Goal: Task Accomplishment & Management: Manage account settings

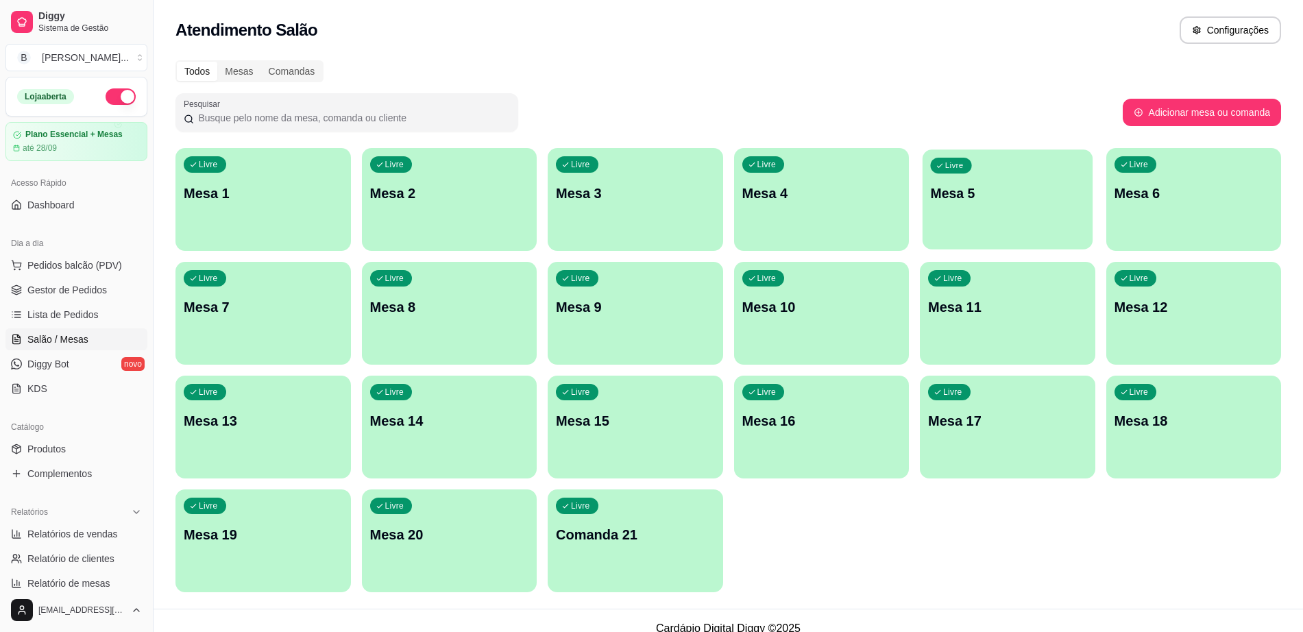
click at [1029, 198] on p "Mesa 5" at bounding box center [1007, 193] width 154 height 19
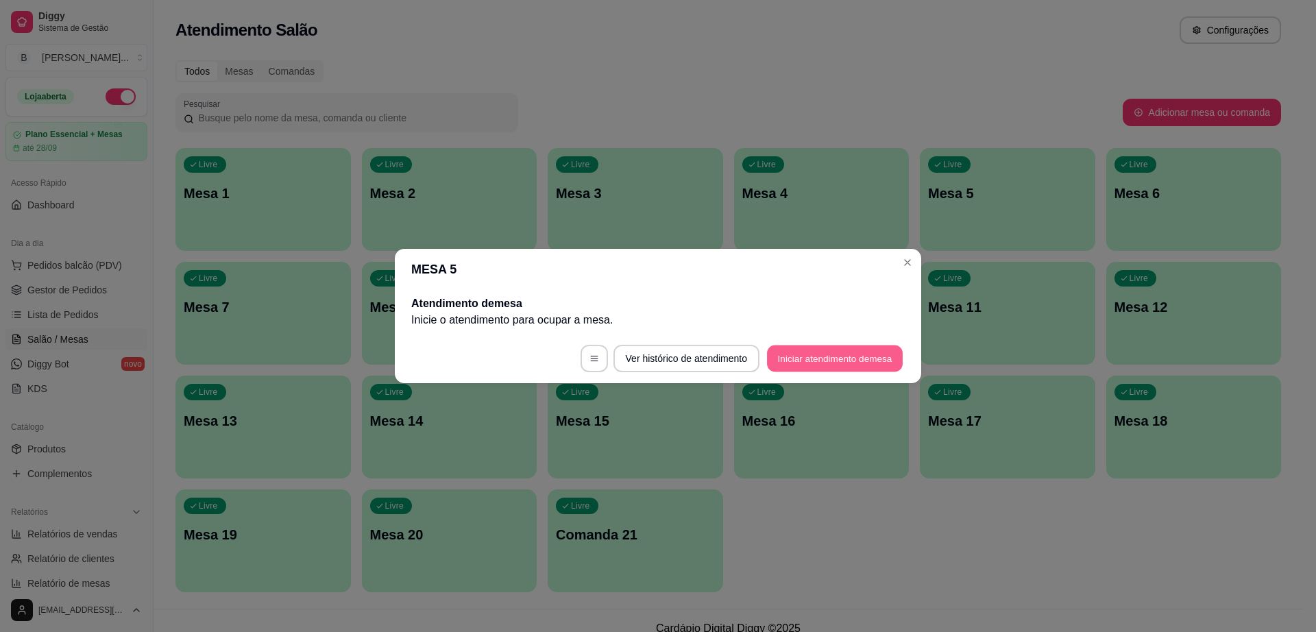
click at [852, 357] on button "Iniciar atendimento de mesa" at bounding box center [835, 359] width 136 height 27
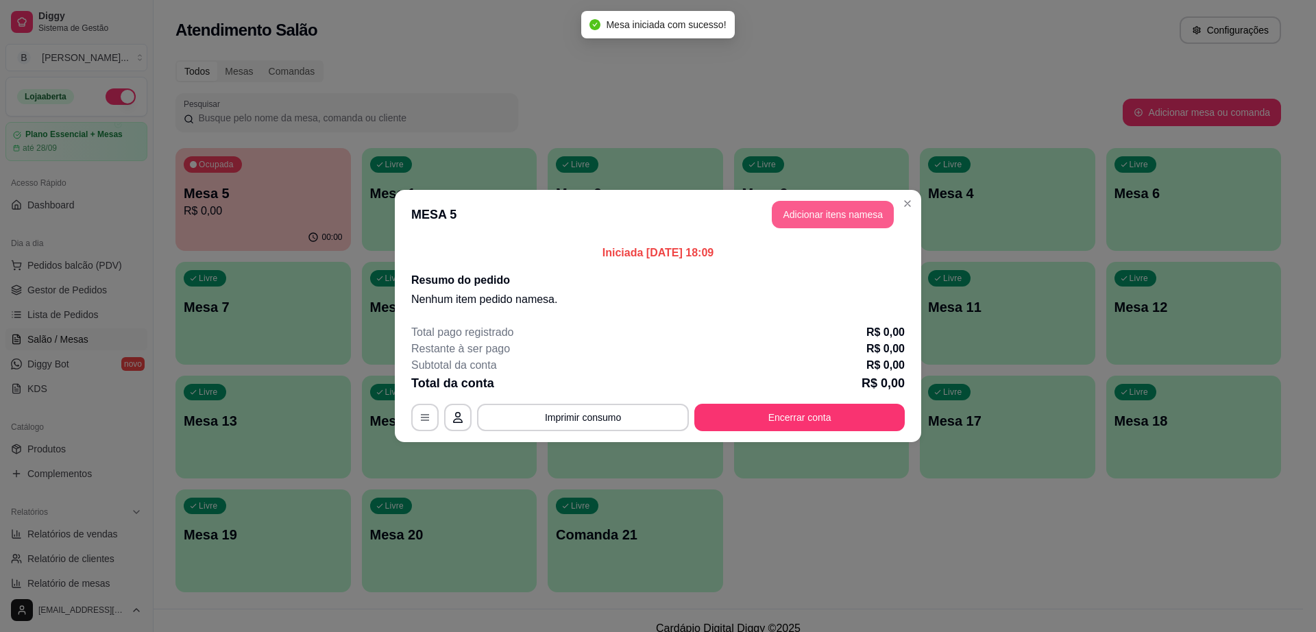
click at [799, 214] on button "Adicionar itens na mesa" at bounding box center [833, 214] width 122 height 27
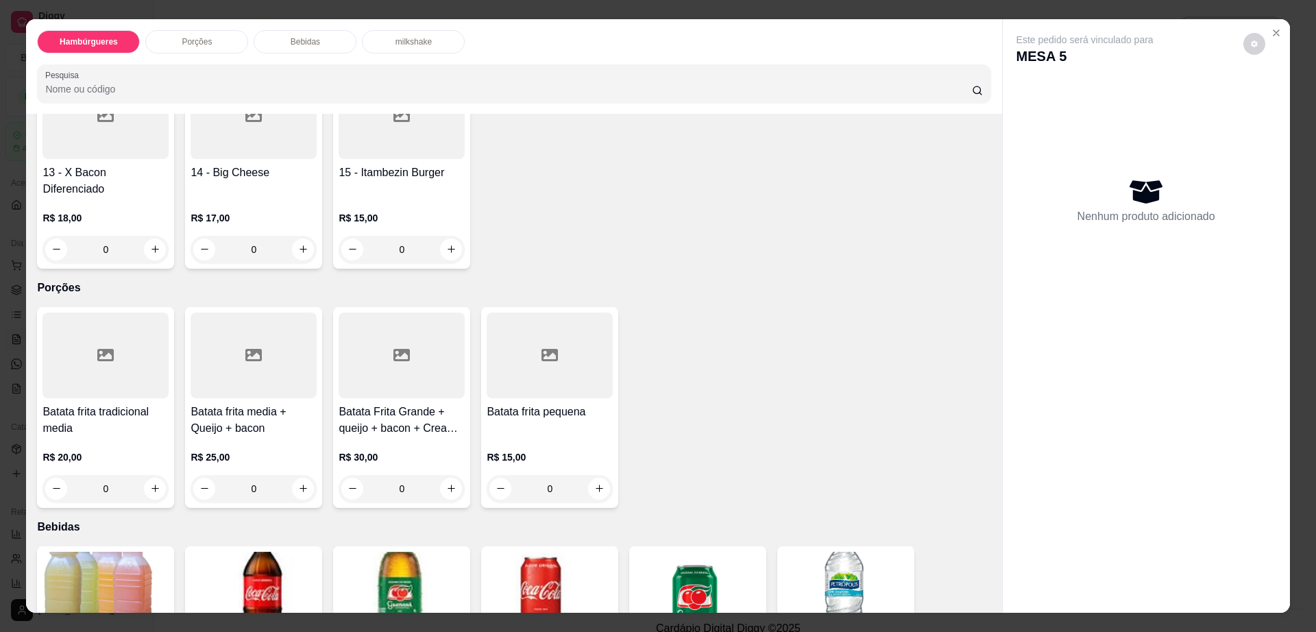
scroll to position [686, 0]
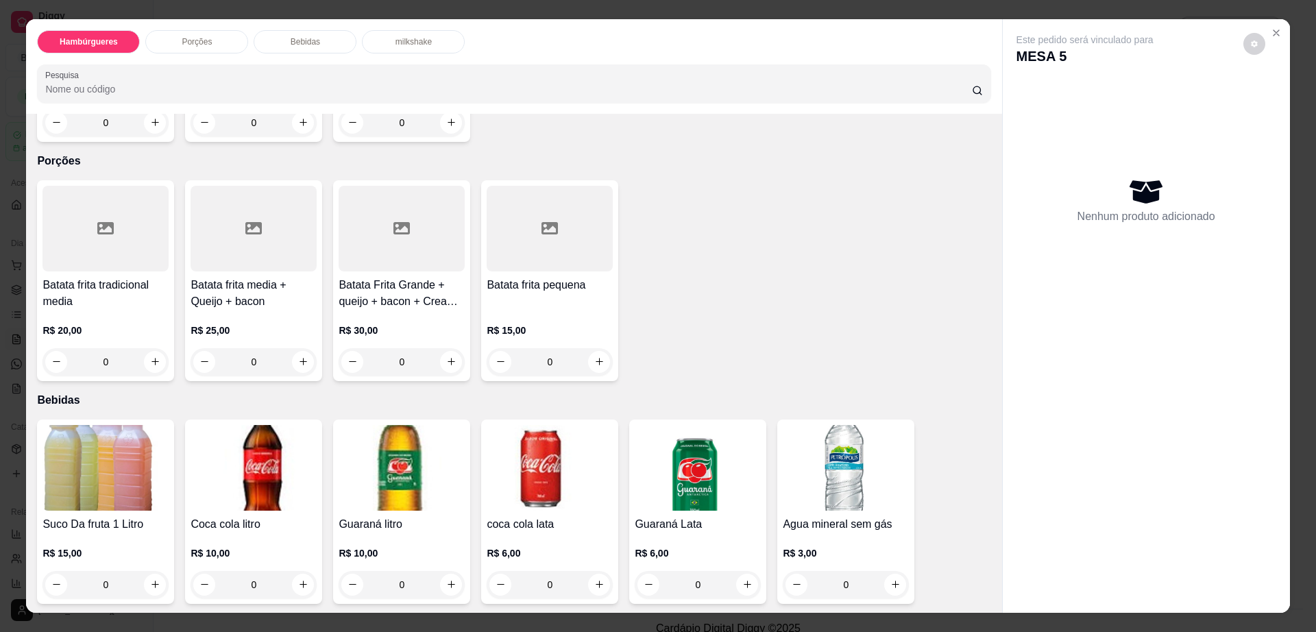
click at [292, 38] on p "Bebidas" at bounding box center [305, 41] width 29 height 11
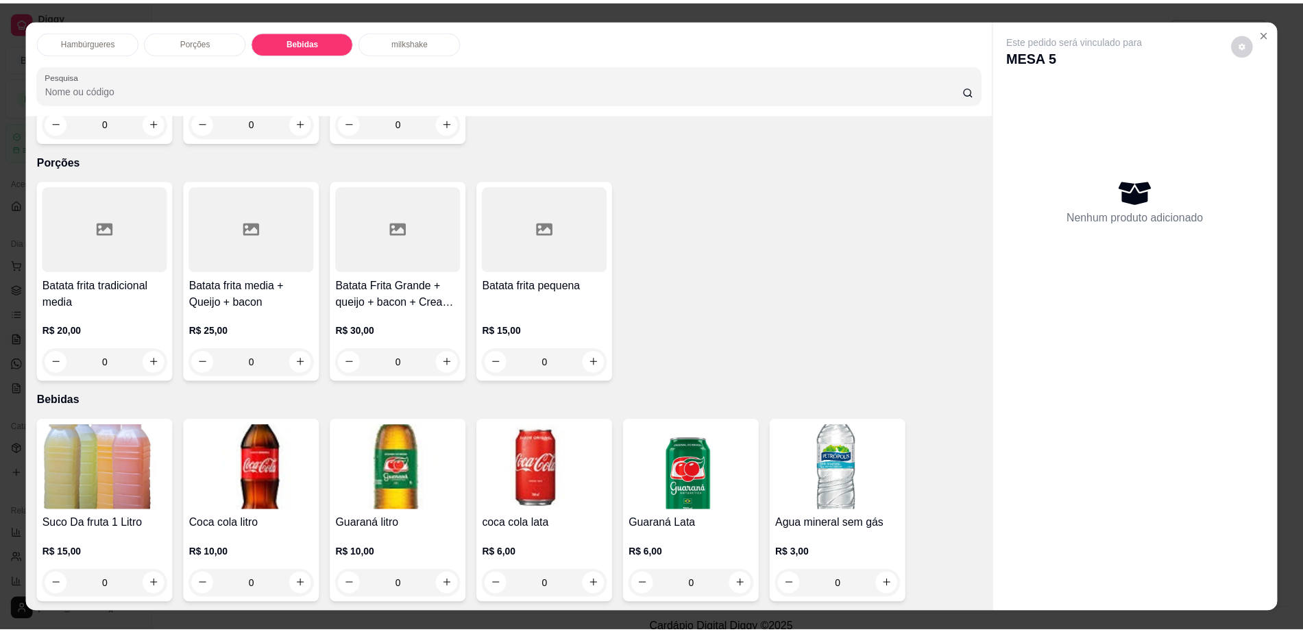
scroll to position [25, 0]
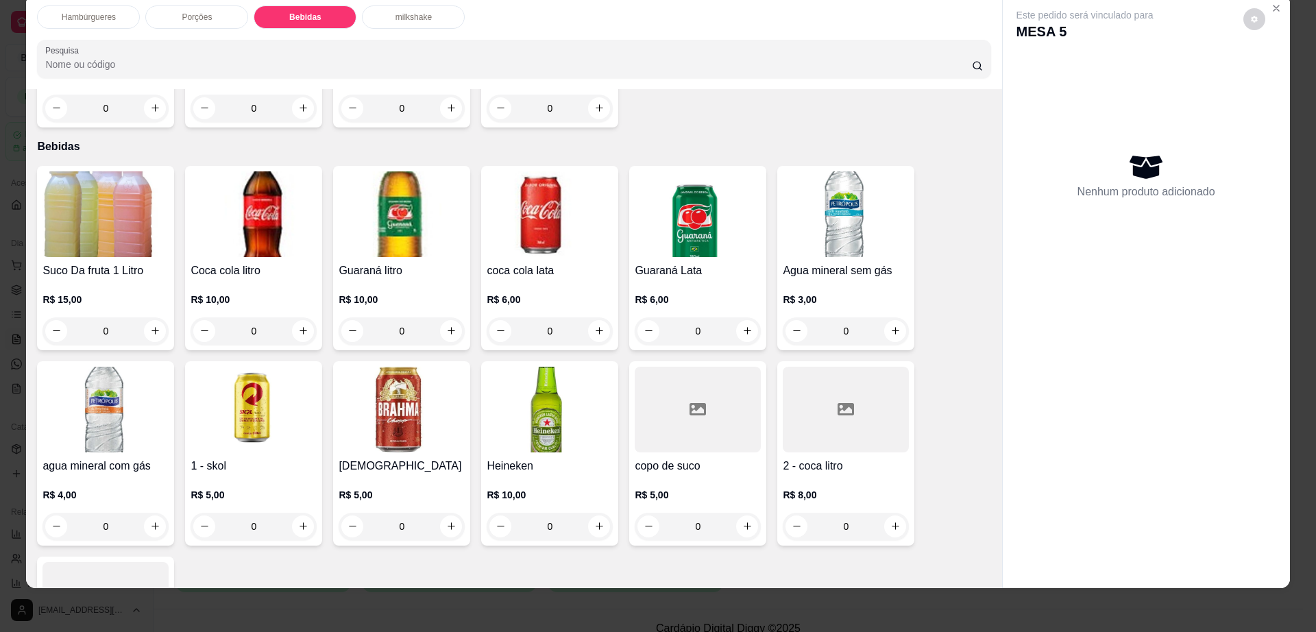
click at [418, 375] on img at bounding box center [402, 410] width 126 height 86
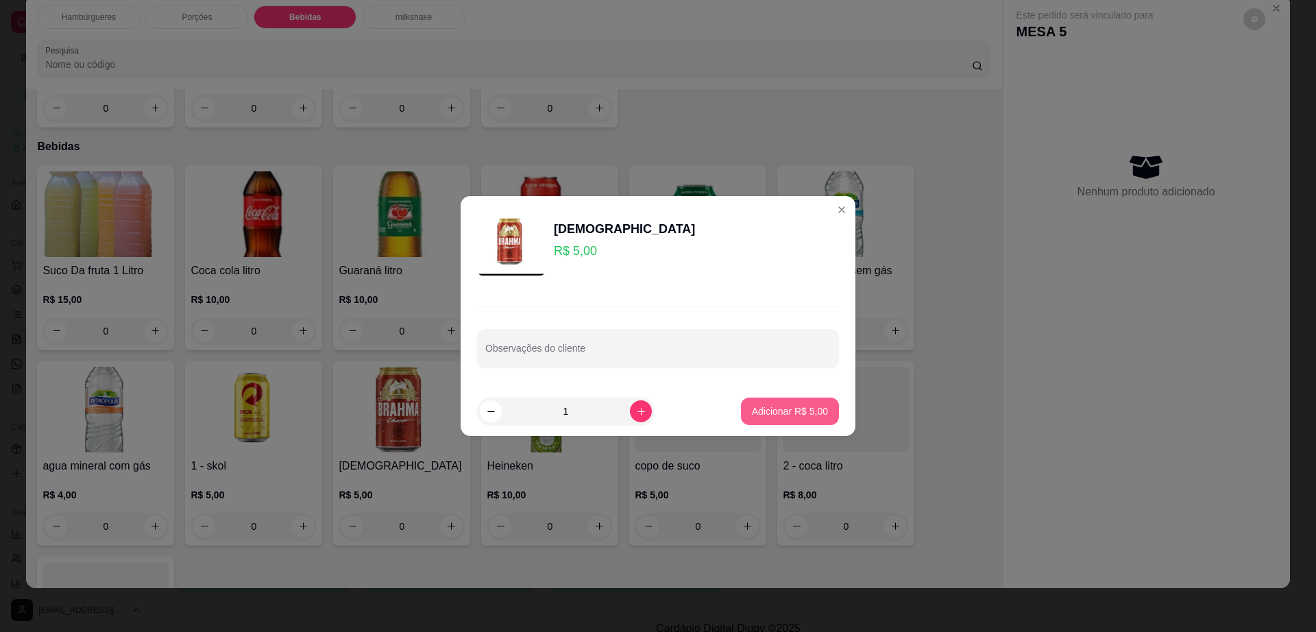
click at [795, 411] on p "Adicionar R$ 5,00" at bounding box center [790, 412] width 76 height 14
type input "1"
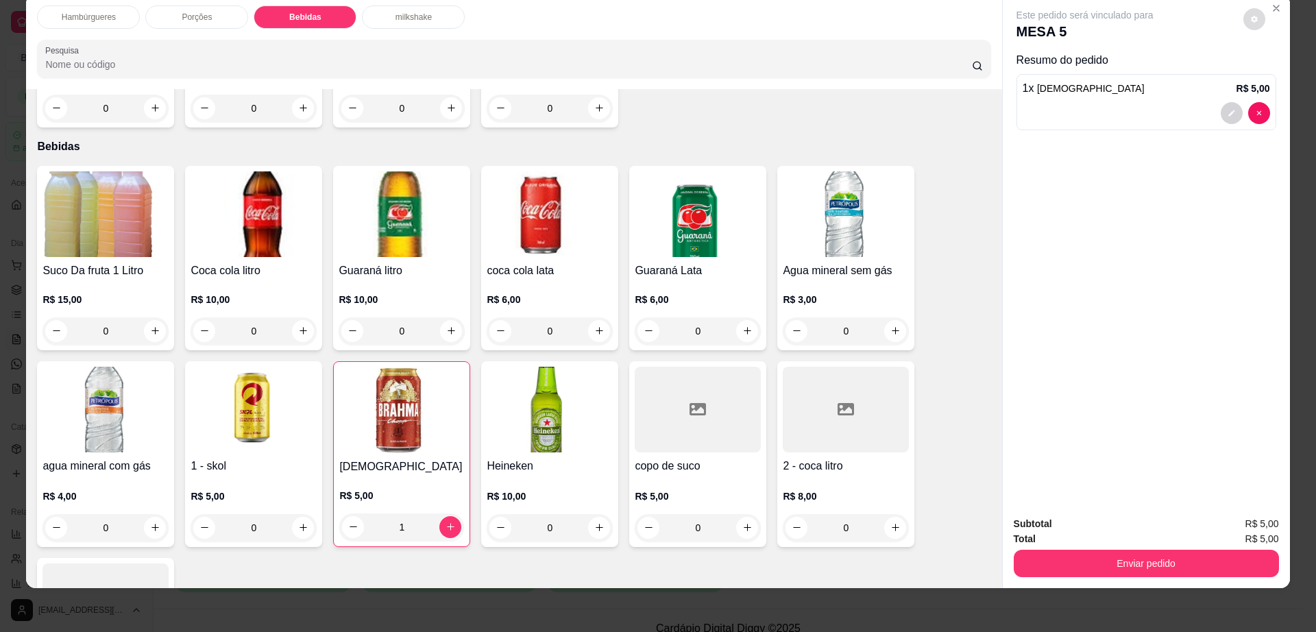
click at [1252, 14] on button "decrease-product-quantity" at bounding box center [1255, 19] width 22 height 22
click at [1068, 553] on button "Enviar pedido" at bounding box center [1146, 563] width 265 height 27
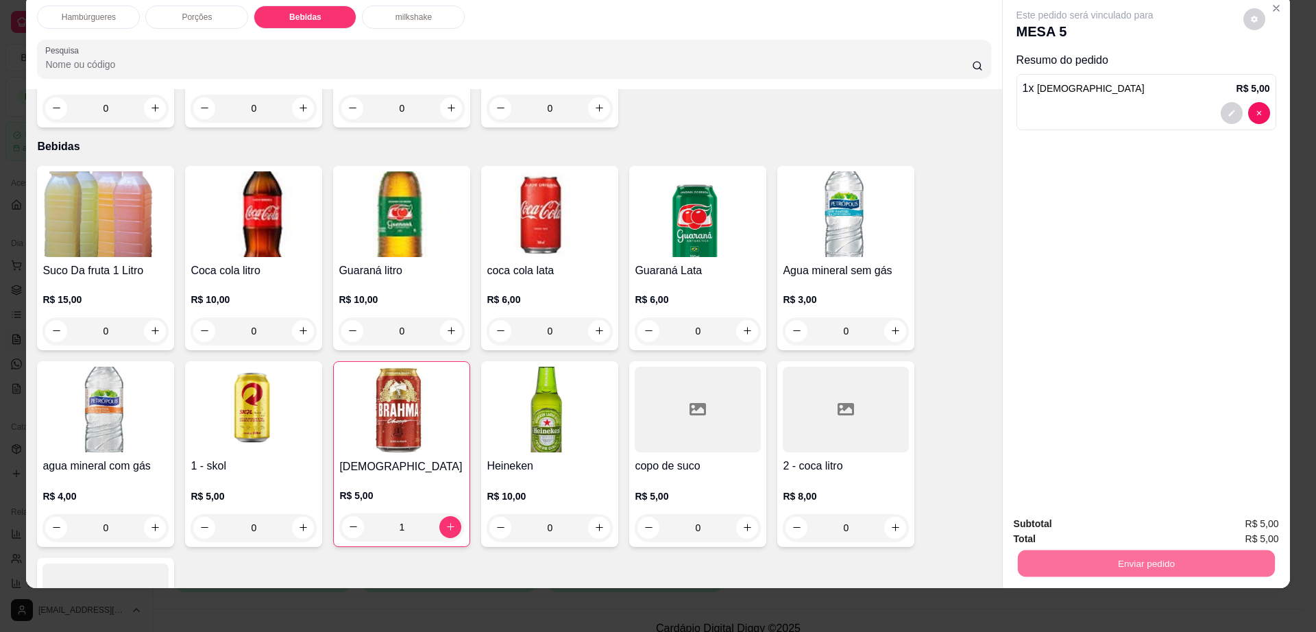
click at [1060, 522] on button "Não registrar e enviar pedido" at bounding box center [1099, 530] width 143 height 26
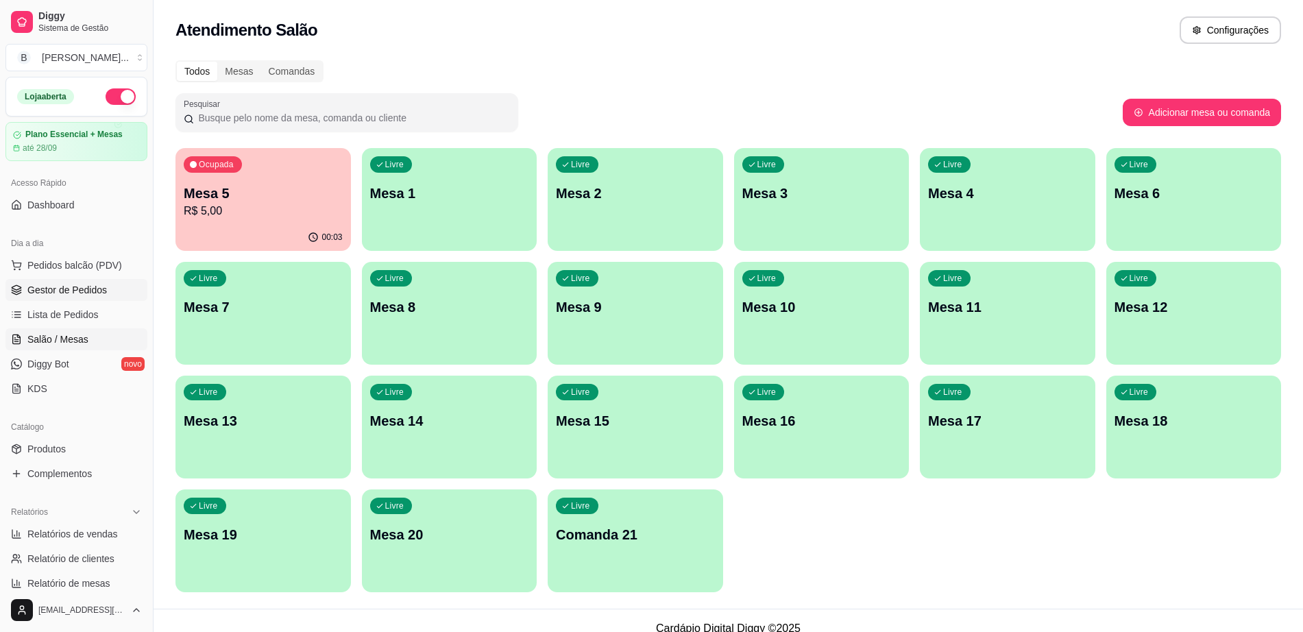
click at [77, 280] on link "Gestor de Pedidos" at bounding box center [76, 290] width 142 height 22
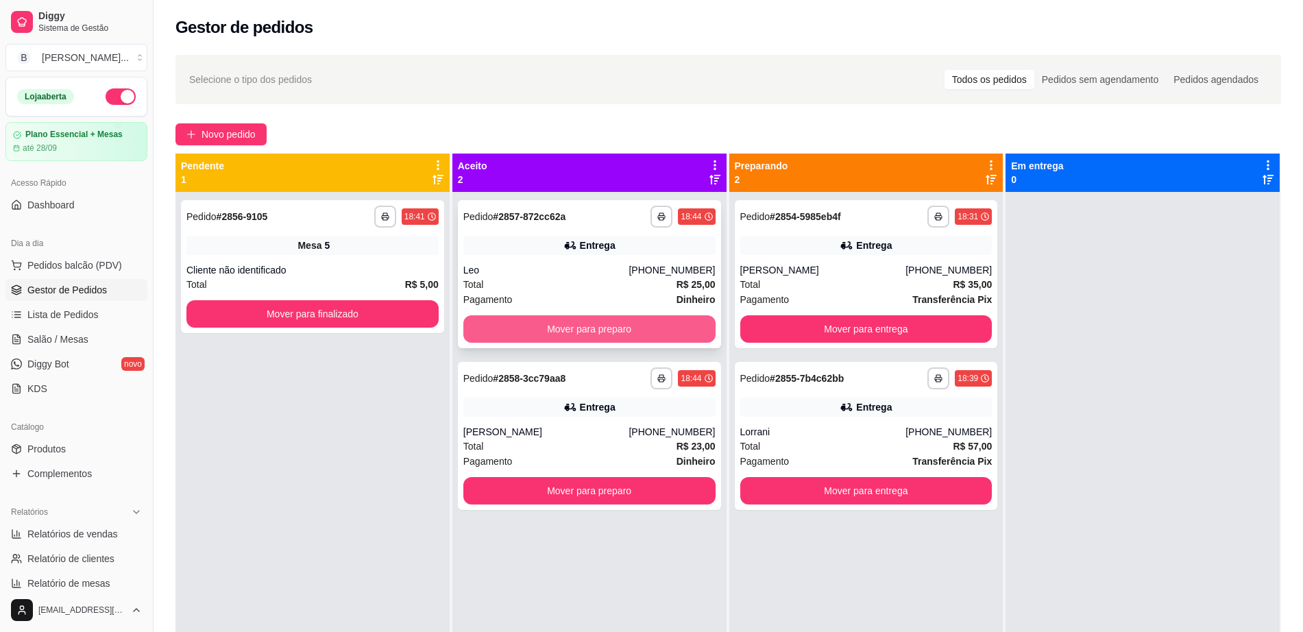
click at [677, 328] on button "Mover para preparo" at bounding box center [590, 328] width 252 height 27
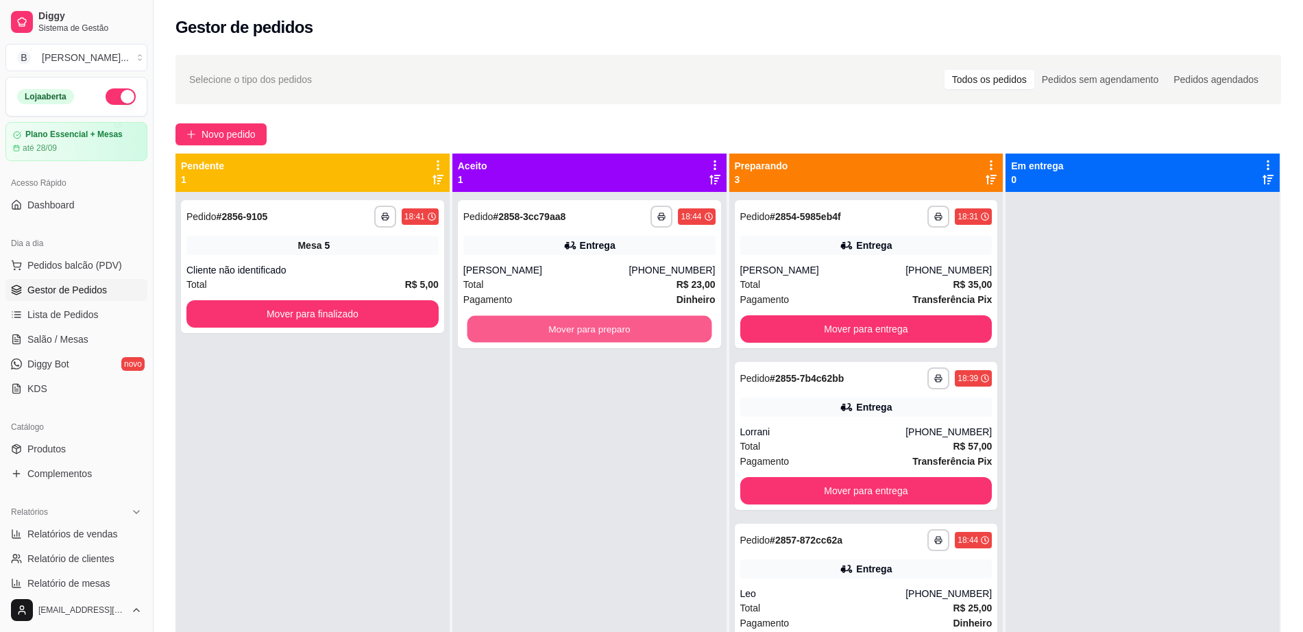
click at [674, 328] on button "Mover para preparo" at bounding box center [589, 329] width 245 height 27
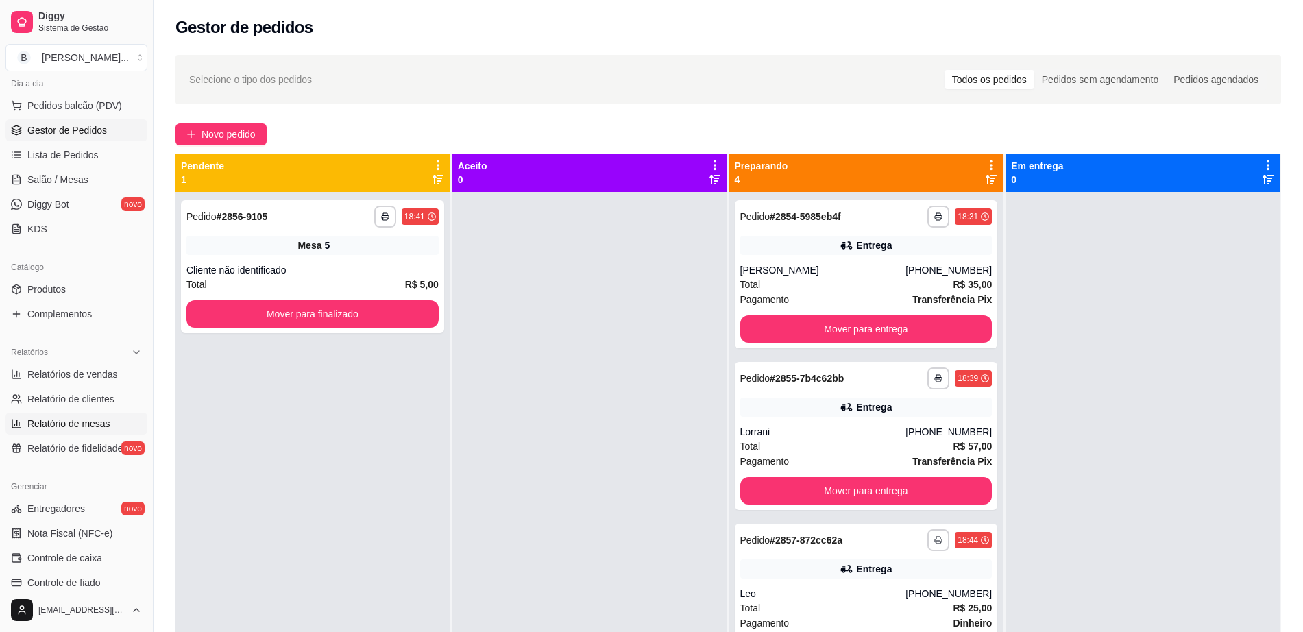
scroll to position [257, 0]
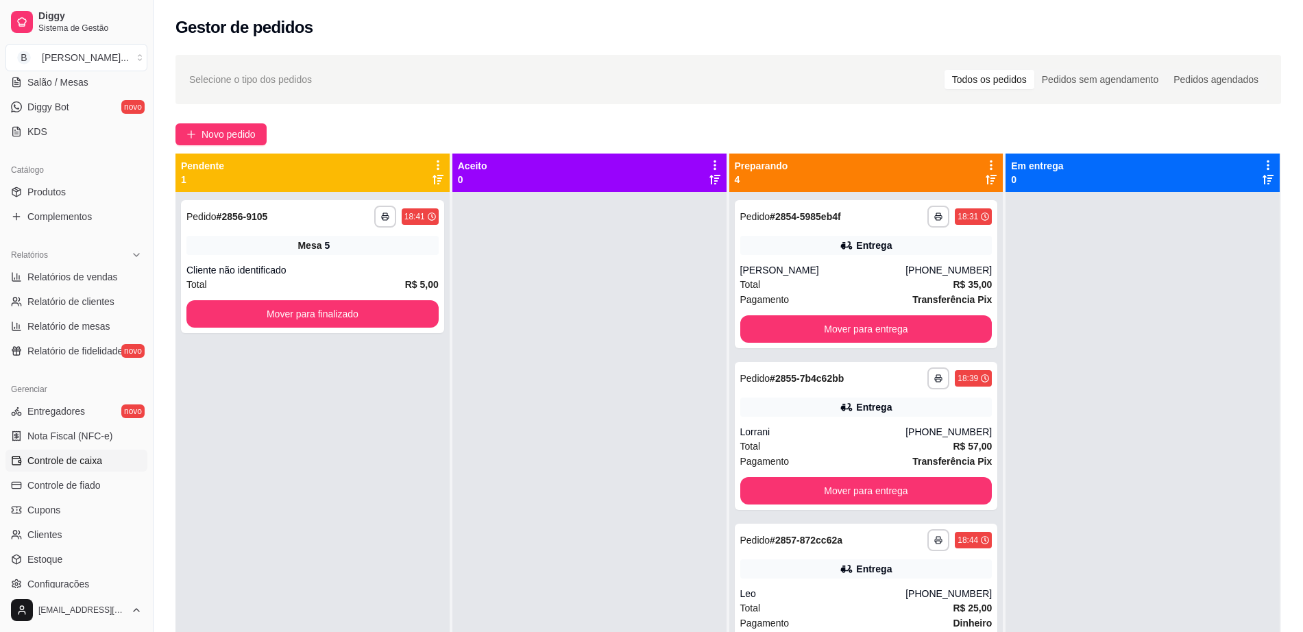
click at [93, 466] on span "Controle de caixa" at bounding box center [64, 461] width 75 height 14
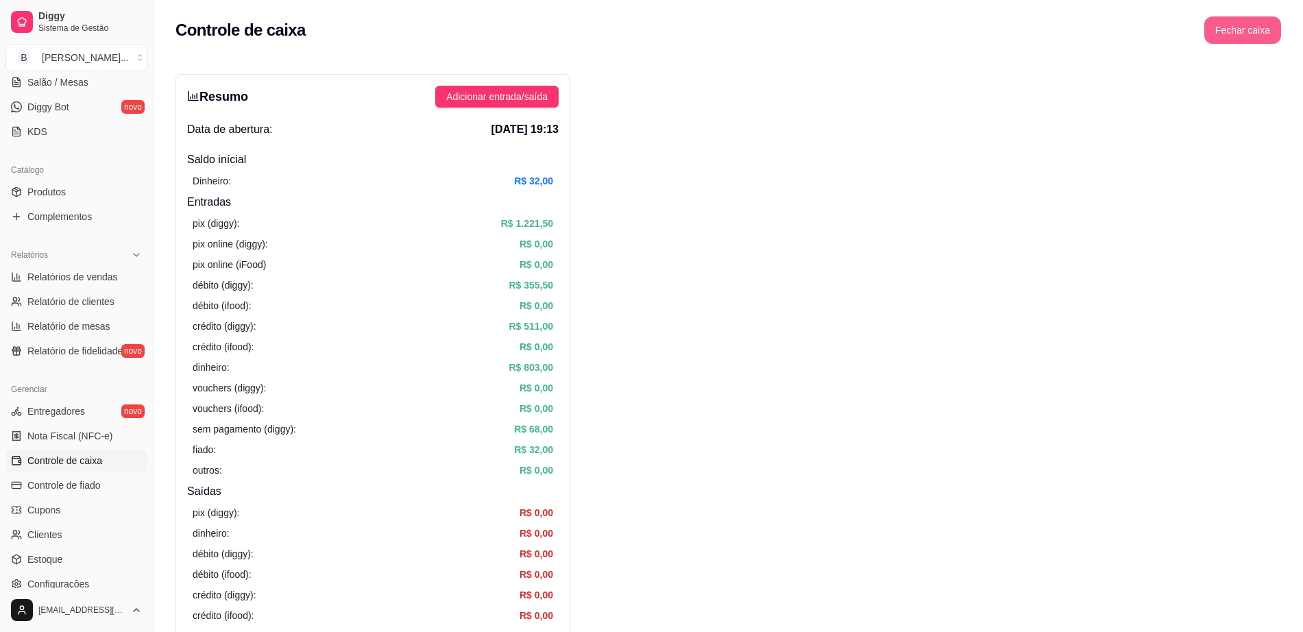
click at [1236, 27] on button "Fechar caixa" at bounding box center [1243, 29] width 77 height 27
click at [1275, 115] on span "Sim" at bounding box center [1281, 122] width 16 height 15
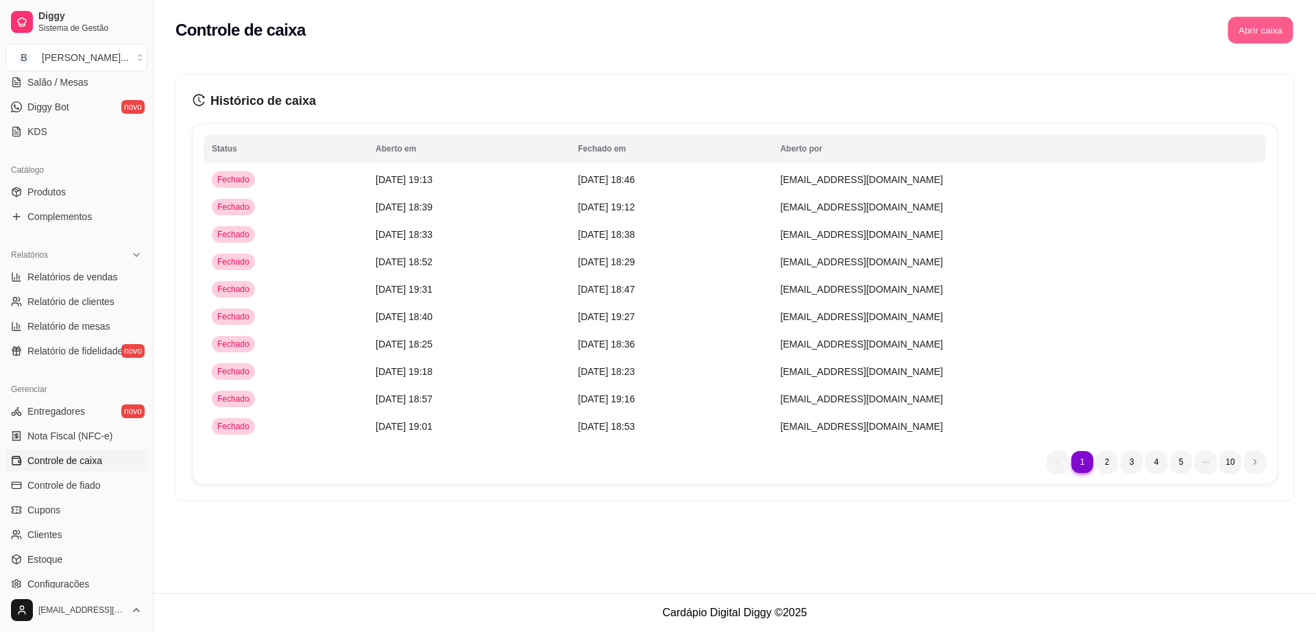
click at [1244, 35] on button "Abrir caixa" at bounding box center [1260, 30] width 65 height 27
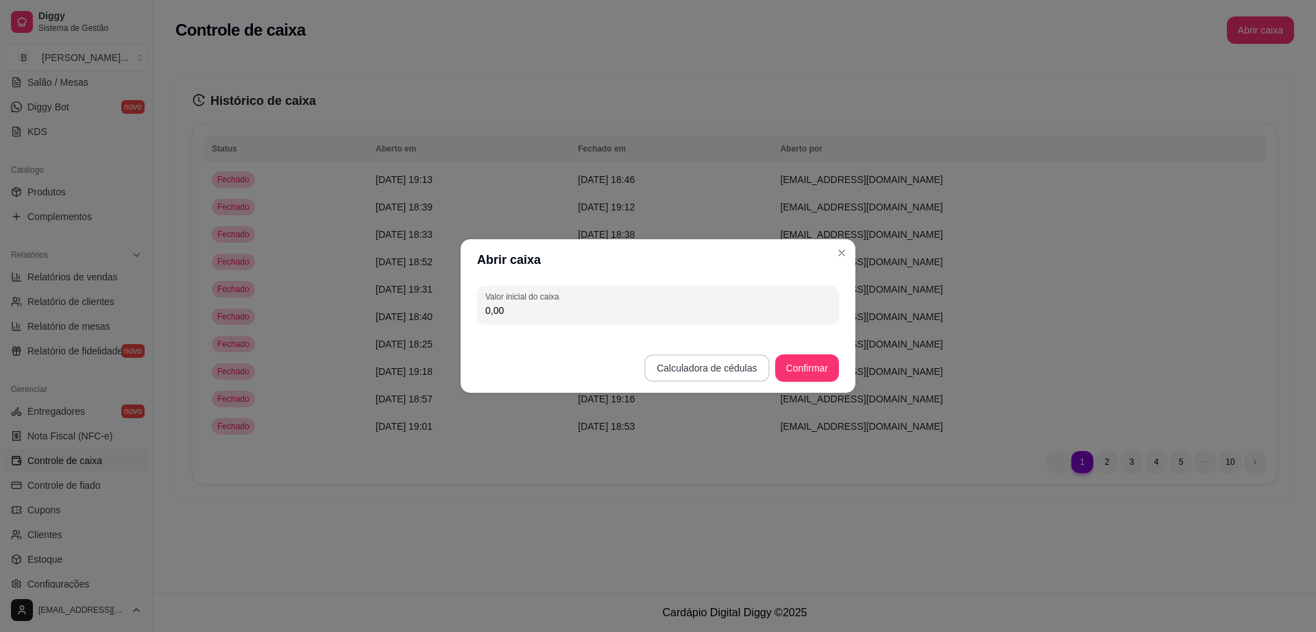
click at [718, 359] on button "Calculadora de cédulas" at bounding box center [707, 367] width 125 height 27
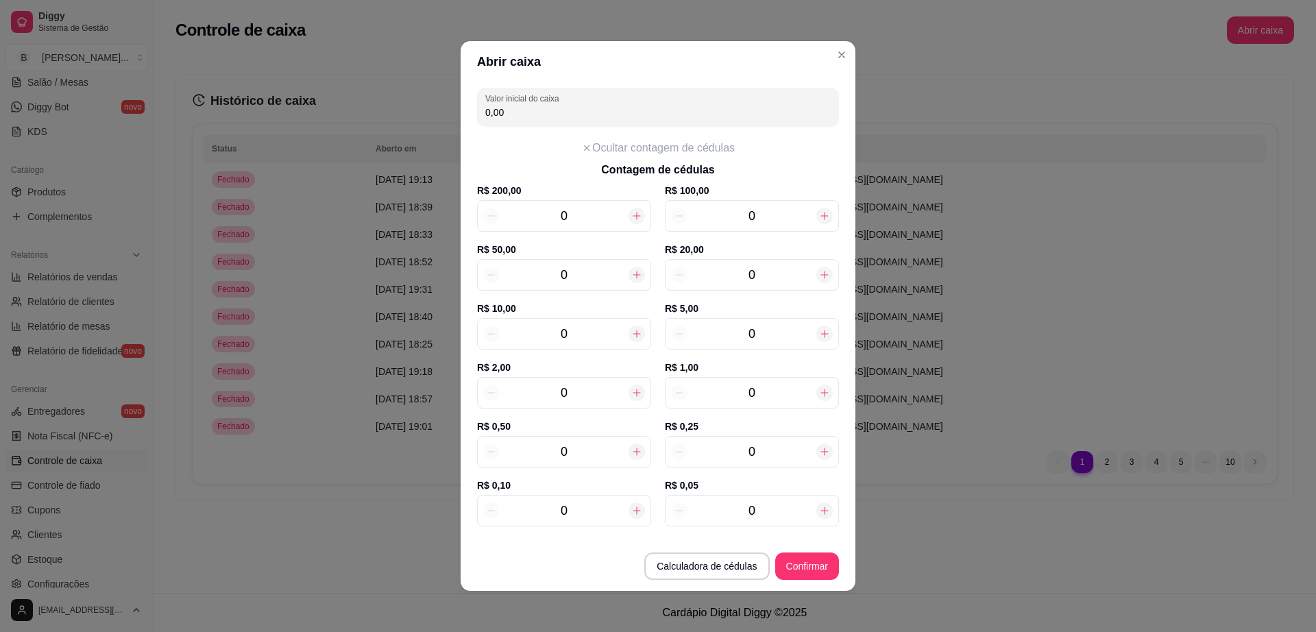
click at [745, 274] on input "0" at bounding box center [752, 274] width 129 height 19
type input "160,00"
type input "8"
click at [568, 344] on div "0" at bounding box center [564, 334] width 174 height 32
type input "210,00"
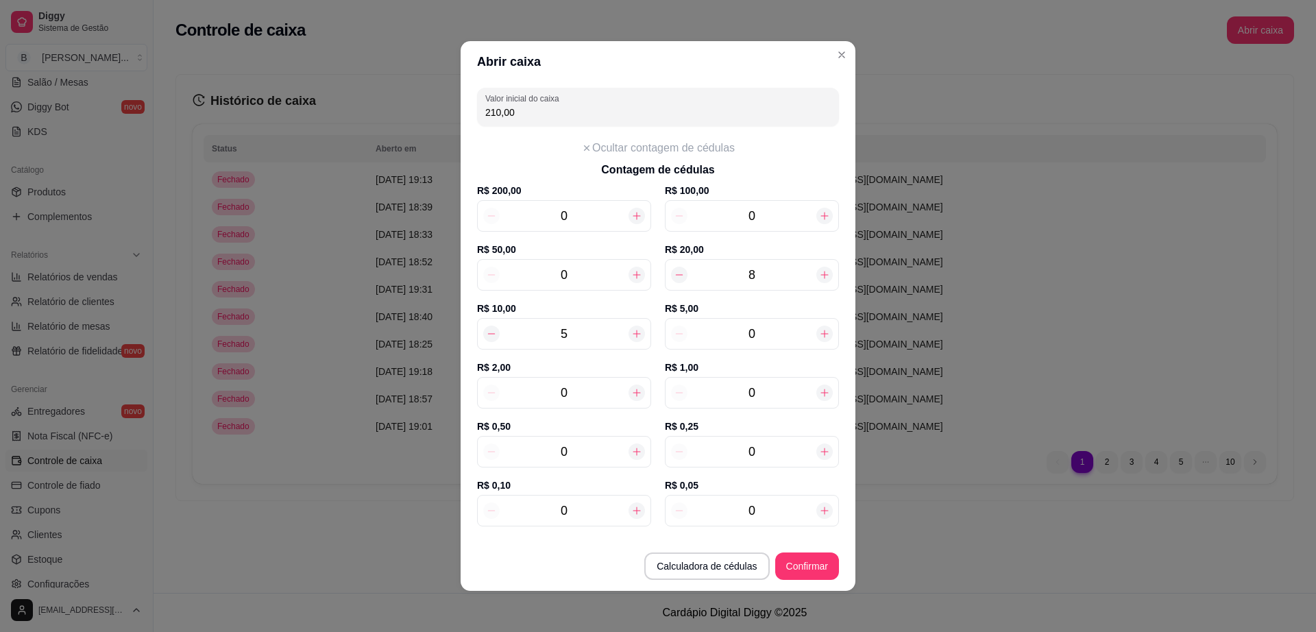
type input "5"
click at [738, 336] on input "0" at bounding box center [752, 333] width 129 height 19
type input "225,00"
type input "3"
click at [561, 394] on input "0" at bounding box center [564, 392] width 129 height 19
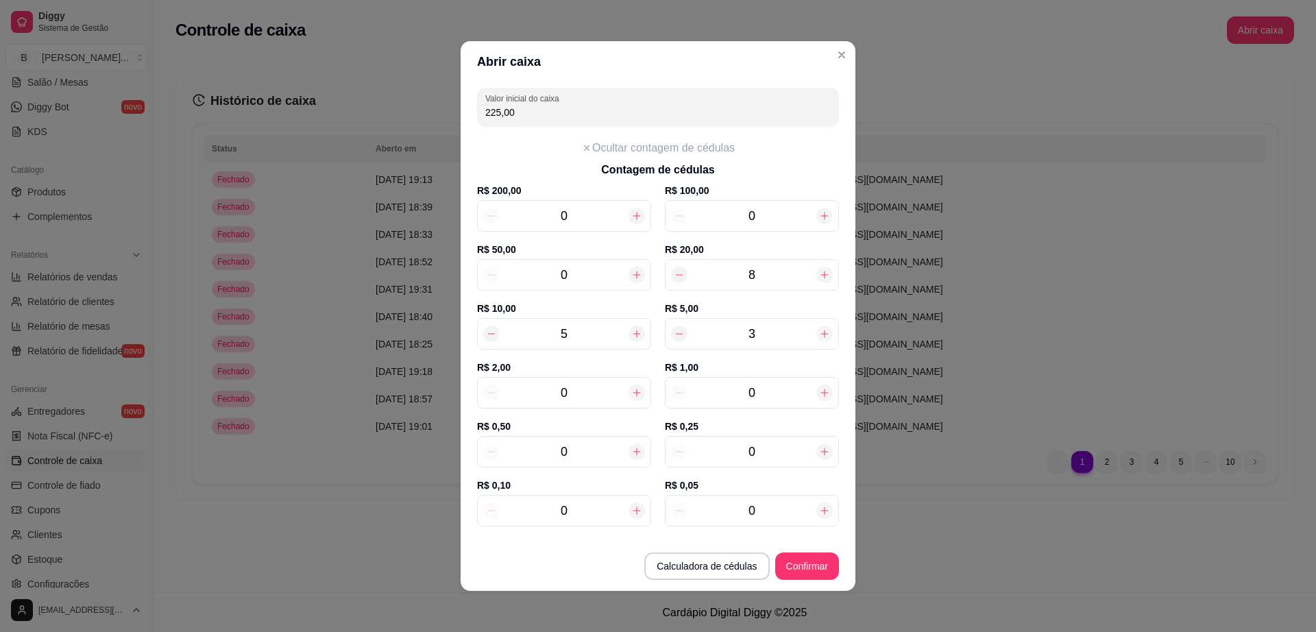
type input "227,00"
type input "1"
click at [812, 573] on button "Confirmar" at bounding box center [807, 566] width 64 height 27
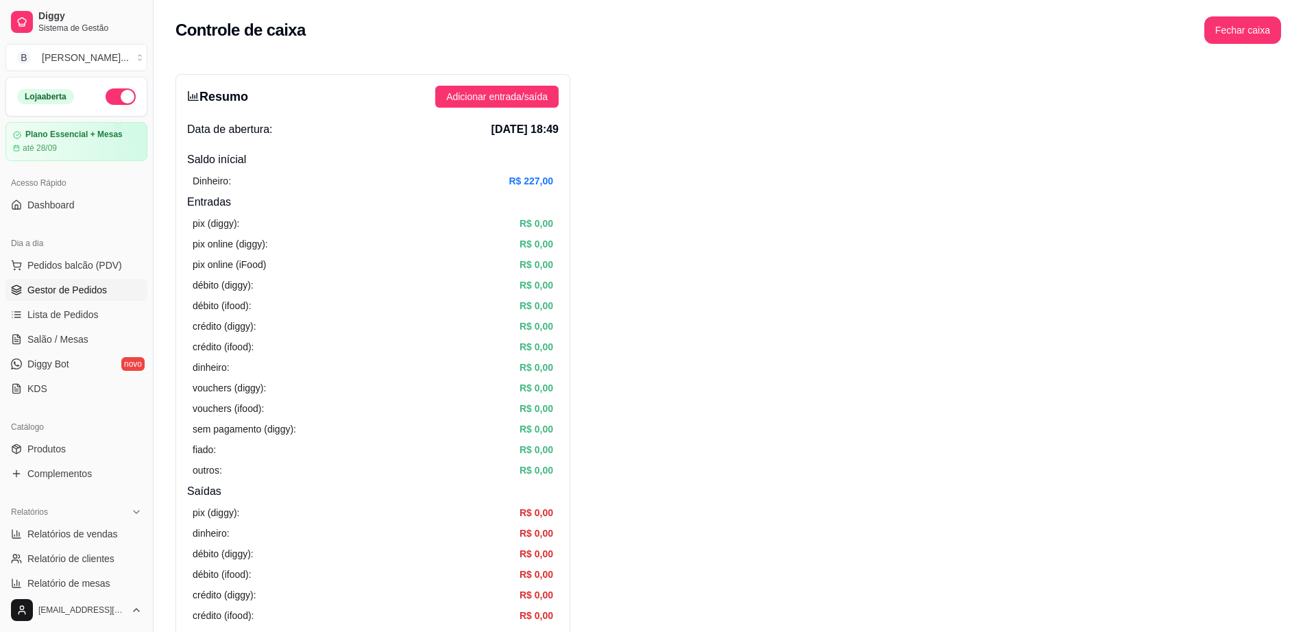
click at [77, 291] on span "Gestor de Pedidos" at bounding box center [67, 290] width 80 height 14
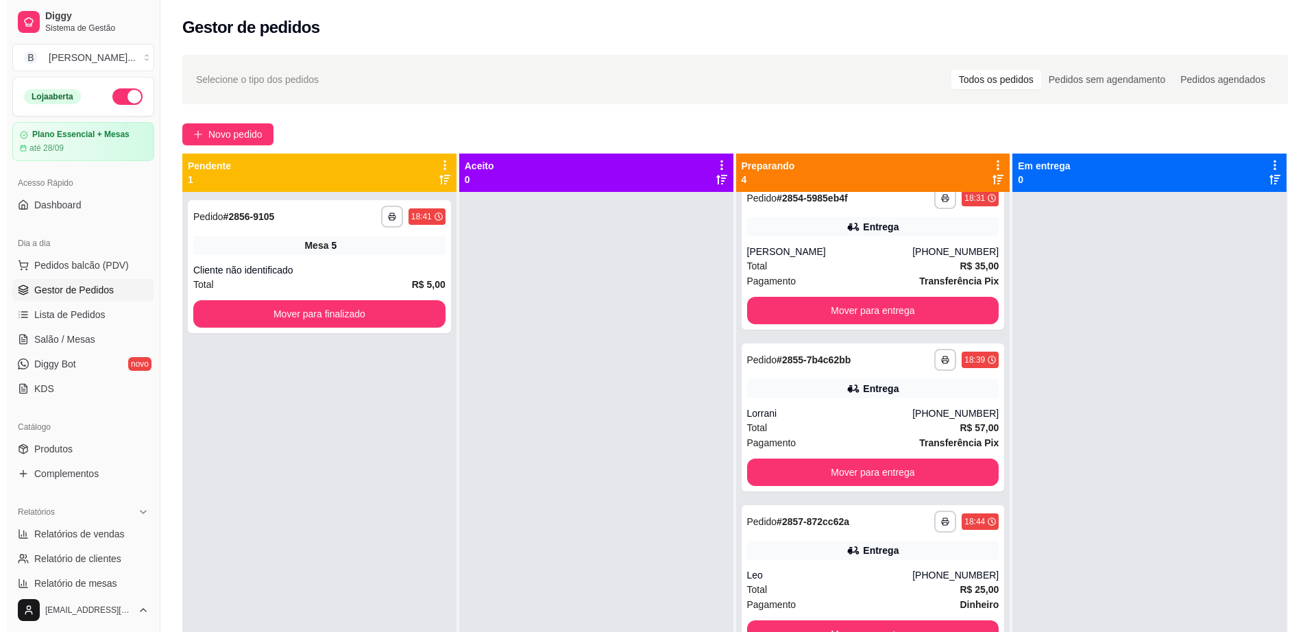
scroll to position [29, 0]
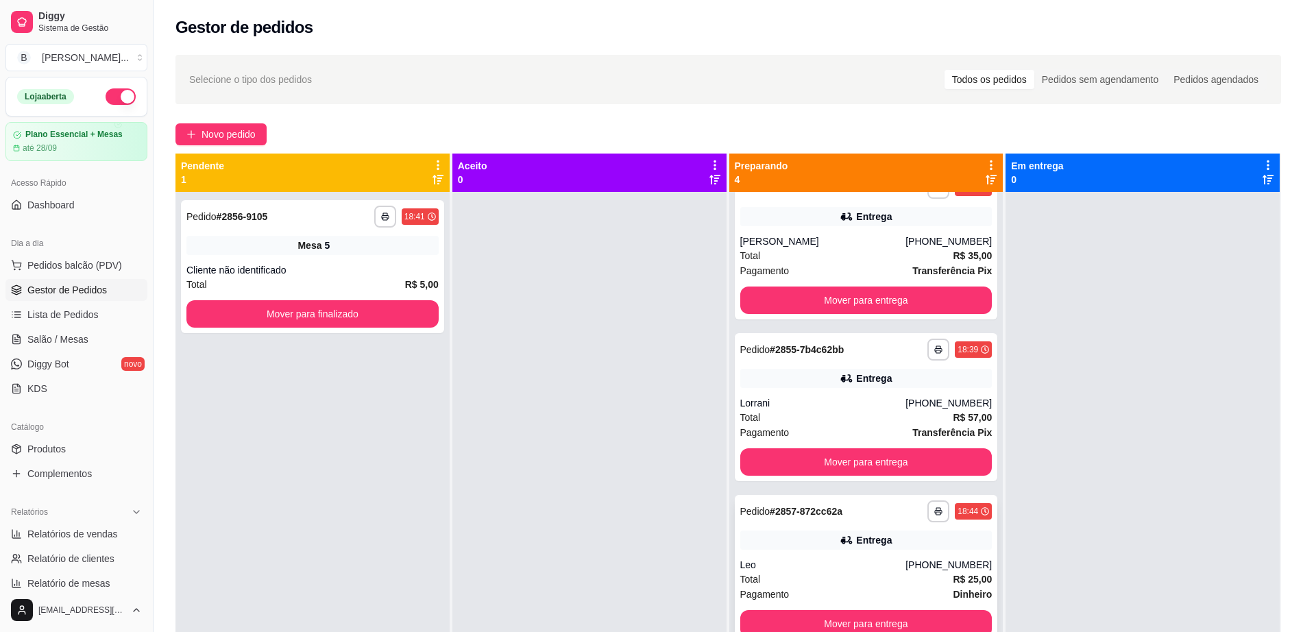
click at [825, 568] on div "Leo" at bounding box center [824, 565] width 166 height 14
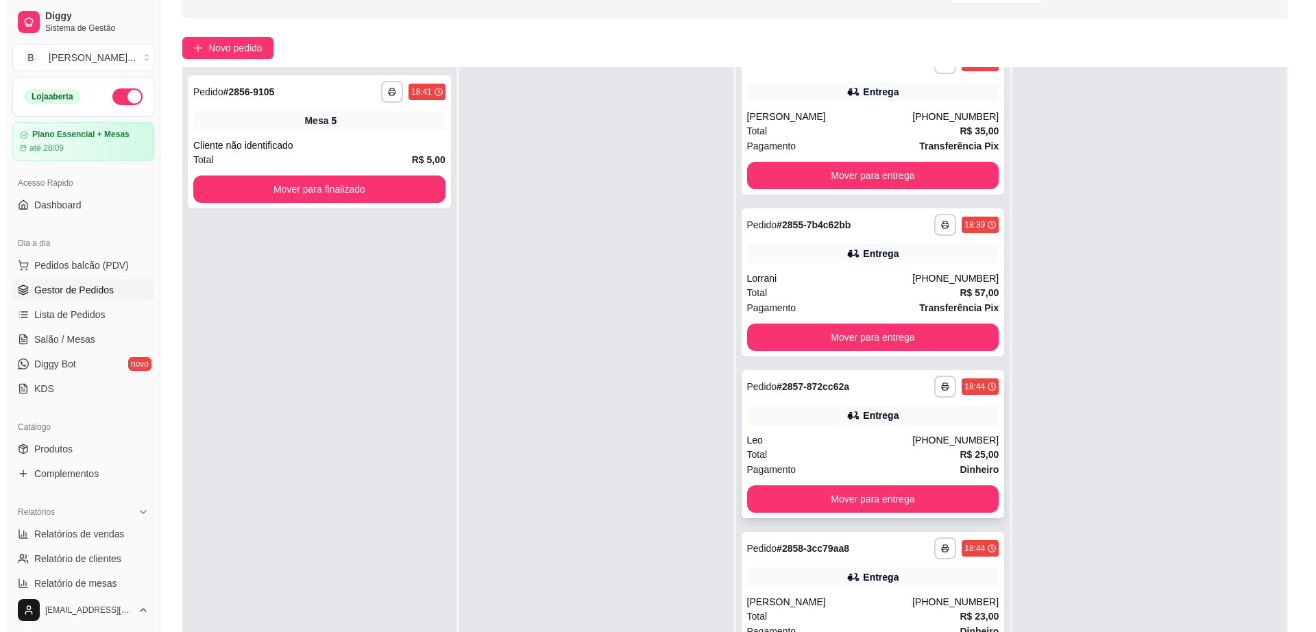
scroll to position [171, 0]
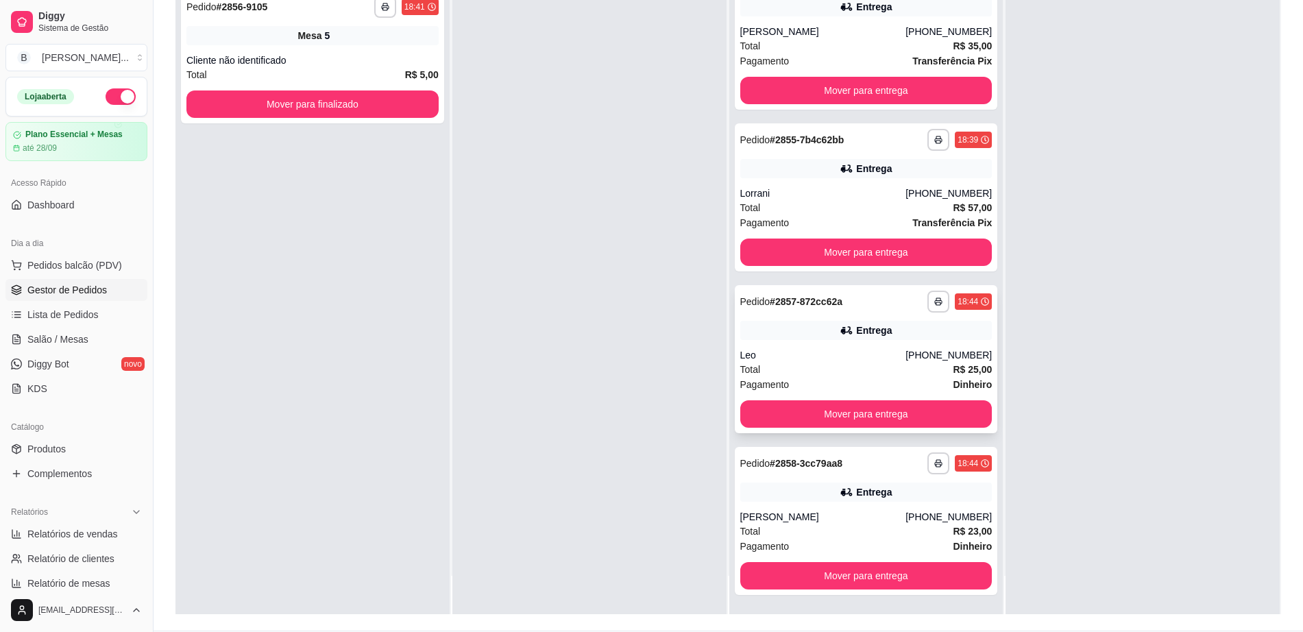
click at [792, 507] on div "**********" at bounding box center [866, 521] width 263 height 148
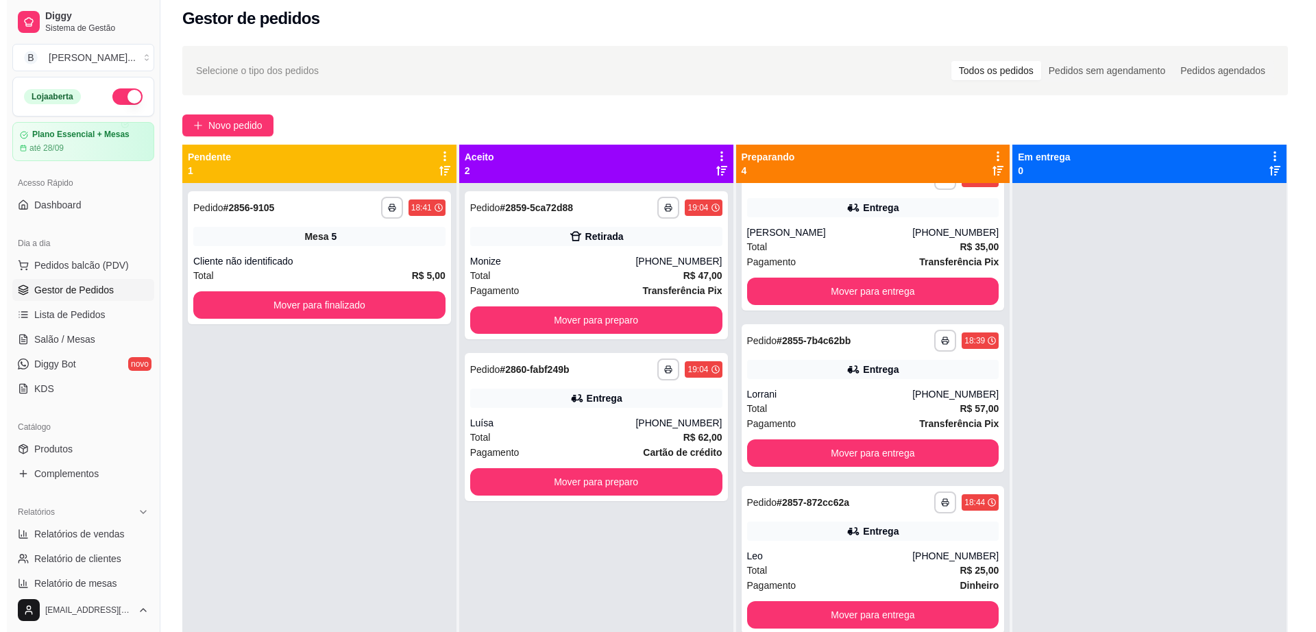
scroll to position [0, 0]
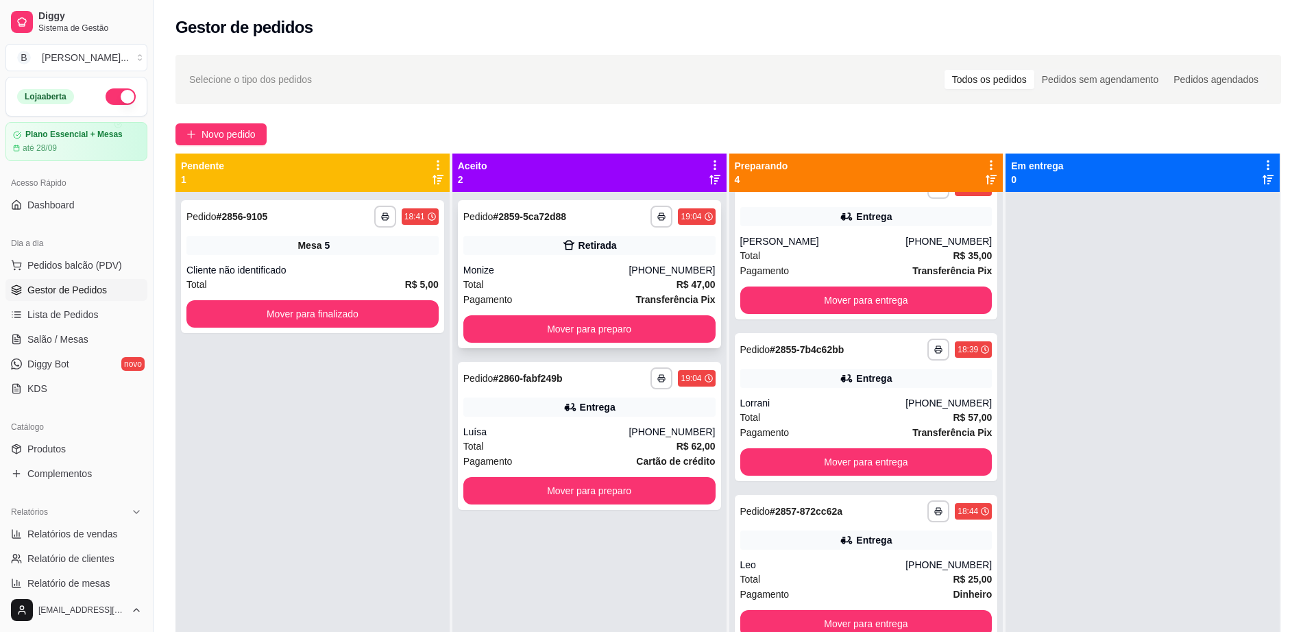
click at [540, 245] on div "Retirada" at bounding box center [590, 245] width 252 height 19
click at [558, 443] on div "Total R$ 62,00" at bounding box center [590, 446] width 252 height 15
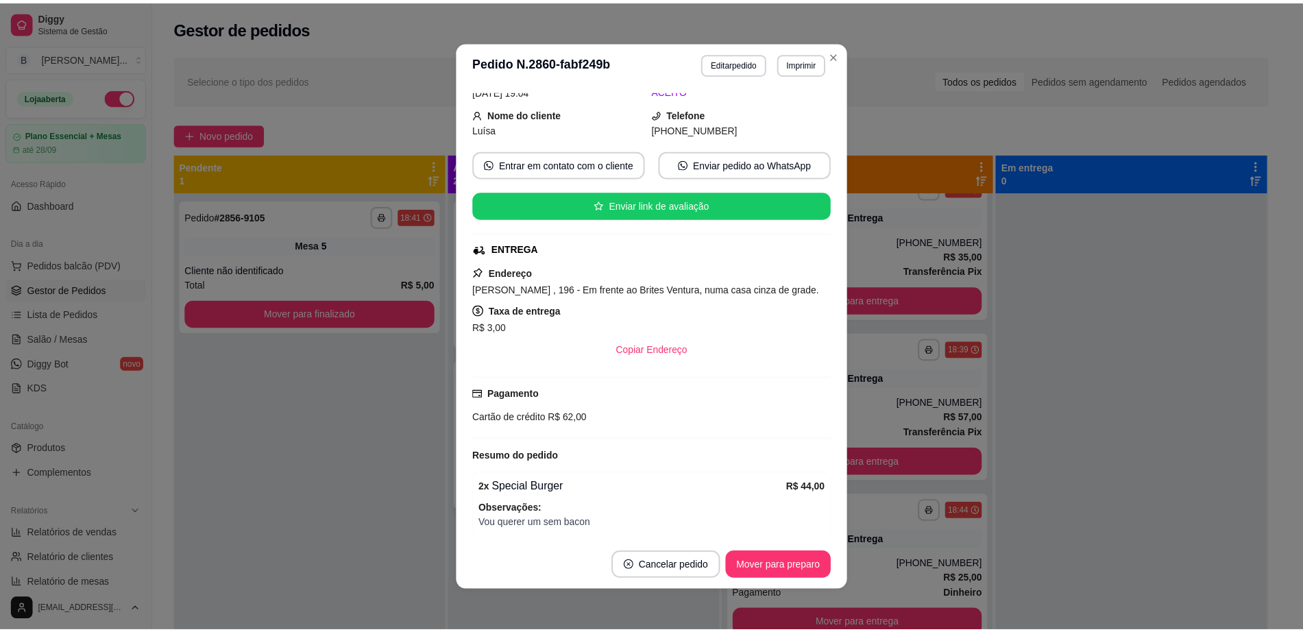
scroll to position [165, 0]
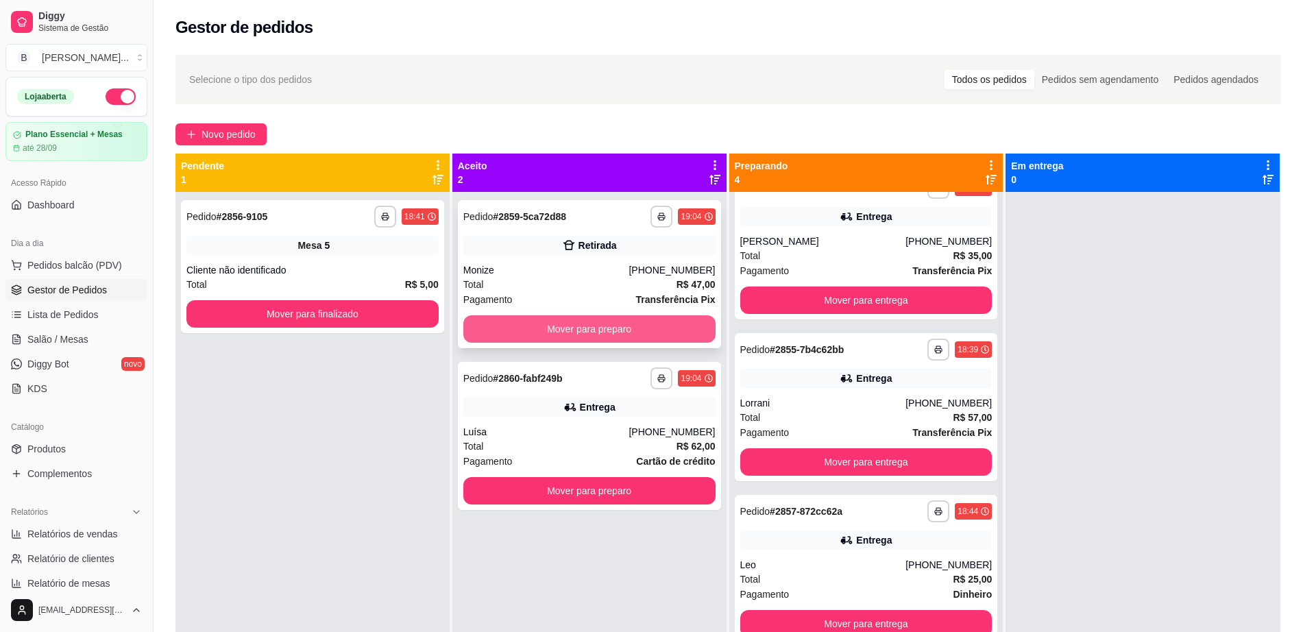
click at [616, 341] on button "Mover para preparo" at bounding box center [590, 328] width 252 height 27
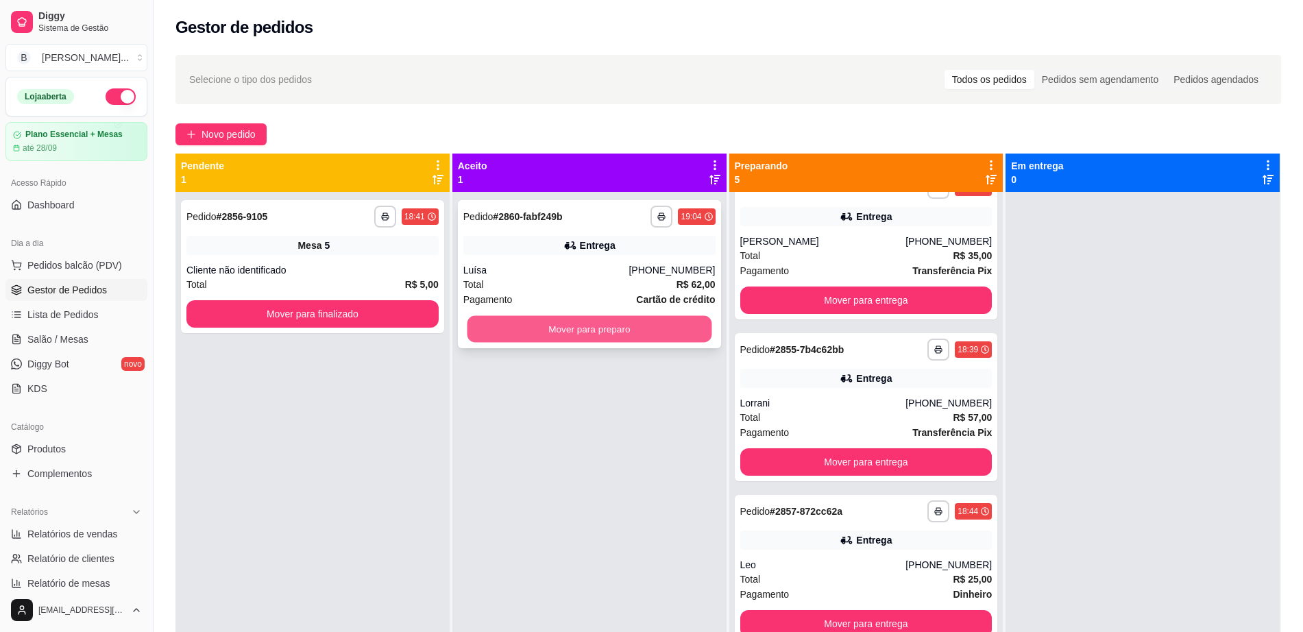
click at [614, 325] on button "Mover para preparo" at bounding box center [589, 329] width 245 height 27
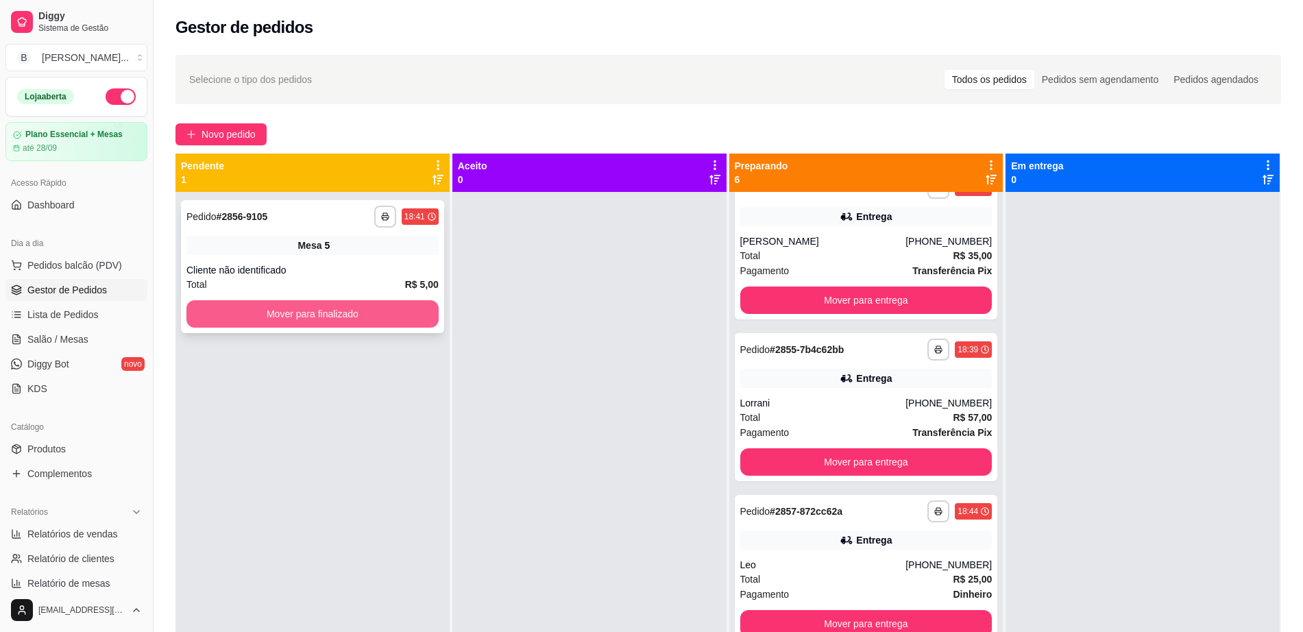
click at [394, 305] on button "Mover para finalizado" at bounding box center [312, 313] width 252 height 27
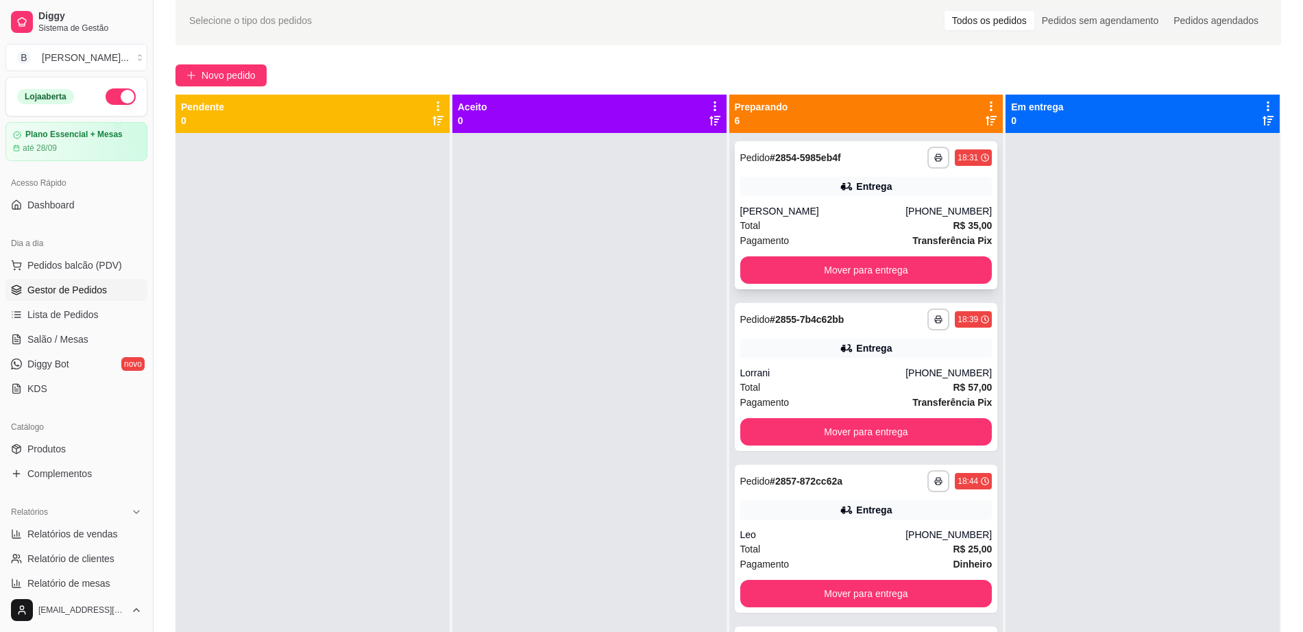
scroll to position [0, 0]
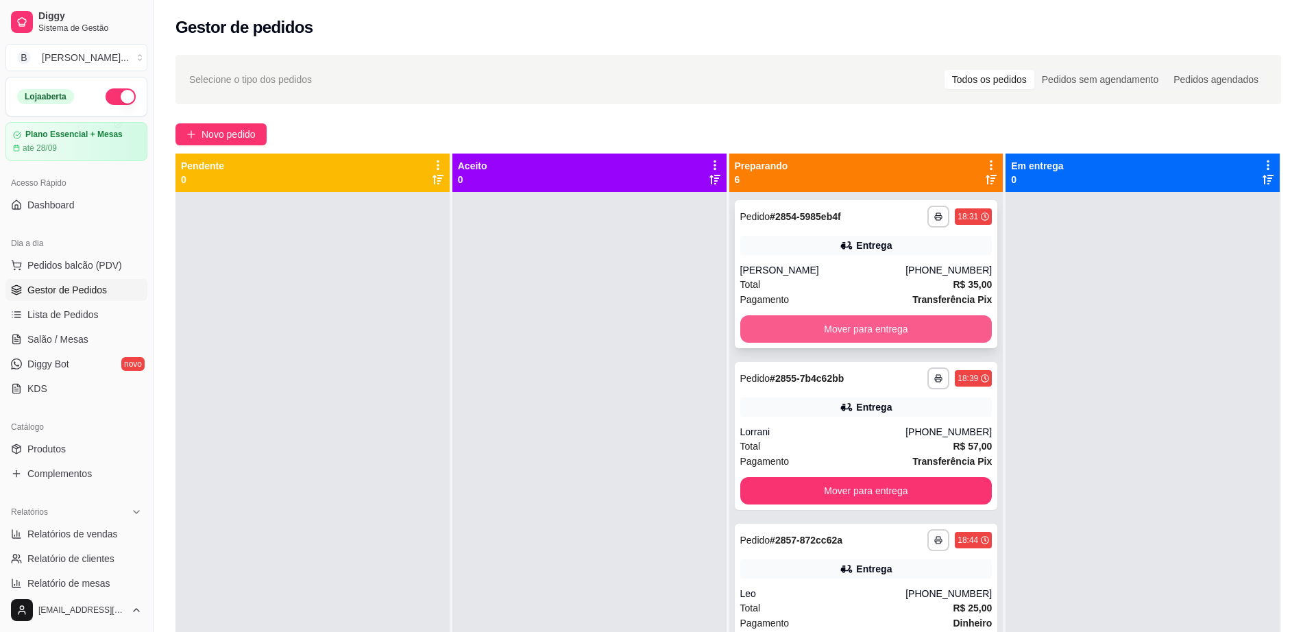
click at [802, 328] on button "Mover para entrega" at bounding box center [867, 328] width 252 height 27
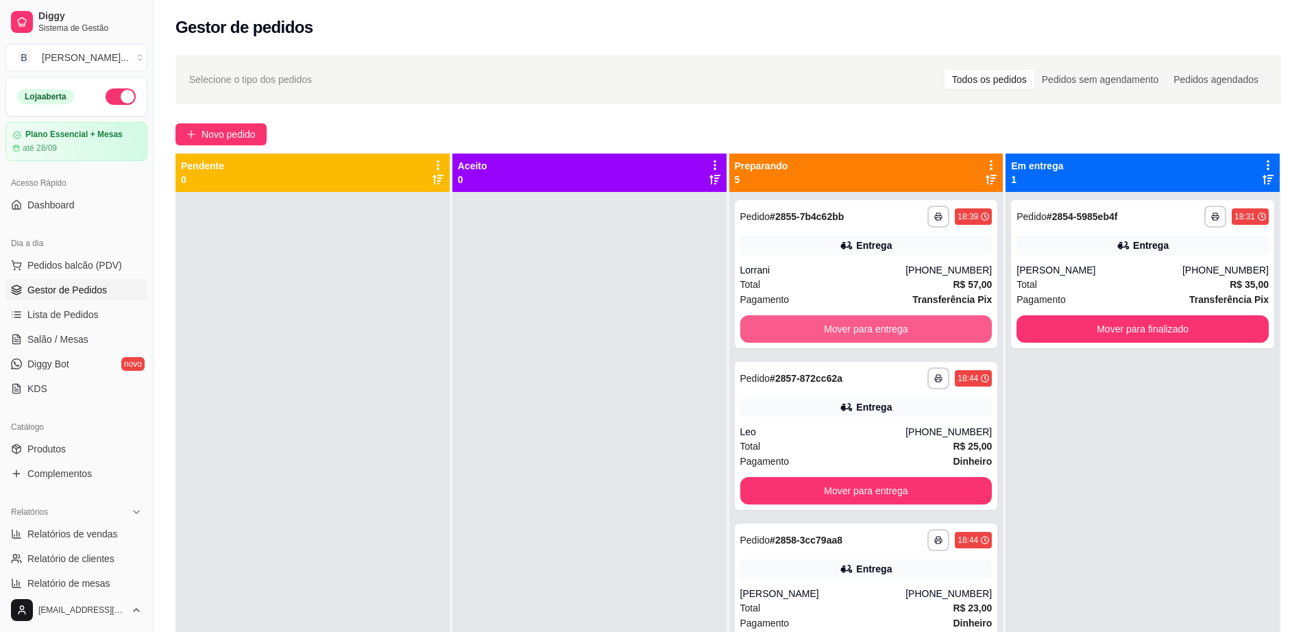
click at [802, 328] on button "Mover para entrega" at bounding box center [867, 328] width 252 height 27
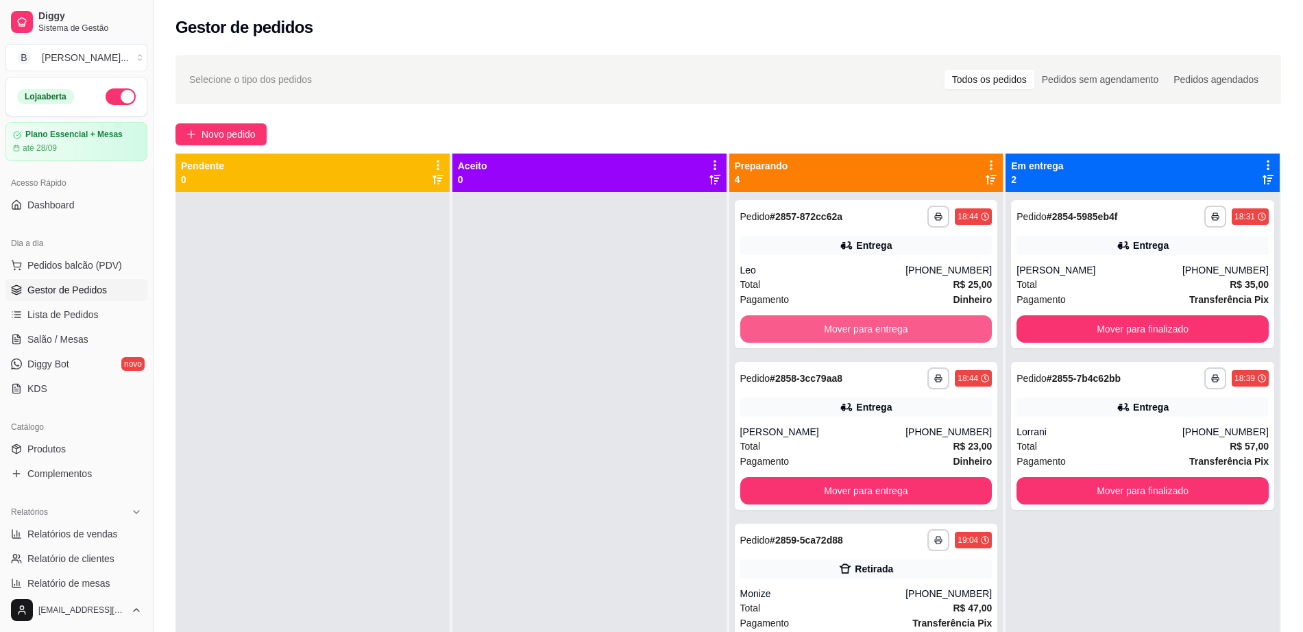
click at [802, 328] on button "Mover para entrega" at bounding box center [867, 328] width 252 height 27
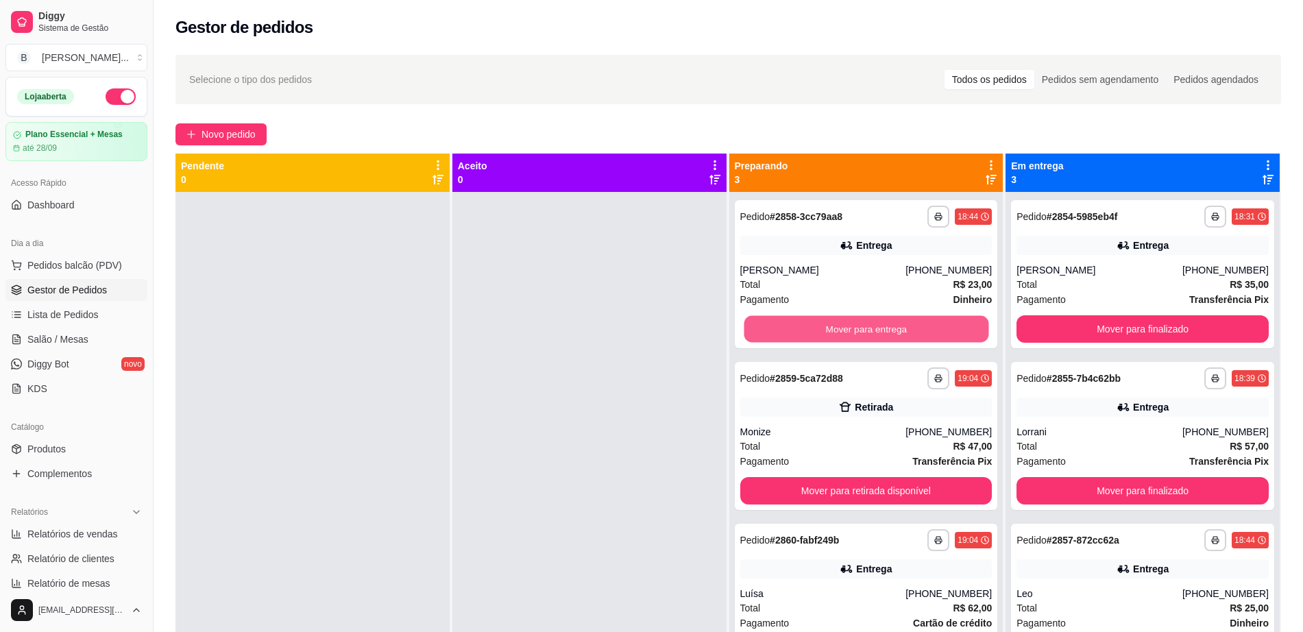
click at [802, 328] on button "Mover para entrega" at bounding box center [866, 329] width 245 height 27
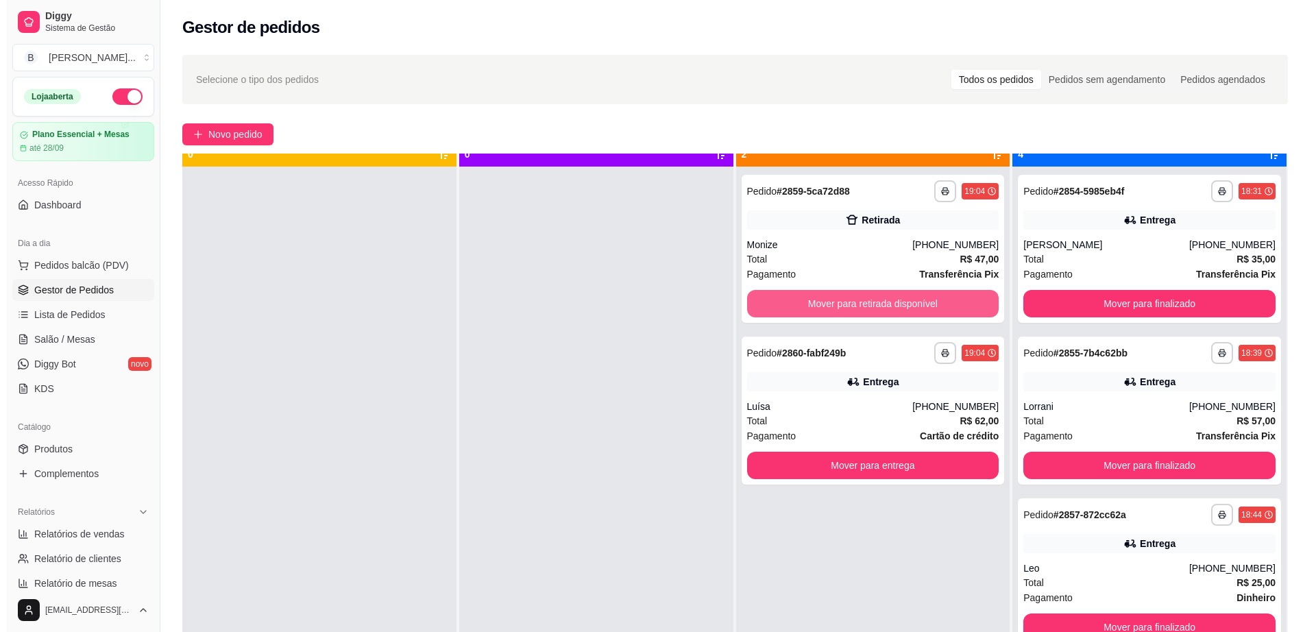
scroll to position [38, 0]
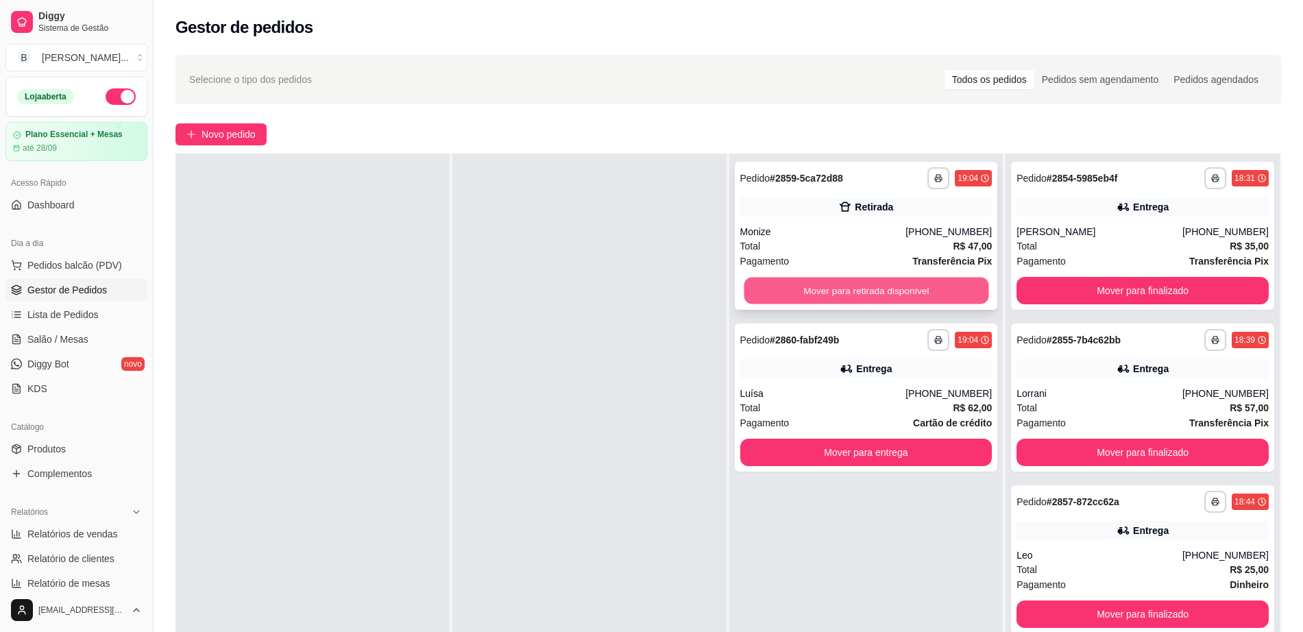
click at [885, 296] on button "Mover para retirada disponível" at bounding box center [866, 291] width 245 height 27
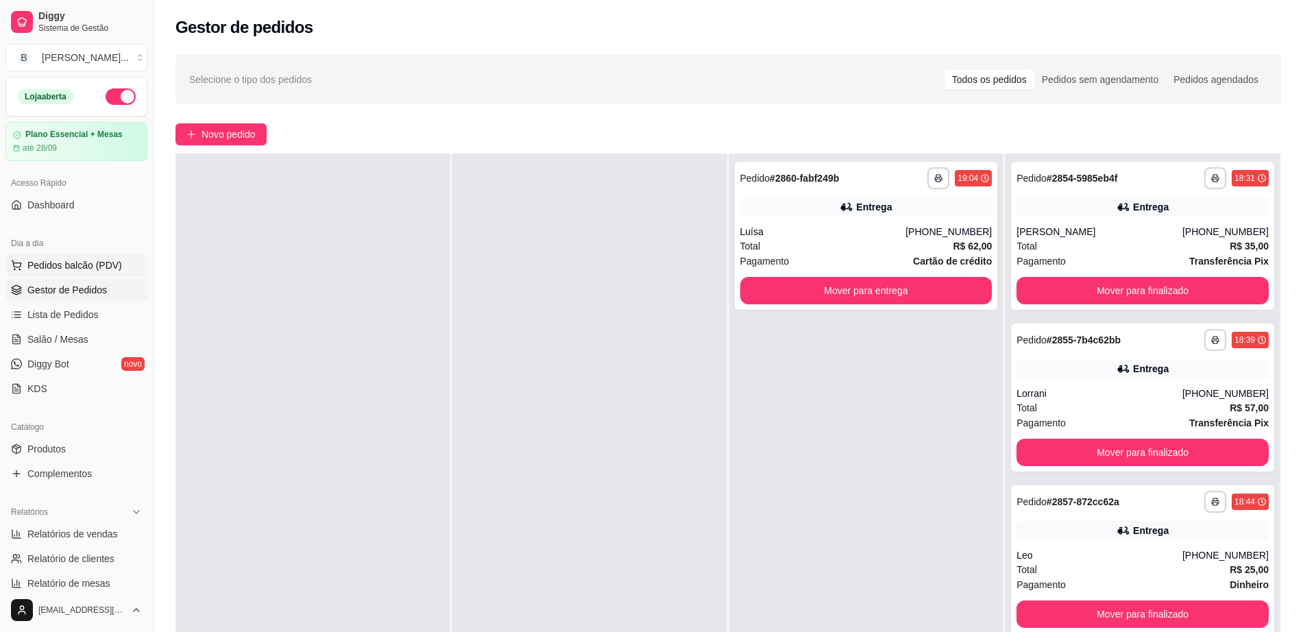
click at [113, 268] on span "Pedidos balcão (PDV)" at bounding box center [74, 265] width 95 height 14
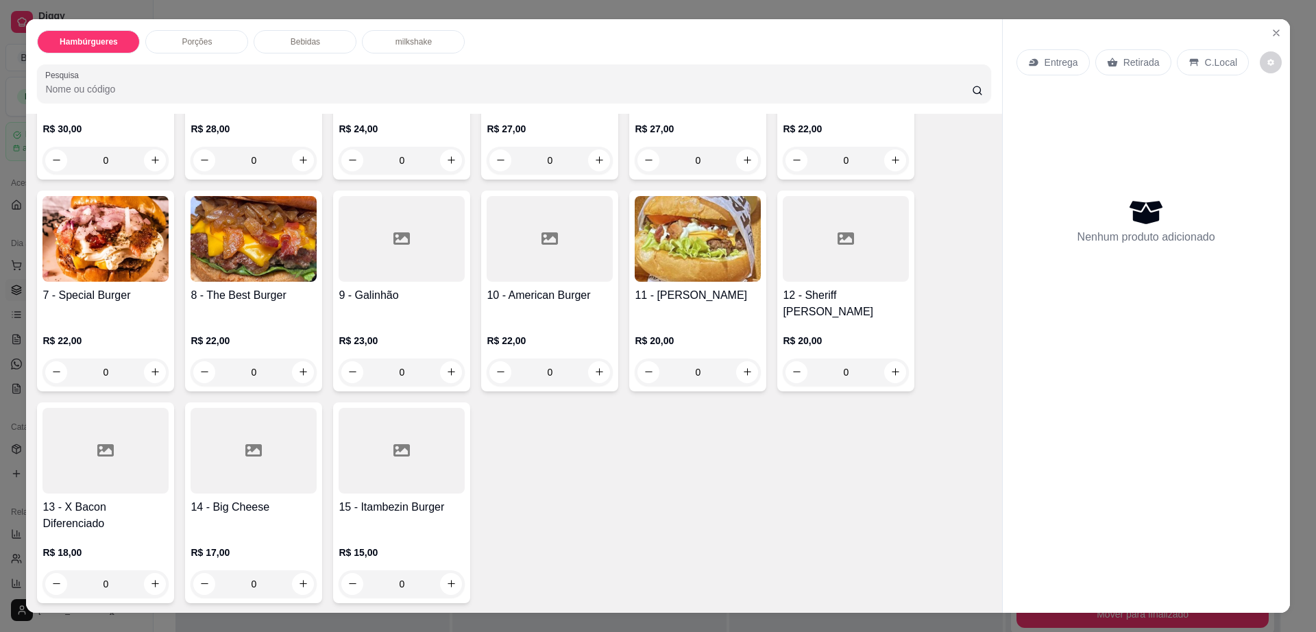
scroll to position [429, 0]
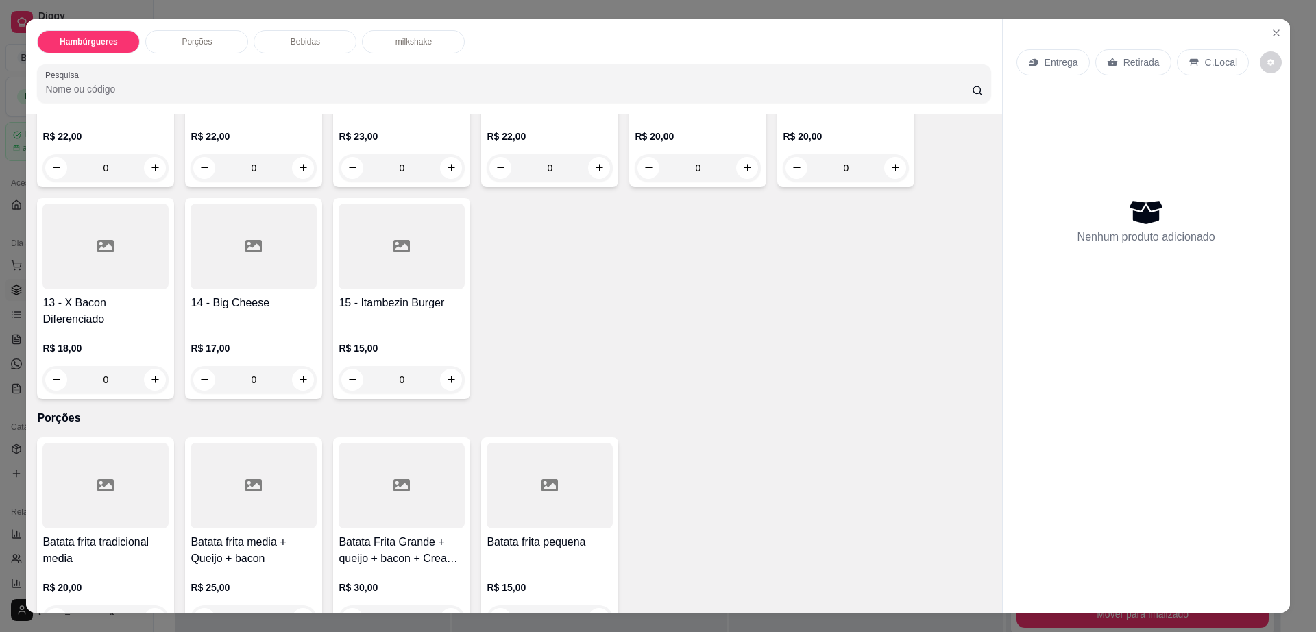
click at [400, 247] on div at bounding box center [402, 247] width 126 height 86
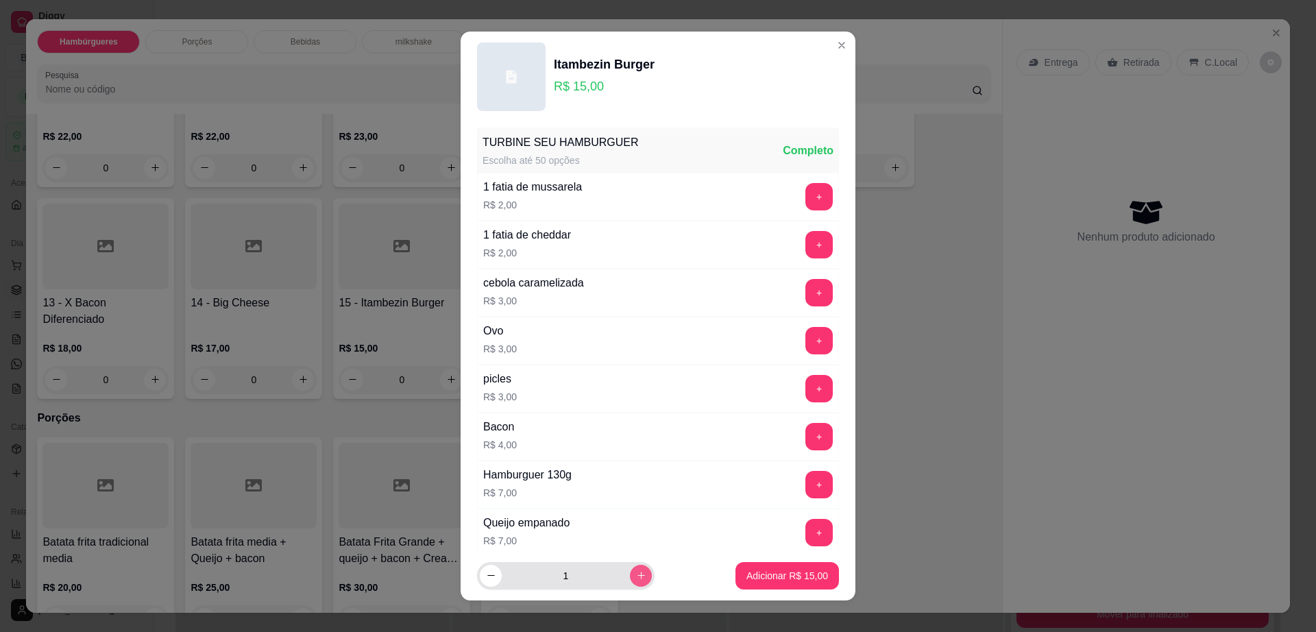
click at [630, 573] on button "increase-product-quantity" at bounding box center [641, 576] width 22 height 22
type input "3"
click at [753, 575] on p "Adicionar R$ 45,00" at bounding box center [788, 576] width 82 height 14
type input "3"
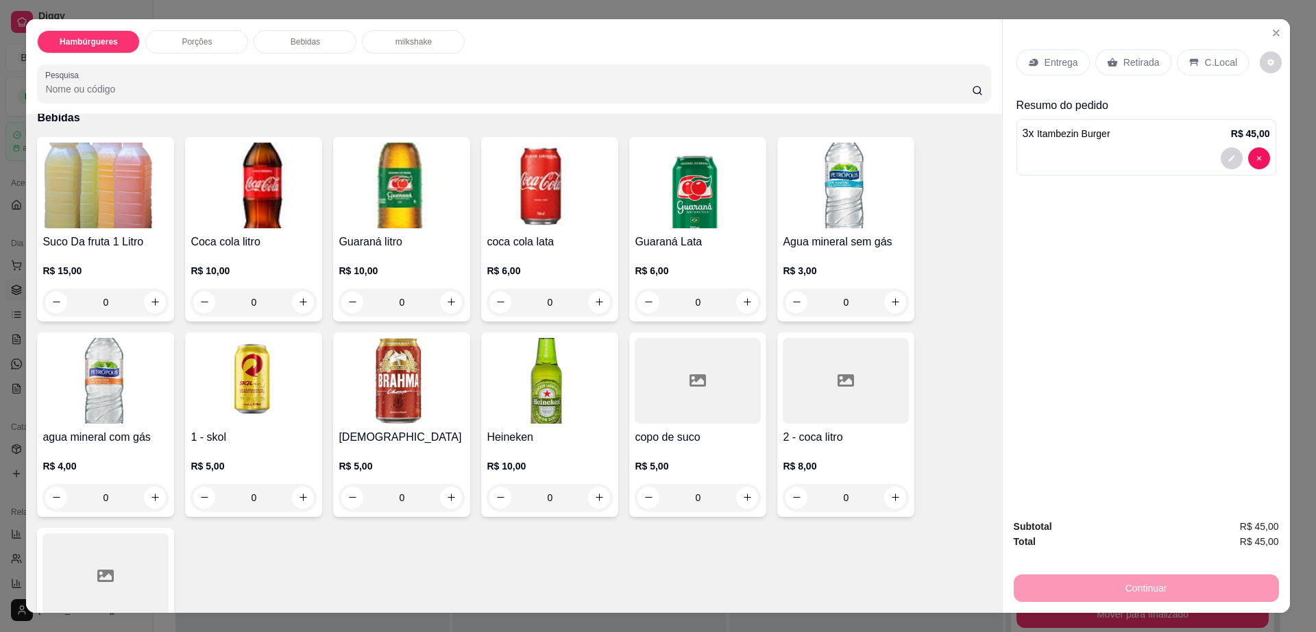
scroll to position [1028, 0]
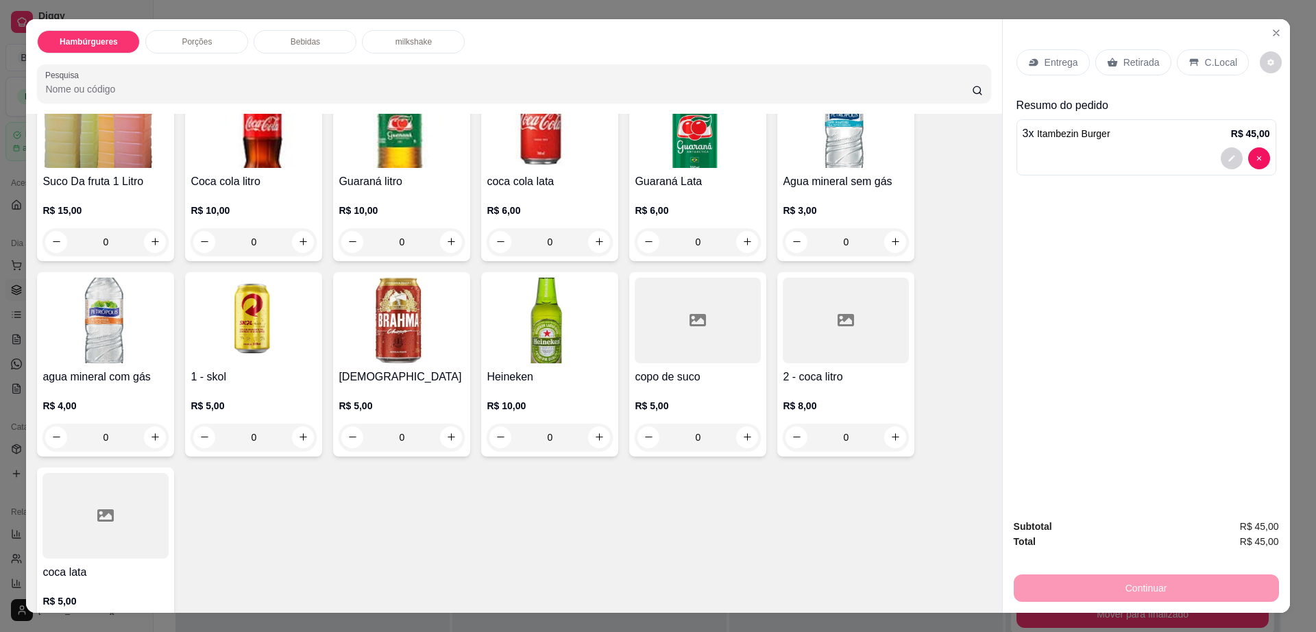
click at [869, 293] on div at bounding box center [846, 321] width 126 height 86
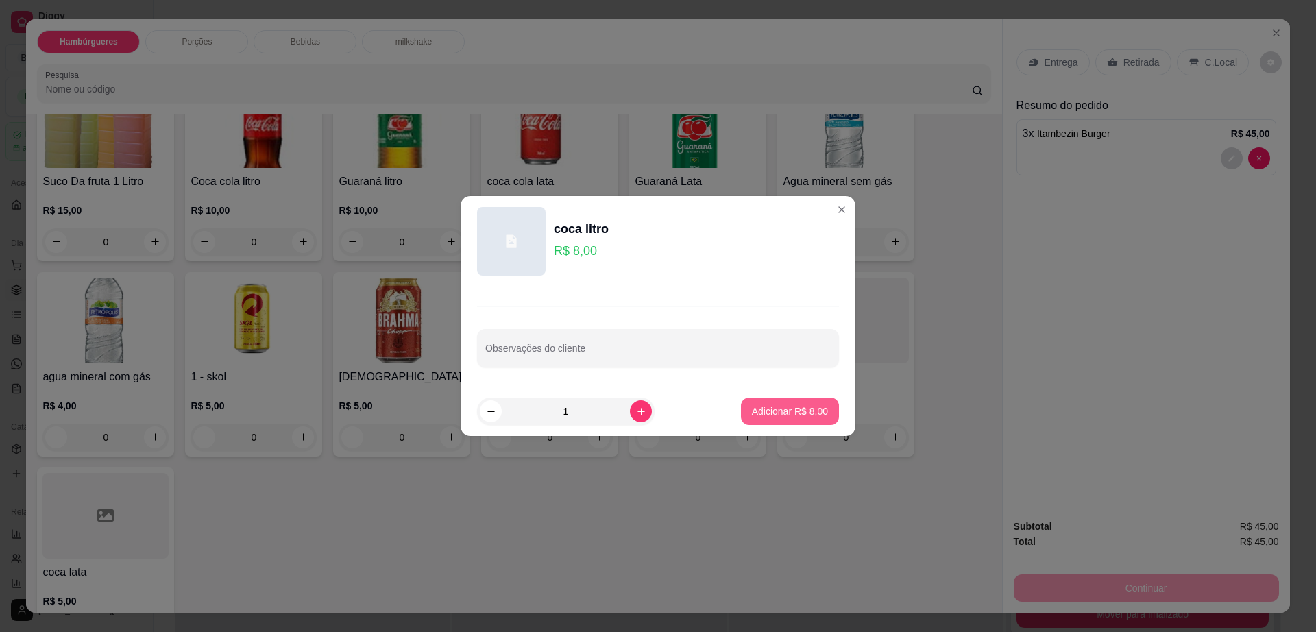
click at [803, 421] on button "Adicionar R$ 8,00" at bounding box center [790, 411] width 98 height 27
type input "1"
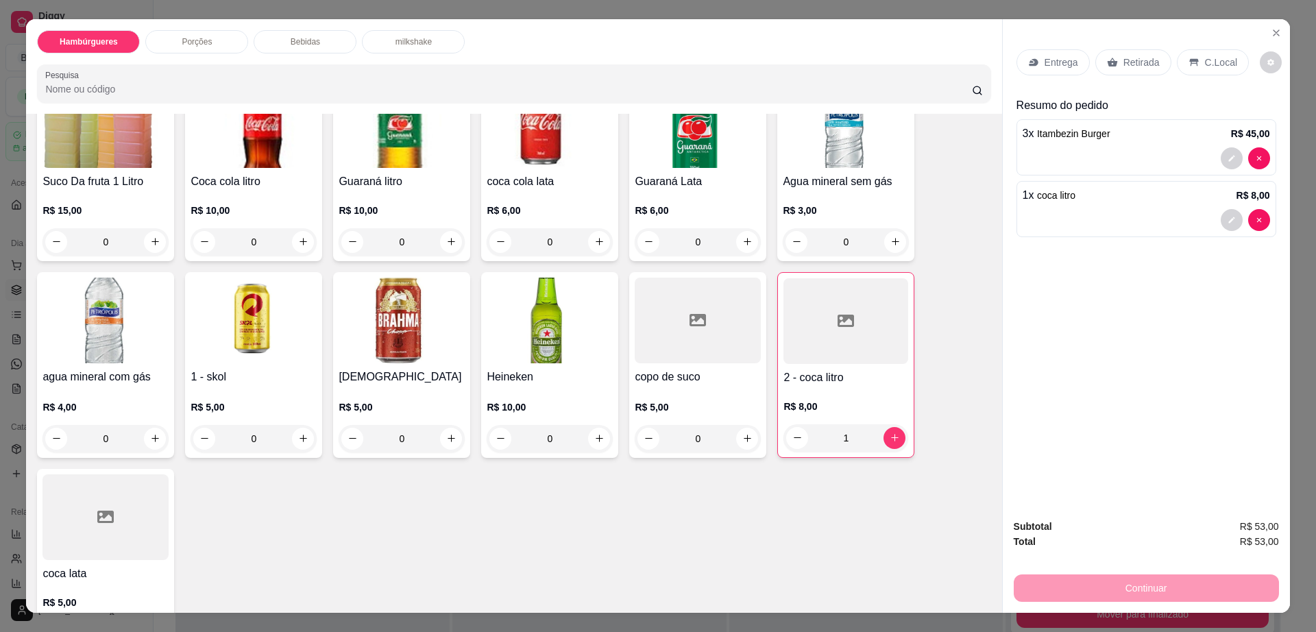
click at [1118, 70] on div "Retirada" at bounding box center [1134, 62] width 76 height 26
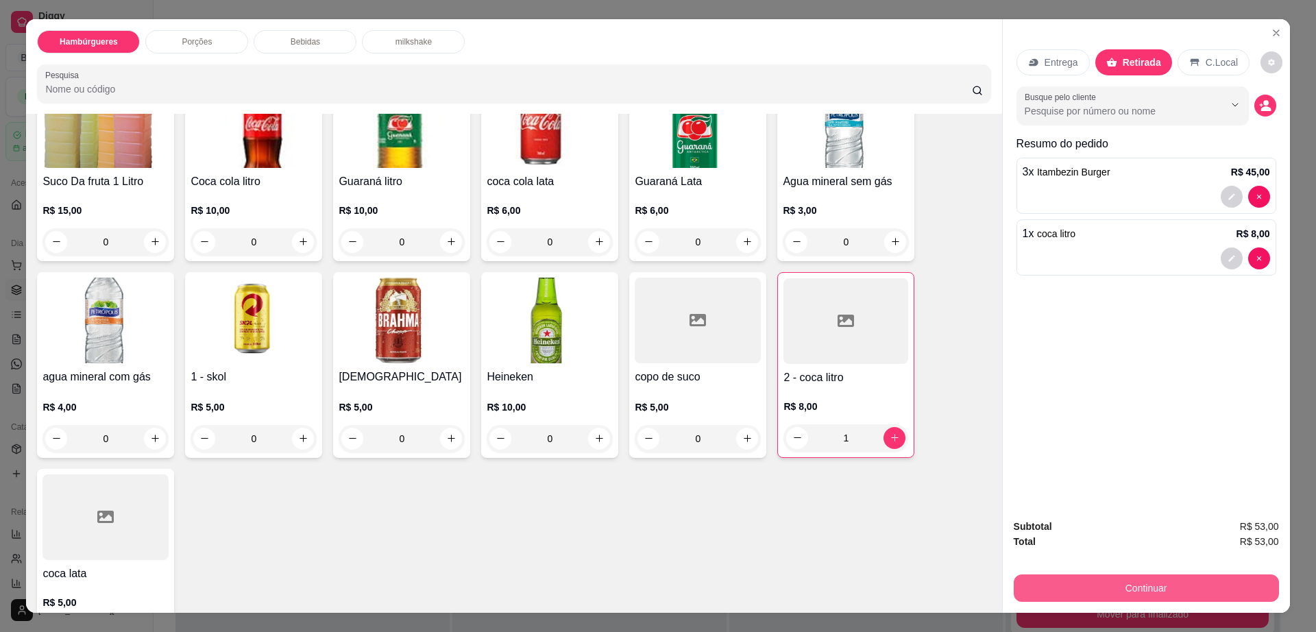
click at [1098, 589] on button "Continuar" at bounding box center [1146, 588] width 265 height 27
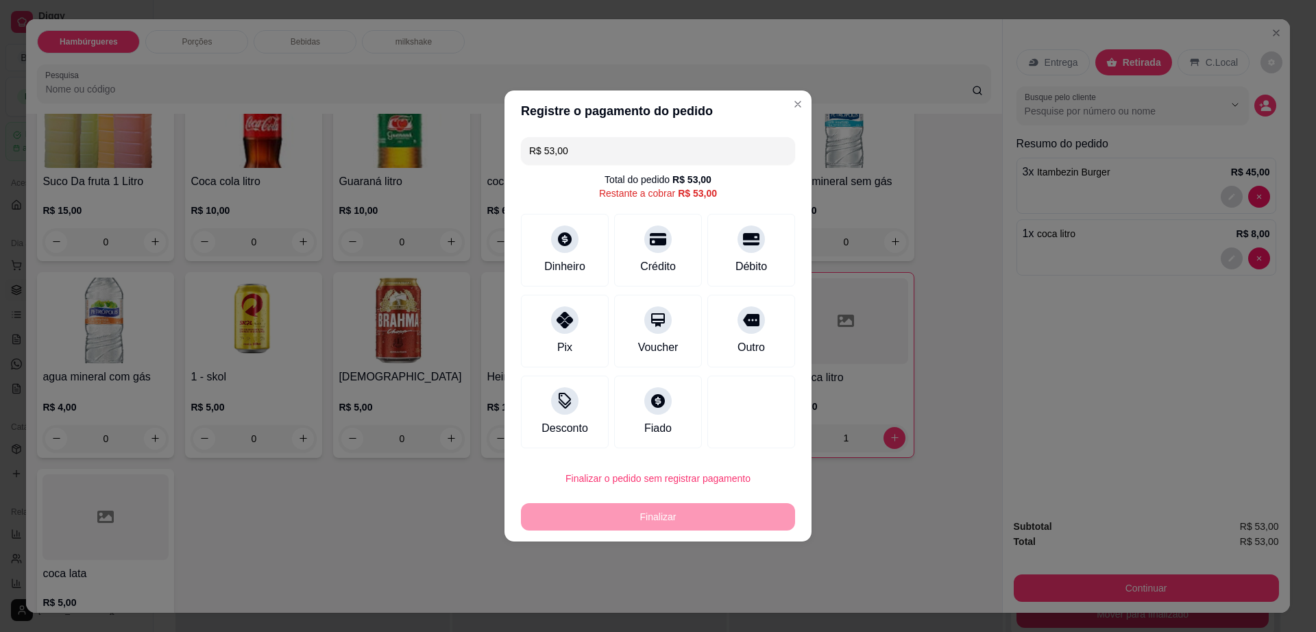
click at [560, 157] on input "R$ 53,00" at bounding box center [658, 150] width 258 height 27
click at [584, 154] on input "R$ 53,00" at bounding box center [658, 150] width 258 height 27
click at [566, 339] on div "Pix" at bounding box center [565, 346] width 16 height 18
type input "R$ 16,00"
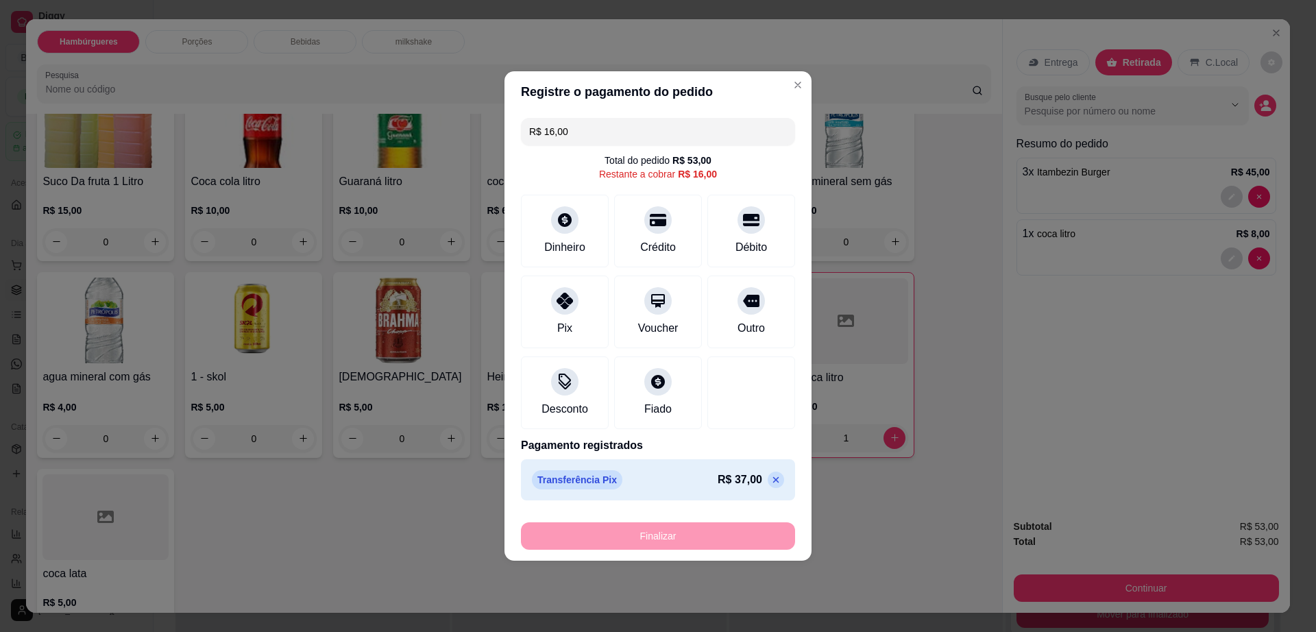
click at [675, 543] on div "Finalizar" at bounding box center [658, 535] width 274 height 27
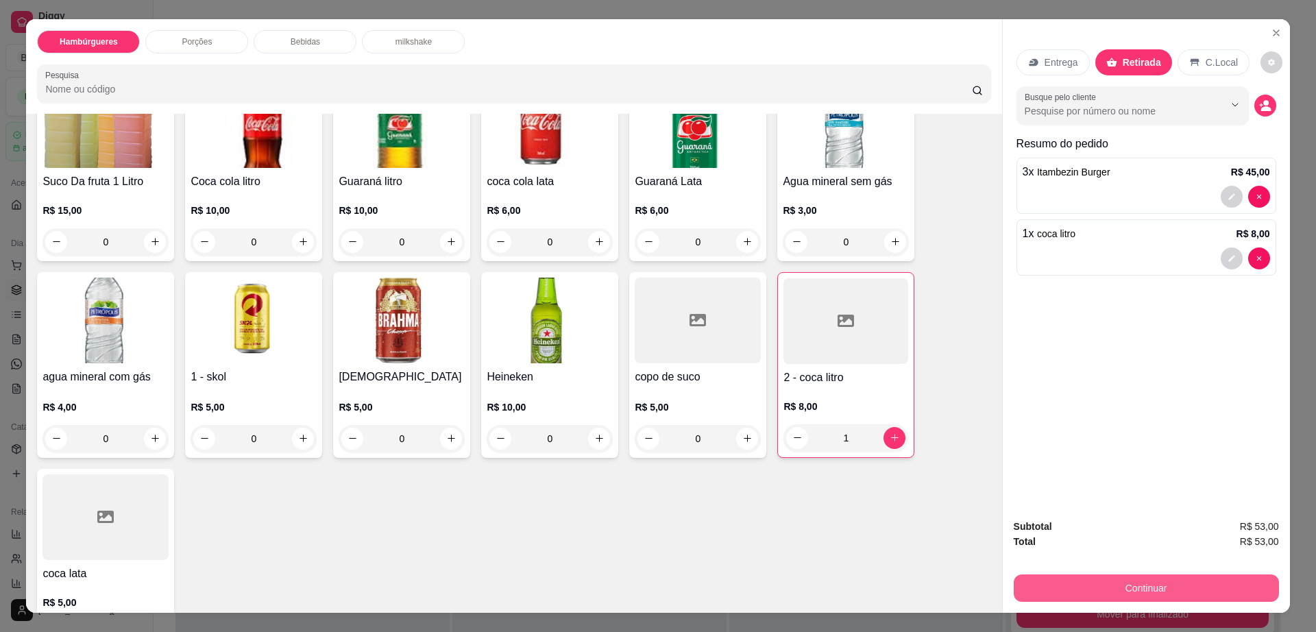
click at [1143, 589] on button "Continuar" at bounding box center [1146, 588] width 265 height 27
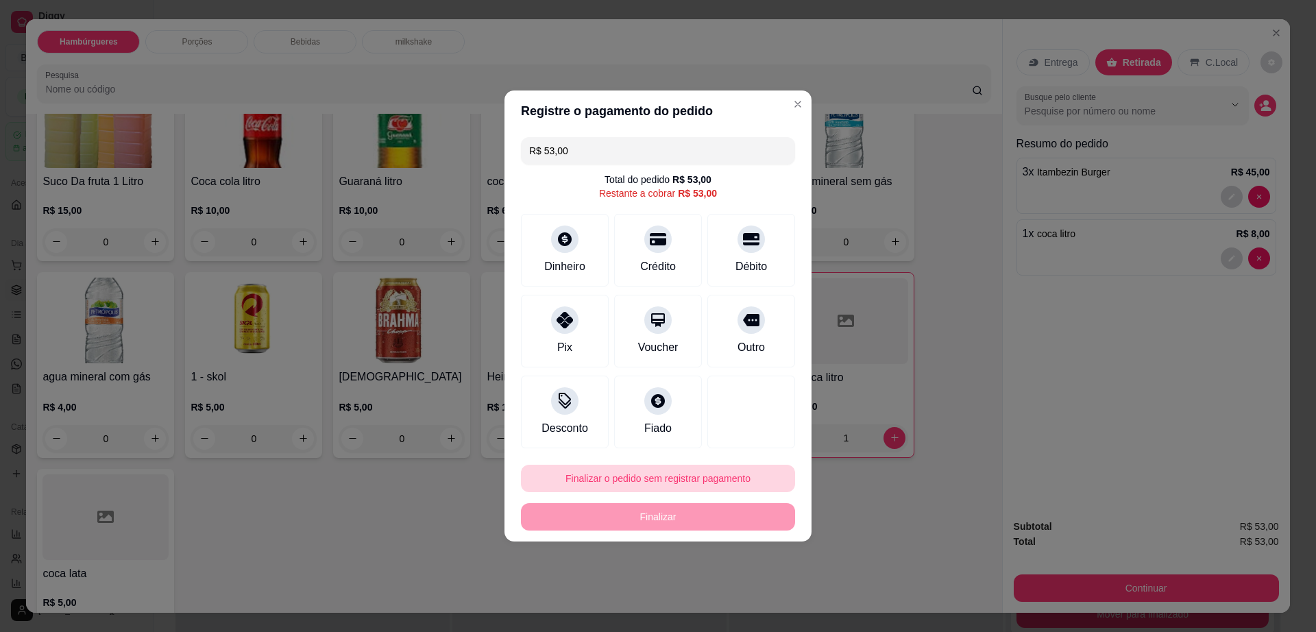
click at [706, 466] on button "Finalizar o pedido sem registrar pagamento" at bounding box center [658, 478] width 274 height 27
click at [744, 594] on button "Confirmar" at bounding box center [745, 591] width 49 height 21
type input "0"
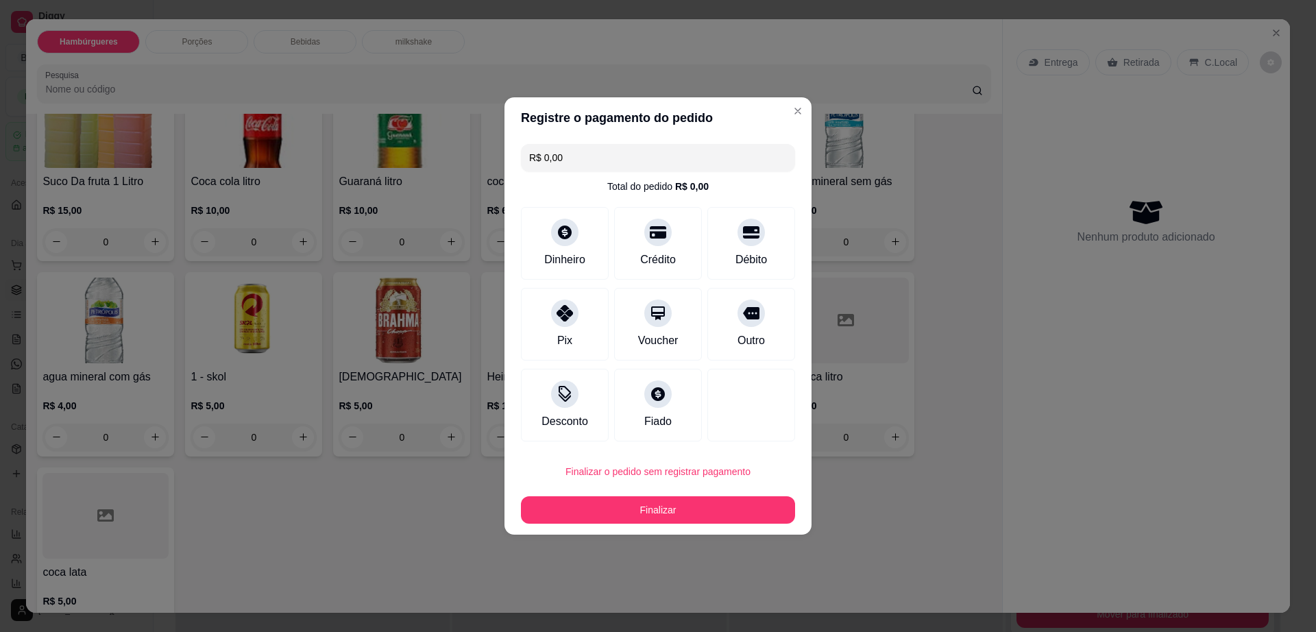
type input "R$ 0,00"
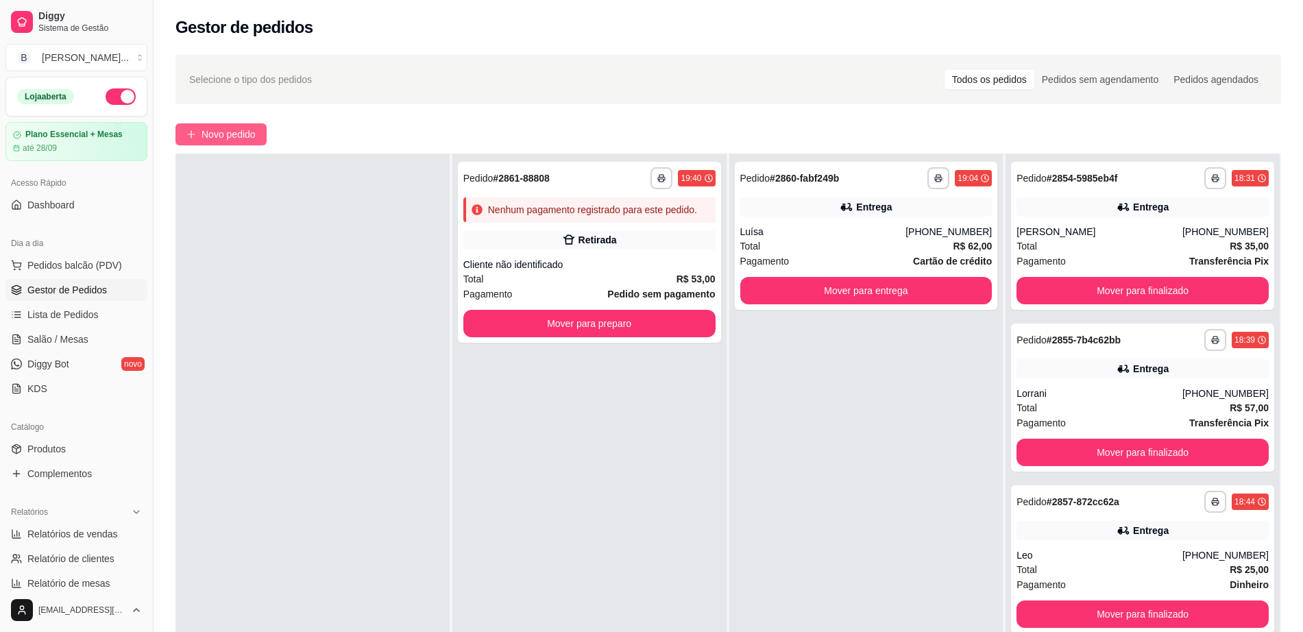
click at [215, 136] on span "Novo pedido" at bounding box center [229, 134] width 54 height 15
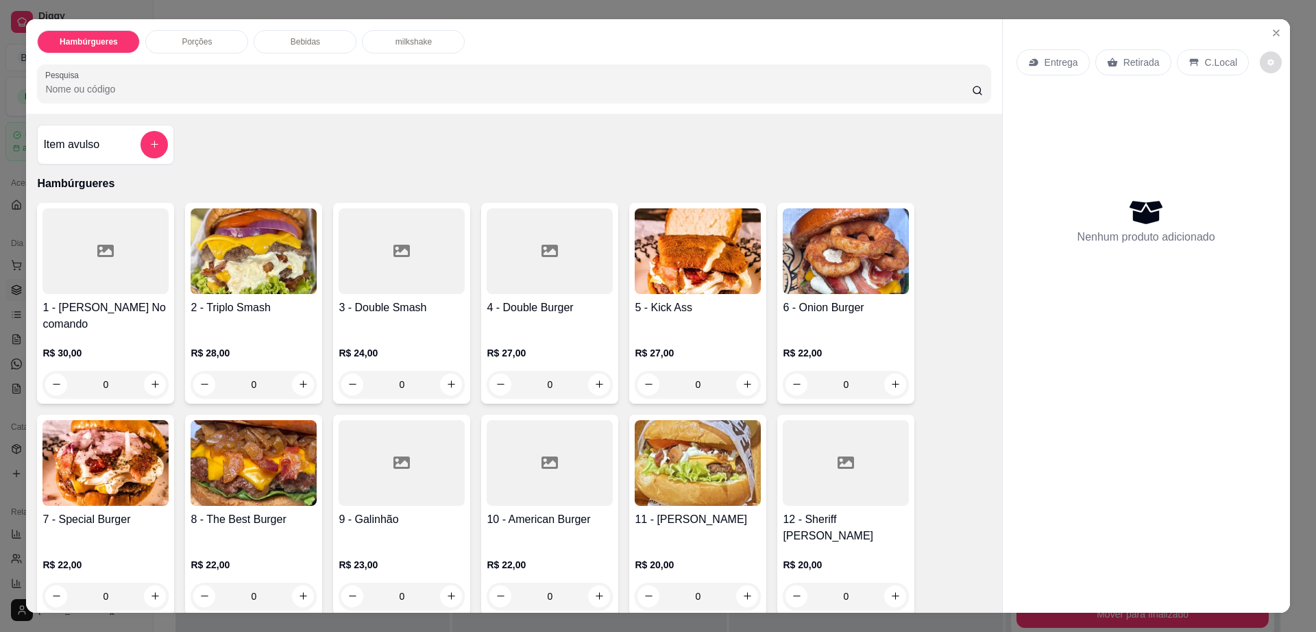
click at [1267, 62] on icon "decrease-product-quantity" at bounding box center [1271, 62] width 8 height 8
click at [1271, 34] on icon "Close" at bounding box center [1276, 32] width 11 height 11
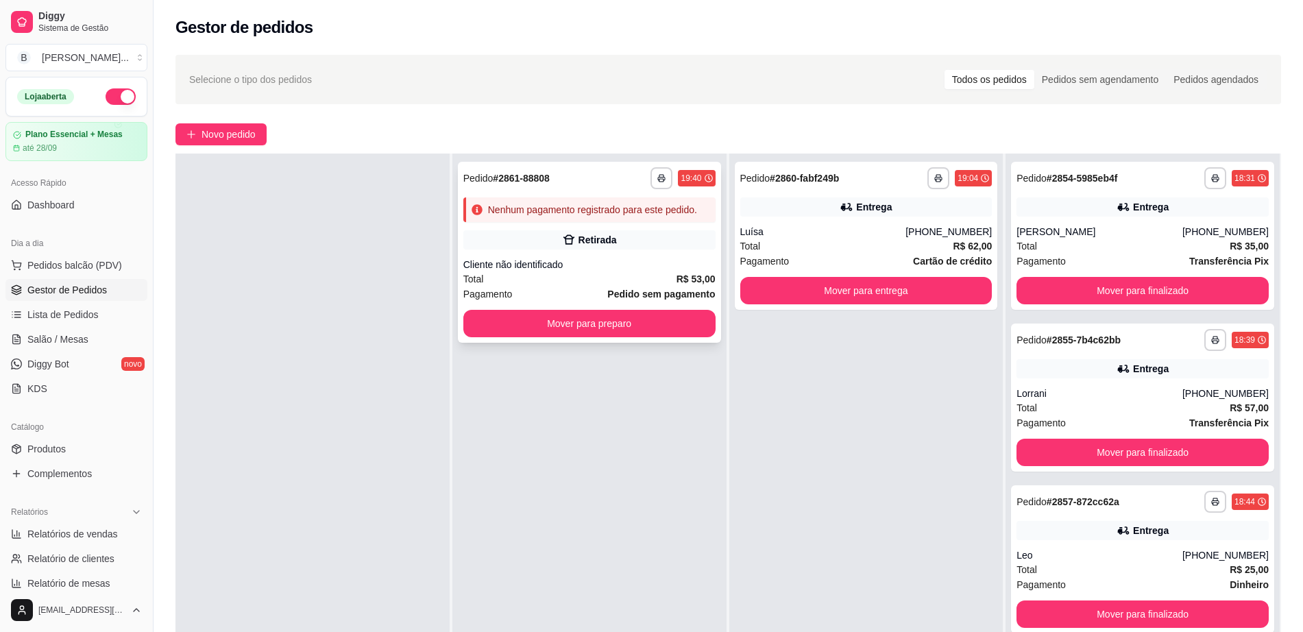
click at [642, 240] on div "Retirada" at bounding box center [590, 239] width 252 height 19
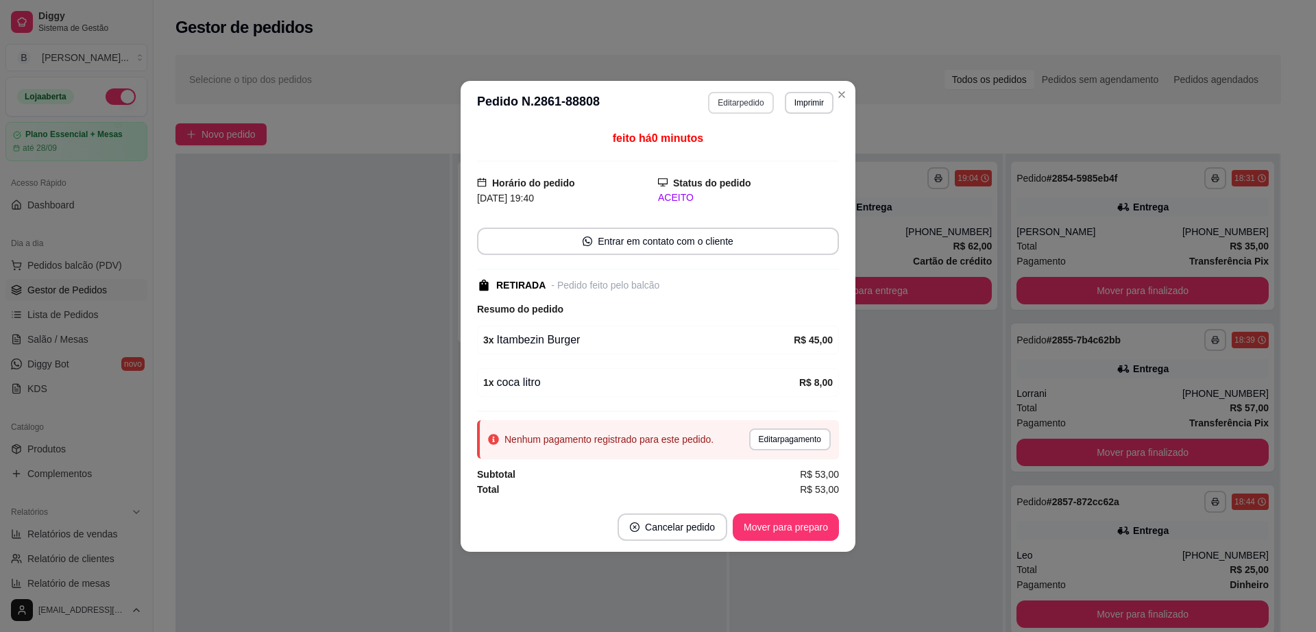
click at [743, 98] on button "Editar pedido" at bounding box center [740, 103] width 65 height 22
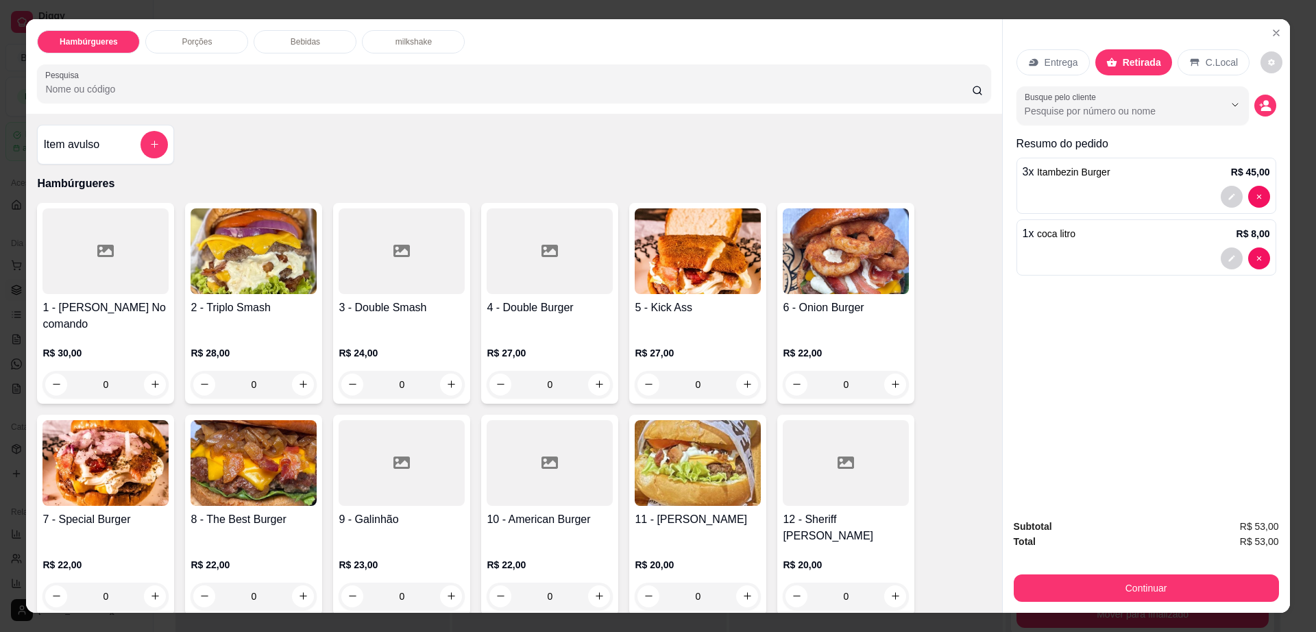
click at [1039, 70] on div "Entrega" at bounding box center [1053, 62] width 73 height 26
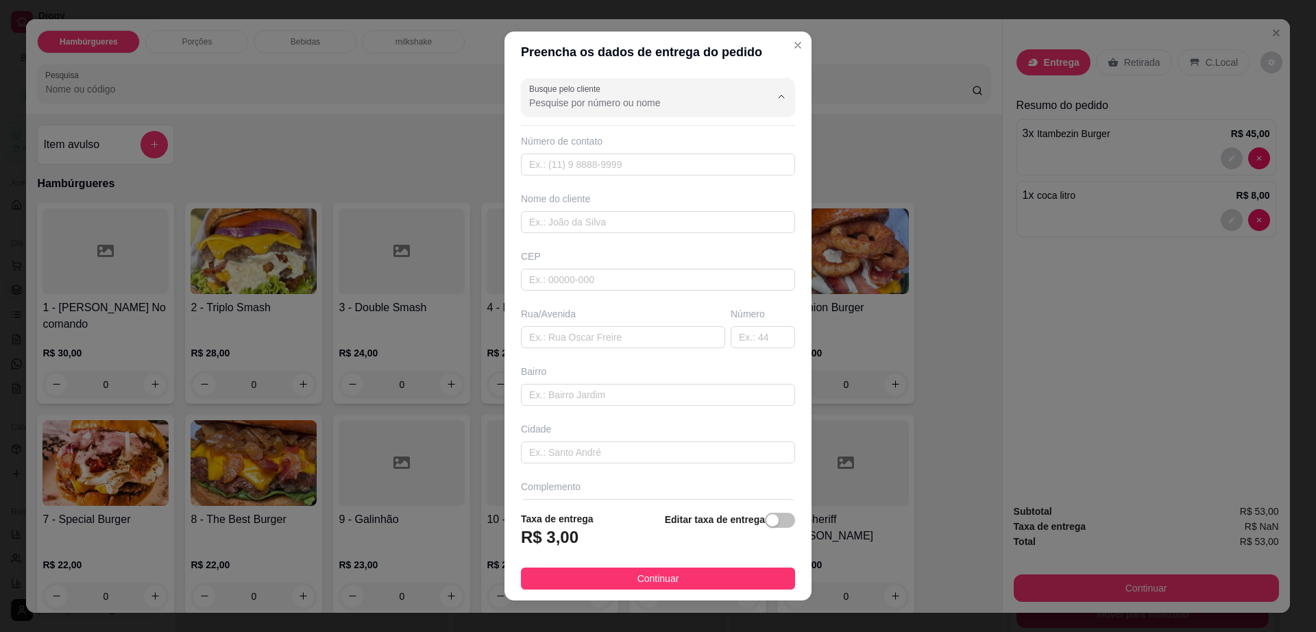
click at [669, 99] on input "Busque pelo cliente" at bounding box center [638, 103] width 219 height 14
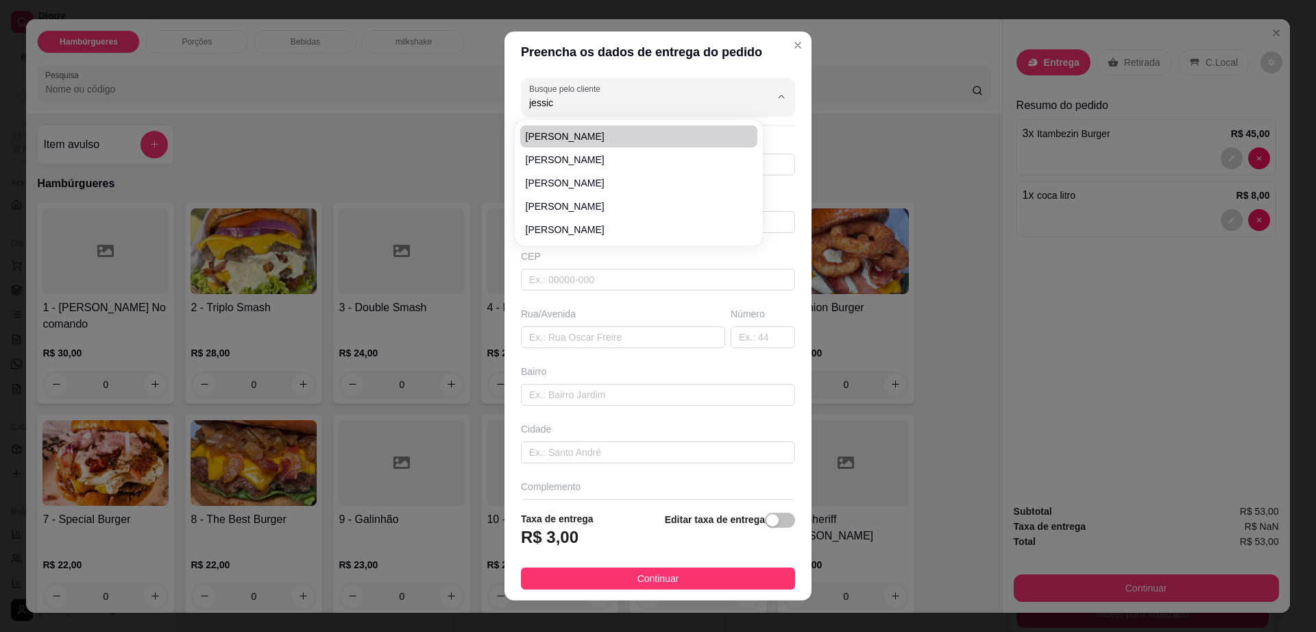
click at [658, 139] on span "[PERSON_NAME]" at bounding box center [632, 137] width 213 height 14
type input "[PERSON_NAME]"
type input "77998007540"
type input "[PERSON_NAME]"
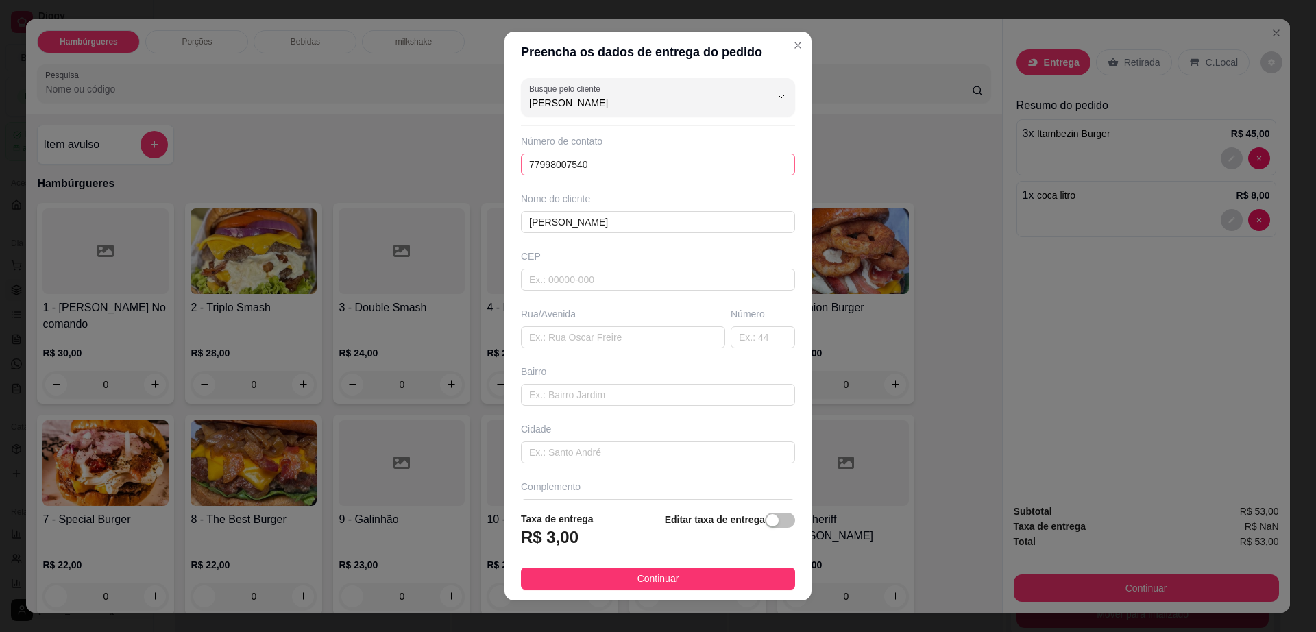
type input "[PERSON_NAME]"
drag, startPoint x: 520, startPoint y: 163, endPoint x: 603, endPoint y: 167, distance: 82.4
click at [603, 167] on input "77998007540" at bounding box center [658, 165] width 274 height 22
click at [616, 334] on input "text" at bounding box center [623, 337] width 204 height 22
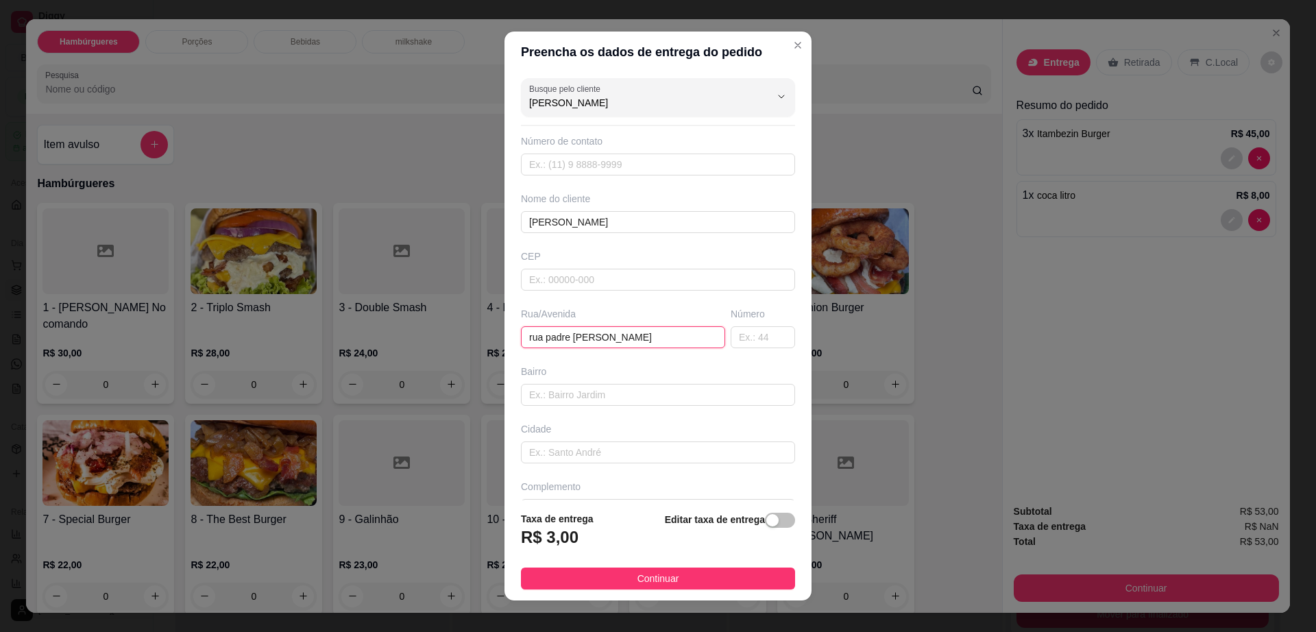
type input "rua padre [PERSON_NAME]"
click at [591, 162] on input "text" at bounding box center [658, 165] width 274 height 22
paste input "[PHONE_NUMBER]"
type input "[PHONE_NUMBER]"
click at [674, 572] on button "Continuar" at bounding box center [658, 579] width 274 height 22
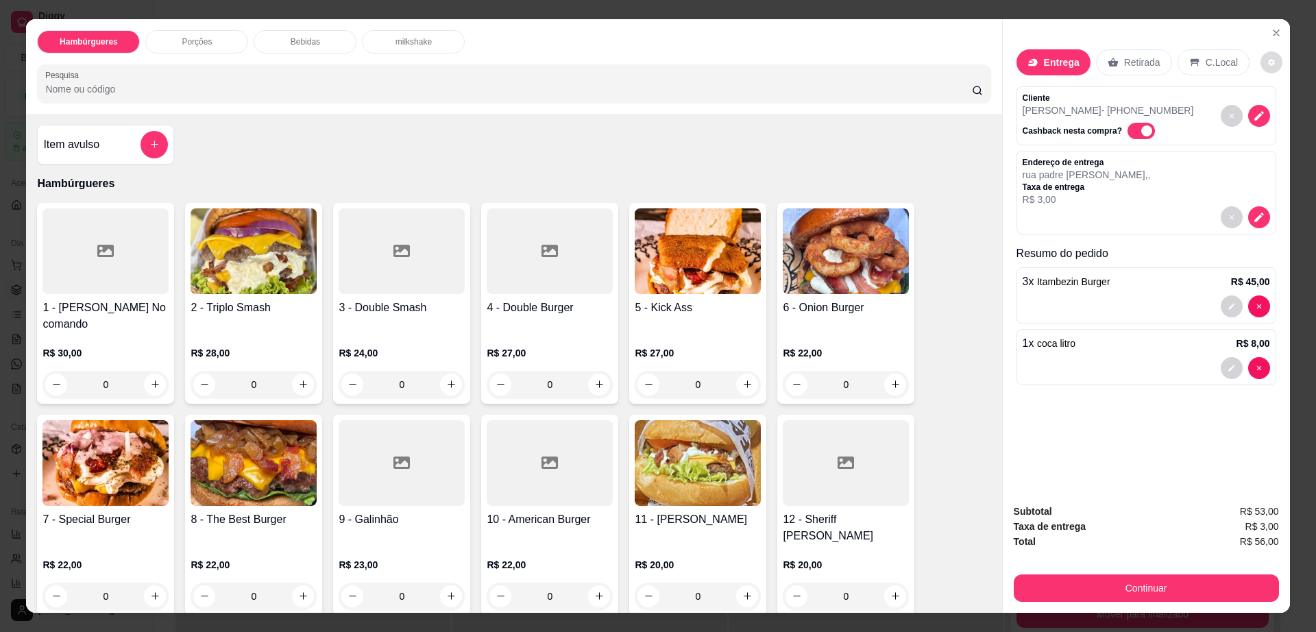
click at [1268, 60] on icon "decrease-product-quantity" at bounding box center [1272, 62] width 8 height 8
click at [1142, 595] on button "Continuar" at bounding box center [1146, 588] width 265 height 27
click at [1146, 589] on button "Continuar" at bounding box center [1146, 588] width 265 height 27
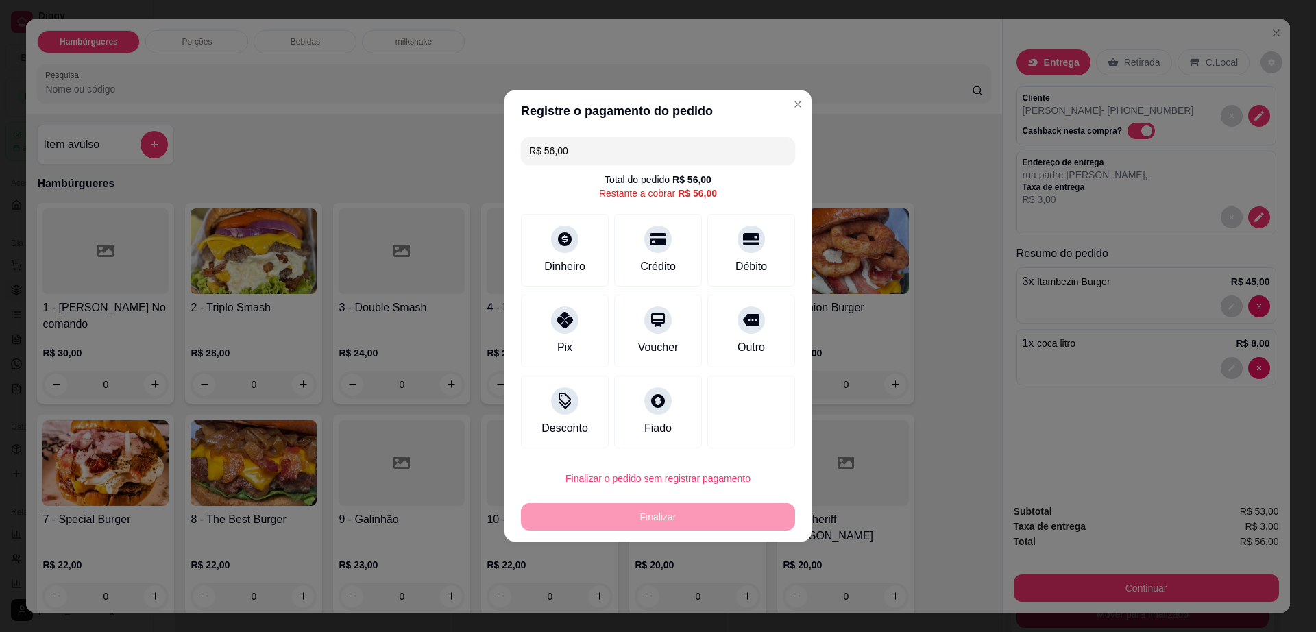
click at [634, 149] on input "R$ 56,00" at bounding box center [658, 150] width 258 height 27
click at [566, 326] on div at bounding box center [565, 316] width 30 height 30
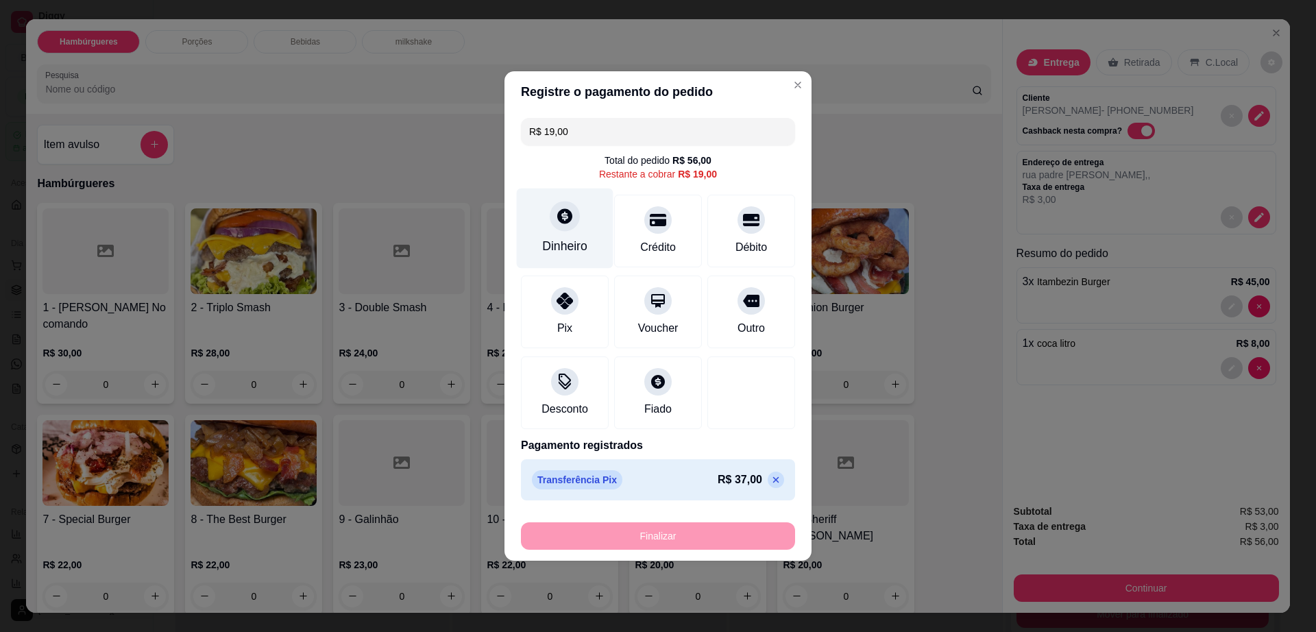
click at [562, 213] on icon at bounding box center [565, 216] width 18 height 18
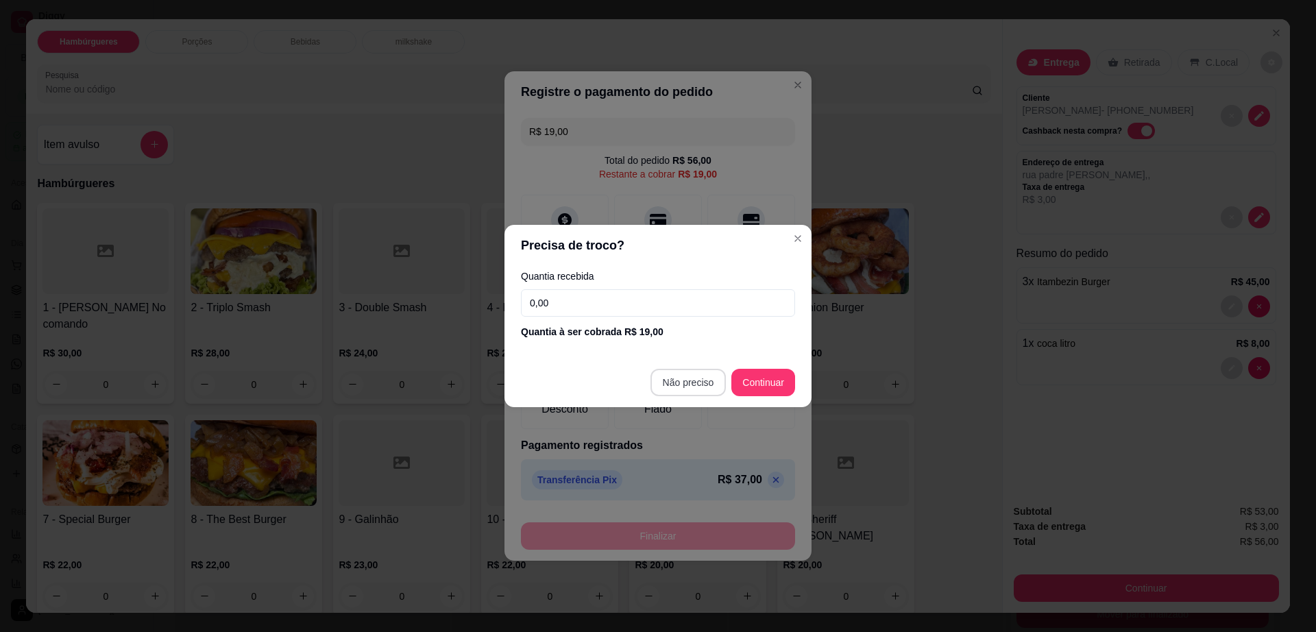
type input "R$ 0,00"
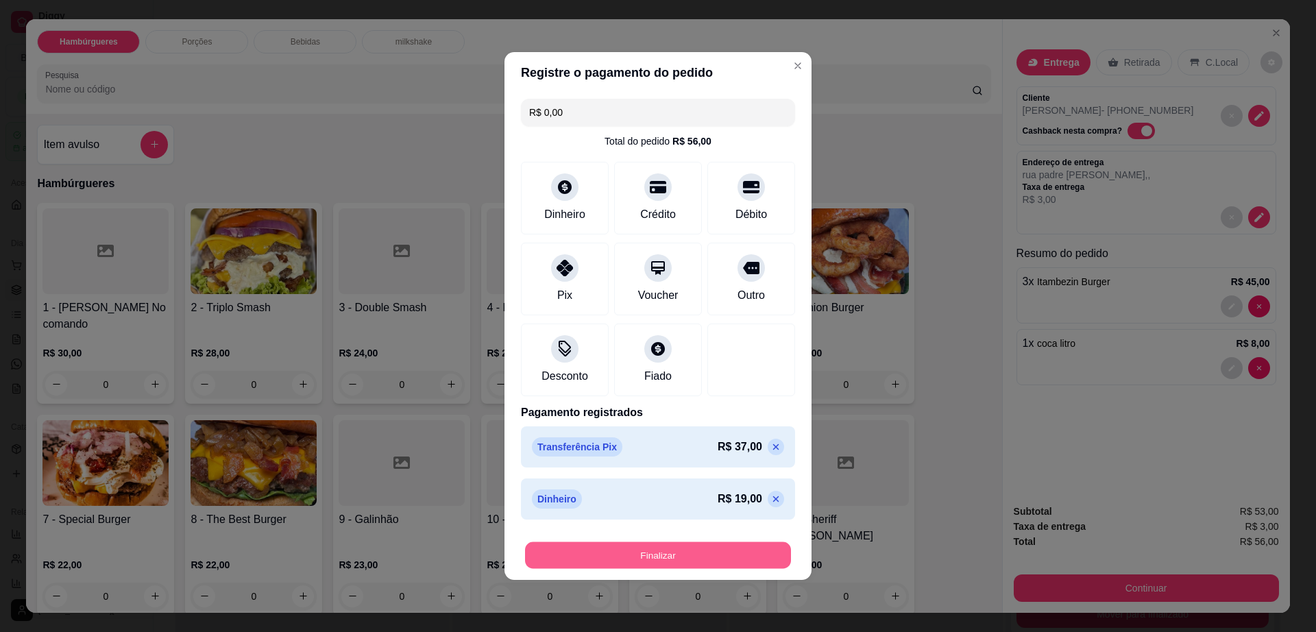
click at [690, 561] on button "Finalizar" at bounding box center [658, 555] width 266 height 27
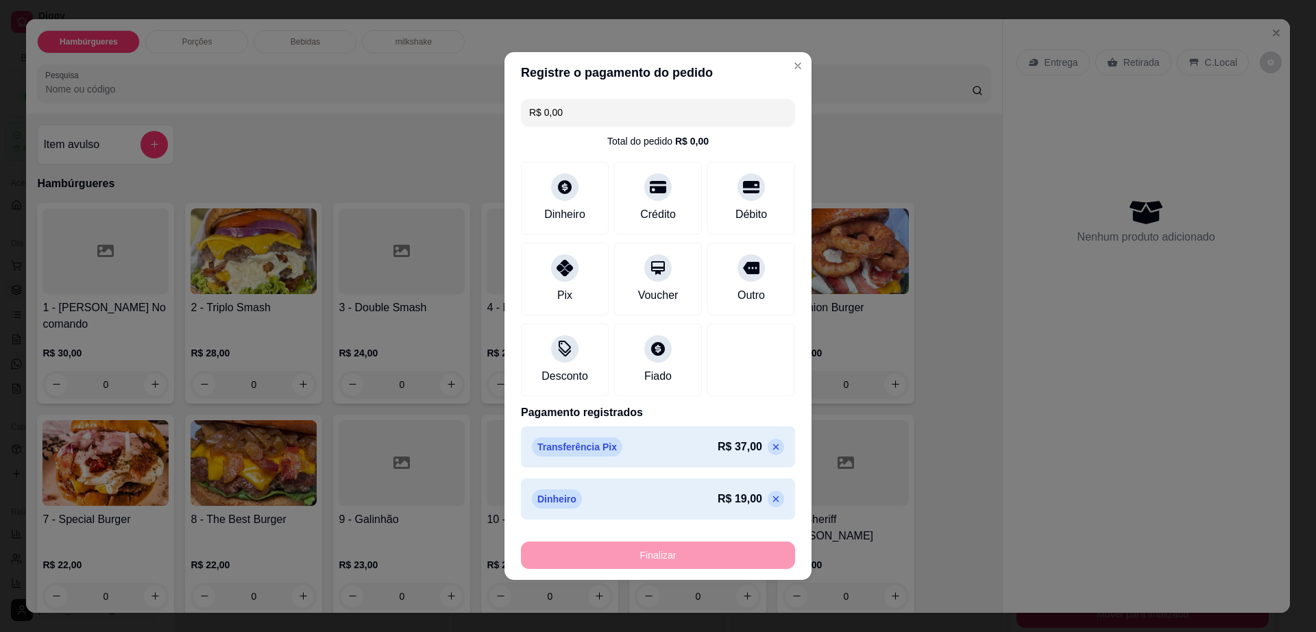
type input "0"
type input "-R$ 56,00"
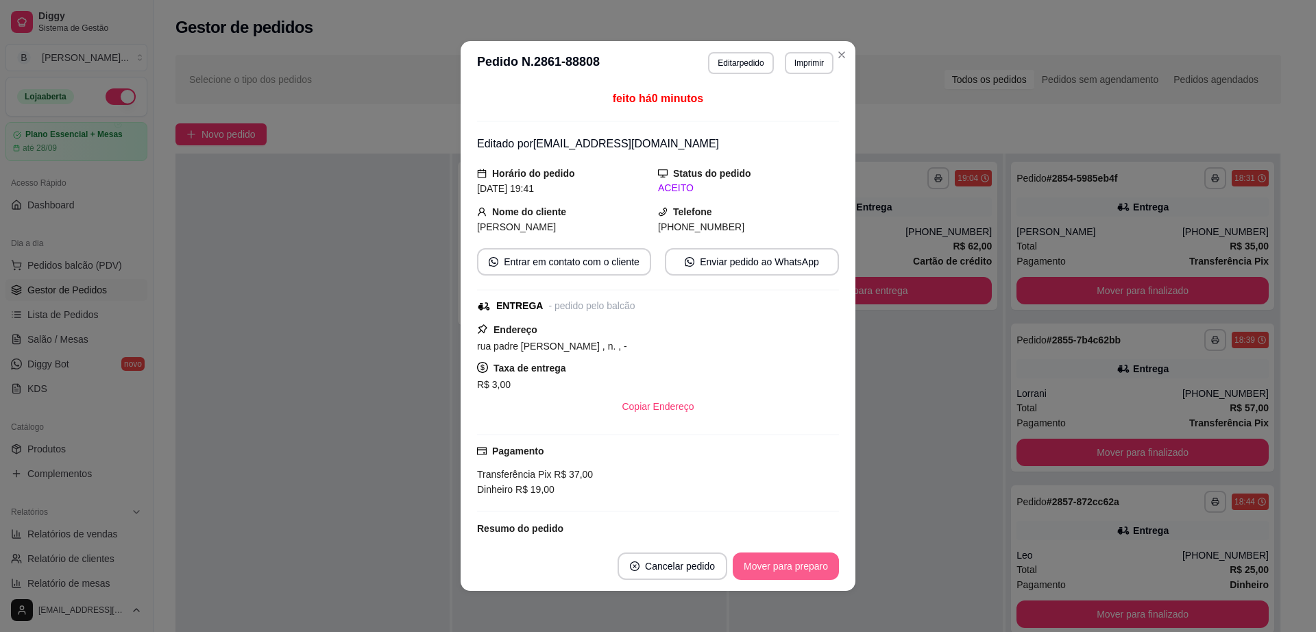
click at [802, 569] on button "Mover para preparo" at bounding box center [786, 566] width 106 height 27
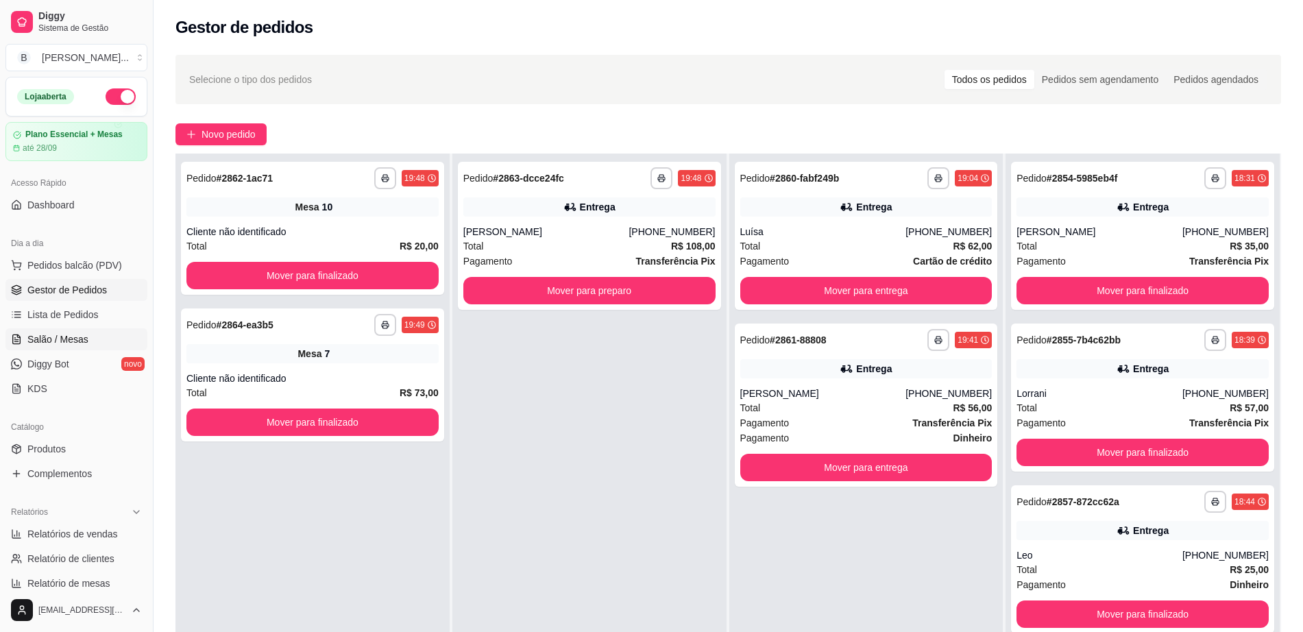
click at [58, 339] on span "Salão / Mesas" at bounding box center [57, 340] width 61 height 14
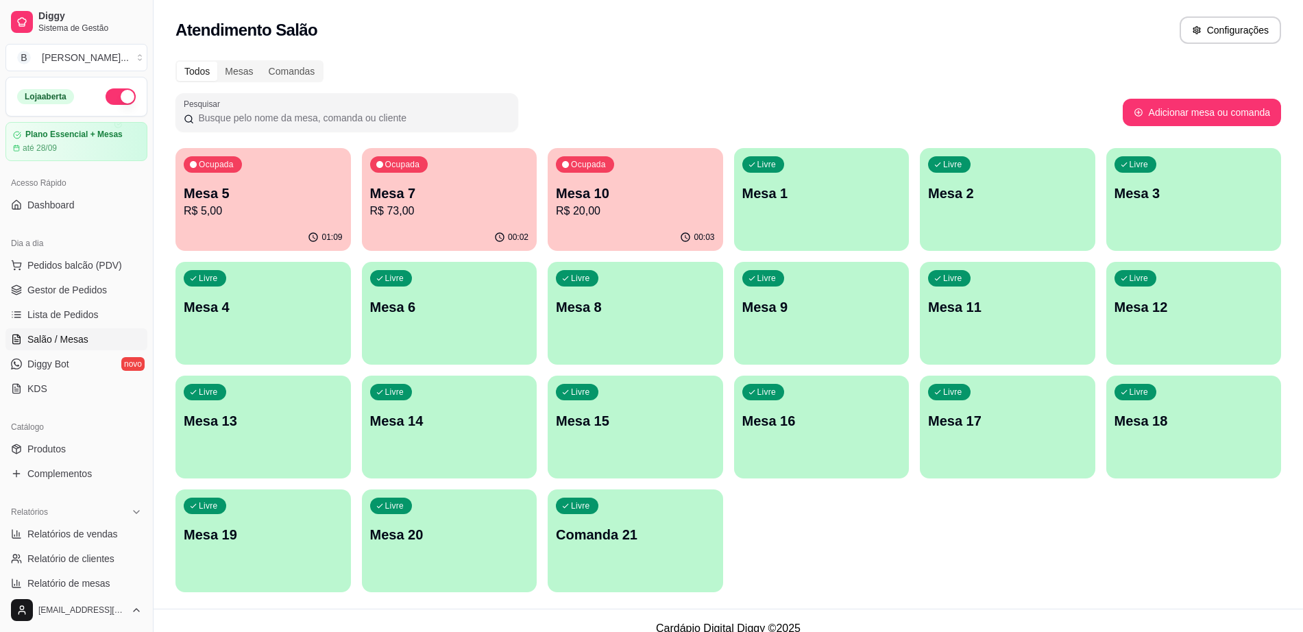
click at [420, 320] on div "Livre Mesa 6" at bounding box center [450, 305] width 176 height 86
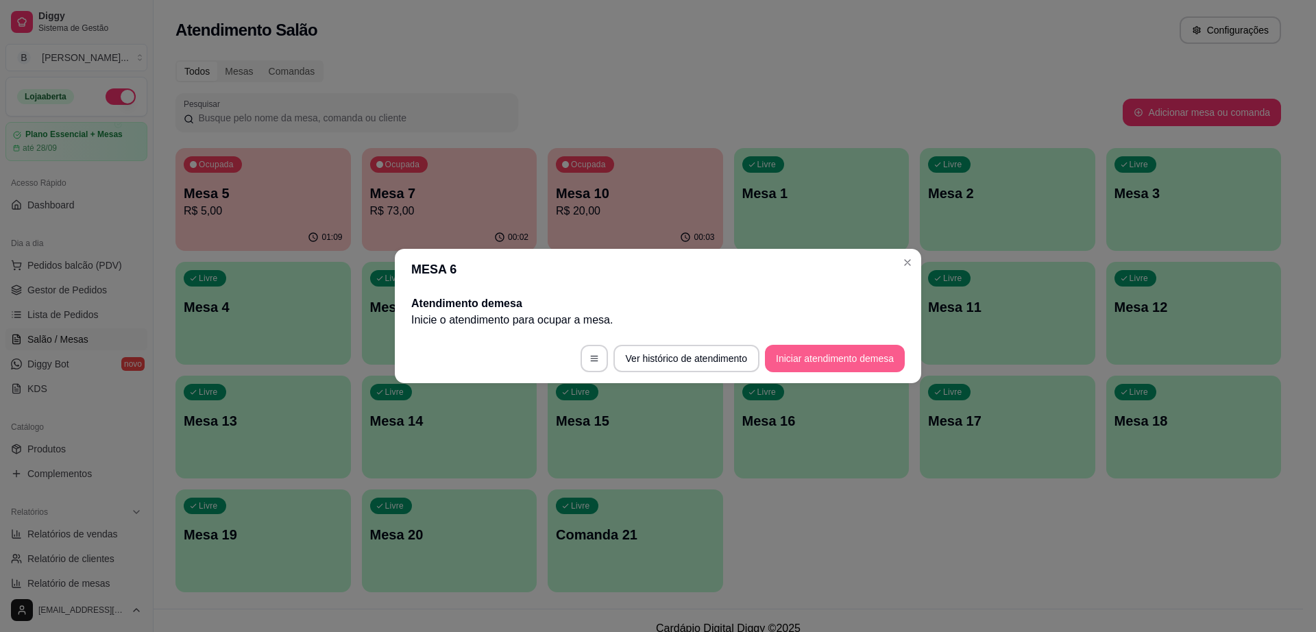
click at [802, 350] on button "Iniciar atendimento de mesa" at bounding box center [835, 358] width 140 height 27
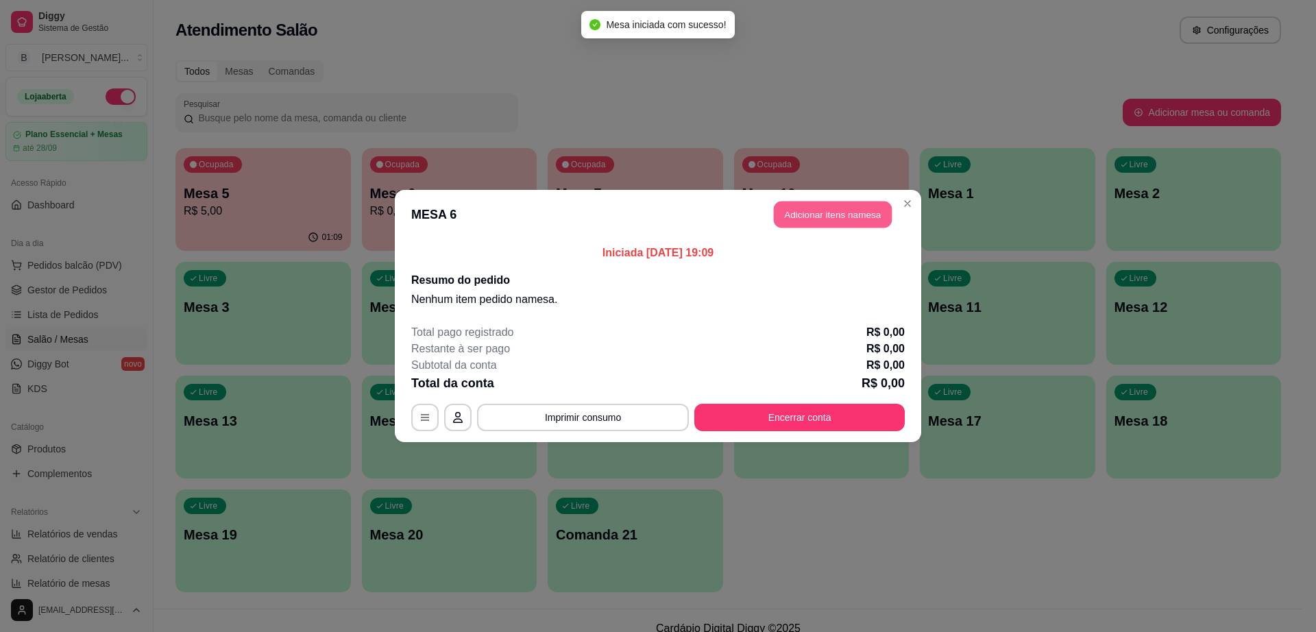
click at [790, 206] on button "Adicionar itens na mesa" at bounding box center [833, 215] width 118 height 27
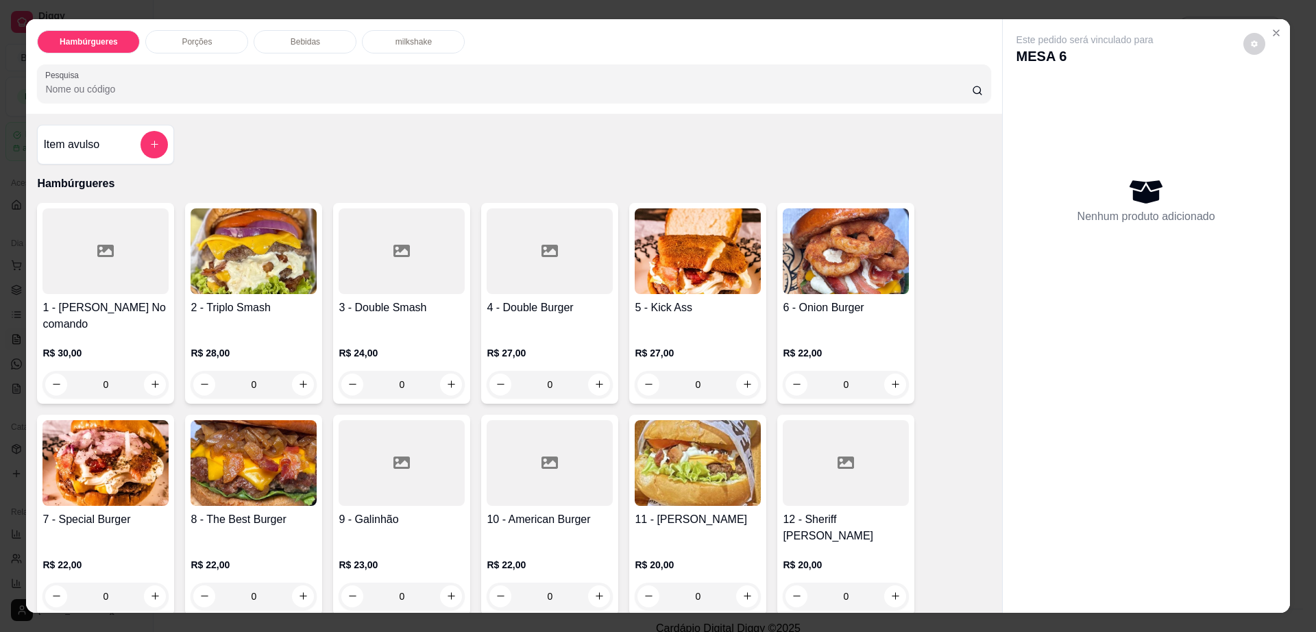
click at [588, 263] on div at bounding box center [550, 251] width 126 height 86
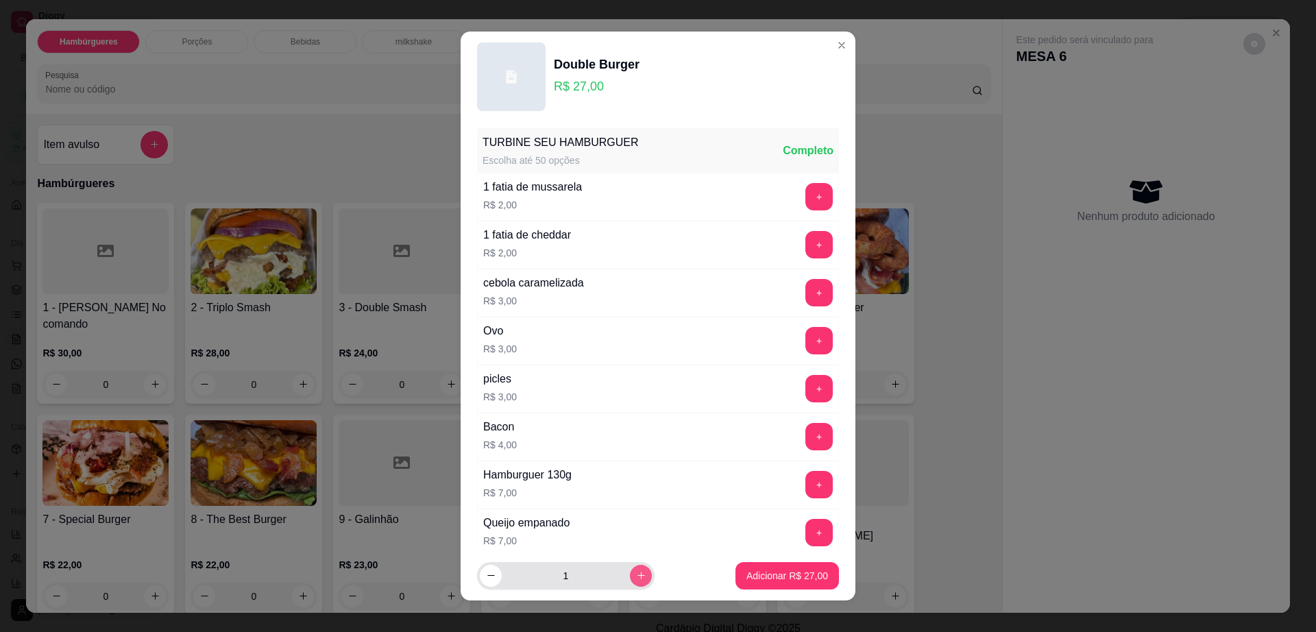
click at [630, 579] on button "increase-product-quantity" at bounding box center [641, 576] width 22 height 22
type input "2"
click at [763, 583] on button "Adicionar R$ 54,00" at bounding box center [788, 575] width 104 height 27
type input "2"
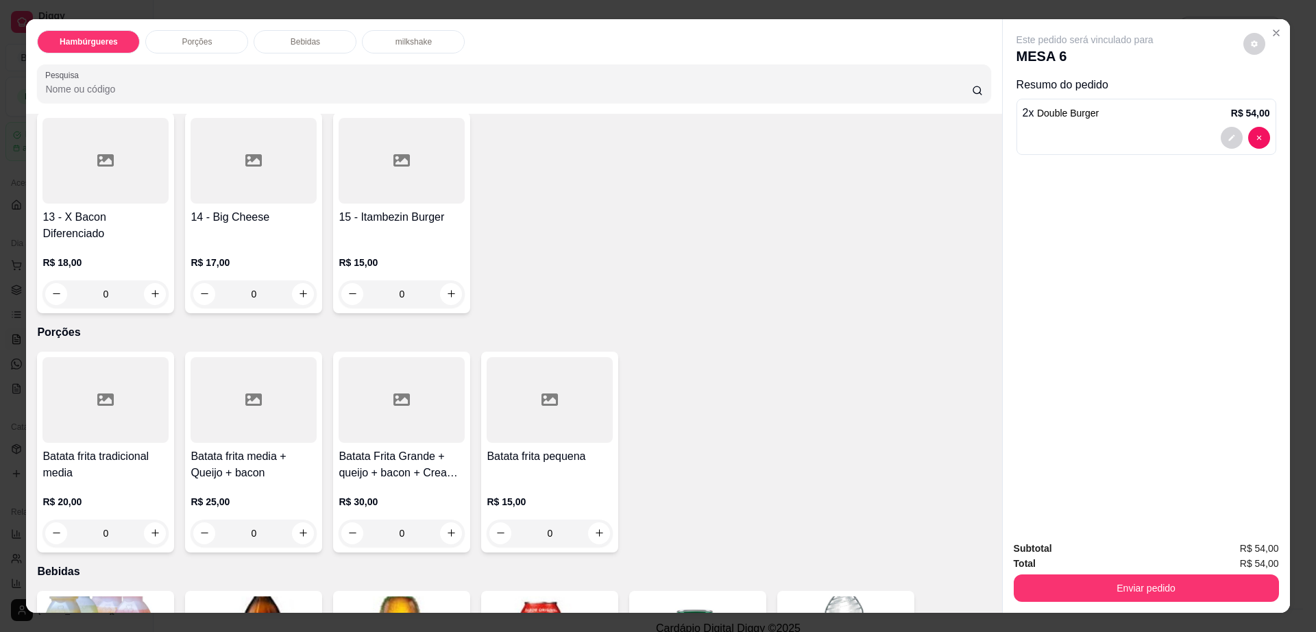
scroll to position [771, 0]
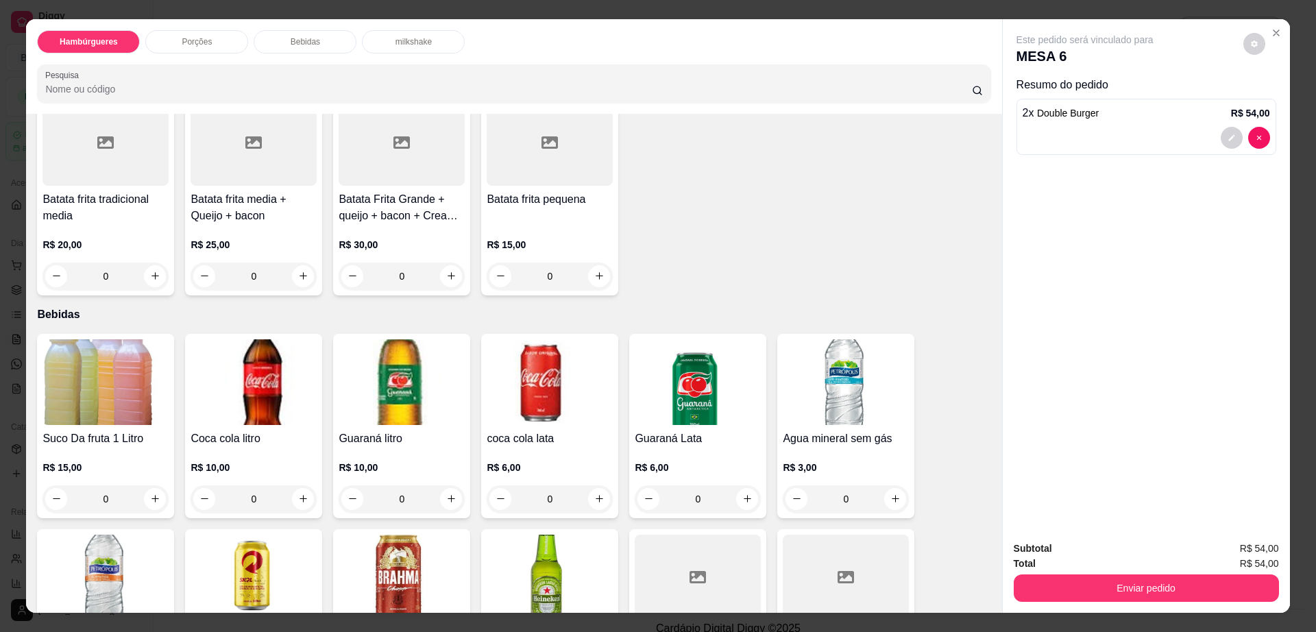
click at [88, 339] on img at bounding box center [106, 382] width 126 height 86
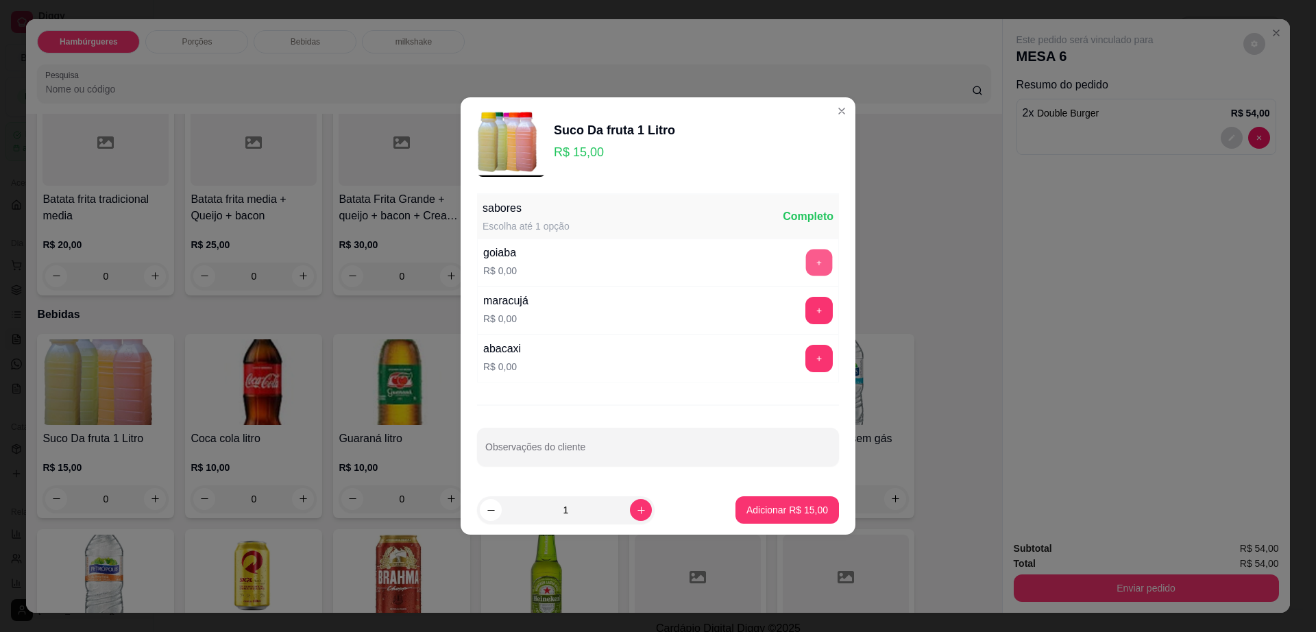
click at [807, 261] on button "+" at bounding box center [819, 263] width 27 height 27
click at [764, 514] on p "Adicionar R$ 15,00" at bounding box center [788, 510] width 82 height 14
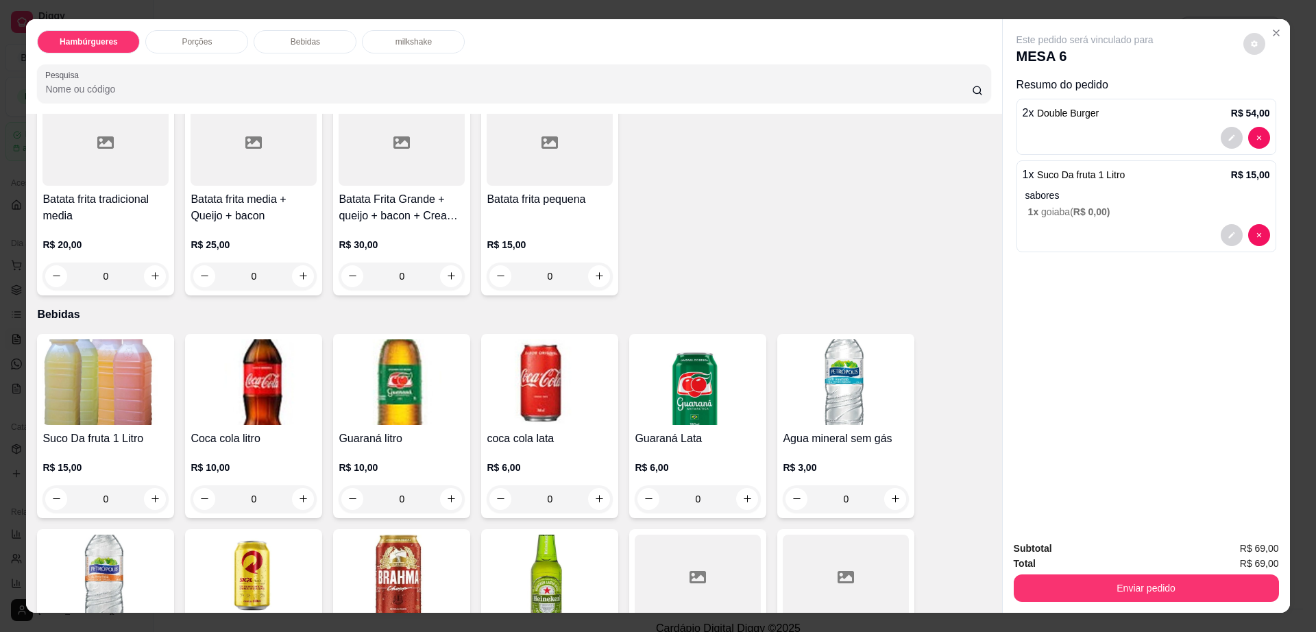
click at [1244, 40] on button "decrease-product-quantity" at bounding box center [1255, 44] width 22 height 22
click at [1277, 104] on span "Automatic updates" at bounding box center [1279, 99] width 27 height 16
click at [1274, 104] on input "Automatic updates" at bounding box center [1269, 103] width 9 height 9
checkbox input "true"
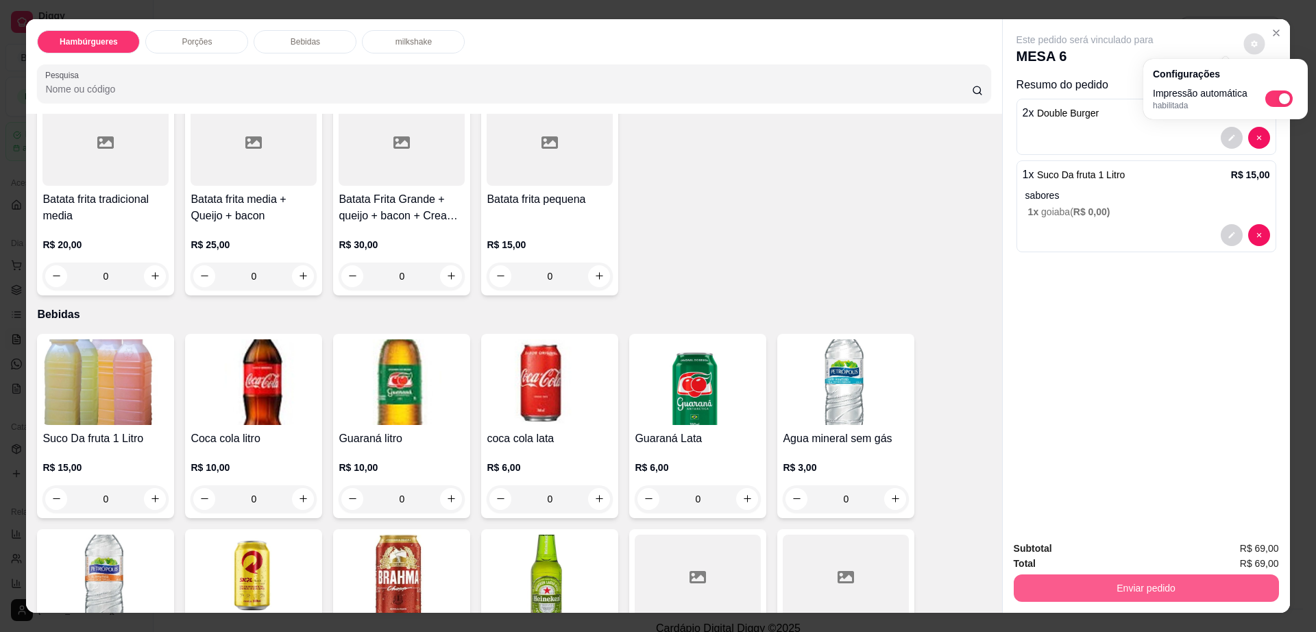
click at [1070, 588] on button "Enviar pedido" at bounding box center [1146, 588] width 265 height 27
click at [1070, 588] on button "Enviar pedido" at bounding box center [1146, 588] width 257 height 27
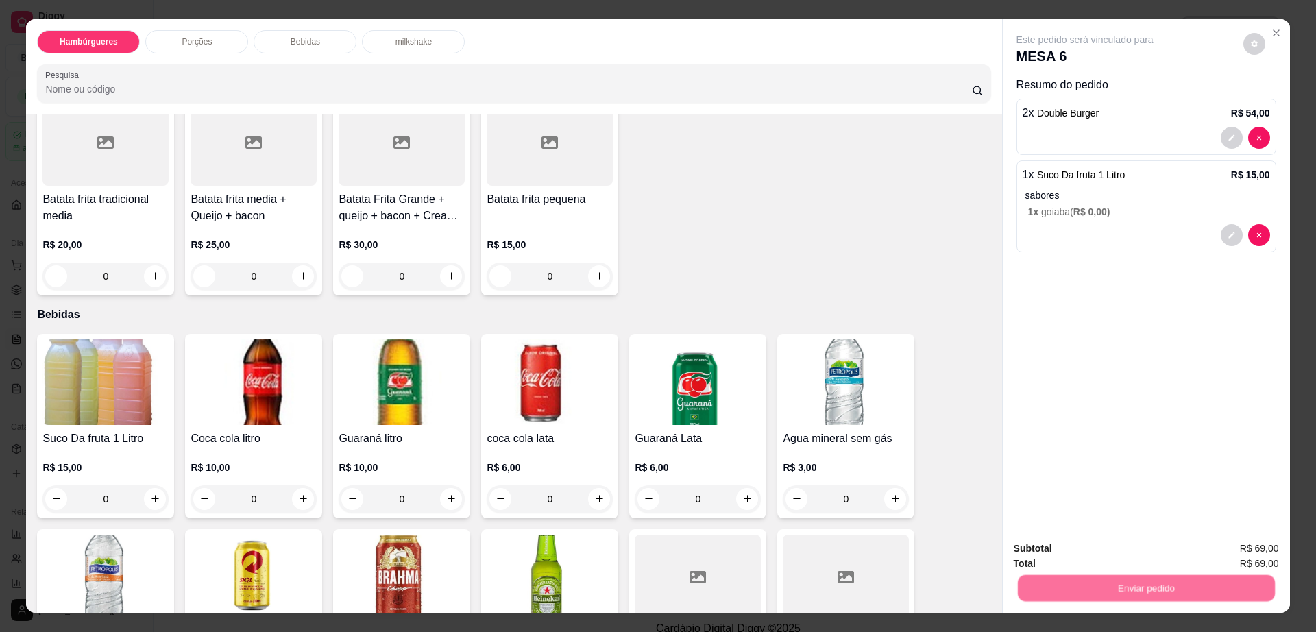
click at [1057, 545] on button "Não registrar e enviar pedido" at bounding box center [1099, 555] width 143 height 26
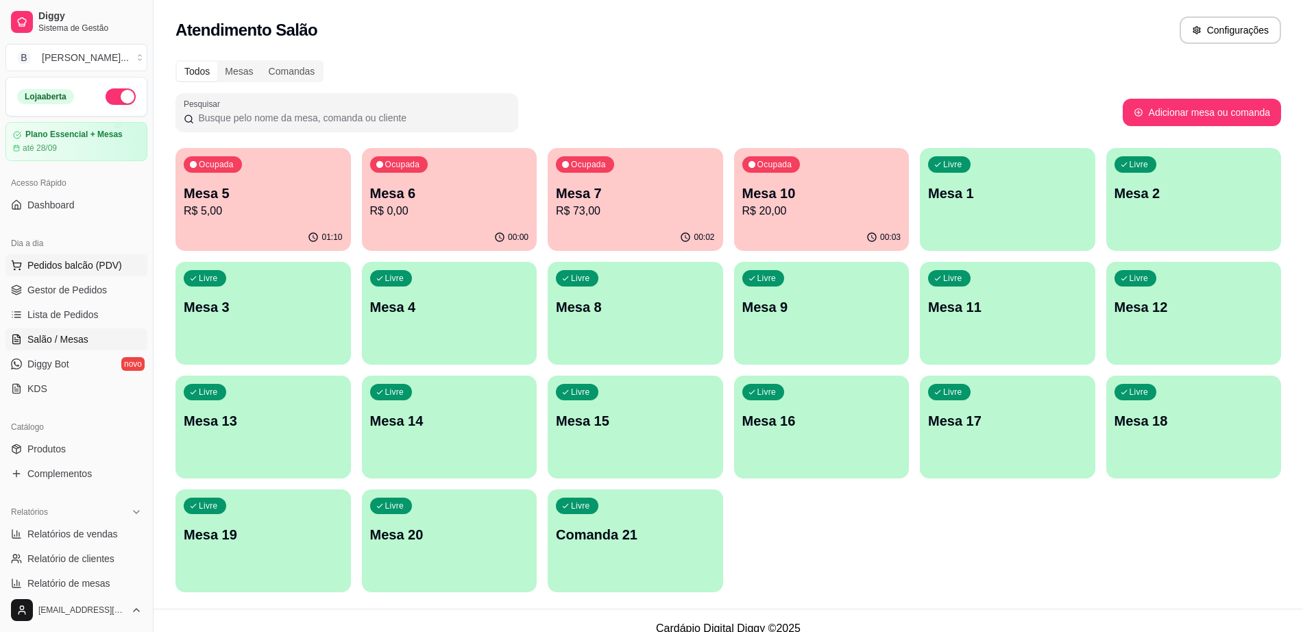
click at [100, 261] on span "Pedidos balcão (PDV)" at bounding box center [74, 265] width 95 height 14
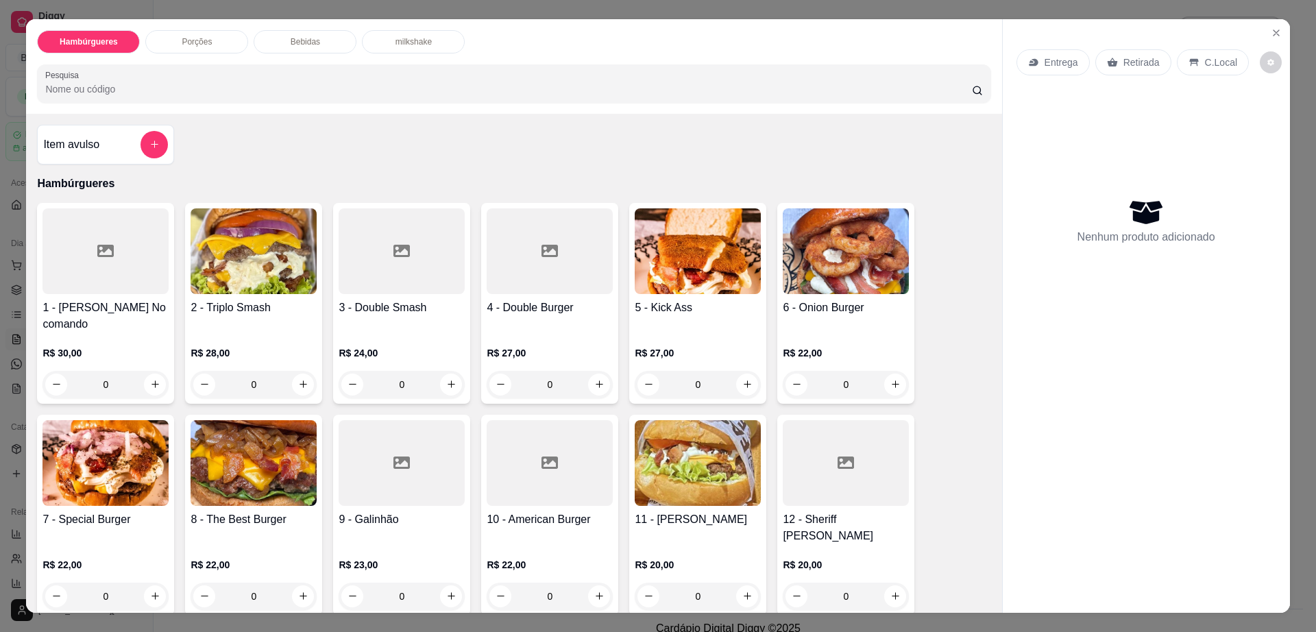
click at [299, 32] on div "Bebidas" at bounding box center [305, 41] width 103 height 23
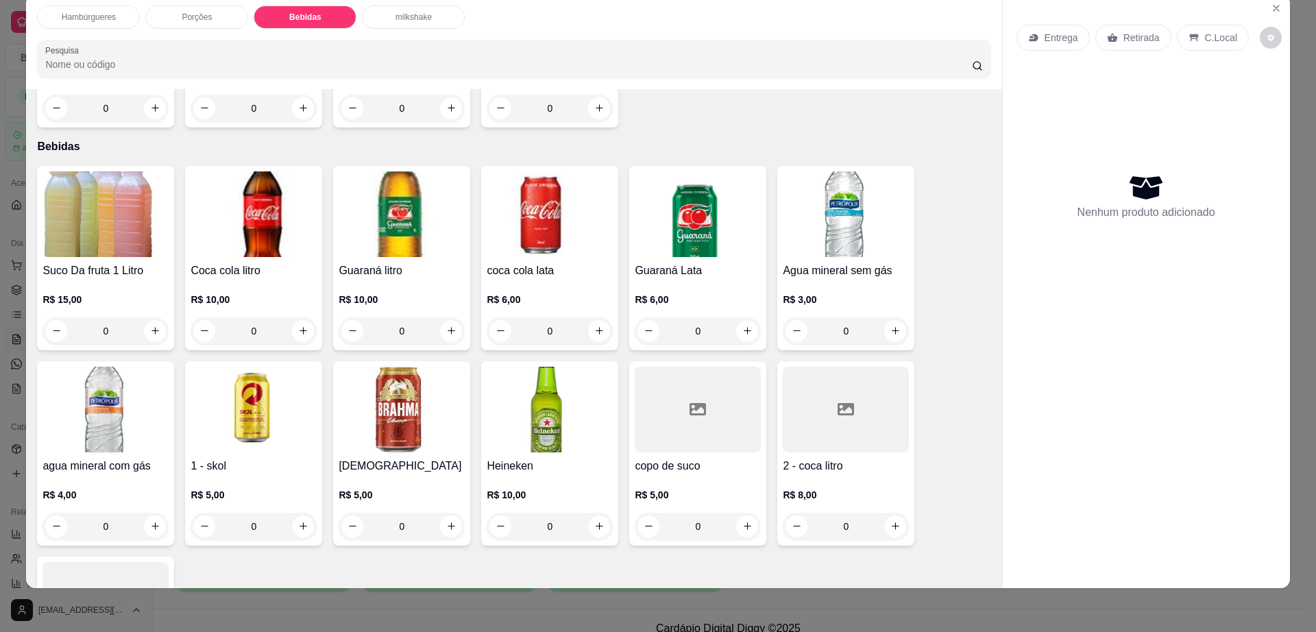
click at [426, 19] on div "milkshake" at bounding box center [413, 16] width 103 height 23
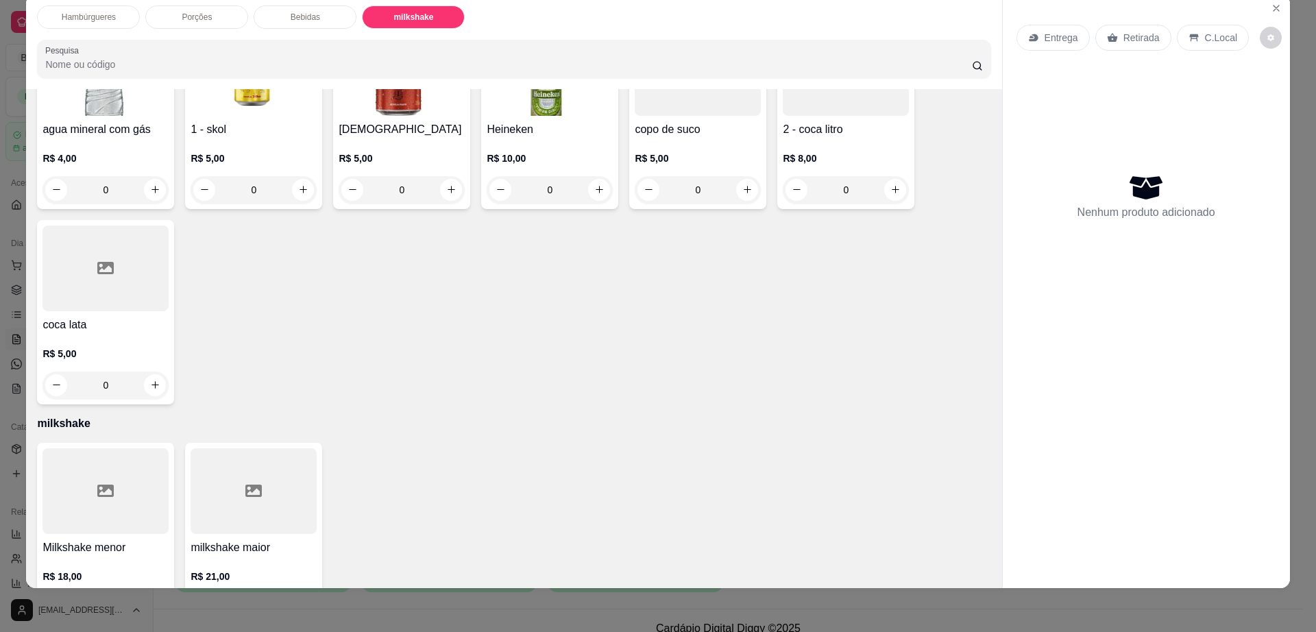
click at [276, 452] on div at bounding box center [254, 491] width 126 height 86
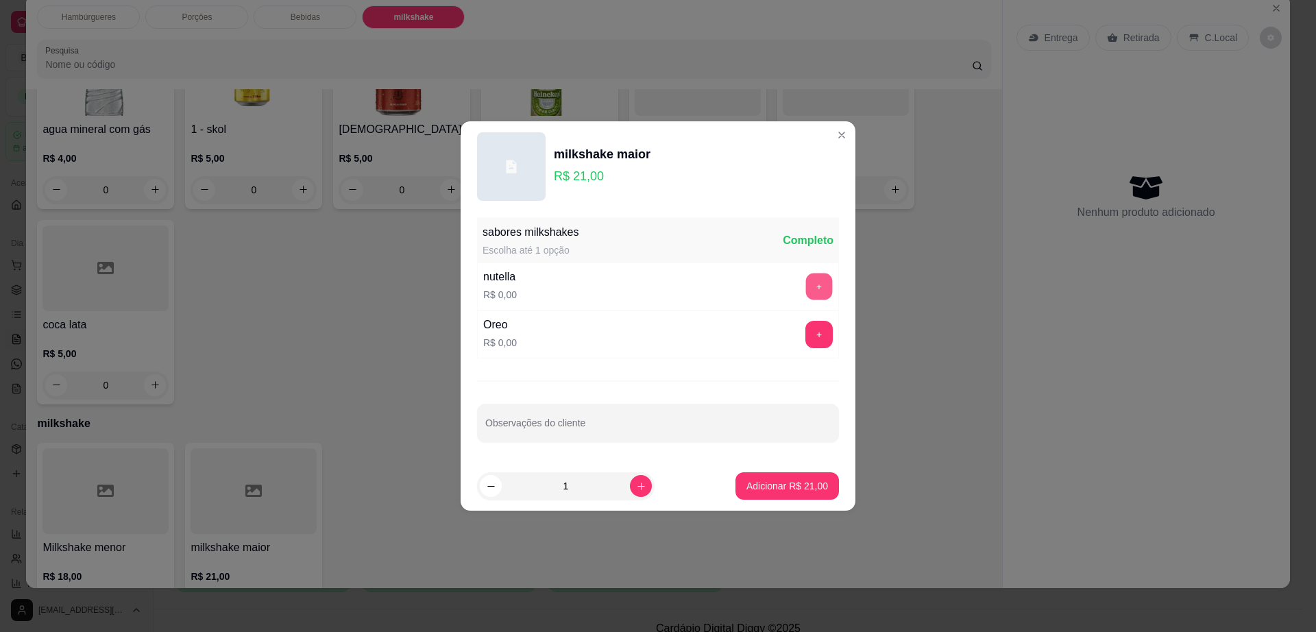
click at [818, 278] on button "+" at bounding box center [819, 287] width 27 height 27
click at [786, 490] on p "Adicionar R$ 21,00" at bounding box center [788, 486] width 82 height 14
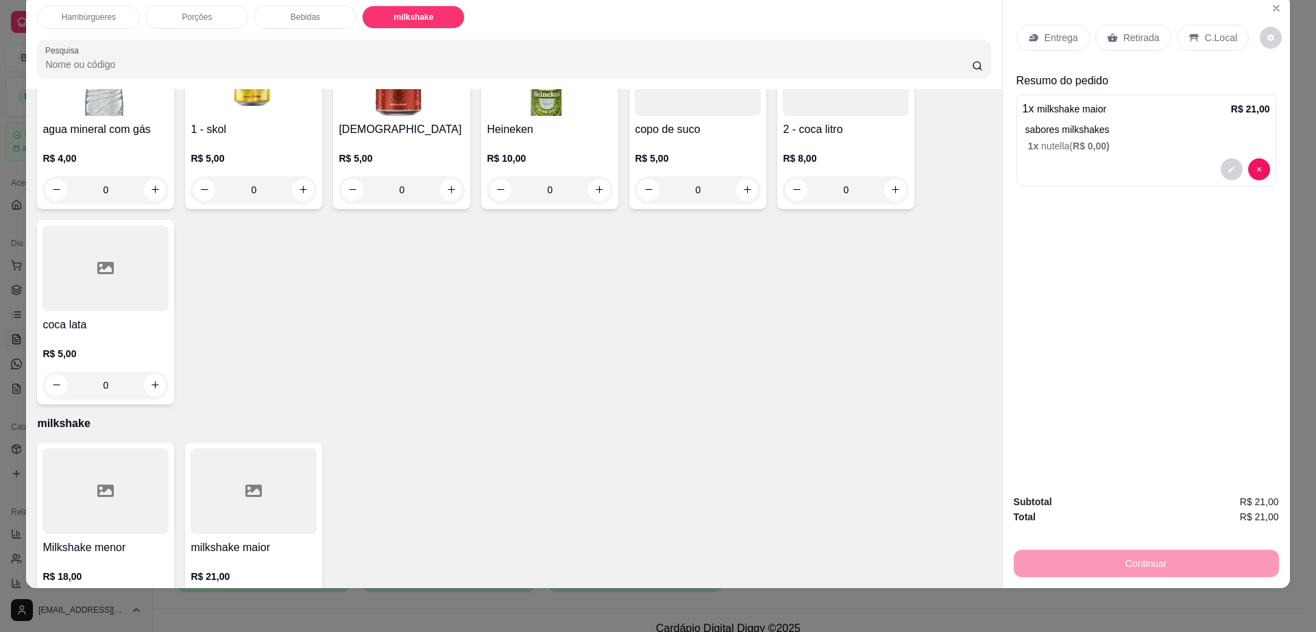
click at [1124, 42] on p "Retirada" at bounding box center [1142, 38] width 36 height 14
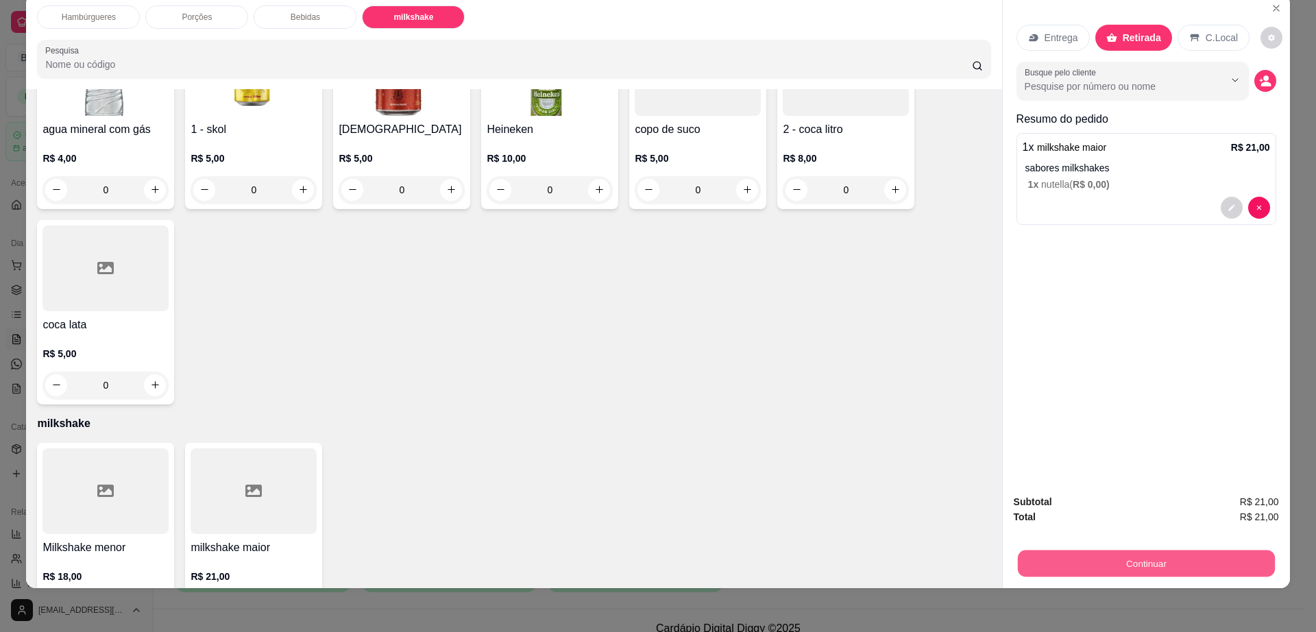
click at [1050, 559] on button "Continuar" at bounding box center [1146, 564] width 257 height 27
click at [1047, 558] on button "Continuar" at bounding box center [1146, 564] width 257 height 27
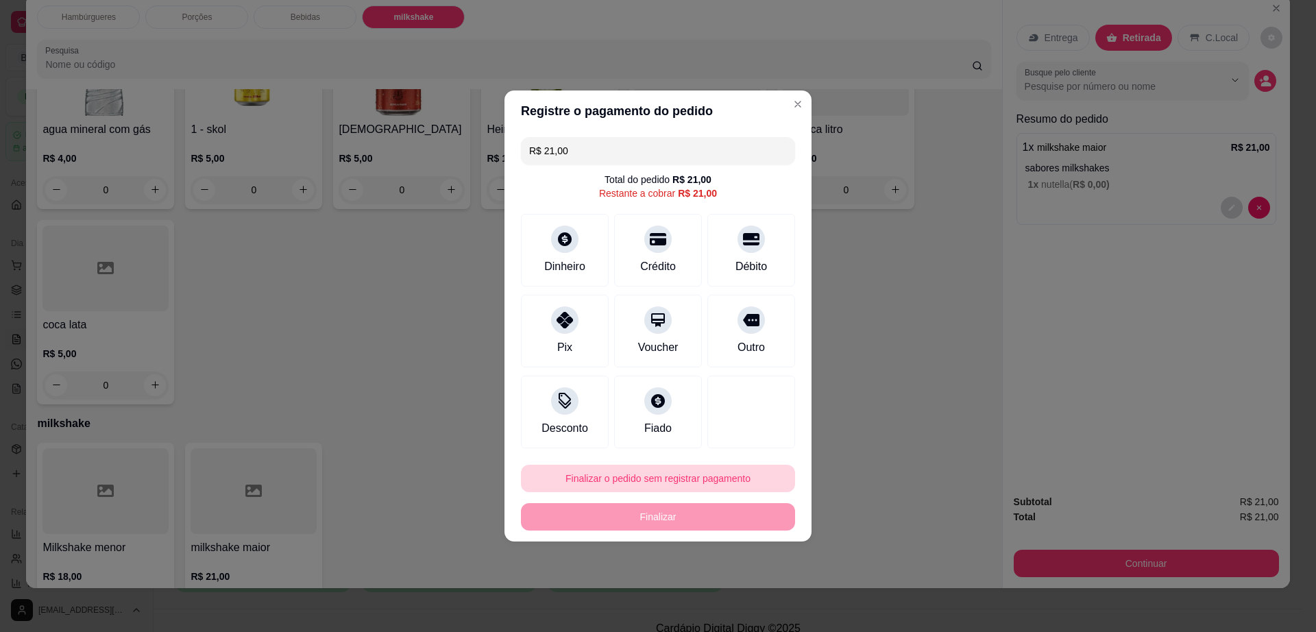
click at [727, 483] on button "Finalizar o pedido sem registrar pagamento" at bounding box center [658, 478] width 274 height 27
click at [745, 588] on button "Confirmar" at bounding box center [743, 591] width 49 height 21
type input "R$ 0,00"
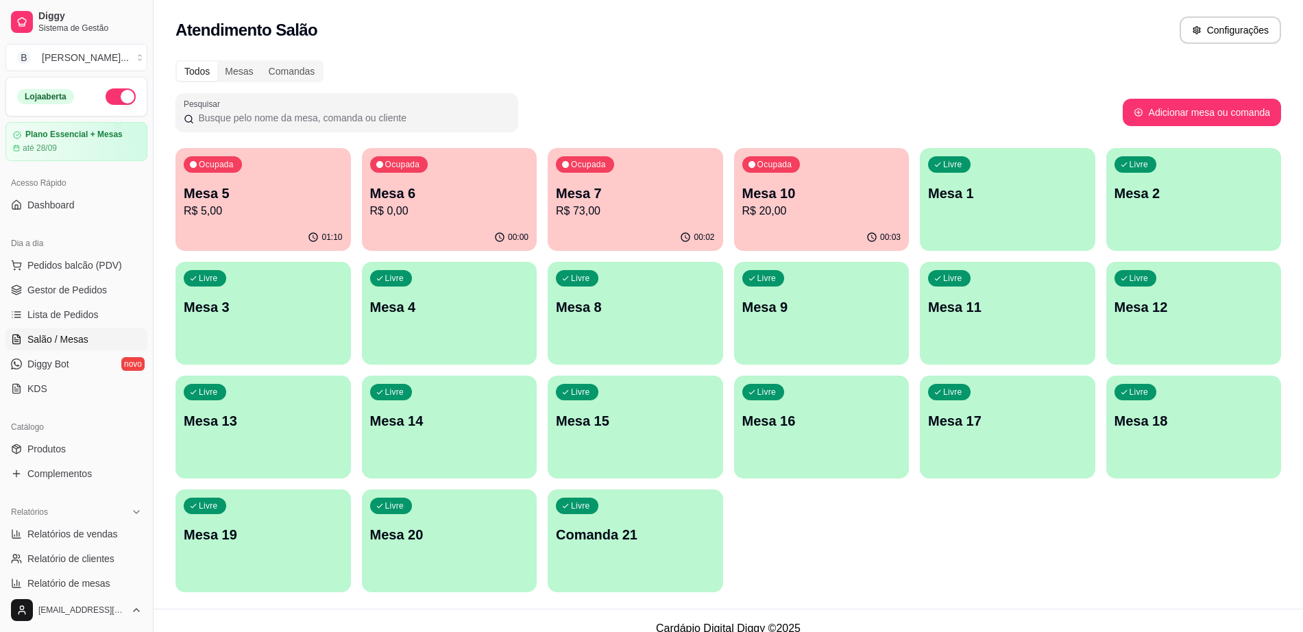
click at [1021, 291] on div "Livre Mesa 11" at bounding box center [1008, 305] width 176 height 86
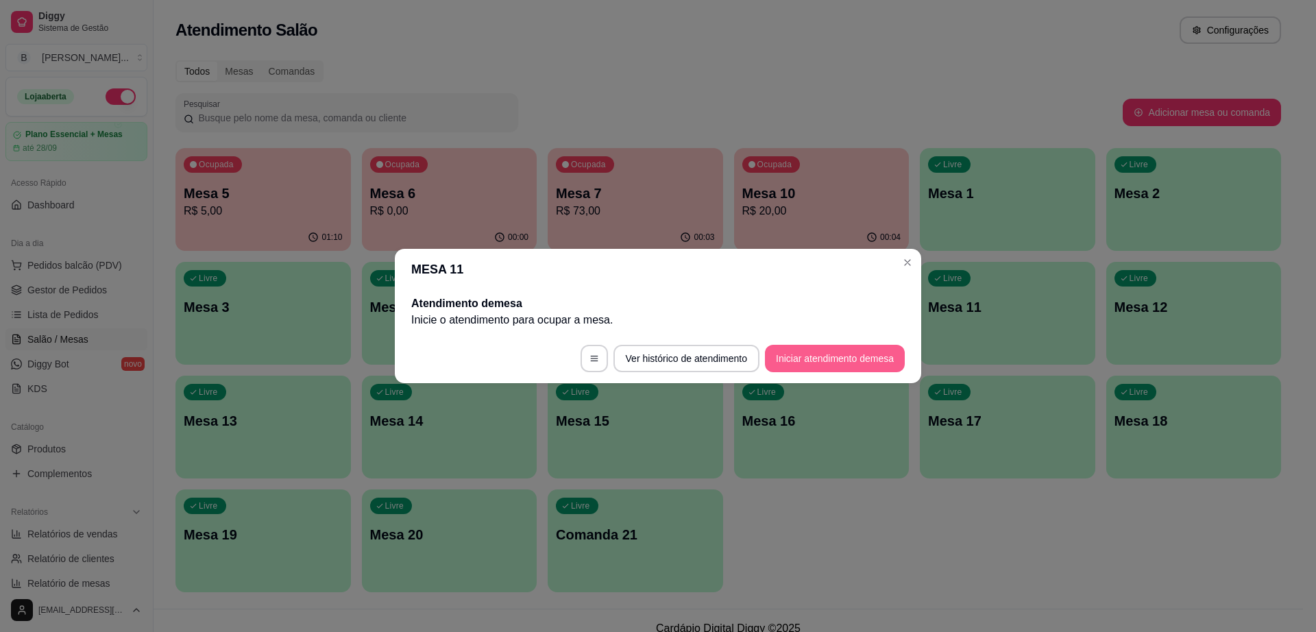
click at [830, 358] on button "Iniciar atendimento de mesa" at bounding box center [835, 358] width 140 height 27
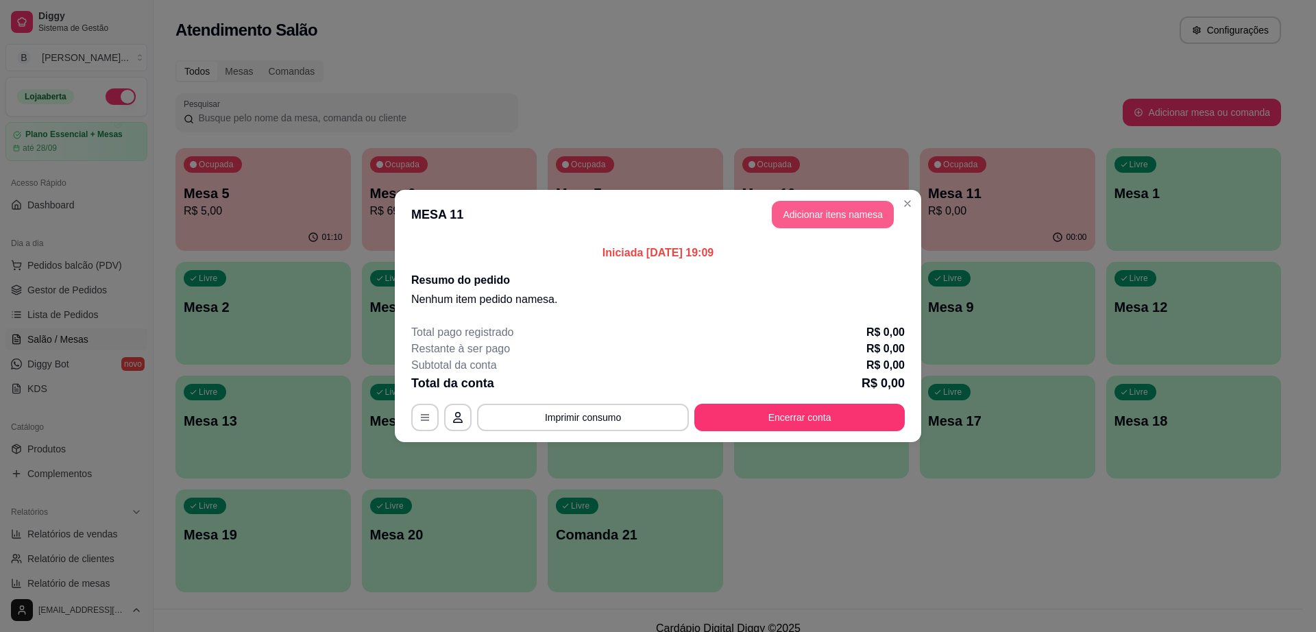
click at [861, 208] on button "Adicionar itens na mesa" at bounding box center [833, 214] width 122 height 27
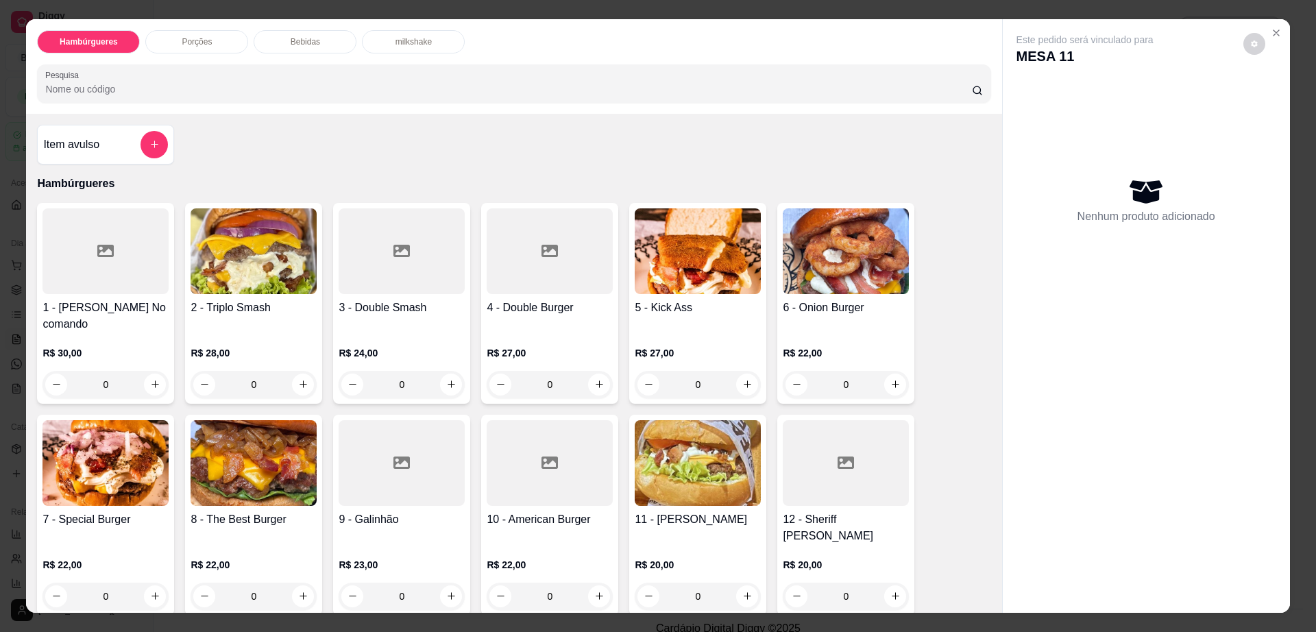
scroll to position [86, 0]
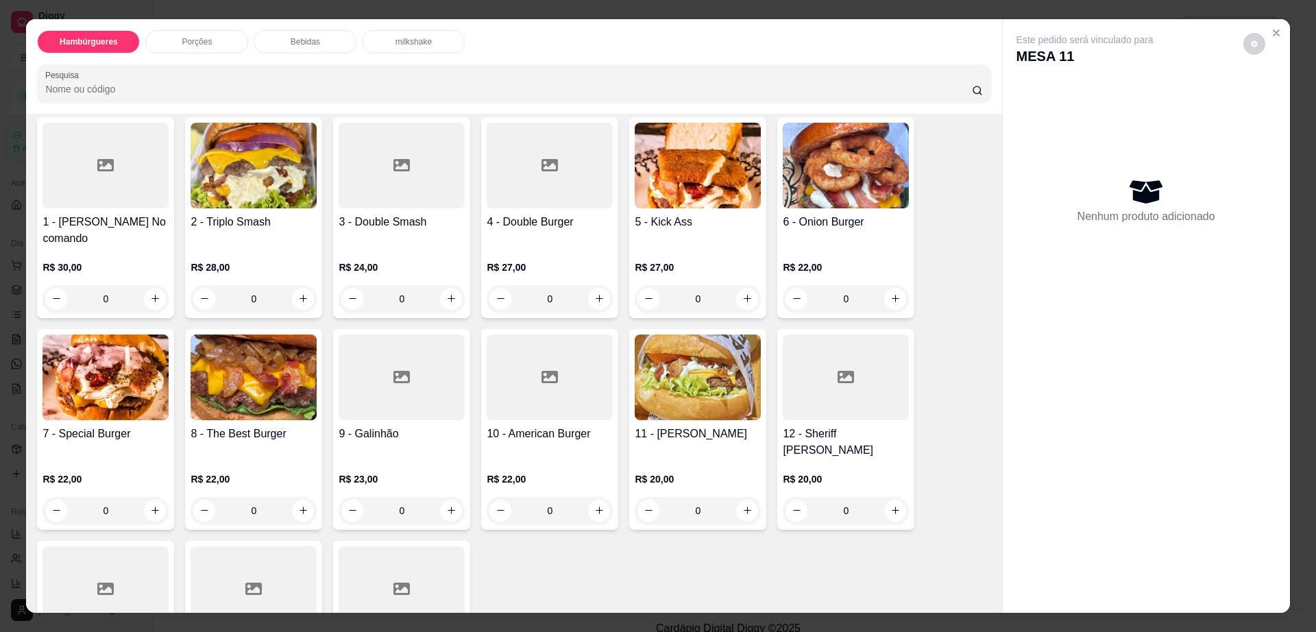
click at [266, 191] on img at bounding box center [254, 166] width 126 height 86
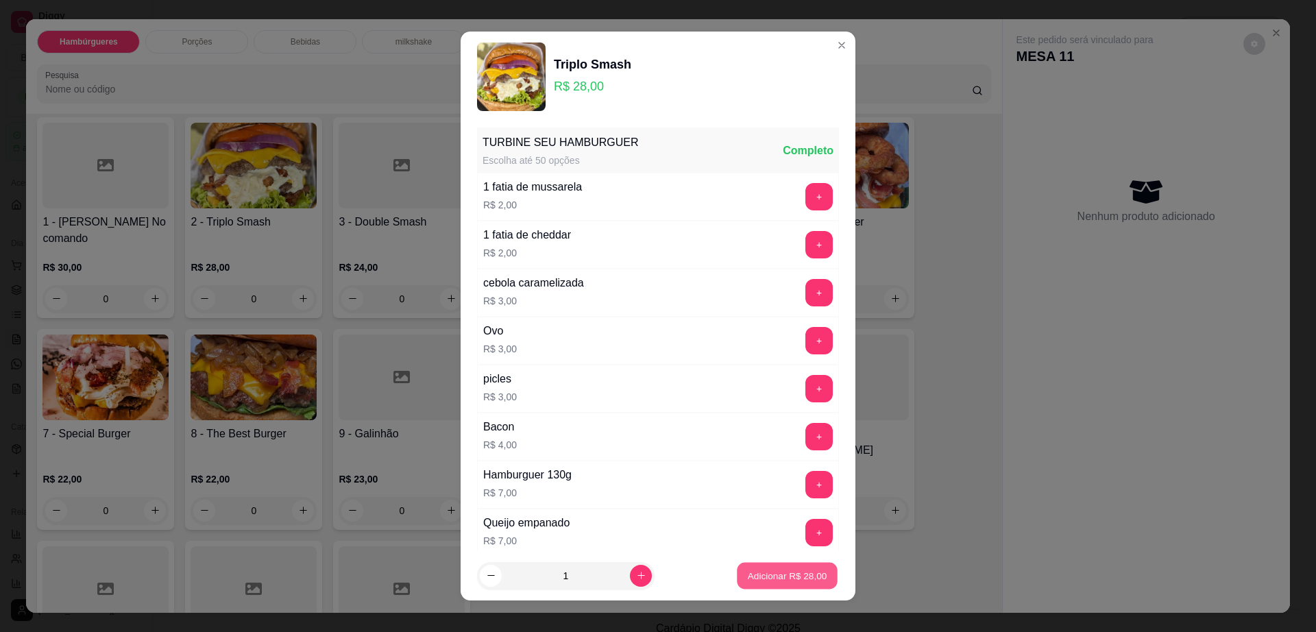
click at [787, 575] on p "Adicionar R$ 28,00" at bounding box center [788, 575] width 80 height 13
type input "1"
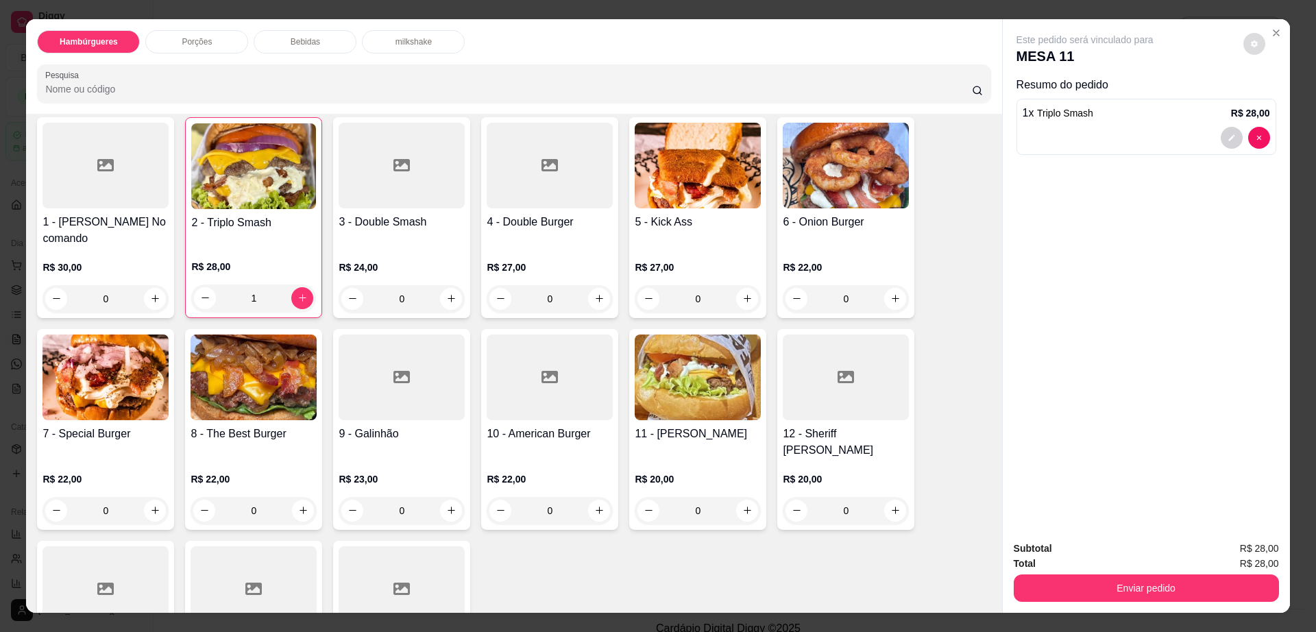
click at [1252, 49] on button "decrease-product-quantity" at bounding box center [1255, 44] width 22 height 22
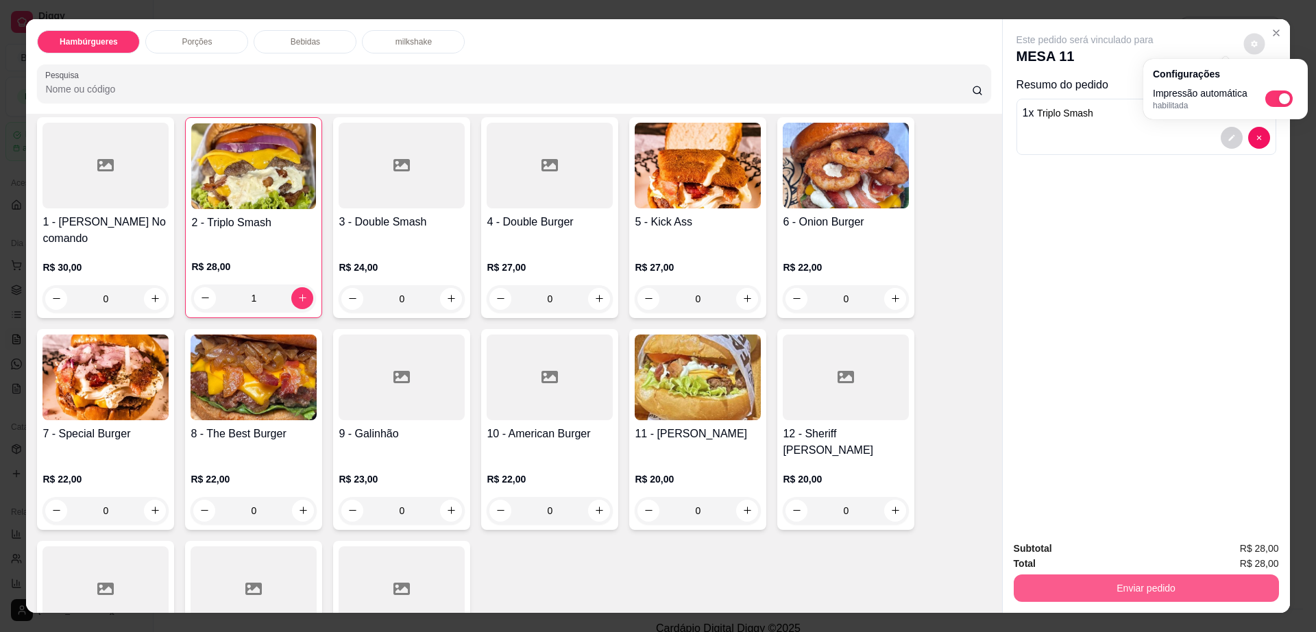
click at [1077, 589] on button "Enviar pedido" at bounding box center [1146, 588] width 265 height 27
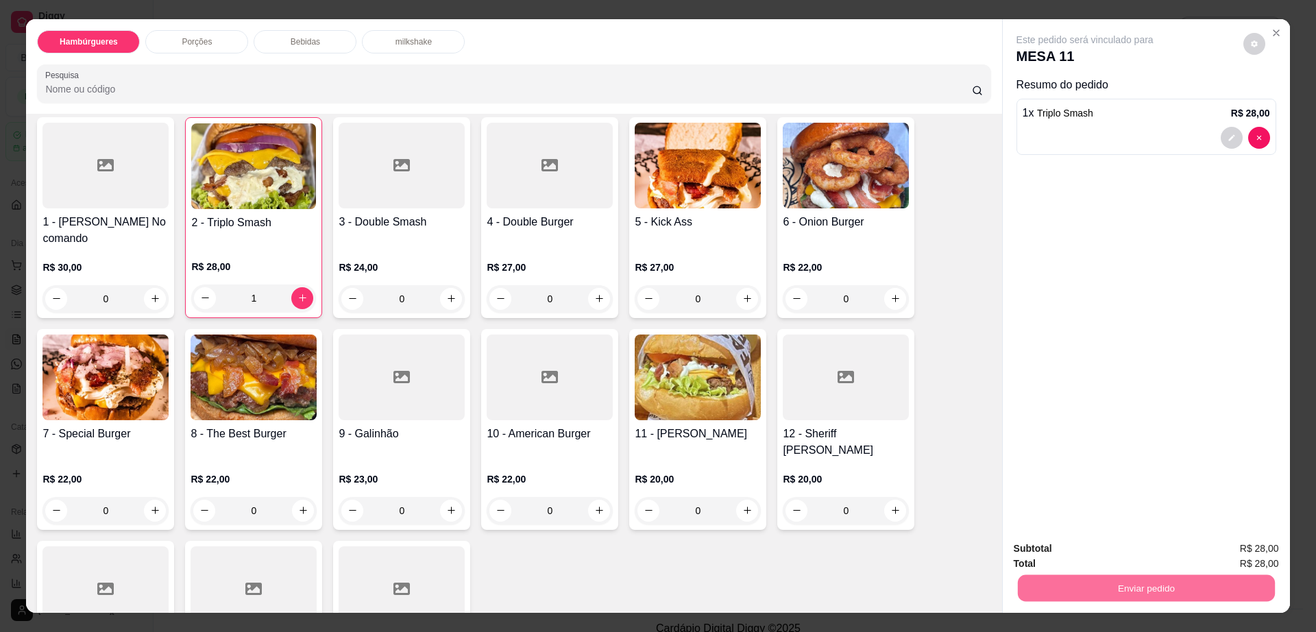
click at [1093, 544] on button "Não registrar e enviar pedido" at bounding box center [1100, 554] width 139 height 25
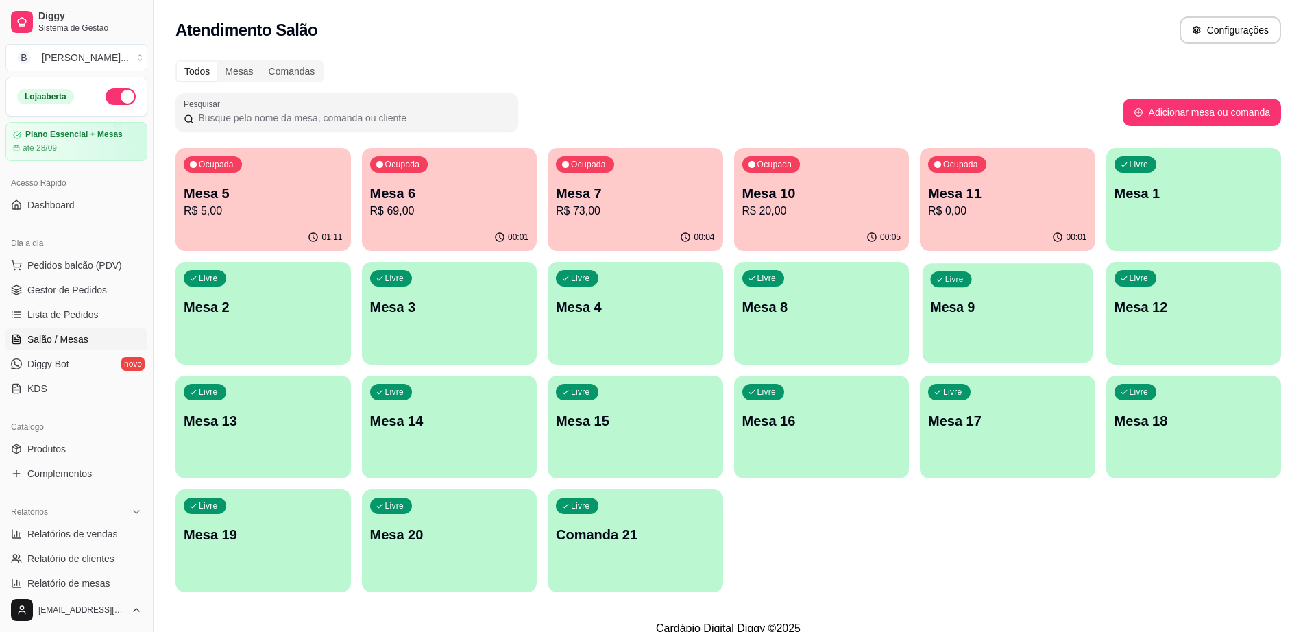
click at [1001, 328] on div "Livre Mesa 9" at bounding box center [1008, 305] width 170 height 84
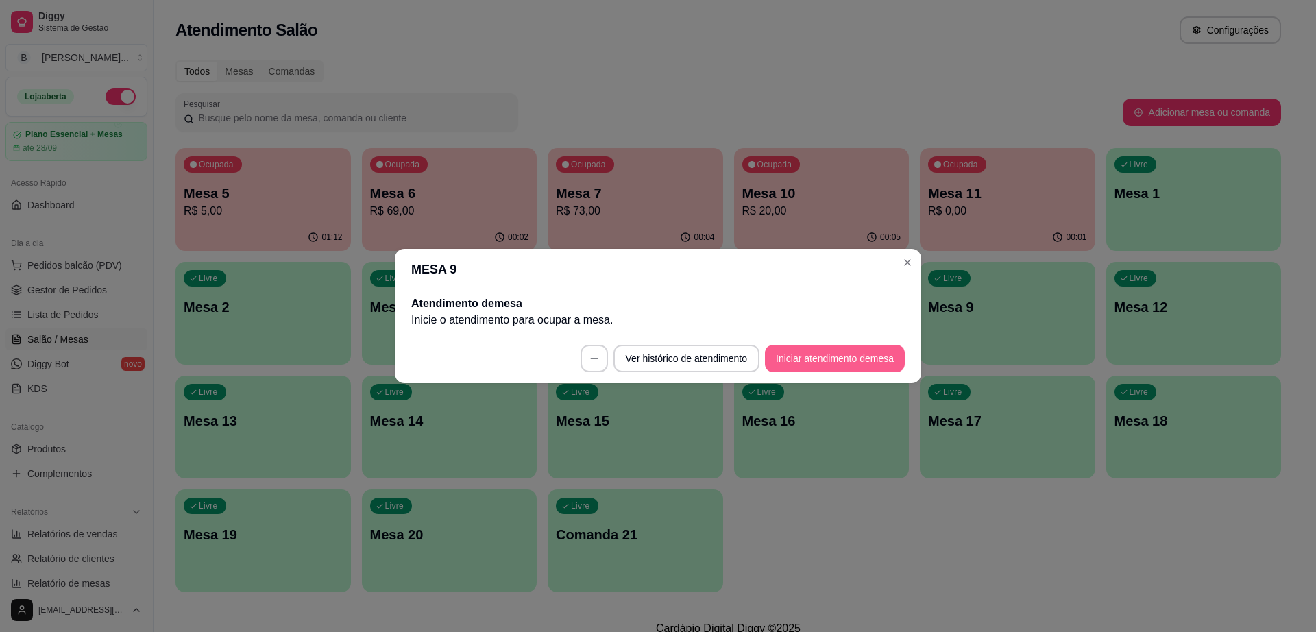
click at [826, 363] on button "Iniciar atendimento de mesa" at bounding box center [835, 358] width 140 height 27
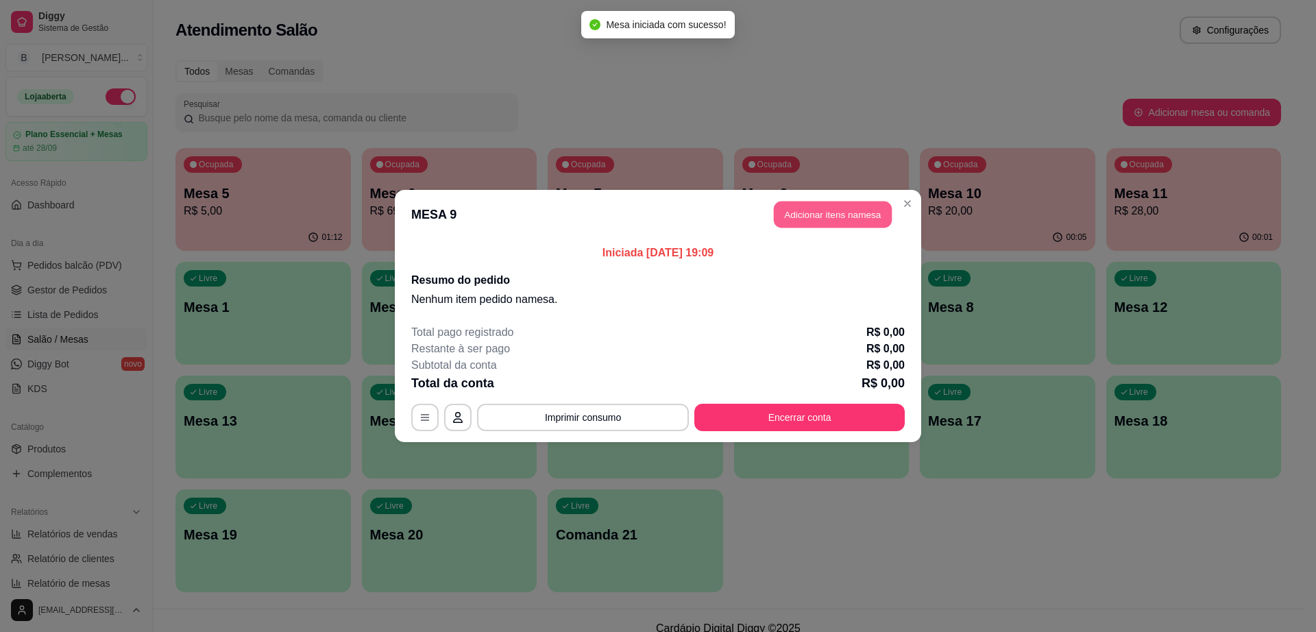
click at [867, 217] on button "Adicionar itens na mesa" at bounding box center [833, 215] width 118 height 27
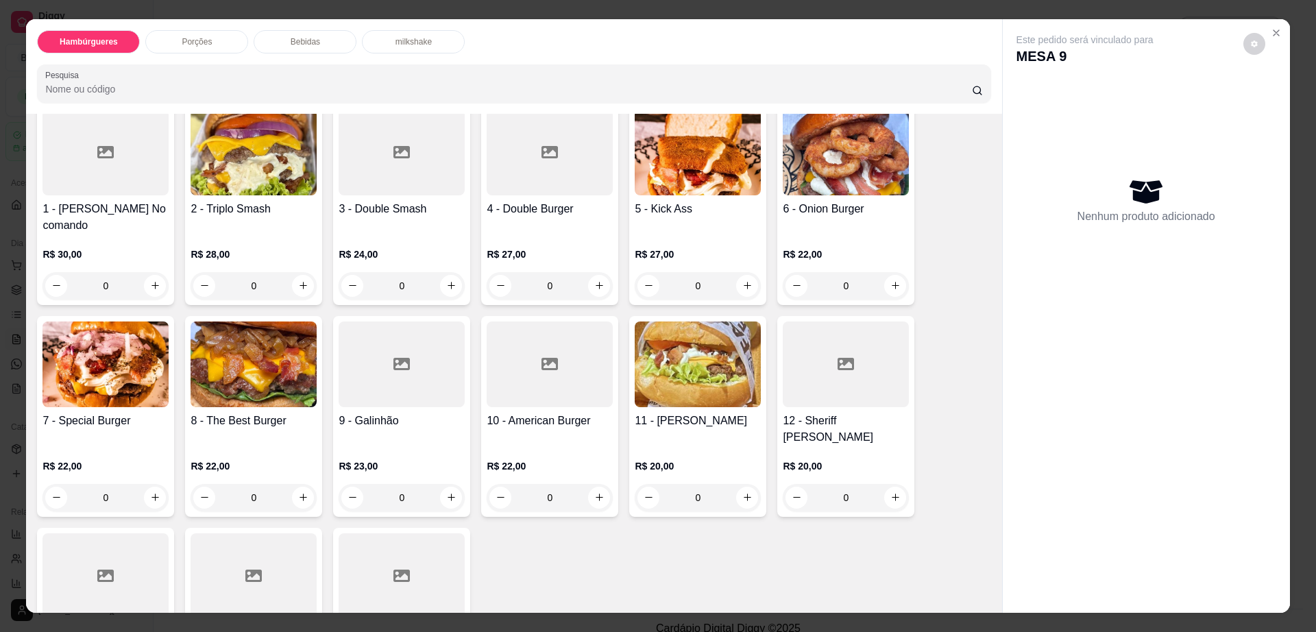
scroll to position [0, 0]
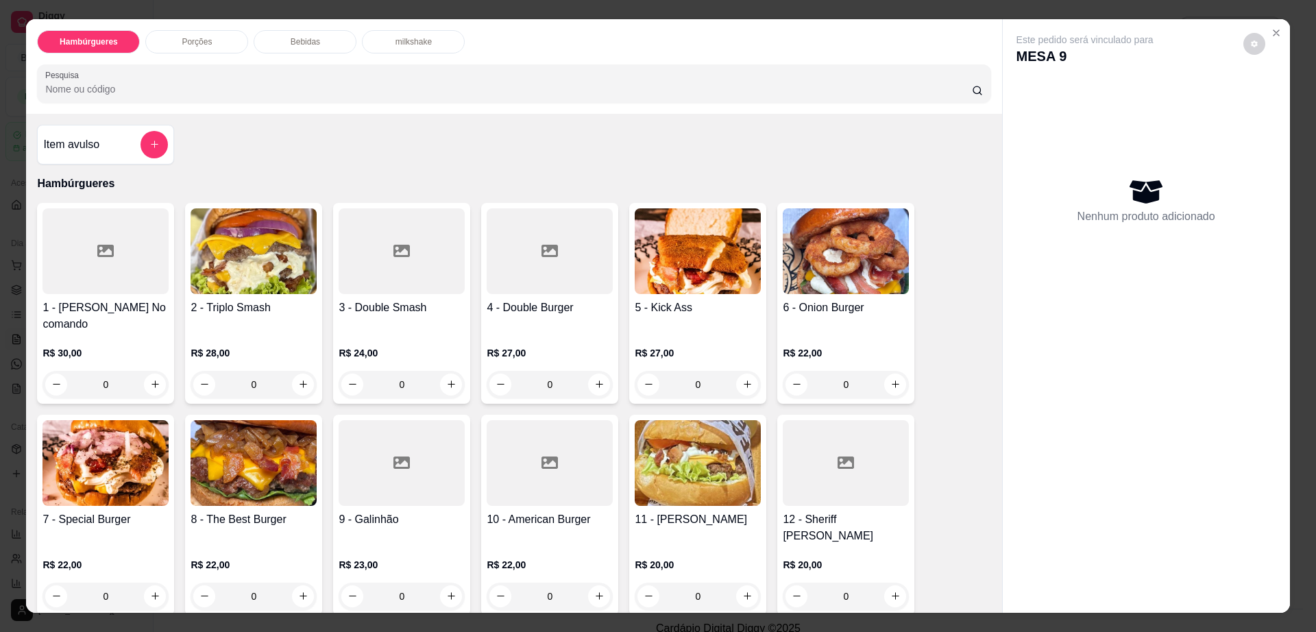
click at [254, 258] on img at bounding box center [254, 251] width 126 height 86
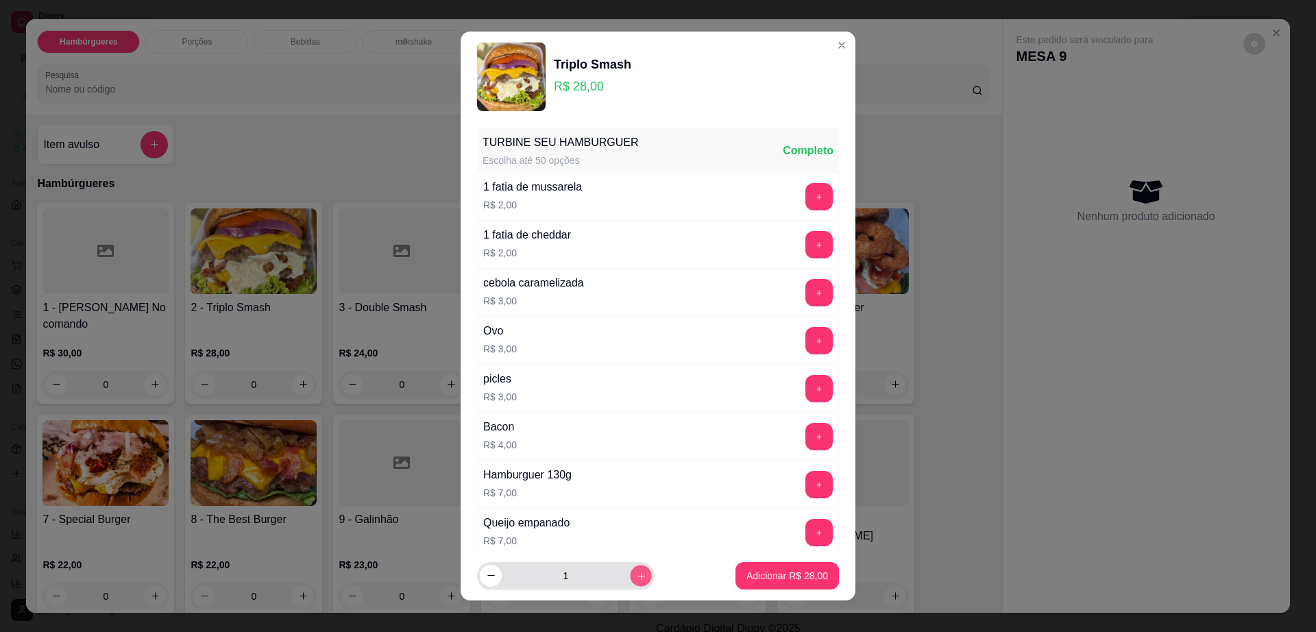
click at [636, 579] on icon "increase-product-quantity" at bounding box center [641, 576] width 10 height 10
type input "2"
click at [751, 582] on p "Adicionar R$ 56,00" at bounding box center [788, 576] width 82 height 14
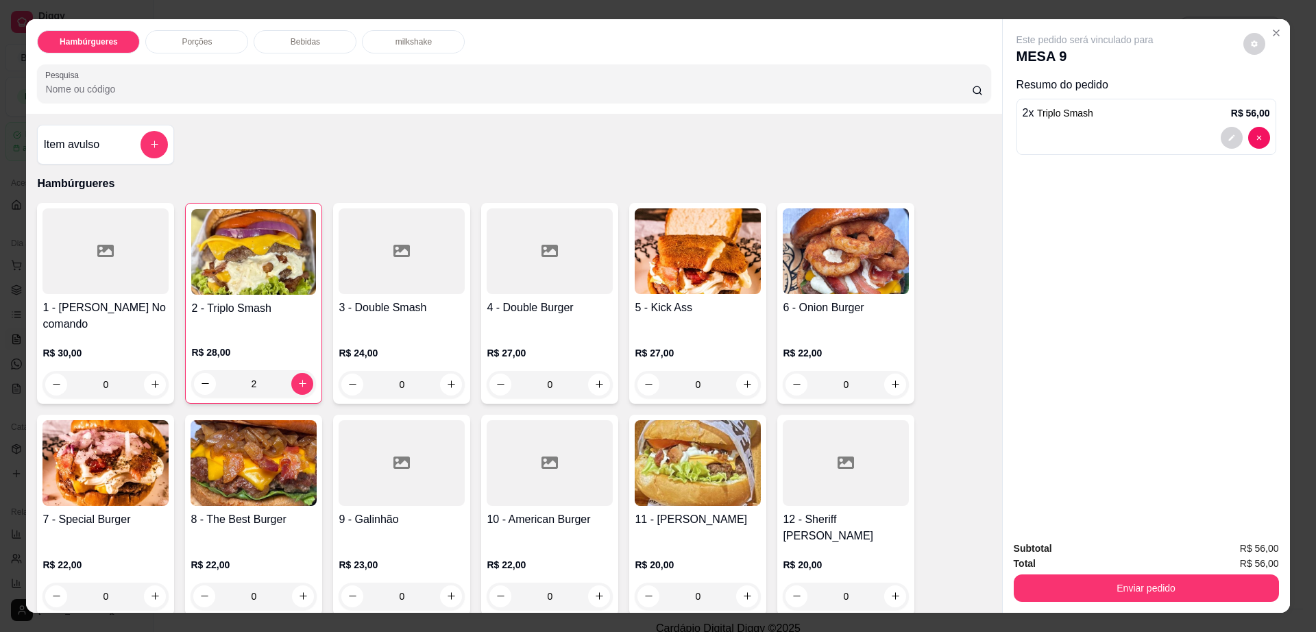
type input "2"
click at [1251, 47] on icon "decrease-product-quantity" at bounding box center [1255, 44] width 8 height 8
click at [1076, 574] on div "Enviar pedido" at bounding box center [1146, 586] width 265 height 31
click at [1075, 581] on button "Enviar pedido" at bounding box center [1146, 588] width 257 height 27
click at [1081, 556] on button "Não registrar e enviar pedido" at bounding box center [1099, 555] width 143 height 26
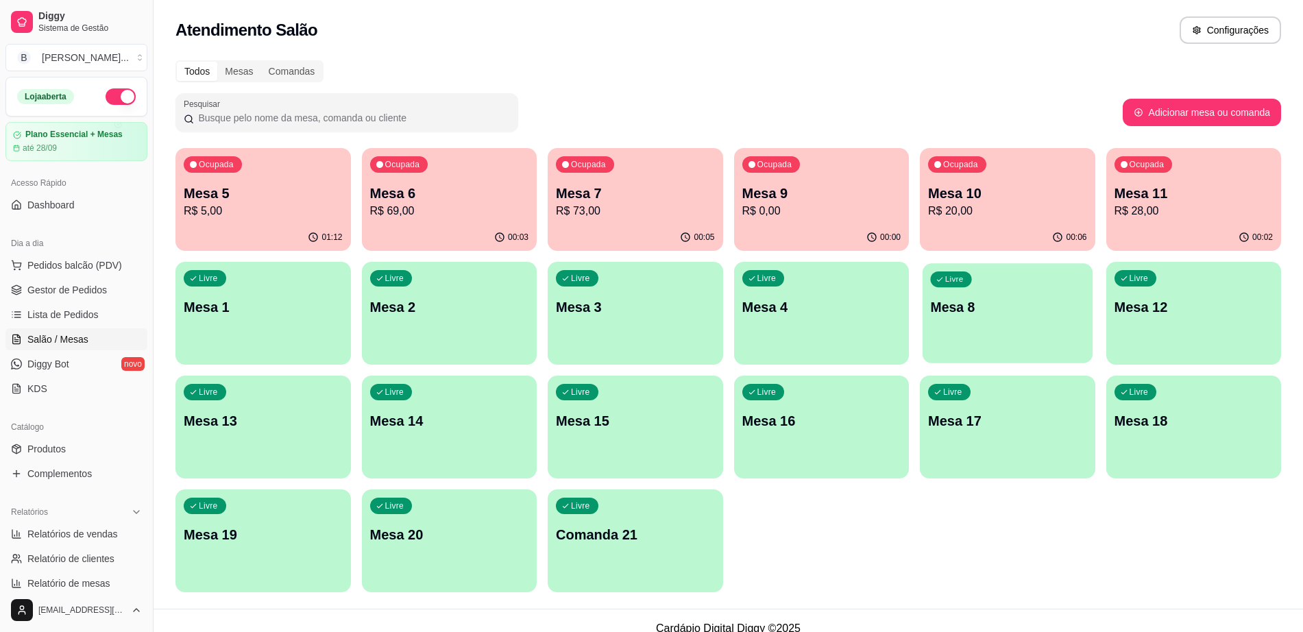
click at [1007, 335] on div "Livre Mesa 8" at bounding box center [1008, 305] width 170 height 84
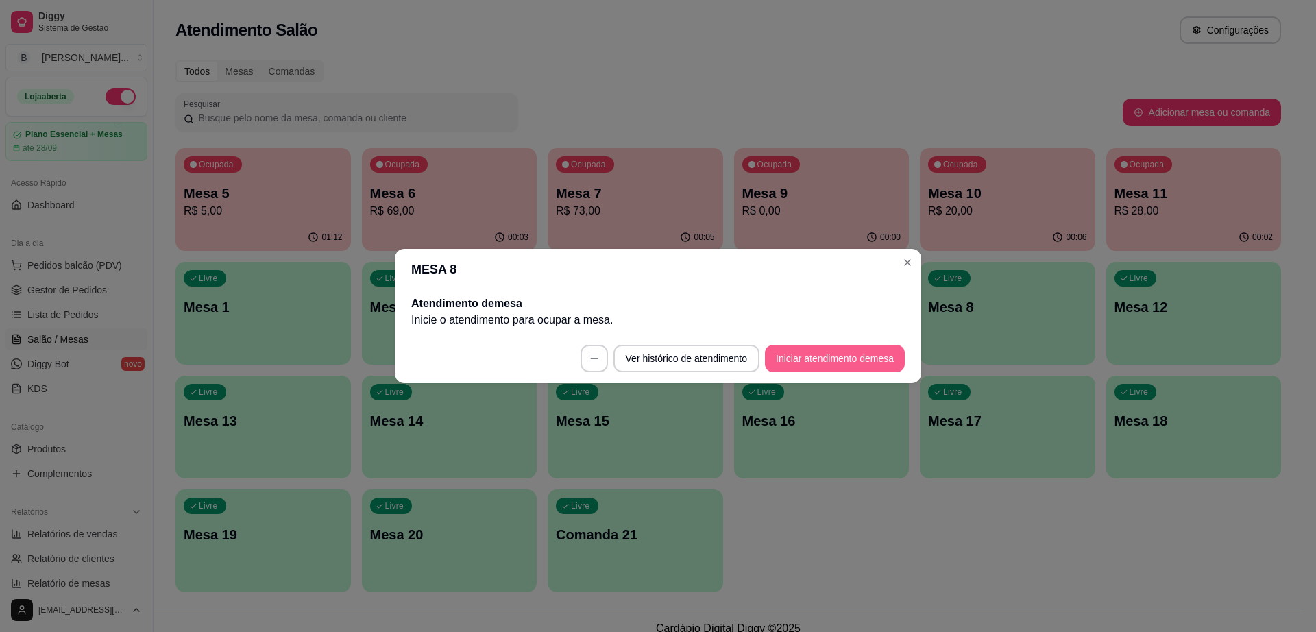
click at [838, 356] on button "Iniciar atendimento de mesa" at bounding box center [835, 358] width 140 height 27
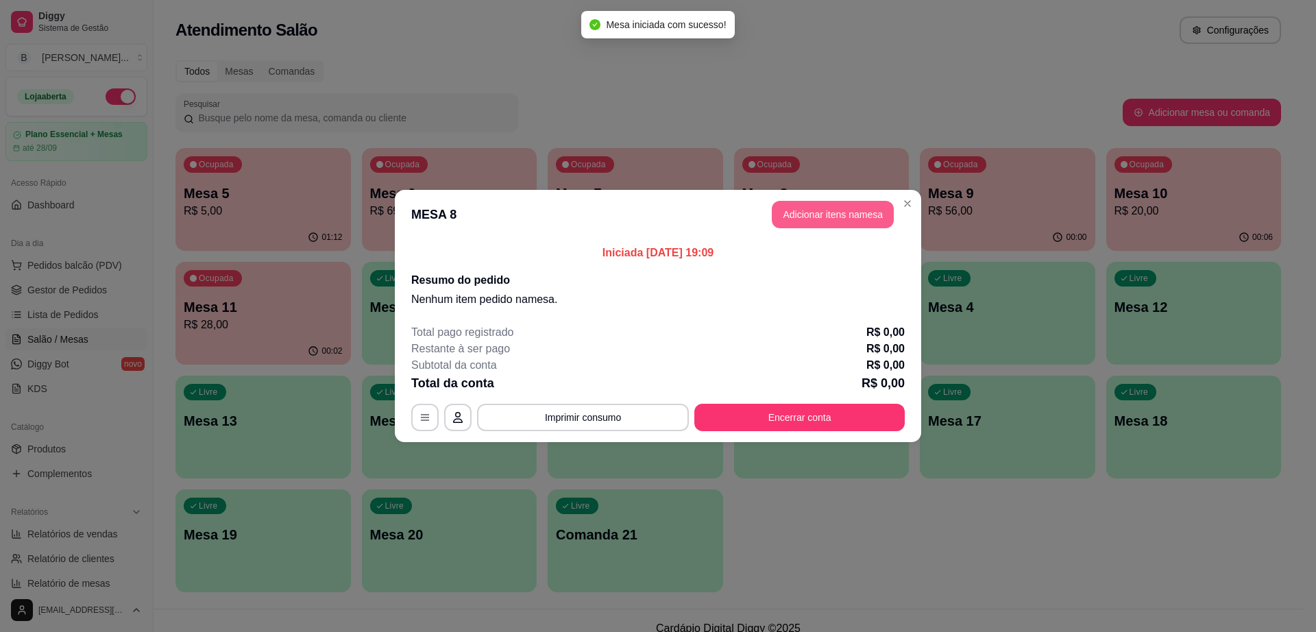
click at [869, 213] on button "Adicionar itens na mesa" at bounding box center [833, 214] width 122 height 27
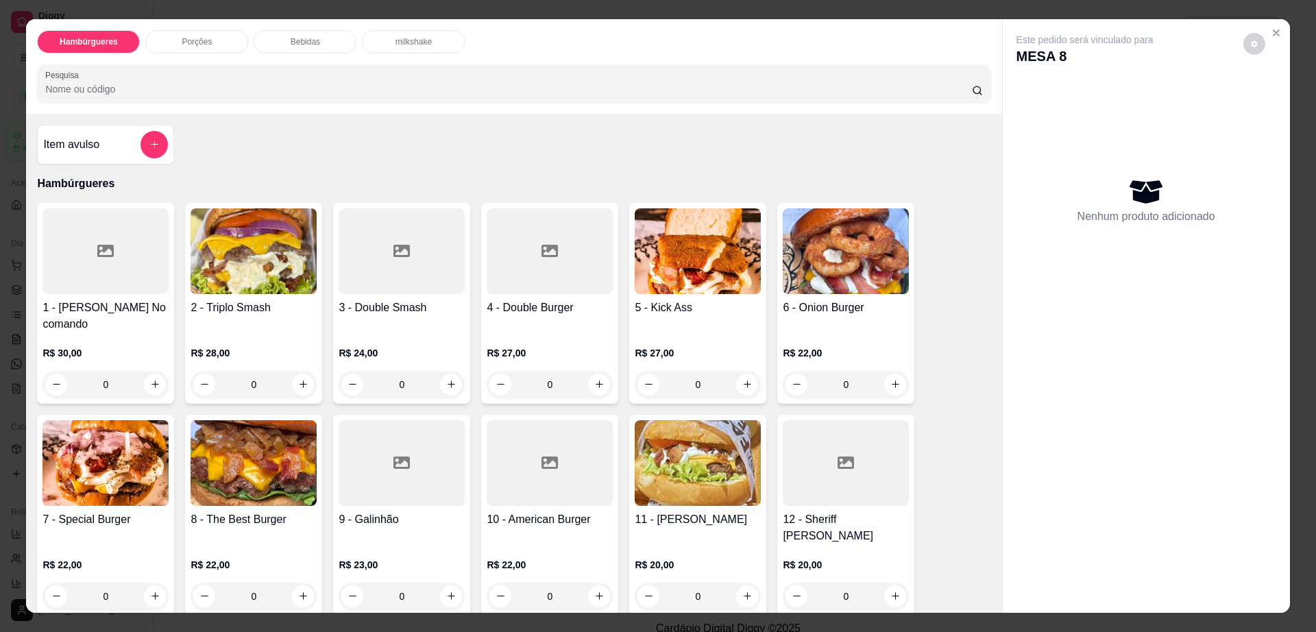
click at [329, 33] on div "Bebidas" at bounding box center [305, 41] width 103 height 23
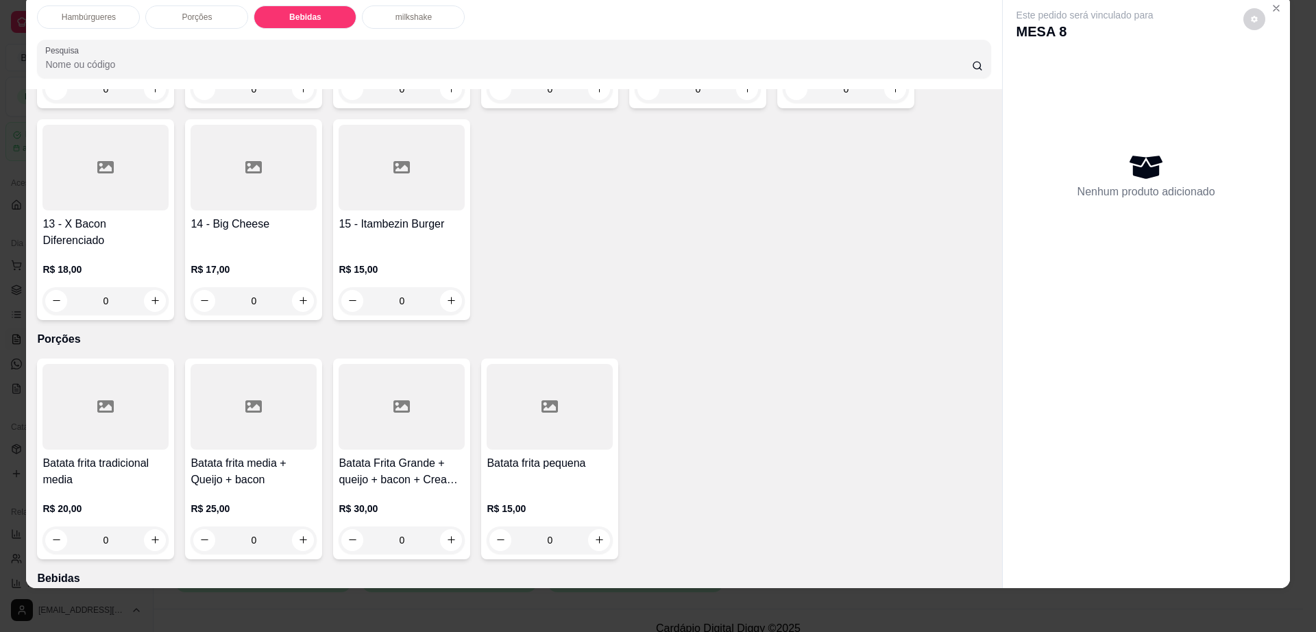
scroll to position [481, 0]
click at [419, 457] on h4 "Batata Frita Grande + queijo + bacon + Cream cheese" at bounding box center [402, 473] width 126 height 33
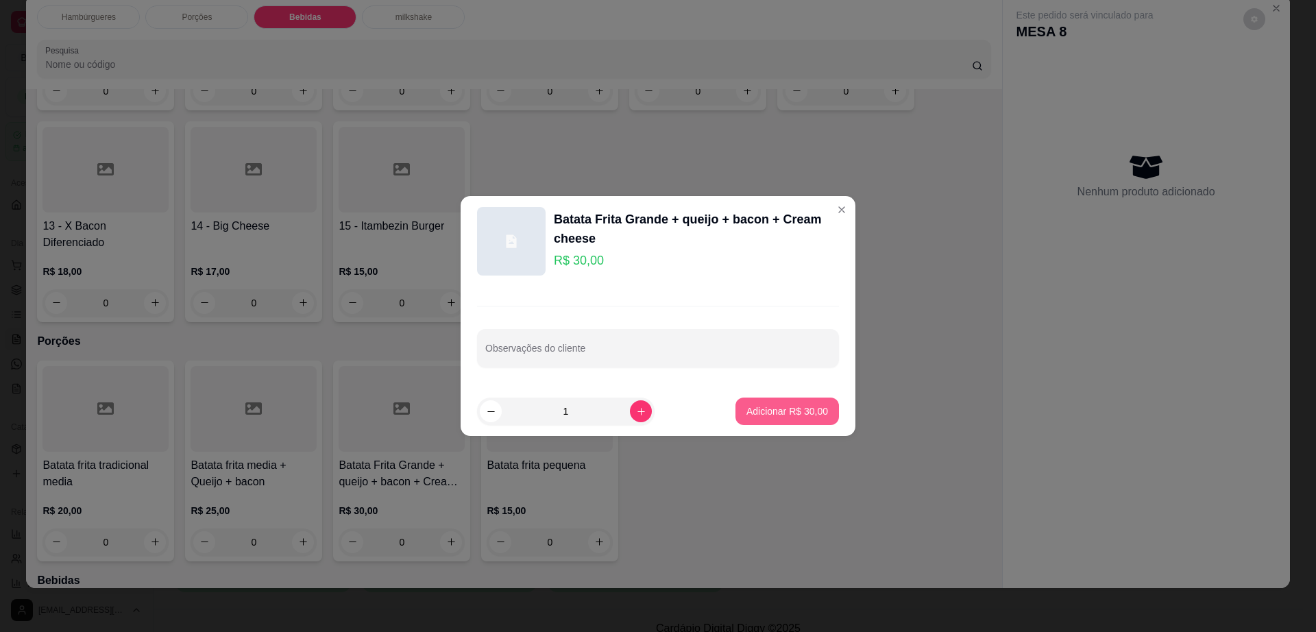
click at [772, 402] on button "Adicionar R$ 30,00" at bounding box center [788, 411] width 104 height 27
type input "1"
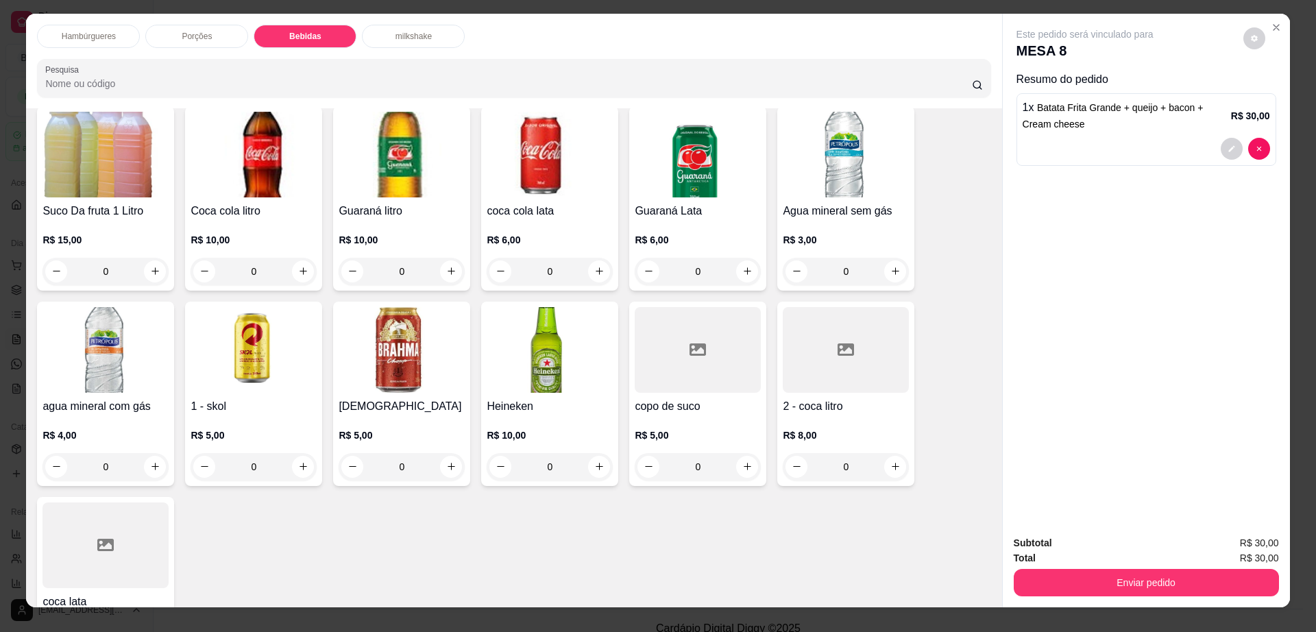
scroll to position [0, 0]
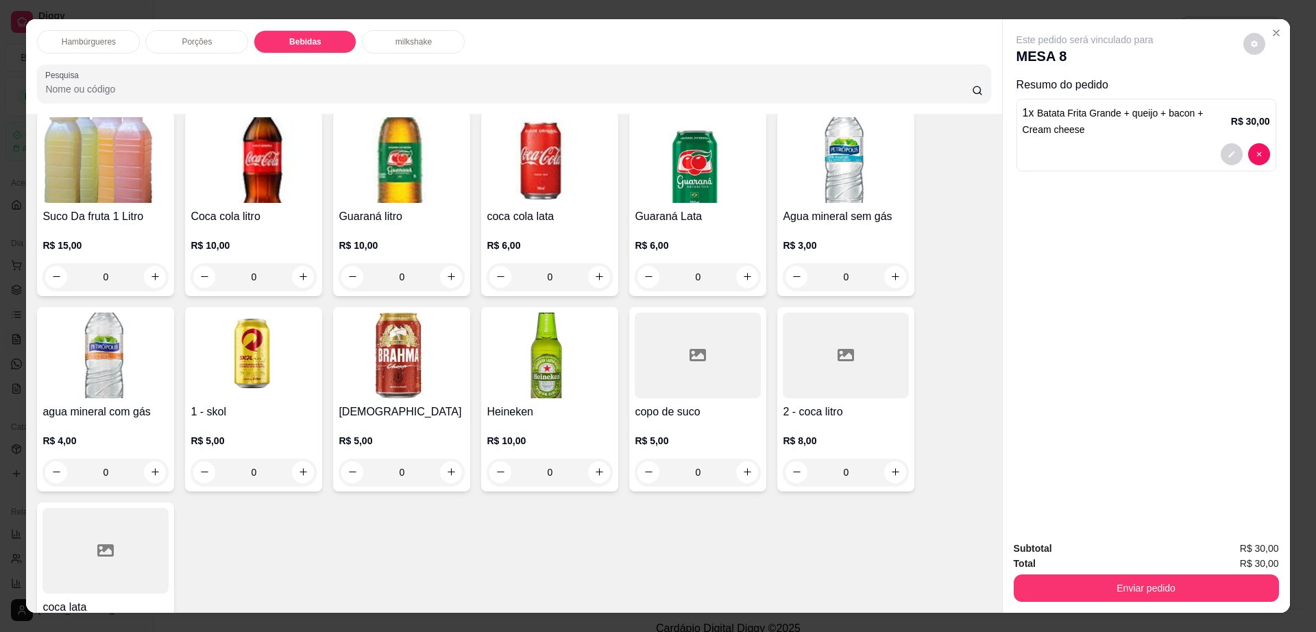
click at [280, 128] on img at bounding box center [254, 160] width 126 height 86
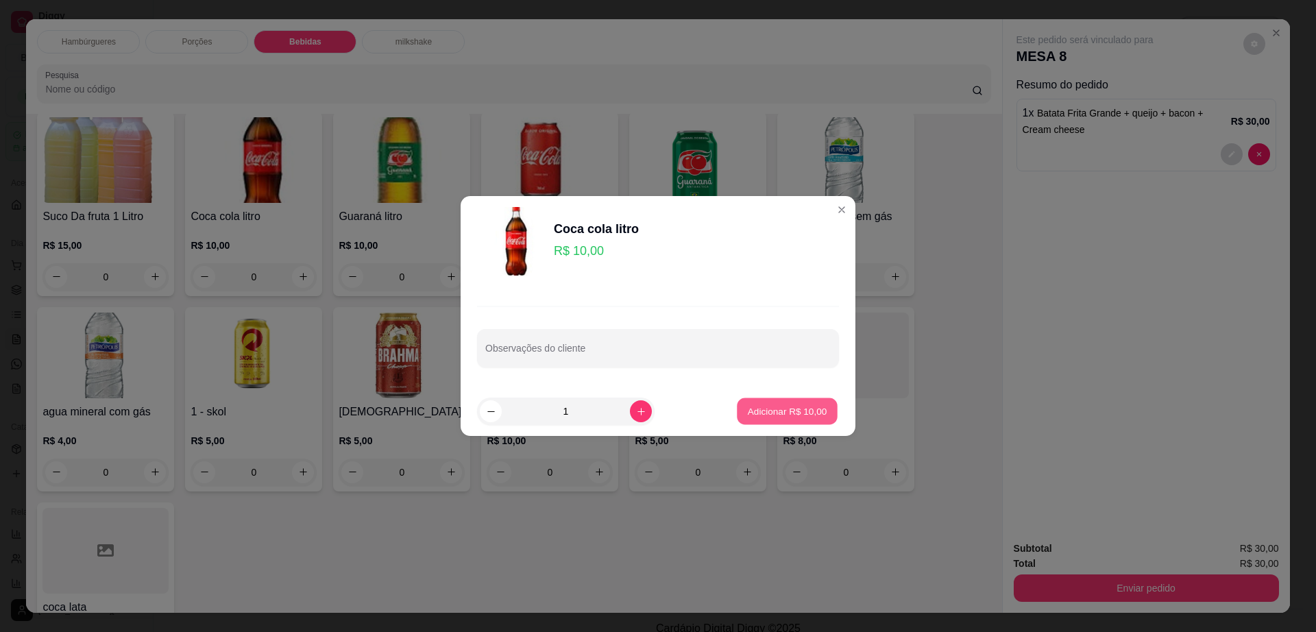
click at [778, 412] on p "Adicionar R$ 10,00" at bounding box center [788, 411] width 80 height 13
type input "1"
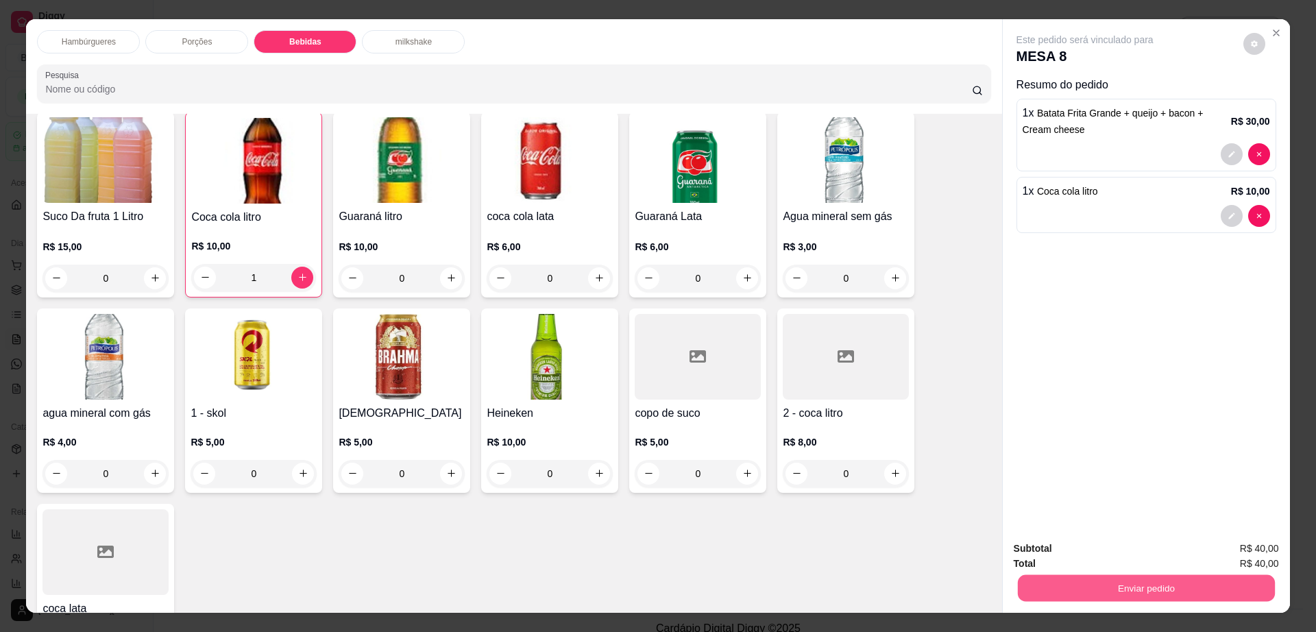
click at [1175, 594] on button "Enviar pedido" at bounding box center [1146, 588] width 257 height 27
click at [1143, 552] on button "Não registrar e enviar pedido" at bounding box center [1099, 555] width 143 height 26
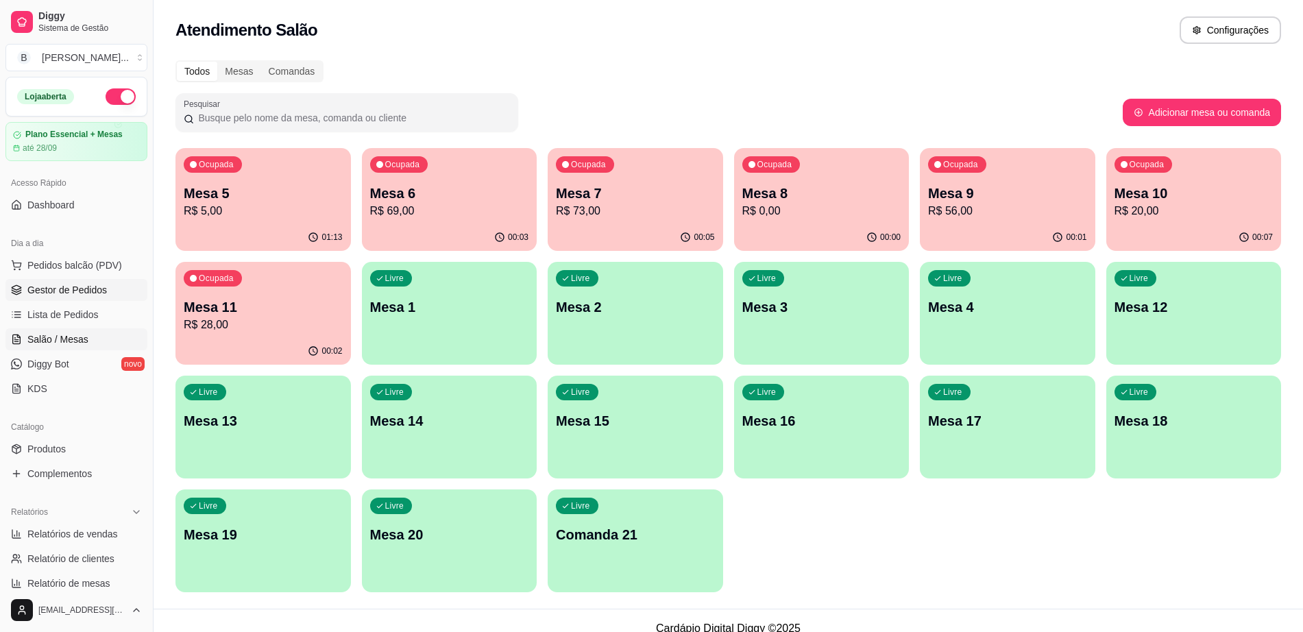
click at [77, 291] on span "Gestor de Pedidos" at bounding box center [67, 290] width 80 height 14
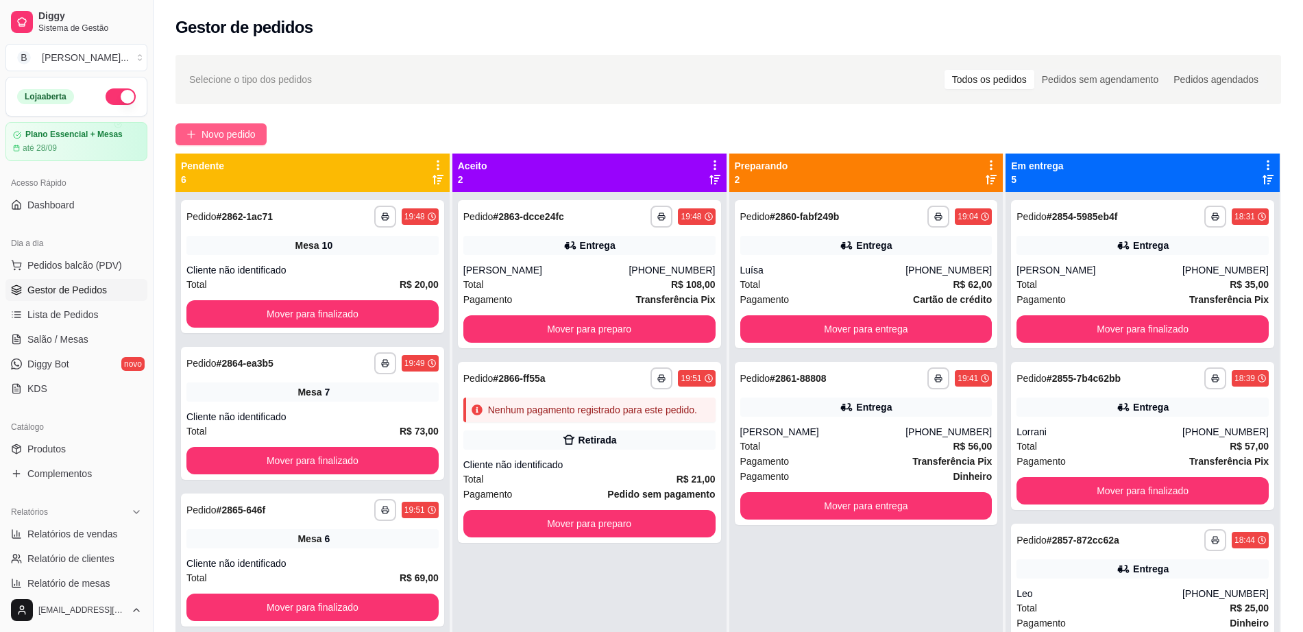
click at [244, 134] on span "Novo pedido" at bounding box center [229, 134] width 54 height 15
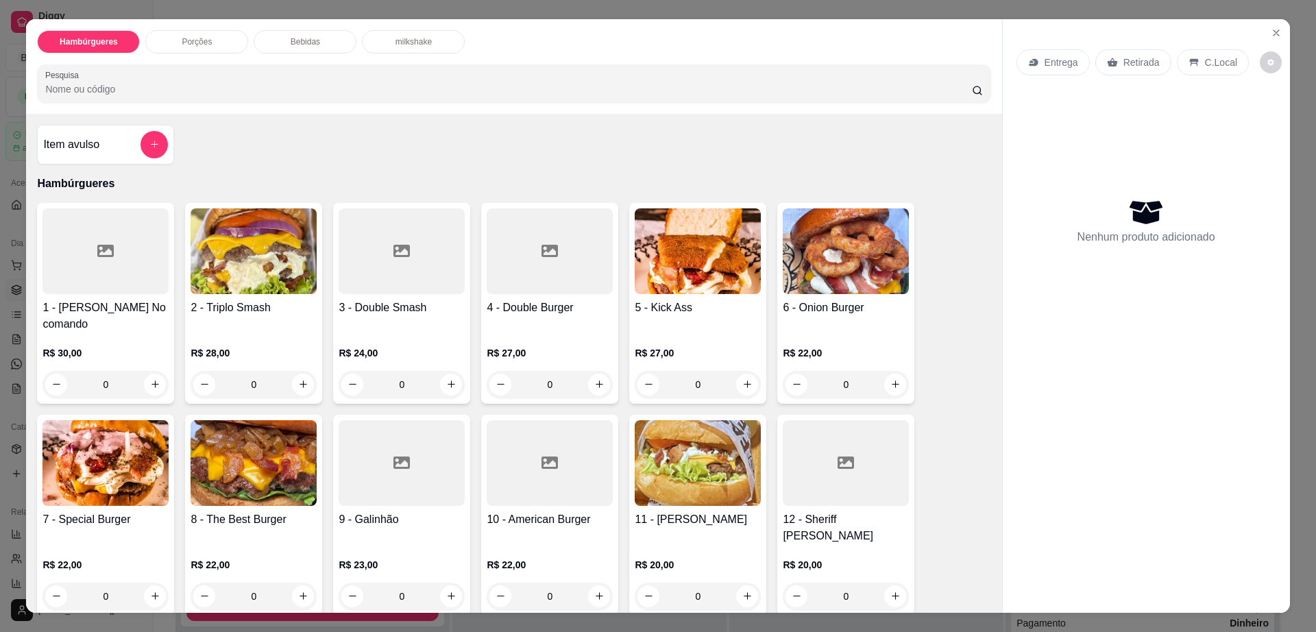
click at [111, 453] on img at bounding box center [106, 463] width 126 height 86
click at [136, 452] on img at bounding box center [106, 463] width 126 height 86
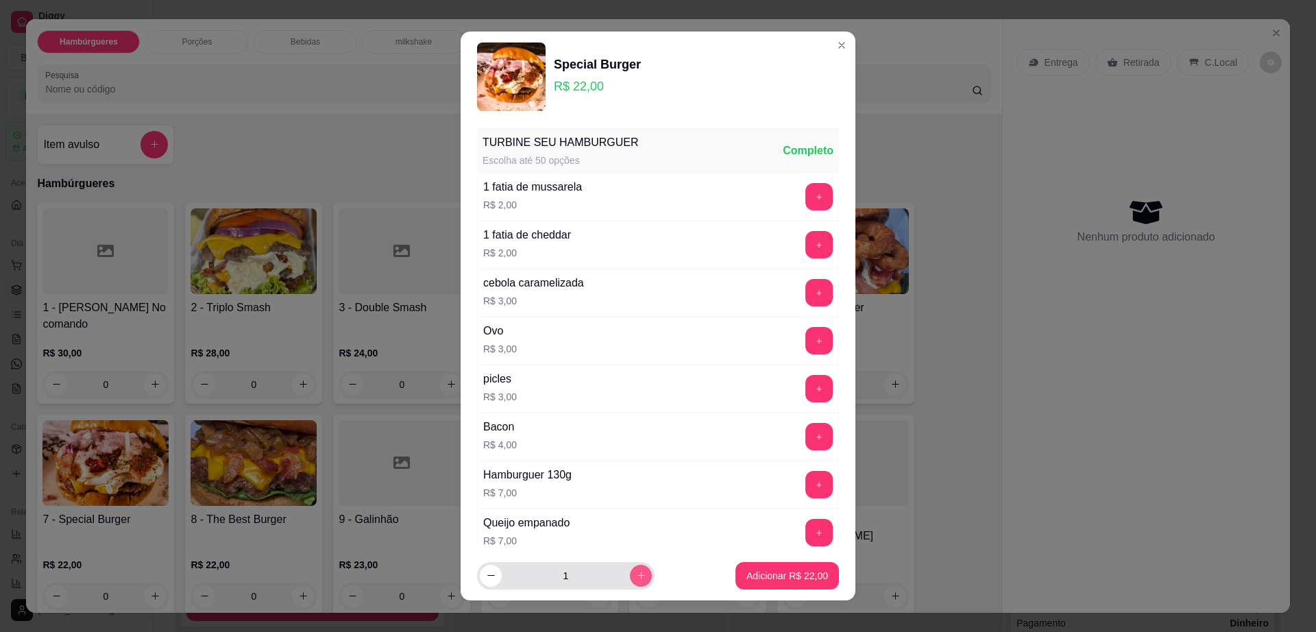
click at [630, 583] on button "increase-product-quantity" at bounding box center [641, 576] width 22 height 22
type input "2"
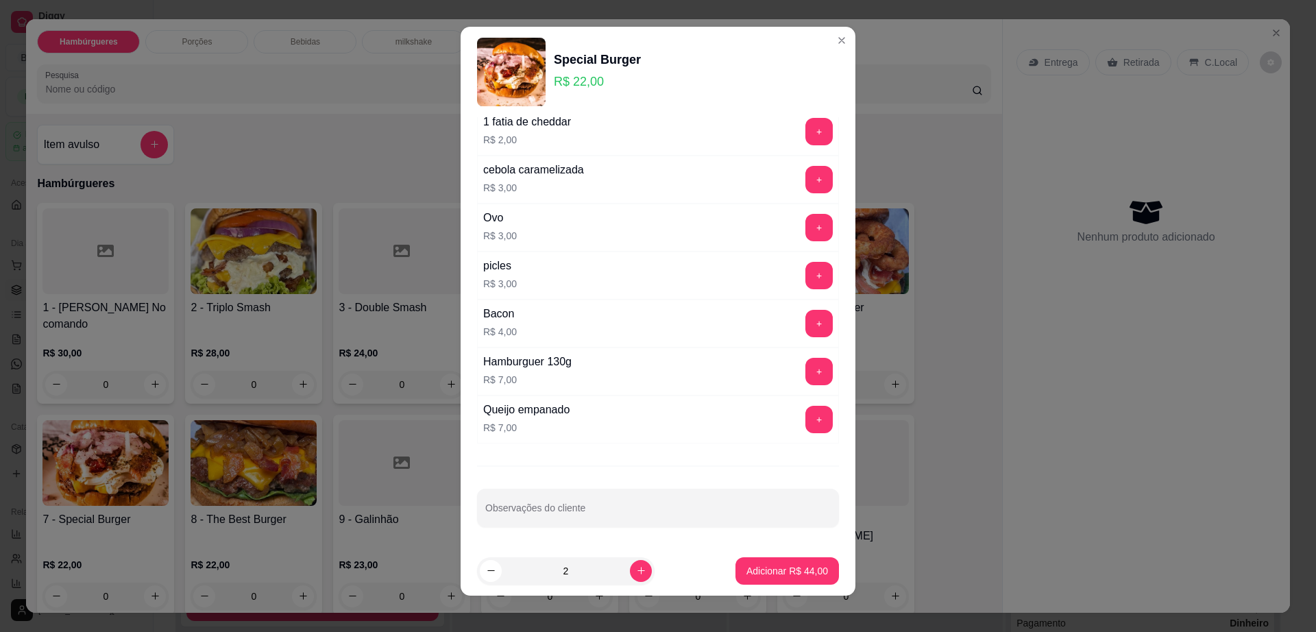
scroll to position [12, 0]
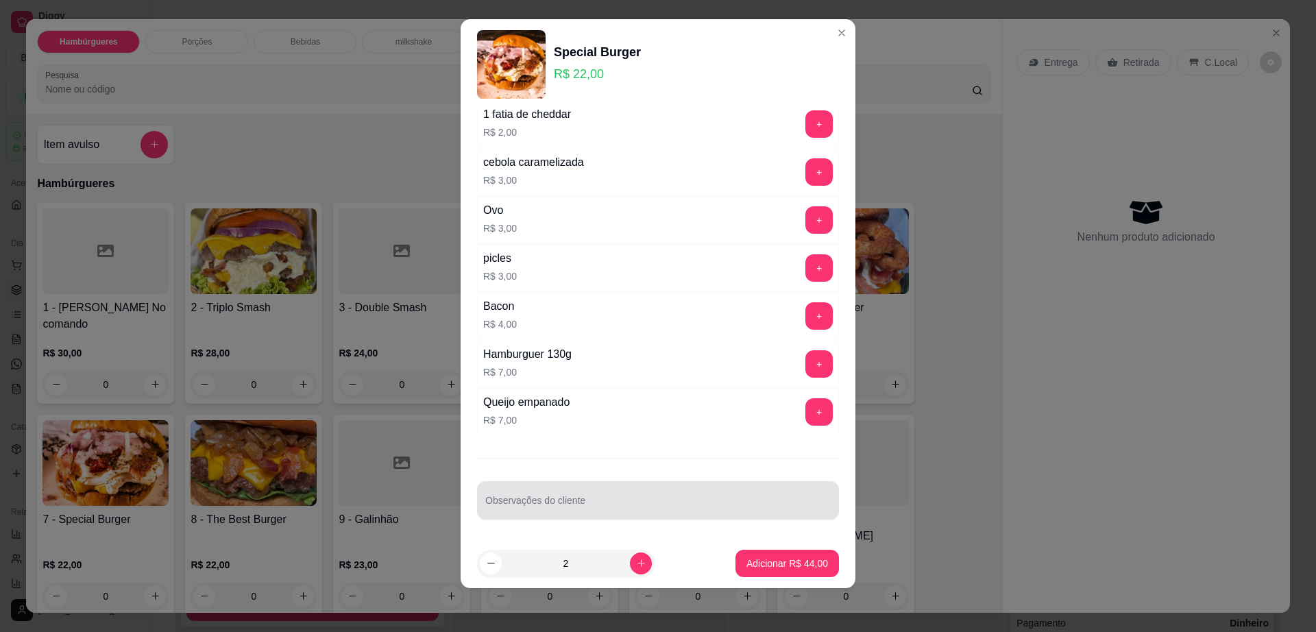
click at [642, 498] on div at bounding box center [658, 500] width 346 height 27
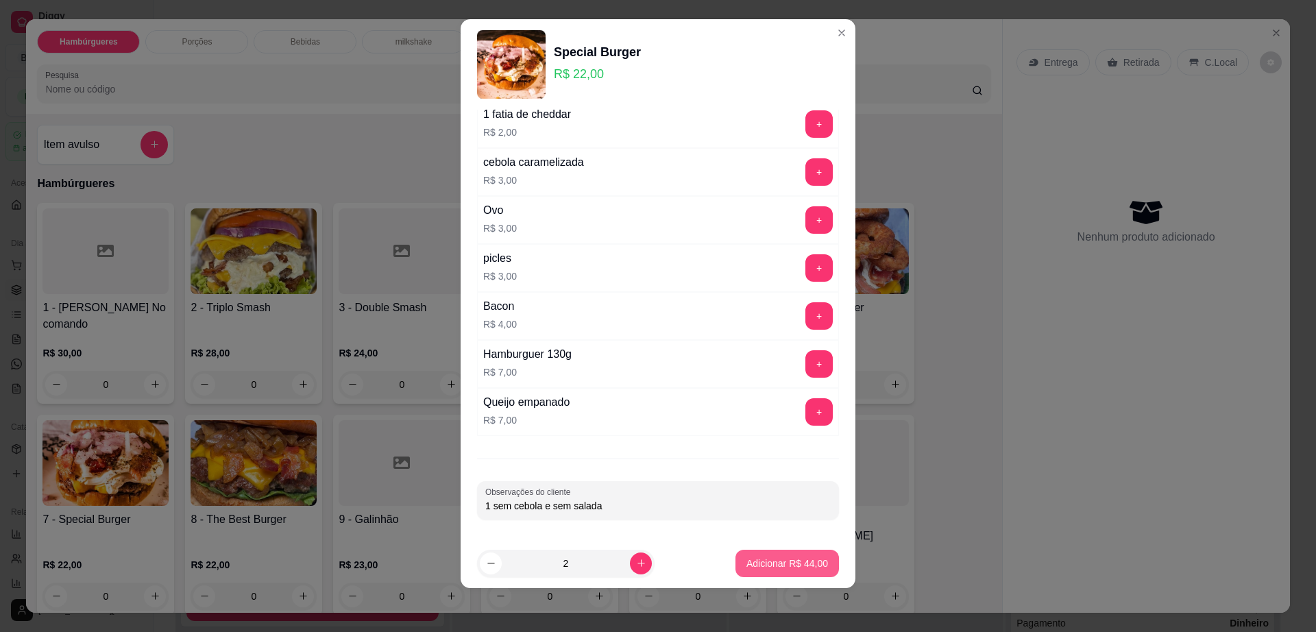
type input "1 sem cebola e sem salada"
click at [764, 564] on p "Adicionar R$ 44,00" at bounding box center [788, 563] width 80 height 13
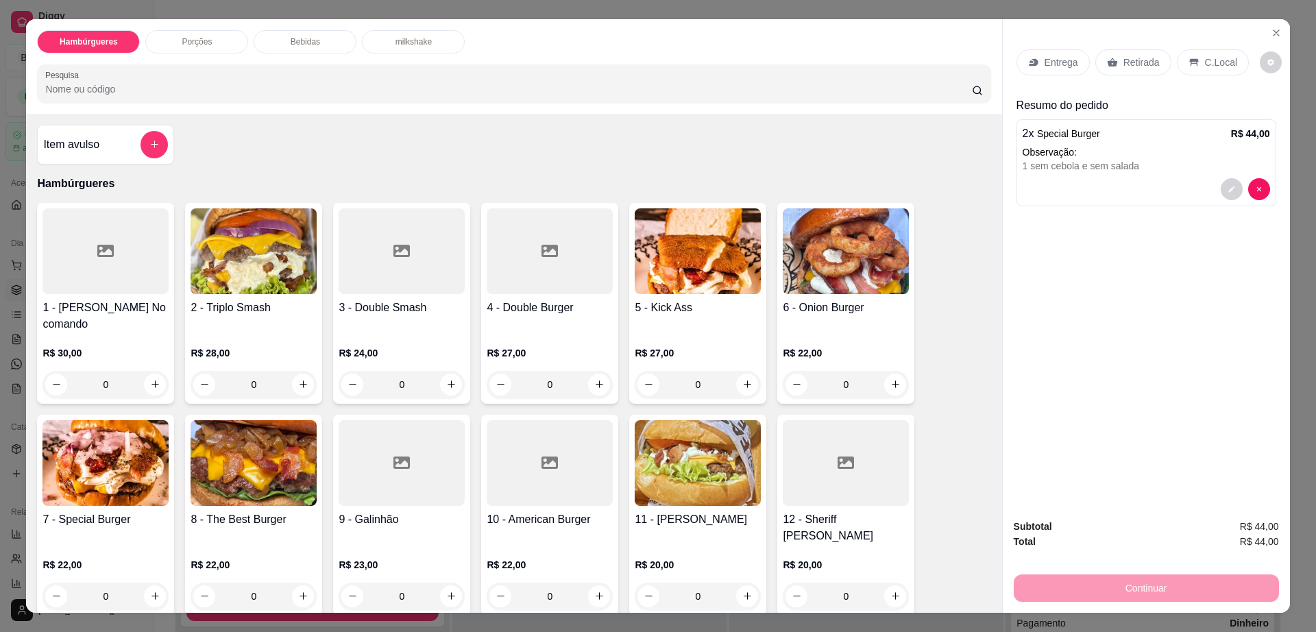
click at [1133, 59] on p "Retirada" at bounding box center [1142, 63] width 36 height 14
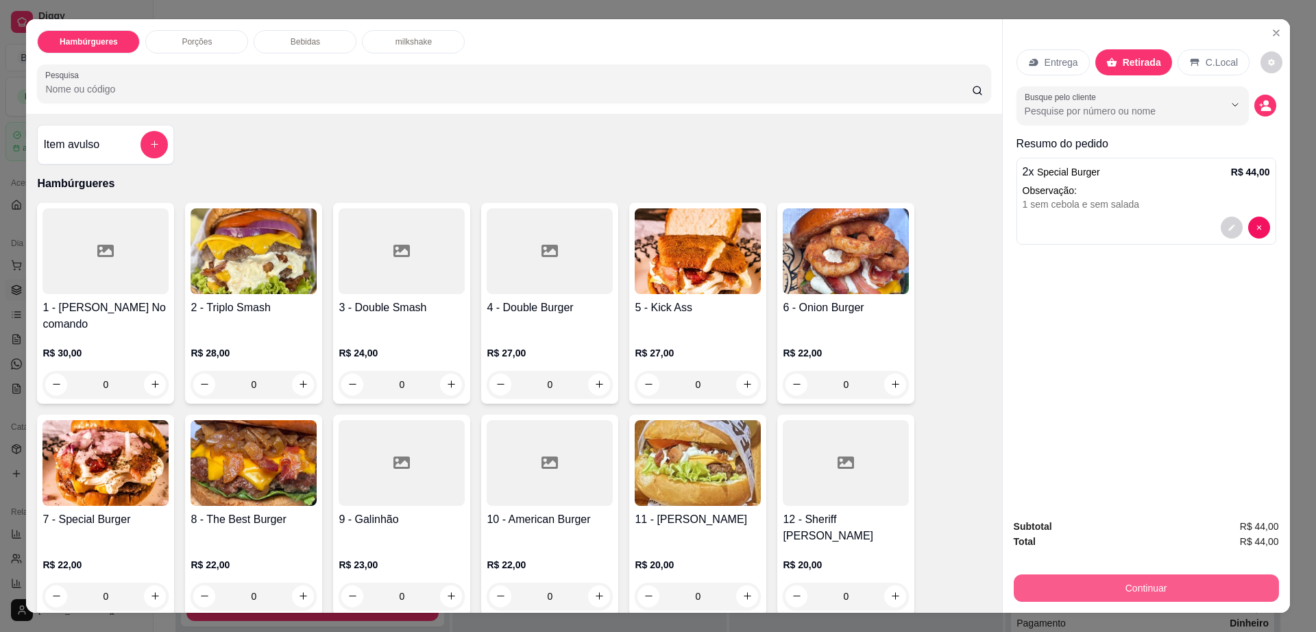
click at [1167, 579] on button "Continuar" at bounding box center [1146, 588] width 265 height 27
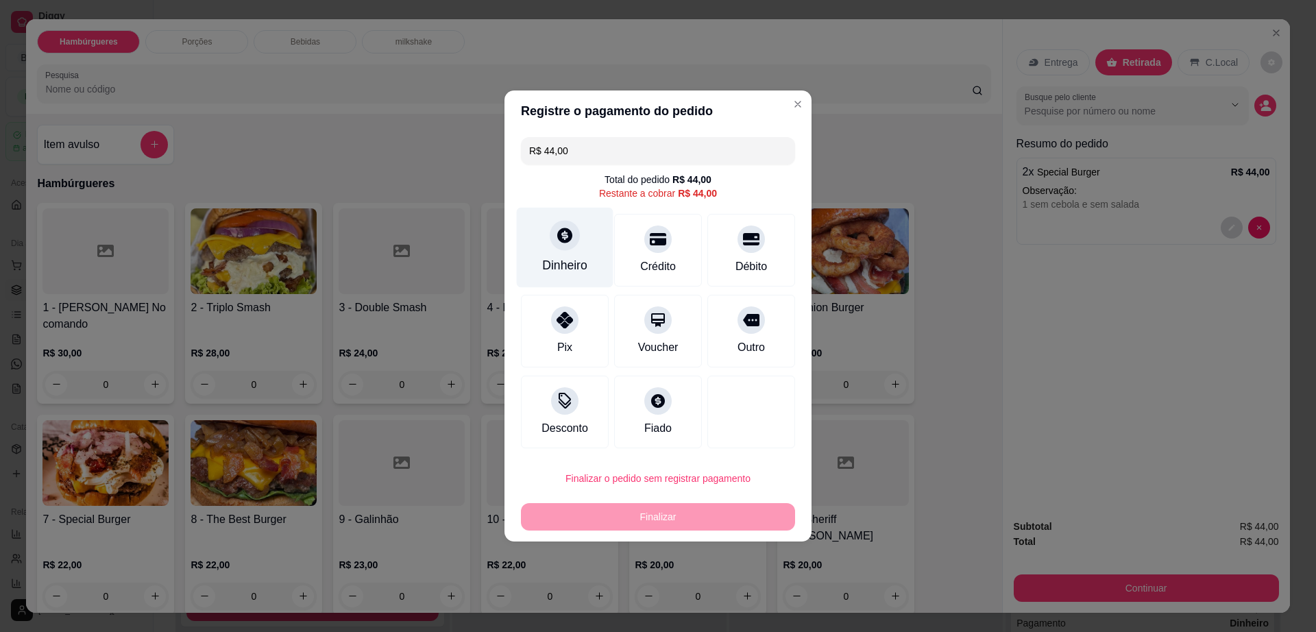
click at [580, 253] on div "Dinheiro" at bounding box center [565, 248] width 97 height 80
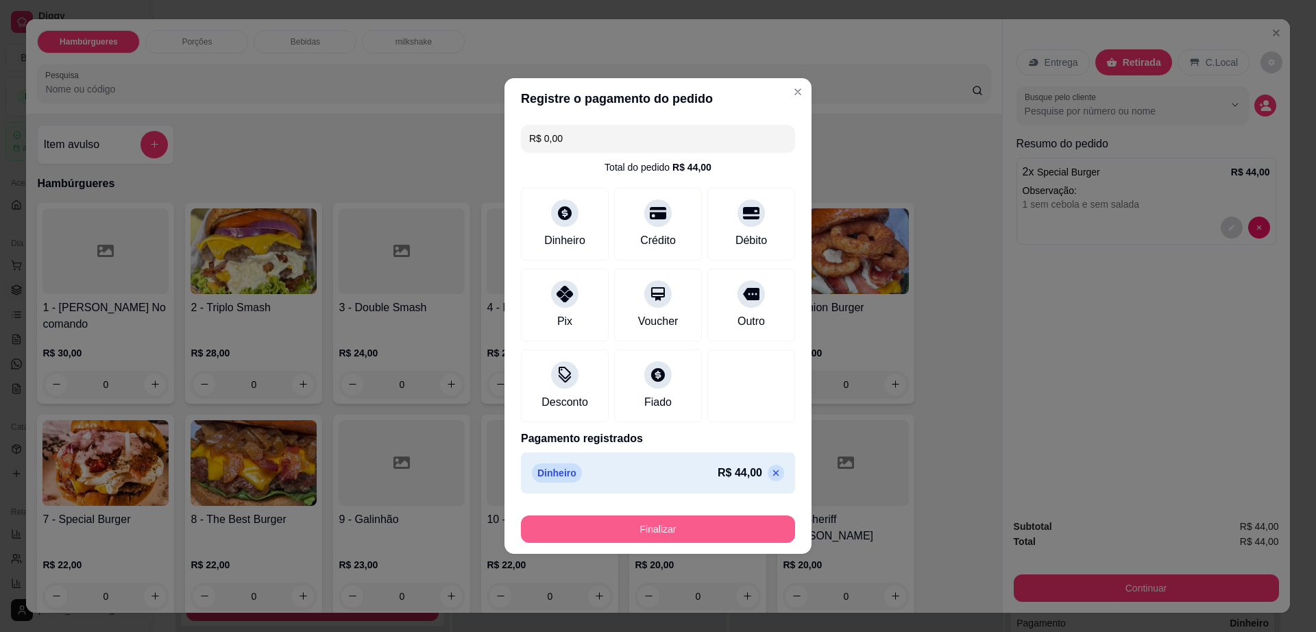
click at [710, 522] on button "Finalizar" at bounding box center [658, 529] width 274 height 27
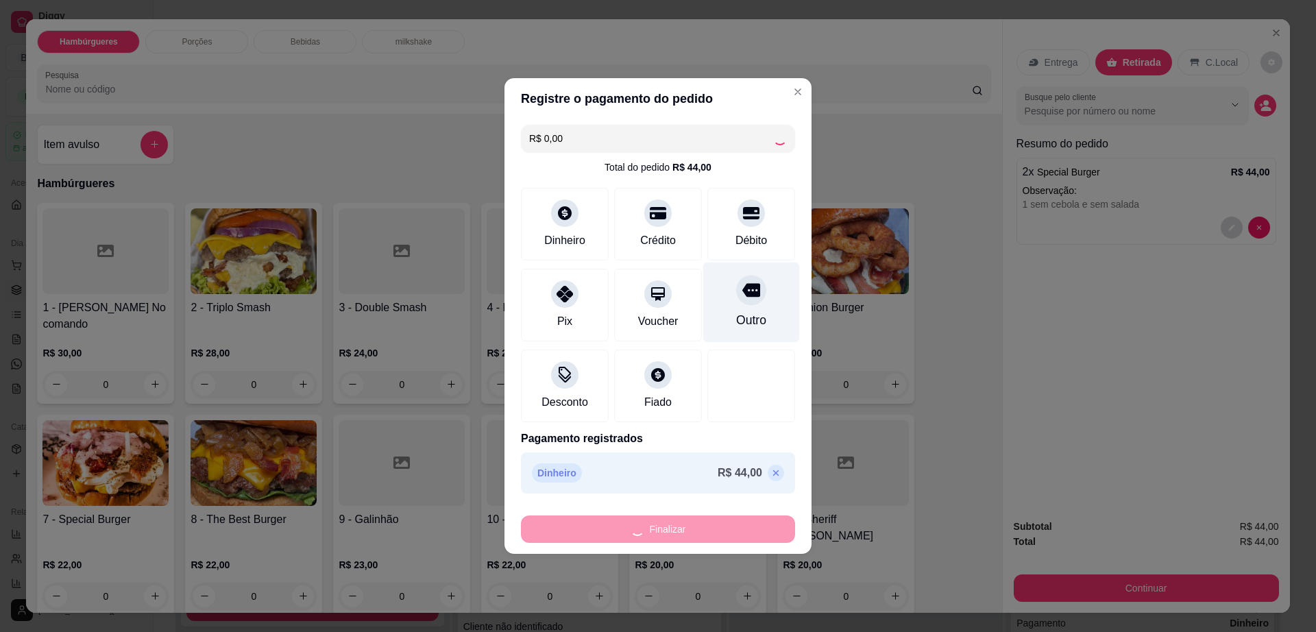
type input "-R$ 44,00"
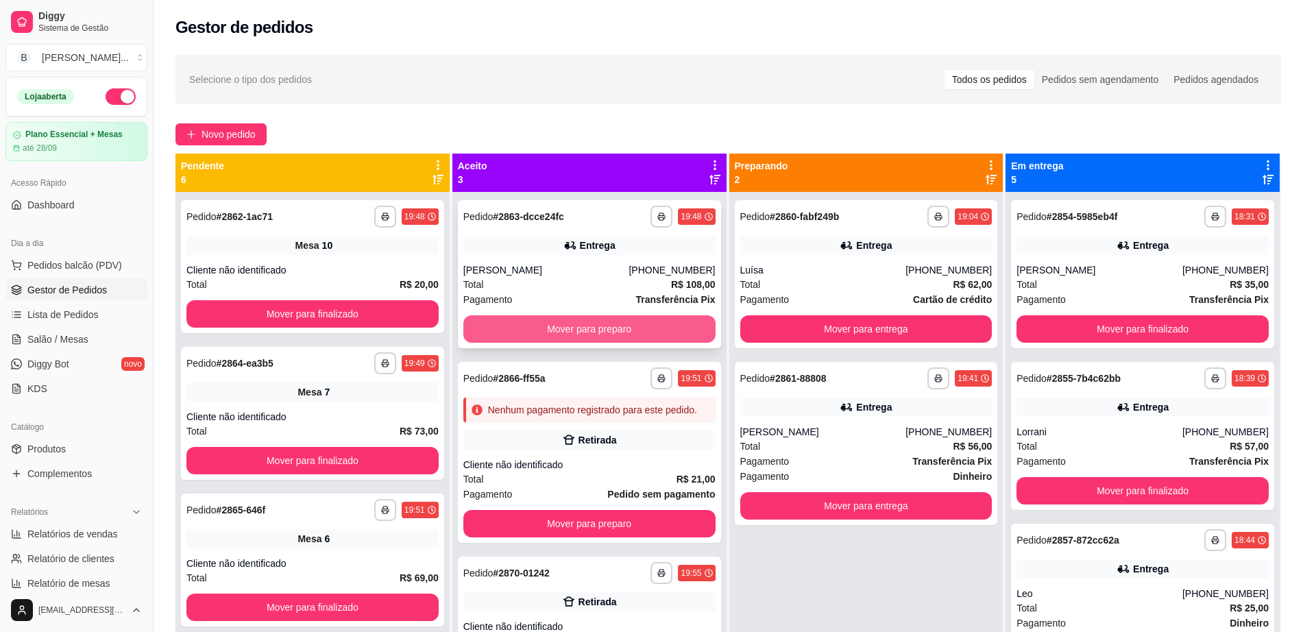
click at [632, 327] on button "Mover para preparo" at bounding box center [590, 328] width 252 height 27
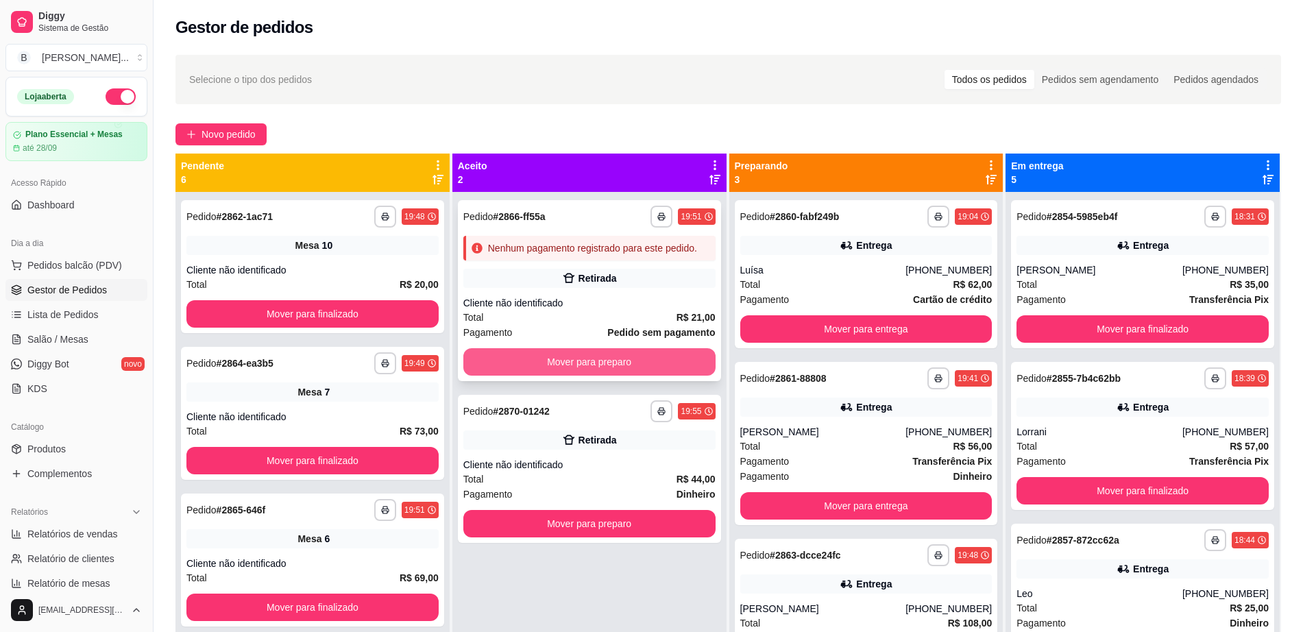
click at [670, 357] on button "Mover para preparo" at bounding box center [590, 361] width 252 height 27
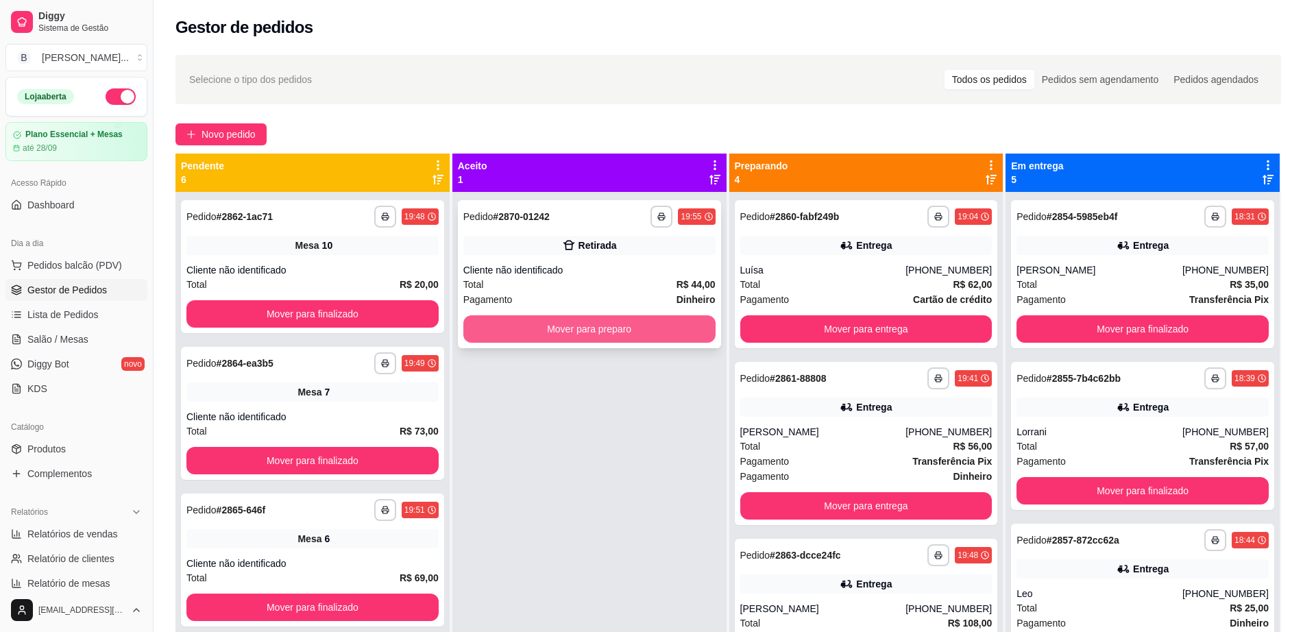
click at [629, 328] on button "Mover para preparo" at bounding box center [590, 328] width 252 height 27
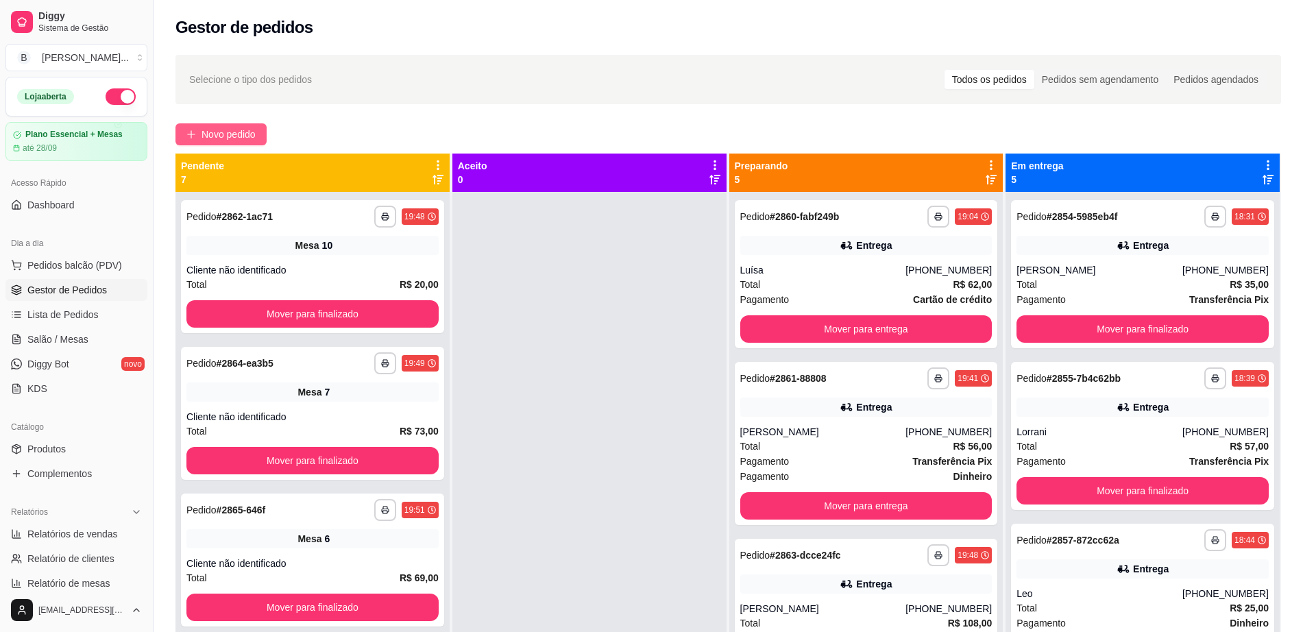
click at [255, 133] on span "Novo pedido" at bounding box center [229, 134] width 54 height 15
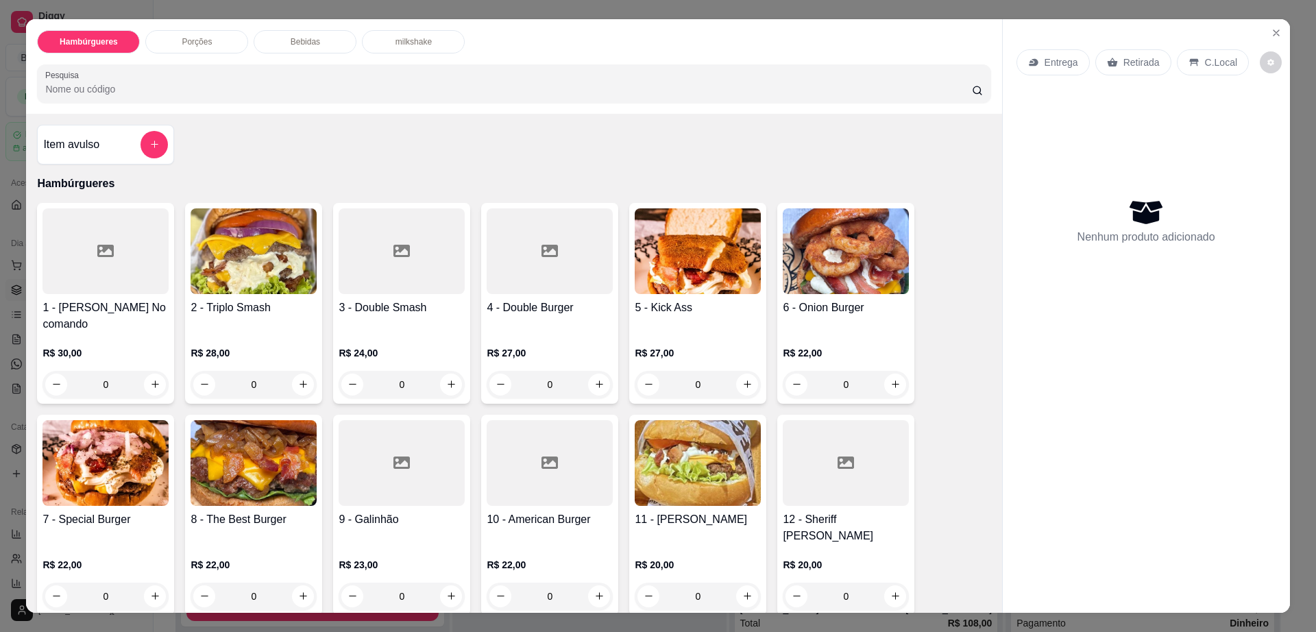
click at [198, 46] on p "Porções" at bounding box center [197, 41] width 30 height 11
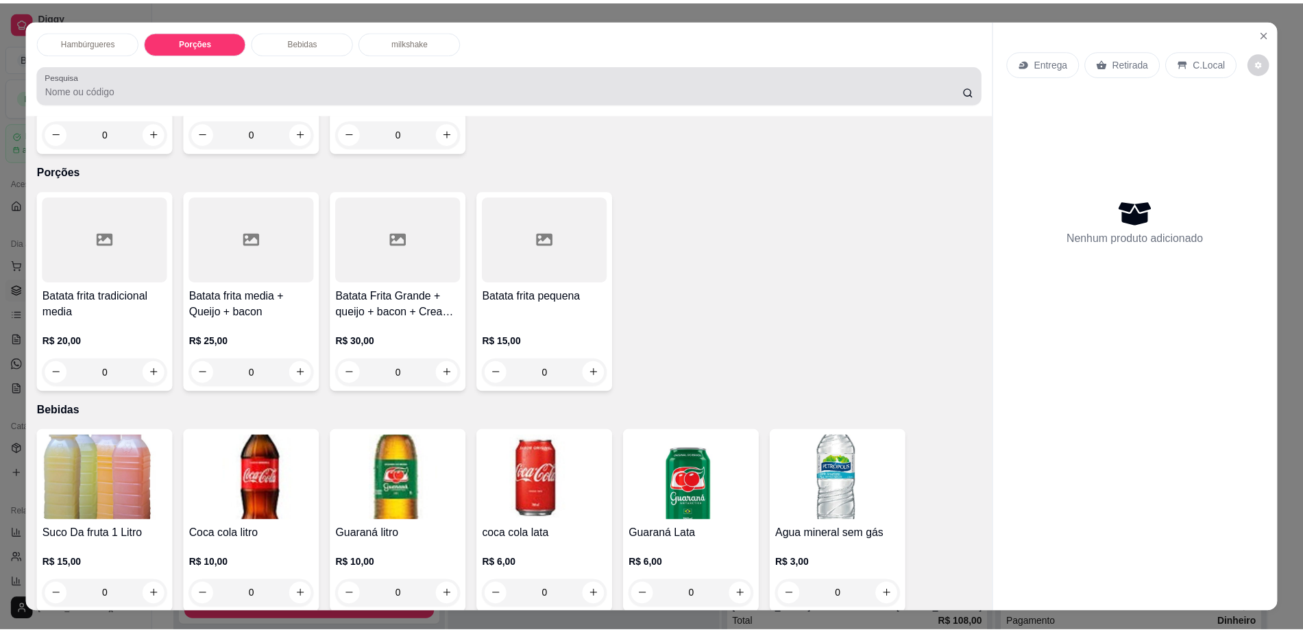
scroll to position [25, 0]
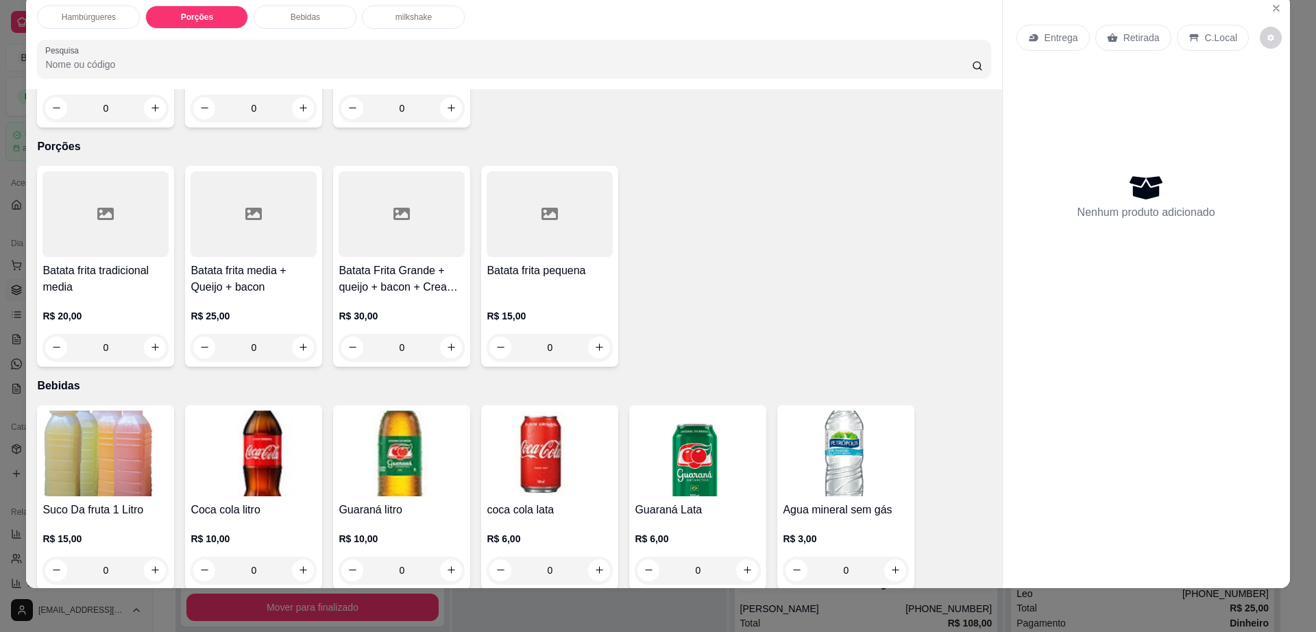
click at [379, 208] on div "Batata Frita Grande + queijo + bacon + Cream cheese R$ 30,00 0" at bounding box center [401, 266] width 137 height 201
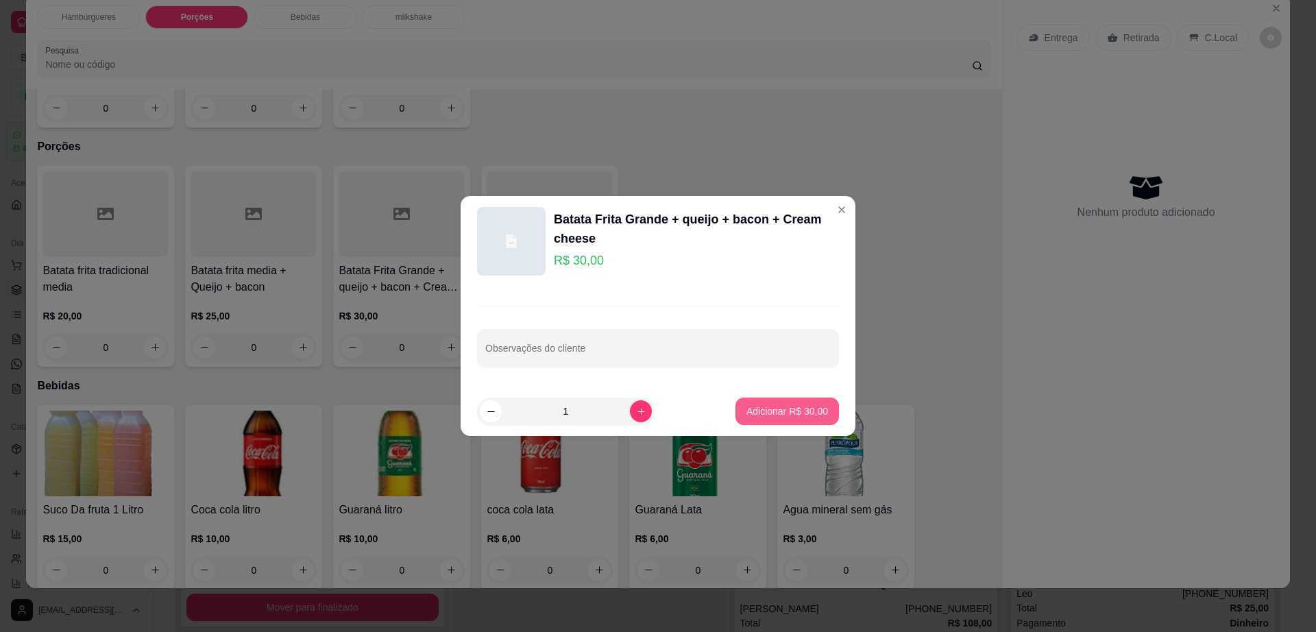
click at [800, 412] on p "Adicionar R$ 30,00" at bounding box center [788, 412] width 82 height 14
type input "1"
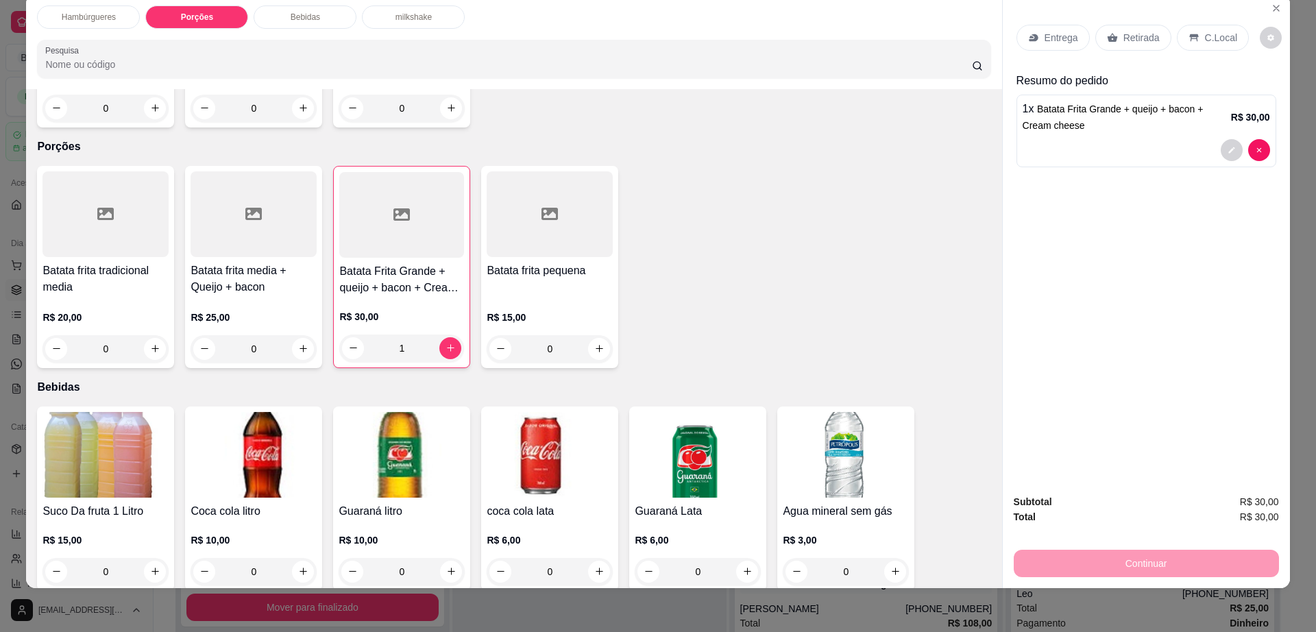
click at [1111, 39] on div "Retirada" at bounding box center [1134, 38] width 76 height 26
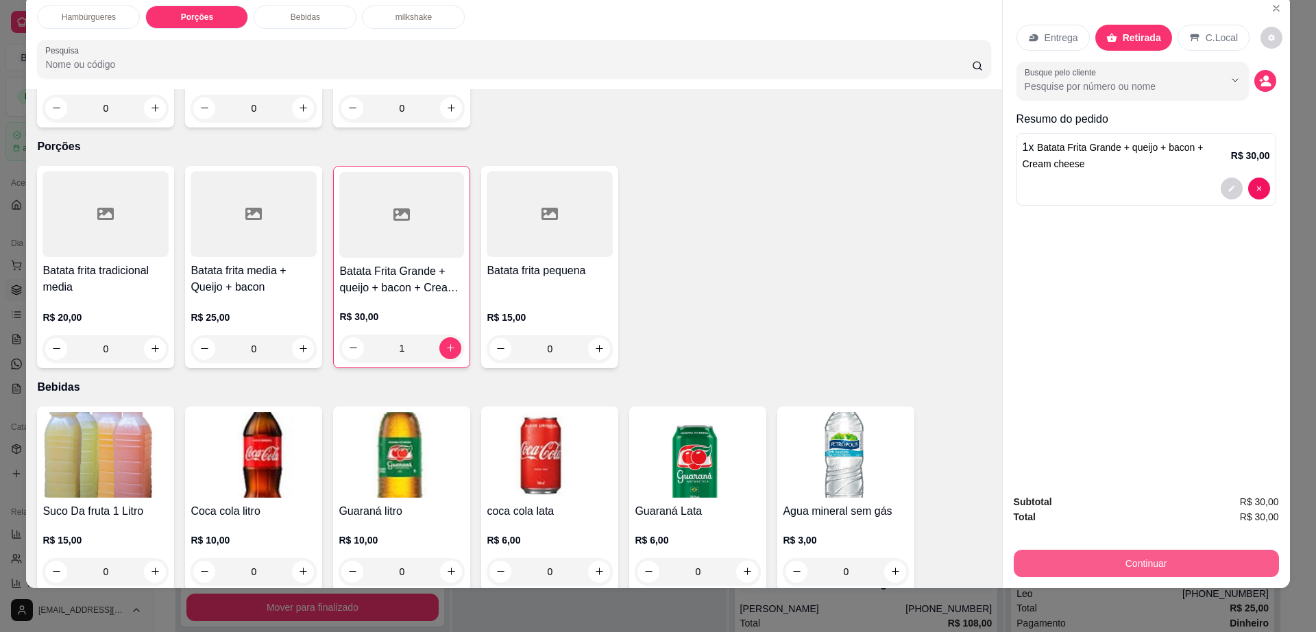
click at [1082, 557] on button "Continuar" at bounding box center [1146, 563] width 265 height 27
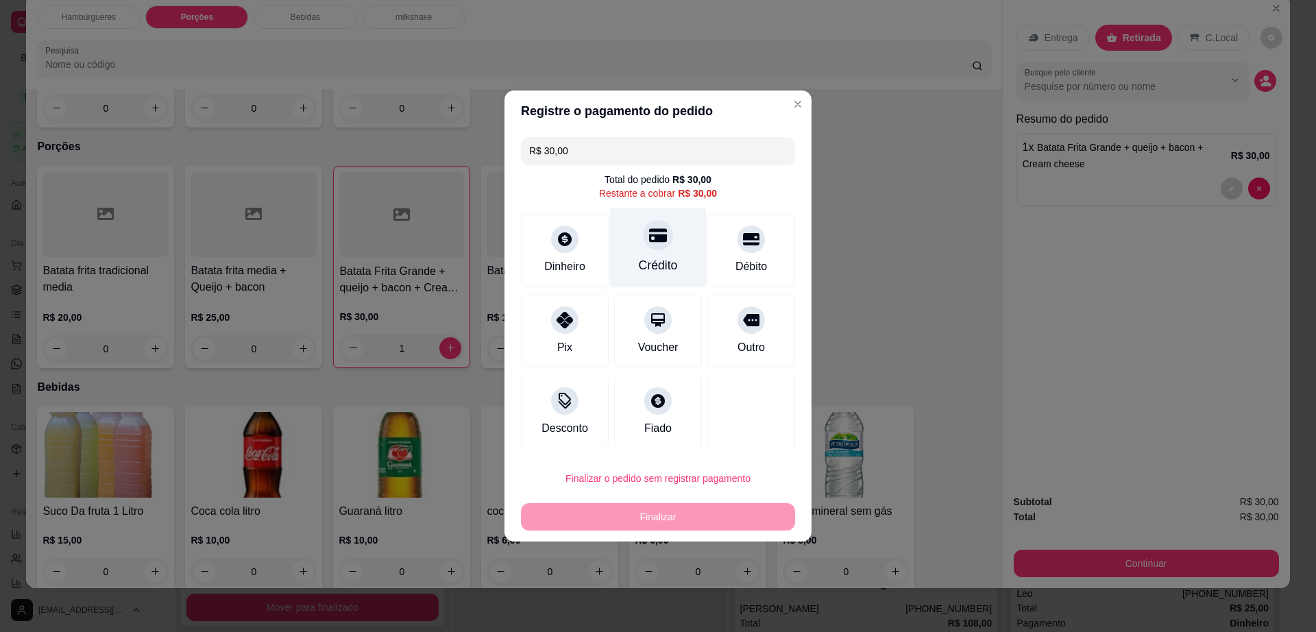
click at [626, 257] on div "Crédito" at bounding box center [658, 248] width 97 height 80
type input "R$ 0,00"
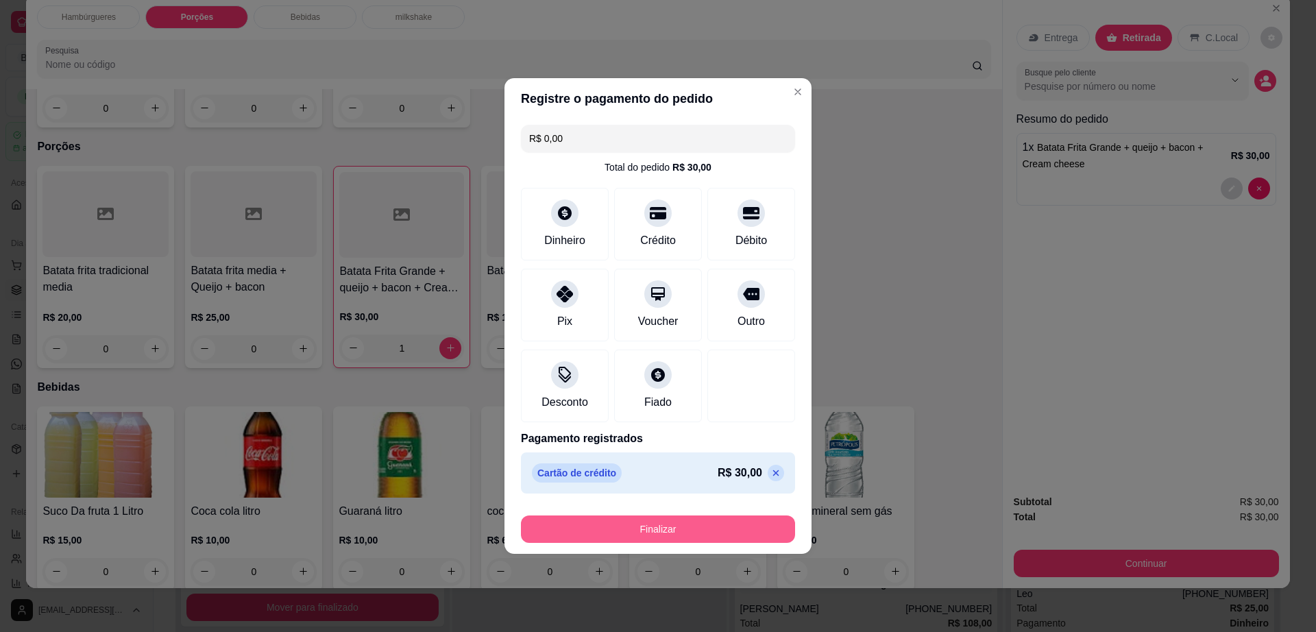
click at [679, 532] on button "Finalizar" at bounding box center [658, 529] width 274 height 27
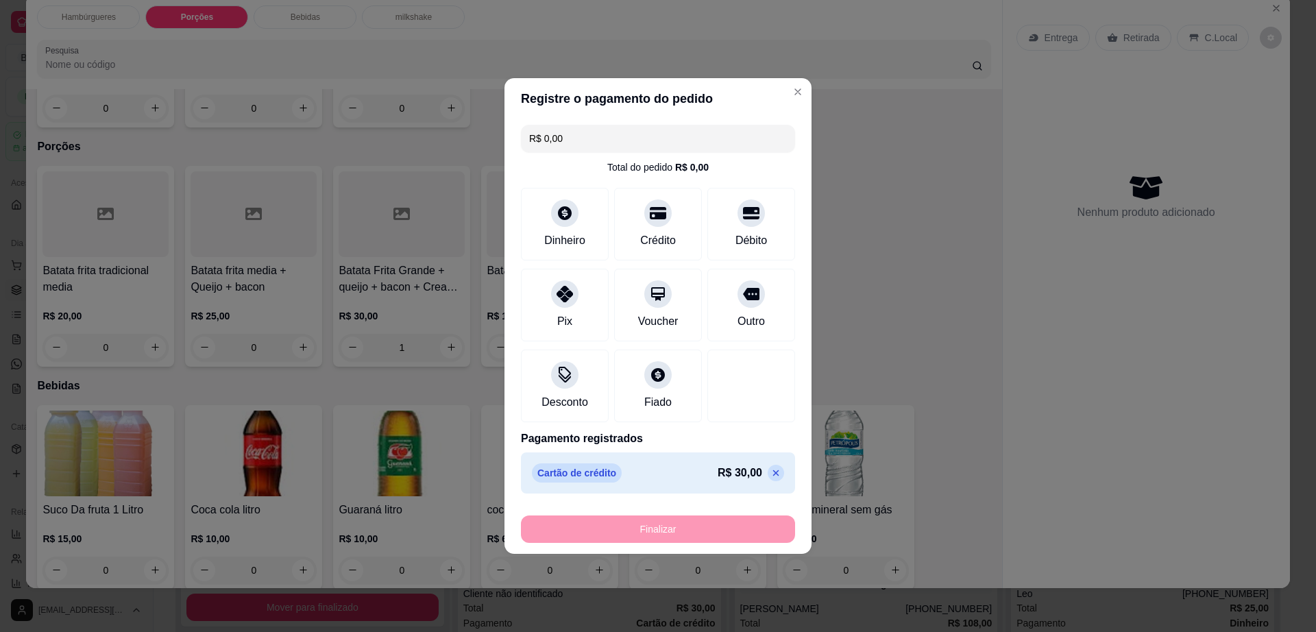
type input "0"
type input "-R$ 30,00"
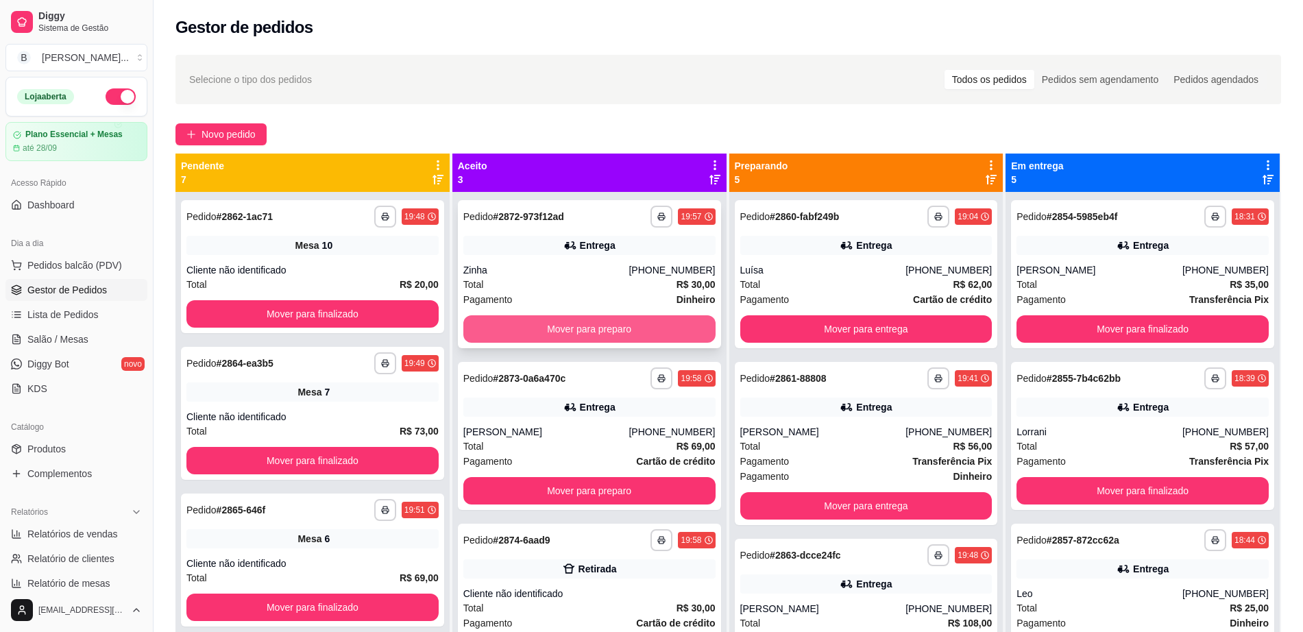
click at [591, 324] on button "Mover para preparo" at bounding box center [590, 328] width 252 height 27
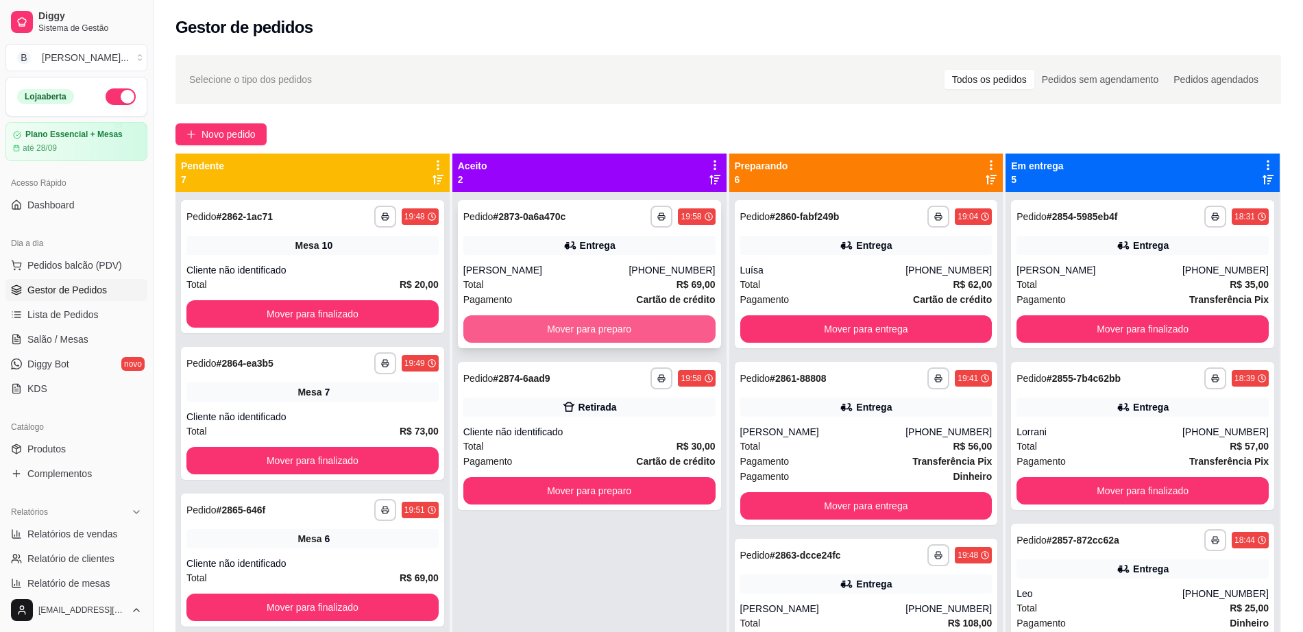
click at [595, 332] on button "Mover para preparo" at bounding box center [590, 328] width 252 height 27
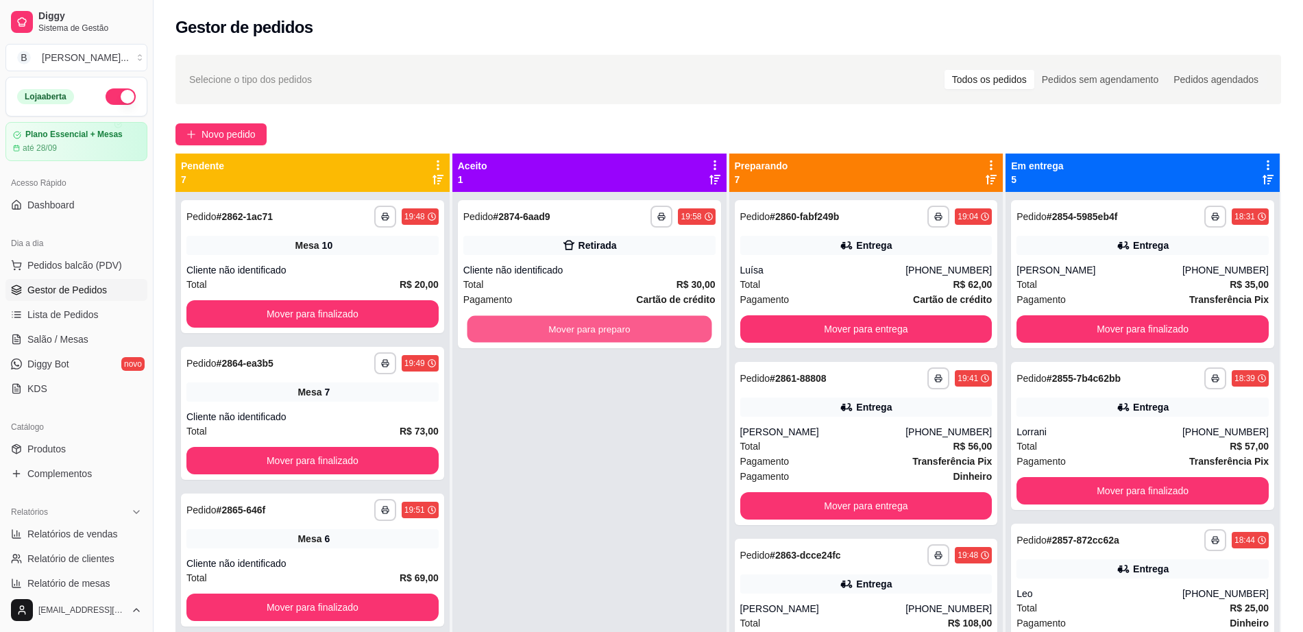
click at [595, 332] on button "Mover para preparo" at bounding box center [589, 329] width 245 height 27
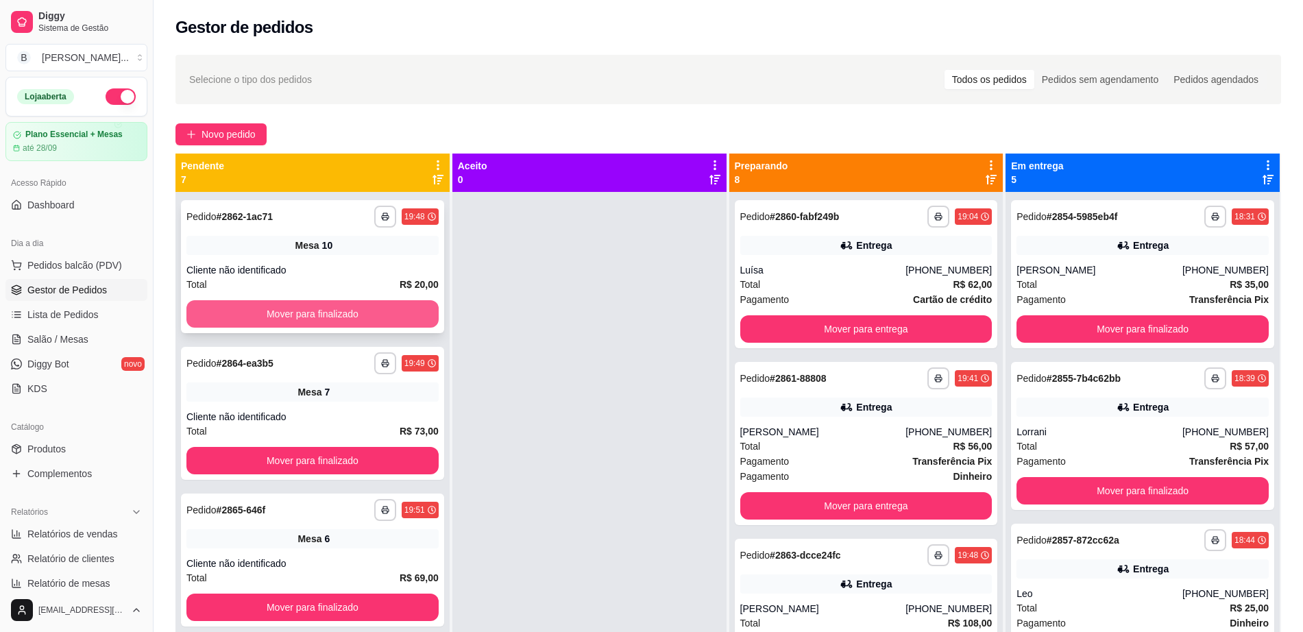
click at [341, 320] on button "Mover para finalizado" at bounding box center [312, 313] width 252 height 27
click at [341, 320] on div "**********" at bounding box center [313, 508] width 274 height 632
click at [341, 320] on button "Mover para finalizado" at bounding box center [313, 314] width 245 height 27
click at [341, 317] on button "Mover para finalizado" at bounding box center [312, 313] width 252 height 27
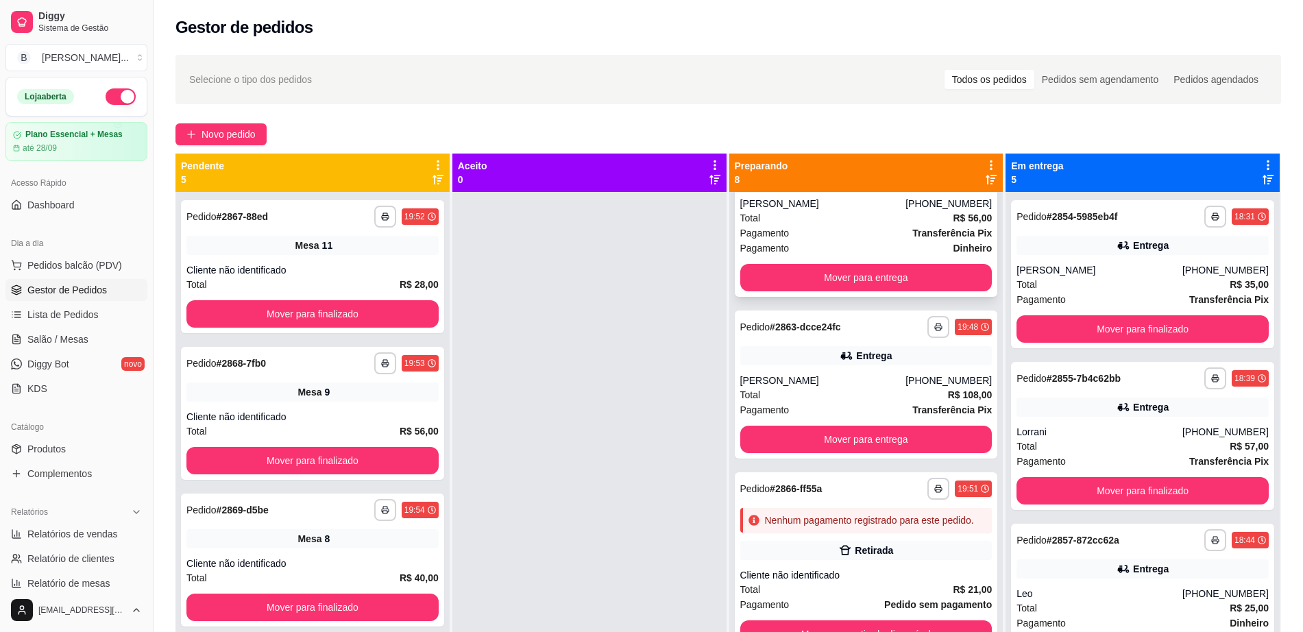
scroll to position [257, 0]
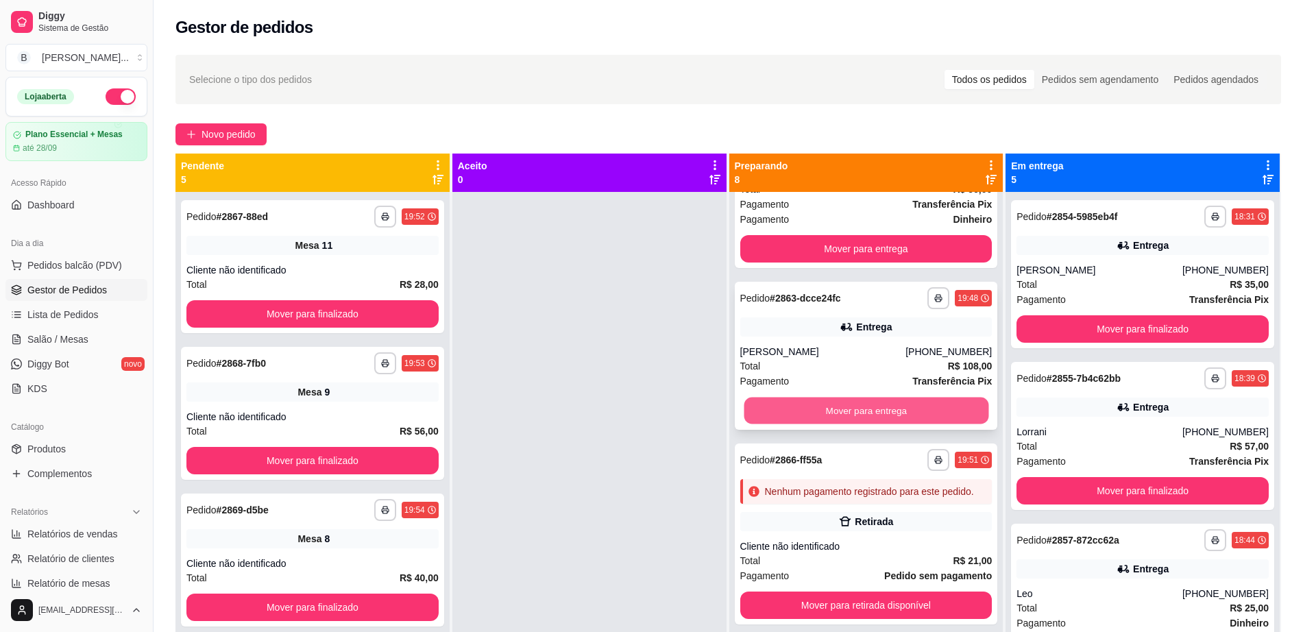
click at [841, 406] on button "Mover para entrega" at bounding box center [866, 411] width 245 height 27
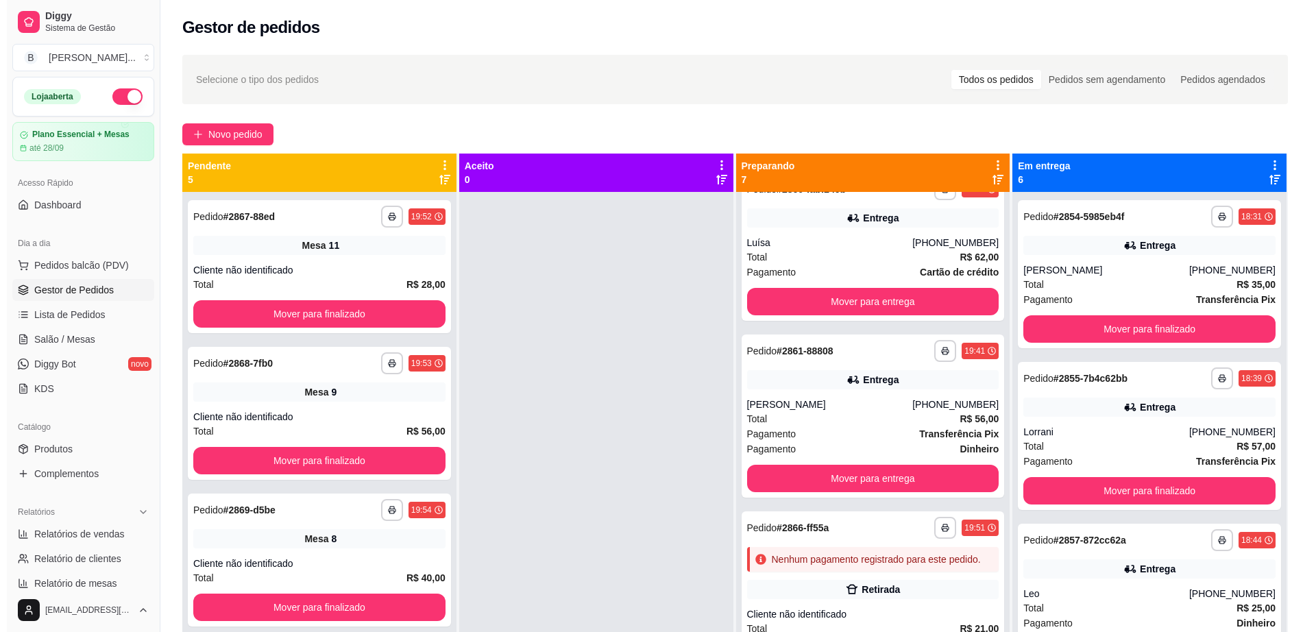
scroll to position [0, 0]
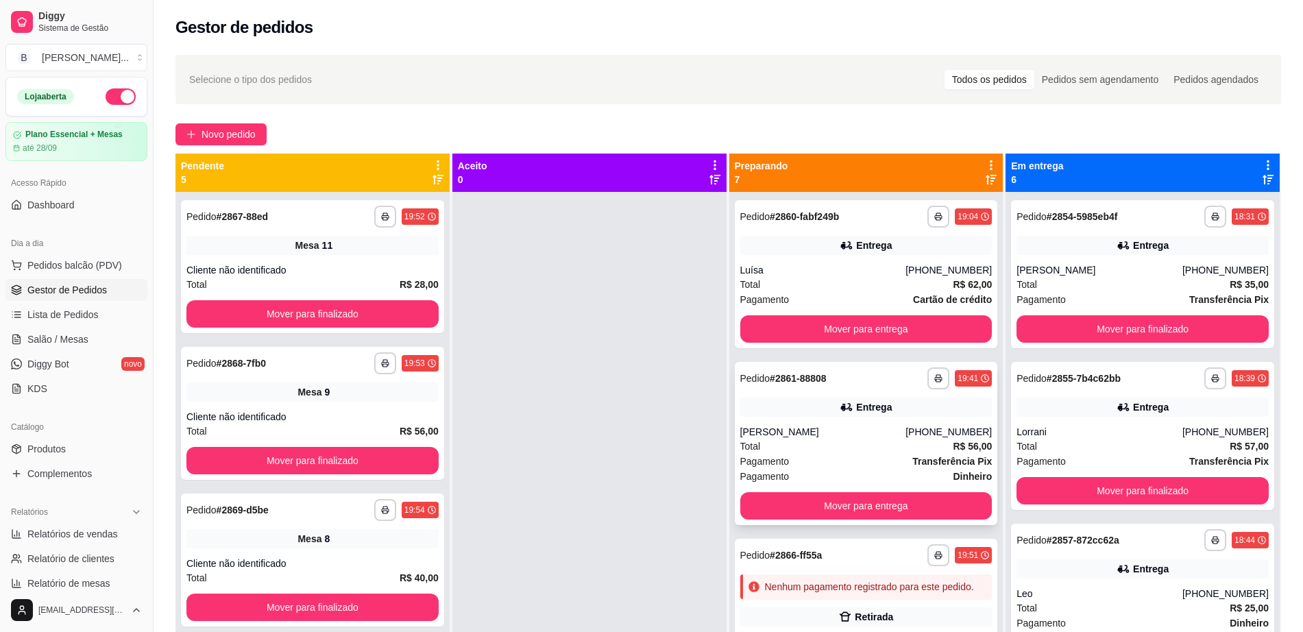
click at [849, 447] on div "Total R$ 56,00" at bounding box center [867, 446] width 252 height 15
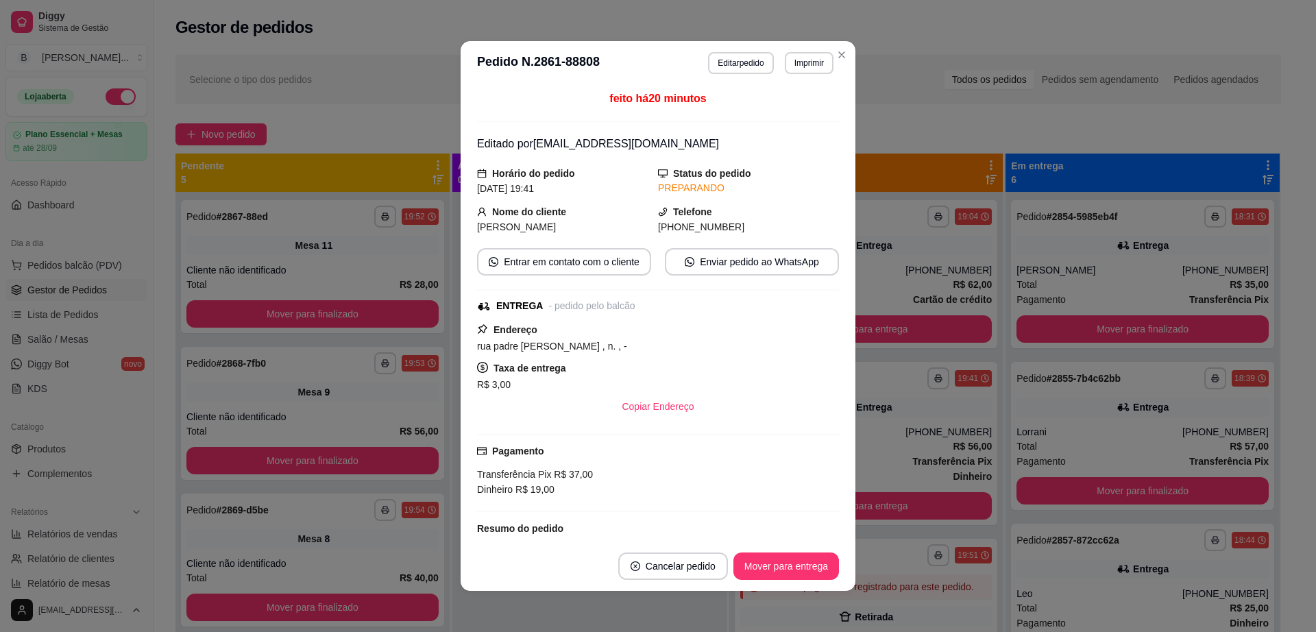
scroll to position [134, 0]
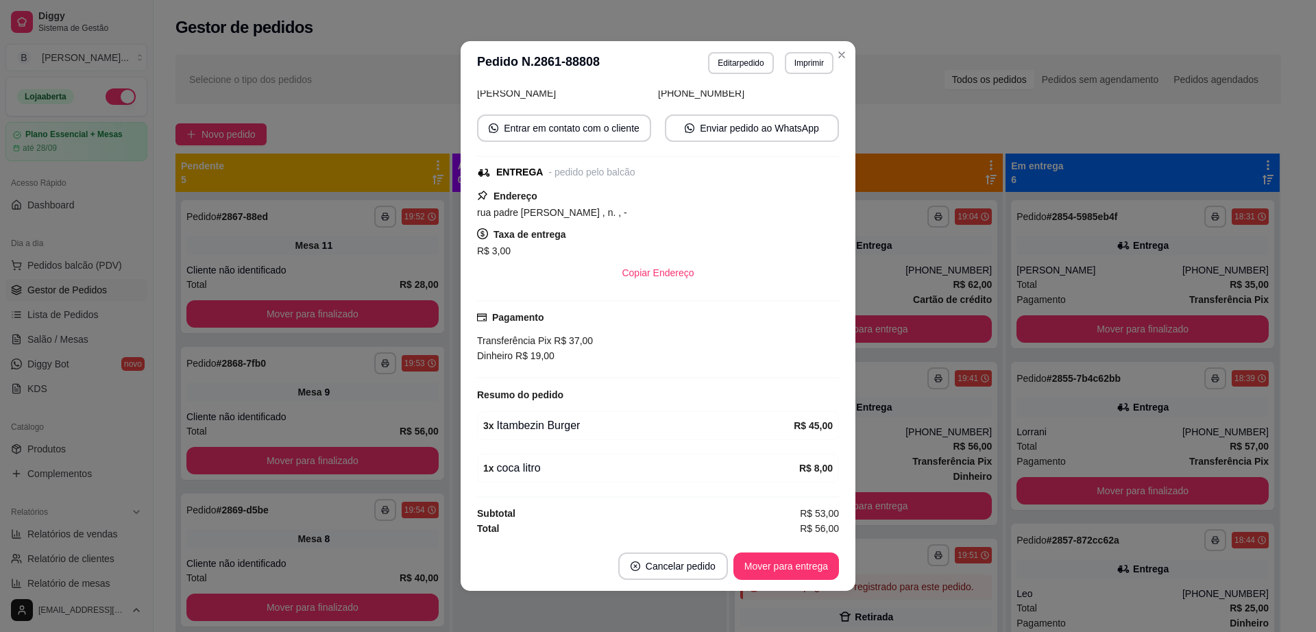
click at [802, 555] on button "Mover para entrega" at bounding box center [787, 566] width 106 height 27
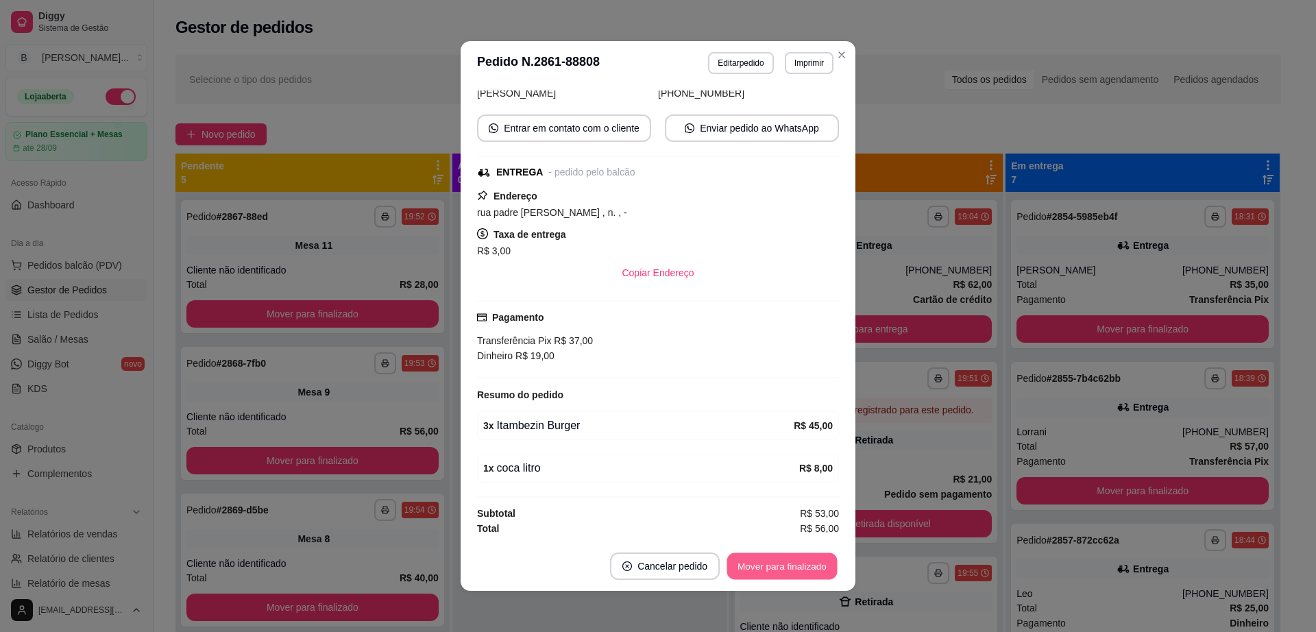
click at [820, 559] on button "Mover para finalizado" at bounding box center [782, 566] width 110 height 27
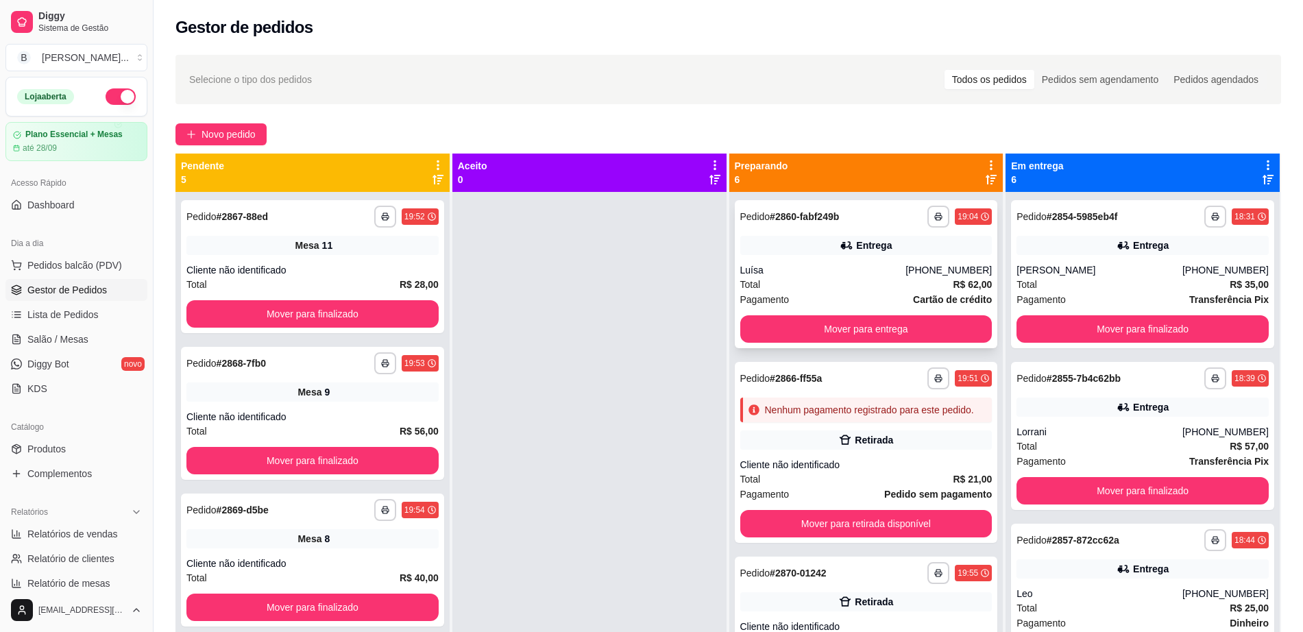
click at [845, 253] on div "Entrega" at bounding box center [867, 245] width 252 height 19
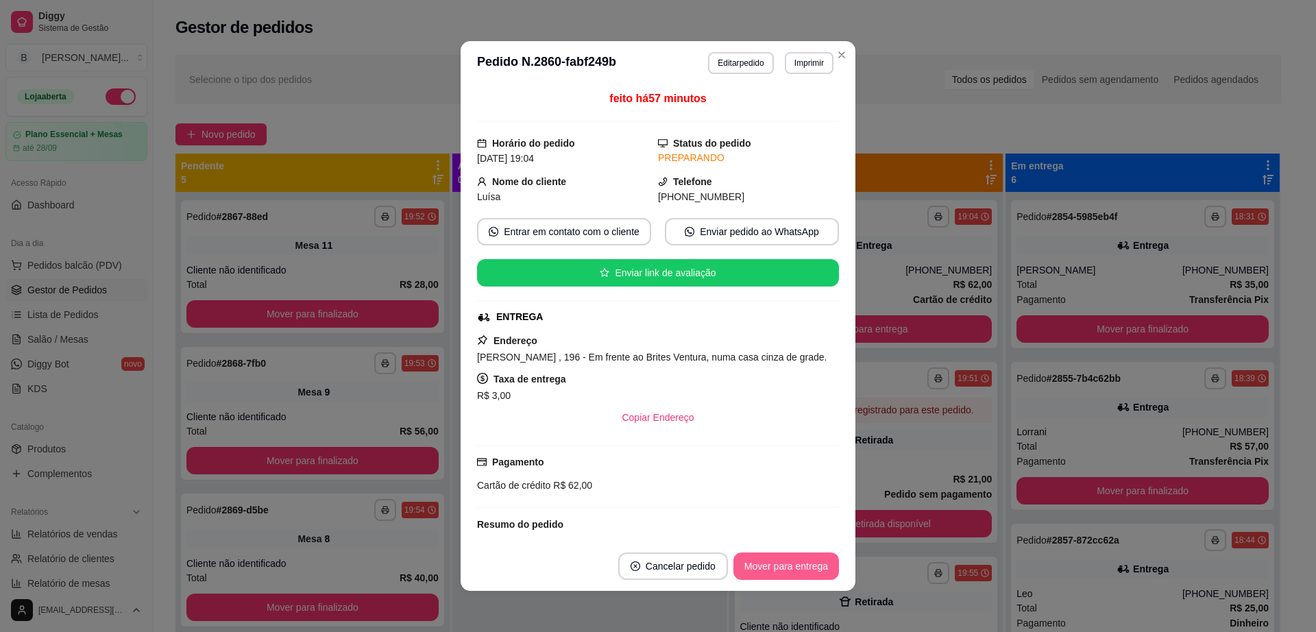
click at [767, 563] on button "Mover para entrega" at bounding box center [787, 566] width 106 height 27
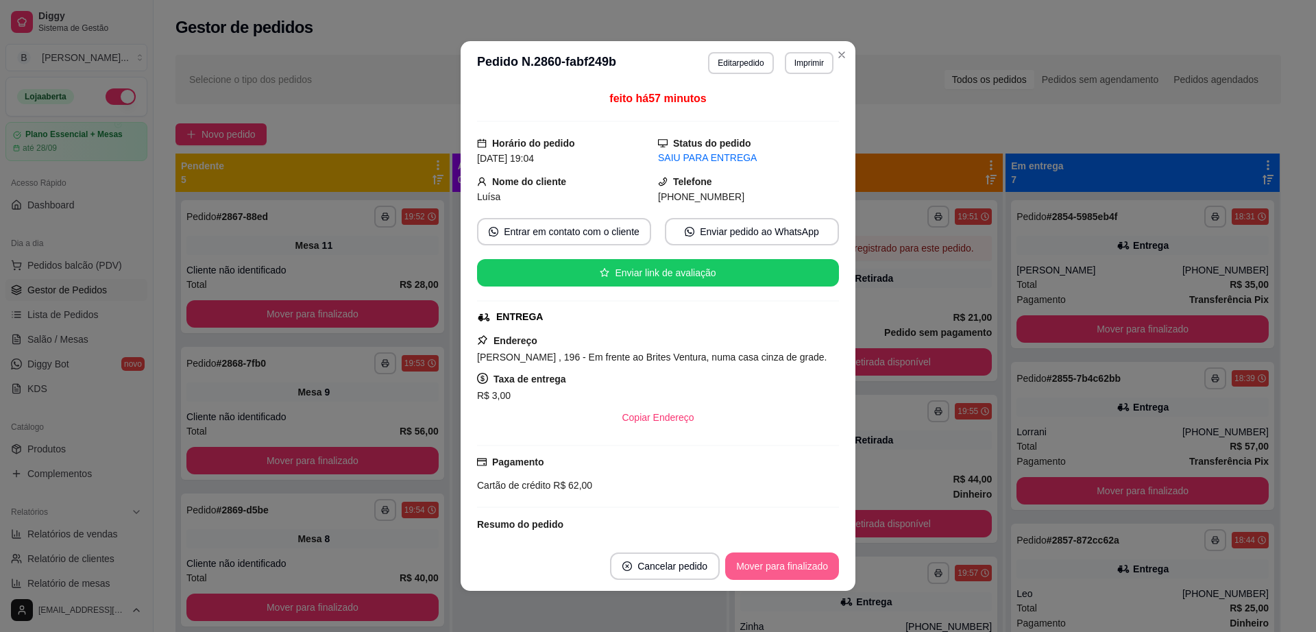
click at [790, 568] on button "Mover para finalizado" at bounding box center [782, 566] width 114 height 27
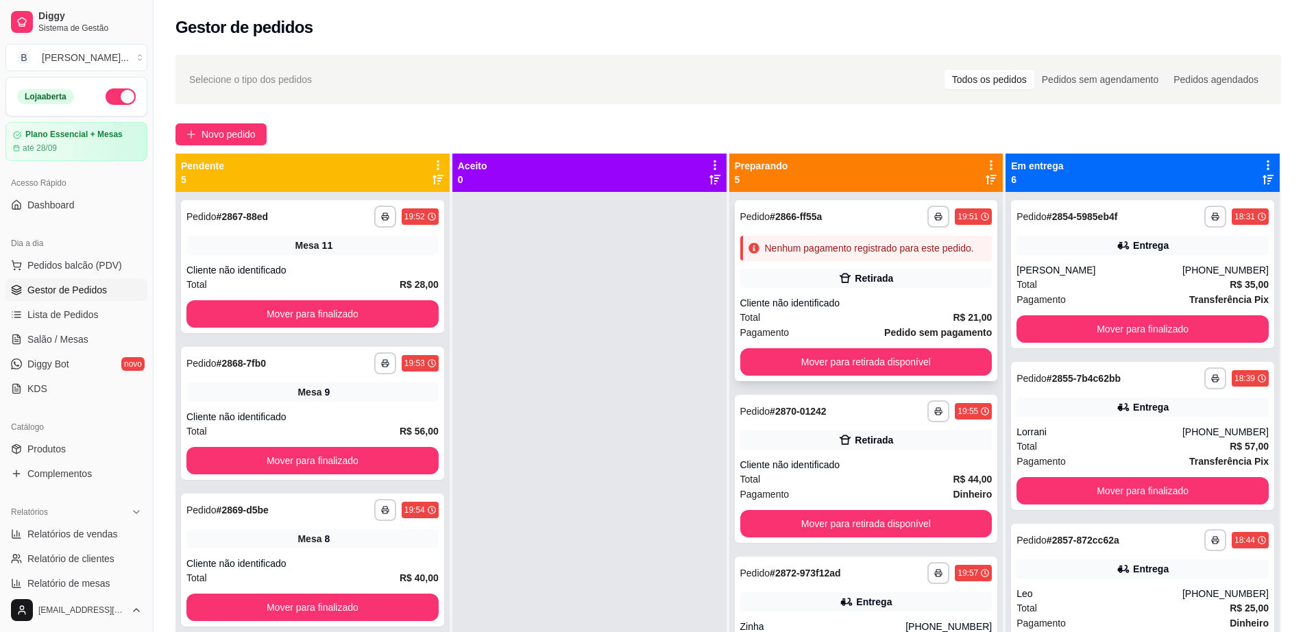
click at [826, 325] on div "Total R$ 21,00" at bounding box center [867, 317] width 252 height 15
click at [102, 331] on link "Salão / Mesas" at bounding box center [76, 339] width 142 height 22
click at [103, 349] on link "Salão / Mesas" at bounding box center [76, 339] width 142 height 22
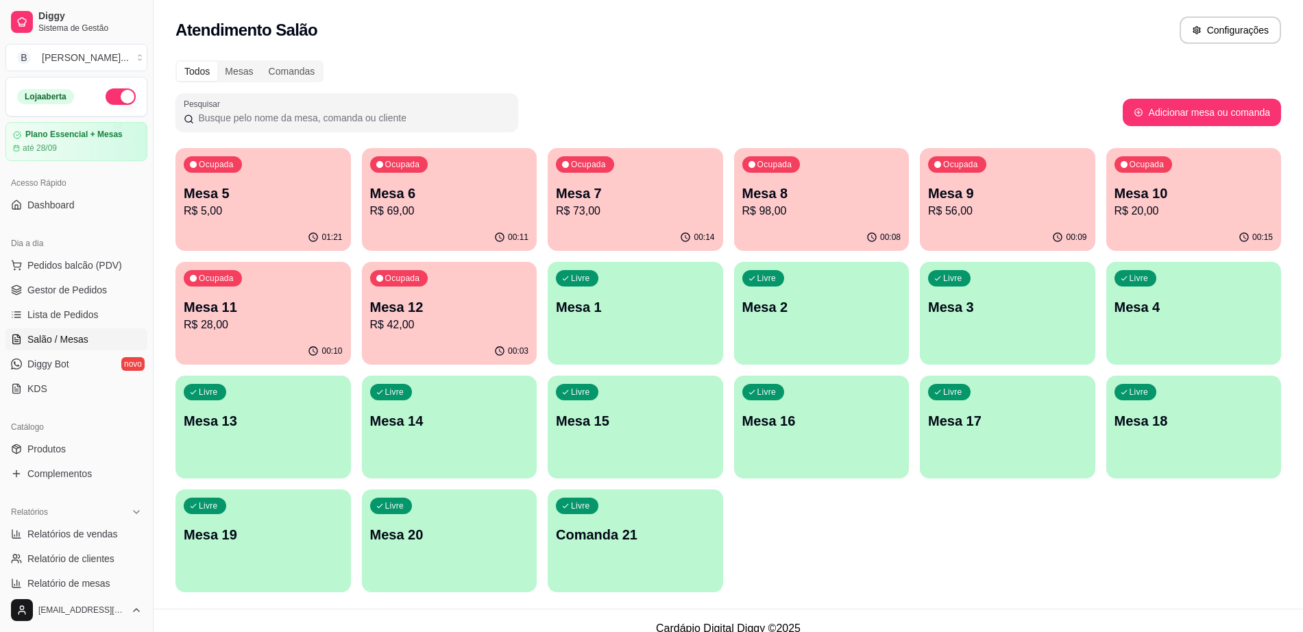
click at [1005, 193] on p "Mesa 9" at bounding box center [1007, 193] width 159 height 19
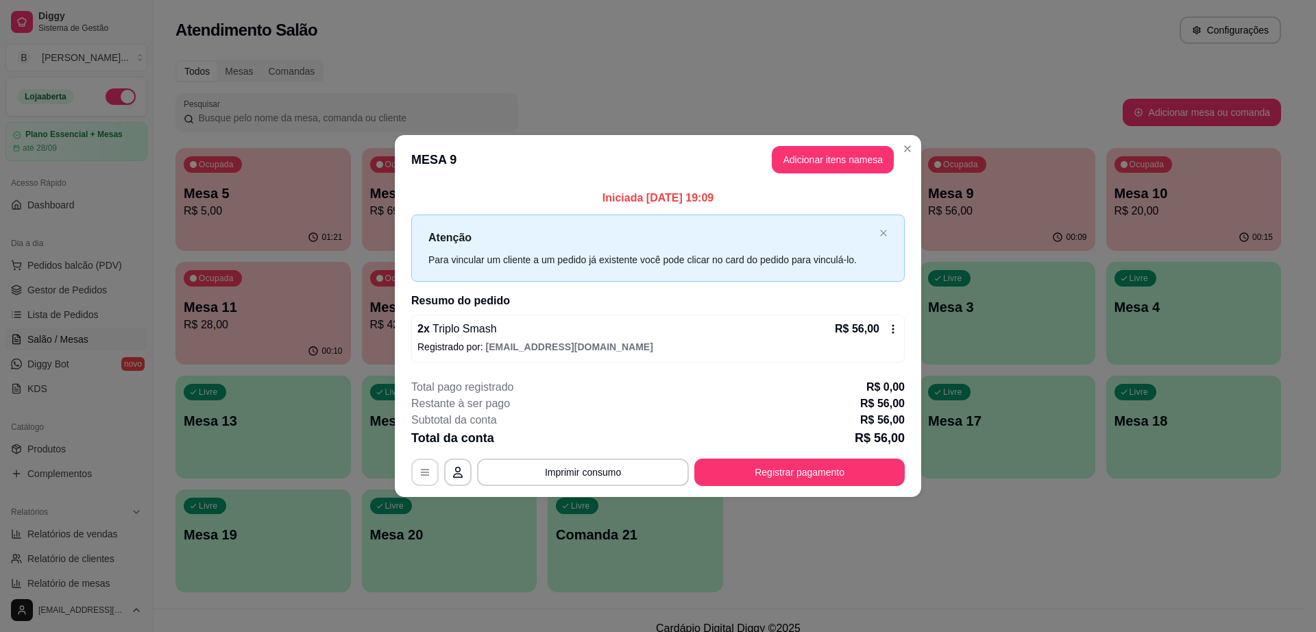
click at [434, 473] on button "button" at bounding box center [424, 472] width 27 height 27
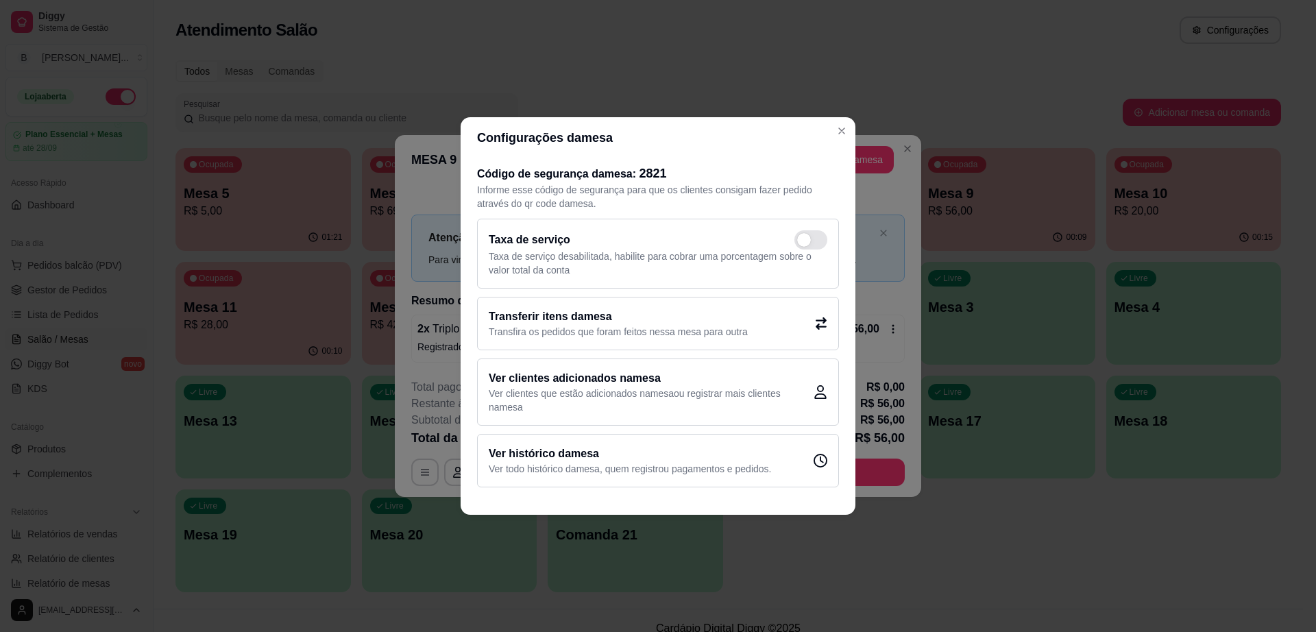
click at [631, 322] on h2 "Transferir itens da mesa" at bounding box center [618, 317] width 259 height 16
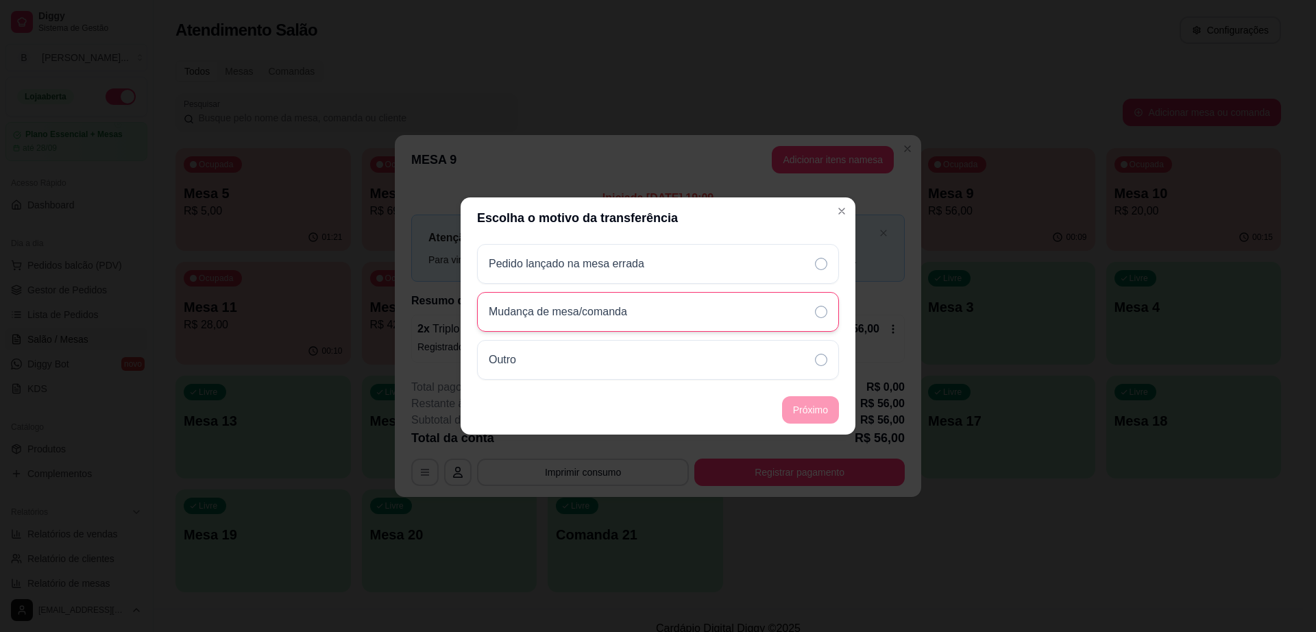
click at [706, 300] on div "Mudança de mesa/comanda" at bounding box center [658, 312] width 362 height 40
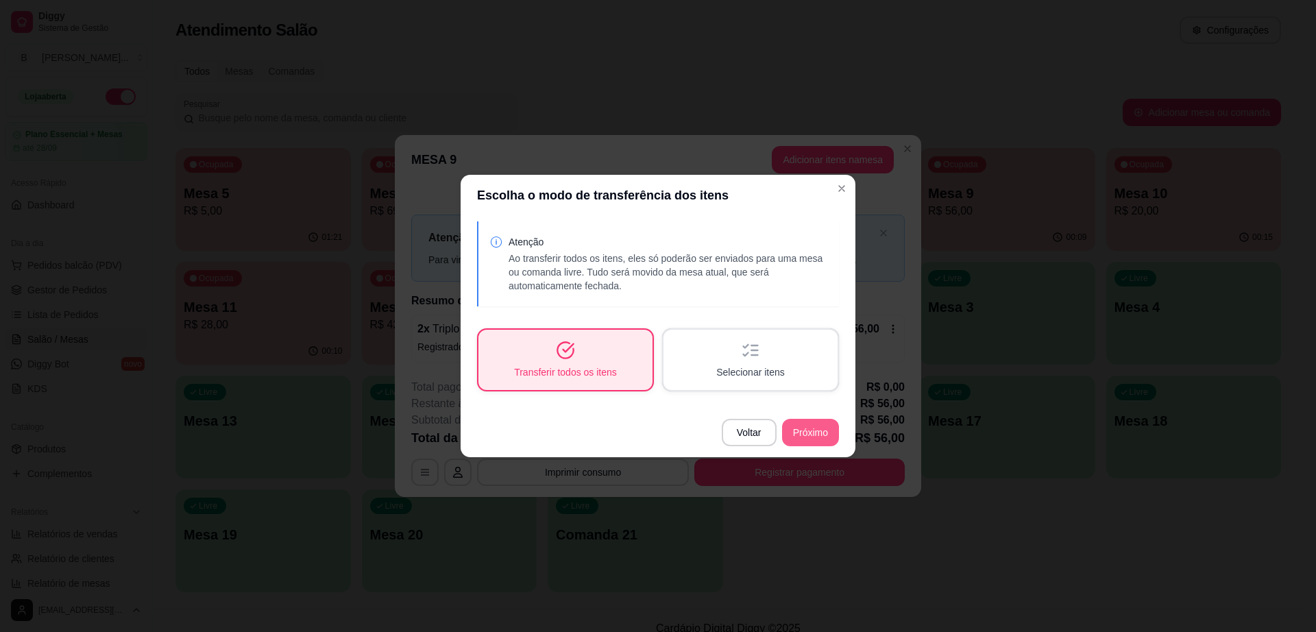
click at [806, 418] on footer "Voltar Próximo" at bounding box center [658, 432] width 395 height 49
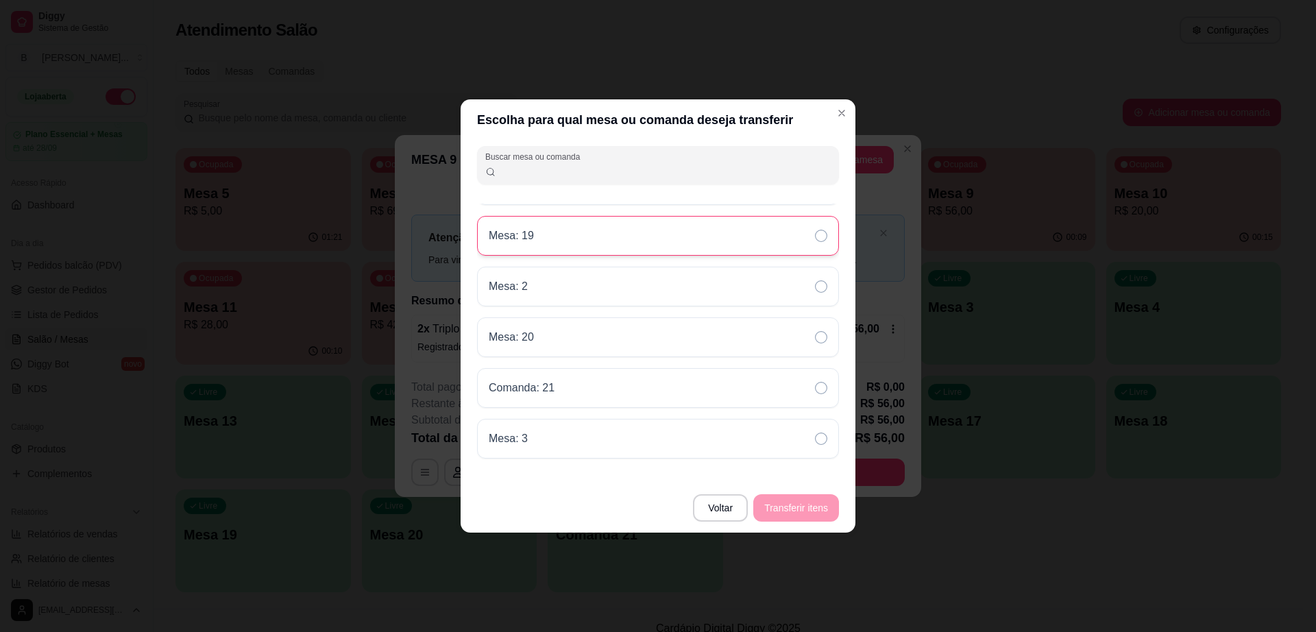
scroll to position [385, 0]
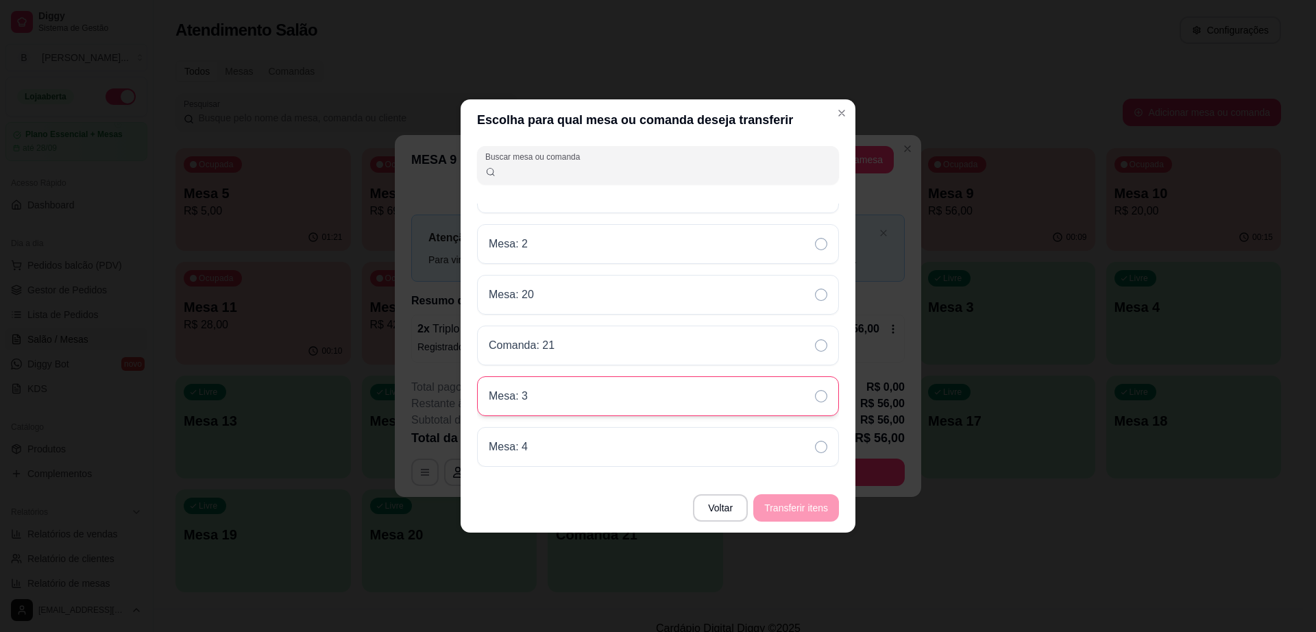
click at [595, 400] on div "Mesa: 3" at bounding box center [658, 396] width 362 height 40
click at [784, 495] on button "Transferir itens" at bounding box center [797, 507] width 86 height 27
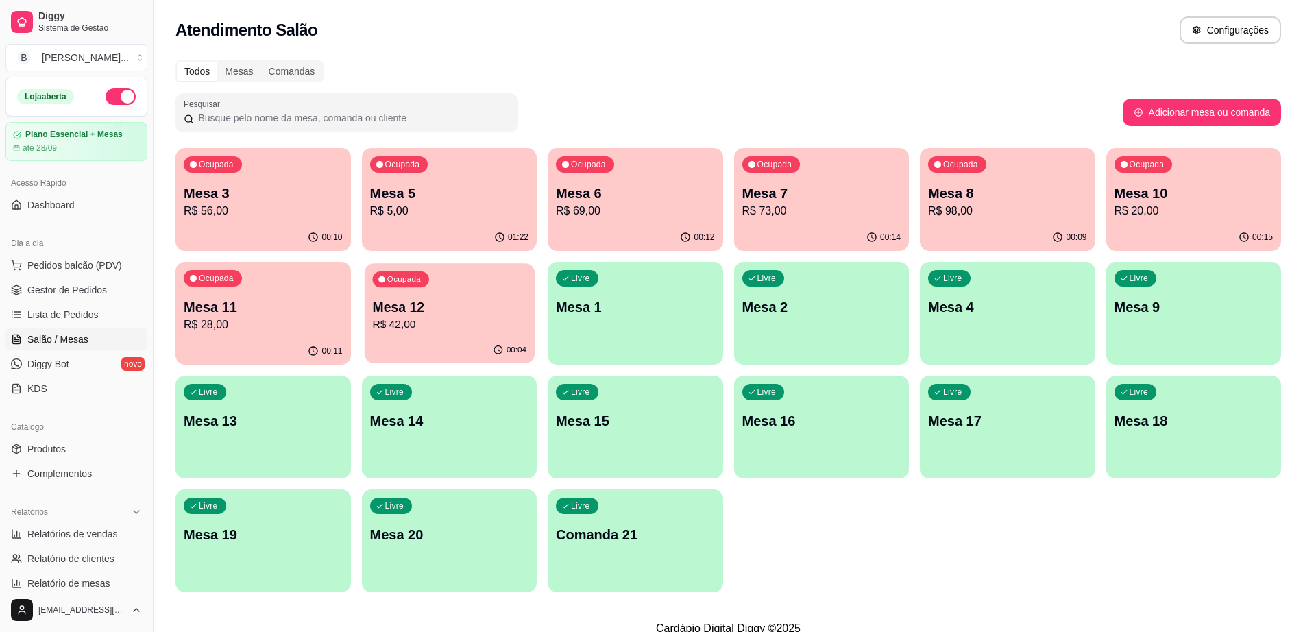
click at [421, 337] on div "Ocupada Mesa 12 R$ 42,00" at bounding box center [449, 300] width 170 height 74
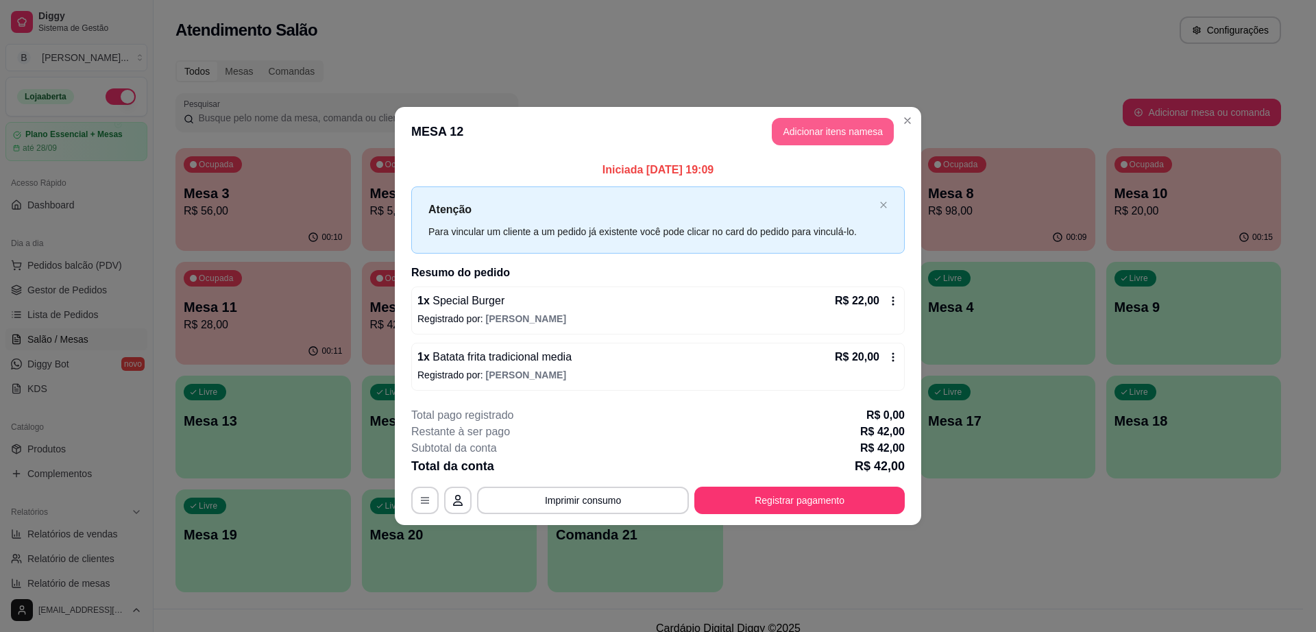
click at [830, 139] on button "Adicionar itens na mesa" at bounding box center [833, 131] width 122 height 27
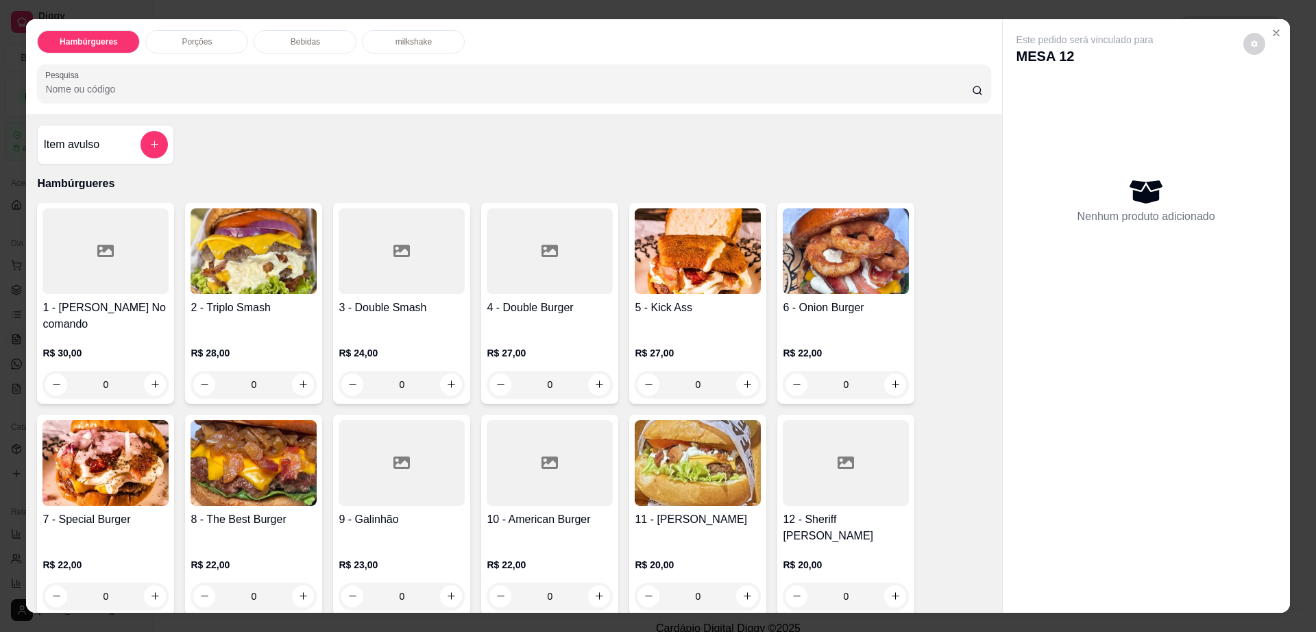
click at [309, 39] on p "Bebidas" at bounding box center [305, 41] width 29 height 11
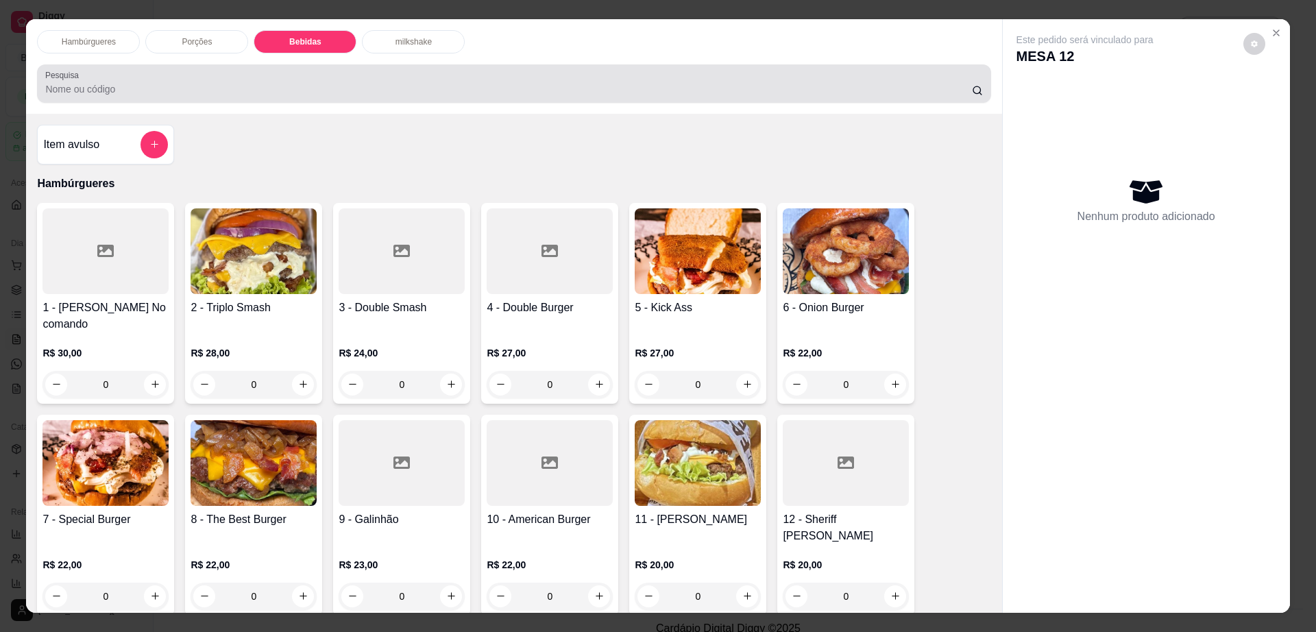
scroll to position [25, 0]
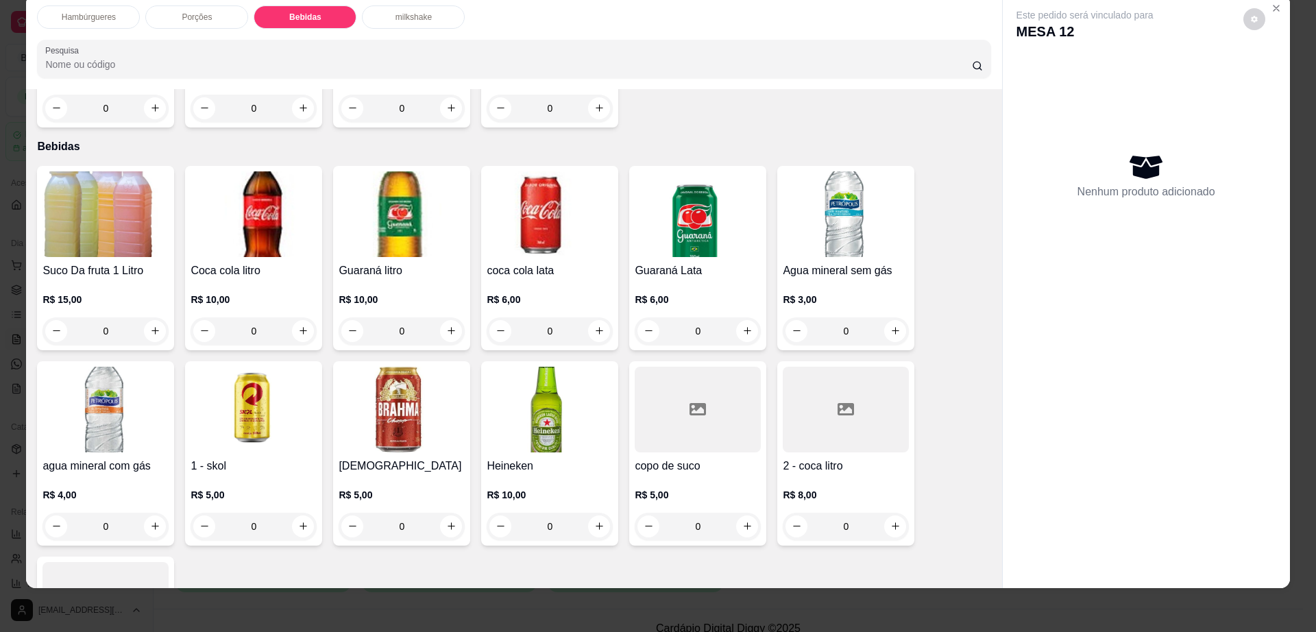
click at [849, 458] on h4 "2 - coca litro" at bounding box center [846, 466] width 126 height 16
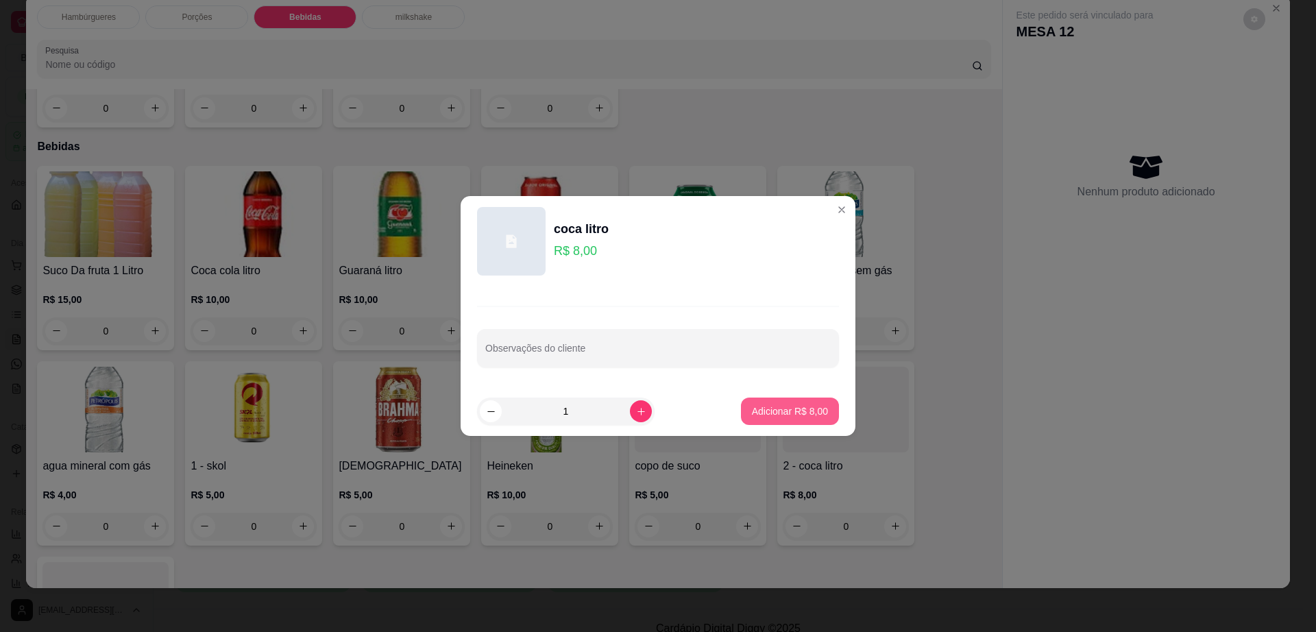
click at [817, 412] on button "Adicionar R$ 8,00" at bounding box center [790, 411] width 98 height 27
type input "1"
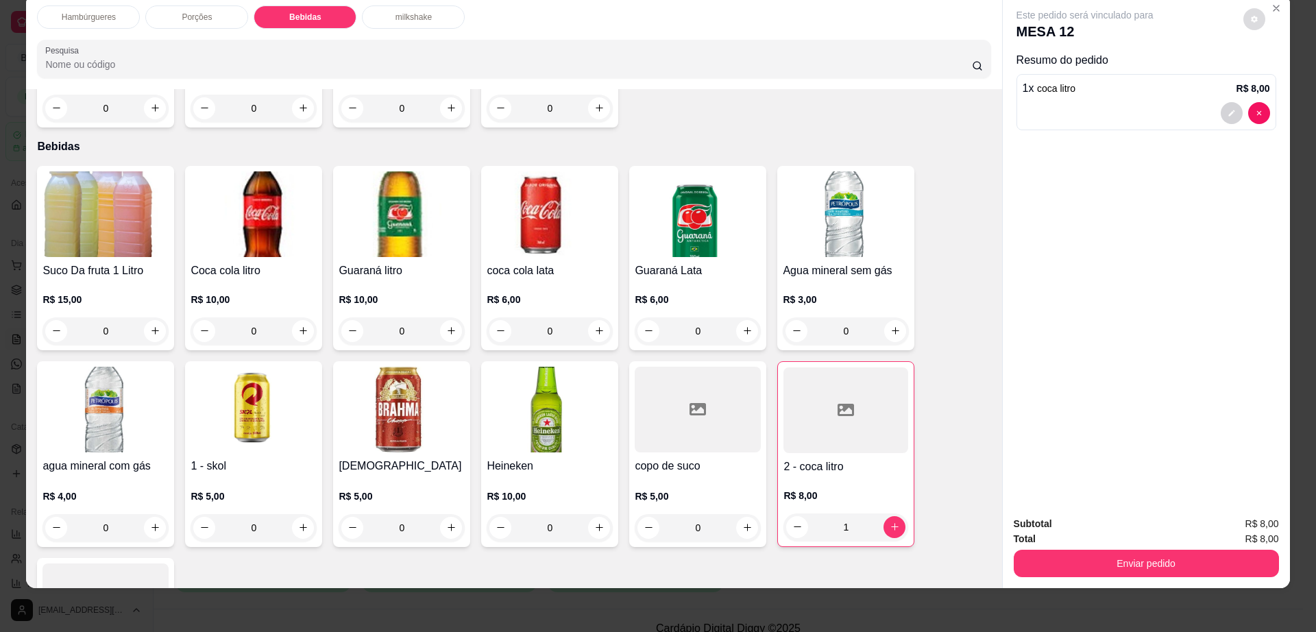
click at [1253, 21] on button "decrease-product-quantity" at bounding box center [1255, 19] width 22 height 22
click at [1280, 75] on span "Automatic updates" at bounding box center [1284, 74] width 11 height 11
click at [1274, 75] on input "Automatic updates" at bounding box center [1269, 78] width 9 height 9
checkbox input "false"
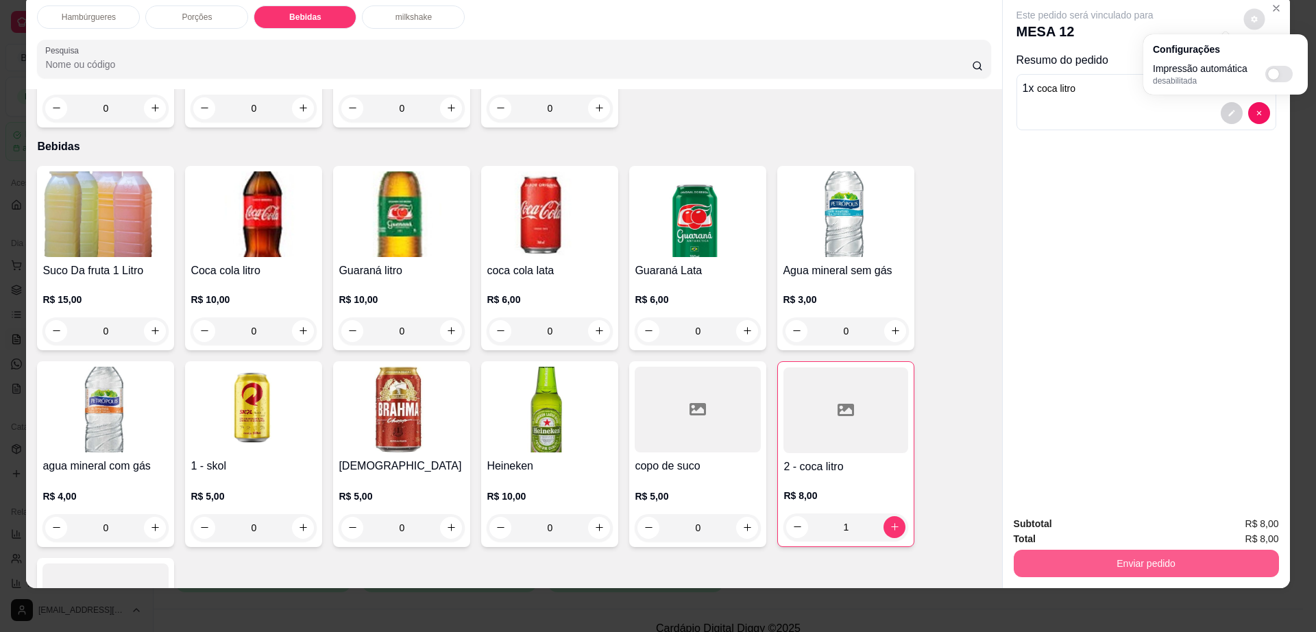
click at [1100, 552] on button "Enviar pedido" at bounding box center [1146, 563] width 265 height 27
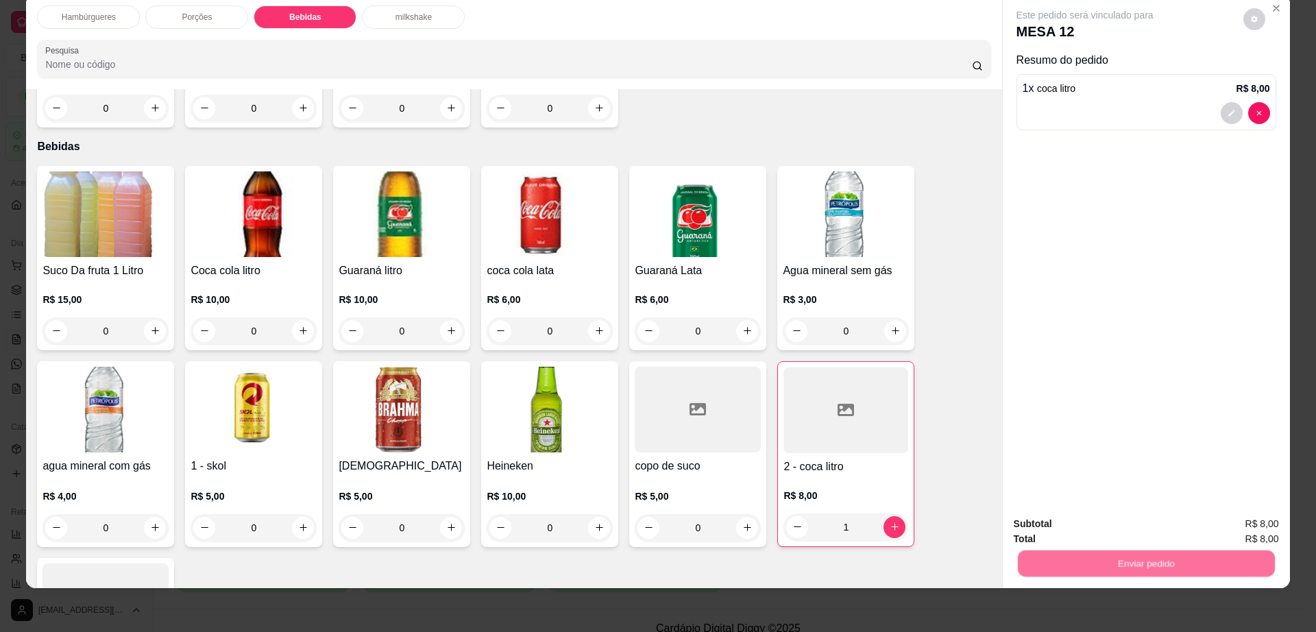
click at [1100, 535] on button "Não registrar e enviar pedido" at bounding box center [1099, 530] width 143 height 26
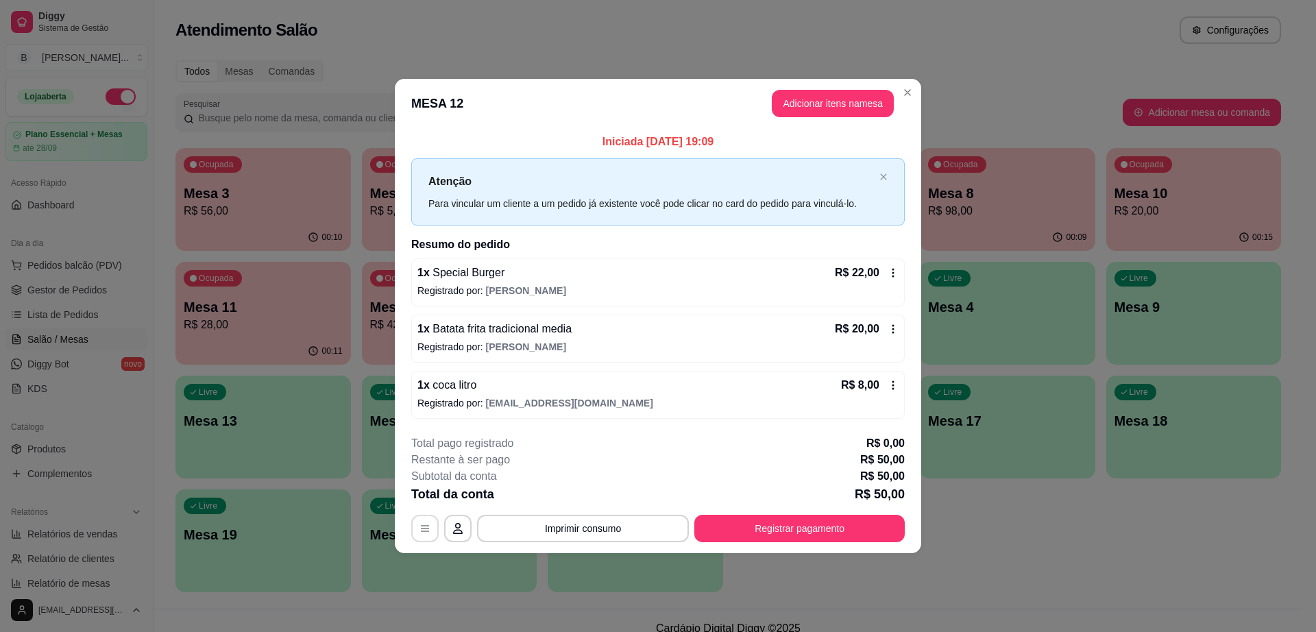
click at [421, 535] on button "button" at bounding box center [424, 528] width 27 height 27
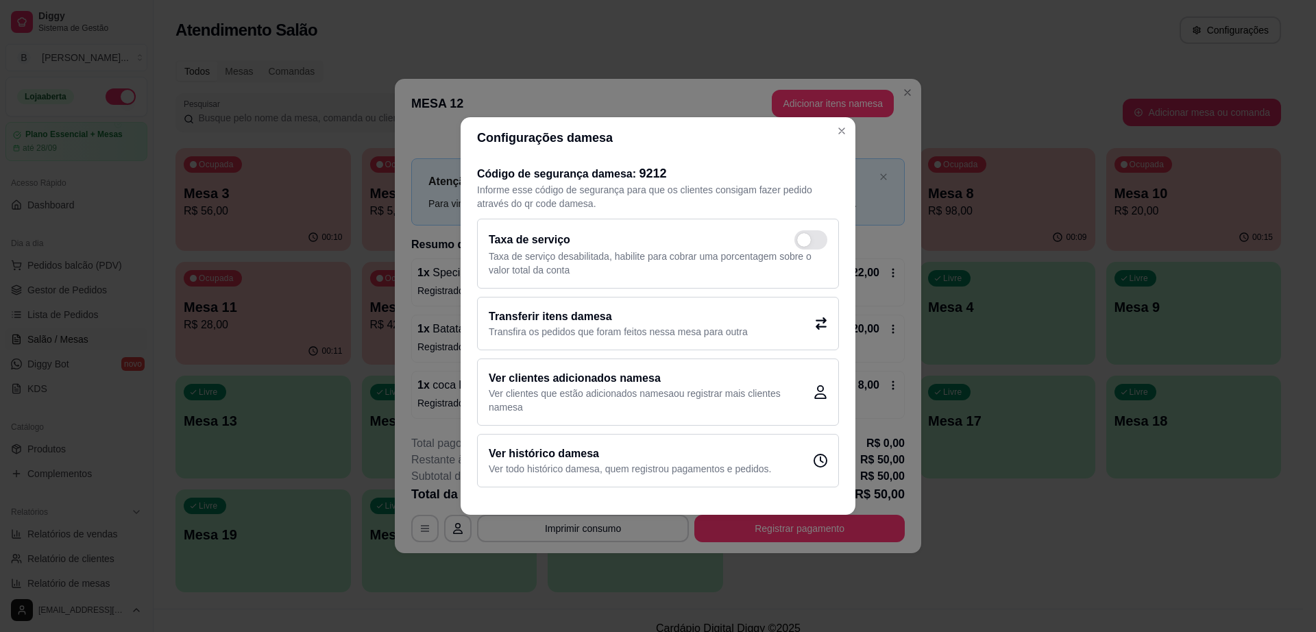
click at [648, 338] on p "Transfira os pedidos que foram feitos nessa mesa para outra" at bounding box center [618, 332] width 259 height 14
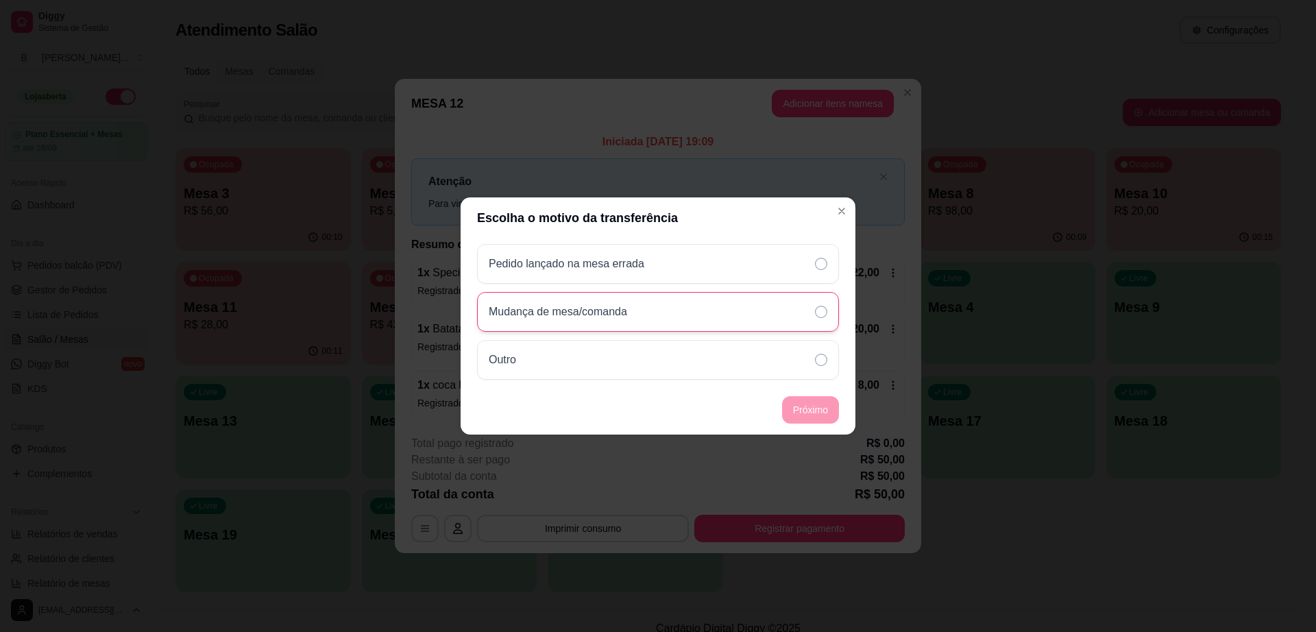
click at [641, 320] on div "Mudança de mesa/comanda" at bounding box center [658, 312] width 362 height 40
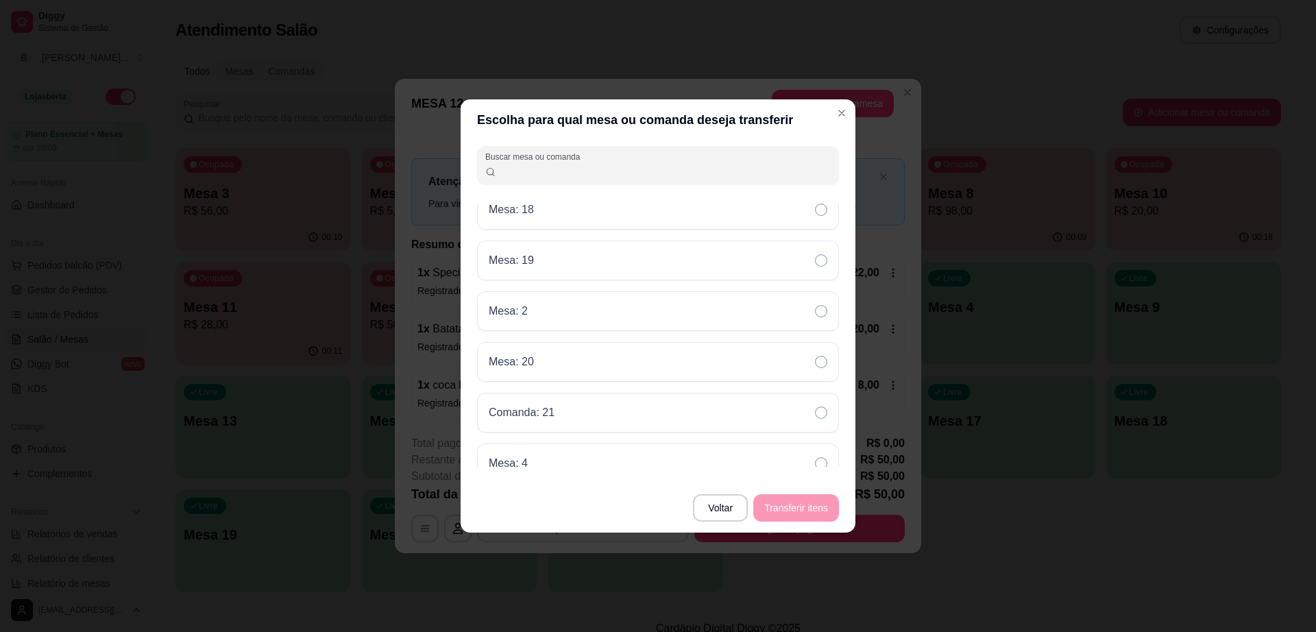
scroll to position [385, 0]
click at [623, 449] on div "Mesa: 9" at bounding box center [658, 447] width 362 height 40
click at [793, 502] on button "Transferir itens" at bounding box center [796, 508] width 83 height 27
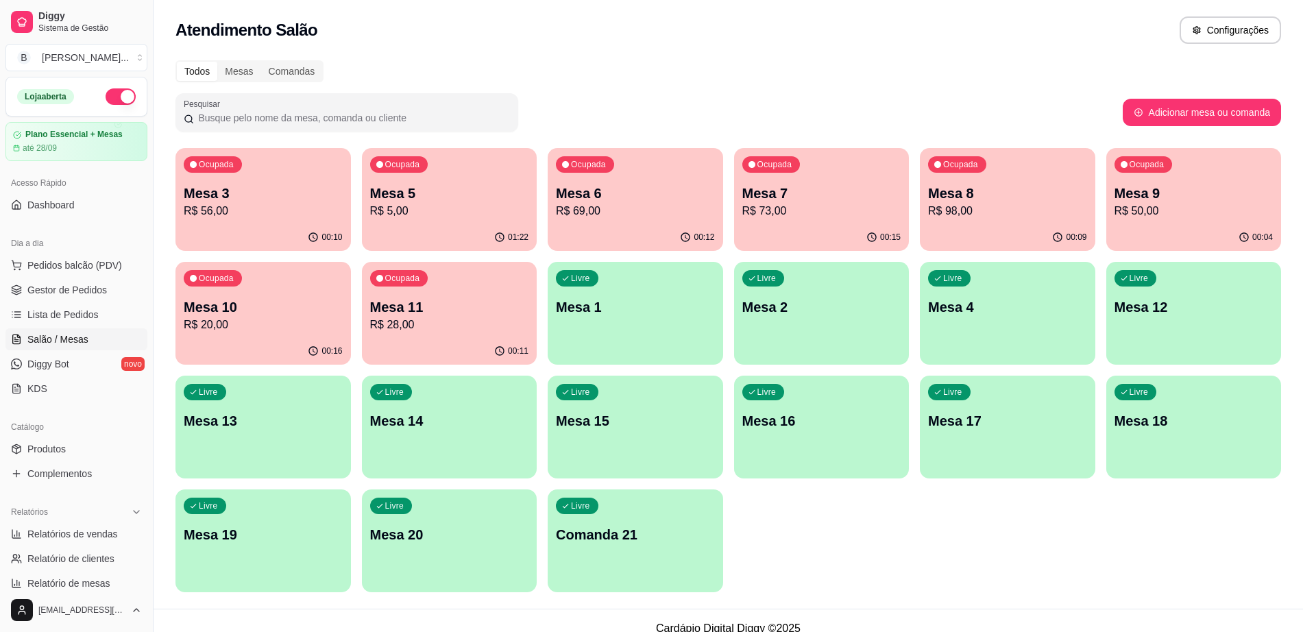
click at [415, 216] on p "R$ 5,00" at bounding box center [449, 211] width 159 height 16
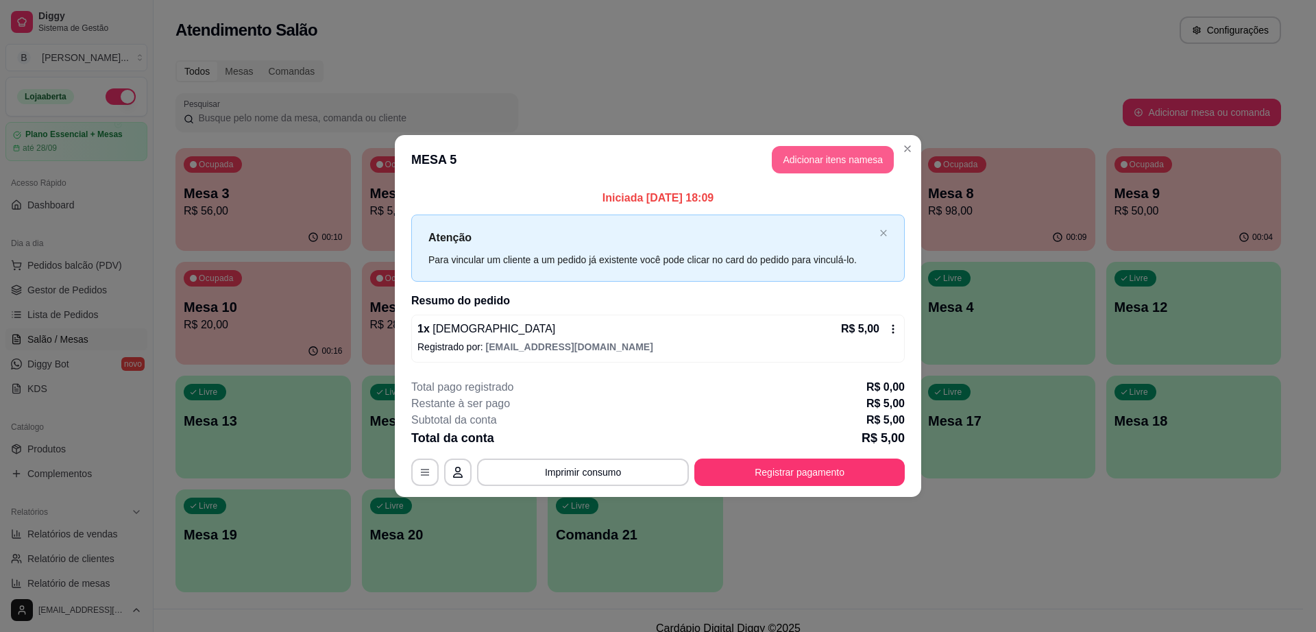
click at [823, 165] on button "Adicionar itens na mesa" at bounding box center [833, 159] width 122 height 27
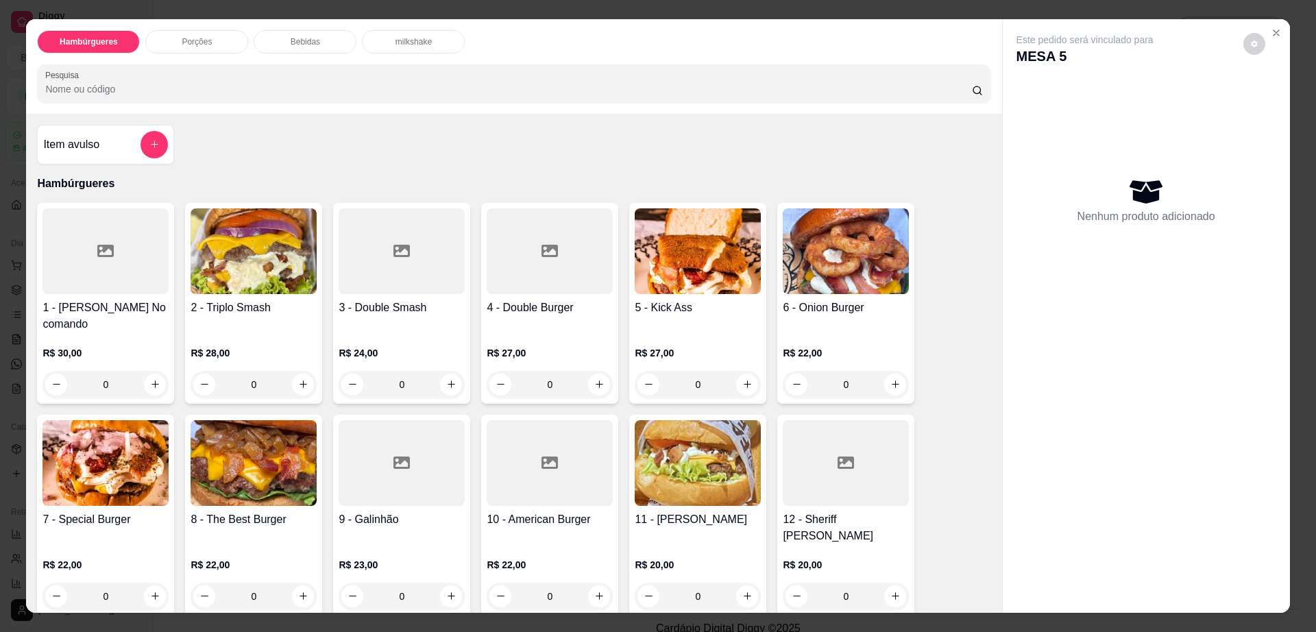
click at [306, 47] on div "Bebidas" at bounding box center [305, 41] width 103 height 23
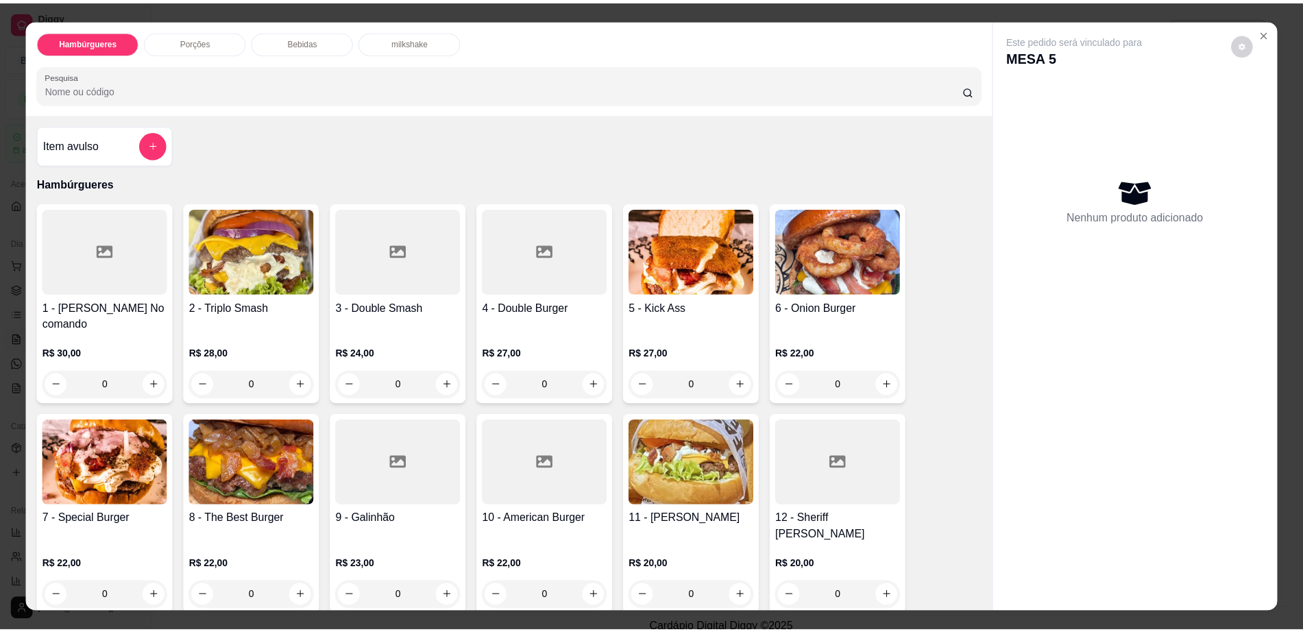
scroll to position [25, 0]
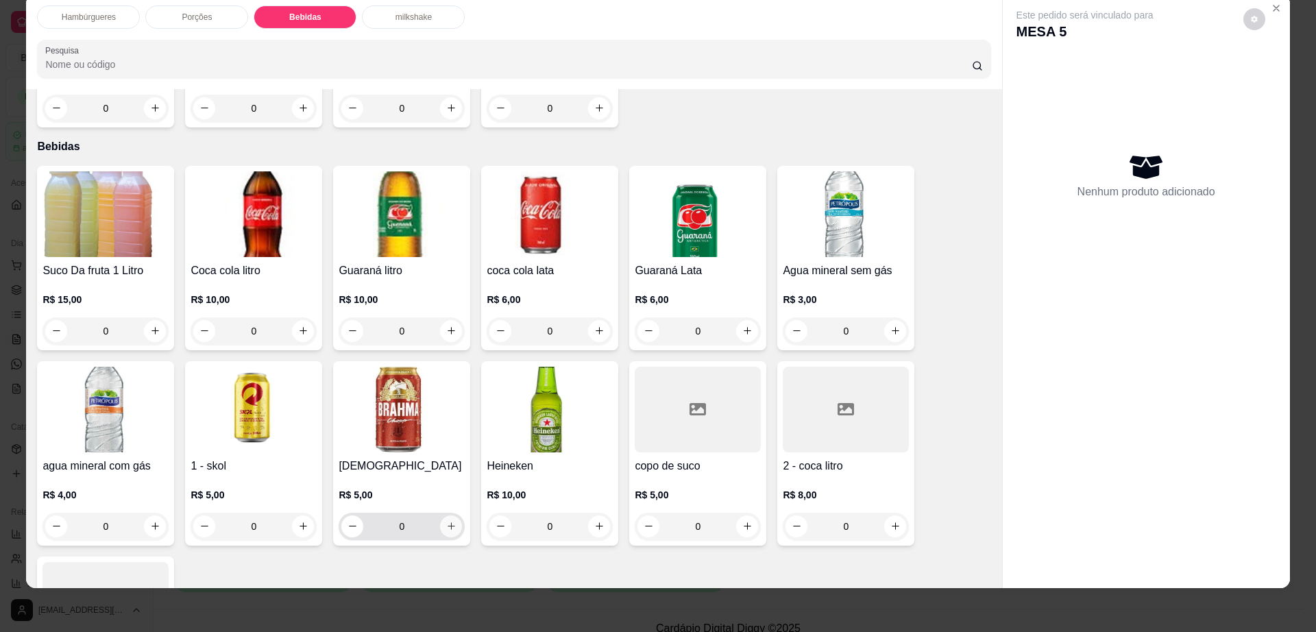
click at [448, 522] on icon "increase-product-quantity" at bounding box center [452, 526] width 8 height 8
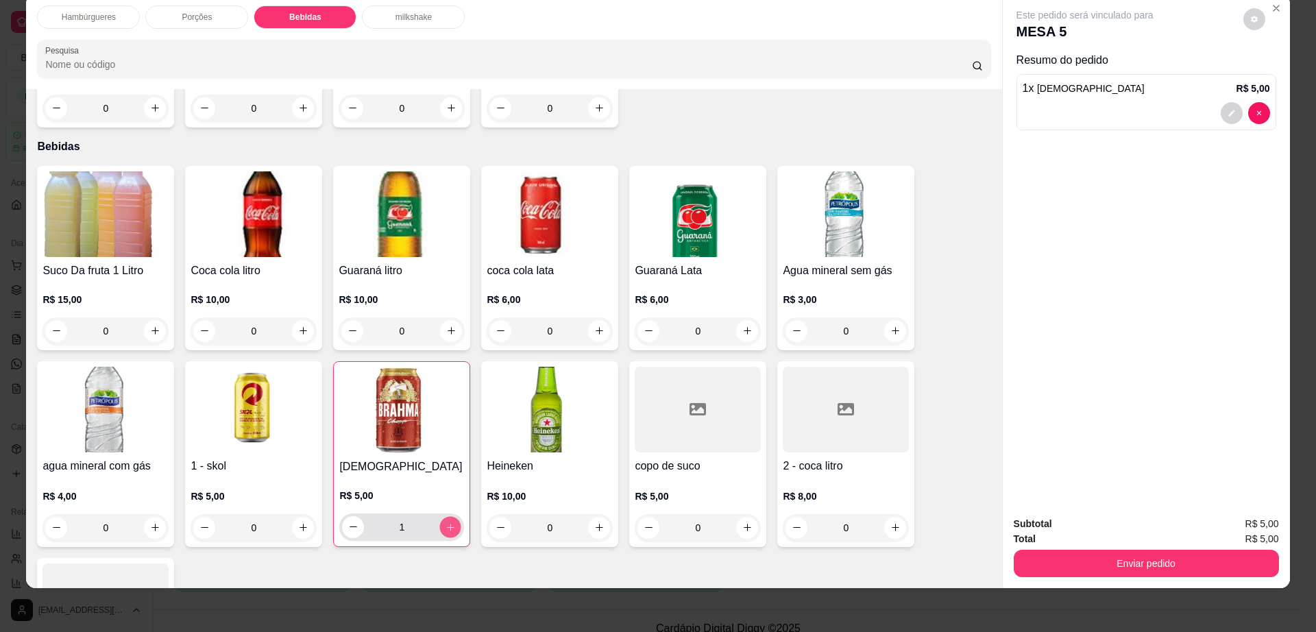
click at [447, 524] on icon "increase-product-quantity" at bounding box center [450, 527] width 7 height 7
type input "2"
click at [1076, 549] on div "Enviar pedido" at bounding box center [1146, 561] width 265 height 31
click at [1077, 555] on button "Enviar pedido" at bounding box center [1146, 563] width 265 height 27
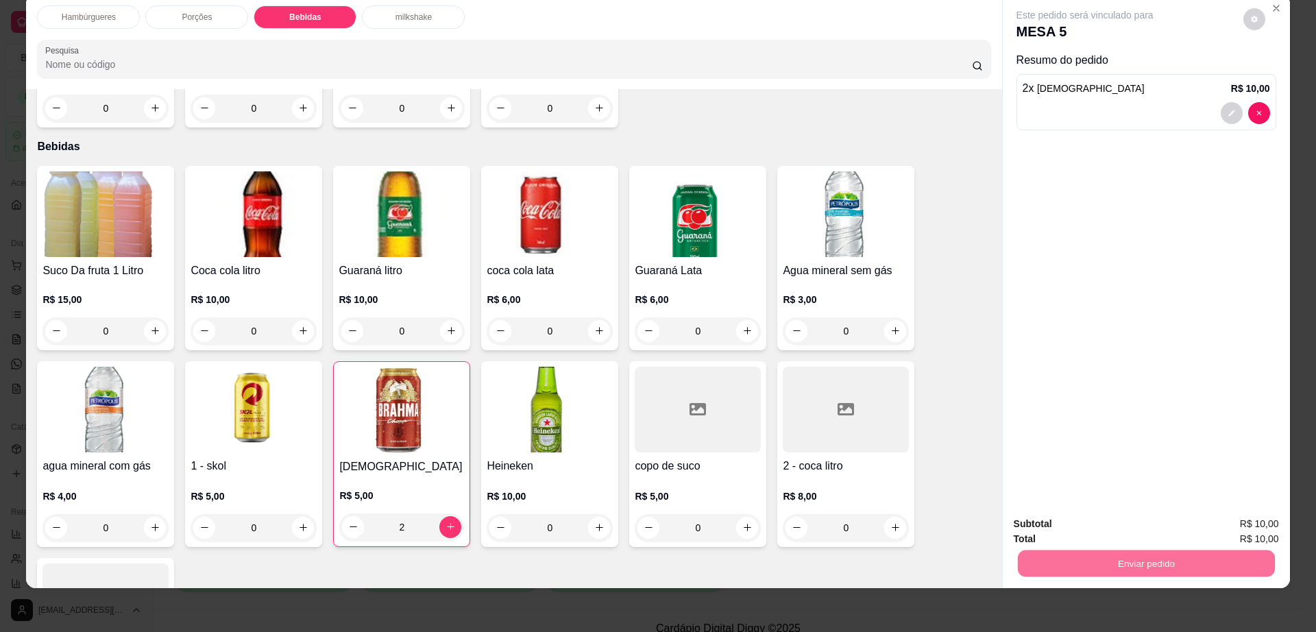
click at [1080, 531] on button "Não registrar e enviar pedido" at bounding box center [1100, 529] width 139 height 25
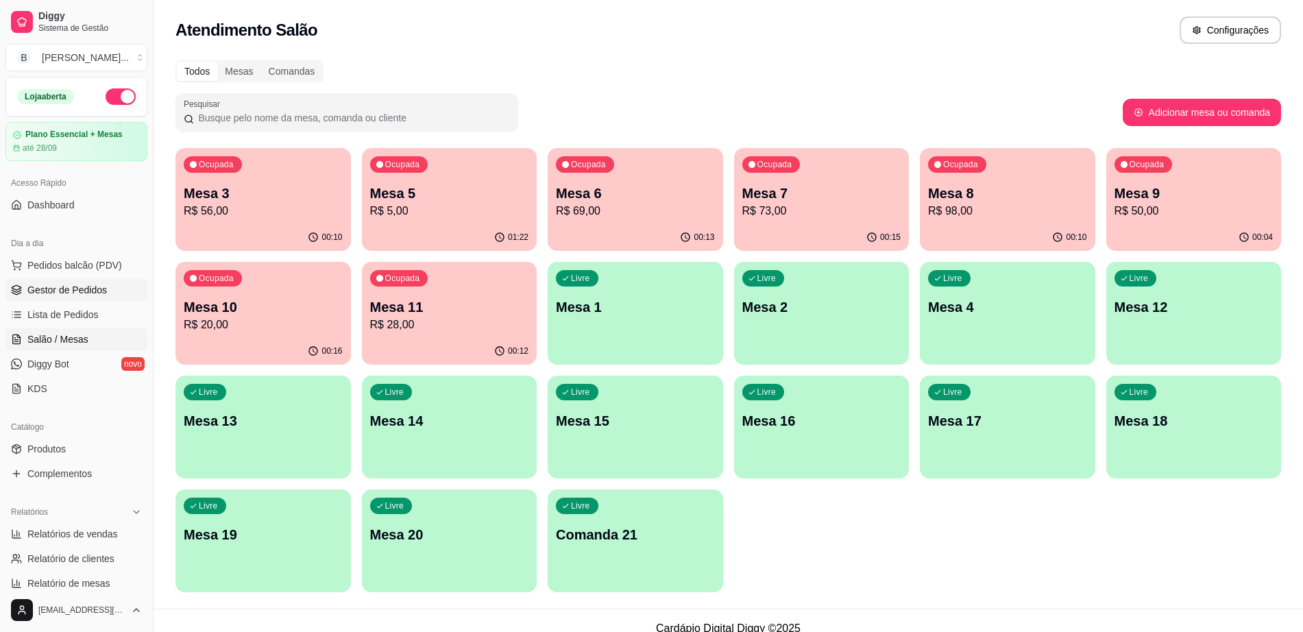
click at [108, 293] on link "Gestor de Pedidos" at bounding box center [76, 290] width 142 height 22
click at [77, 289] on span "Gestor de Pedidos" at bounding box center [67, 290] width 80 height 14
click at [71, 285] on span "Gestor de Pedidos" at bounding box center [67, 290] width 80 height 14
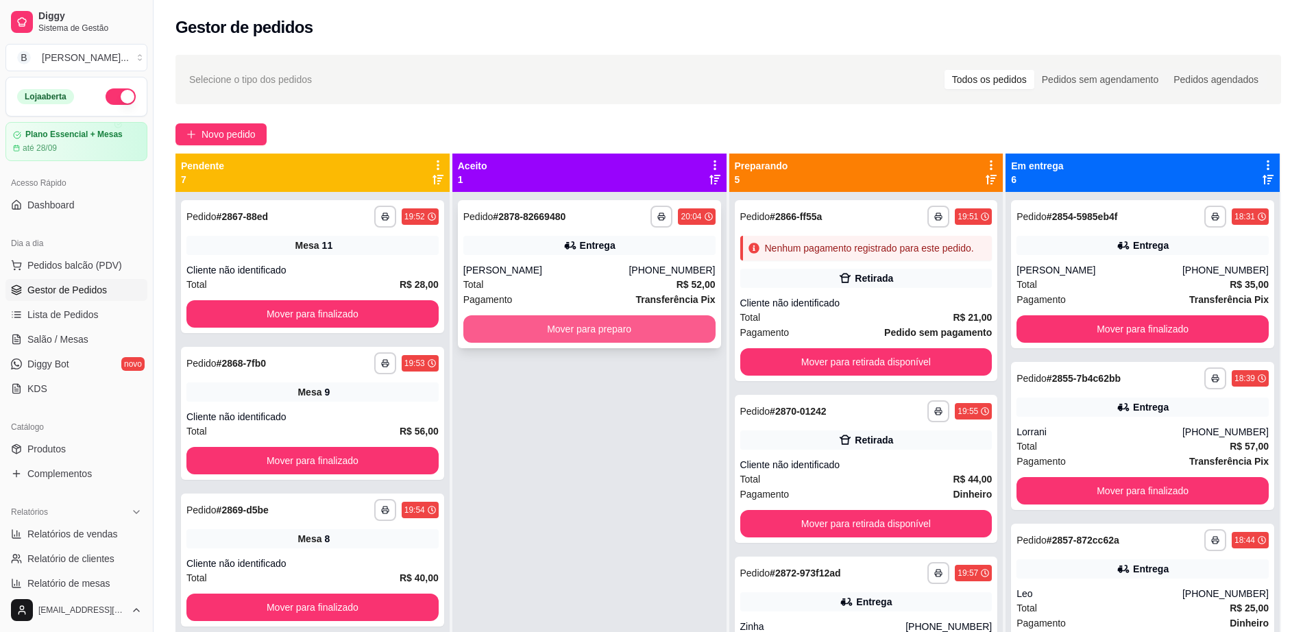
click at [645, 326] on button "Mover para preparo" at bounding box center [590, 328] width 252 height 27
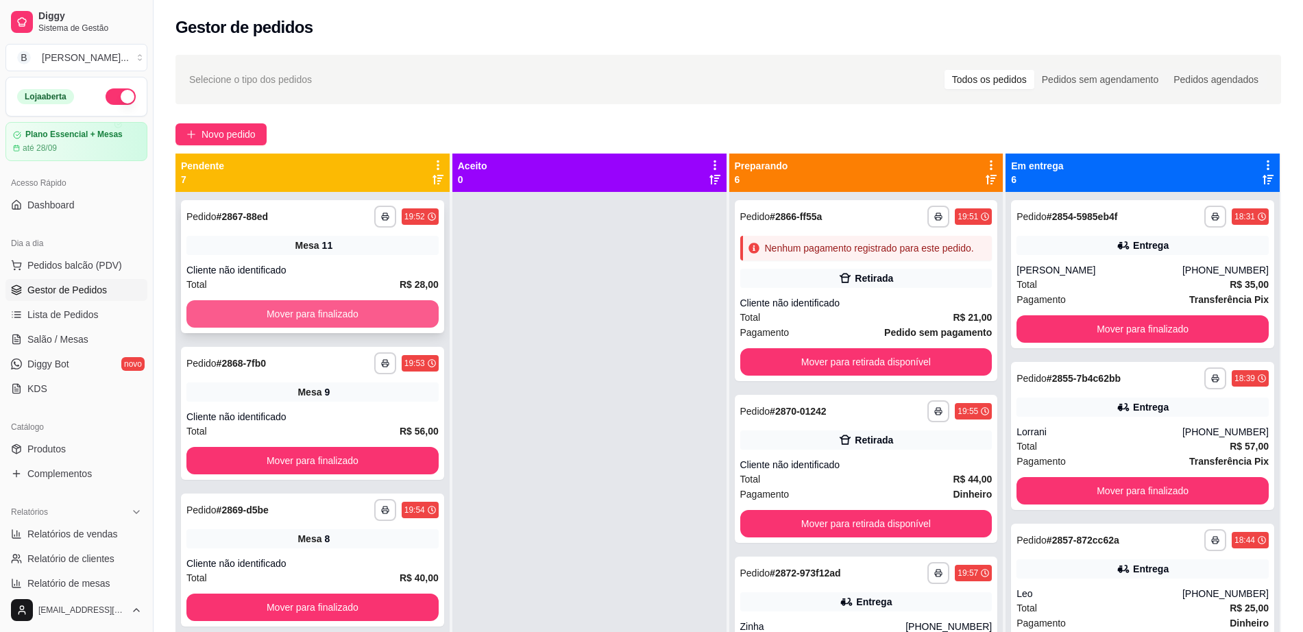
click at [372, 320] on button "Mover para finalizado" at bounding box center [312, 313] width 252 height 27
click at [378, 315] on button "Mover para finalizado" at bounding box center [312, 313] width 252 height 27
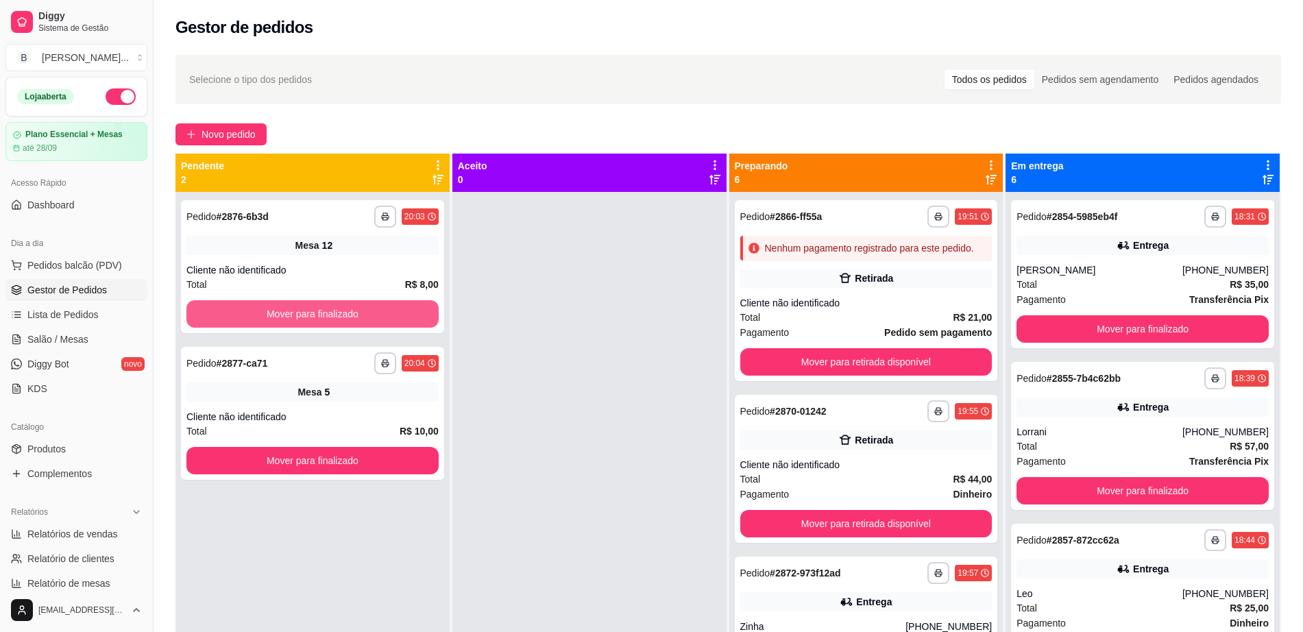
click at [378, 315] on button "Mover para finalizado" at bounding box center [312, 313] width 252 height 27
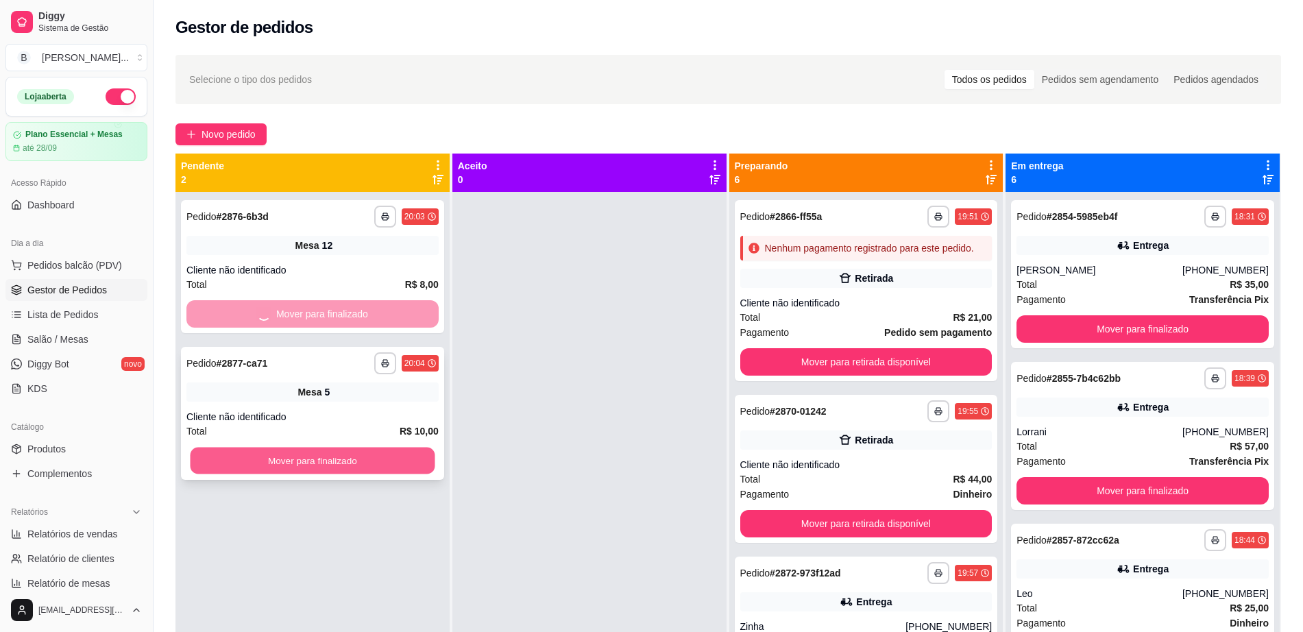
click at [392, 448] on button "Mover para finalizado" at bounding box center [313, 461] width 245 height 27
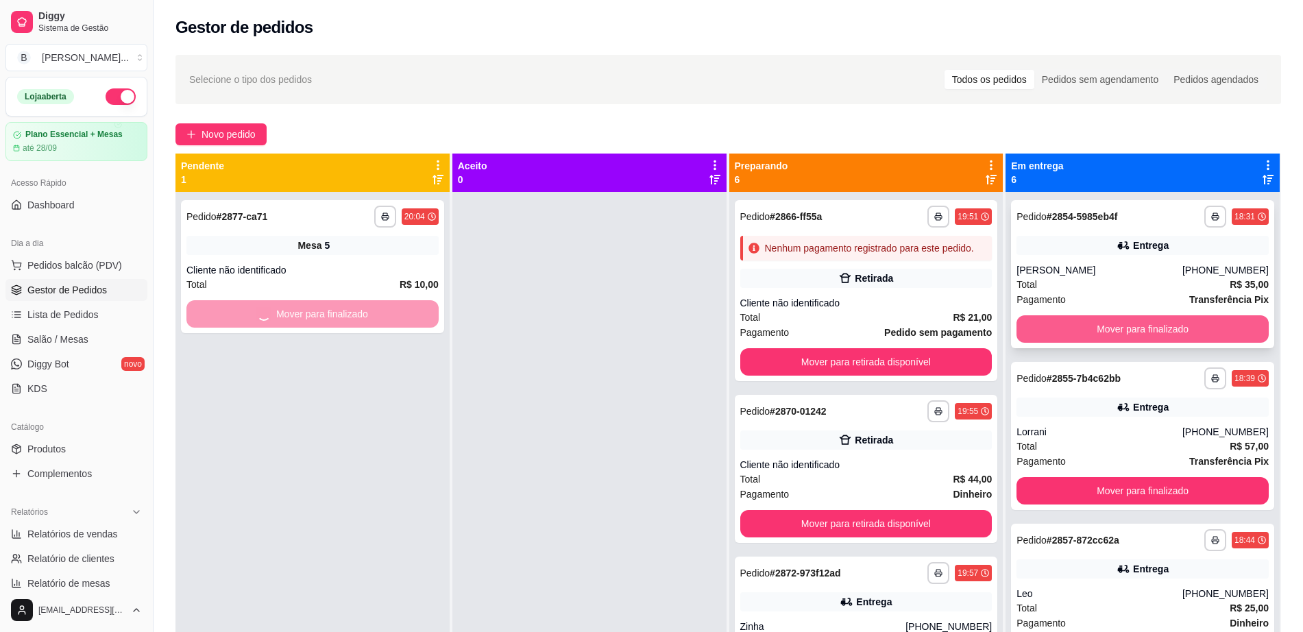
click at [1083, 326] on button "Mover para finalizado" at bounding box center [1143, 328] width 252 height 27
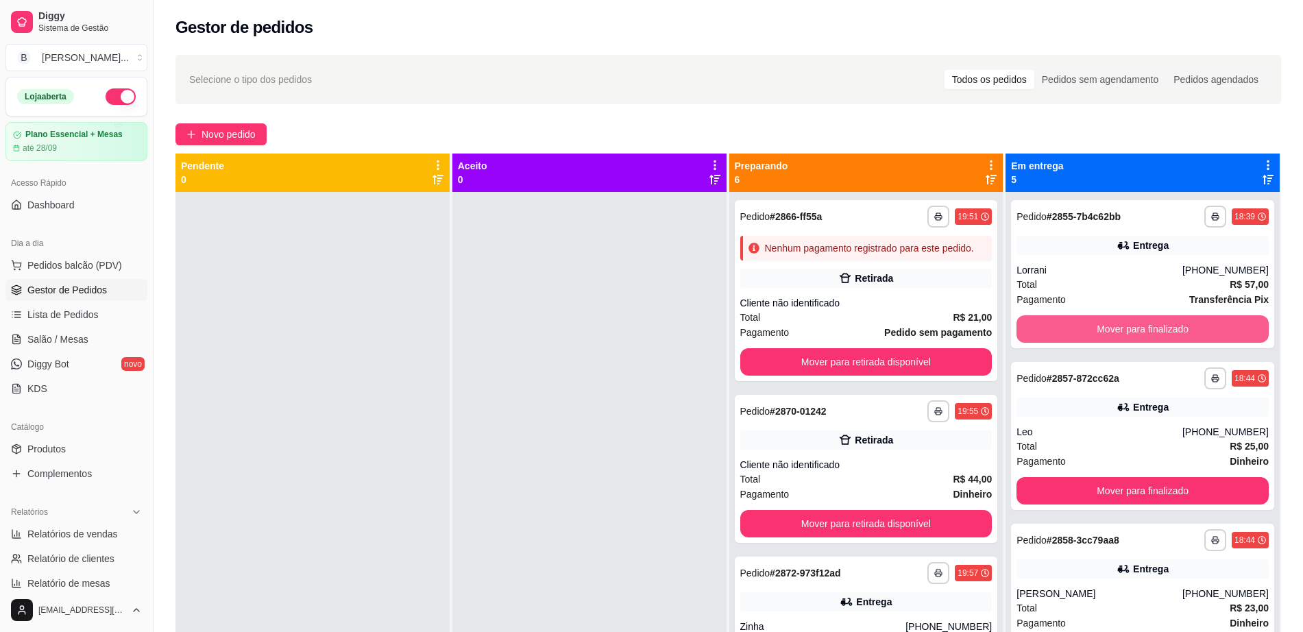
click at [1083, 325] on button "Mover para finalizado" at bounding box center [1143, 328] width 252 height 27
click at [1083, 325] on div "Mover para finalizado" at bounding box center [1143, 328] width 252 height 27
click at [1119, 318] on button "Mover para finalizado" at bounding box center [1143, 328] width 252 height 27
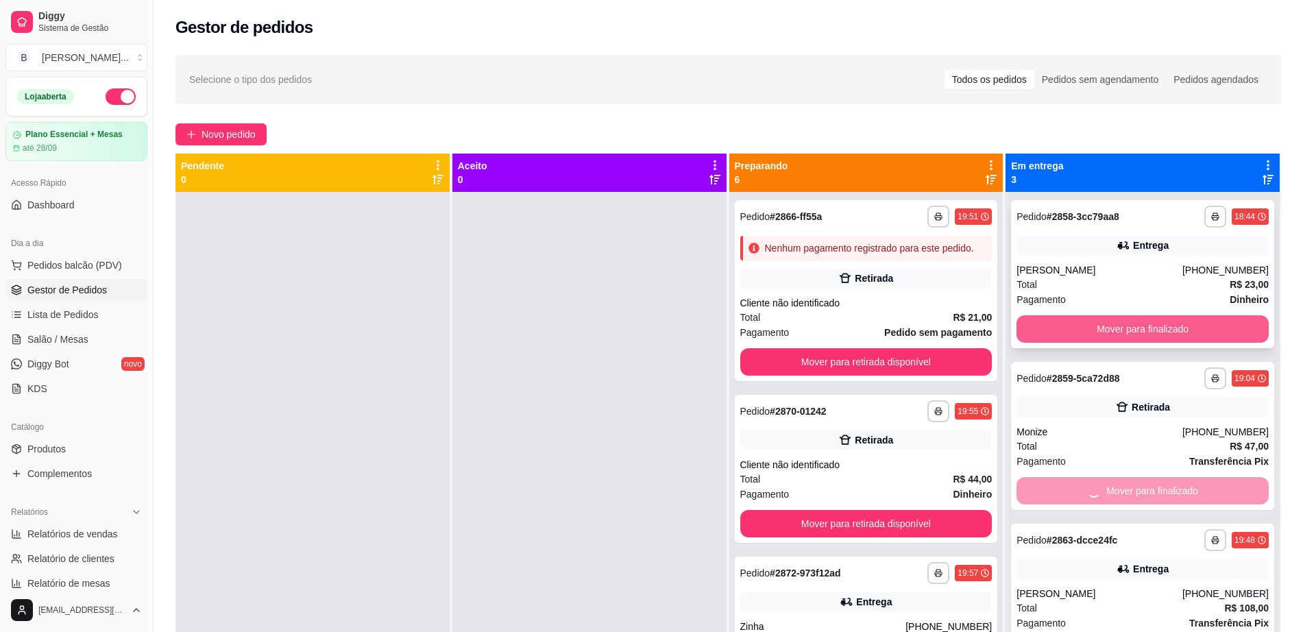
click at [1142, 328] on button "Mover para finalizado" at bounding box center [1143, 328] width 252 height 27
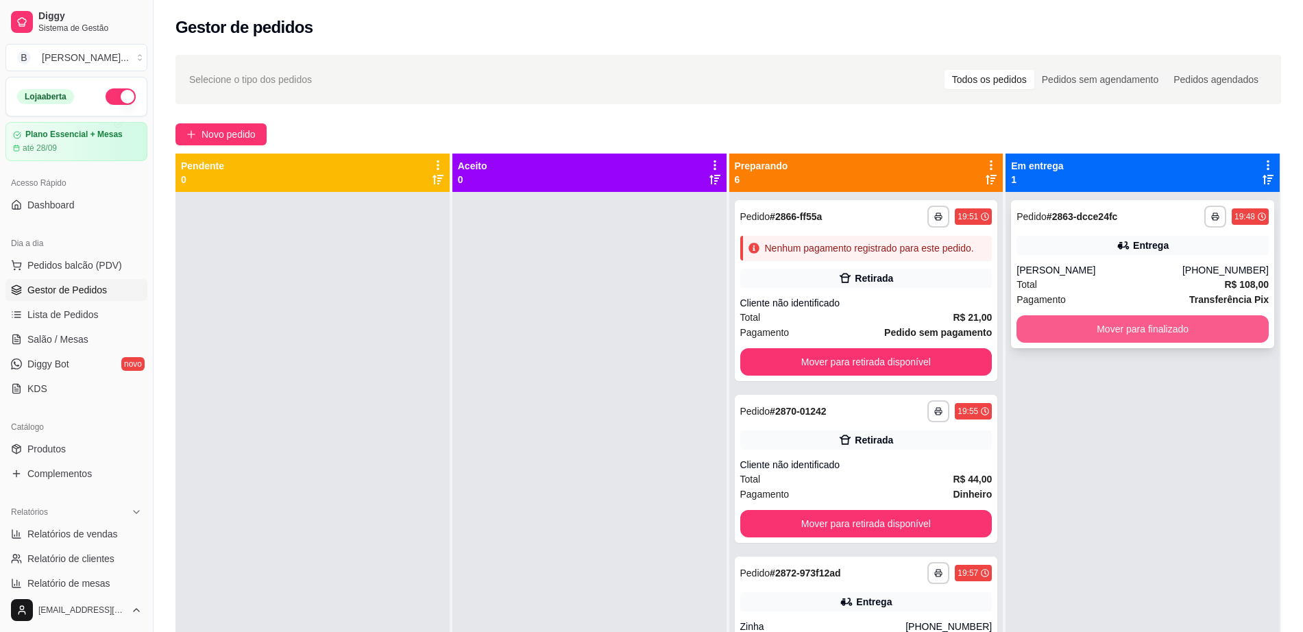
click at [1093, 328] on button "Mover para finalizado" at bounding box center [1143, 328] width 252 height 27
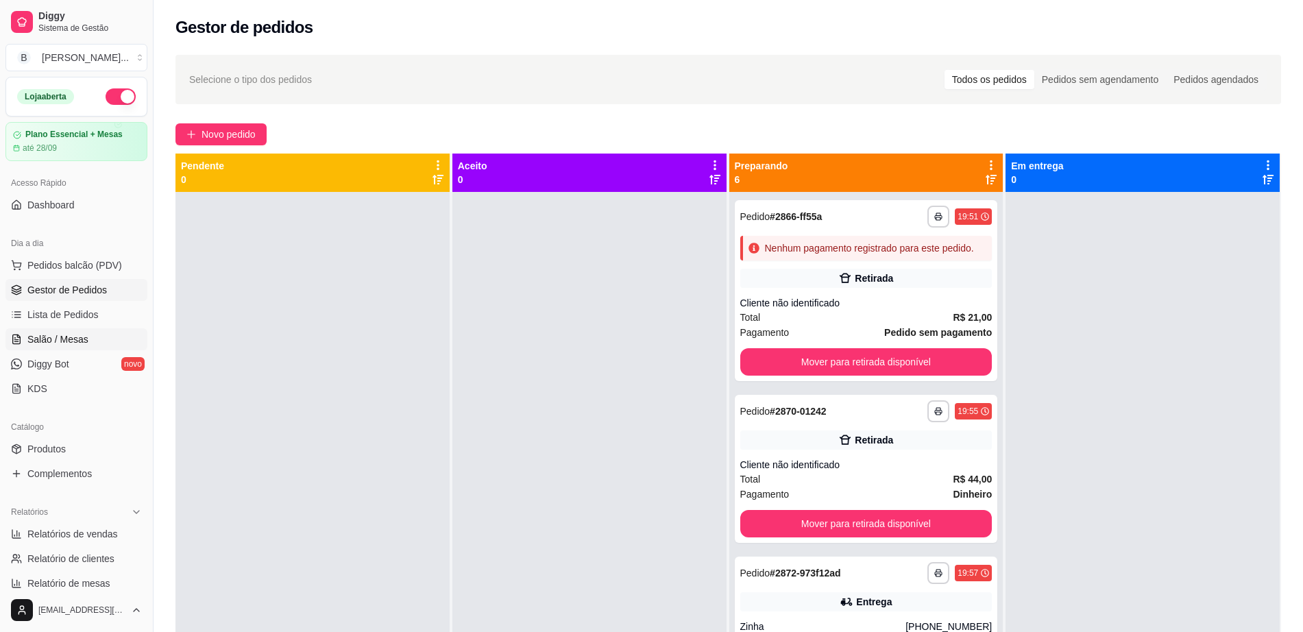
click at [87, 339] on link "Salão / Mesas" at bounding box center [76, 339] width 142 height 22
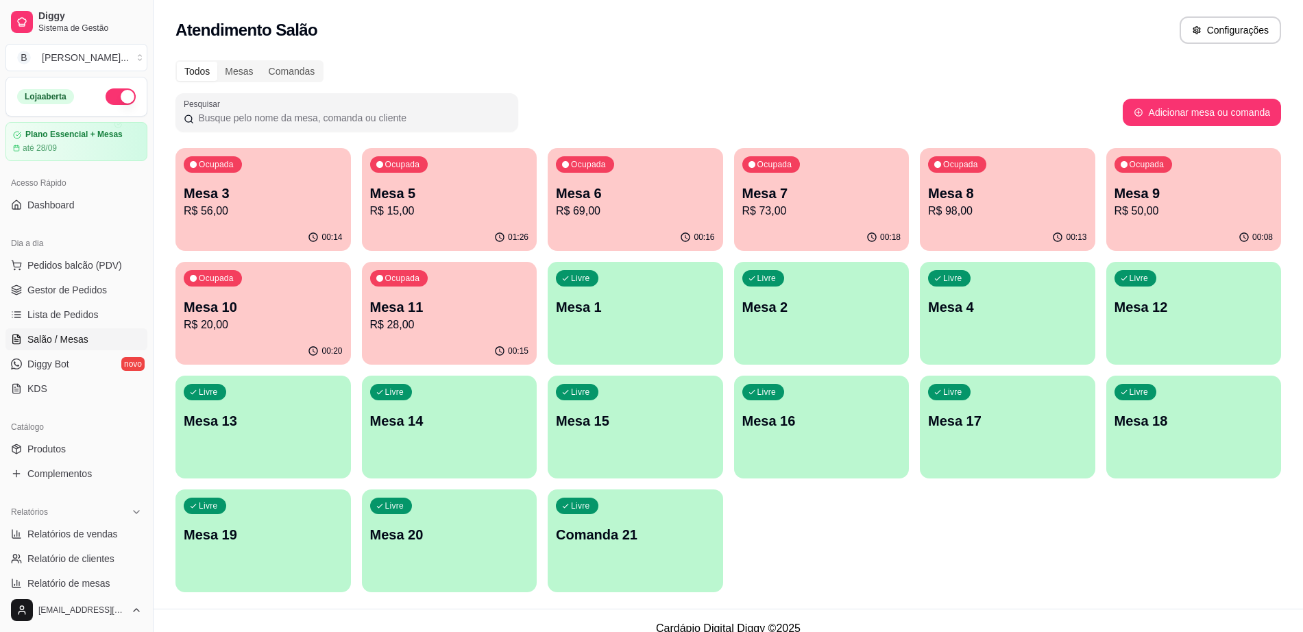
click at [462, 179] on div "Ocupada Mesa 5 R$ 15,00" at bounding box center [450, 186] width 176 height 76
click at [431, 344] on div "00:15" at bounding box center [450, 351] width 176 height 27
click at [268, 338] on div "00:20" at bounding box center [264, 351] width 176 height 27
click at [844, 235] on div "00:19" at bounding box center [822, 237] width 176 height 27
click at [104, 294] on span "Gestor de Pedidos" at bounding box center [67, 290] width 80 height 14
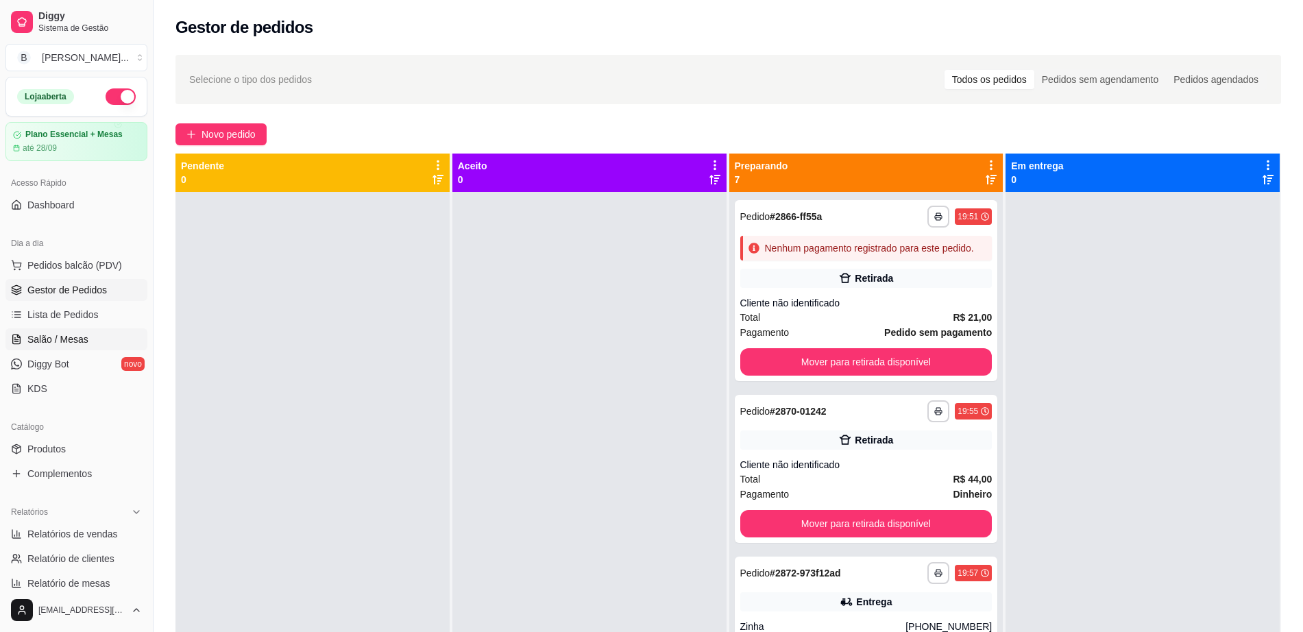
click at [91, 346] on link "Salão / Mesas" at bounding box center [76, 339] width 142 height 22
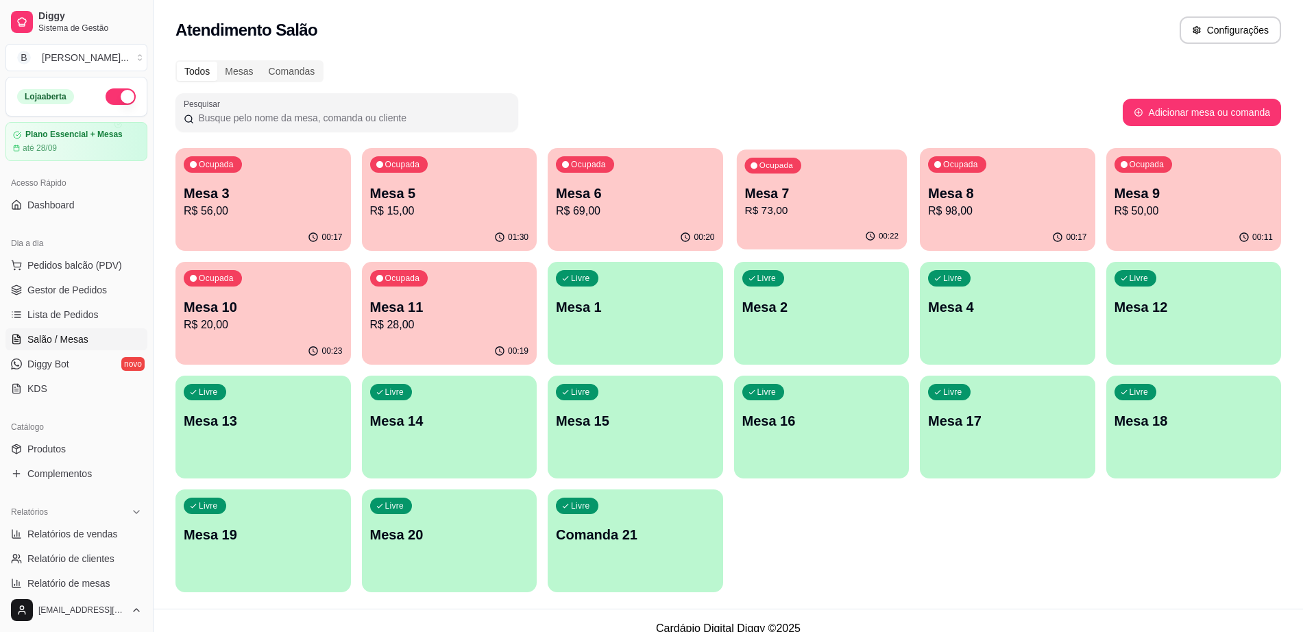
click at [795, 217] on p "R$ 73,00" at bounding box center [822, 211] width 154 height 16
click at [1233, 329] on div "Livre Mesa 12" at bounding box center [1195, 305] width 176 height 86
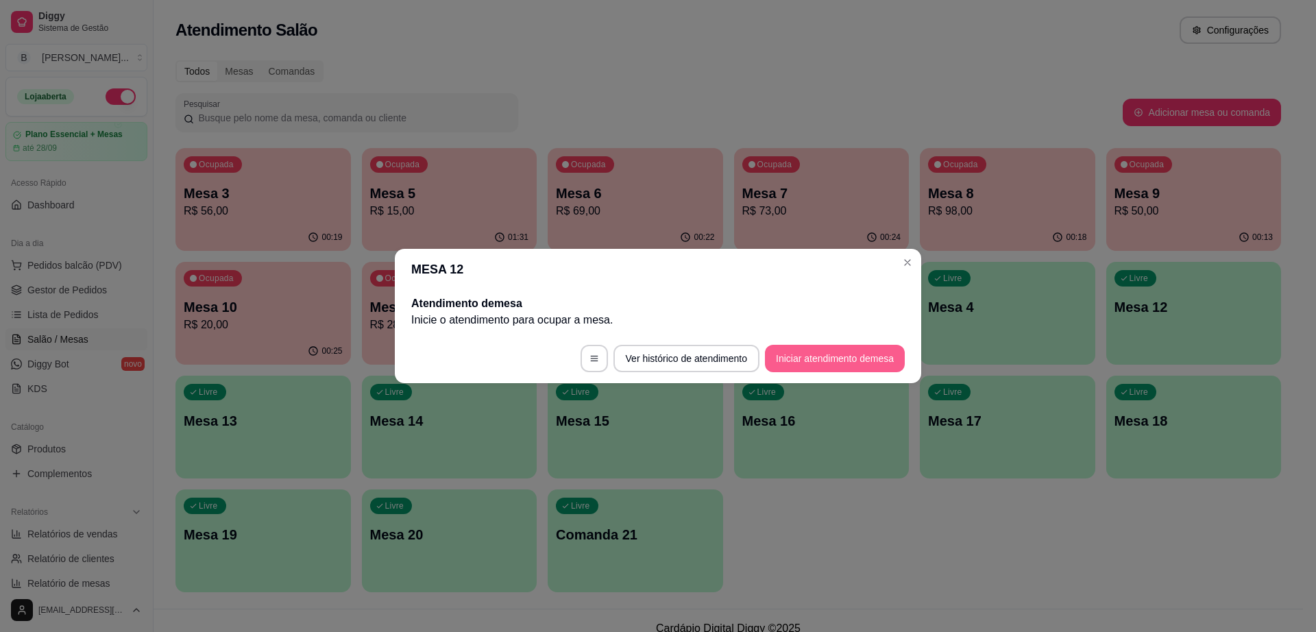
click at [834, 355] on button "Iniciar atendimento de mesa" at bounding box center [835, 358] width 140 height 27
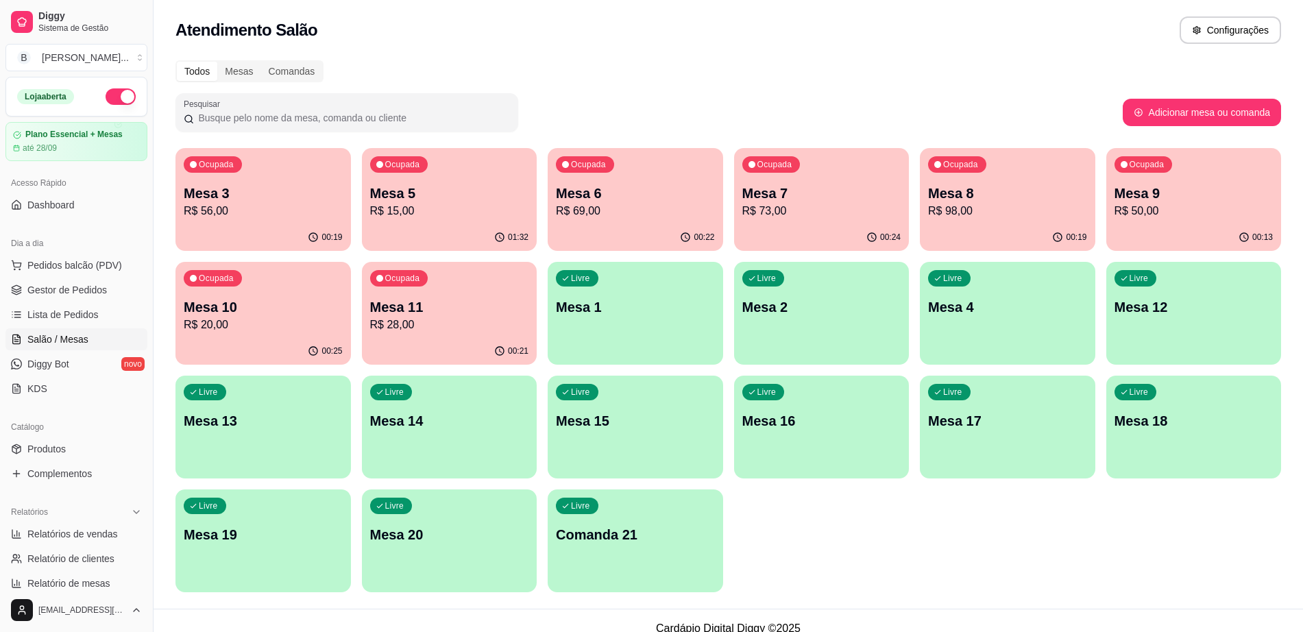
click at [848, 213] on p "R$ 73,00" at bounding box center [822, 211] width 159 height 16
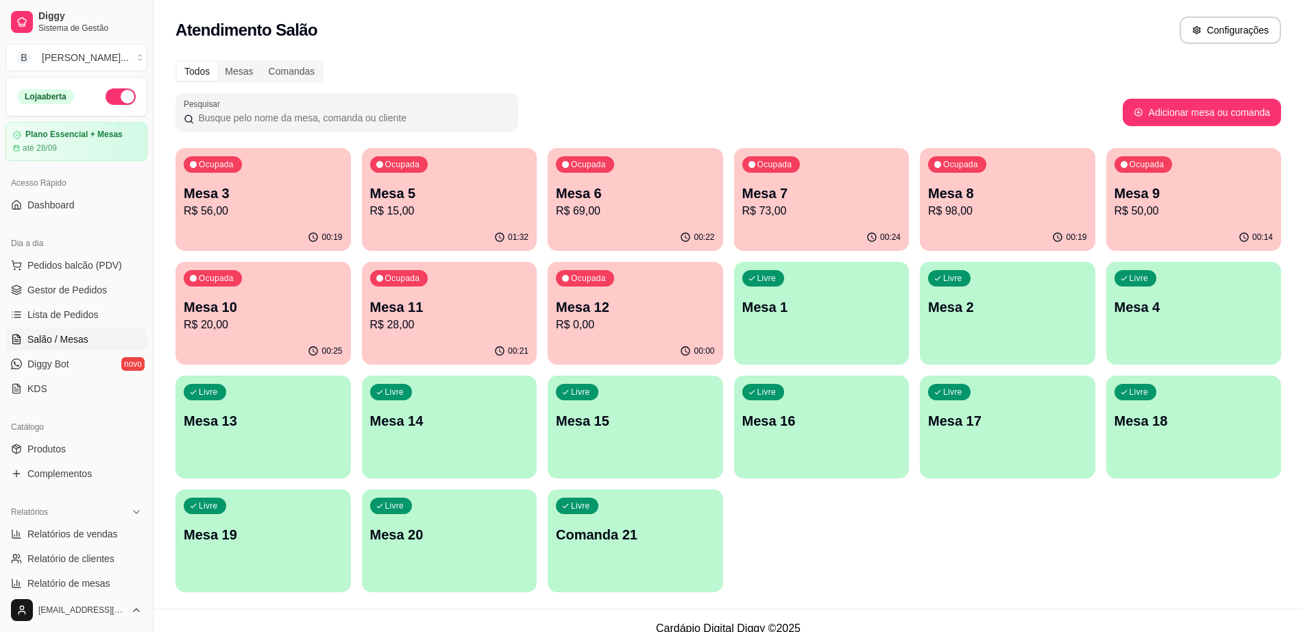
click at [577, 344] on div "00:00" at bounding box center [636, 351] width 176 height 27
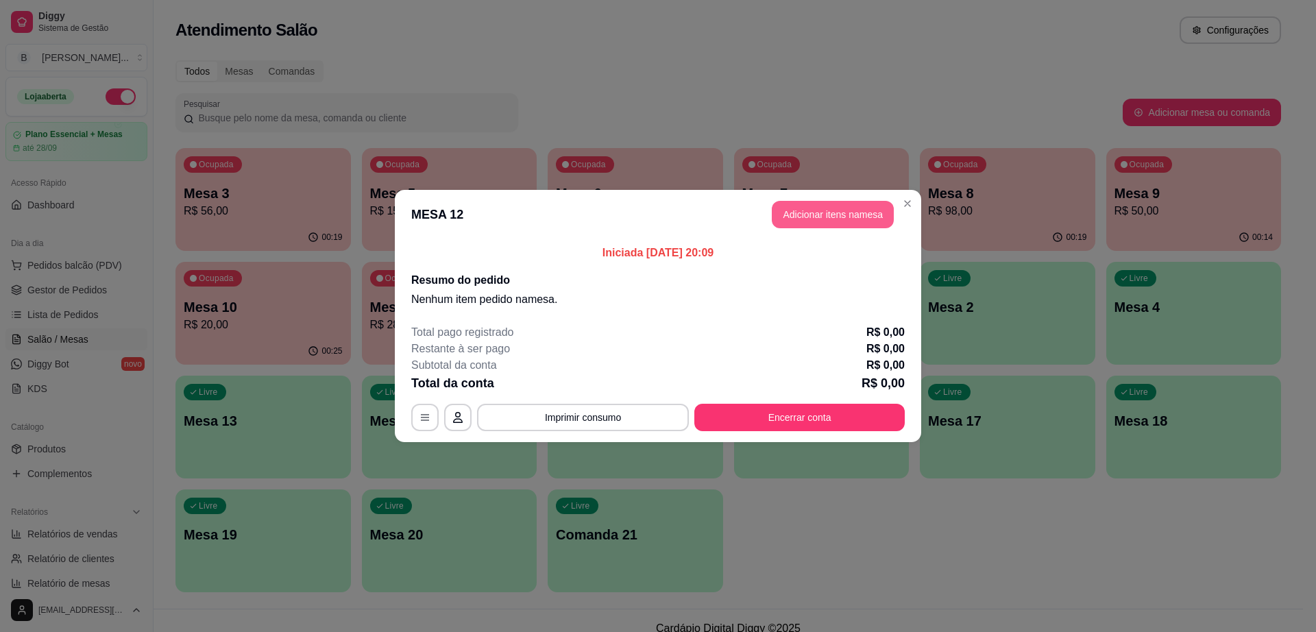
click at [783, 217] on button "Adicionar itens na mesa" at bounding box center [833, 214] width 122 height 27
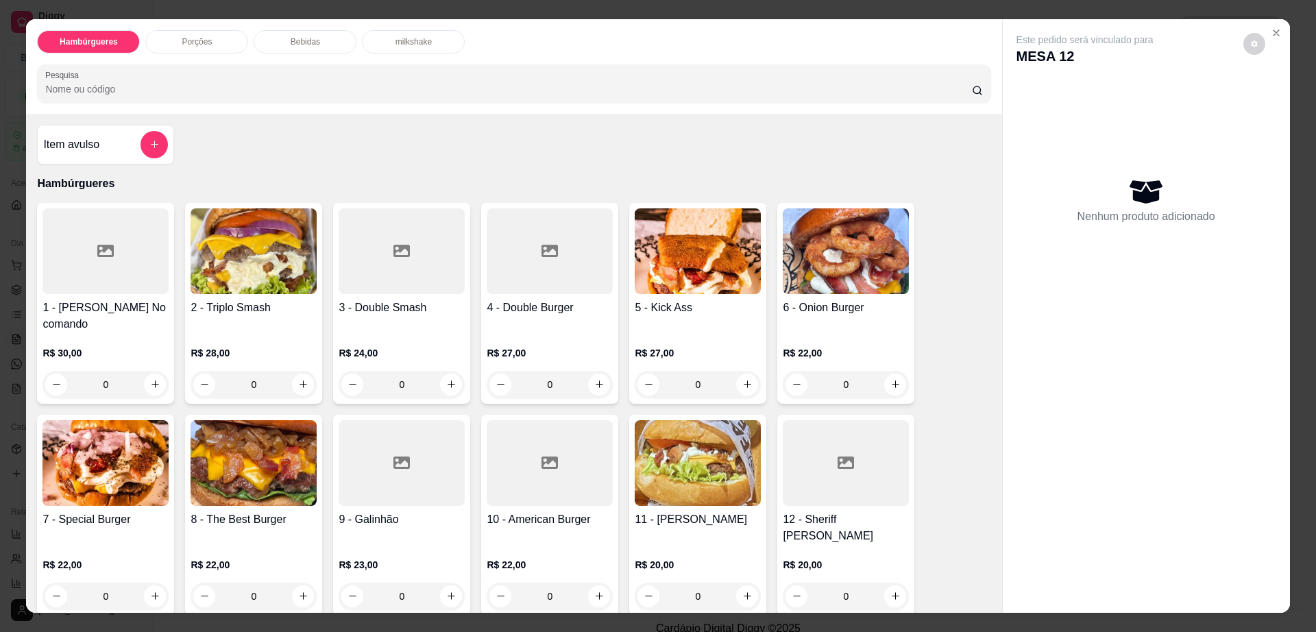
click at [88, 293] on div at bounding box center [106, 251] width 126 height 86
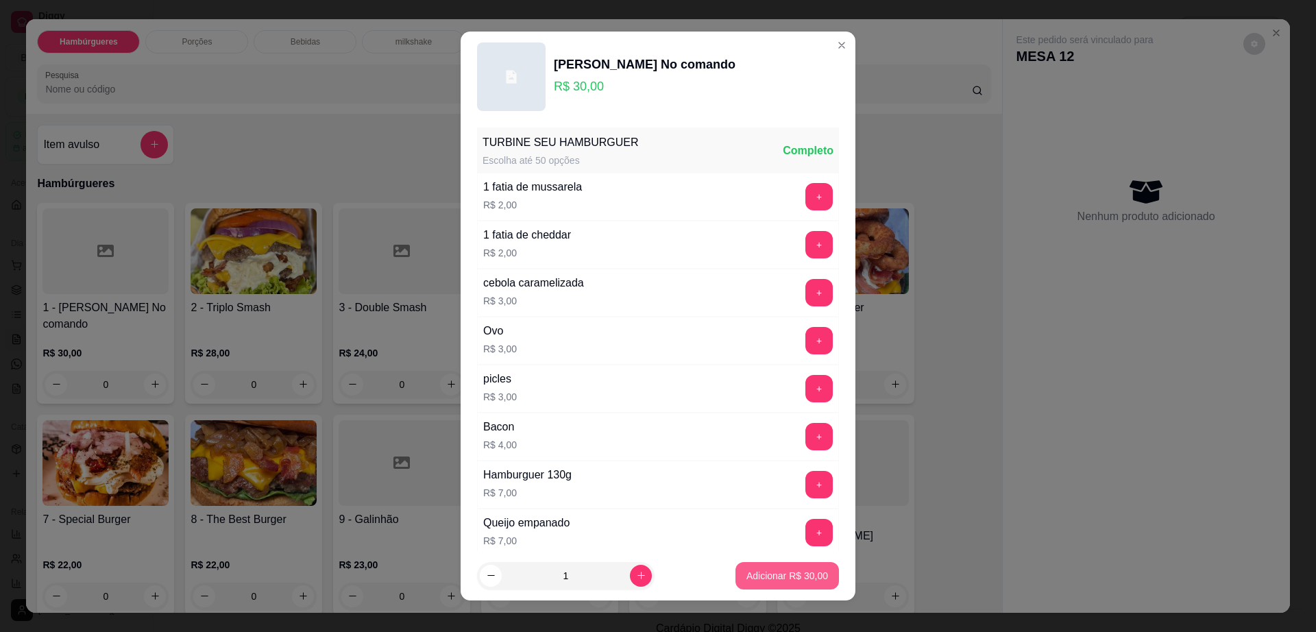
click at [760, 568] on button "Adicionar R$ 30,00" at bounding box center [788, 575] width 104 height 27
type input "1"
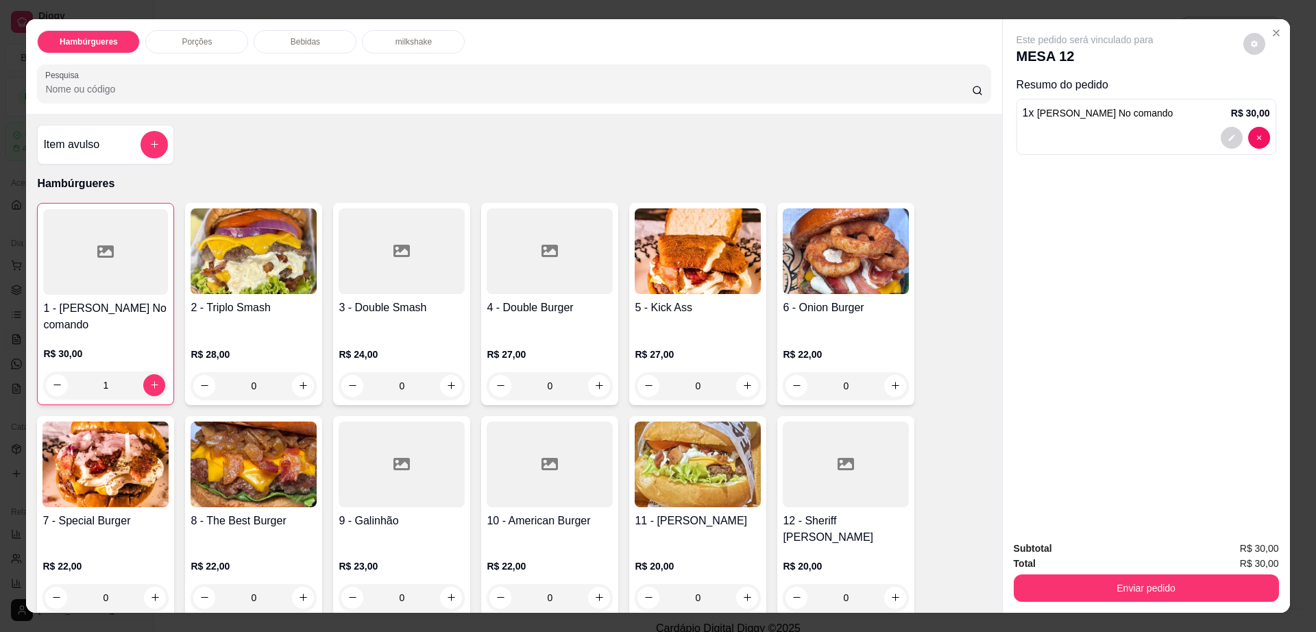
click at [793, 460] on div at bounding box center [846, 465] width 126 height 86
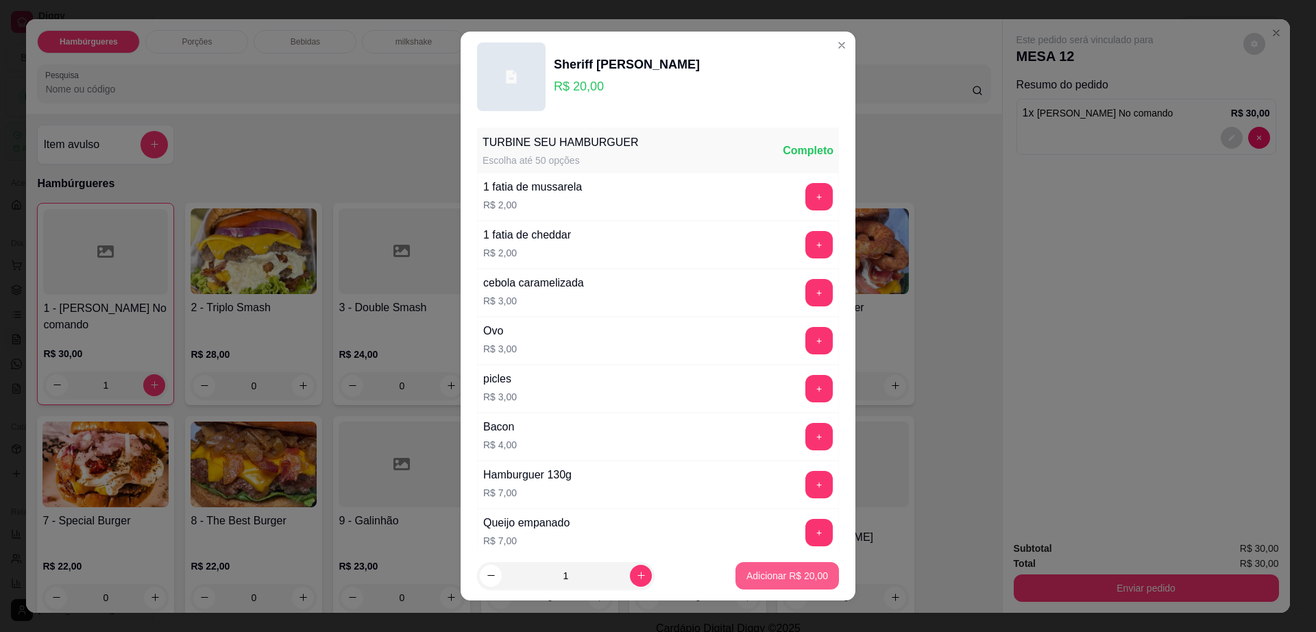
click at [781, 573] on p "Adicionar R$ 20,00" at bounding box center [788, 576] width 82 height 14
type input "1"
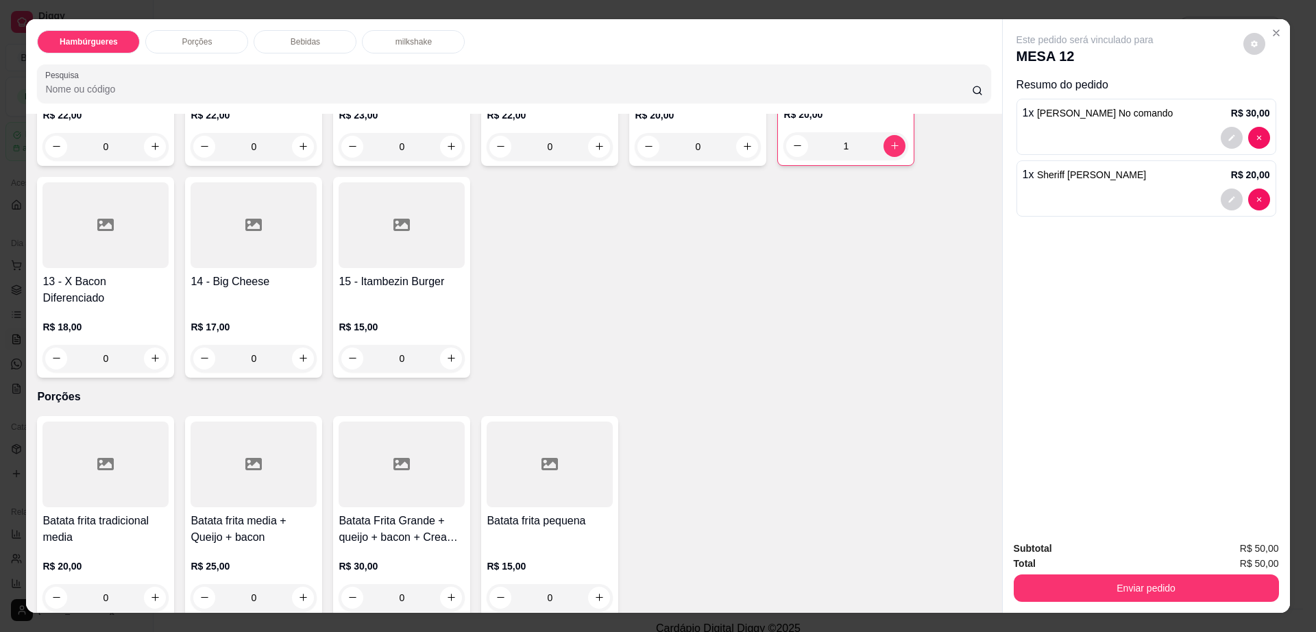
scroll to position [600, 0]
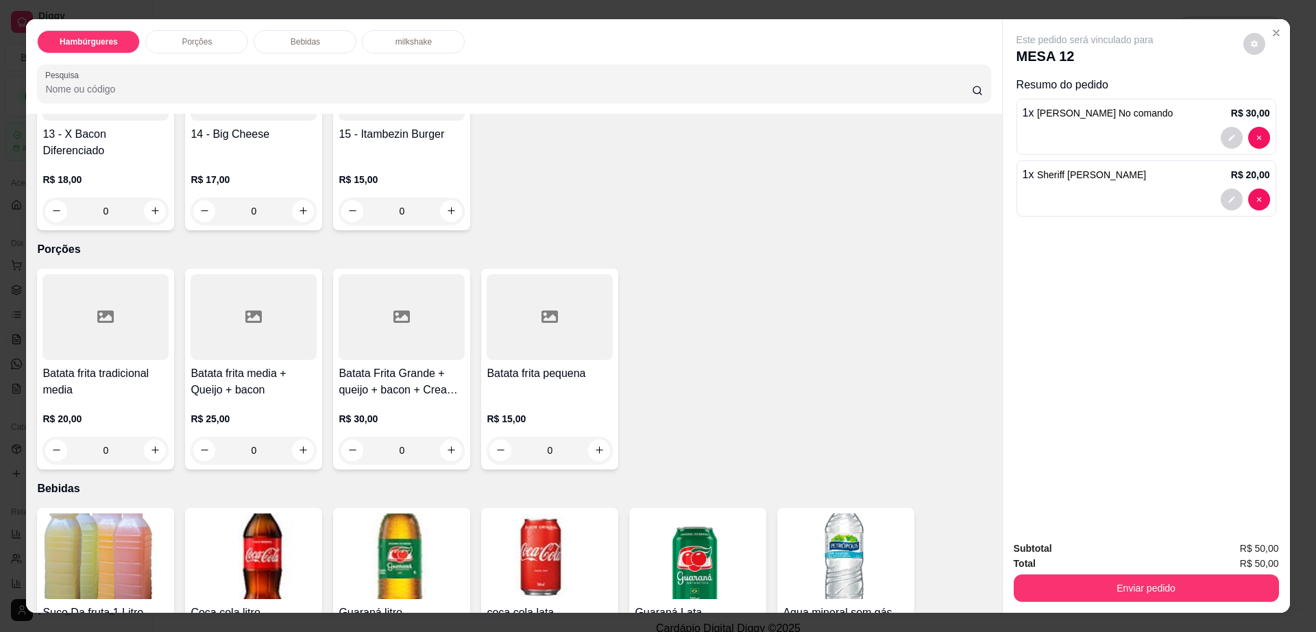
click at [506, 365] on h4 "Batata frita pequena" at bounding box center [550, 373] width 126 height 16
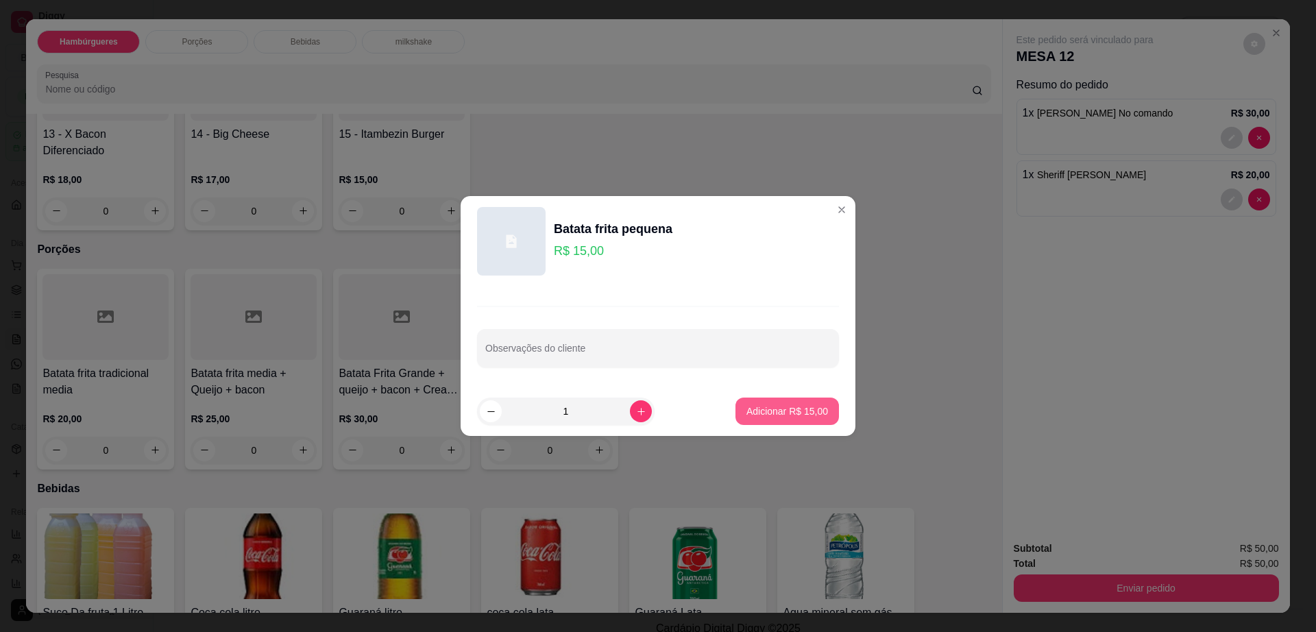
click at [780, 421] on button "Adicionar R$ 15,00" at bounding box center [788, 411] width 104 height 27
type input "1"
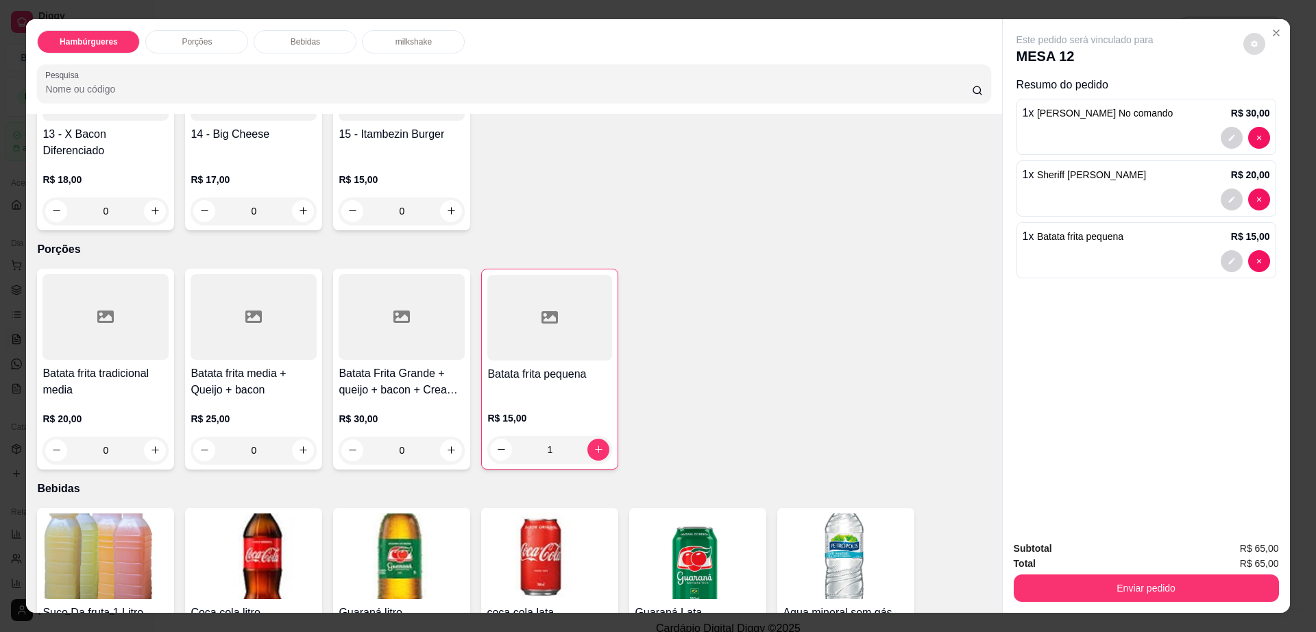
click at [1251, 43] on icon "decrease-product-quantity" at bounding box center [1255, 44] width 8 height 8
click at [1262, 93] on div "Impressão automática desabilitada" at bounding box center [1225, 98] width 145 height 25
click at [1277, 99] on span "Automatic updates" at bounding box center [1273, 98] width 11 height 11
click at [1274, 99] on input "Automatic updates" at bounding box center [1269, 103] width 9 height 9
checkbox input "true"
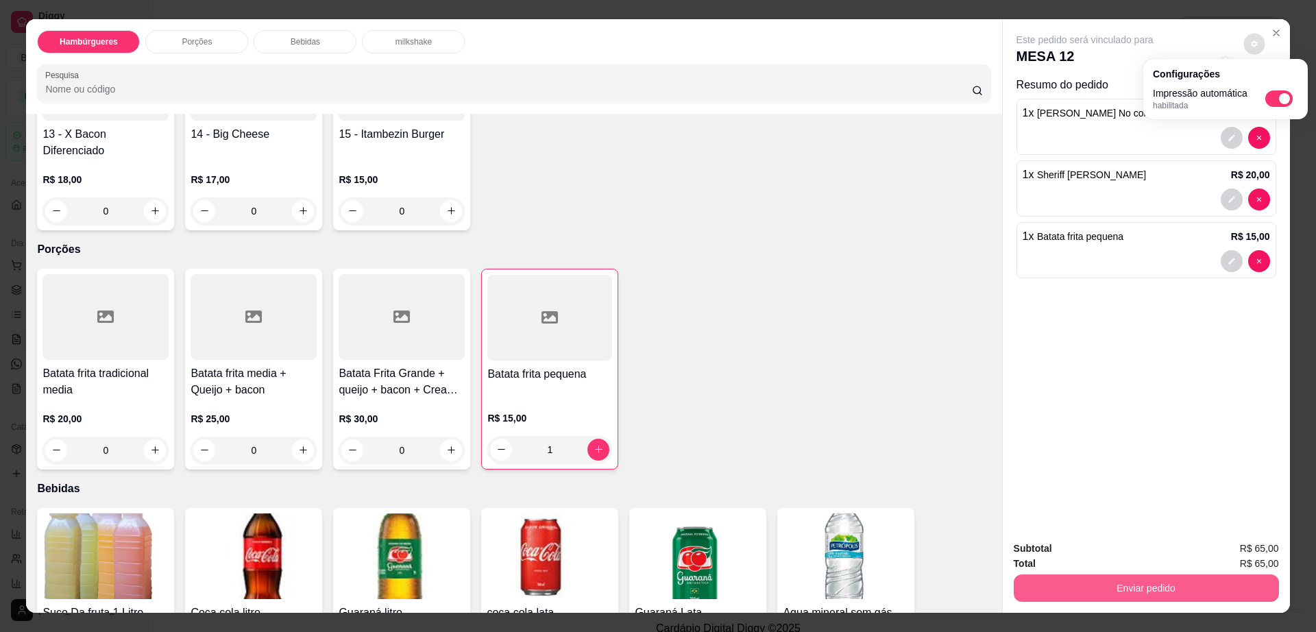
click at [1137, 584] on button "Enviar pedido" at bounding box center [1146, 588] width 265 height 27
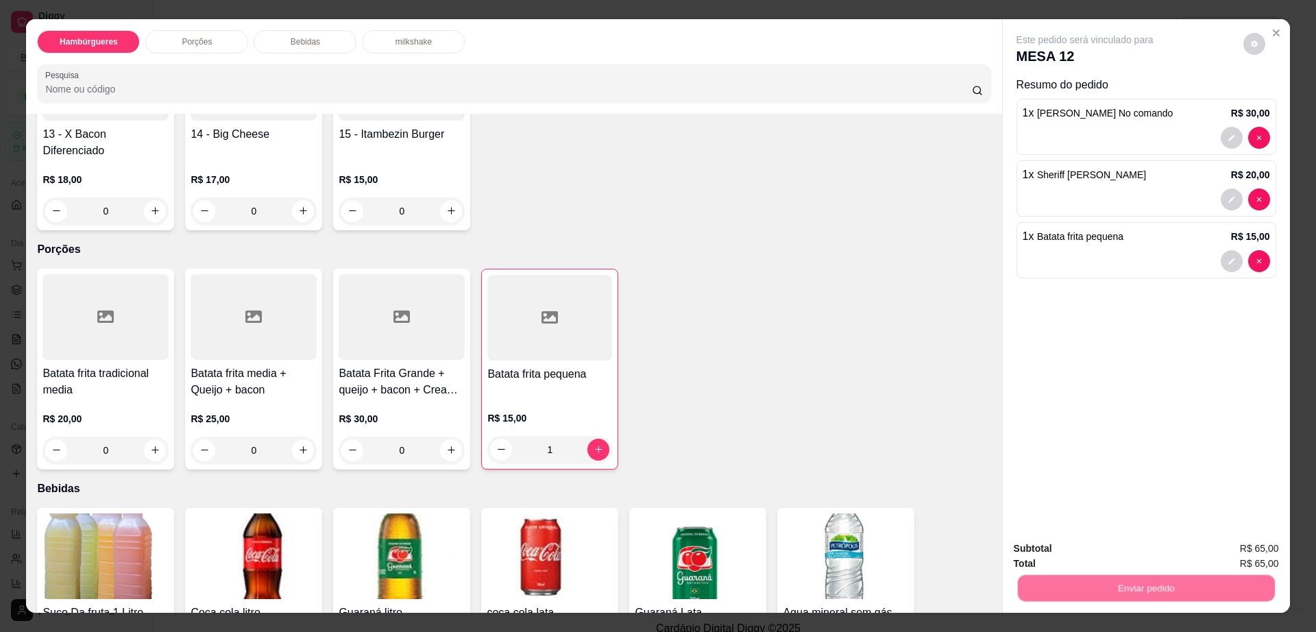
click at [1076, 551] on button "Não registrar e enviar pedido" at bounding box center [1099, 555] width 143 height 26
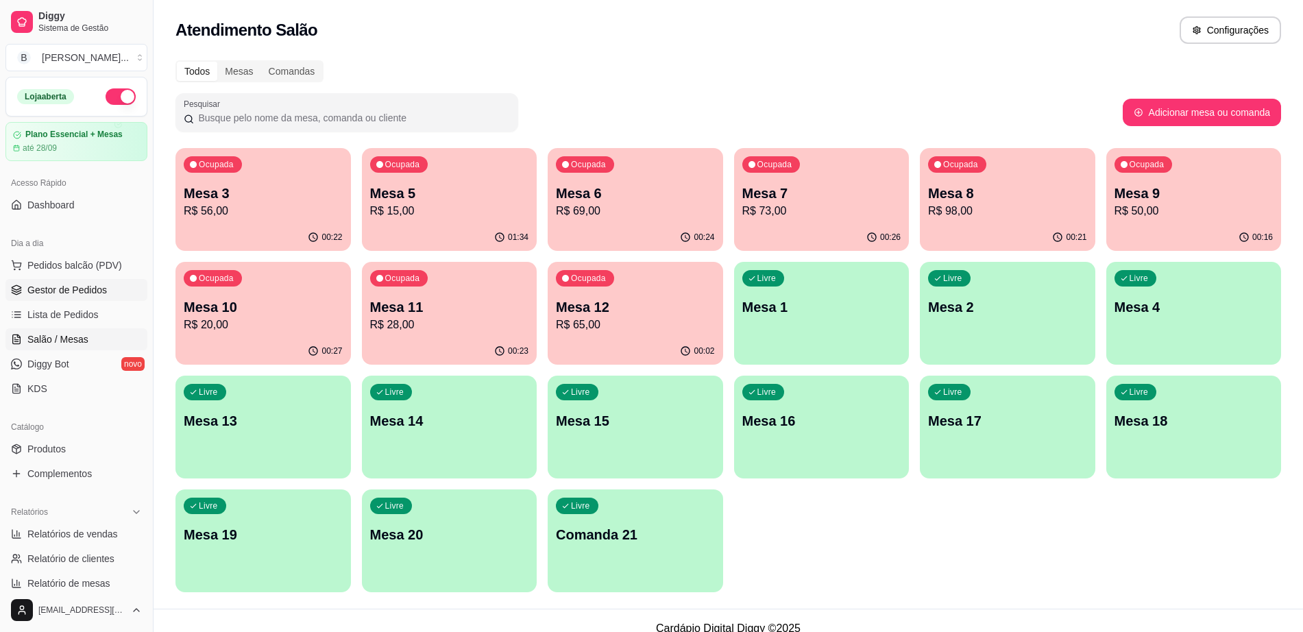
click at [91, 292] on span "Gestor de Pedidos" at bounding box center [67, 290] width 80 height 14
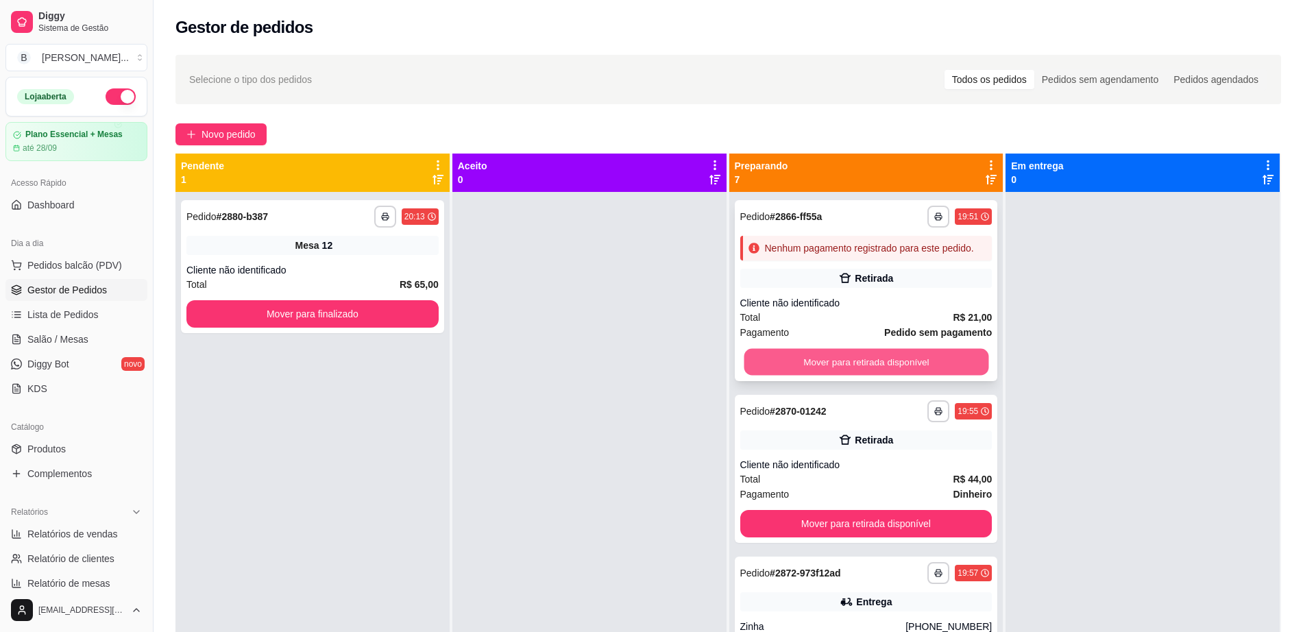
click at [775, 371] on button "Mover para retirada disponível" at bounding box center [866, 362] width 245 height 27
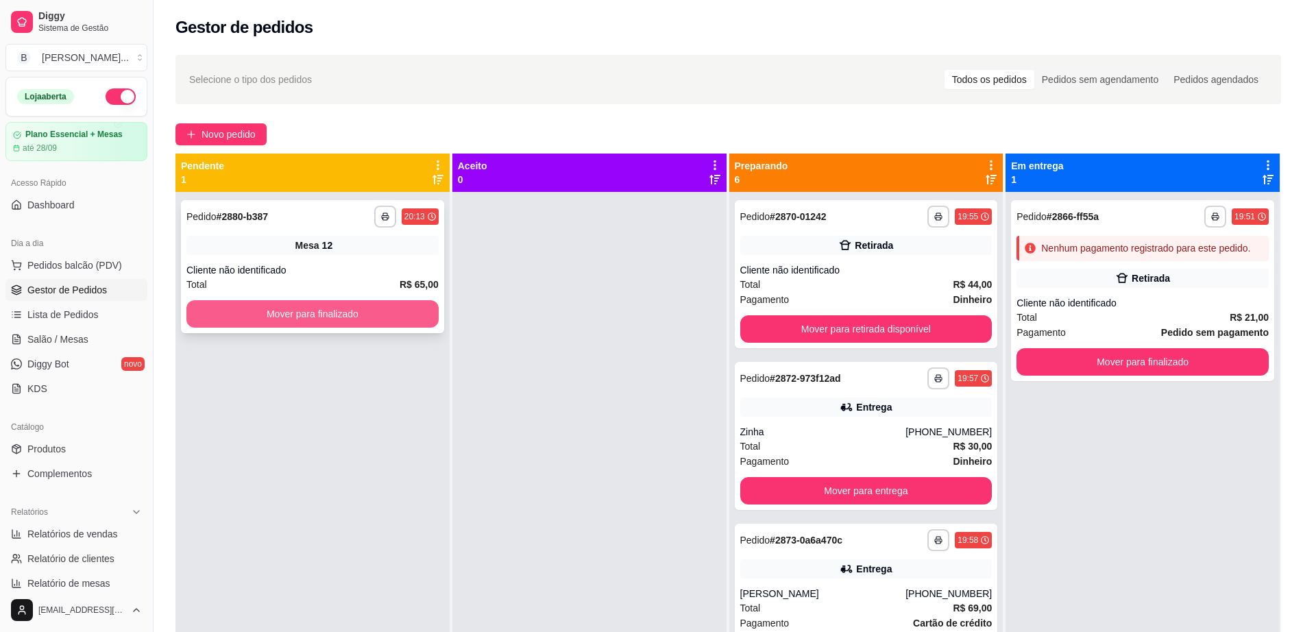
click at [374, 317] on button "Mover para finalizado" at bounding box center [312, 313] width 252 height 27
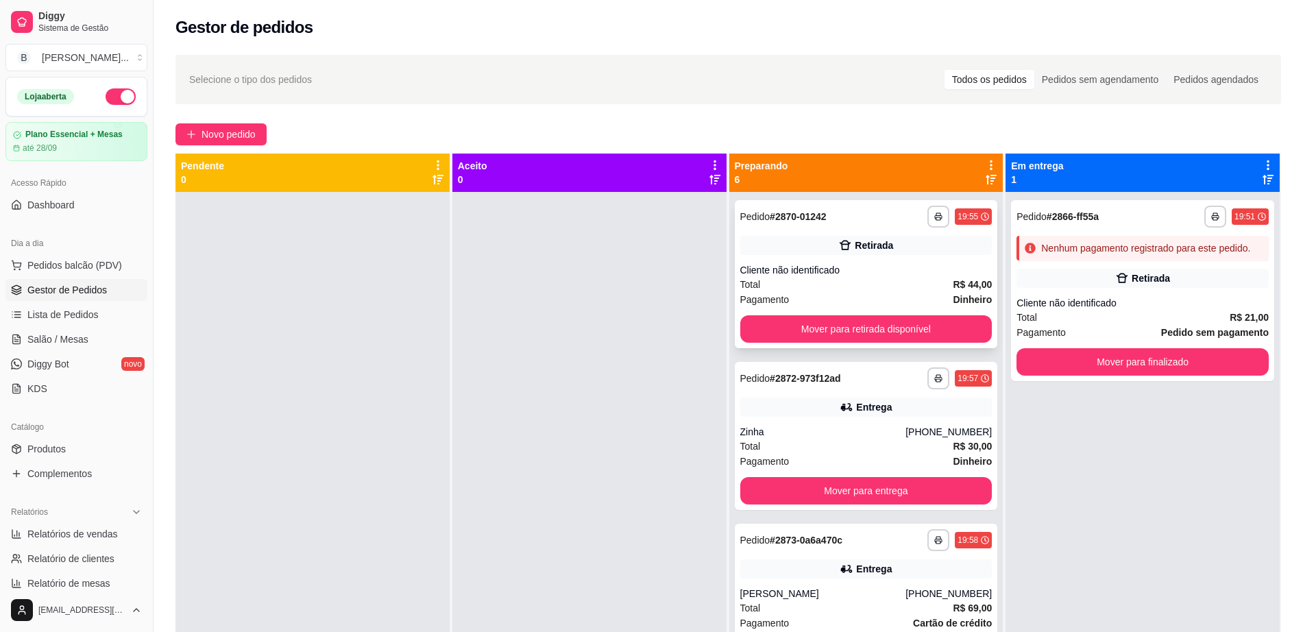
click at [914, 282] on div "Total R$ 44,00" at bounding box center [867, 284] width 252 height 15
click at [93, 332] on link "Salão / Mesas" at bounding box center [76, 339] width 142 height 22
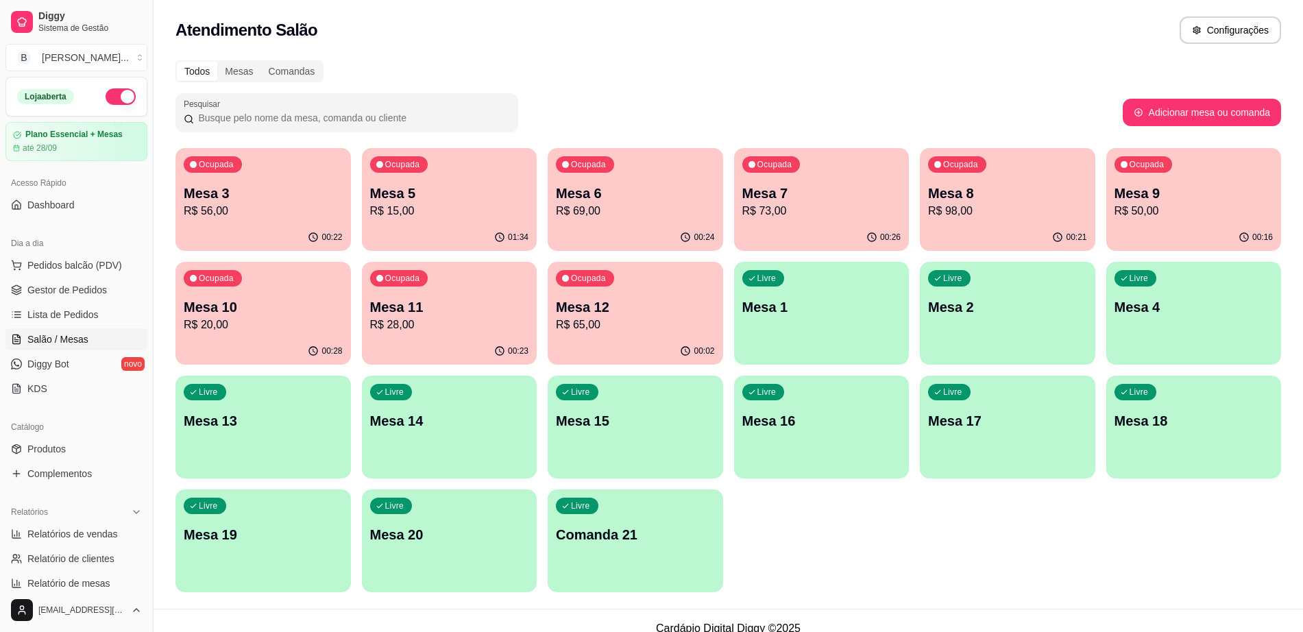
click at [510, 180] on div "Ocupada Mesa 5 R$ 15,00" at bounding box center [450, 186] width 176 height 76
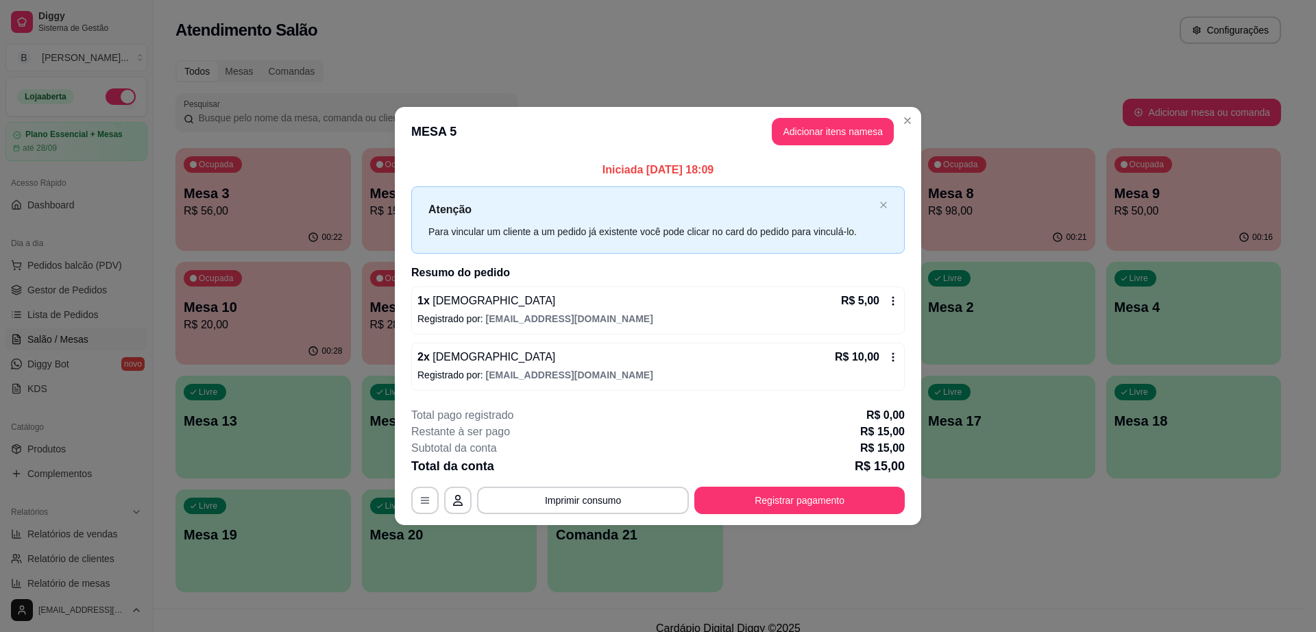
click at [601, 200] on div "Atenção Para vincular um cliente a um pedido já existente você pode clicar no c…" at bounding box center [658, 219] width 494 height 67
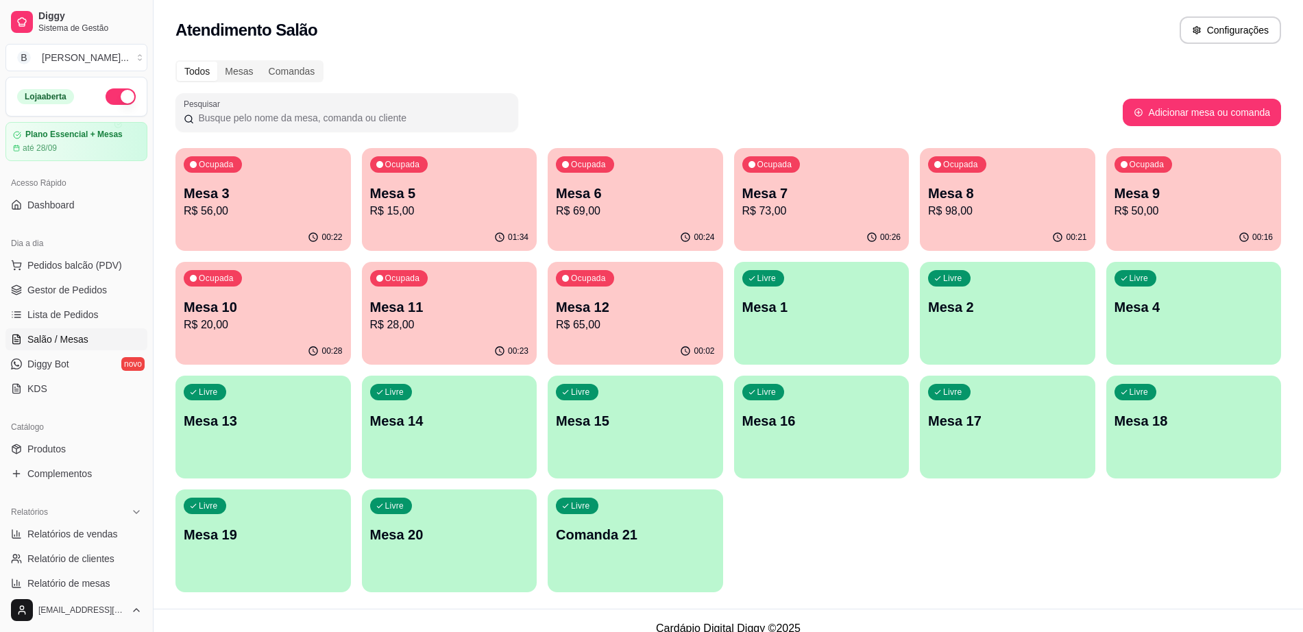
click at [667, 236] on div "00:24" at bounding box center [636, 237] width 176 height 27
click at [806, 209] on p "R$ 73,00" at bounding box center [822, 211] width 159 height 16
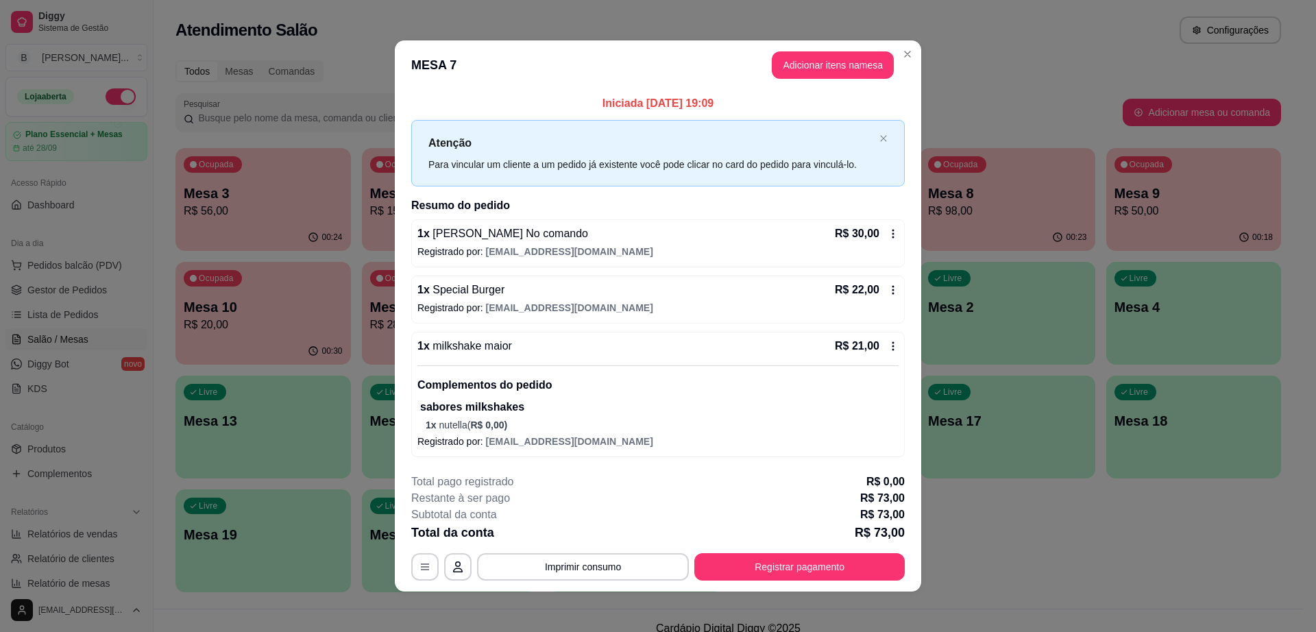
scroll to position [3, 0]
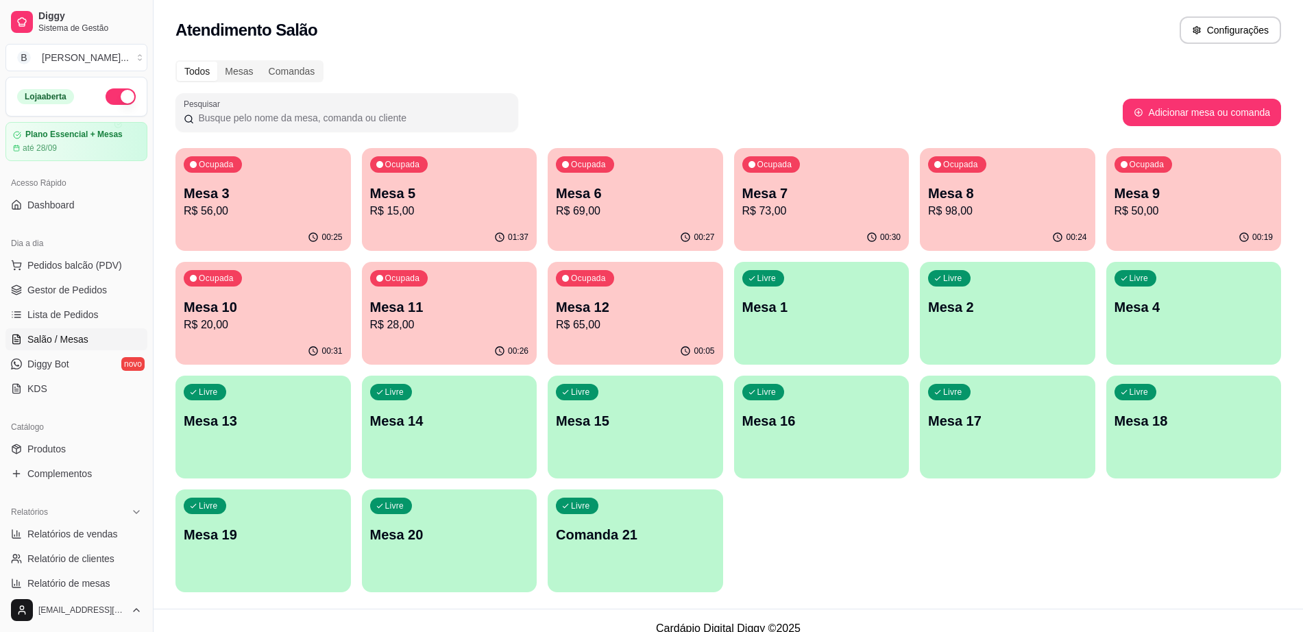
click at [271, 315] on p "Mesa 10" at bounding box center [263, 307] width 159 height 19
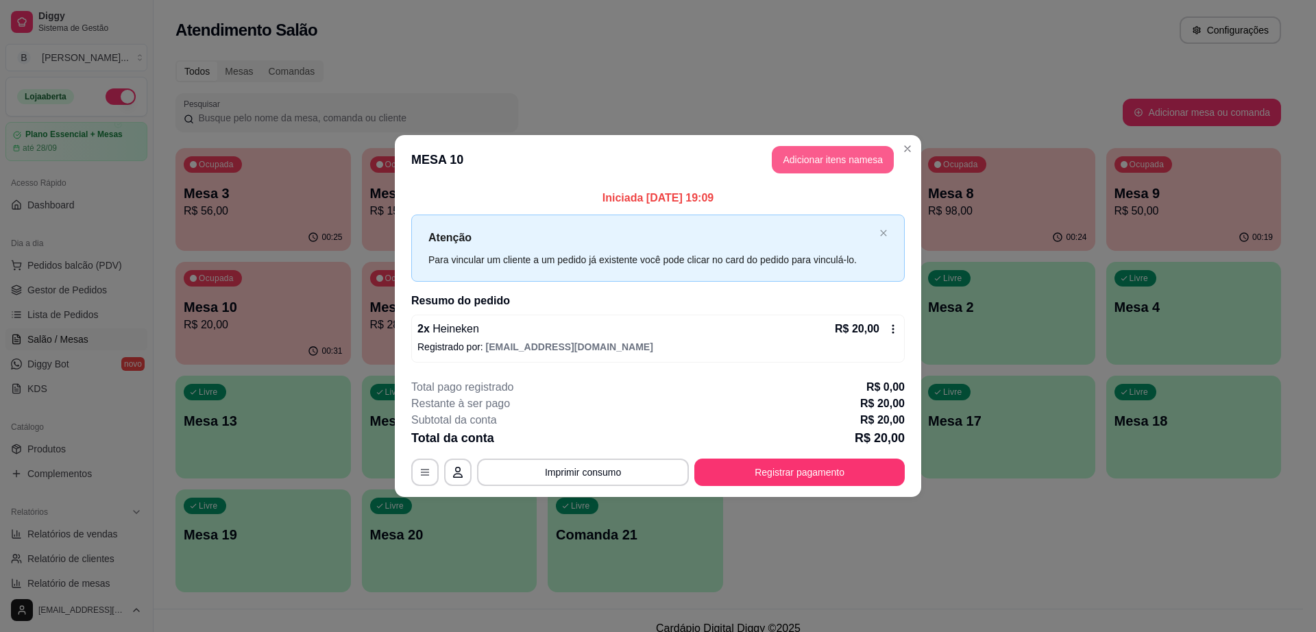
click at [819, 149] on button "Adicionar itens na mesa" at bounding box center [833, 159] width 122 height 27
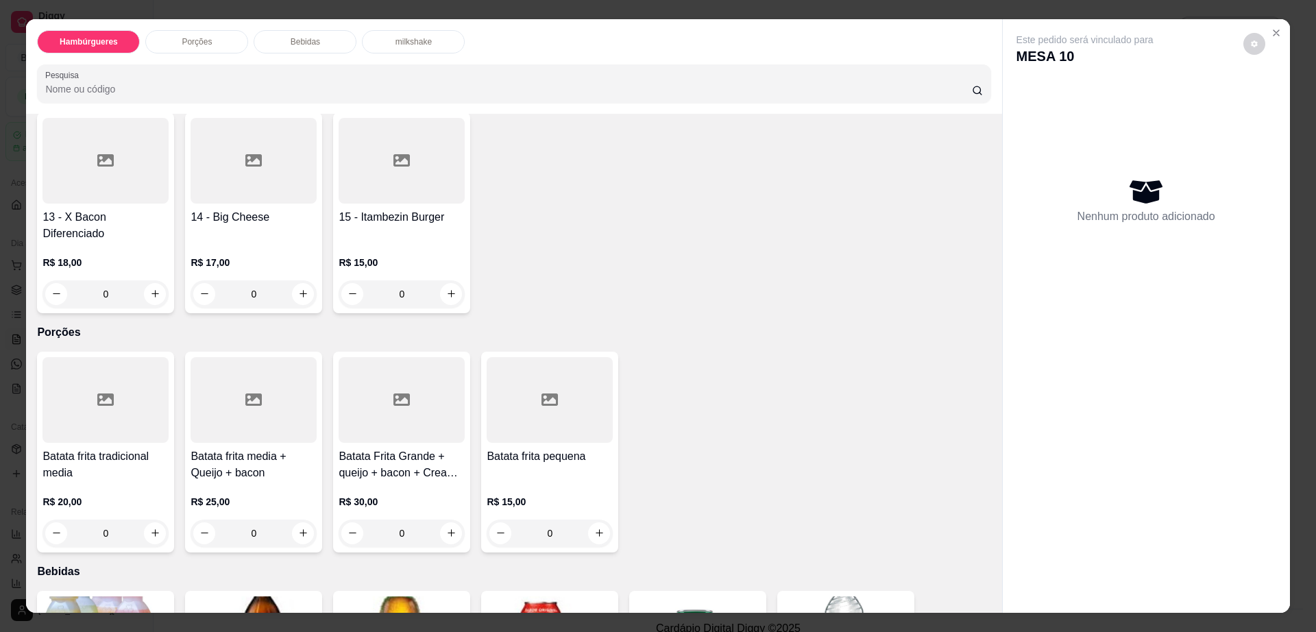
scroll to position [771, 0]
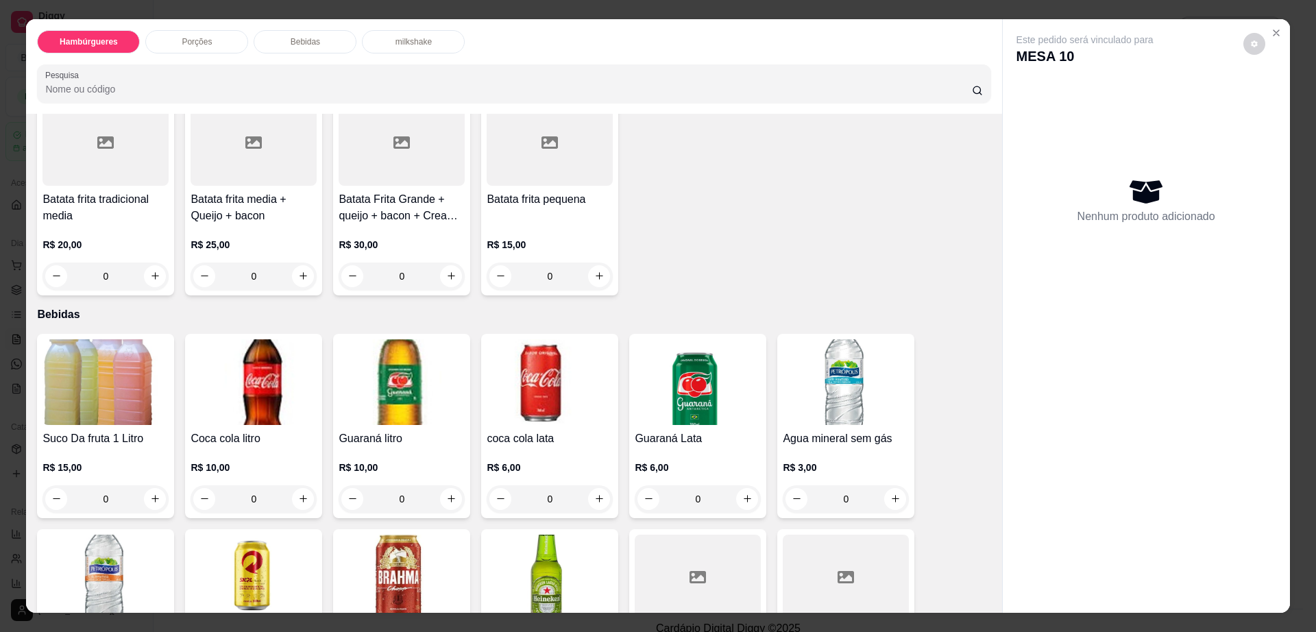
click at [519, 537] on img at bounding box center [550, 578] width 126 height 86
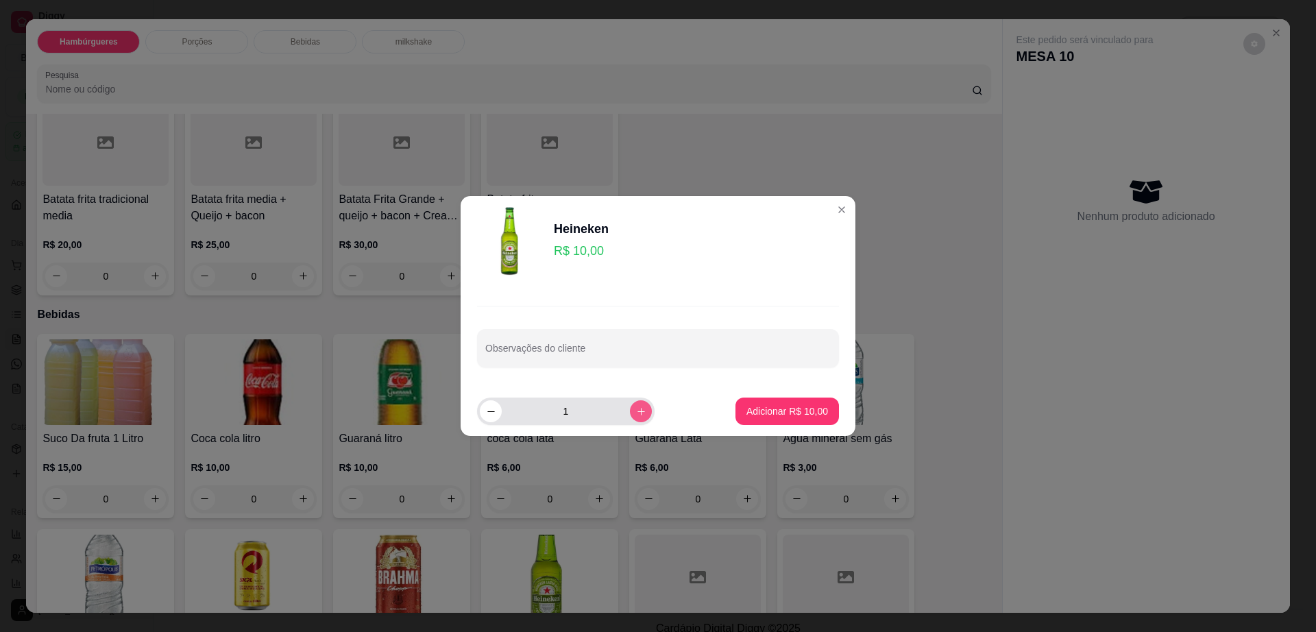
click at [636, 411] on icon "increase-product-quantity" at bounding box center [641, 412] width 10 height 10
type input "2"
click at [825, 429] on footer "2 Adicionar R$ 20,00" at bounding box center [658, 411] width 395 height 49
click at [794, 416] on p "Adicionar R$ 20,00" at bounding box center [788, 412] width 82 height 14
type input "2"
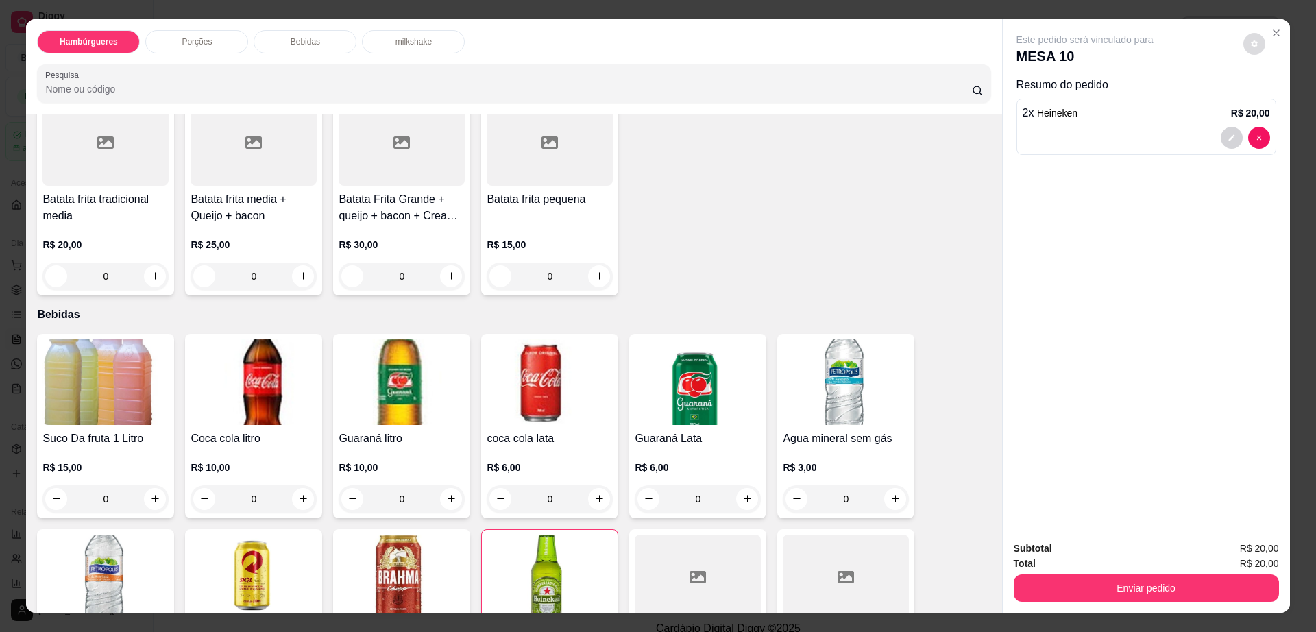
click at [1251, 46] on icon "decrease-product-quantity" at bounding box center [1255, 44] width 8 height 8
click at [1279, 100] on span "Automatic updates" at bounding box center [1279, 99] width 27 height 16
click at [1274, 100] on input "Automatic updates" at bounding box center [1269, 103] width 9 height 9
checkbox input "false"
click at [1130, 594] on button "Enviar pedido" at bounding box center [1146, 588] width 265 height 27
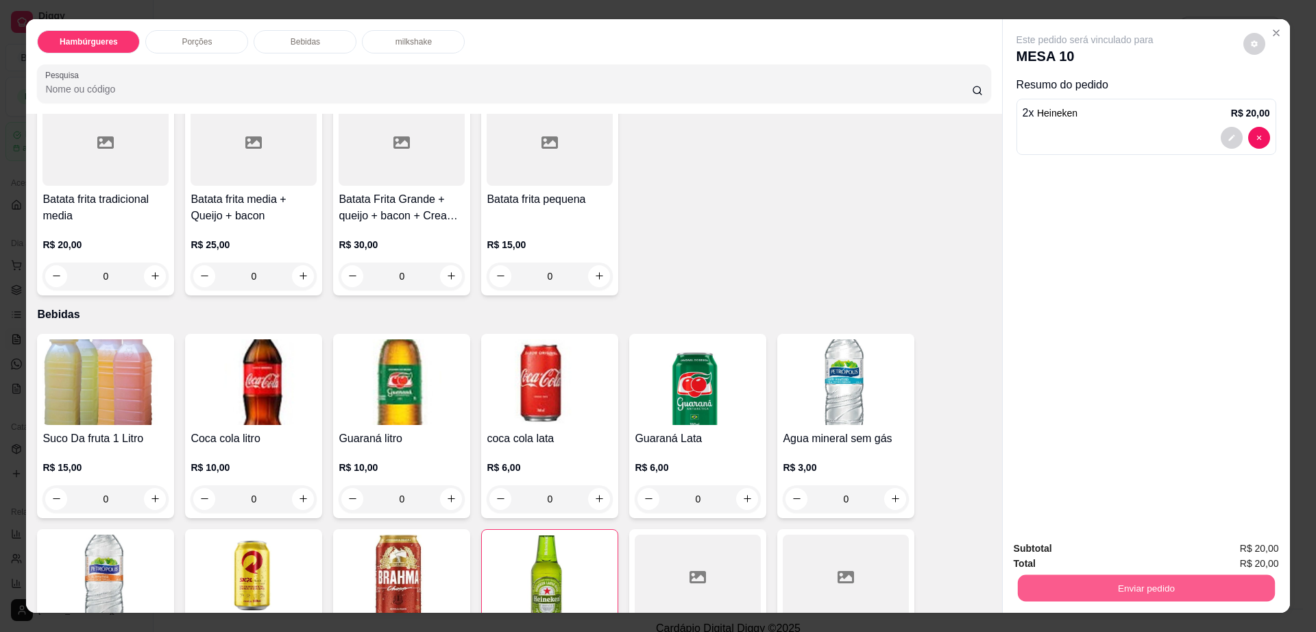
click at [1130, 594] on button "Enviar pedido" at bounding box center [1146, 588] width 257 height 27
click at [1102, 557] on button "Não registrar e enviar pedido" at bounding box center [1099, 555] width 143 height 26
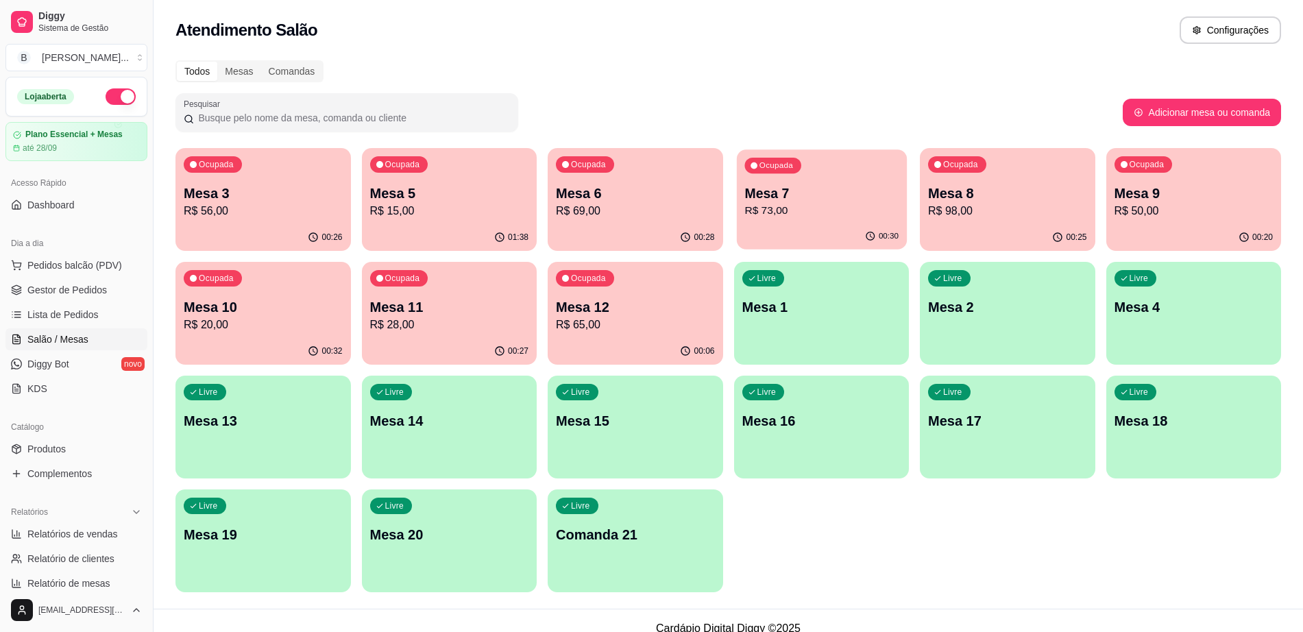
click at [867, 233] on div "00:30" at bounding box center [821, 237] width 170 height 26
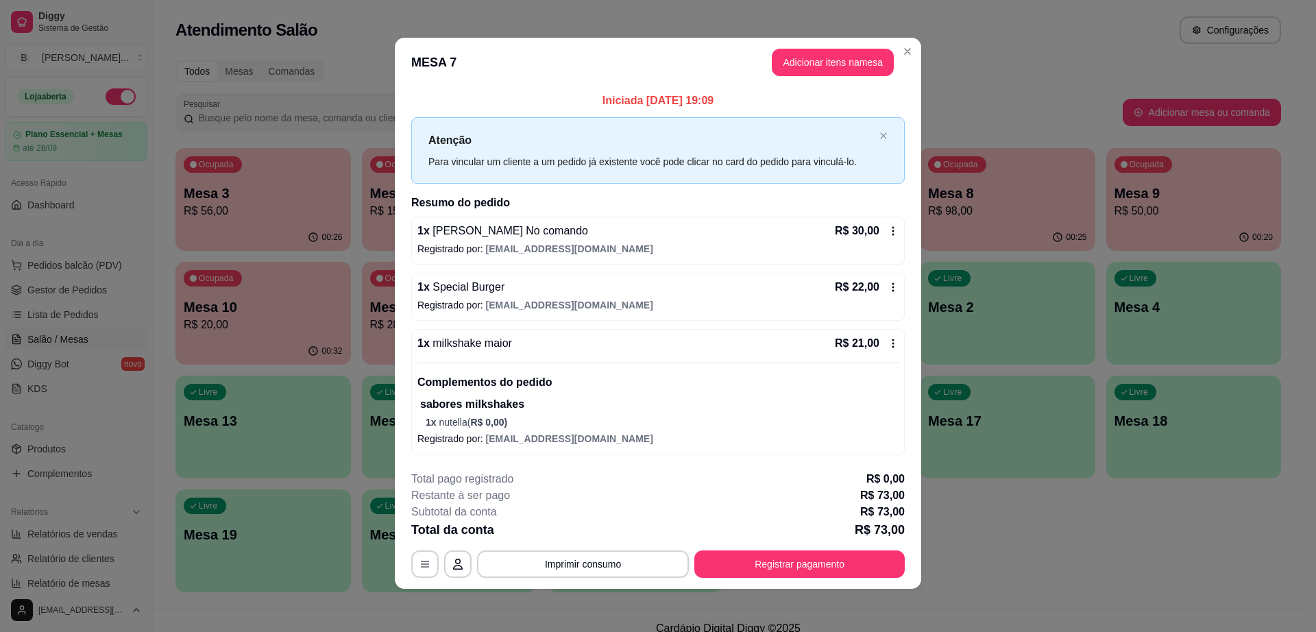
scroll to position [3, 0]
click at [821, 56] on button "Adicionar itens na mesa" at bounding box center [833, 61] width 122 height 27
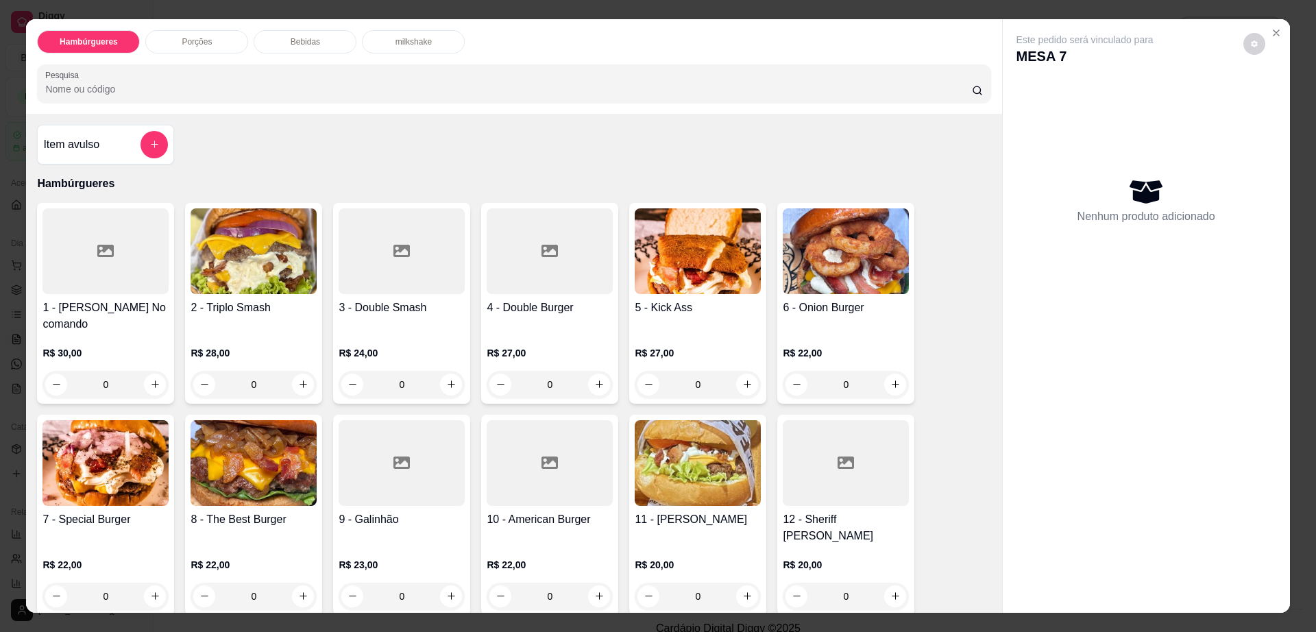
click at [299, 40] on p "Bebidas" at bounding box center [305, 41] width 29 height 11
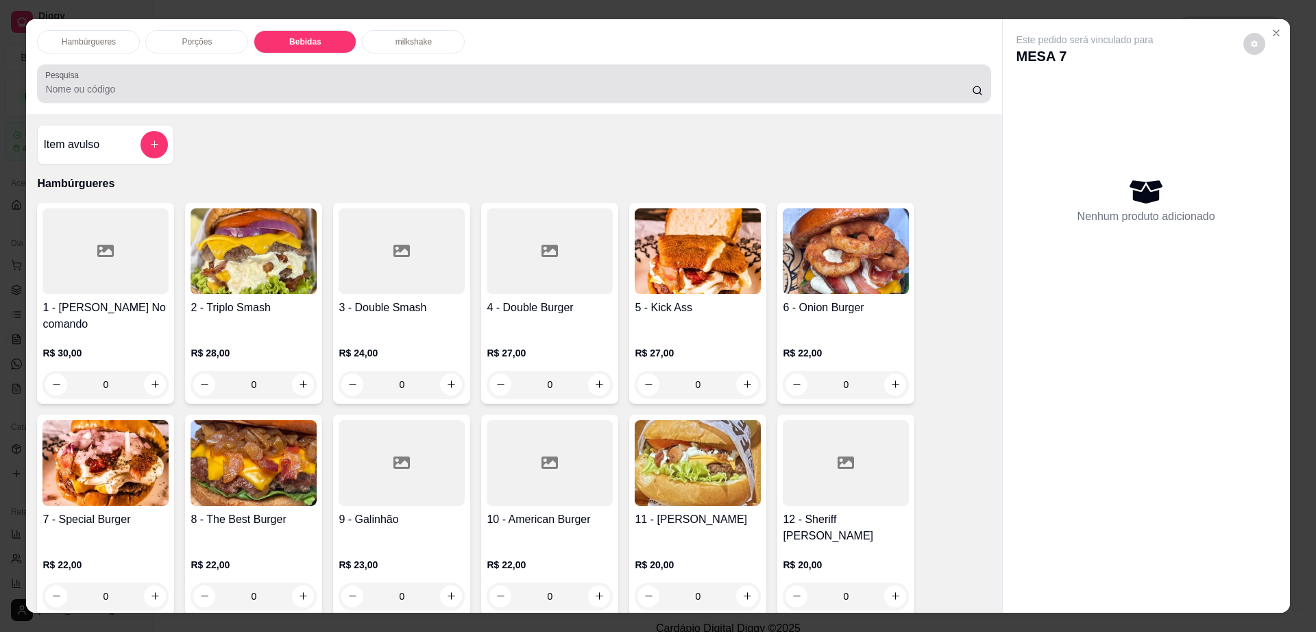
scroll to position [25, 0]
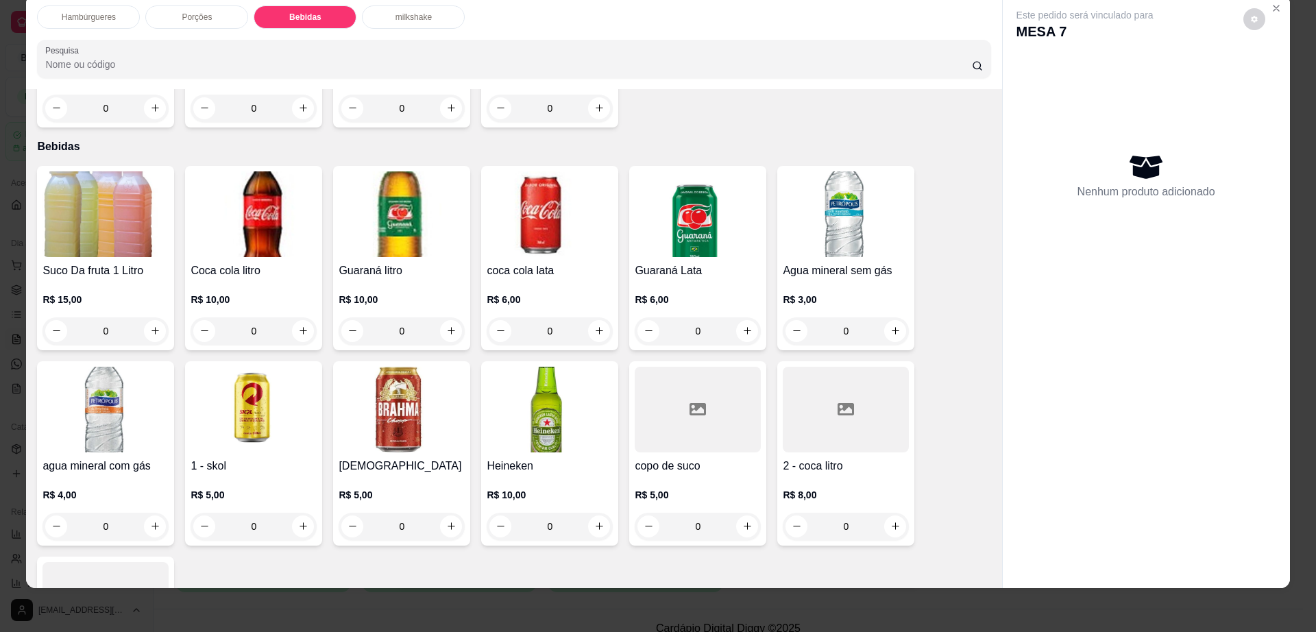
click at [848, 403] on div "2 - coca litro R$ 8,00 0" at bounding box center [846, 453] width 137 height 184
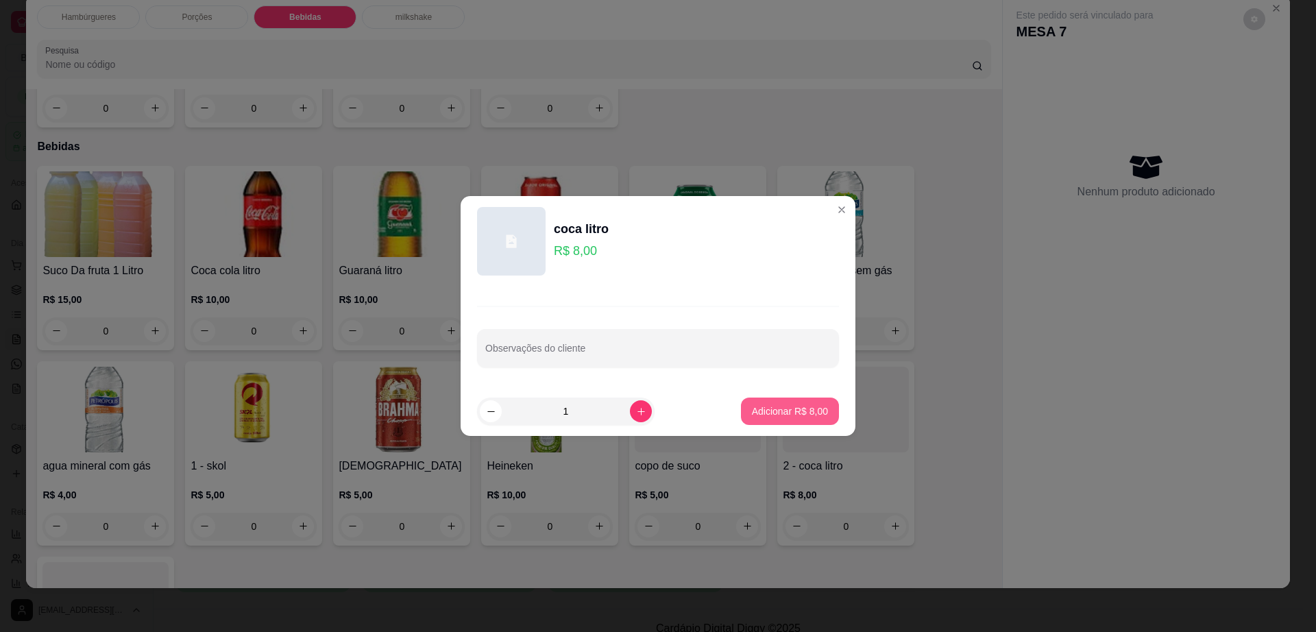
click at [791, 411] on p "Adicionar R$ 8,00" at bounding box center [790, 412] width 76 height 14
type input "1"
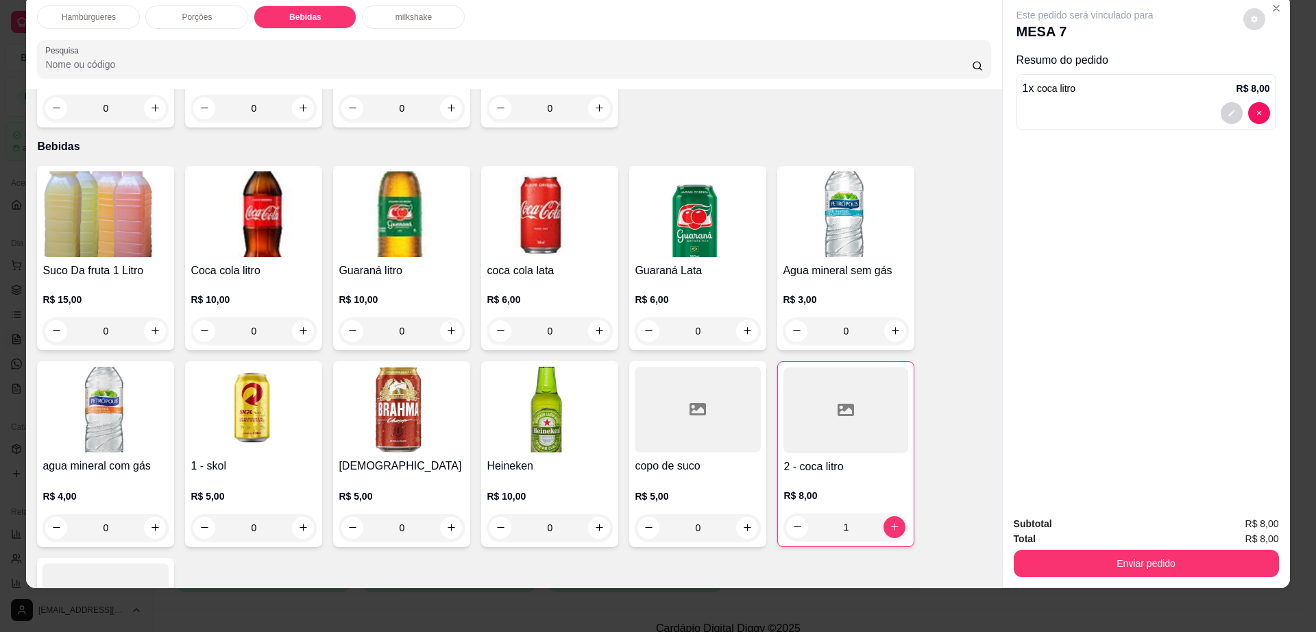
click at [1251, 23] on icon "decrease-product-quantity" at bounding box center [1255, 19] width 8 height 8
click at [1042, 555] on button "Enviar pedido" at bounding box center [1146, 563] width 265 height 27
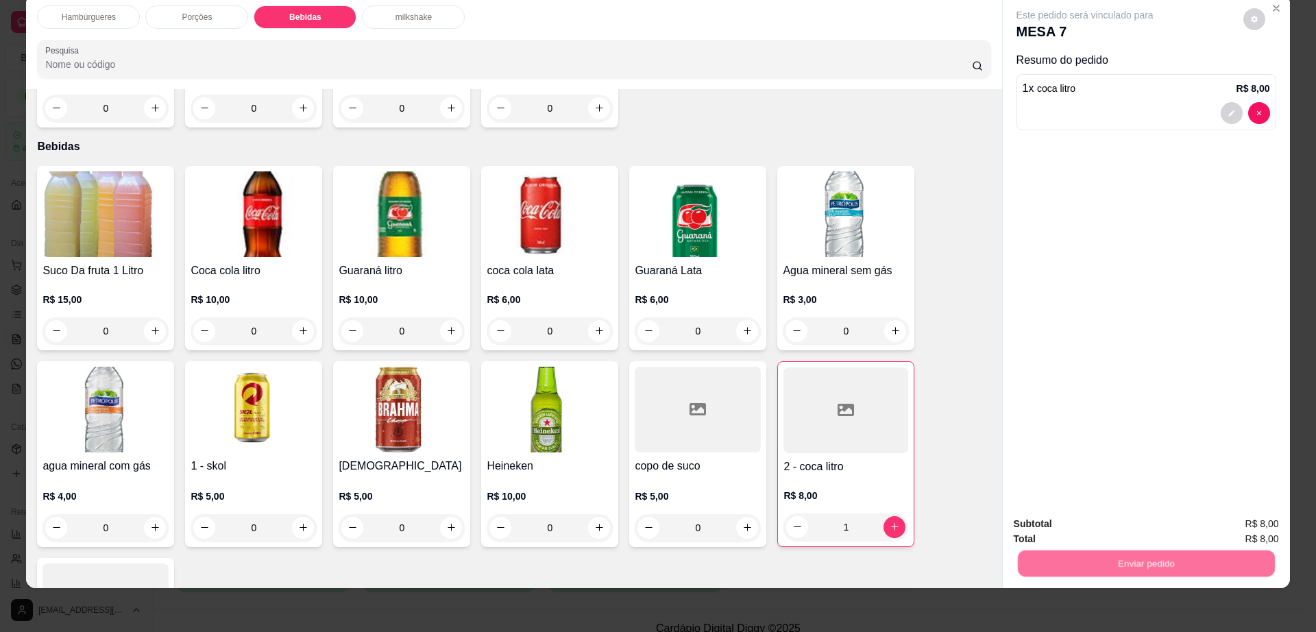
click at [1048, 532] on button "Não registrar e enviar pedido" at bounding box center [1099, 530] width 143 height 26
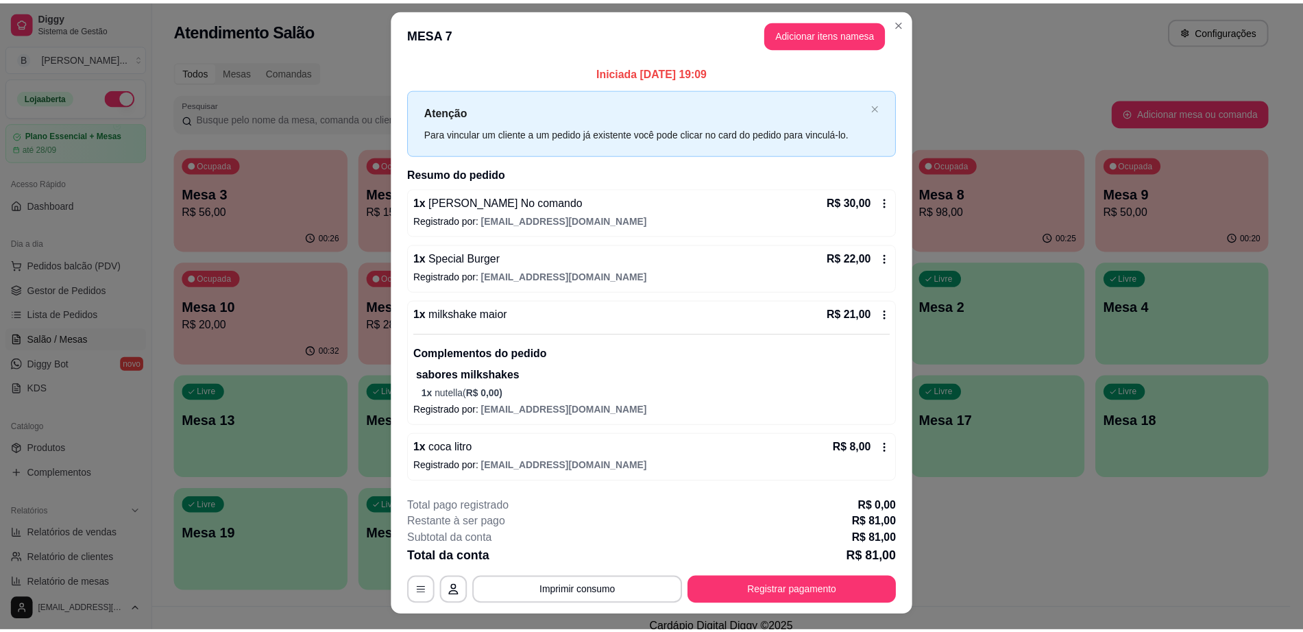
scroll to position [0, 0]
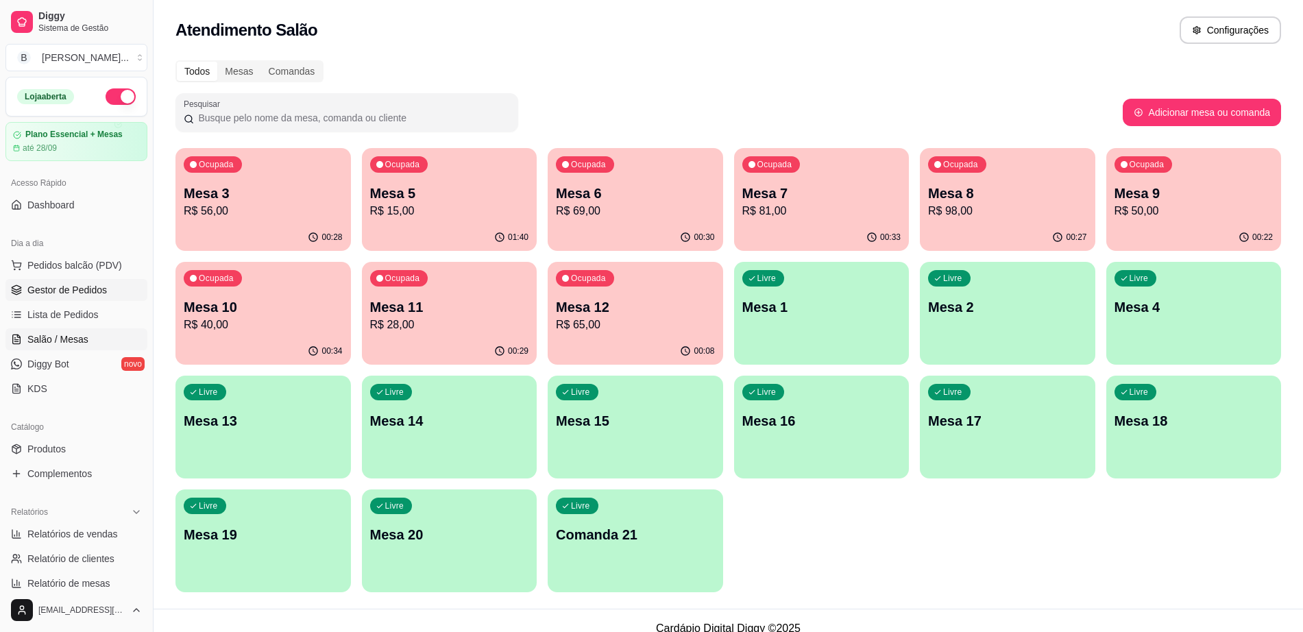
click at [110, 288] on link "Gestor de Pedidos" at bounding box center [76, 290] width 142 height 22
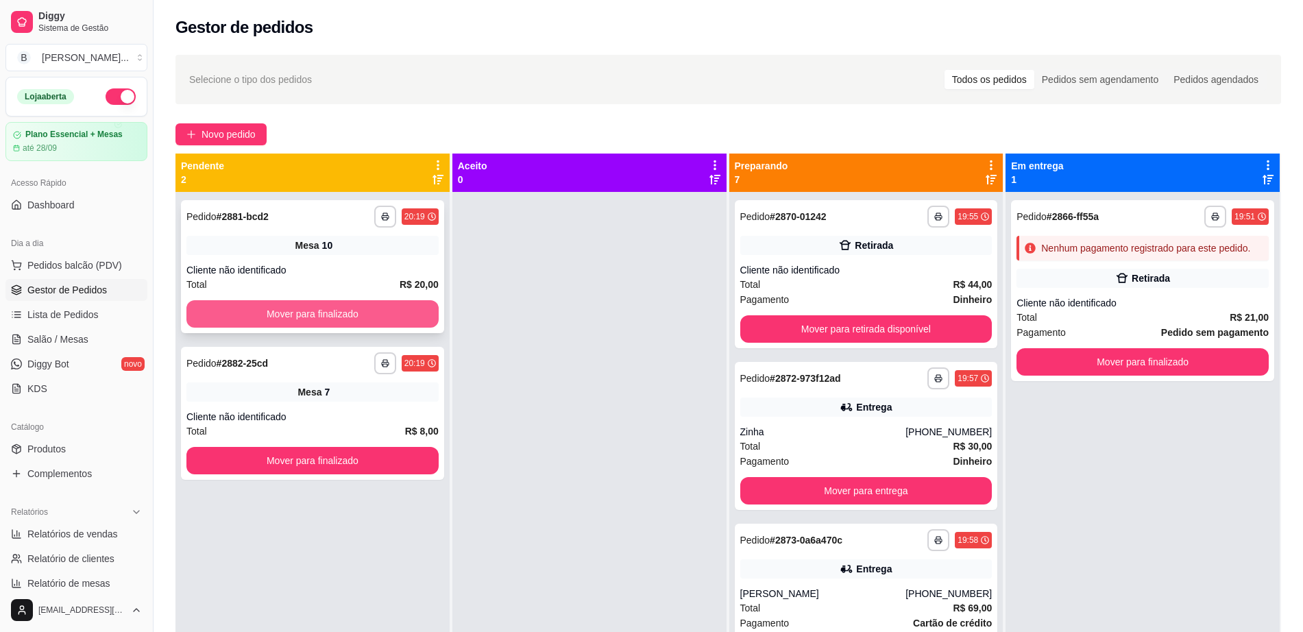
click at [344, 309] on button "Mover para finalizado" at bounding box center [312, 313] width 252 height 27
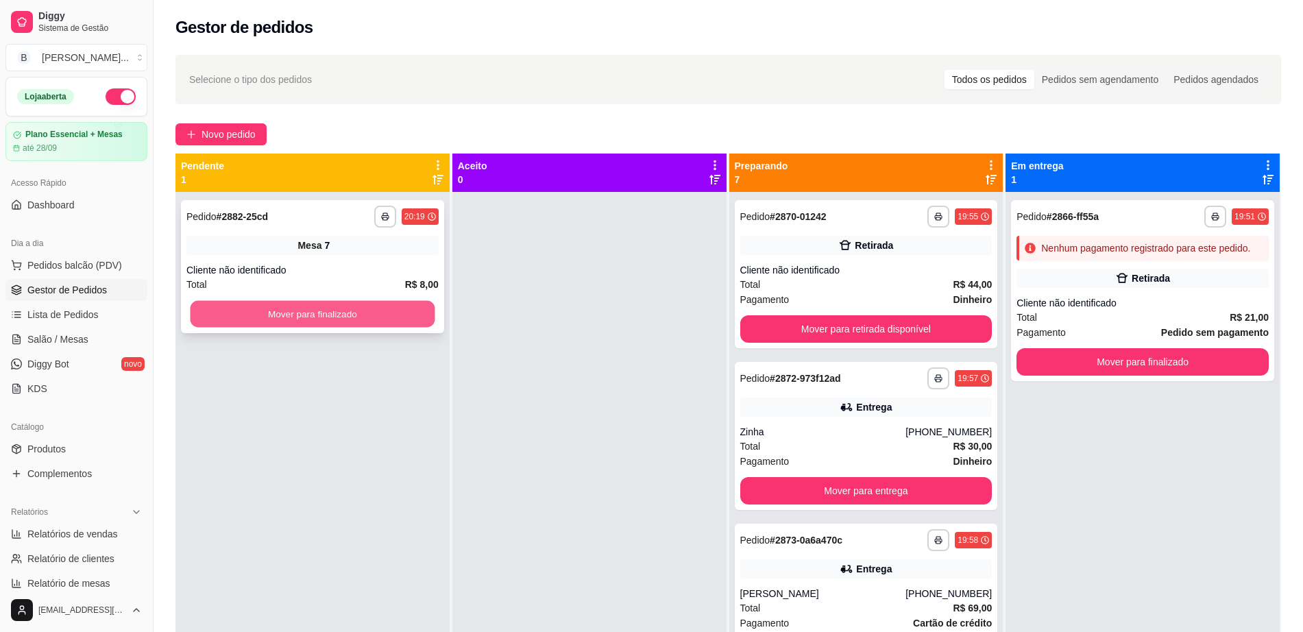
click at [349, 310] on button "Mover para finalizado" at bounding box center [313, 314] width 245 height 27
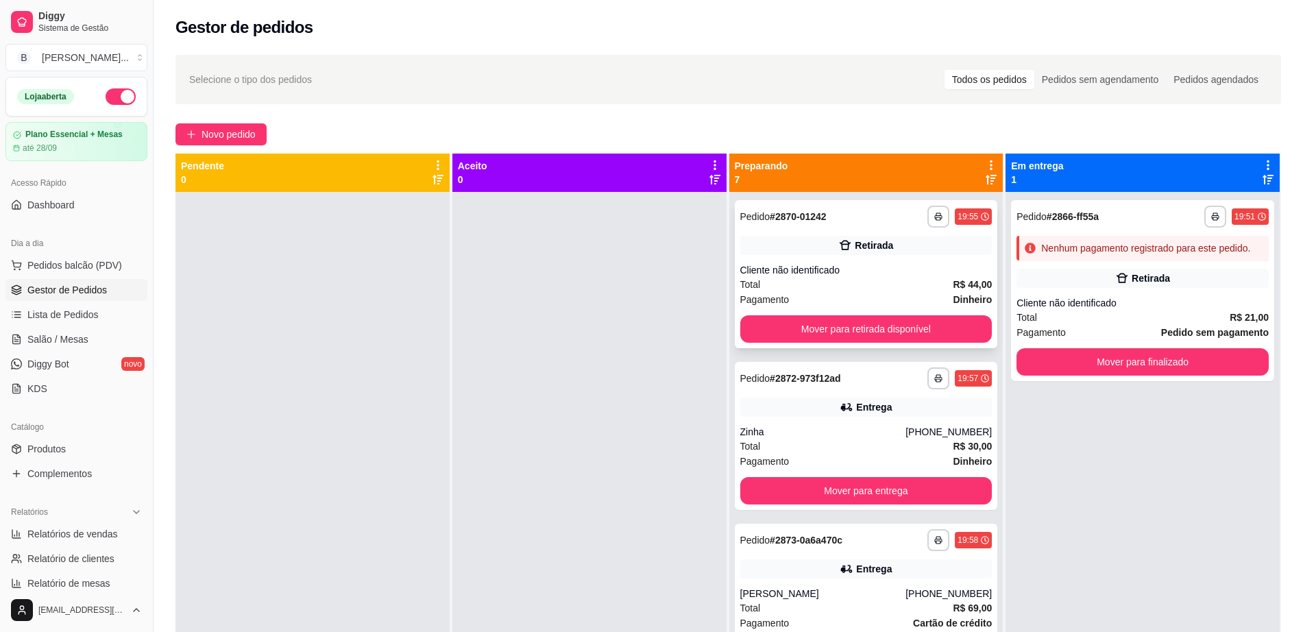
click at [876, 278] on div "Total R$ 44,00" at bounding box center [867, 284] width 252 height 15
click at [1081, 371] on button "Mover para finalizado" at bounding box center [1143, 361] width 252 height 27
click at [805, 459] on div "Pagamento Dinheiro" at bounding box center [867, 461] width 252 height 15
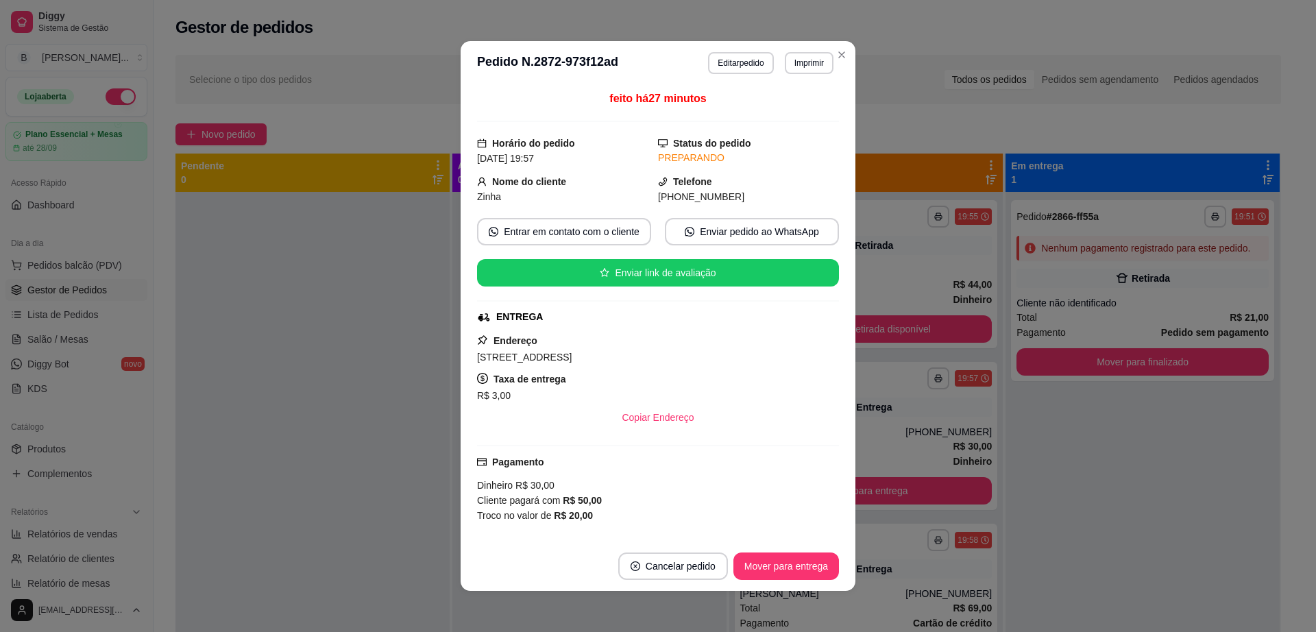
click at [845, 48] on header "**********" at bounding box center [658, 63] width 395 height 44
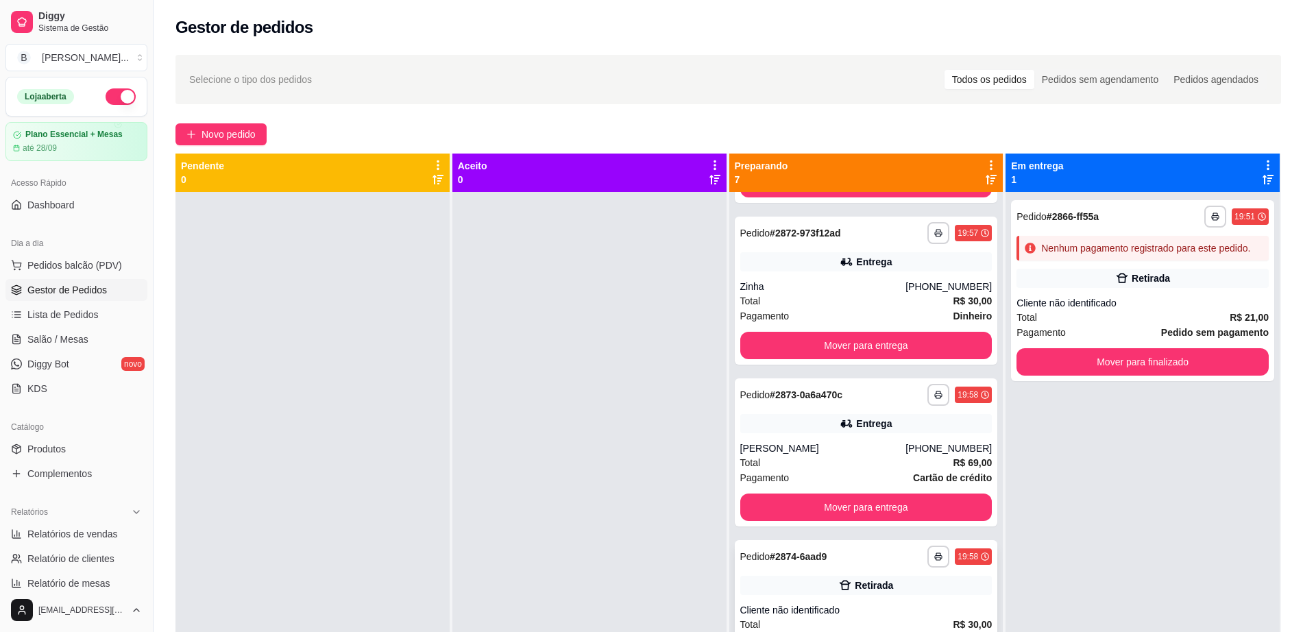
scroll to position [257, 0]
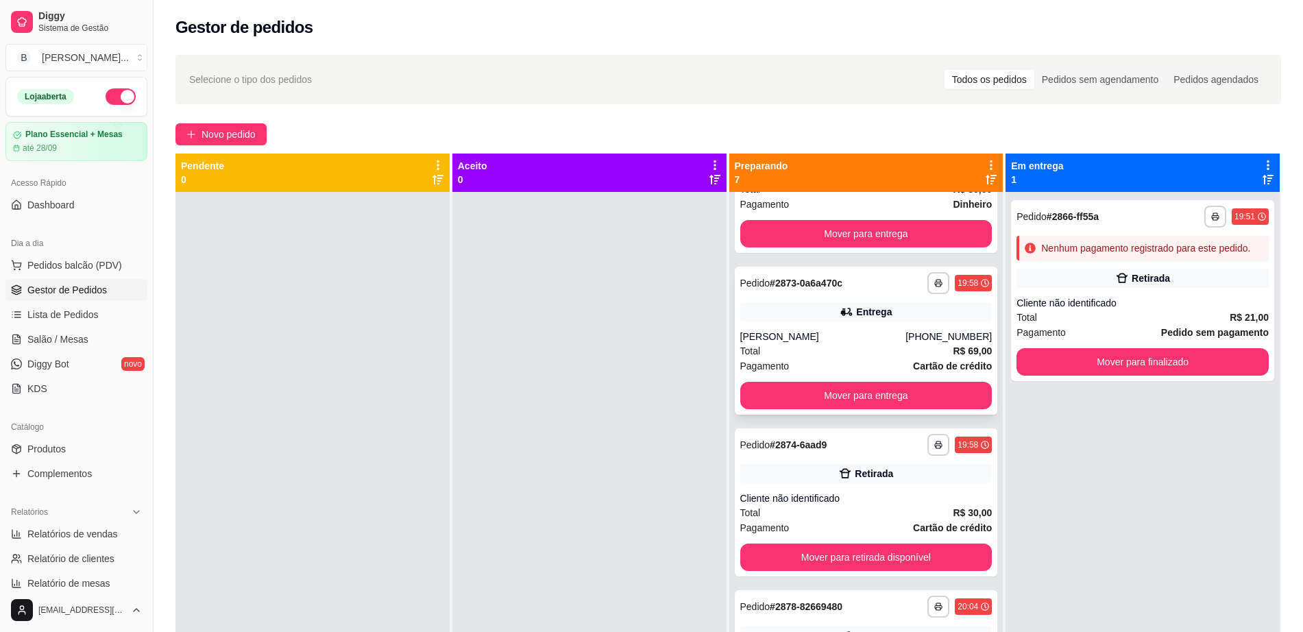
click at [868, 326] on div "**********" at bounding box center [866, 341] width 263 height 148
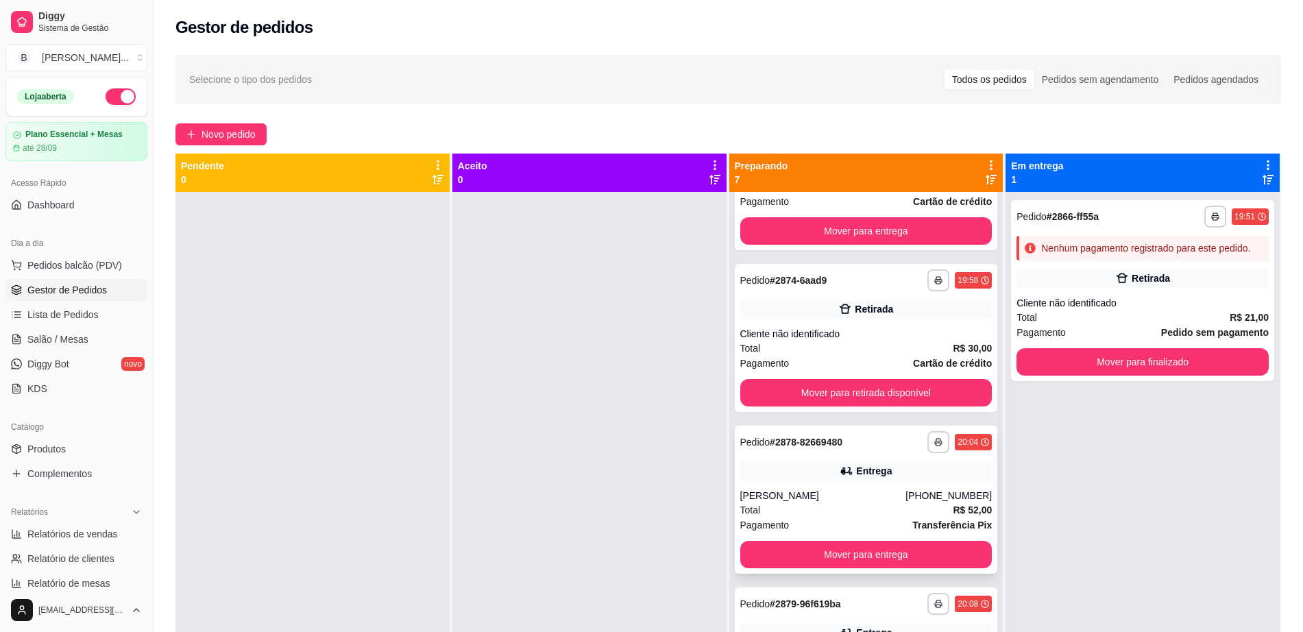
scroll to position [429, 0]
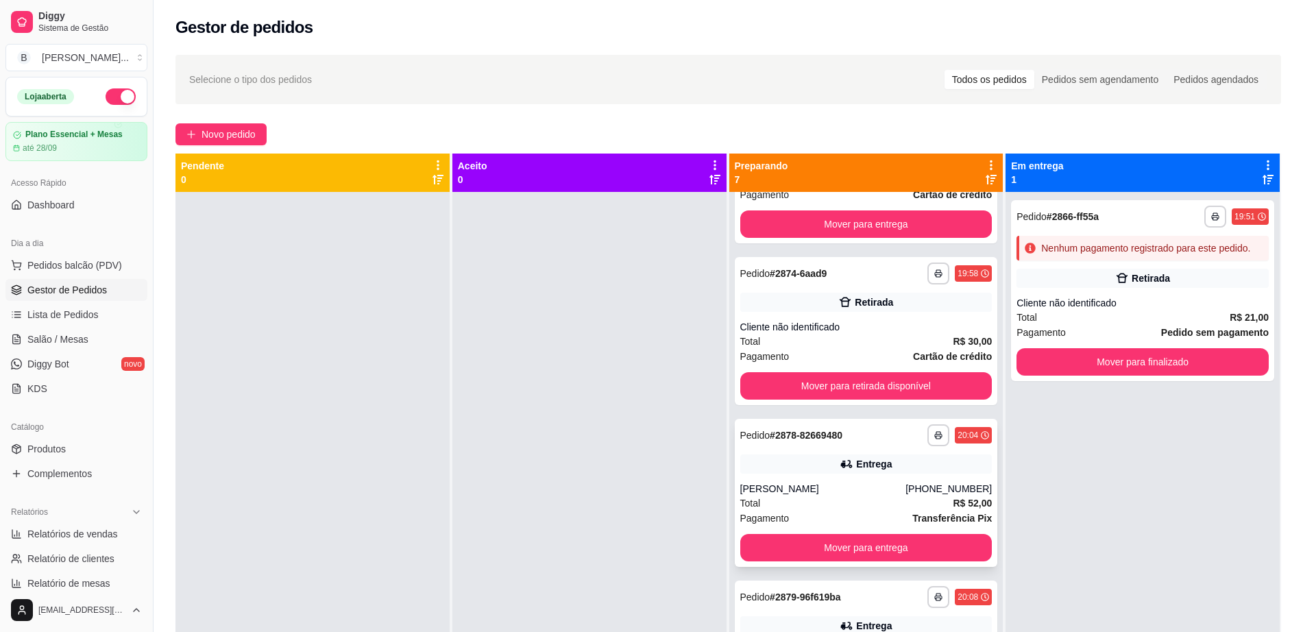
click at [819, 495] on div "[PERSON_NAME]" at bounding box center [824, 489] width 166 height 14
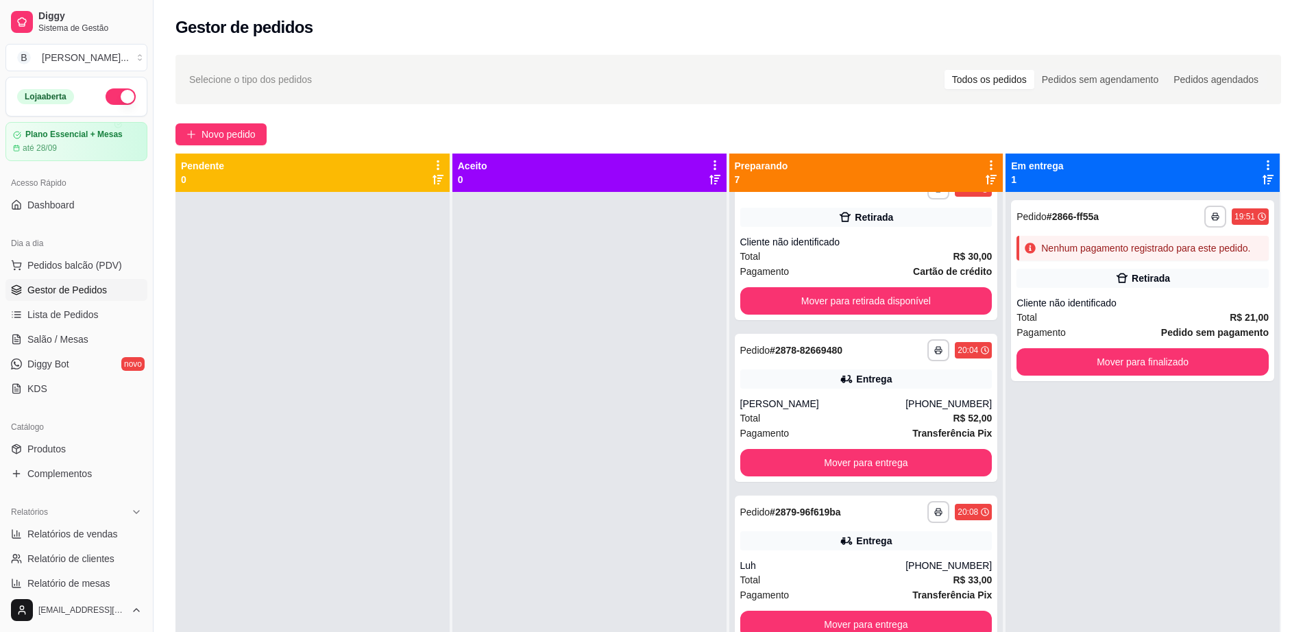
scroll to position [514, 0]
click at [854, 552] on div "**********" at bounding box center [866, 569] width 263 height 148
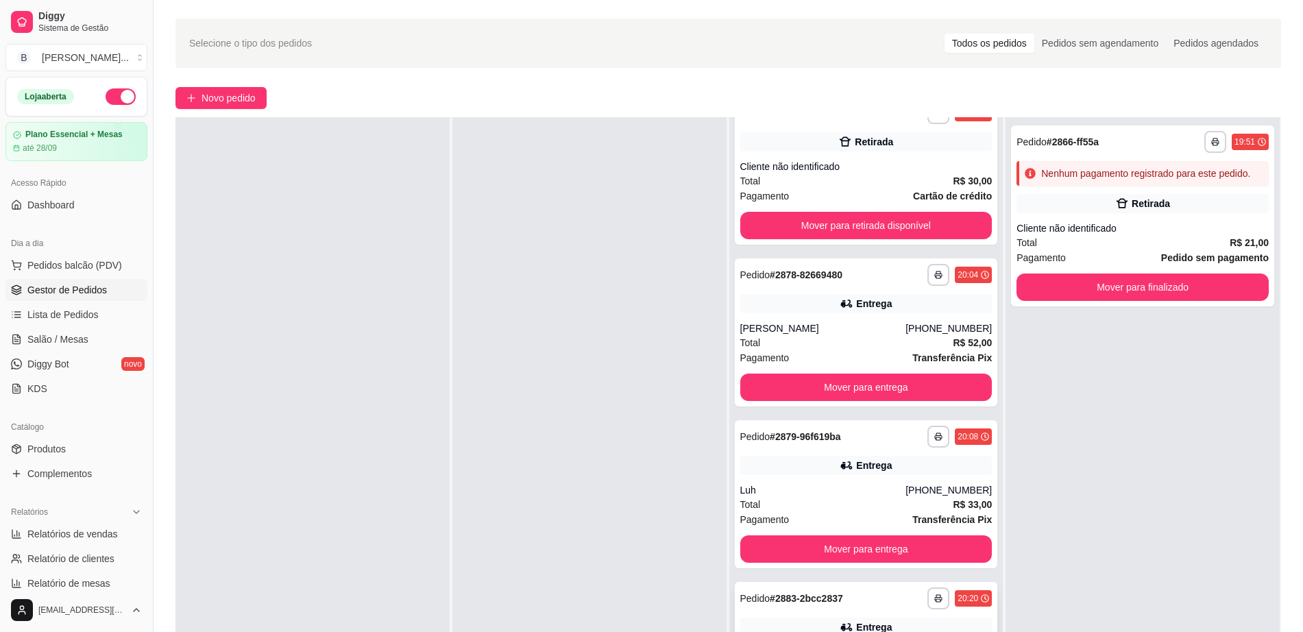
scroll to position [209, 0]
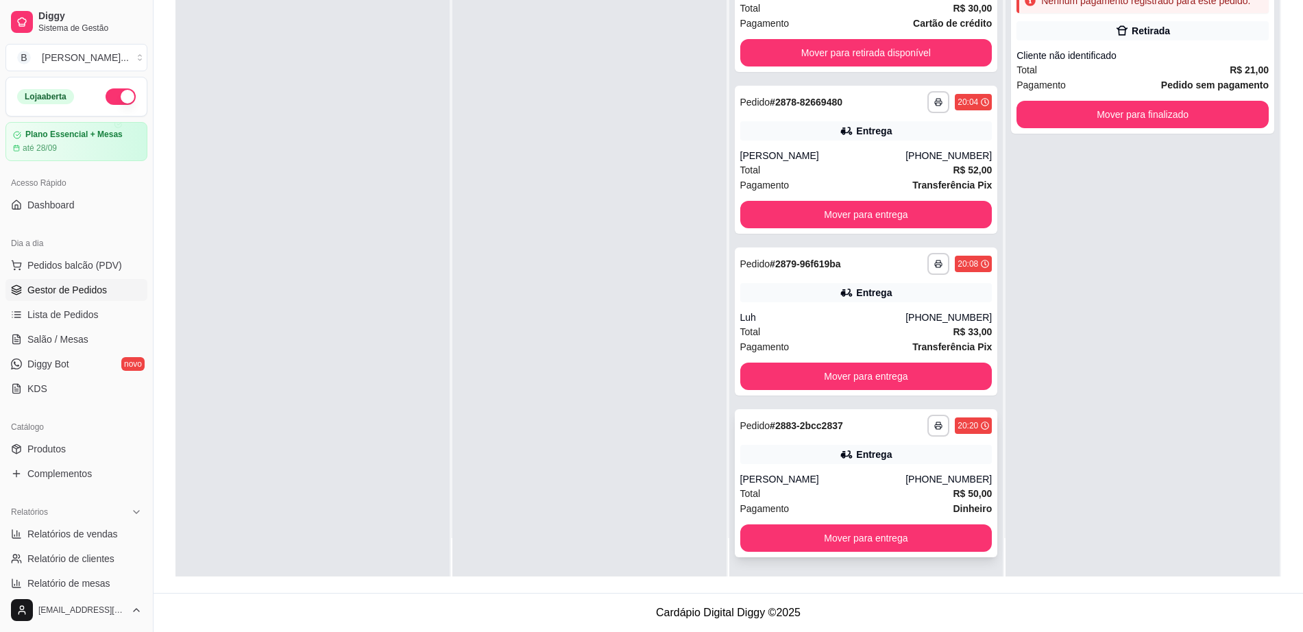
click at [856, 488] on div "Total R$ 50,00" at bounding box center [867, 493] width 252 height 15
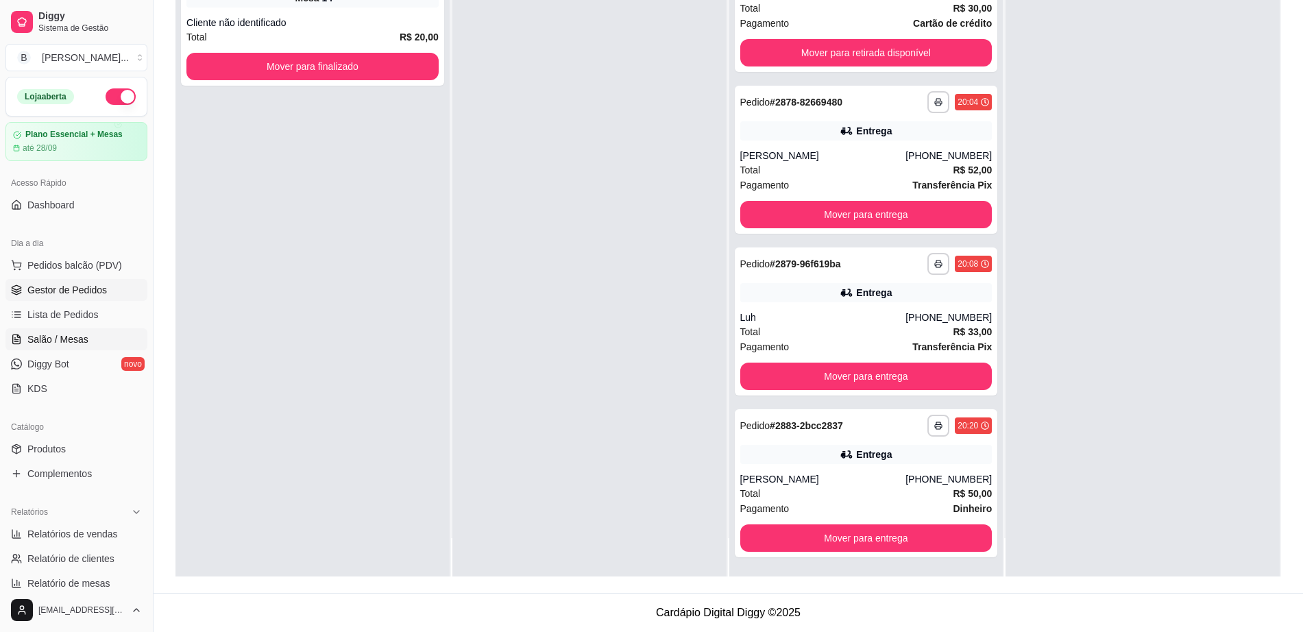
click at [88, 339] on link "Salão / Mesas" at bounding box center [76, 339] width 142 height 22
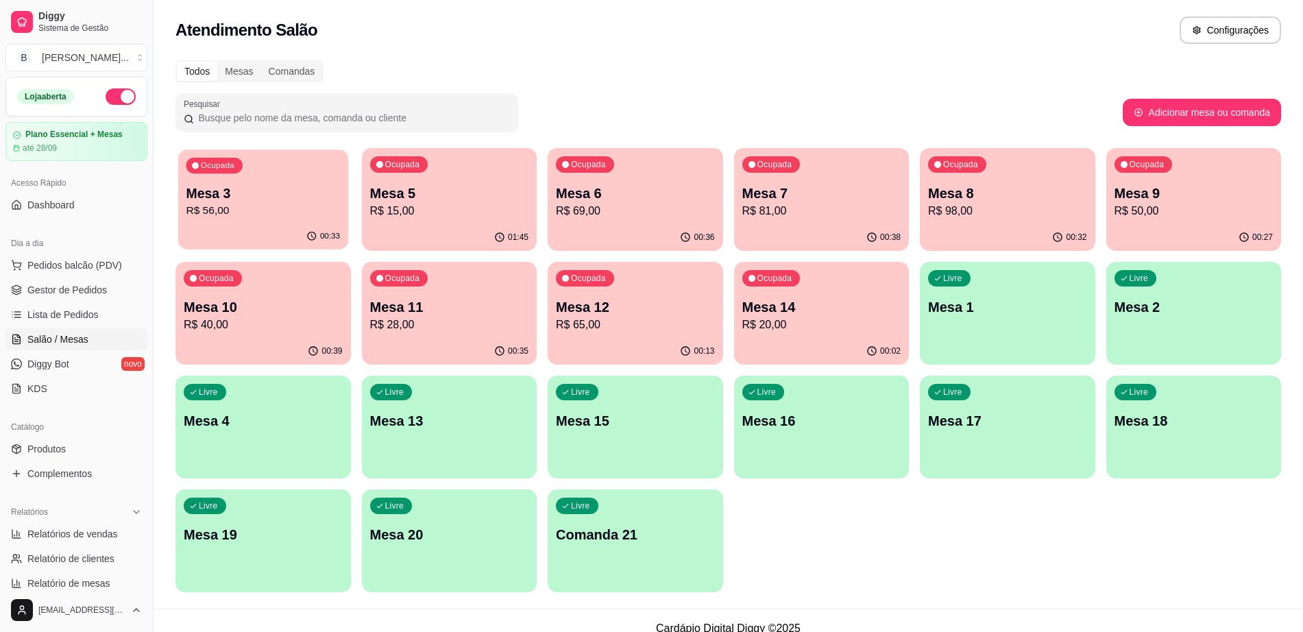
click at [234, 205] on p "R$ 56,00" at bounding box center [263, 211] width 154 height 16
click at [69, 293] on span "Gestor de Pedidos" at bounding box center [67, 290] width 80 height 14
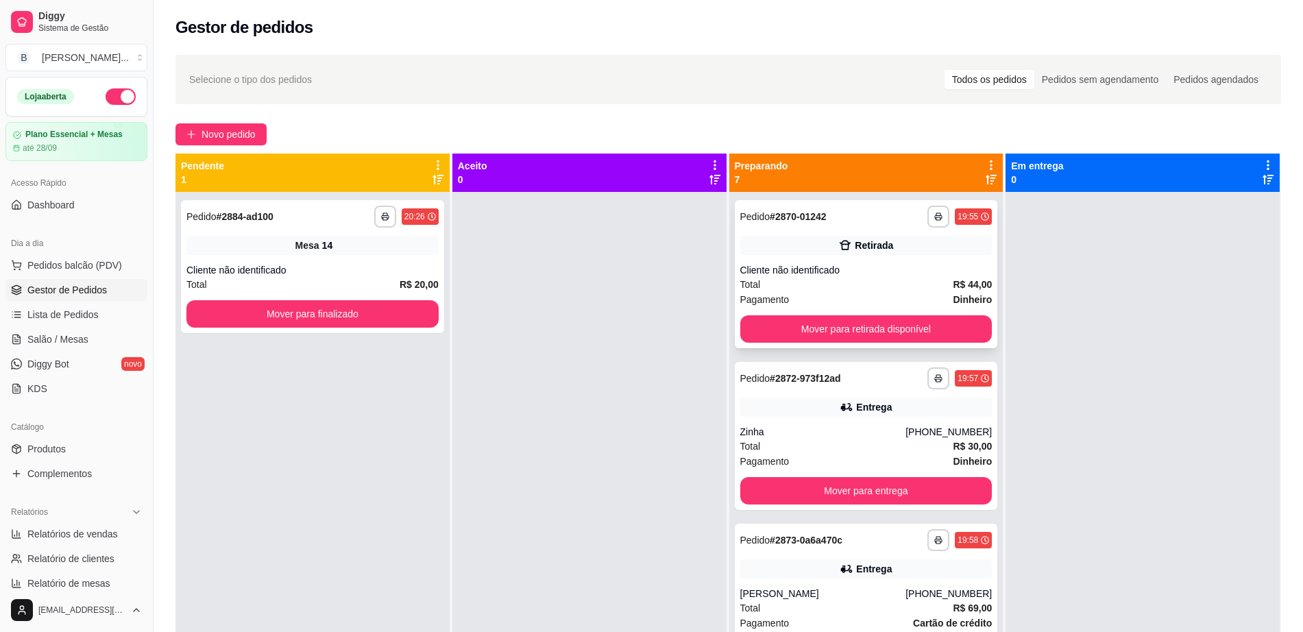
click at [889, 279] on div "Total R$ 44,00" at bounding box center [867, 284] width 252 height 15
click at [900, 442] on div "Total R$ 30,00" at bounding box center [867, 446] width 252 height 15
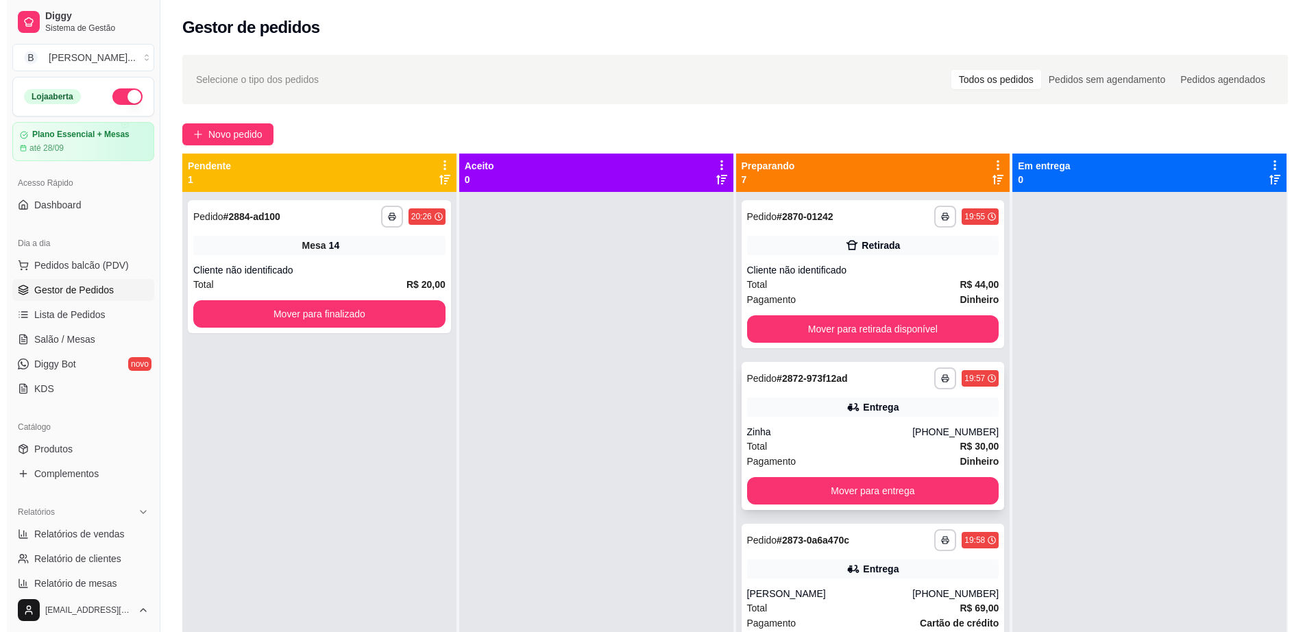
scroll to position [257, 0]
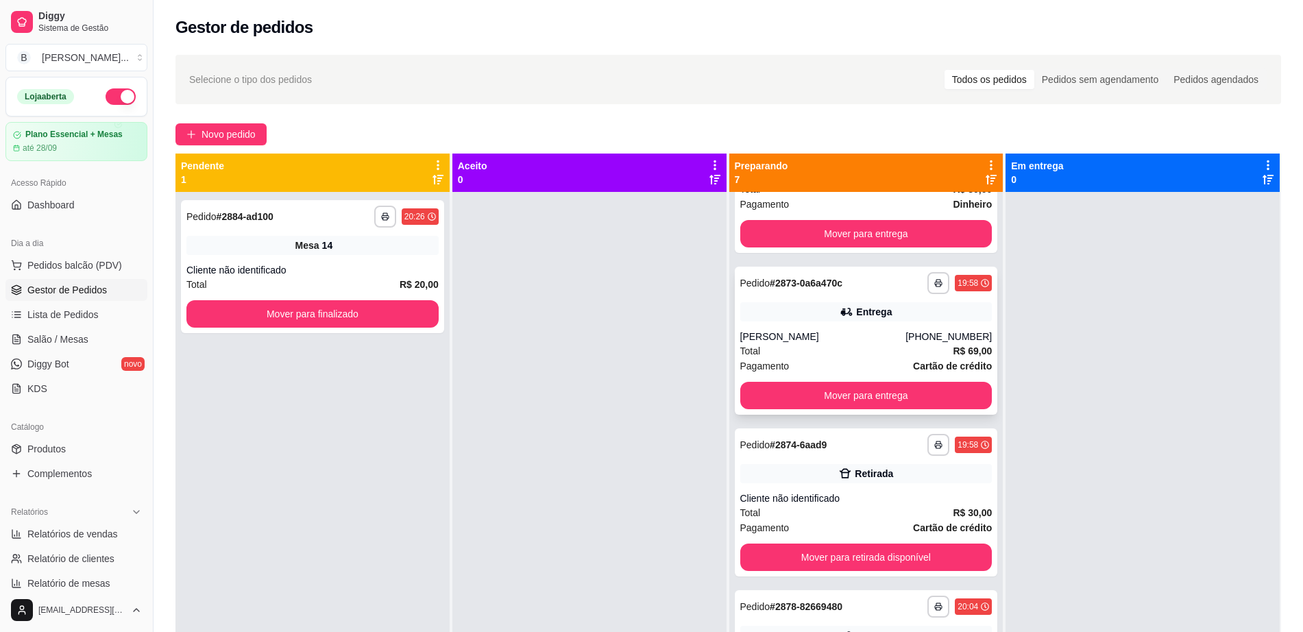
click at [856, 361] on div "Pagamento Cartão de crédito" at bounding box center [867, 366] width 252 height 15
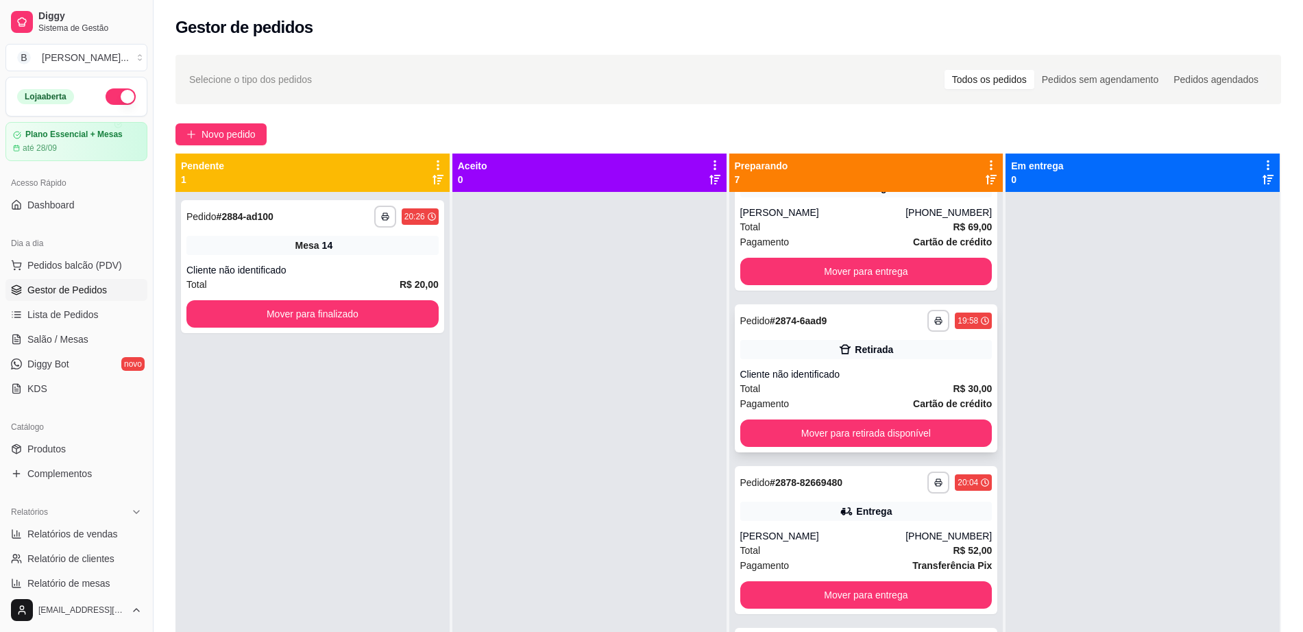
scroll to position [429, 0]
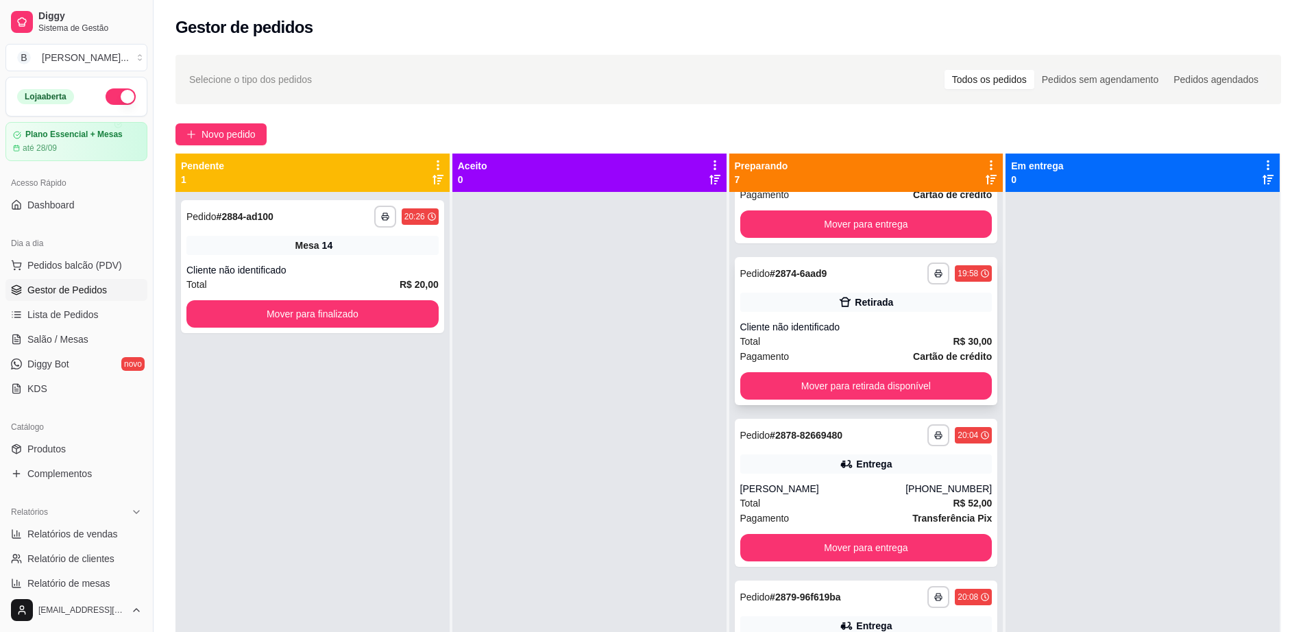
click at [874, 344] on div "Total R$ 30,00" at bounding box center [867, 341] width 252 height 15
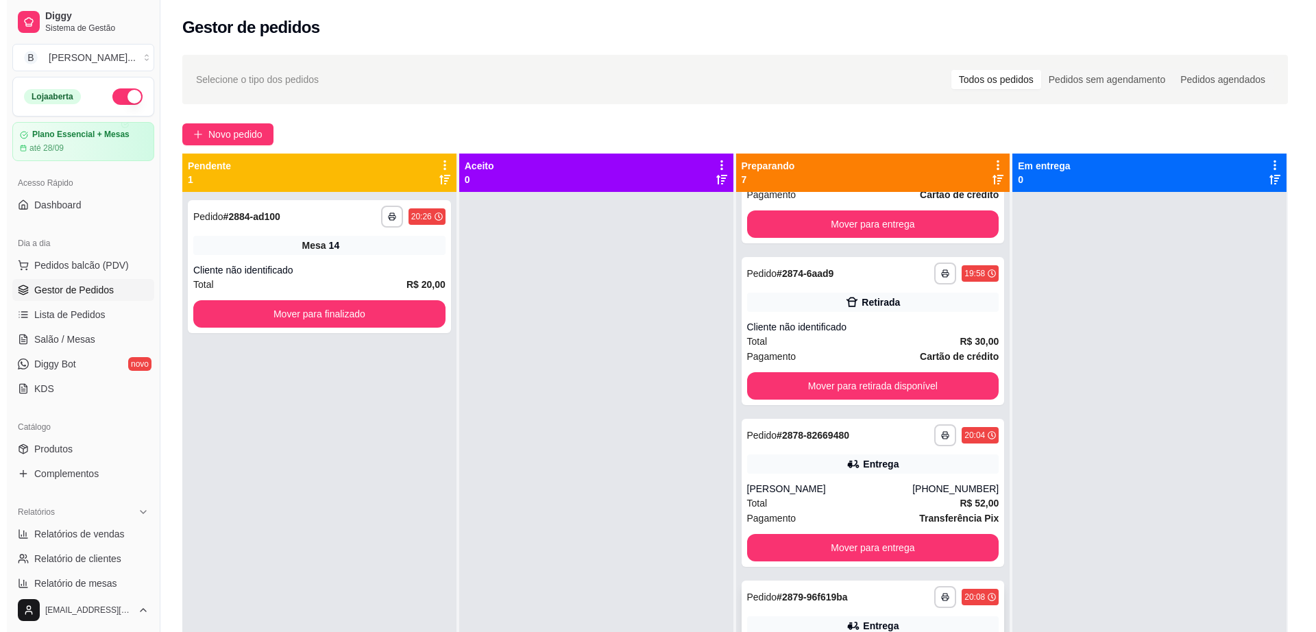
scroll to position [514, 0]
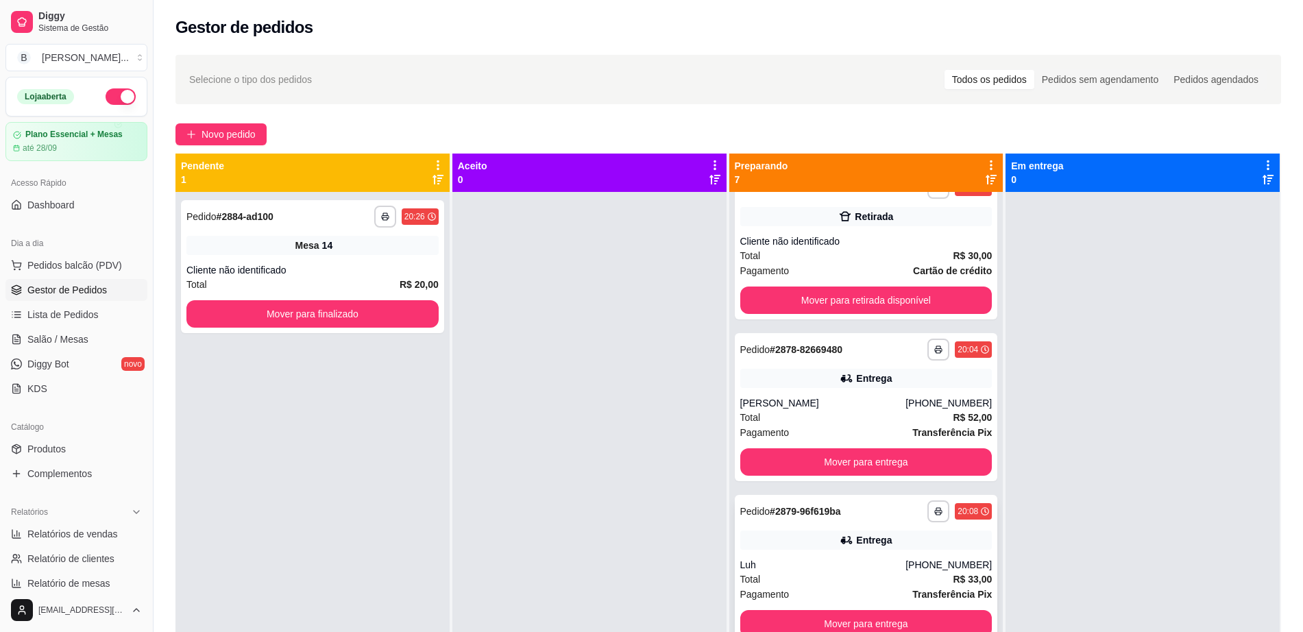
click at [862, 549] on div "Entrega" at bounding box center [867, 540] width 252 height 19
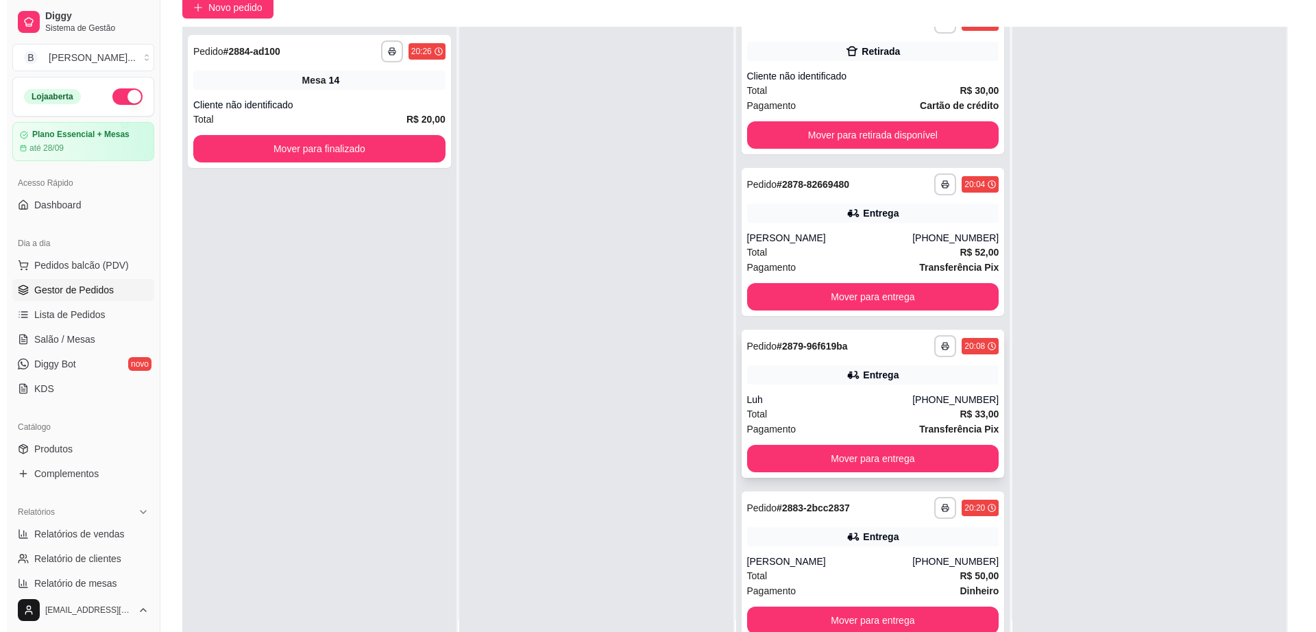
scroll to position [209, 0]
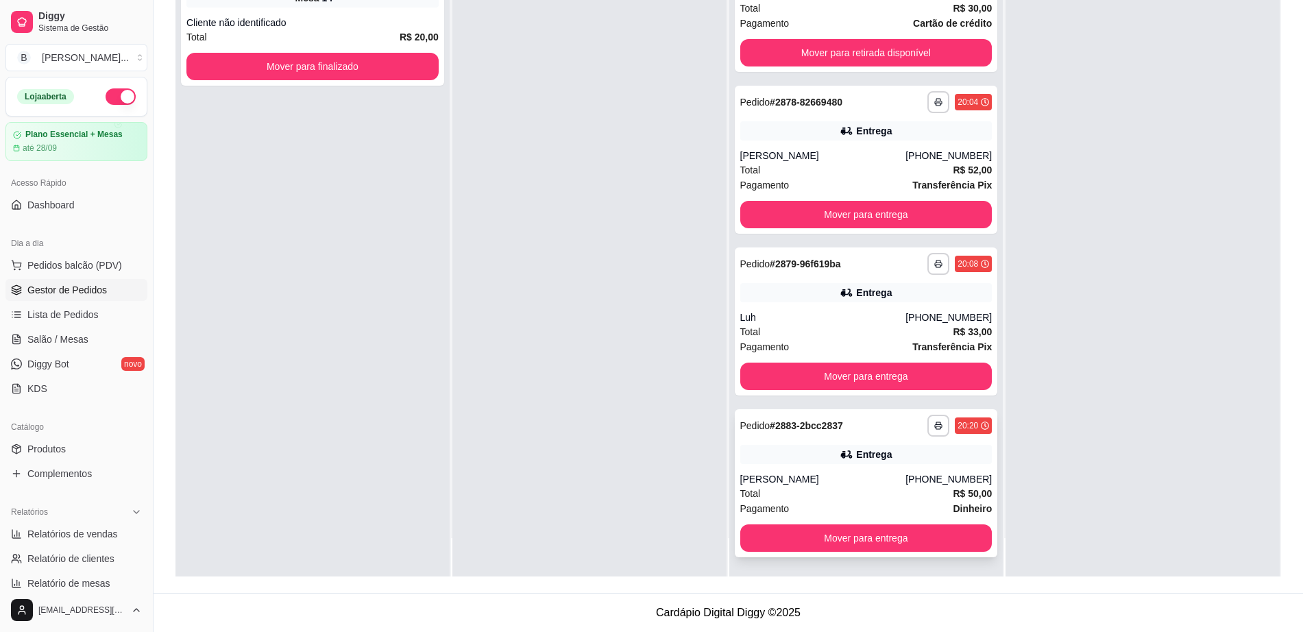
click at [827, 466] on div "**********" at bounding box center [866, 483] width 263 height 148
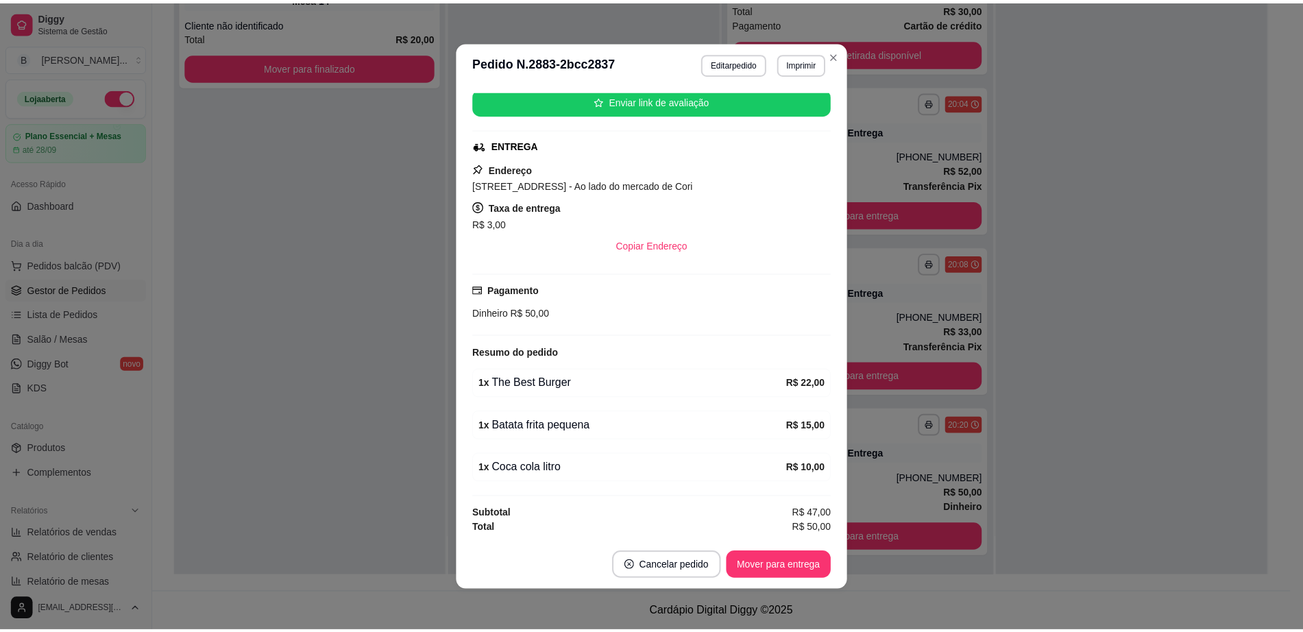
scroll to position [3, 0]
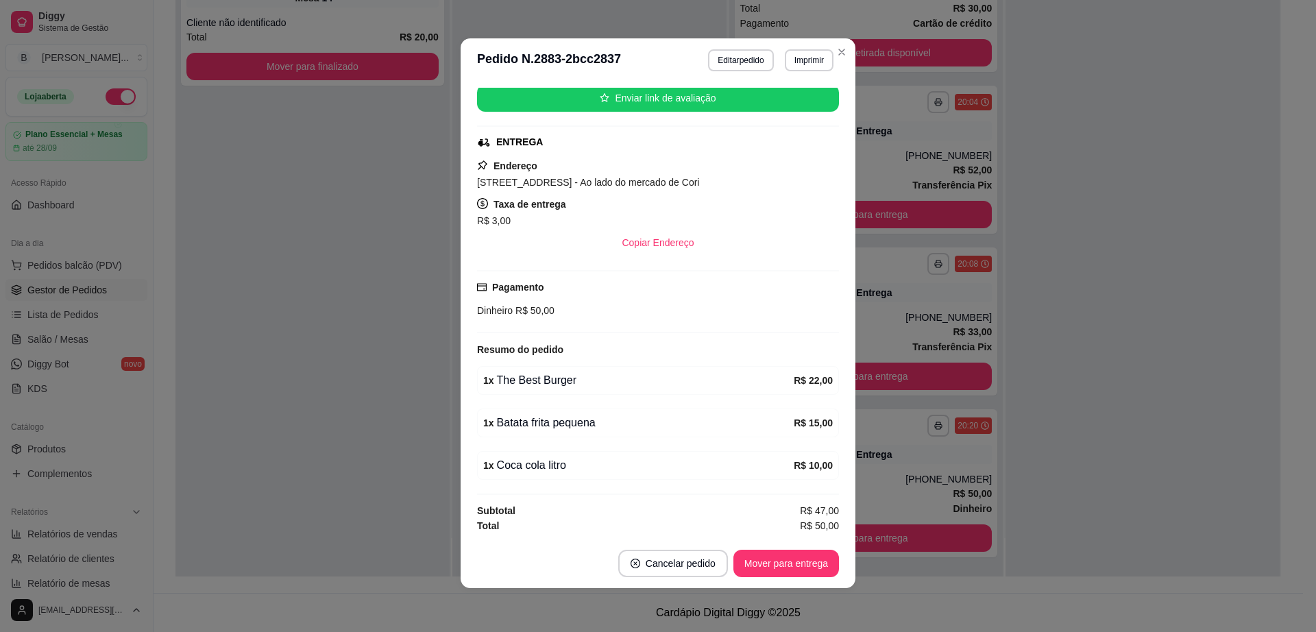
click at [843, 43] on header "**********" at bounding box center [658, 60] width 395 height 44
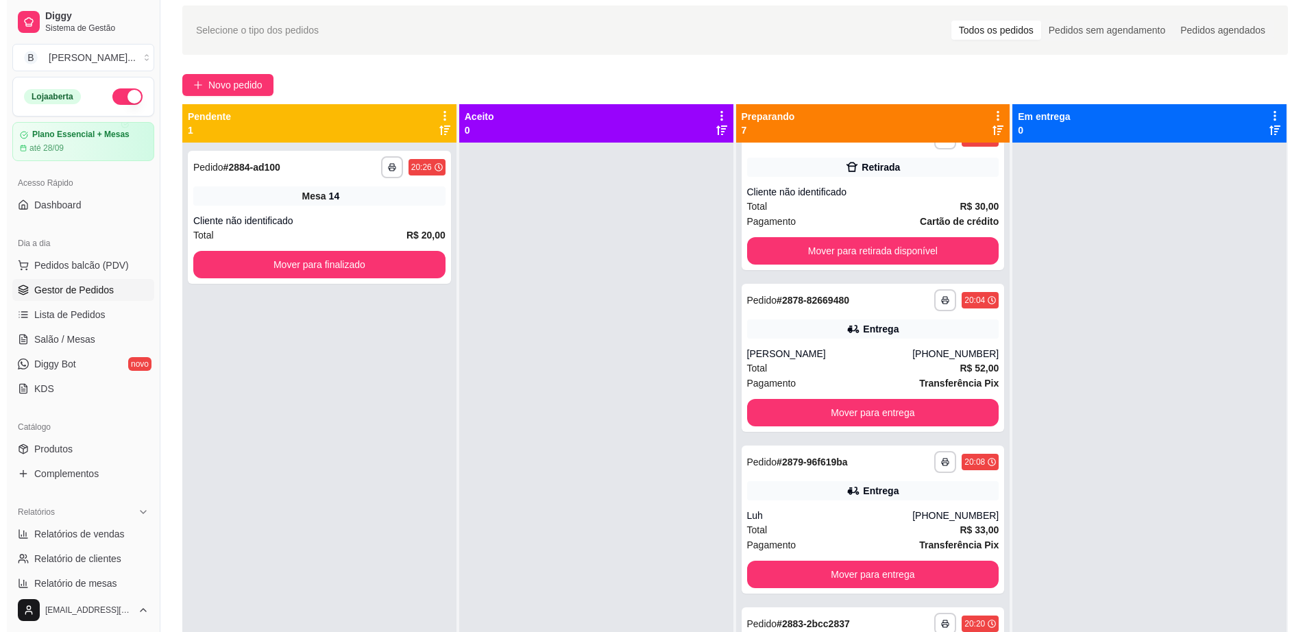
scroll to position [0, 0]
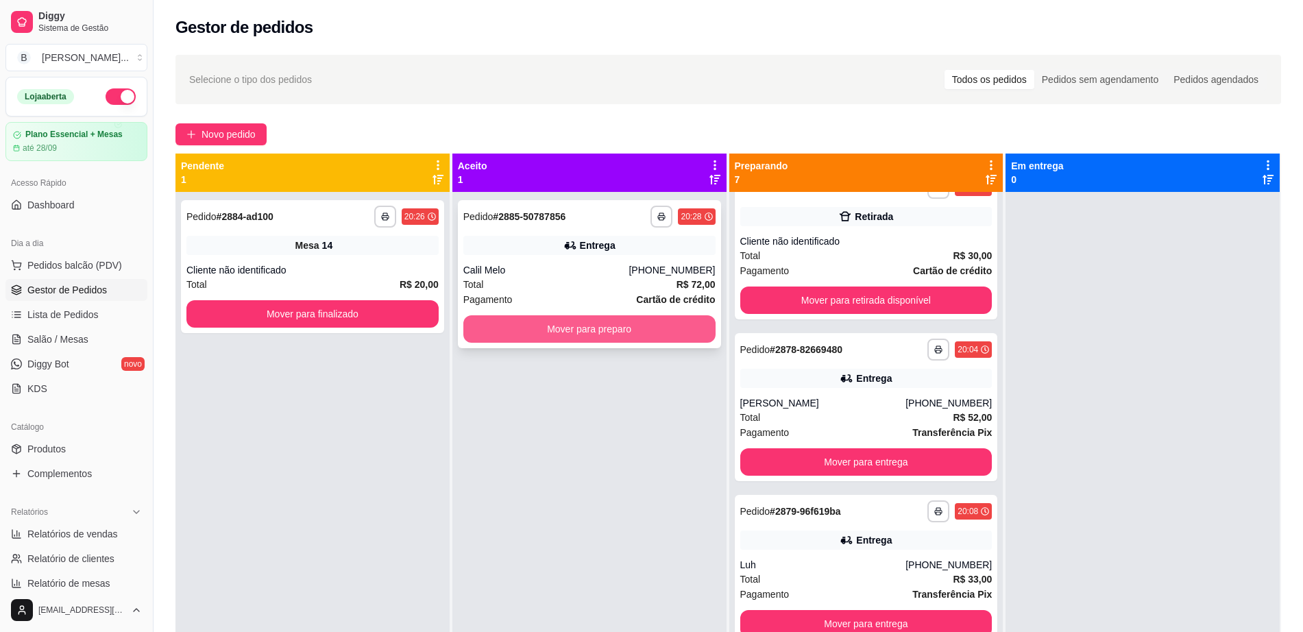
click at [566, 332] on button "Mover para preparo" at bounding box center [590, 328] width 252 height 27
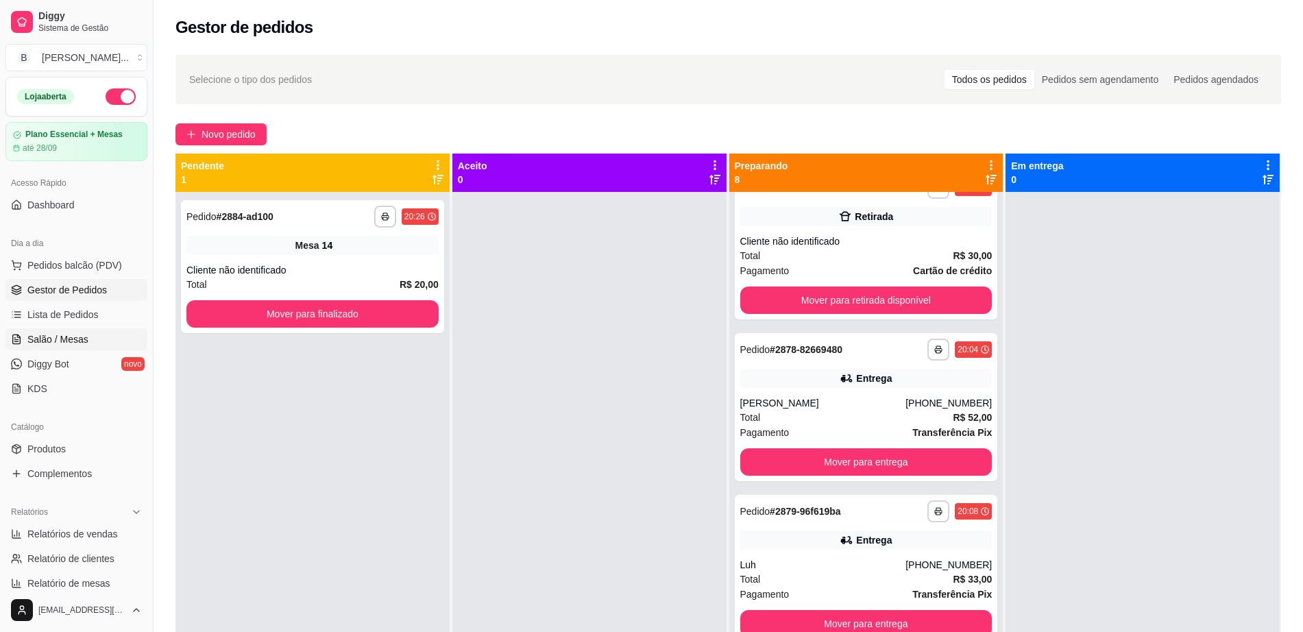
click at [66, 340] on span "Salão / Mesas" at bounding box center [57, 340] width 61 height 14
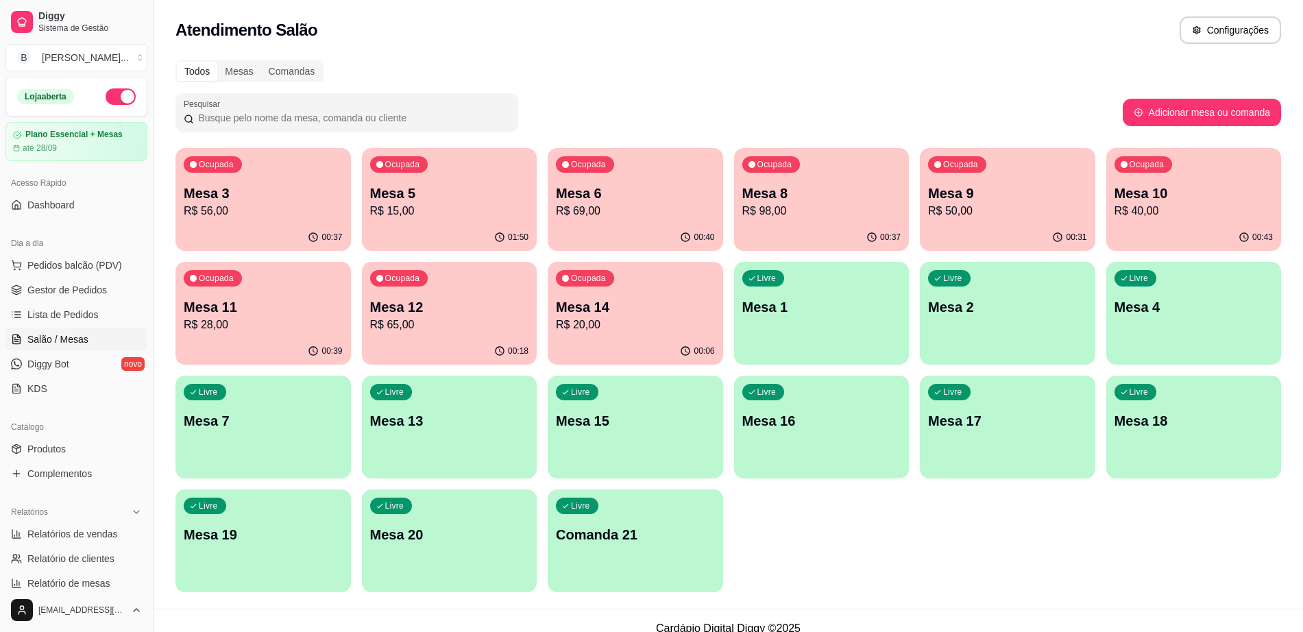
click at [581, 204] on p "R$ 69,00" at bounding box center [635, 211] width 159 height 16
click at [464, 206] on p "R$ 15,00" at bounding box center [449, 211] width 154 height 16
click at [679, 223] on div "Ocupada Mesa 6 R$ 69,00" at bounding box center [636, 186] width 176 height 76
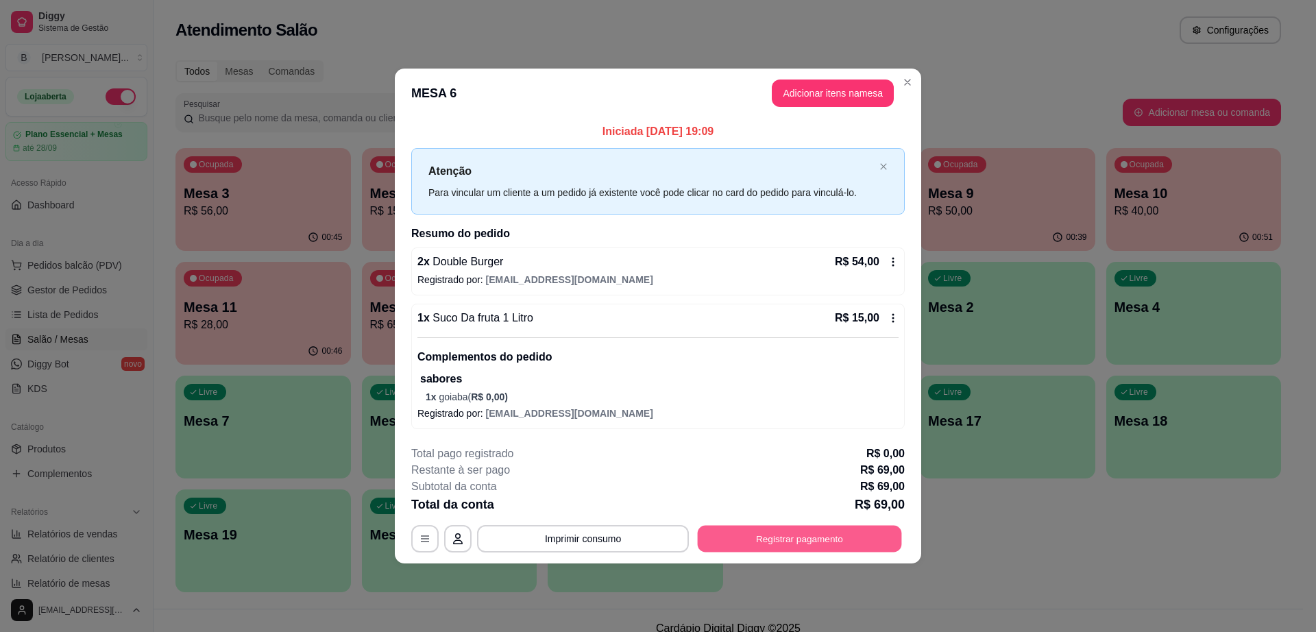
click at [813, 540] on button "Registrar pagamento" at bounding box center [800, 539] width 204 height 27
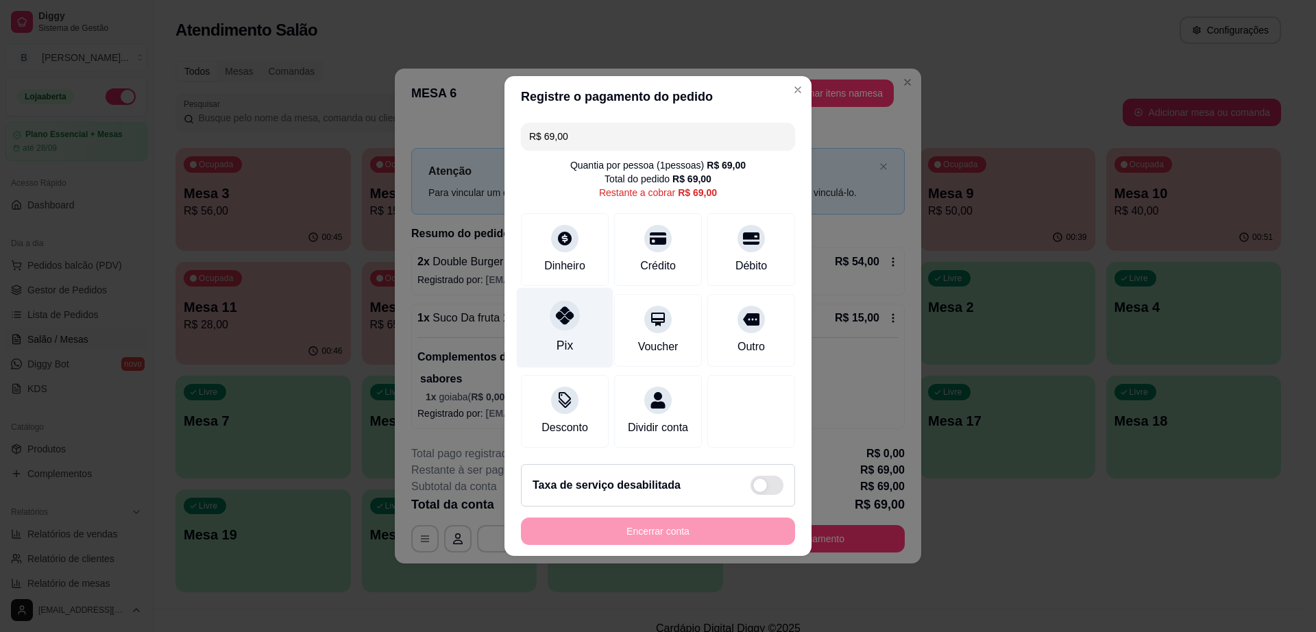
click at [574, 320] on div "Pix" at bounding box center [565, 328] width 97 height 80
type input "R$ 0,00"
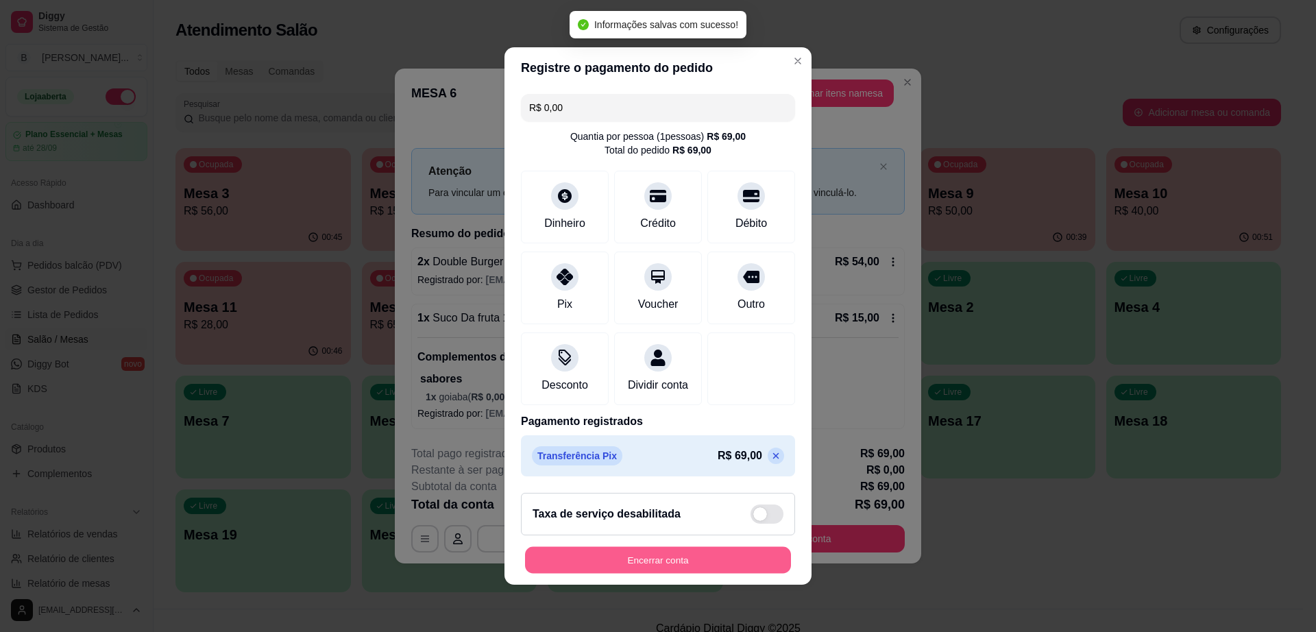
click at [721, 565] on button "Encerrar conta" at bounding box center [658, 560] width 266 height 27
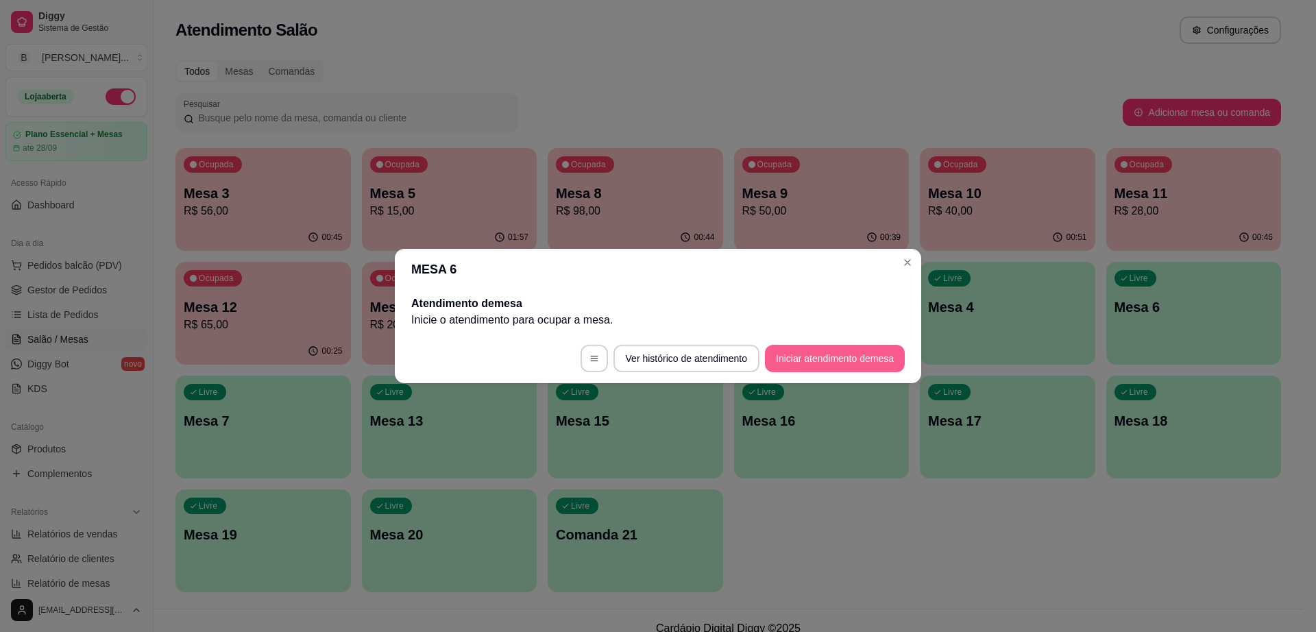
click at [861, 356] on button "Iniciar atendimento de mesa" at bounding box center [835, 358] width 140 height 27
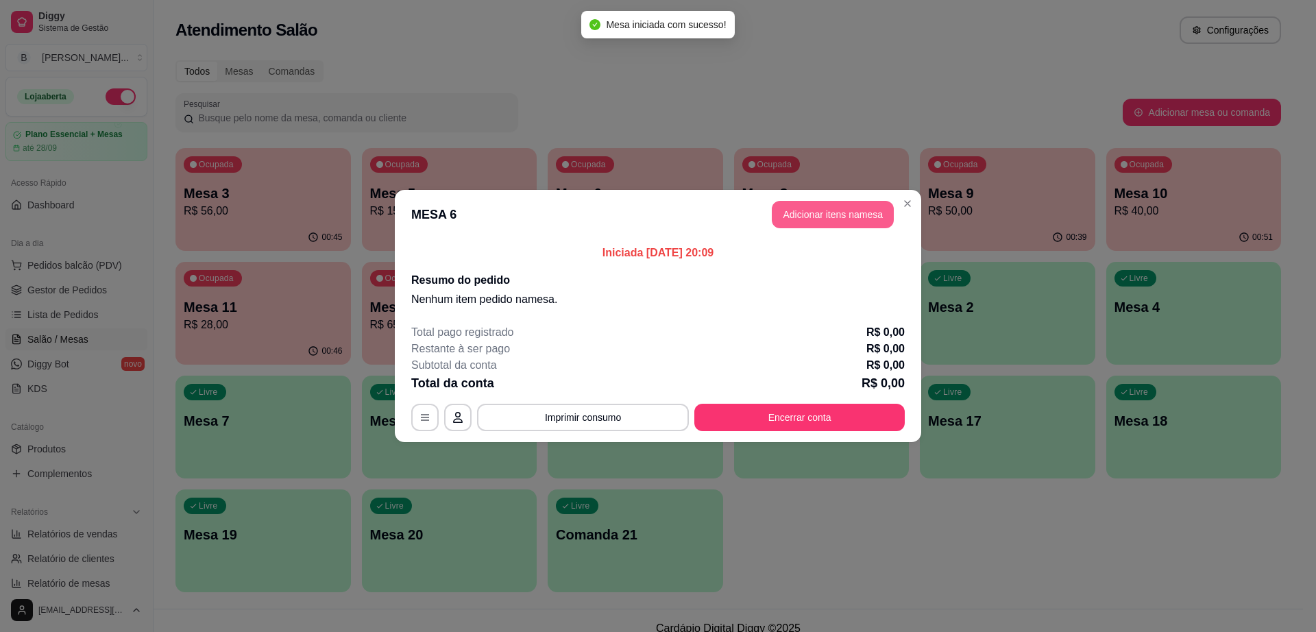
click at [852, 219] on button "Adicionar itens na mesa" at bounding box center [833, 214] width 122 height 27
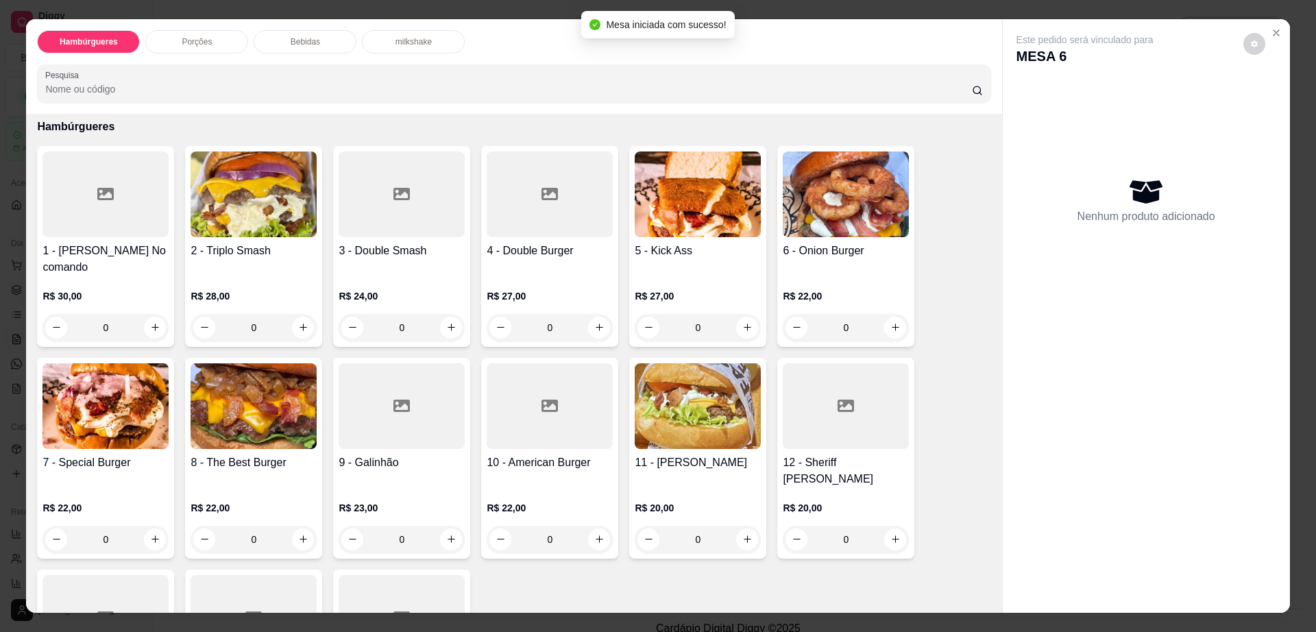
scroll to position [257, 0]
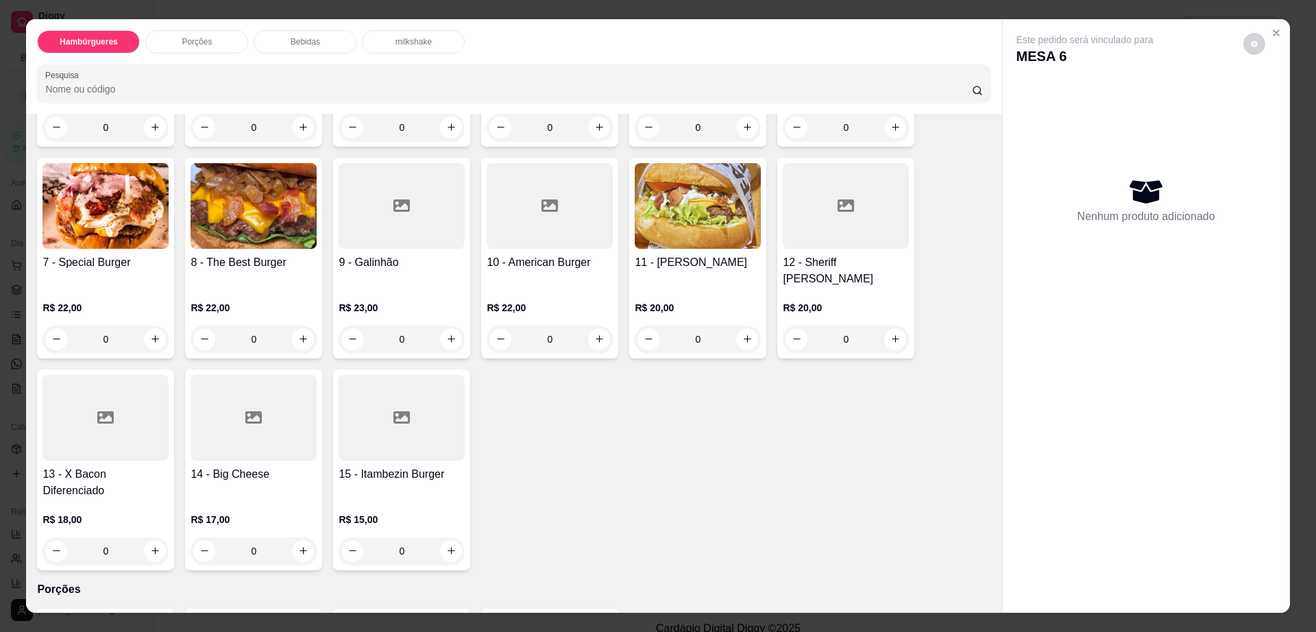
click at [86, 407] on div at bounding box center [106, 418] width 126 height 86
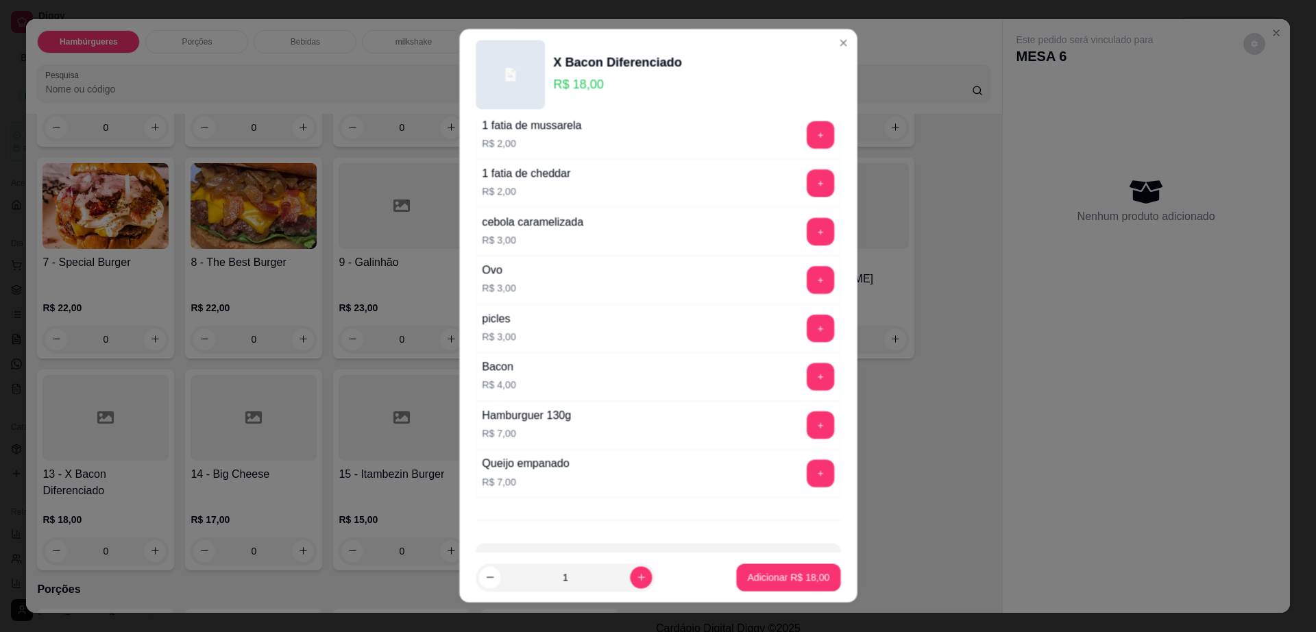
scroll to position [108, 0]
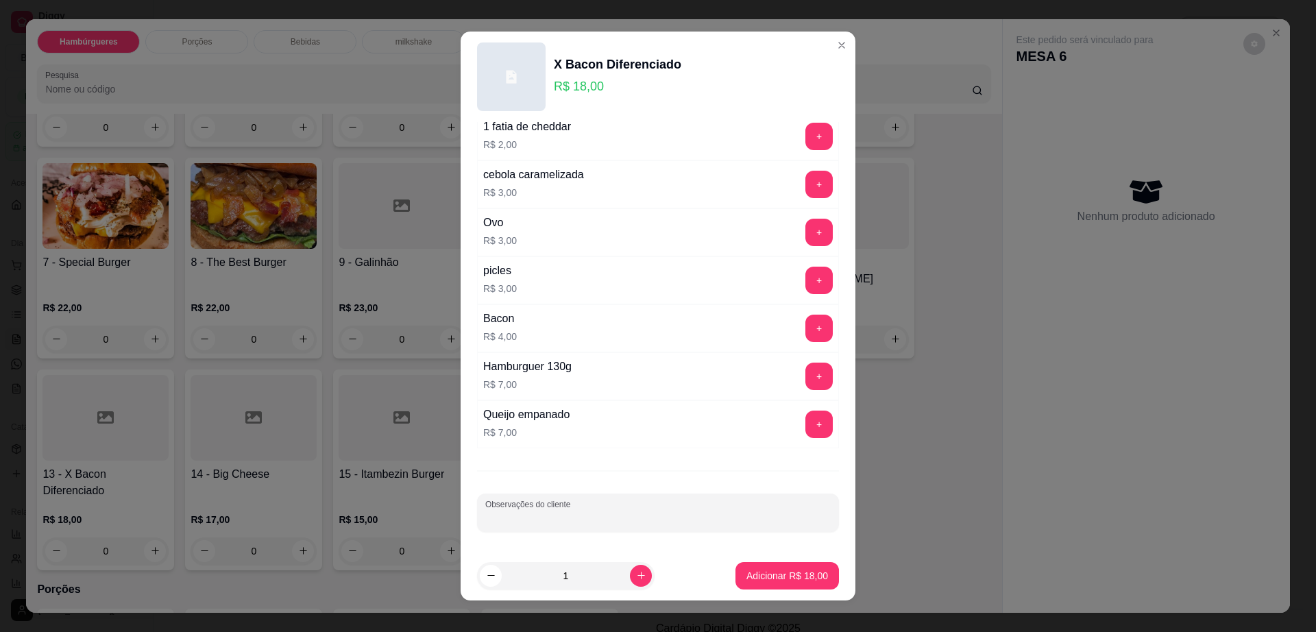
click at [551, 514] on input "Observações do cliente" at bounding box center [658, 519] width 346 height 14
type input "sem salada"
click at [773, 577] on p "Adicionar R$ 18,00" at bounding box center [788, 576] width 82 height 14
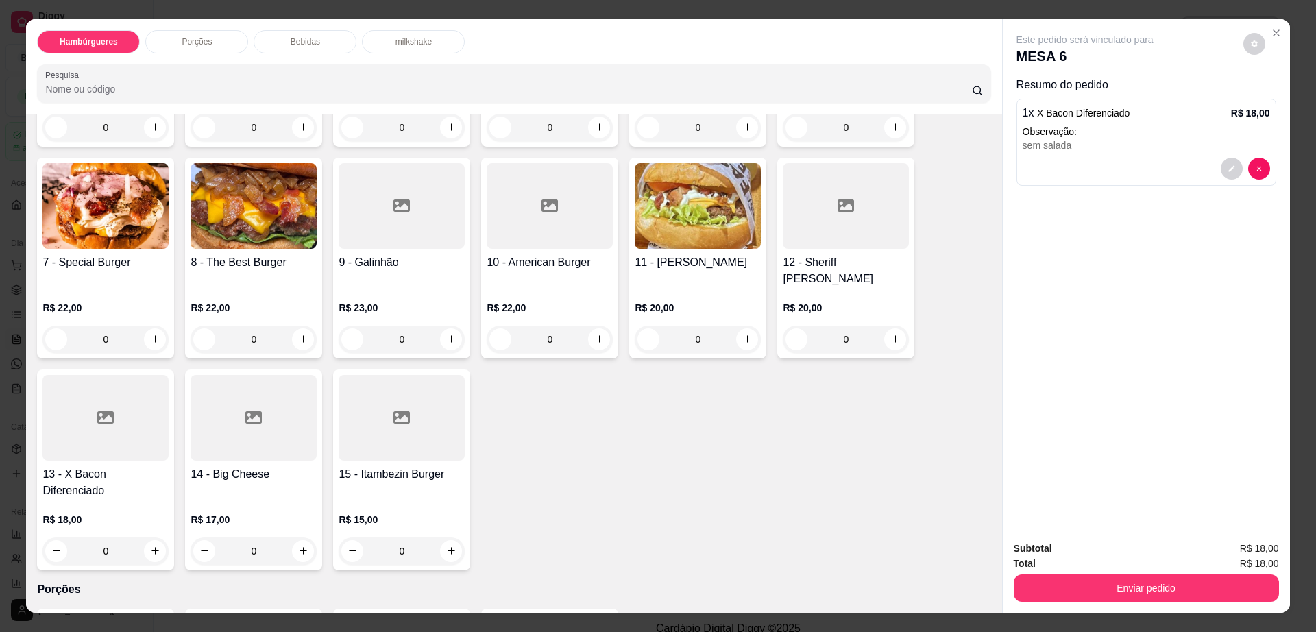
click at [252, 420] on div at bounding box center [254, 418] width 126 height 86
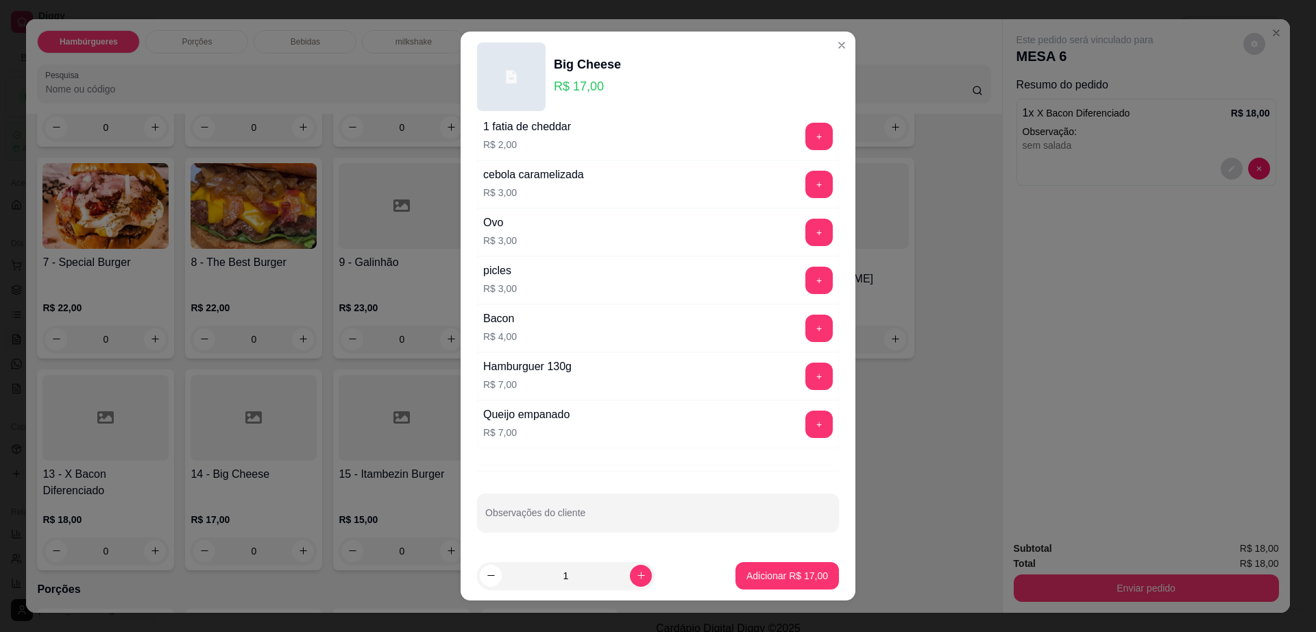
click at [631, 532] on div "TURBINE SEU HAMBURGUER Escolha até 50 opções Completo 1 fatia de mussarela R$ 2…" at bounding box center [658, 336] width 395 height 429
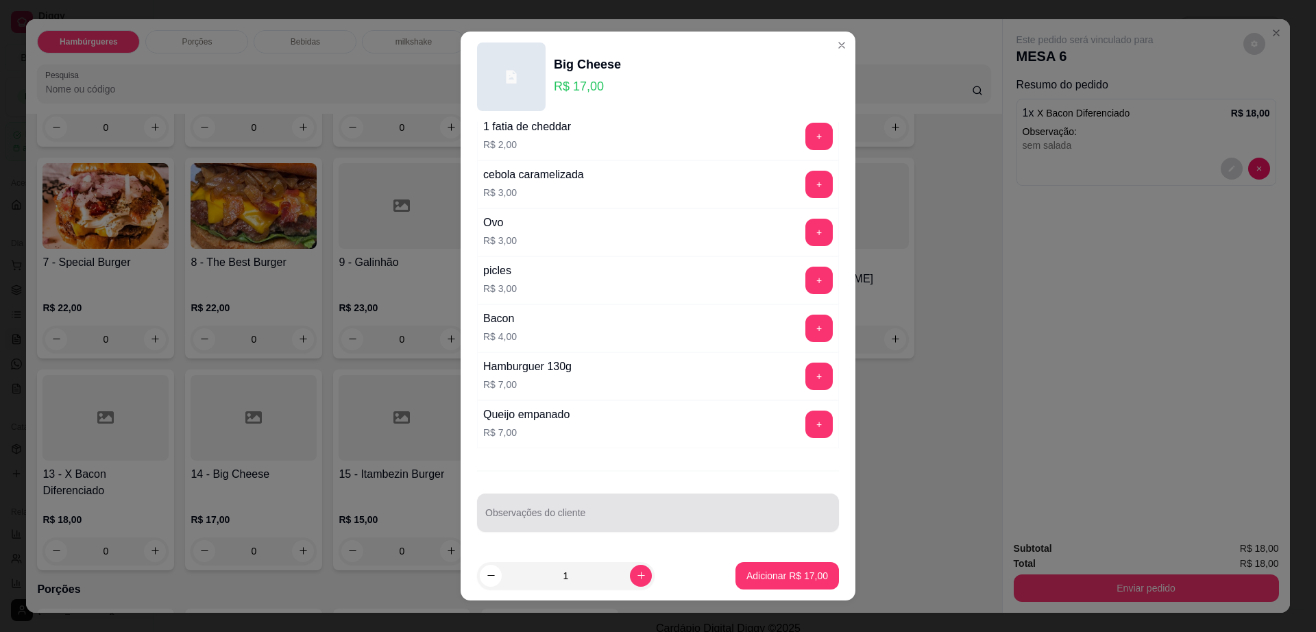
click at [634, 520] on input "Observações do cliente" at bounding box center [658, 519] width 346 height 14
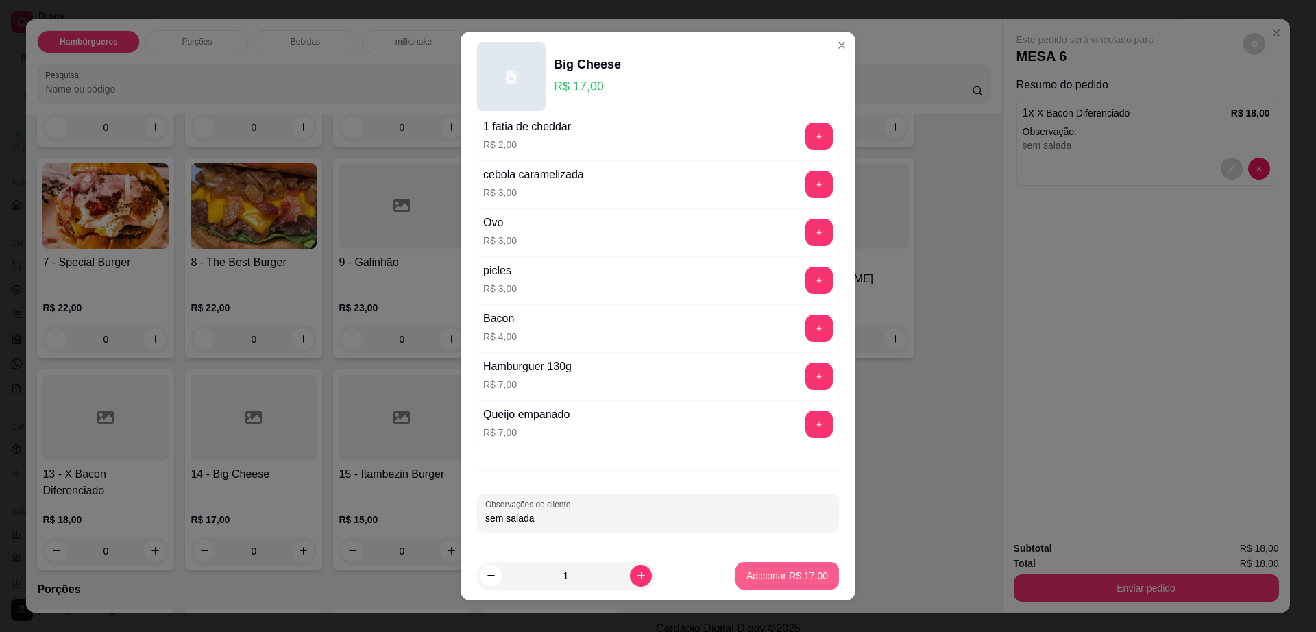
type input "sem salada"
click at [789, 574] on p "Adicionar R$ 17,00" at bounding box center [788, 576] width 82 height 14
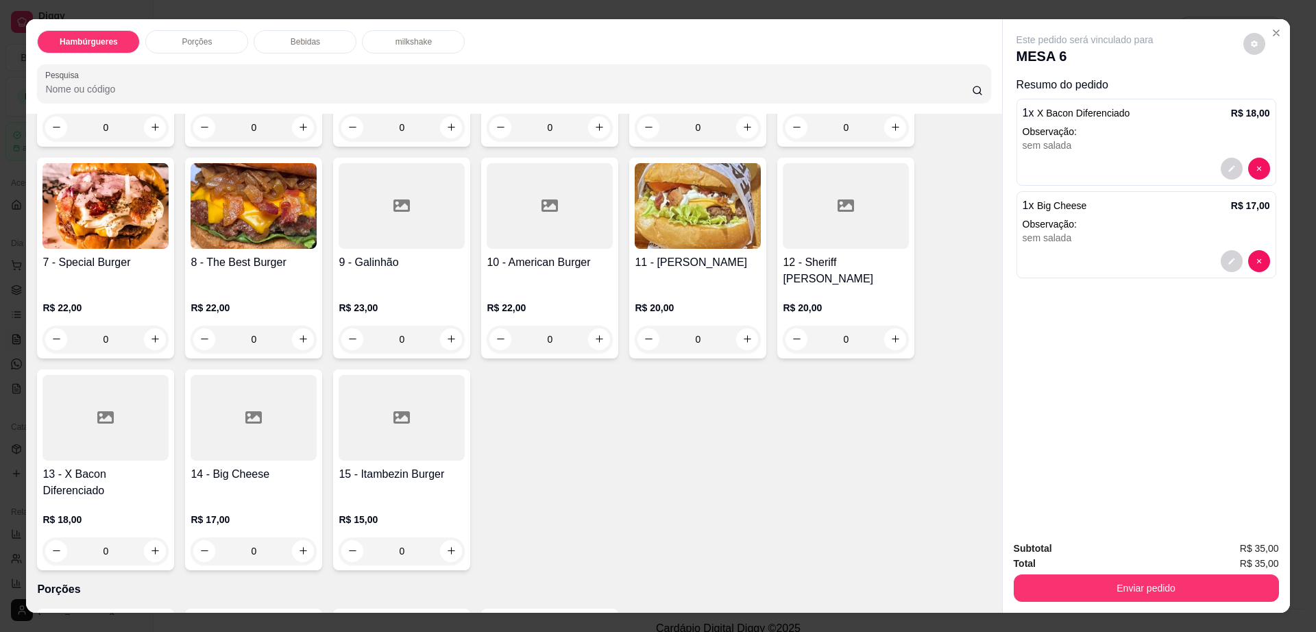
click at [302, 40] on p "Bebidas" at bounding box center [305, 41] width 29 height 11
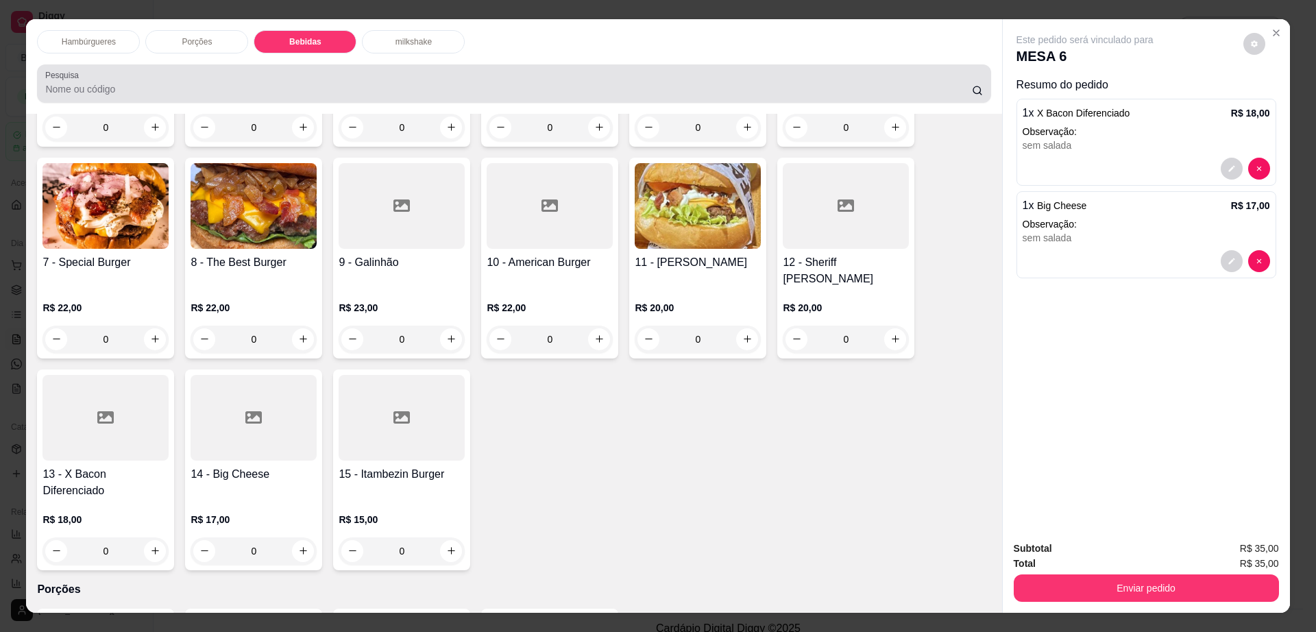
scroll to position [25, 0]
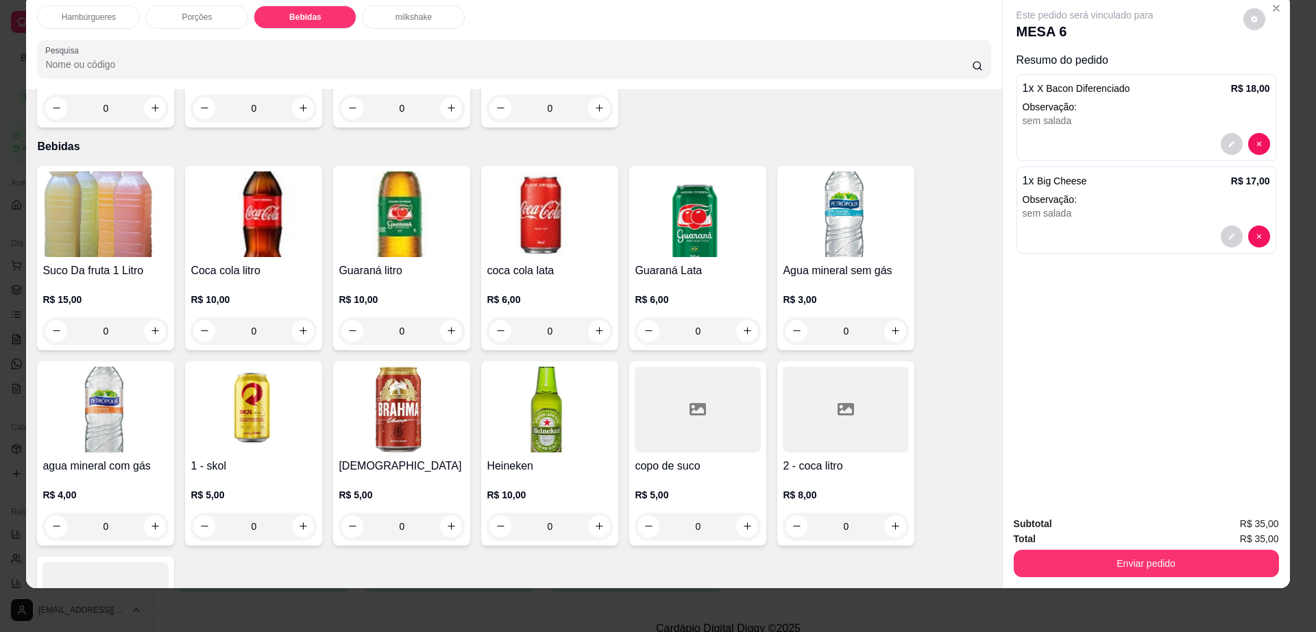
click at [823, 370] on div at bounding box center [846, 410] width 126 height 86
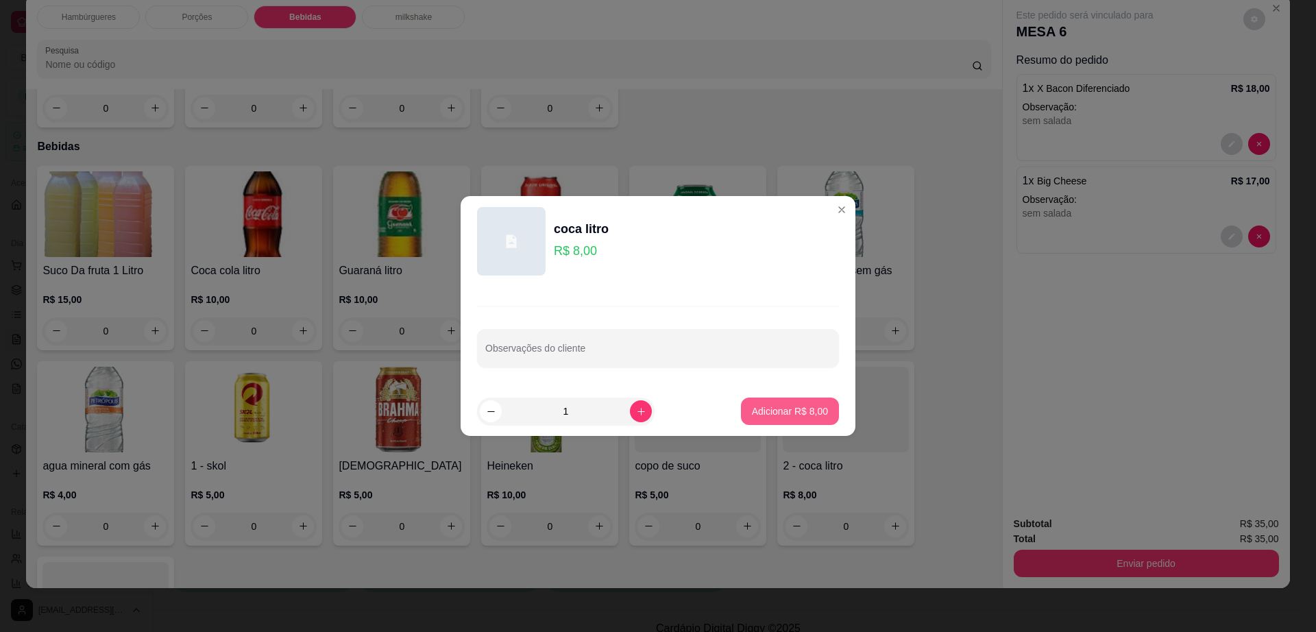
click at [791, 411] on p "Adicionar R$ 8,00" at bounding box center [790, 412] width 76 height 14
type input "1"
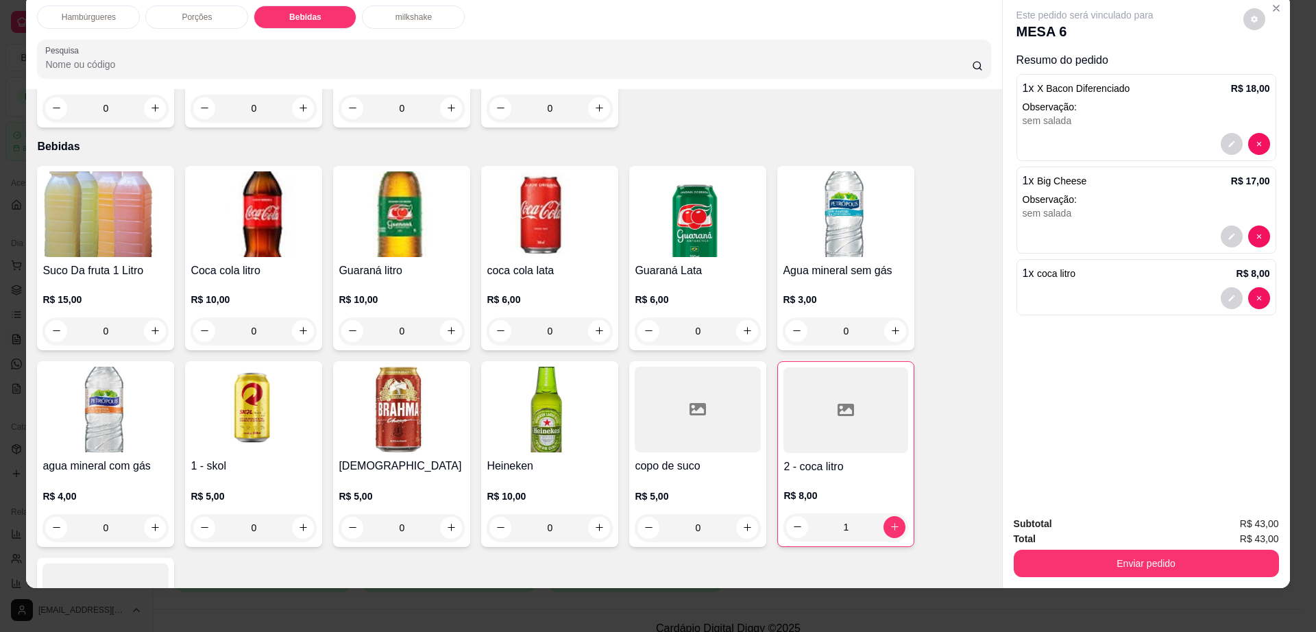
click at [1244, 21] on button "decrease-product-quantity" at bounding box center [1255, 19] width 22 height 22
click at [1282, 66] on span "Automatic updates" at bounding box center [1279, 74] width 27 height 16
click at [1274, 74] on input "Automatic updates" at bounding box center [1269, 78] width 9 height 9
checkbox input "true"
click at [1087, 560] on button "Enviar pedido" at bounding box center [1146, 563] width 265 height 27
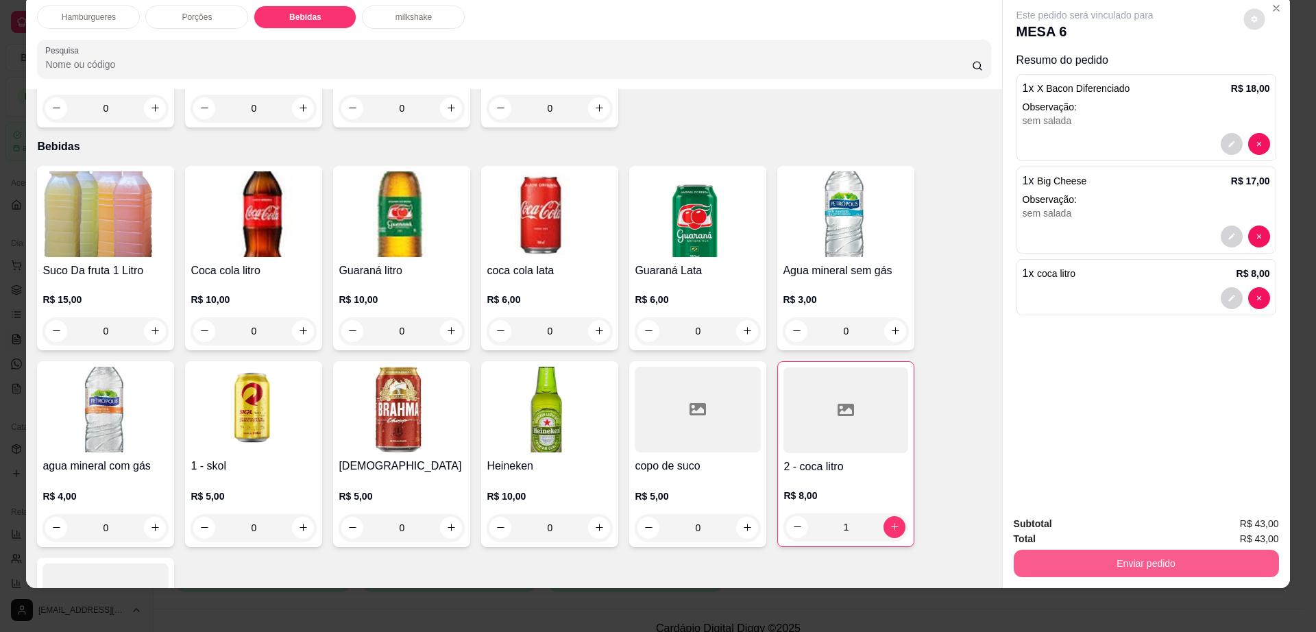
click at [1087, 560] on button "Enviar pedido" at bounding box center [1146, 563] width 265 height 27
click at [1080, 527] on button "Não registrar e enviar pedido" at bounding box center [1099, 530] width 143 height 26
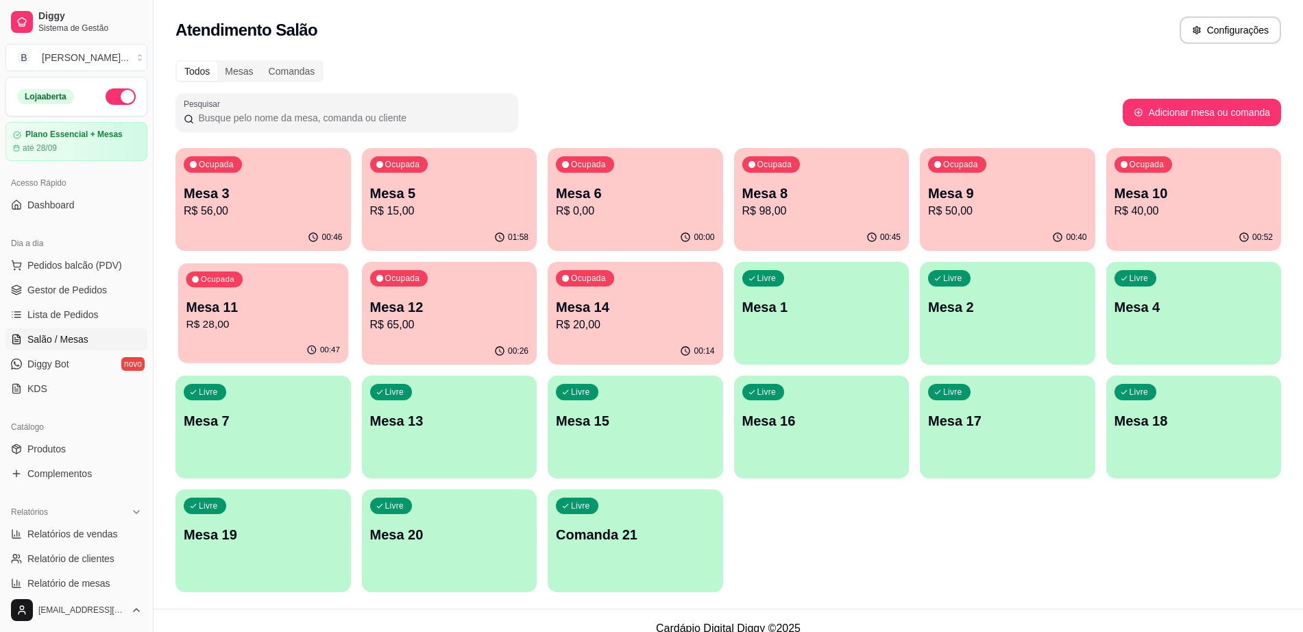
click at [276, 332] on p "R$ 28,00" at bounding box center [263, 325] width 154 height 16
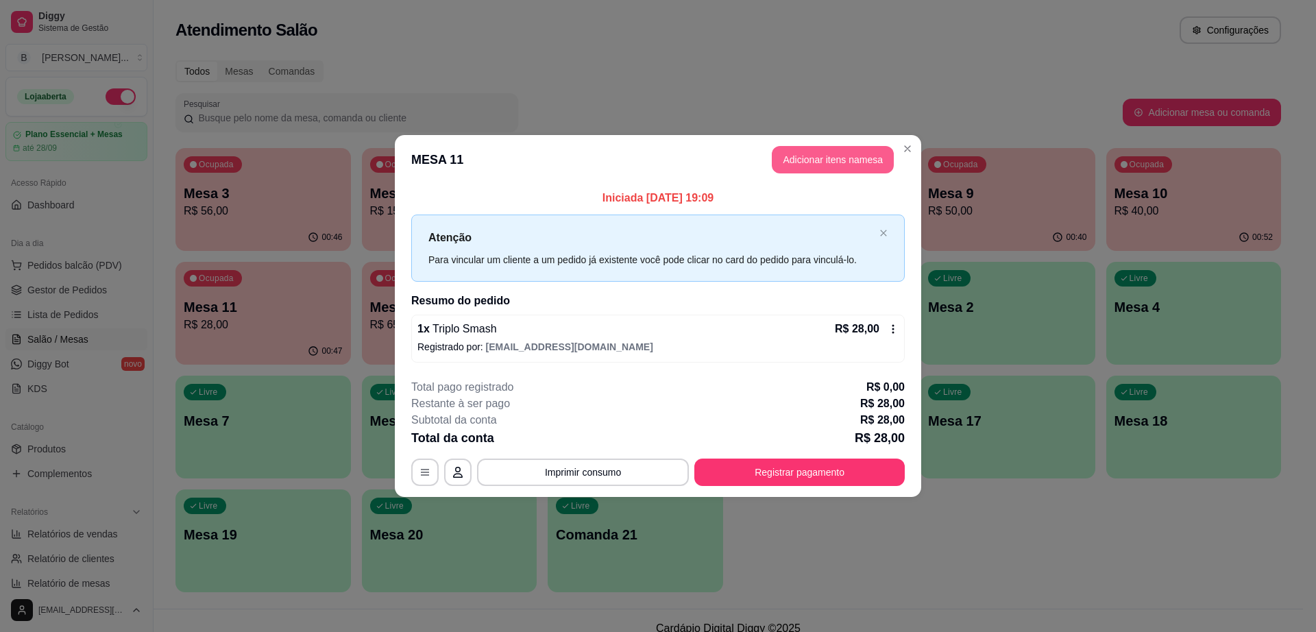
click at [808, 165] on button "Adicionar itens na mesa" at bounding box center [833, 159] width 122 height 27
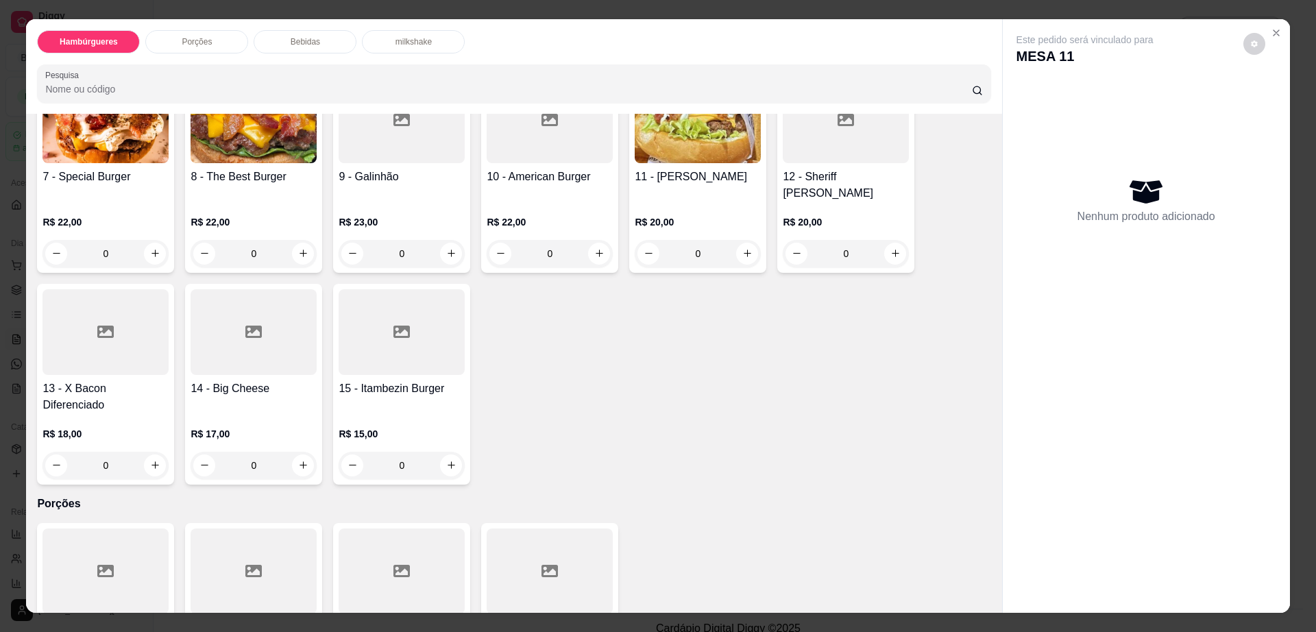
scroll to position [171, 0]
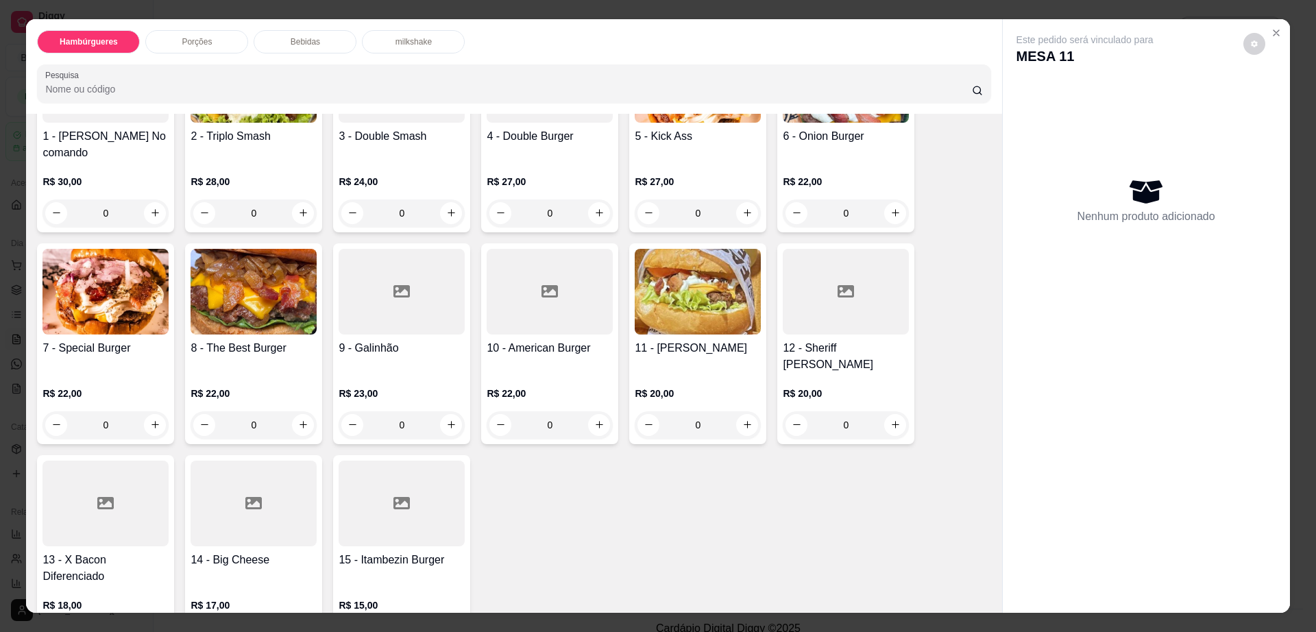
click at [658, 277] on img at bounding box center [698, 292] width 126 height 86
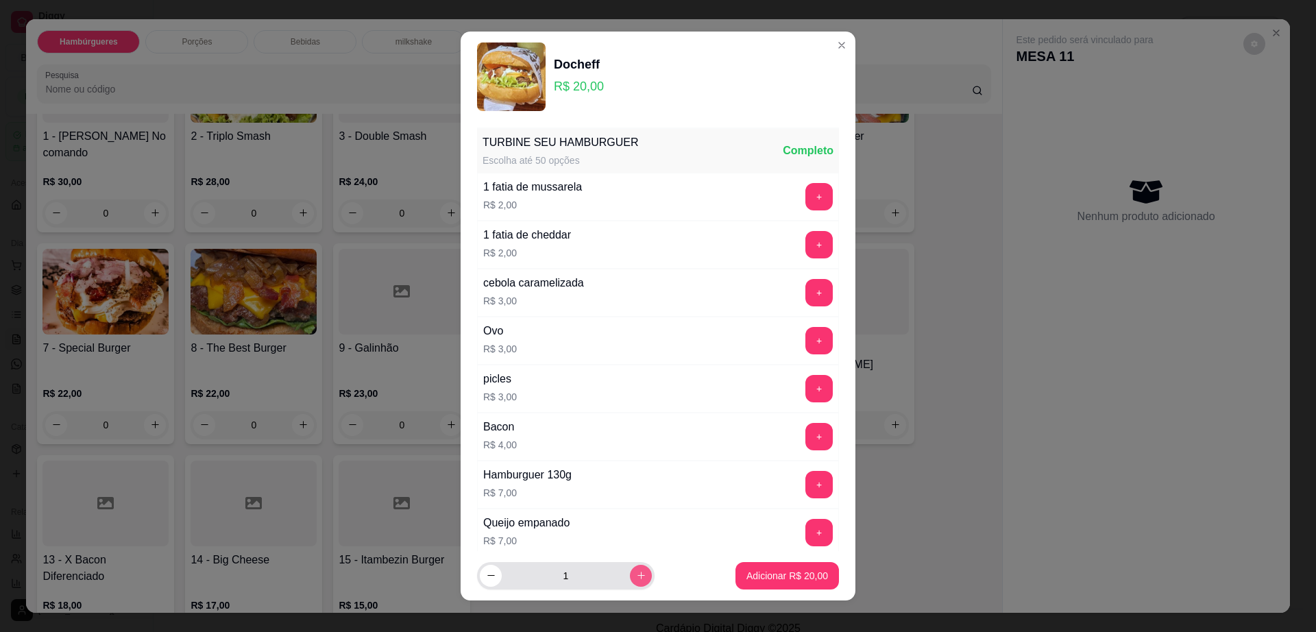
click at [630, 583] on button "increase-product-quantity" at bounding box center [641, 576] width 22 height 22
type input "2"
click at [780, 581] on p "Adicionar R$ 40,00" at bounding box center [788, 576] width 82 height 14
type input "2"
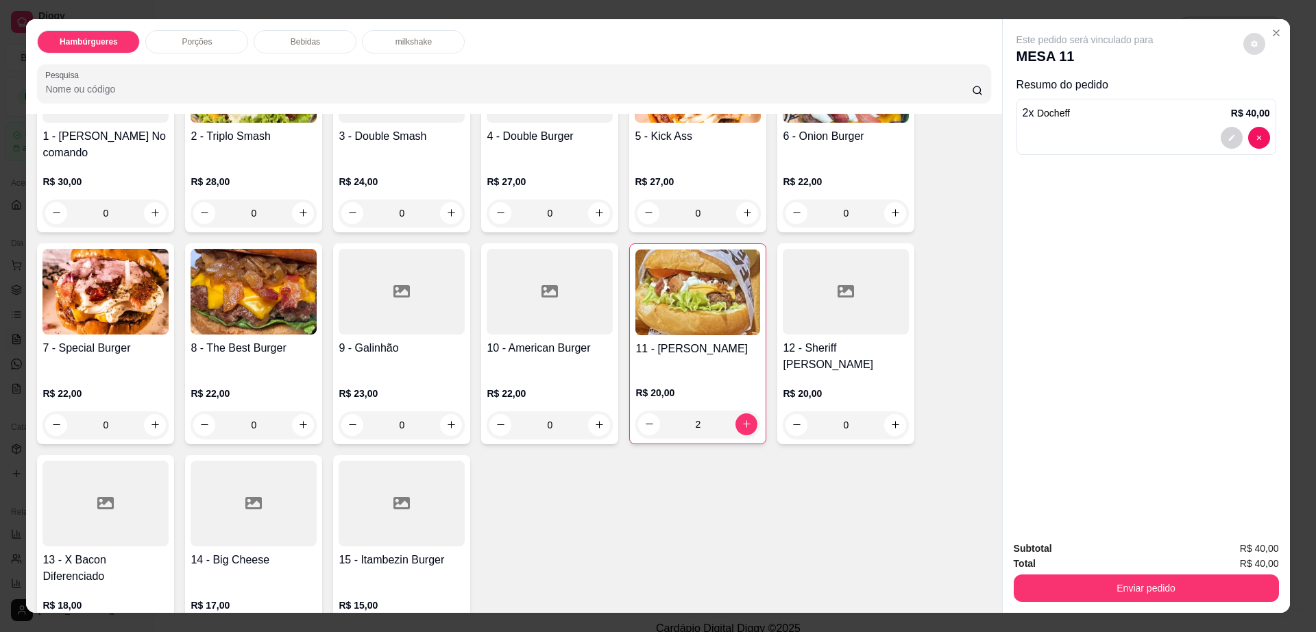
click at [1251, 40] on icon "decrease-product-quantity" at bounding box center [1254, 43] width 7 height 7
click at [1110, 588] on button "Enviar pedido" at bounding box center [1146, 588] width 265 height 27
click at [1092, 557] on button "Não registrar e enviar pedido" at bounding box center [1100, 554] width 139 height 25
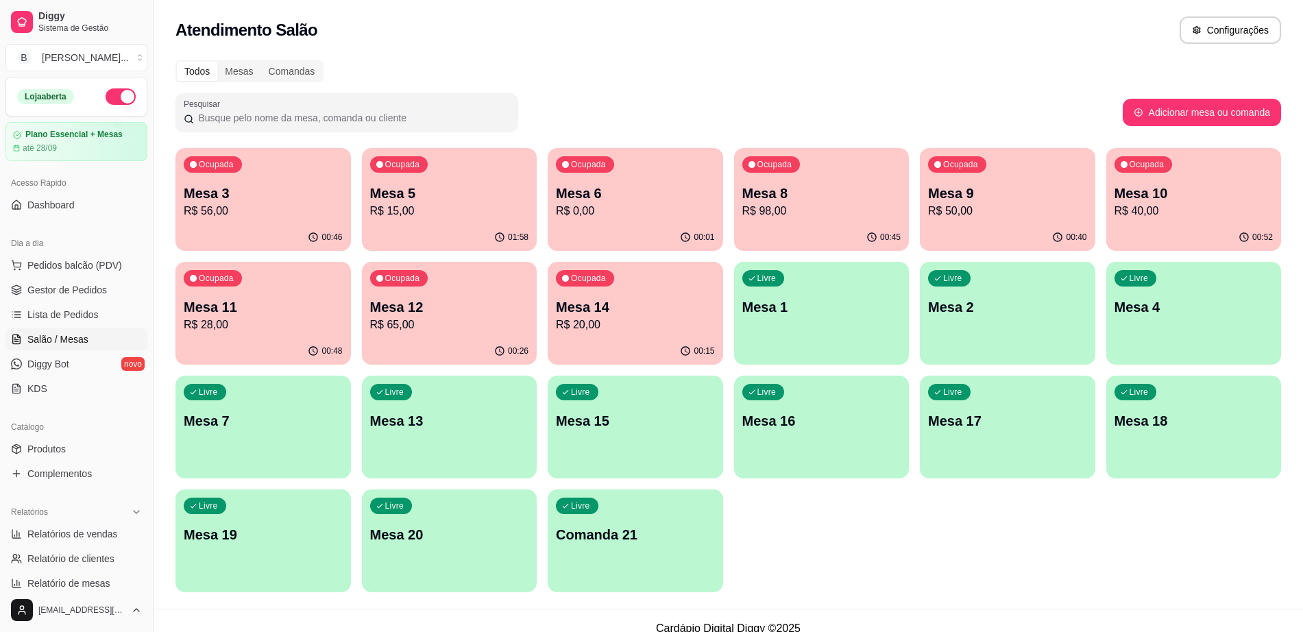
click at [306, 204] on p "R$ 56,00" at bounding box center [263, 211] width 159 height 16
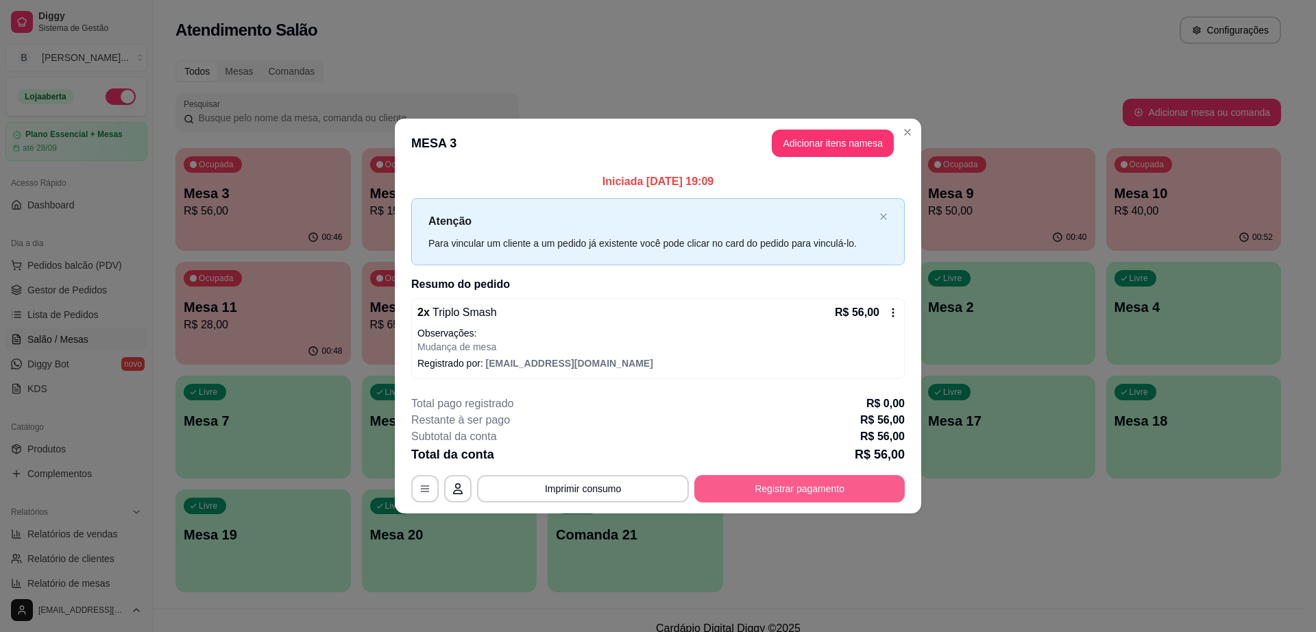
click at [841, 492] on button "Registrar pagamento" at bounding box center [800, 488] width 210 height 27
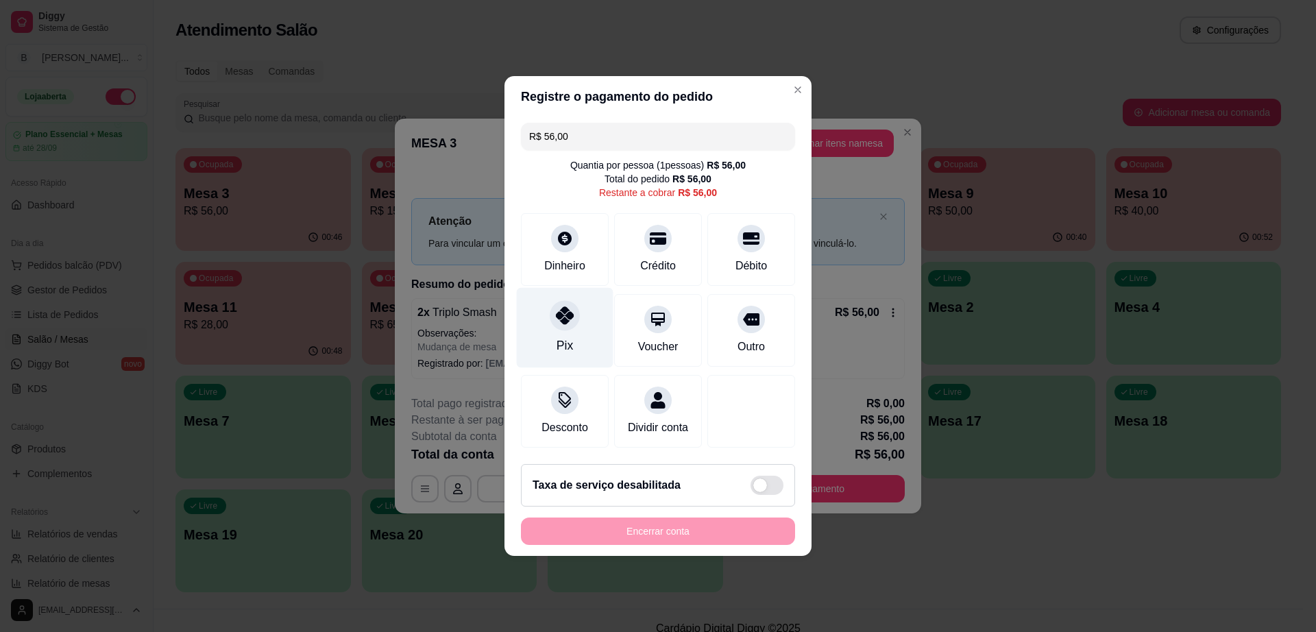
click at [578, 304] on div "Pix" at bounding box center [565, 328] width 97 height 80
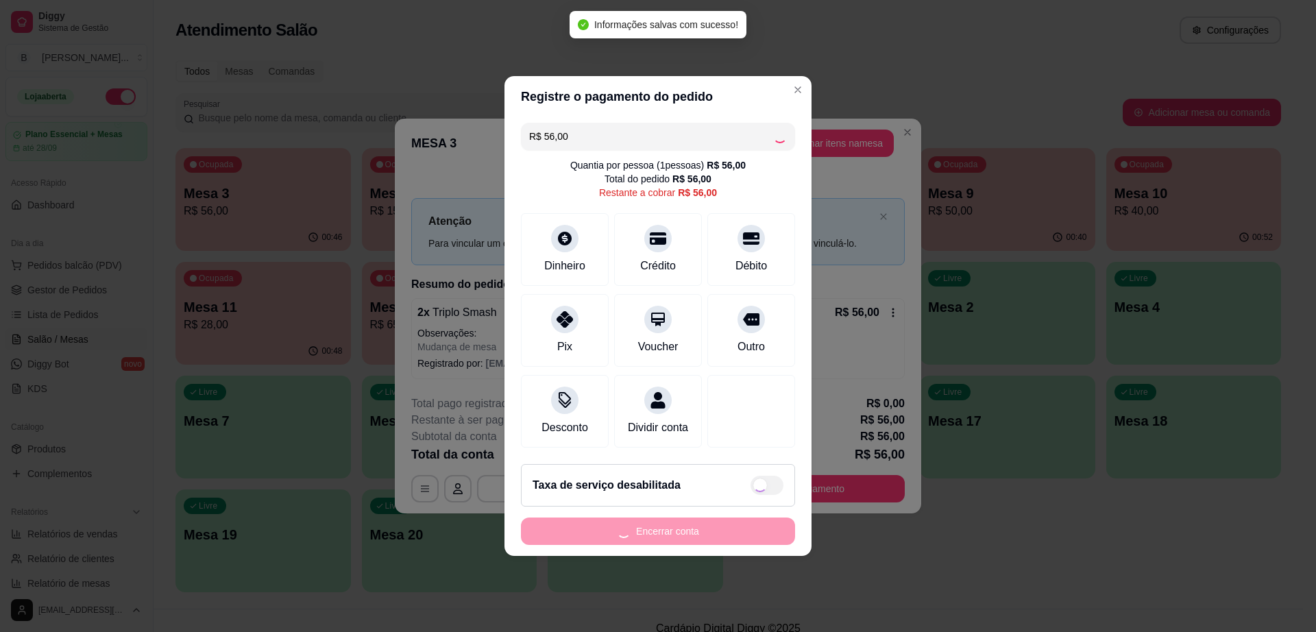
type input "R$ 0,00"
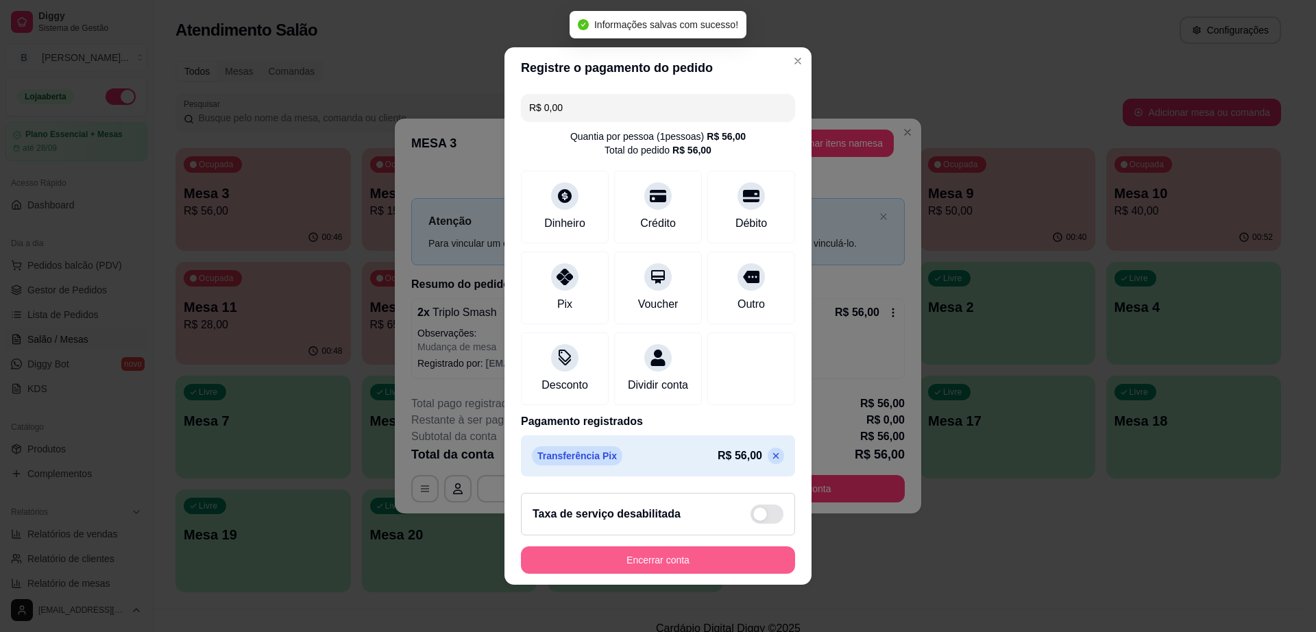
click at [682, 574] on button "Encerrar conta" at bounding box center [658, 559] width 274 height 27
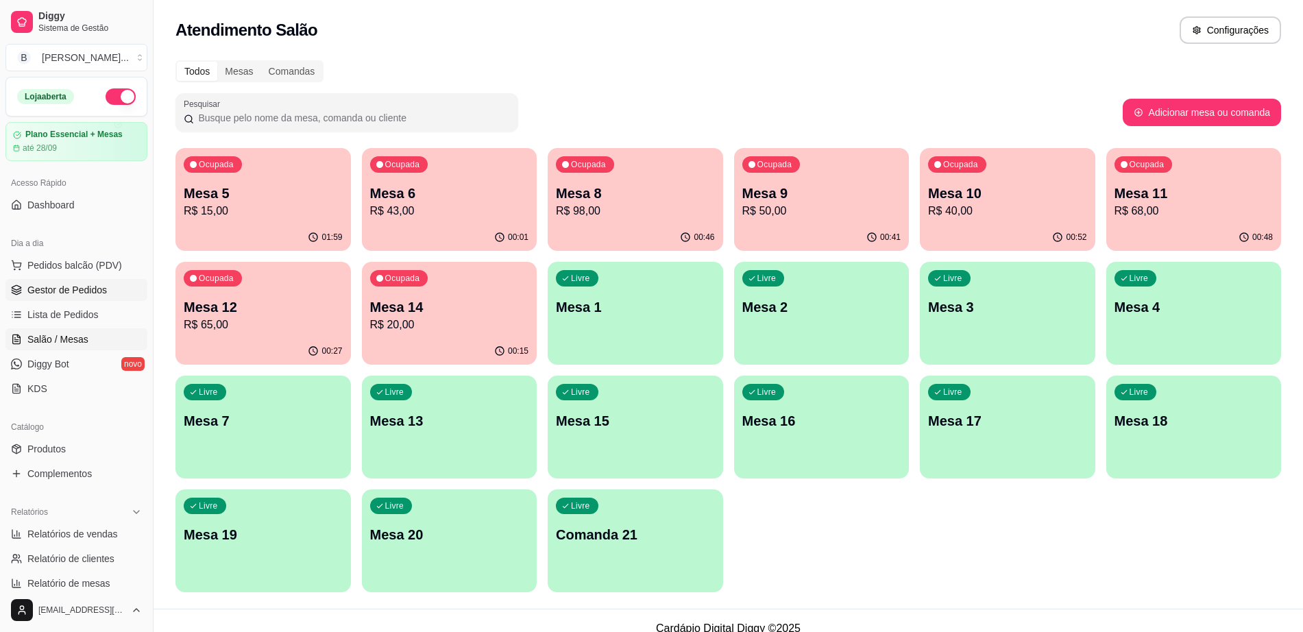
click at [88, 283] on span "Gestor de Pedidos" at bounding box center [67, 290] width 80 height 14
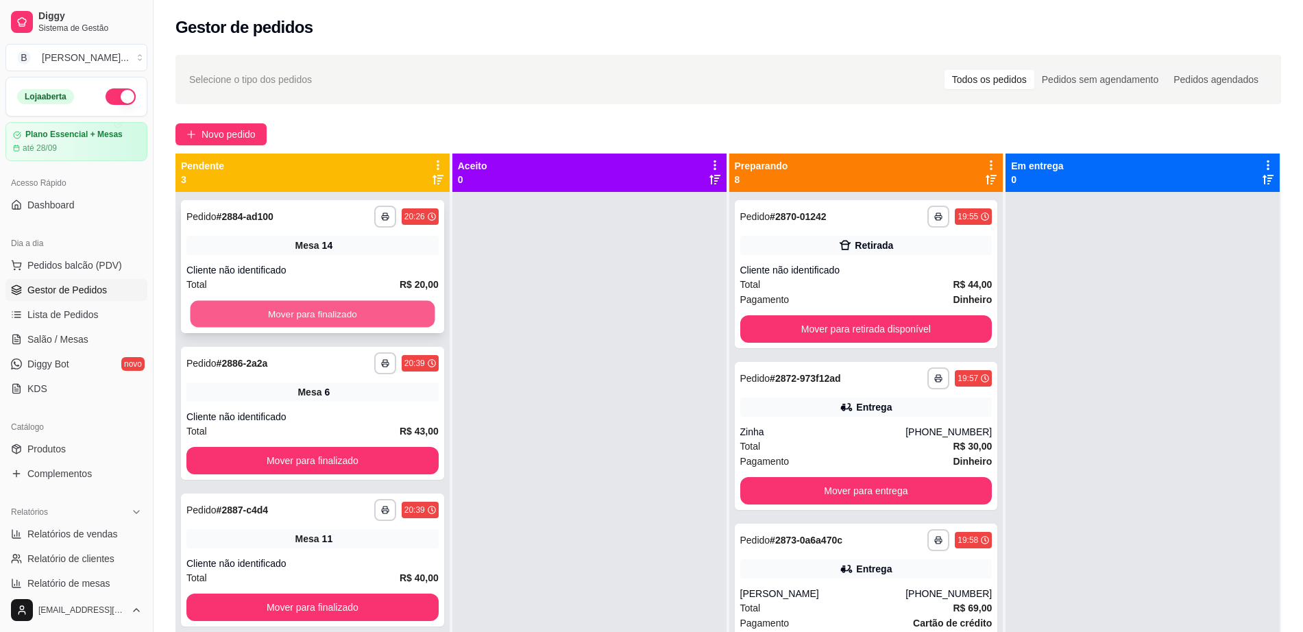
click at [371, 309] on button "Mover para finalizado" at bounding box center [313, 314] width 245 height 27
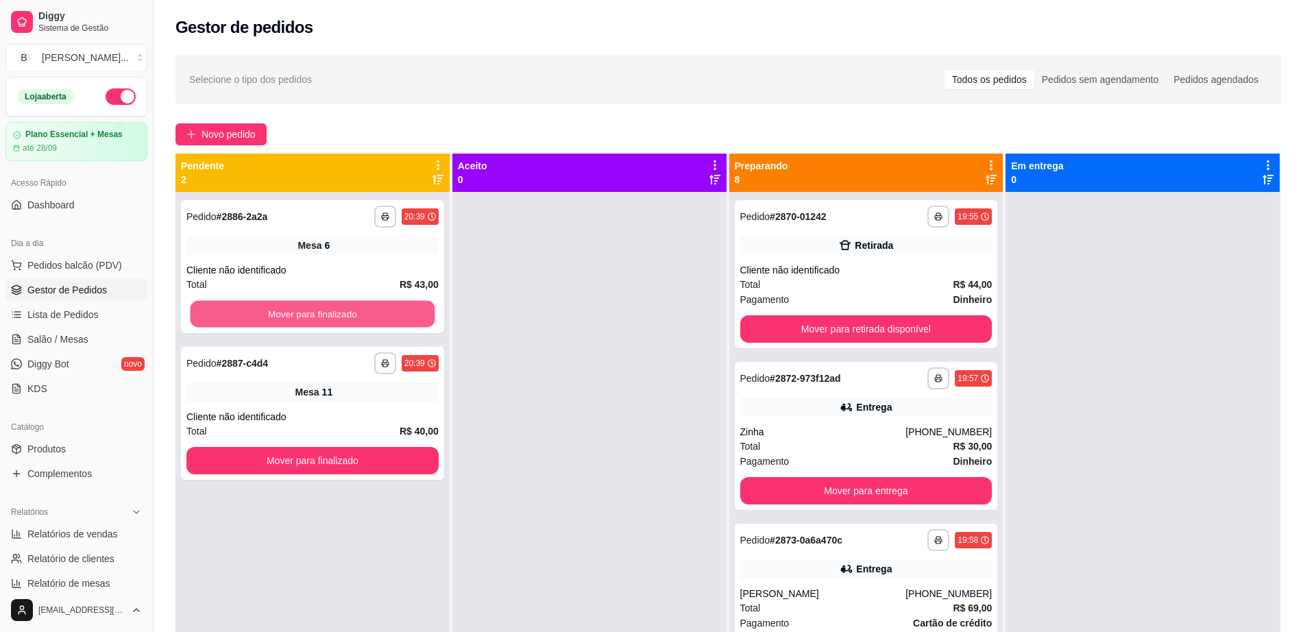
click at [371, 309] on button "Mover para finalizado" at bounding box center [313, 314] width 245 height 27
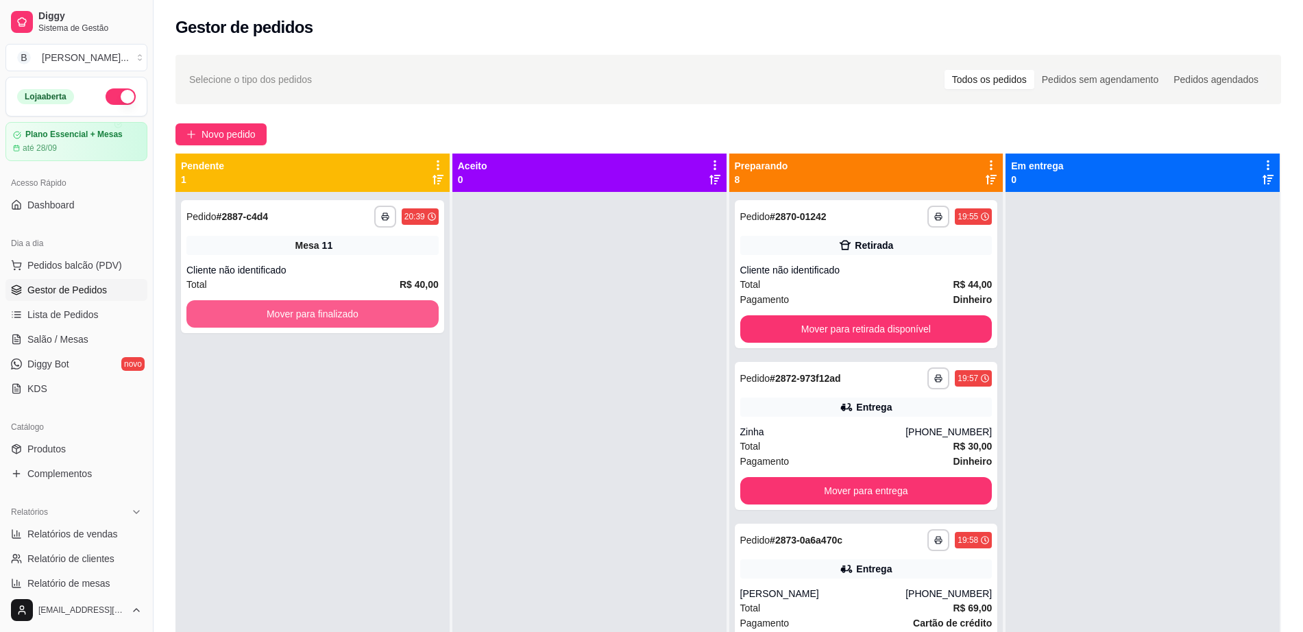
click at [371, 309] on button "Mover para finalizado" at bounding box center [312, 313] width 252 height 27
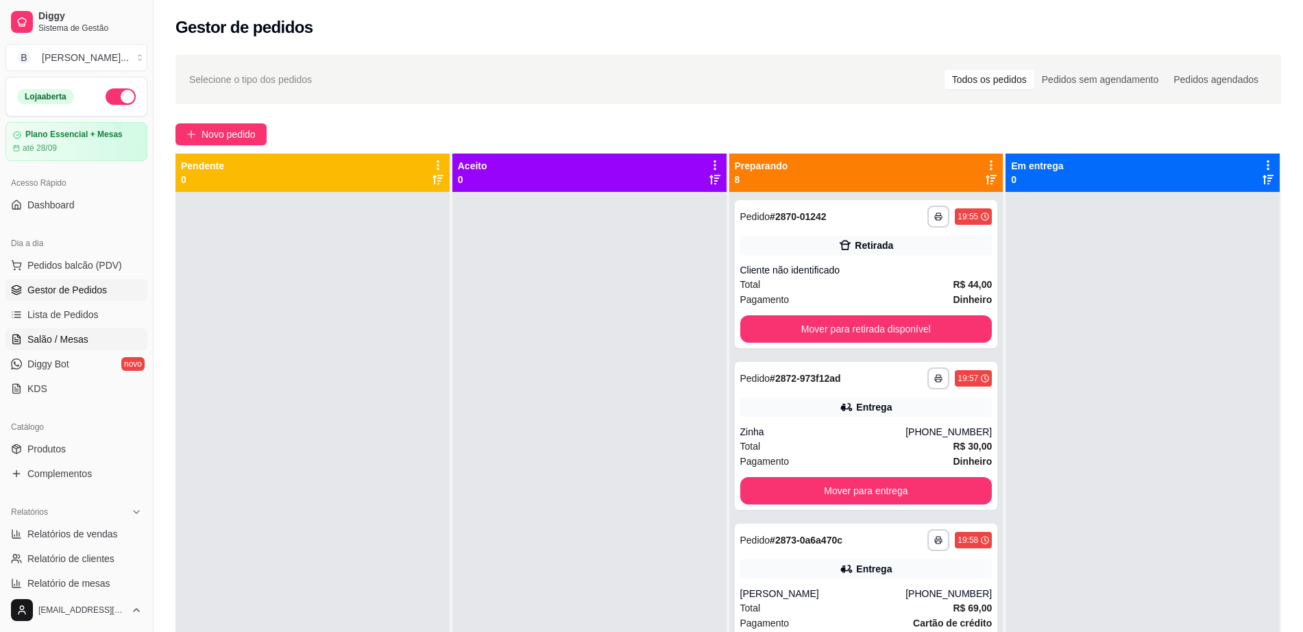
click at [46, 339] on span "Salão / Mesas" at bounding box center [57, 340] width 61 height 14
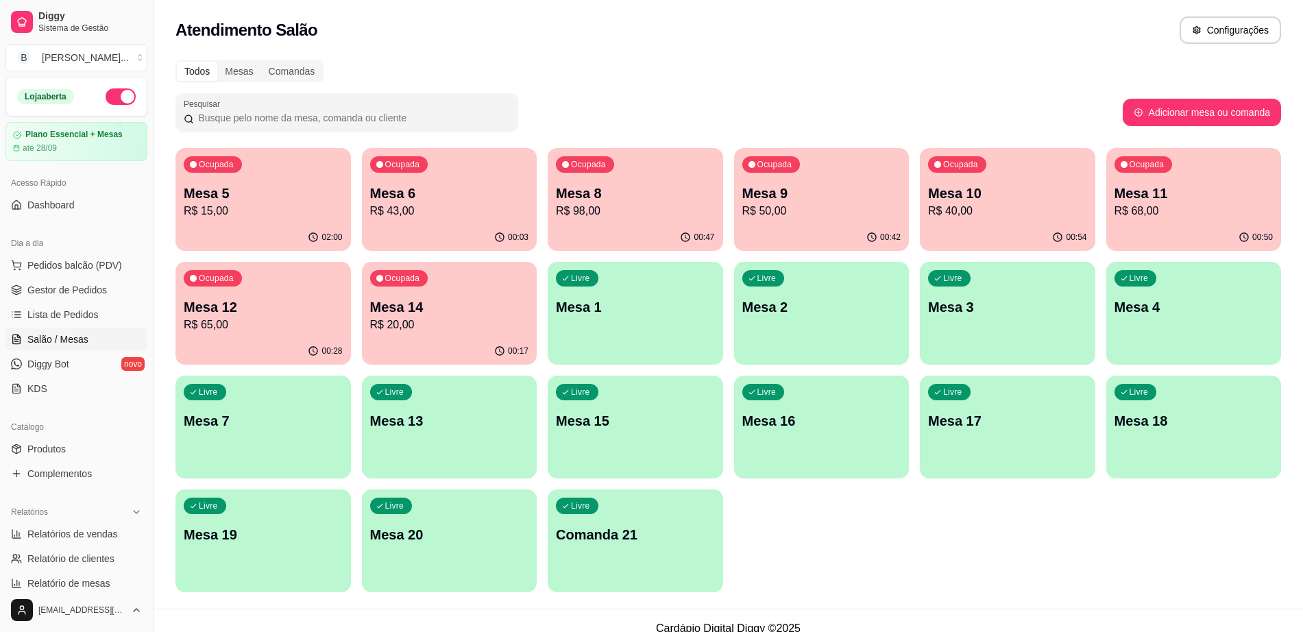
click at [796, 226] on div "00:42" at bounding box center [822, 237] width 176 height 27
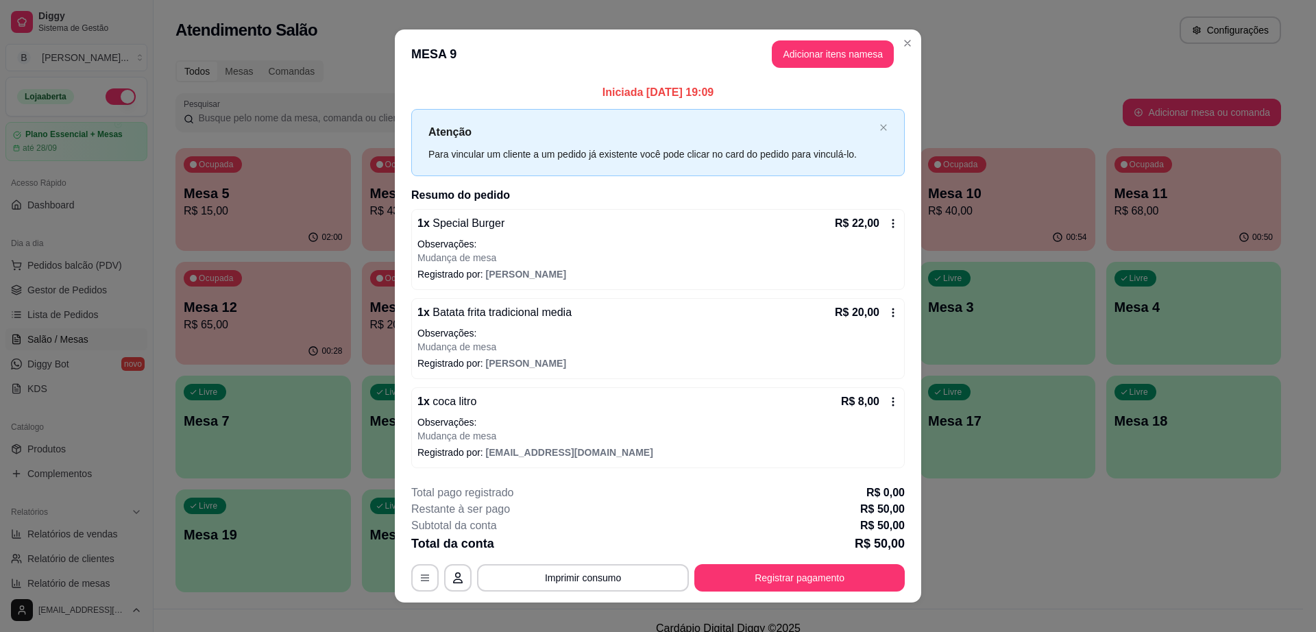
click at [745, 566] on button "Registrar pagamento" at bounding box center [800, 577] width 210 height 27
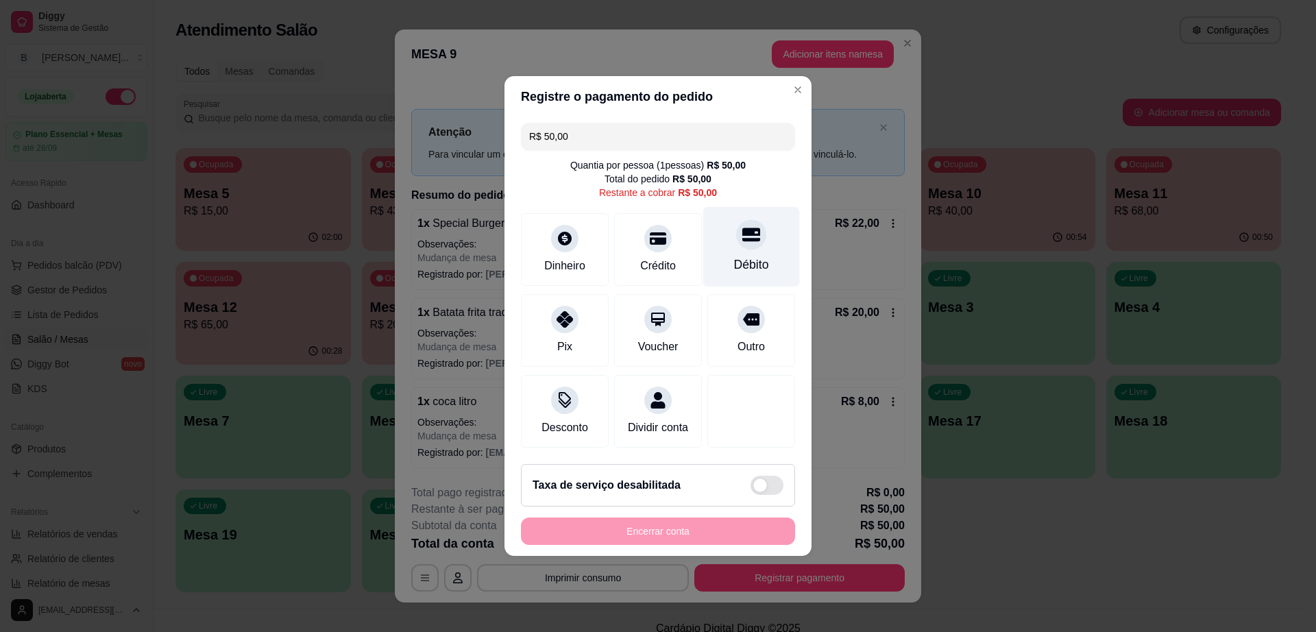
click at [727, 241] on div "Débito" at bounding box center [751, 247] width 97 height 80
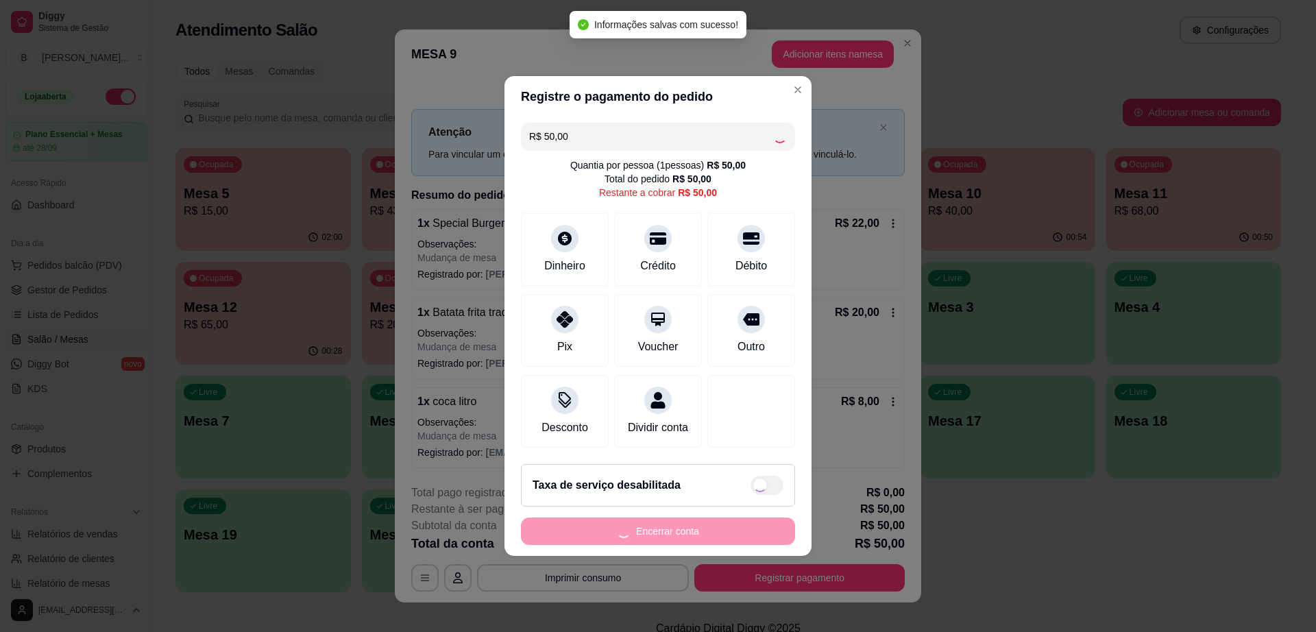
type input "R$ 0,00"
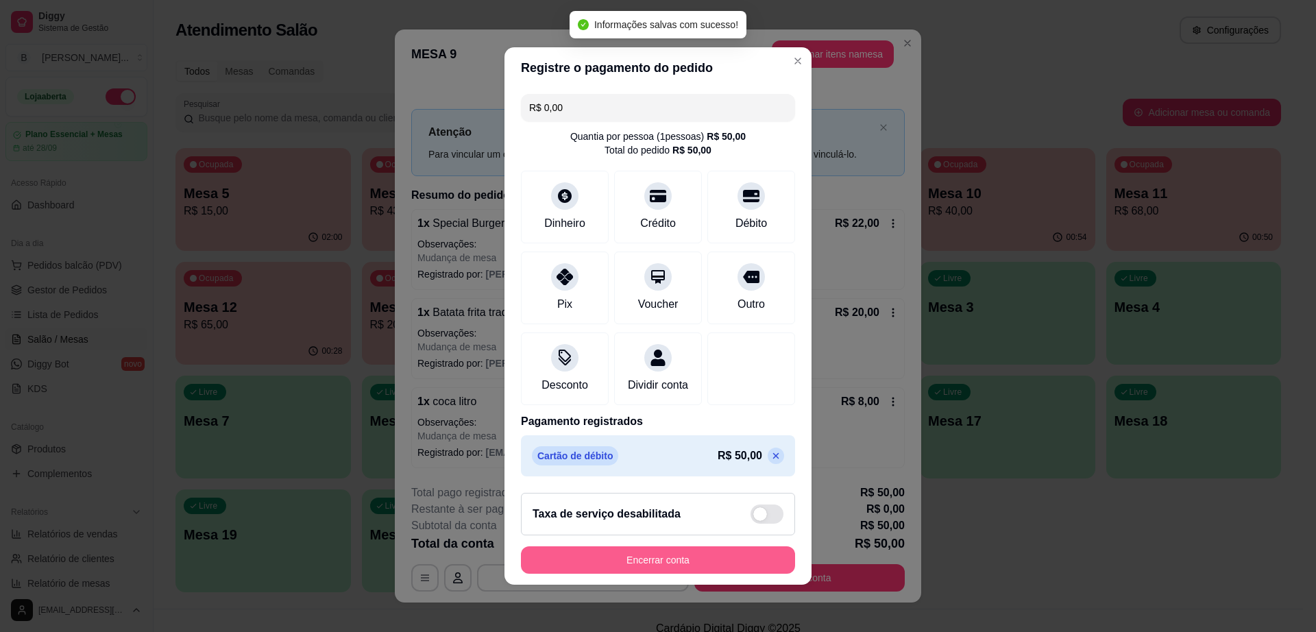
click at [705, 560] on button "Encerrar conta" at bounding box center [658, 559] width 274 height 27
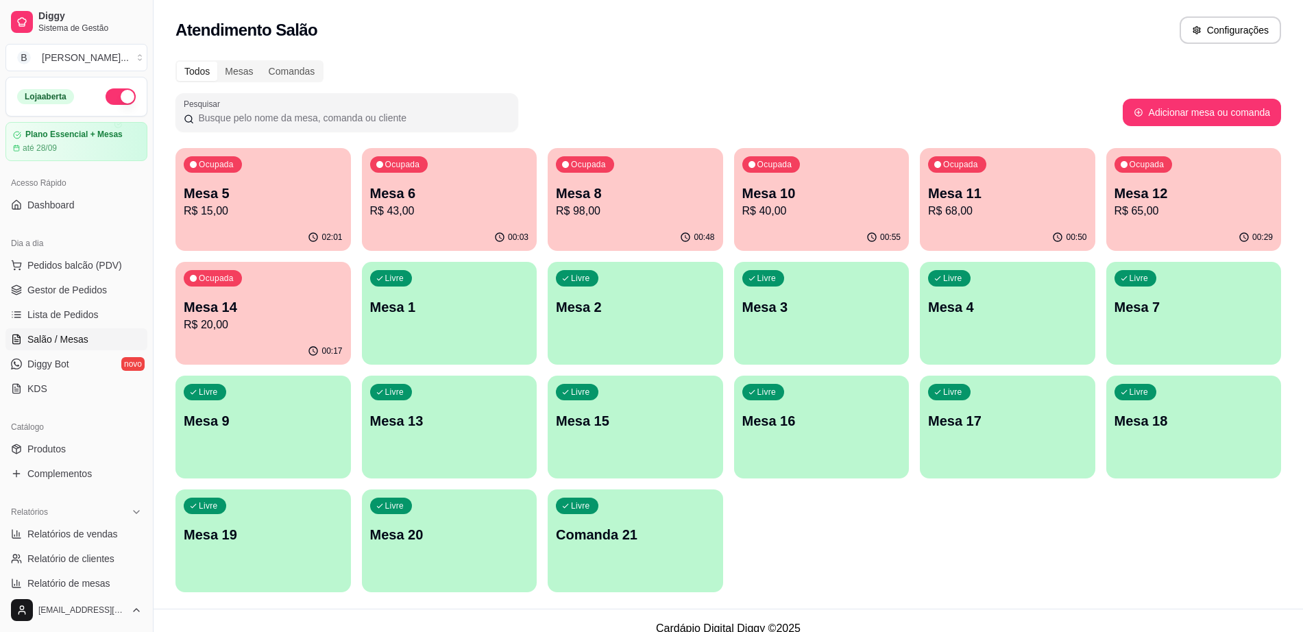
click at [669, 201] on p "Mesa 8" at bounding box center [635, 193] width 159 height 19
click at [230, 220] on div "Ocupada Mesa 5 R$ 15,00" at bounding box center [264, 186] width 176 height 76
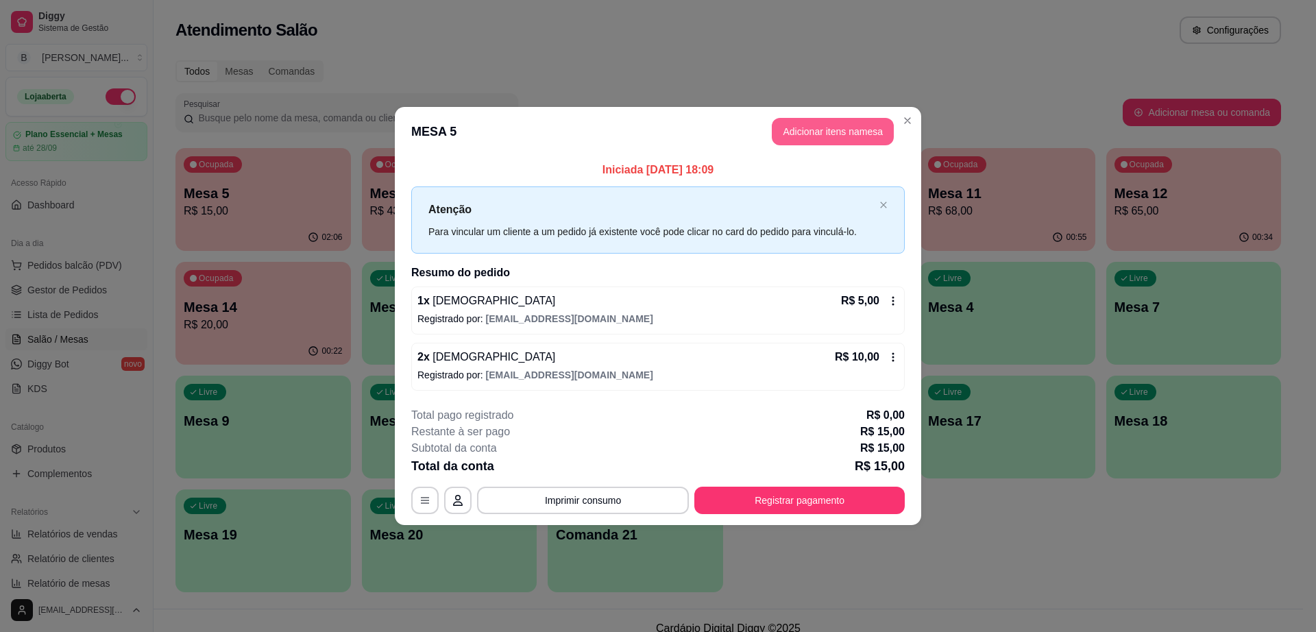
click at [821, 133] on button "Adicionar itens na mesa" at bounding box center [833, 131] width 122 height 27
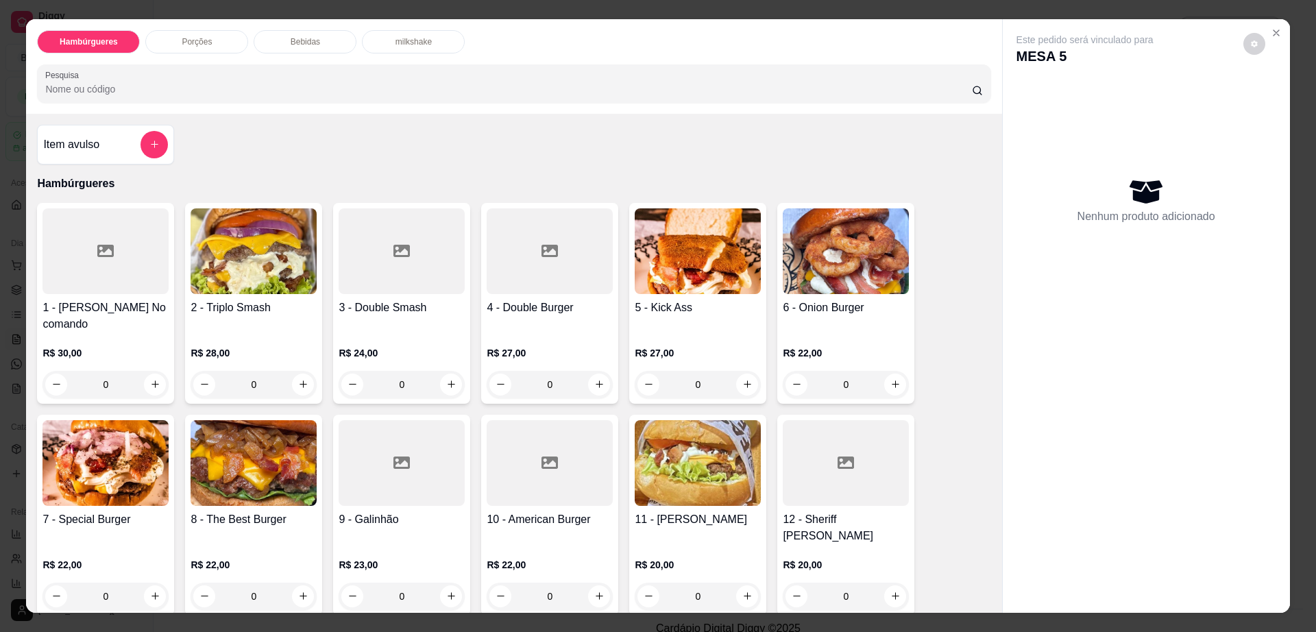
click at [226, 287] on img at bounding box center [254, 251] width 126 height 86
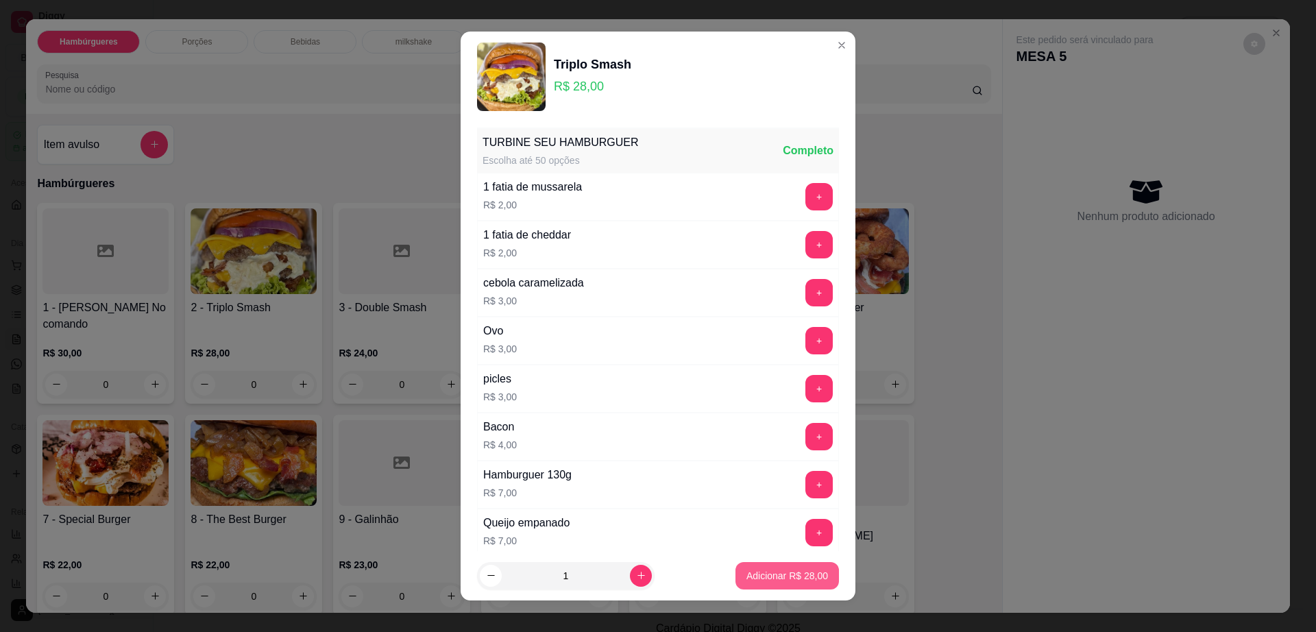
click at [784, 581] on p "Adicionar R$ 28,00" at bounding box center [788, 576] width 82 height 14
type input "1"
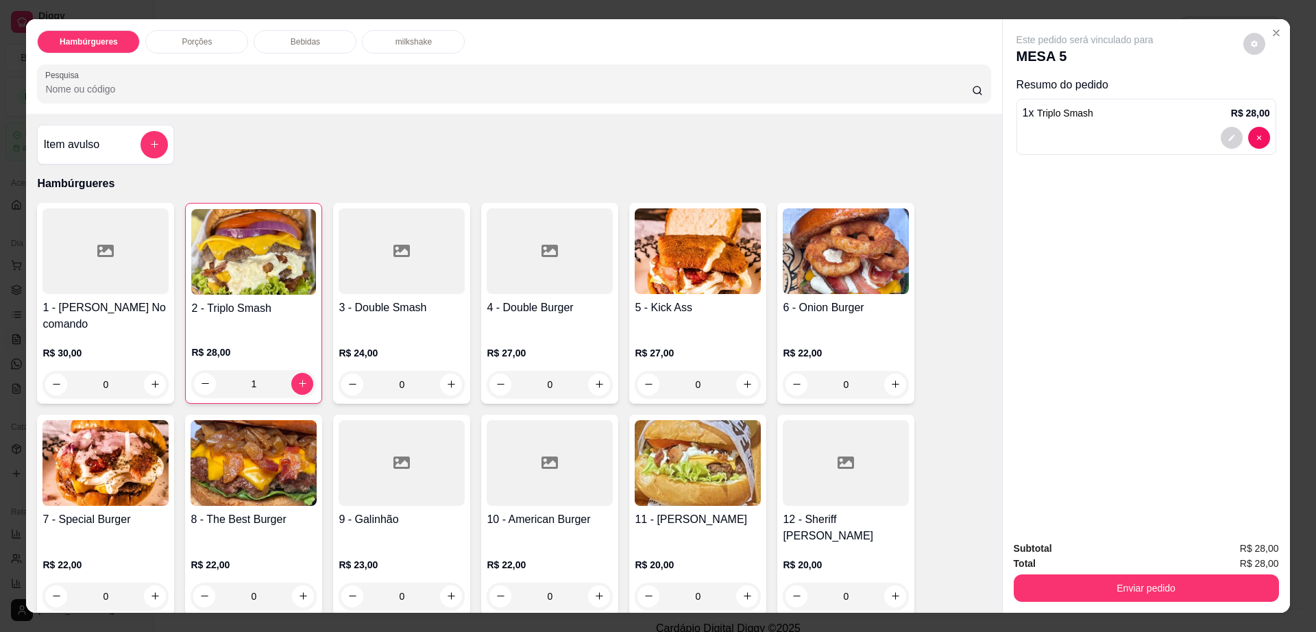
click at [313, 47] on p "Bebidas" at bounding box center [305, 41] width 29 height 11
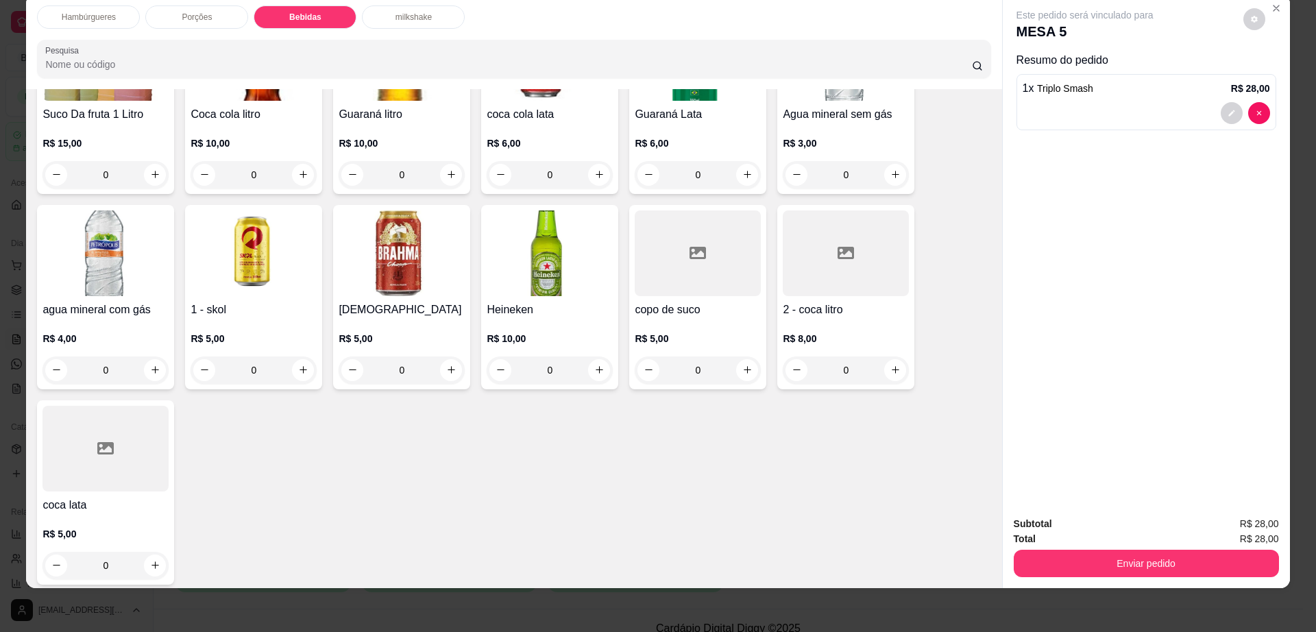
scroll to position [1173, 0]
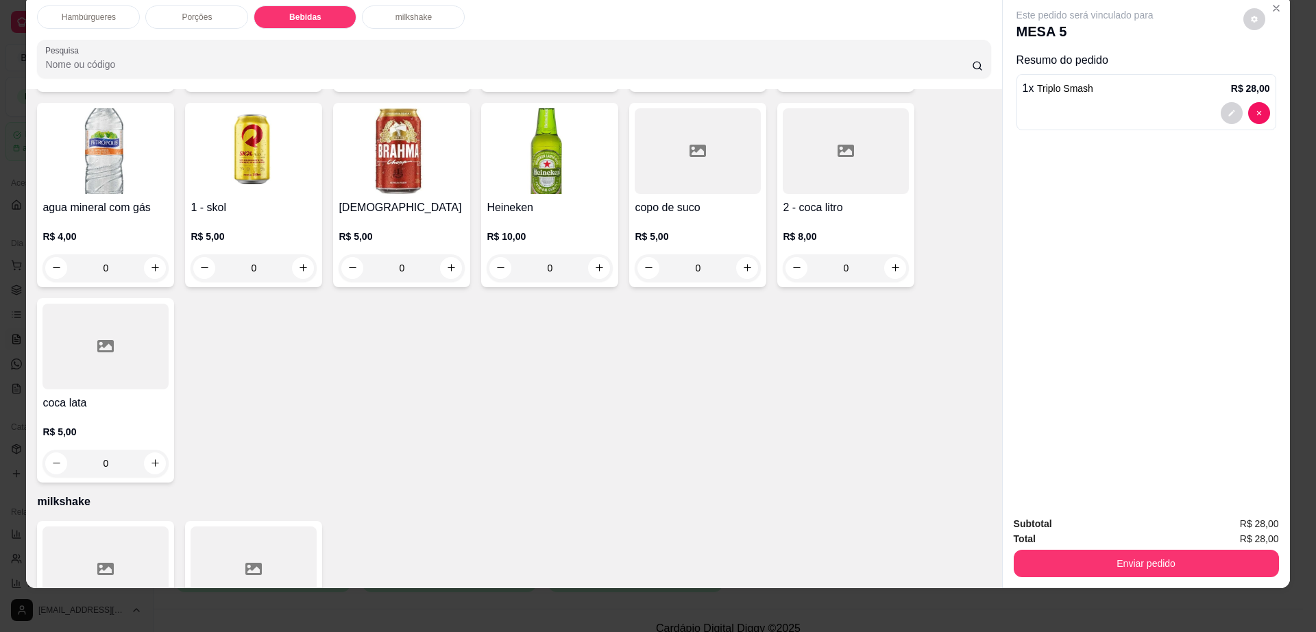
click at [79, 330] on div at bounding box center [106, 347] width 126 height 86
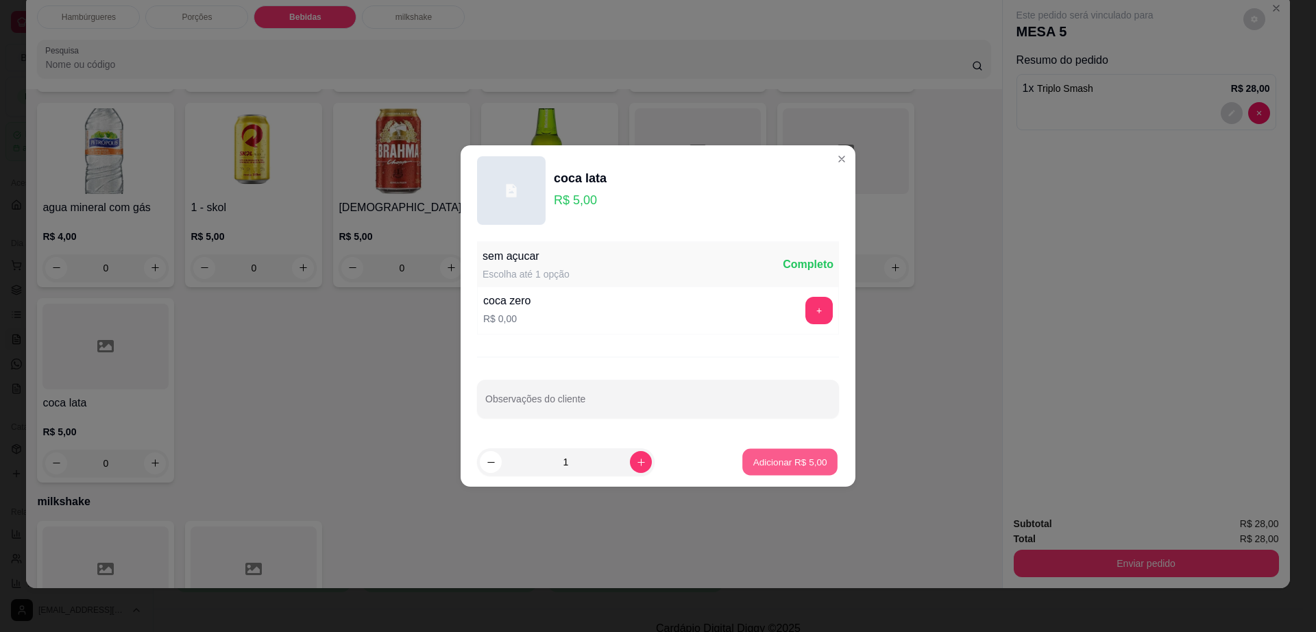
click at [778, 466] on p "Adicionar R$ 5,00" at bounding box center [790, 461] width 74 height 13
type input "1"
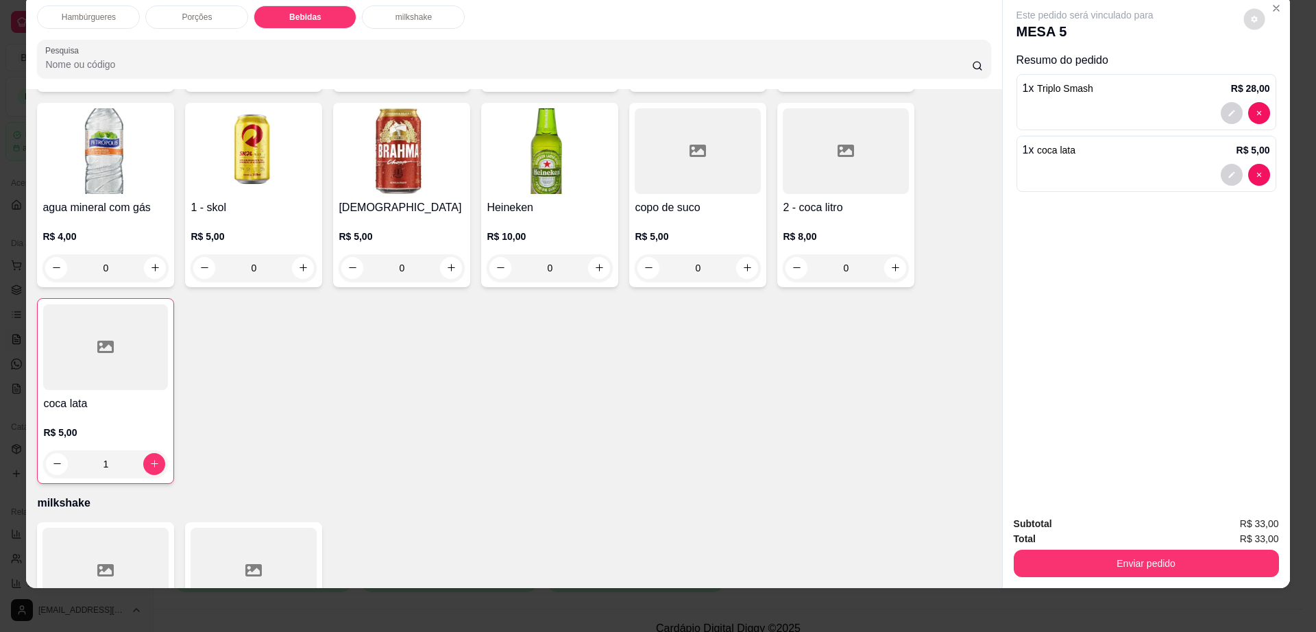
click at [1244, 24] on button "decrease-product-quantity" at bounding box center [1254, 18] width 21 height 21
click at [1286, 71] on span "Automatic updates" at bounding box center [1284, 74] width 14 height 11
click at [1274, 74] on input "Automatic updates" at bounding box center [1269, 78] width 9 height 9
checkbox input "false"
click at [1048, 548] on div "Enviar pedido" at bounding box center [1146, 561] width 265 height 31
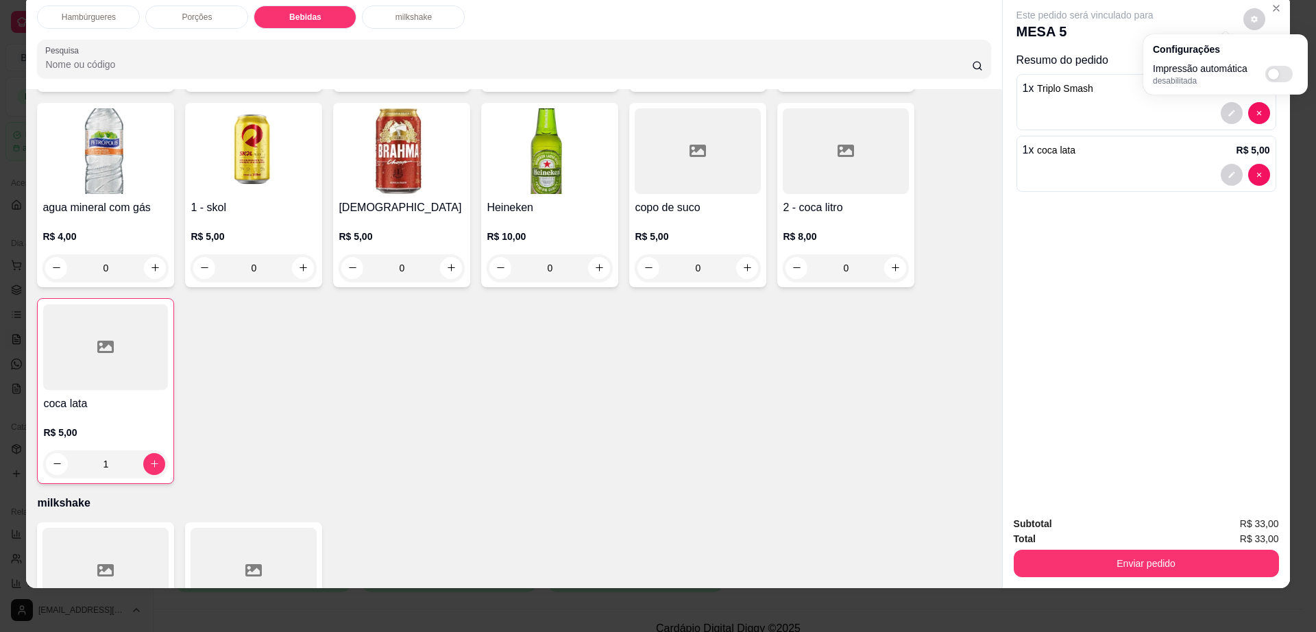
click at [1044, 556] on button "Enviar pedido" at bounding box center [1146, 563] width 265 height 27
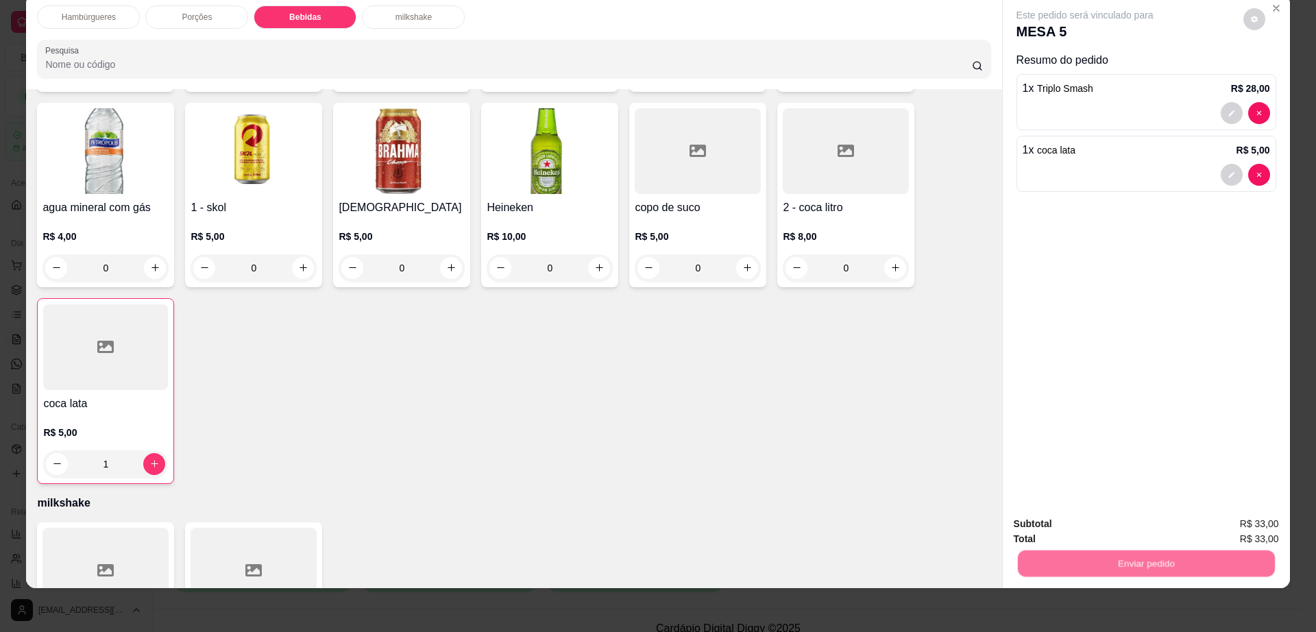
click at [1059, 525] on button "Não registrar e enviar pedido" at bounding box center [1100, 529] width 139 height 25
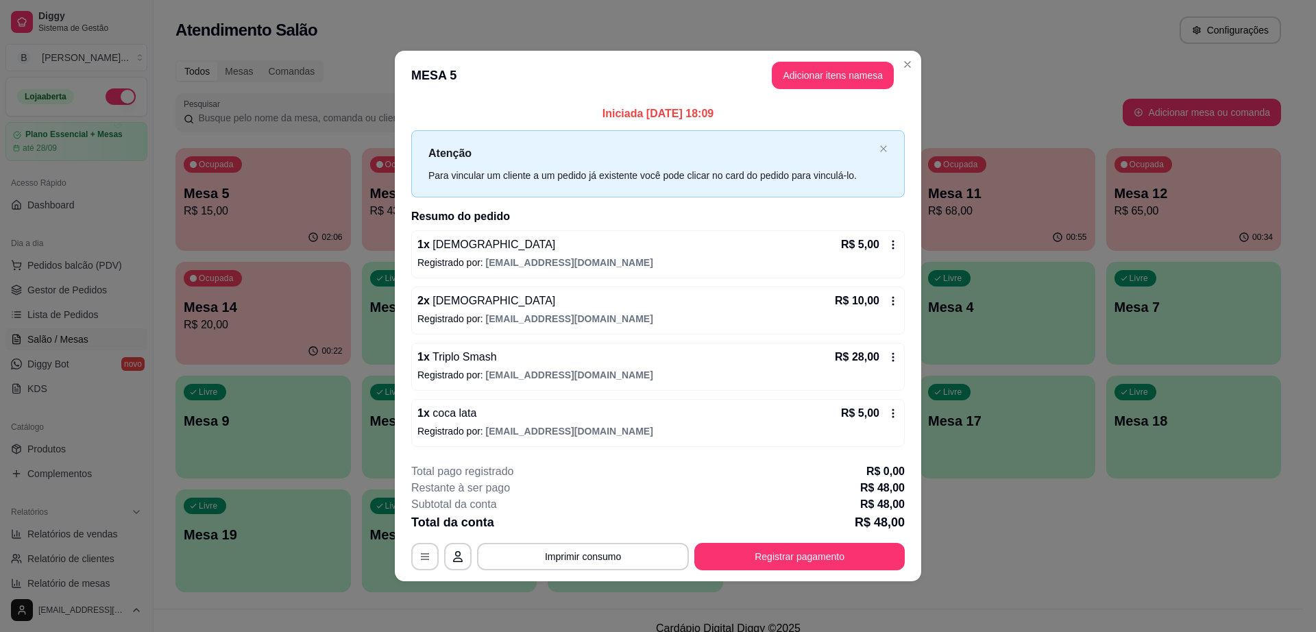
drag, startPoint x: 882, startPoint y: 412, endPoint x: 1083, endPoint y: 368, distance: 205.6
click at [937, 414] on div "**********" at bounding box center [658, 316] width 1316 height 632
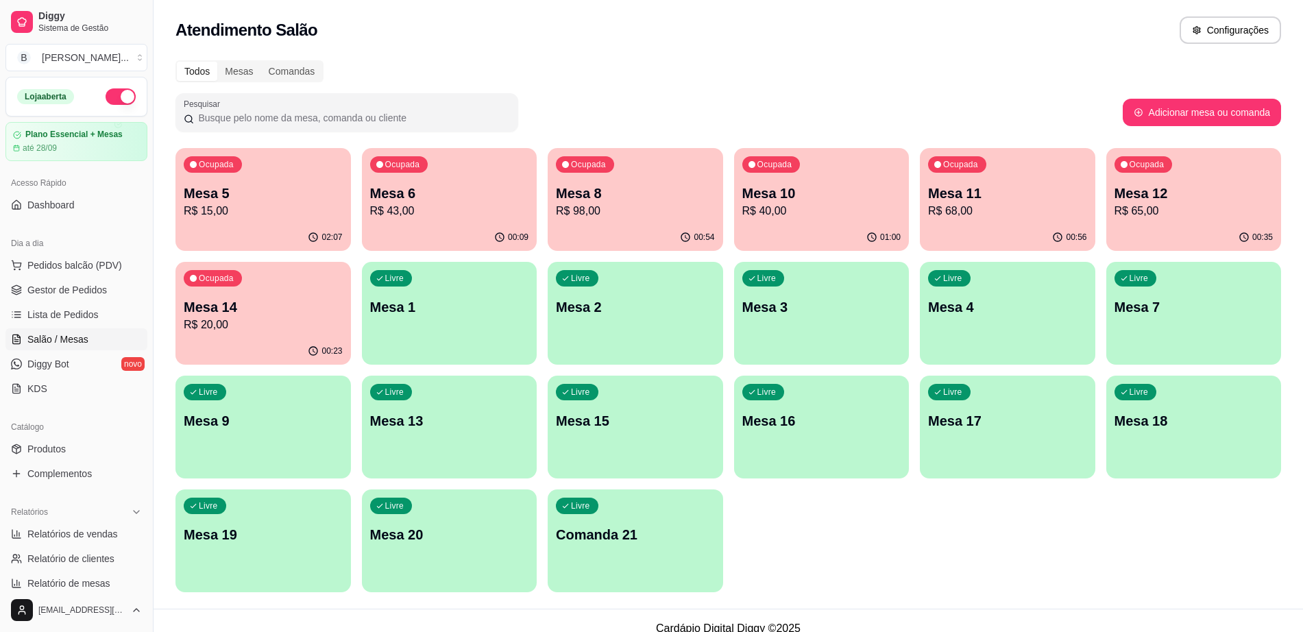
click at [229, 300] on p "Mesa 14" at bounding box center [263, 307] width 159 height 19
click at [1015, 217] on p "R$ 68,00" at bounding box center [1007, 211] width 159 height 16
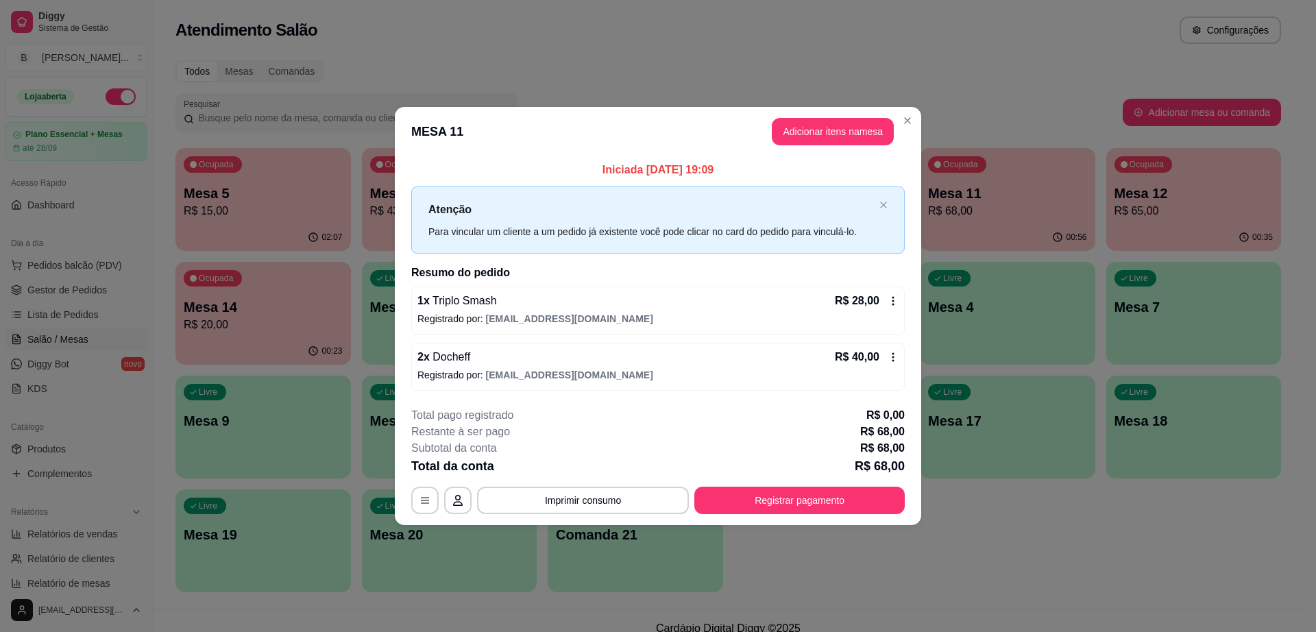
click at [894, 301] on icon at bounding box center [894, 300] width 2 height 9
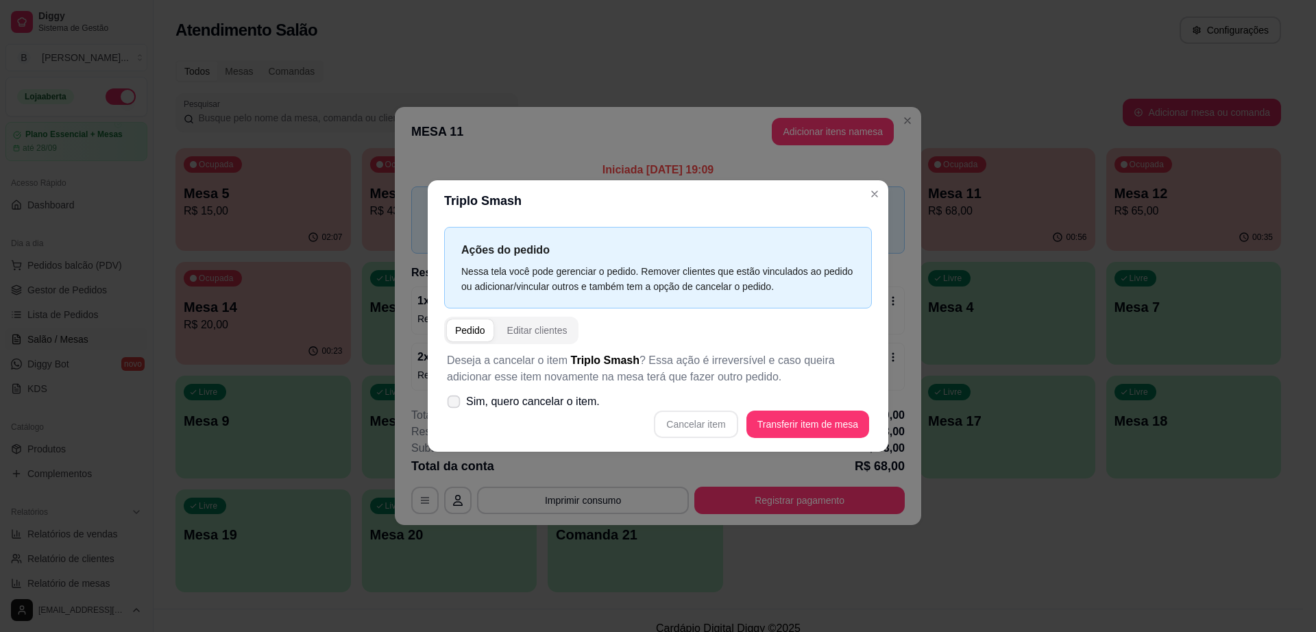
click at [457, 405] on icon at bounding box center [453, 402] width 10 height 8
click at [455, 405] on input "Sim, quero cancelar o item." at bounding box center [450, 409] width 9 height 9
checkbox input "true"
click at [723, 424] on button "Cancelar item" at bounding box center [696, 424] width 82 height 27
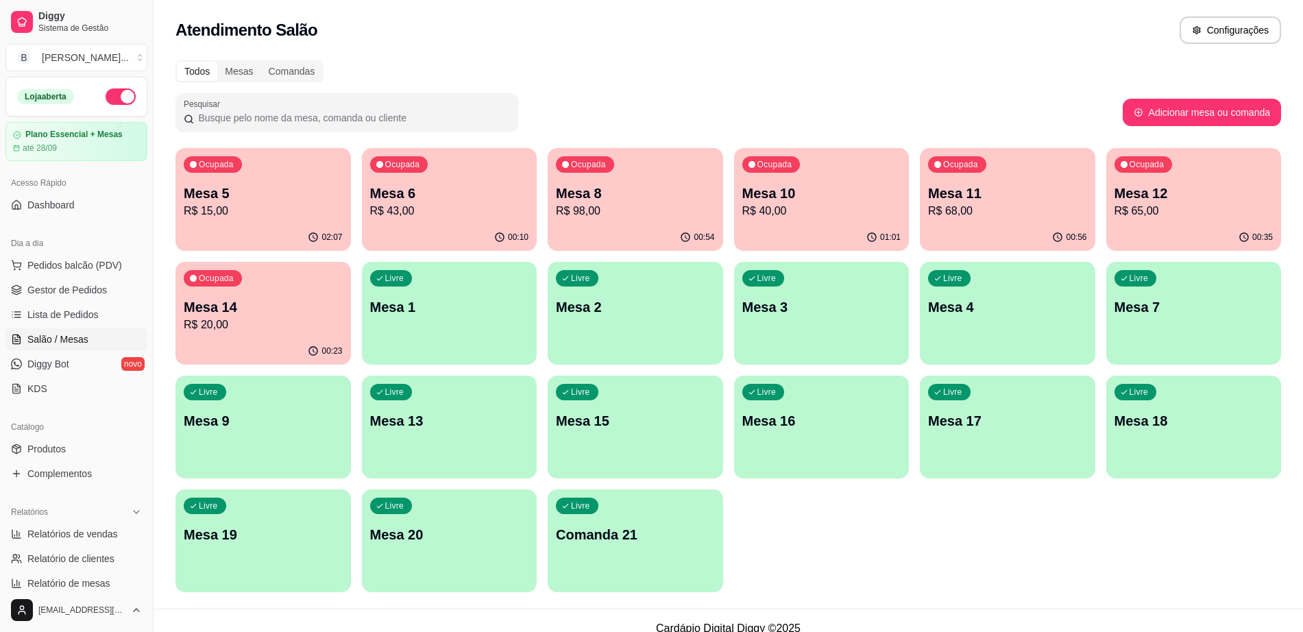
click at [1131, 213] on p "R$ 65,00" at bounding box center [1194, 211] width 159 height 16
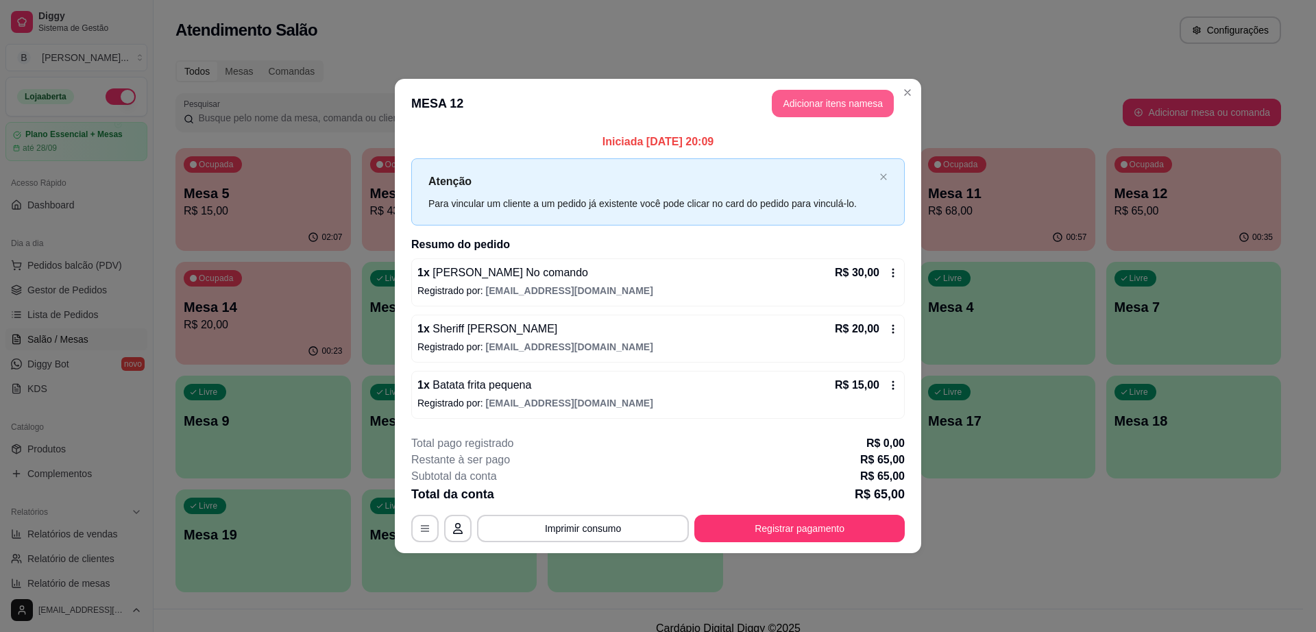
click at [800, 98] on button "Adicionar itens na mesa" at bounding box center [833, 103] width 122 height 27
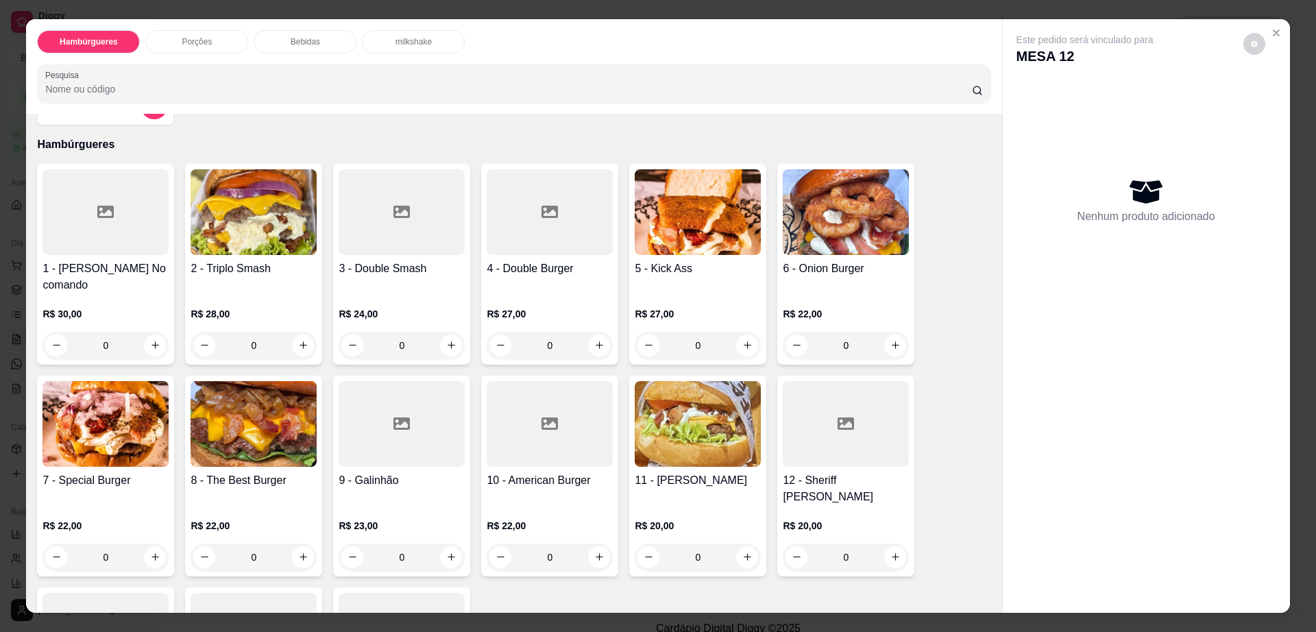
scroll to position [171, 0]
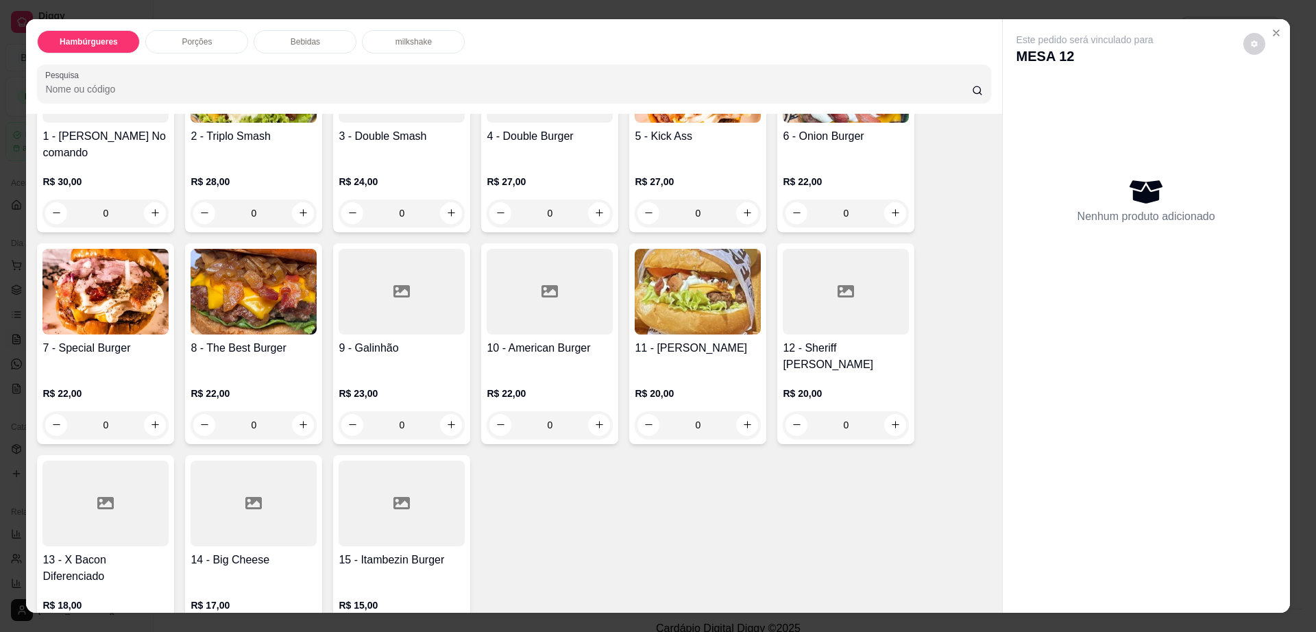
click at [247, 488] on div at bounding box center [254, 504] width 126 height 86
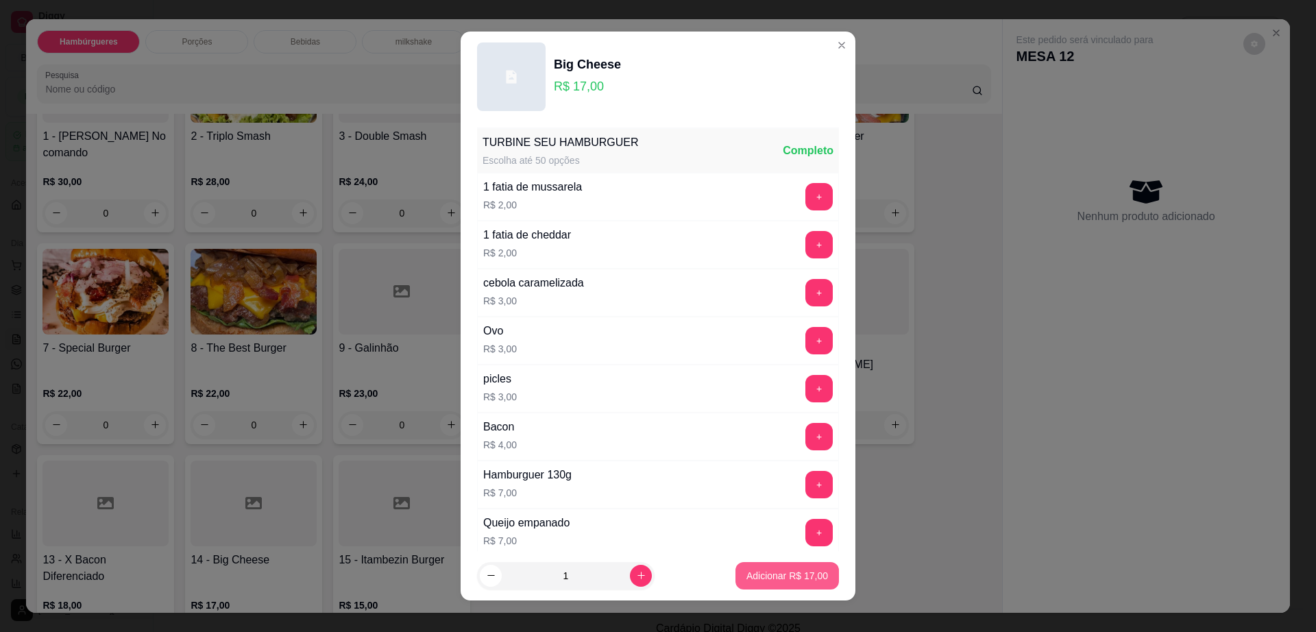
click at [762, 581] on p "Adicionar R$ 17,00" at bounding box center [788, 576] width 82 height 14
type input "1"
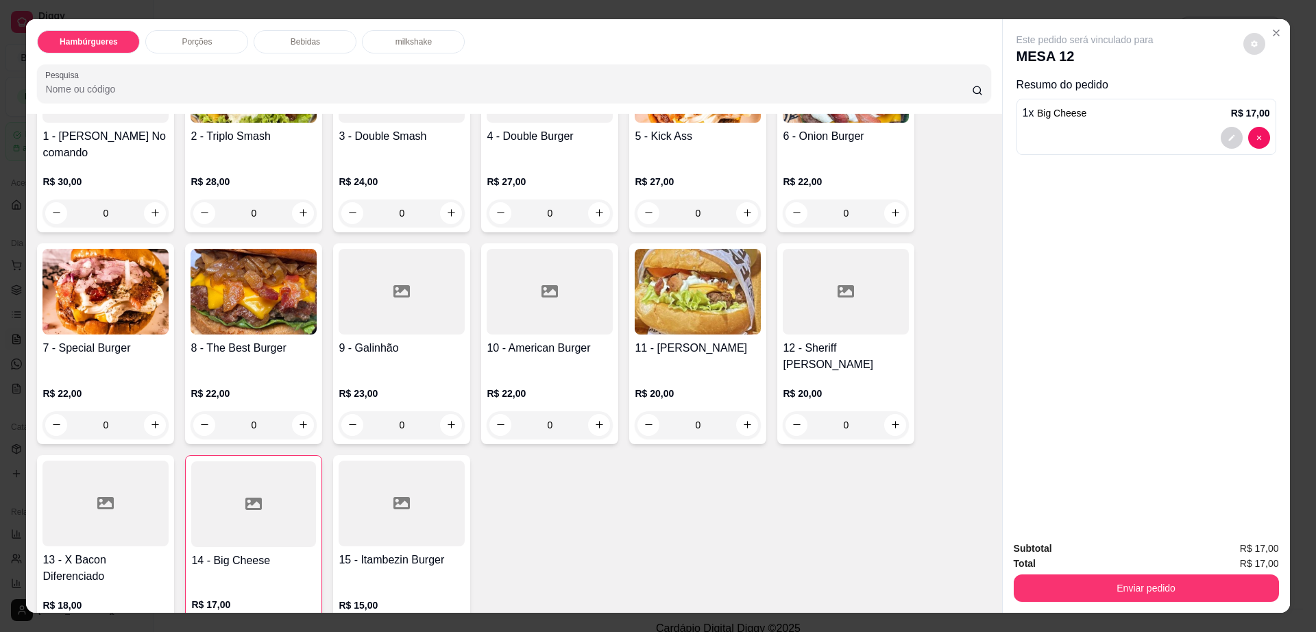
click at [1251, 38] on button "decrease-product-quantity" at bounding box center [1255, 44] width 22 height 22
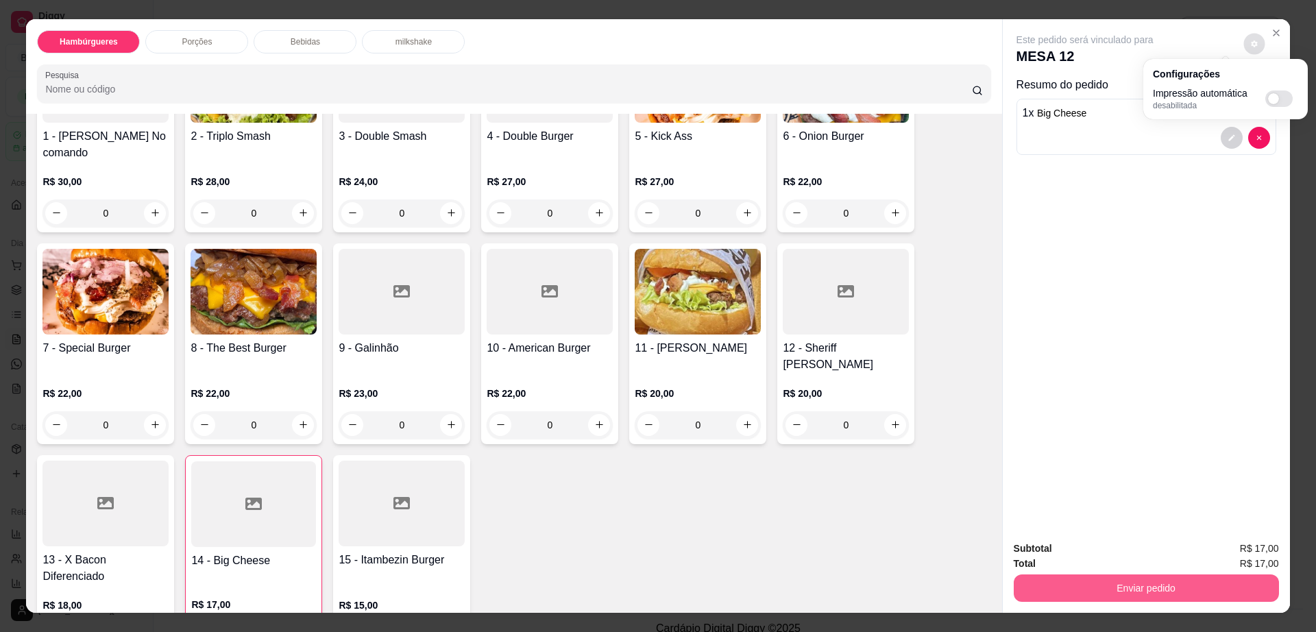
click at [1136, 577] on button "Enviar pedido" at bounding box center [1146, 588] width 265 height 27
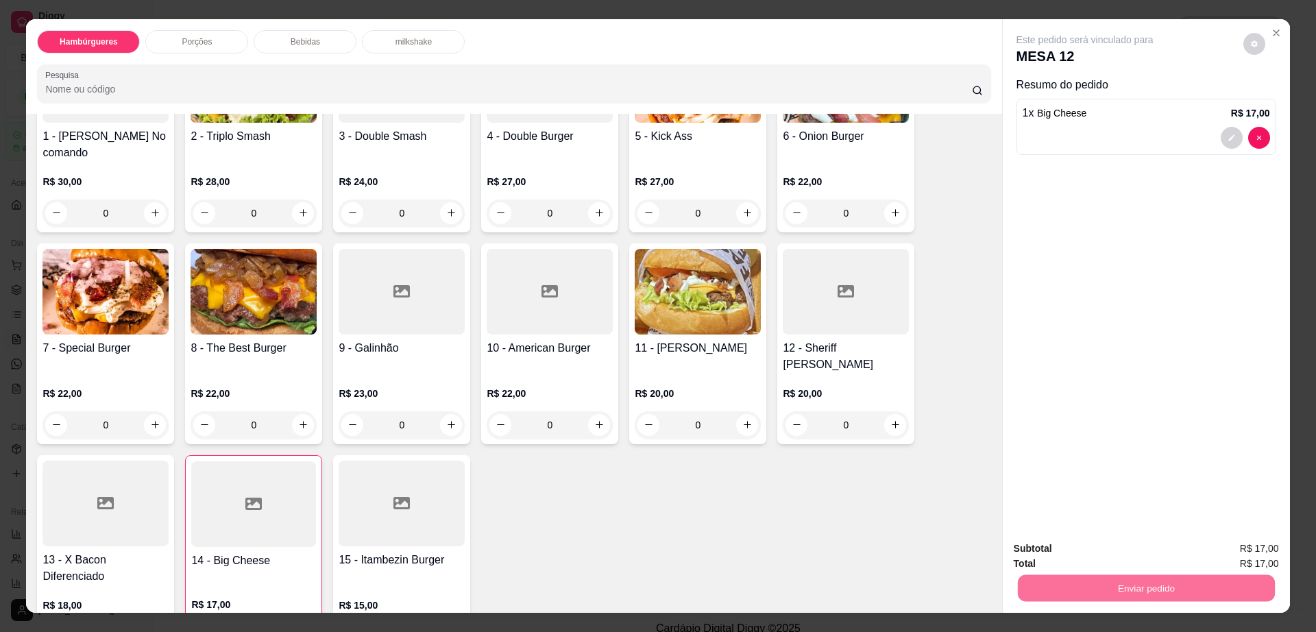
click at [1102, 555] on button "Não registrar e enviar pedido" at bounding box center [1100, 554] width 139 height 25
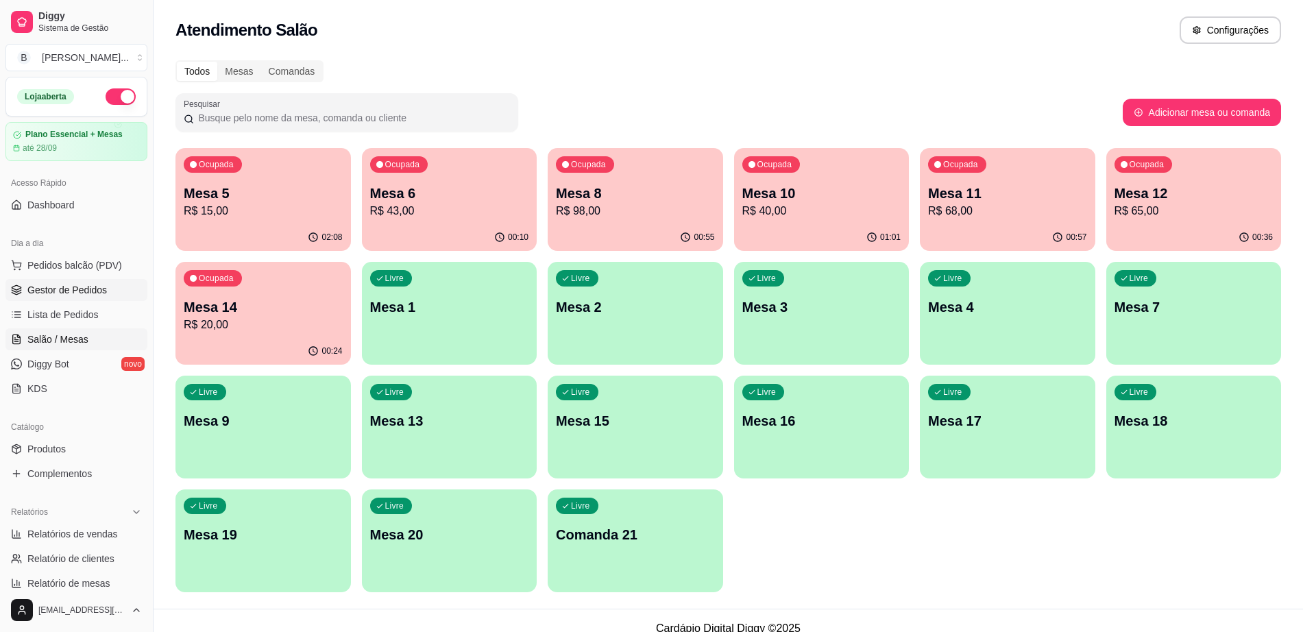
click at [88, 283] on span "Gestor de Pedidos" at bounding box center [67, 290] width 80 height 14
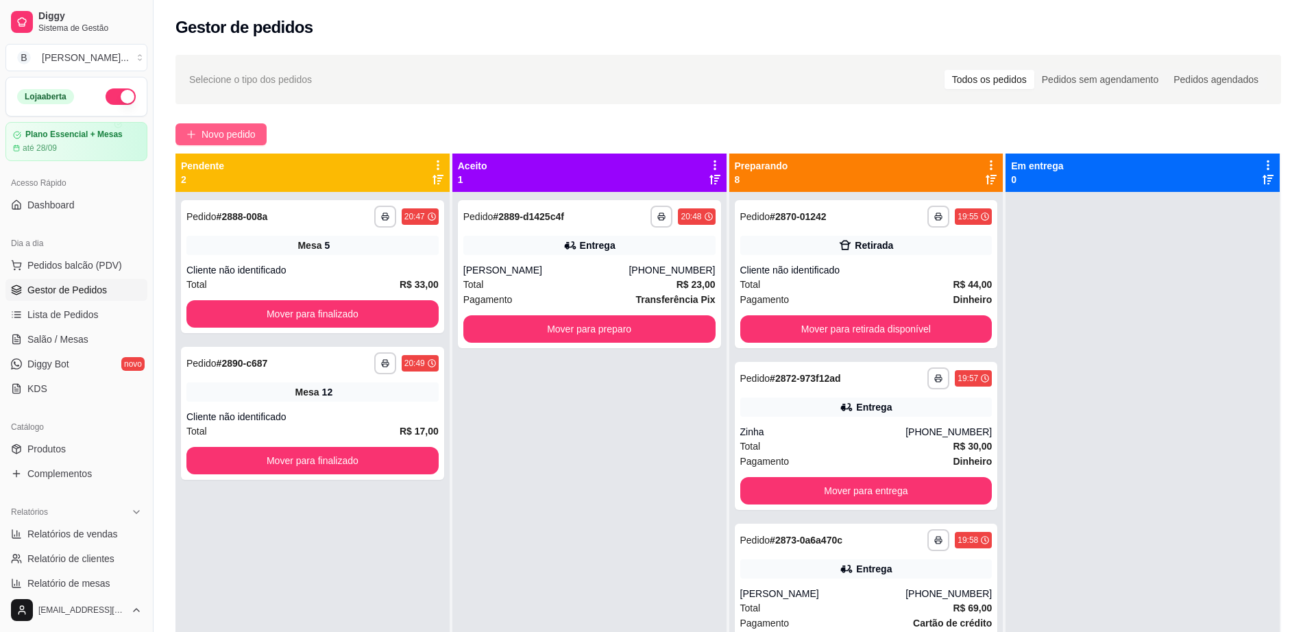
click at [190, 135] on icon "plus" at bounding box center [191, 135] width 10 height 10
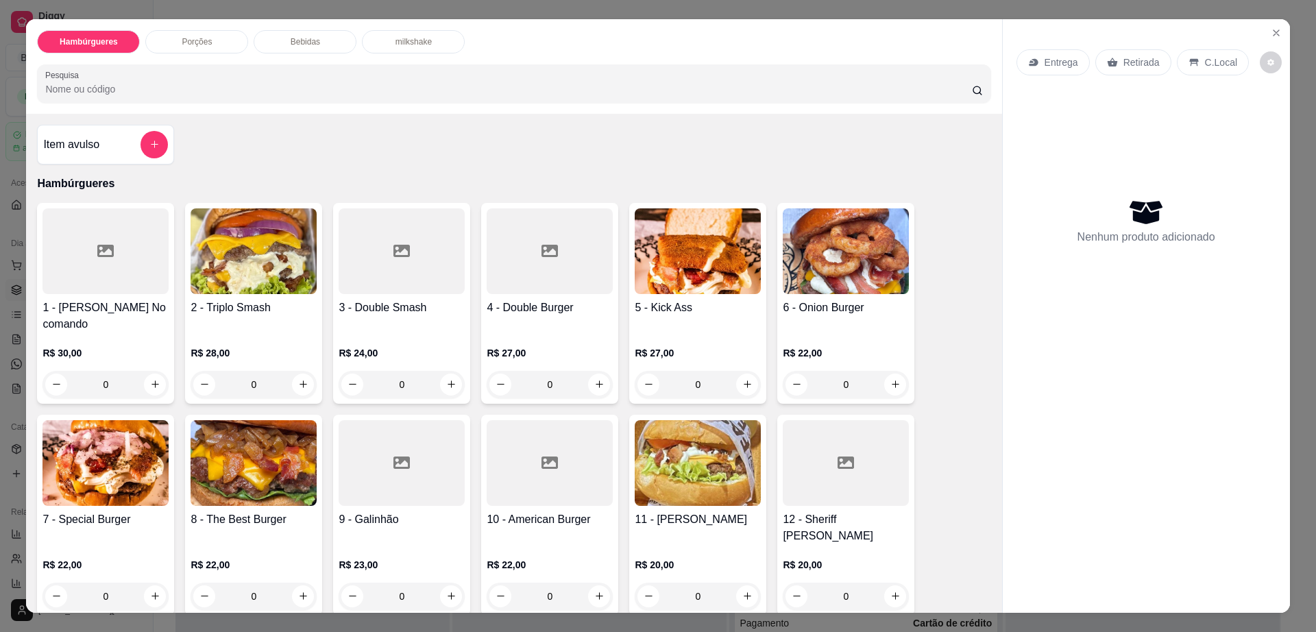
click at [1107, 60] on icon at bounding box center [1112, 62] width 11 height 11
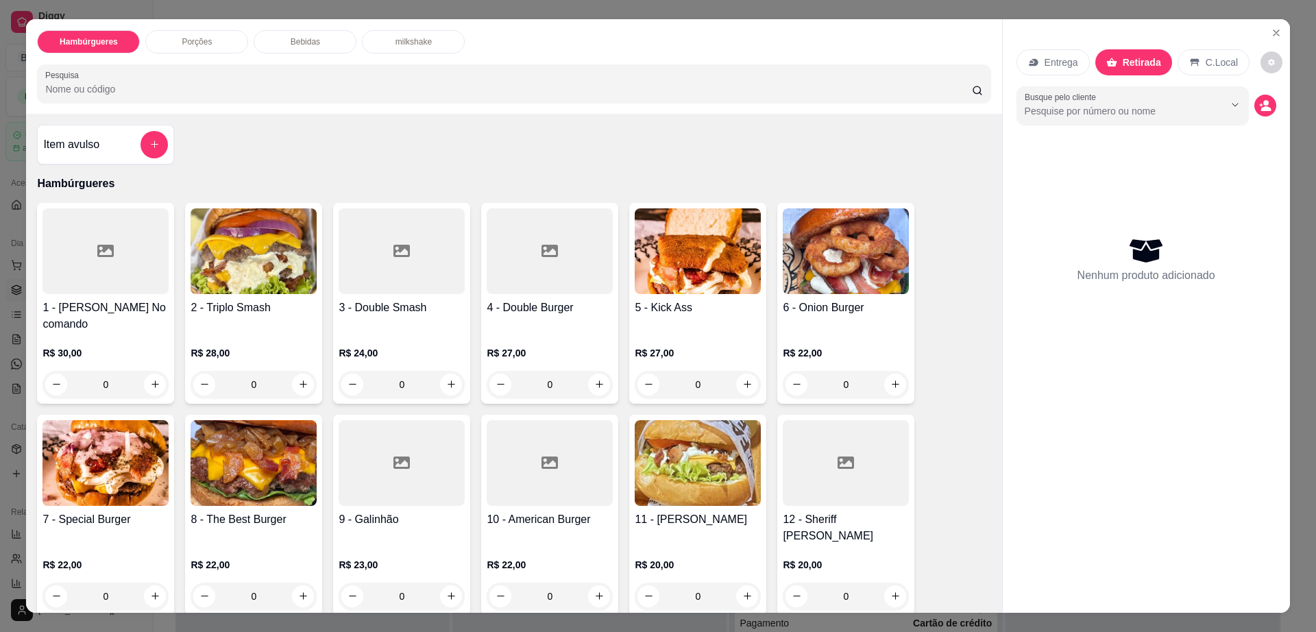
click at [104, 300] on h4 "1 - [PERSON_NAME] No comando" at bounding box center [106, 316] width 126 height 33
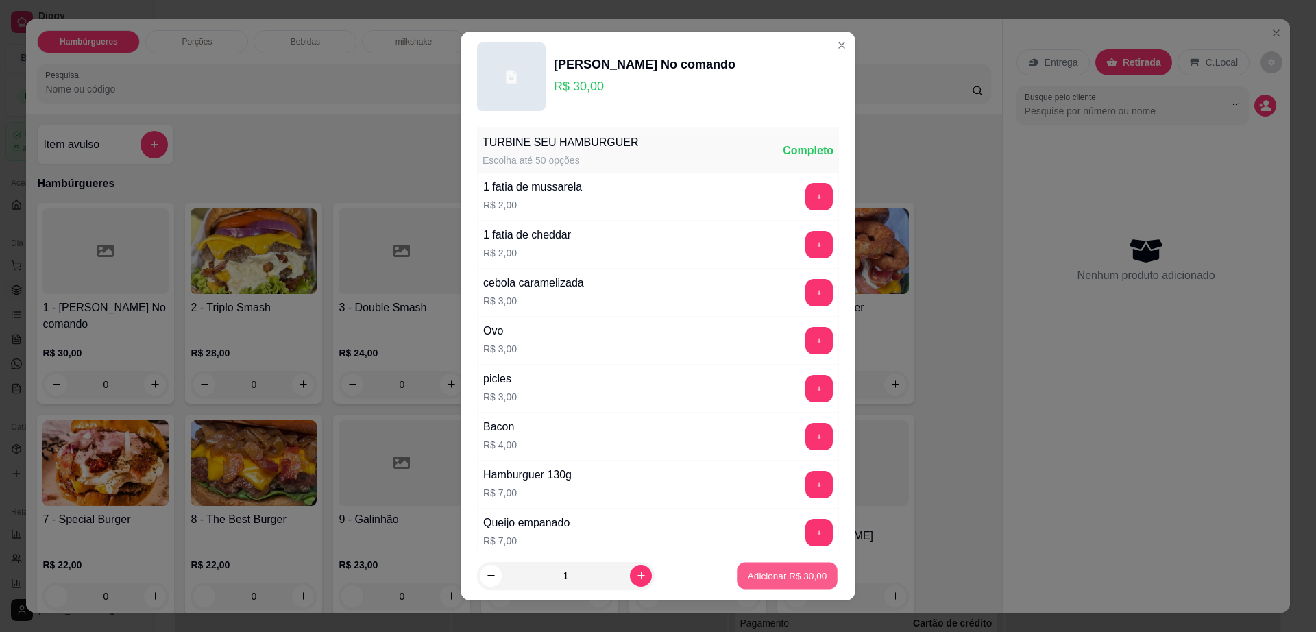
click at [769, 587] on button "Adicionar R$ 30,00" at bounding box center [787, 576] width 101 height 27
type input "1"
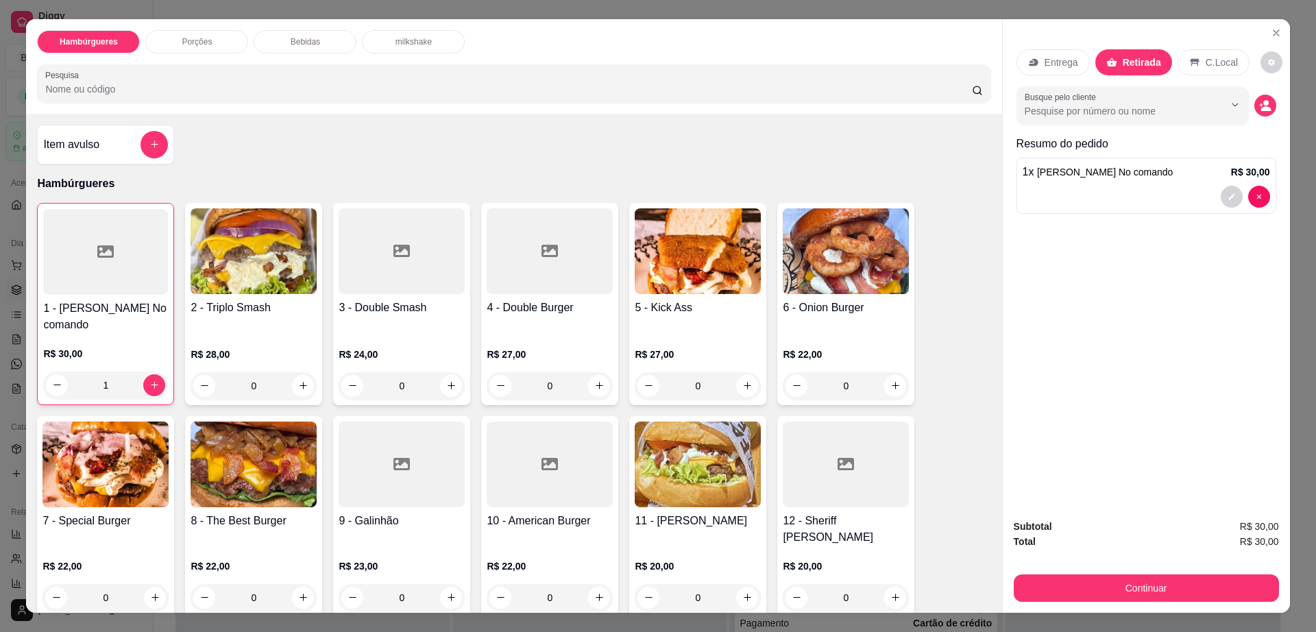
click at [89, 441] on img at bounding box center [106, 465] width 126 height 86
click at [817, 459] on div at bounding box center [846, 465] width 126 height 86
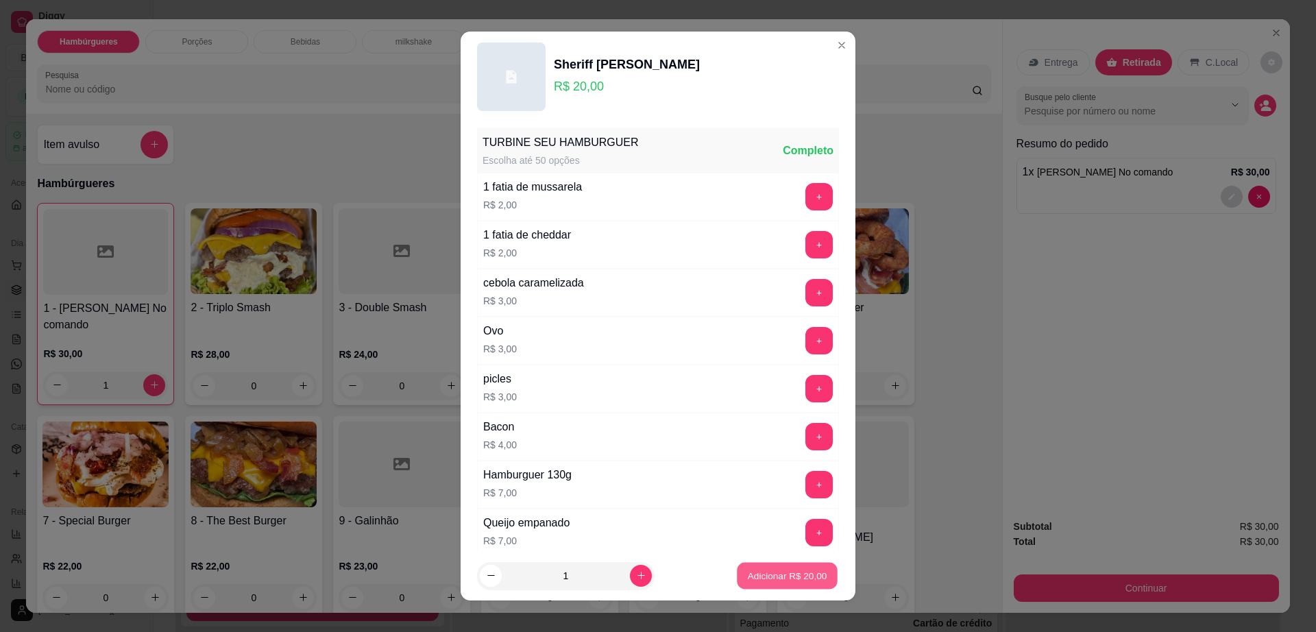
click at [759, 575] on p "Adicionar R$ 20,00" at bounding box center [788, 575] width 80 height 13
type input "1"
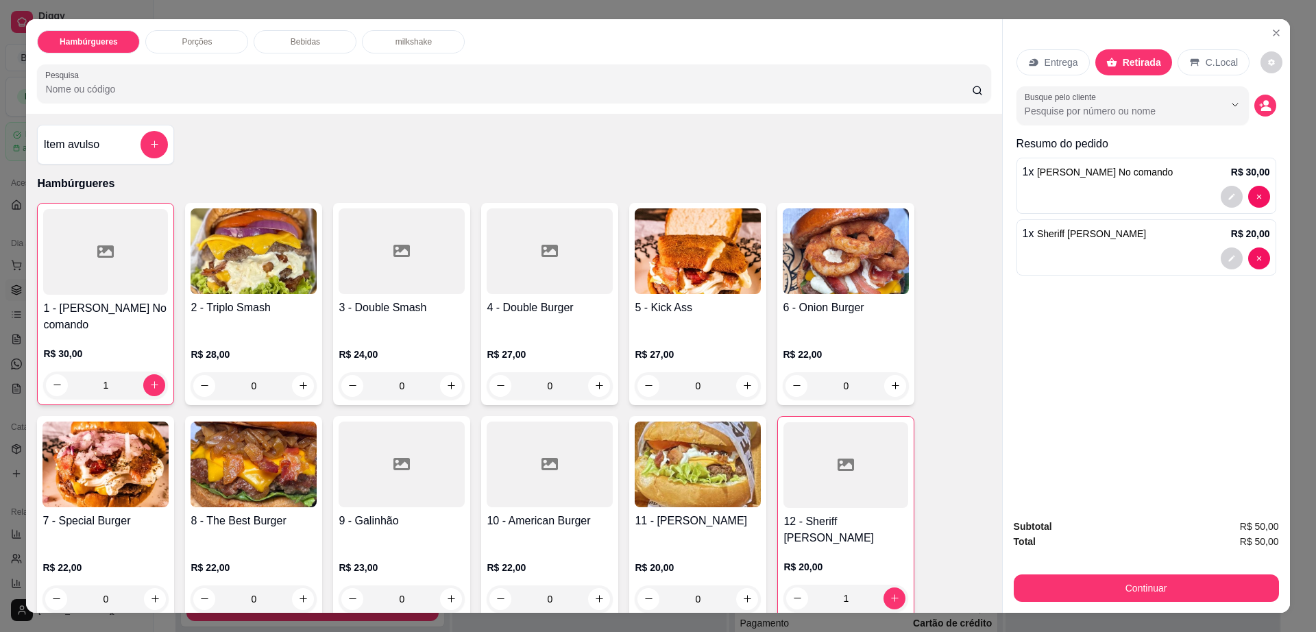
click at [671, 460] on img at bounding box center [698, 465] width 126 height 86
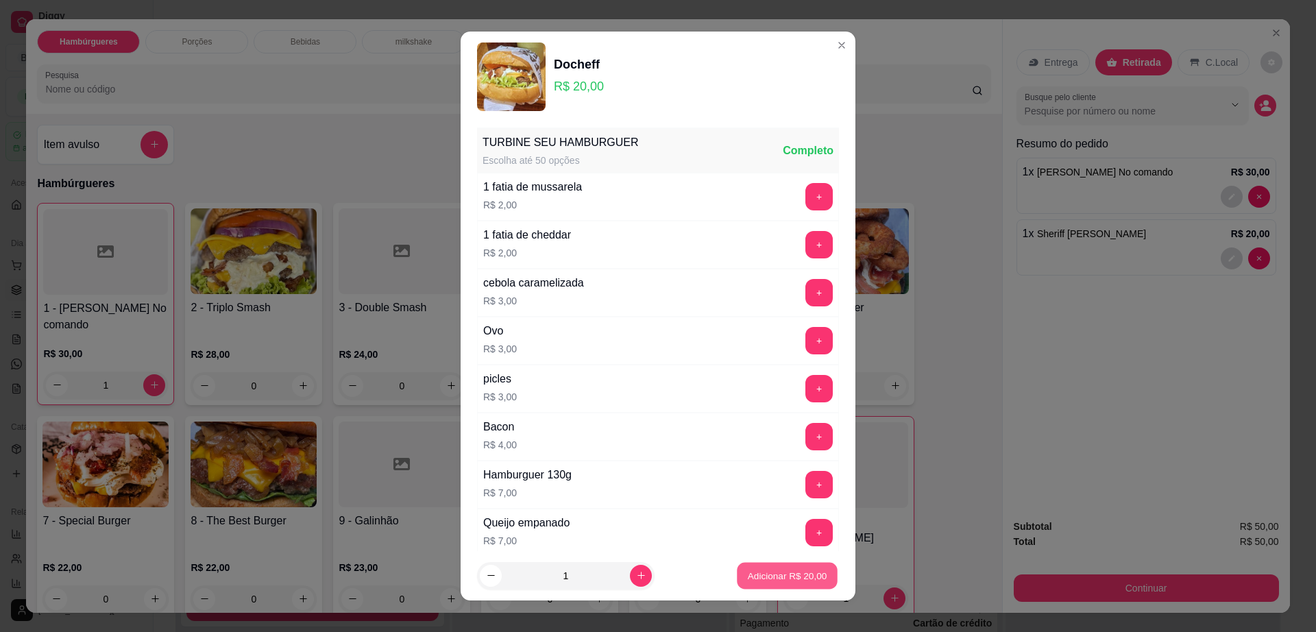
click at [799, 583] on button "Adicionar R$ 20,00" at bounding box center [787, 576] width 101 height 27
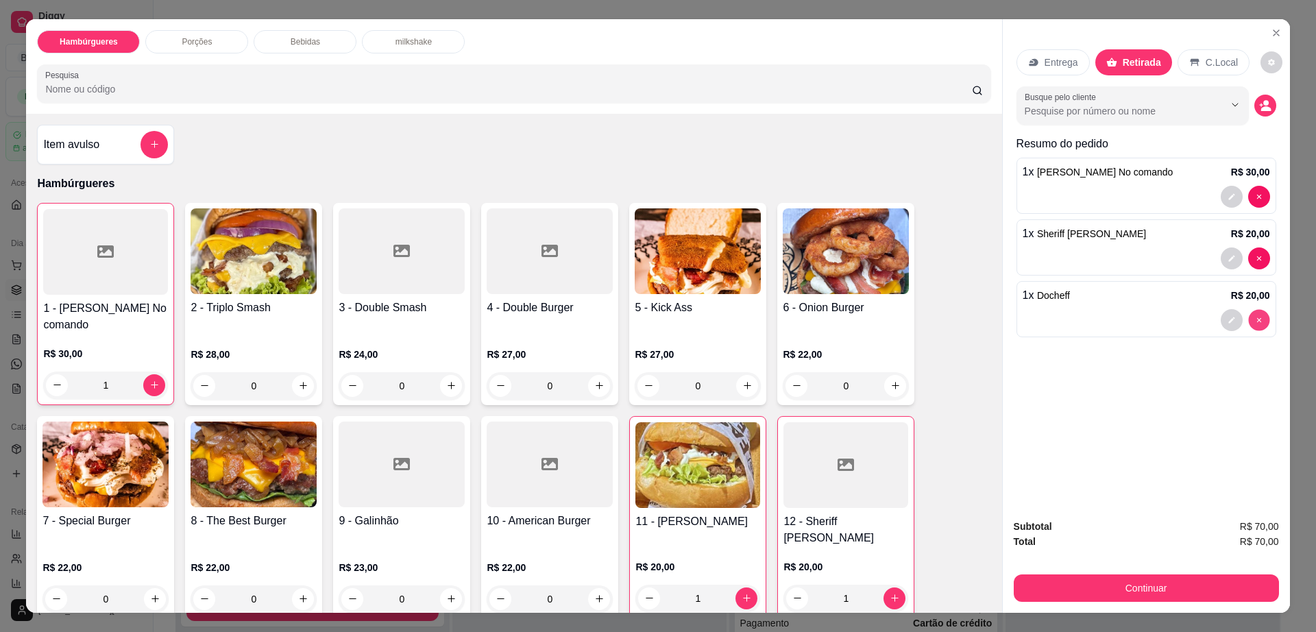
type input "0"
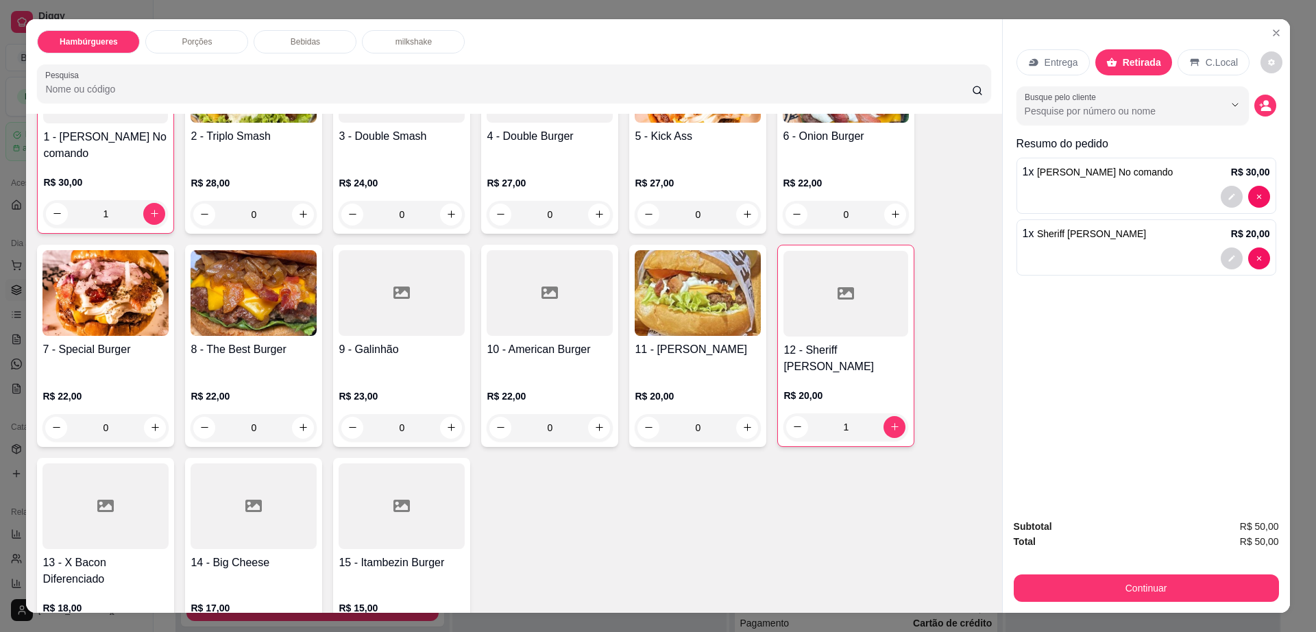
click at [193, 505] on div at bounding box center [254, 507] width 126 height 86
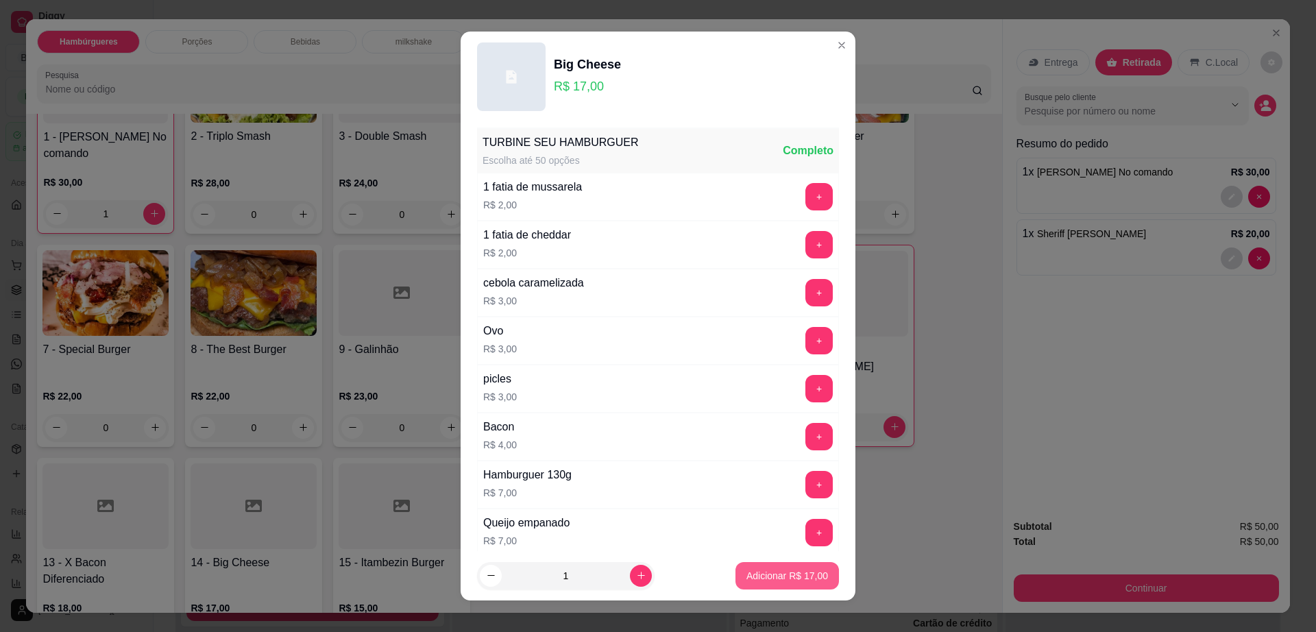
click at [792, 564] on button "Adicionar R$ 17,00" at bounding box center [788, 575] width 104 height 27
type input "1"
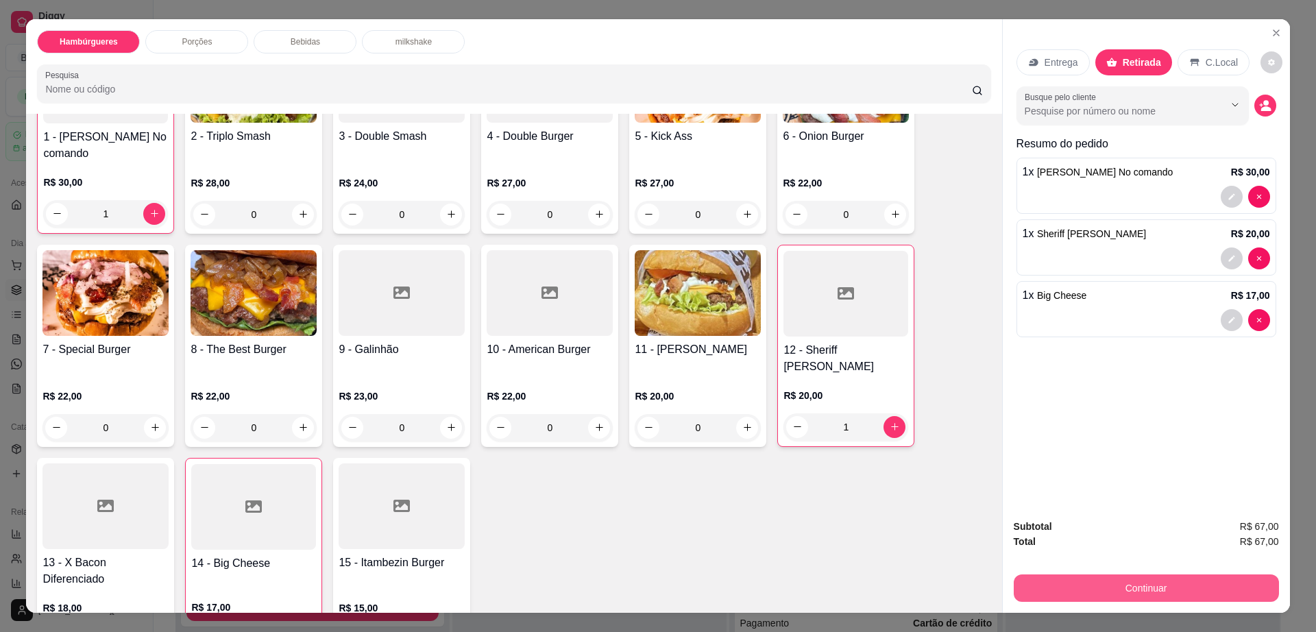
click at [1099, 594] on button "Continuar" at bounding box center [1146, 588] width 265 height 27
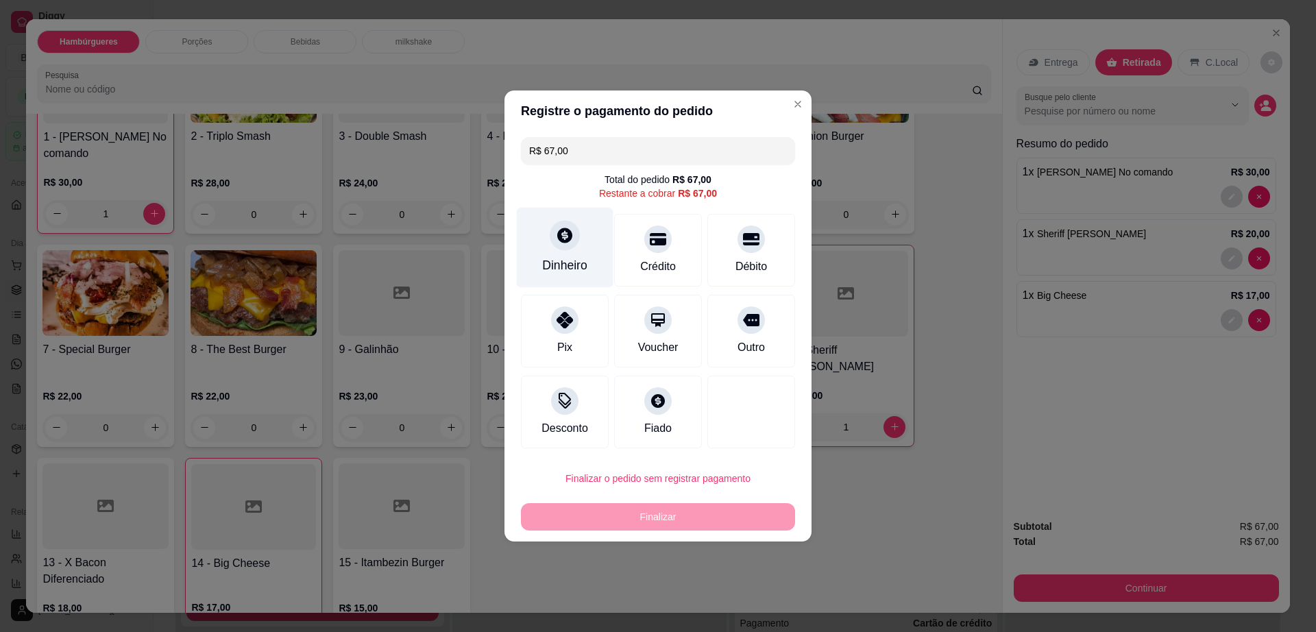
click at [575, 263] on div "Dinheiro" at bounding box center [564, 265] width 45 height 18
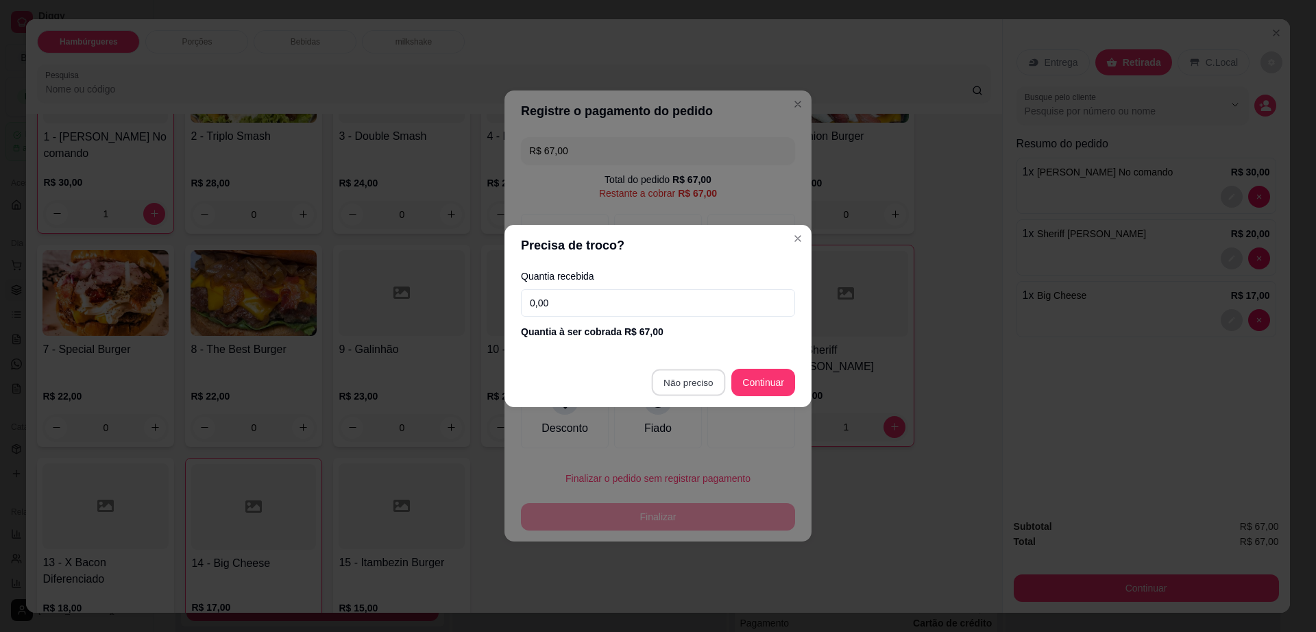
type input "R$ 0,00"
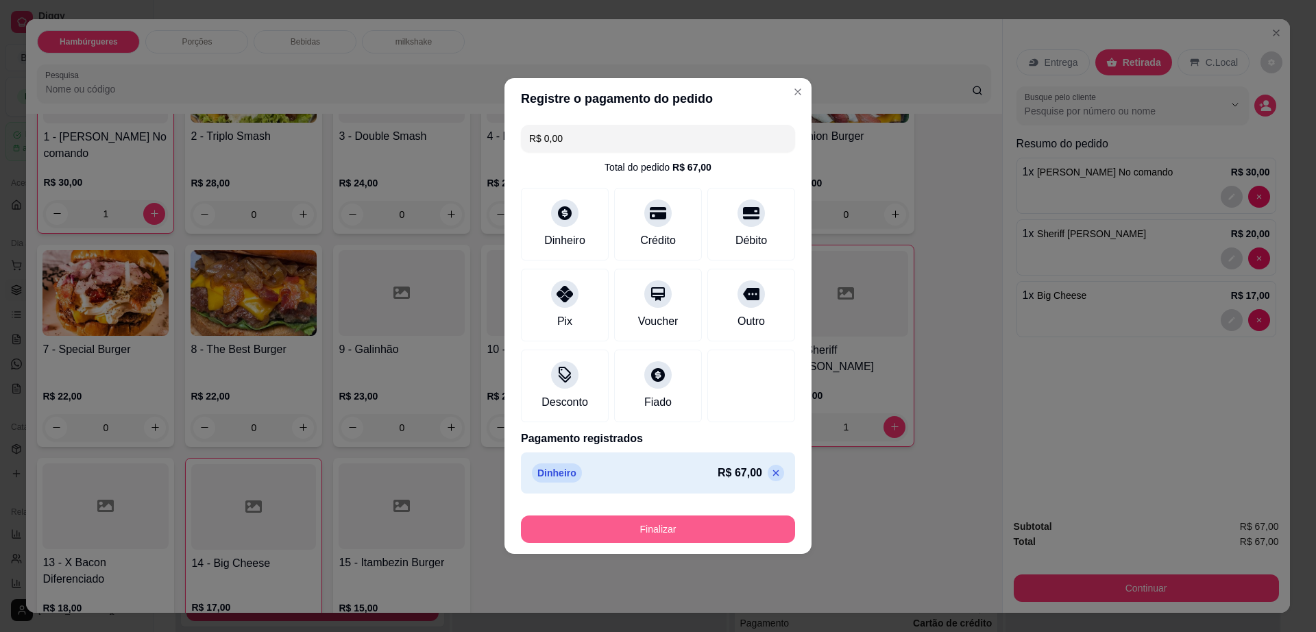
click at [698, 525] on button "Finalizar" at bounding box center [658, 529] width 274 height 27
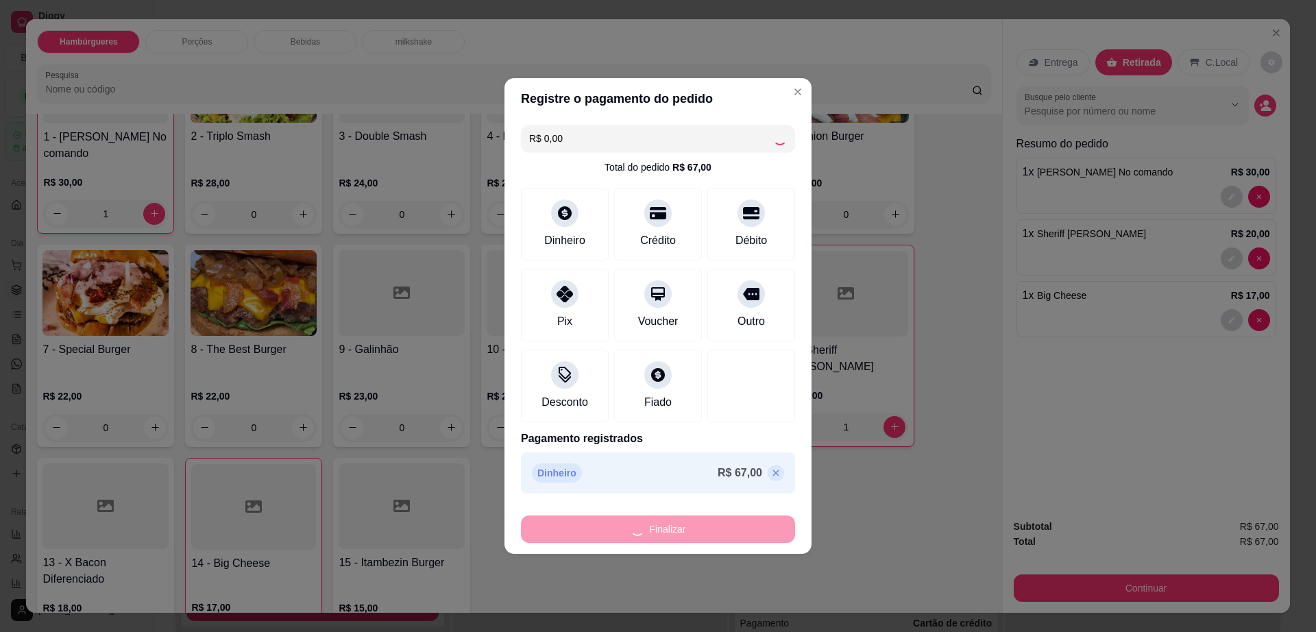
type input "0"
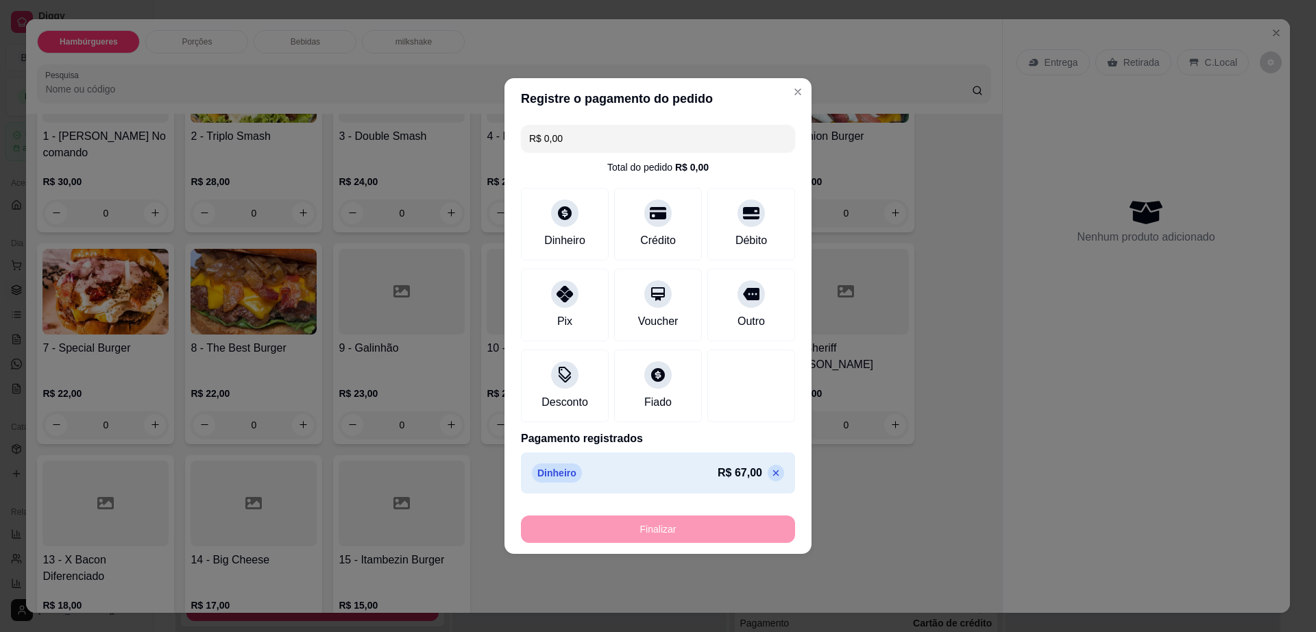
type input "-R$ 67,00"
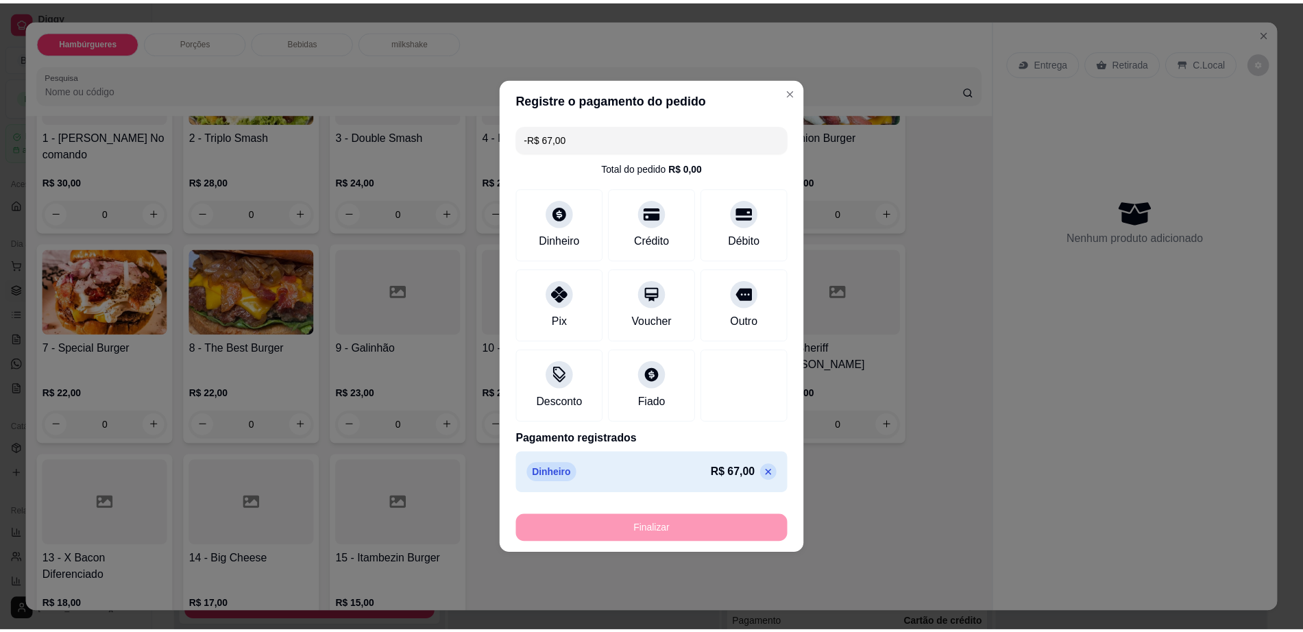
scroll to position [171, 0]
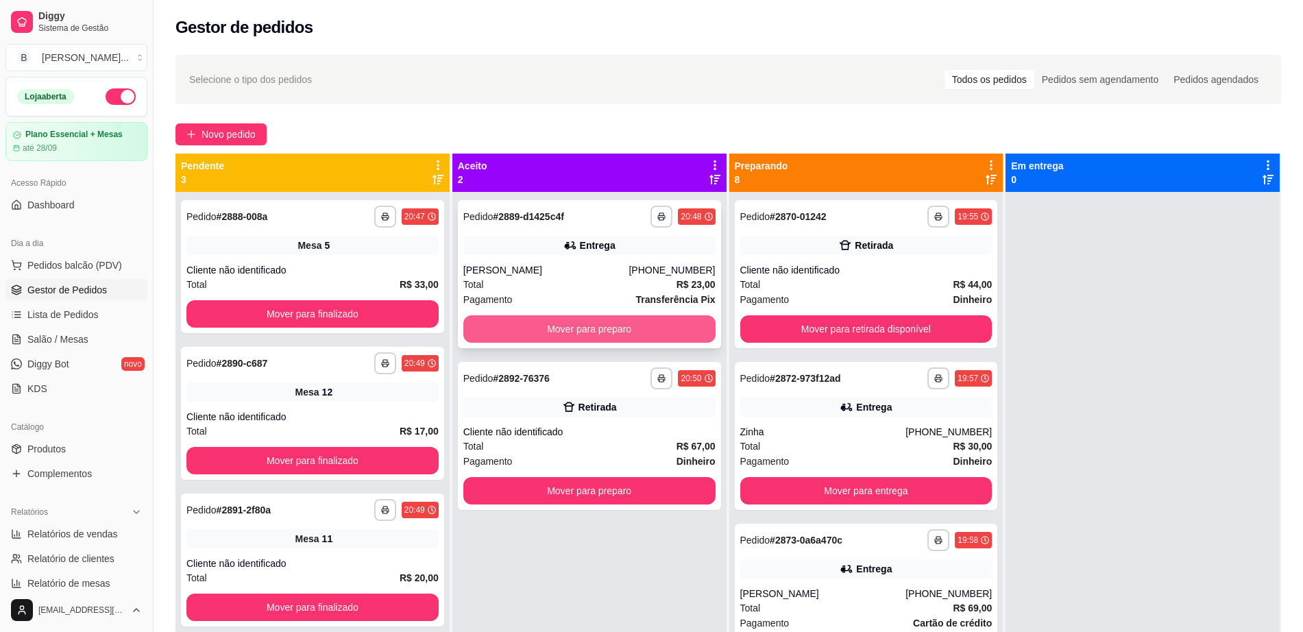
click at [616, 307] on div "**********" at bounding box center [589, 274] width 263 height 148
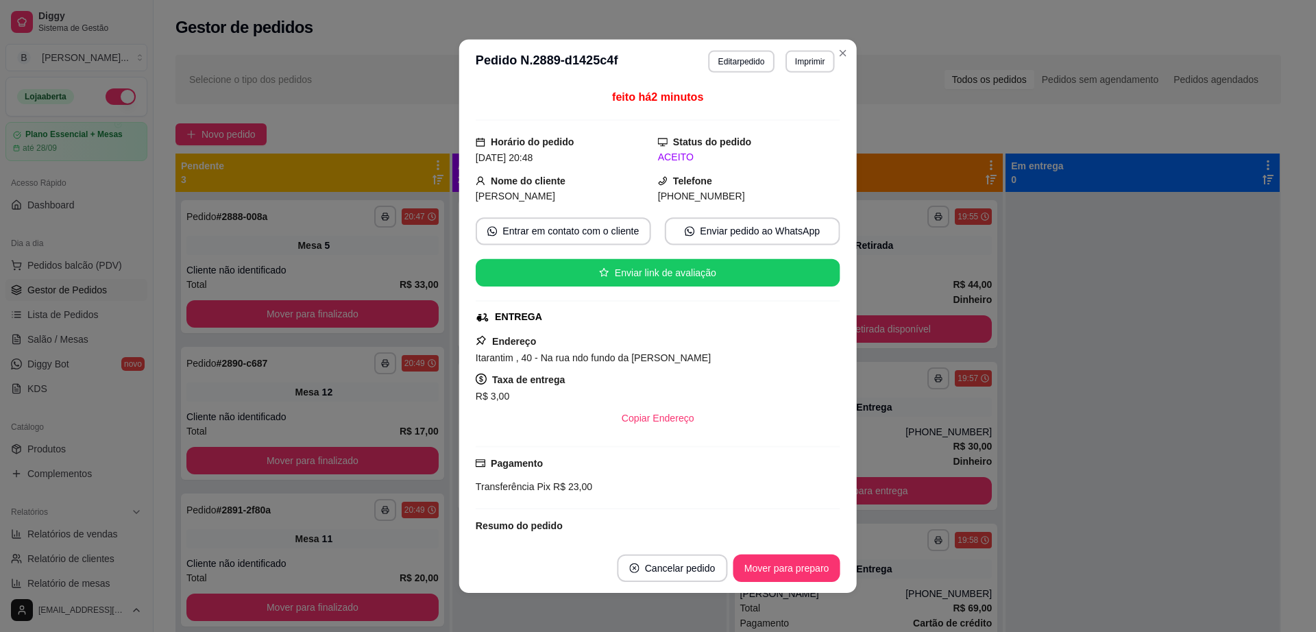
click at [609, 320] on div "ENTREGA" at bounding box center [657, 317] width 362 height 14
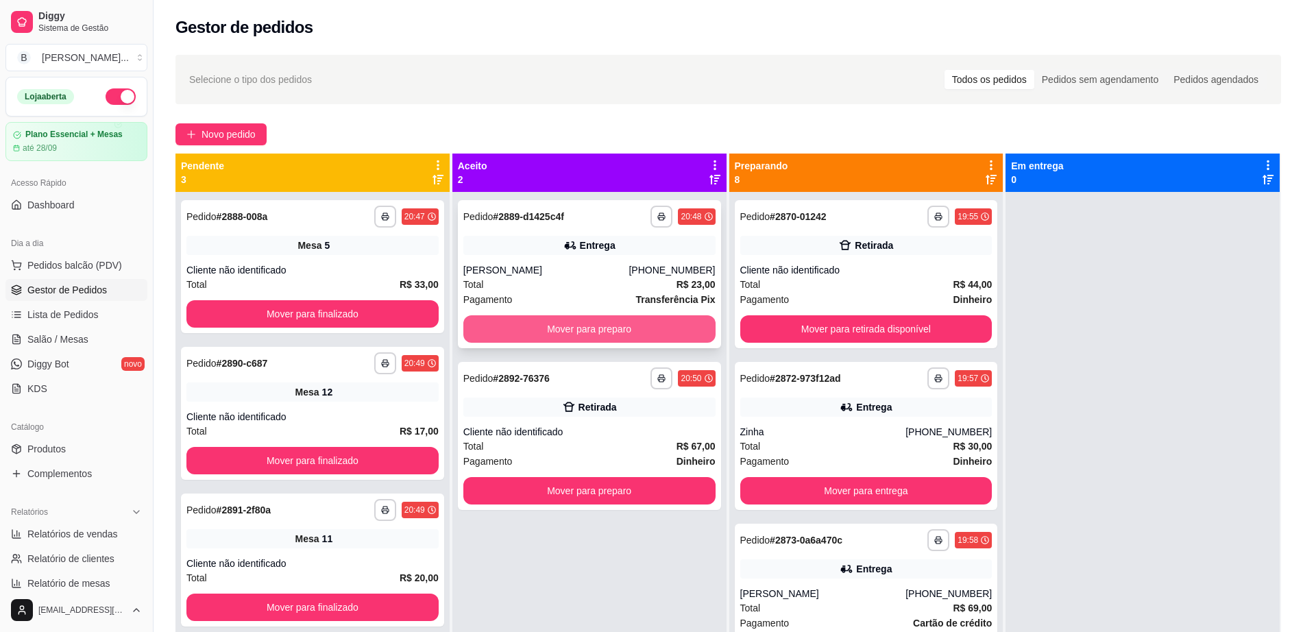
click at [594, 323] on button "Mover para preparo" at bounding box center [590, 328] width 252 height 27
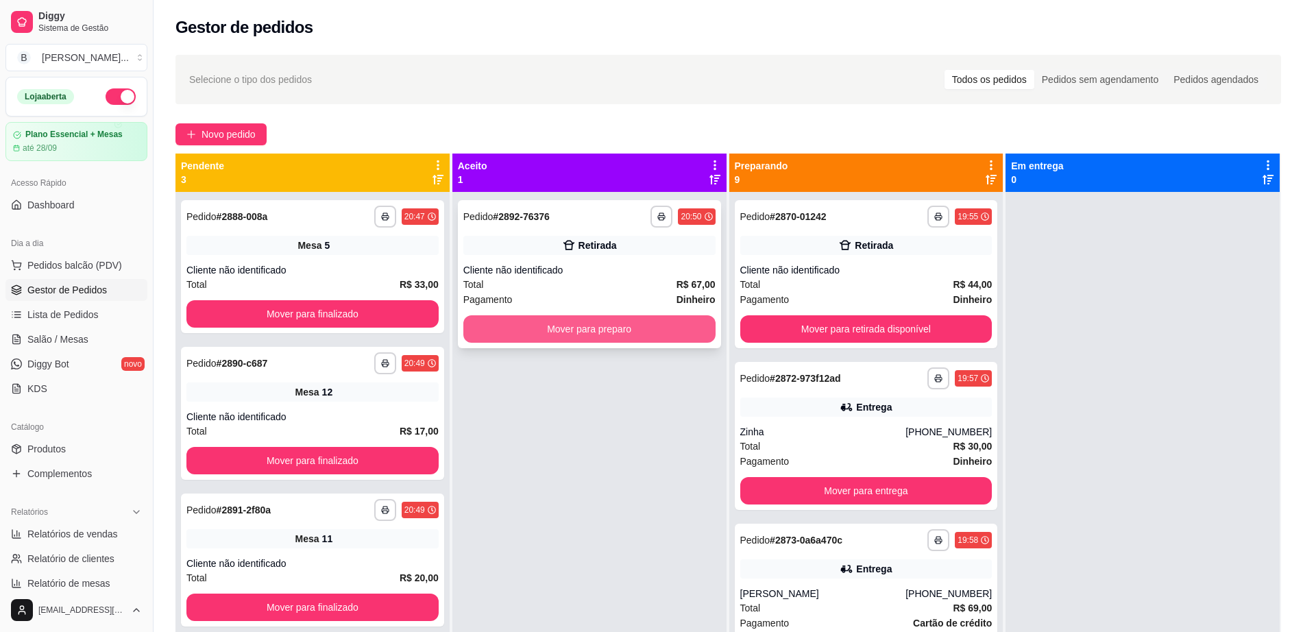
click at [594, 329] on button "Mover para preparo" at bounding box center [590, 328] width 252 height 27
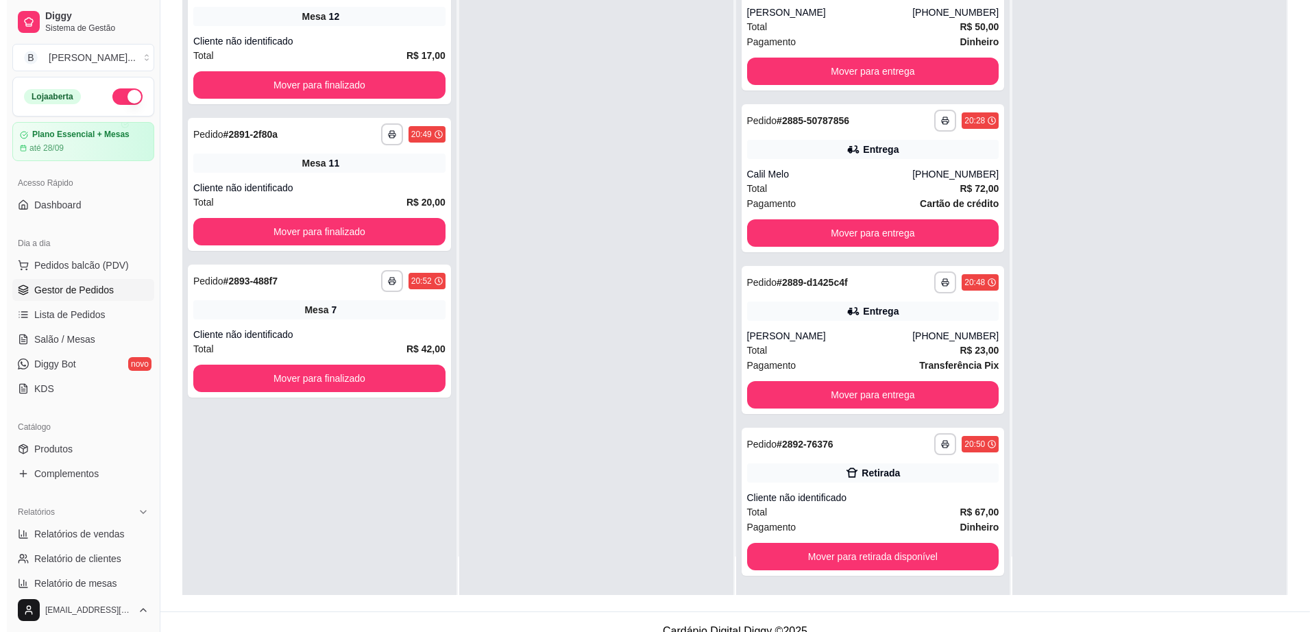
scroll to position [209, 0]
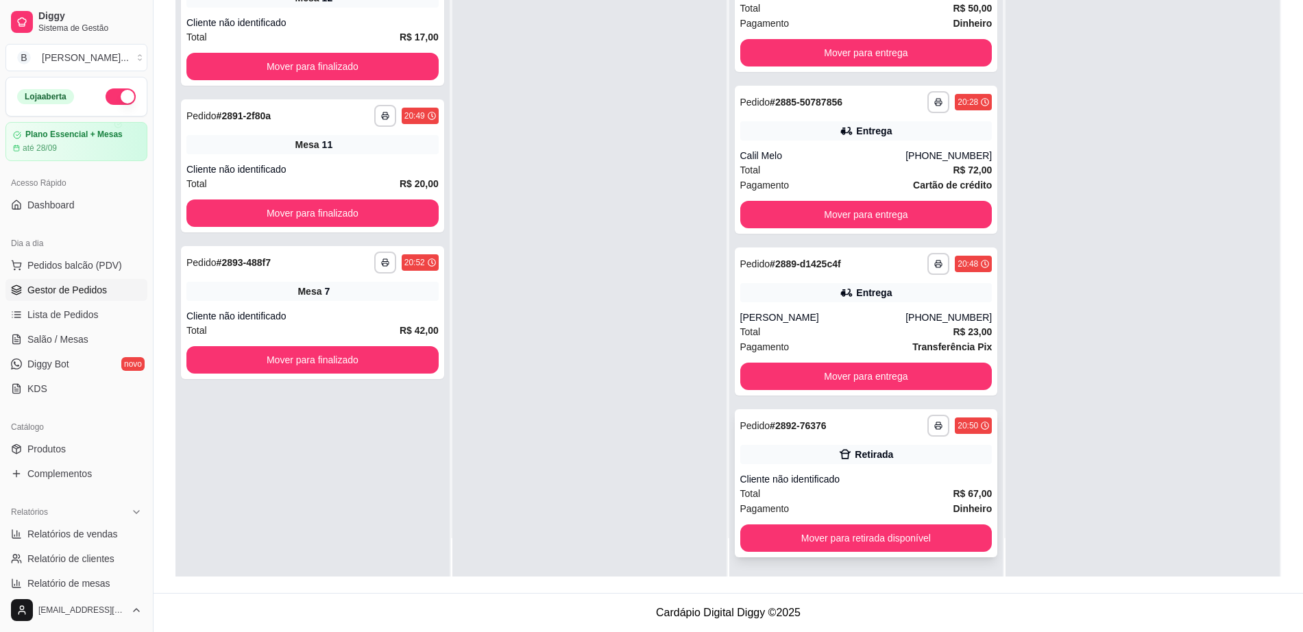
click at [865, 459] on div "Retirada" at bounding box center [874, 455] width 38 height 14
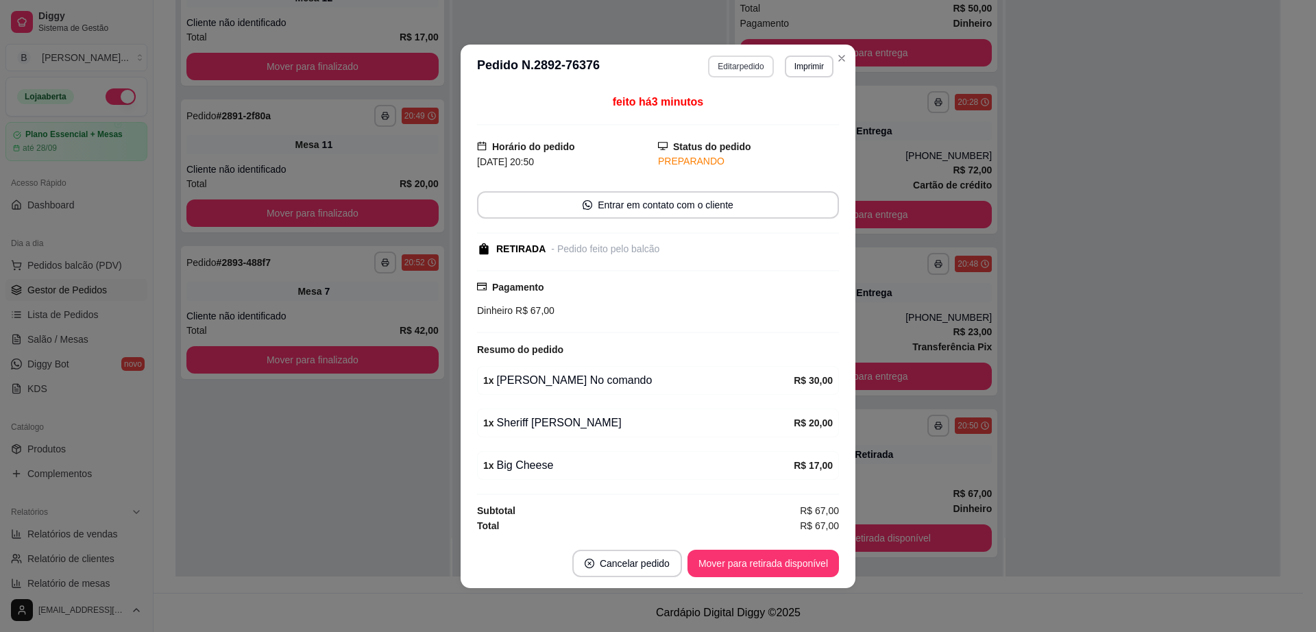
click at [747, 67] on button "Editar pedido" at bounding box center [740, 67] width 65 height 22
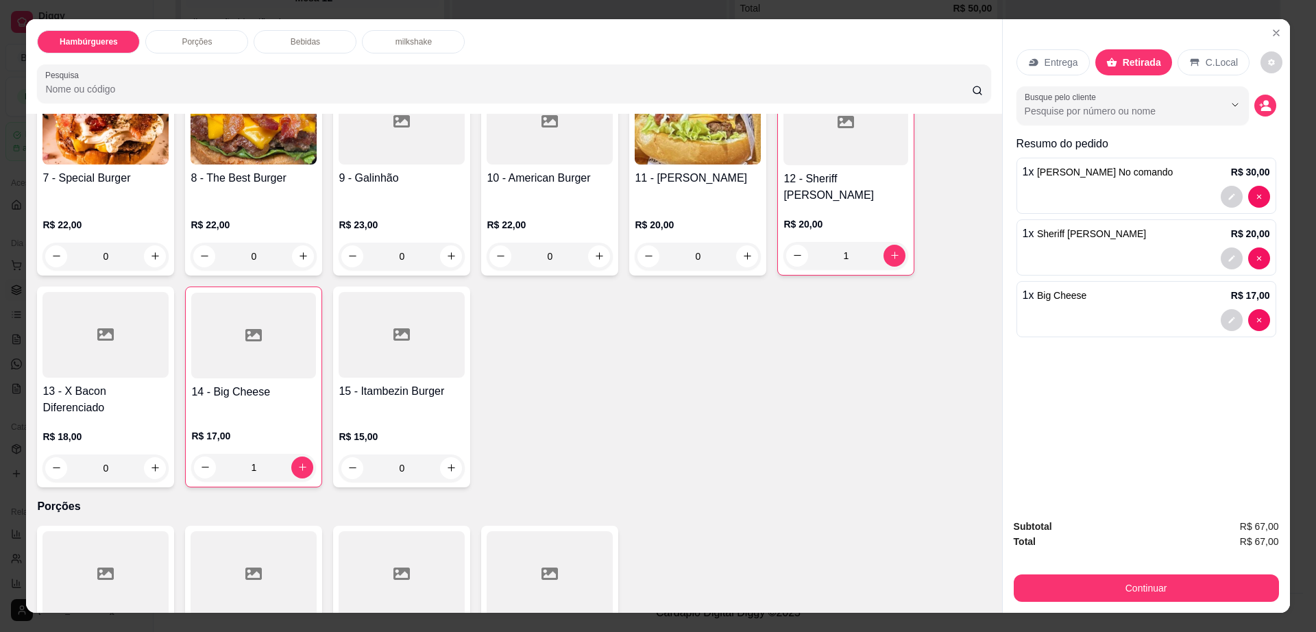
scroll to position [514, 0]
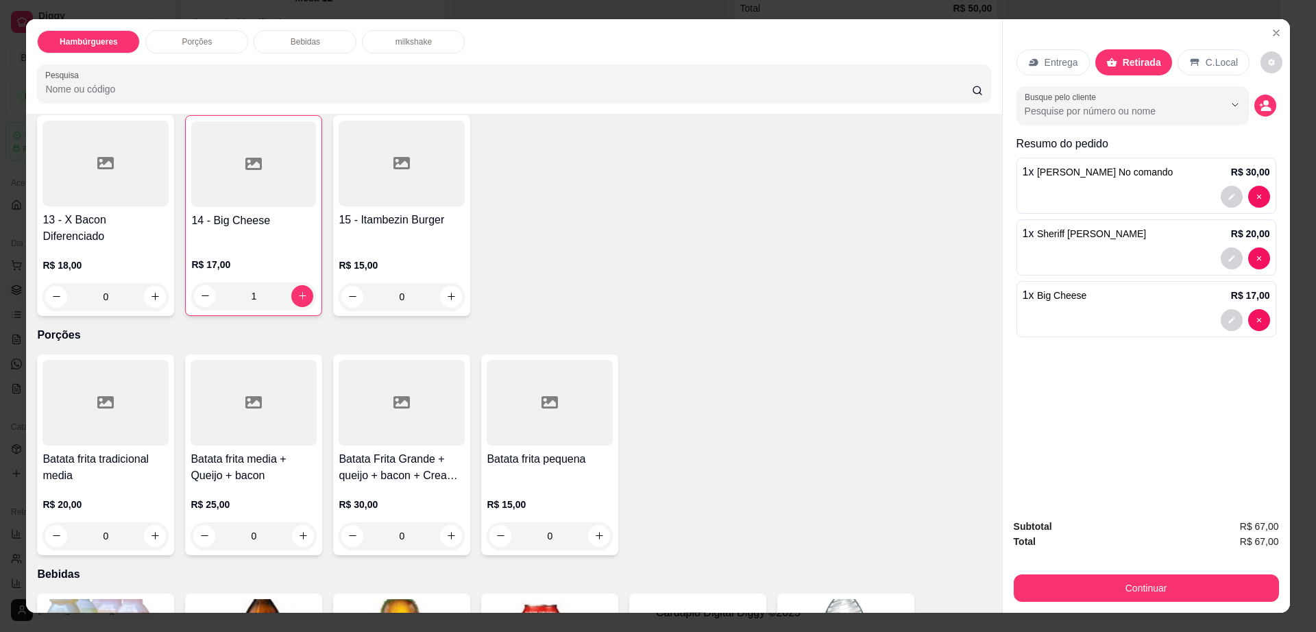
click at [518, 385] on div at bounding box center [550, 403] width 126 height 86
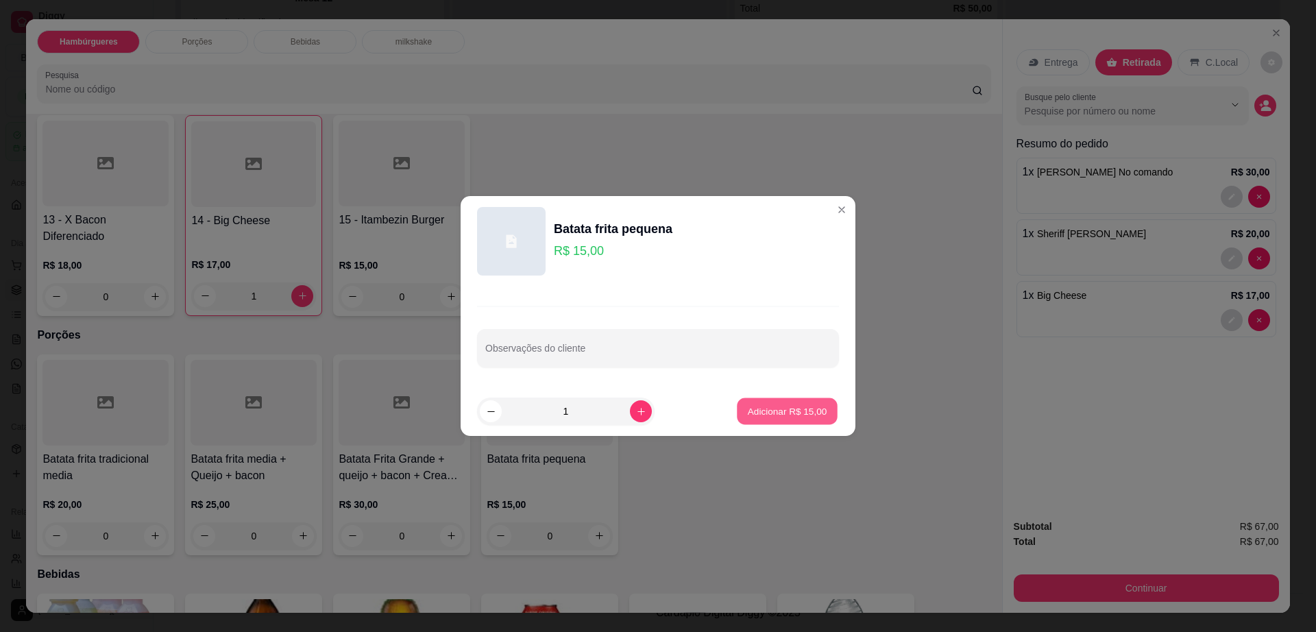
click at [778, 415] on p "Adicionar R$ 15,00" at bounding box center [788, 411] width 80 height 13
type input "1"
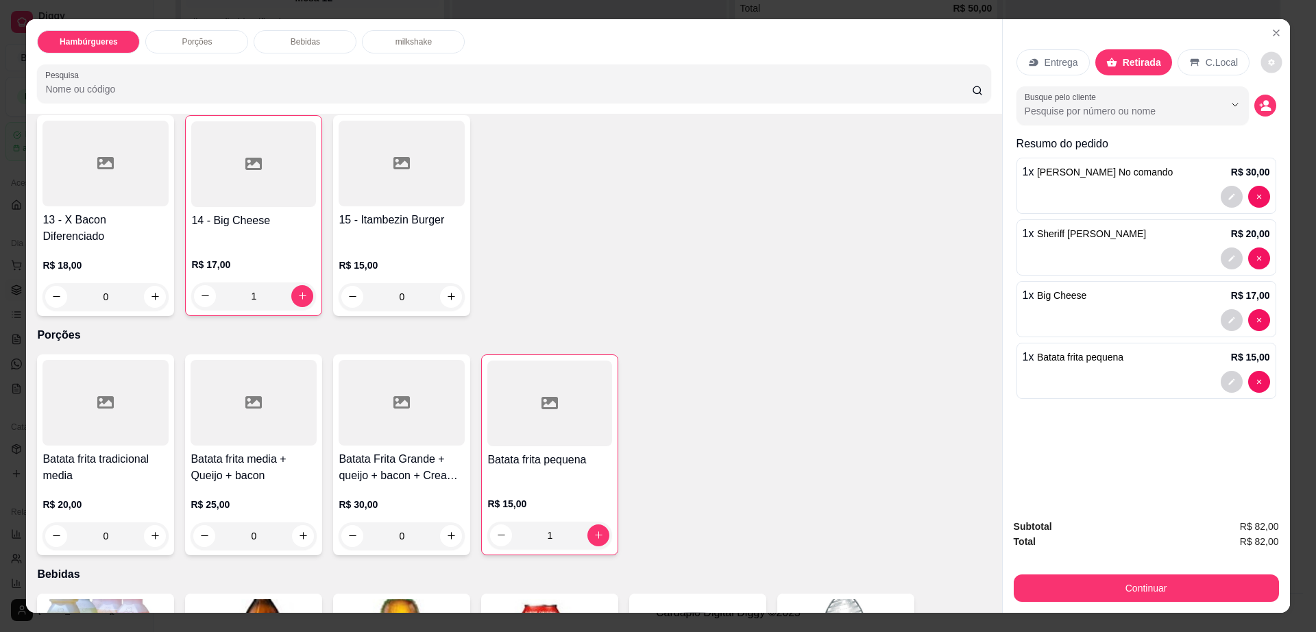
click at [1268, 64] on icon "decrease-product-quantity" at bounding box center [1272, 62] width 8 height 8
click at [1285, 119] on span "Automatic updates" at bounding box center [1284, 117] width 14 height 11
click at [1274, 119] on input "Automatic updates" at bounding box center [1269, 121] width 9 height 9
checkbox input "false"
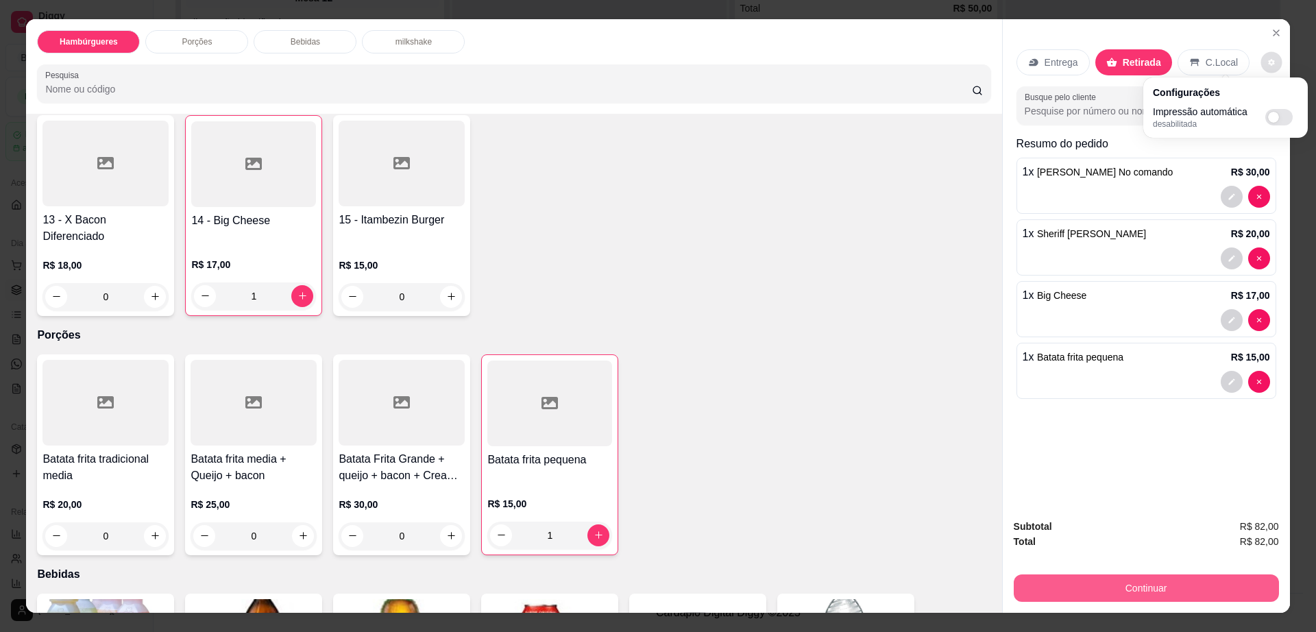
click at [1061, 587] on button "Continuar" at bounding box center [1146, 588] width 265 height 27
click at [1061, 583] on button "Continuar" at bounding box center [1146, 588] width 265 height 27
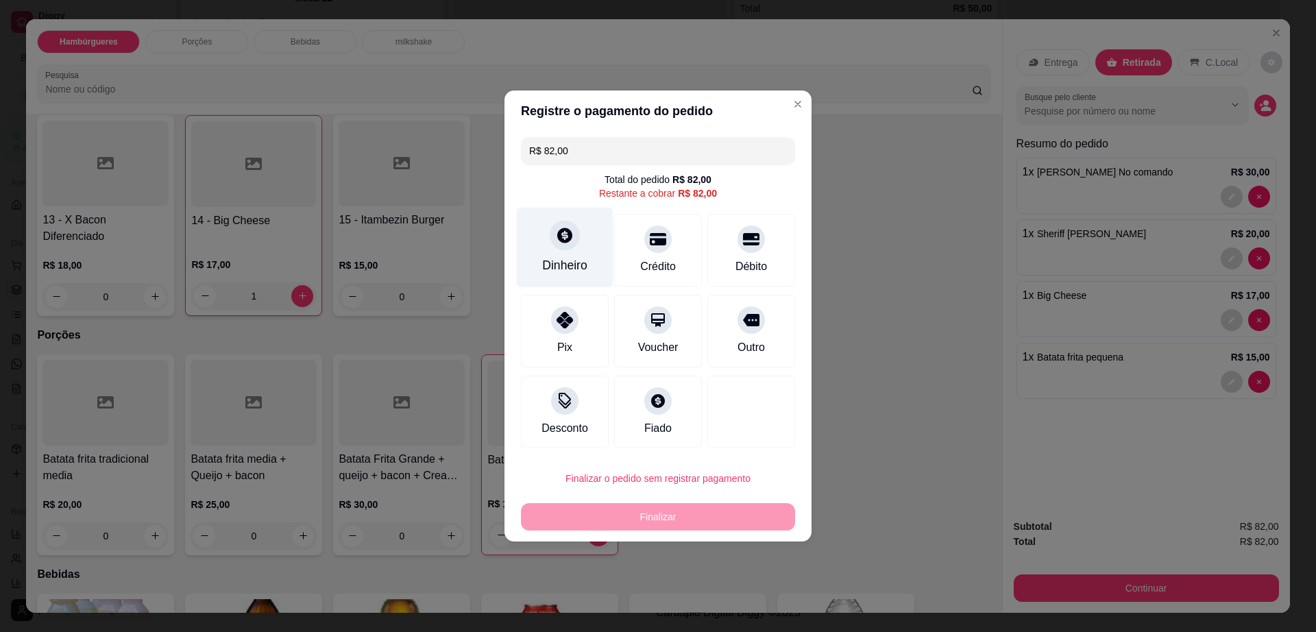
click at [567, 256] on div "Dinheiro" at bounding box center [565, 248] width 97 height 80
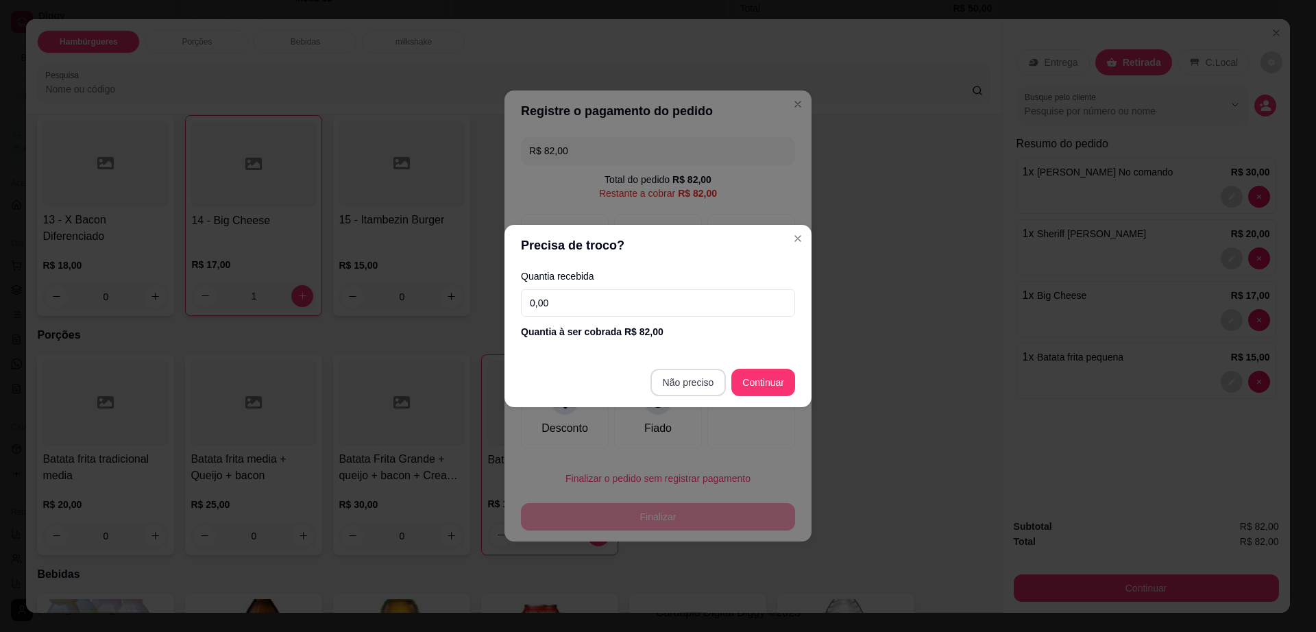
type input "R$ 0,00"
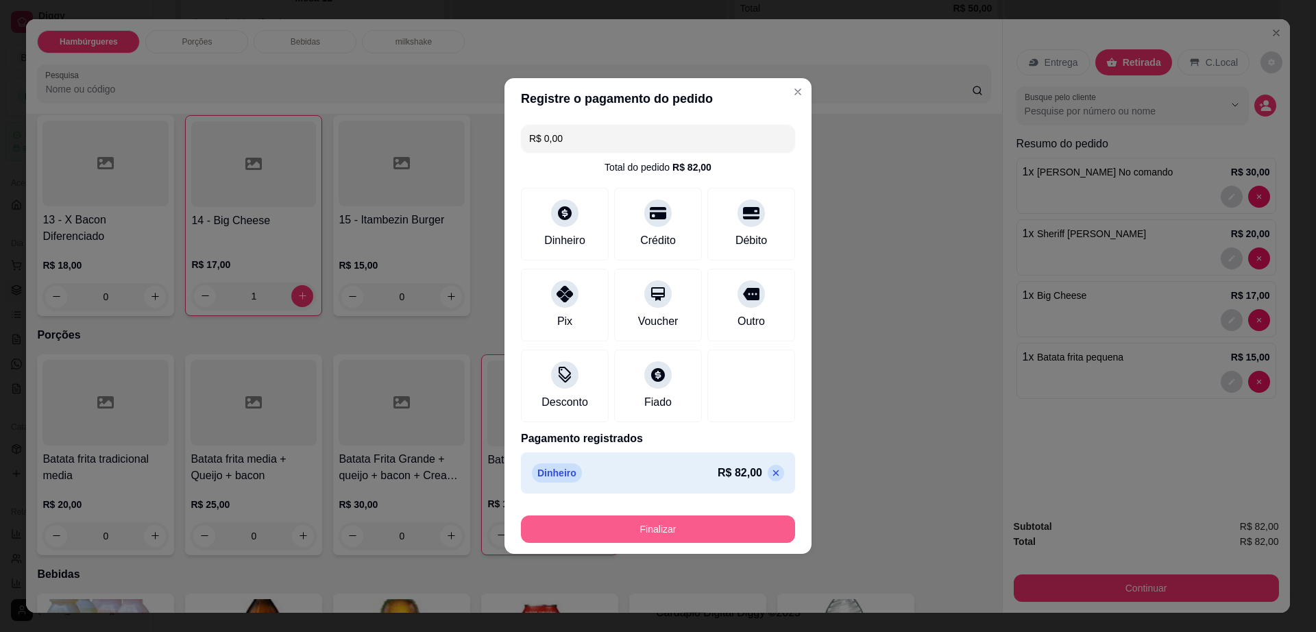
click at [685, 520] on button "Finalizar" at bounding box center [658, 529] width 274 height 27
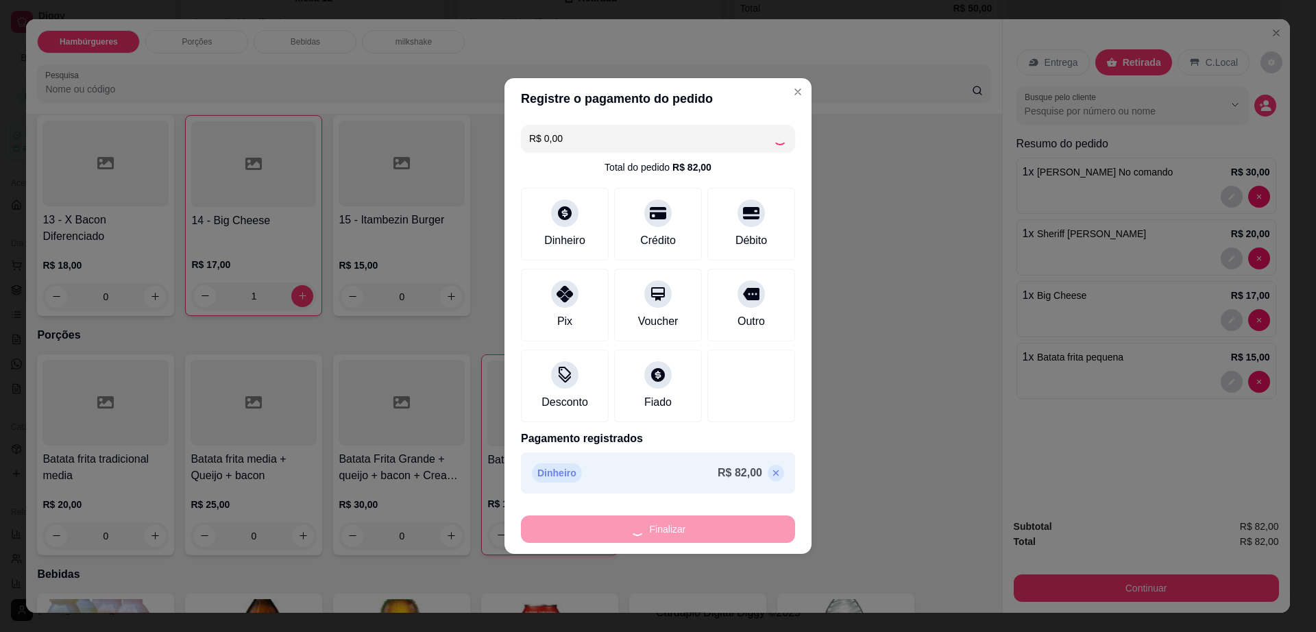
type input "0"
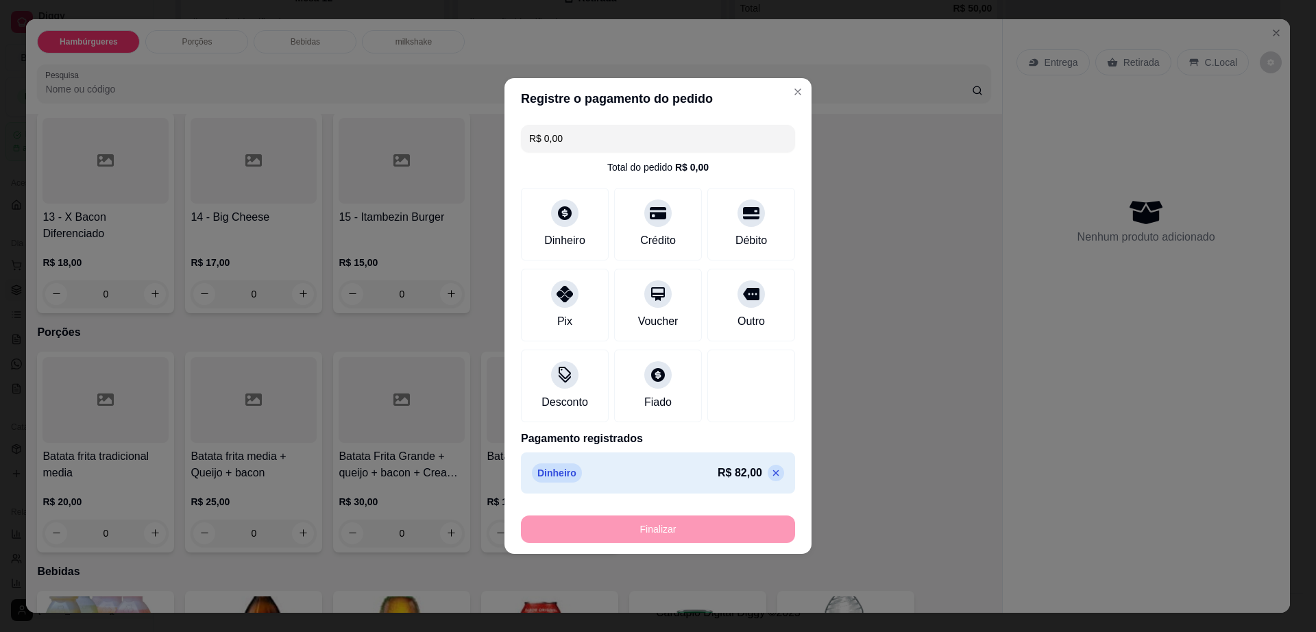
type input "-R$ 82,00"
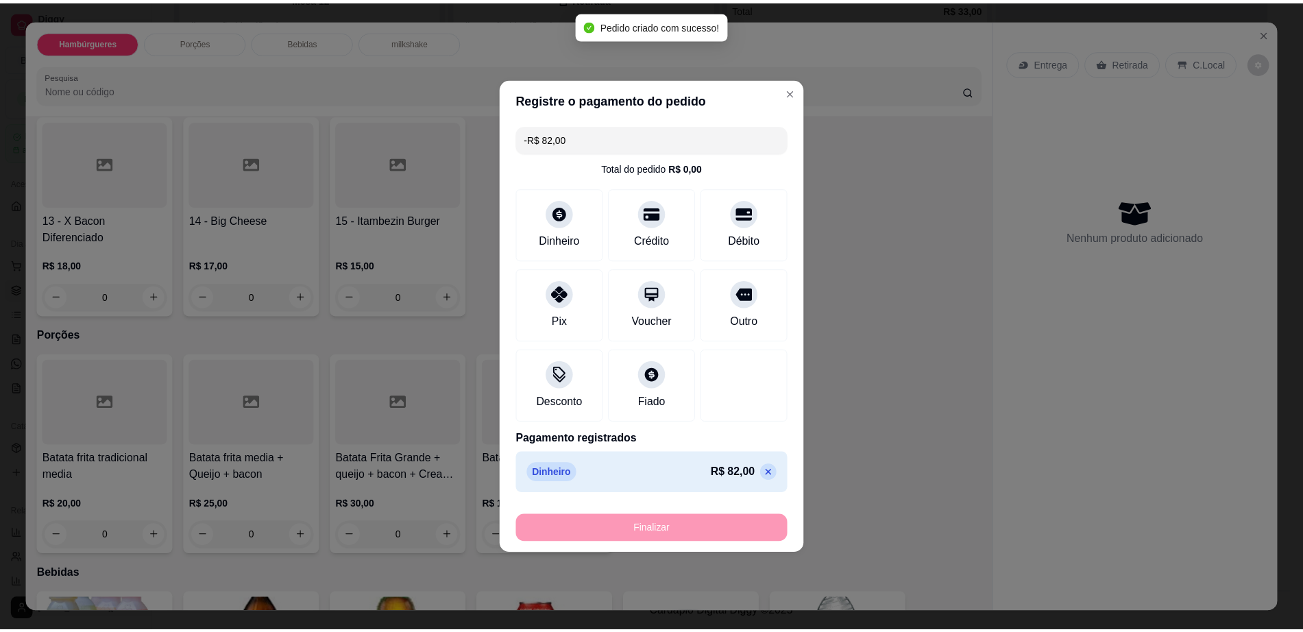
scroll to position [838, 0]
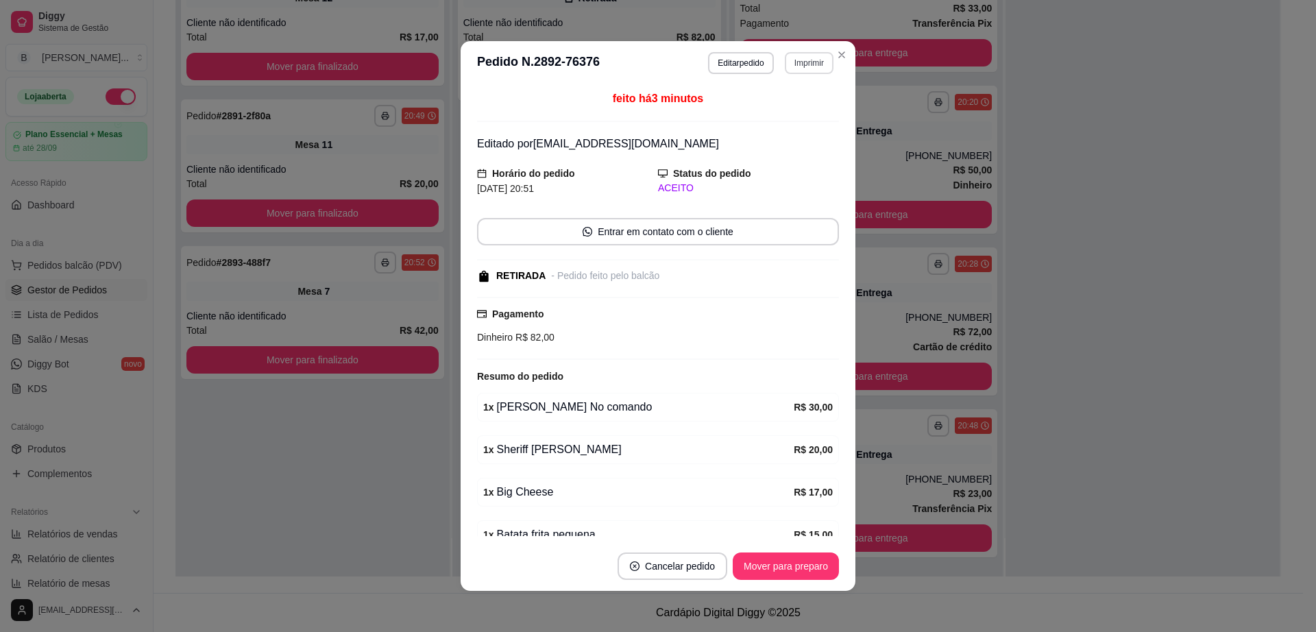
click at [798, 52] on button "Imprimir" at bounding box center [809, 63] width 49 height 22
click at [793, 119] on button "Impressora" at bounding box center [779, 111] width 99 height 22
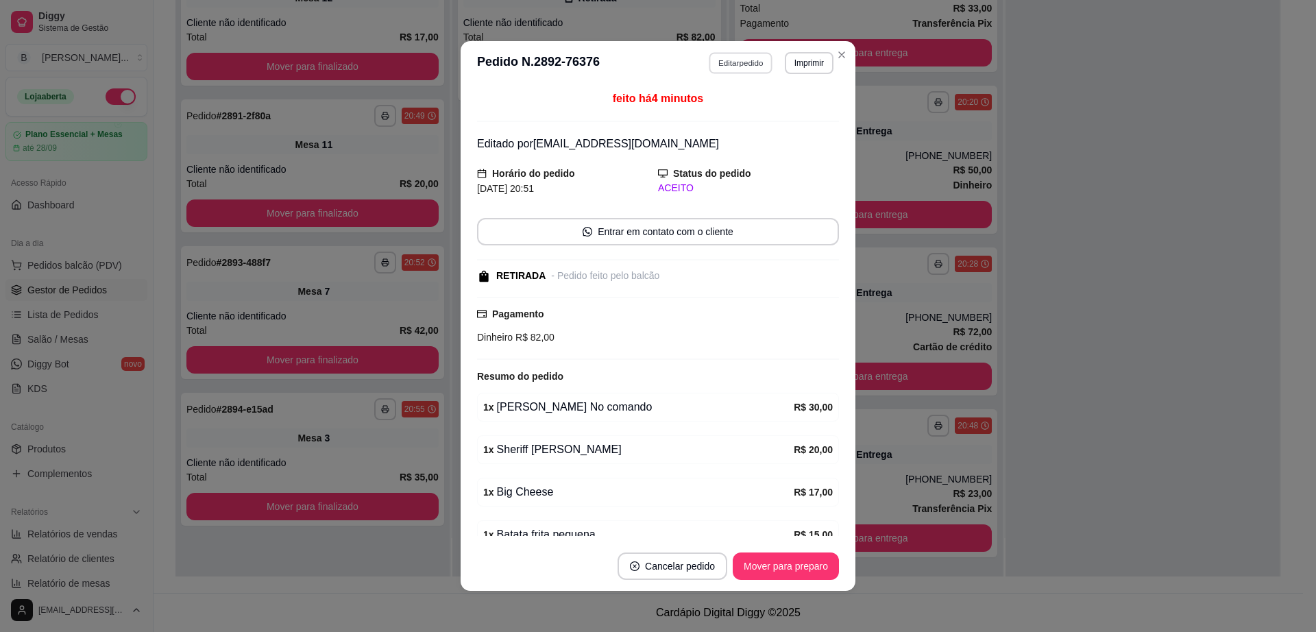
click at [710, 67] on button "Editar pedido" at bounding box center [742, 62] width 64 height 21
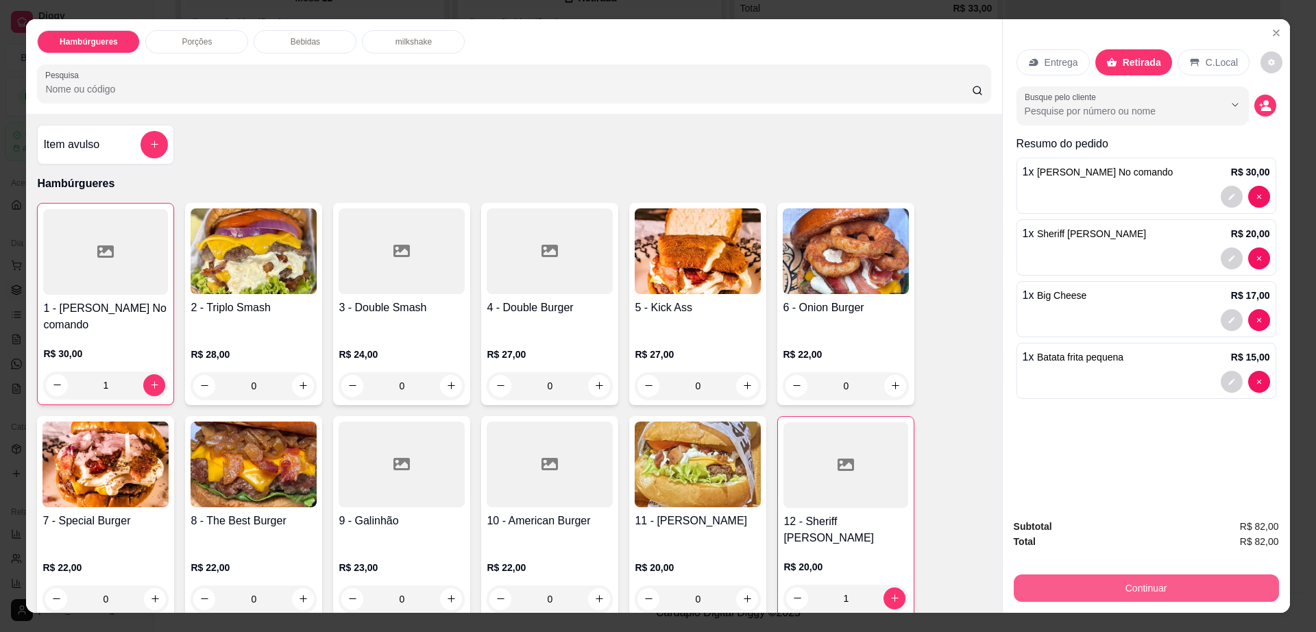
click at [1094, 588] on button "Continuar" at bounding box center [1146, 588] width 265 height 27
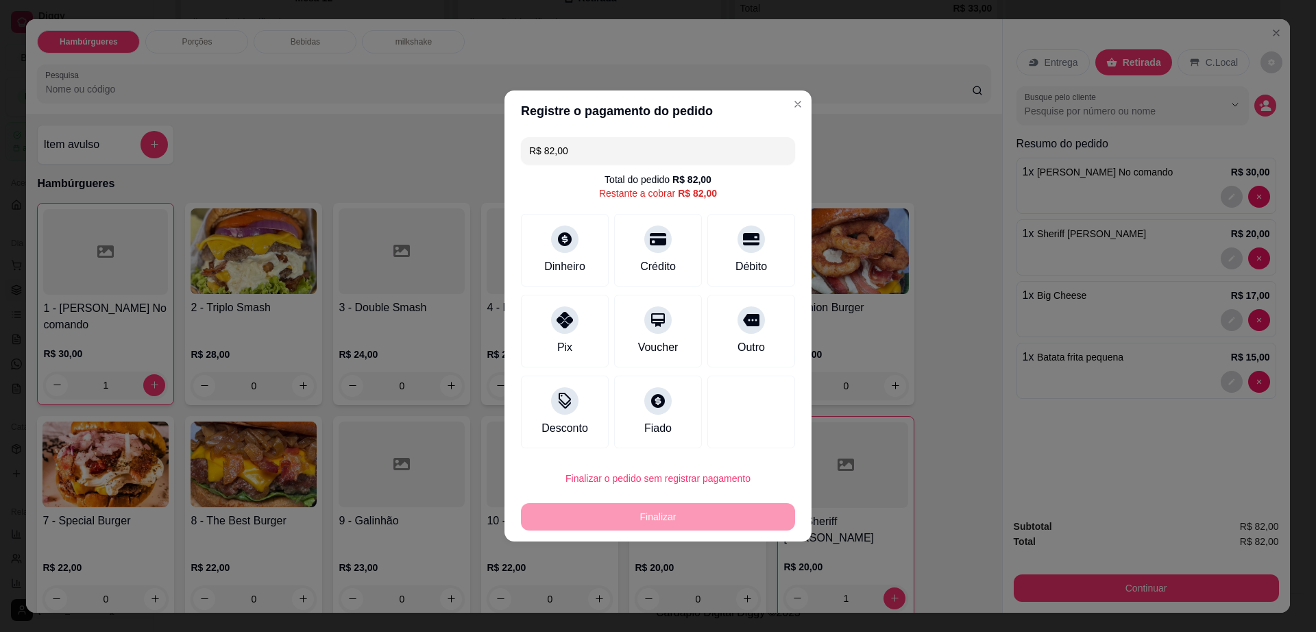
click at [599, 163] on input "R$ 82,00" at bounding box center [658, 150] width 258 height 27
click at [557, 242] on icon at bounding box center [565, 235] width 18 height 18
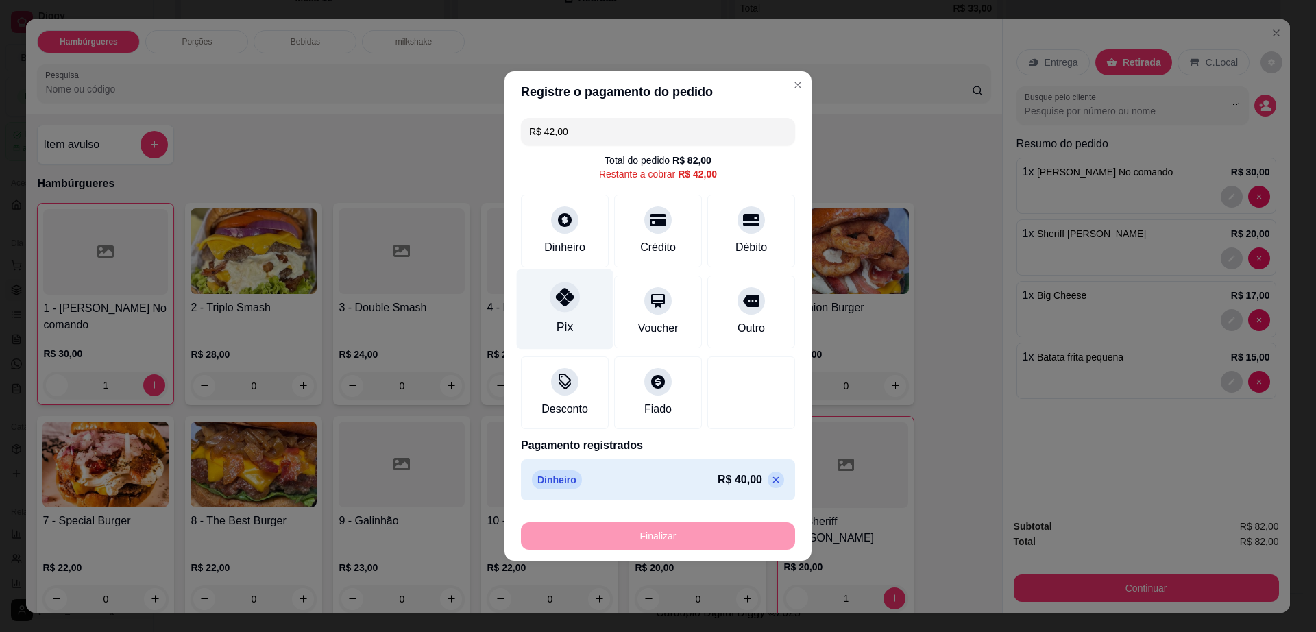
click at [566, 313] on div "Pix" at bounding box center [565, 309] width 97 height 80
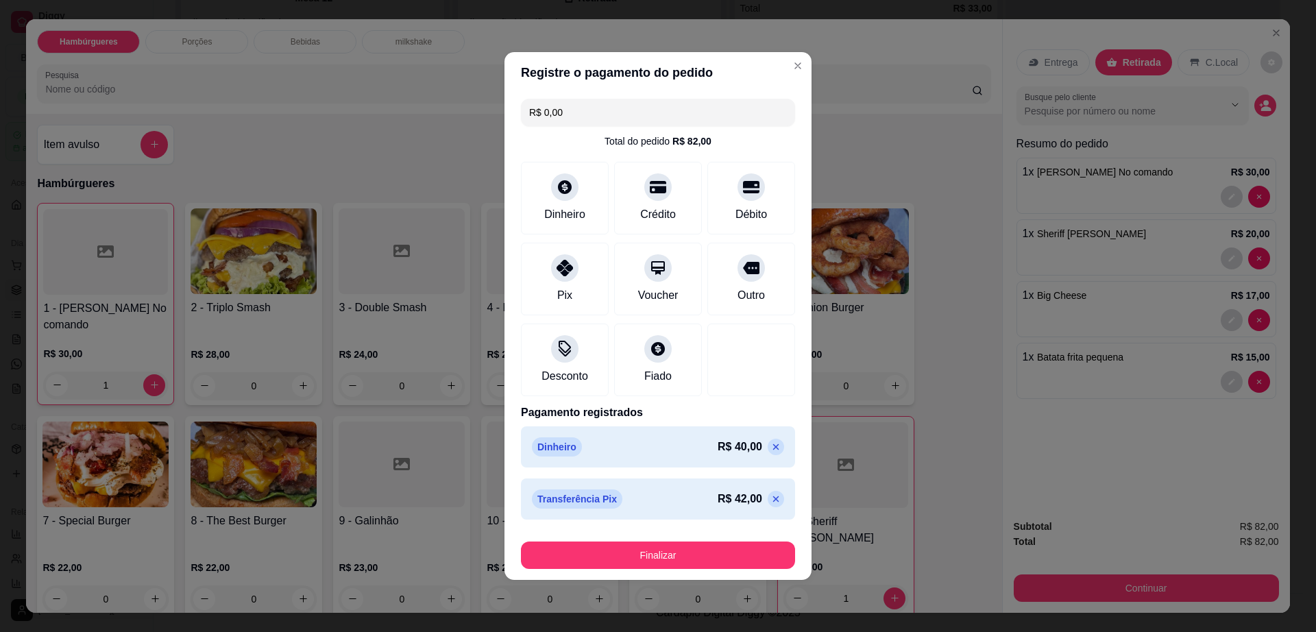
click at [771, 498] on icon at bounding box center [776, 499] width 11 height 11
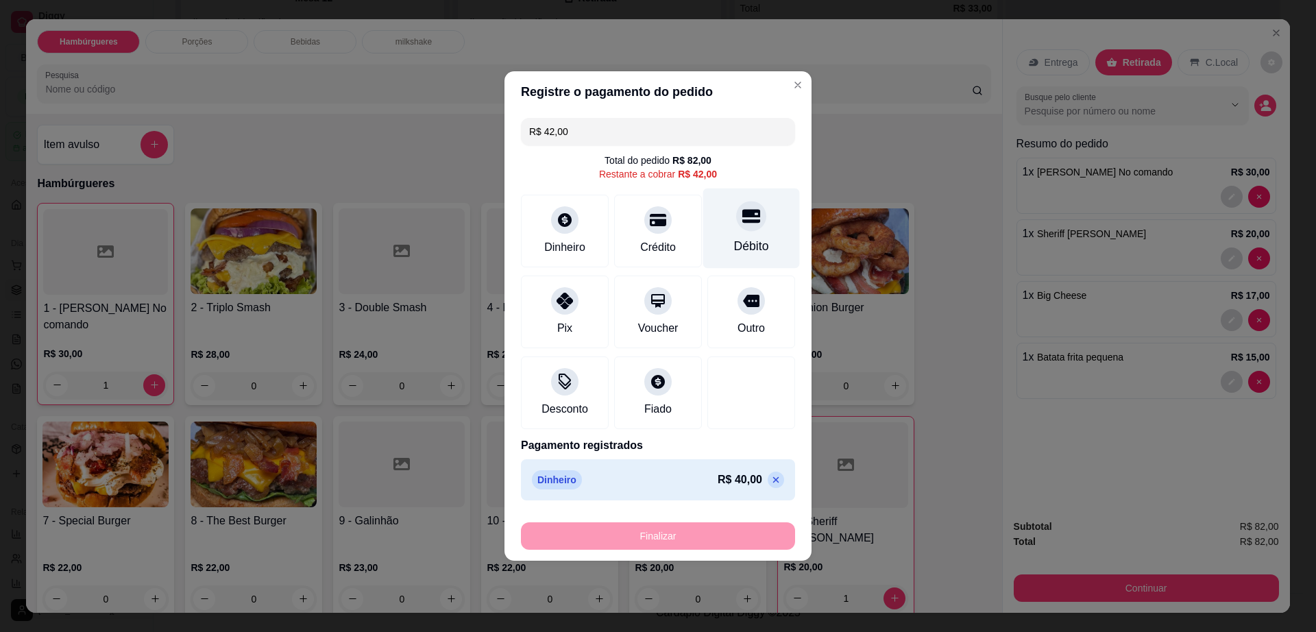
click at [708, 242] on div "Débito" at bounding box center [751, 229] width 97 height 80
type input "R$ 0,00"
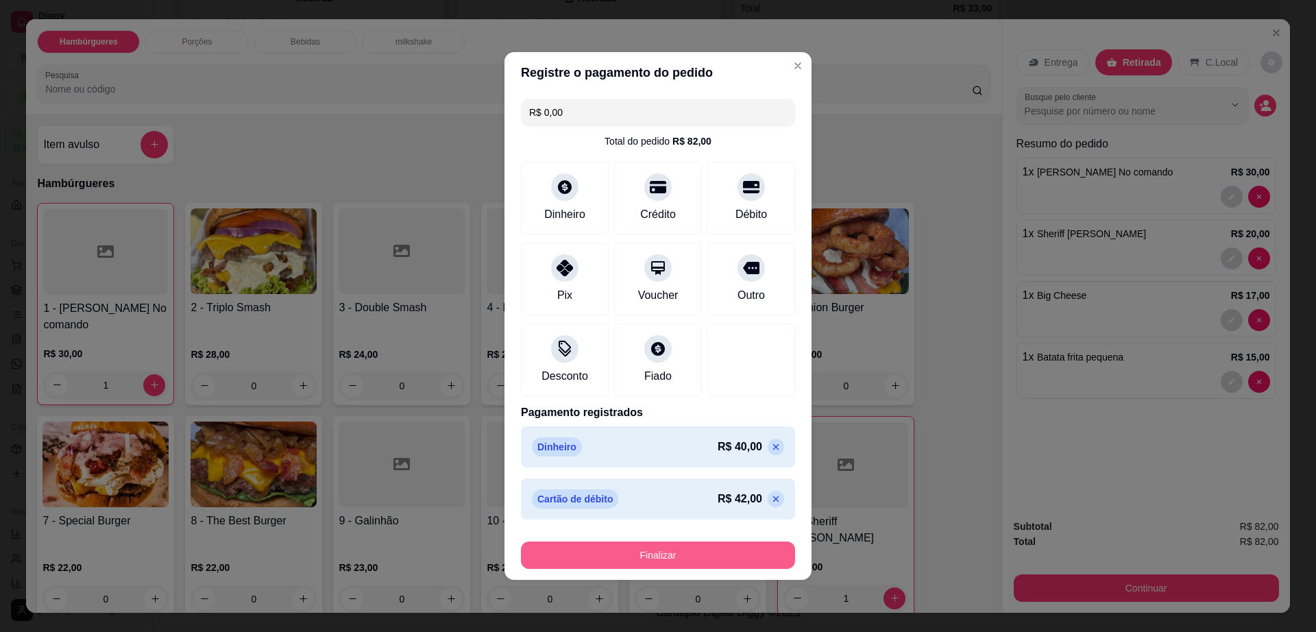
click at [722, 551] on button "Finalizar" at bounding box center [658, 555] width 274 height 27
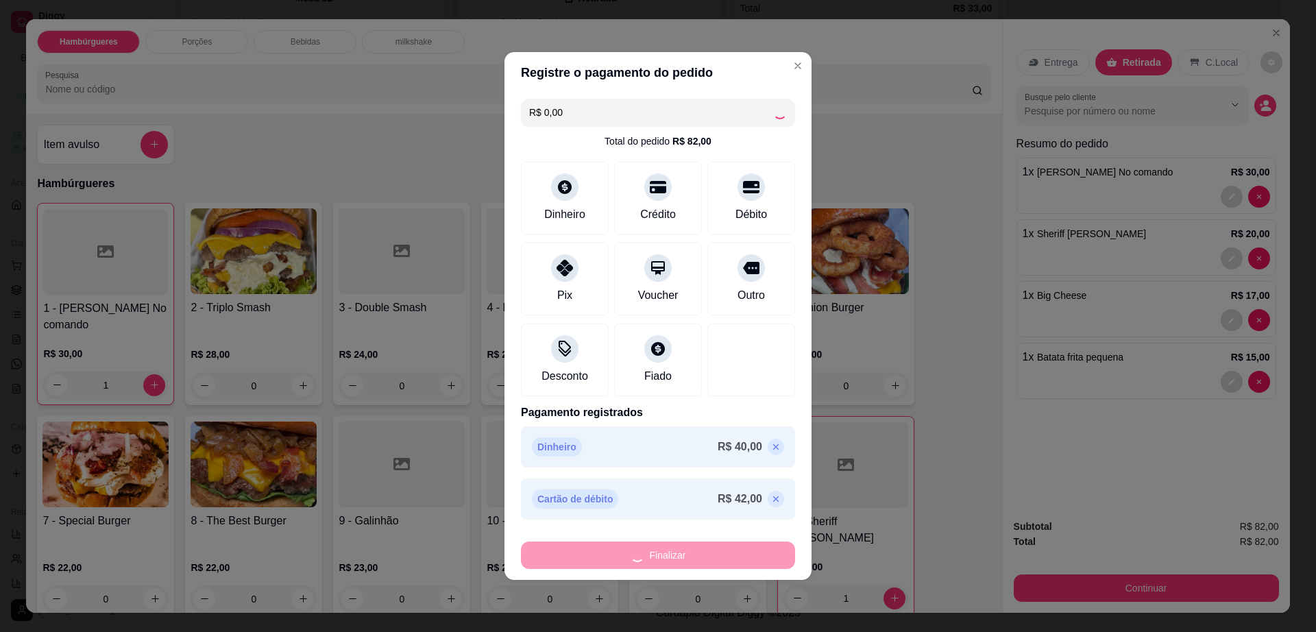
type input "0"
type input "-R$ 82,00"
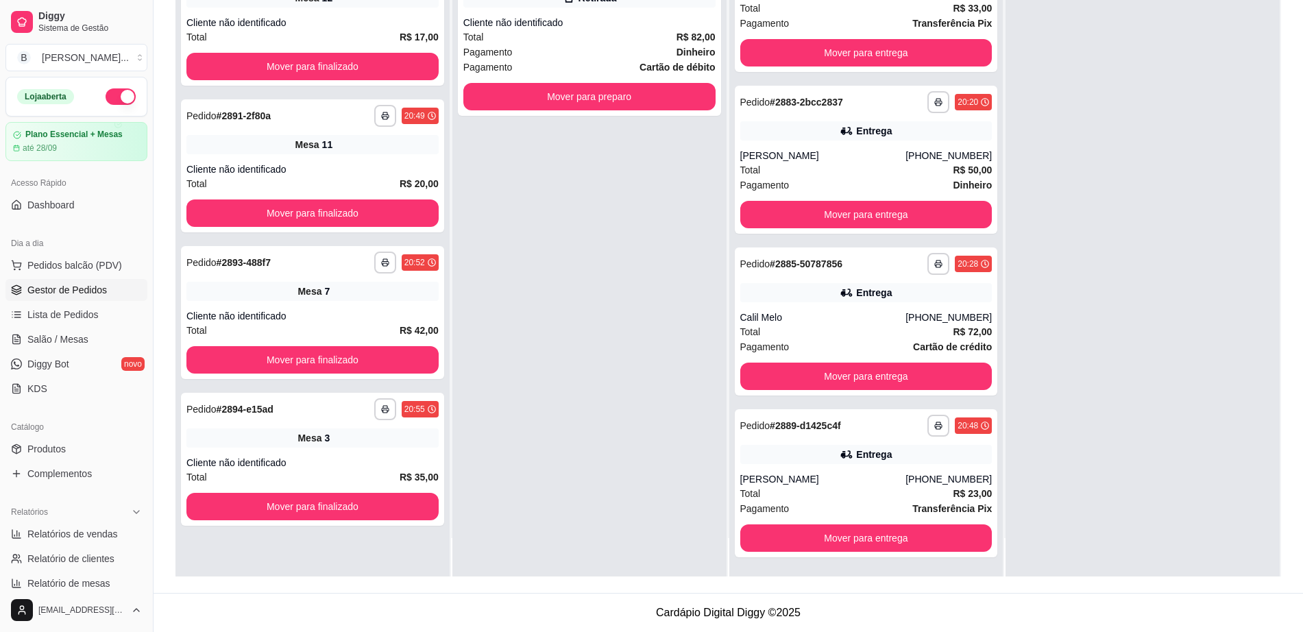
scroll to position [0, 0]
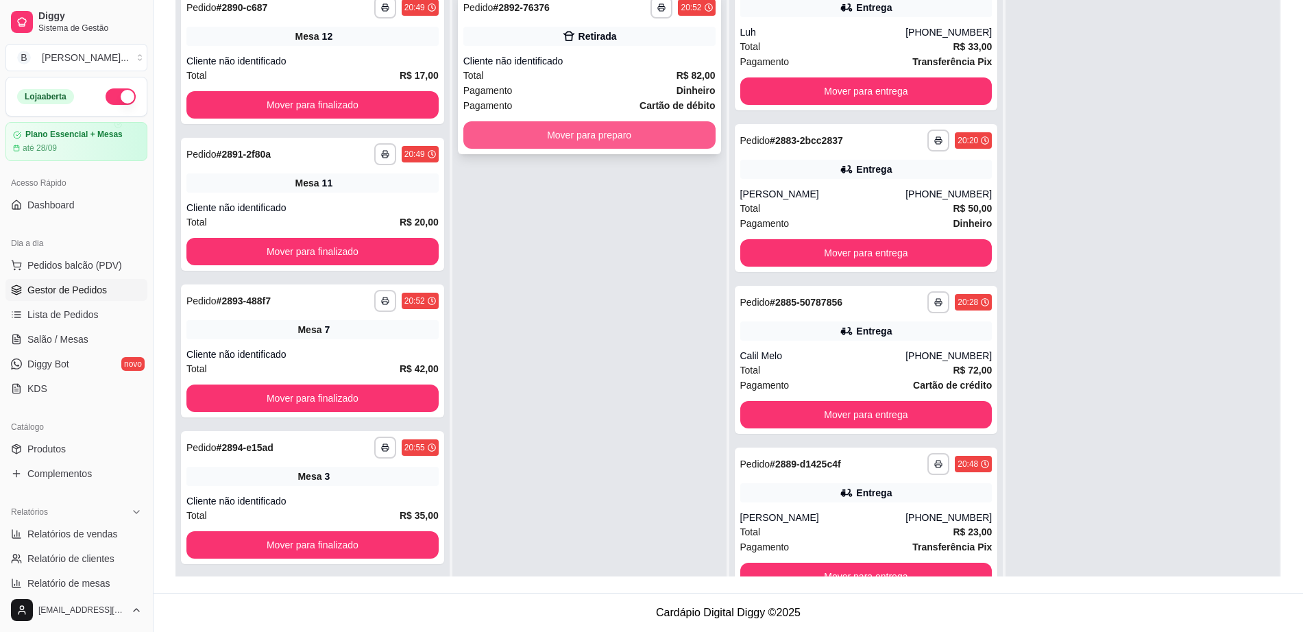
click at [574, 136] on button "Mover para preparo" at bounding box center [590, 134] width 252 height 27
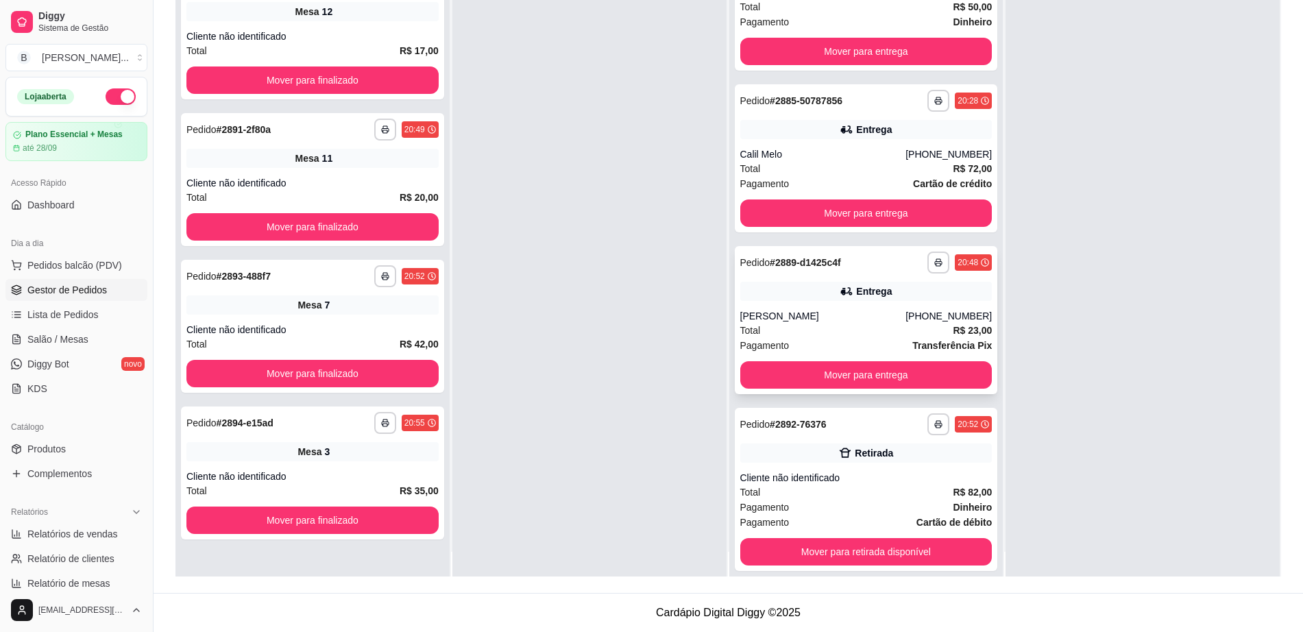
scroll to position [38, 0]
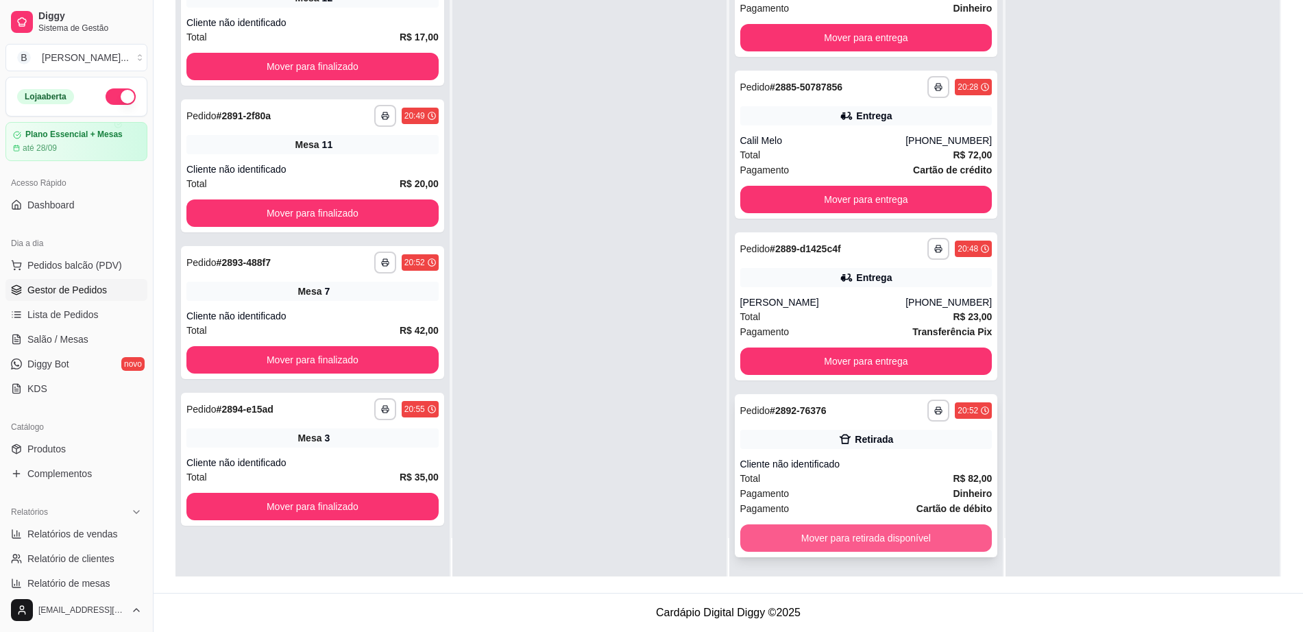
click at [856, 536] on button "Mover para retirada disponível" at bounding box center [867, 538] width 252 height 27
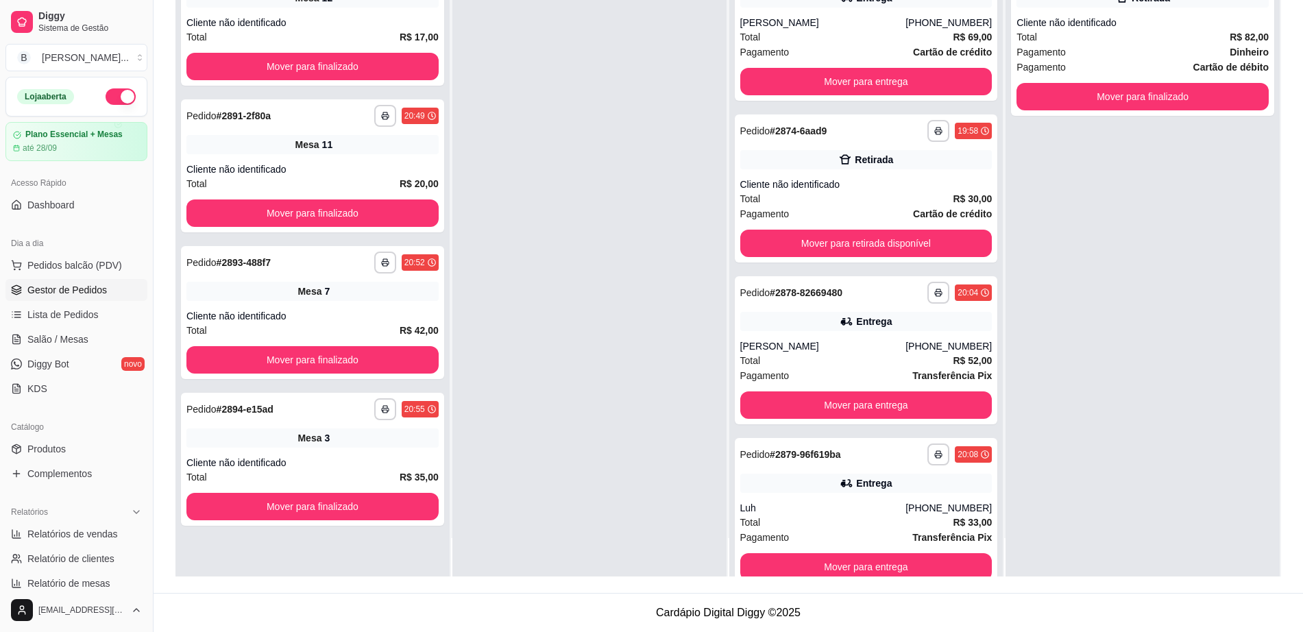
scroll to position [0, 0]
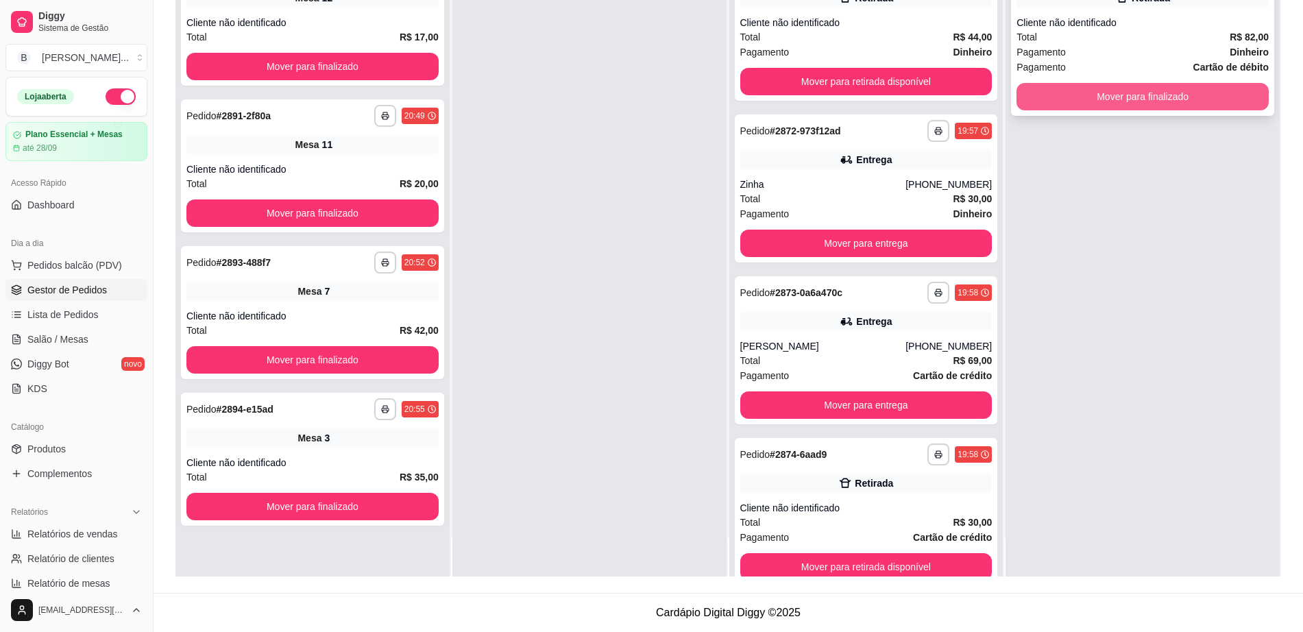
click at [1089, 96] on button "Mover para finalizado" at bounding box center [1143, 96] width 252 height 27
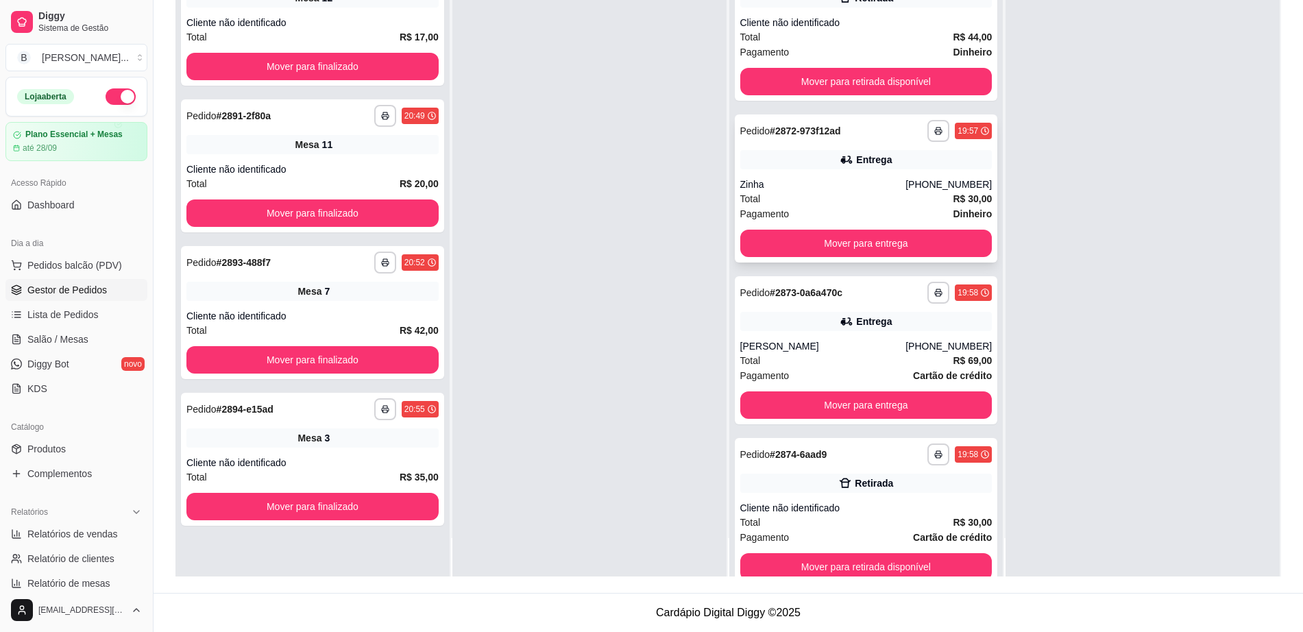
click at [790, 226] on div "**********" at bounding box center [866, 189] width 263 height 148
click at [821, 246] on button "Mover para entrega" at bounding box center [867, 243] width 252 height 27
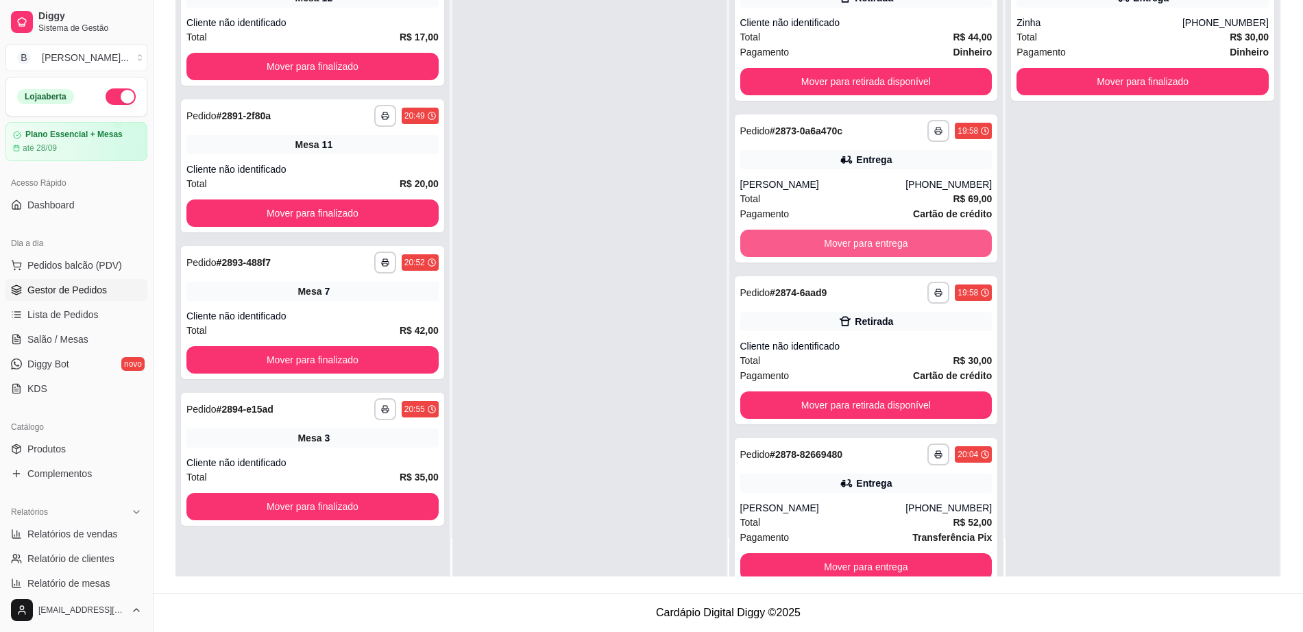
click at [821, 243] on button "Mover para entrega" at bounding box center [867, 243] width 252 height 27
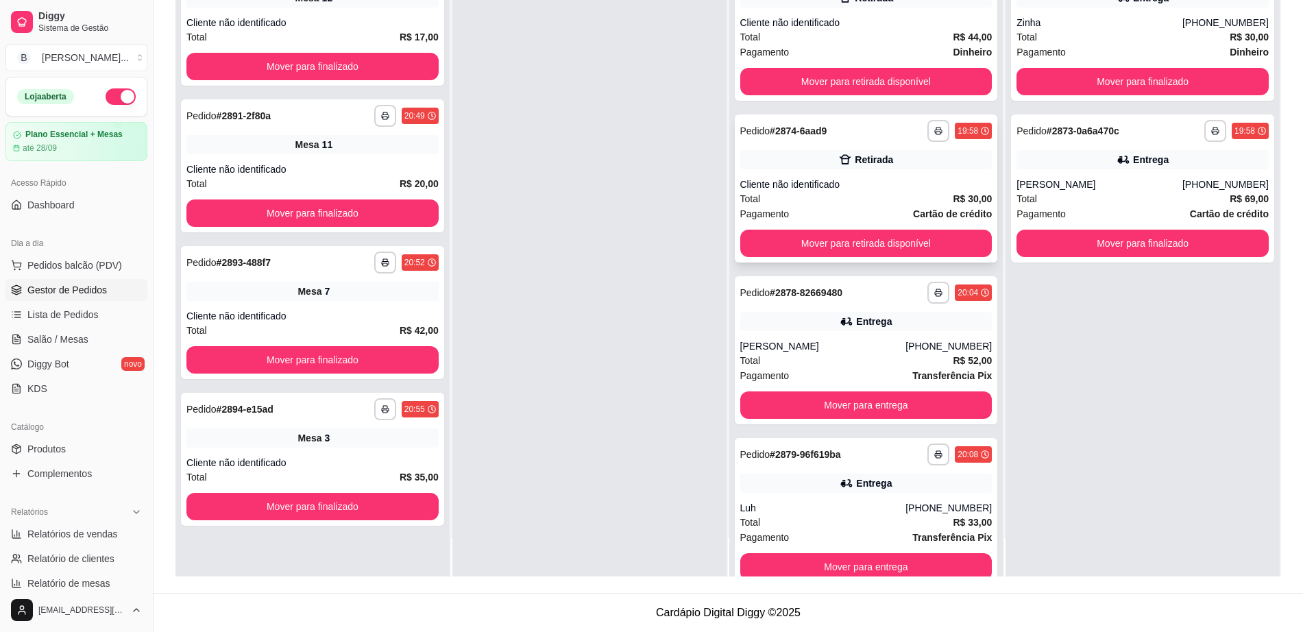
click at [856, 197] on div "Total R$ 30,00" at bounding box center [867, 198] width 252 height 15
click at [890, 245] on button "Mover para retirada disponível" at bounding box center [867, 243] width 252 height 27
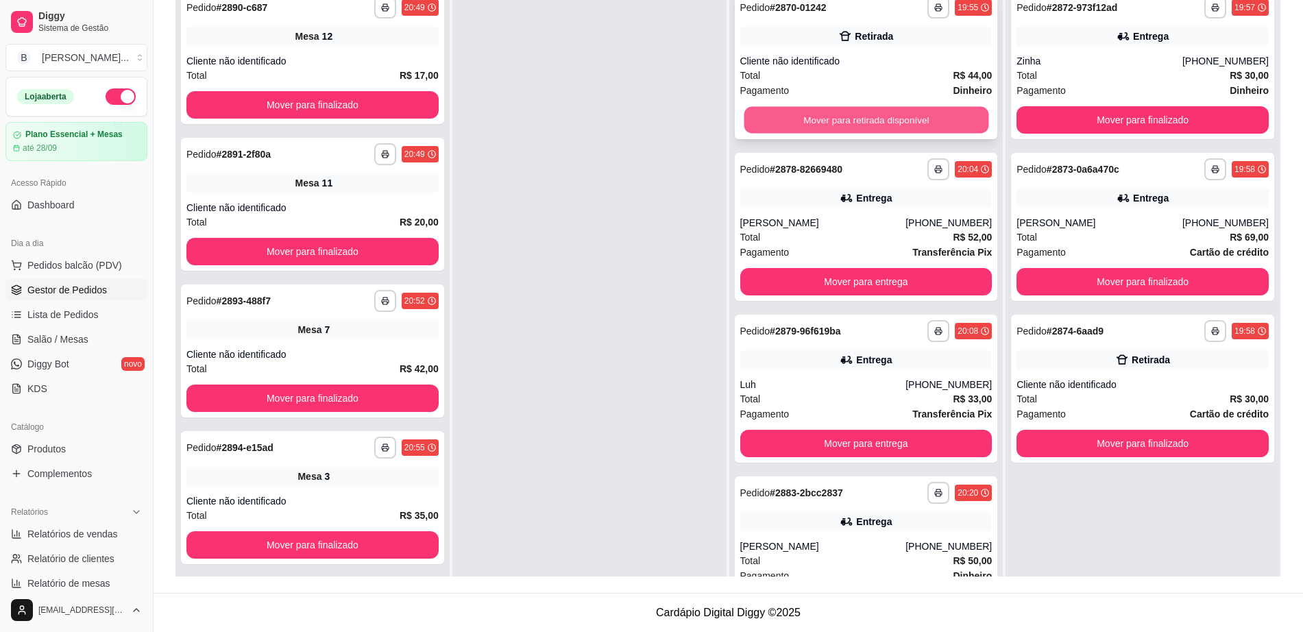
click at [868, 112] on button "Mover para retirada disponível" at bounding box center [866, 120] width 245 height 27
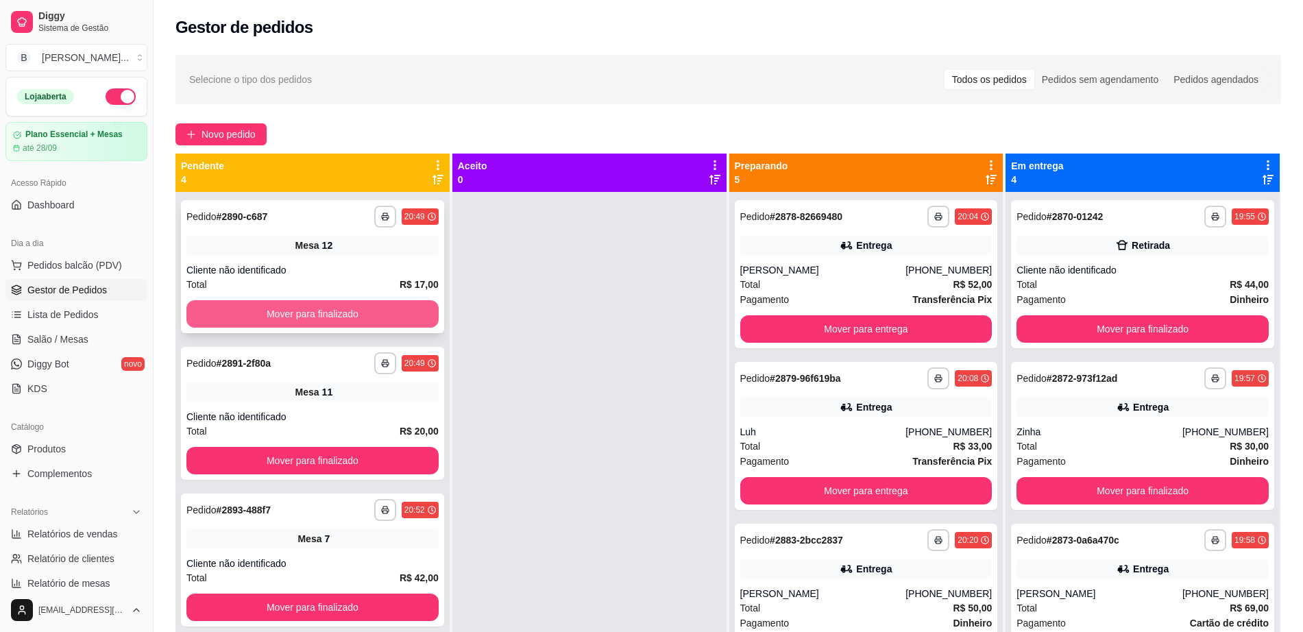
click at [389, 315] on button "Mover para finalizado" at bounding box center [312, 313] width 252 height 27
click at [389, 315] on button "Mover para finalizado" at bounding box center [313, 314] width 245 height 27
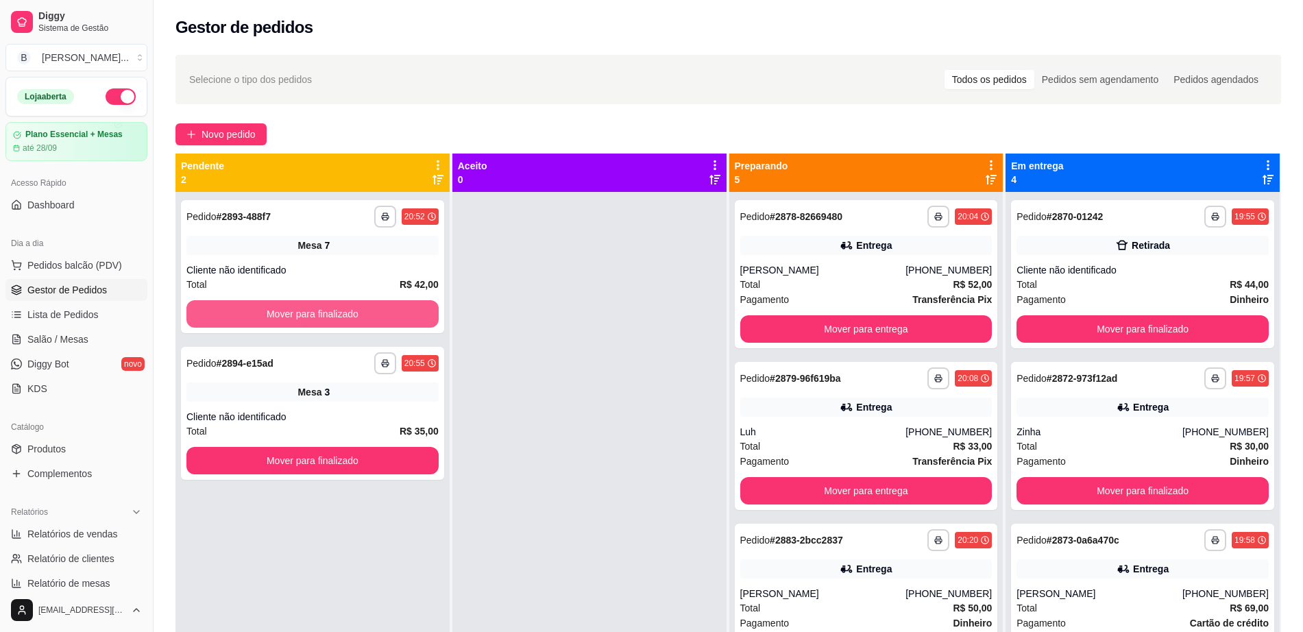
click at [389, 315] on button "Mover para finalizado" at bounding box center [312, 313] width 252 height 27
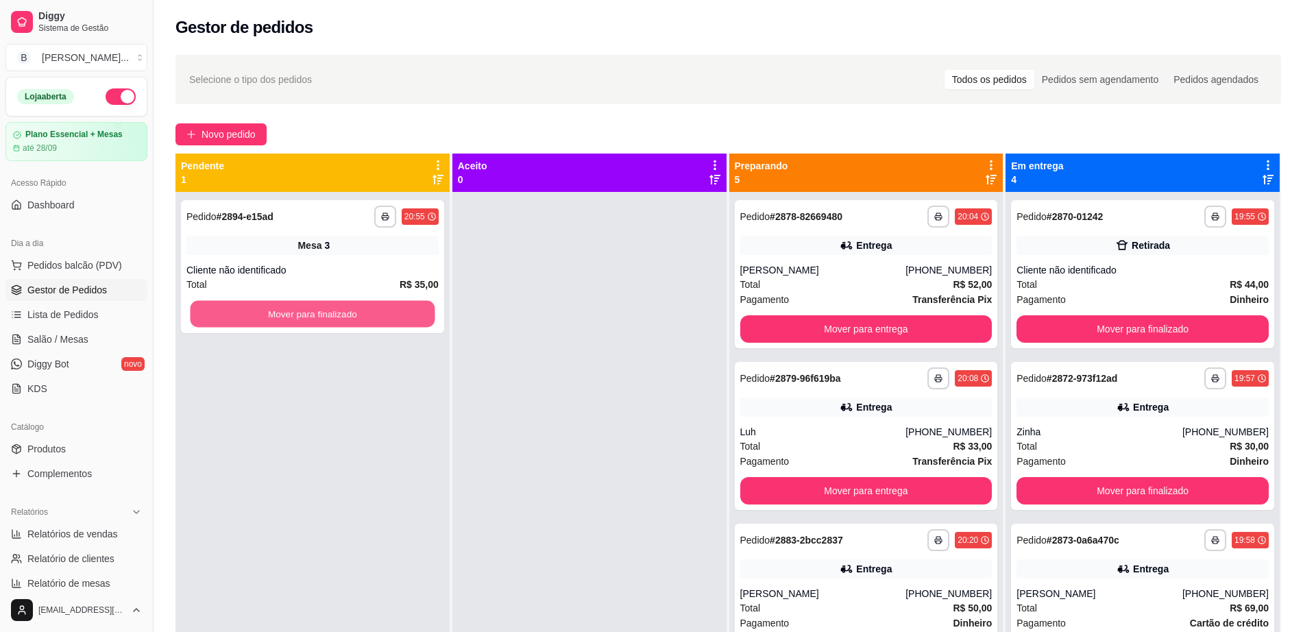
click at [389, 315] on button "Mover para finalizado" at bounding box center [313, 314] width 245 height 27
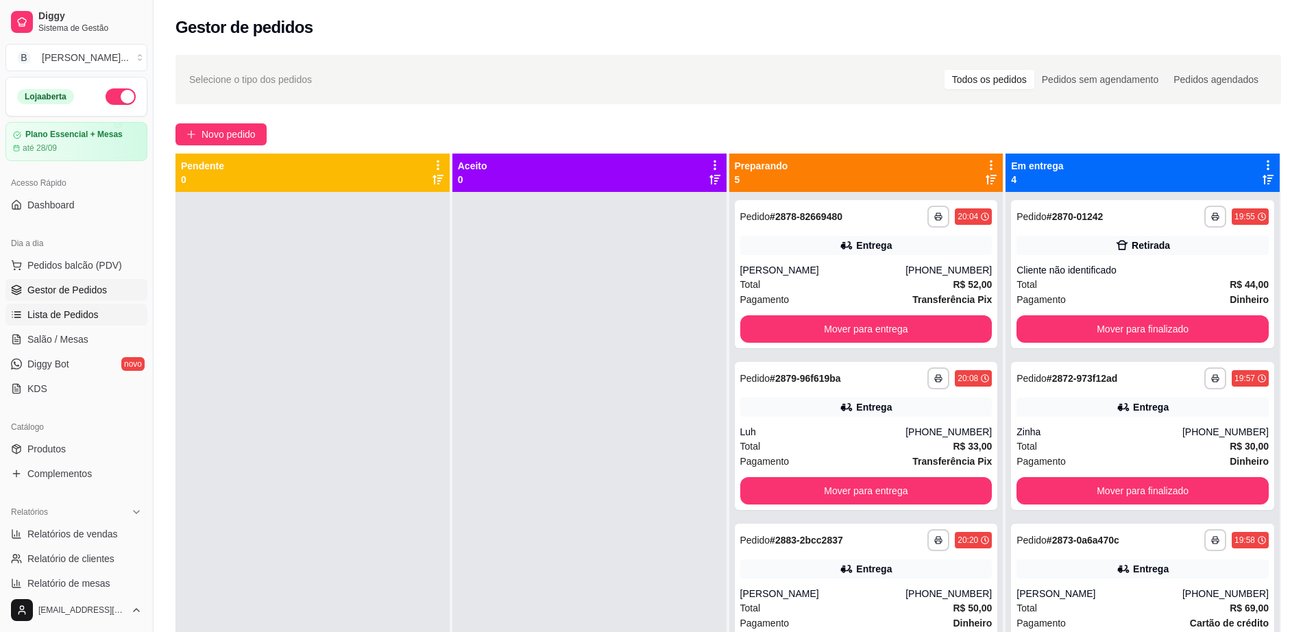
click at [112, 323] on link "Lista de Pedidos" at bounding box center [76, 315] width 142 height 22
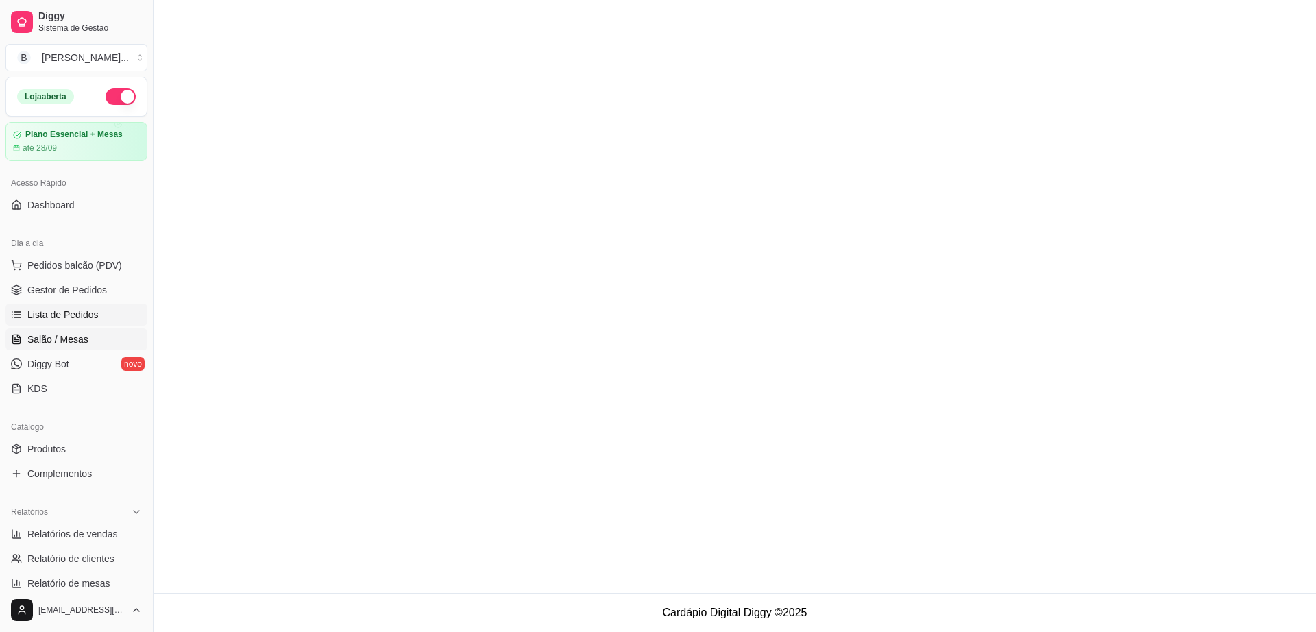
click at [113, 338] on link "Salão / Mesas" at bounding box center [76, 339] width 142 height 22
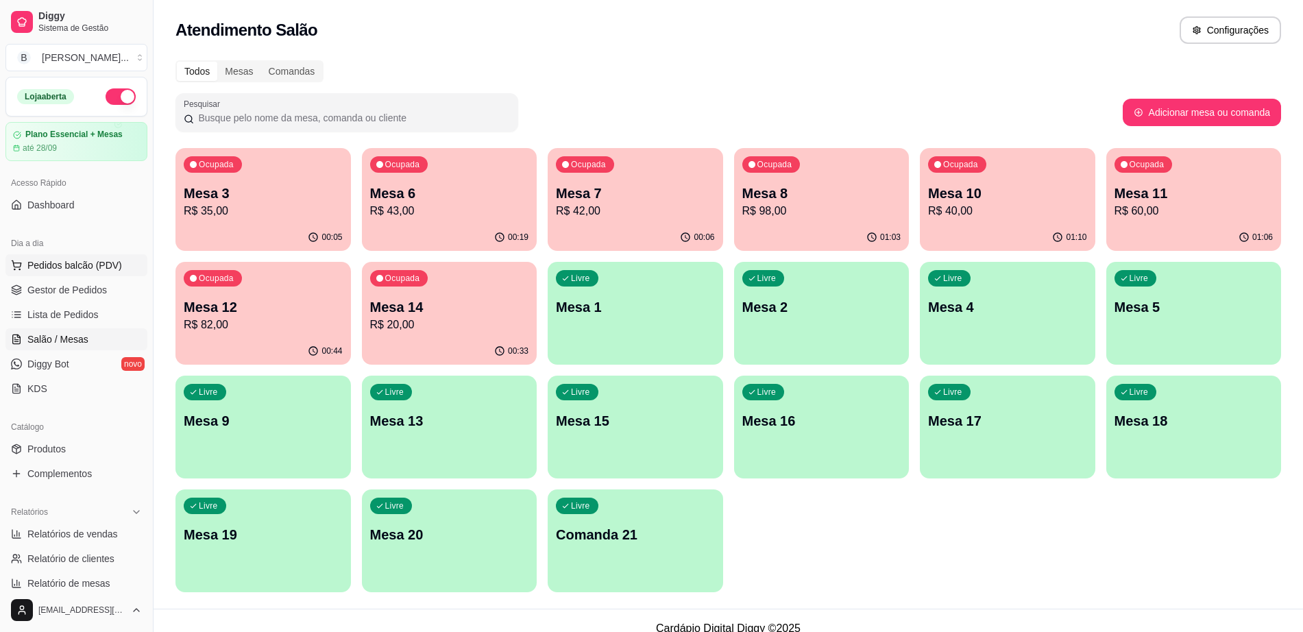
click at [98, 265] on span "Pedidos balcão (PDV)" at bounding box center [74, 265] width 95 height 14
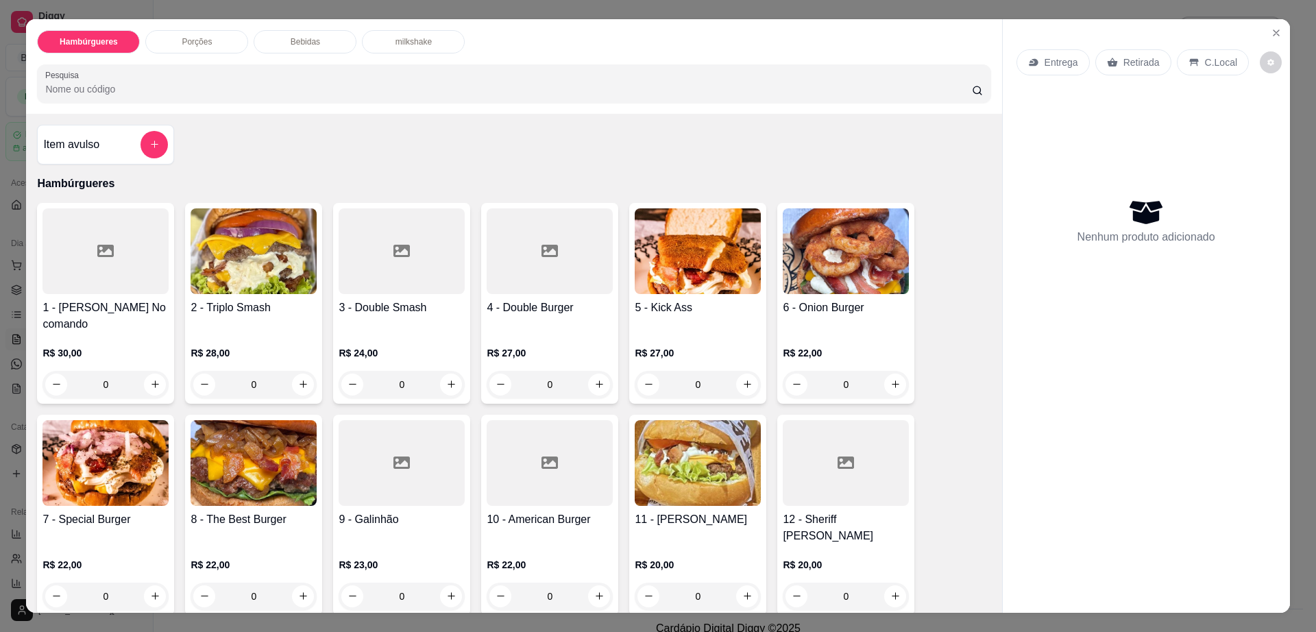
click at [710, 241] on img at bounding box center [698, 251] width 126 height 86
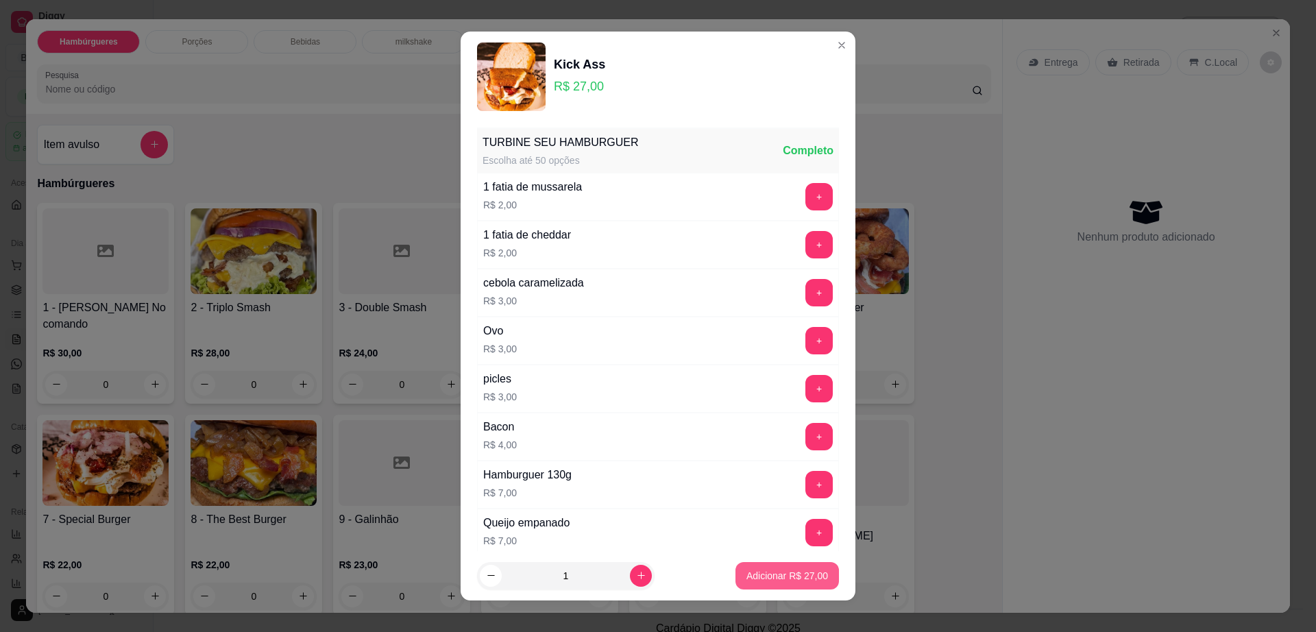
click at [791, 570] on p "Adicionar R$ 27,00" at bounding box center [788, 576] width 82 height 14
type input "1"
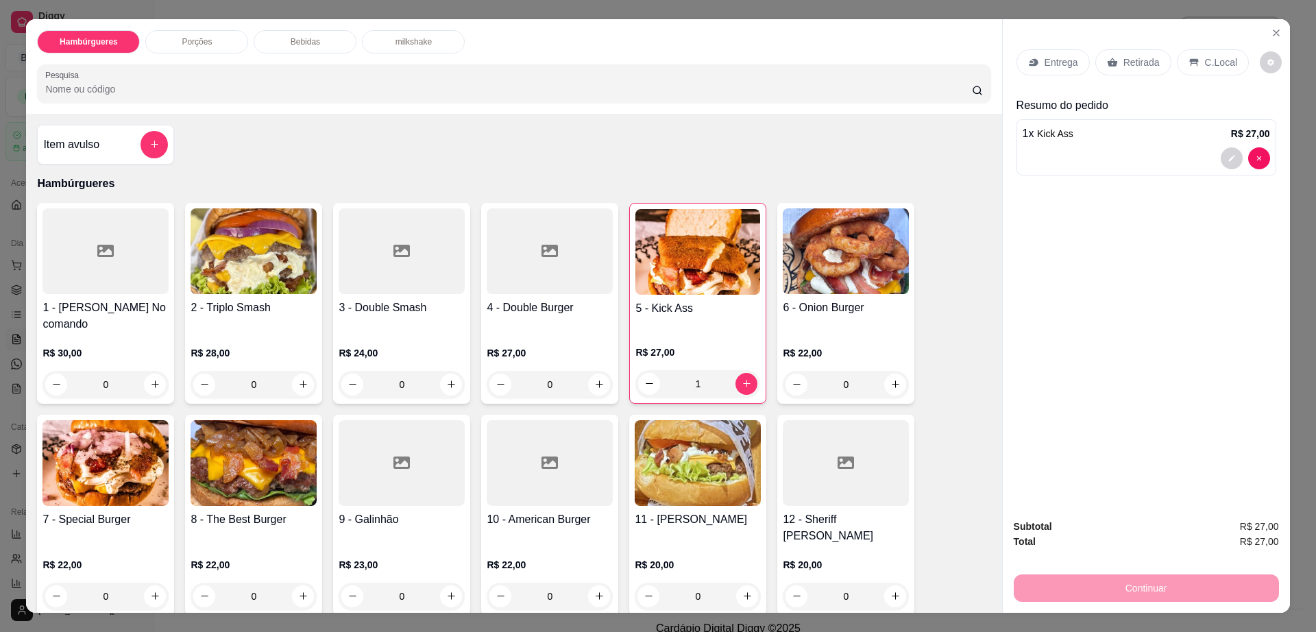
click at [1134, 58] on p "Retirada" at bounding box center [1142, 63] width 36 height 14
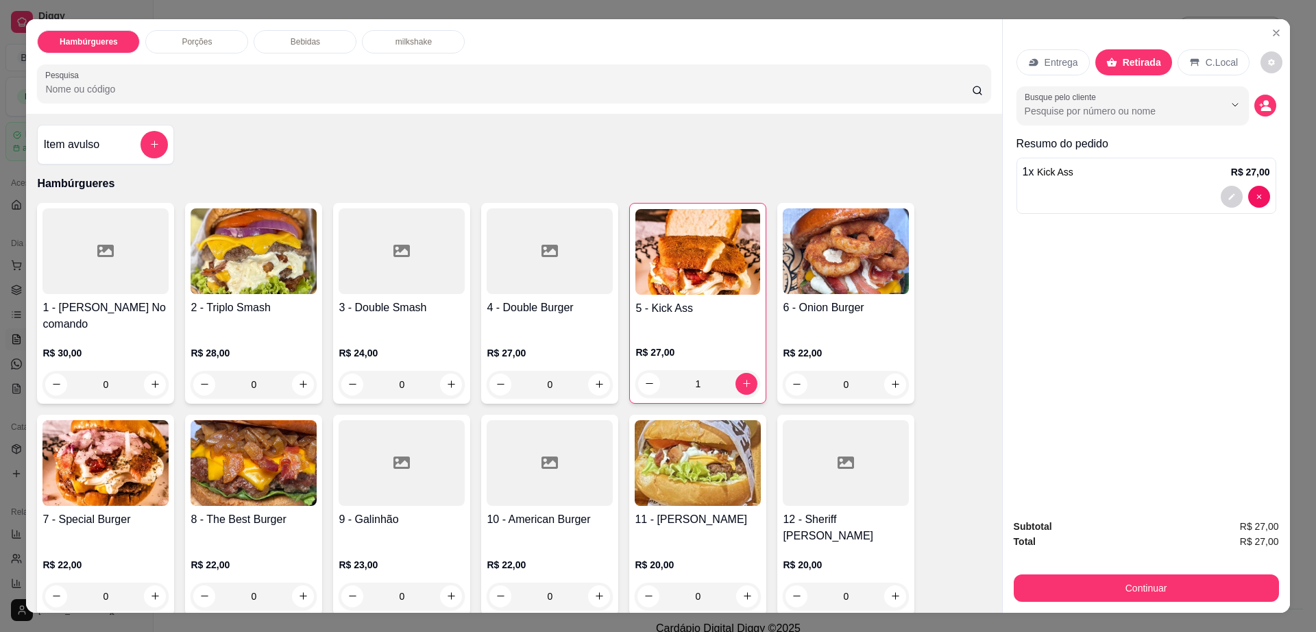
click at [324, 48] on div "Bebidas" at bounding box center [305, 41] width 103 height 23
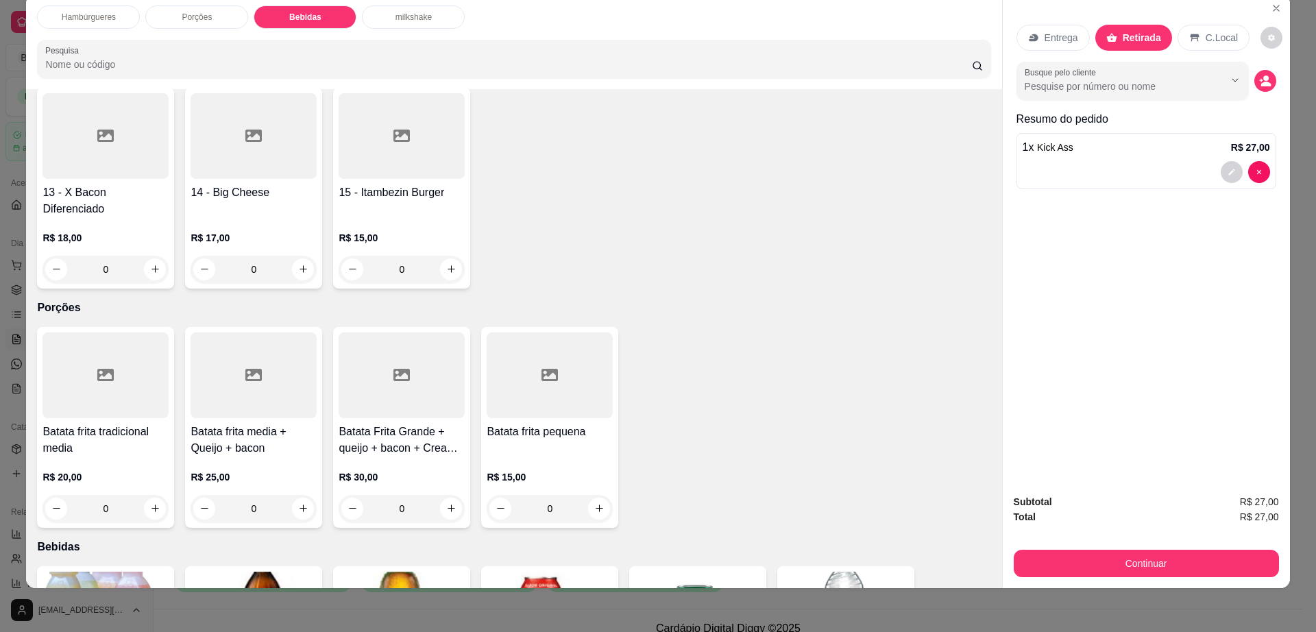
scroll to position [686, 0]
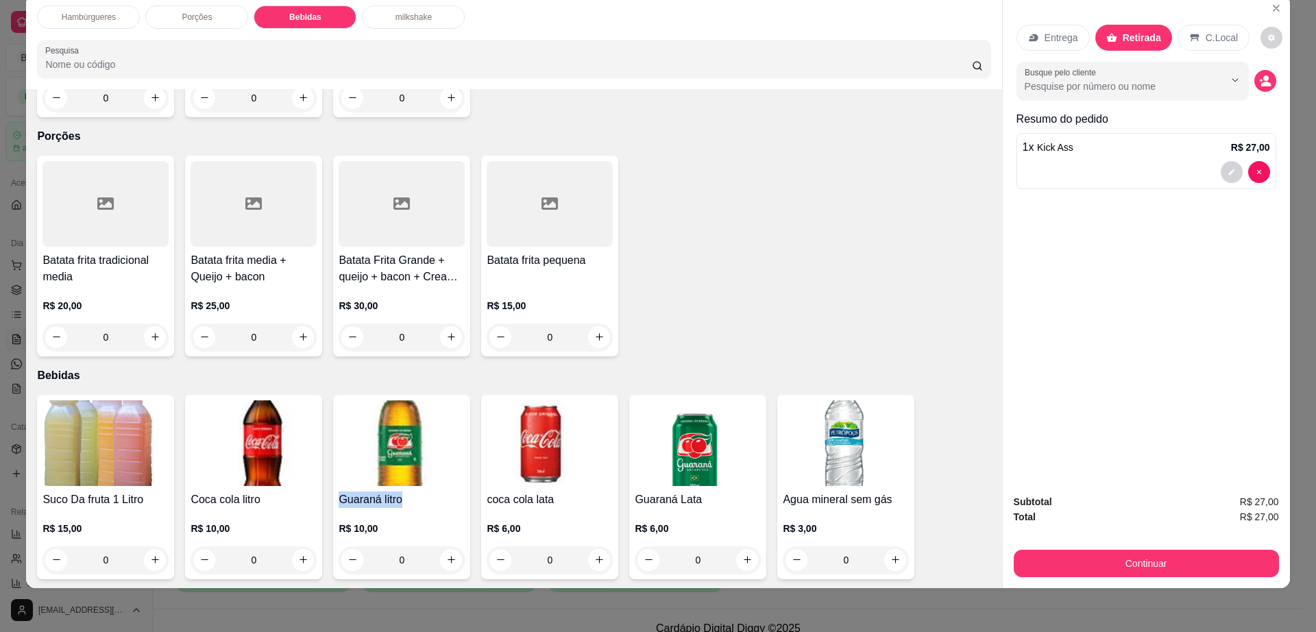
copy h4 "Guaraná litro"
drag, startPoint x: 332, startPoint y: 455, endPoint x: 398, endPoint y: 455, distance: 65.8
click at [398, 492] on h4 "Guaraná litro" at bounding box center [402, 500] width 126 height 16
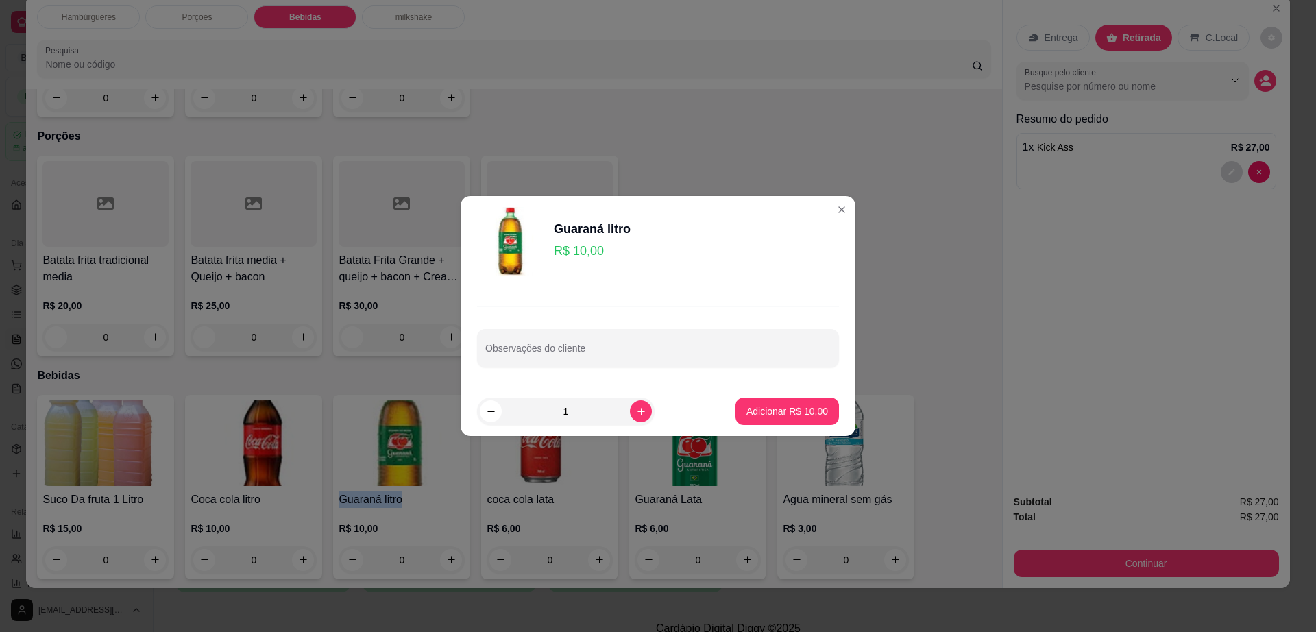
click at [922, 206] on div "Batata frita tradicional media R$ 20,00 0 Batata frita media + Queijo + bacon R…" at bounding box center [514, 256] width 954 height 201
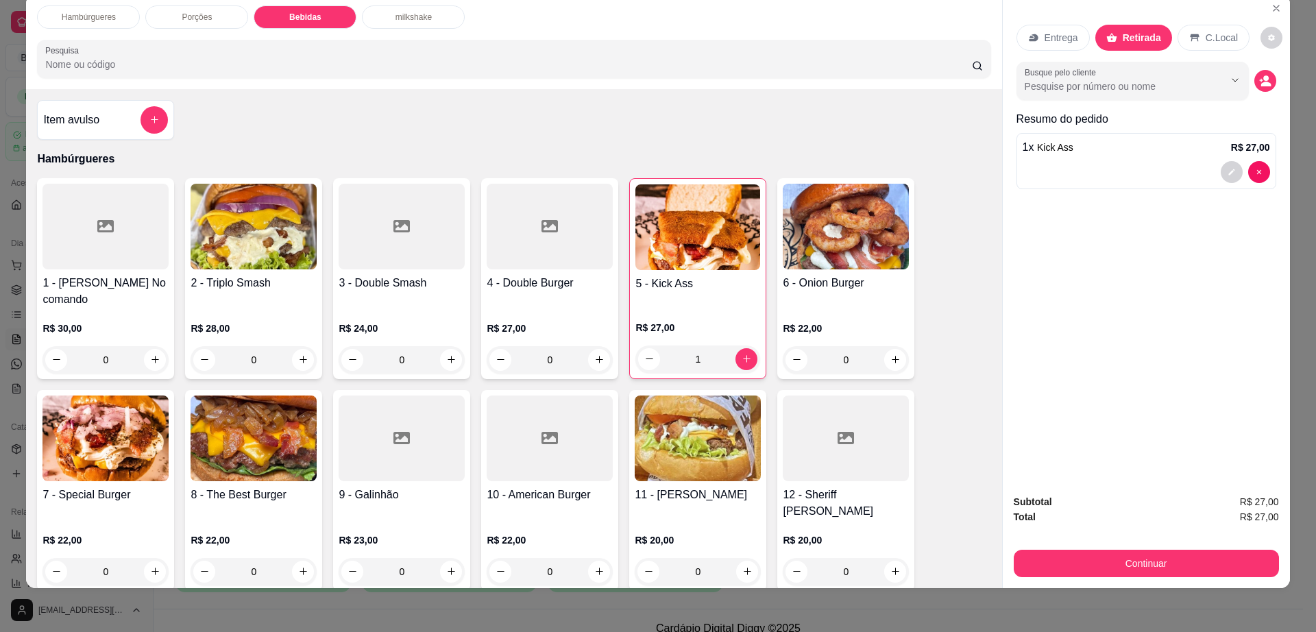
scroll to position [0, 0]
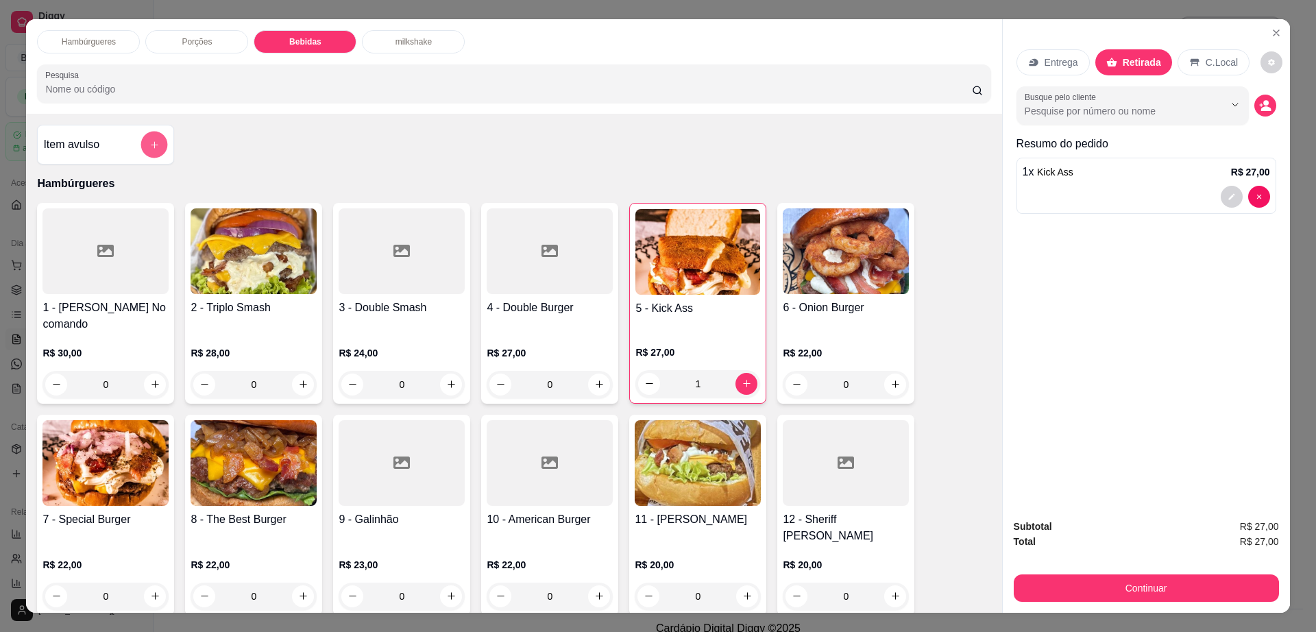
click at [160, 145] on button "add-separate-item" at bounding box center [154, 144] width 27 height 27
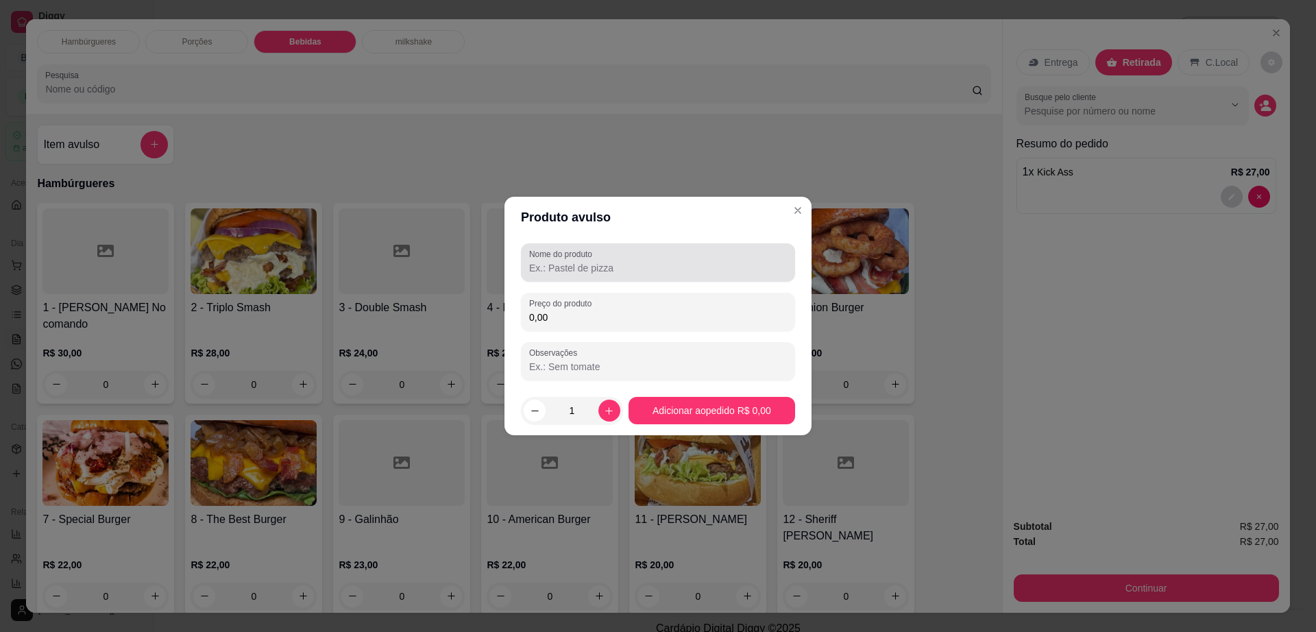
click at [623, 261] on input "Nome do produto" at bounding box center [658, 268] width 258 height 14
paste input "Guaraná litro"
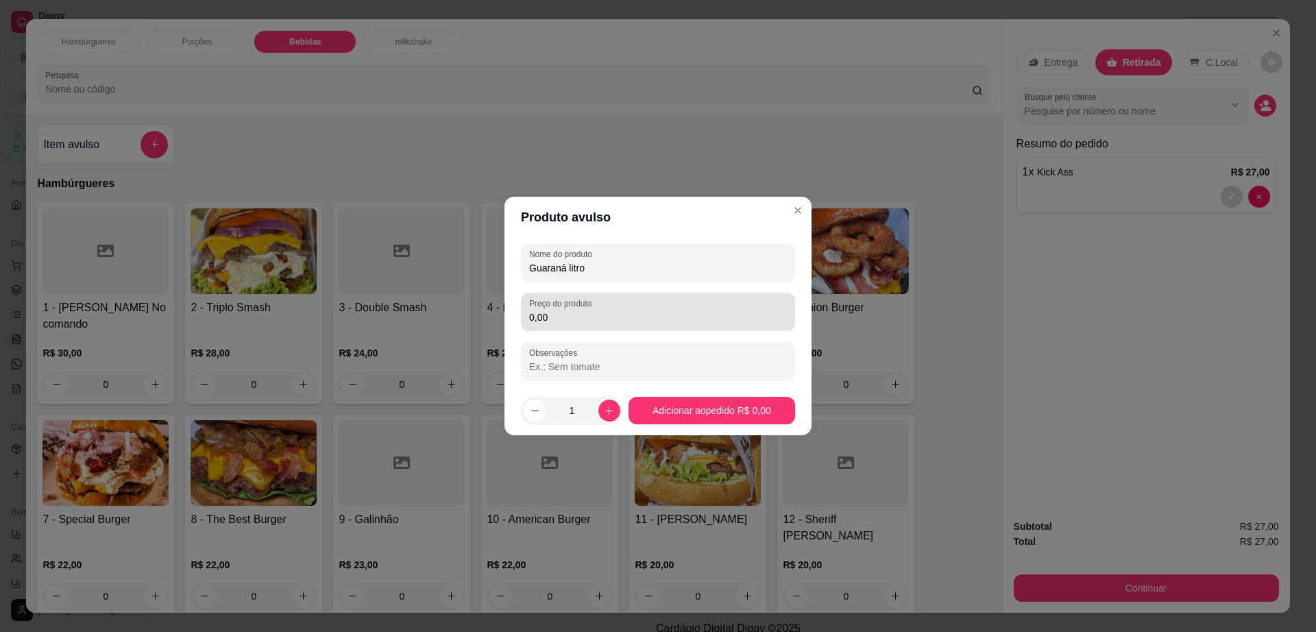
type input "Guaraná litro"
click at [614, 308] on div "0,00" at bounding box center [658, 311] width 258 height 27
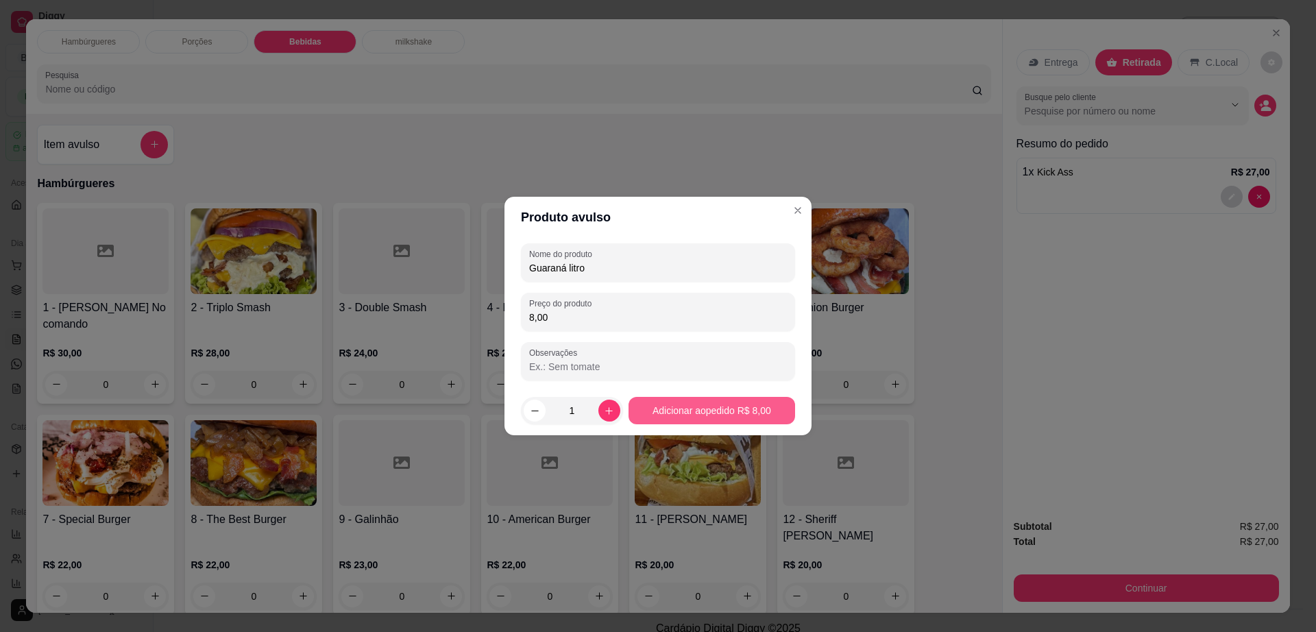
type input "8,00"
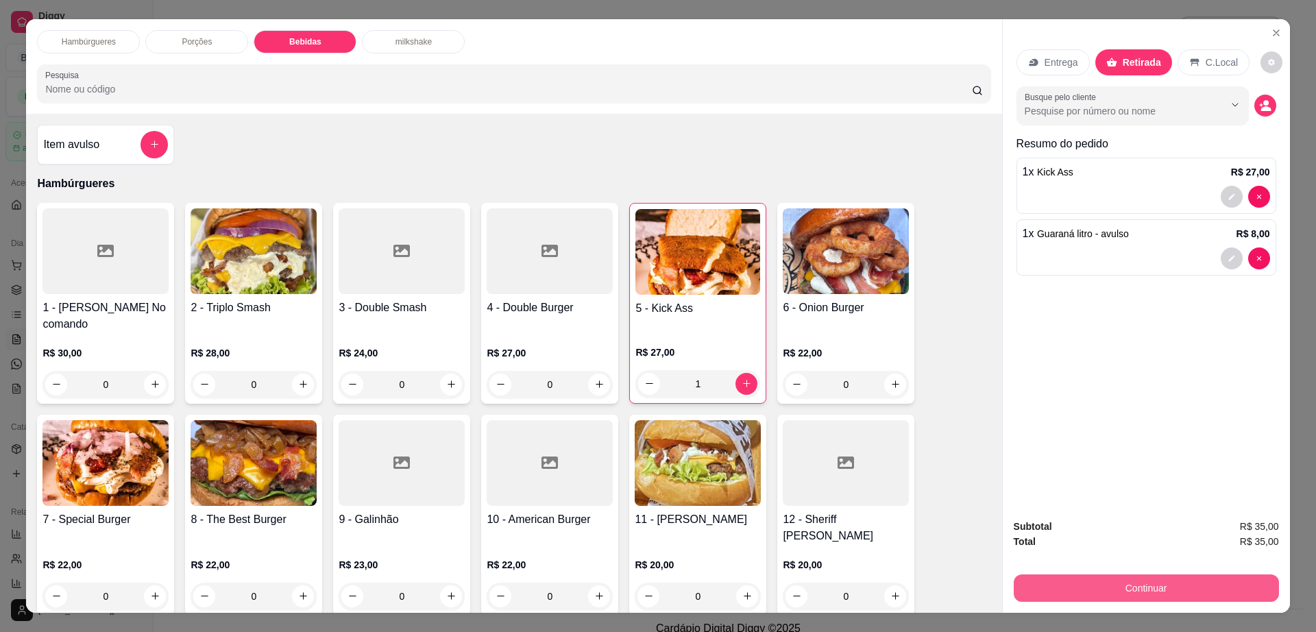
click at [1143, 584] on button "Continuar" at bounding box center [1146, 588] width 265 height 27
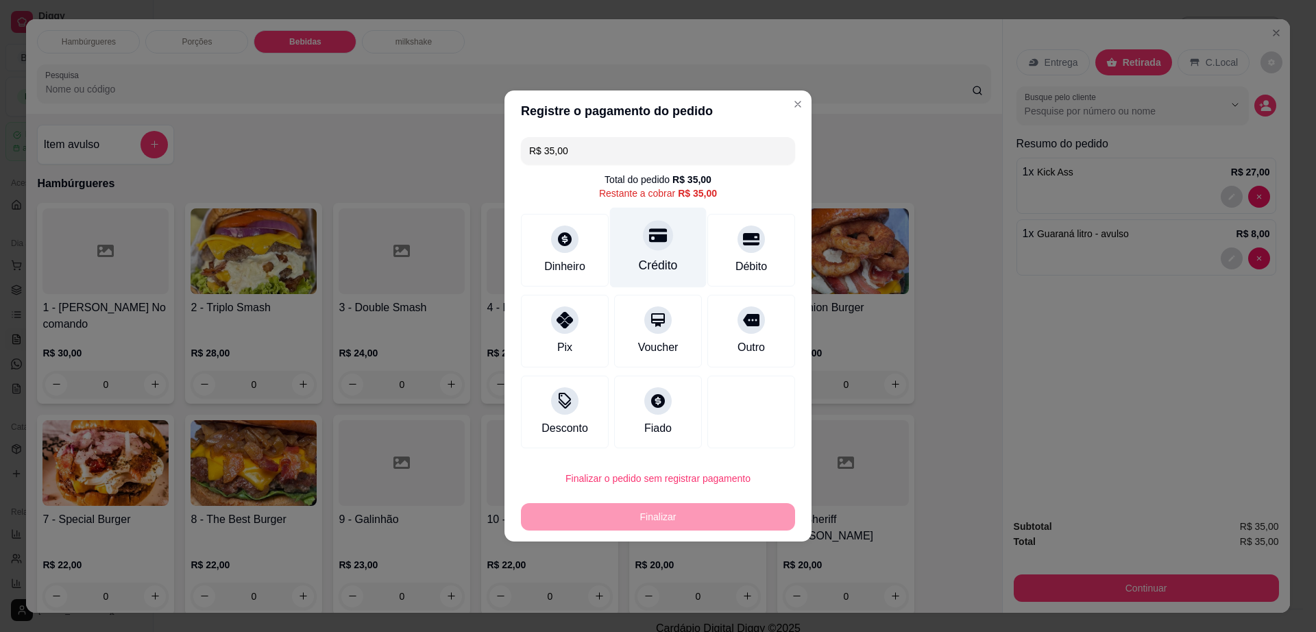
click at [661, 246] on div at bounding box center [658, 235] width 30 height 30
type input "R$ 0,00"
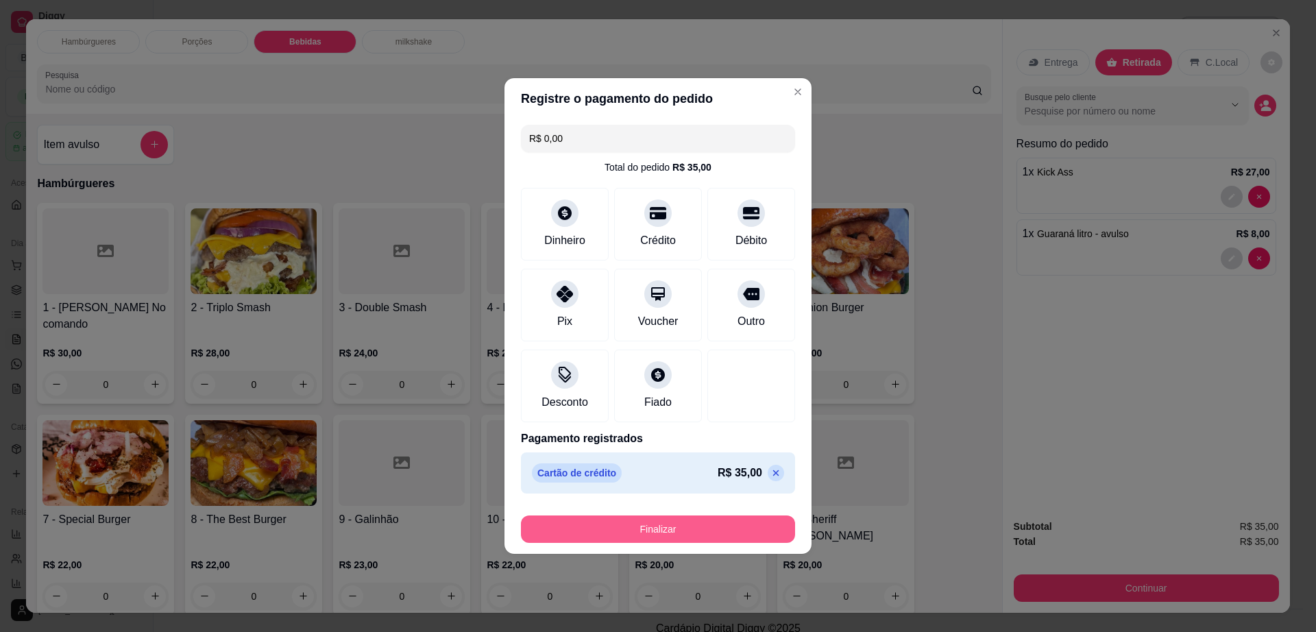
click at [724, 514] on div "Finalizar" at bounding box center [658, 526] width 274 height 33
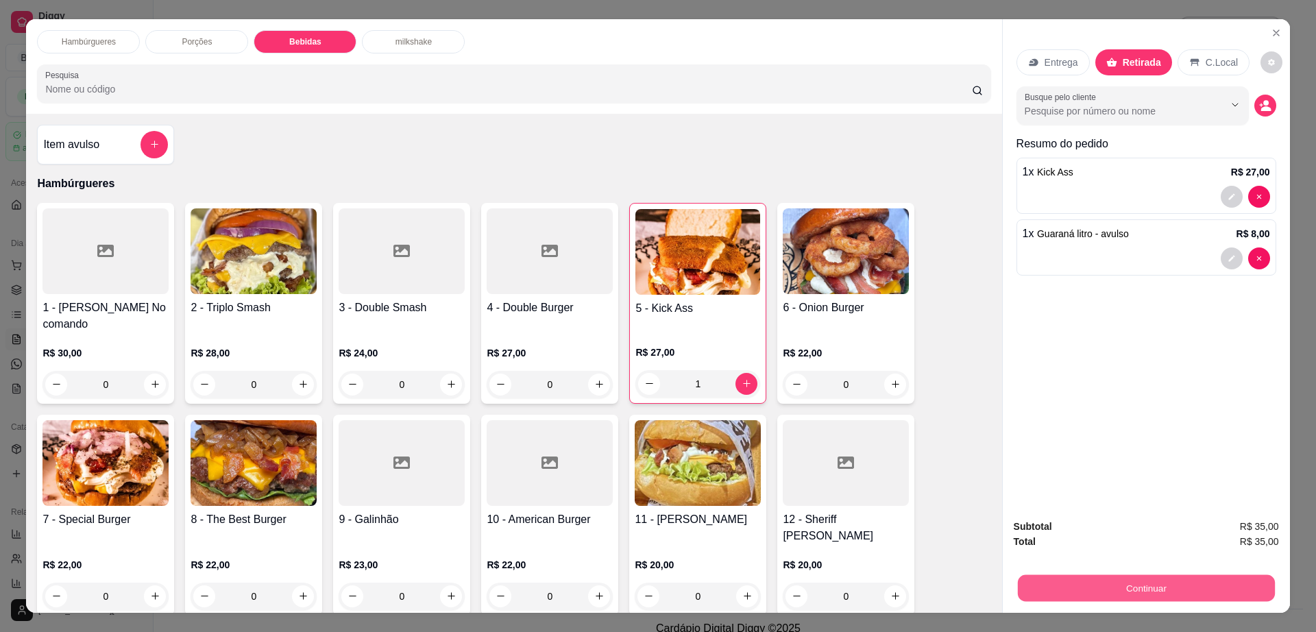
click at [1033, 592] on button "Continuar" at bounding box center [1146, 588] width 257 height 27
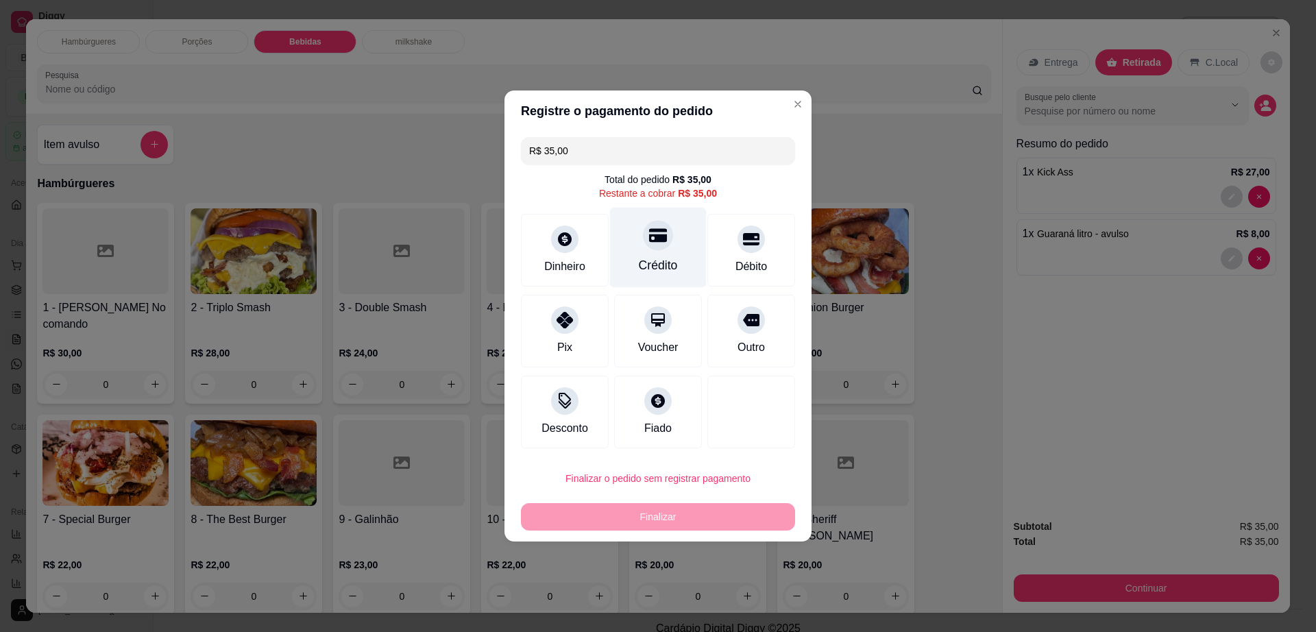
click at [666, 249] on div "Crédito" at bounding box center [658, 248] width 97 height 80
type input "R$ 0,00"
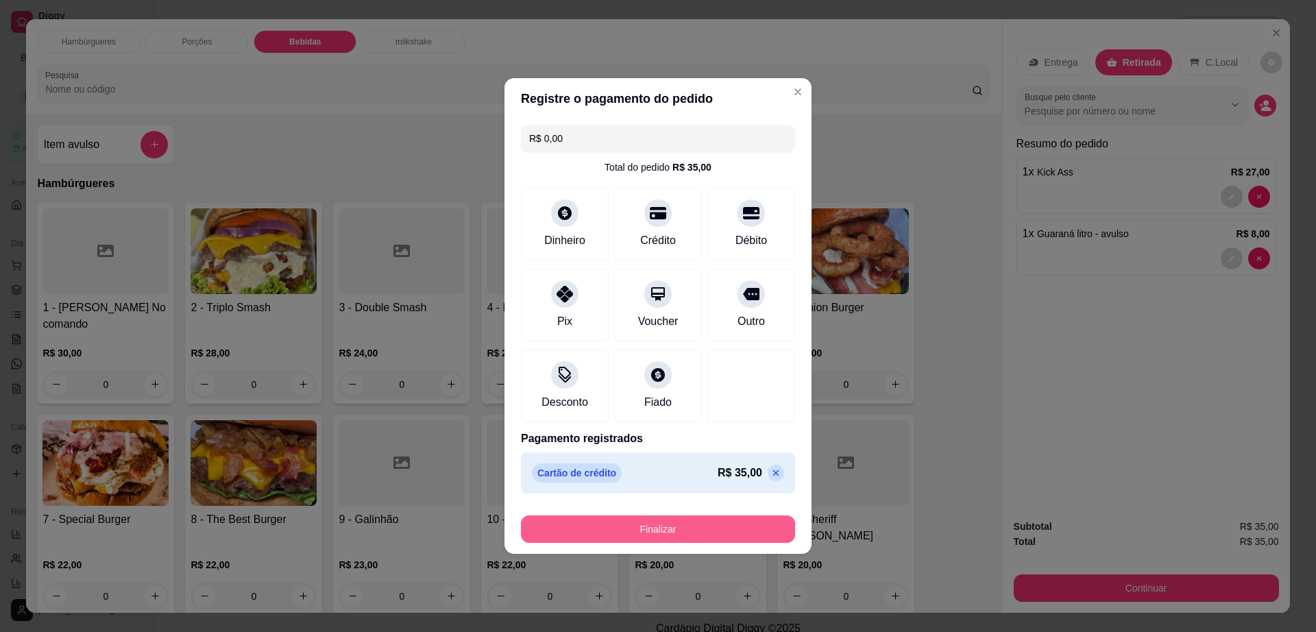
click at [705, 529] on button "Finalizar" at bounding box center [658, 529] width 274 height 27
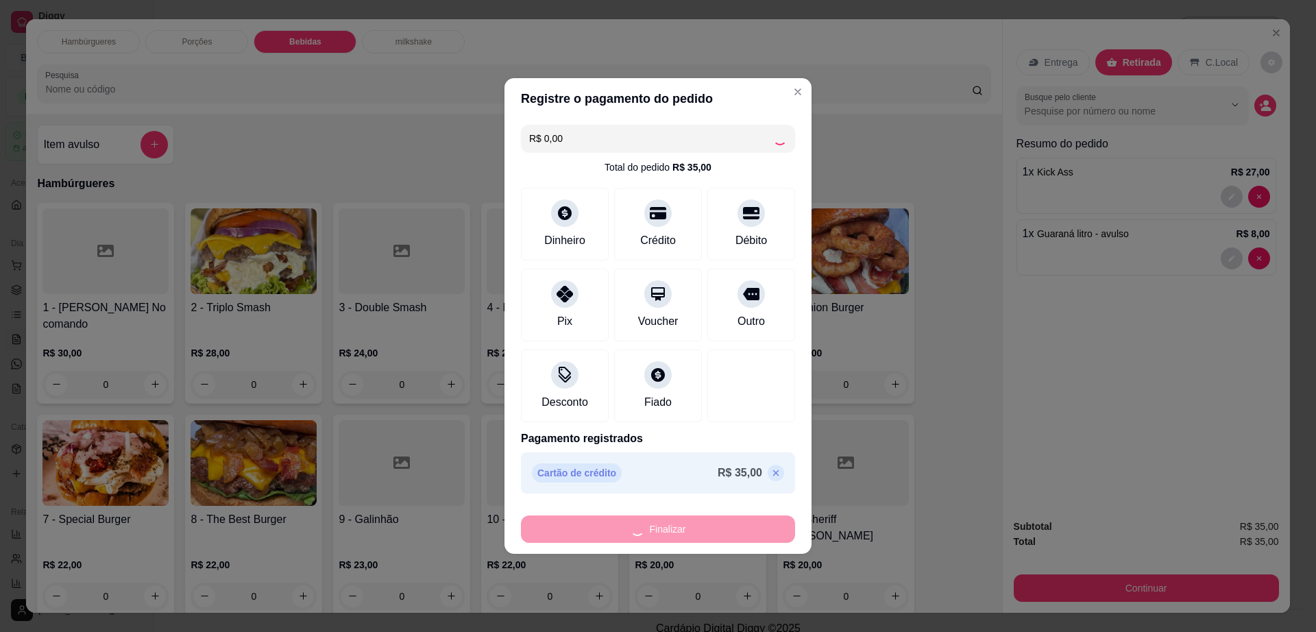
type input "0"
type input "-R$ 35,00"
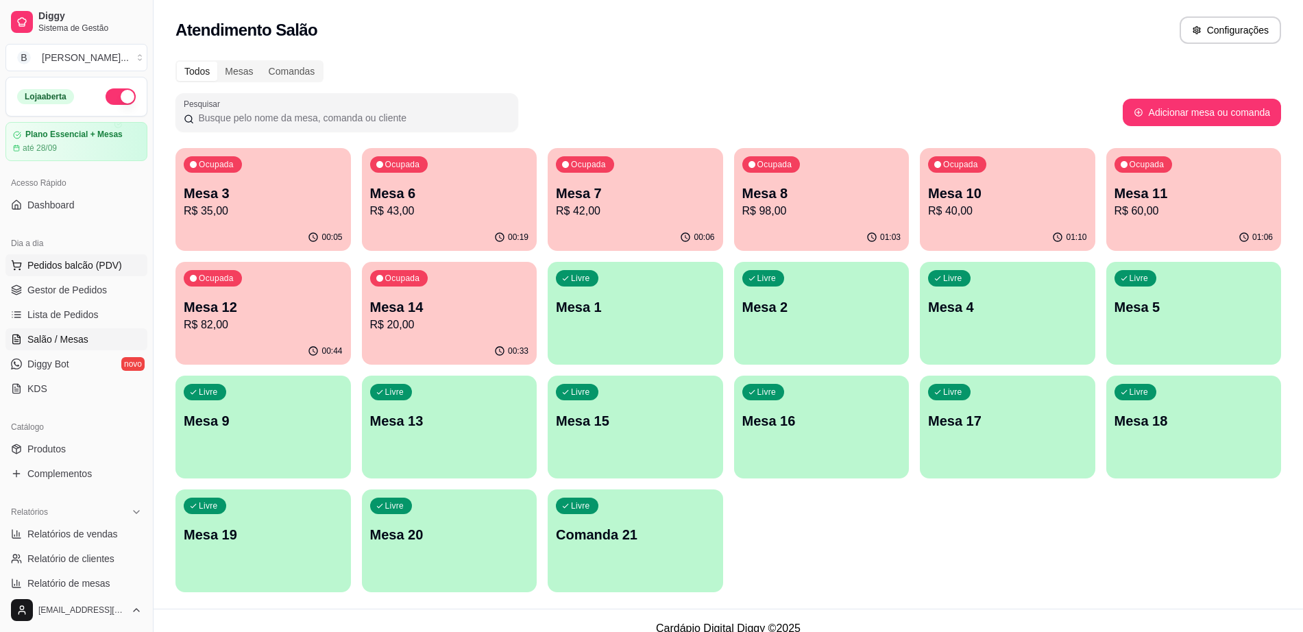
click at [98, 270] on span "Pedidos balcão (PDV)" at bounding box center [74, 265] width 95 height 14
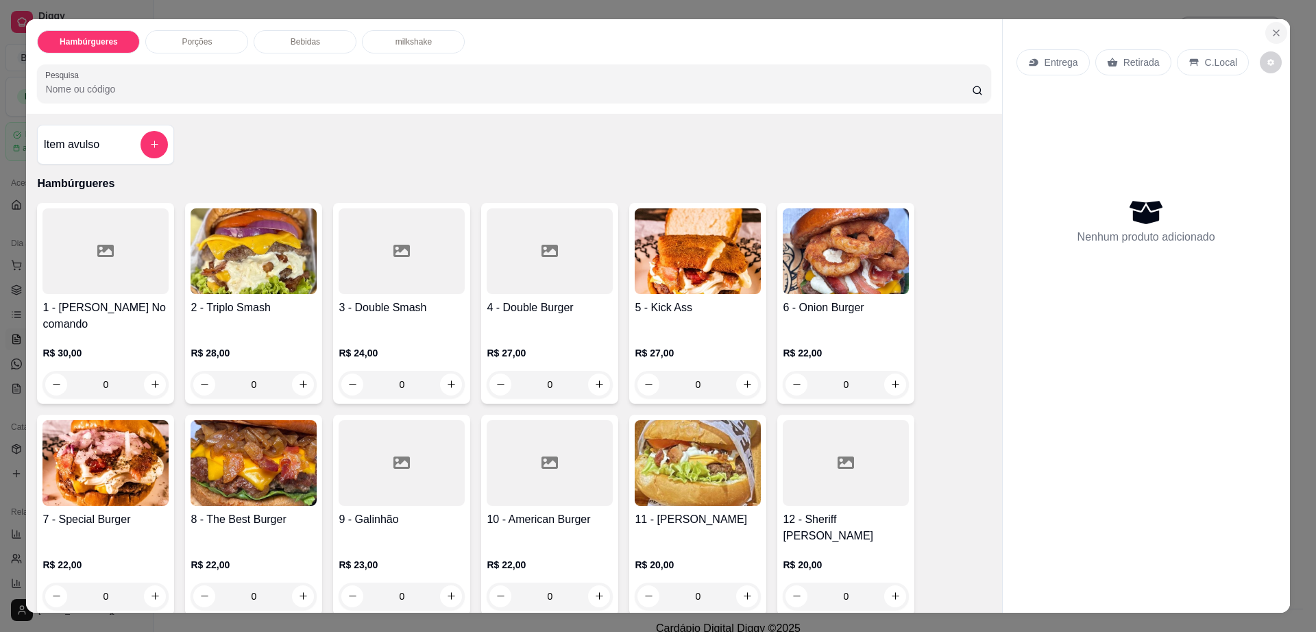
click at [1271, 29] on icon "Close" at bounding box center [1276, 32] width 11 height 11
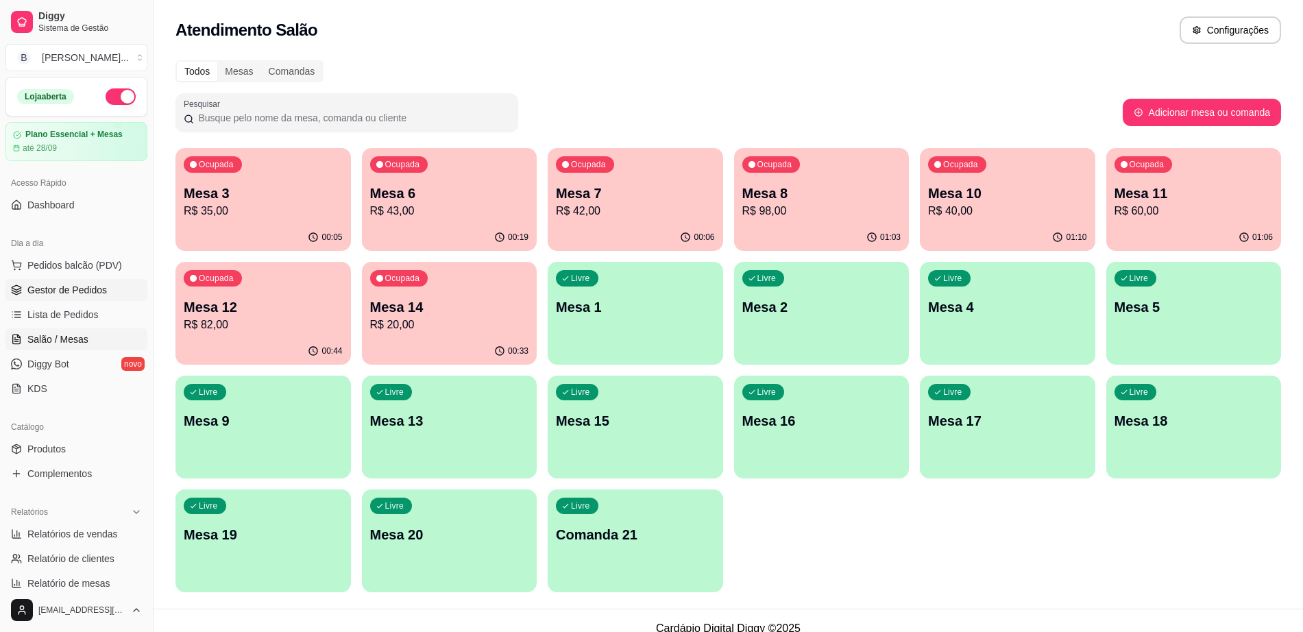
click at [104, 283] on span "Gestor de Pedidos" at bounding box center [67, 290] width 80 height 14
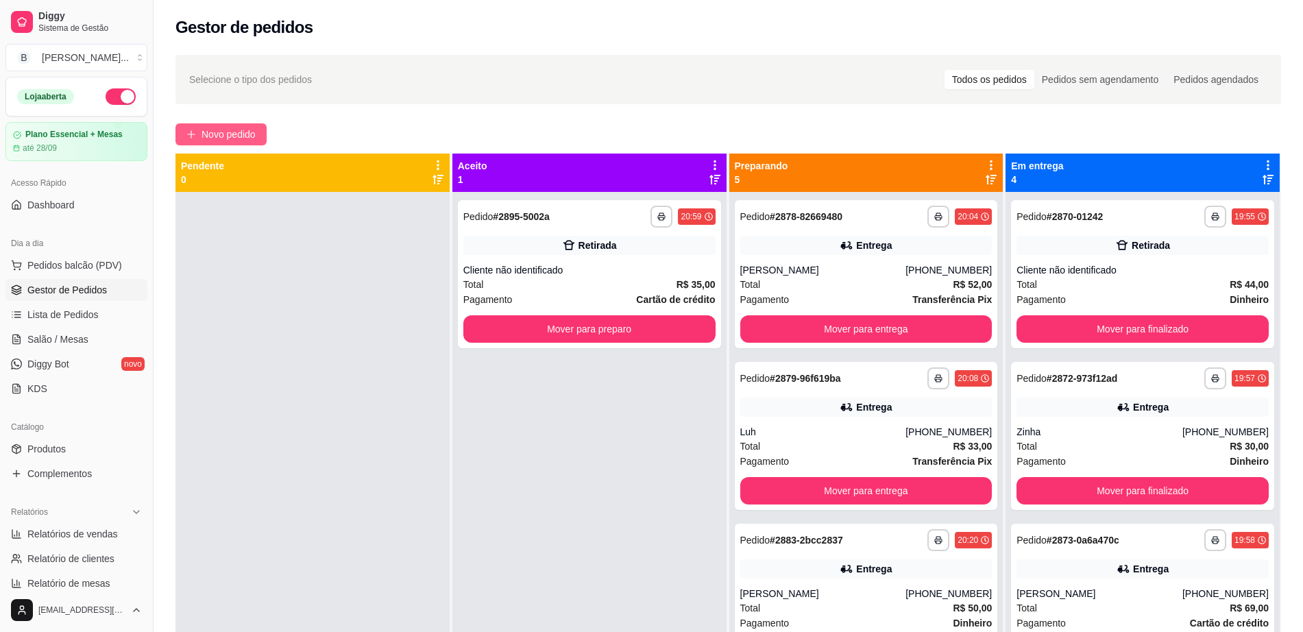
click at [225, 141] on span "Novo pedido" at bounding box center [229, 134] width 54 height 15
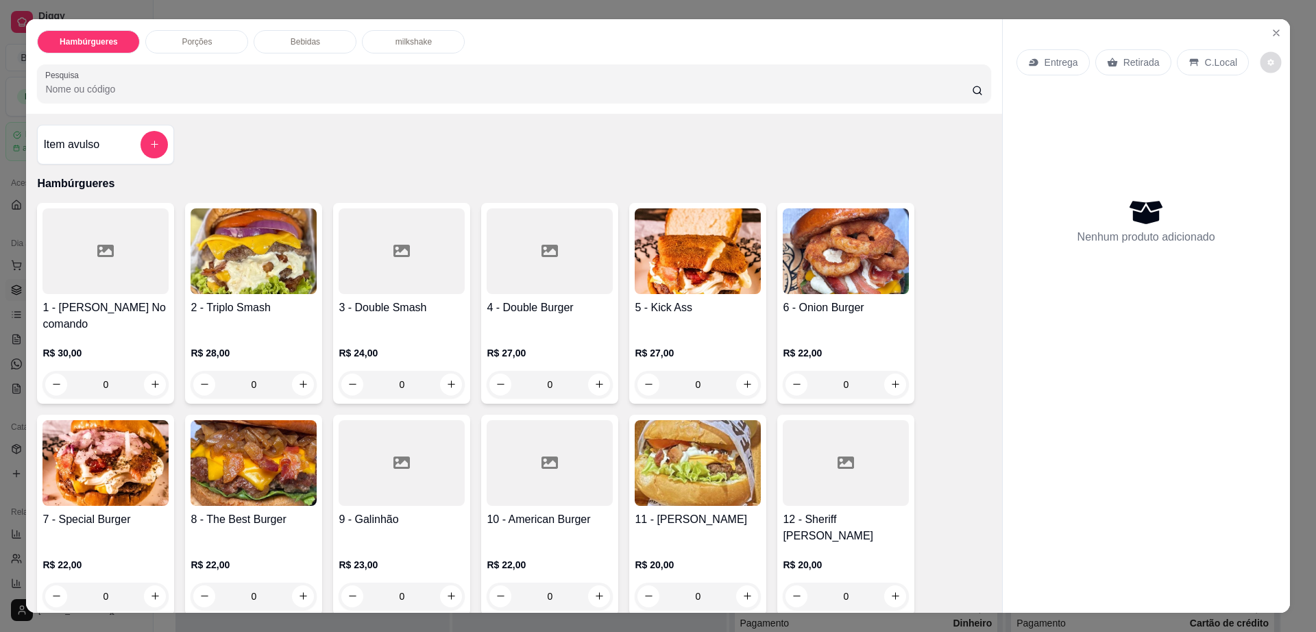
click at [1261, 55] on button "decrease-product-quantity" at bounding box center [1271, 61] width 21 height 21
click at [1281, 115] on span "Automatic updates" at bounding box center [1279, 117] width 27 height 16
click at [1274, 117] on input "Automatic updates" at bounding box center [1269, 121] width 9 height 9
checkbox input "true"
click at [1266, 23] on button "Close" at bounding box center [1277, 33] width 22 height 22
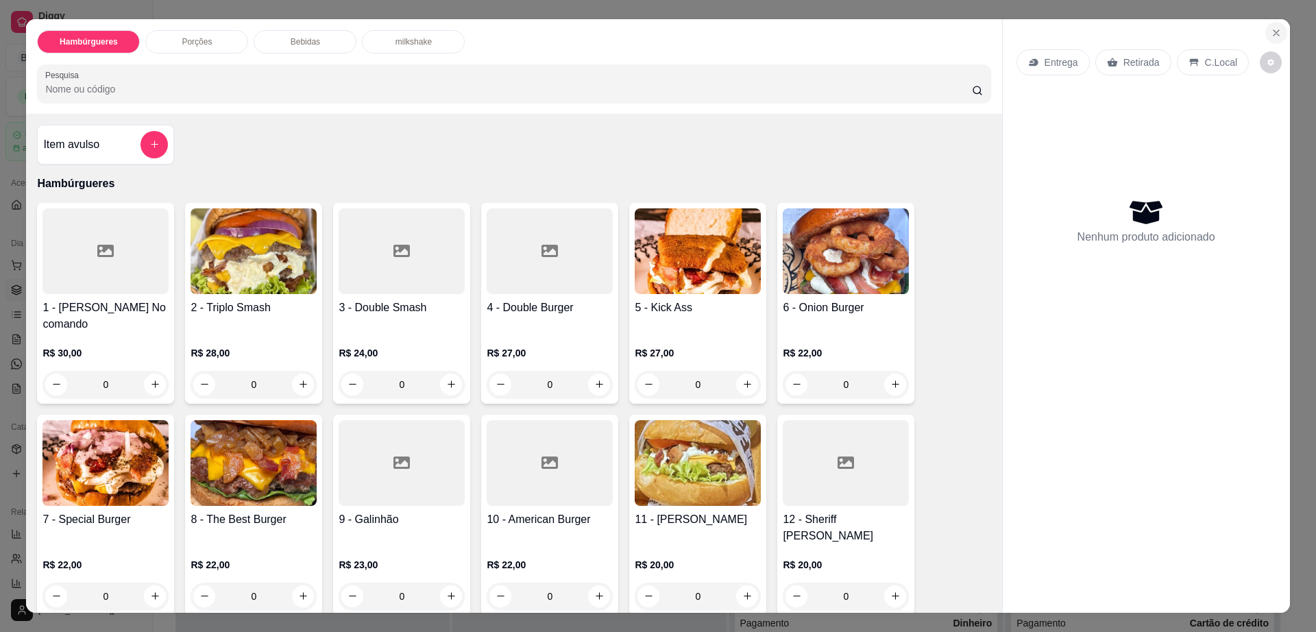
click at [1274, 30] on icon "Close" at bounding box center [1276, 32] width 11 height 11
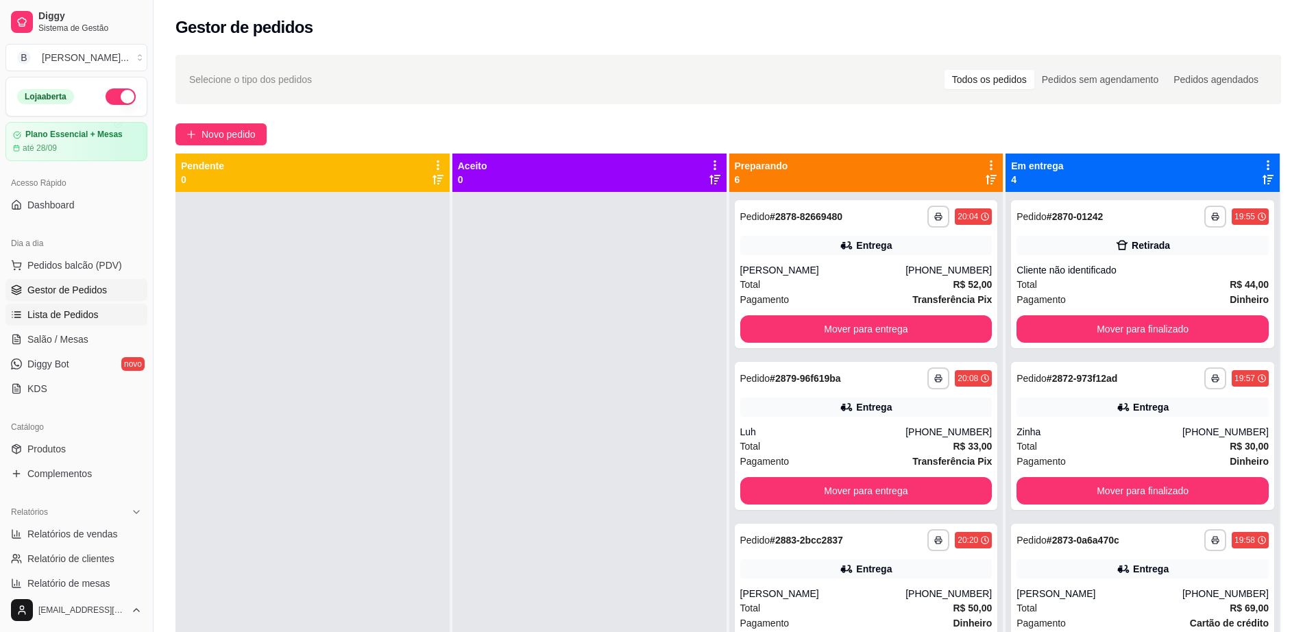
click at [101, 323] on link "Lista de Pedidos" at bounding box center [76, 315] width 142 height 22
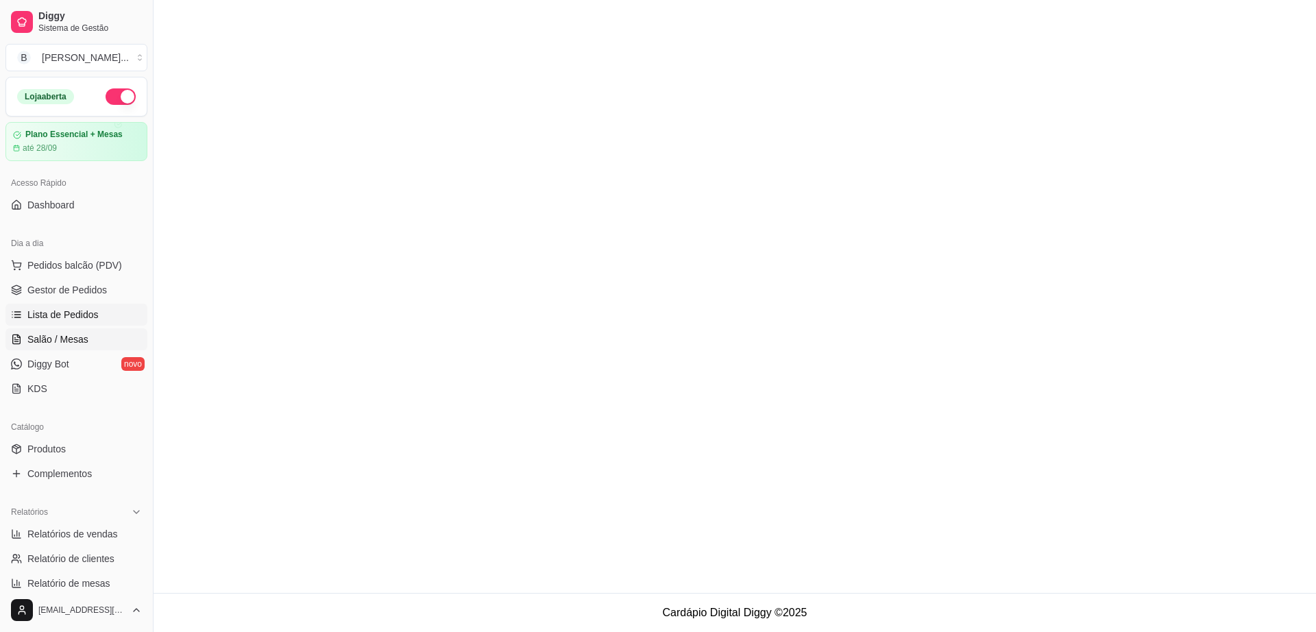
click at [100, 331] on link "Salão / Mesas" at bounding box center [76, 339] width 142 height 22
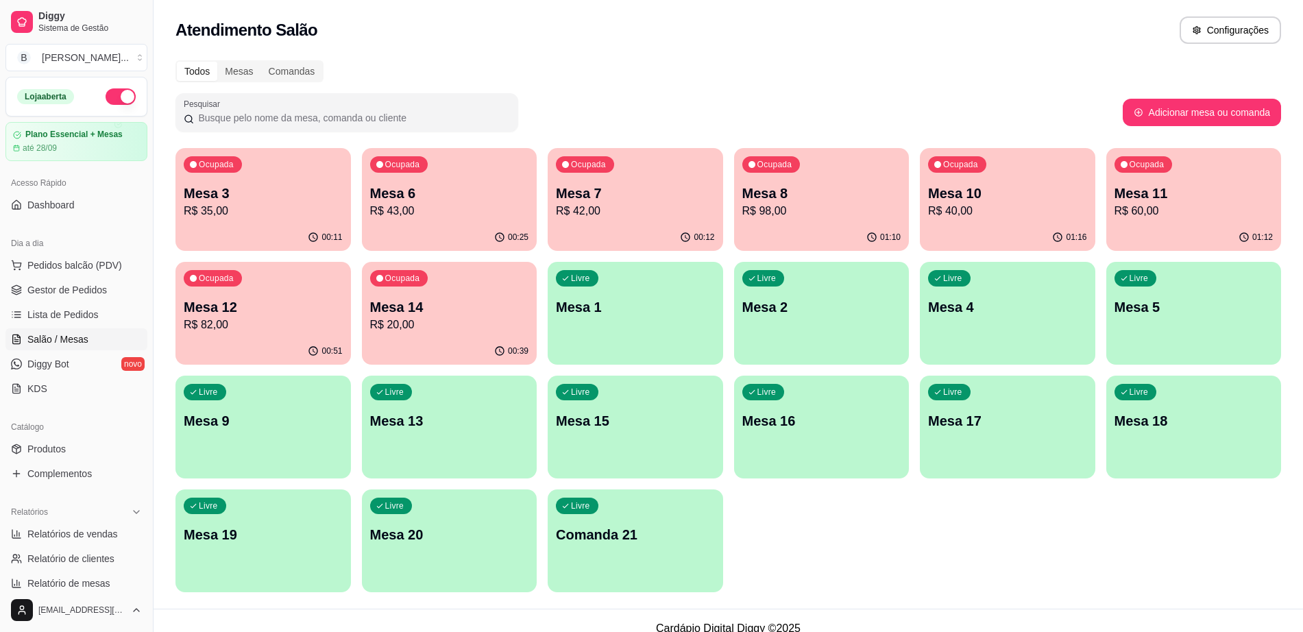
click at [570, 224] on div "00:12" at bounding box center [636, 237] width 176 height 27
click at [295, 273] on div "Ocupada Mesa 12 R$ 82,00" at bounding box center [264, 300] width 176 height 76
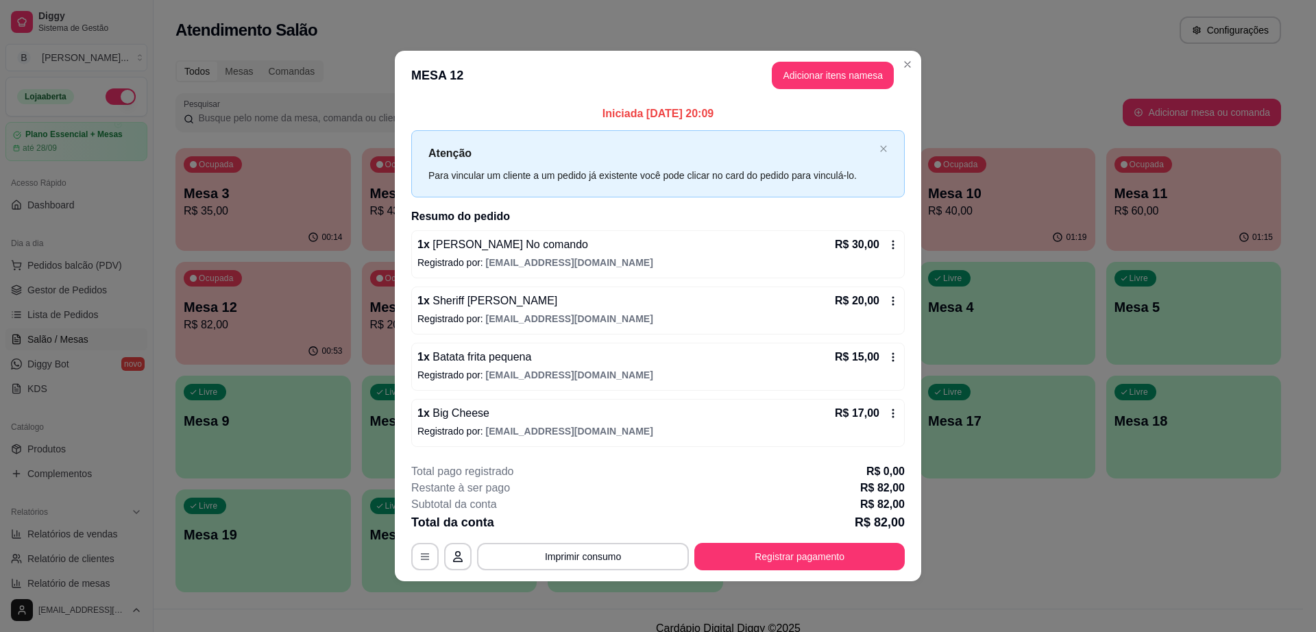
click at [889, 244] on icon at bounding box center [893, 244] width 11 height 11
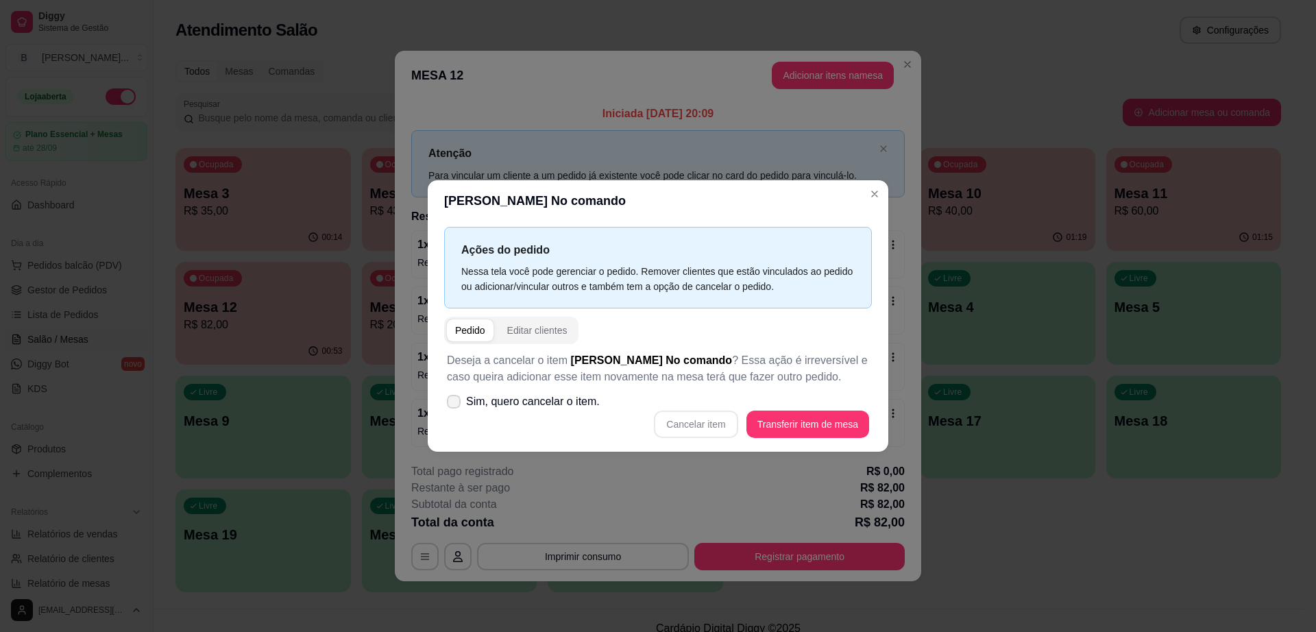
click at [462, 398] on label "Sim, quero cancelar o item." at bounding box center [524, 401] width 164 height 27
click at [455, 405] on input "Sim, quero cancelar o item." at bounding box center [450, 409] width 9 height 9
checkbox input "true"
click at [708, 431] on button "Cancelar item" at bounding box center [696, 424] width 84 height 27
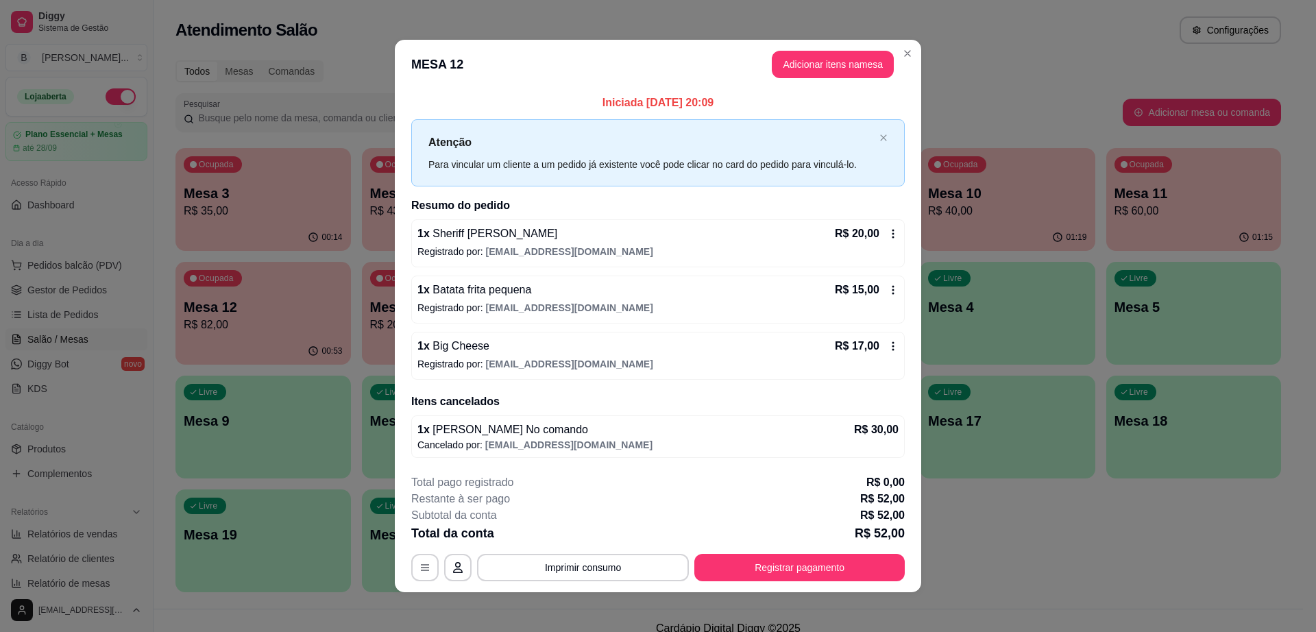
click at [891, 243] on div "1 x Sheriff Burger R$ 20,00 Registrado por: [EMAIL_ADDRESS][DOMAIN_NAME]" at bounding box center [658, 243] width 494 height 48
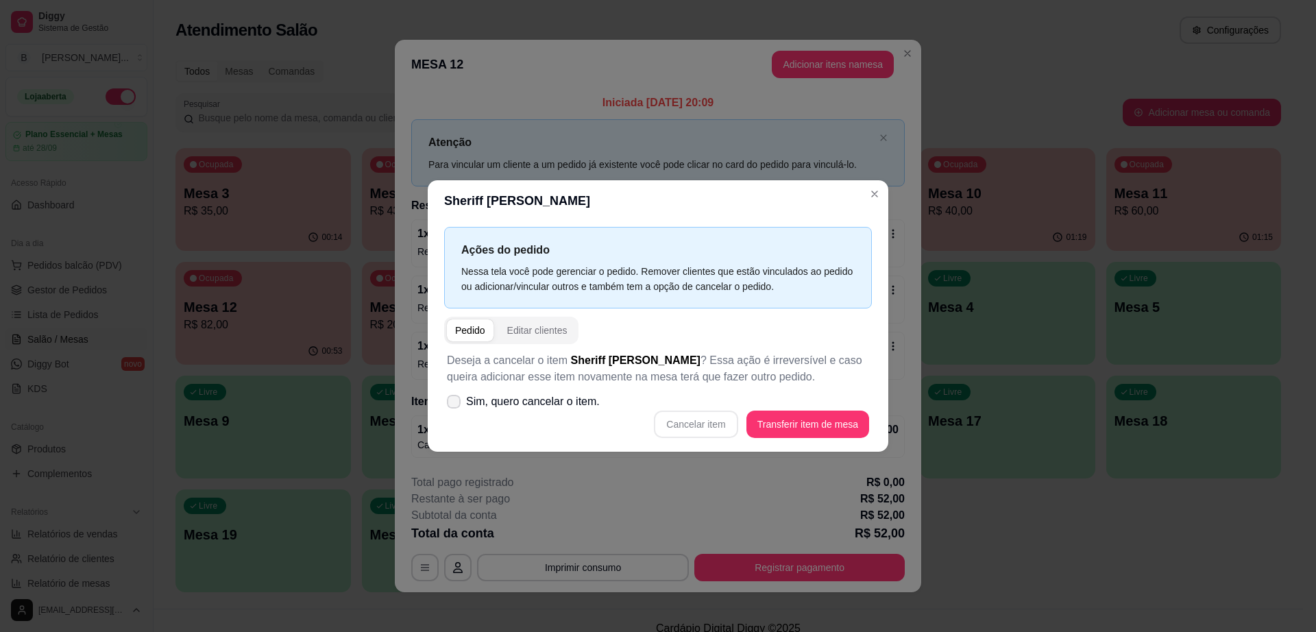
click at [468, 399] on span "Sim, quero cancelar o item." at bounding box center [533, 402] width 134 height 16
click at [455, 405] on input "Sim, quero cancelar o item." at bounding box center [450, 409] width 9 height 9
checkbox input "true"
click at [681, 421] on button "Cancelar item" at bounding box center [696, 424] width 84 height 27
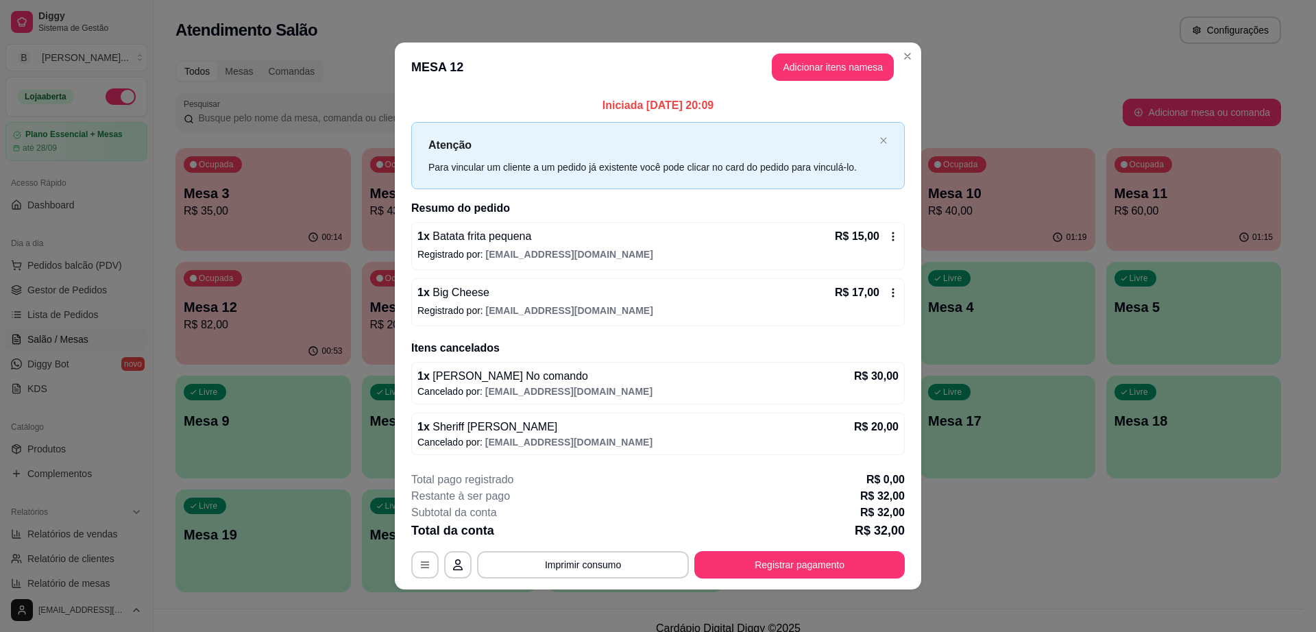
click at [888, 237] on icon at bounding box center [893, 236] width 11 height 11
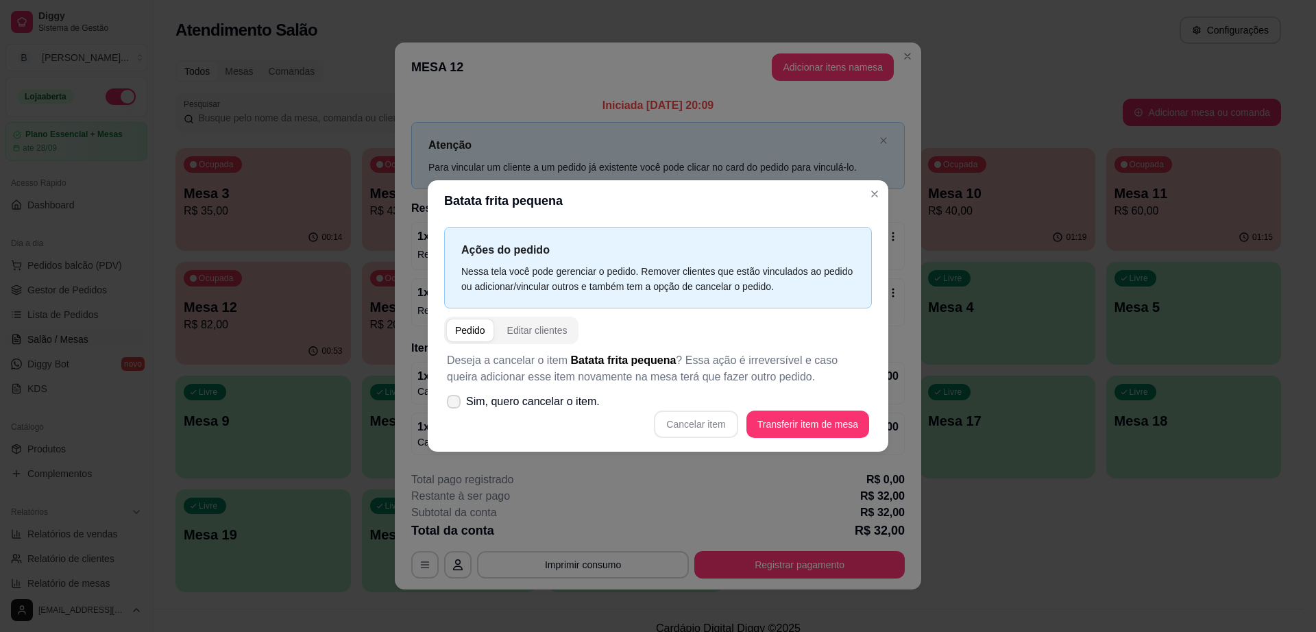
click at [473, 402] on span "Sim, quero cancelar o item." at bounding box center [533, 402] width 134 height 16
click at [455, 405] on input "Sim, quero cancelar o item." at bounding box center [450, 409] width 9 height 9
checkbox input "true"
click at [675, 418] on button "Cancelar item" at bounding box center [696, 424] width 84 height 27
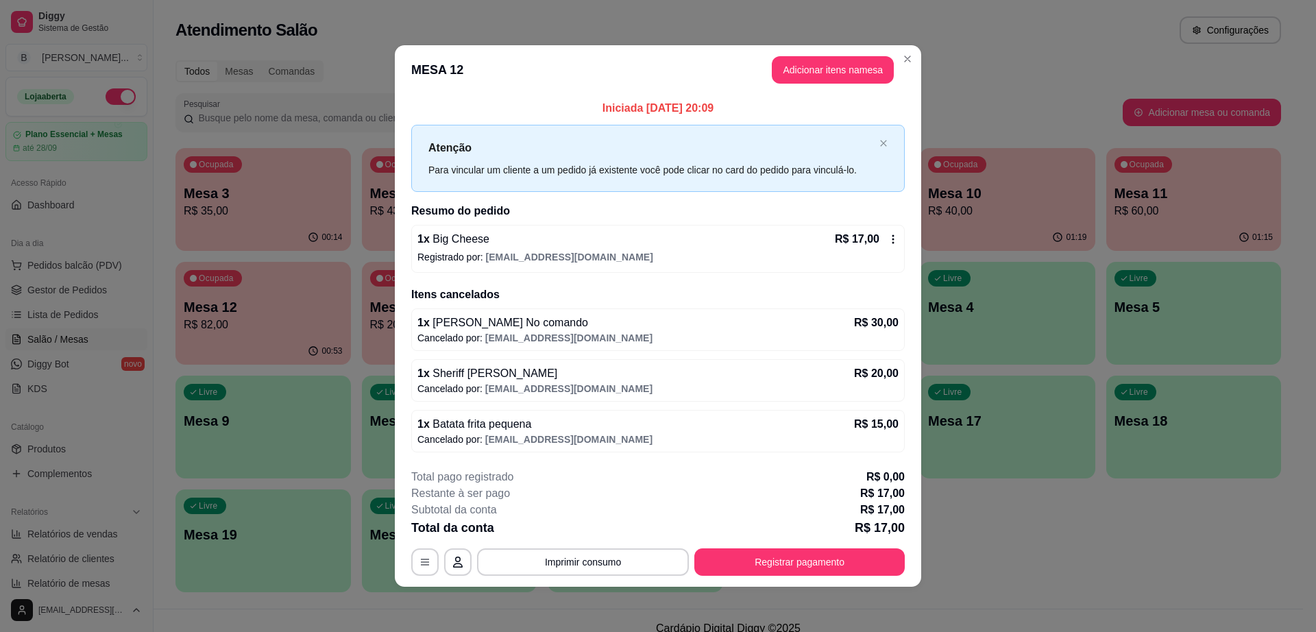
click at [897, 236] on icon at bounding box center [893, 239] width 11 height 11
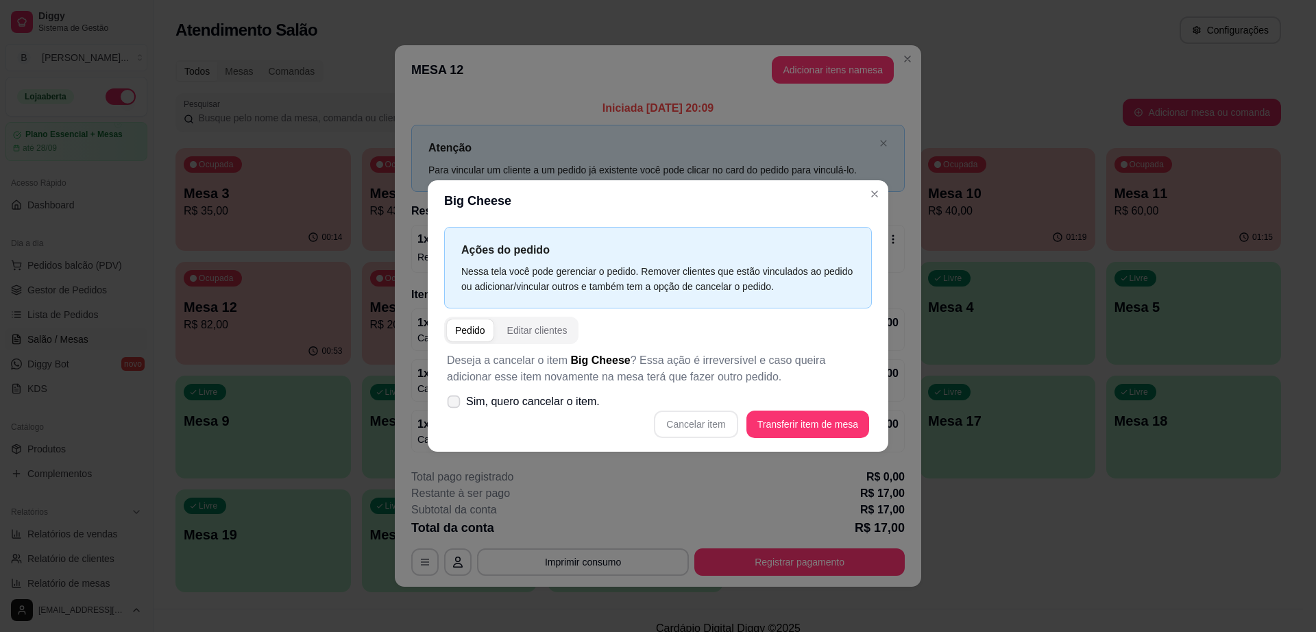
click at [453, 404] on icon at bounding box center [453, 402] width 10 height 8
click at [453, 405] on input "Sim, quero cancelar o item." at bounding box center [450, 409] width 9 height 9
checkbox input "true"
click at [682, 420] on button "Cancelar item" at bounding box center [696, 424] width 84 height 27
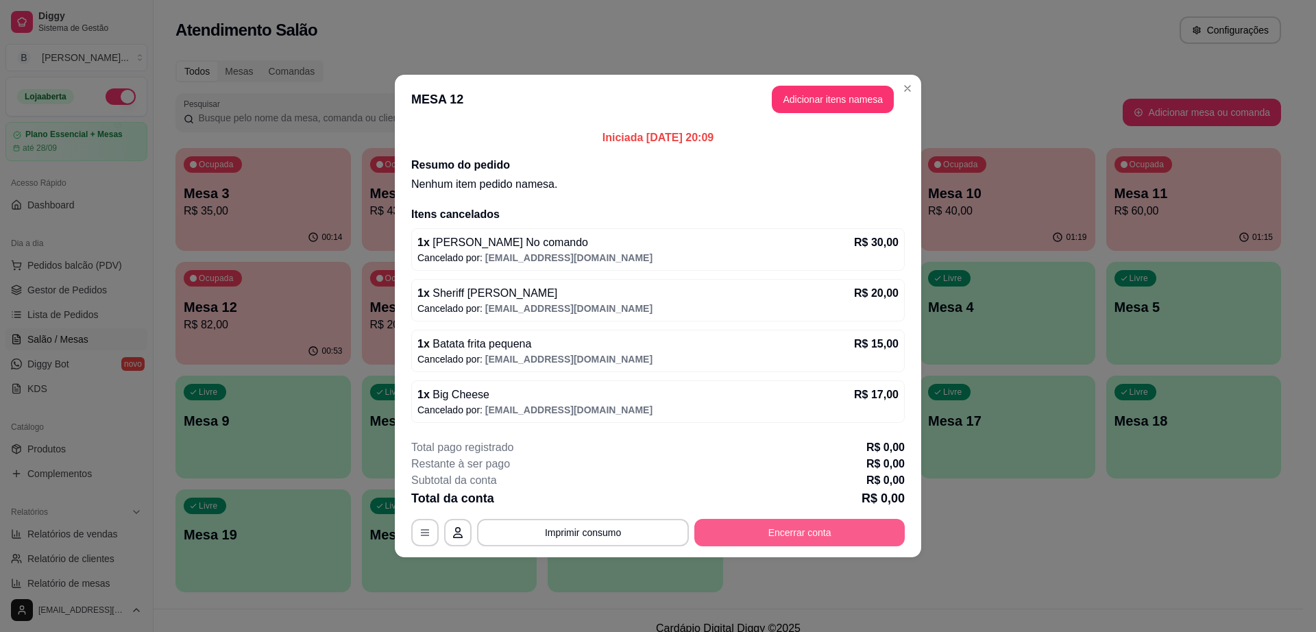
click at [808, 526] on button "Encerrar conta" at bounding box center [800, 532] width 210 height 27
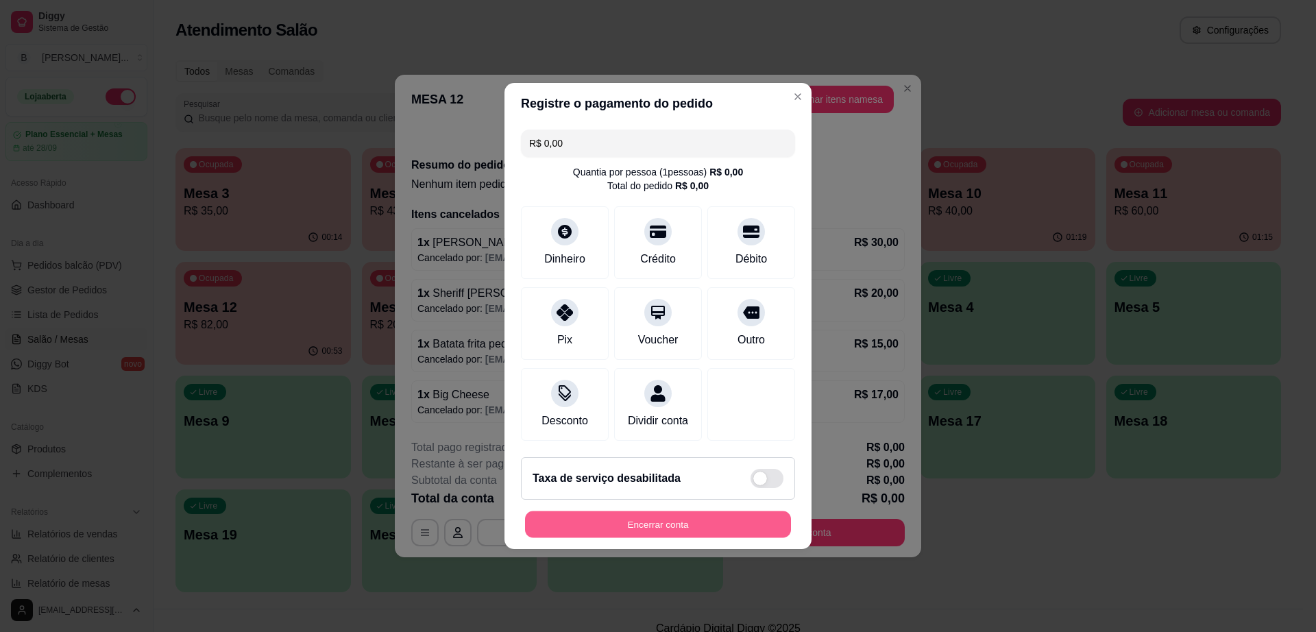
click at [723, 527] on button "Encerrar conta" at bounding box center [658, 525] width 266 height 27
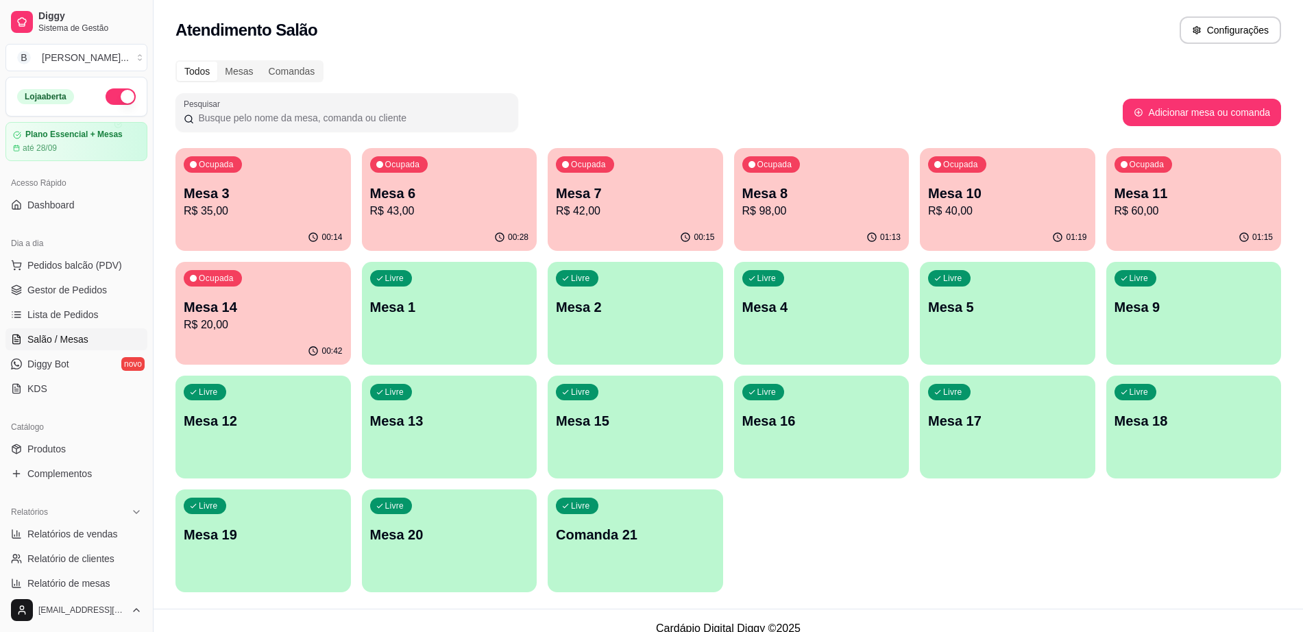
click at [972, 191] on p "Mesa 10" at bounding box center [1007, 193] width 159 height 19
click at [85, 288] on span "Gestor de Pedidos" at bounding box center [67, 290] width 80 height 14
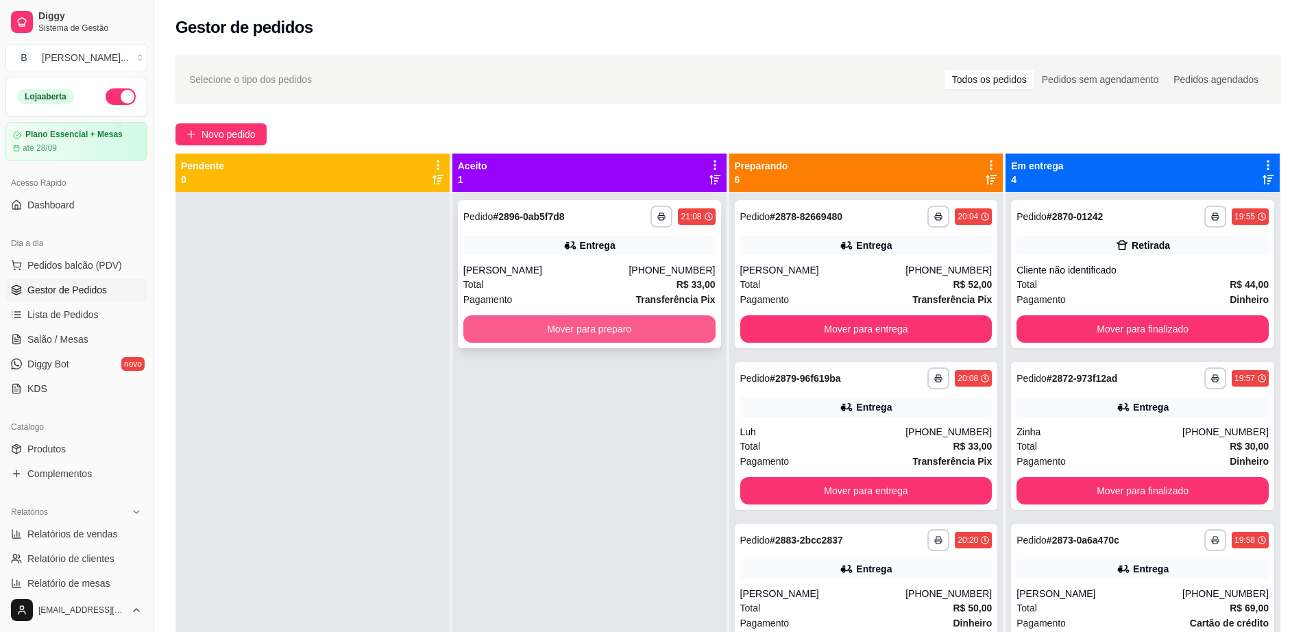
click at [521, 326] on button "Mover para preparo" at bounding box center [590, 328] width 252 height 27
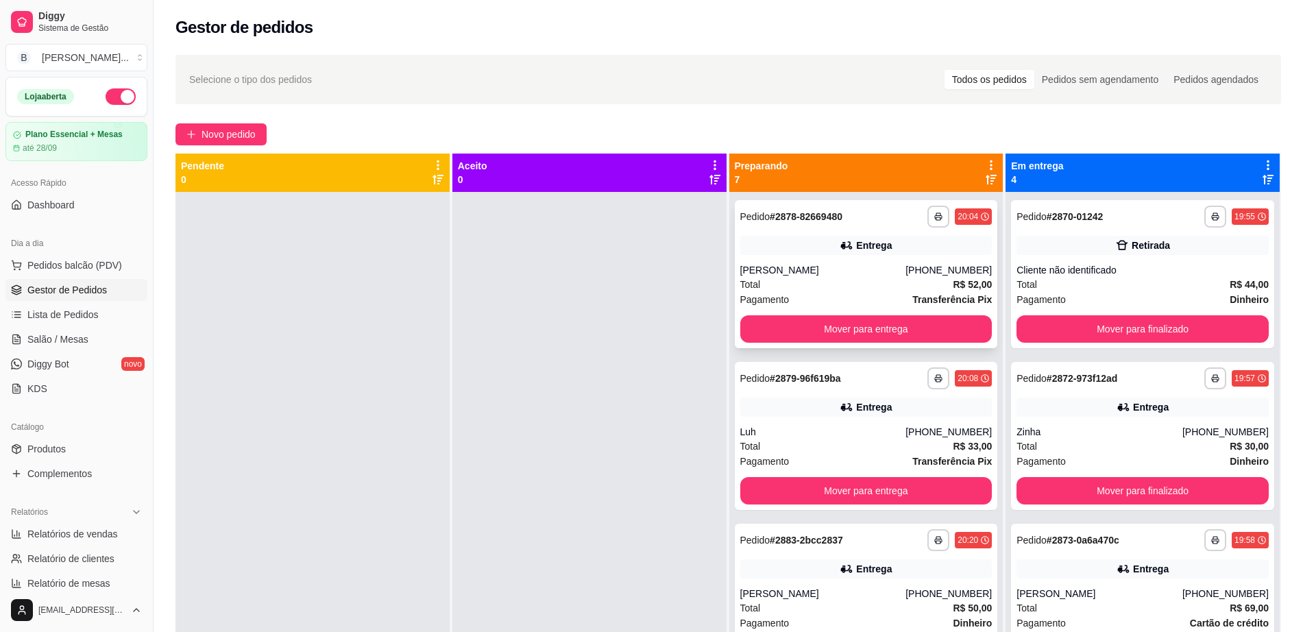
click at [819, 242] on div "Entrega" at bounding box center [867, 245] width 252 height 19
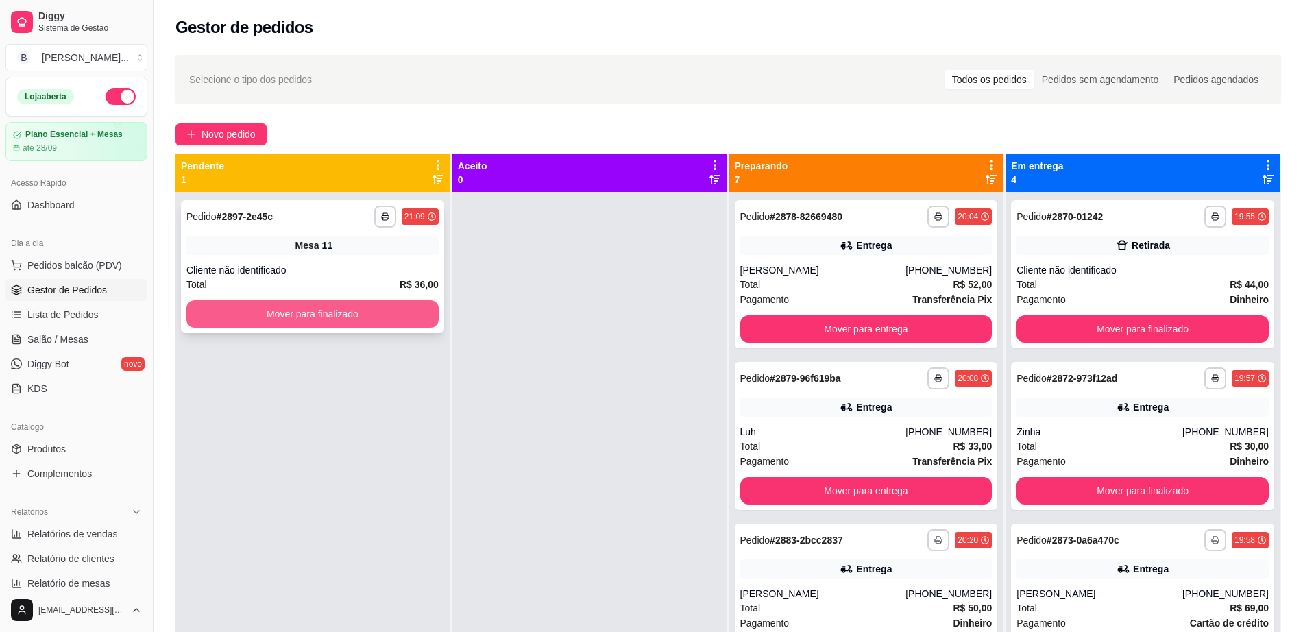
click at [387, 324] on button "Mover para finalizado" at bounding box center [312, 313] width 252 height 27
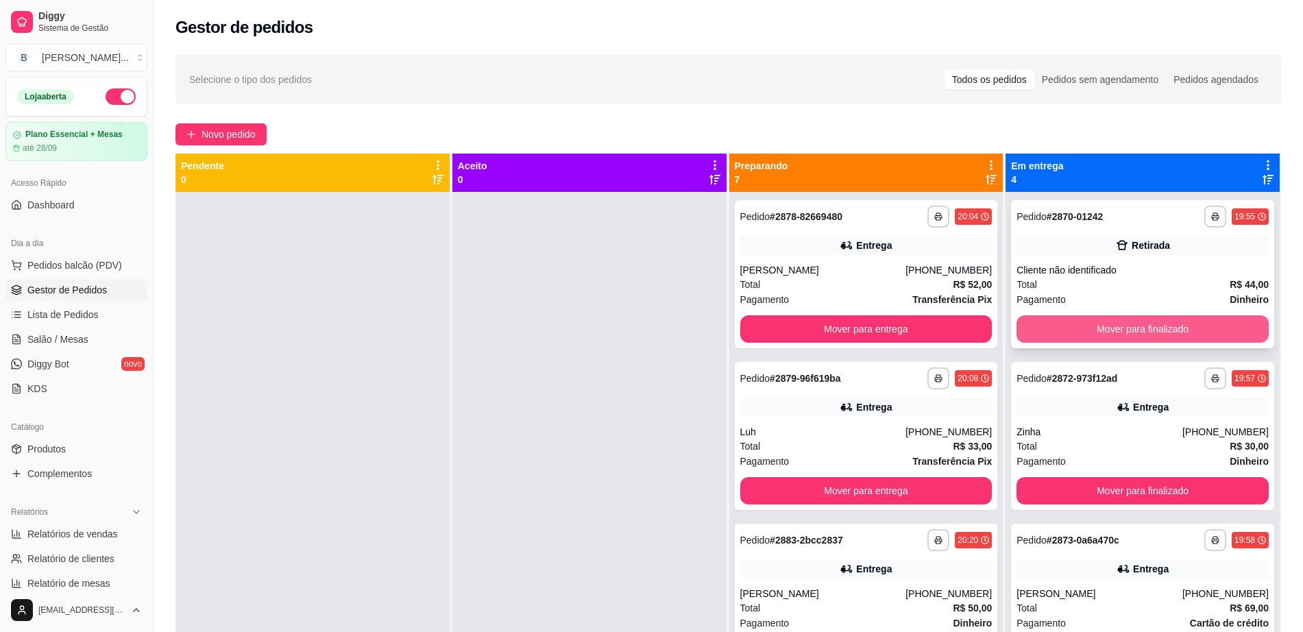
click at [1140, 330] on button "Mover para finalizado" at bounding box center [1143, 328] width 252 height 27
click at [1138, 328] on button "Mover para finalizado" at bounding box center [1143, 328] width 252 height 27
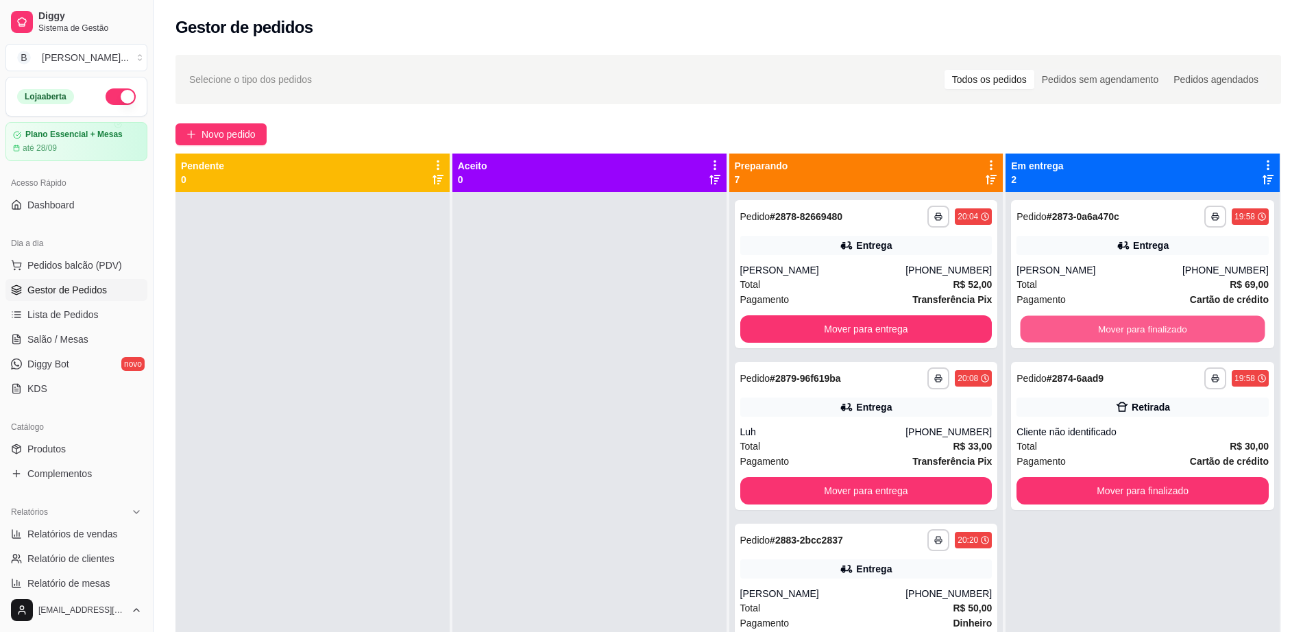
click at [1138, 328] on button "Mover para finalizado" at bounding box center [1143, 329] width 245 height 27
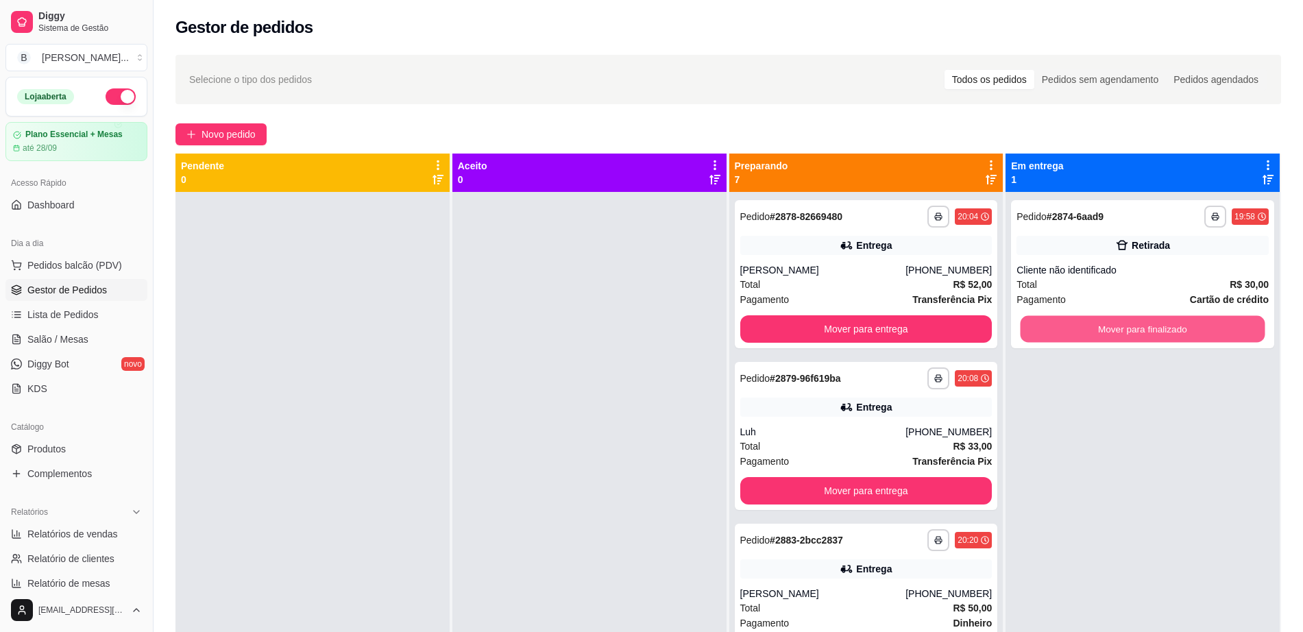
click at [1137, 328] on button "Mover para finalizado" at bounding box center [1143, 329] width 245 height 27
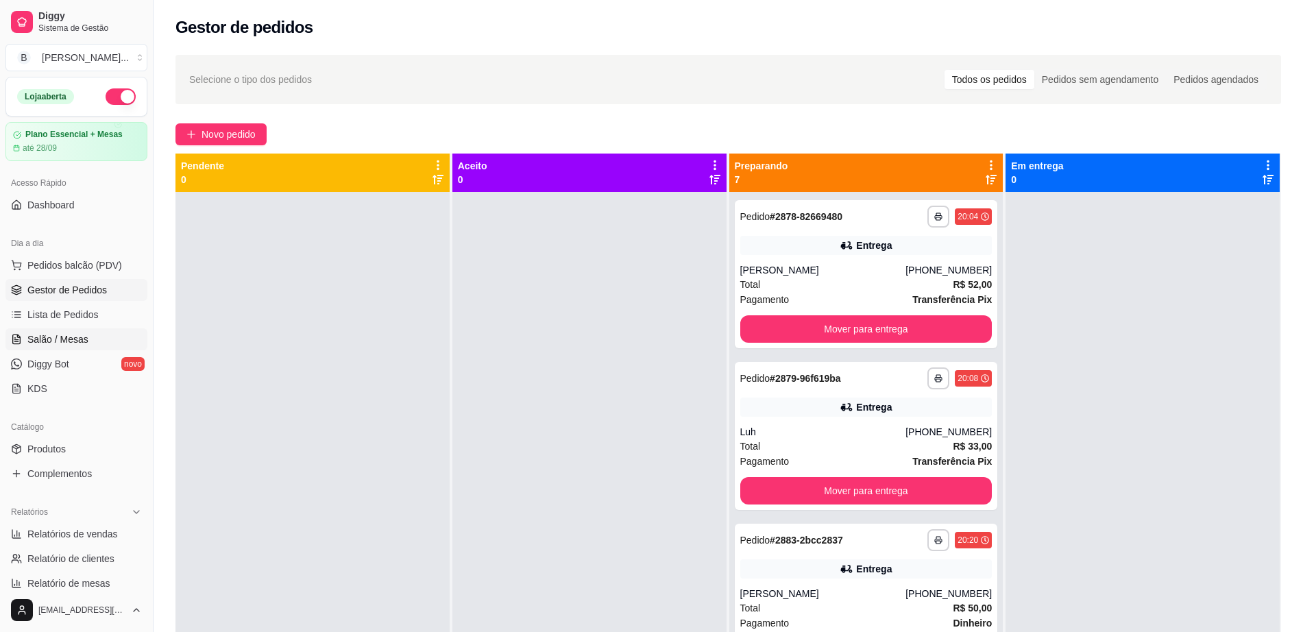
click at [78, 338] on span "Salão / Mesas" at bounding box center [57, 340] width 61 height 14
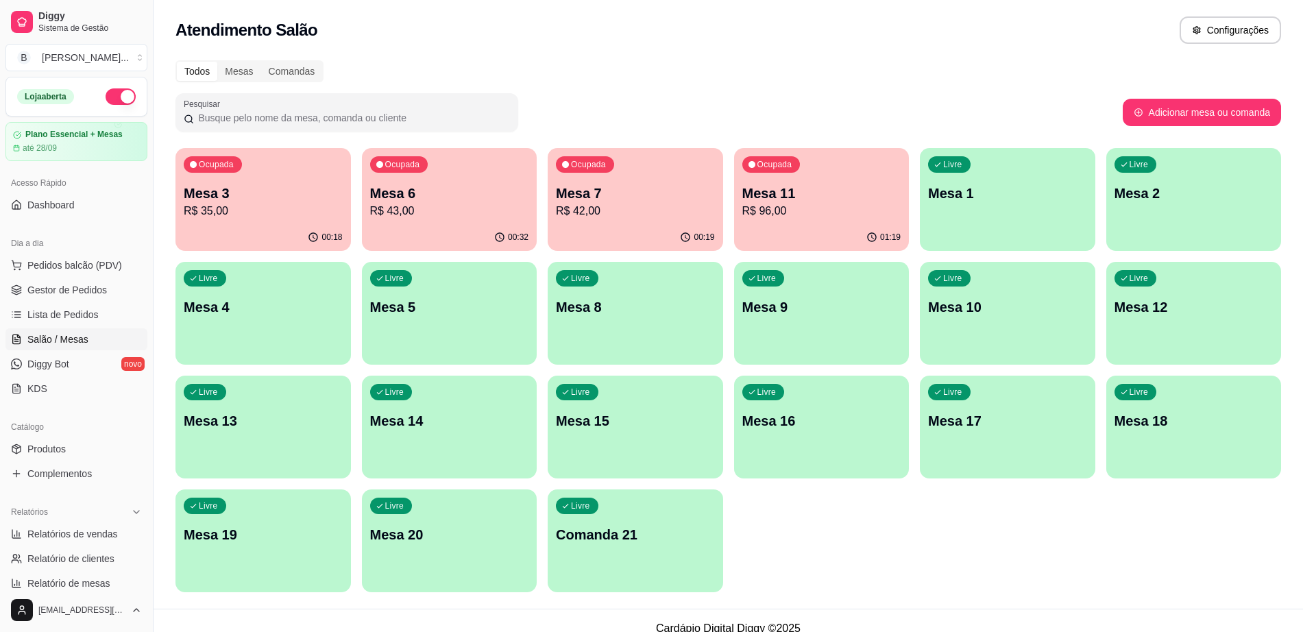
click at [285, 184] on p "Mesa 3" at bounding box center [263, 193] width 159 height 19
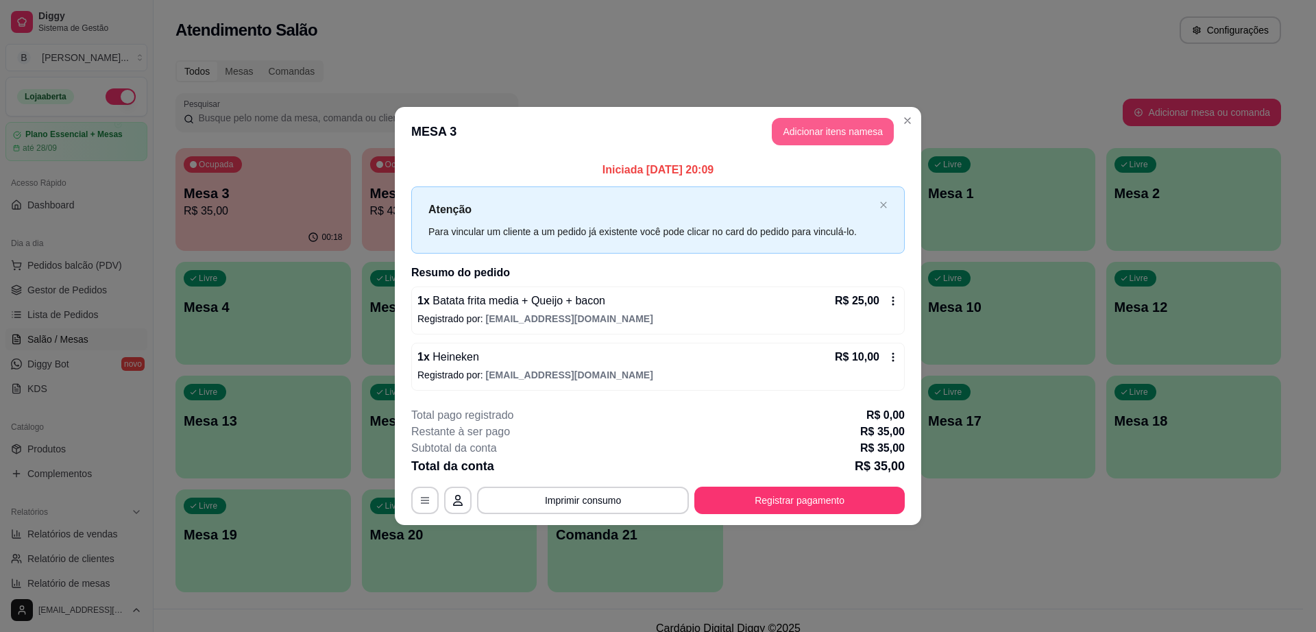
click at [804, 141] on button "Adicionar itens na mesa" at bounding box center [833, 131] width 122 height 27
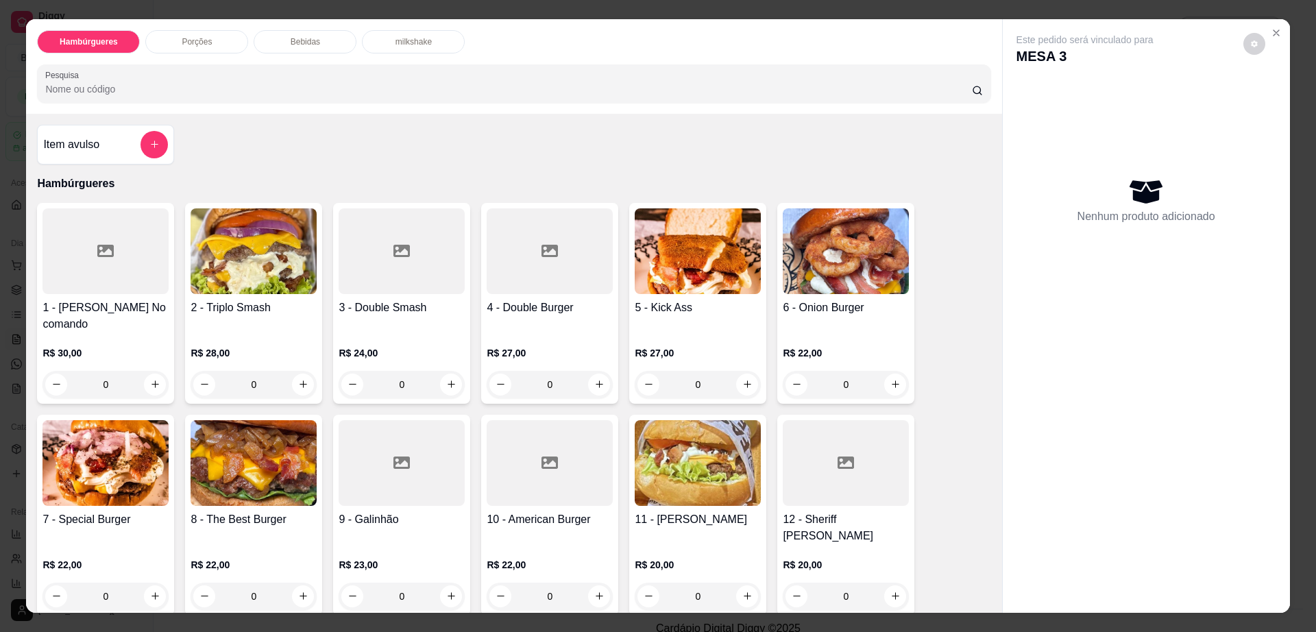
click at [298, 25] on div "Hambúrgueres Porções Bebidas milkshake Pesquisa" at bounding box center [514, 66] width 976 height 95
click at [299, 36] on p "Bebidas" at bounding box center [305, 41] width 29 height 11
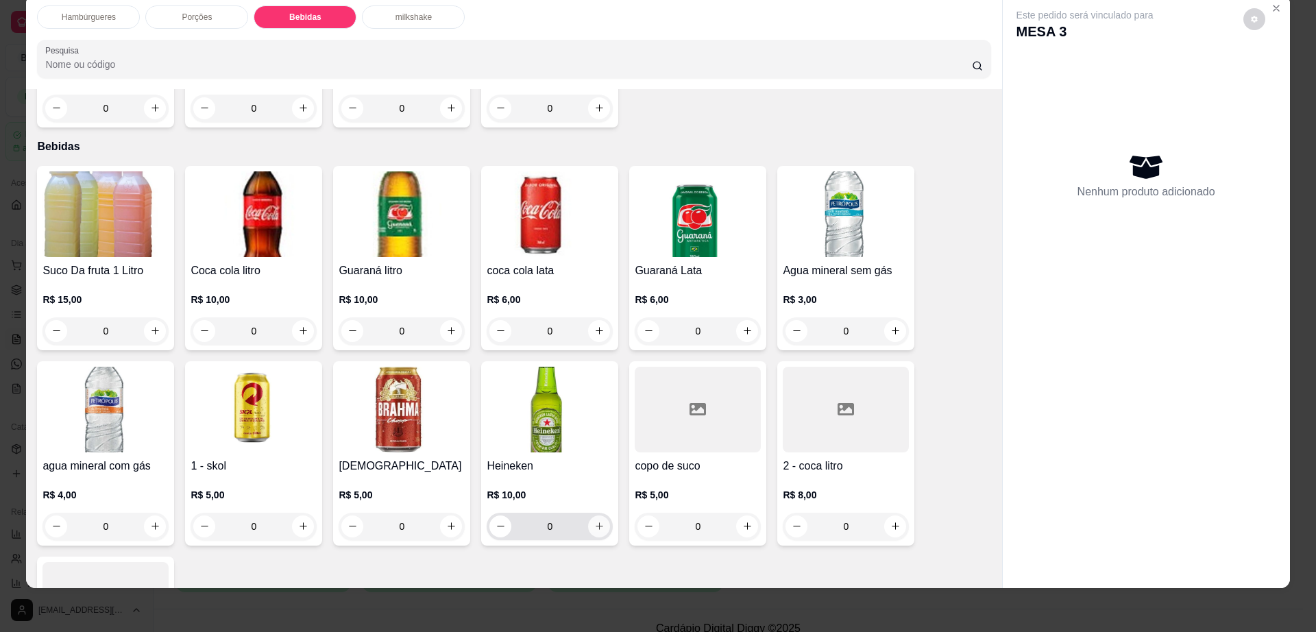
click at [600, 516] on button "increase-product-quantity" at bounding box center [599, 527] width 22 height 22
type input "1"
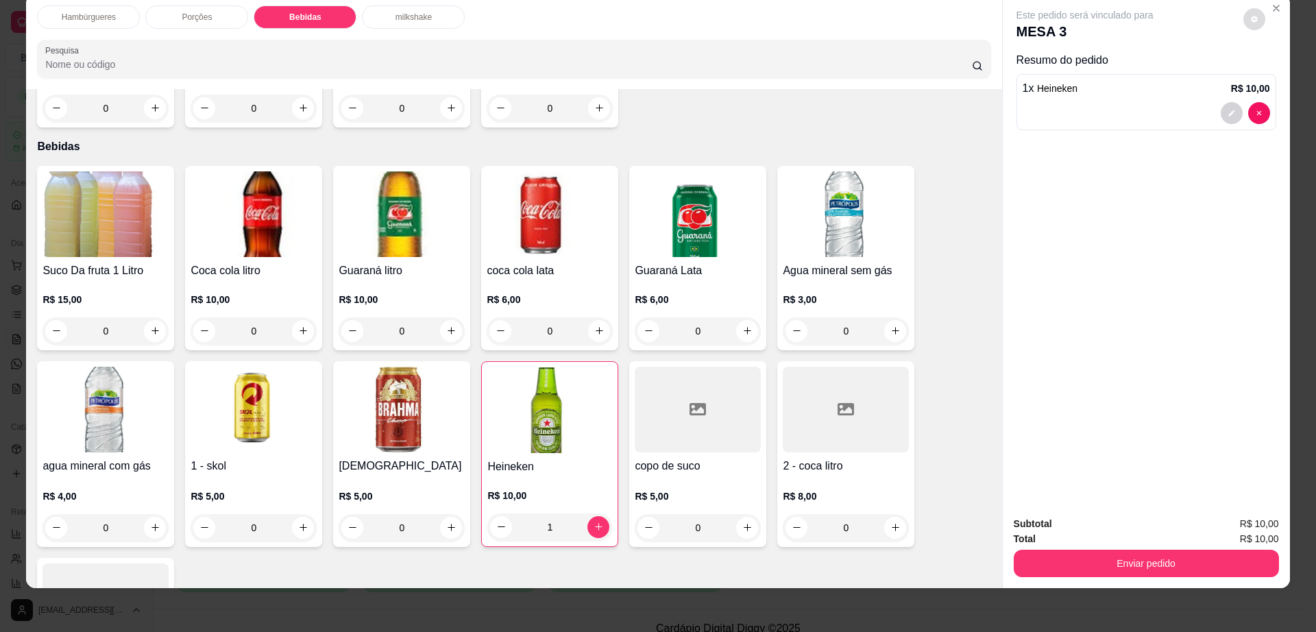
click at [1251, 19] on icon "decrease-product-quantity" at bounding box center [1254, 19] width 7 height 7
click at [1069, 548] on div "Enviar pedido" at bounding box center [1146, 561] width 265 height 31
click at [1069, 549] on div "Enviar pedido" at bounding box center [1146, 561] width 265 height 31
click at [1068, 553] on button "Enviar pedido" at bounding box center [1146, 564] width 257 height 27
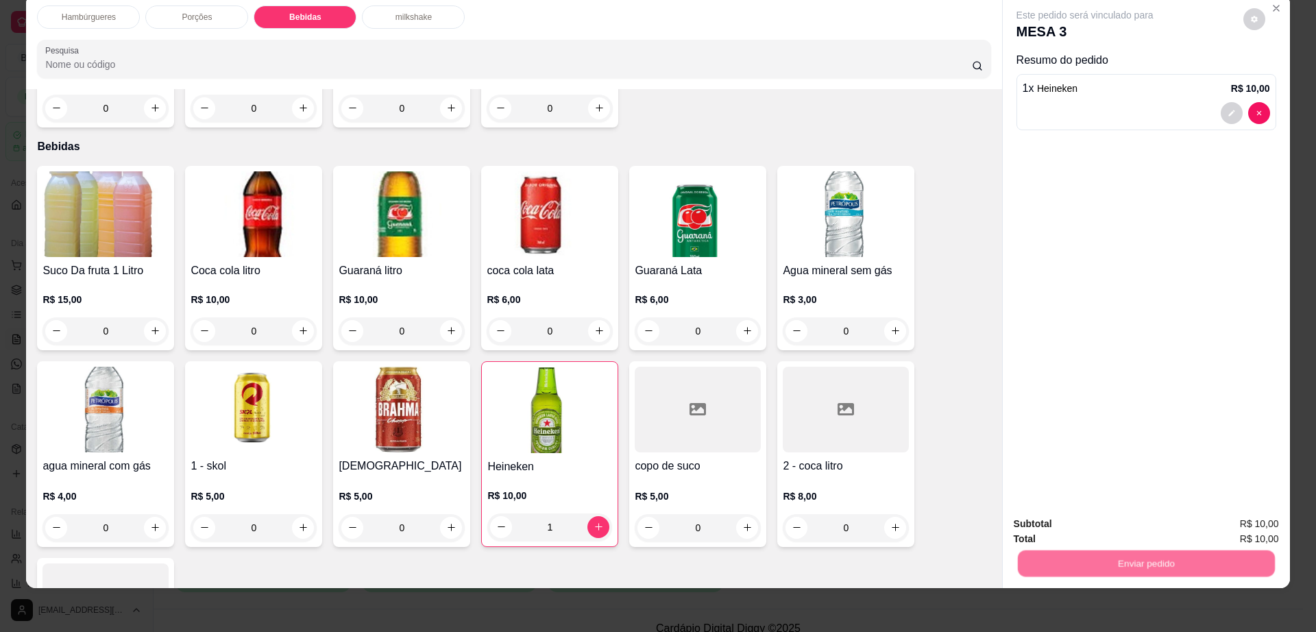
click at [1084, 528] on button "Não registrar e enviar pedido" at bounding box center [1100, 529] width 139 height 25
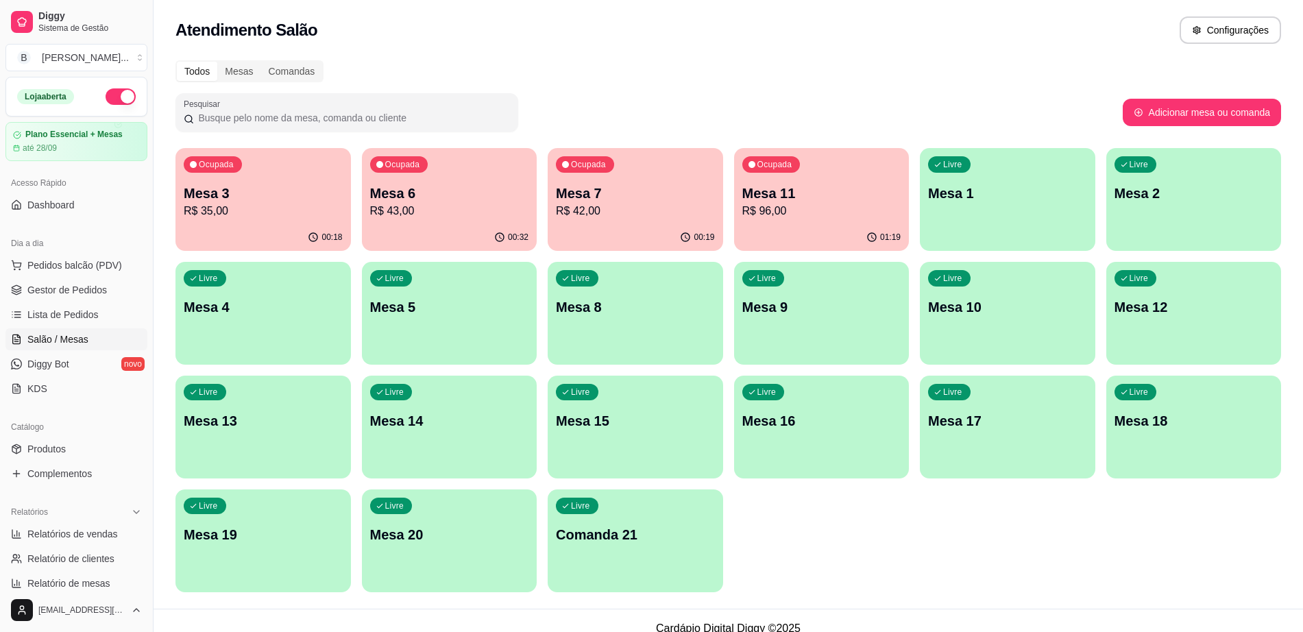
click at [426, 178] on div "Ocupada Mesa 6 R$ 43,00" at bounding box center [450, 186] width 176 height 76
click at [660, 176] on div "Ocupada Mesa 7 R$ 42,00" at bounding box center [636, 186] width 170 height 74
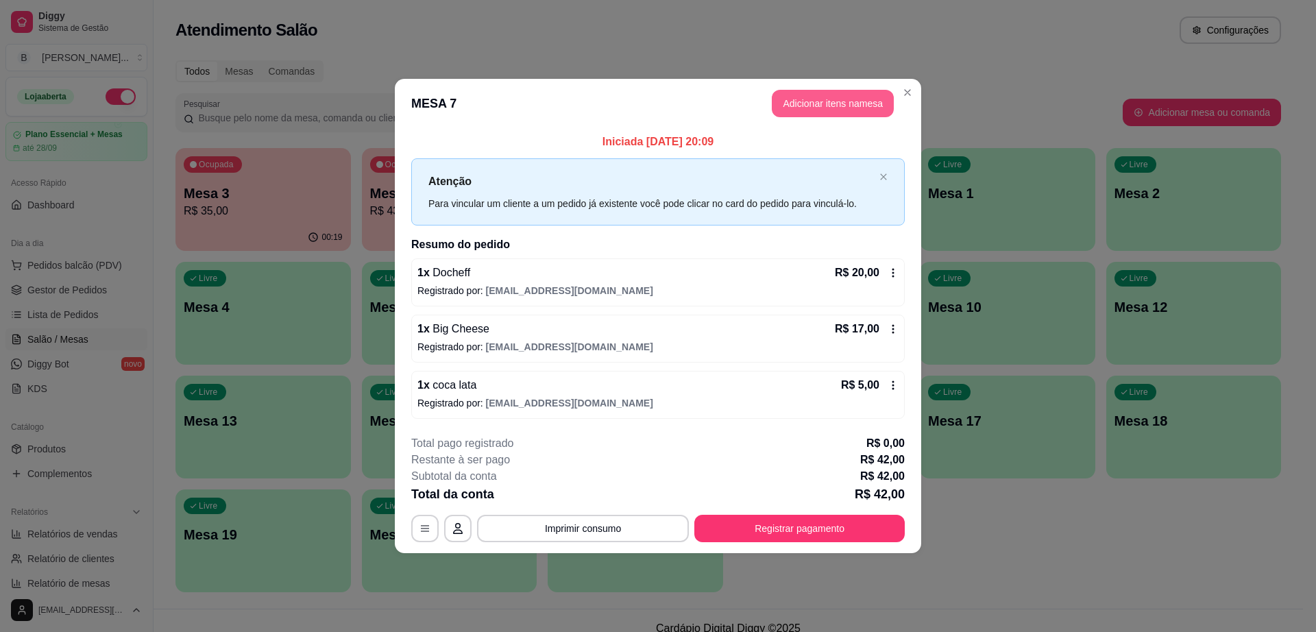
click at [827, 105] on button "Adicionar itens na mesa" at bounding box center [833, 103] width 122 height 27
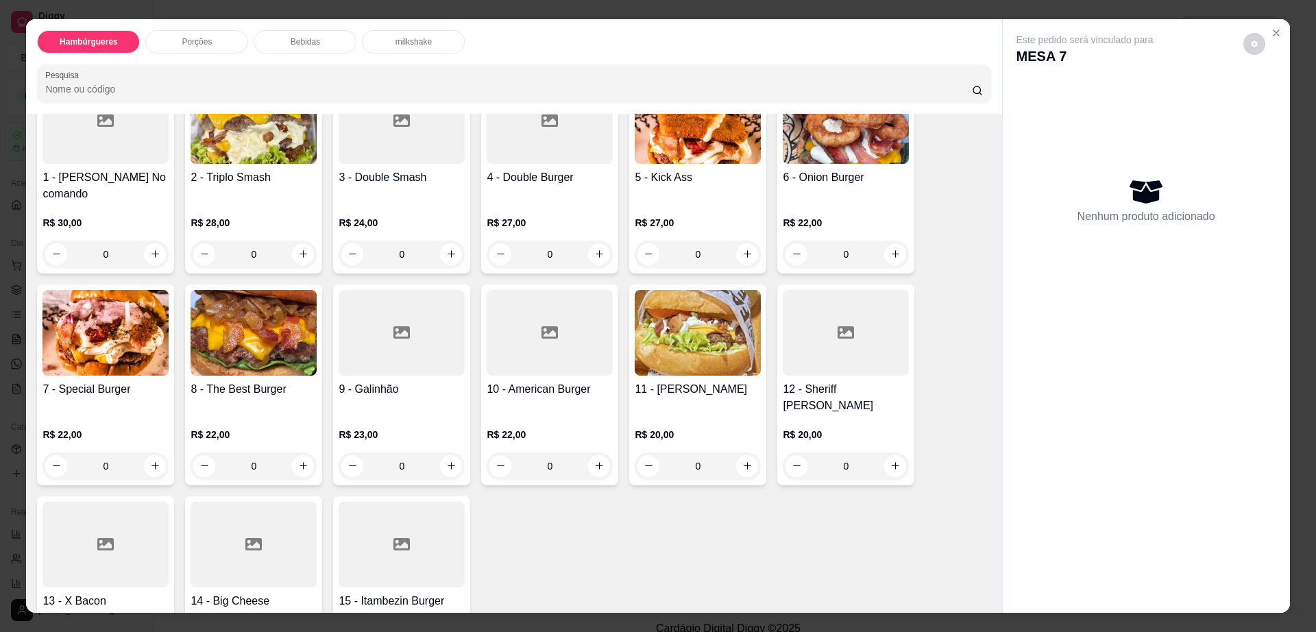
scroll to position [171, 0]
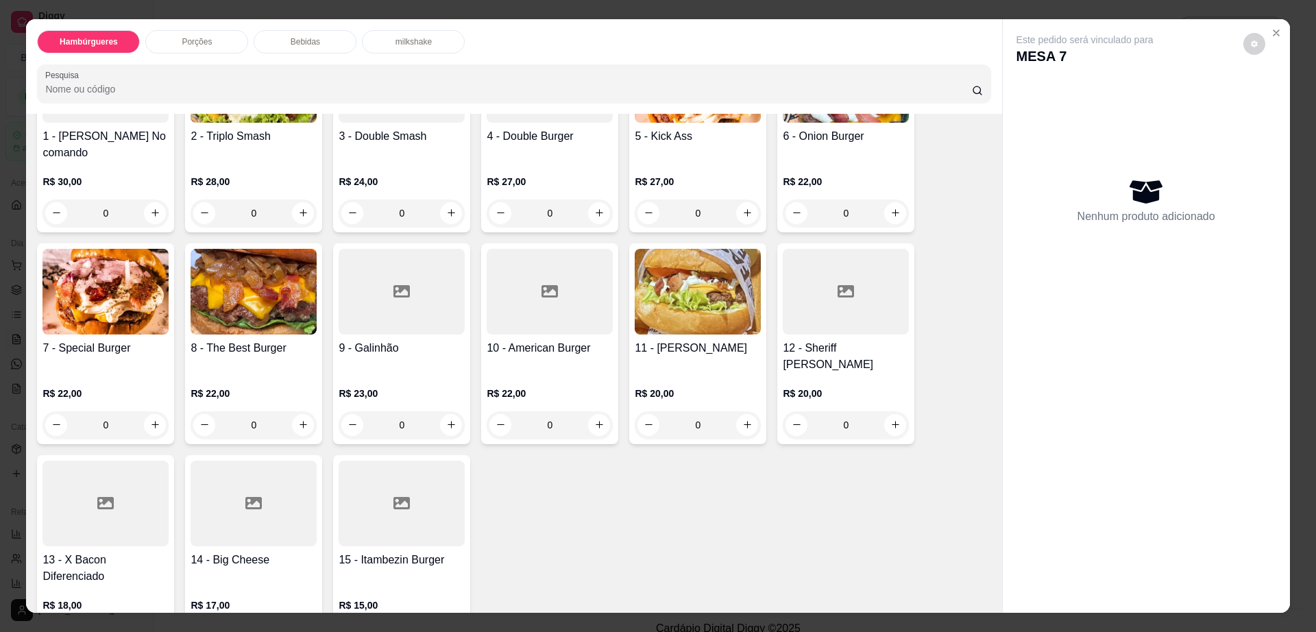
click at [244, 506] on div at bounding box center [254, 504] width 126 height 86
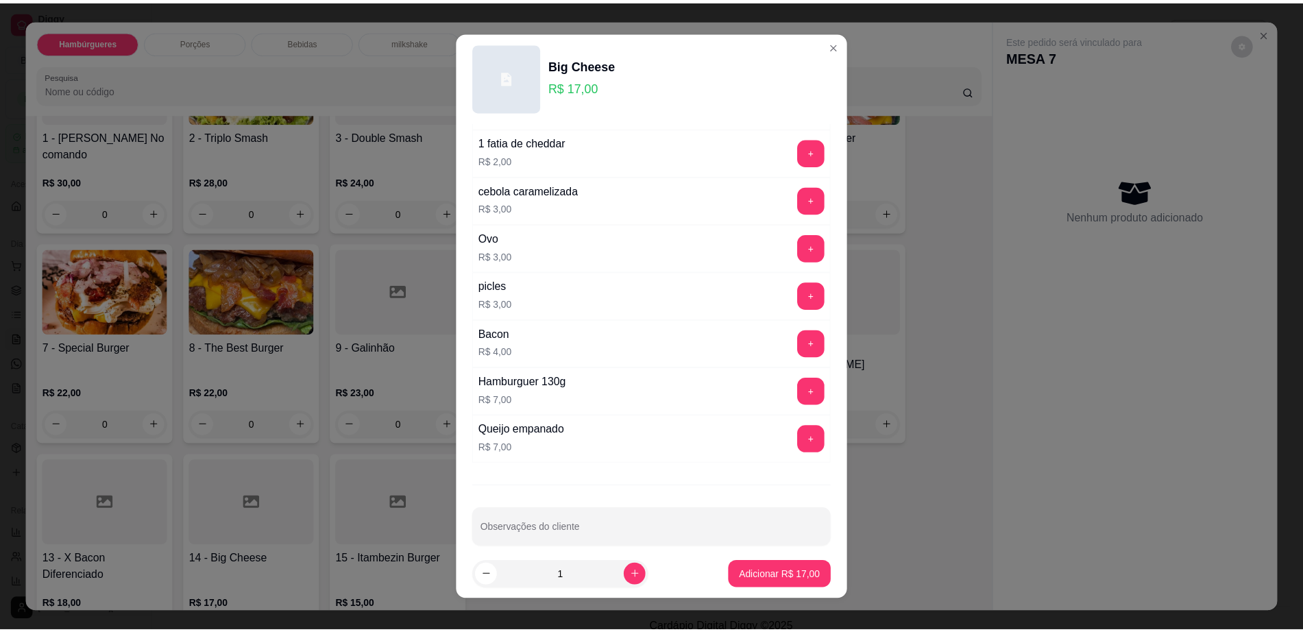
scroll to position [108, 0]
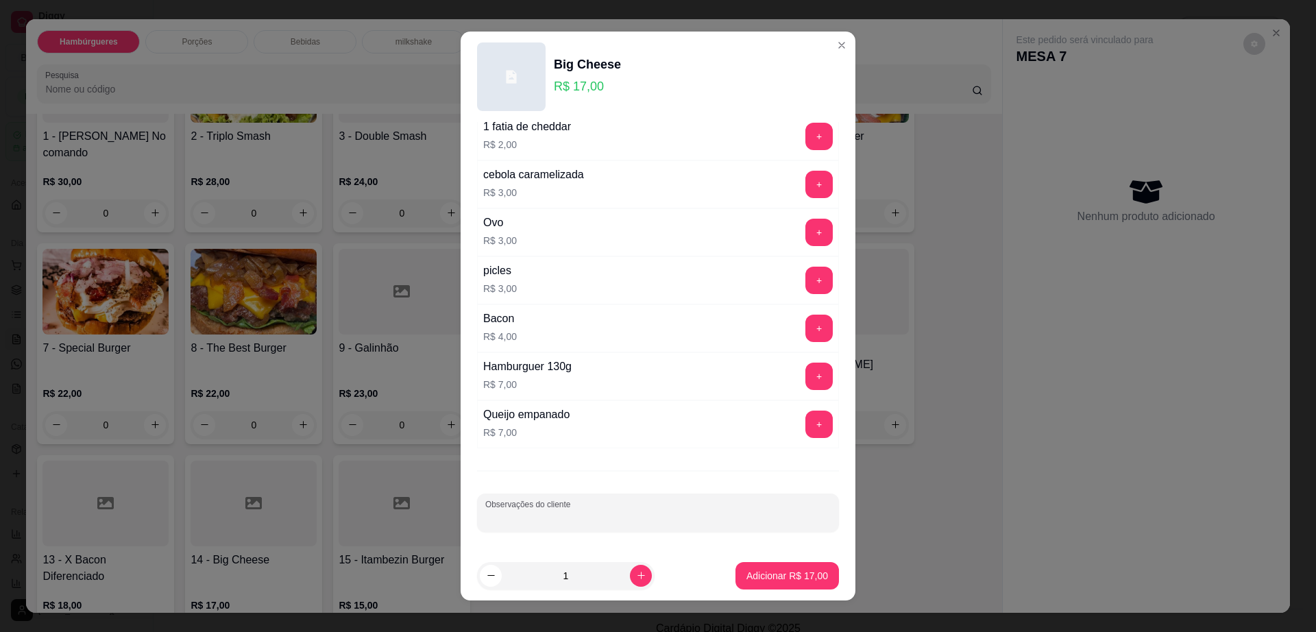
click at [549, 520] on input "Observações do cliente" at bounding box center [658, 519] width 346 height 14
type input "pra levar"
click at [793, 568] on button "Adicionar R$ 17,00" at bounding box center [788, 575] width 104 height 27
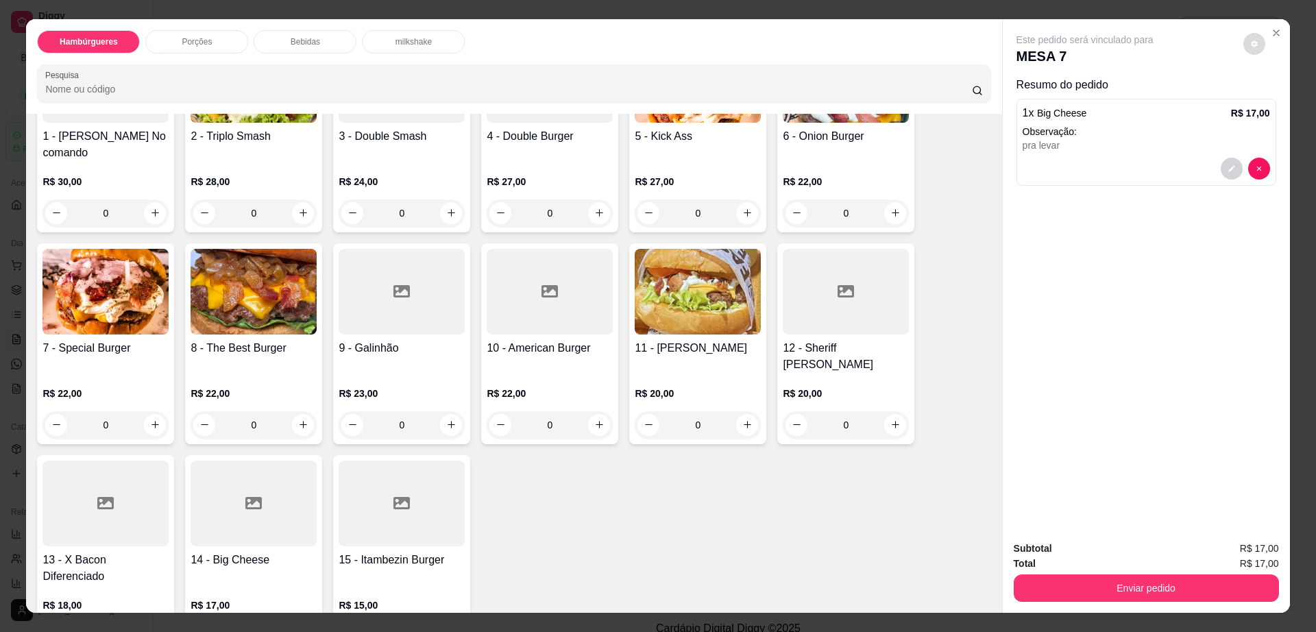
click at [1245, 49] on button "decrease-product-quantity" at bounding box center [1255, 44] width 22 height 22
click at [1268, 99] on span "Automatic updates" at bounding box center [1273, 98] width 11 height 11
click at [1268, 99] on input "Automatic updates" at bounding box center [1269, 103] width 9 height 9
checkbox input "true"
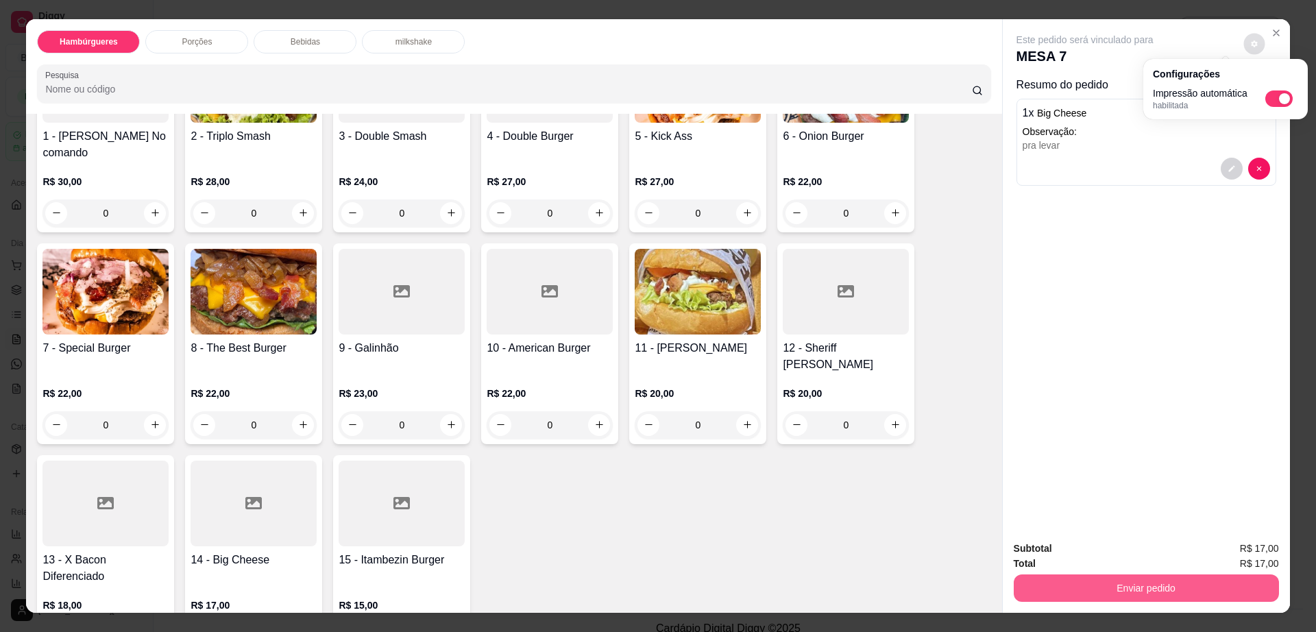
click at [1053, 592] on button "Enviar pedido" at bounding box center [1146, 588] width 265 height 27
click at [1053, 591] on button "Enviar pedido" at bounding box center [1146, 588] width 265 height 27
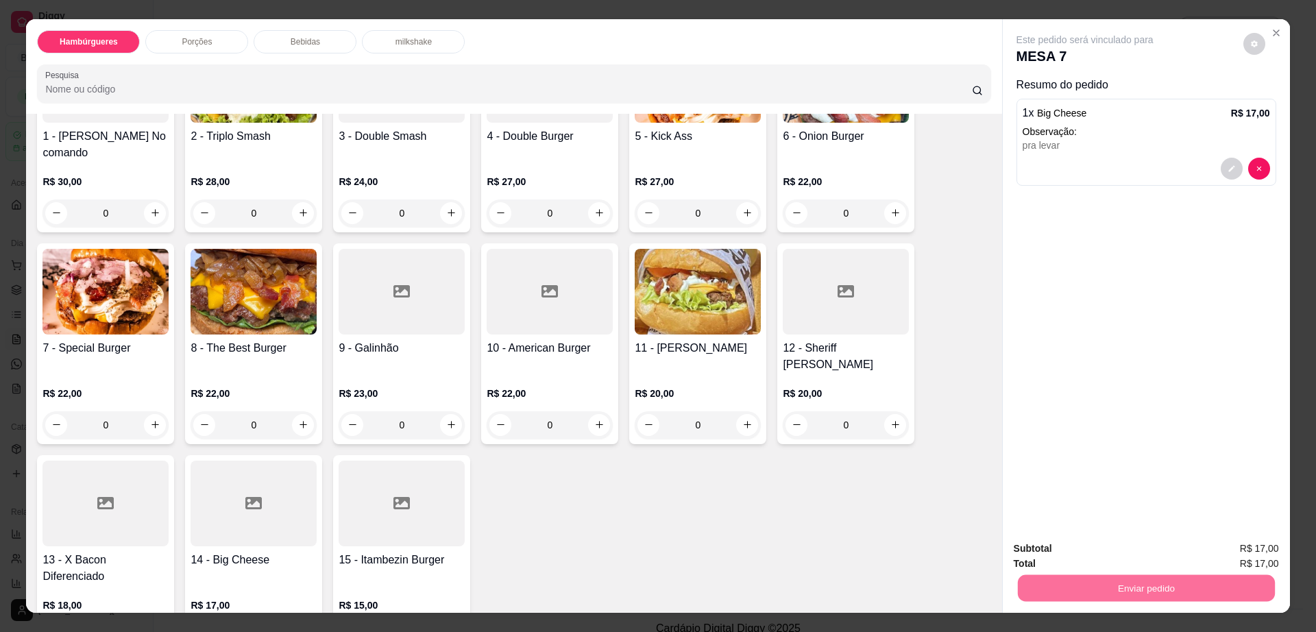
click at [1059, 556] on button "Não registrar e enviar pedido" at bounding box center [1099, 555] width 143 height 26
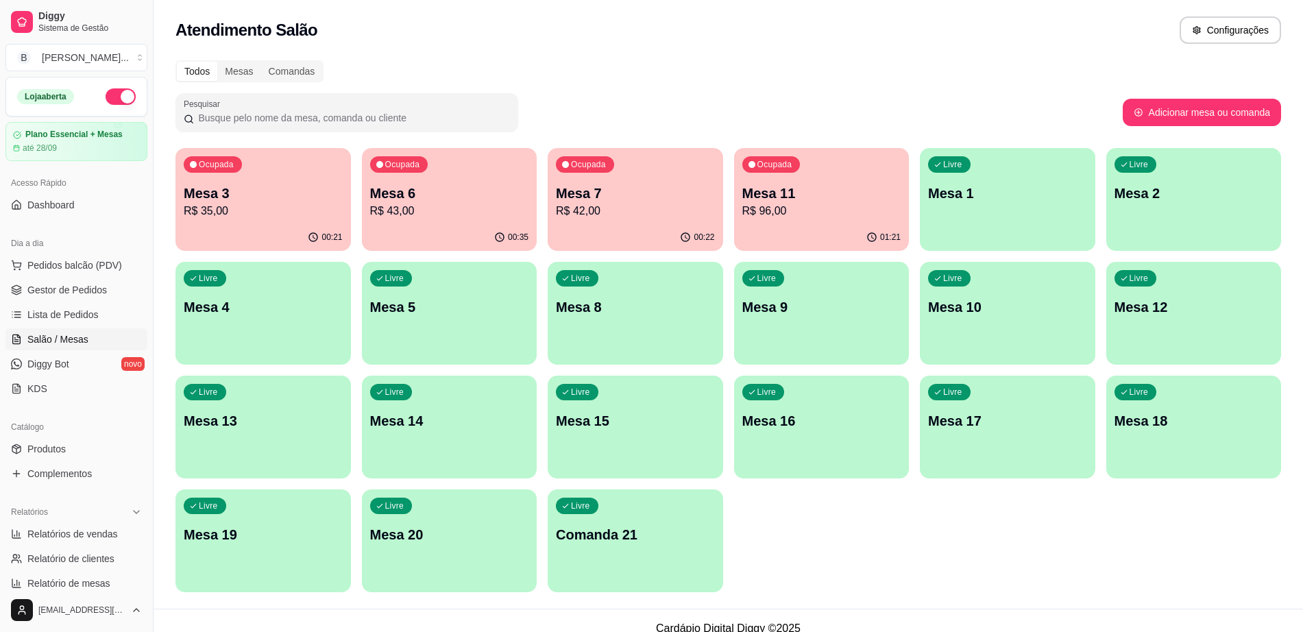
click at [435, 223] on div "Ocupada Mesa 6 R$ 43,00" at bounding box center [450, 186] width 176 height 76
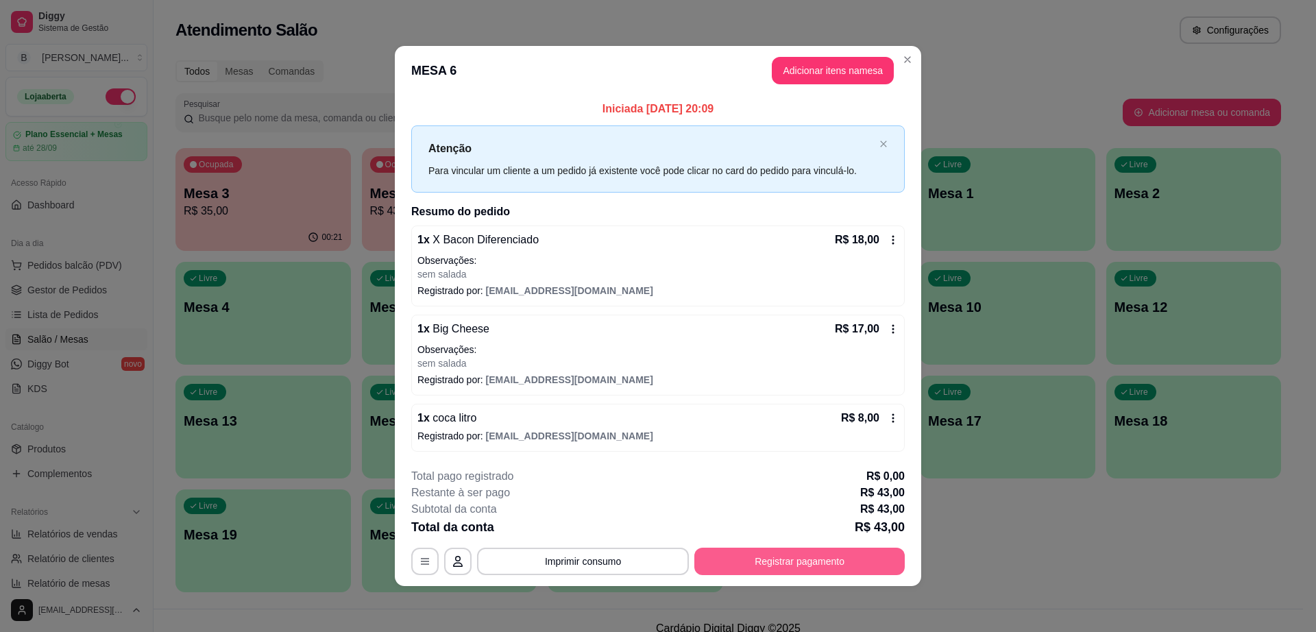
click at [844, 564] on button "Registrar pagamento" at bounding box center [800, 561] width 210 height 27
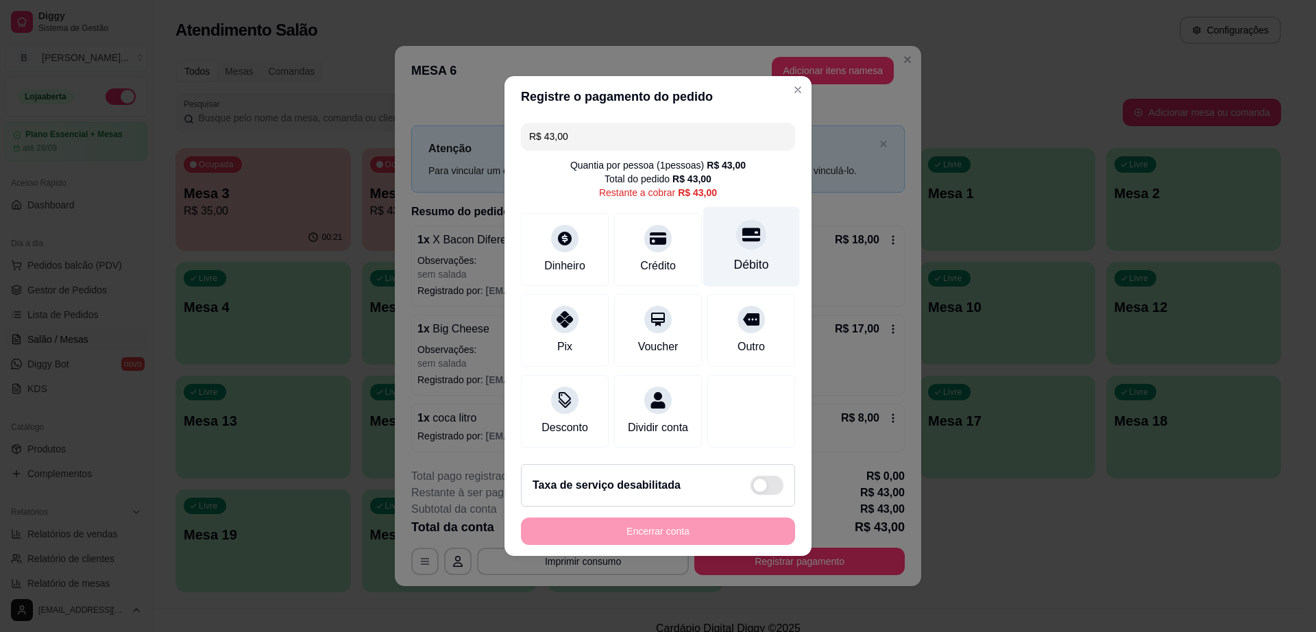
click at [738, 261] on div "Débito" at bounding box center [751, 265] width 35 height 18
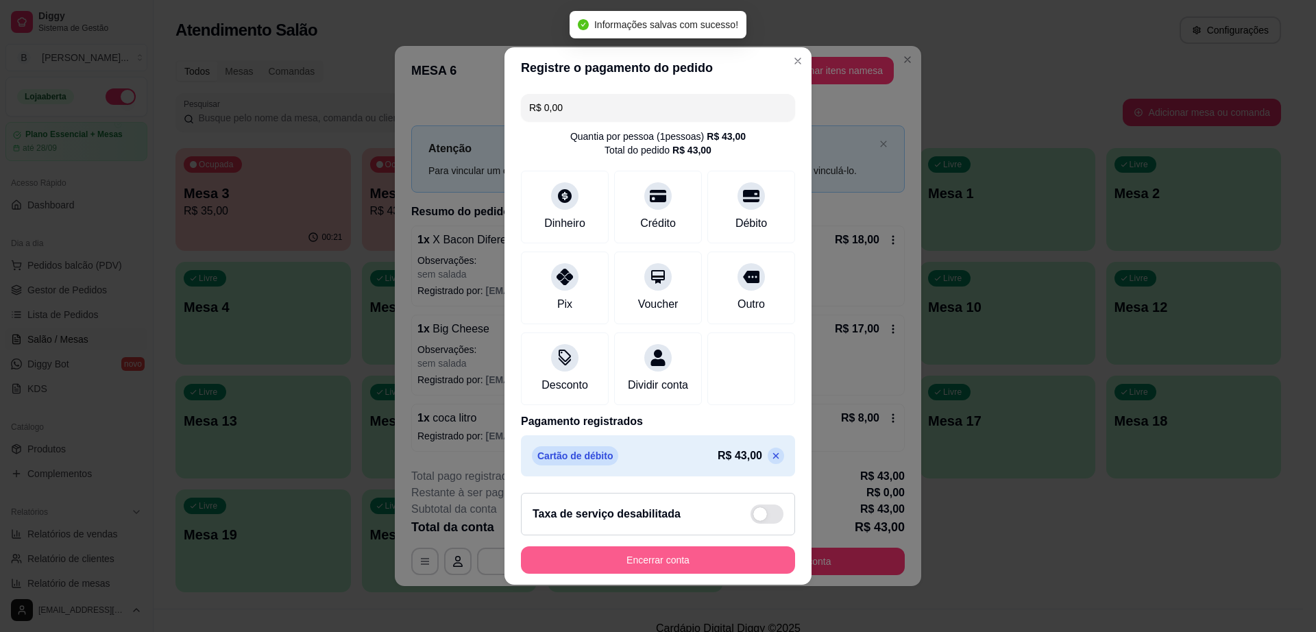
type input "R$ 0,00"
click at [685, 566] on button "Encerrar conta" at bounding box center [658, 559] width 274 height 27
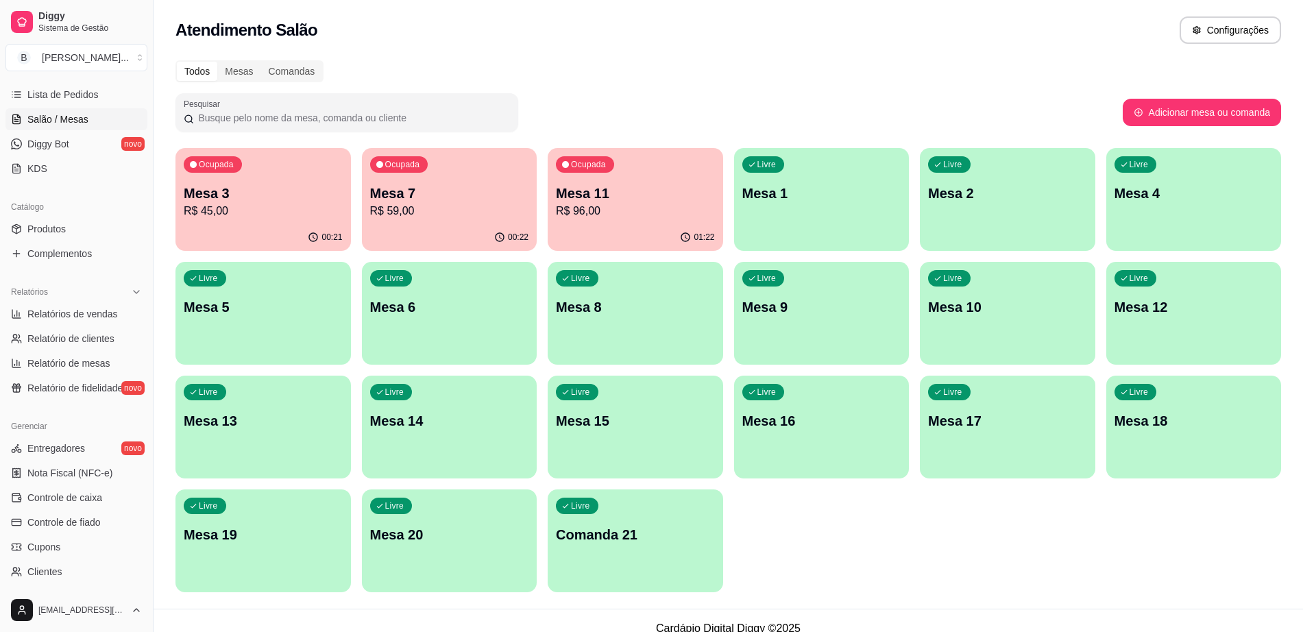
scroll to position [257, 0]
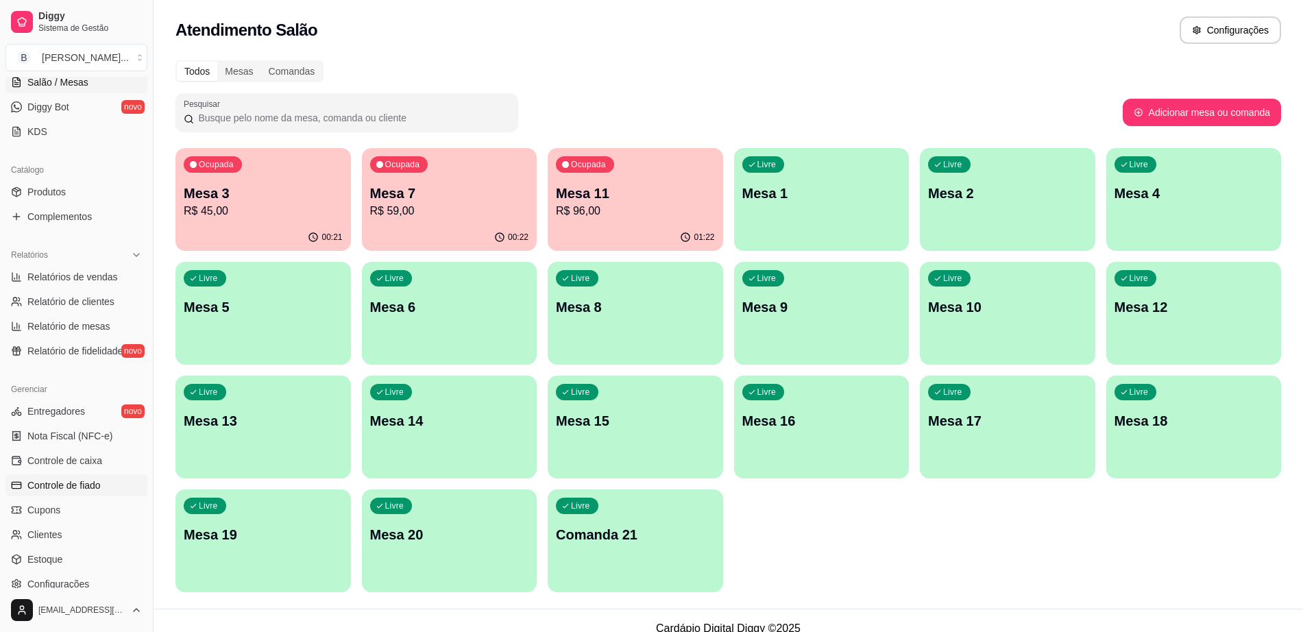
click at [99, 481] on span "Controle de fiado" at bounding box center [63, 486] width 73 height 14
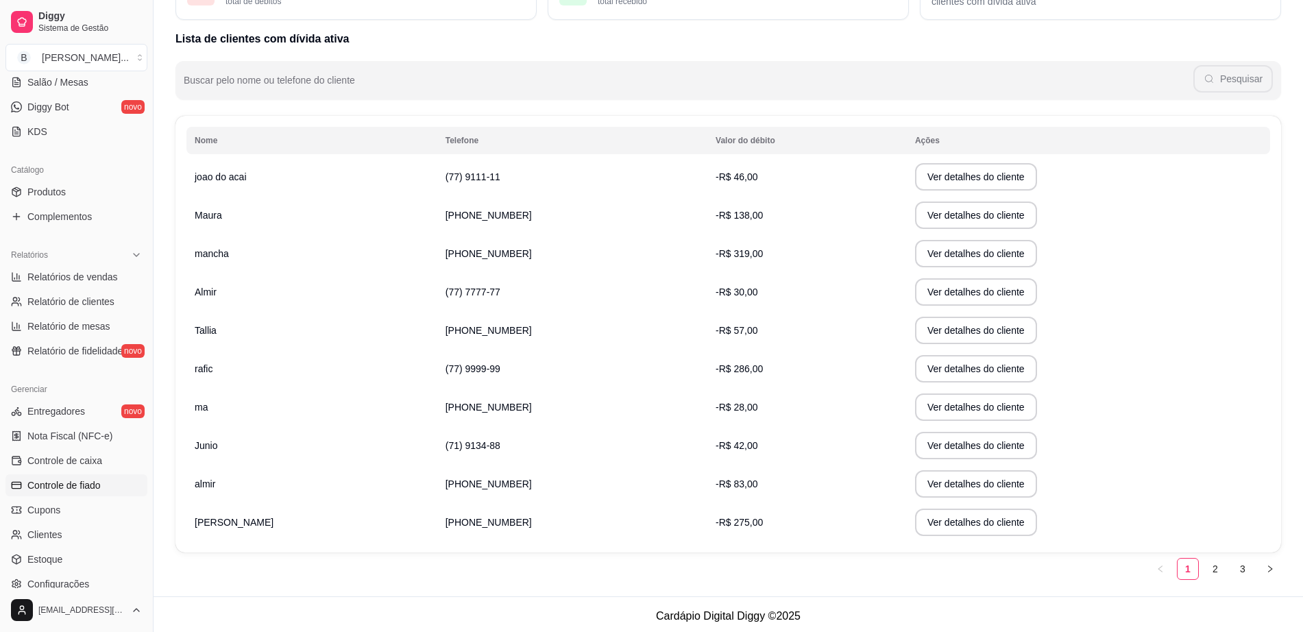
scroll to position [128, 0]
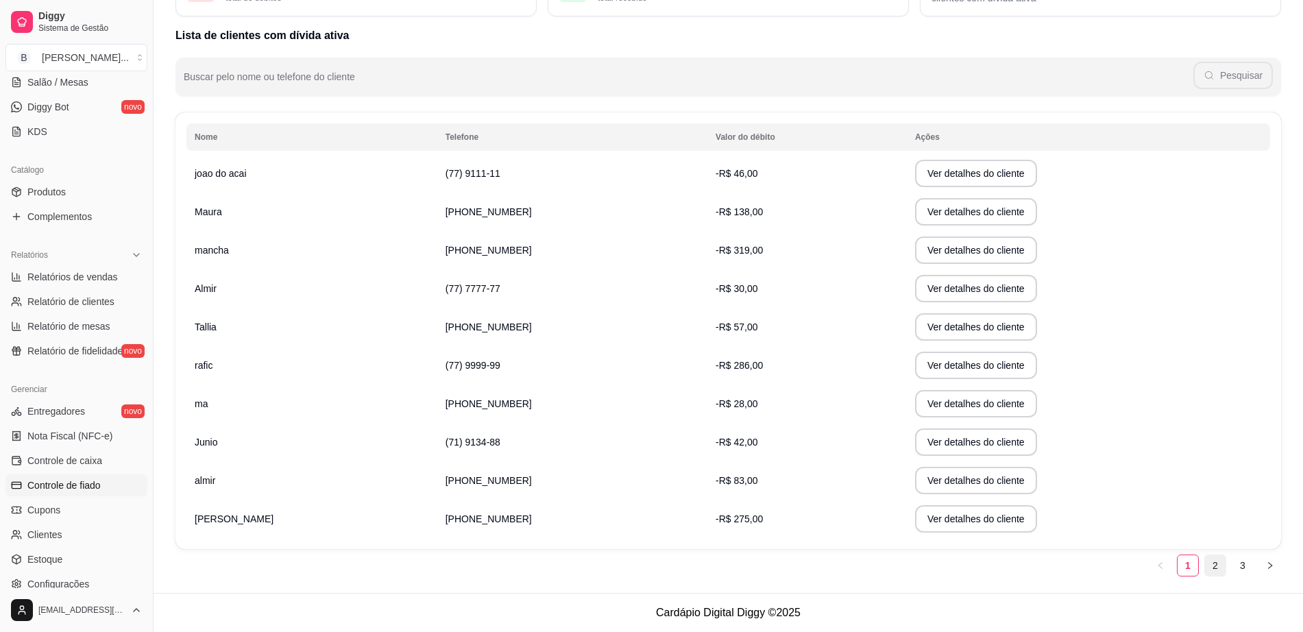
click at [1216, 560] on link "2" at bounding box center [1215, 565] width 21 height 21
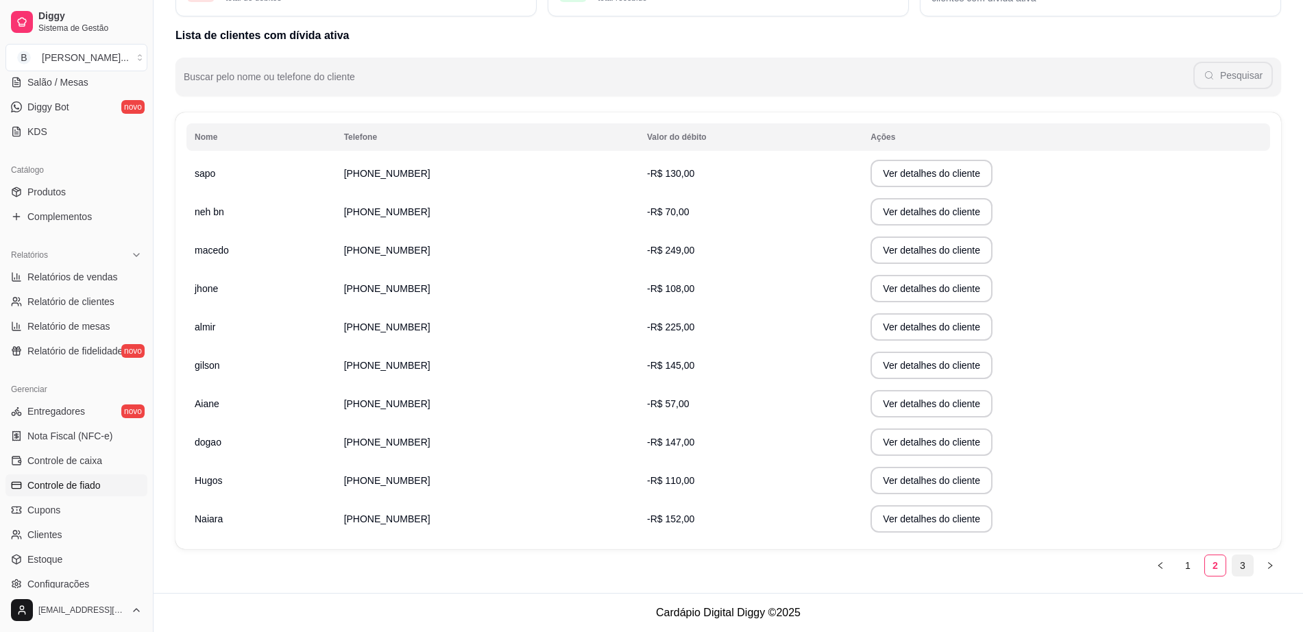
click at [1238, 566] on link "3" at bounding box center [1243, 565] width 21 height 21
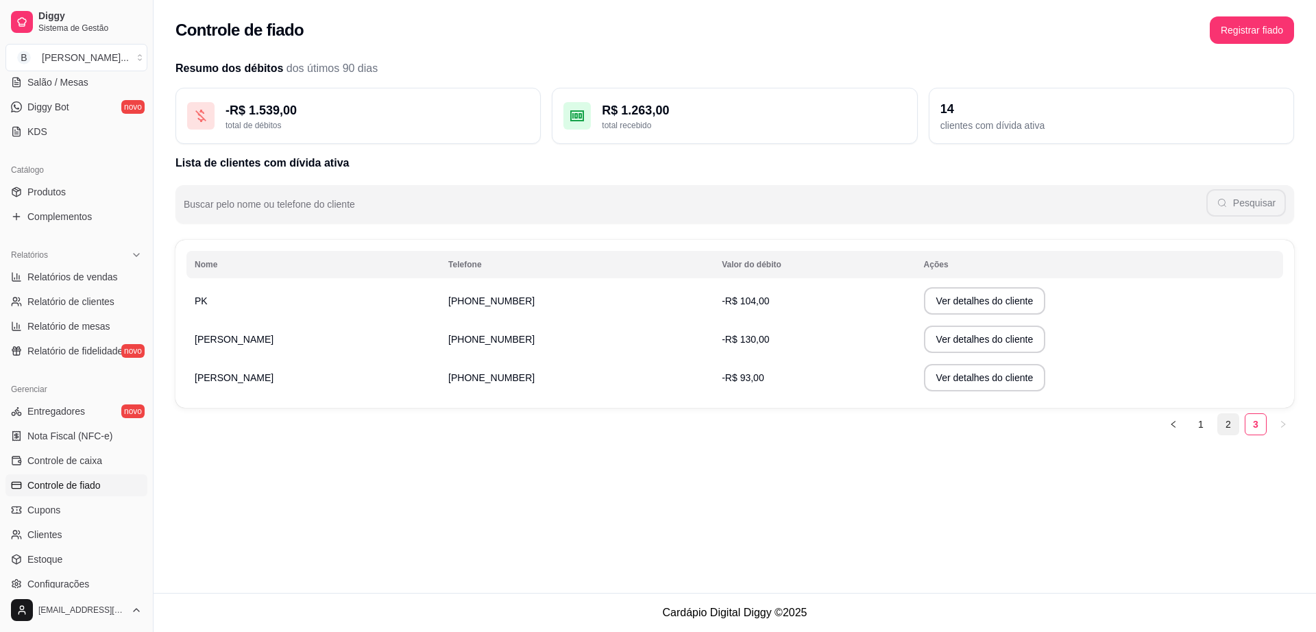
click at [1233, 430] on link "2" at bounding box center [1228, 424] width 21 height 21
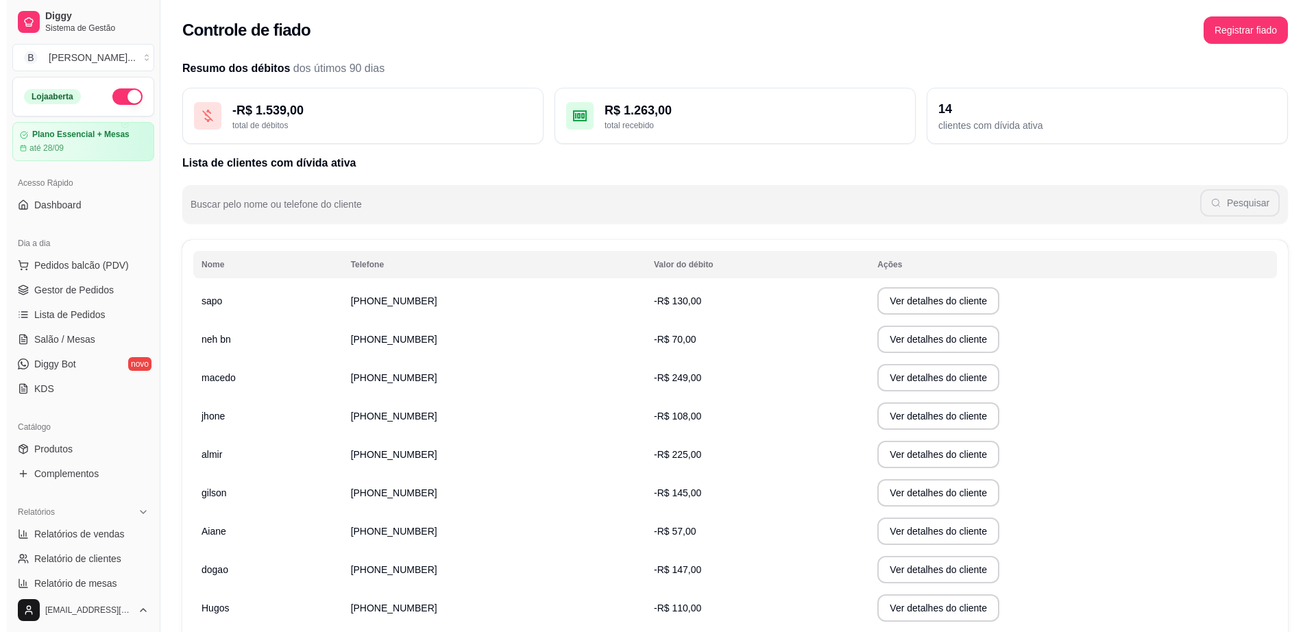
scroll to position [128, 0]
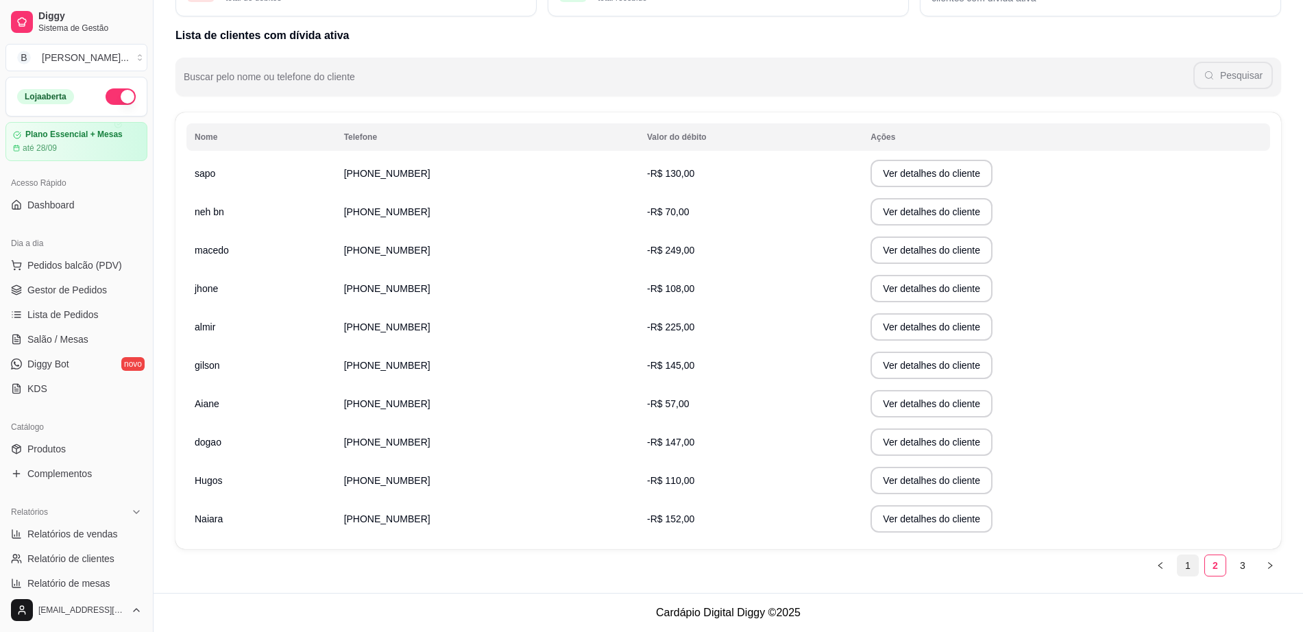
click at [1190, 571] on link "1" at bounding box center [1188, 565] width 21 height 21
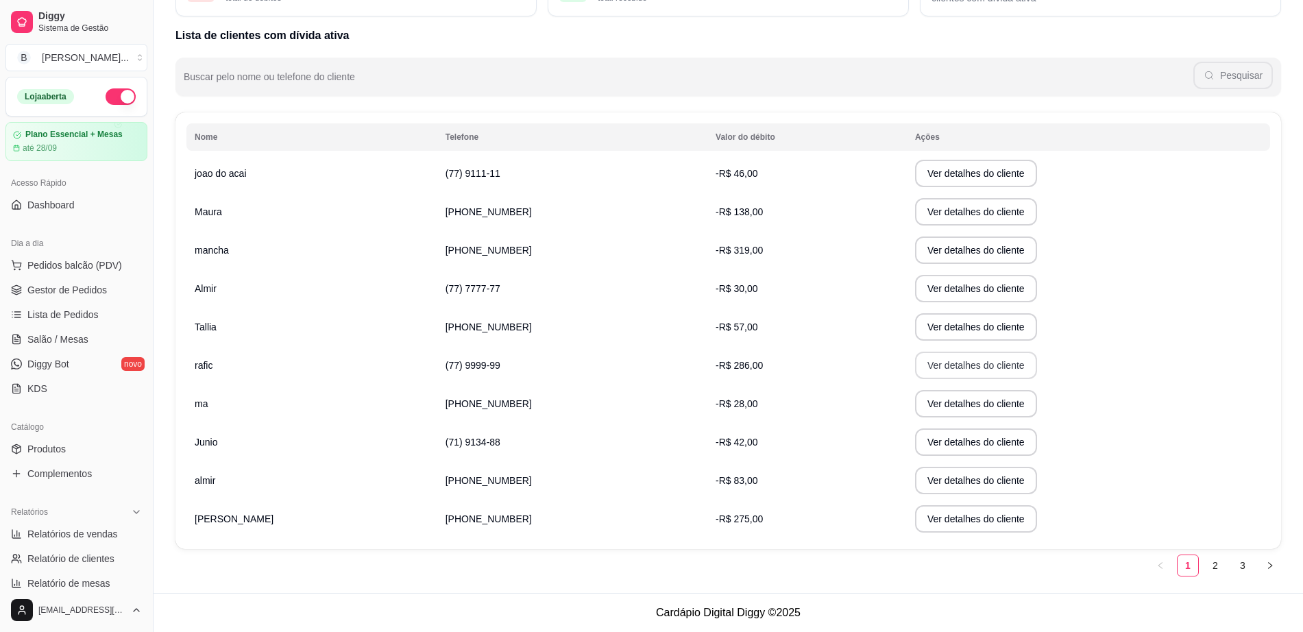
click at [915, 364] on button "Ver detalhes do cliente" at bounding box center [976, 365] width 122 height 27
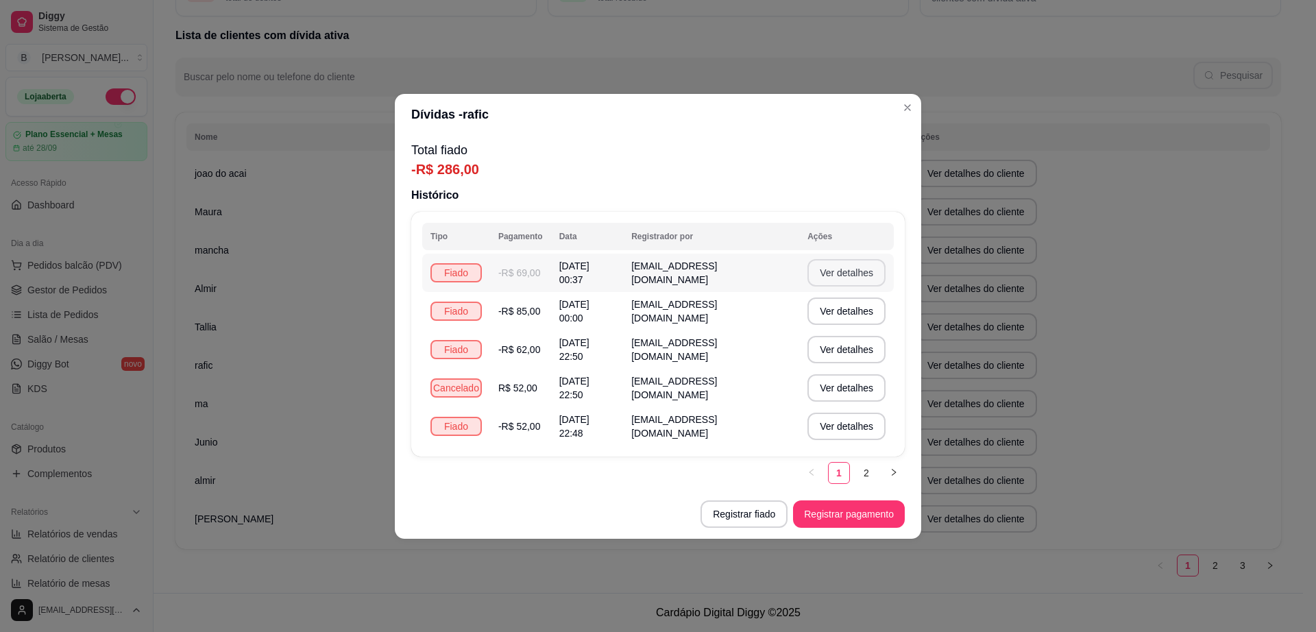
click at [846, 276] on button "Ver detalhes" at bounding box center [847, 272] width 78 height 27
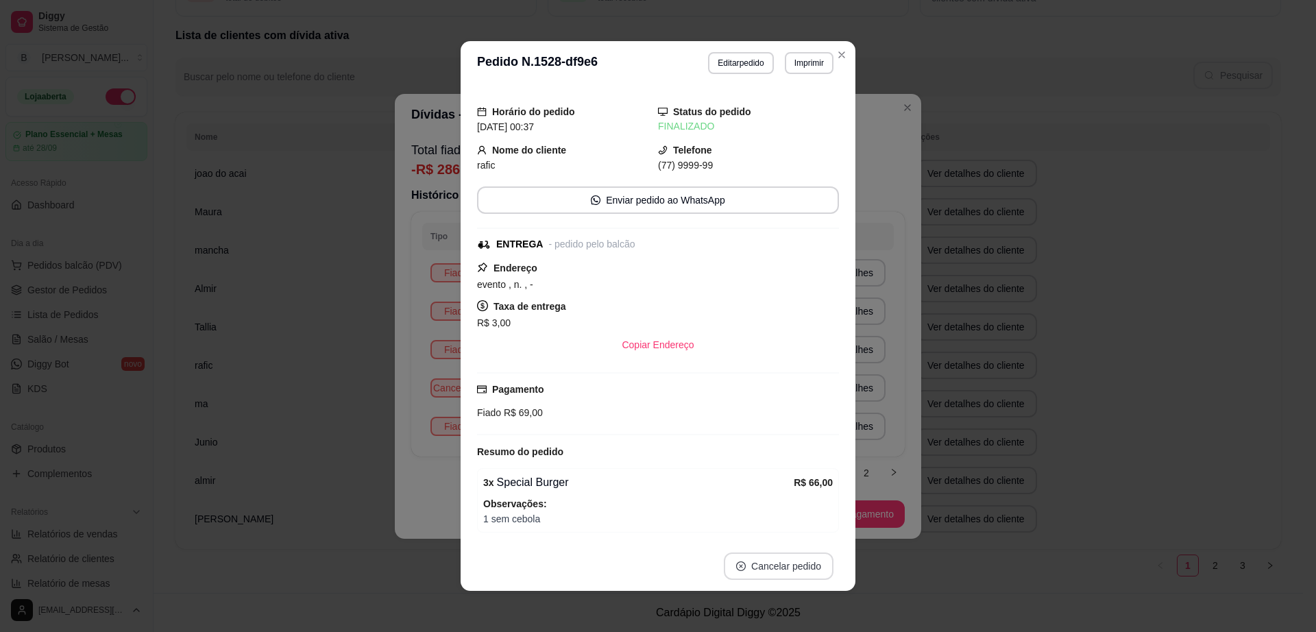
click at [780, 565] on button "Cancelar pedido" at bounding box center [779, 566] width 110 height 27
click at [811, 524] on button "Sim" at bounding box center [810, 532] width 53 height 27
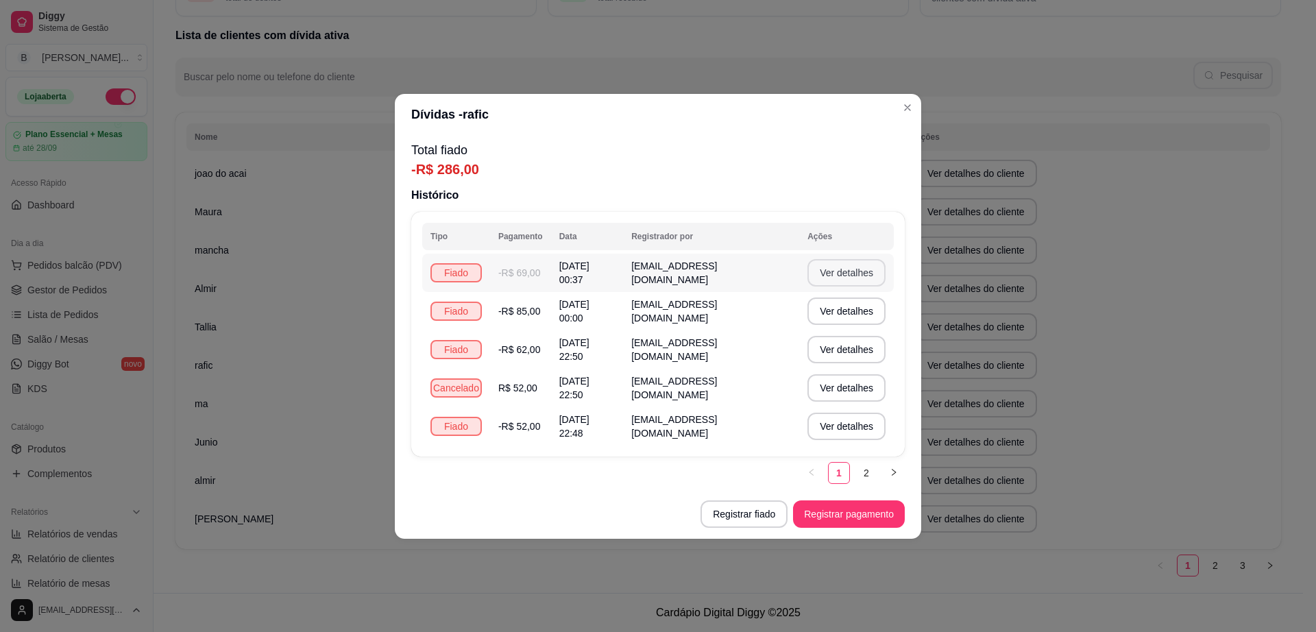
click at [849, 267] on button "Ver detalhes" at bounding box center [847, 272] width 78 height 27
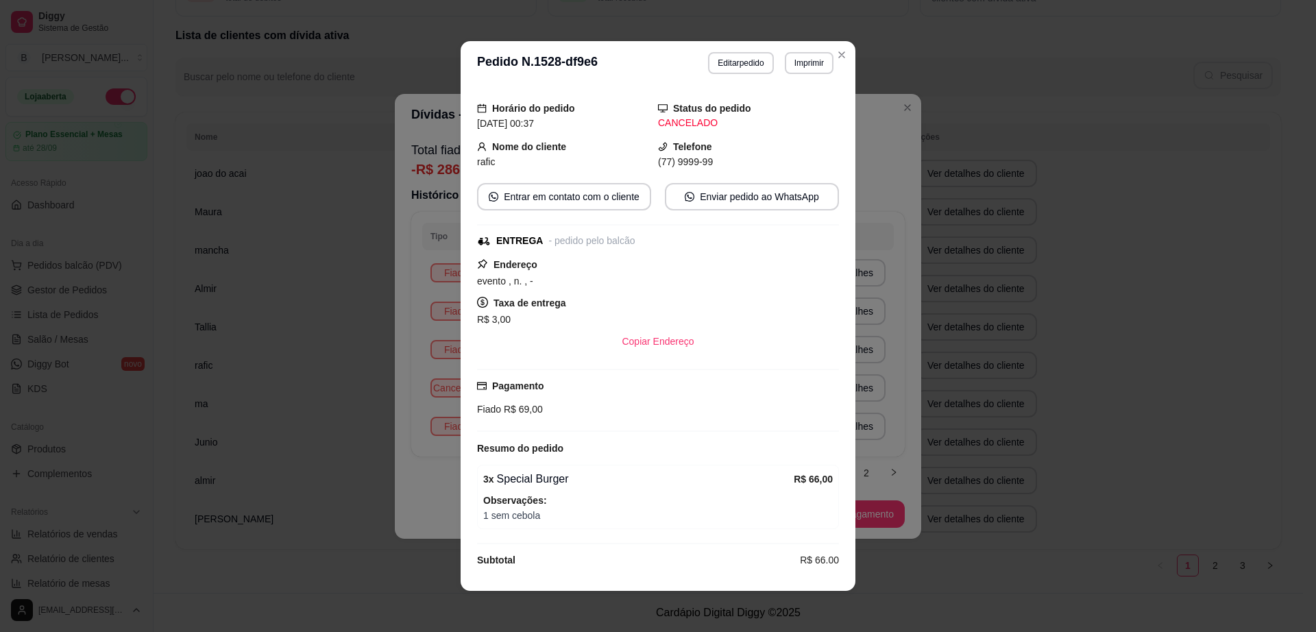
scroll to position [54, 0]
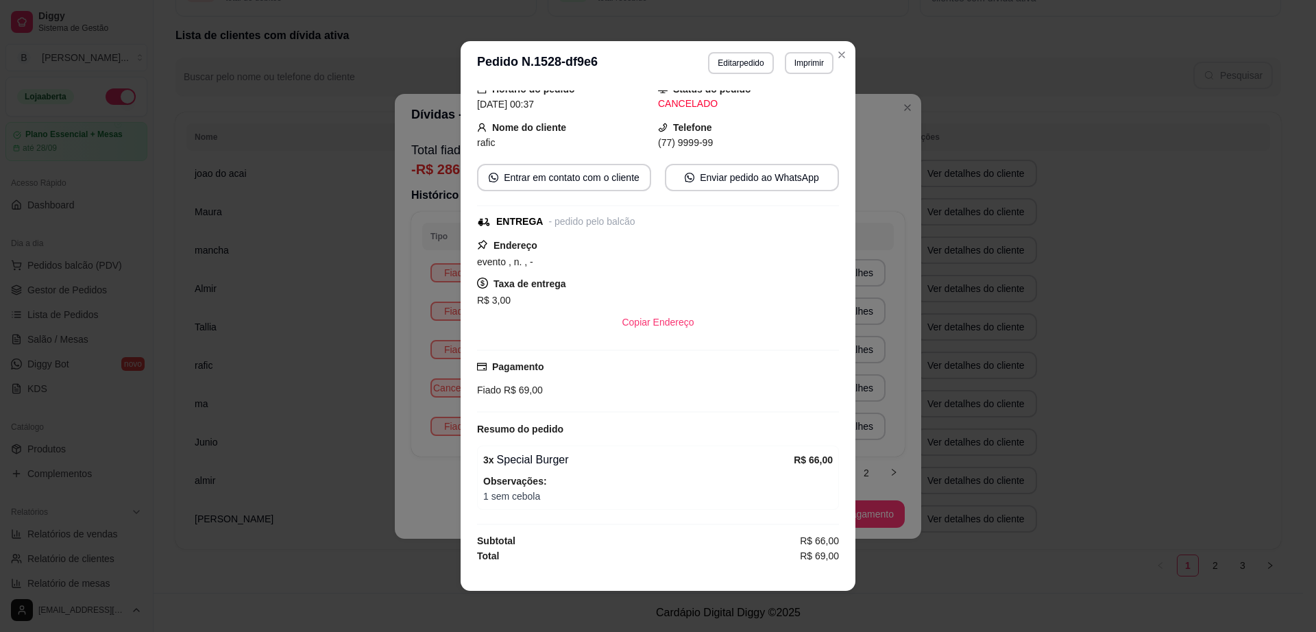
click at [889, 395] on div "**********" at bounding box center [658, 316] width 1316 height 632
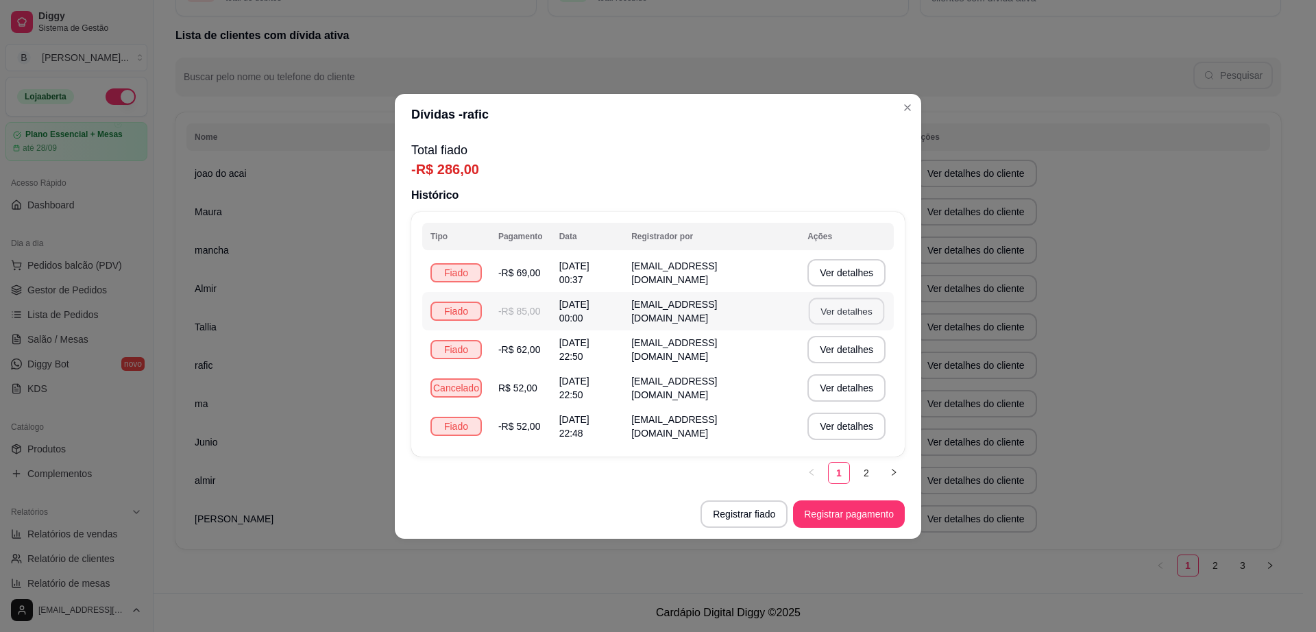
click at [845, 320] on button "Ver detalhes" at bounding box center [846, 311] width 75 height 27
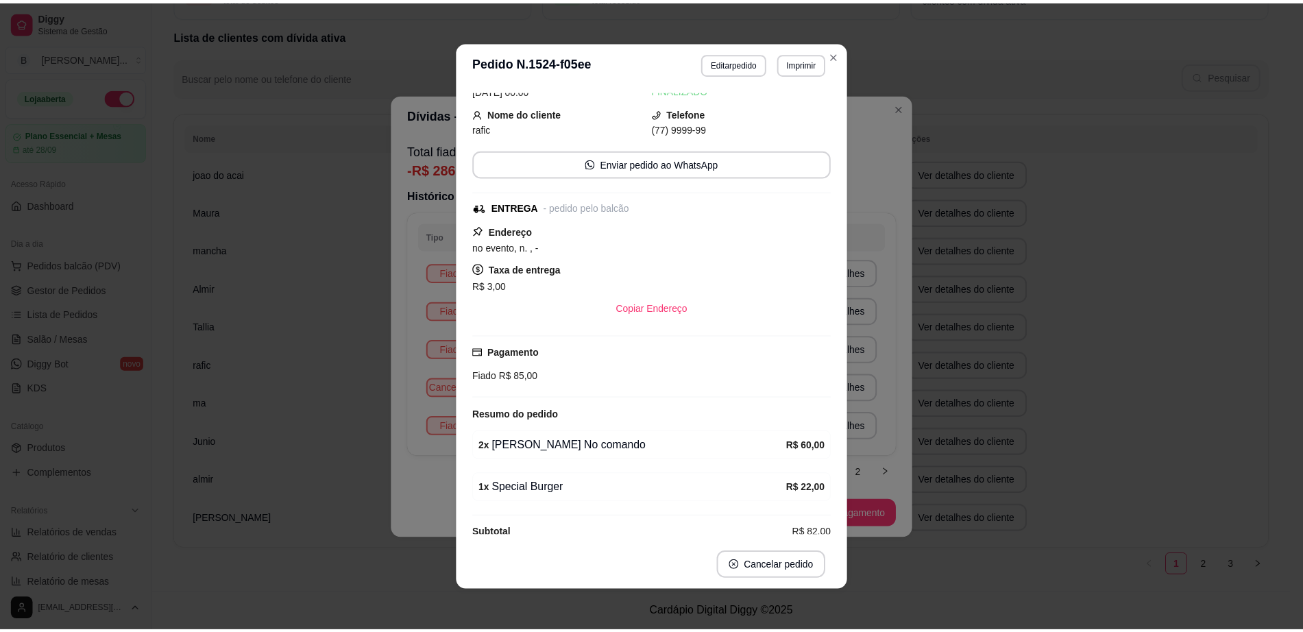
scroll to position [57, 0]
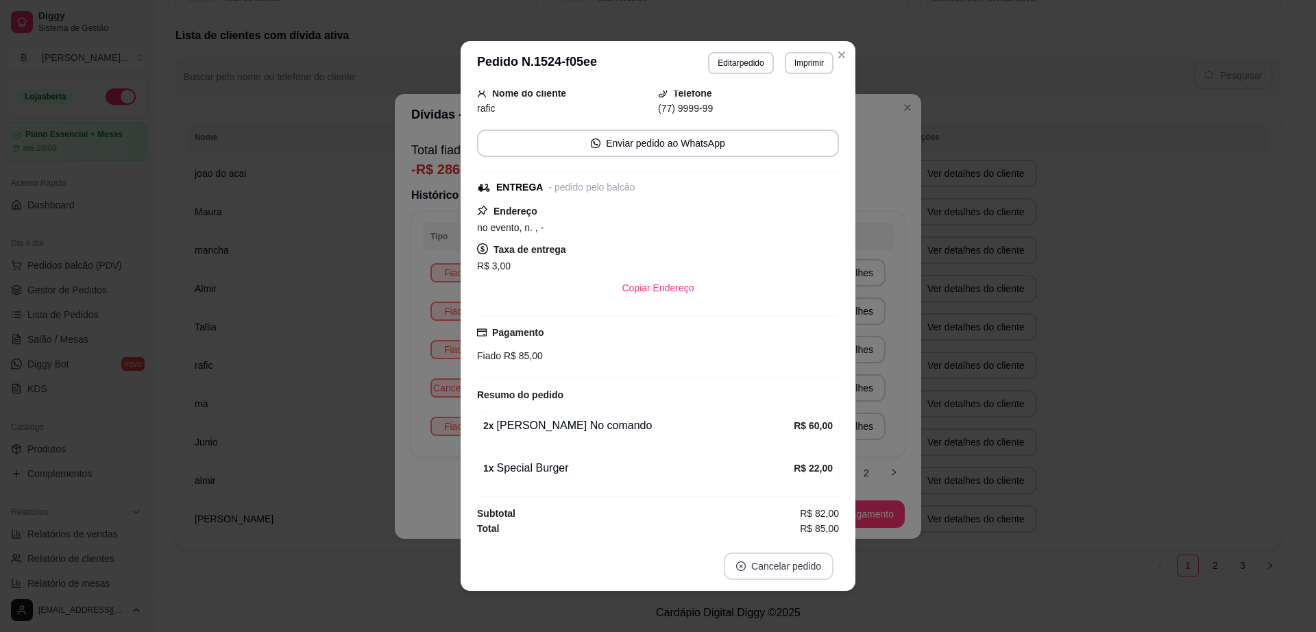
click at [781, 570] on button "Cancelar pedido" at bounding box center [779, 566] width 110 height 27
click at [800, 535] on button "Sim" at bounding box center [810, 531] width 55 height 27
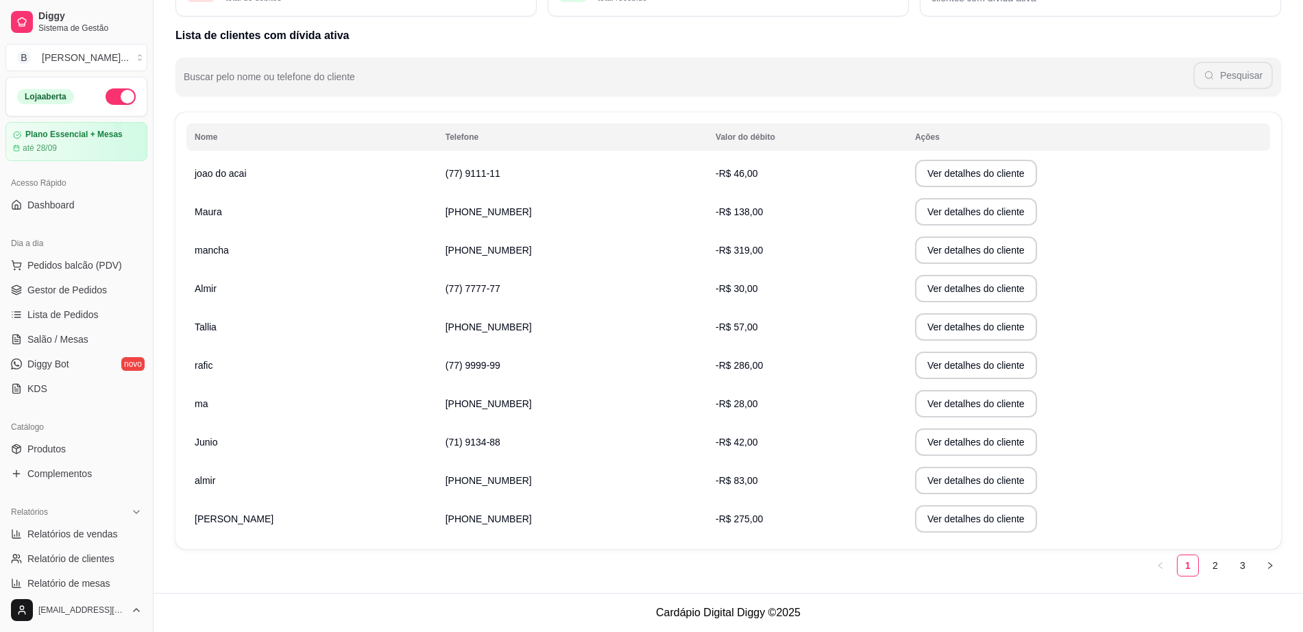
click at [1015, 397] on td "Ver detalhes do cliente" at bounding box center [1088, 404] width 363 height 38
click at [91, 344] on link "Salão / Mesas" at bounding box center [76, 339] width 142 height 22
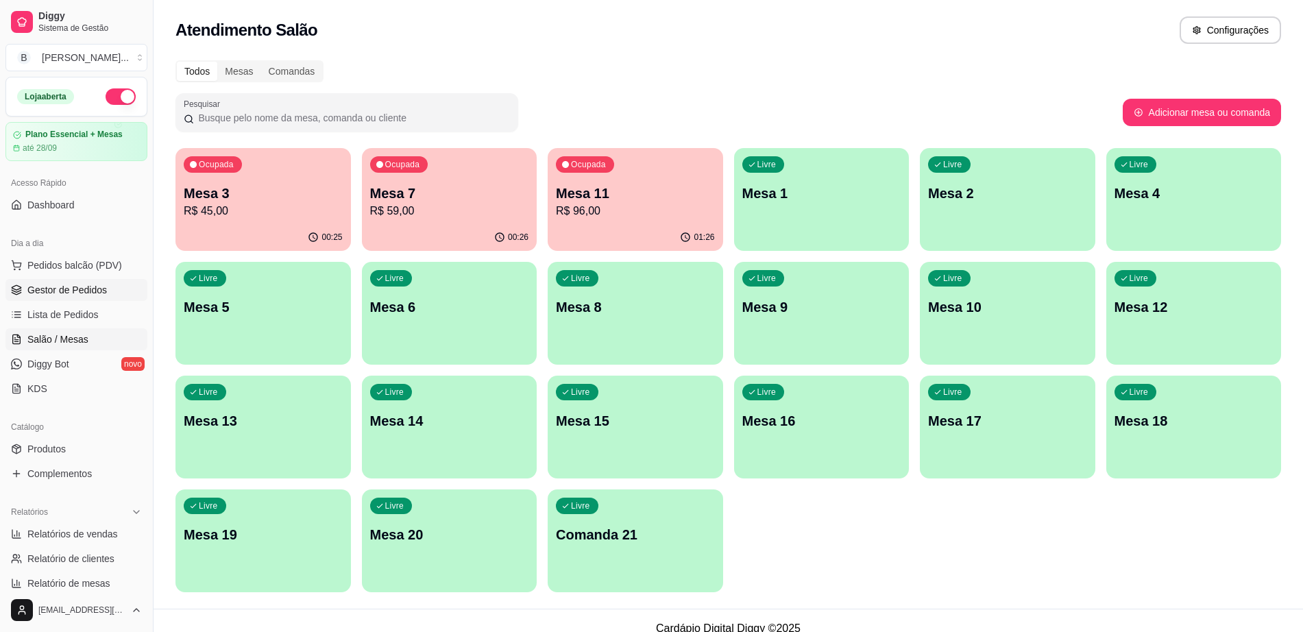
click at [104, 285] on span "Gestor de Pedidos" at bounding box center [67, 290] width 80 height 14
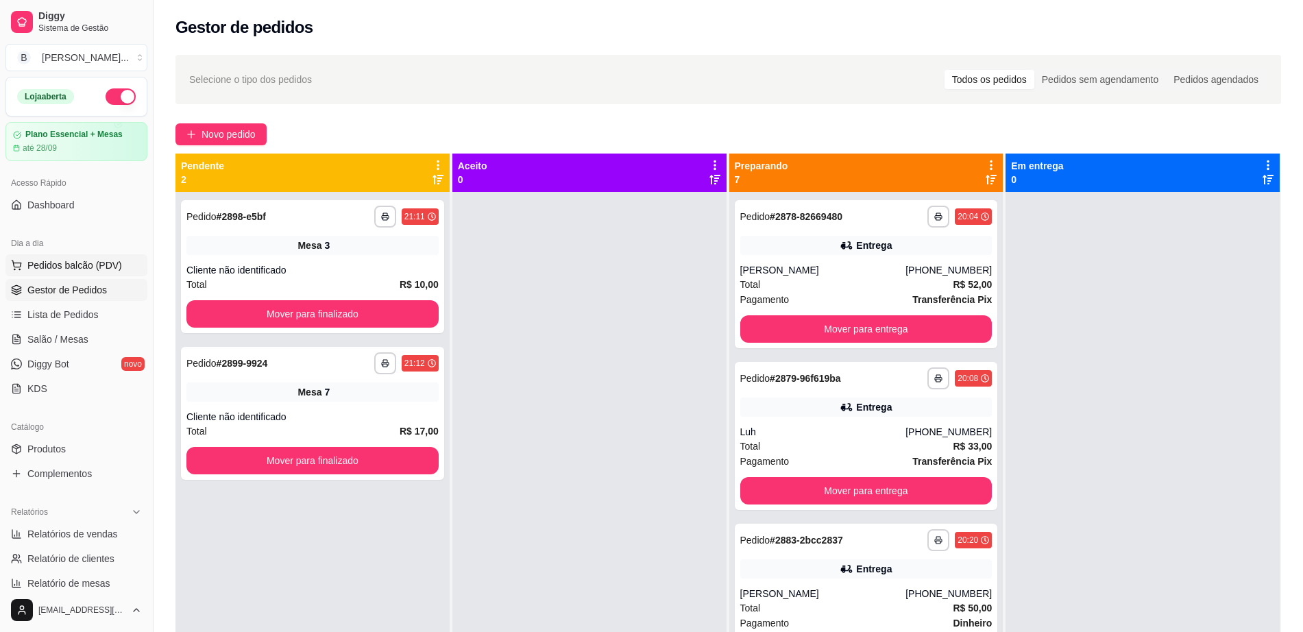
click at [107, 270] on span "Pedidos balcão (PDV)" at bounding box center [74, 265] width 95 height 14
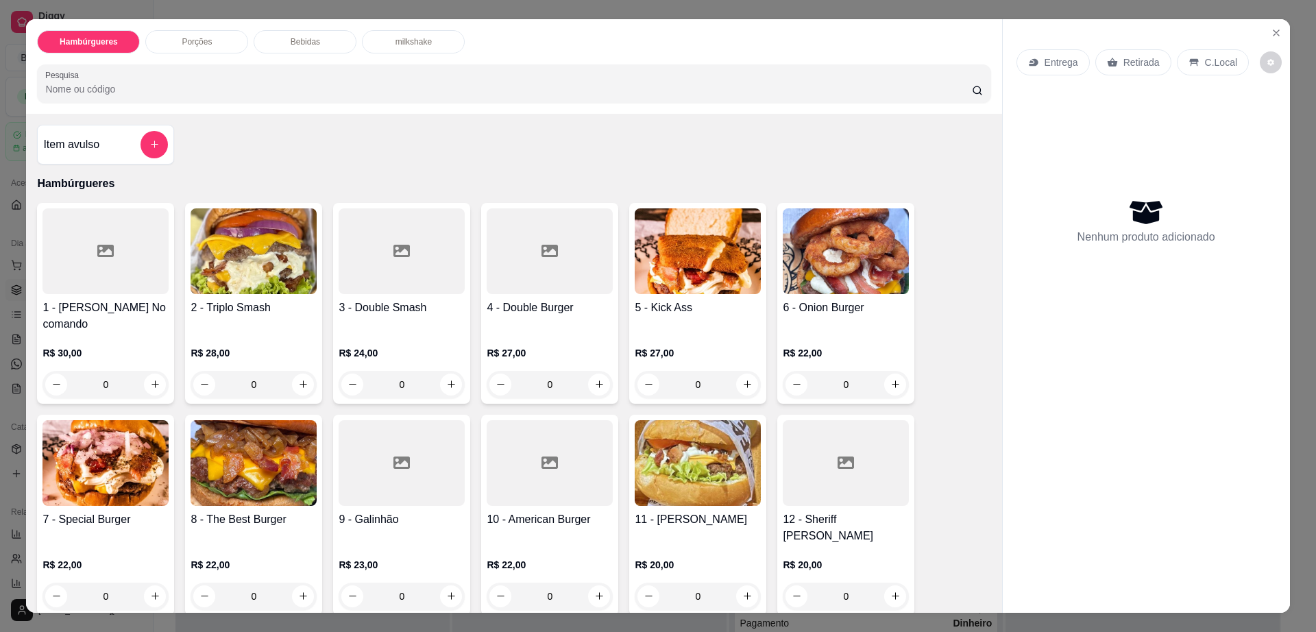
click at [253, 294] on div "2 - Triplo Smash R$ 28,00 0" at bounding box center [253, 303] width 137 height 201
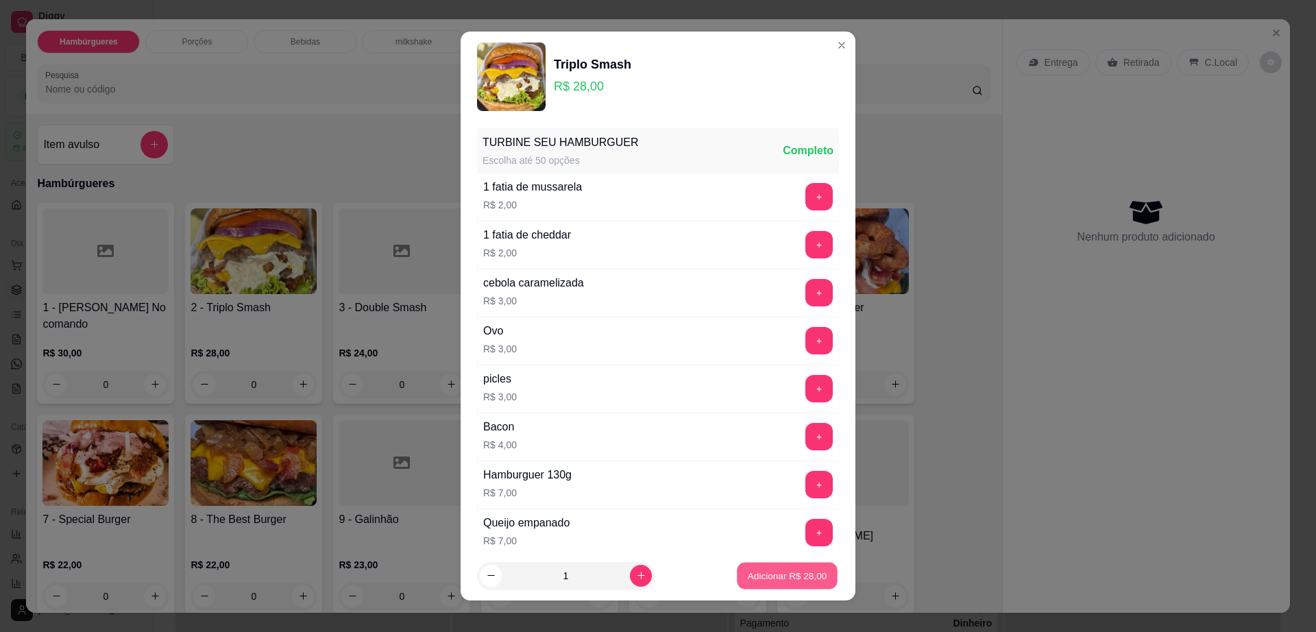
click at [771, 576] on p "Adicionar R$ 28,00" at bounding box center [788, 575] width 80 height 13
type input "1"
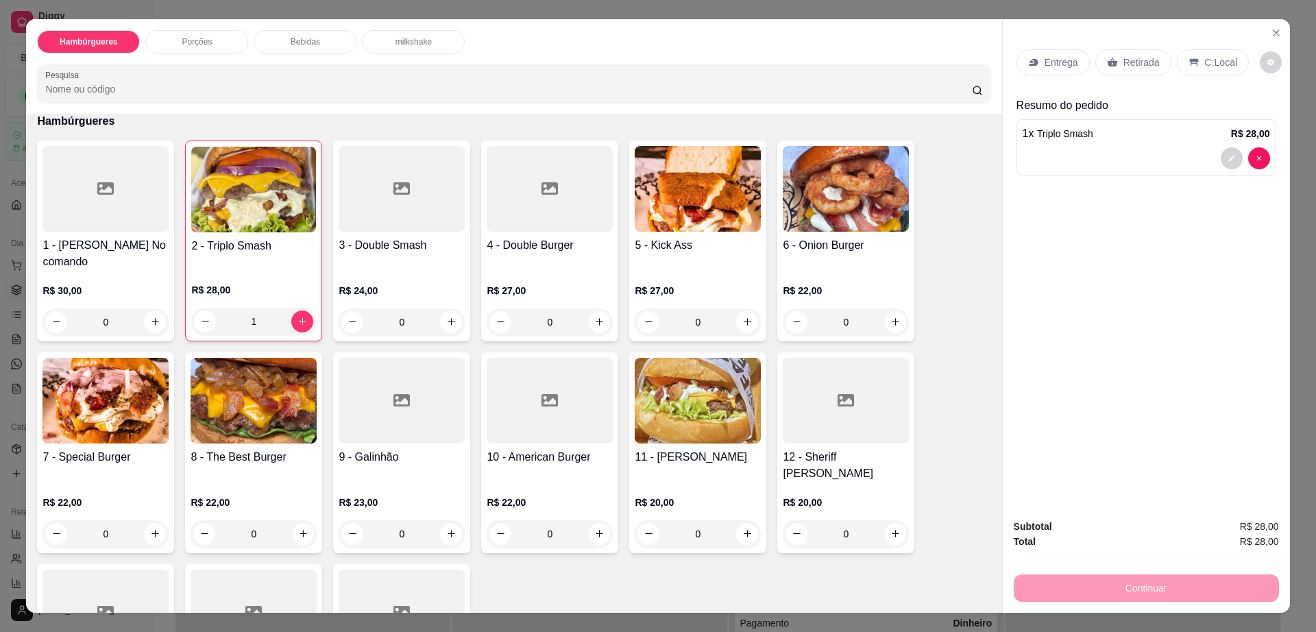
scroll to position [257, 0]
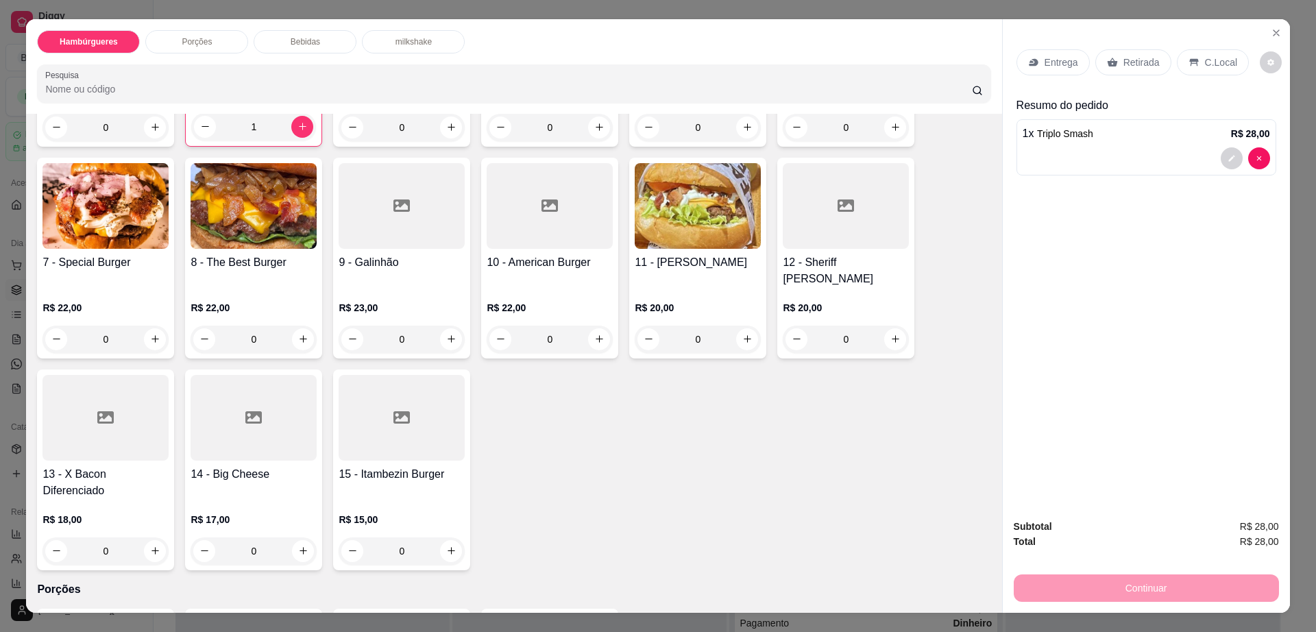
click at [856, 220] on div at bounding box center [846, 206] width 126 height 86
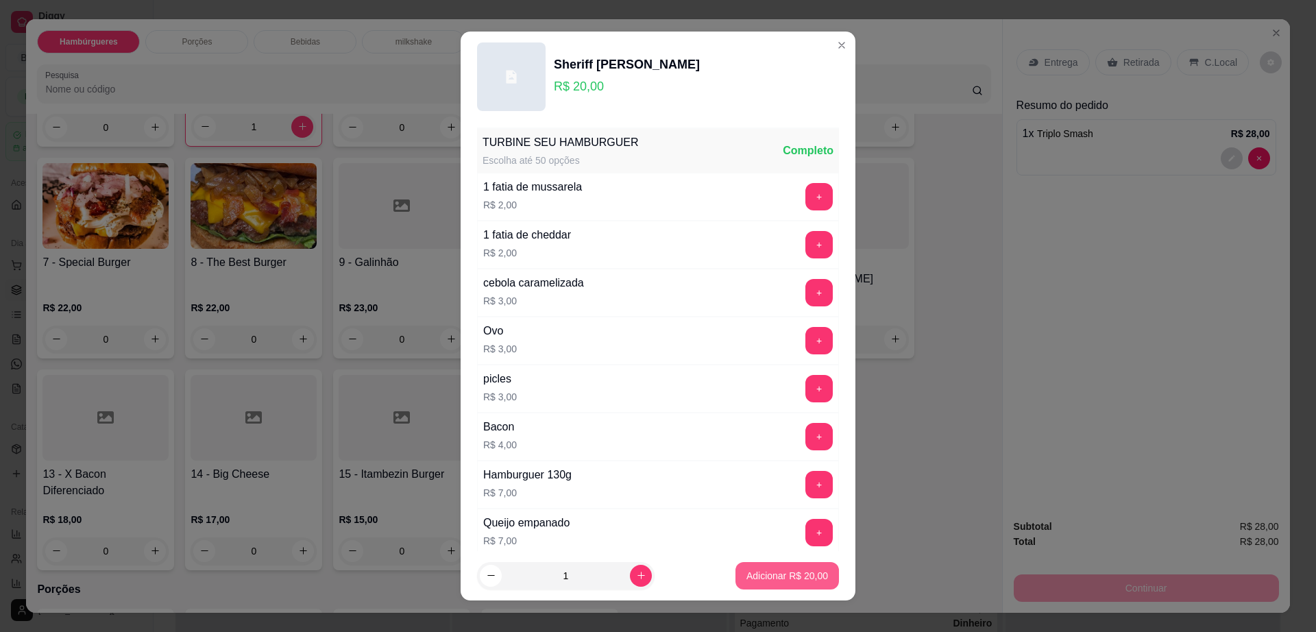
click at [762, 575] on p "Adicionar R$ 20,00" at bounding box center [788, 576] width 82 height 14
type input "1"
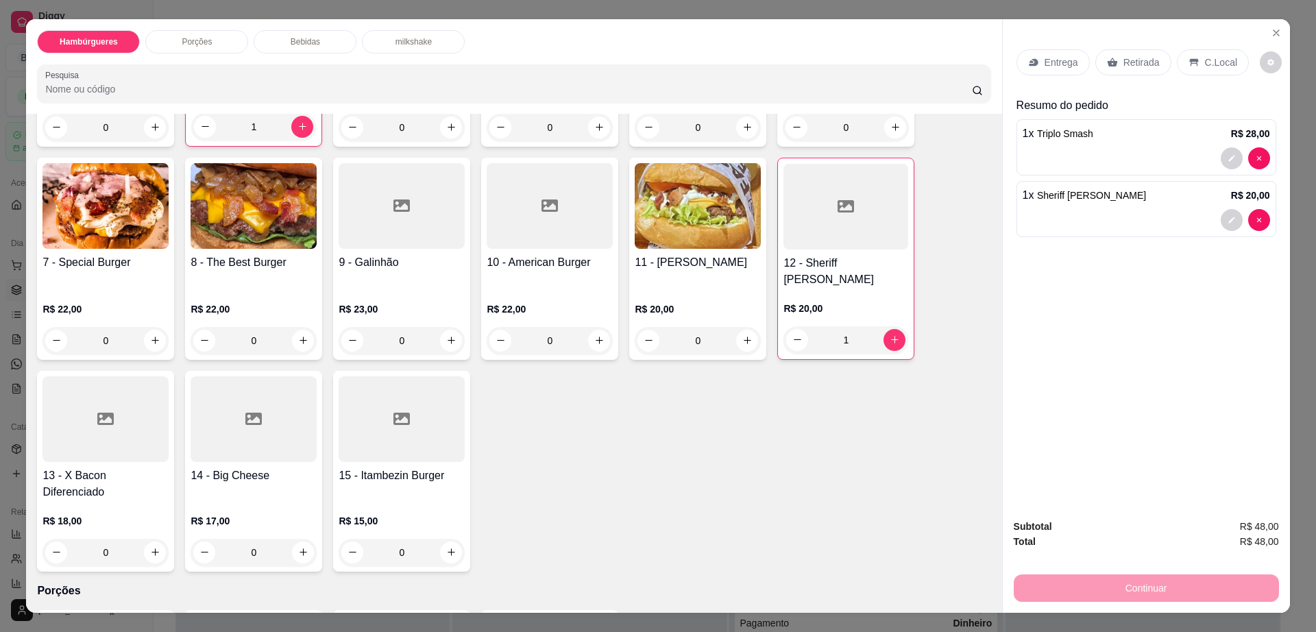
click at [1205, 56] on p "C.Local" at bounding box center [1221, 63] width 32 height 14
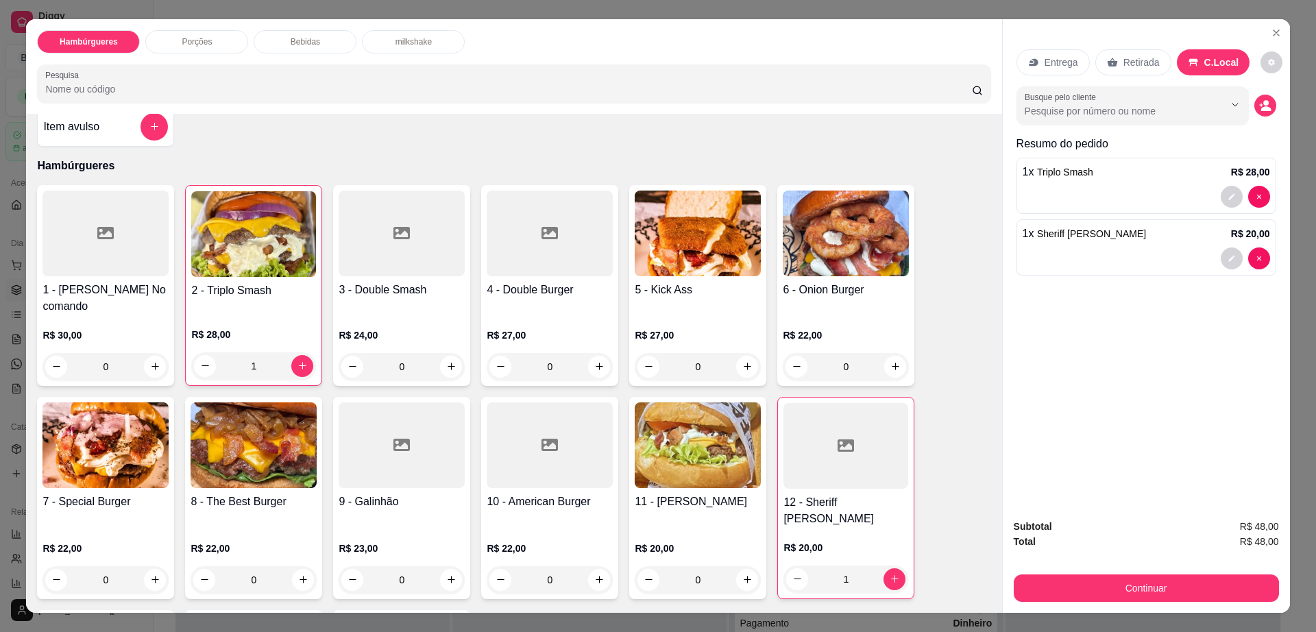
scroll to position [0, 0]
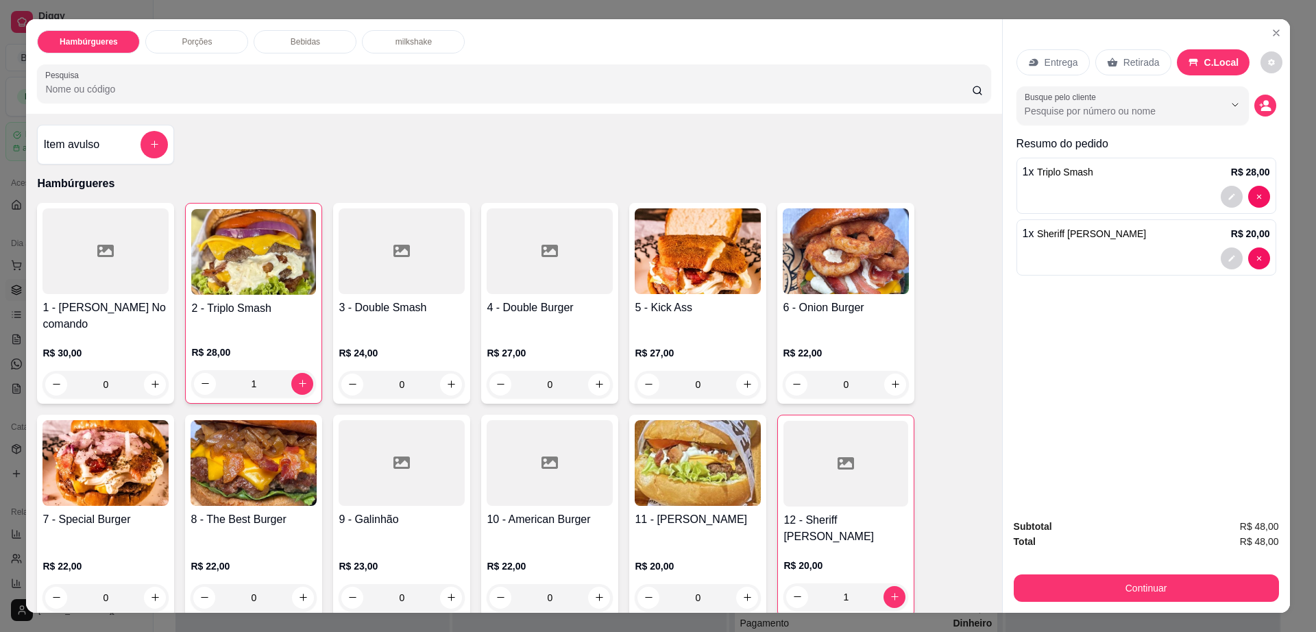
click at [239, 298] on div "2 - Triplo Smash R$ 28,00 1" at bounding box center [253, 303] width 137 height 201
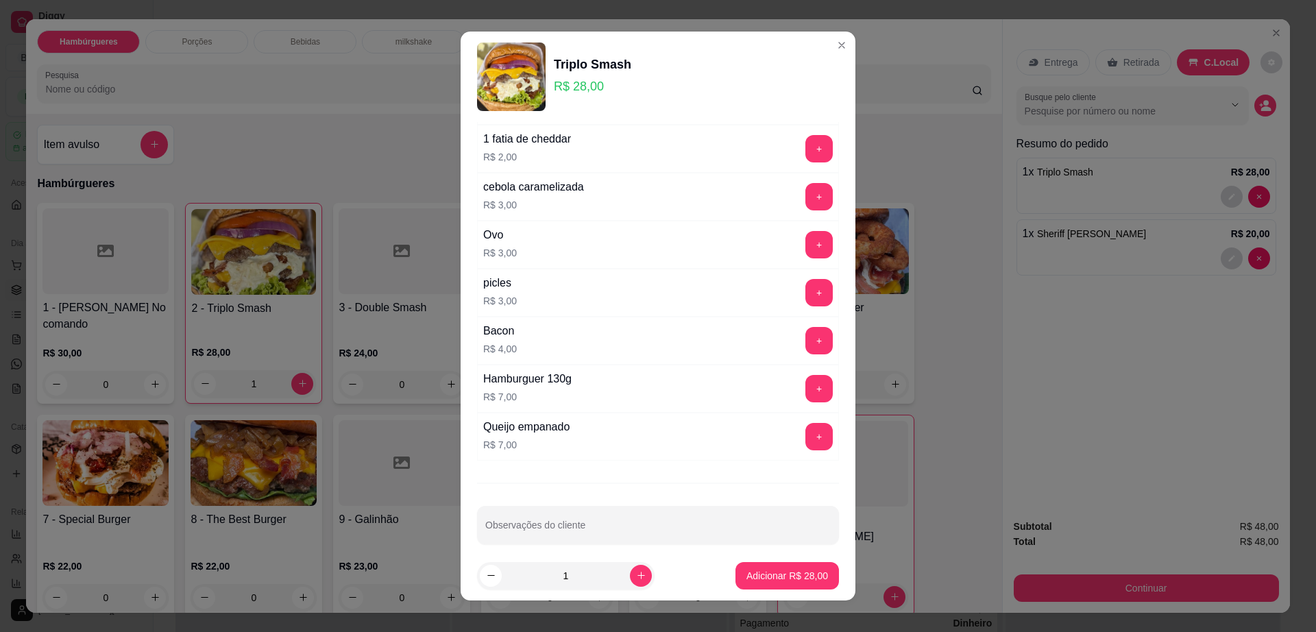
scroll to position [108, 0]
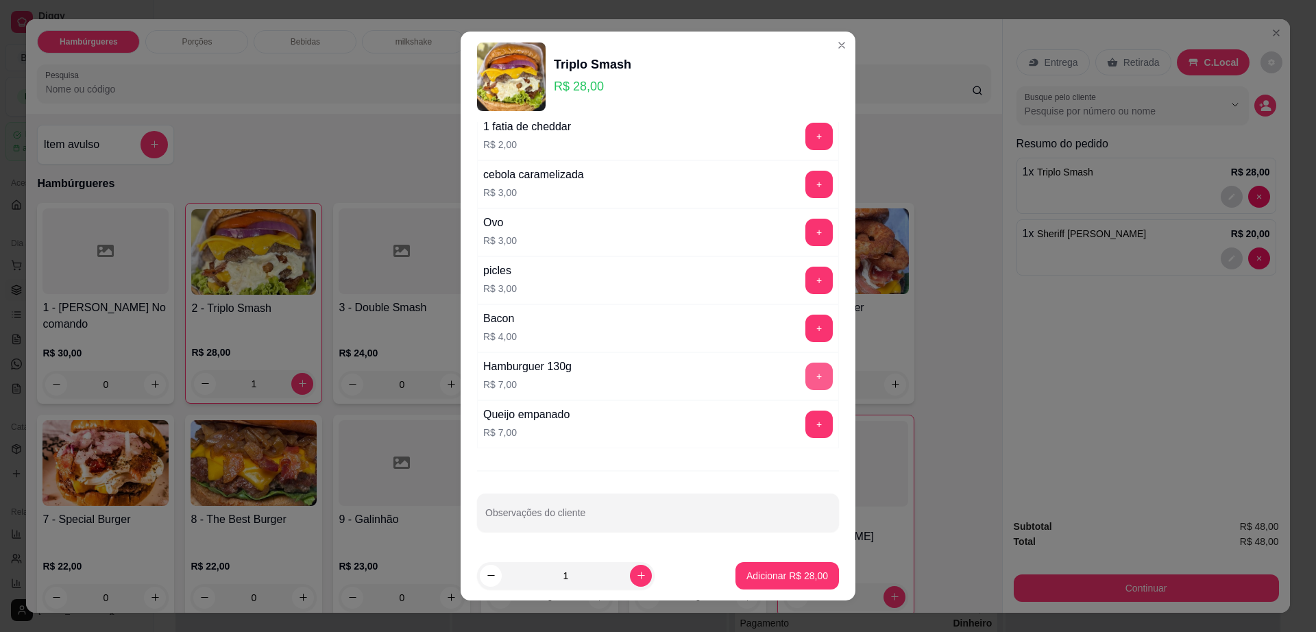
click at [806, 381] on button "+" at bounding box center [819, 376] width 27 height 27
click at [793, 581] on p "Adicionar R$ 35,00" at bounding box center [788, 575] width 80 height 13
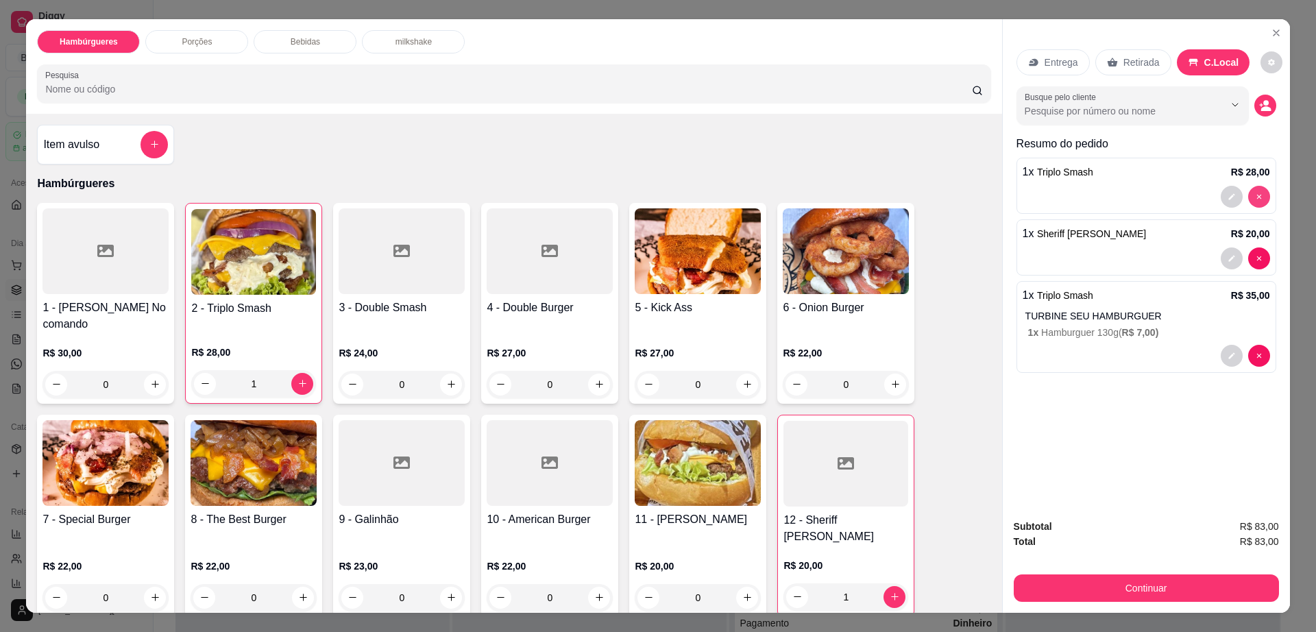
type input "0"
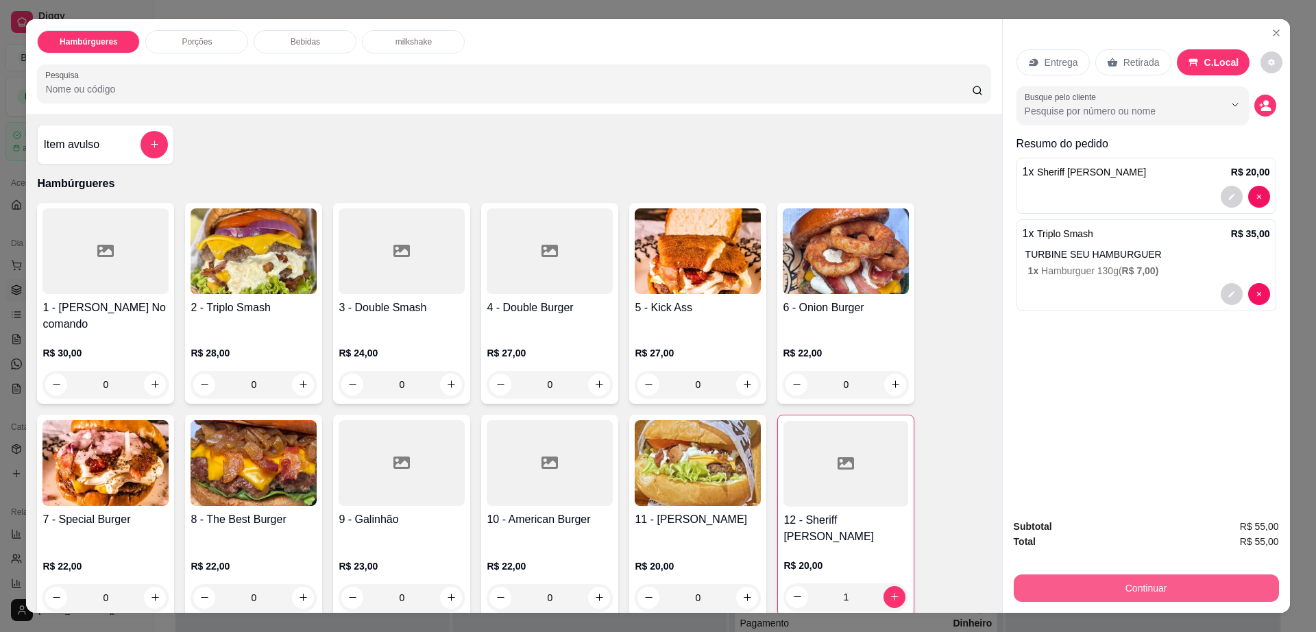
click at [1100, 596] on button "Continuar" at bounding box center [1146, 588] width 265 height 27
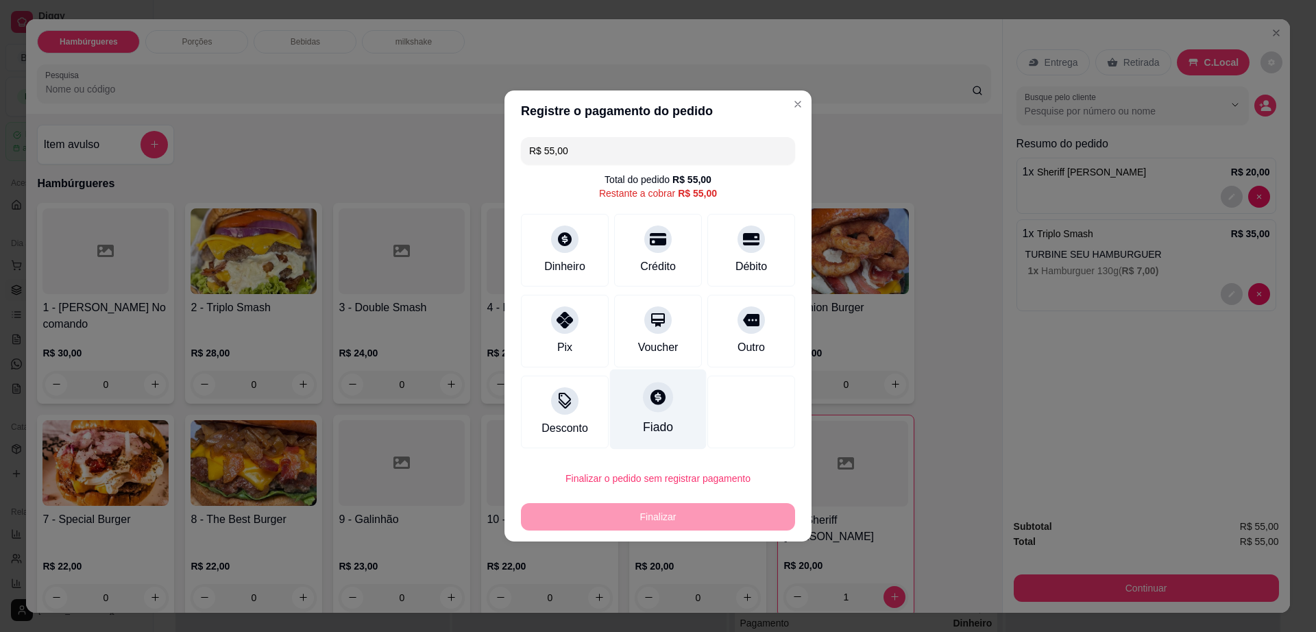
click at [651, 402] on icon at bounding box center [658, 396] width 15 height 15
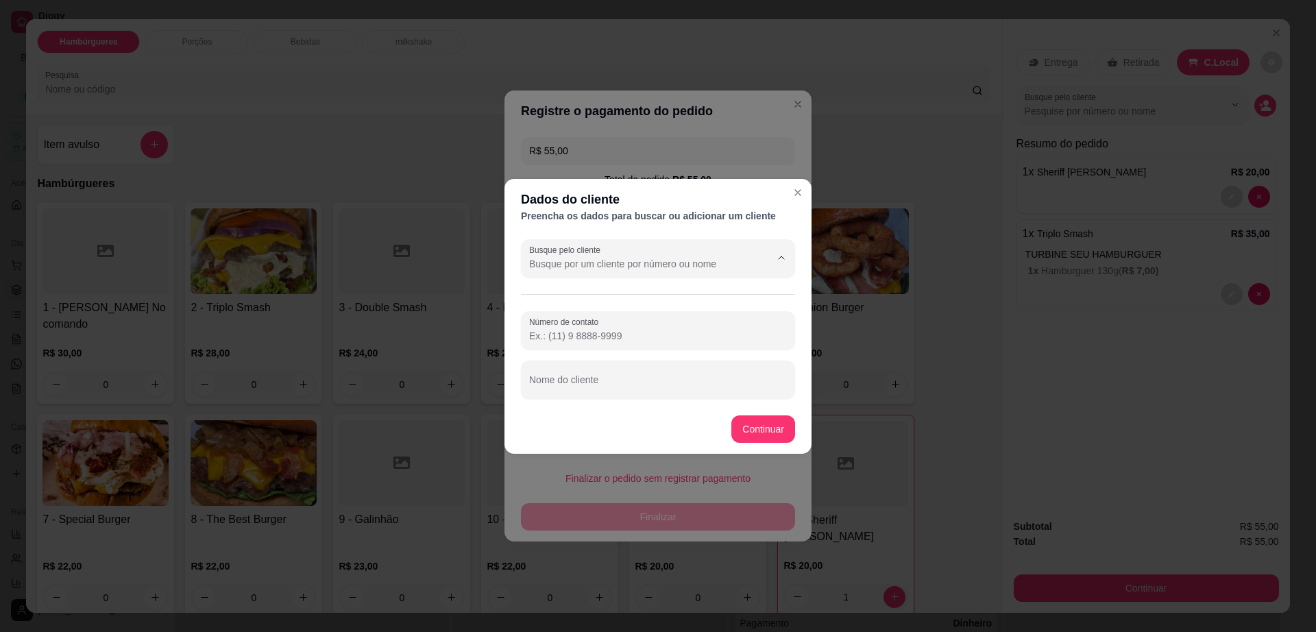
click at [664, 270] on input "Busque pelo cliente" at bounding box center [638, 264] width 219 height 14
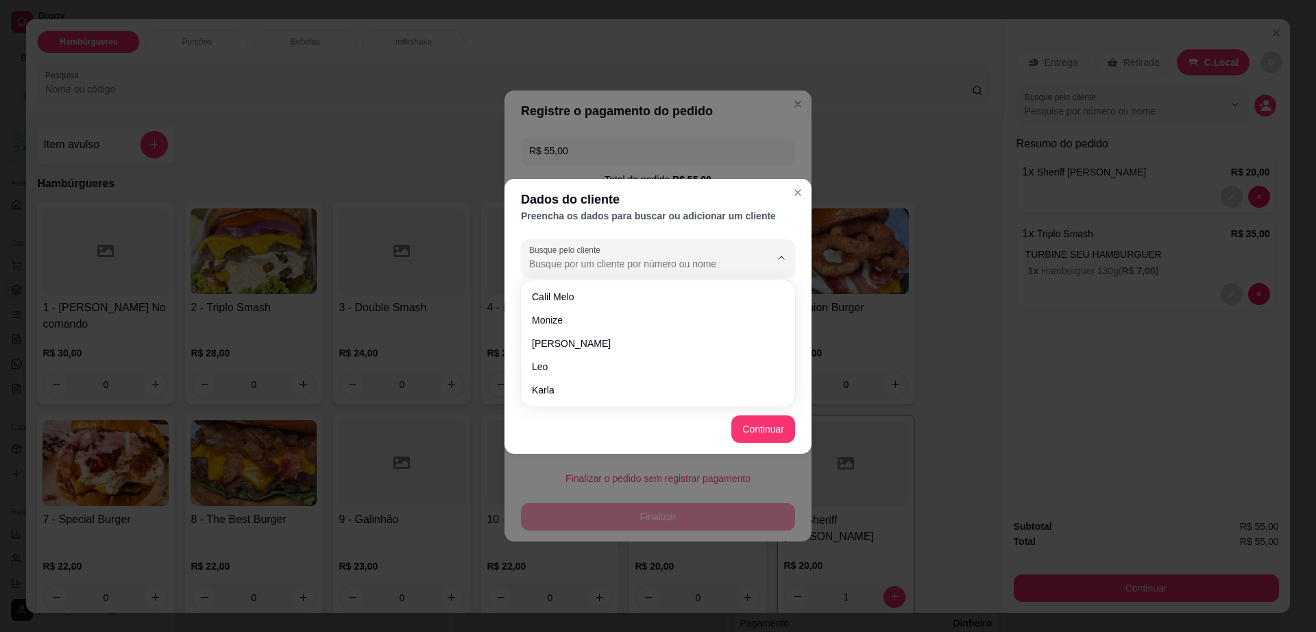
click at [659, 270] on input "Busque pelo cliente" at bounding box center [638, 264] width 219 height 14
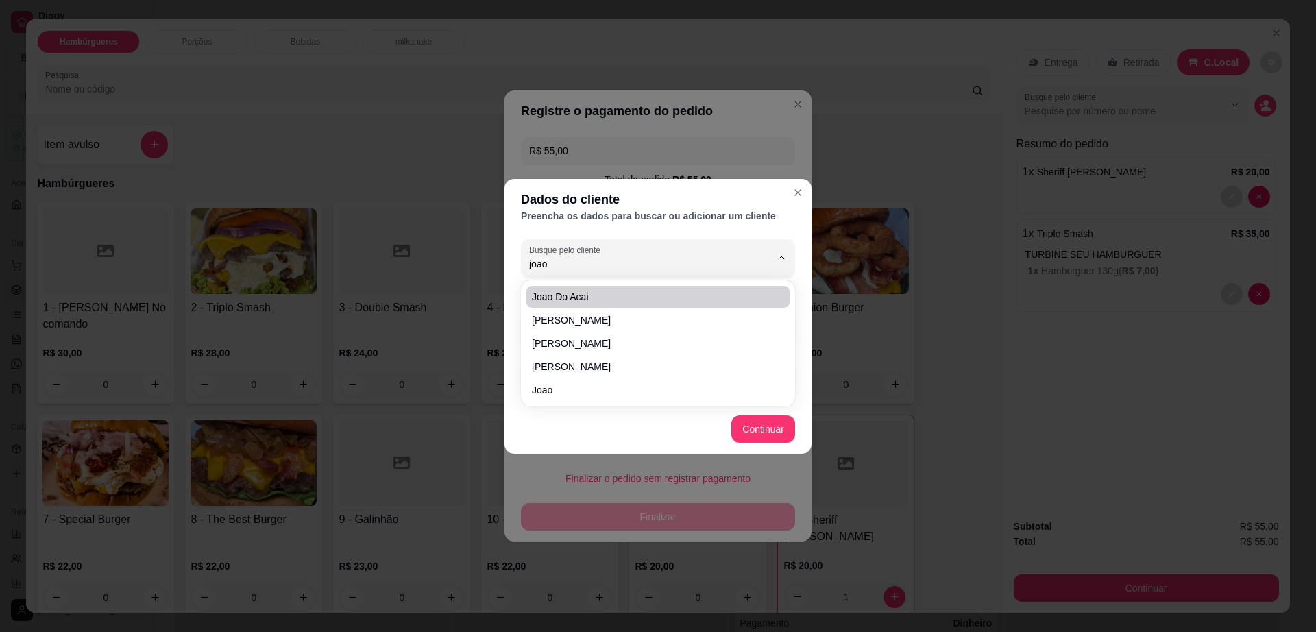
click at [588, 298] on span "joao do acai" at bounding box center [651, 297] width 239 height 14
type input "joao do acai"
type input "(77) 9111-11"
type input "joao do acai"
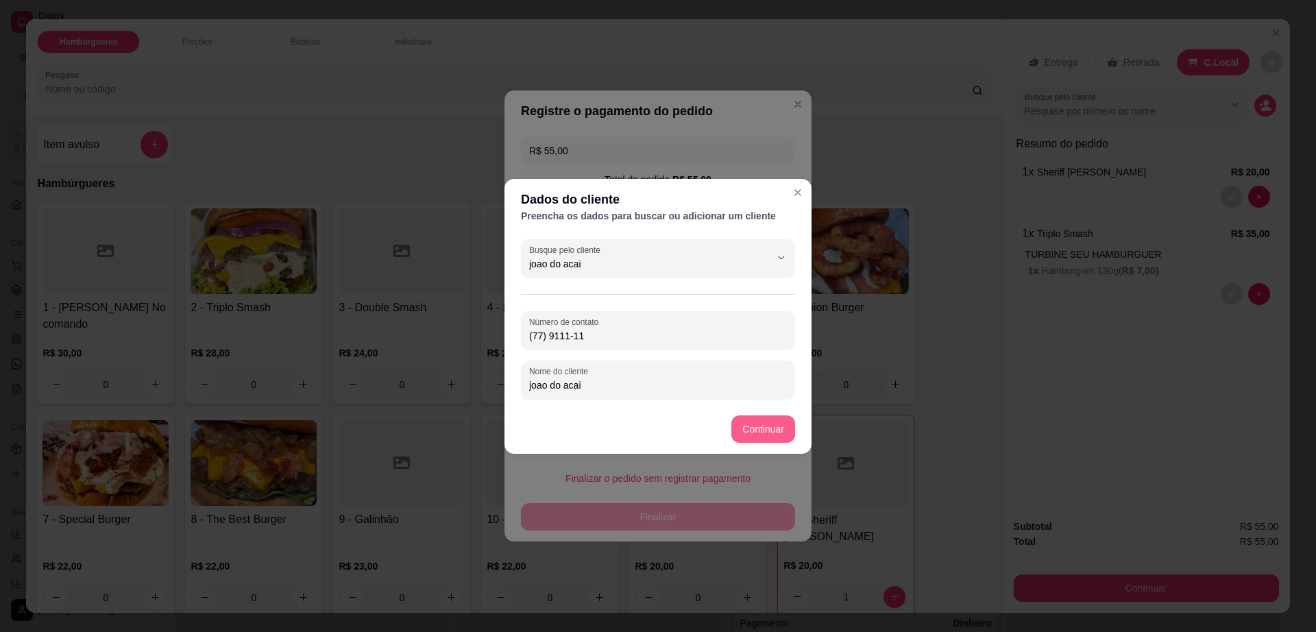
type input "joao do acai"
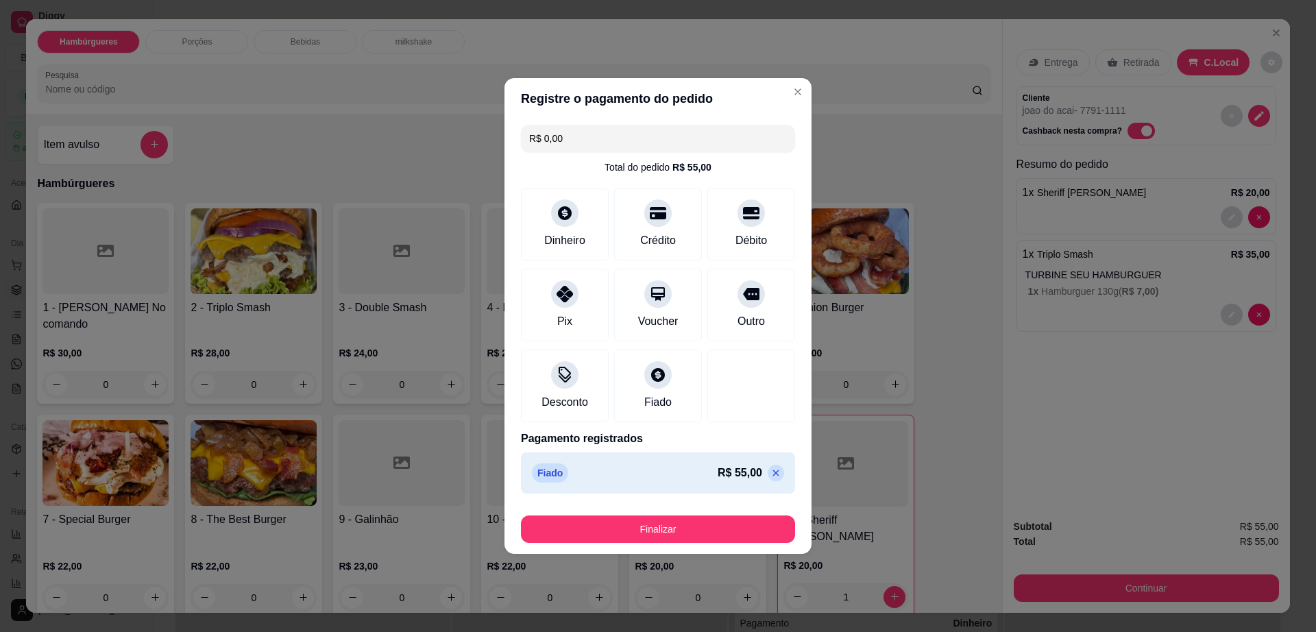
type input "R$ 0,00"
click at [691, 533] on button "Finalizar" at bounding box center [658, 529] width 266 height 27
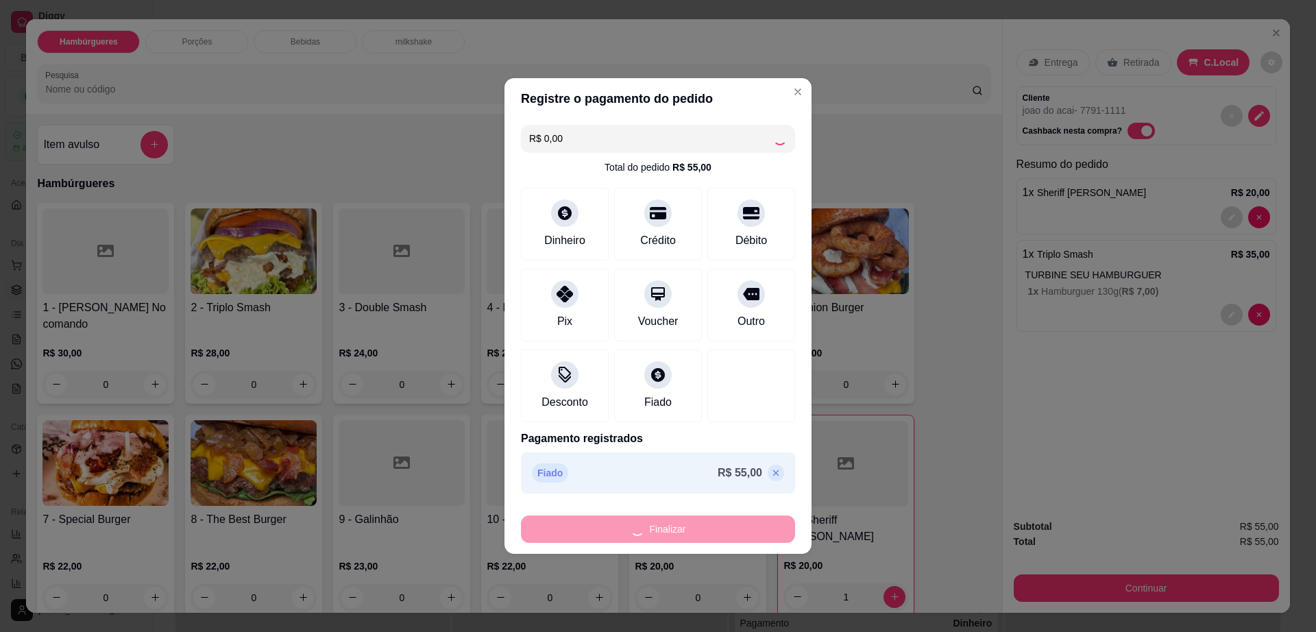
type input "0"
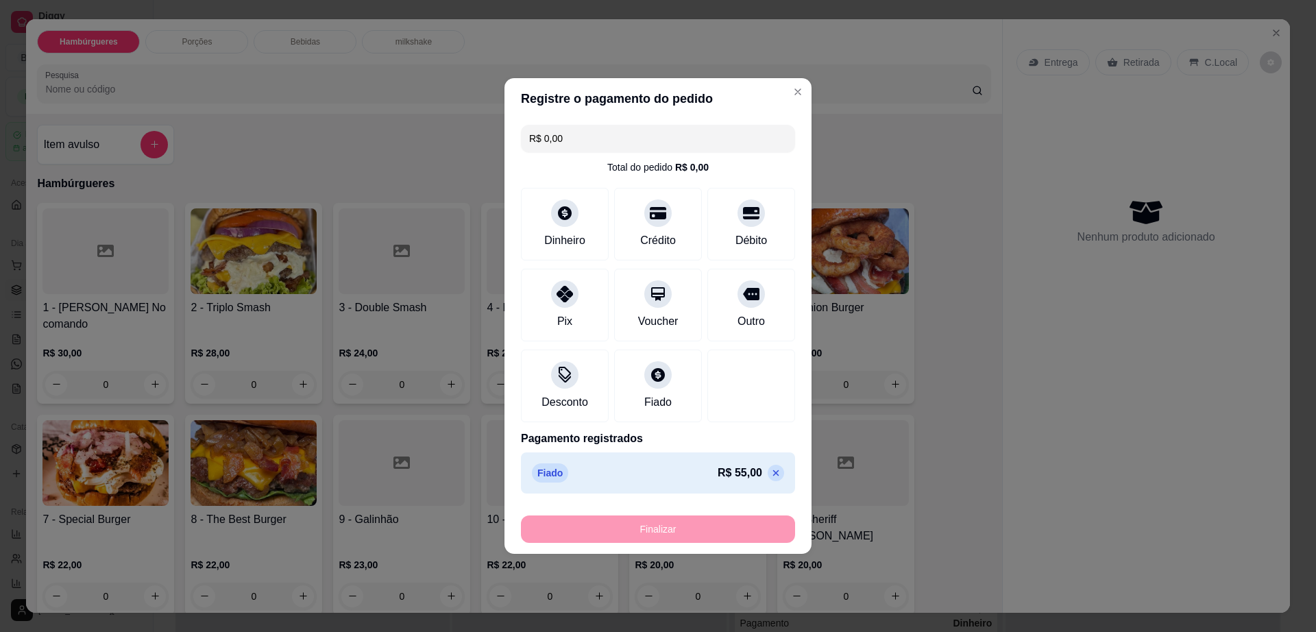
type input "-R$ 55,00"
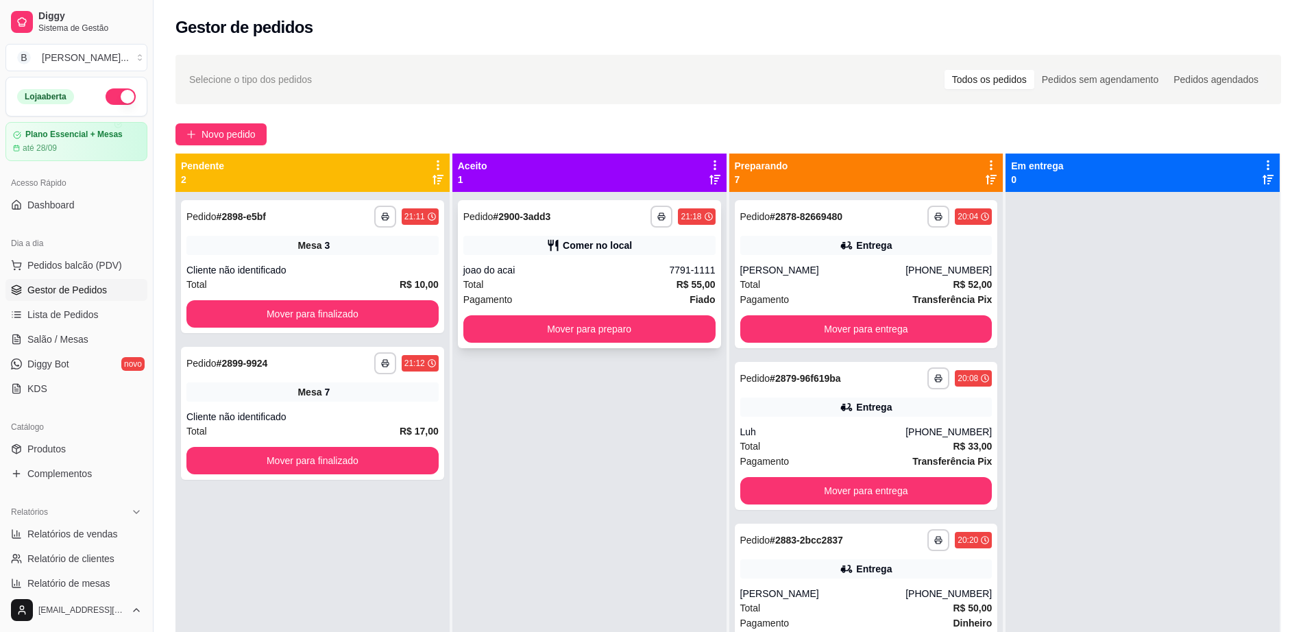
click at [623, 270] on div "joao do acai" at bounding box center [567, 270] width 206 height 14
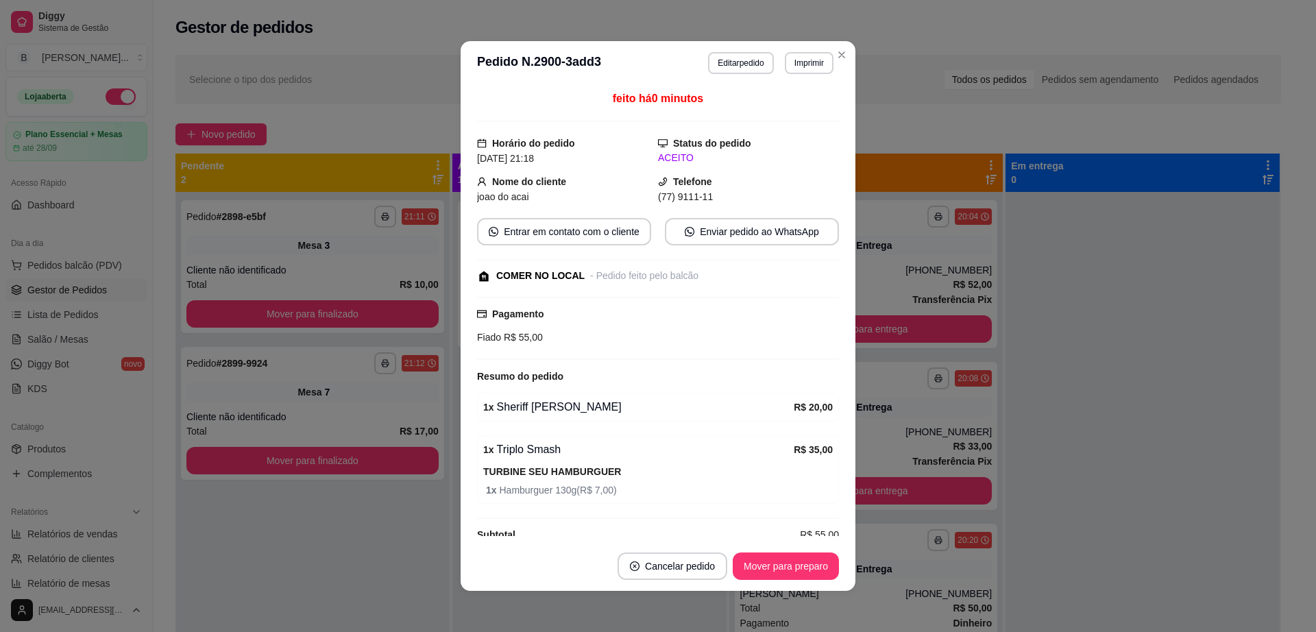
scroll to position [21, 0]
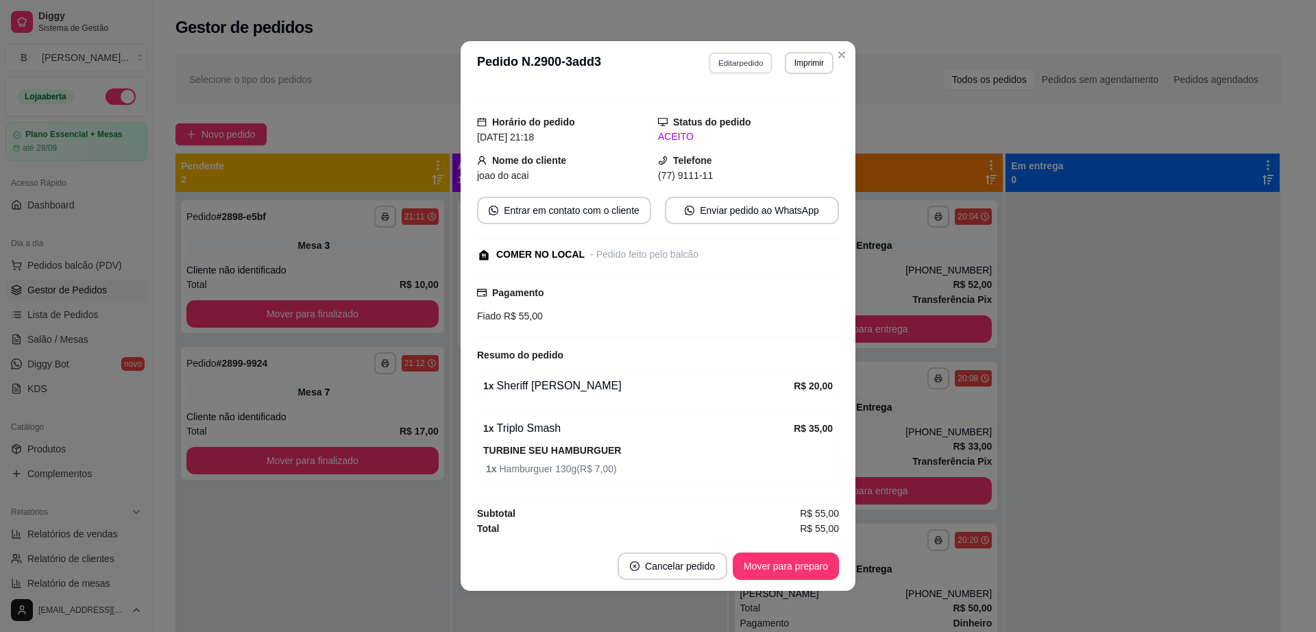
click at [721, 69] on button "Editar pedido" at bounding box center [742, 62] width 64 height 21
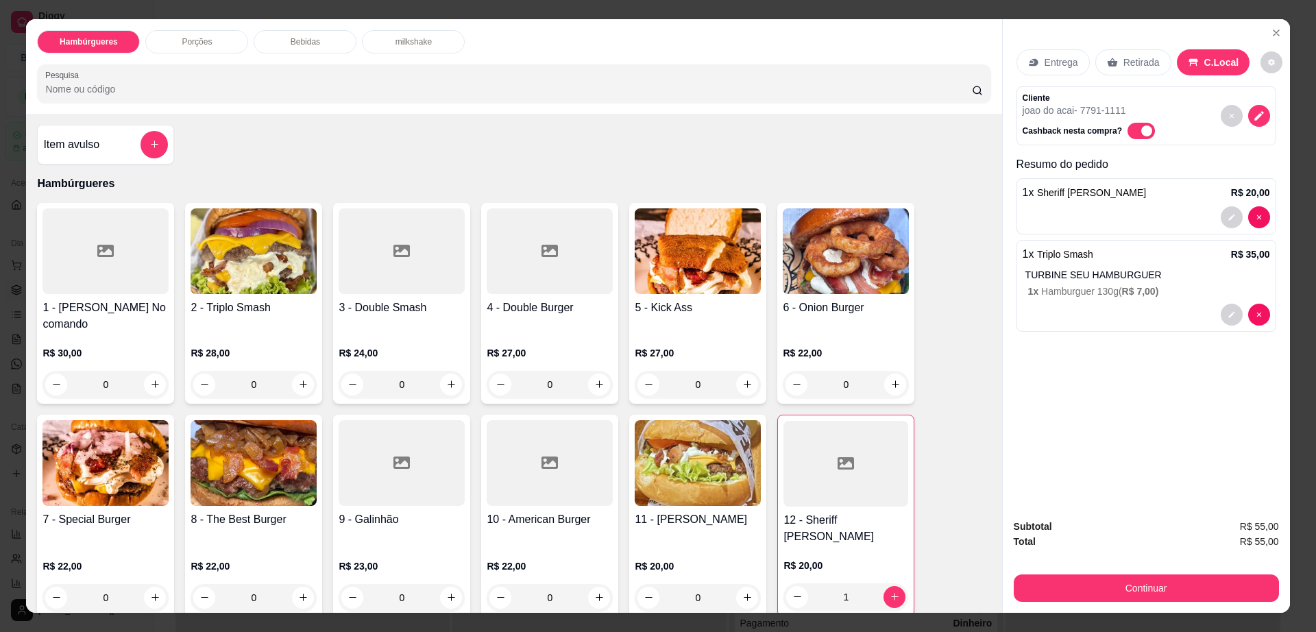
click at [1122, 282] on div "TURBINE SEU HAMBURGUER 1 x Hamburguer 130g ( R$ 7,00 )" at bounding box center [1148, 283] width 245 height 30
click at [1126, 300] on div "1 x Triplo Smash R$ 35,00 TURBINE SEU HAMBURGUER 1 x Hamburguer 130g ( R$ 7,00 )" at bounding box center [1147, 286] width 260 height 92
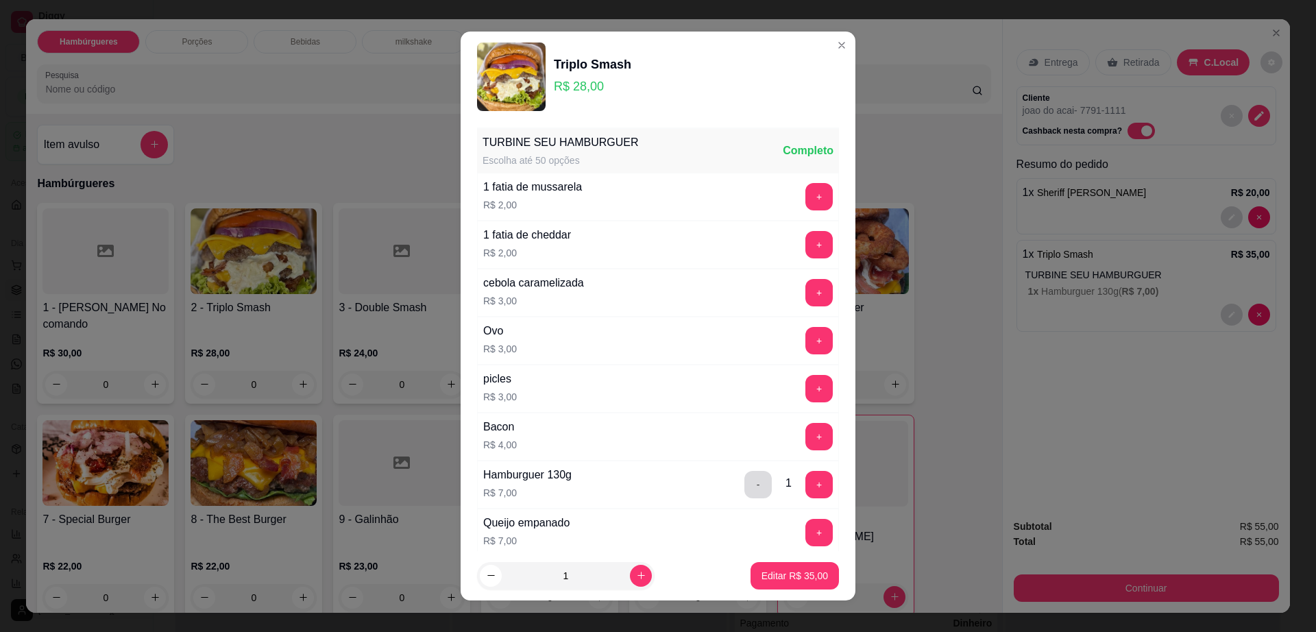
click at [745, 477] on button "-" at bounding box center [758, 484] width 27 height 27
click at [798, 581] on p "Editar R$ 28,00" at bounding box center [795, 576] width 67 height 14
type input "1"
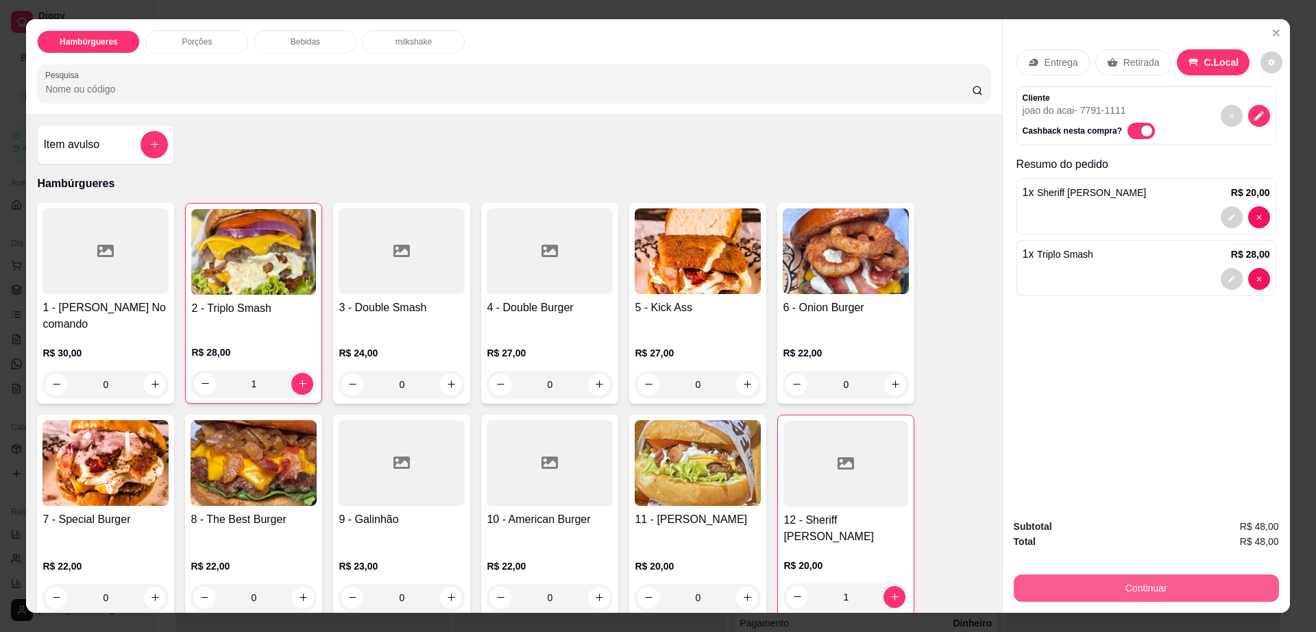
click at [1130, 598] on button "Continuar" at bounding box center [1146, 588] width 265 height 27
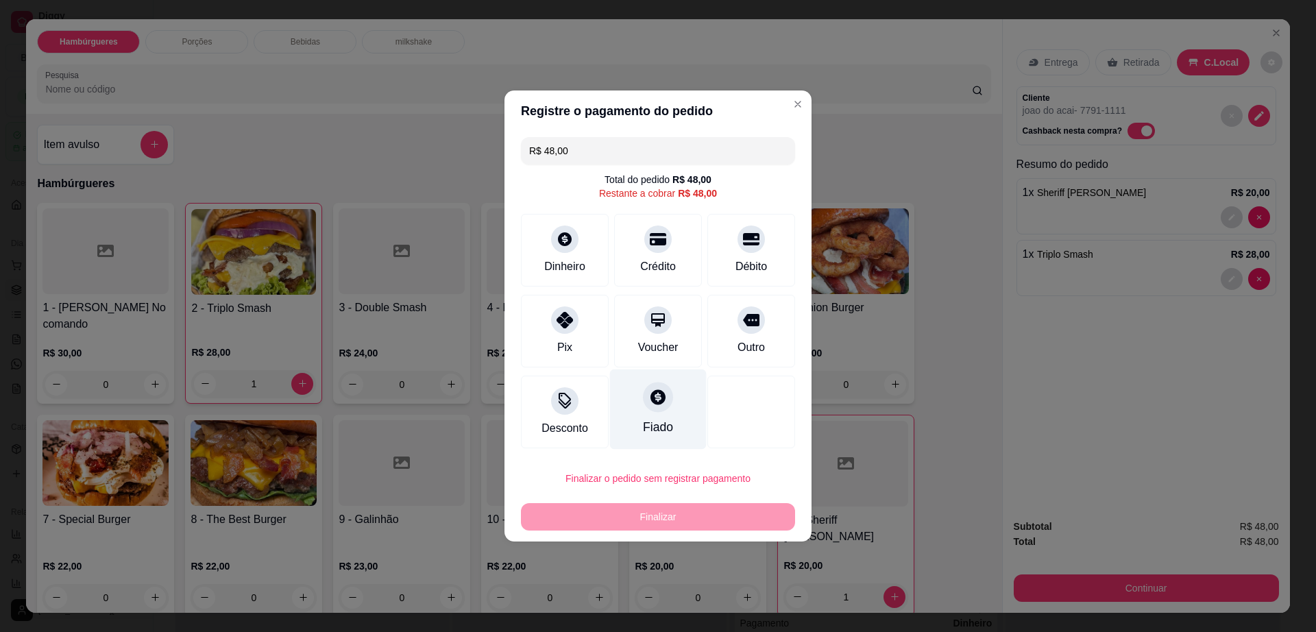
click at [656, 379] on div "Fiado" at bounding box center [658, 410] width 97 height 80
type input "R$ 0,00"
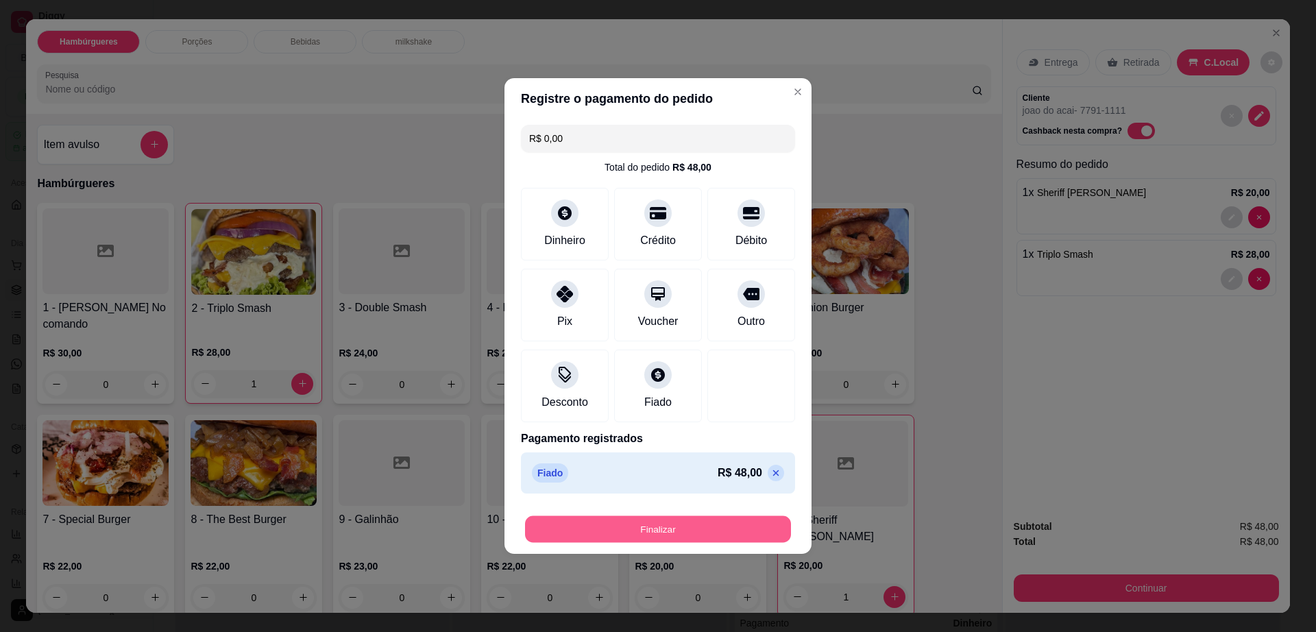
click at [698, 526] on button "Finalizar" at bounding box center [658, 529] width 266 height 27
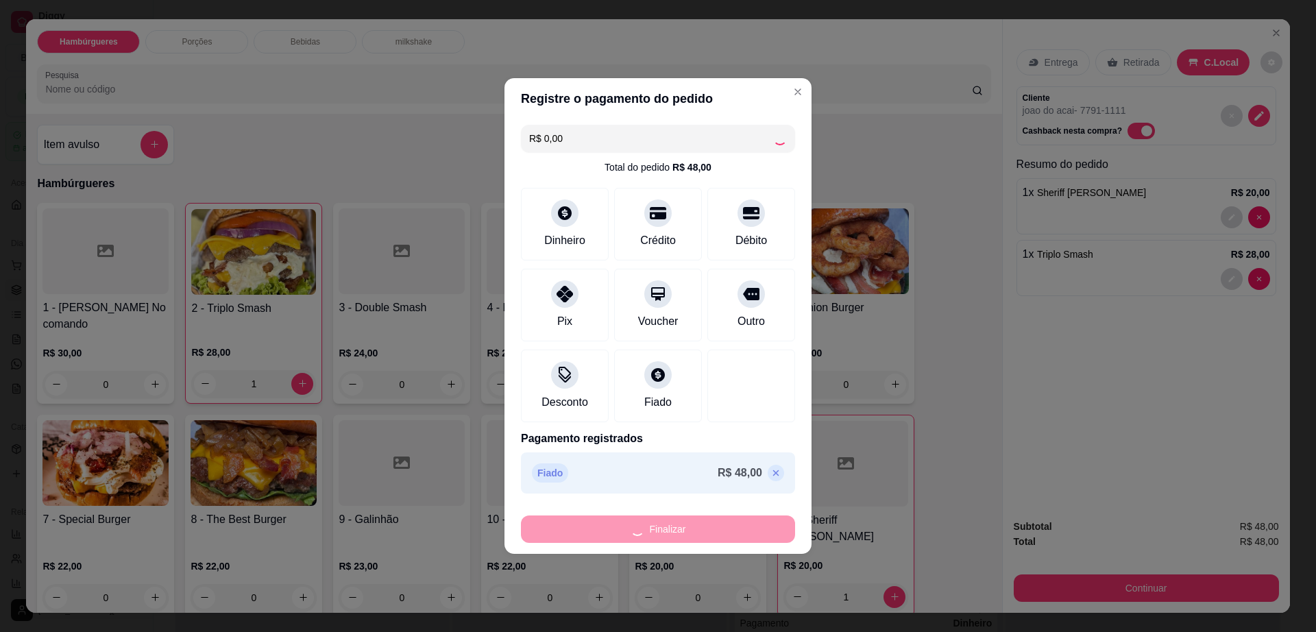
type input "0"
type input "-R$ 48,00"
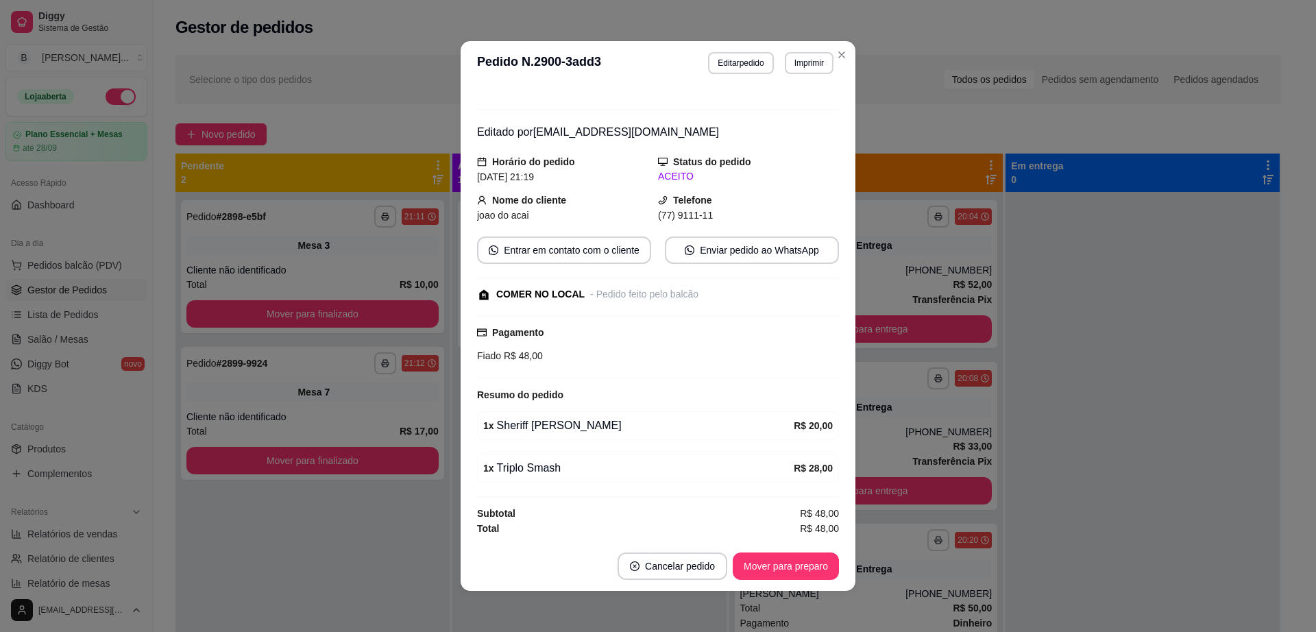
scroll to position [12, 0]
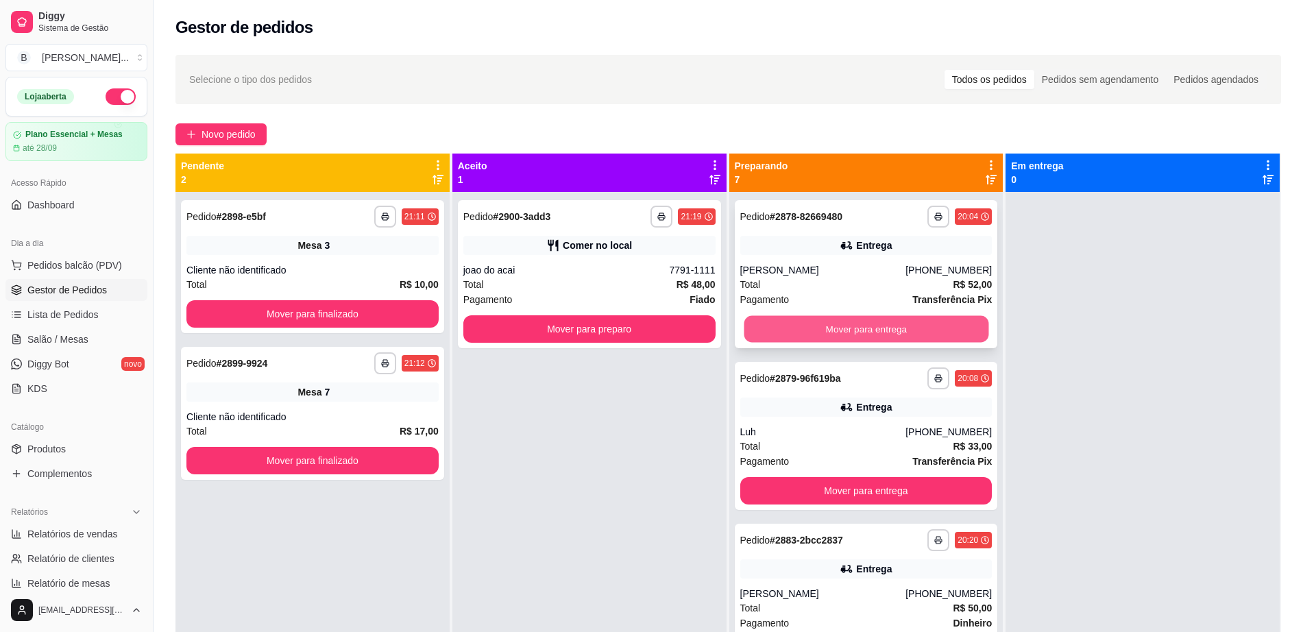
click at [896, 328] on button "Mover para entrega" at bounding box center [866, 329] width 245 height 27
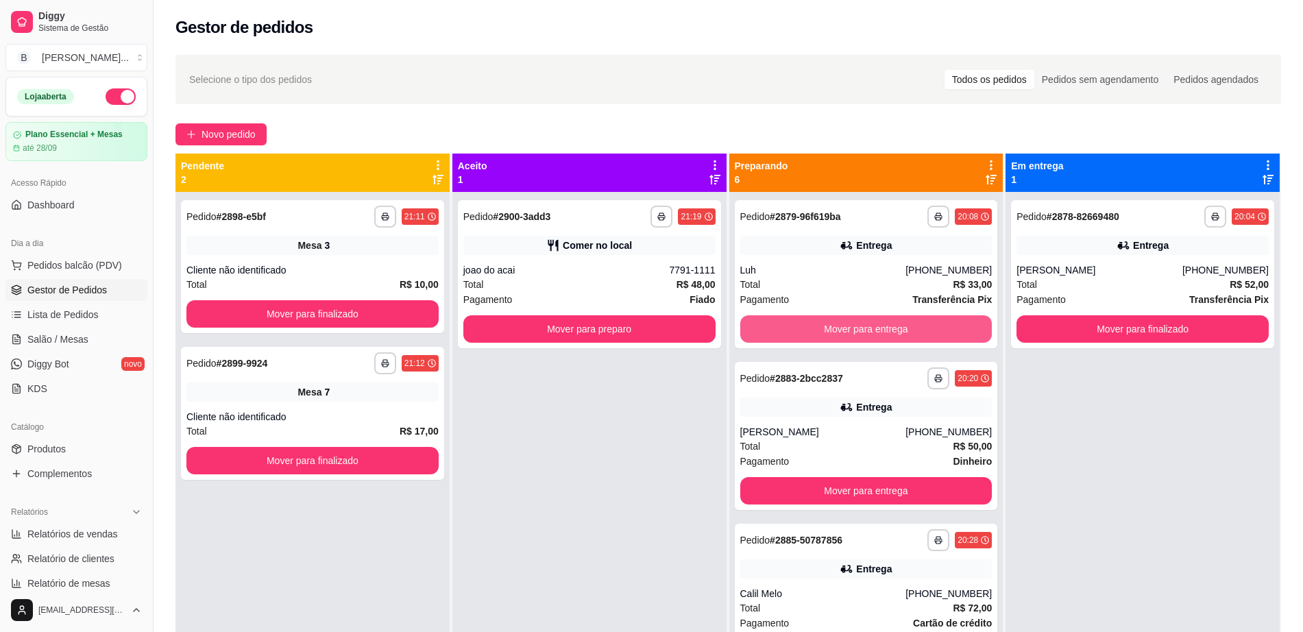
click at [896, 328] on button "Mover para entrega" at bounding box center [867, 328] width 252 height 27
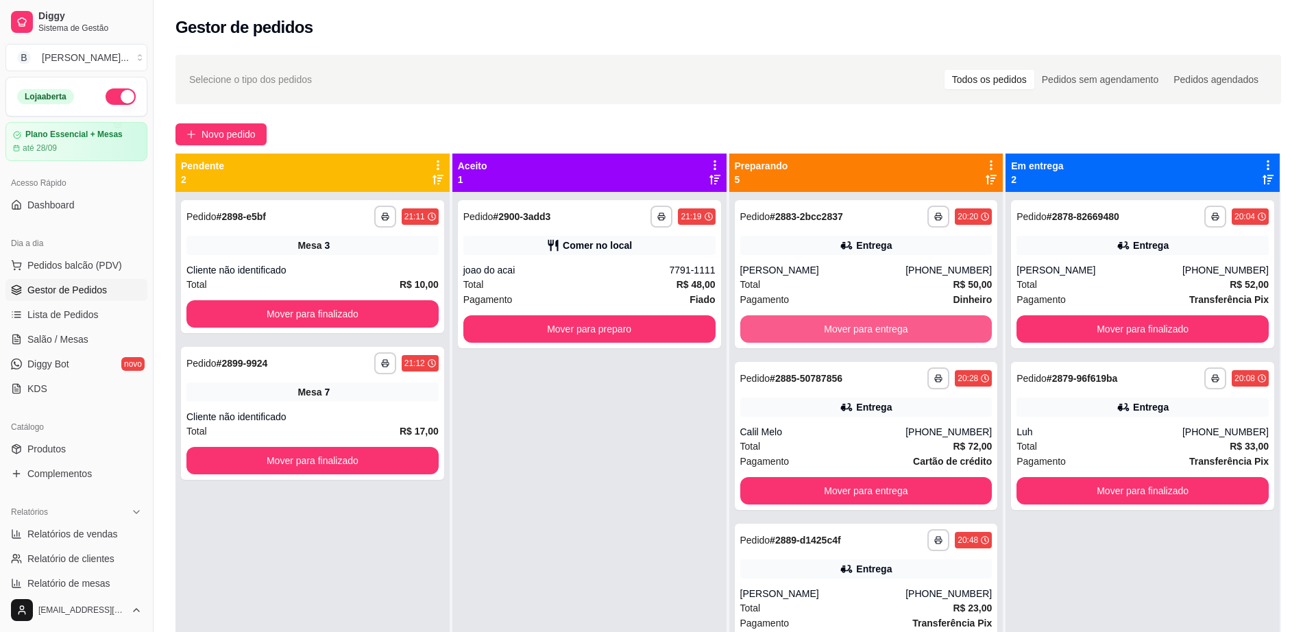
click at [896, 328] on button "Mover para entrega" at bounding box center [867, 328] width 252 height 27
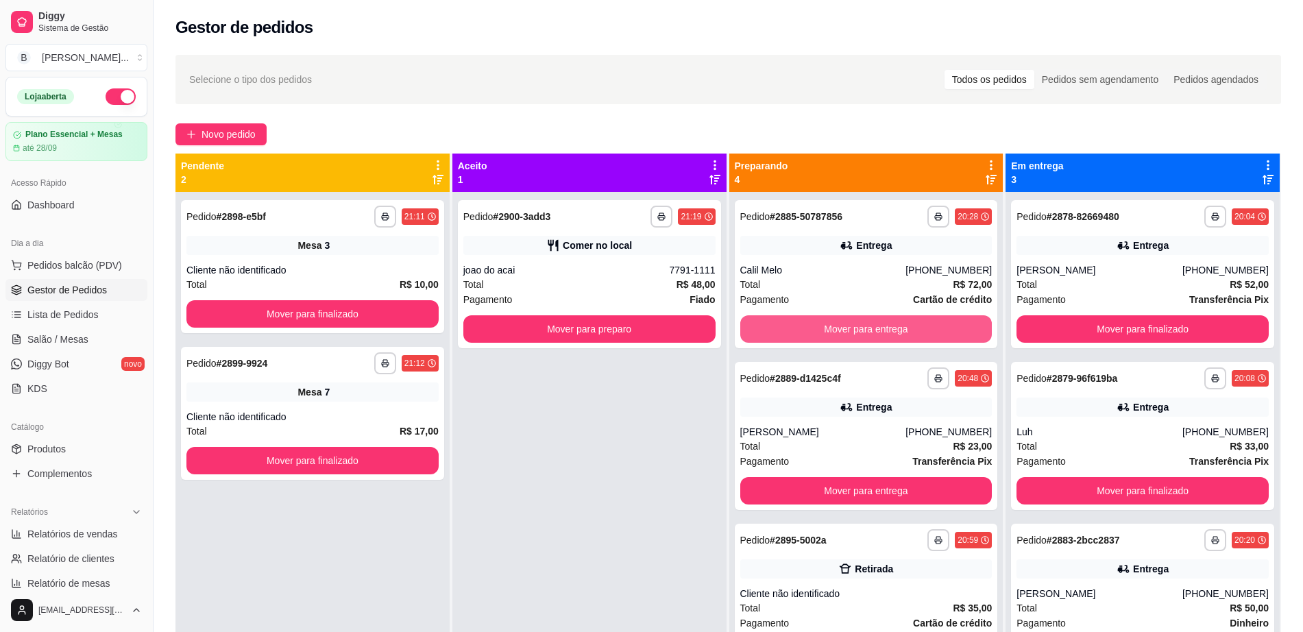
click at [896, 328] on button "Mover para entrega" at bounding box center [867, 328] width 252 height 27
click at [896, 328] on button "Mover para entrega" at bounding box center [866, 329] width 245 height 27
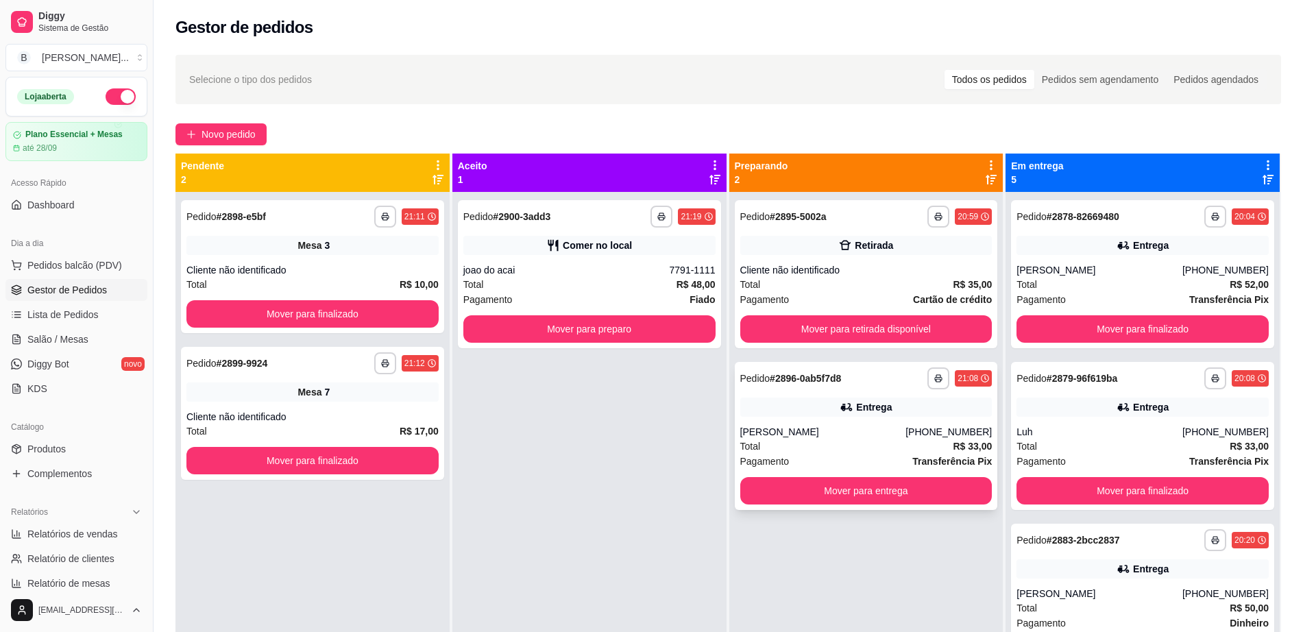
click at [914, 449] on div "Total R$ 33,00" at bounding box center [867, 446] width 252 height 15
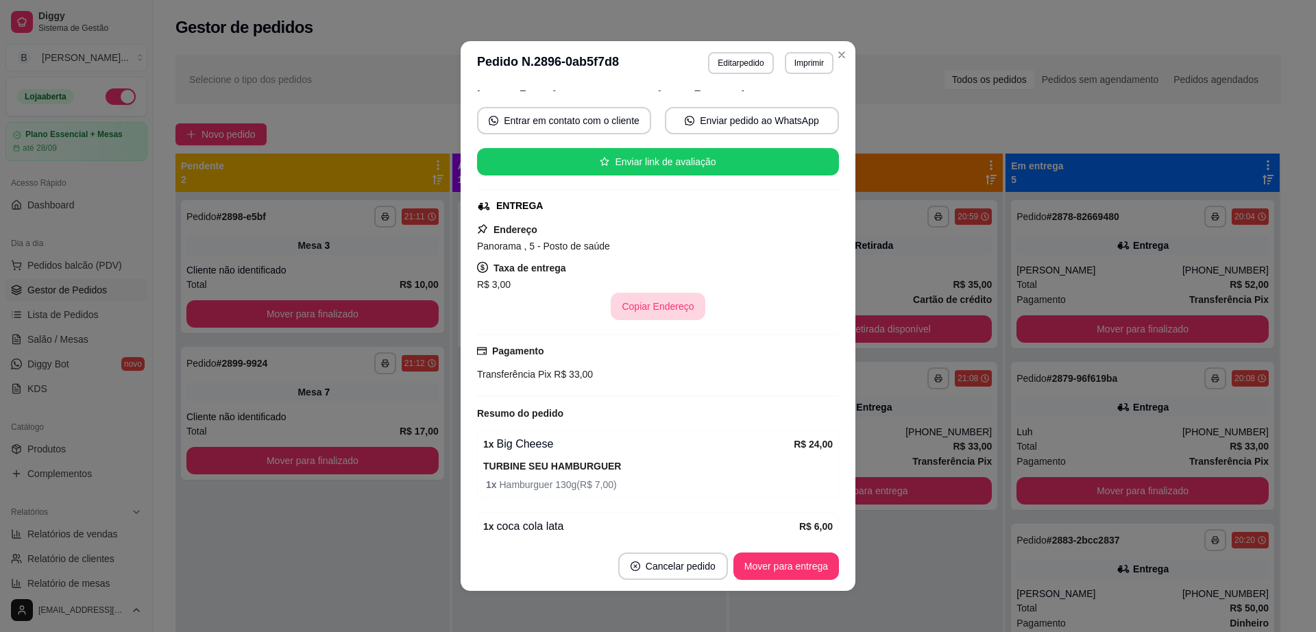
scroll to position [169, 0]
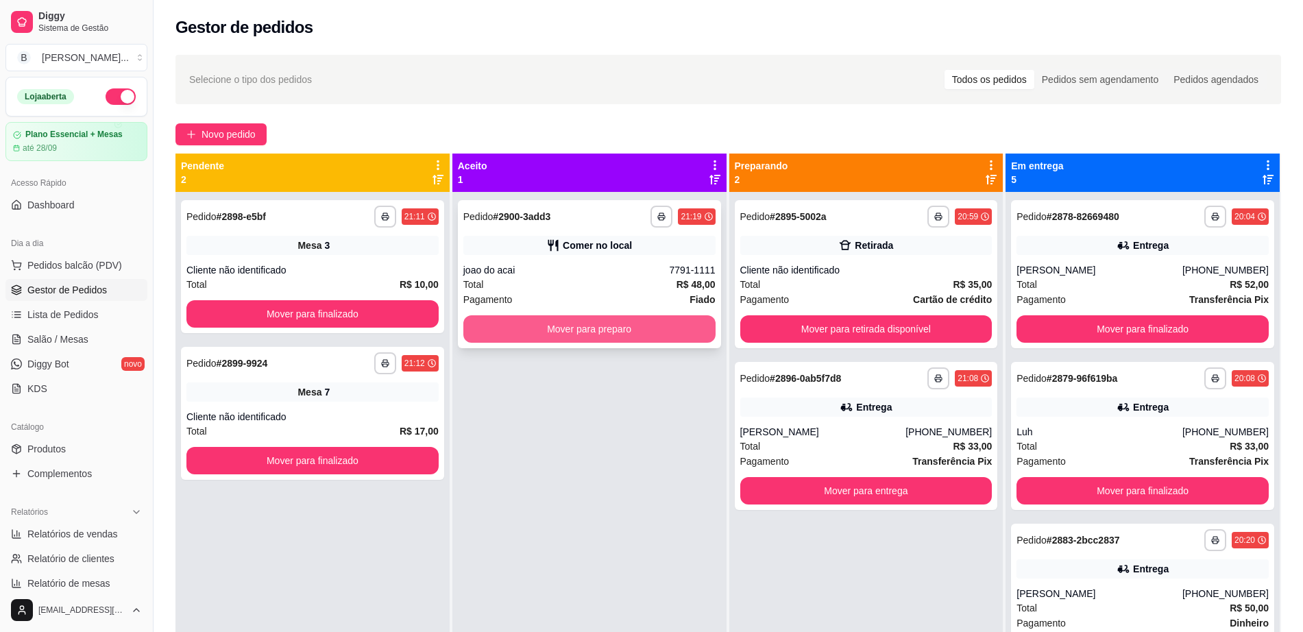
click at [602, 340] on button "Mover para preparo" at bounding box center [590, 328] width 252 height 27
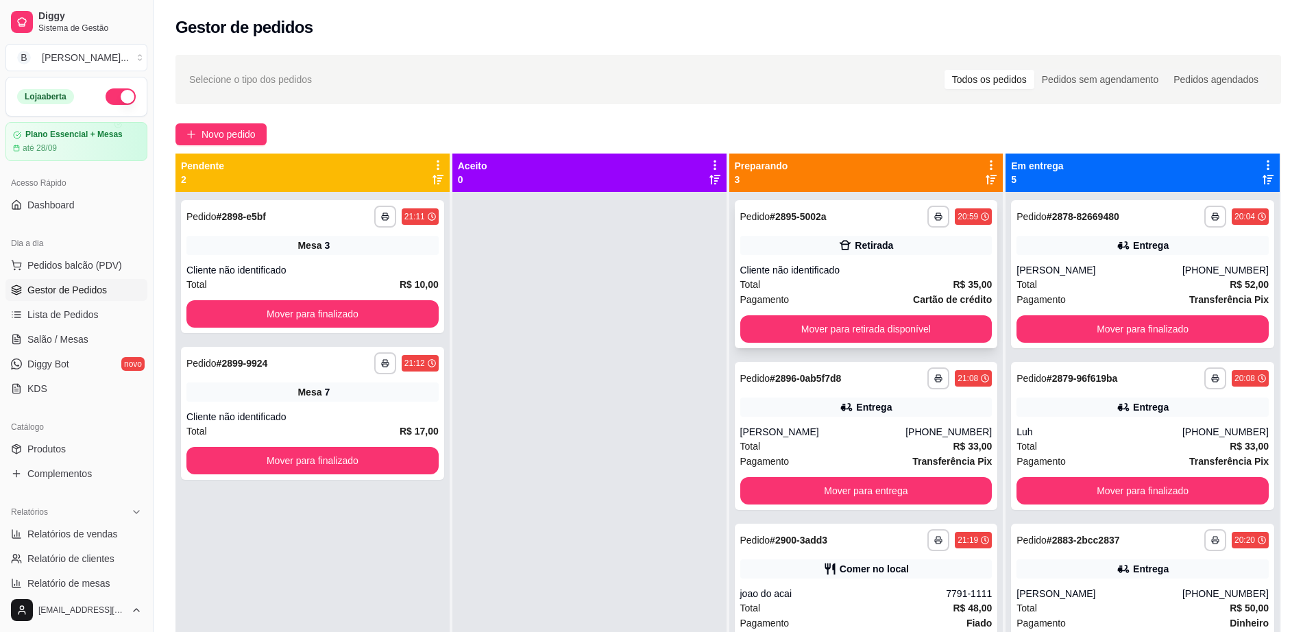
click at [898, 293] on div "Pagamento Cartão de crédito" at bounding box center [867, 299] width 252 height 15
click at [758, 326] on button "Mover para retirada disponível" at bounding box center [867, 328] width 252 height 27
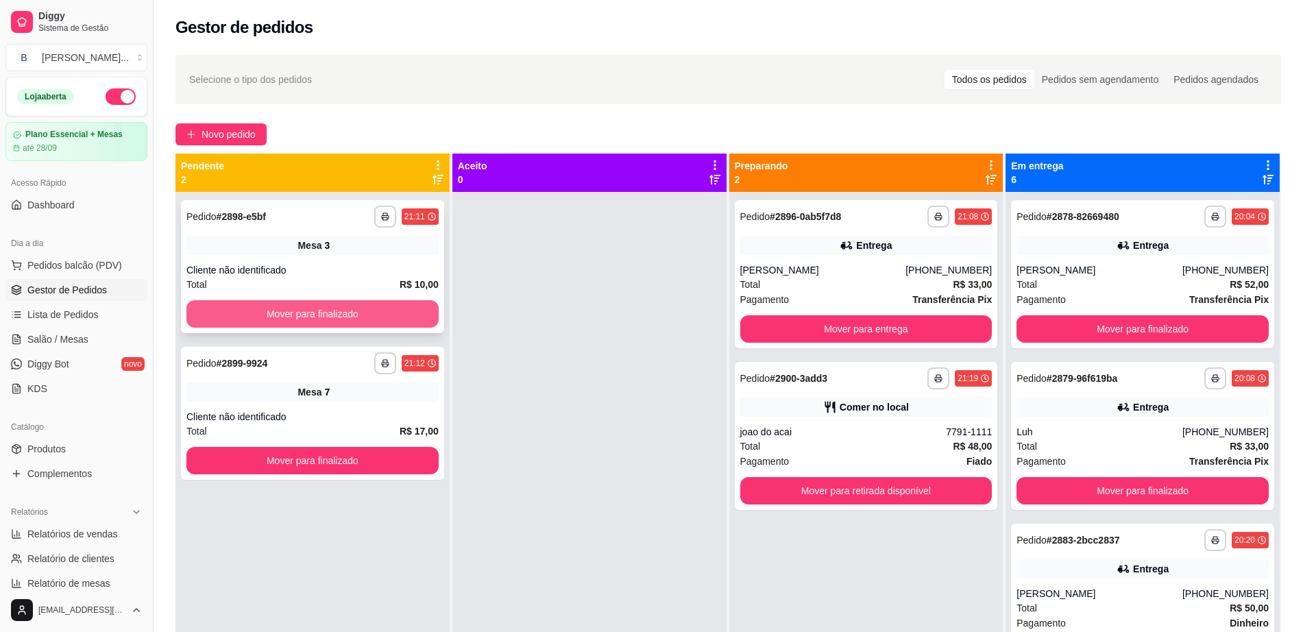
click at [315, 313] on button "Mover para finalizado" at bounding box center [312, 313] width 252 height 27
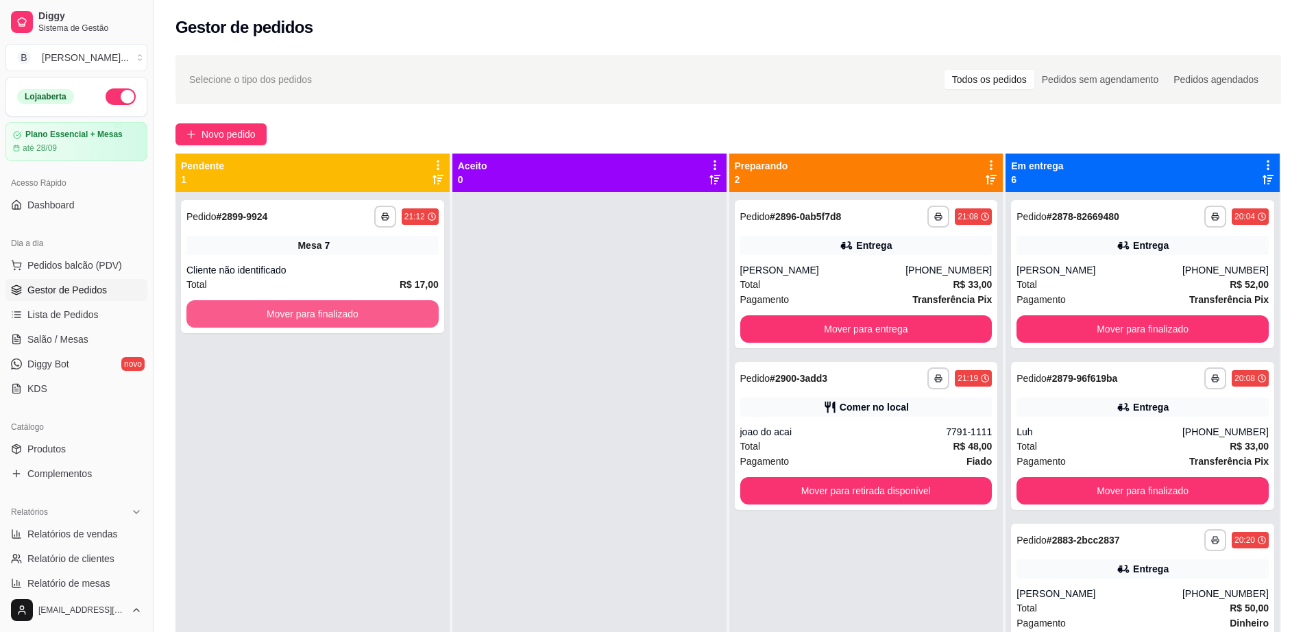
click at [315, 313] on button "Mover para finalizado" at bounding box center [312, 313] width 252 height 27
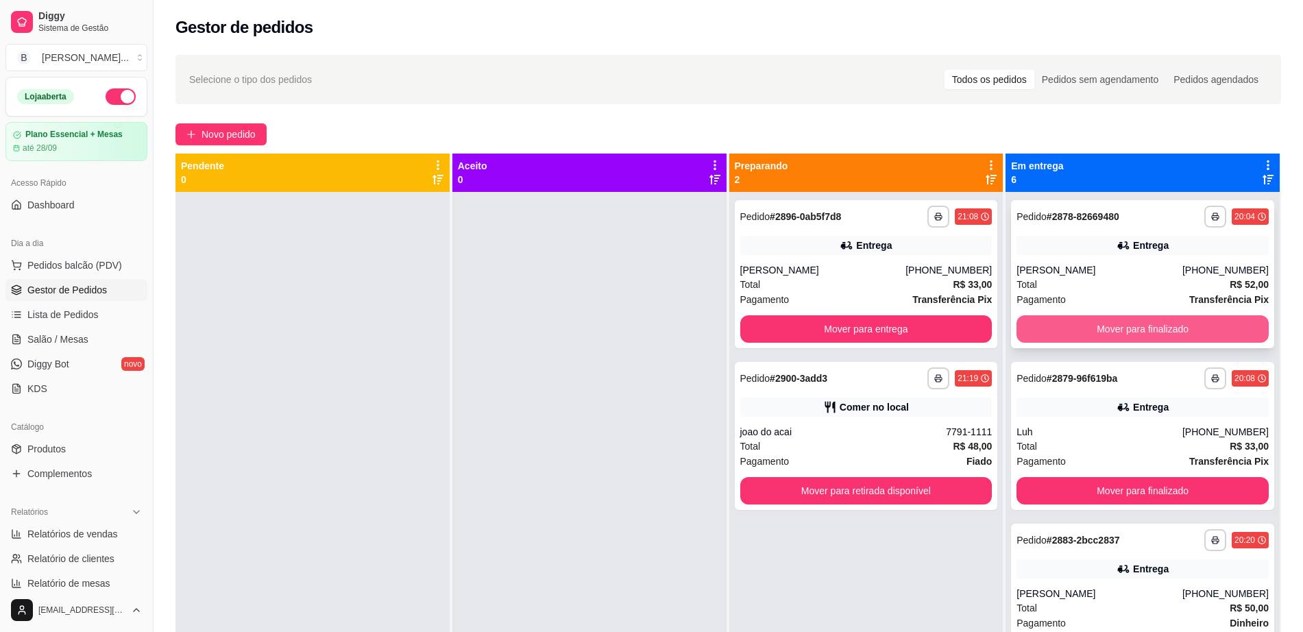
click at [1098, 320] on button "Mover para finalizado" at bounding box center [1143, 328] width 252 height 27
click at [1095, 324] on button "Mover para finalizado" at bounding box center [1143, 329] width 245 height 27
click at [1095, 324] on button "Mover para finalizado" at bounding box center [1143, 328] width 252 height 27
click at [1095, 324] on button "Mover para finalizado" at bounding box center [1143, 329] width 245 height 27
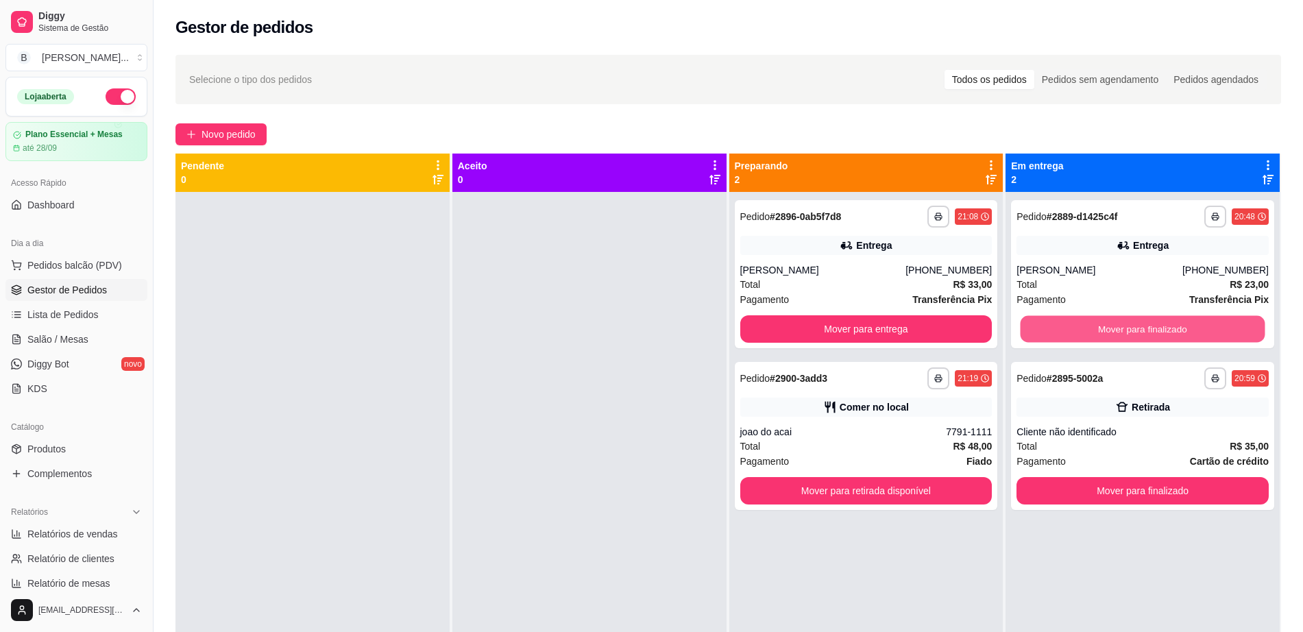
click at [1095, 324] on button "Mover para finalizado" at bounding box center [1143, 329] width 245 height 27
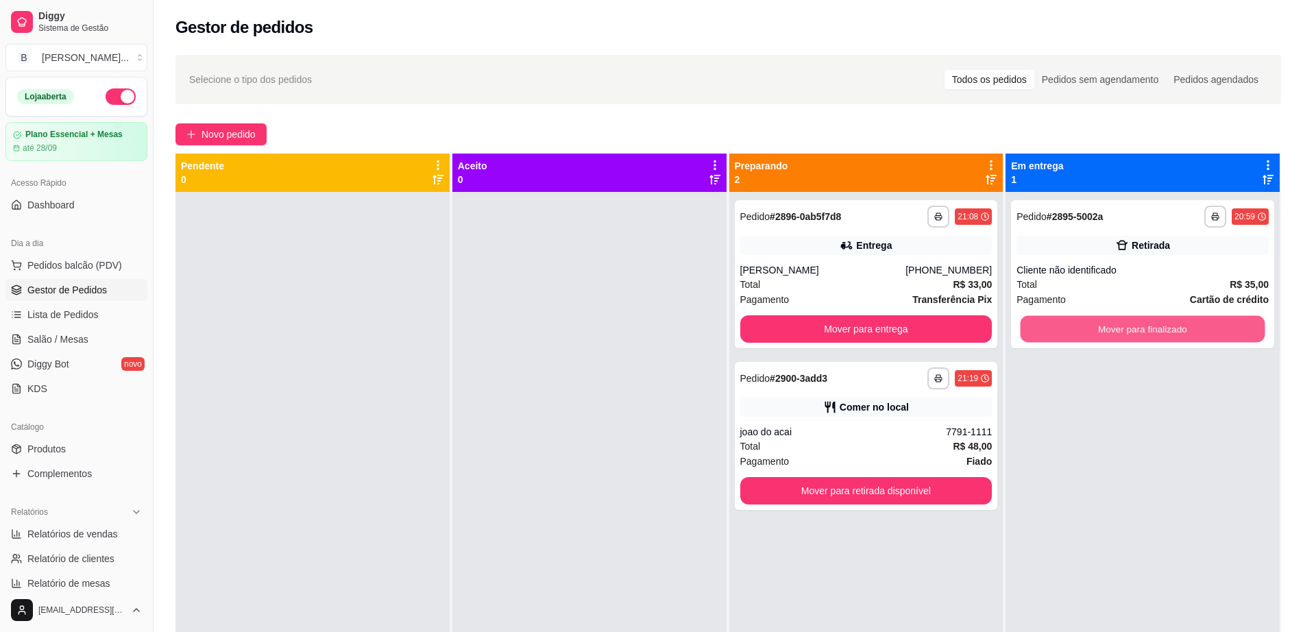
click at [1095, 324] on button "Mover para finalizado" at bounding box center [1143, 329] width 245 height 27
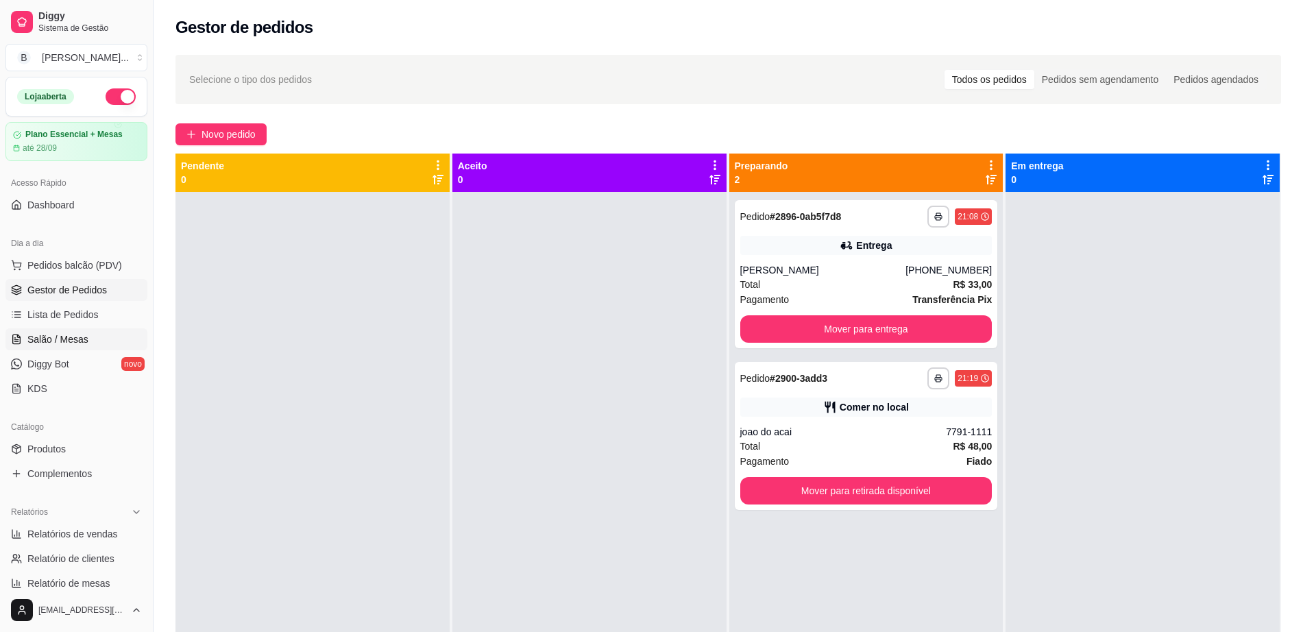
click at [93, 339] on link "Salão / Mesas" at bounding box center [76, 339] width 142 height 22
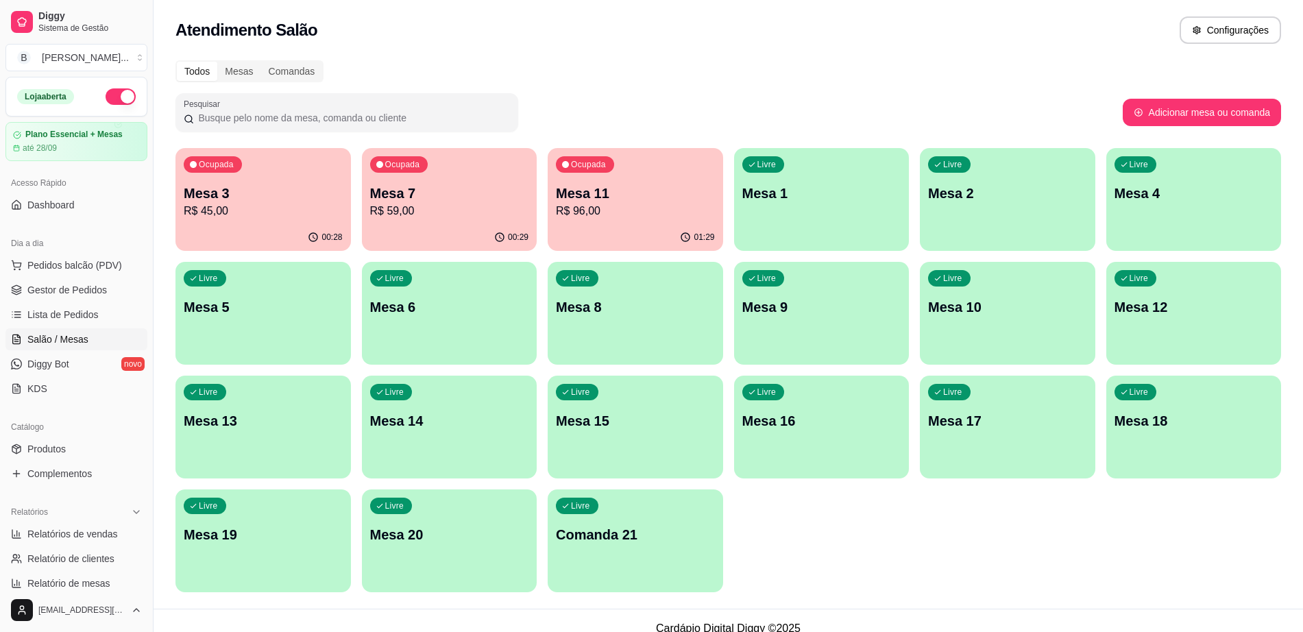
click at [413, 221] on div "Ocupada Mesa 7 R$ 59,00" at bounding box center [450, 186] width 176 height 76
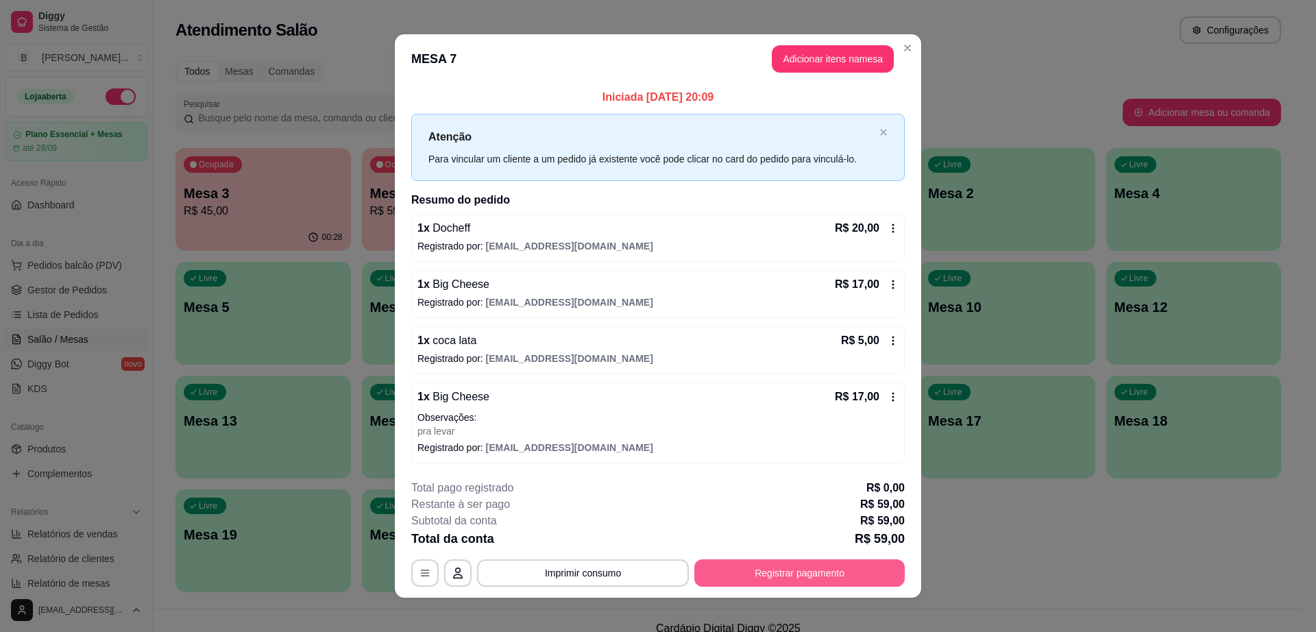
click at [757, 581] on button "Registrar pagamento" at bounding box center [800, 572] width 210 height 27
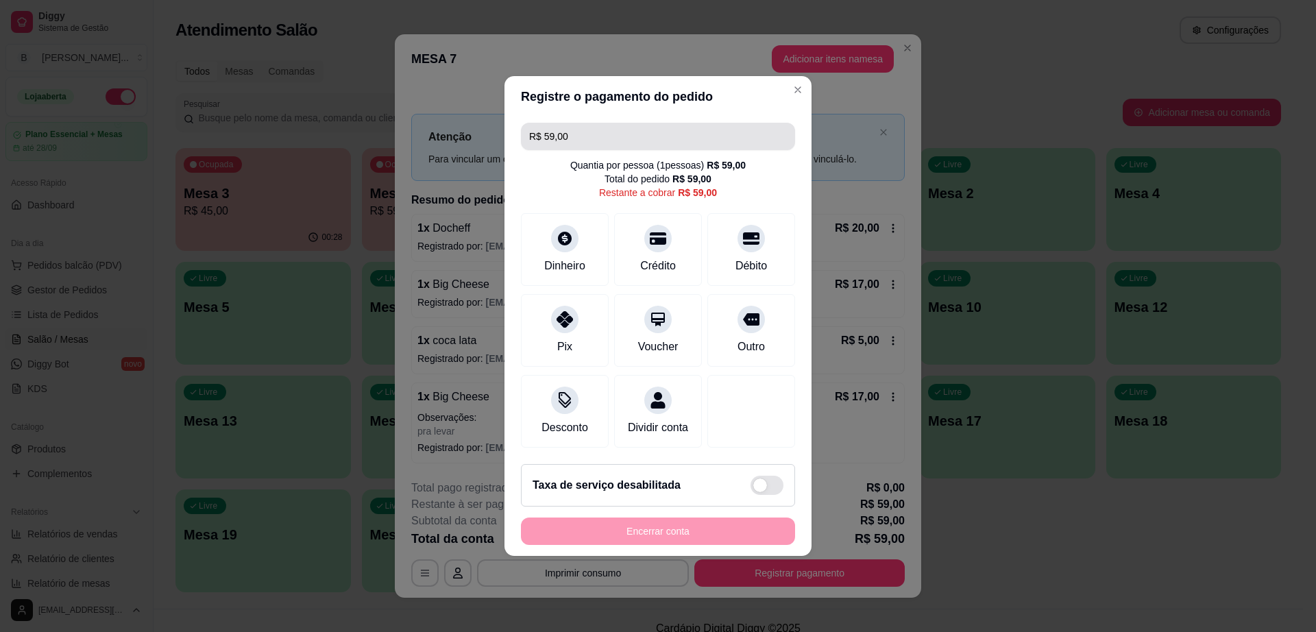
click at [668, 134] on input "R$ 59,00" at bounding box center [658, 136] width 258 height 27
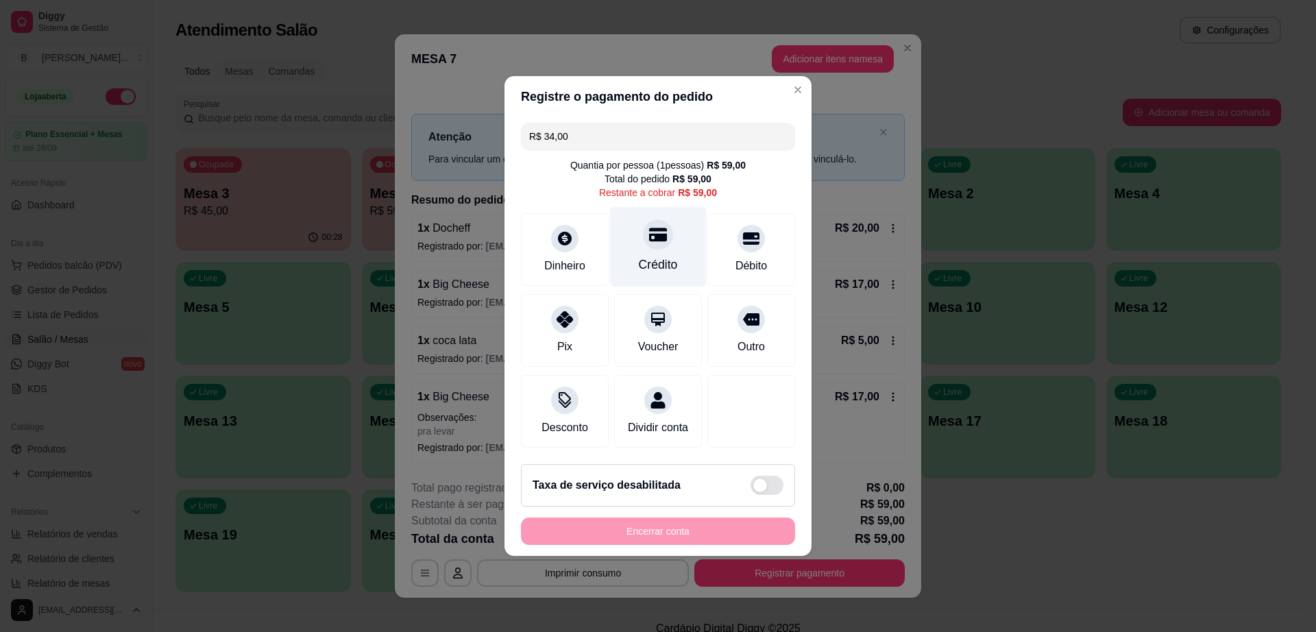
click at [631, 249] on div "Crédito" at bounding box center [658, 247] width 97 height 80
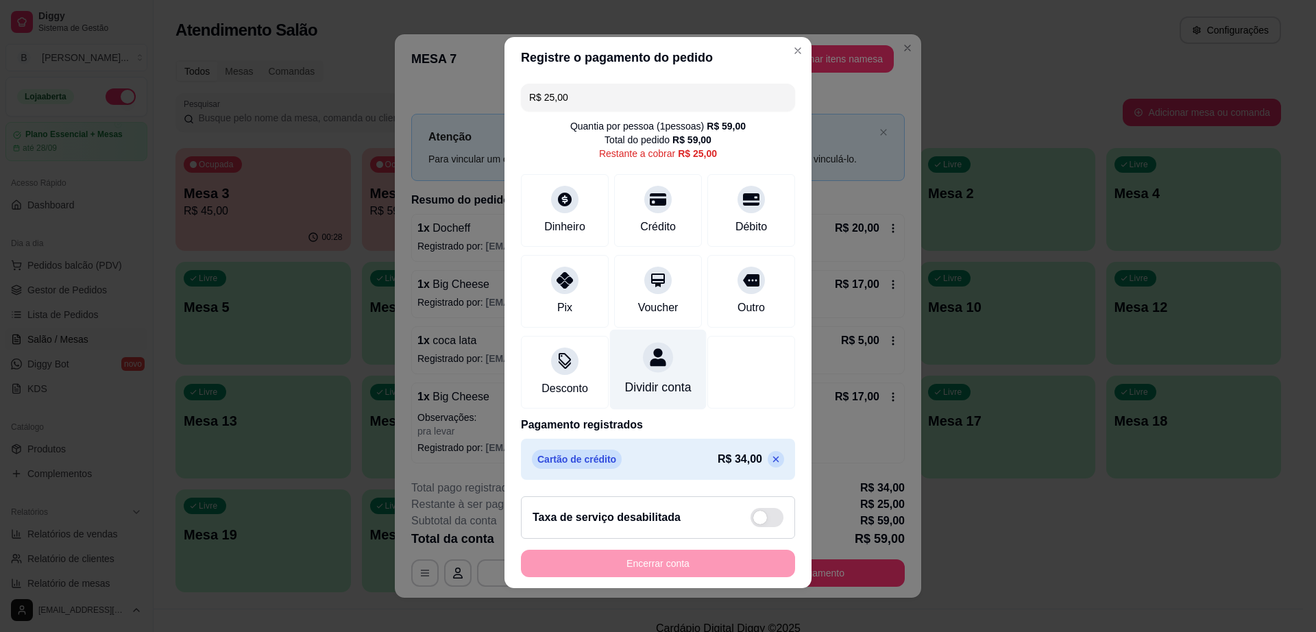
scroll to position [12, 0]
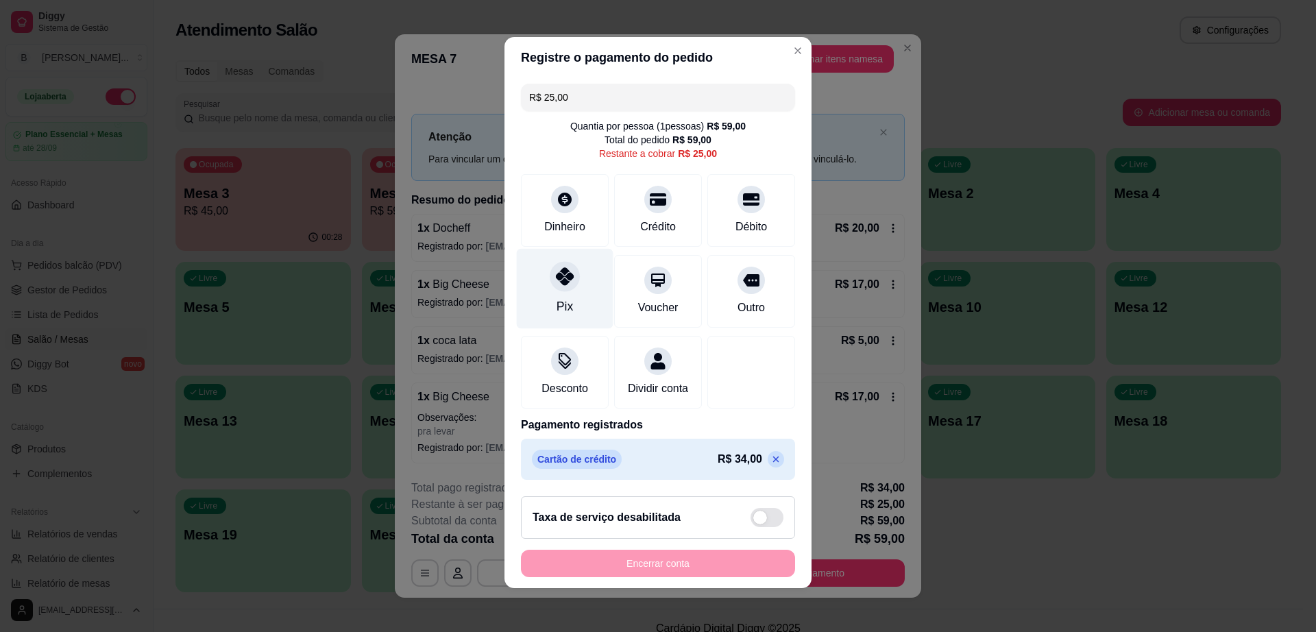
click at [556, 267] on icon at bounding box center [565, 276] width 18 height 18
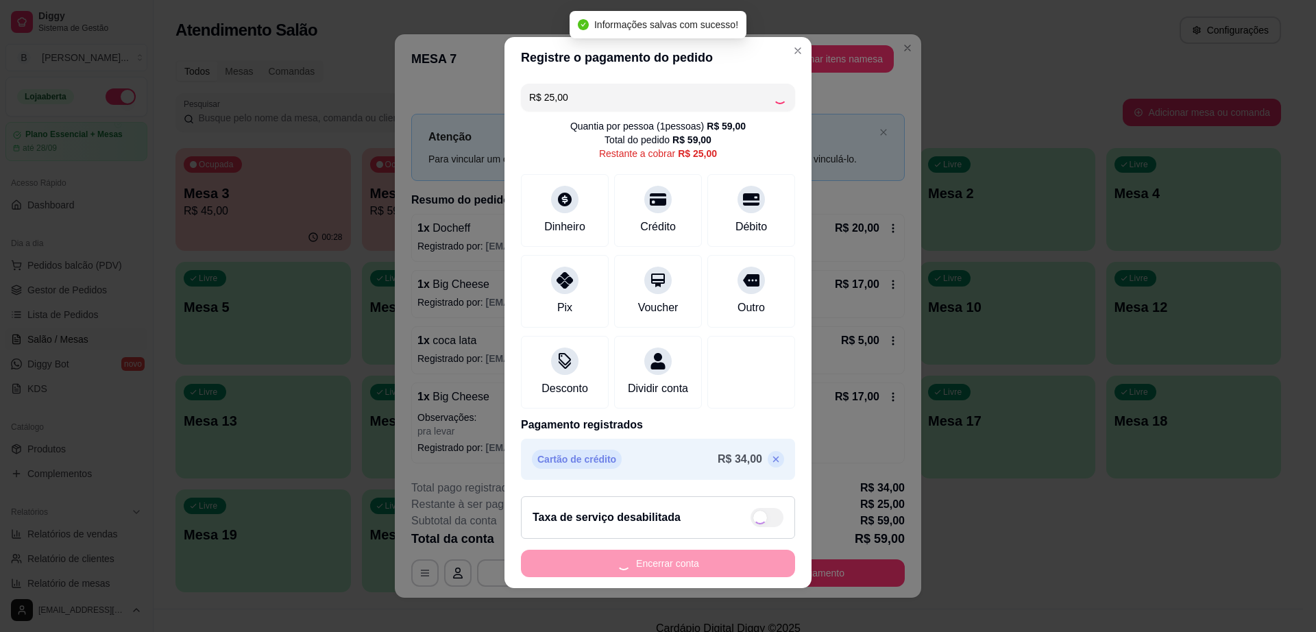
type input "R$ 0,00"
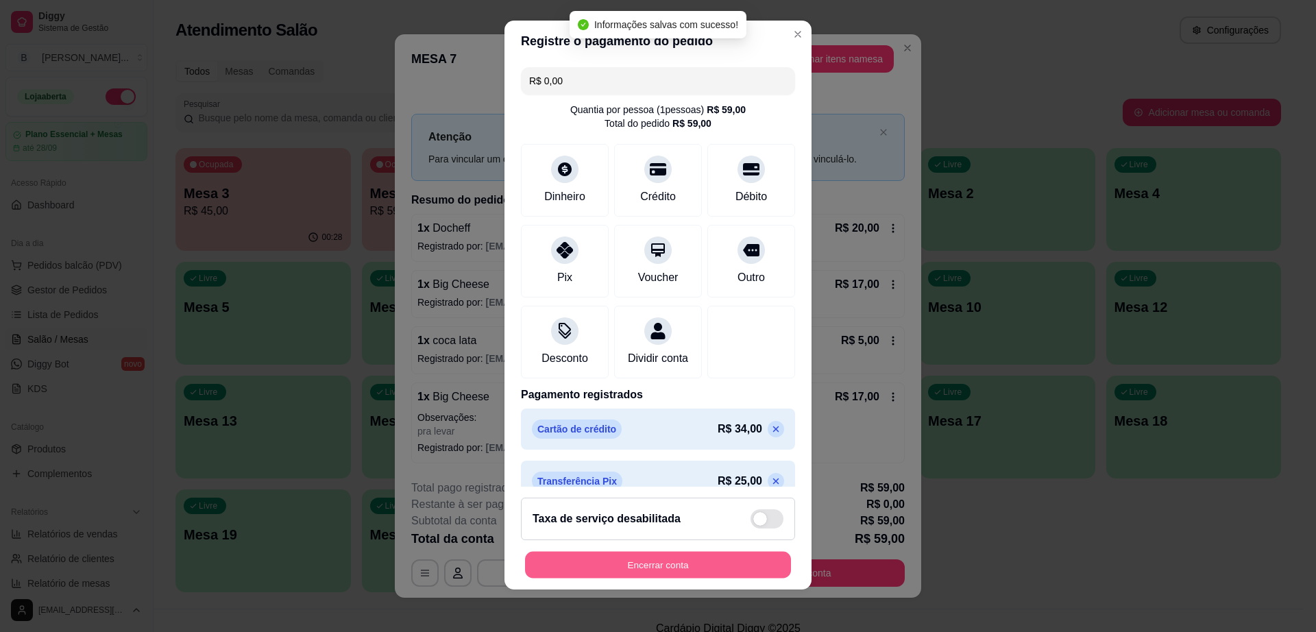
click at [715, 566] on button "Encerrar conta" at bounding box center [658, 565] width 266 height 27
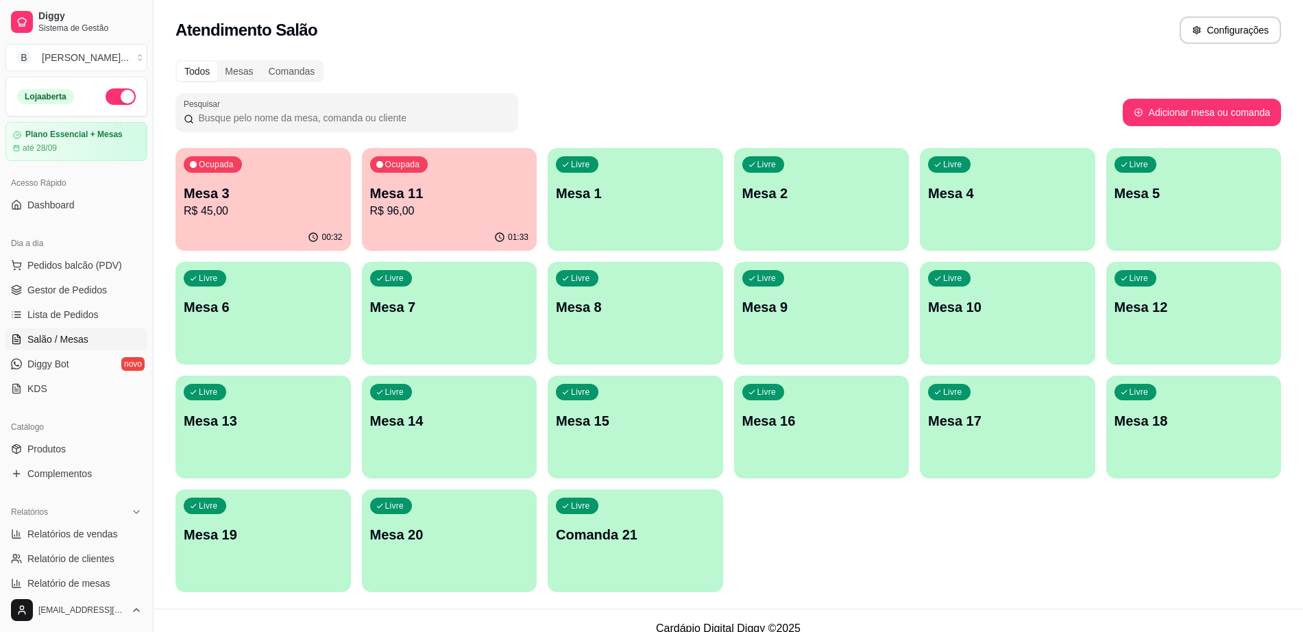
click at [431, 238] on div "01:33" at bounding box center [450, 237] width 176 height 27
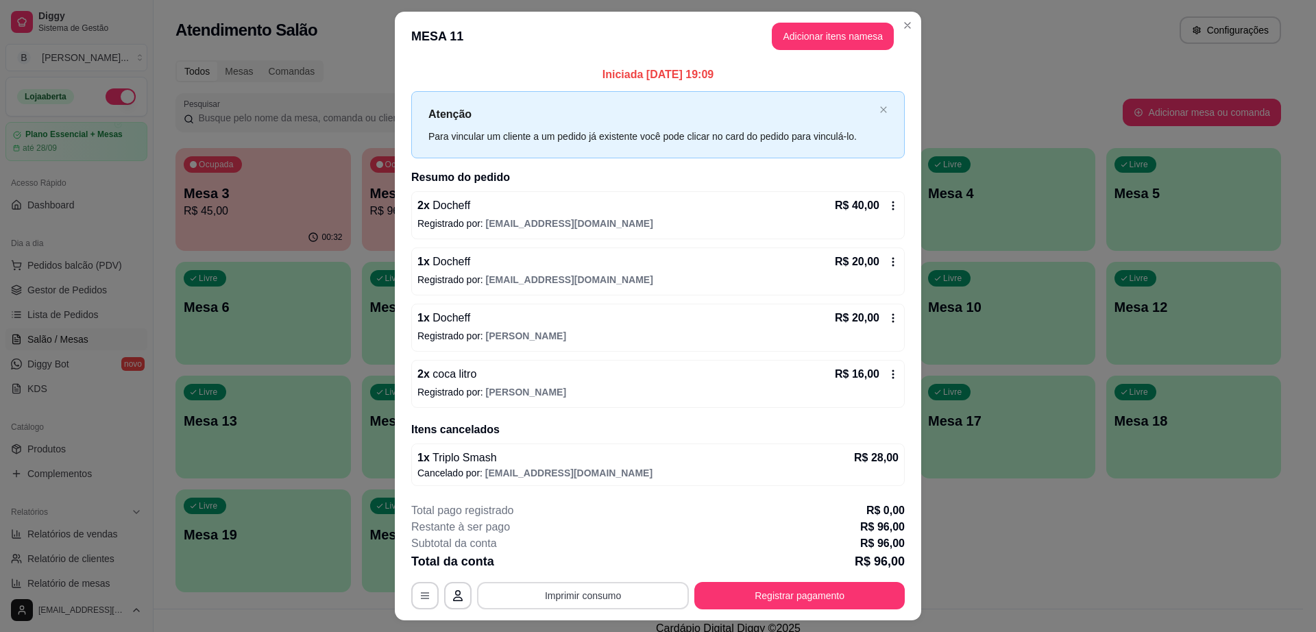
click at [536, 590] on button "Imprimir consumo" at bounding box center [583, 595] width 212 height 27
click at [553, 568] on button "Impressora" at bounding box center [581, 563] width 96 height 21
click at [537, 577] on div "**********" at bounding box center [658, 556] width 494 height 107
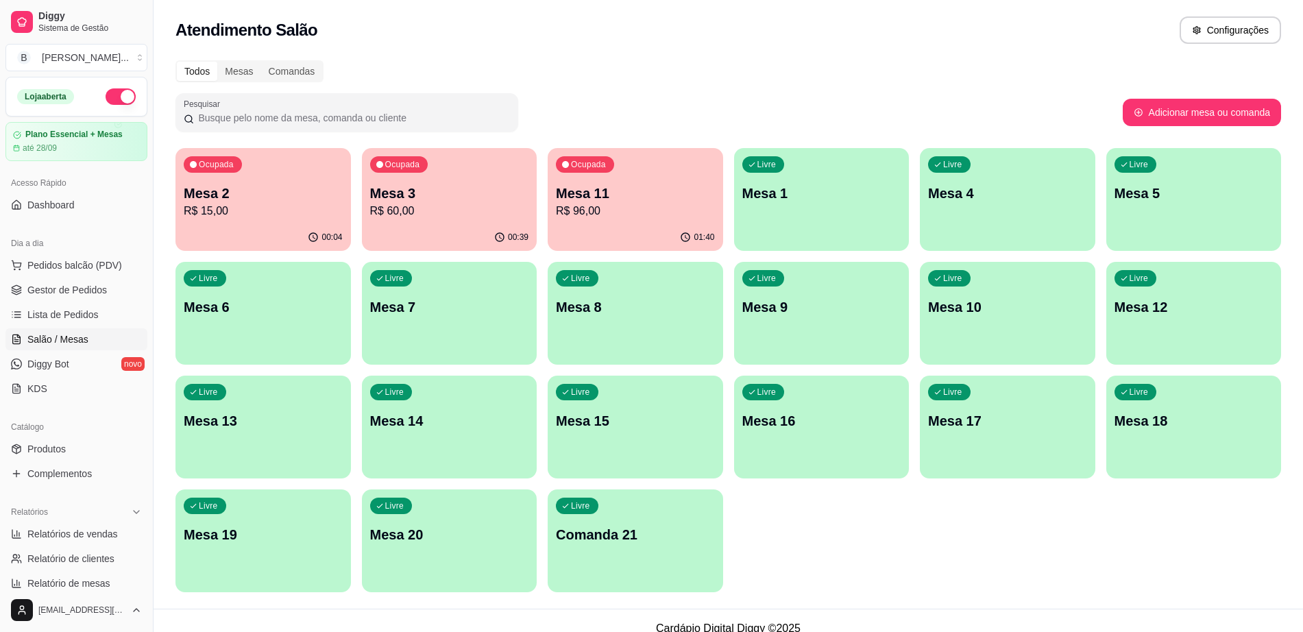
click at [313, 205] on p "R$ 15,00" at bounding box center [263, 211] width 159 height 16
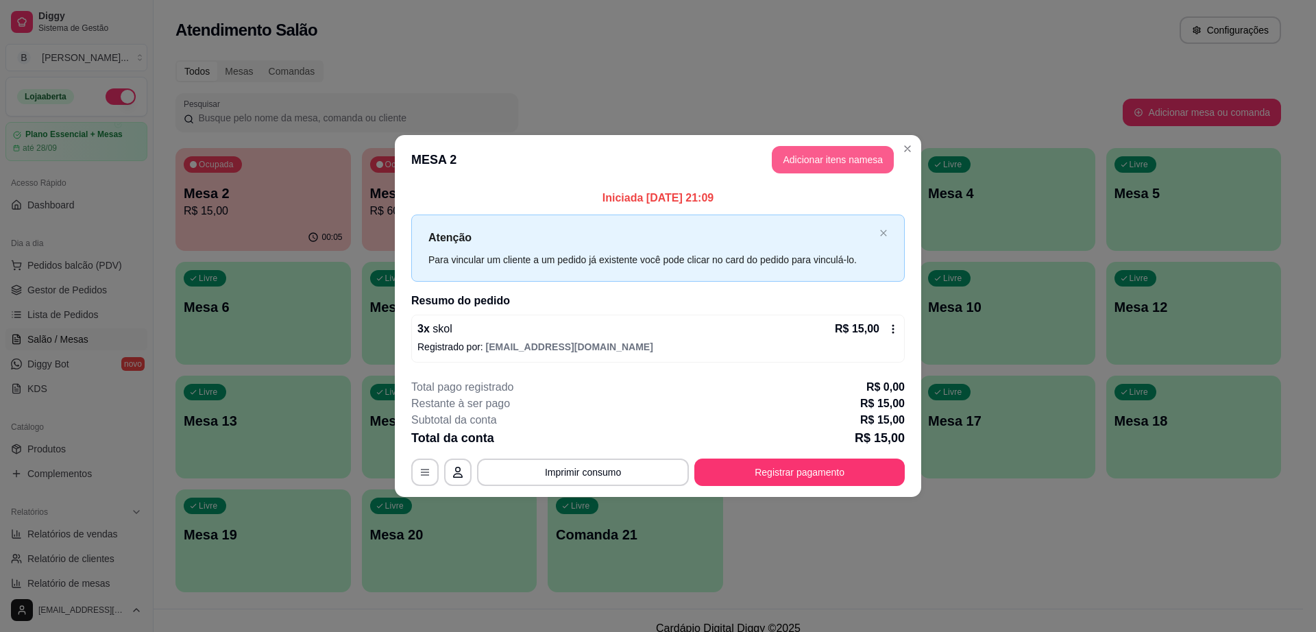
click at [829, 161] on button "Adicionar itens na mesa" at bounding box center [833, 159] width 122 height 27
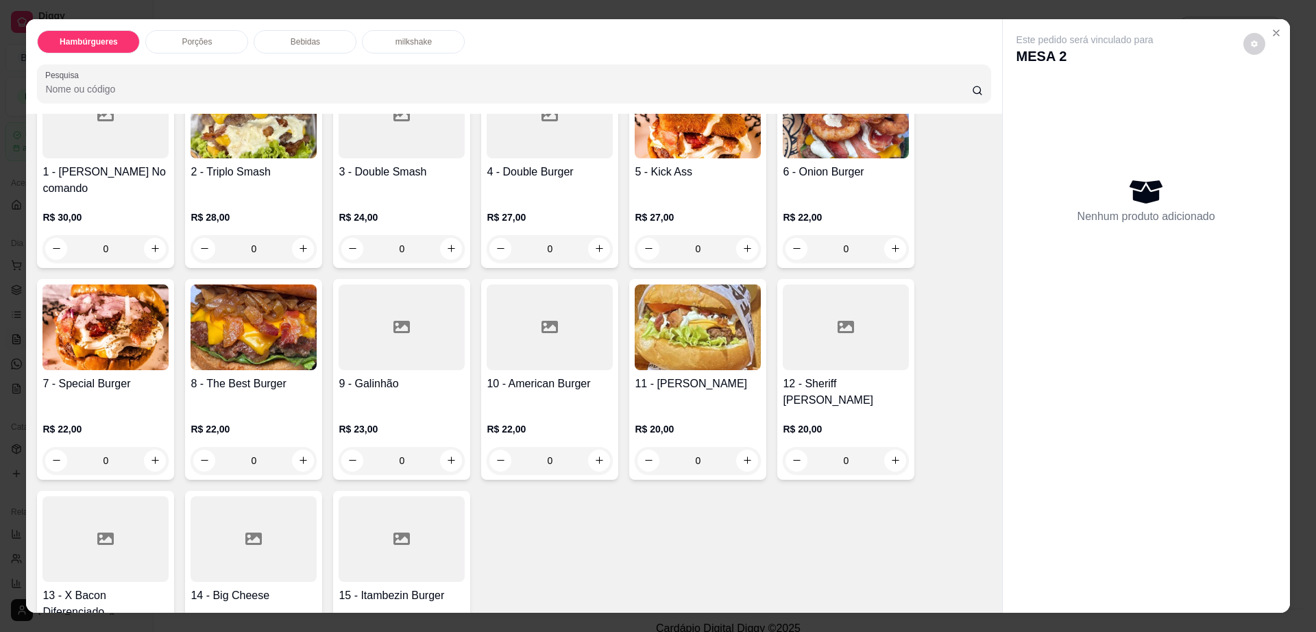
scroll to position [171, 0]
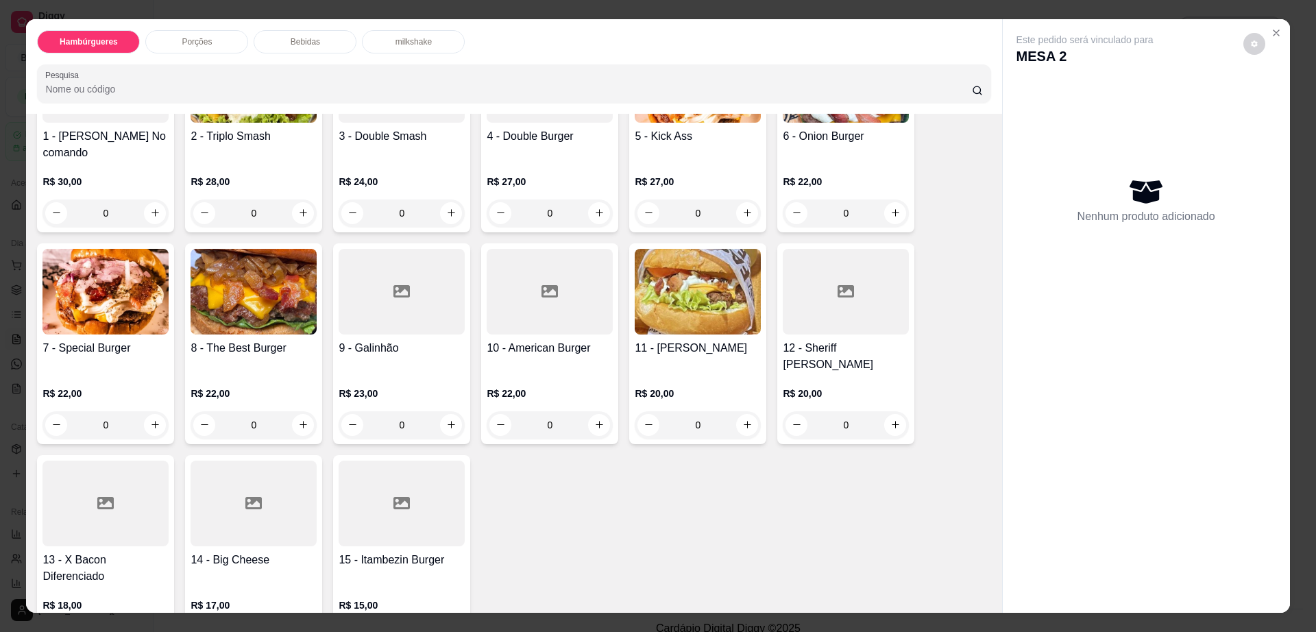
click at [108, 484] on div at bounding box center [106, 504] width 126 height 86
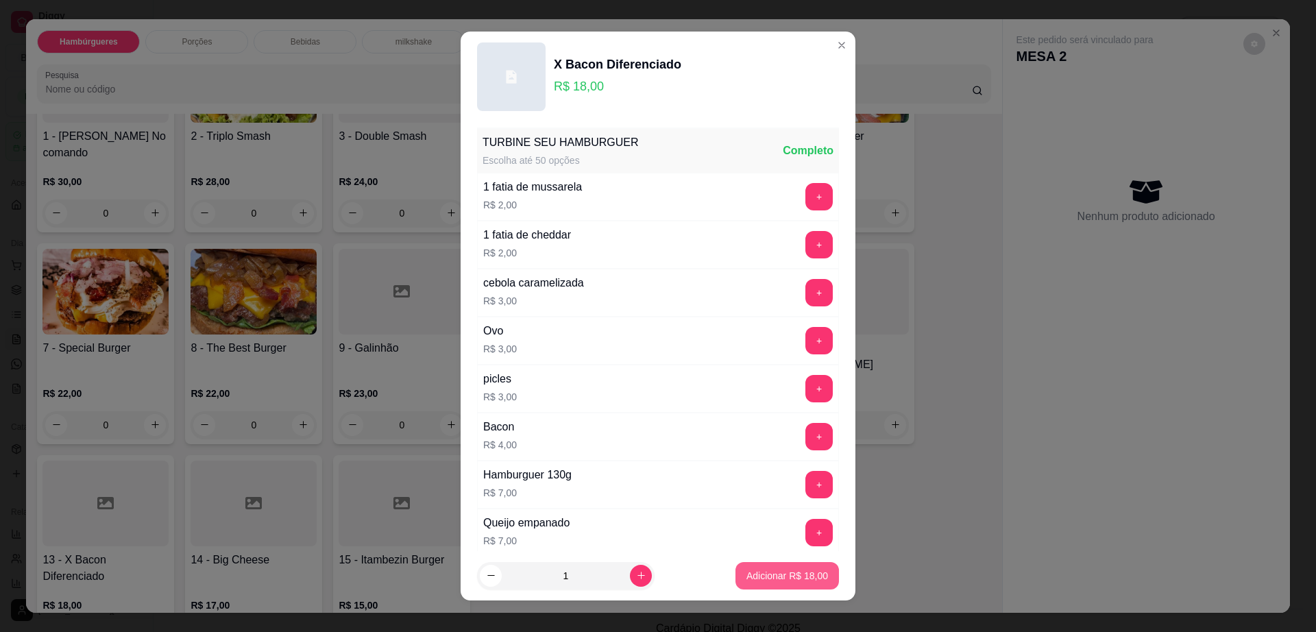
click at [780, 580] on p "Adicionar R$ 18,00" at bounding box center [788, 576] width 82 height 14
type input "1"
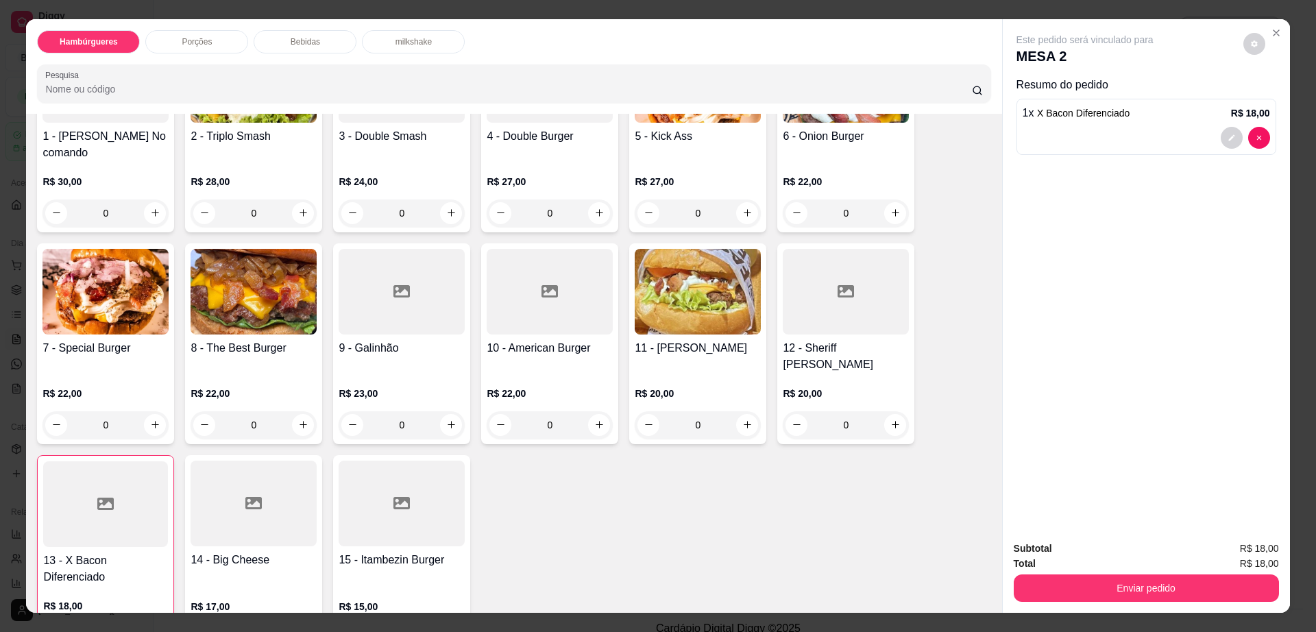
click at [1165, 306] on div "Este pedido será vinculado para MESA 2 Resumo do pedido 1 x X Bacon Diferenciad…" at bounding box center [1146, 275] width 287 height 512
click at [437, 260] on div at bounding box center [402, 292] width 126 height 86
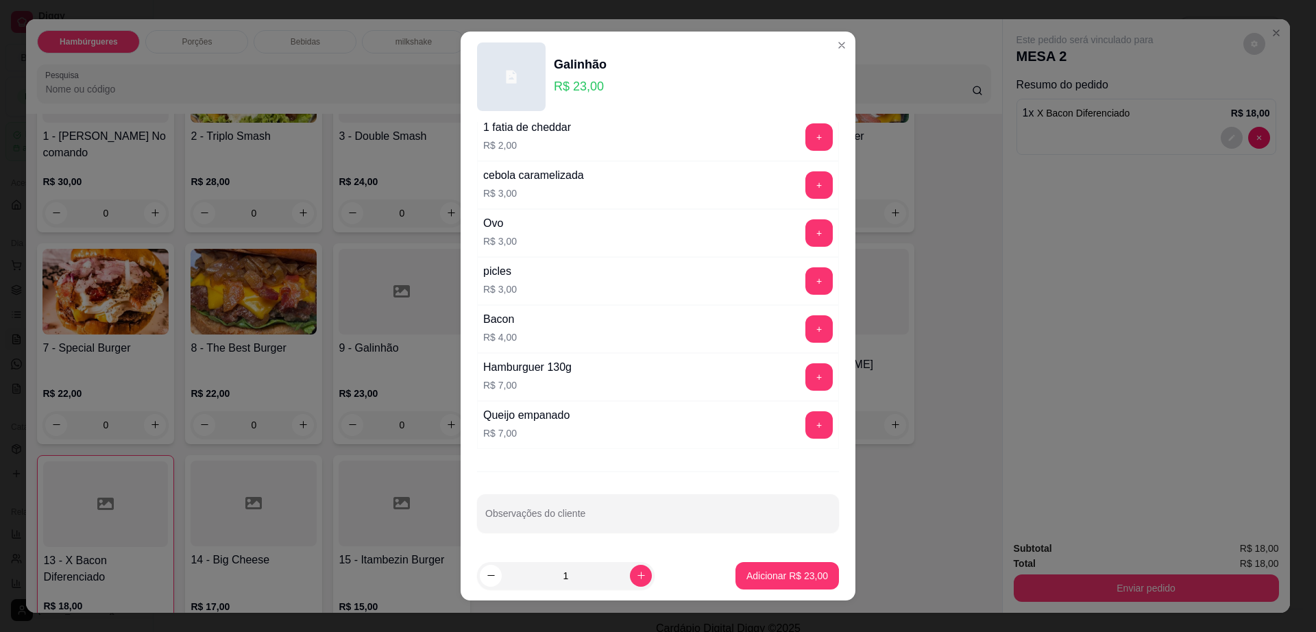
scroll to position [108, 0]
click at [775, 581] on p "Adicionar R$ 23,00" at bounding box center [788, 575] width 80 height 13
type input "1"
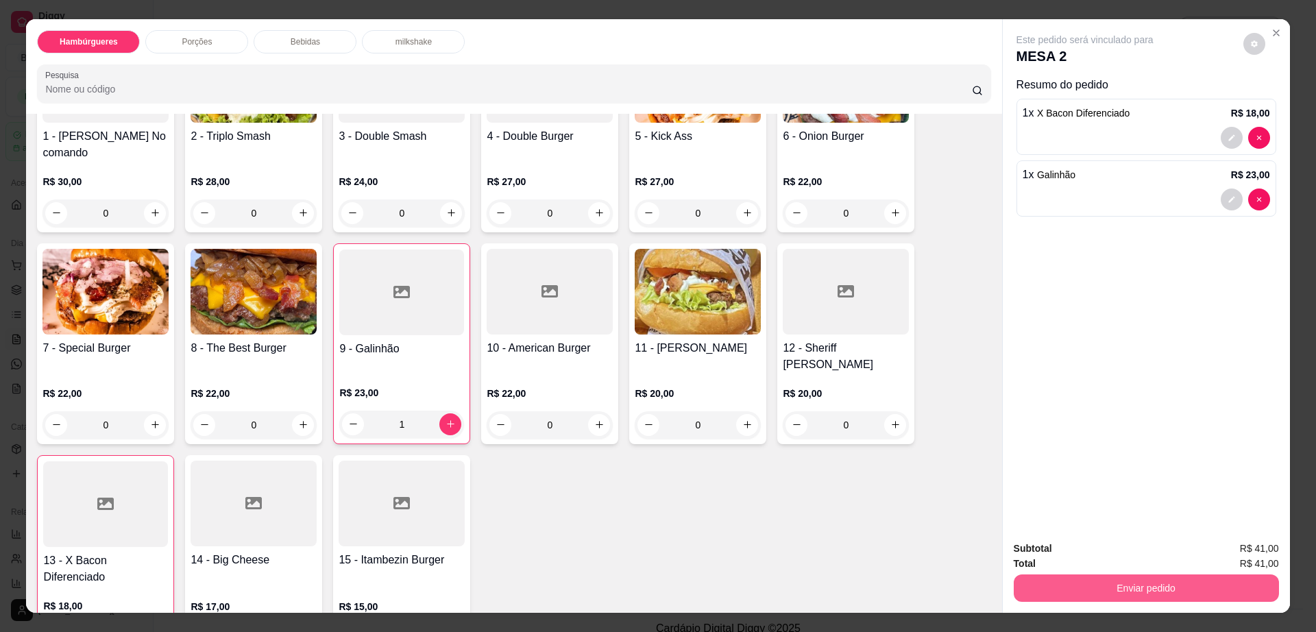
click at [1199, 586] on button "Enviar pedido" at bounding box center [1146, 588] width 265 height 27
click at [1144, 559] on button "Não registrar e enviar pedido" at bounding box center [1100, 554] width 139 height 25
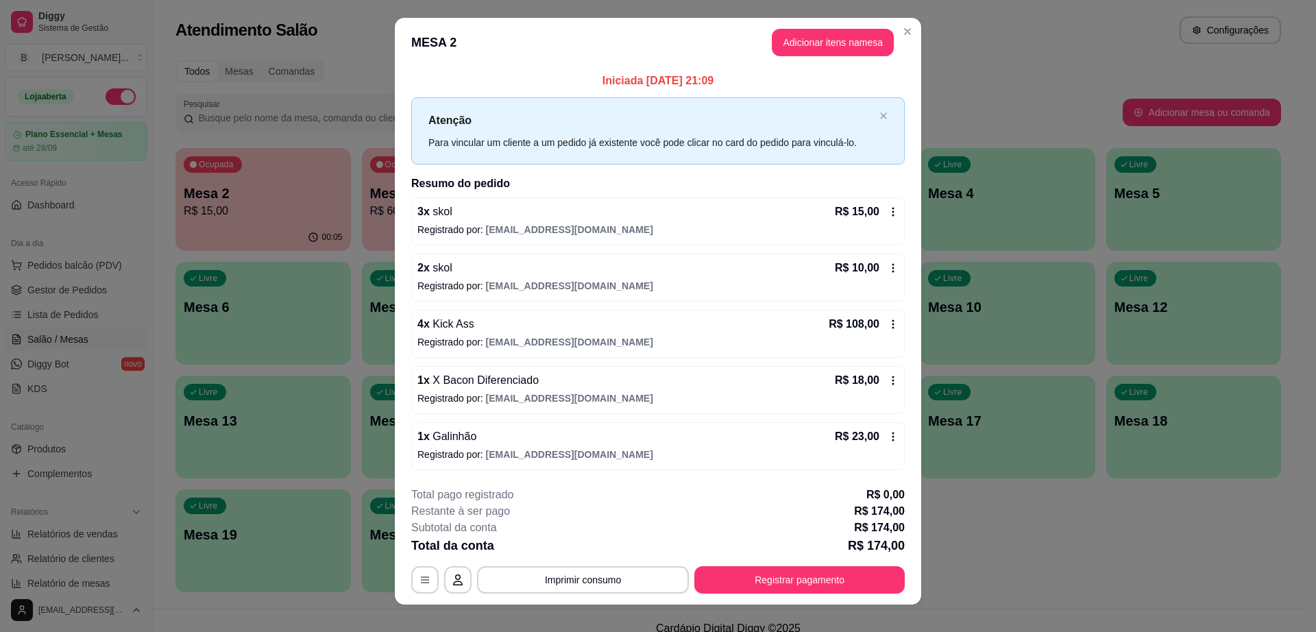
scroll to position [0, 0]
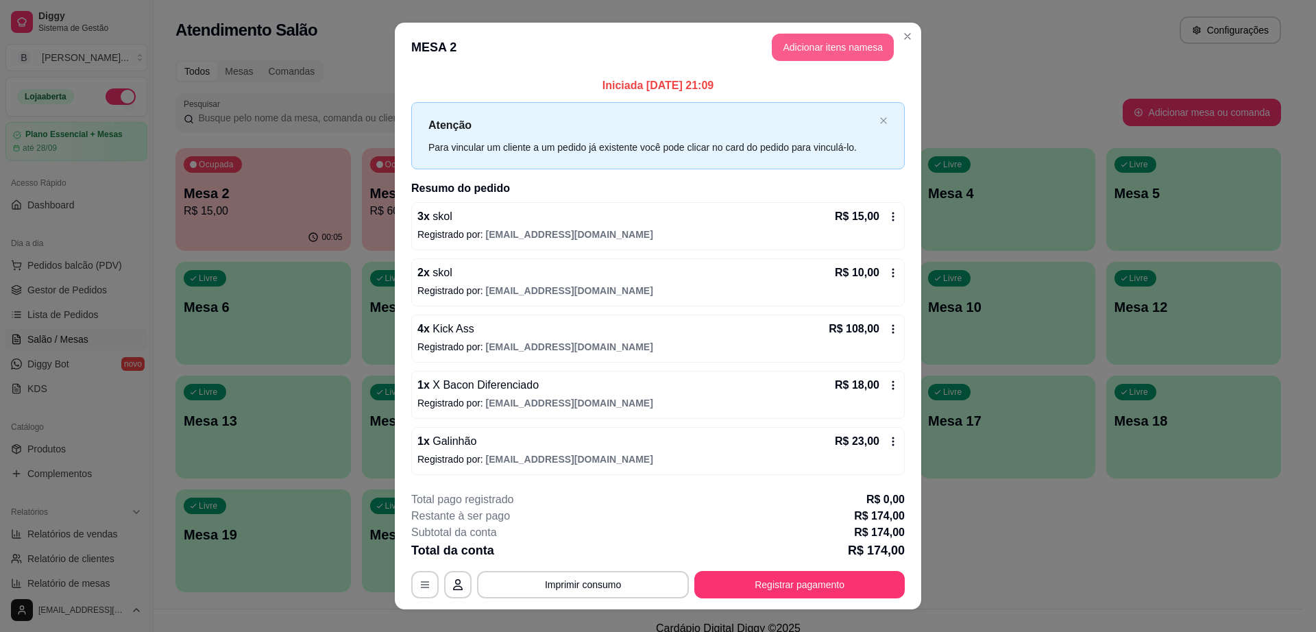
click at [867, 43] on button "Adicionar itens na mesa" at bounding box center [833, 47] width 122 height 27
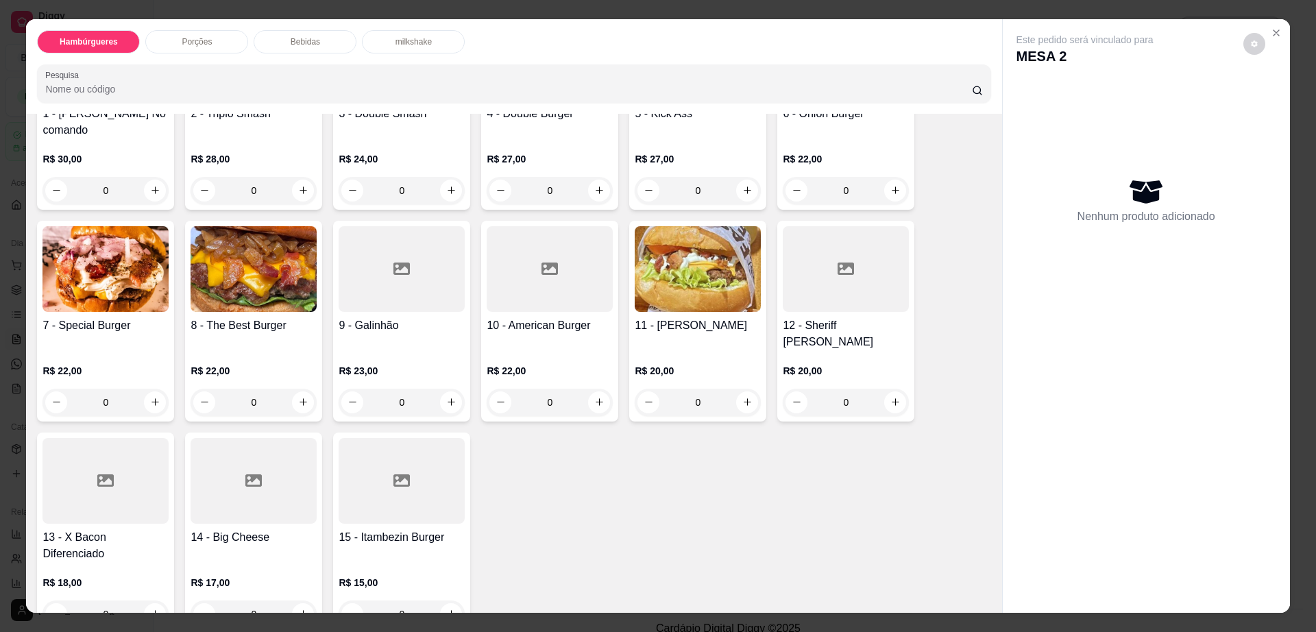
scroll to position [257, 0]
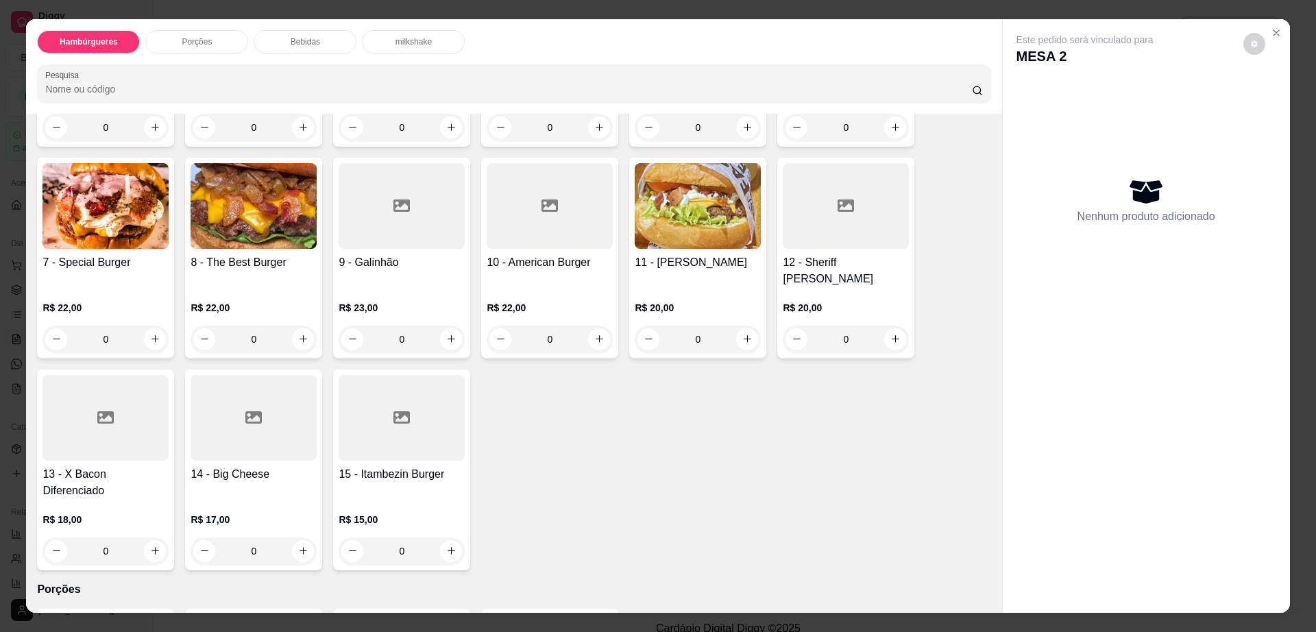
click at [327, 30] on div "Bebidas" at bounding box center [305, 41] width 103 height 23
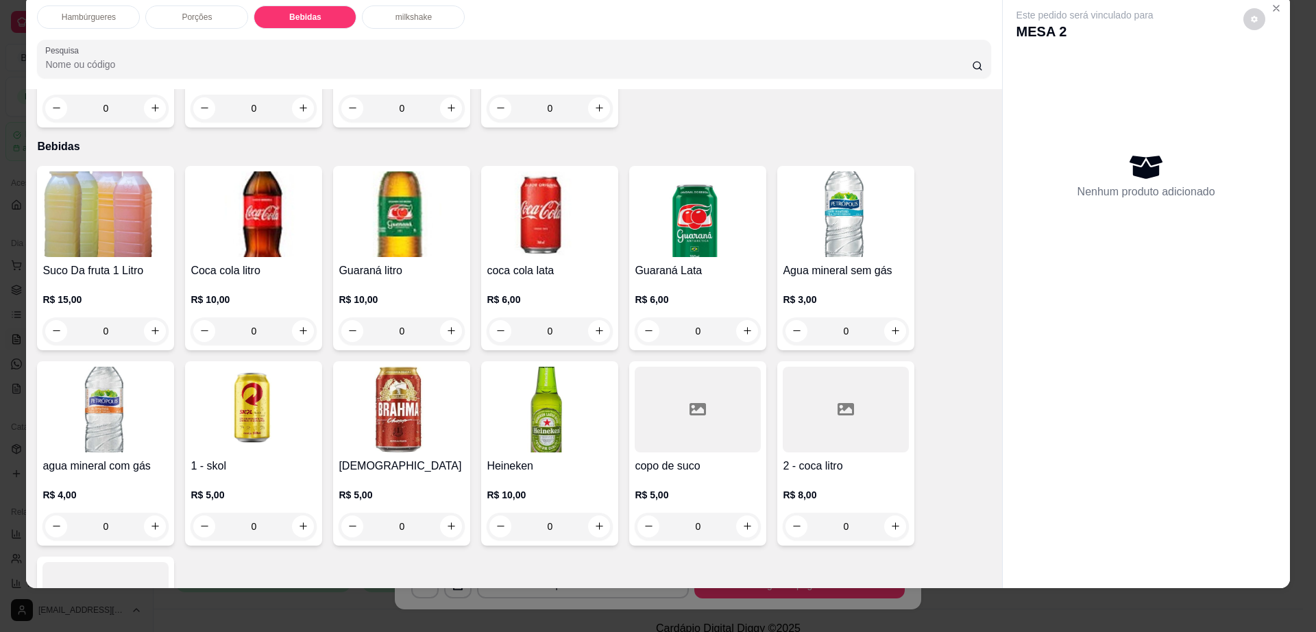
click at [211, 21] on div "Porções" at bounding box center [196, 16] width 103 height 23
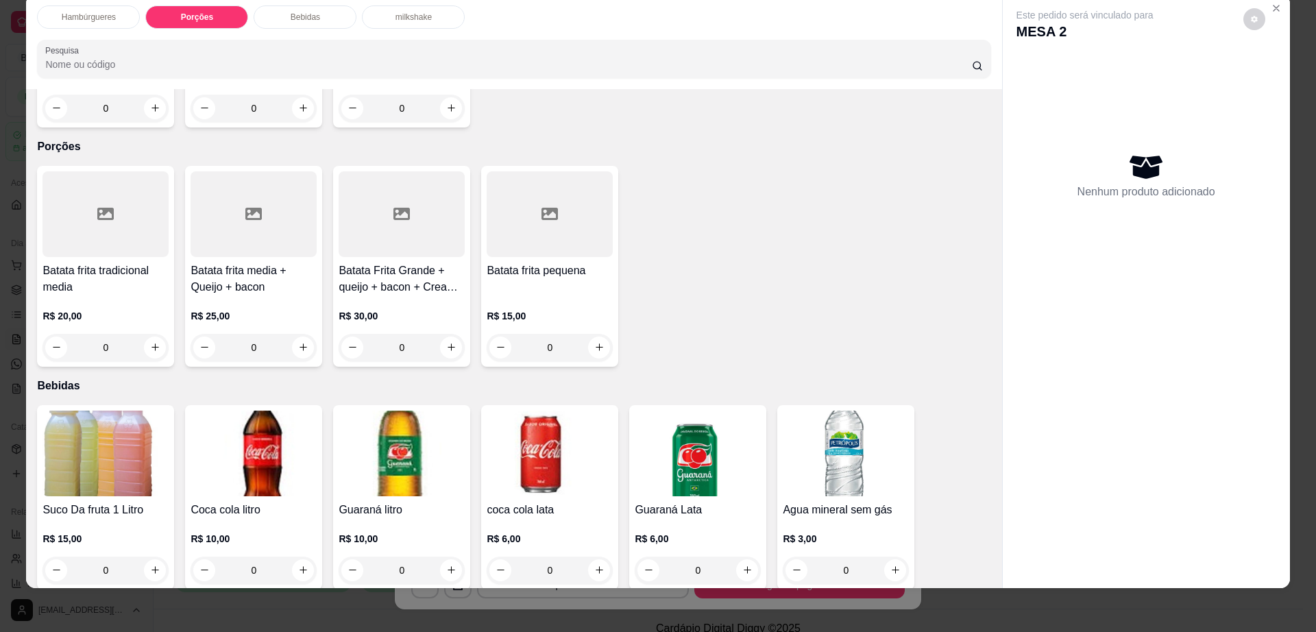
click at [226, 193] on div at bounding box center [254, 214] width 126 height 86
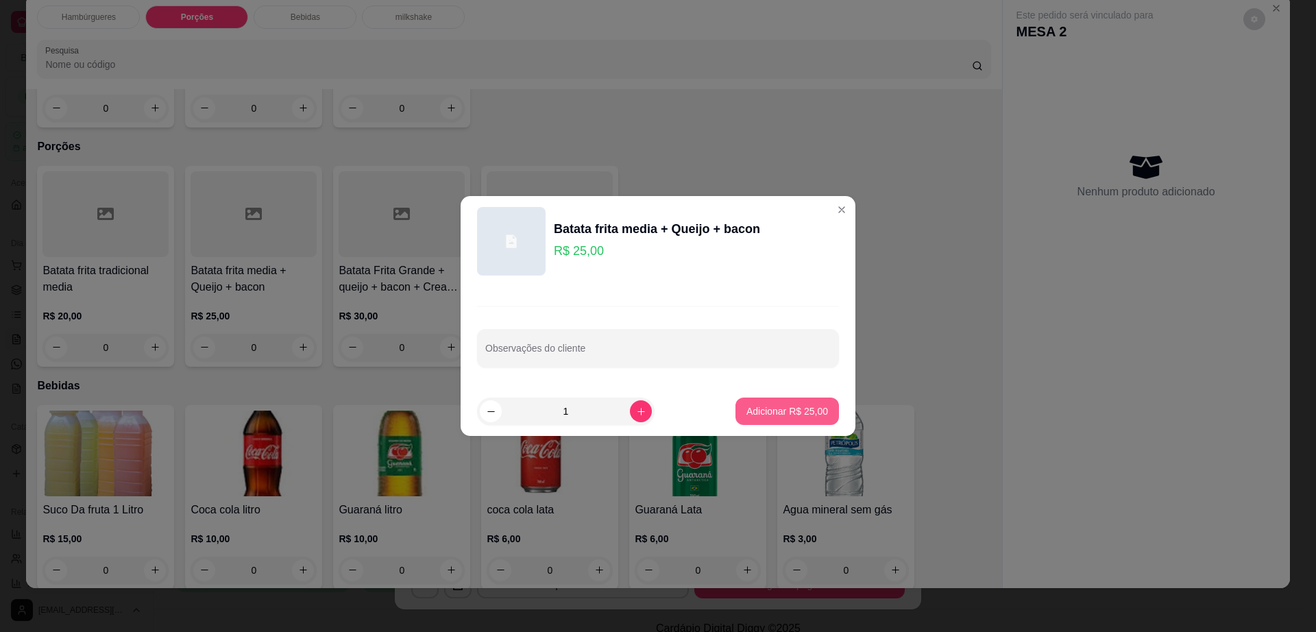
click at [758, 409] on p "Adicionar R$ 25,00" at bounding box center [788, 412] width 82 height 14
type input "1"
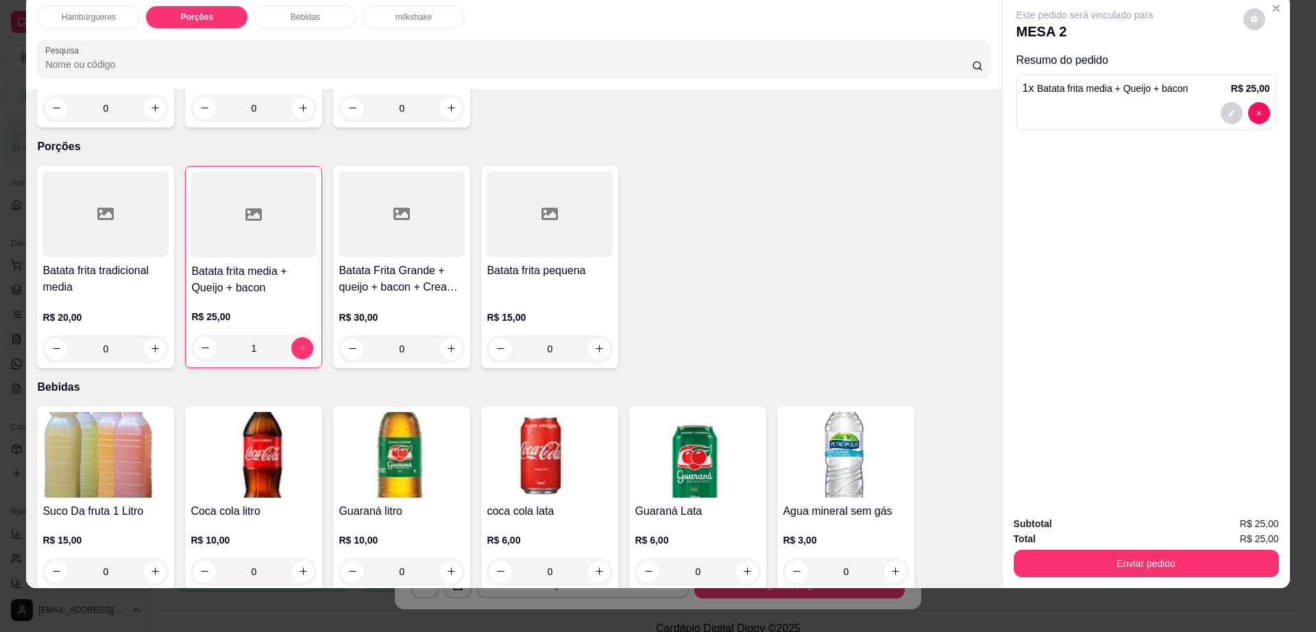
click at [1251, 20] on icon "decrease-product-quantity" at bounding box center [1254, 19] width 7 height 7
click at [1055, 555] on button "Enviar pedido" at bounding box center [1146, 563] width 265 height 27
click at [1055, 555] on button "Enviar pedido" at bounding box center [1146, 564] width 257 height 27
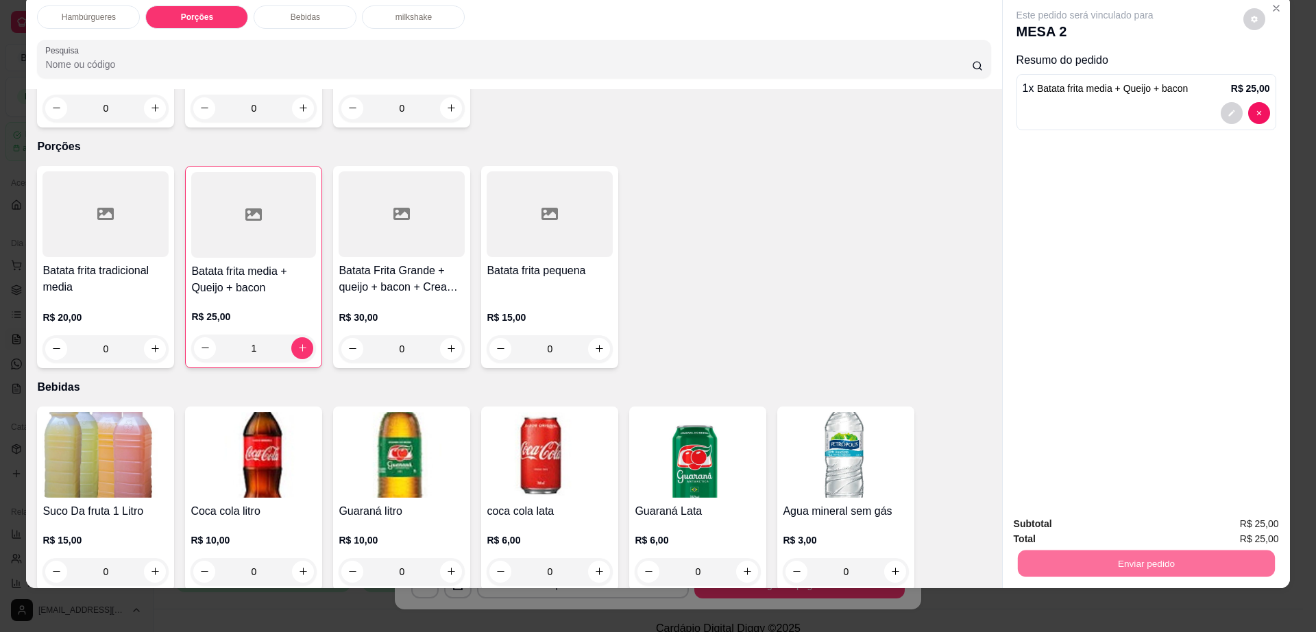
click at [1054, 528] on button "Não registrar e enviar pedido" at bounding box center [1099, 530] width 143 height 26
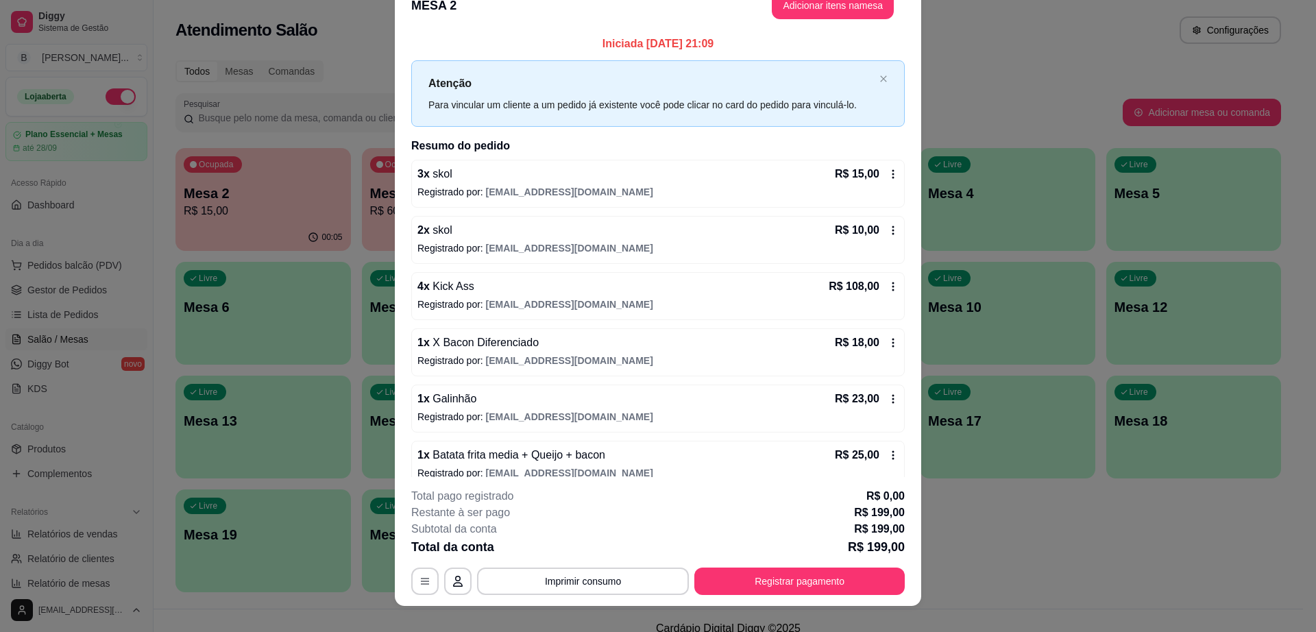
scroll to position [40, 0]
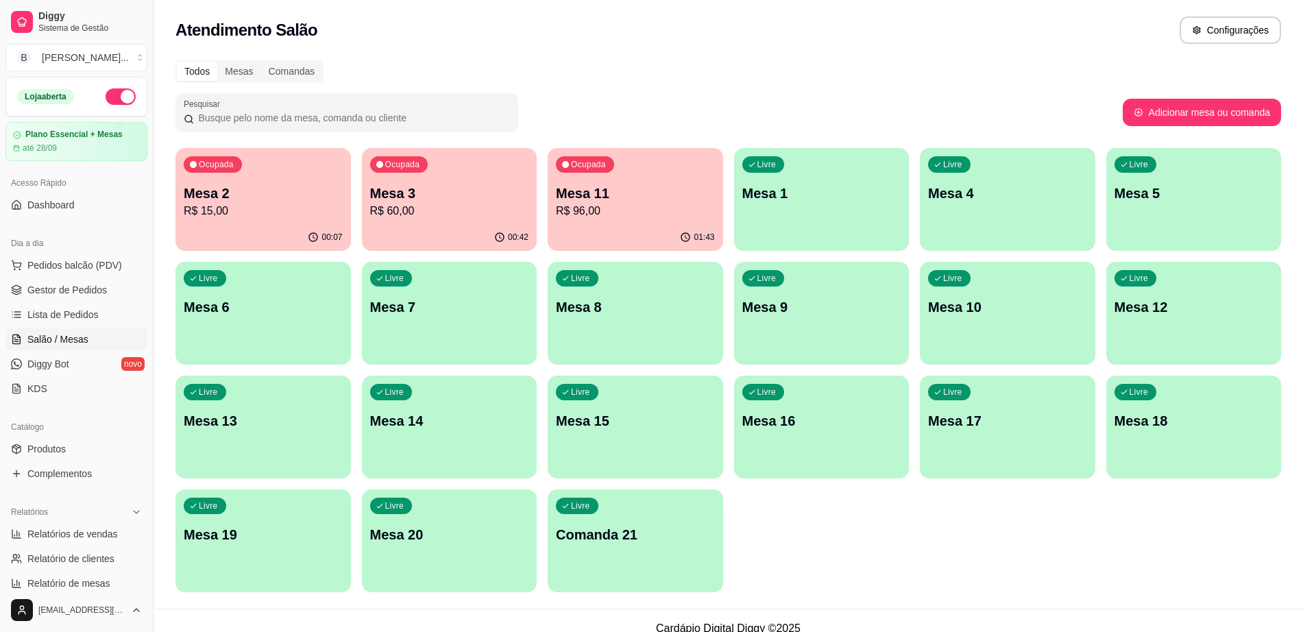
click at [669, 199] on p "Mesa 11" at bounding box center [635, 193] width 159 height 19
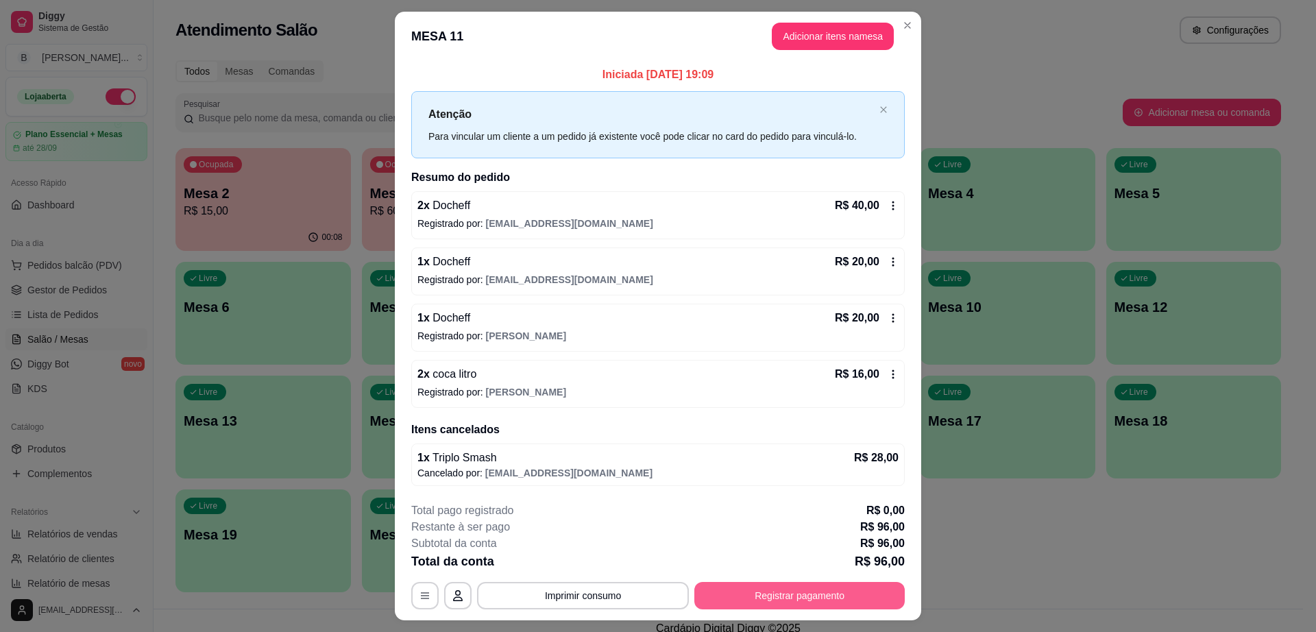
click at [781, 601] on button "Registrar pagamento" at bounding box center [800, 595] width 210 height 27
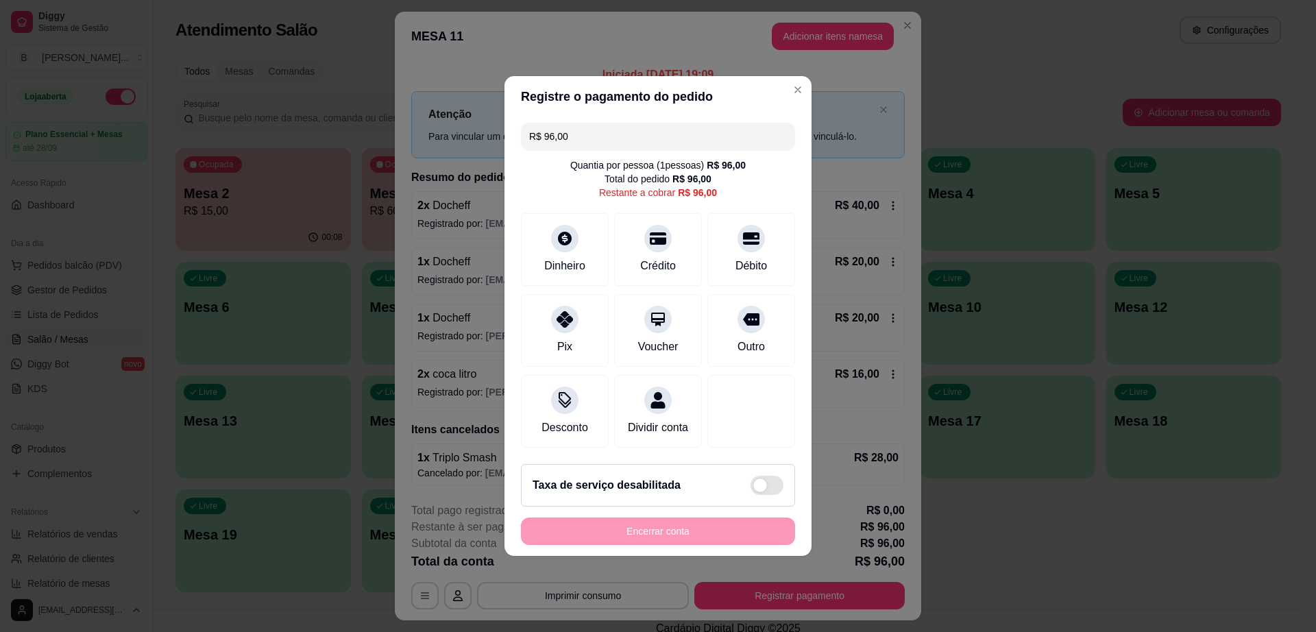
click at [623, 123] on input "R$ 96,00" at bounding box center [658, 136] width 258 height 27
type input "R$ 48,00"
click at [568, 337] on div "Pix" at bounding box center [565, 346] width 16 height 18
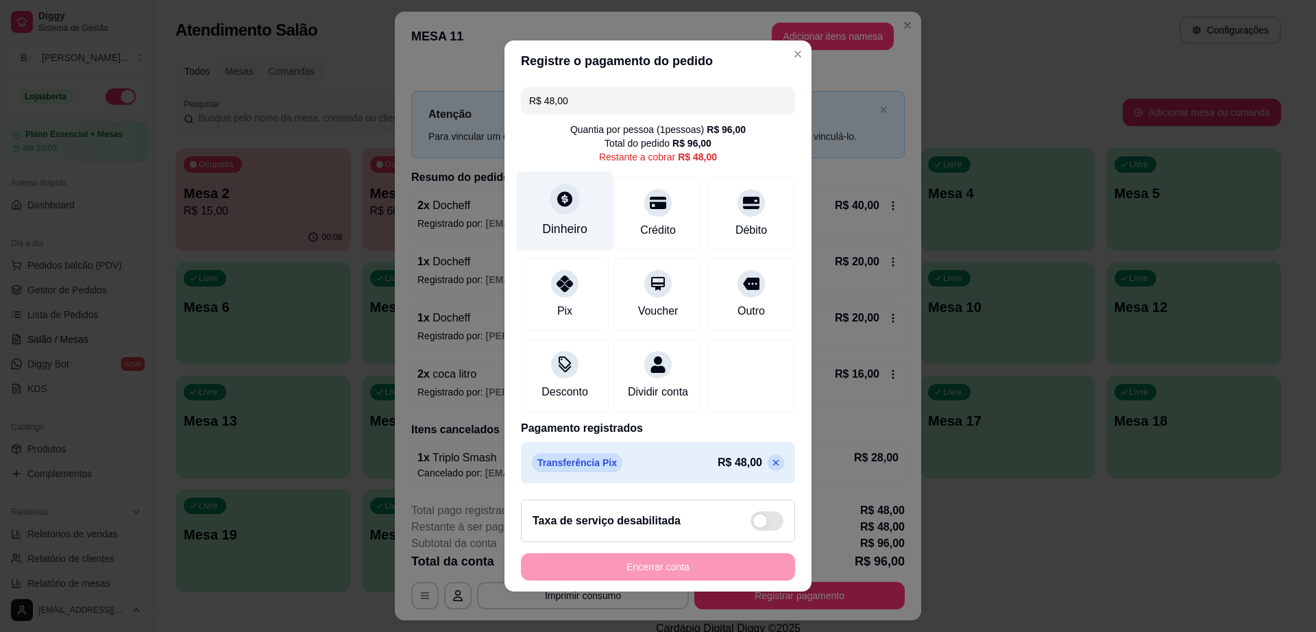
click at [550, 220] on div "Dinheiro" at bounding box center [564, 229] width 45 height 18
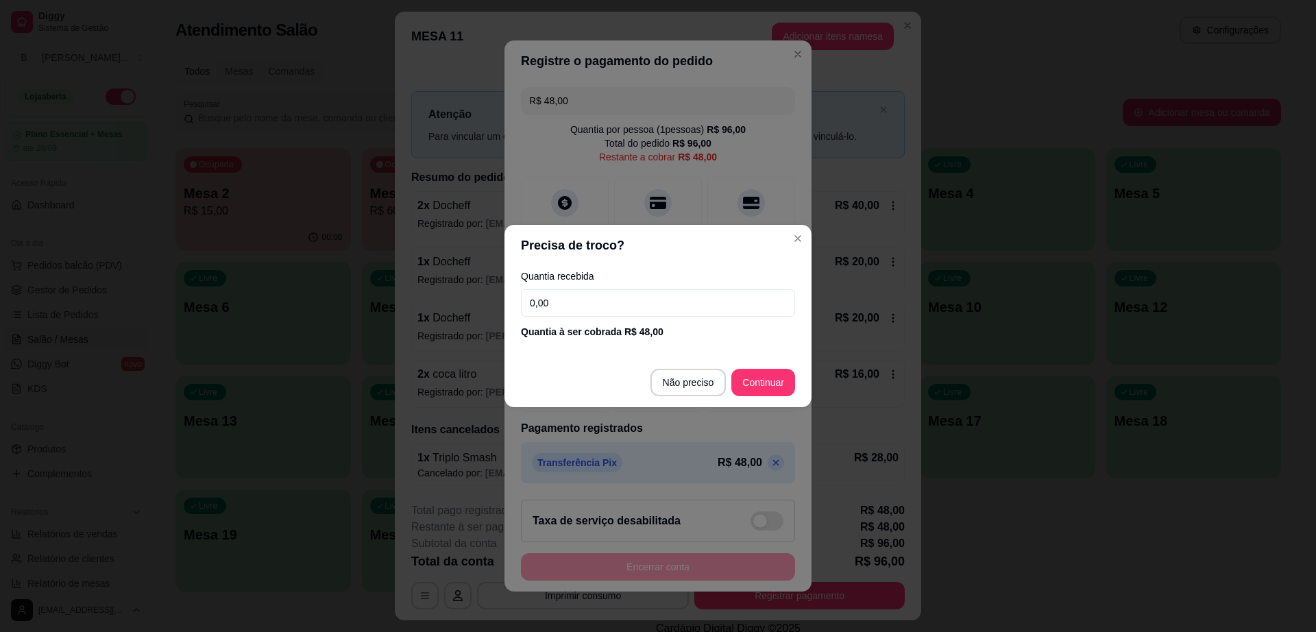
click at [586, 306] on input "0,00" at bounding box center [658, 302] width 274 height 27
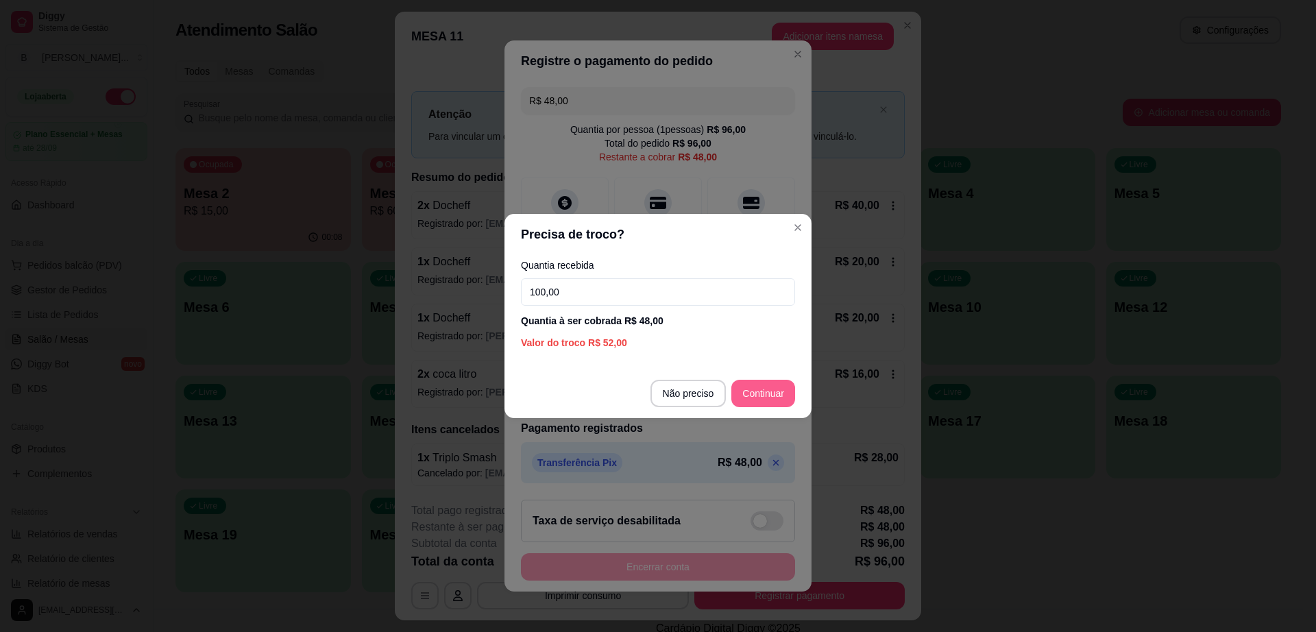
type input "100,00"
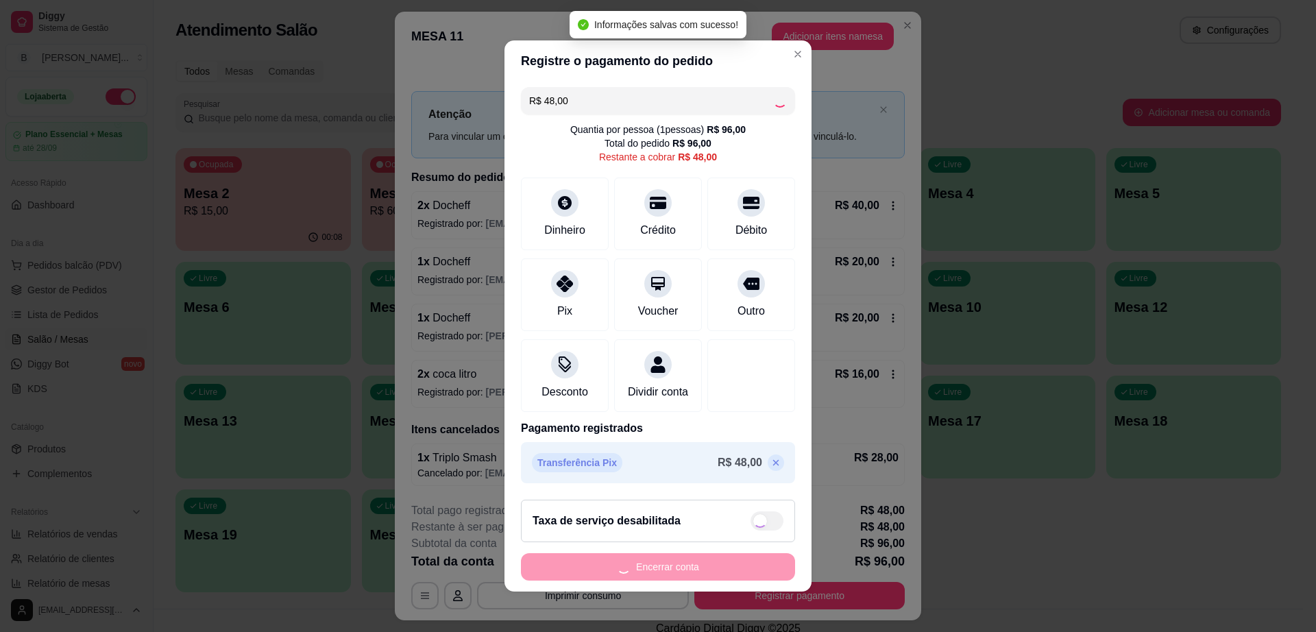
type input "R$ 0,00"
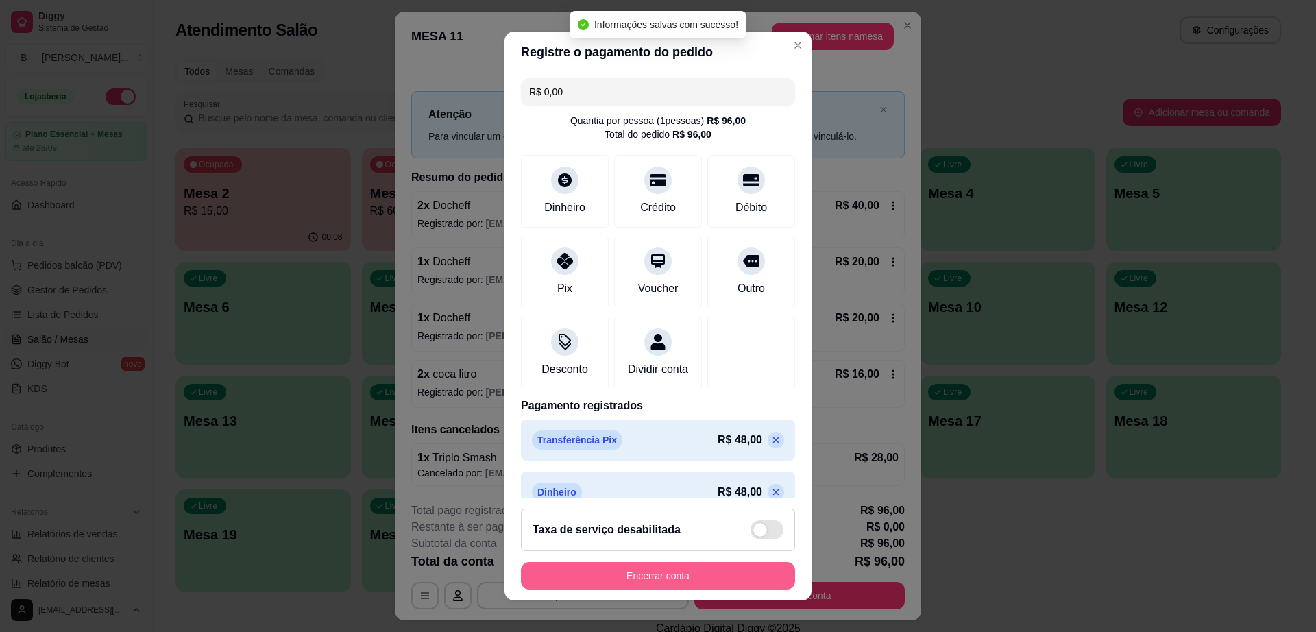
click at [669, 566] on button "Encerrar conta" at bounding box center [658, 575] width 274 height 27
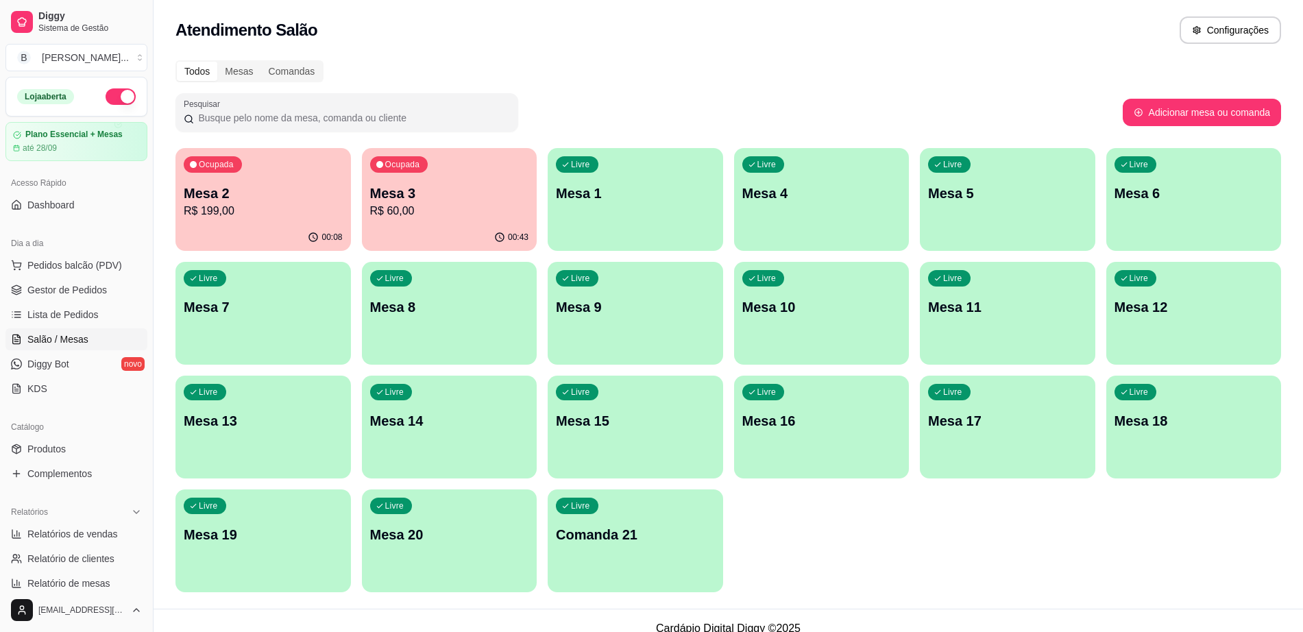
click at [461, 206] on p "R$ 60,00" at bounding box center [449, 211] width 159 height 16
click at [232, 203] on p "R$ 199,00" at bounding box center [263, 211] width 159 height 16
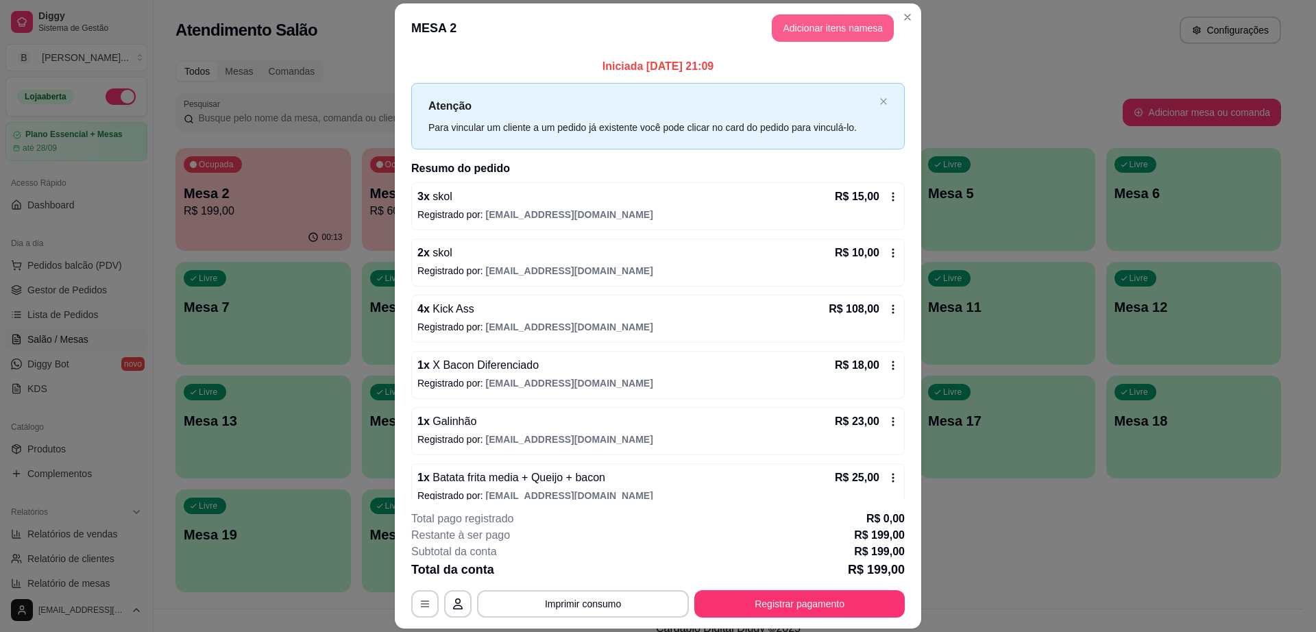
click at [821, 25] on button "Adicionar itens na mesa" at bounding box center [833, 27] width 122 height 27
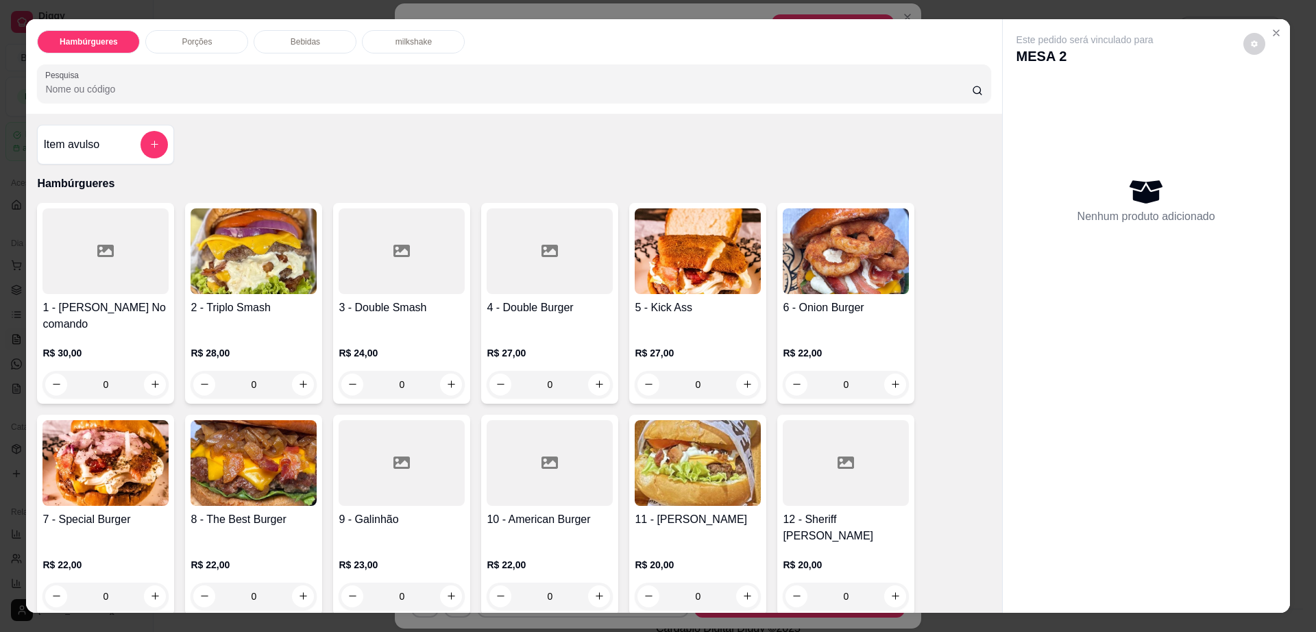
click at [701, 240] on img at bounding box center [698, 251] width 126 height 86
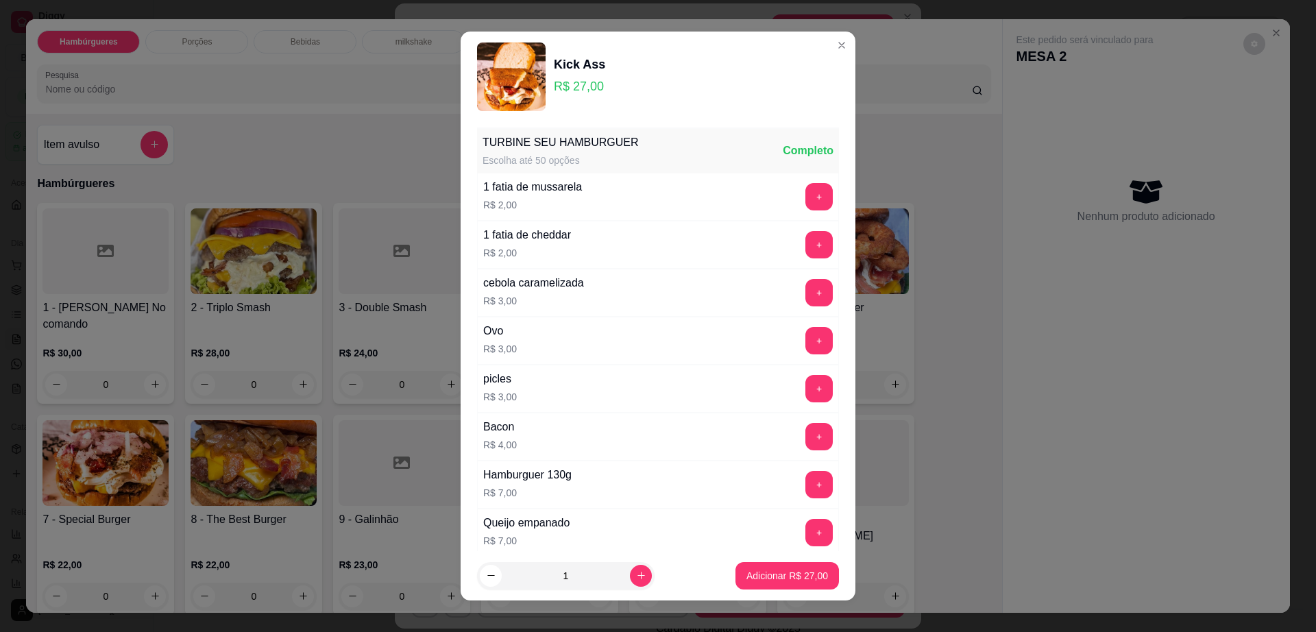
scroll to position [108, 0]
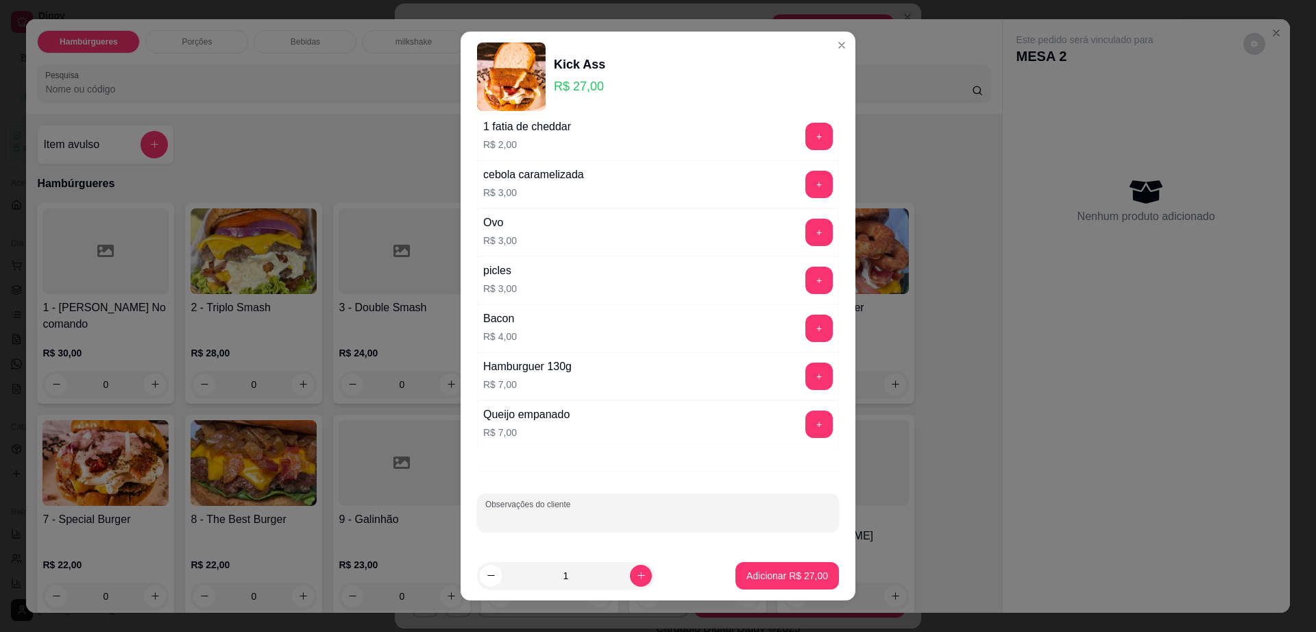
click at [613, 518] on input "Observações do cliente" at bounding box center [658, 519] width 346 height 14
type input "para levar"
click at [750, 564] on button "Adicionar R$ 27,00" at bounding box center [788, 575] width 104 height 27
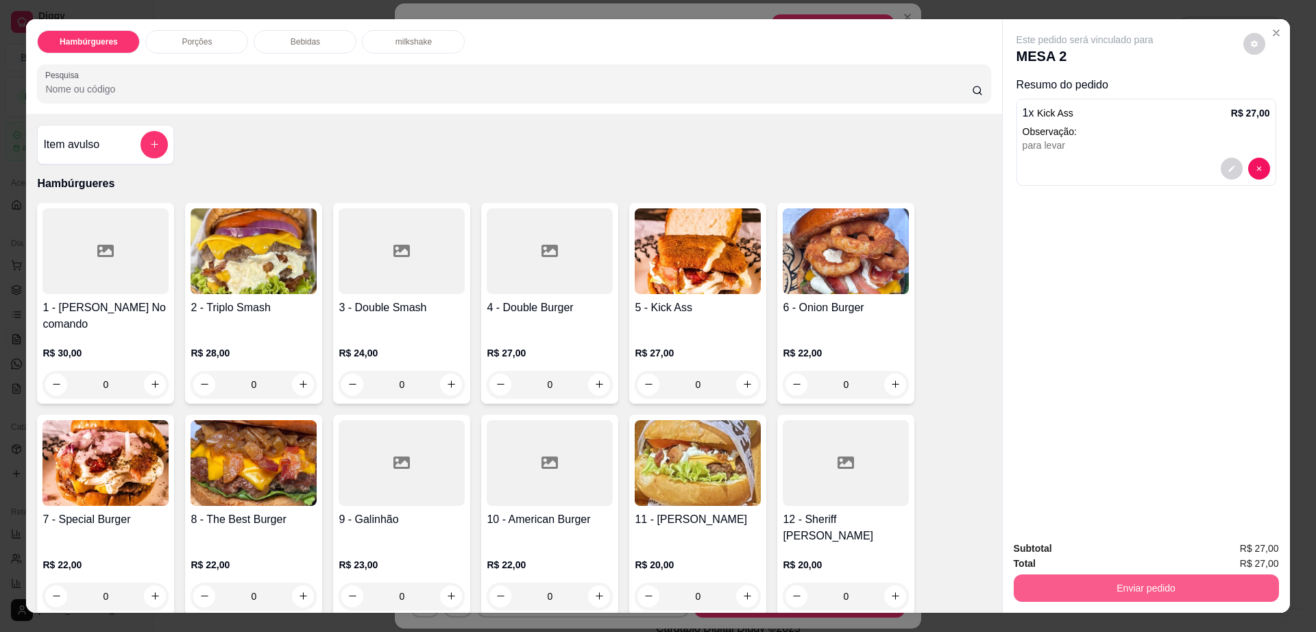
click at [1236, 590] on button "Enviar pedido" at bounding box center [1146, 588] width 265 height 27
click at [1133, 551] on button "Não registrar e enviar pedido" at bounding box center [1099, 555] width 143 height 26
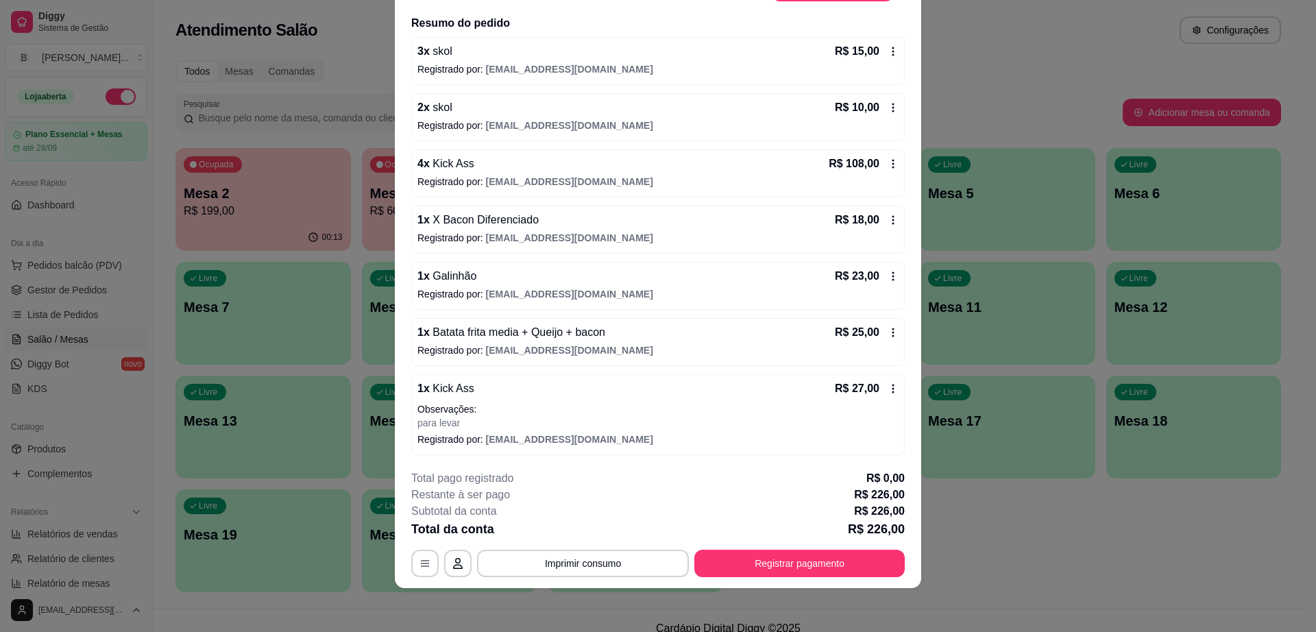
scroll to position [106, 0]
click at [888, 389] on icon at bounding box center [893, 388] width 11 height 11
click at [599, 555] on button "Imprimir consumo" at bounding box center [583, 563] width 212 height 27
click at [606, 530] on button "Impressora" at bounding box center [580, 532] width 99 height 22
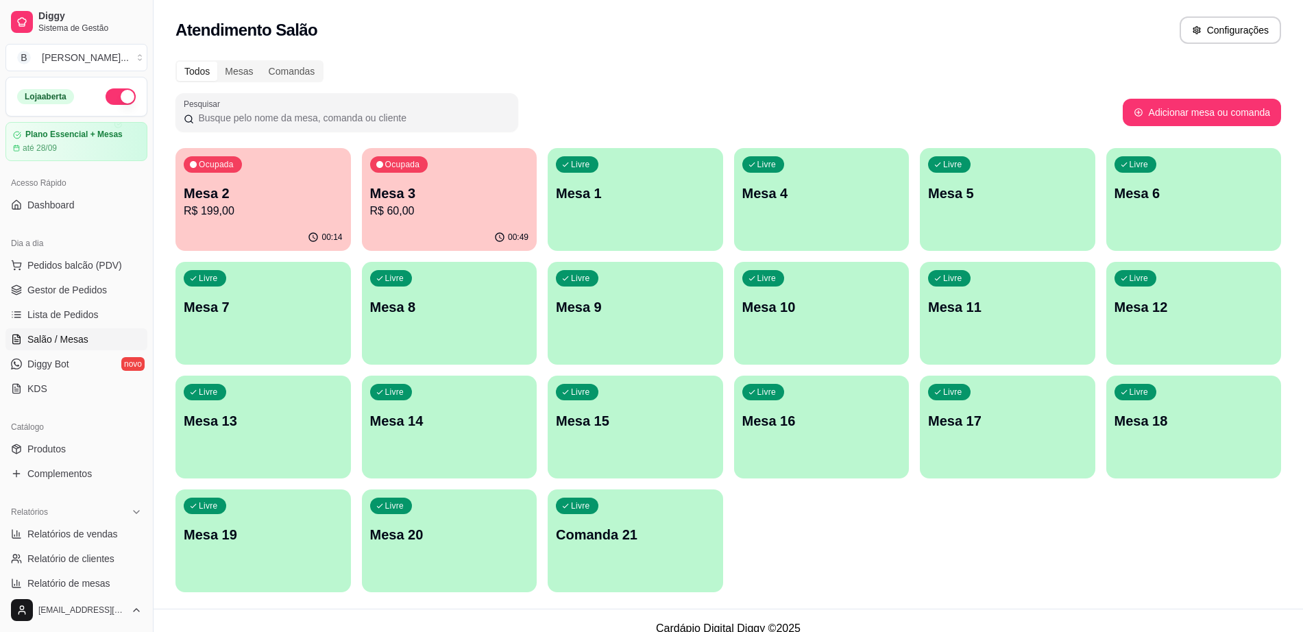
click at [291, 200] on p "Mesa 2" at bounding box center [263, 193] width 159 height 19
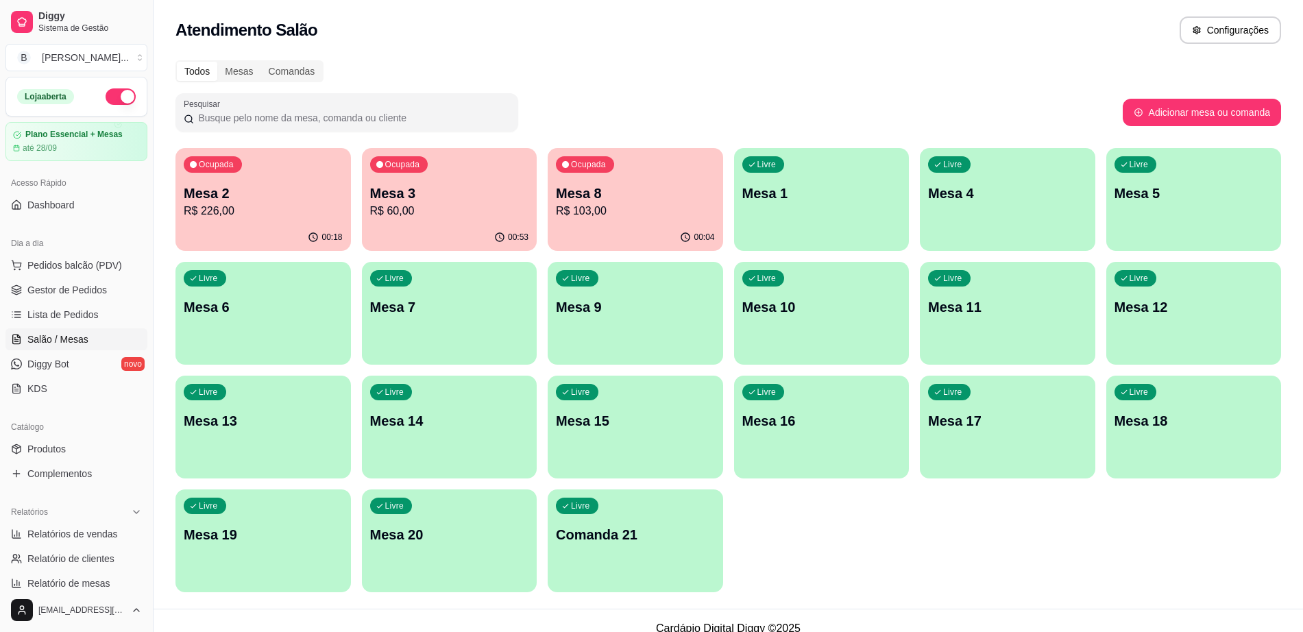
click at [257, 219] on p "R$ 226,00" at bounding box center [263, 211] width 159 height 16
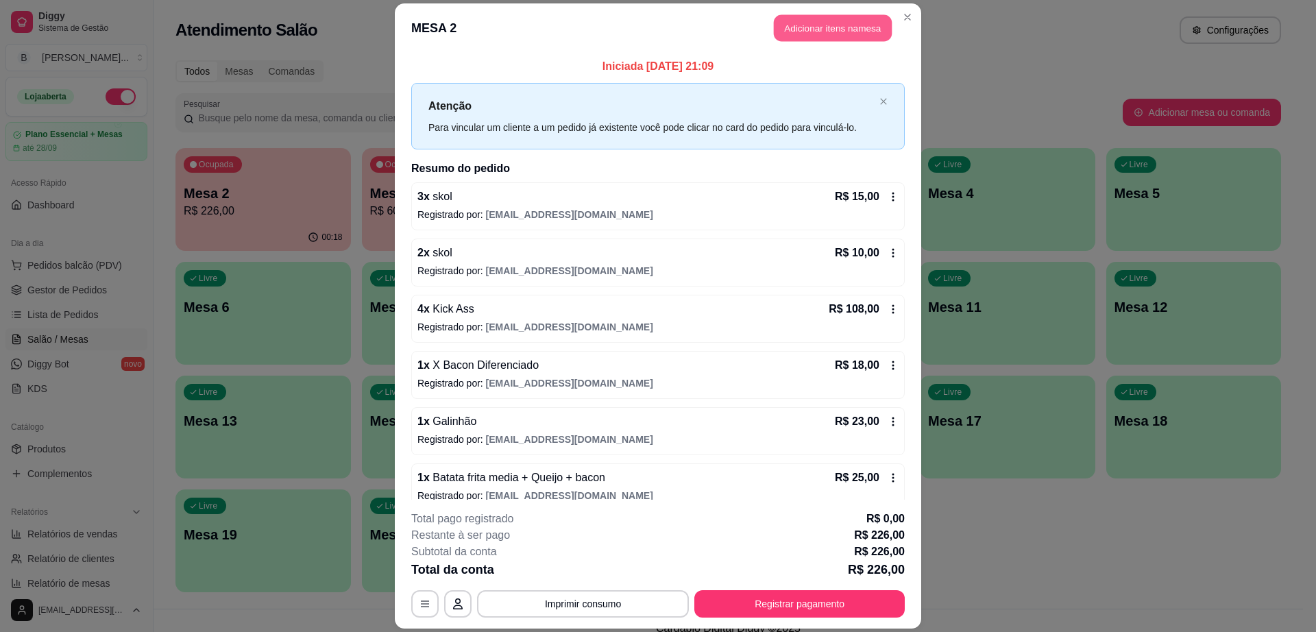
click at [778, 35] on button "Adicionar itens na mesa" at bounding box center [833, 27] width 118 height 27
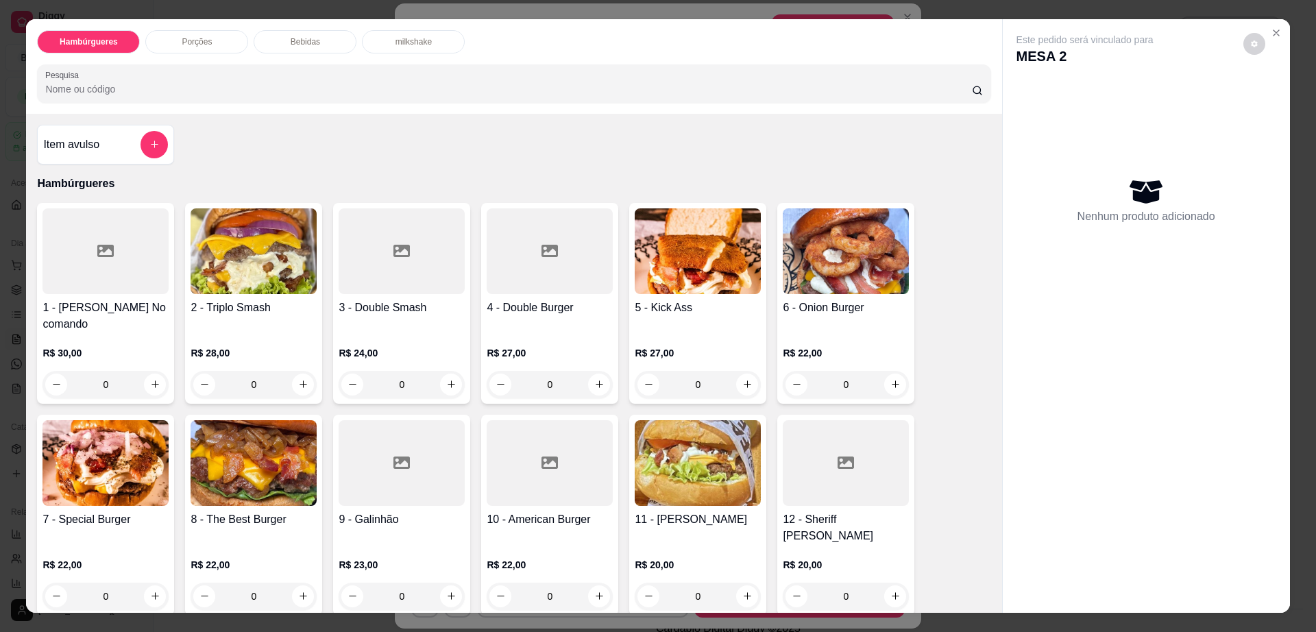
click at [326, 41] on div "Bebidas" at bounding box center [305, 41] width 103 height 23
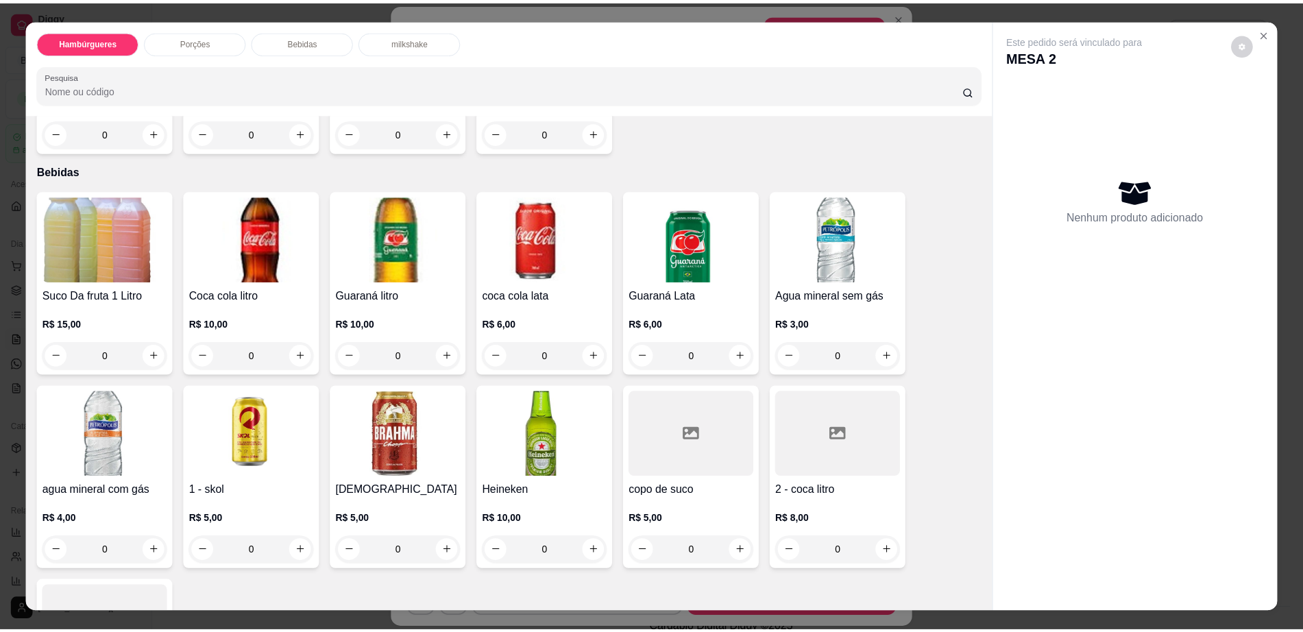
scroll to position [25, 0]
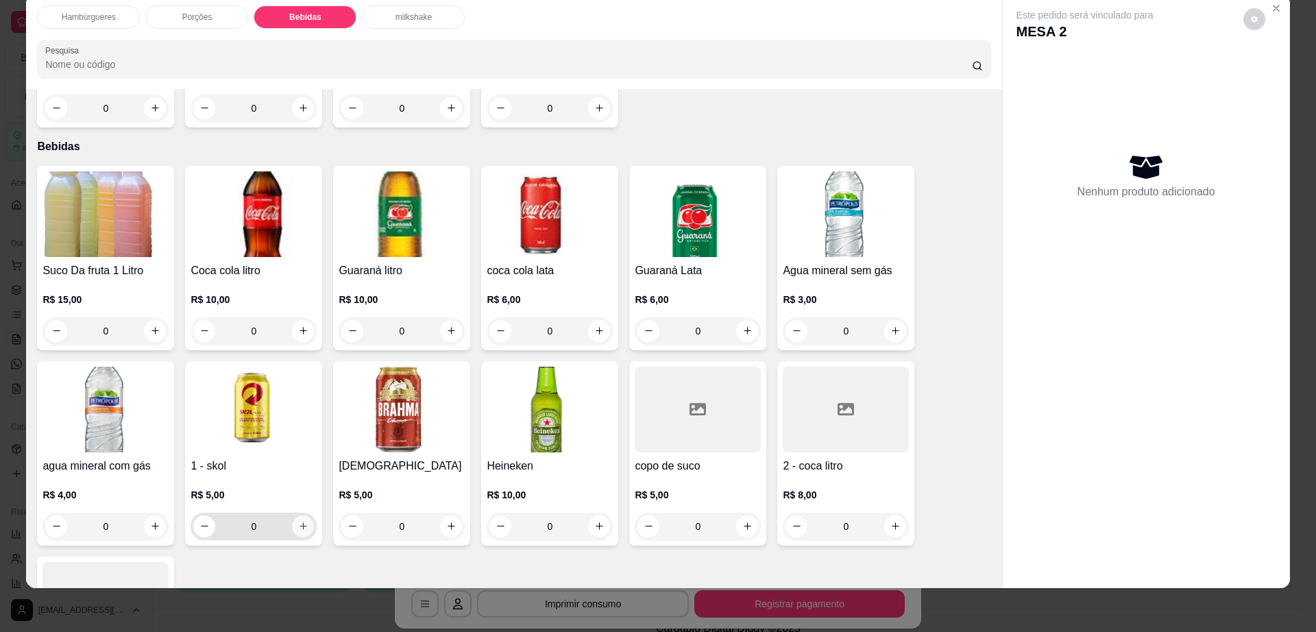
click at [298, 521] on icon "increase-product-quantity" at bounding box center [303, 526] width 10 height 10
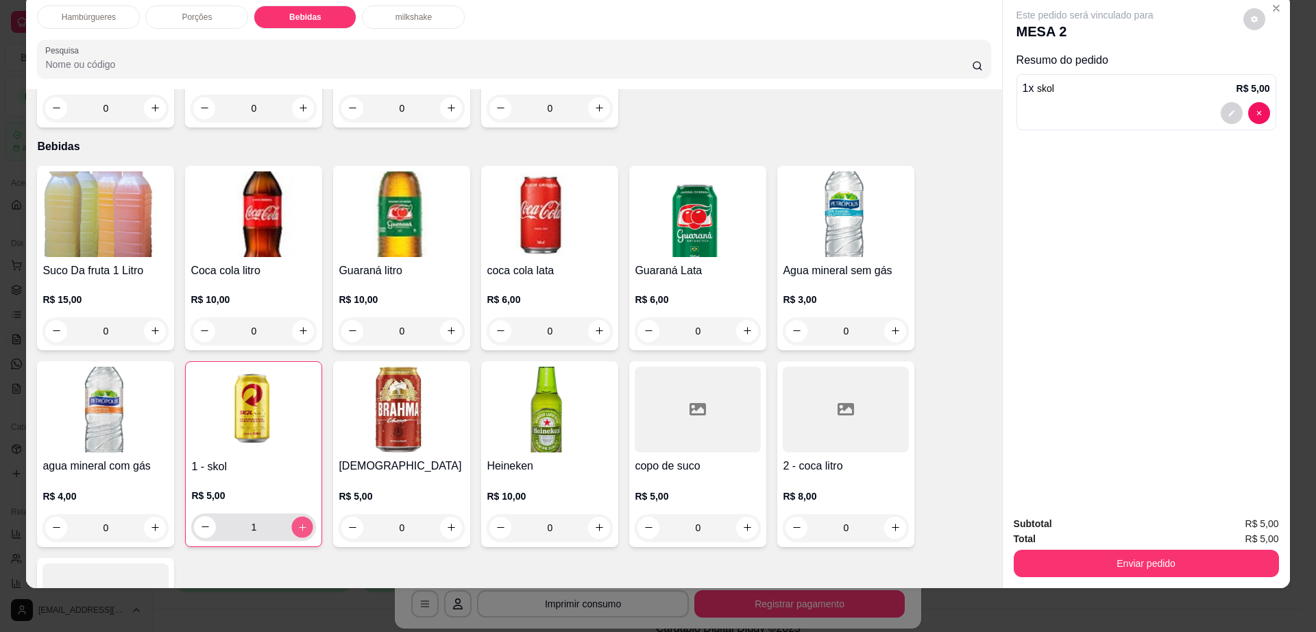
click at [298, 522] on icon "increase-product-quantity" at bounding box center [303, 527] width 10 height 10
type input "2"
click at [298, 522] on icon "increase-product-quantity" at bounding box center [303, 527] width 10 height 10
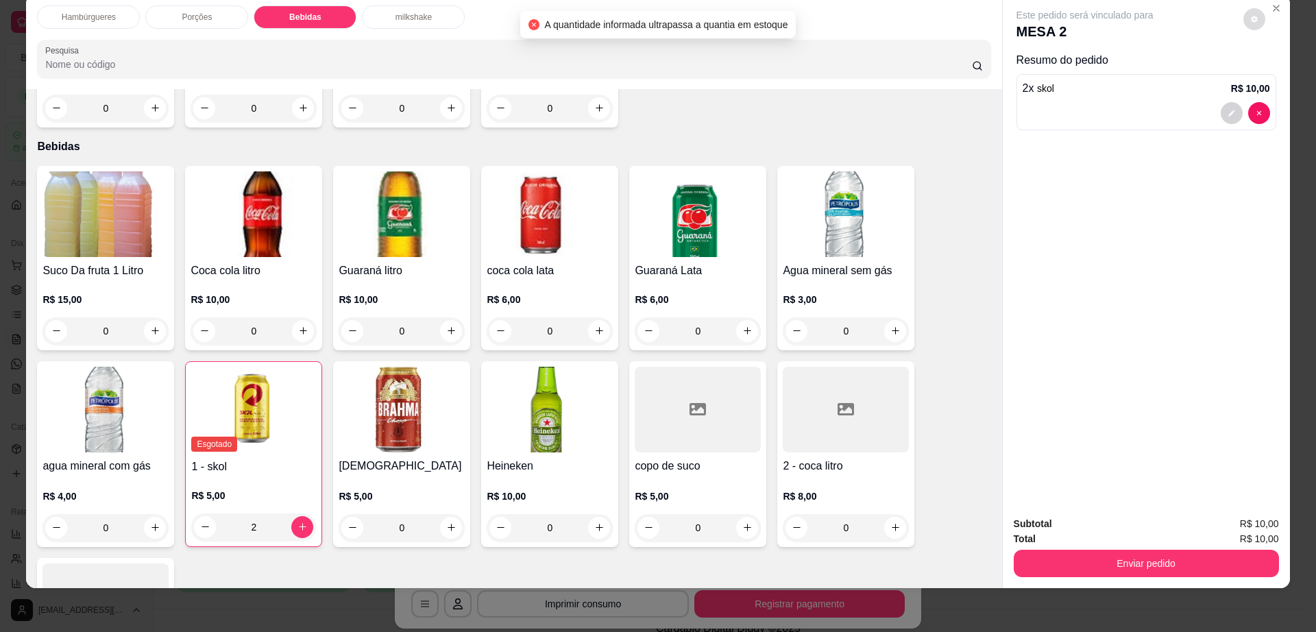
click at [1251, 16] on icon "decrease-product-quantity" at bounding box center [1255, 19] width 8 height 8
click at [1276, 75] on span "Automatic updates" at bounding box center [1279, 74] width 27 height 16
click at [1274, 75] on input "Automatic updates" at bounding box center [1269, 78] width 9 height 9
checkbox input "false"
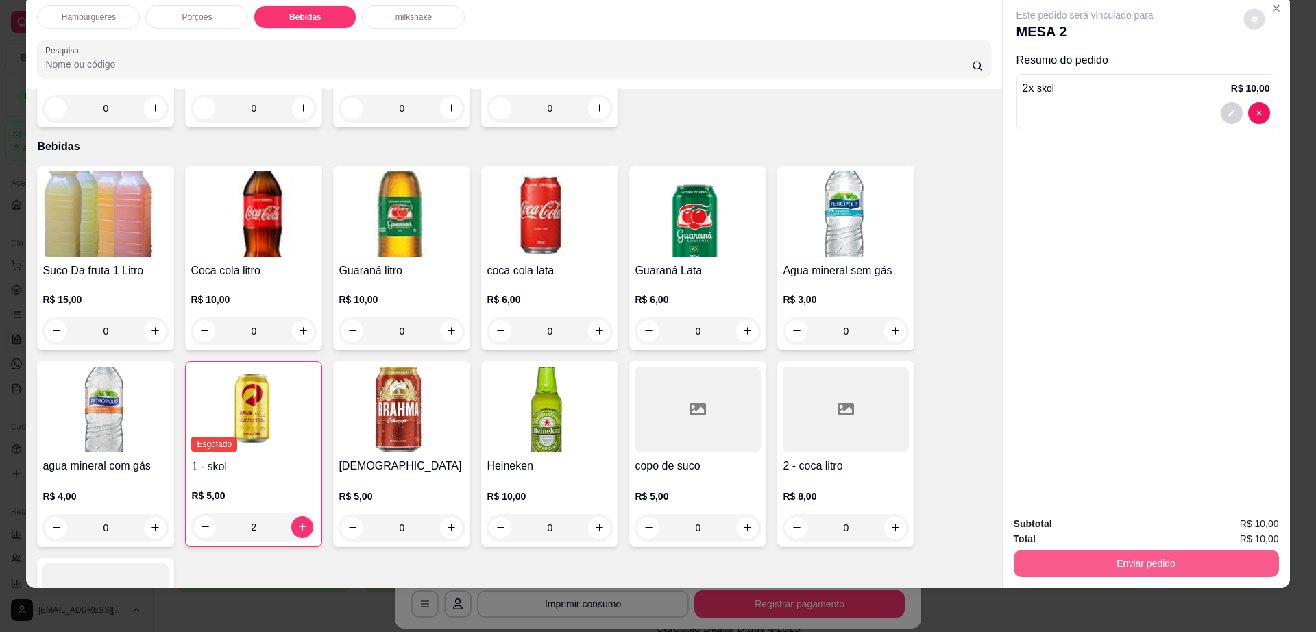
click at [1127, 554] on button "Enviar pedido" at bounding box center [1146, 563] width 265 height 27
click at [1127, 560] on button "Enviar pedido" at bounding box center [1146, 564] width 257 height 27
click at [1124, 536] on button "Não registrar e enviar pedido" at bounding box center [1099, 530] width 143 height 26
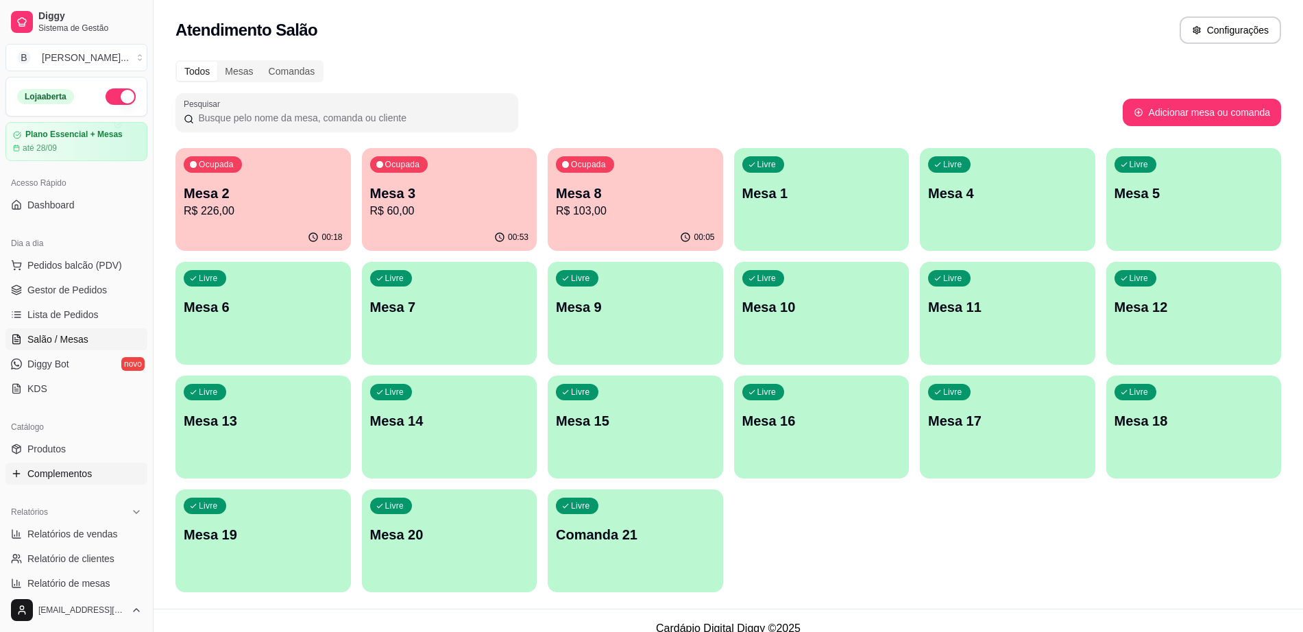
click at [106, 482] on link "Complementos" at bounding box center [76, 474] width 142 height 22
click at [78, 478] on span "Complementos" at bounding box center [59, 474] width 64 height 14
click at [78, 472] on span "Complementos" at bounding box center [59, 474] width 64 height 14
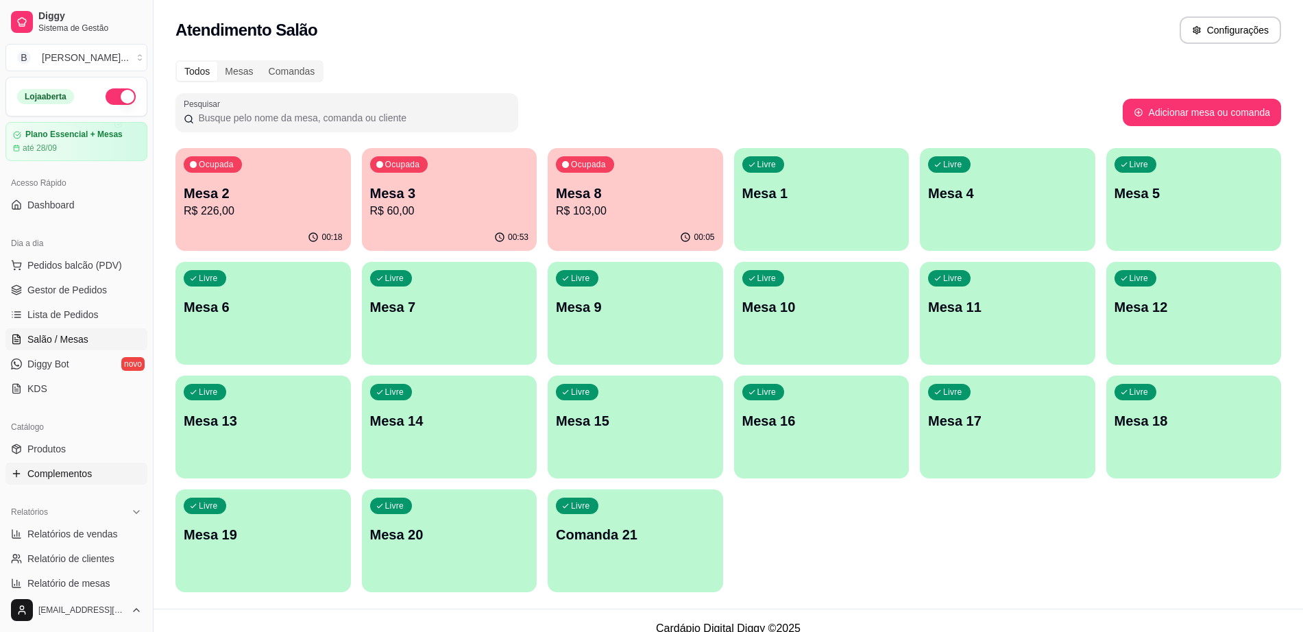
click at [77, 472] on span "Complementos" at bounding box center [59, 474] width 64 height 14
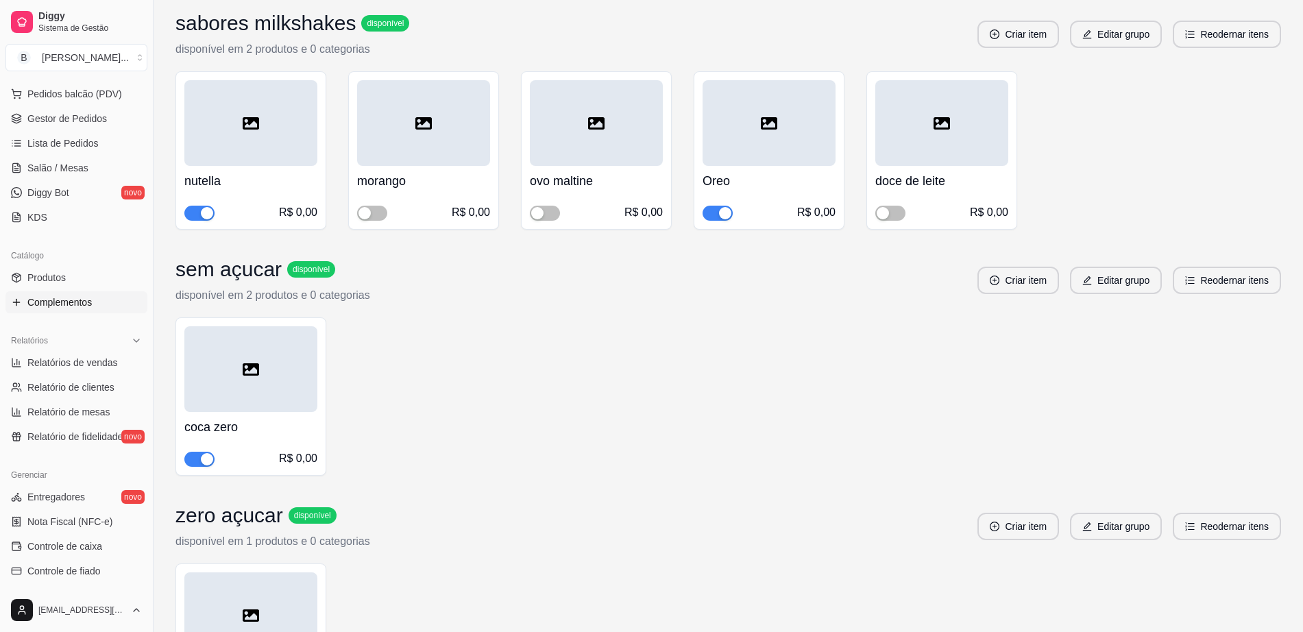
scroll to position [943, 0]
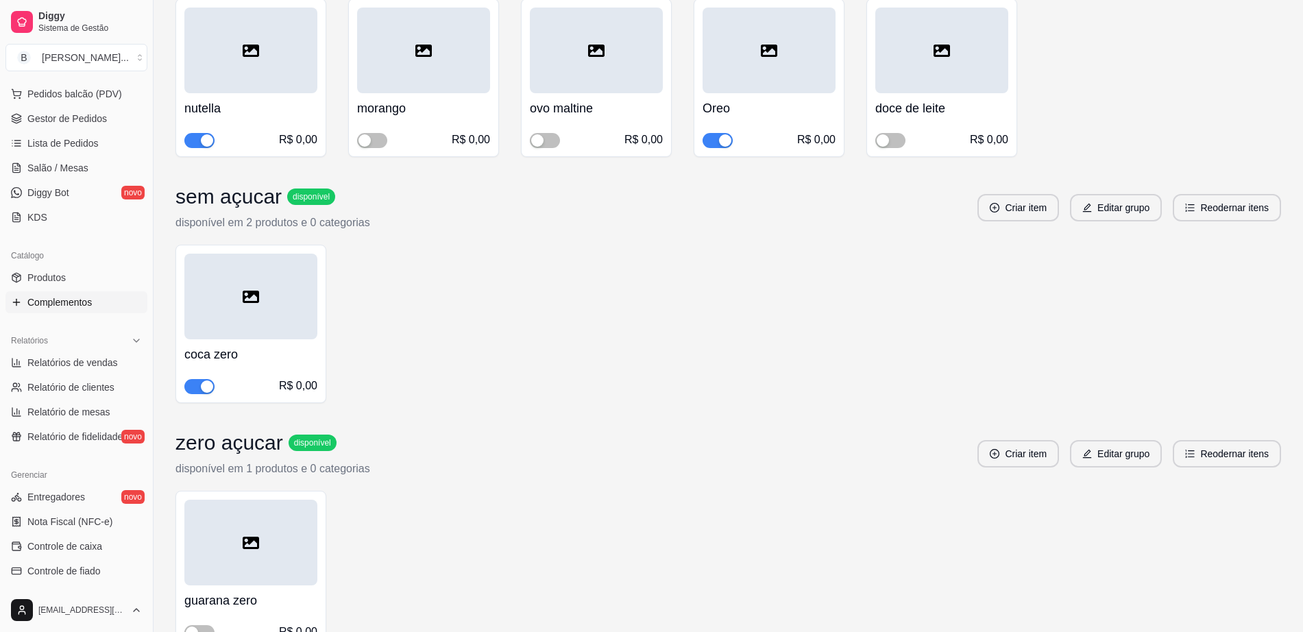
click at [203, 388] on div "button" at bounding box center [207, 387] width 12 height 12
click at [93, 279] on link "Produtos" at bounding box center [76, 278] width 142 height 22
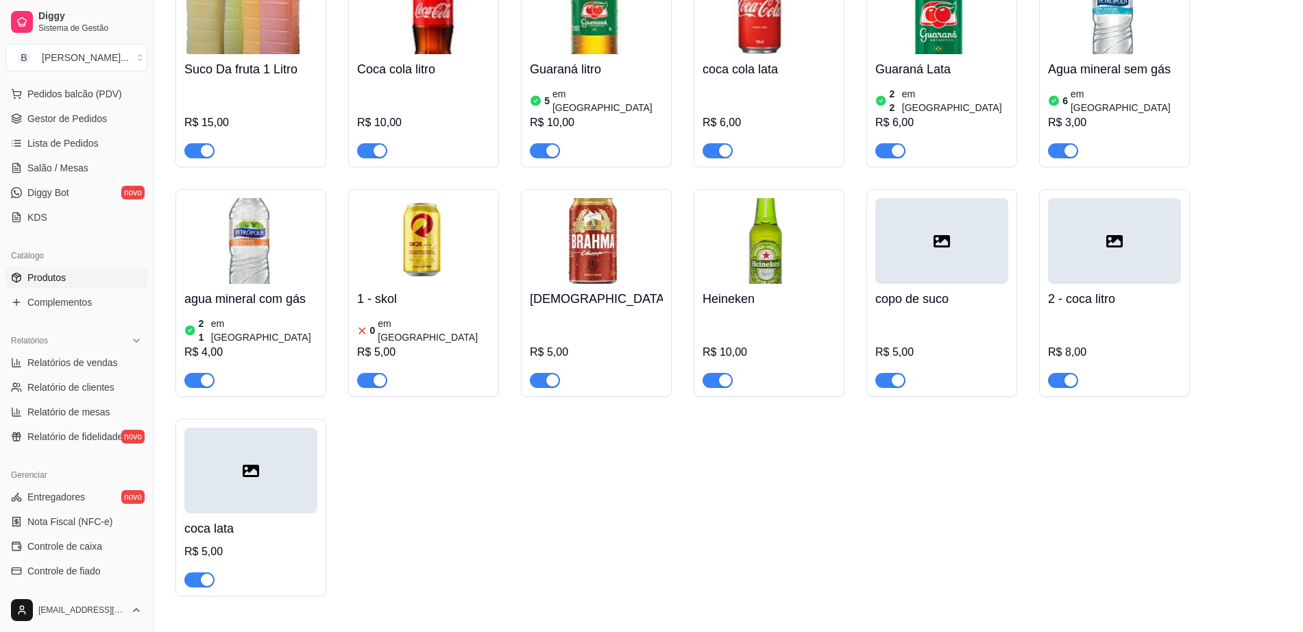
scroll to position [1185, 0]
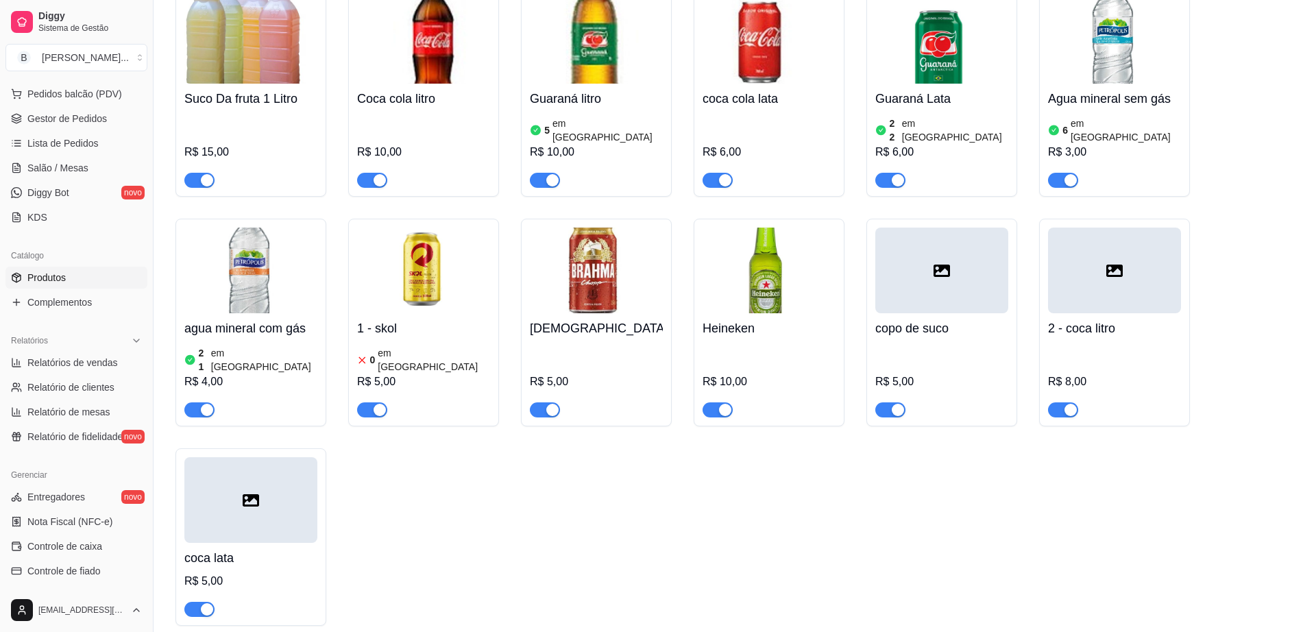
click at [455, 260] on img at bounding box center [423, 271] width 133 height 86
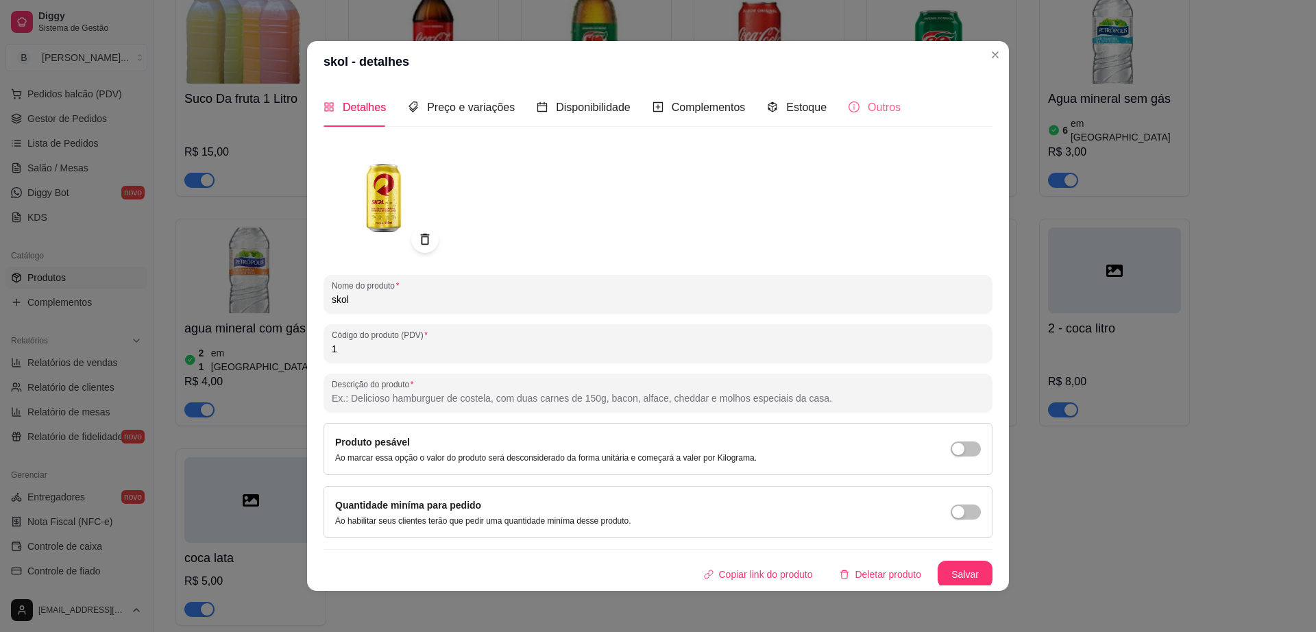
click at [876, 96] on div "Outros" at bounding box center [875, 107] width 52 height 39
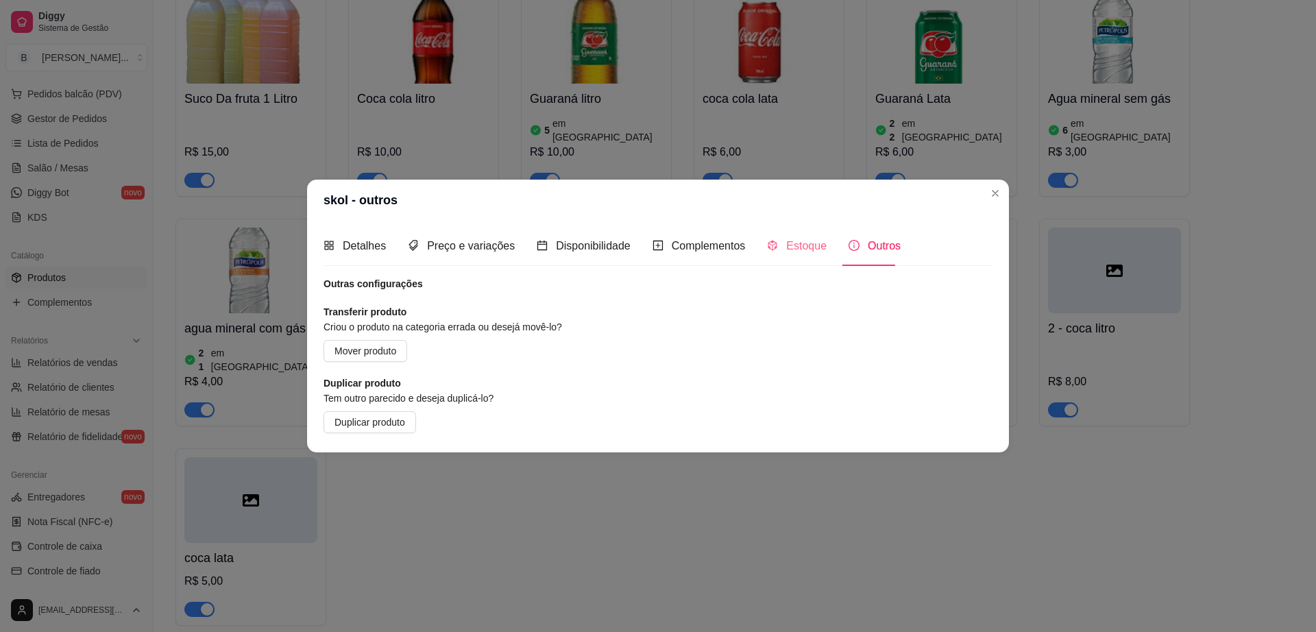
click at [776, 234] on div "Estoque" at bounding box center [797, 245] width 60 height 39
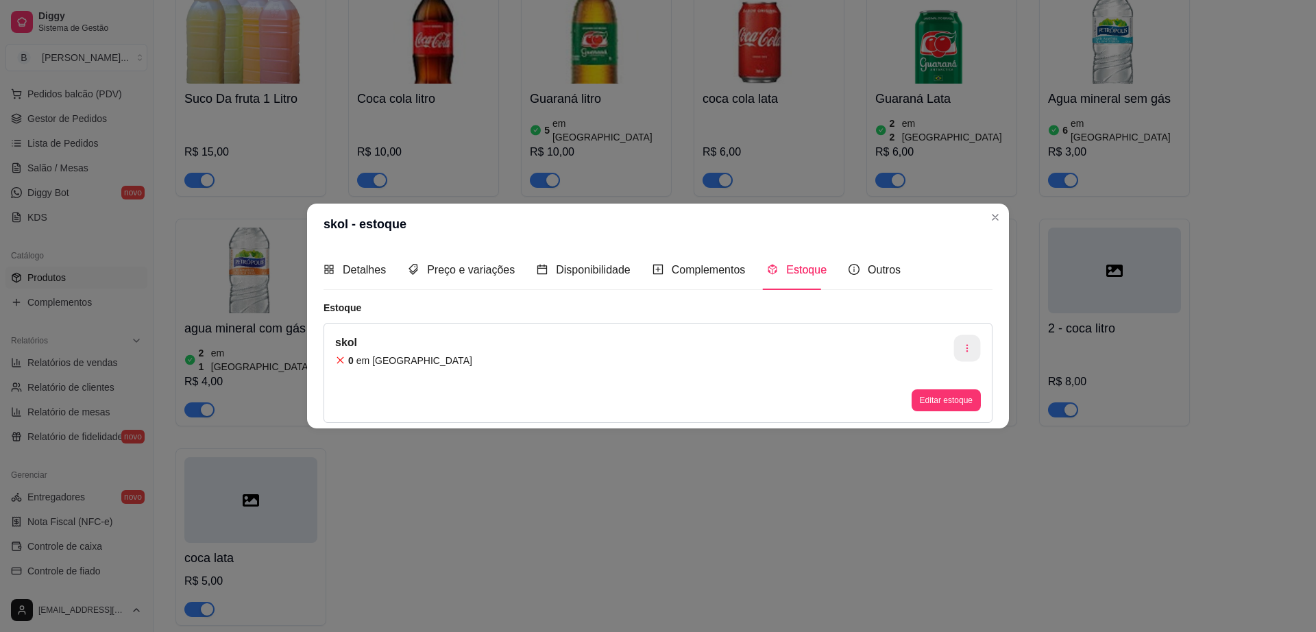
click at [973, 348] on button "button" at bounding box center [967, 348] width 27 height 27
click at [954, 407] on span "Apagar estoque" at bounding box center [975, 406] width 100 height 14
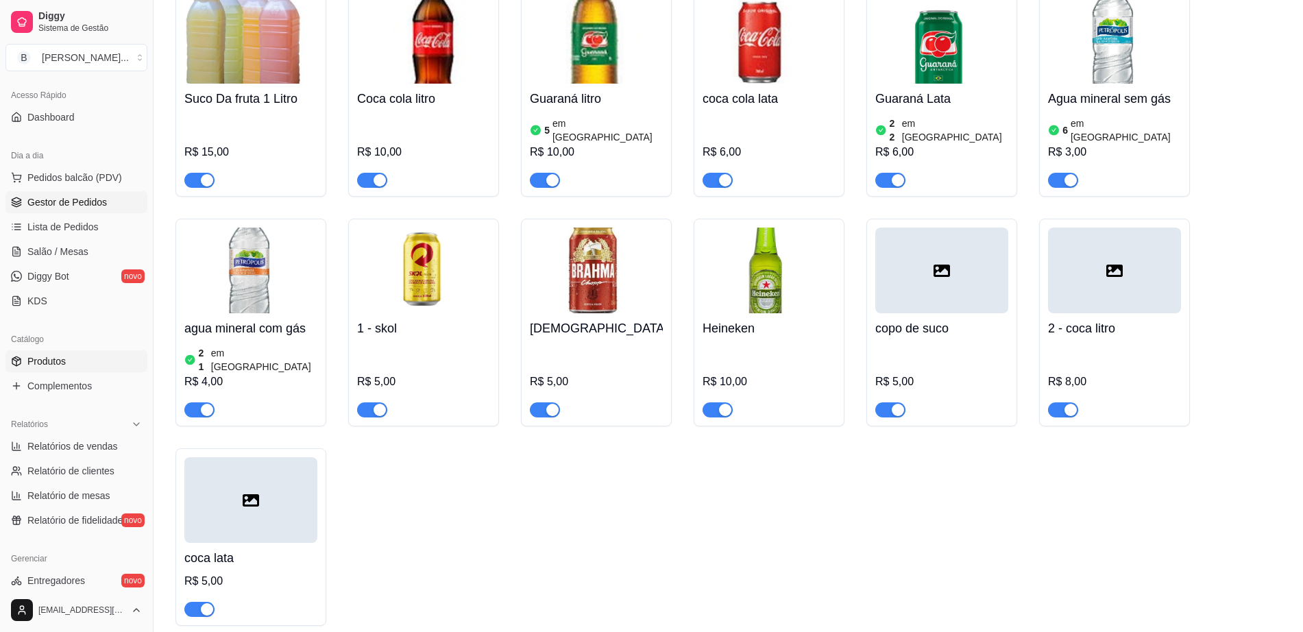
scroll to position [0, 0]
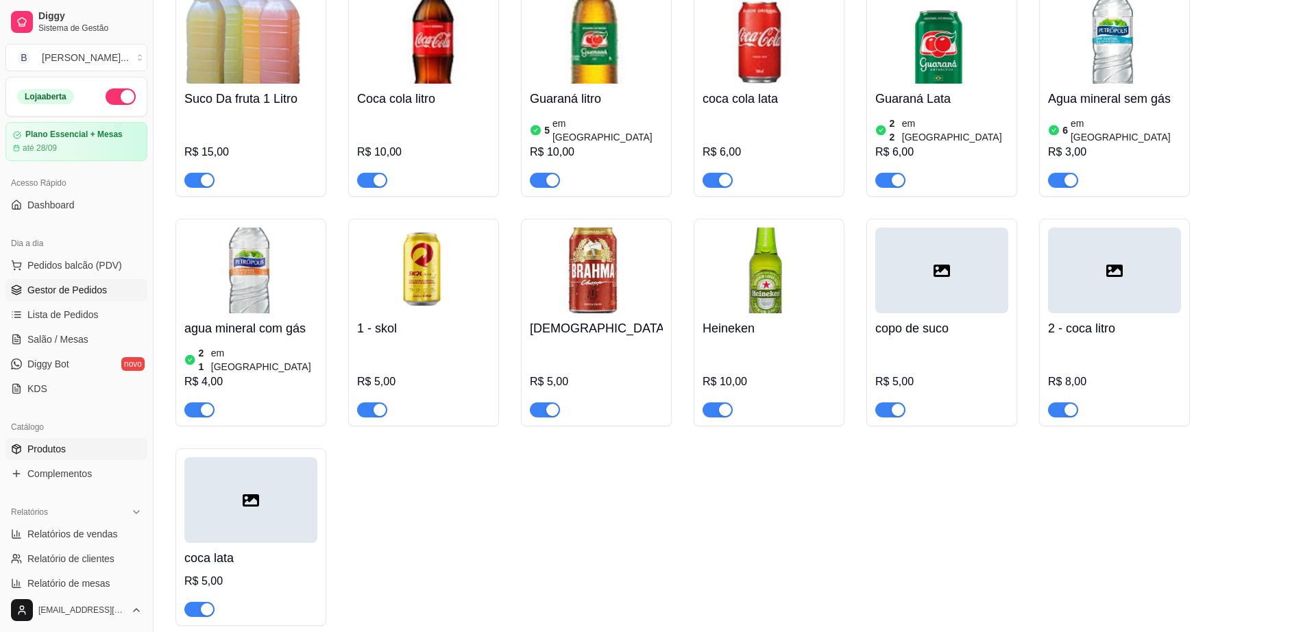
click at [101, 288] on span "Gestor de Pedidos" at bounding box center [67, 290] width 80 height 14
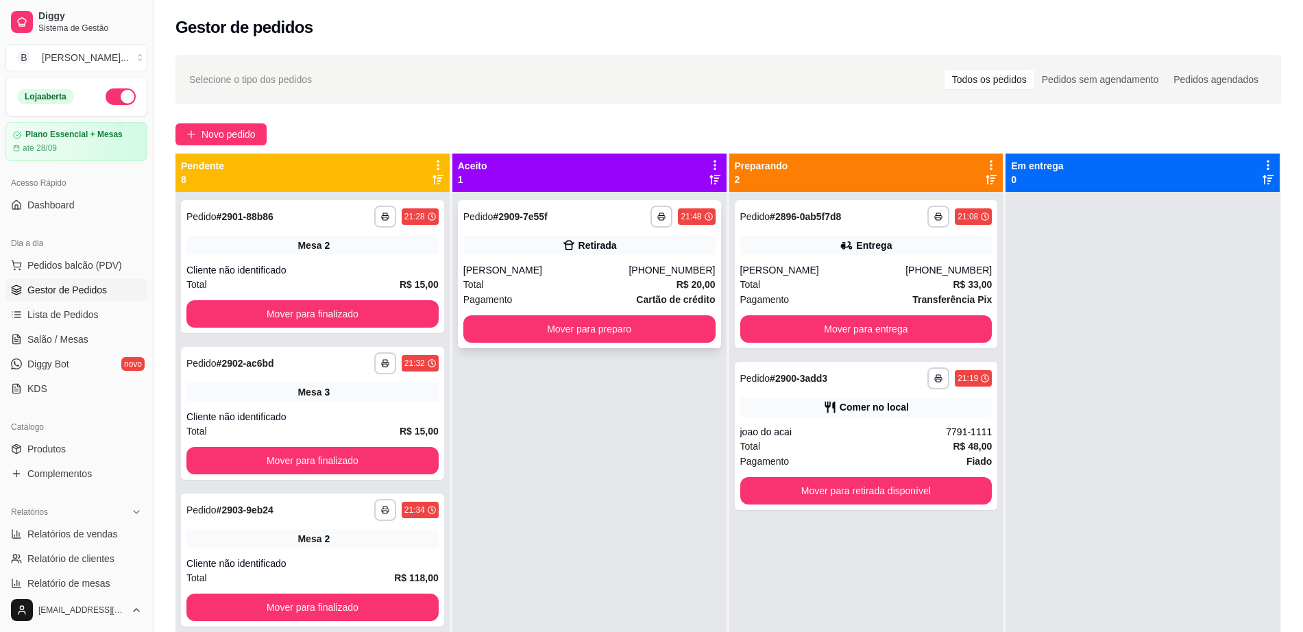
click at [636, 346] on div "**********" at bounding box center [589, 274] width 263 height 148
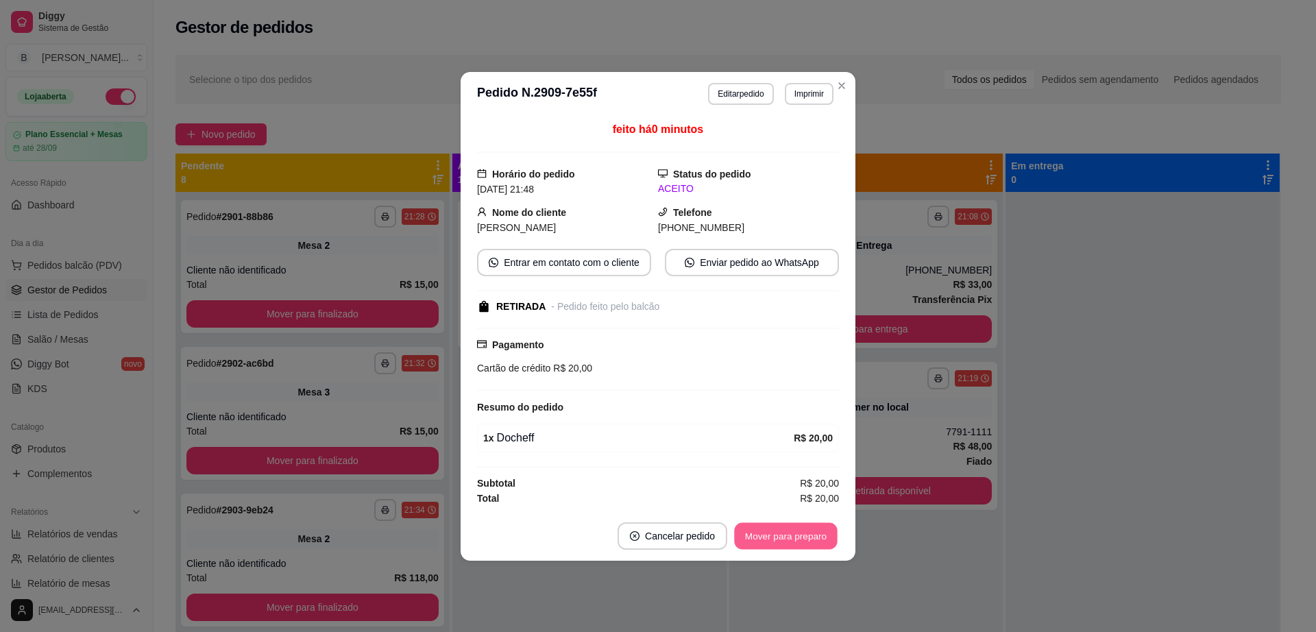
click at [771, 544] on button "Mover para preparo" at bounding box center [785, 535] width 103 height 27
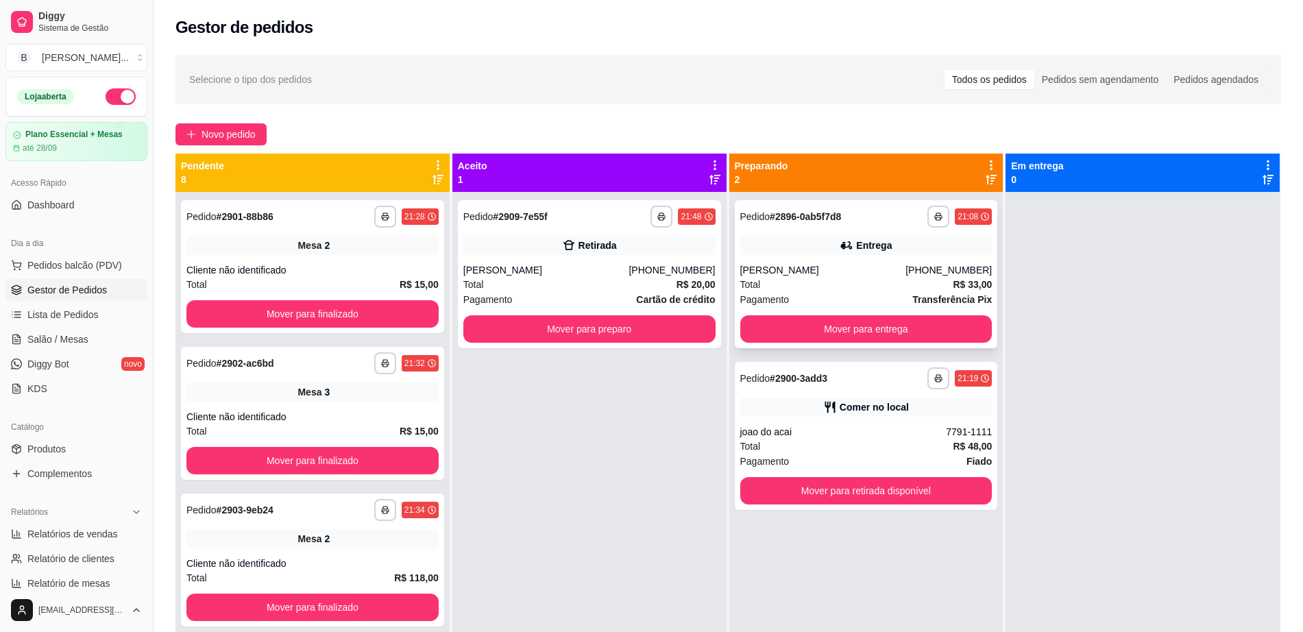
click at [954, 344] on div "**********" at bounding box center [866, 274] width 263 height 148
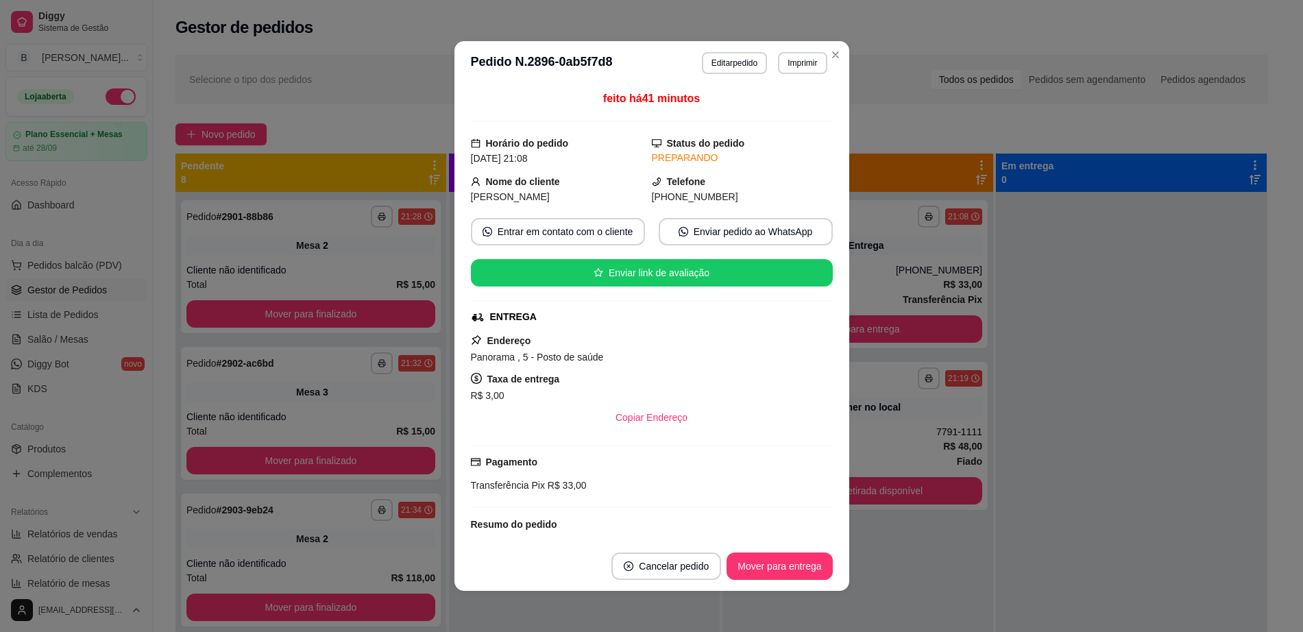
click at [888, 329] on button "Mover para entrega" at bounding box center [858, 328] width 249 height 27
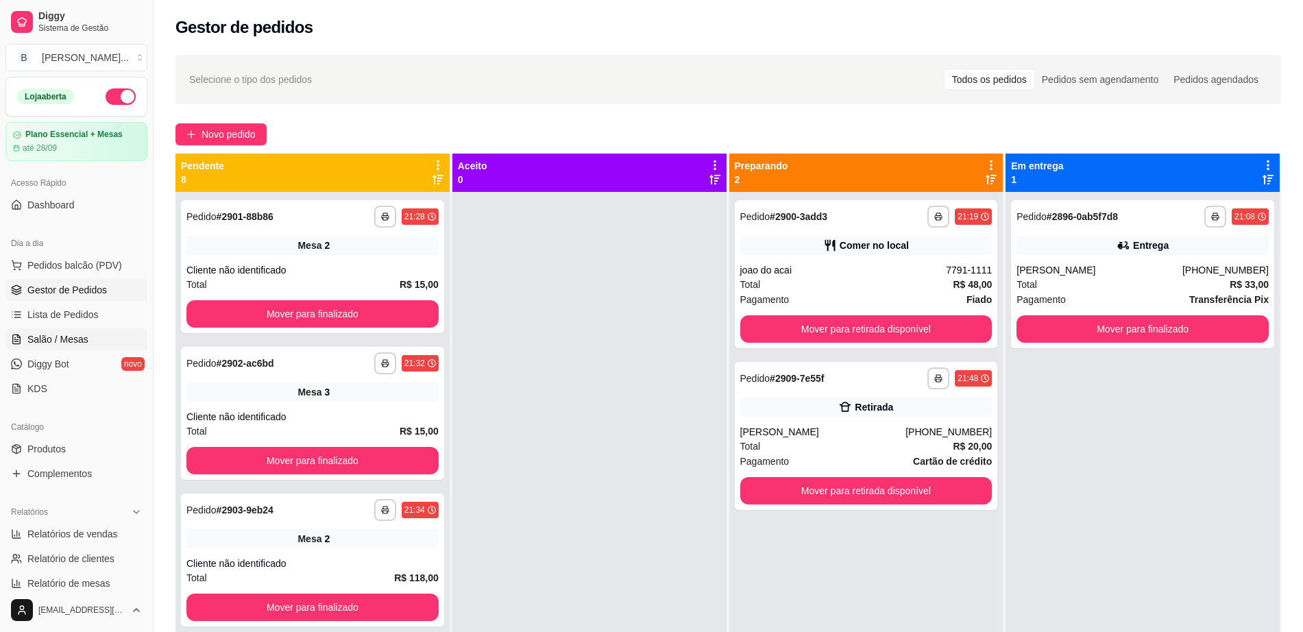
click at [82, 342] on span "Salão / Mesas" at bounding box center [57, 340] width 61 height 14
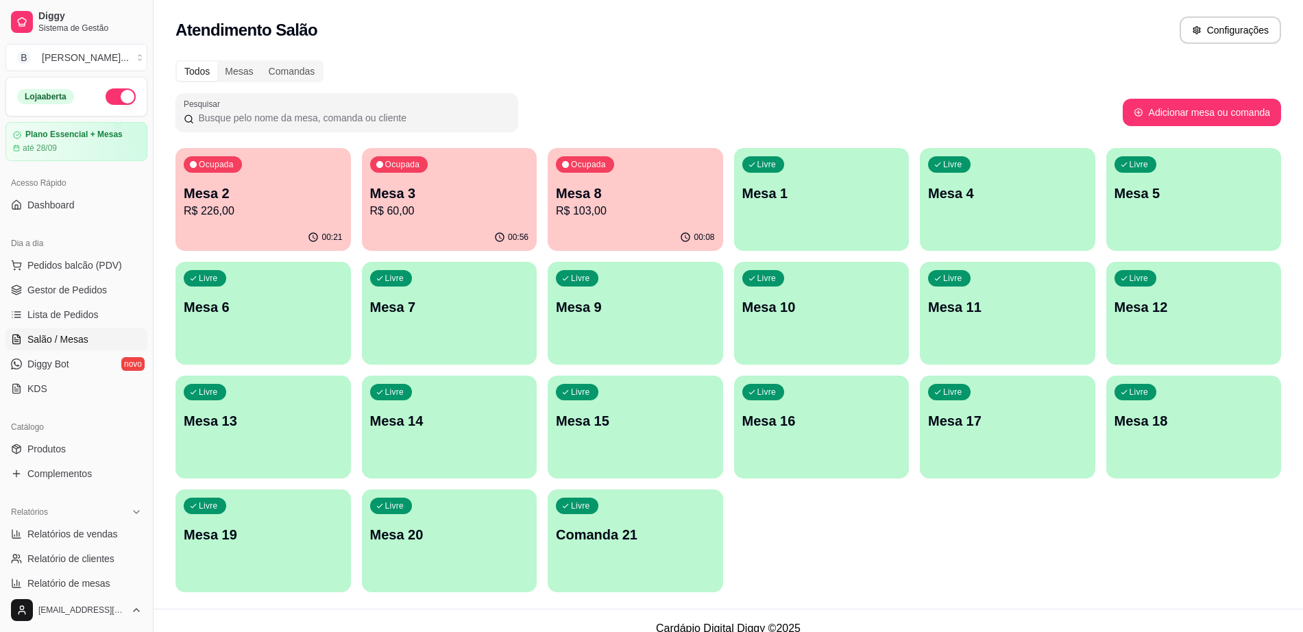
click at [242, 198] on p "Mesa 2" at bounding box center [263, 193] width 159 height 19
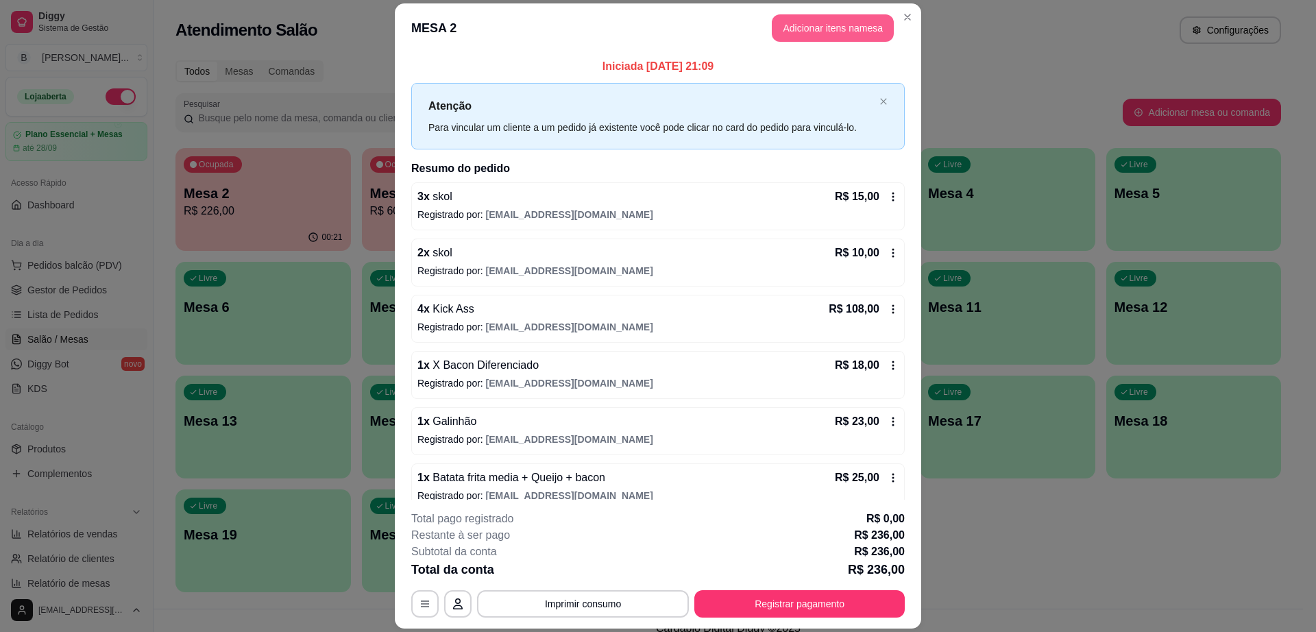
click at [862, 23] on button "Adicionar itens na mesa" at bounding box center [833, 27] width 122 height 27
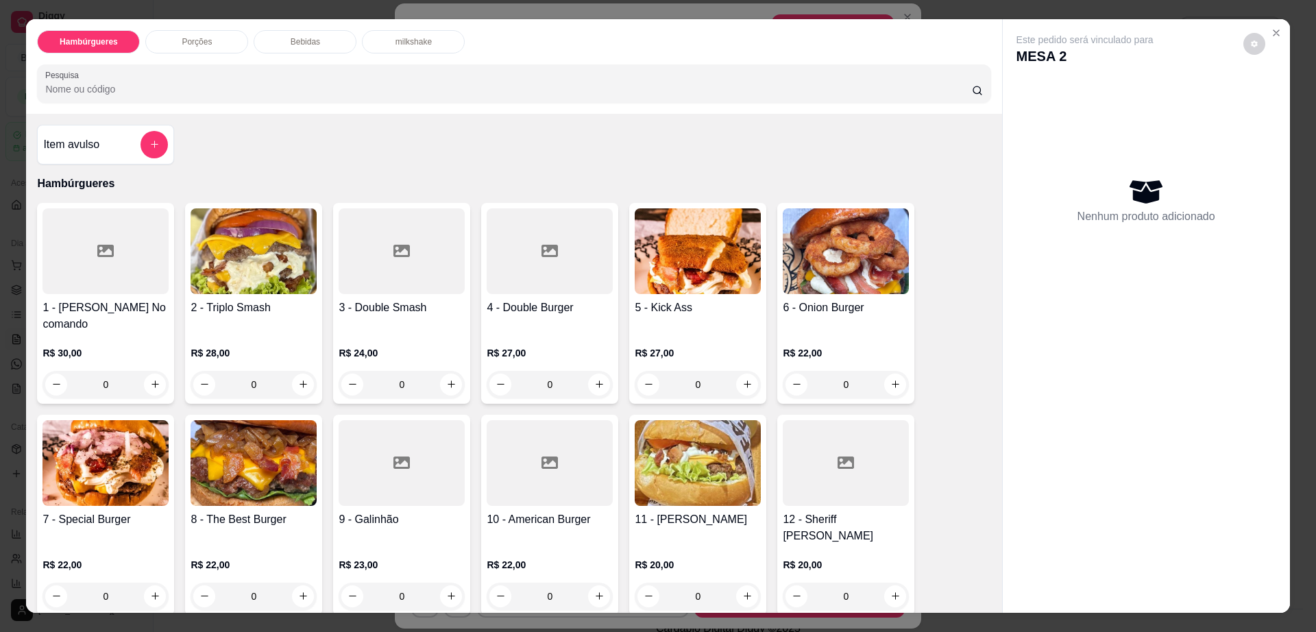
click at [291, 43] on p "Bebidas" at bounding box center [305, 41] width 29 height 11
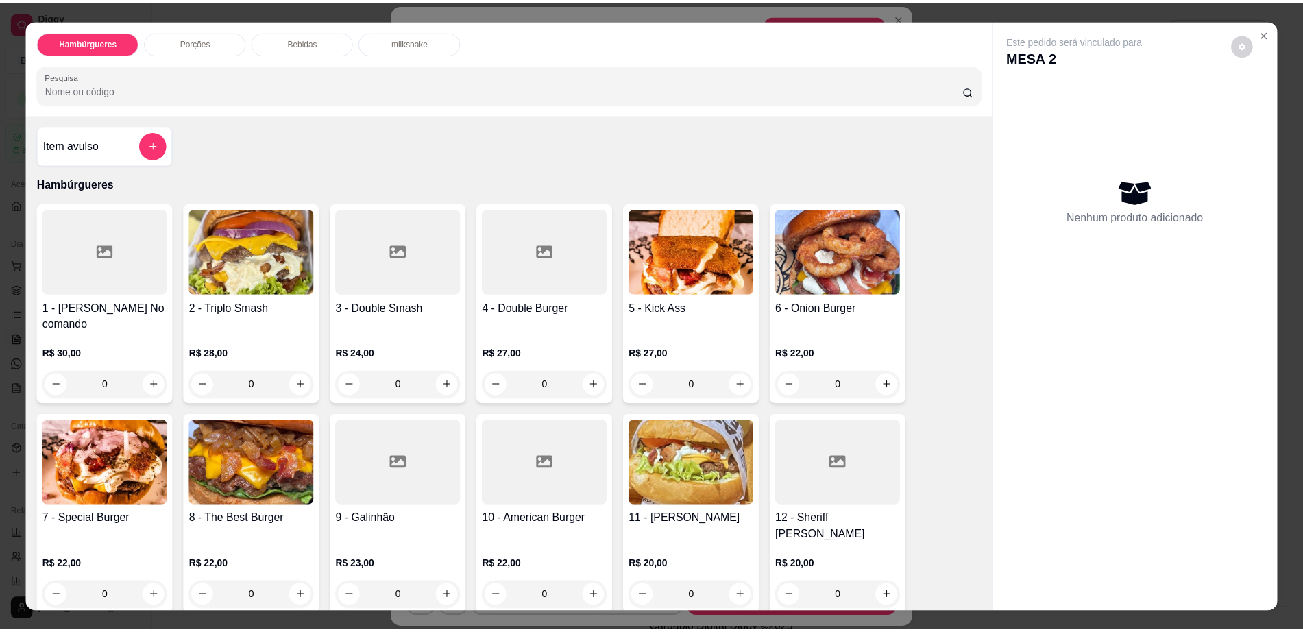
scroll to position [25, 0]
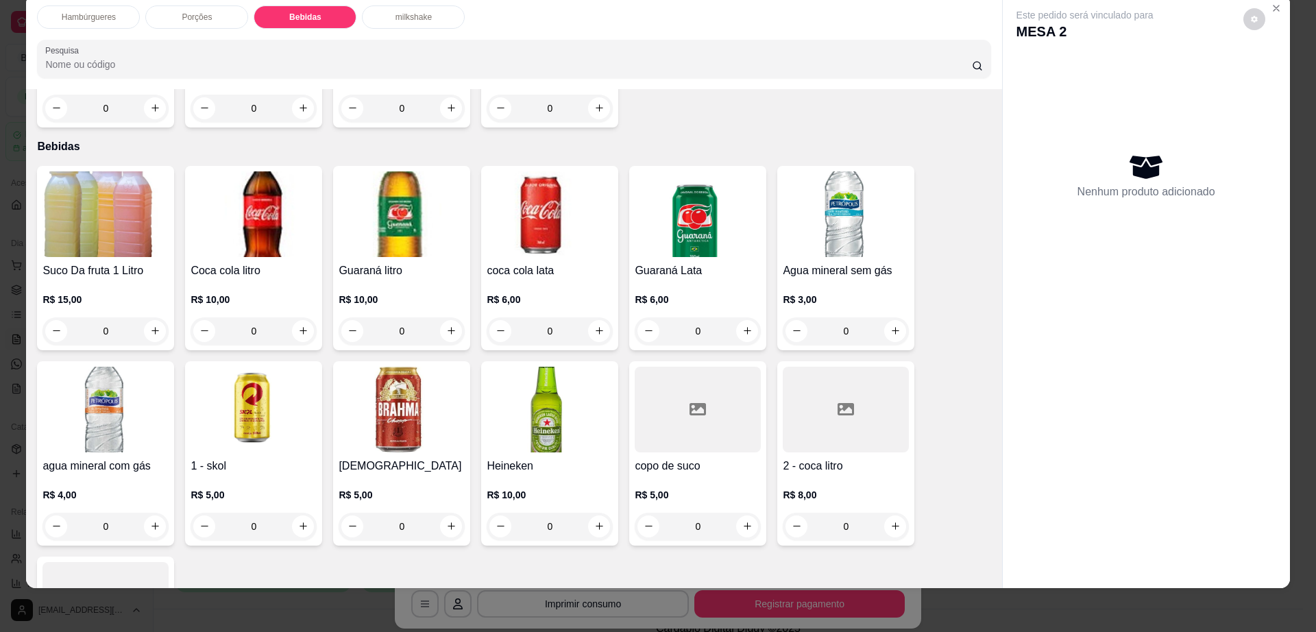
click at [238, 390] on img at bounding box center [254, 410] width 126 height 86
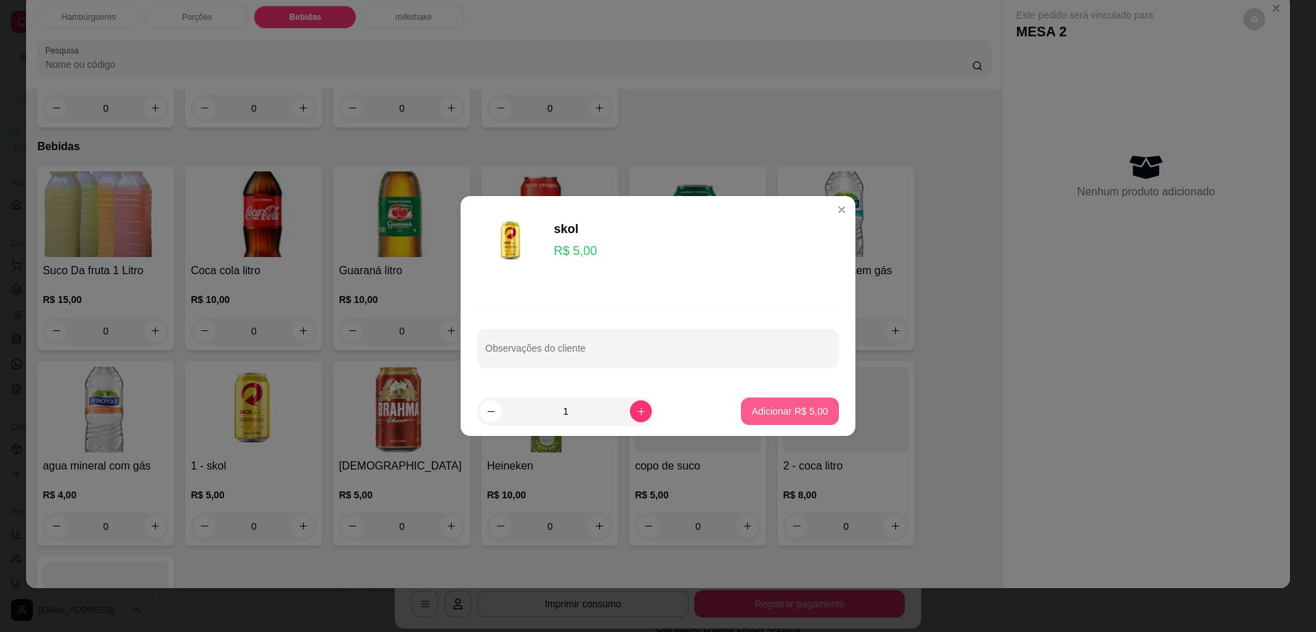
click at [782, 407] on p "Adicionar R$ 5,00" at bounding box center [790, 412] width 76 height 14
type input "1"
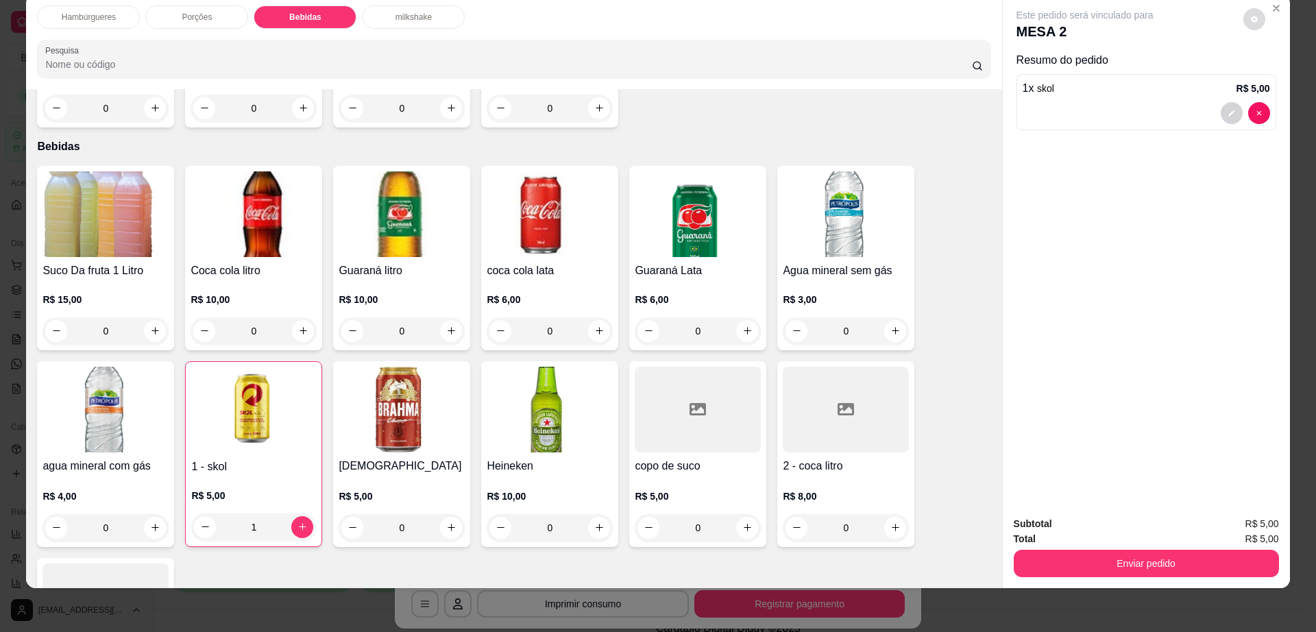
click at [1244, 23] on button "decrease-product-quantity" at bounding box center [1255, 19] width 22 height 22
click at [1096, 566] on button "Enviar pedido" at bounding box center [1146, 563] width 265 height 27
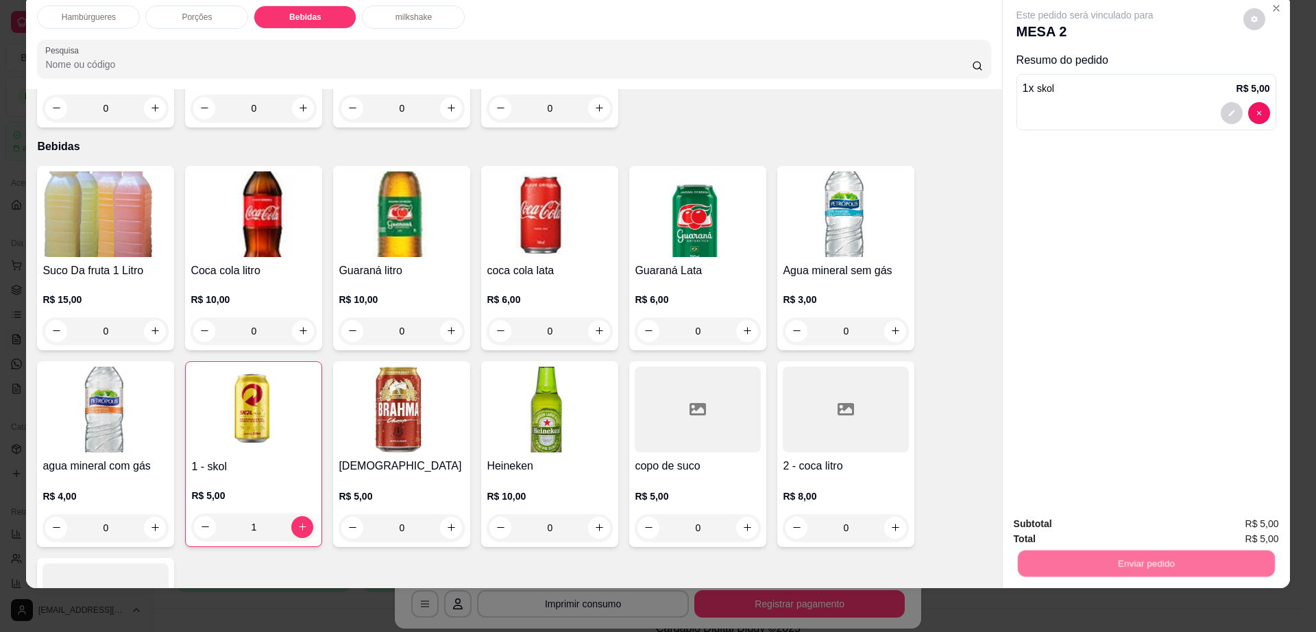
click at [1096, 528] on button "Não registrar e enviar pedido" at bounding box center [1100, 529] width 139 height 25
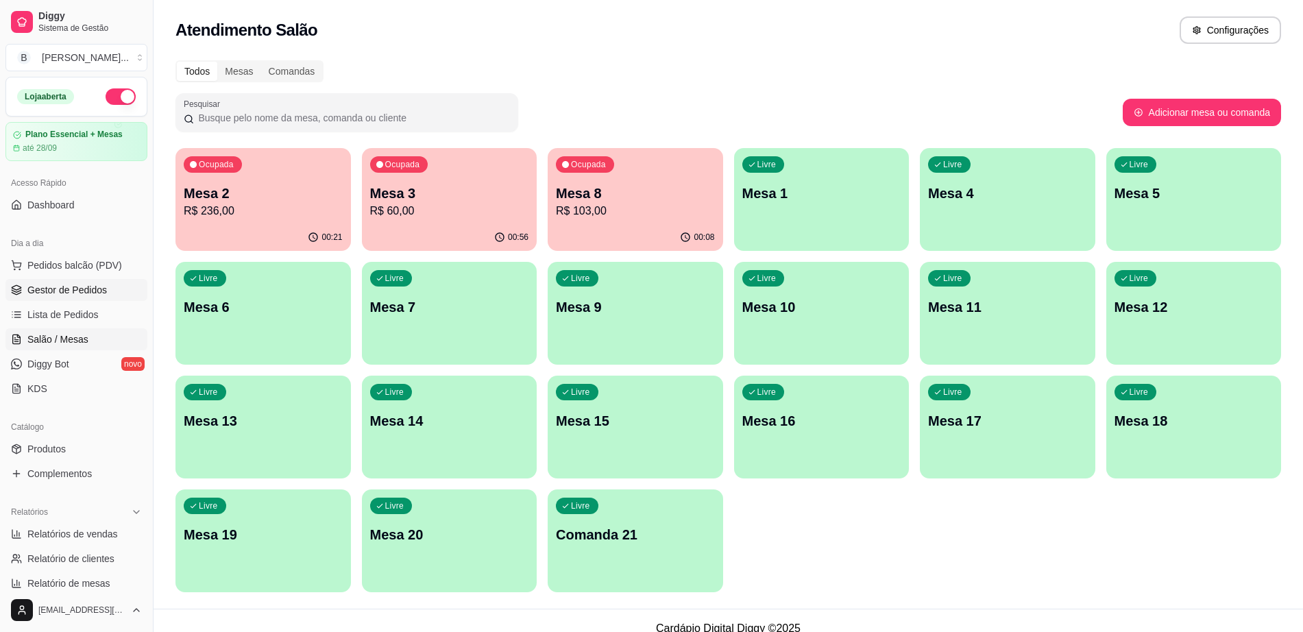
click at [102, 293] on span "Gestor de Pedidos" at bounding box center [67, 290] width 80 height 14
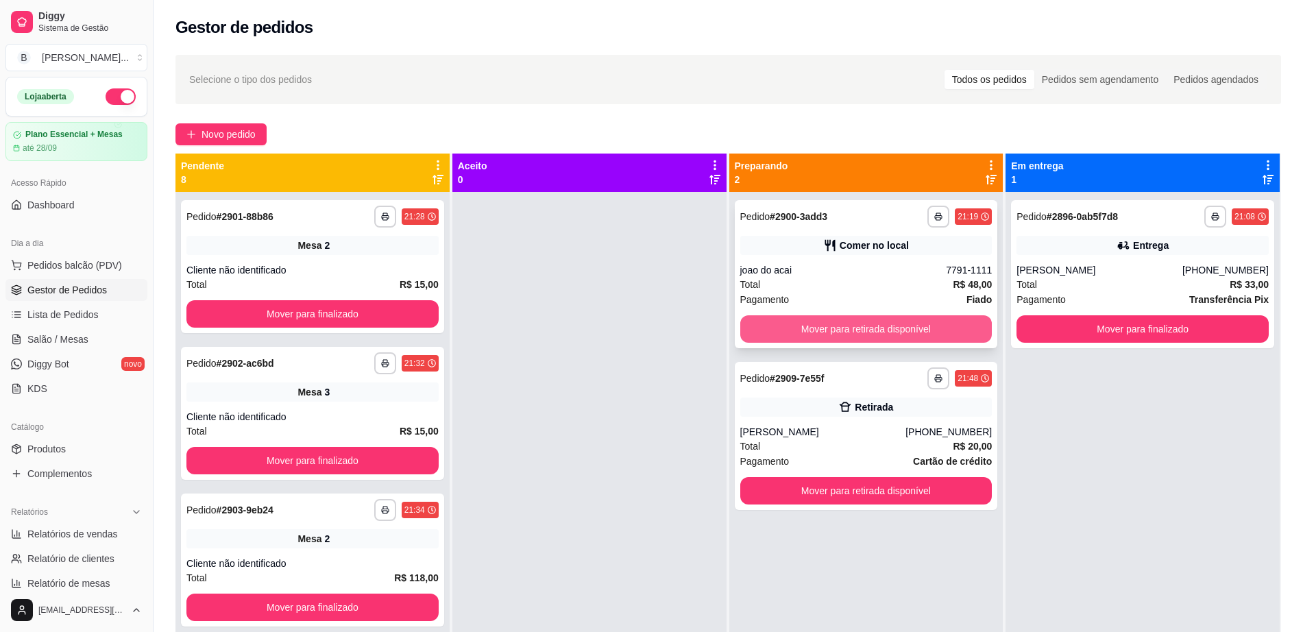
click at [847, 333] on button "Mover para retirada disponível" at bounding box center [867, 328] width 252 height 27
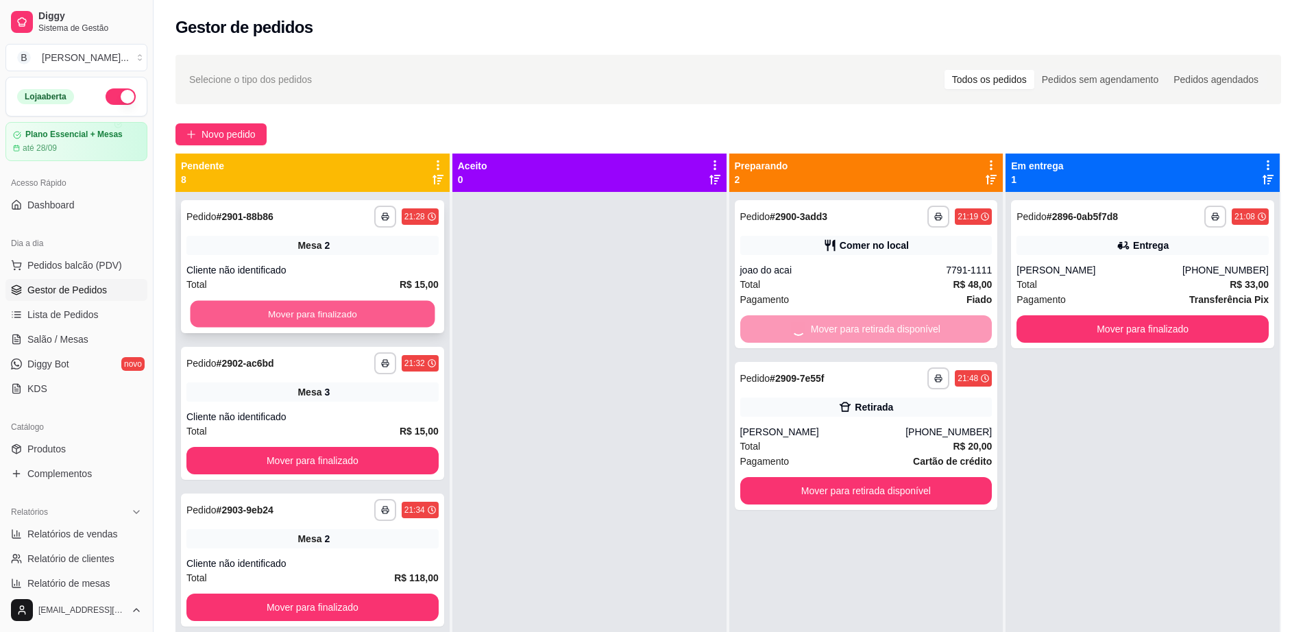
click at [322, 316] on button "Mover para finalizado" at bounding box center [313, 314] width 245 height 27
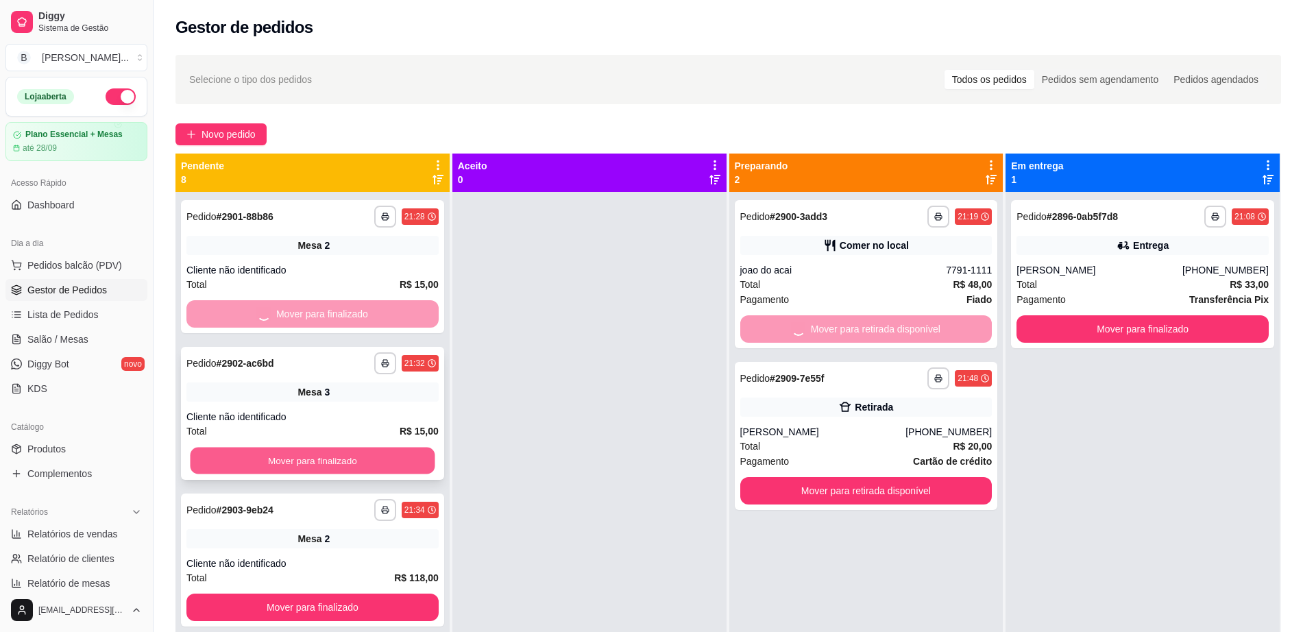
click at [386, 461] on button "Mover para finalizado" at bounding box center [313, 461] width 245 height 27
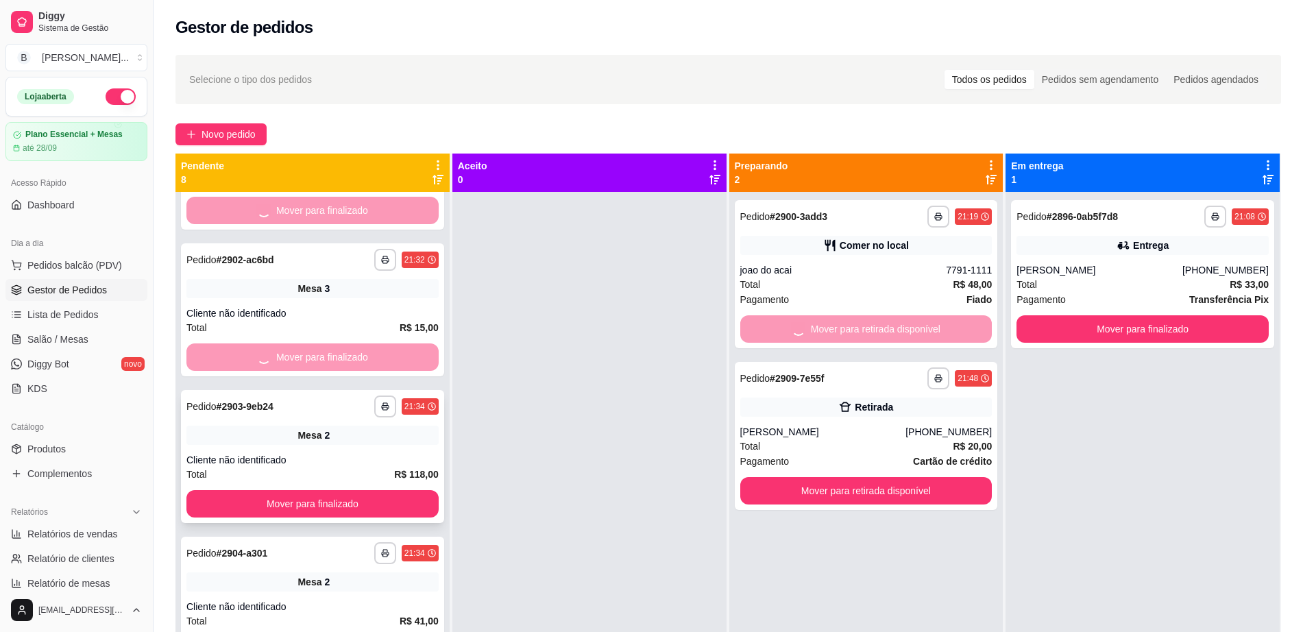
scroll to position [171, 0]
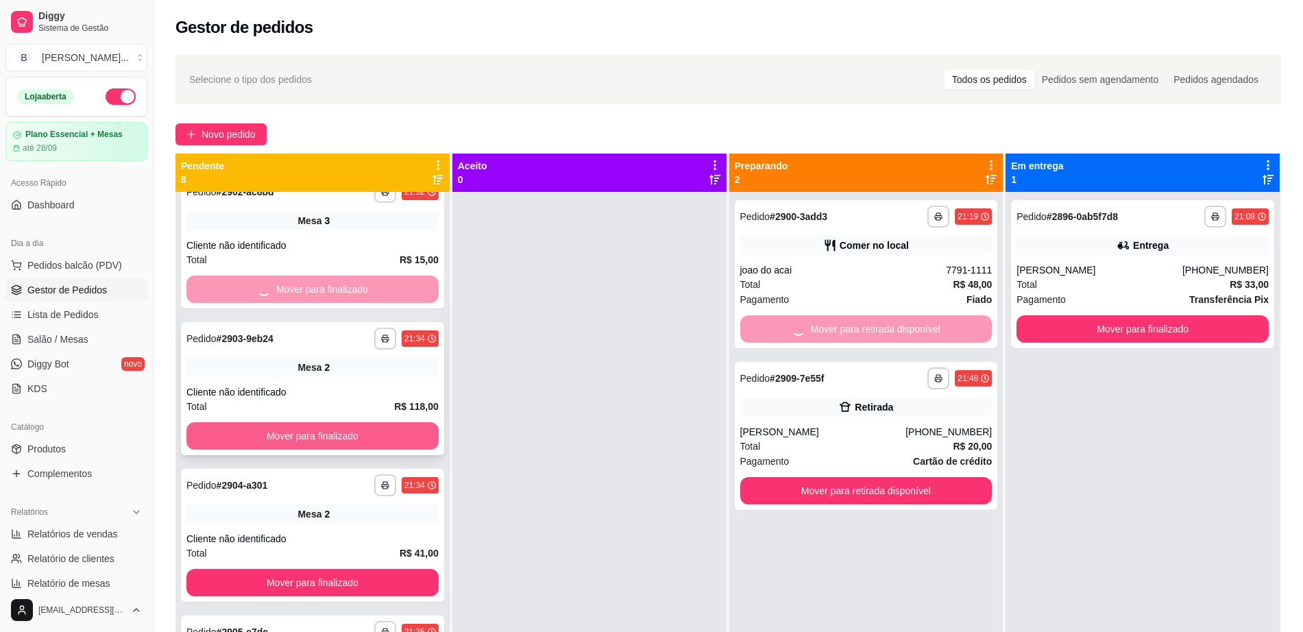
click at [400, 425] on button "Mover para finalizado" at bounding box center [312, 435] width 252 height 27
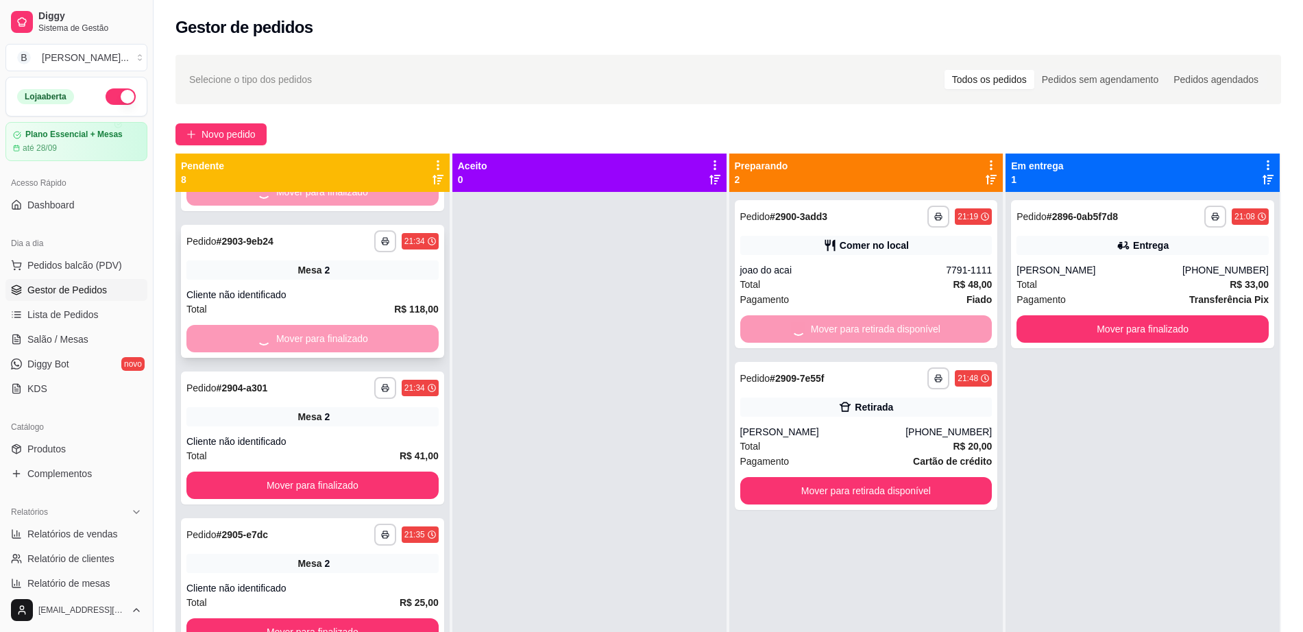
scroll to position [343, 0]
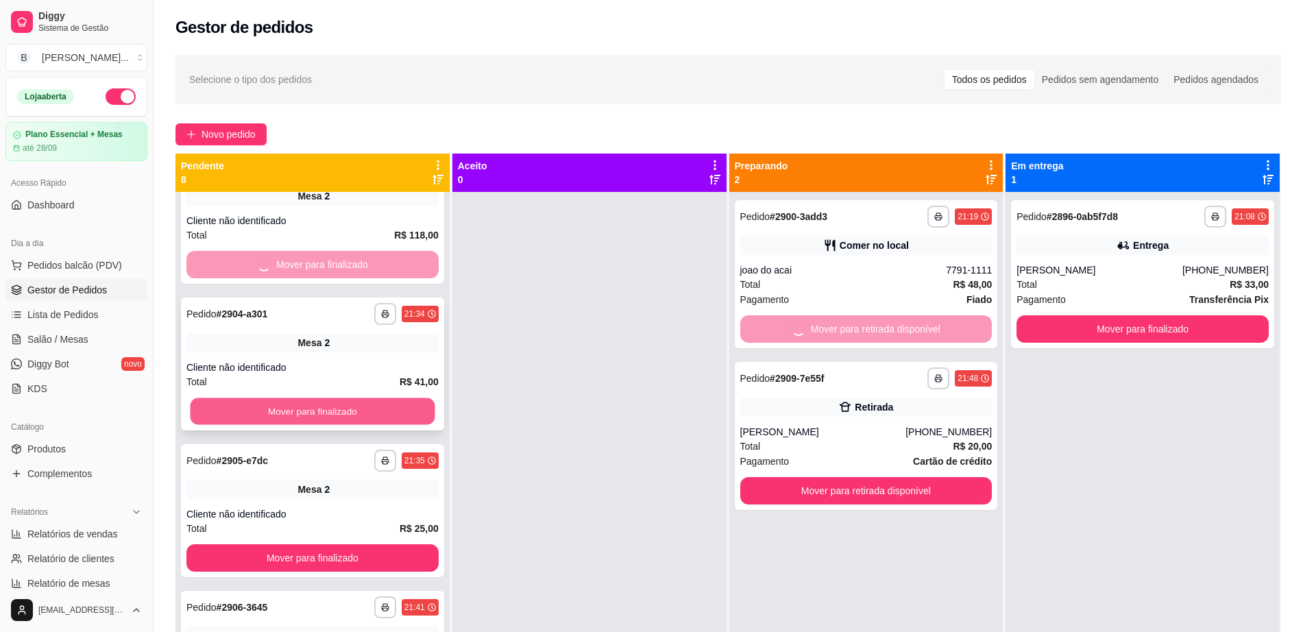
click at [407, 402] on button "Mover para finalizado" at bounding box center [313, 411] width 245 height 27
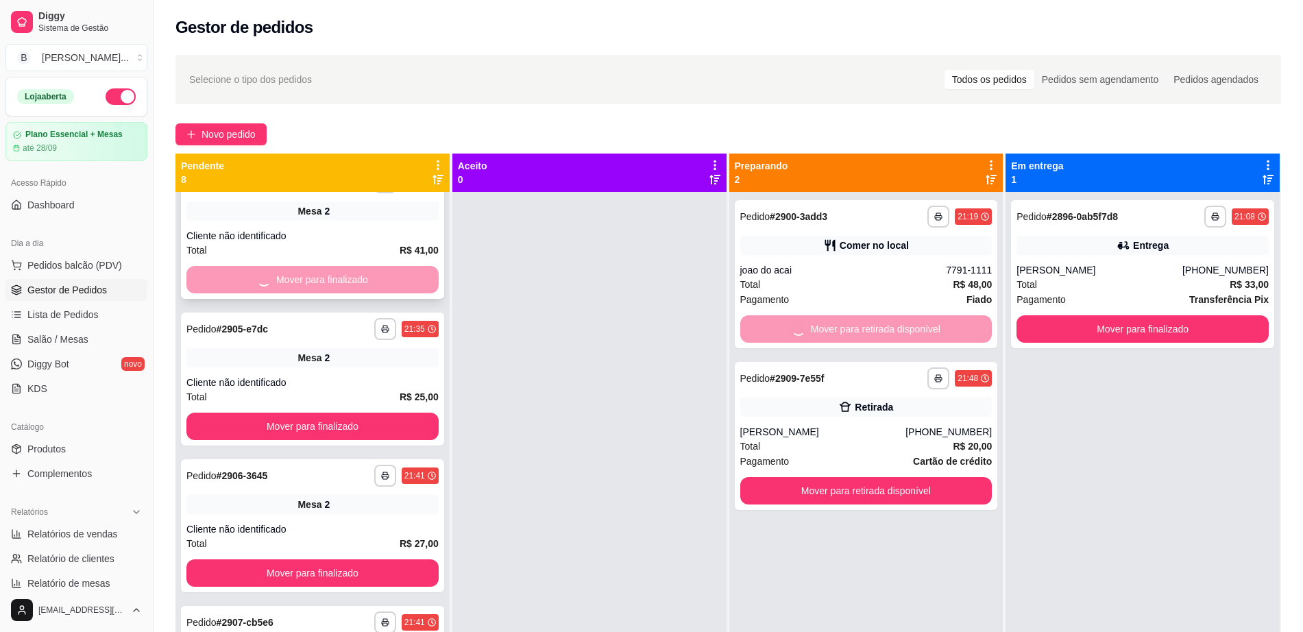
scroll to position [555, 0]
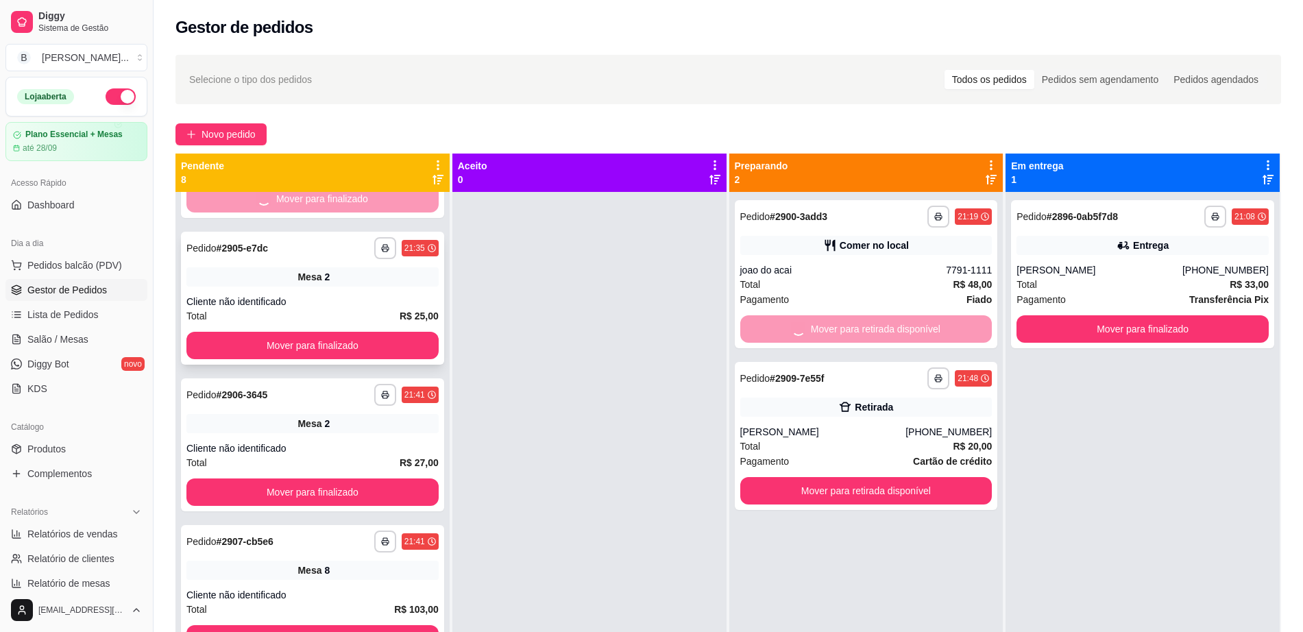
click at [411, 359] on div "**********" at bounding box center [312, 298] width 263 height 133
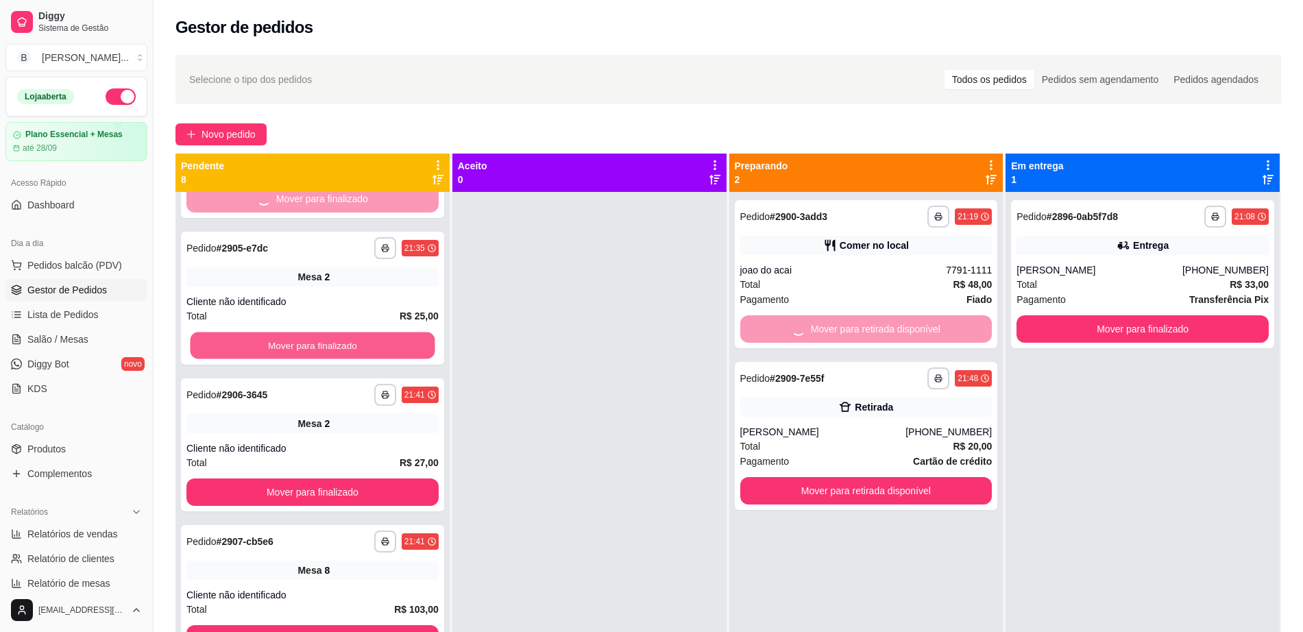
click at [407, 333] on button "Mover para finalizado" at bounding box center [313, 346] width 245 height 27
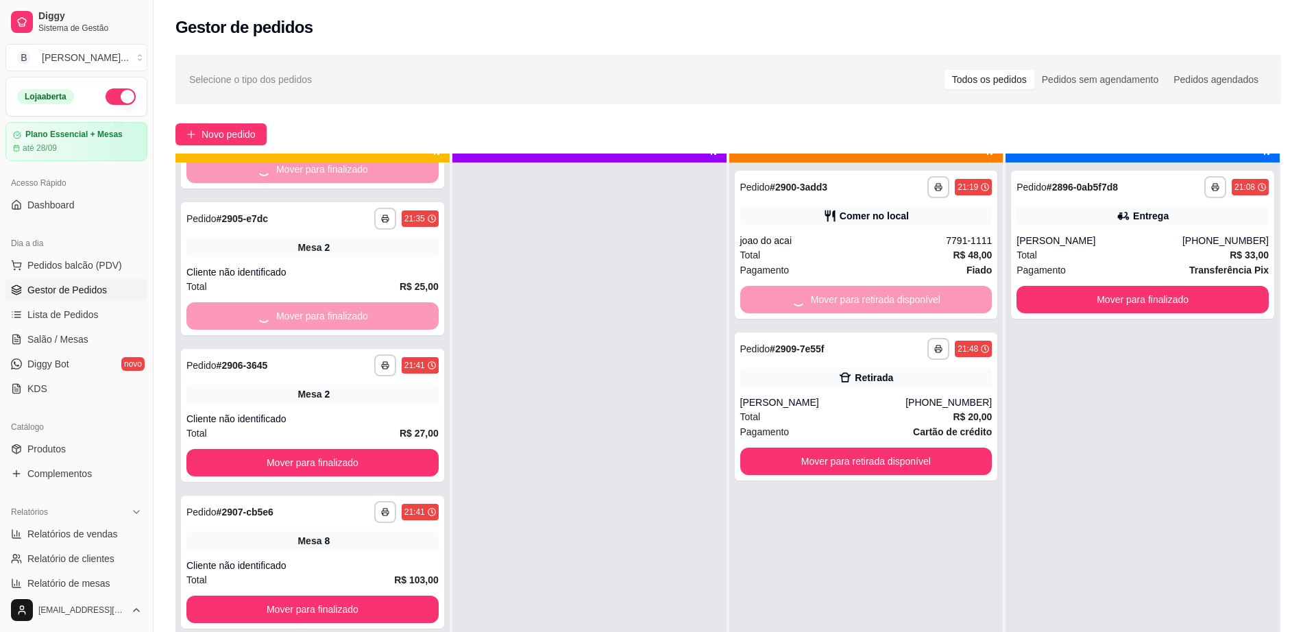
scroll to position [38, 0]
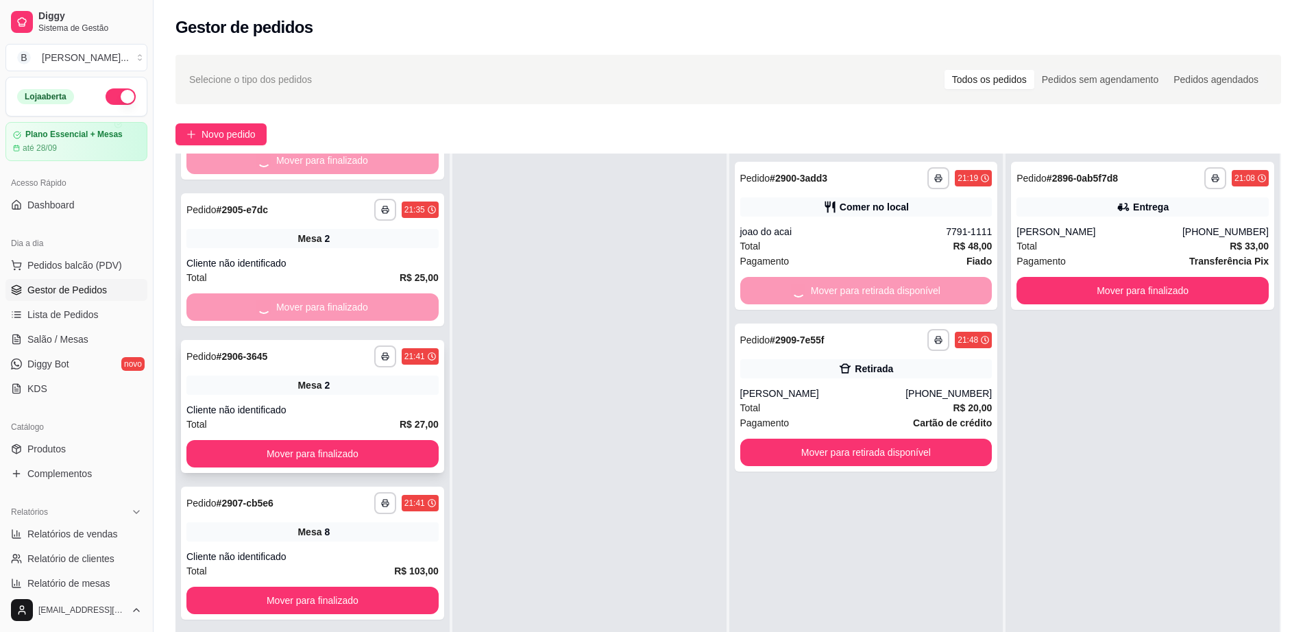
click at [370, 439] on div "**********" at bounding box center [312, 406] width 263 height 133
click at [364, 443] on button "Mover para finalizado" at bounding box center [313, 454] width 245 height 27
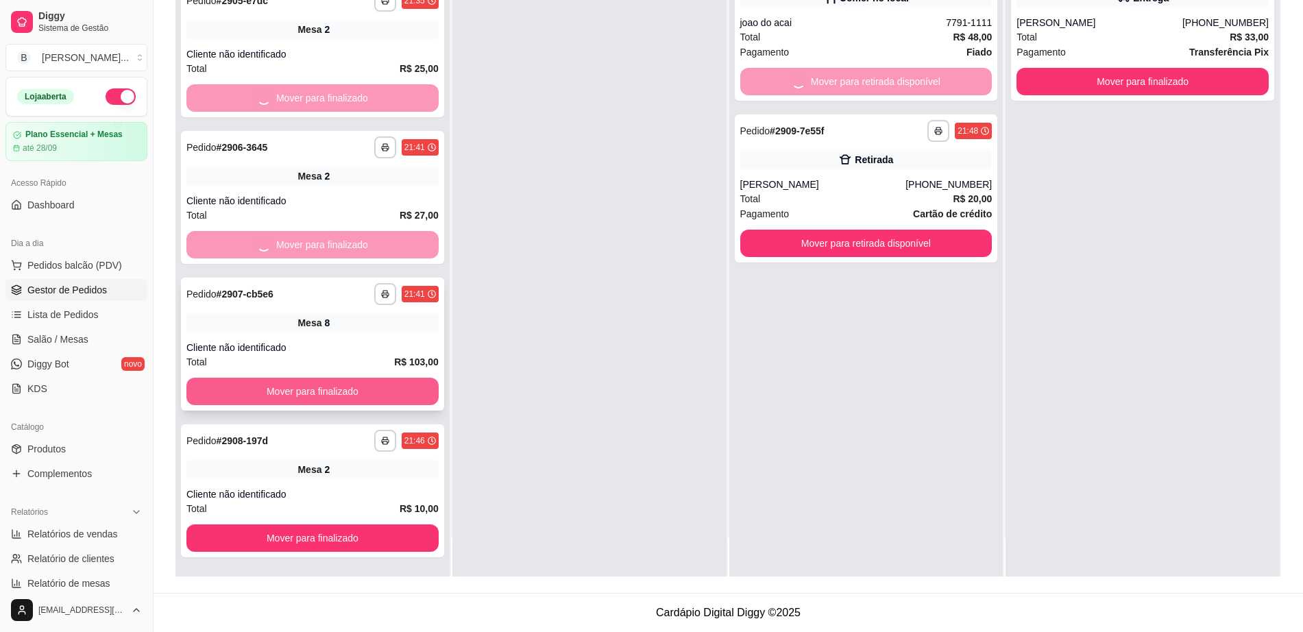
click at [387, 392] on button "Mover para finalizado" at bounding box center [312, 391] width 252 height 27
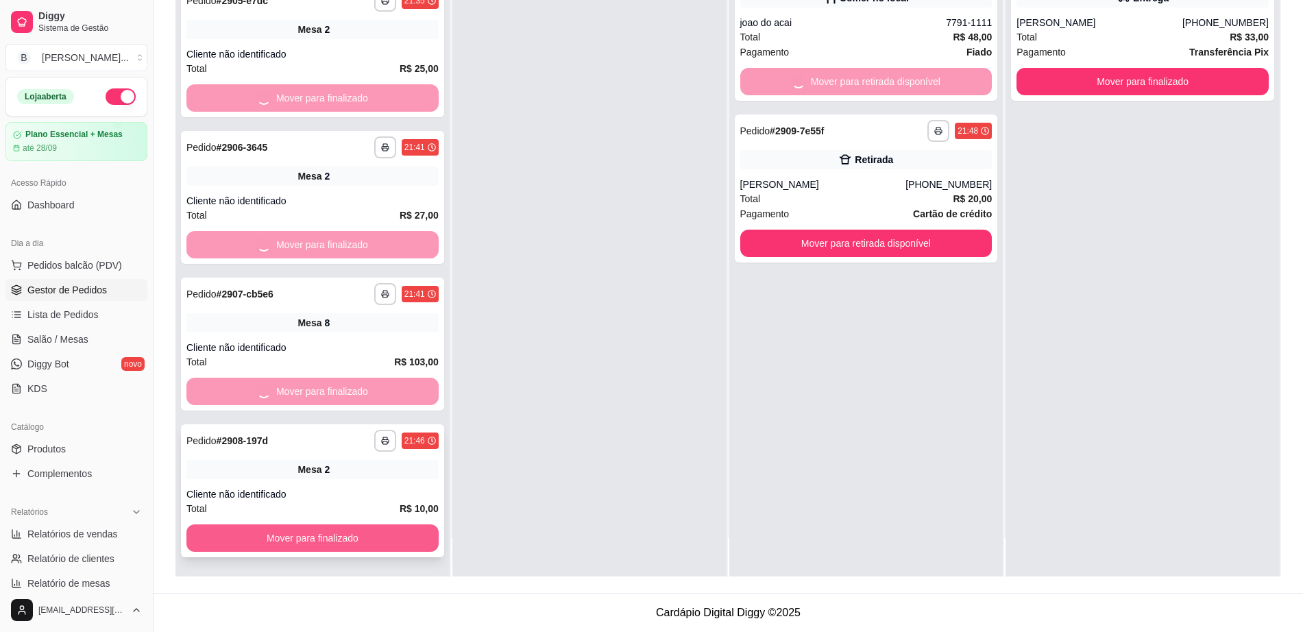
click at [378, 540] on button "Mover para finalizado" at bounding box center [312, 538] width 252 height 27
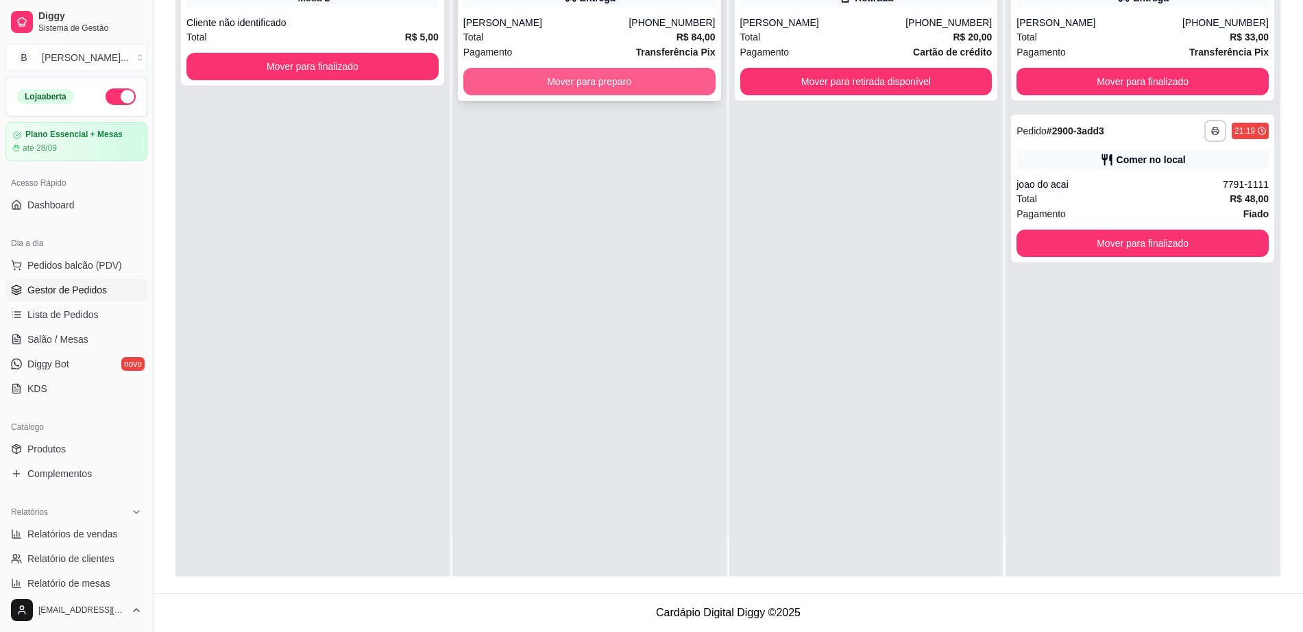
click at [584, 84] on button "Mover para preparo" at bounding box center [590, 81] width 252 height 27
click at [84, 347] on link "Salão / Mesas" at bounding box center [76, 339] width 142 height 22
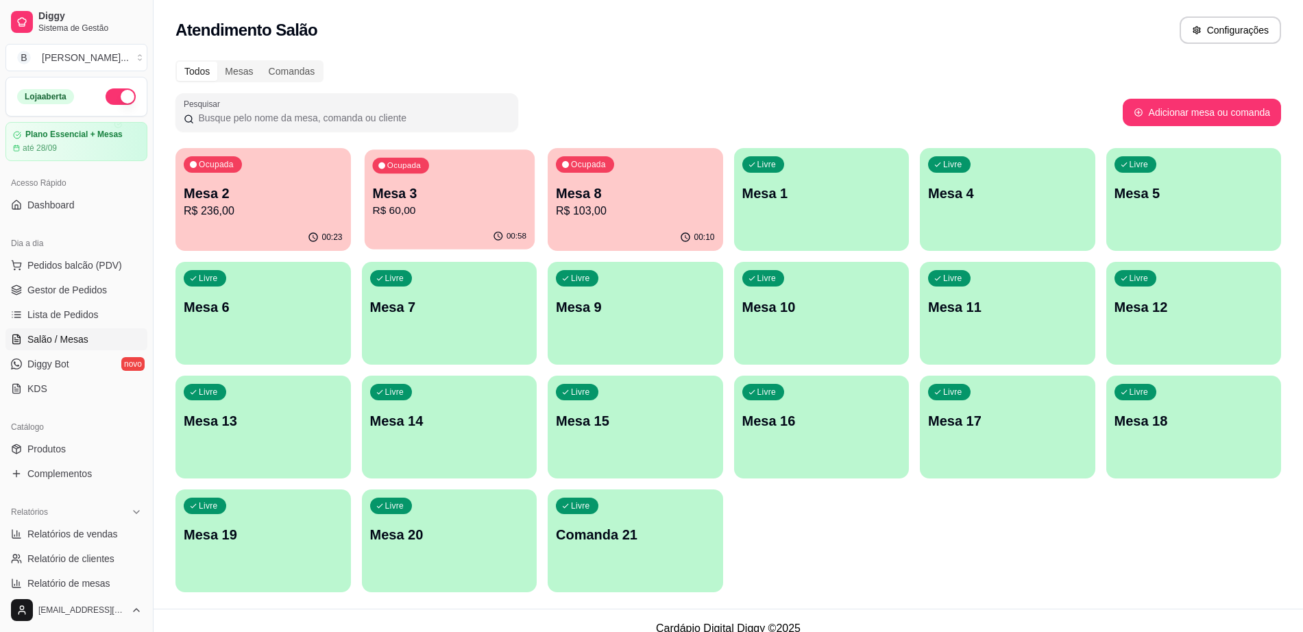
click at [466, 186] on p "Mesa 3" at bounding box center [449, 193] width 154 height 19
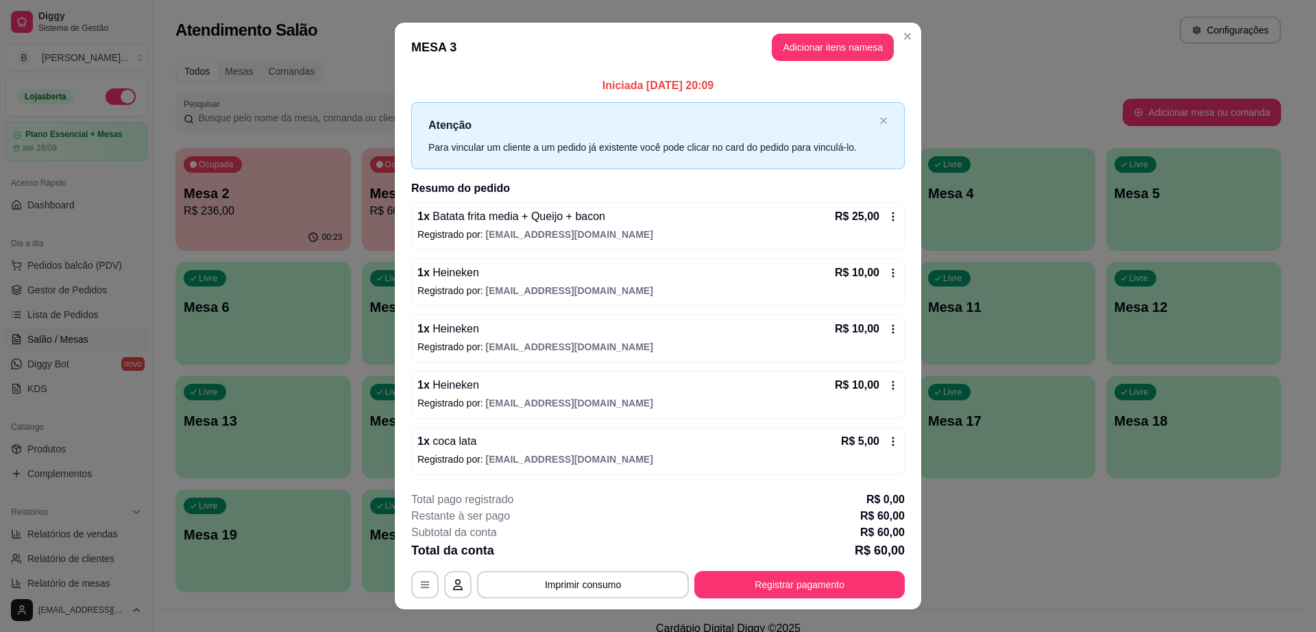
scroll to position [21, 0]
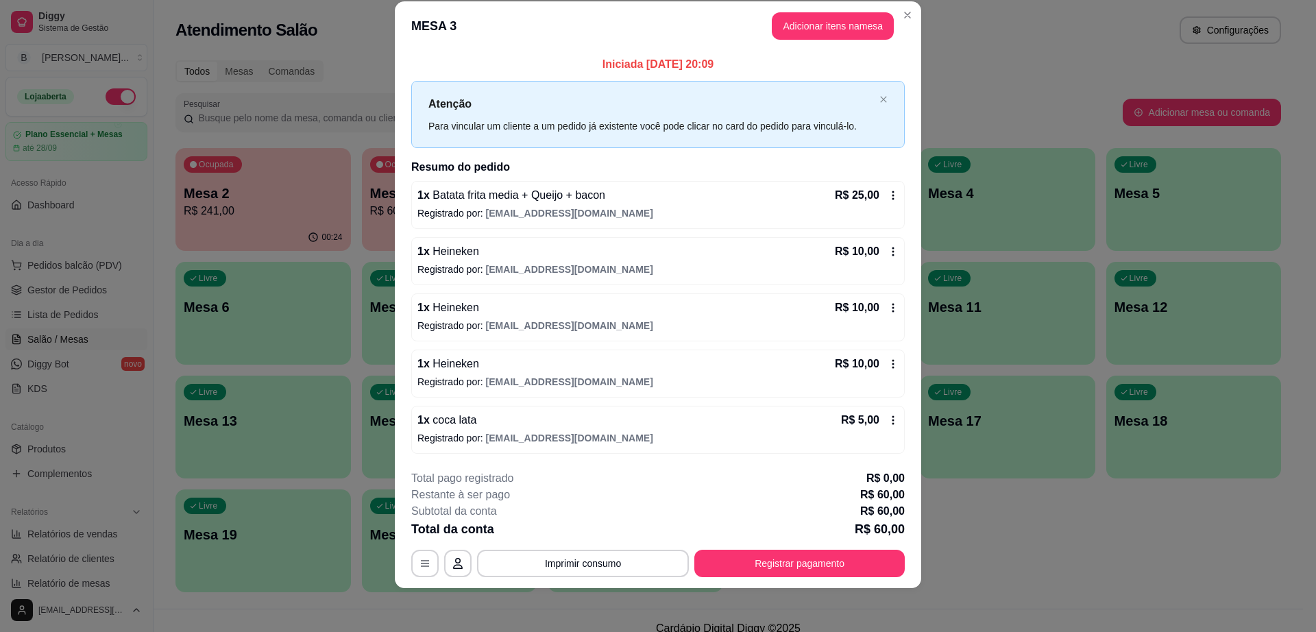
click at [775, 586] on footer "**********" at bounding box center [658, 523] width 527 height 129
click at [775, 560] on button "Registrar pagamento" at bounding box center [800, 563] width 210 height 27
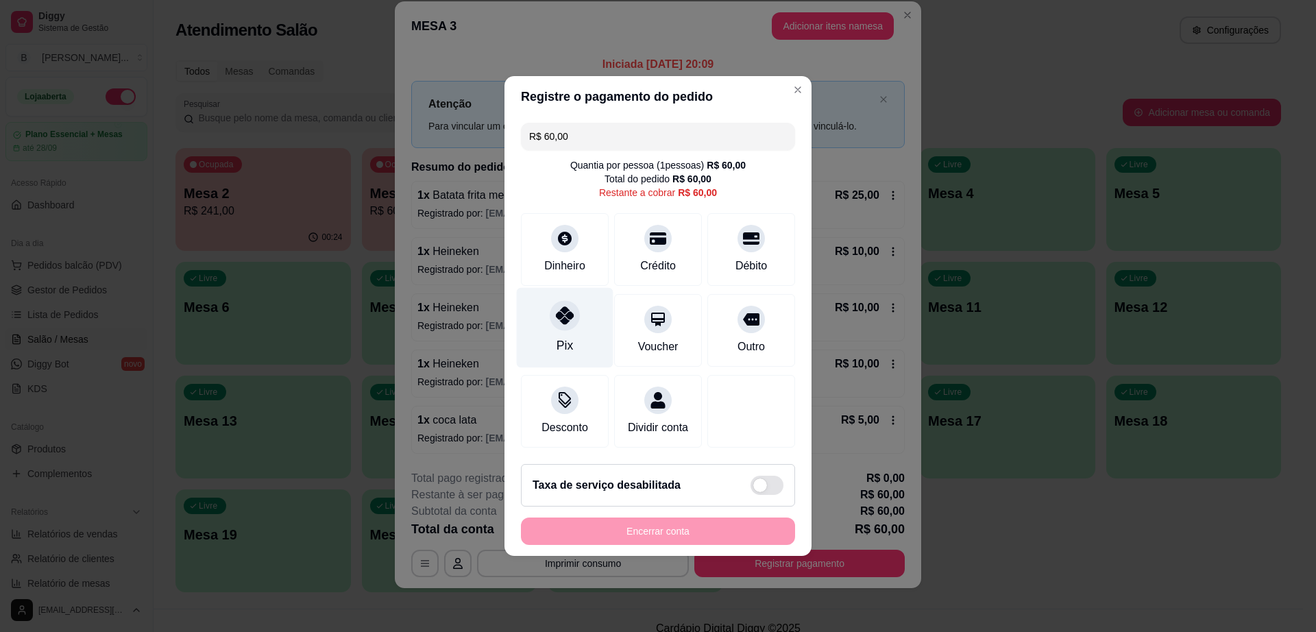
click at [566, 309] on icon at bounding box center [565, 315] width 18 height 18
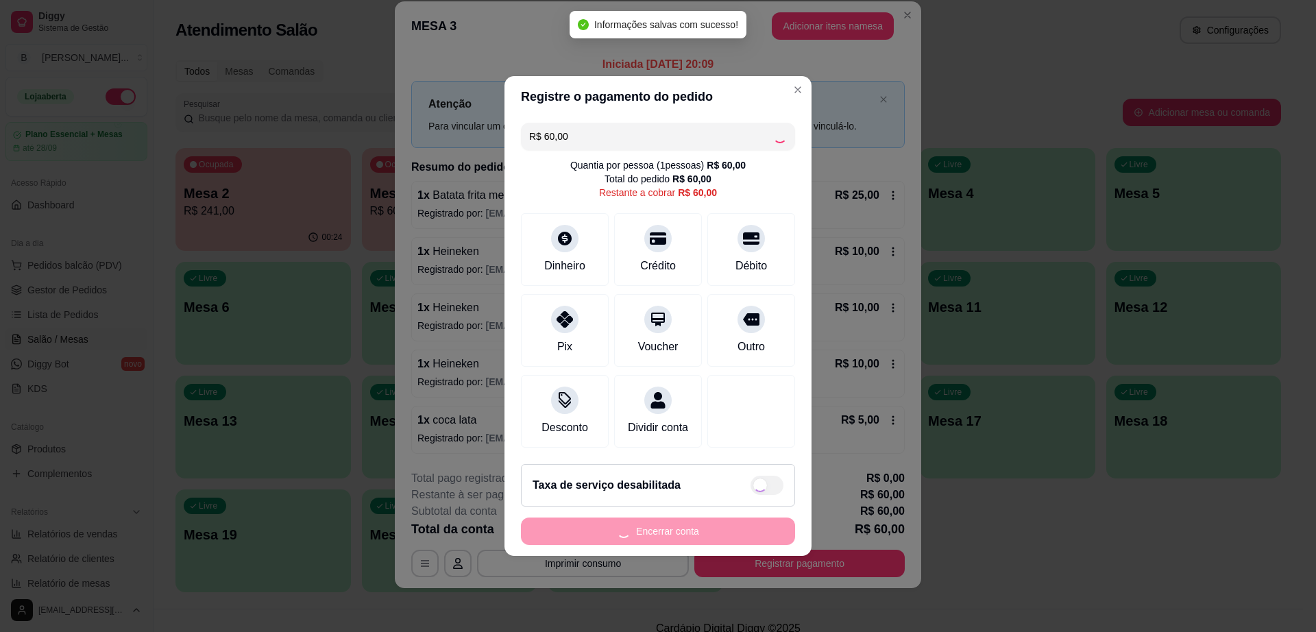
type input "R$ 0,00"
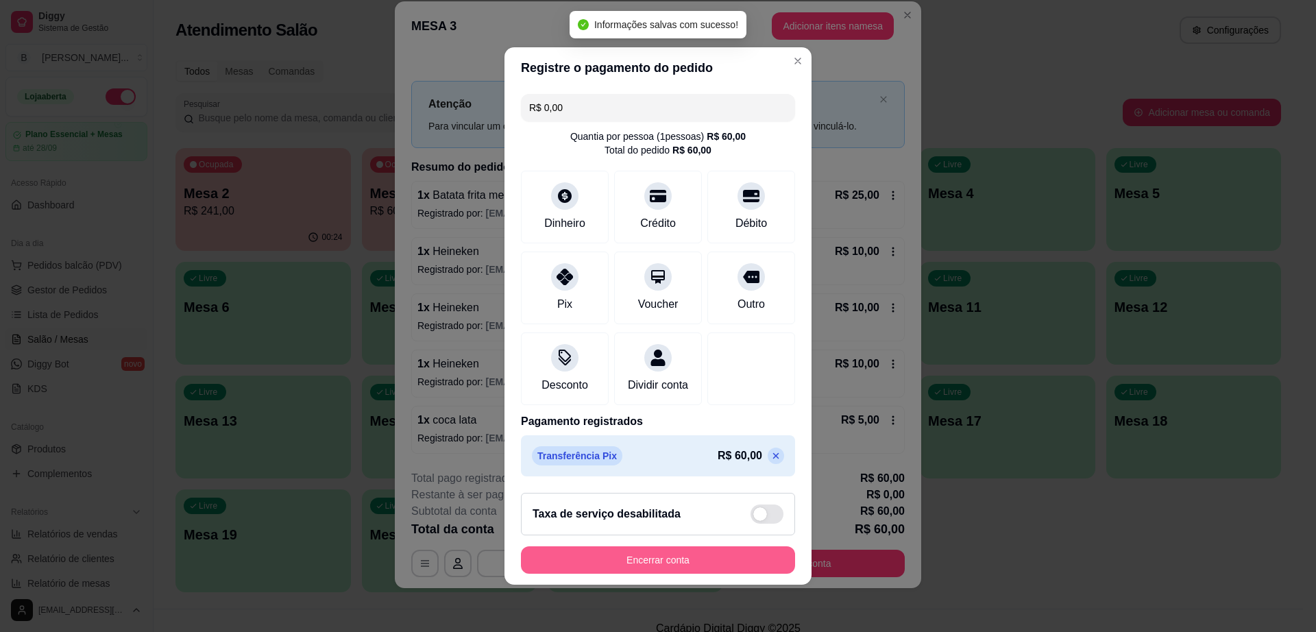
click at [671, 574] on button "Encerrar conta" at bounding box center [658, 559] width 274 height 27
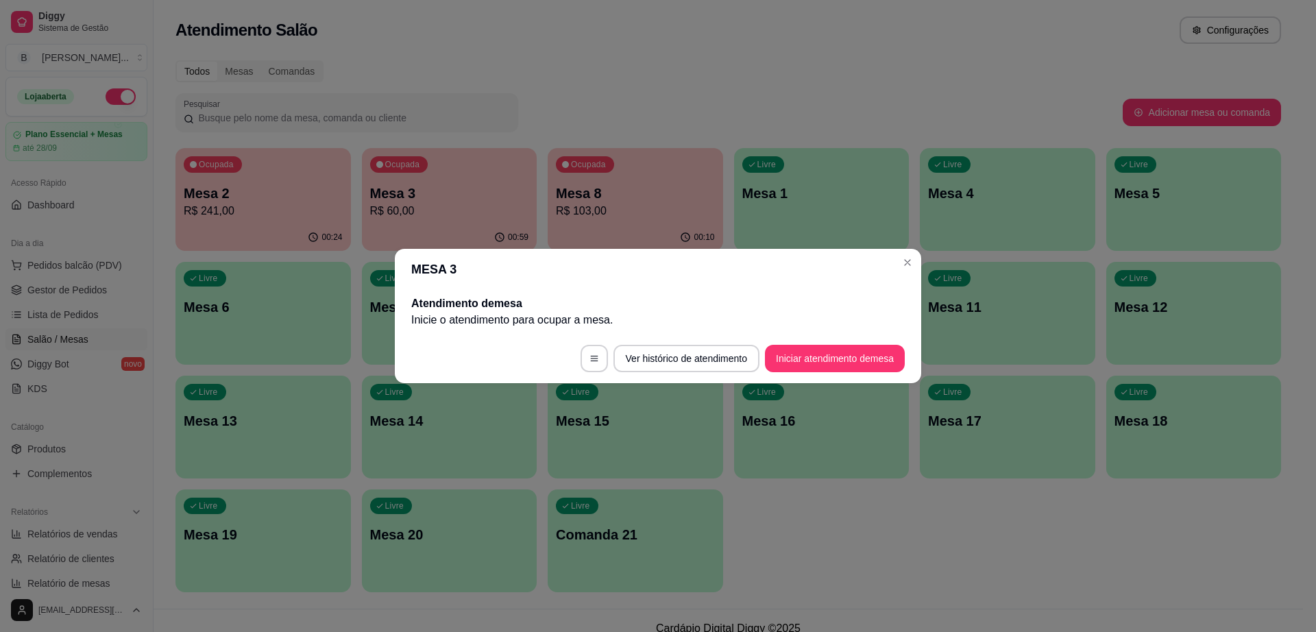
scroll to position [0, 0]
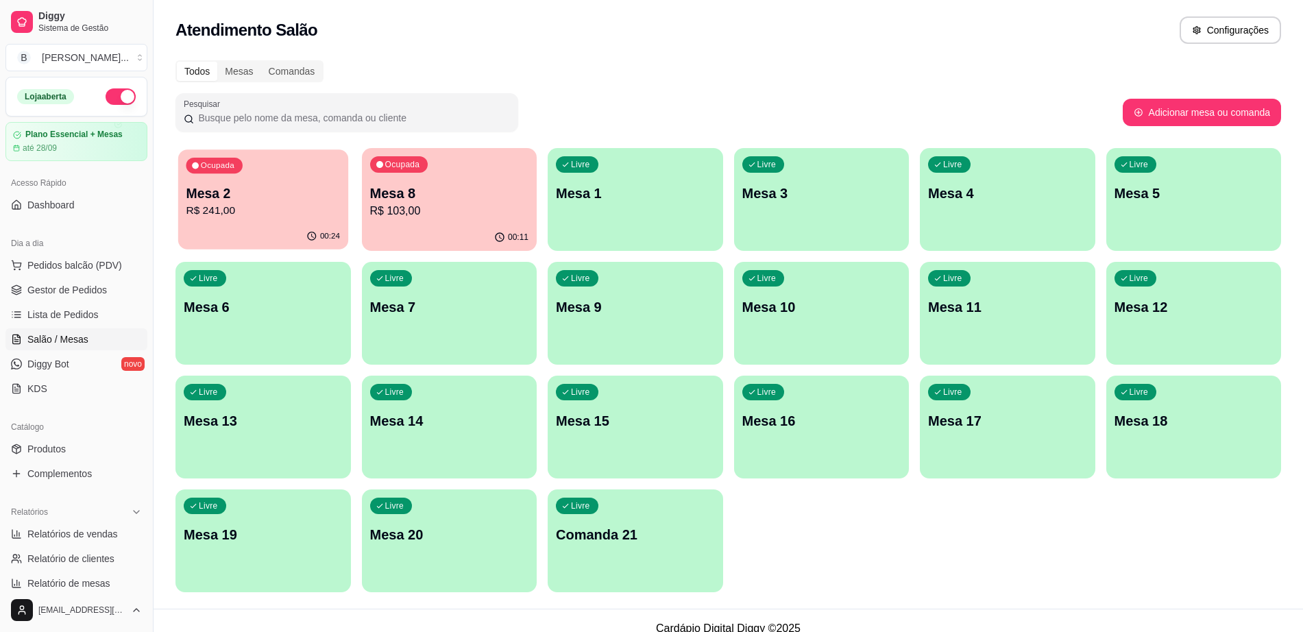
click at [285, 222] on div "Ocupada Mesa 2 R$ 241,00" at bounding box center [263, 186] width 170 height 74
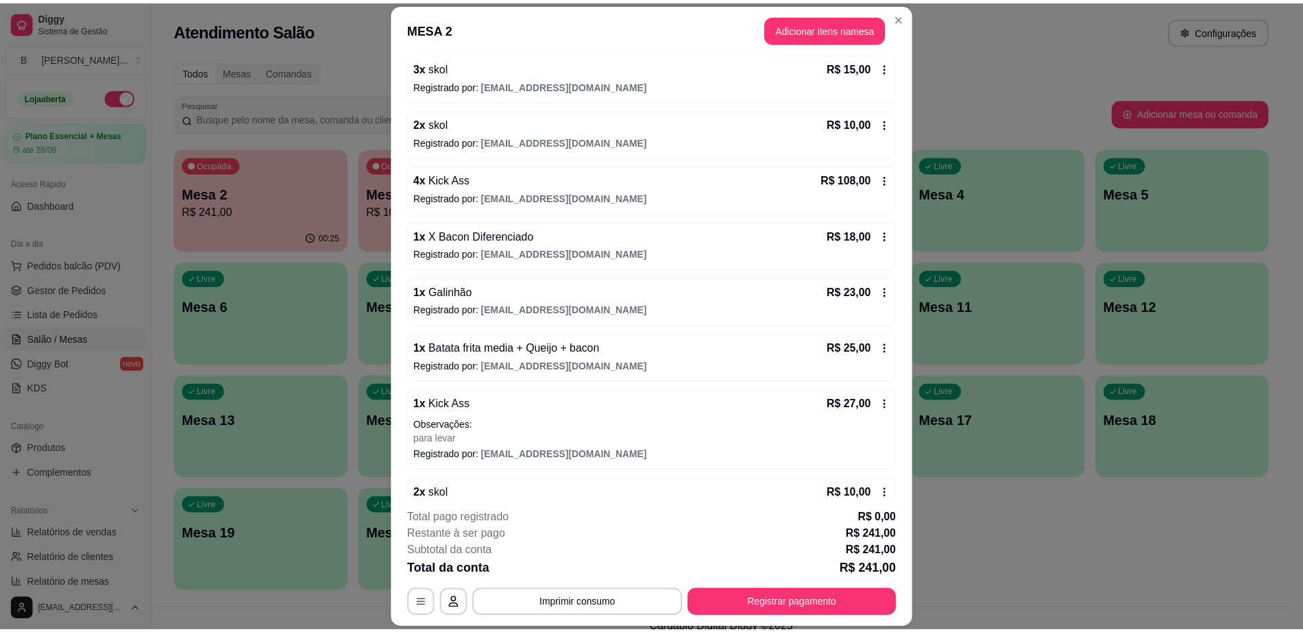
scroll to position [218, 0]
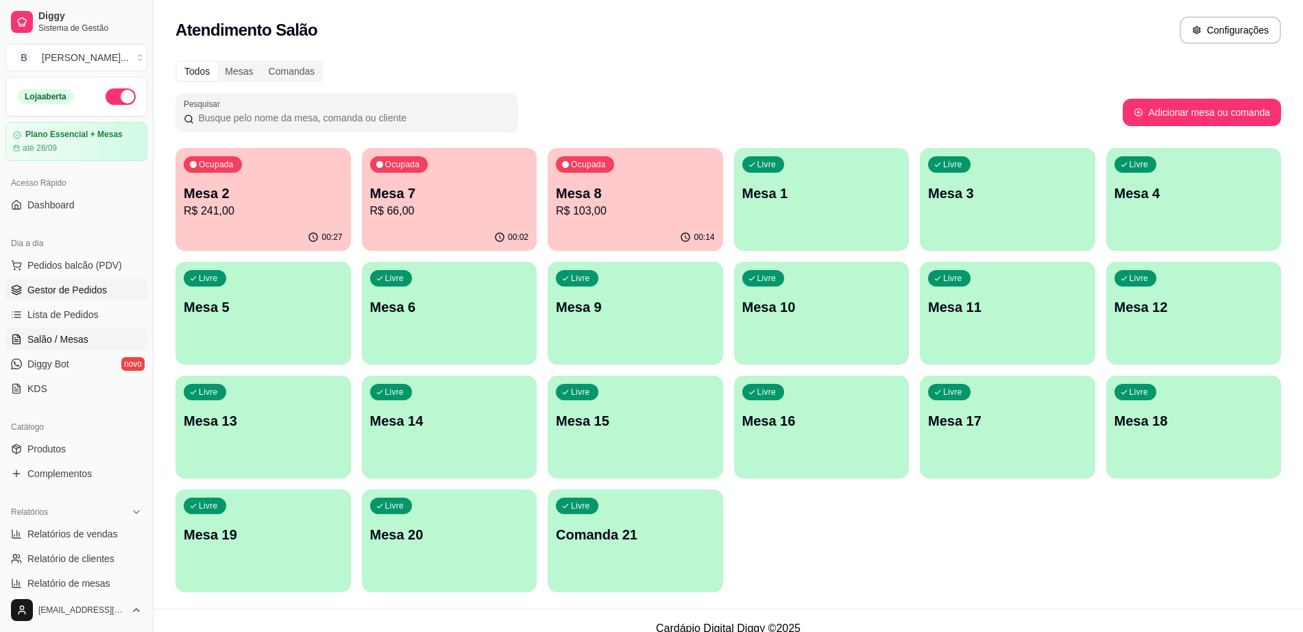
click at [86, 284] on span "Gestor de Pedidos" at bounding box center [67, 290] width 80 height 14
click at [72, 289] on span "Gestor de Pedidos" at bounding box center [67, 290] width 80 height 14
click at [109, 296] on link "Gestor de Pedidos" at bounding box center [76, 290] width 142 height 22
click at [864, 321] on div "Livre Mesa 10" at bounding box center [822, 305] width 176 height 86
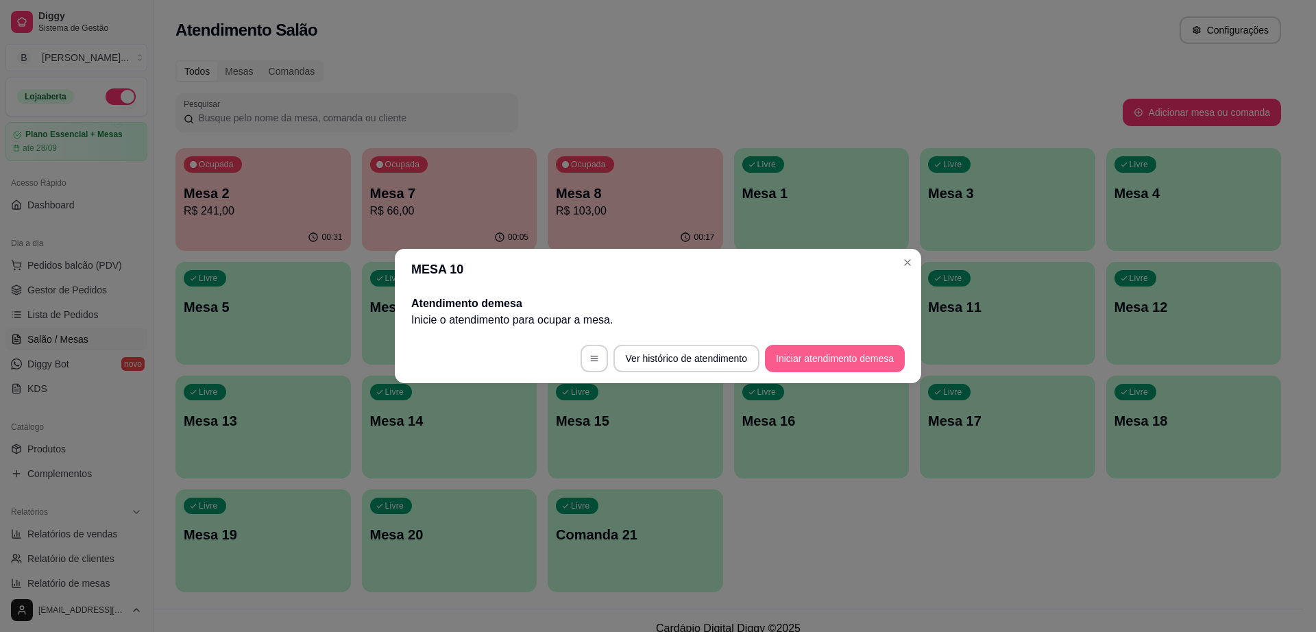
click at [826, 357] on button "Iniciar atendimento de mesa" at bounding box center [835, 358] width 140 height 27
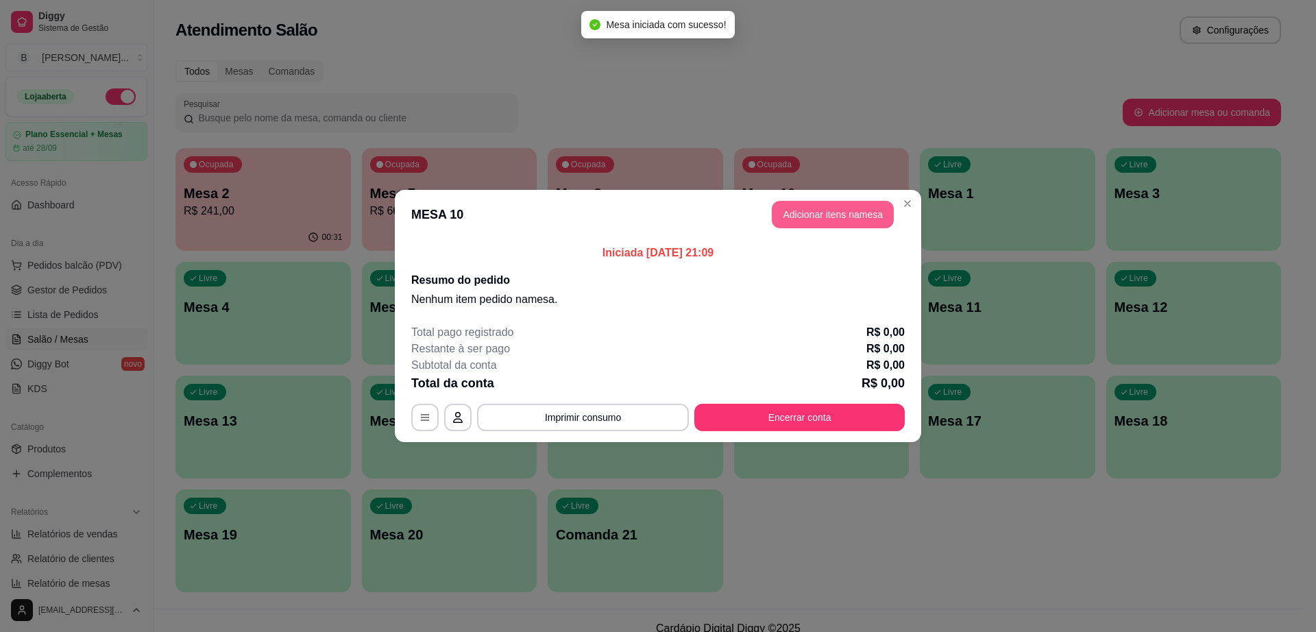
click at [819, 215] on button "Adicionar itens na mesa" at bounding box center [833, 214] width 122 height 27
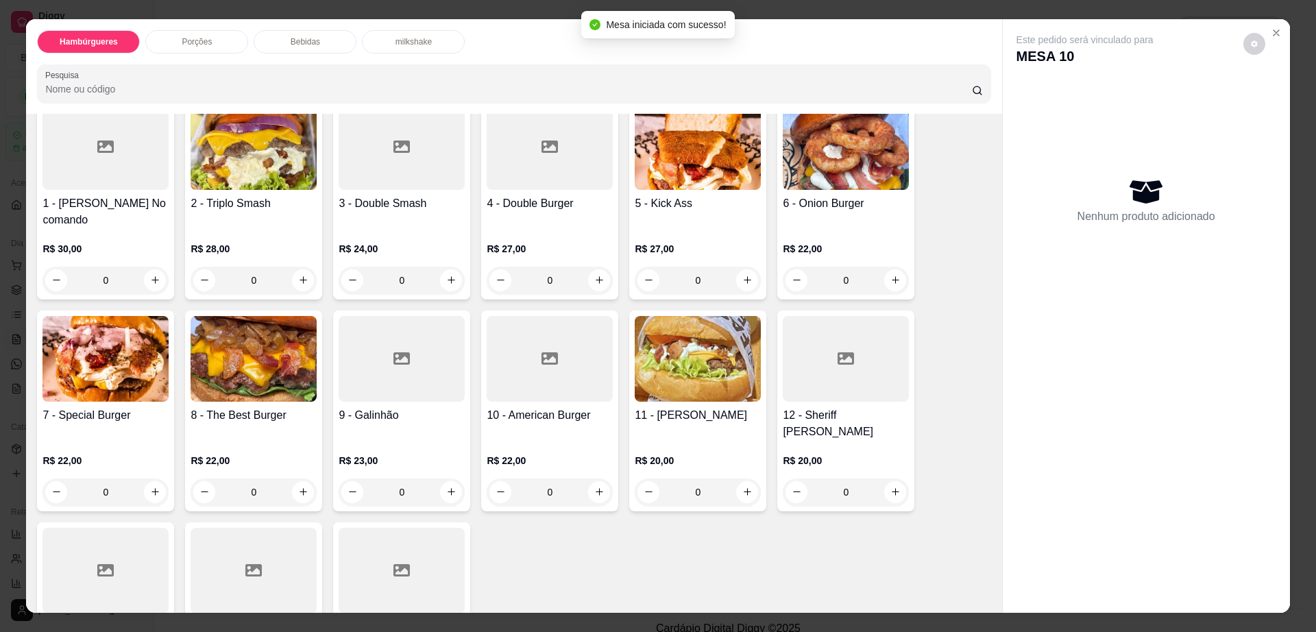
scroll to position [171, 0]
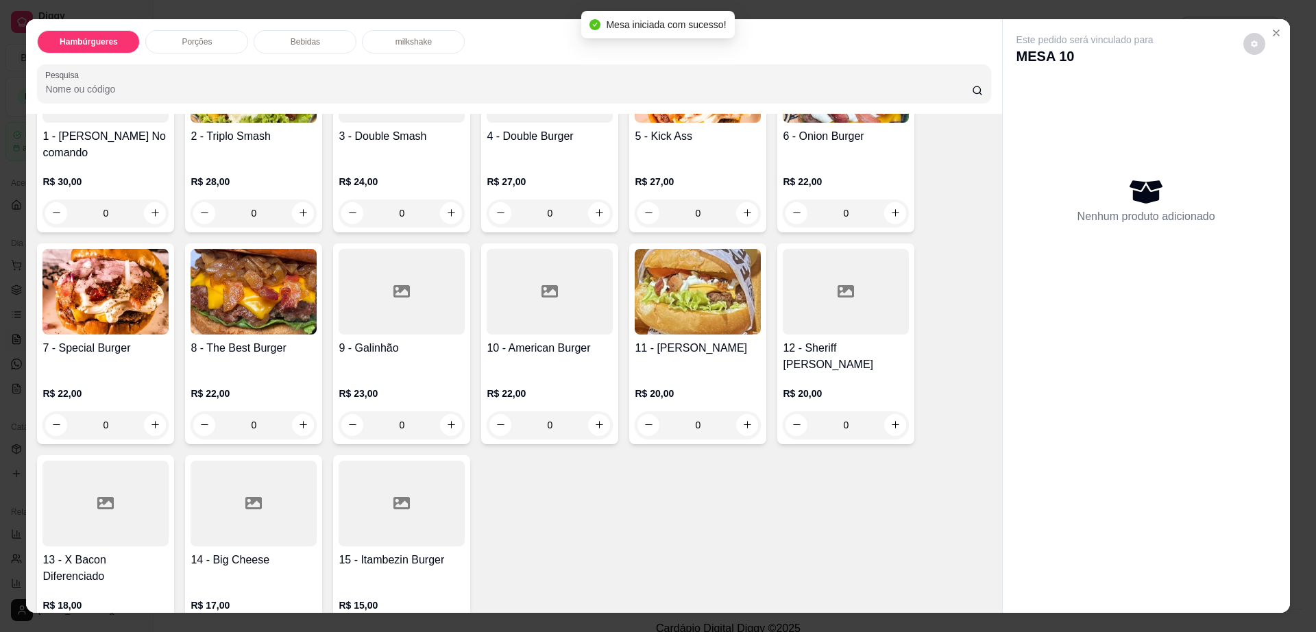
click at [288, 483] on div at bounding box center [254, 504] width 126 height 86
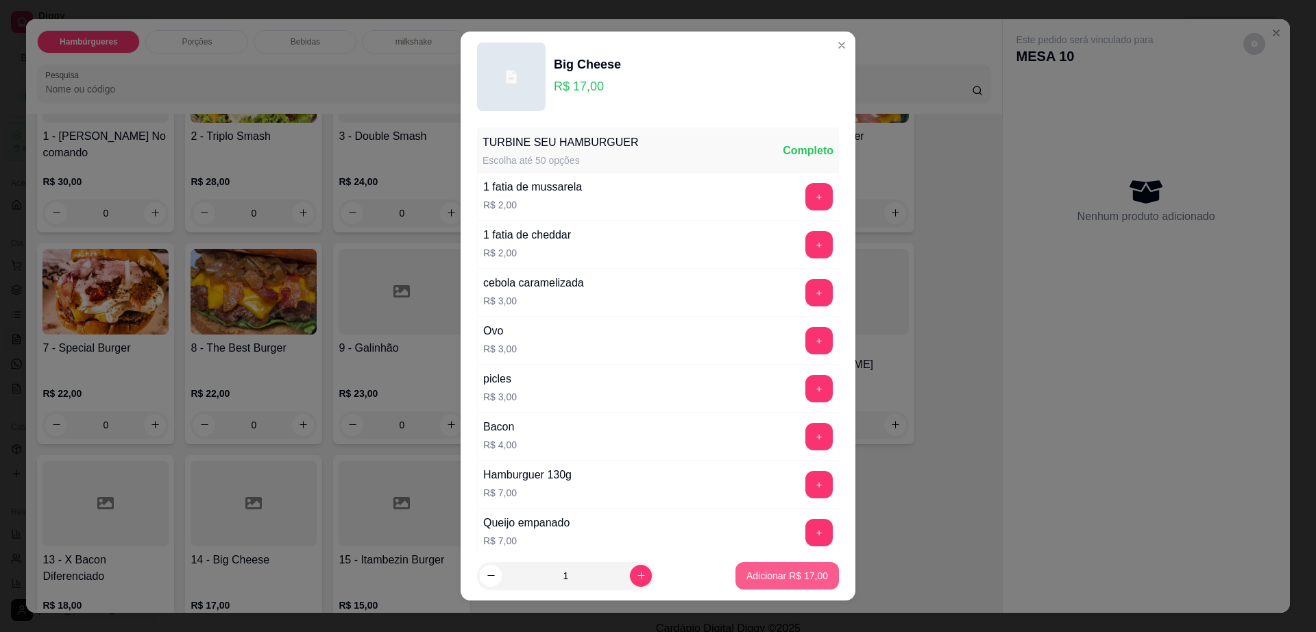
click at [736, 567] on button "Adicionar R$ 17,00" at bounding box center [788, 575] width 104 height 27
type input "1"
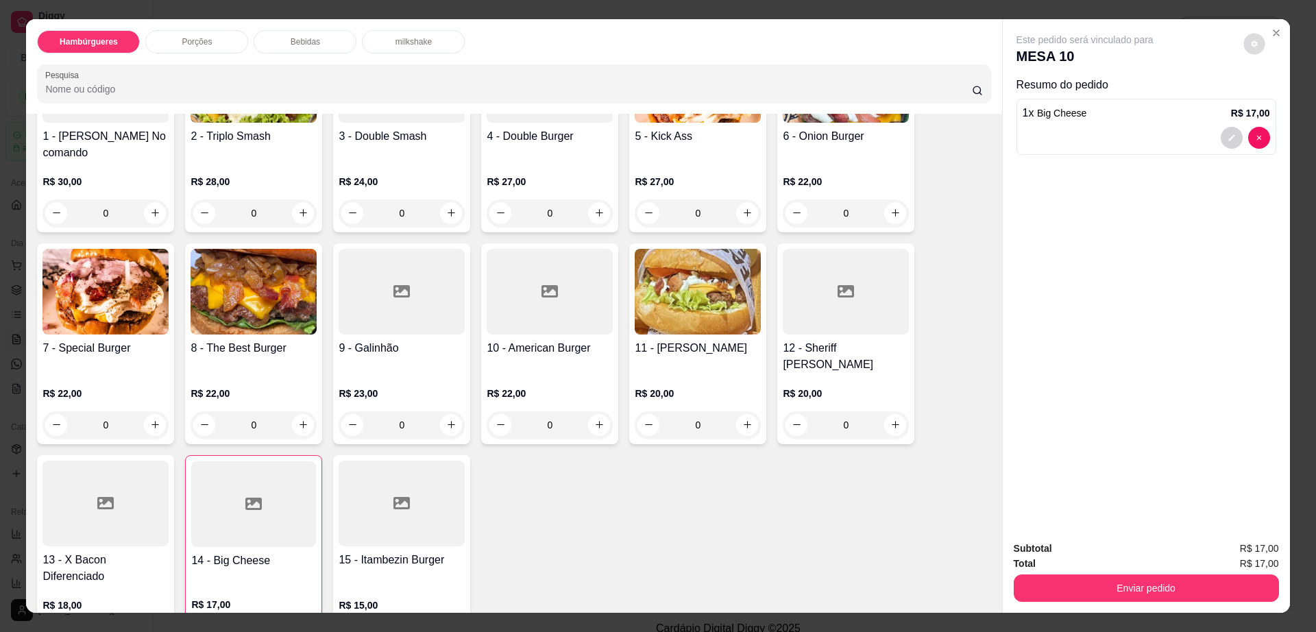
click at [1254, 41] on button "decrease-product-quantity" at bounding box center [1254, 43] width 21 height 21
click at [1266, 99] on span "Automatic updates" at bounding box center [1279, 99] width 27 height 16
click at [1266, 99] on input "Automatic updates" at bounding box center [1269, 103] width 9 height 9
checkbox input "true"
click at [1161, 587] on button "Enviar pedido" at bounding box center [1146, 588] width 265 height 27
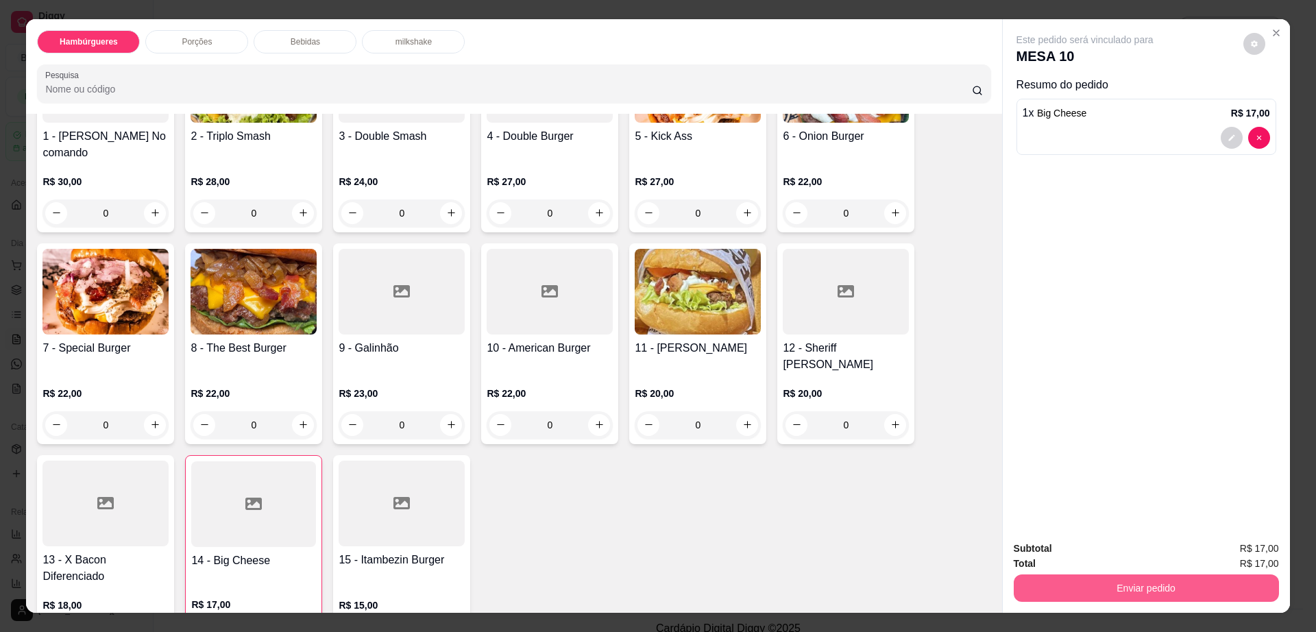
click at [1161, 587] on button "Enviar pedido" at bounding box center [1146, 588] width 265 height 27
click at [1100, 551] on button "Não registrar e enviar pedido" at bounding box center [1099, 555] width 143 height 26
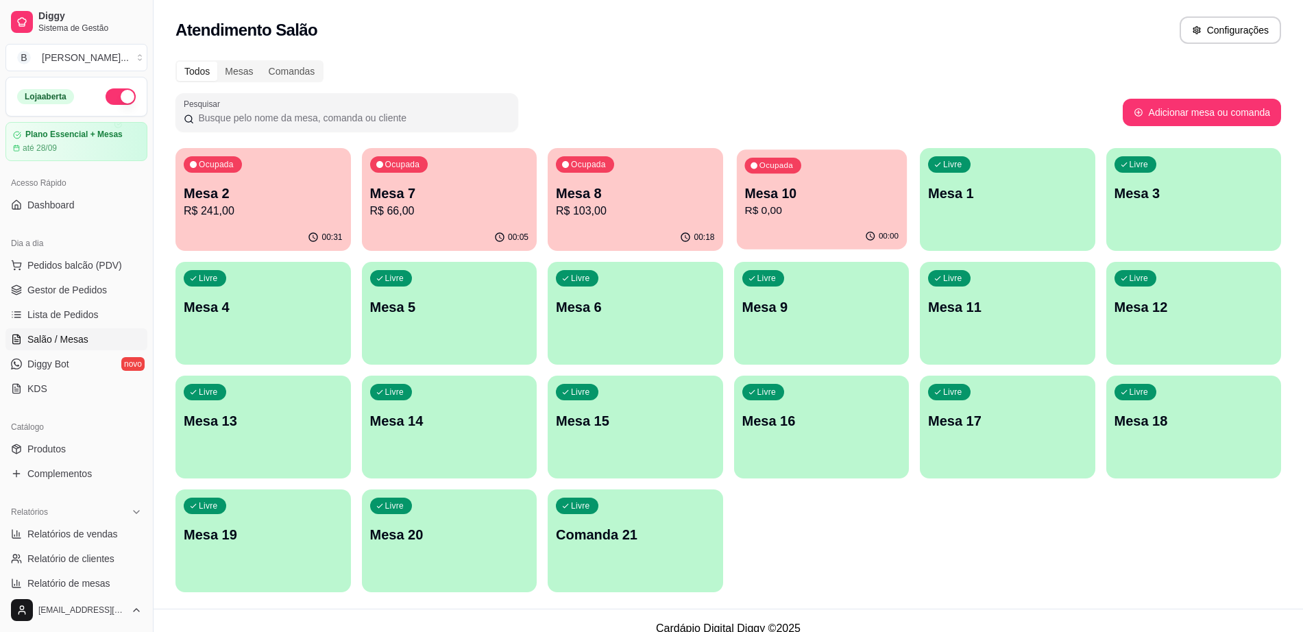
click at [819, 223] on div "Ocupada Mesa 10 R$ 0,00" at bounding box center [821, 186] width 170 height 74
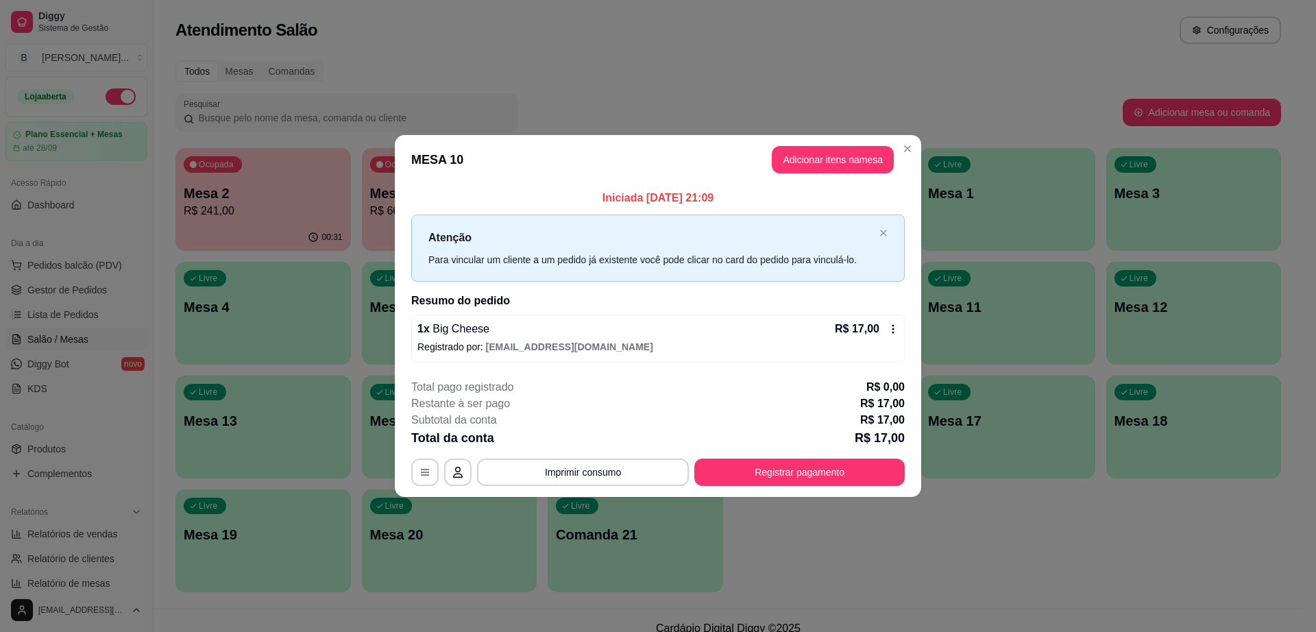
click at [806, 163] on button "Adicionar itens na mesa" at bounding box center [833, 159] width 122 height 27
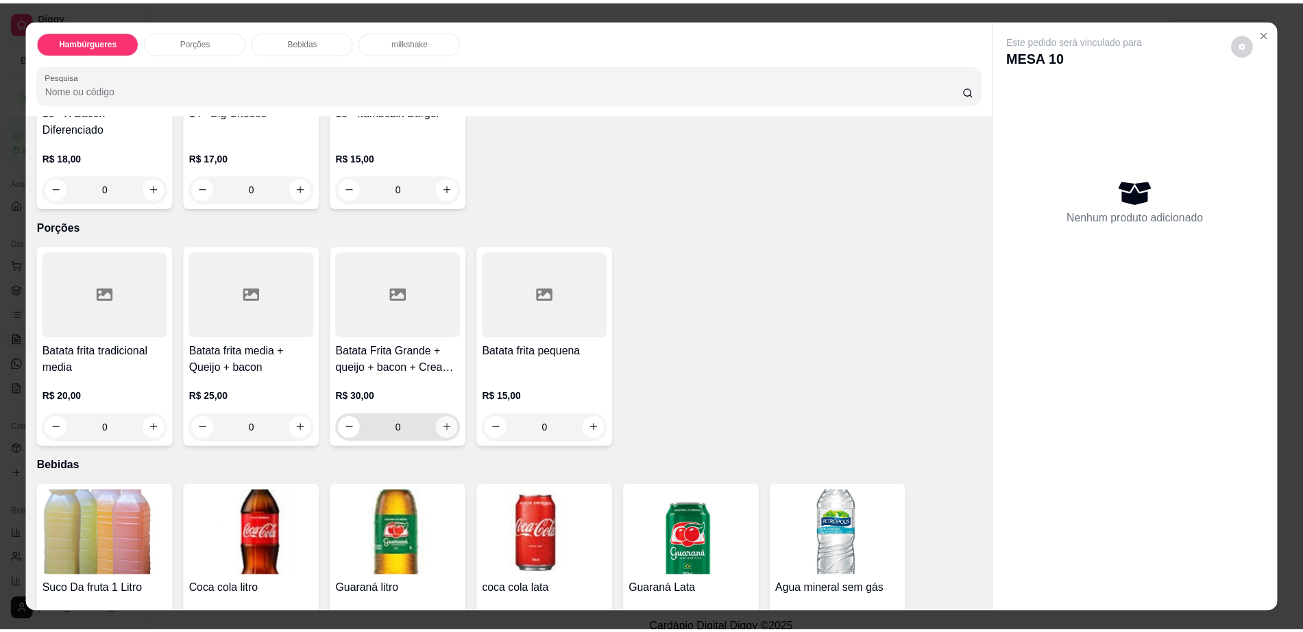
scroll to position [771, 0]
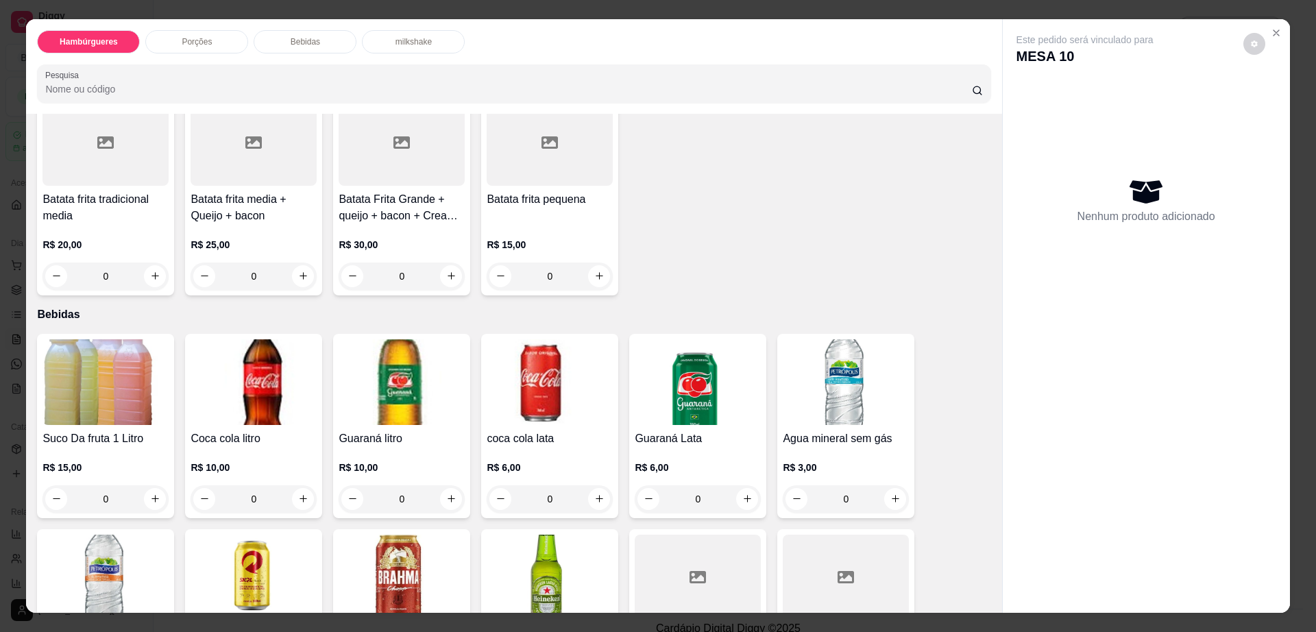
click at [380, 535] on img at bounding box center [402, 578] width 126 height 86
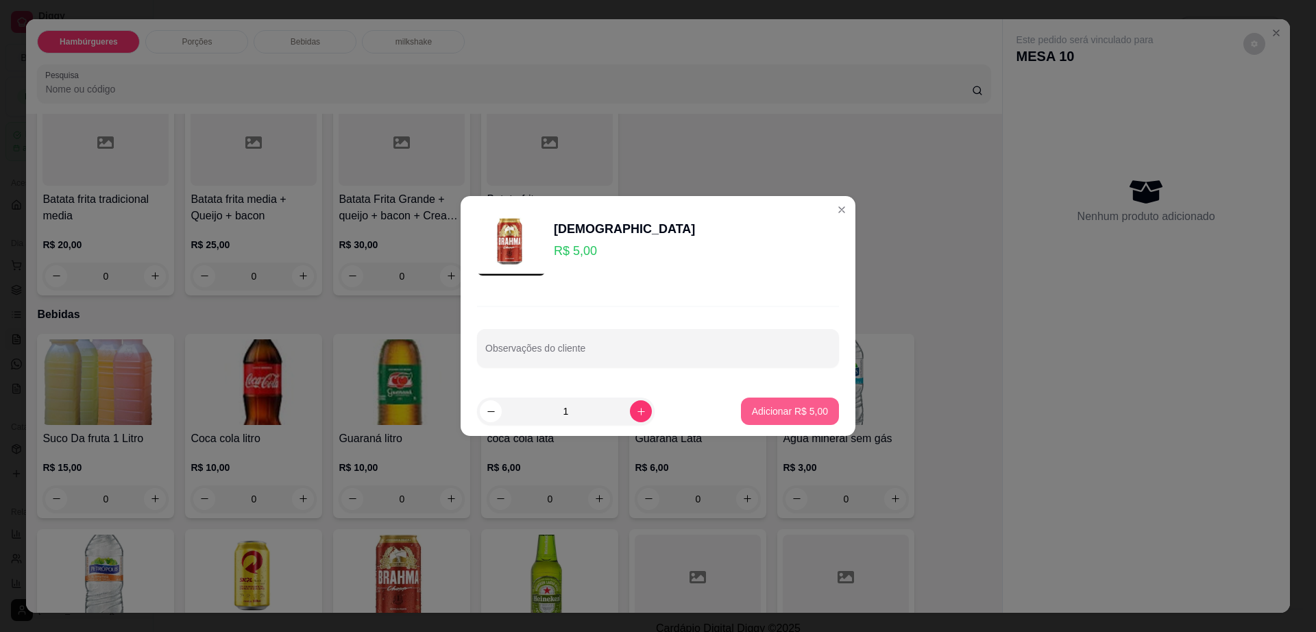
click at [801, 408] on p "Adicionar R$ 5,00" at bounding box center [790, 412] width 76 height 14
type input "1"
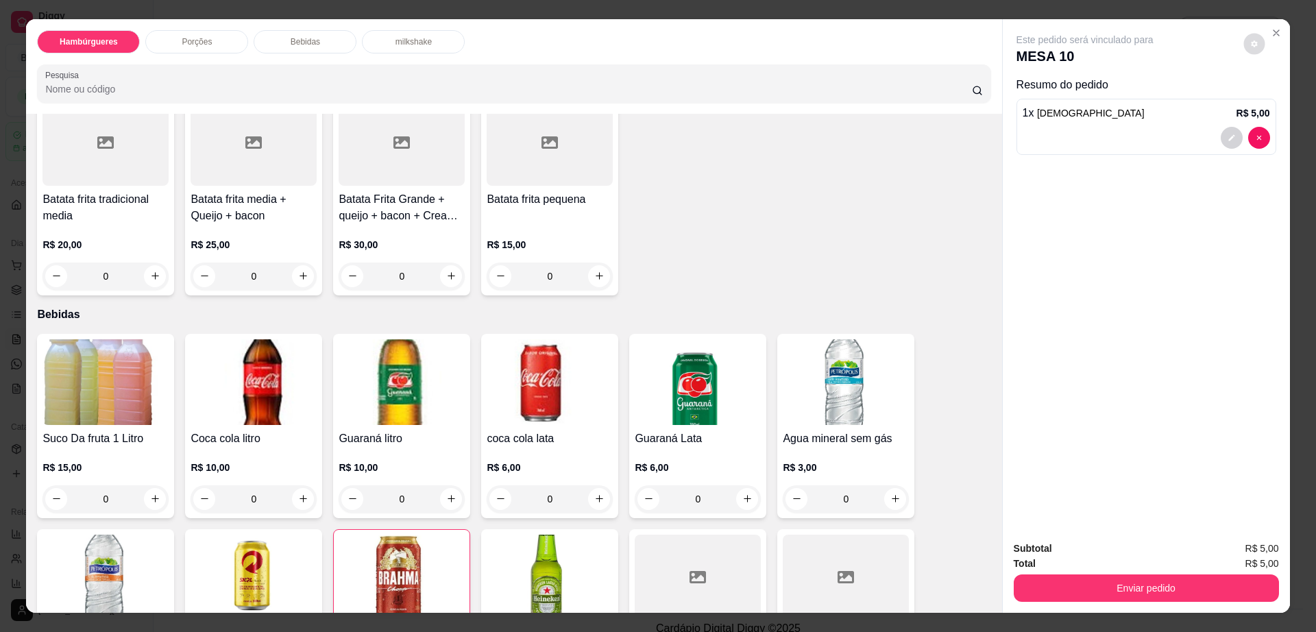
click at [1244, 42] on button "decrease-product-quantity" at bounding box center [1254, 43] width 21 height 21
click at [1270, 99] on span "Automatic updates" at bounding box center [1279, 99] width 27 height 16
click at [1270, 99] on input "Automatic updates" at bounding box center [1269, 103] width 9 height 9
checkbox input "false"
click at [1066, 594] on button "Enviar pedido" at bounding box center [1146, 588] width 265 height 27
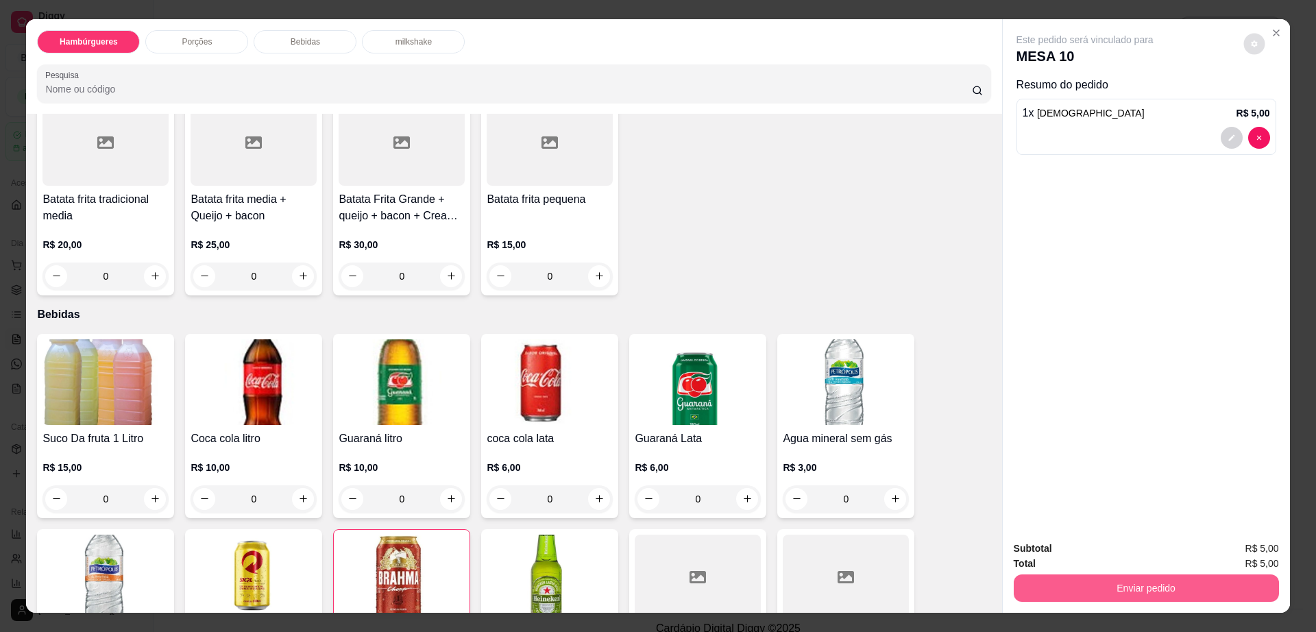
click at [1066, 594] on button "Enviar pedido" at bounding box center [1146, 588] width 265 height 27
click at [1055, 548] on button "Não registrar e enviar pedido" at bounding box center [1099, 555] width 143 height 26
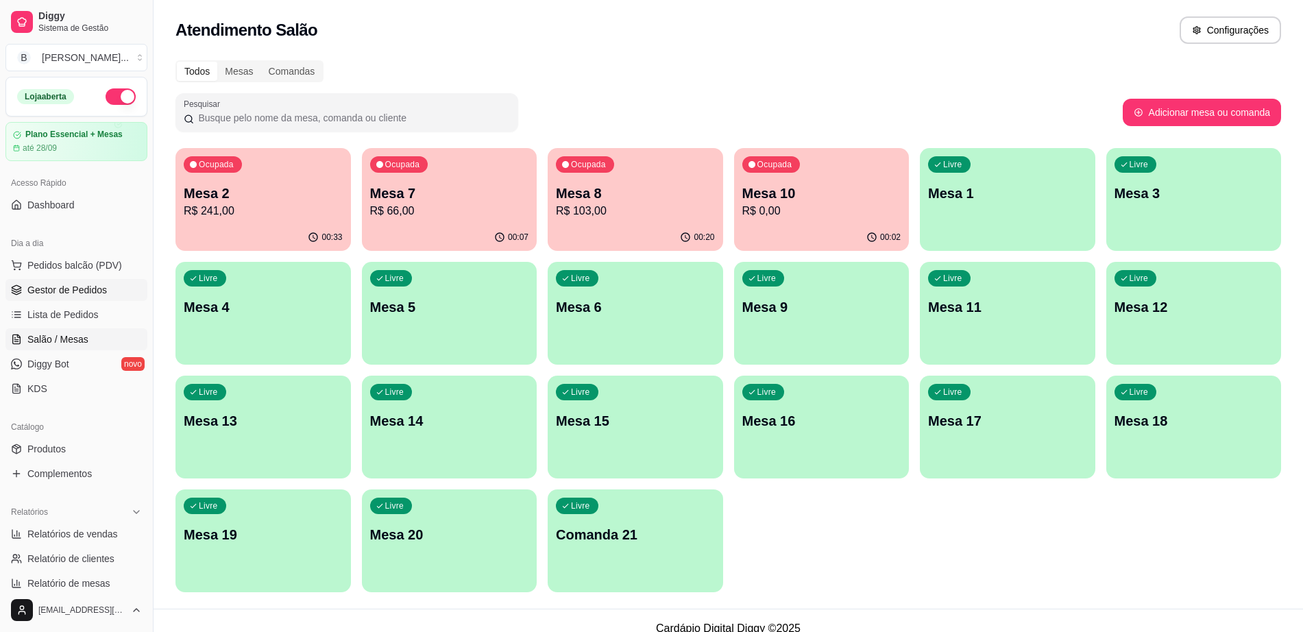
click at [64, 290] on span "Gestor de Pedidos" at bounding box center [67, 290] width 80 height 14
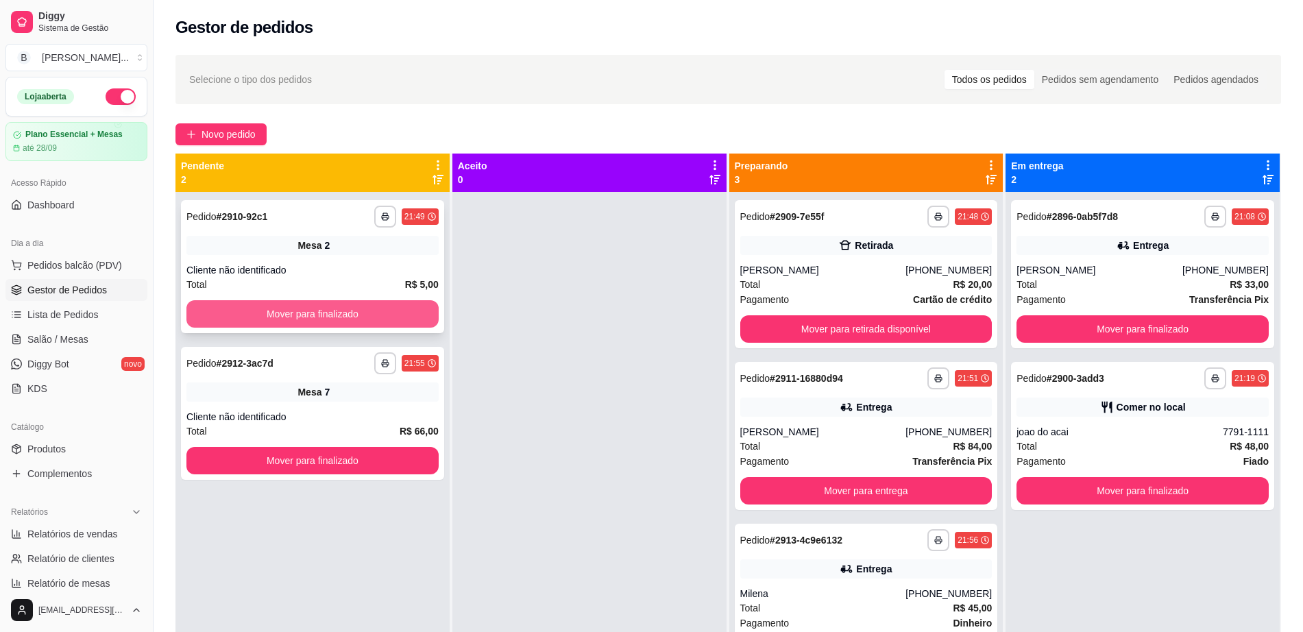
click at [339, 319] on button "Mover para finalizado" at bounding box center [312, 313] width 252 height 27
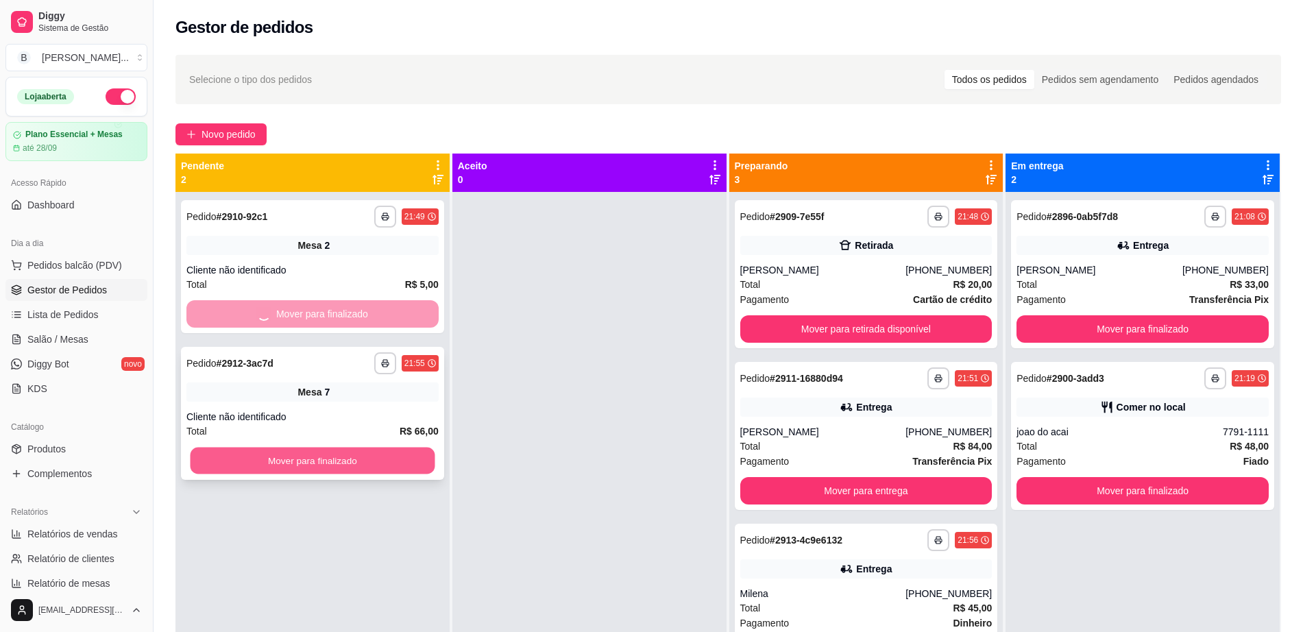
click at [378, 461] on button "Mover para finalizado" at bounding box center [313, 461] width 245 height 27
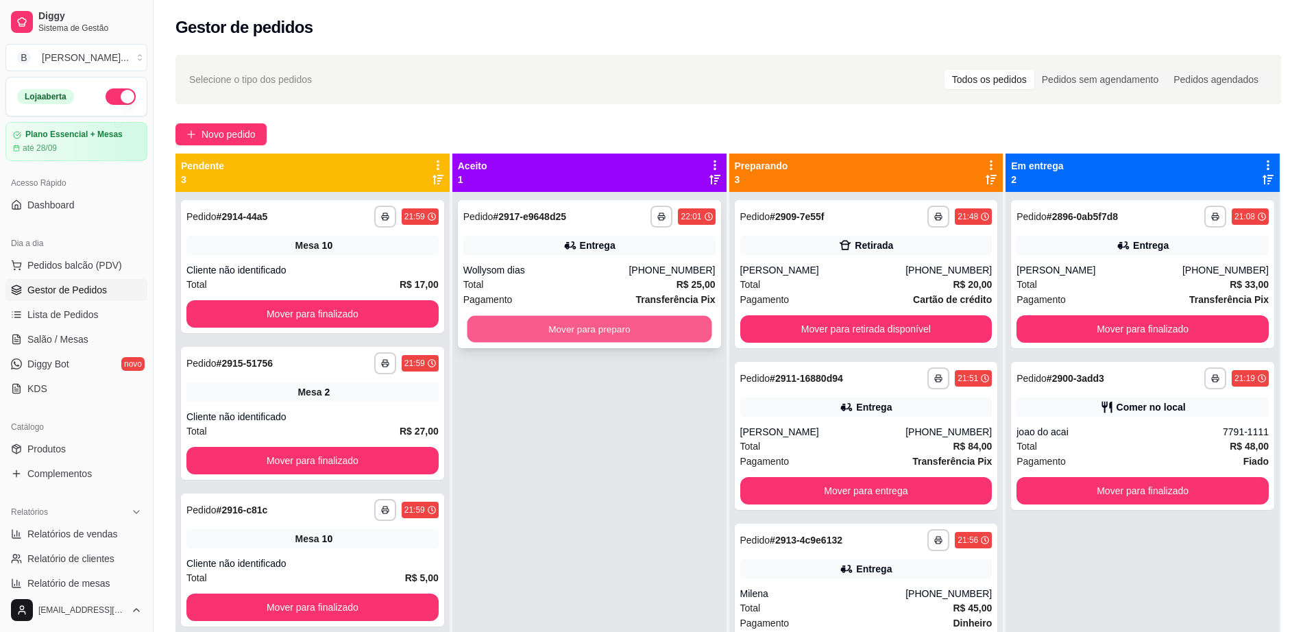
click at [613, 325] on button "Mover para preparo" at bounding box center [589, 329] width 245 height 27
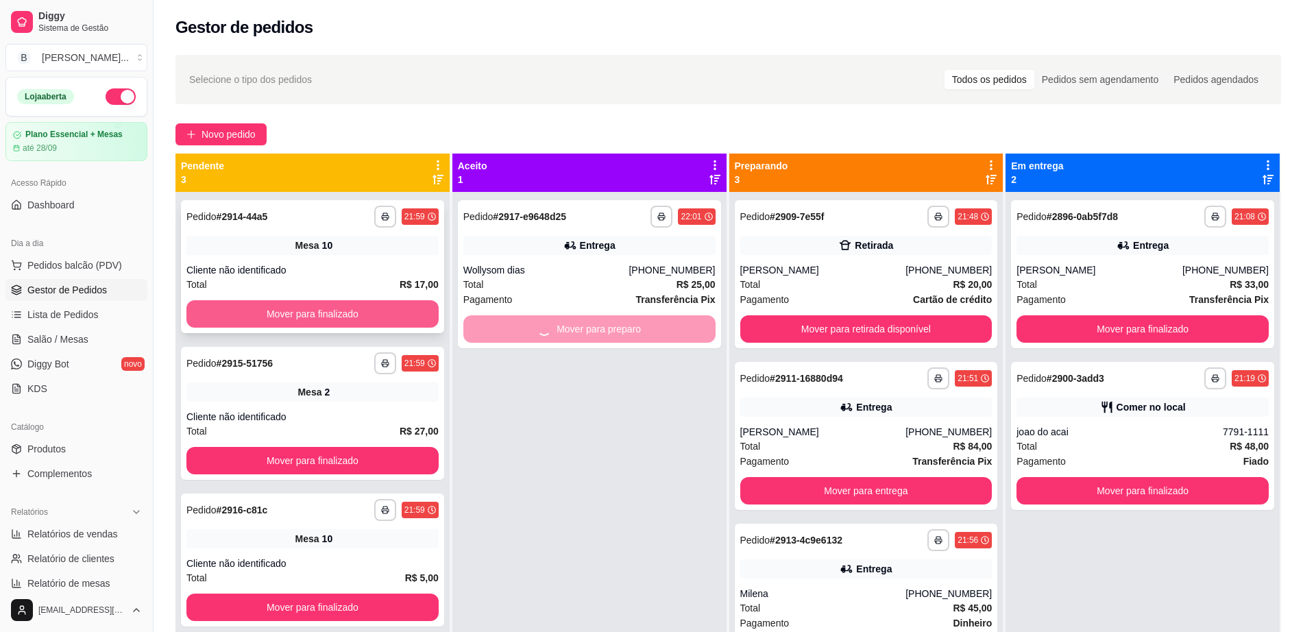
click at [298, 309] on button "Mover para finalizado" at bounding box center [312, 313] width 252 height 27
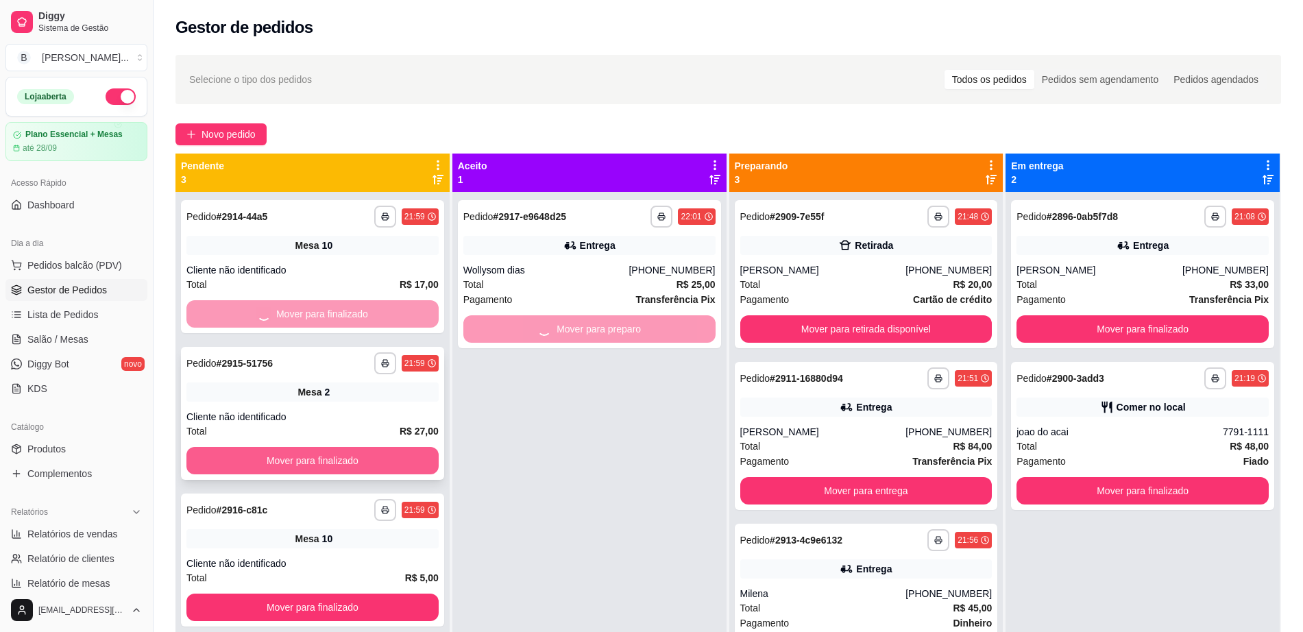
click at [344, 474] on button "Mover para finalizado" at bounding box center [312, 460] width 252 height 27
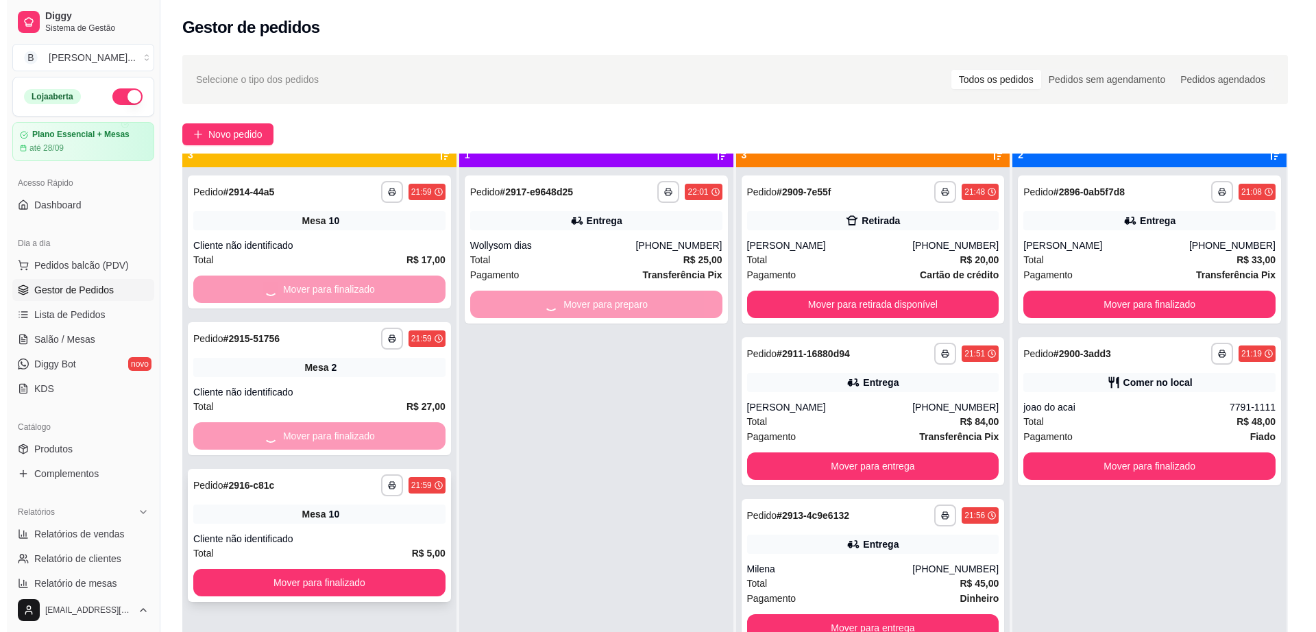
scroll to position [38, 0]
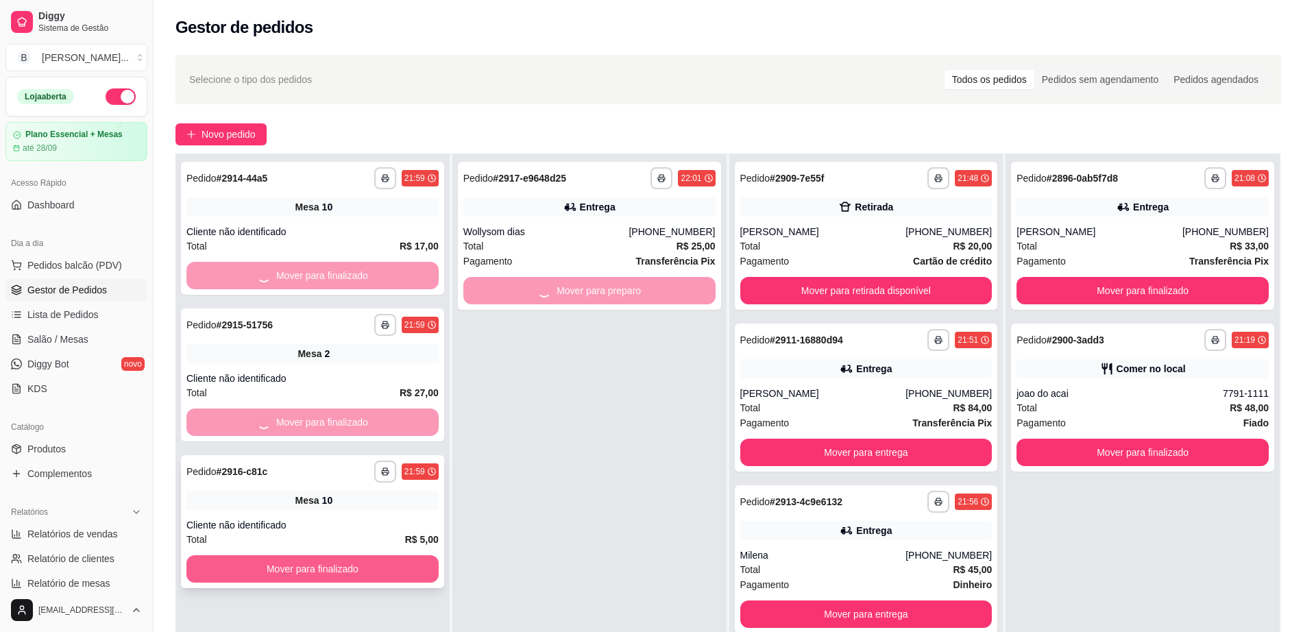
click at [352, 568] on button "Mover para finalizado" at bounding box center [312, 568] width 252 height 27
click at [86, 344] on span "Salão / Mesas" at bounding box center [57, 340] width 61 height 14
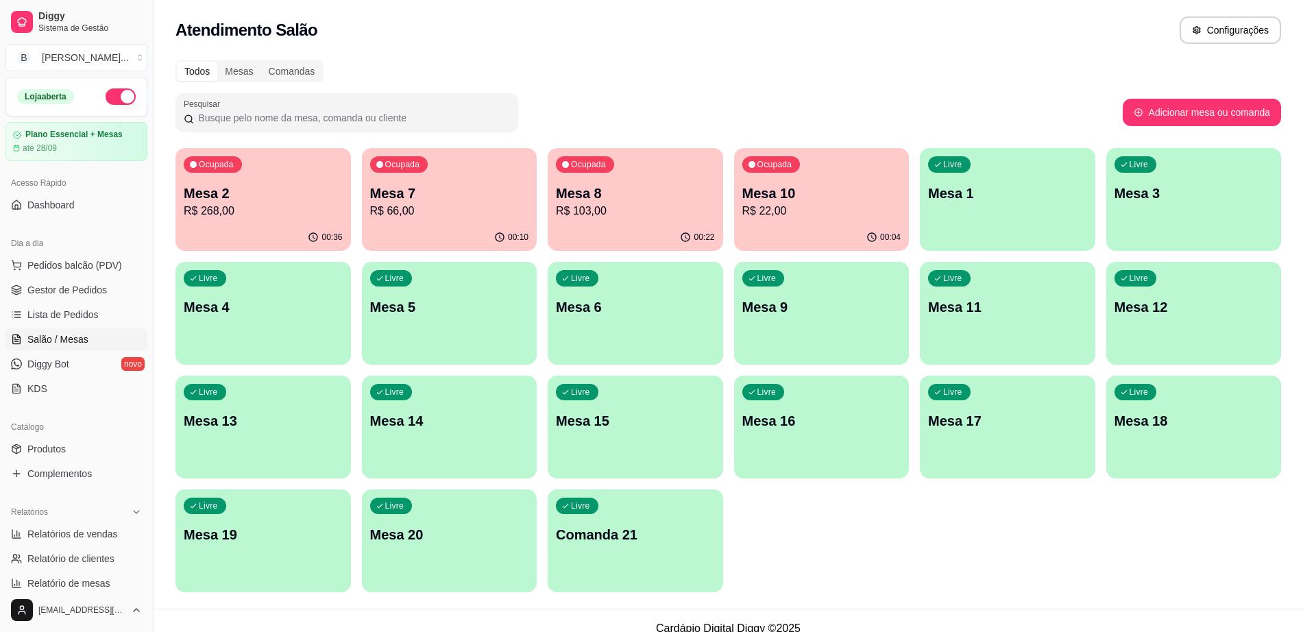
click at [285, 234] on div "00:36" at bounding box center [264, 237] width 176 height 27
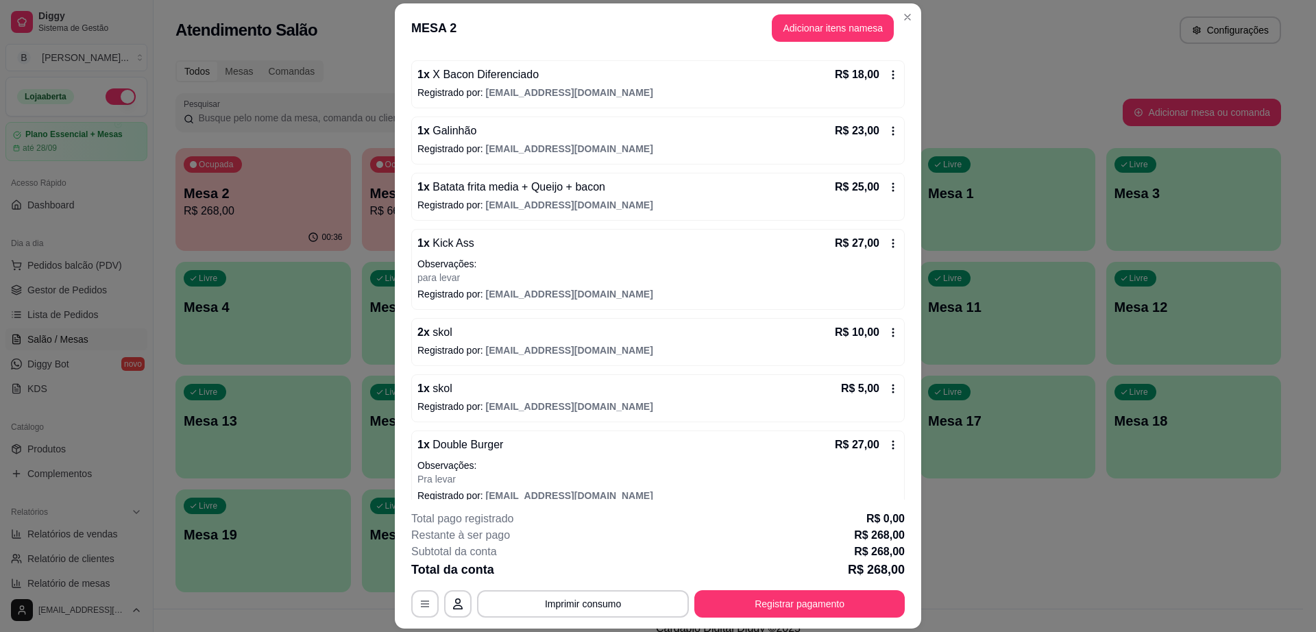
scroll to position [307, 0]
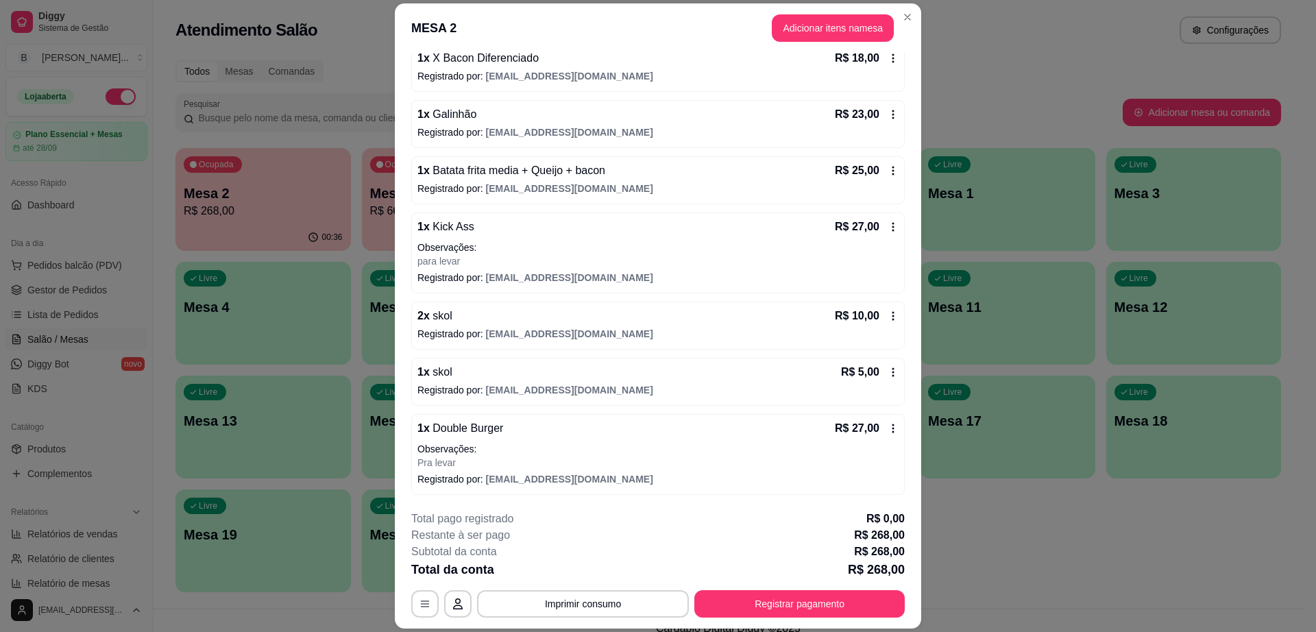
click at [806, 41] on button "Adicionar itens na mesa" at bounding box center [833, 27] width 122 height 27
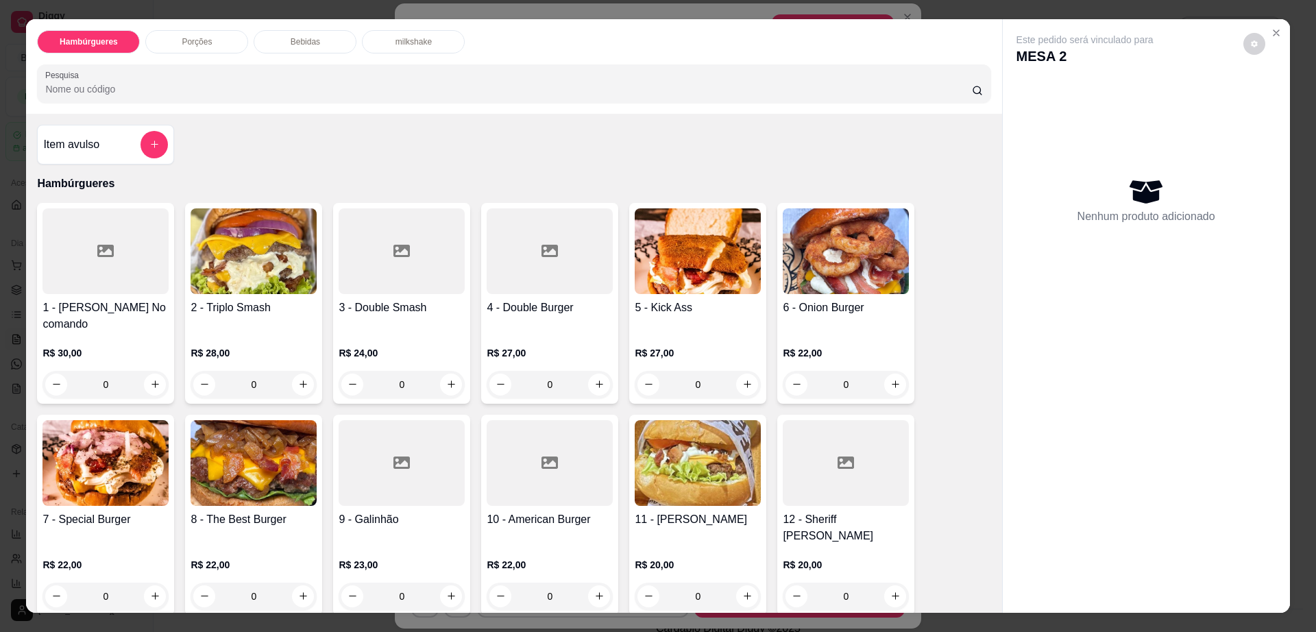
click at [341, 42] on div "Bebidas" at bounding box center [305, 41] width 103 height 23
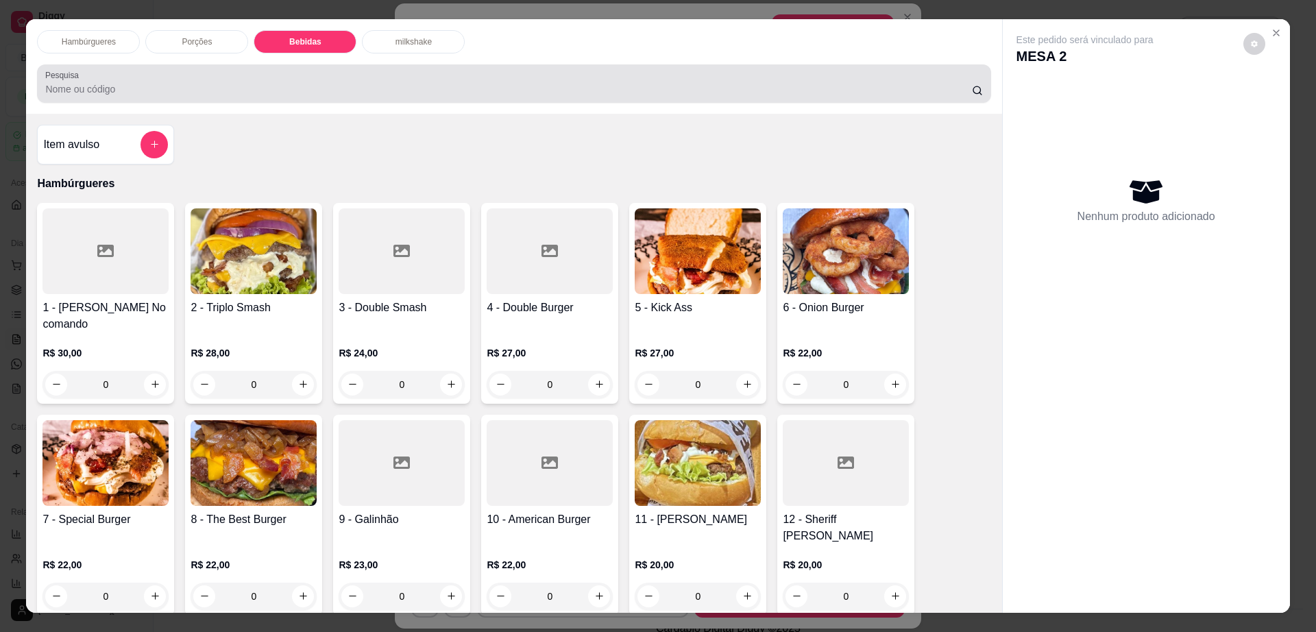
scroll to position [25, 0]
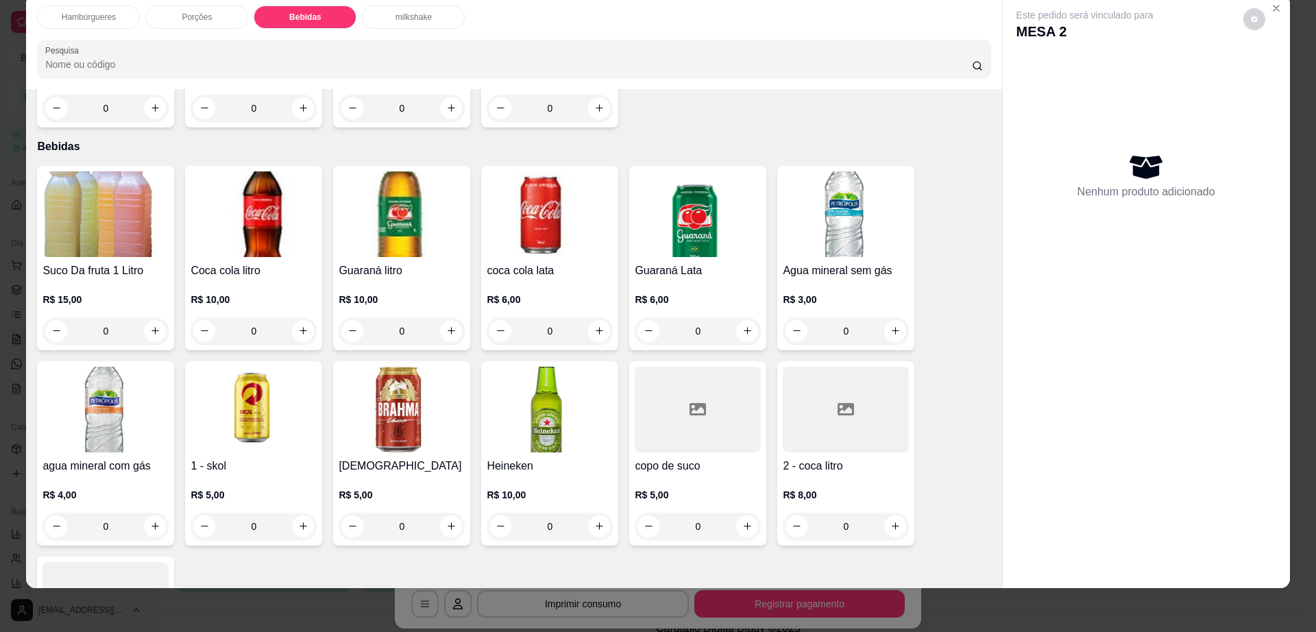
click at [832, 389] on div at bounding box center [846, 410] width 126 height 86
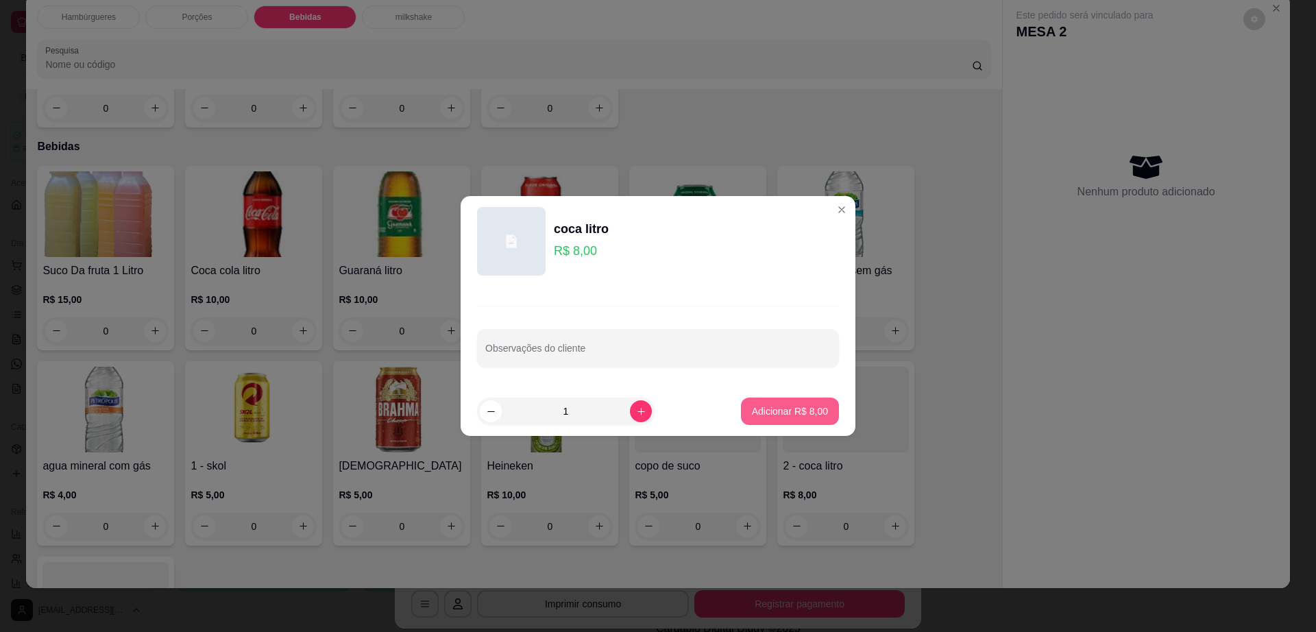
click at [792, 407] on p "Adicionar R$ 8,00" at bounding box center [790, 412] width 76 height 14
type input "1"
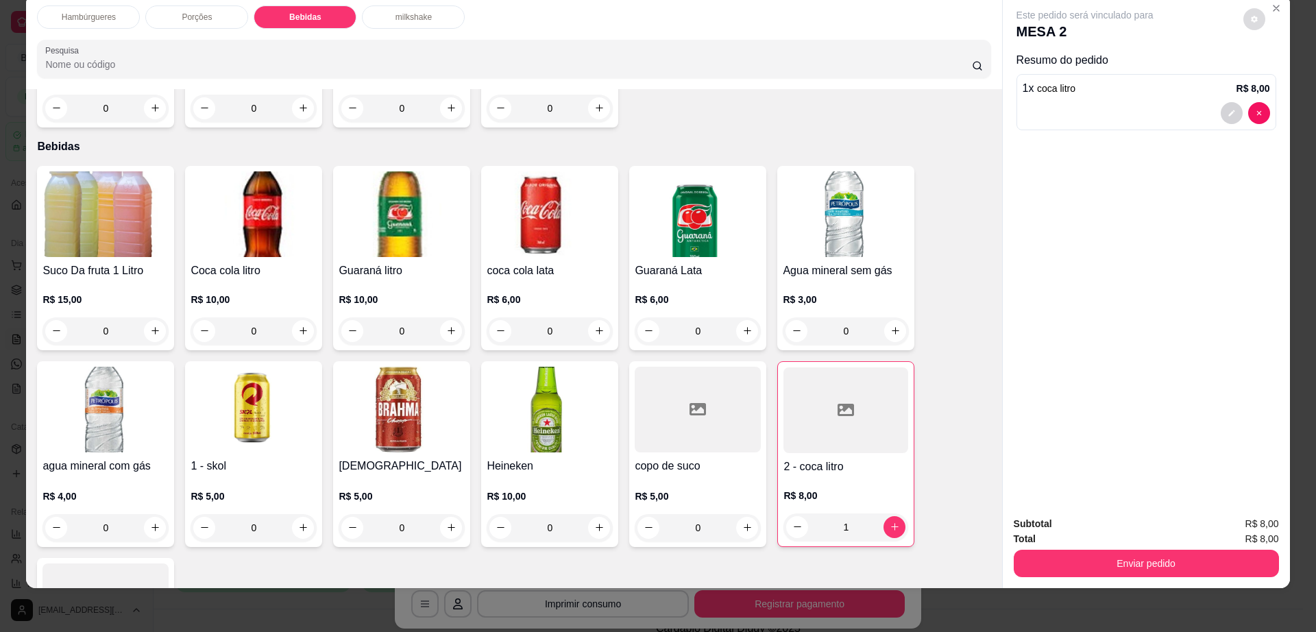
click at [1255, 21] on button "decrease-product-quantity" at bounding box center [1255, 19] width 22 height 22
click at [1093, 560] on button "Enviar pedido" at bounding box center [1146, 563] width 265 height 27
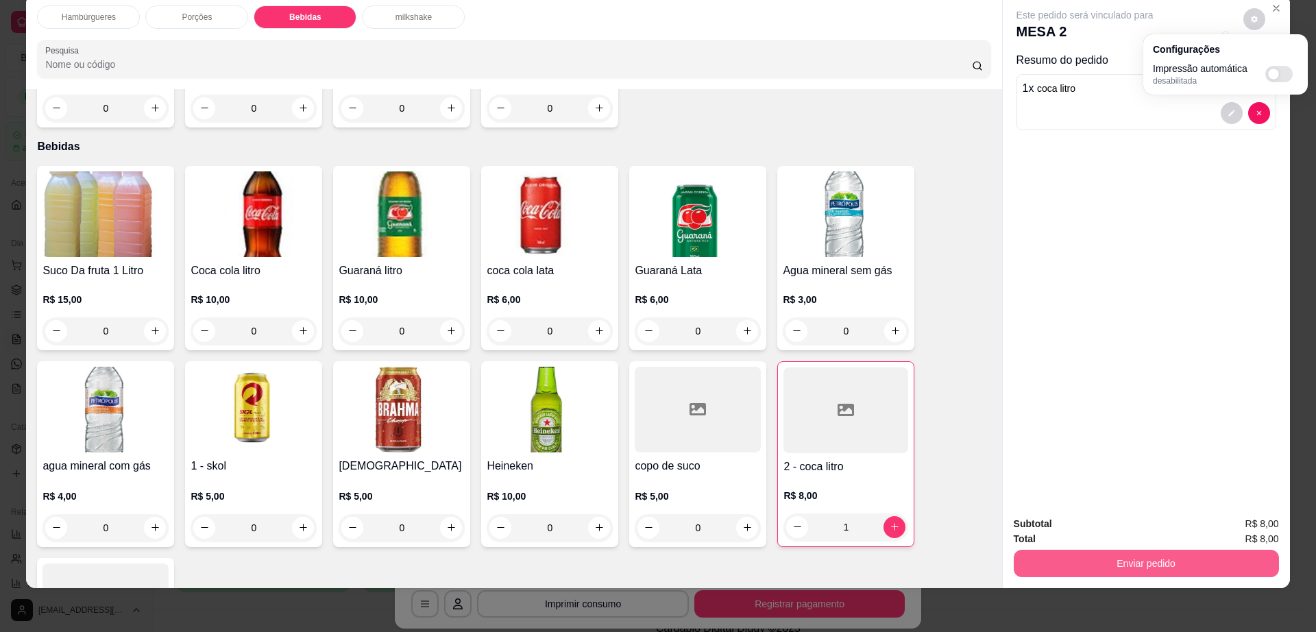
click at [1093, 560] on button "Enviar pedido" at bounding box center [1146, 563] width 265 height 27
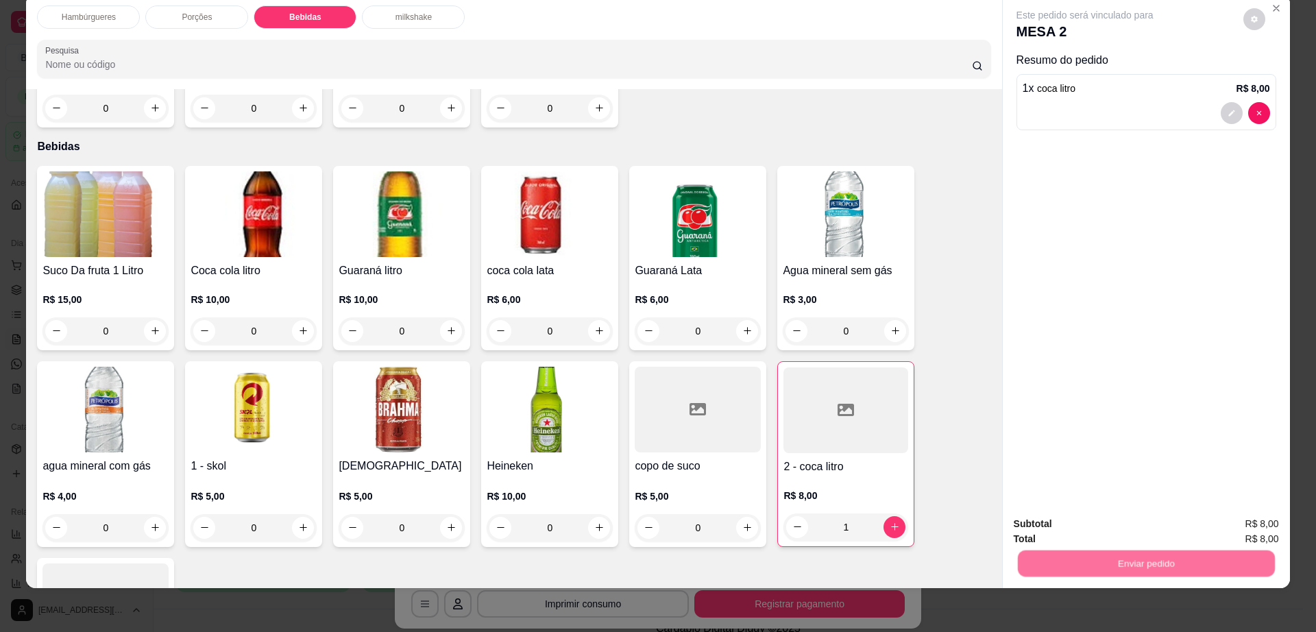
click at [1094, 528] on button "Não registrar e enviar pedido" at bounding box center [1100, 529] width 139 height 25
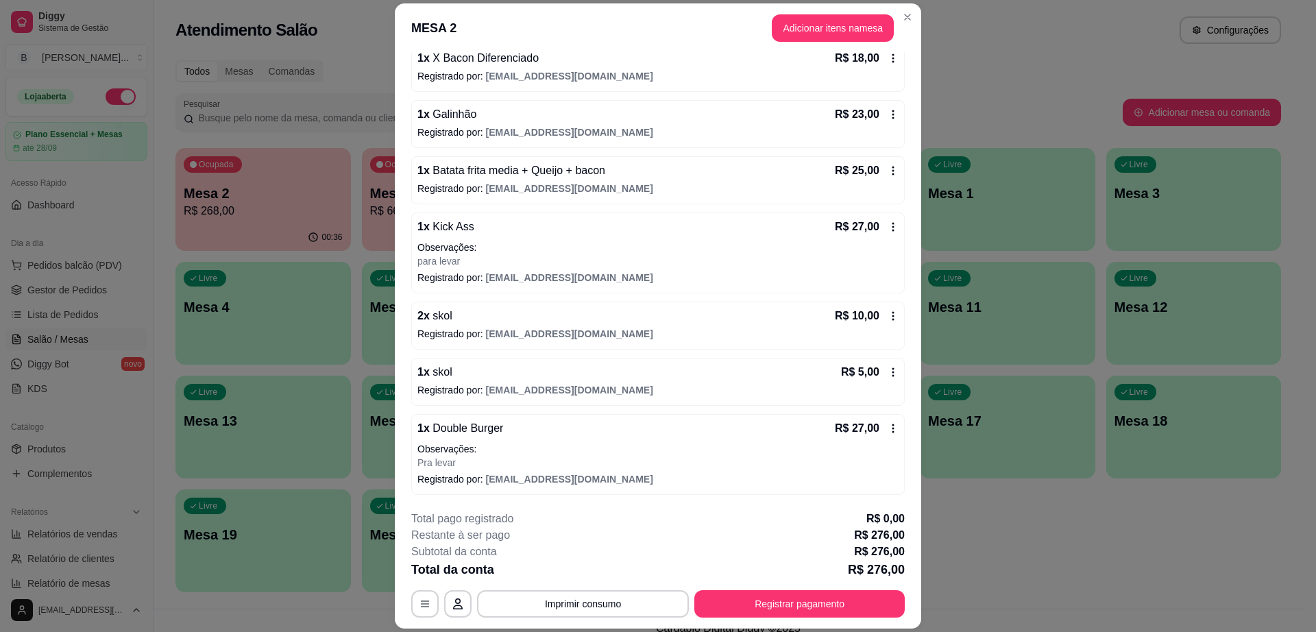
click at [403, 520] on footer "**********" at bounding box center [658, 564] width 527 height 129
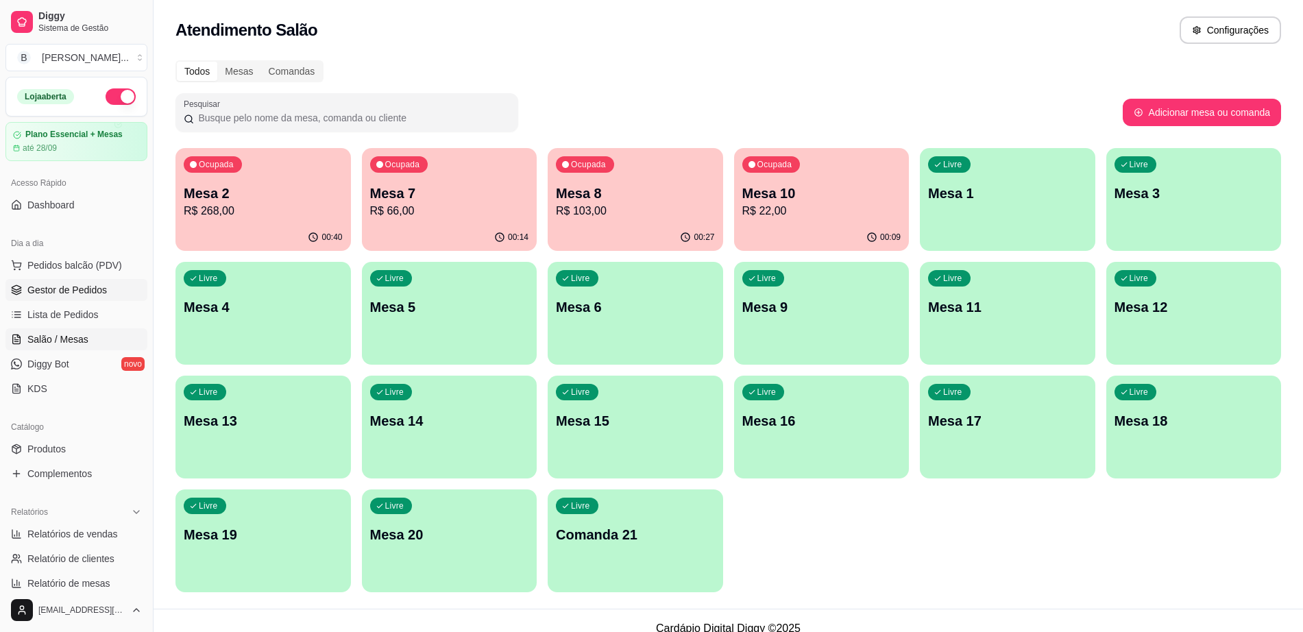
click at [98, 285] on span "Gestor de Pedidos" at bounding box center [67, 290] width 80 height 14
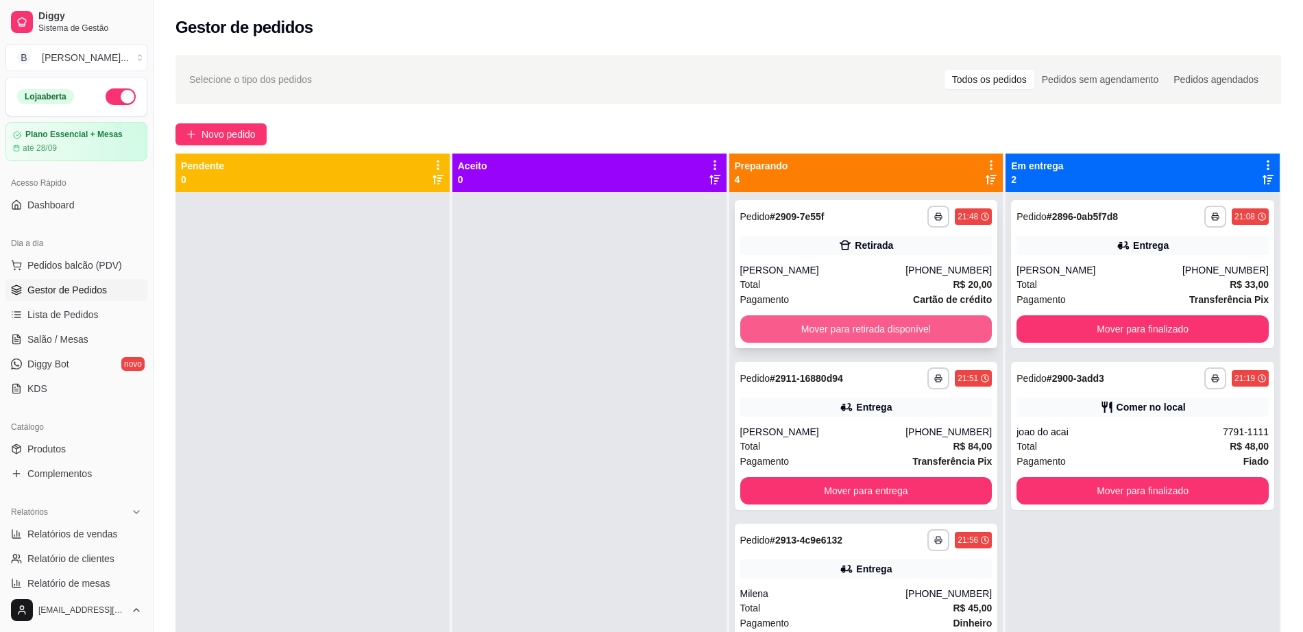
click at [766, 333] on button "Mover para retirada disponível" at bounding box center [867, 328] width 252 height 27
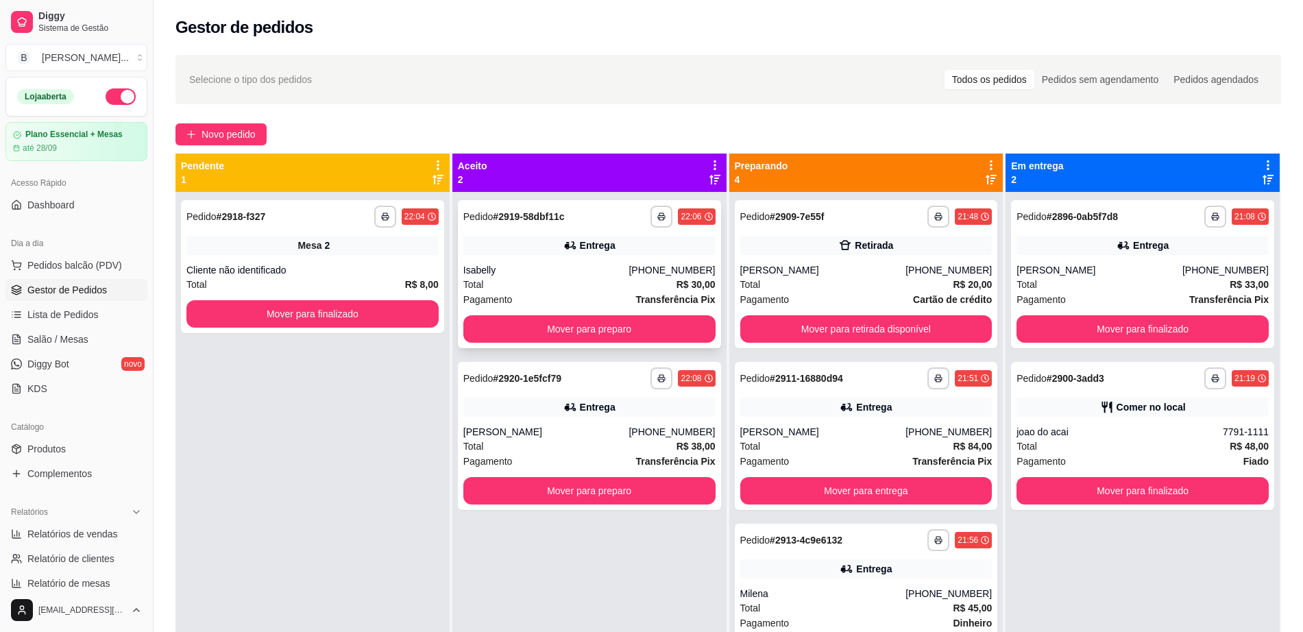
click at [619, 285] on div "Total R$ 30,00" at bounding box center [590, 284] width 252 height 15
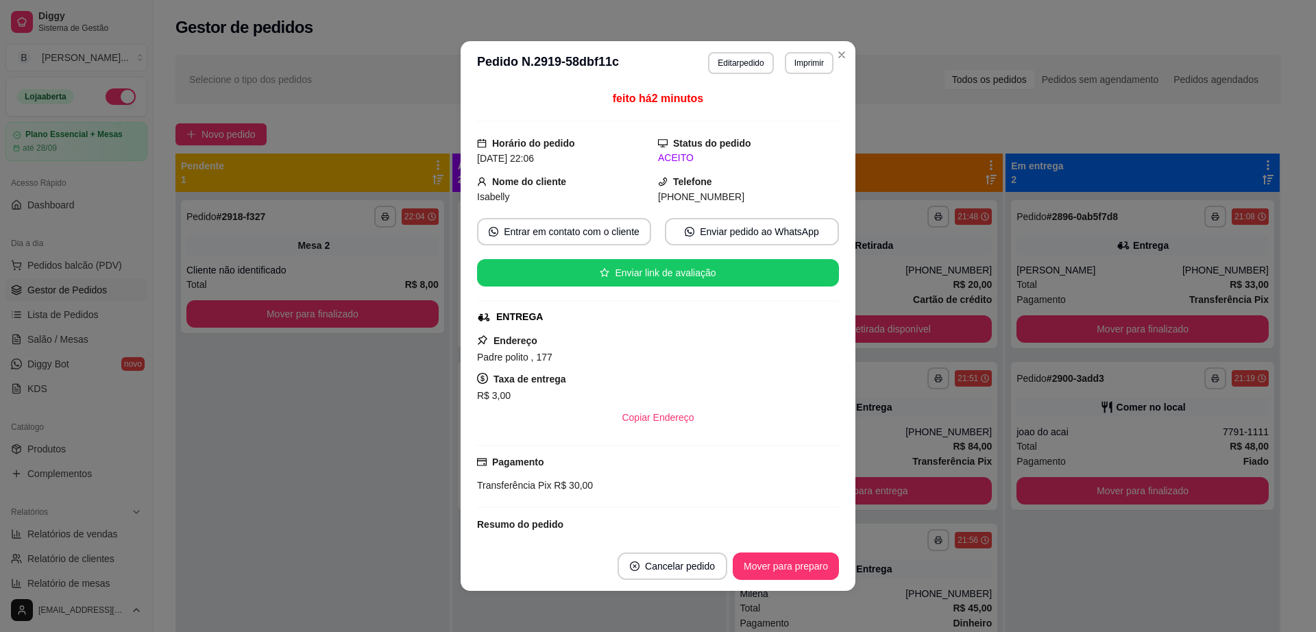
scroll to position [87, 0]
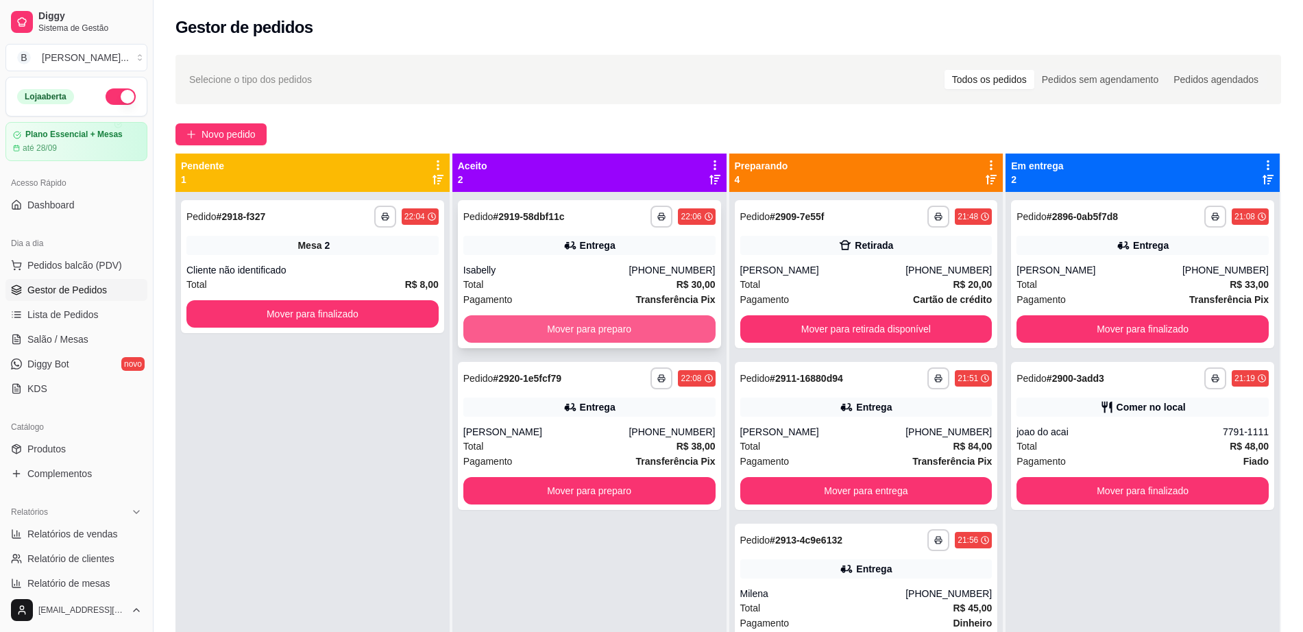
click at [596, 328] on button "Mover para preparo" at bounding box center [590, 328] width 252 height 27
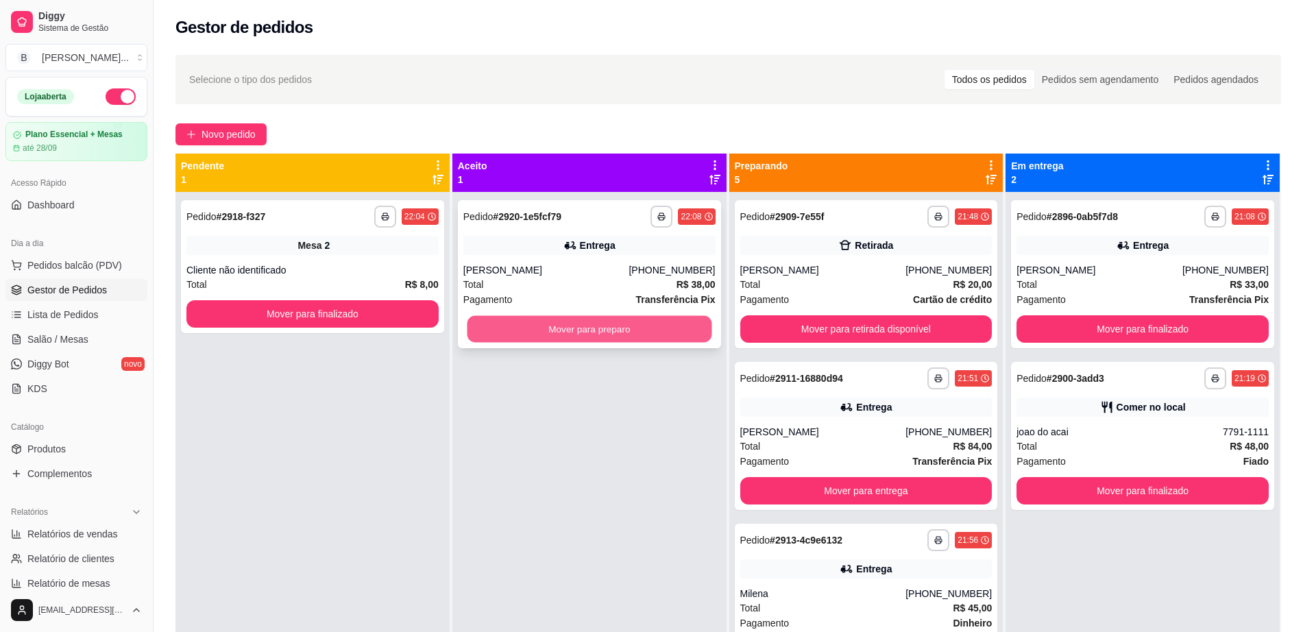
click at [602, 326] on button "Mover para preparo" at bounding box center [589, 329] width 245 height 27
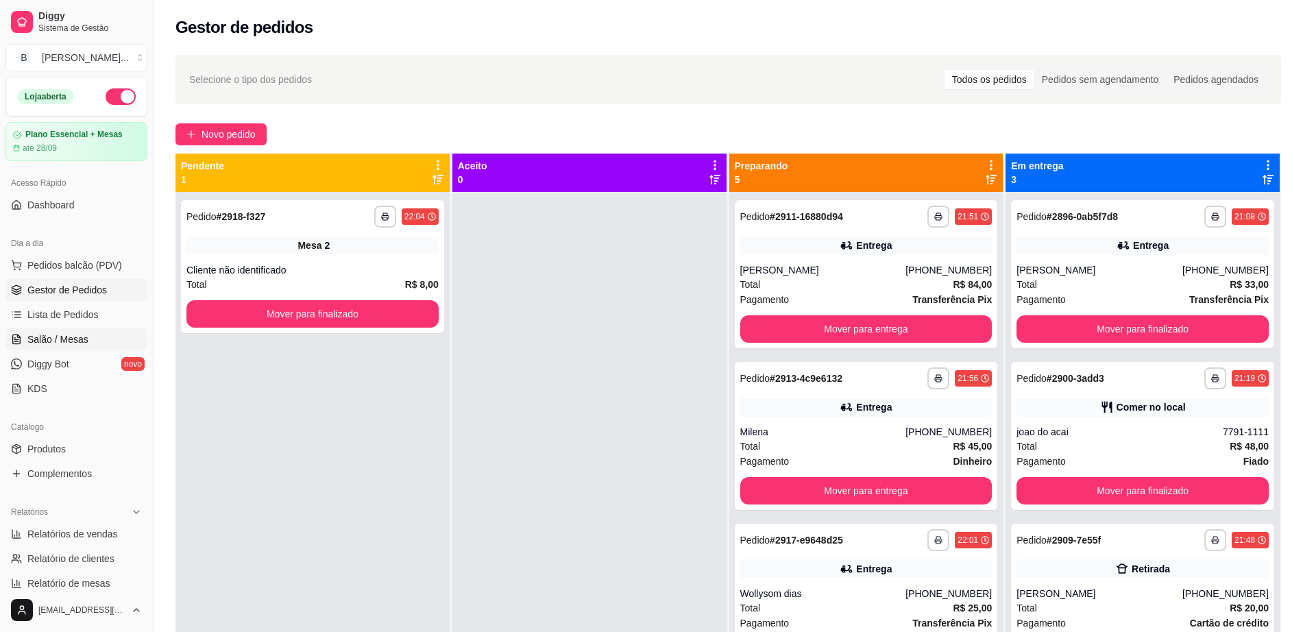
click at [93, 333] on link "Salão / Mesas" at bounding box center [76, 339] width 142 height 22
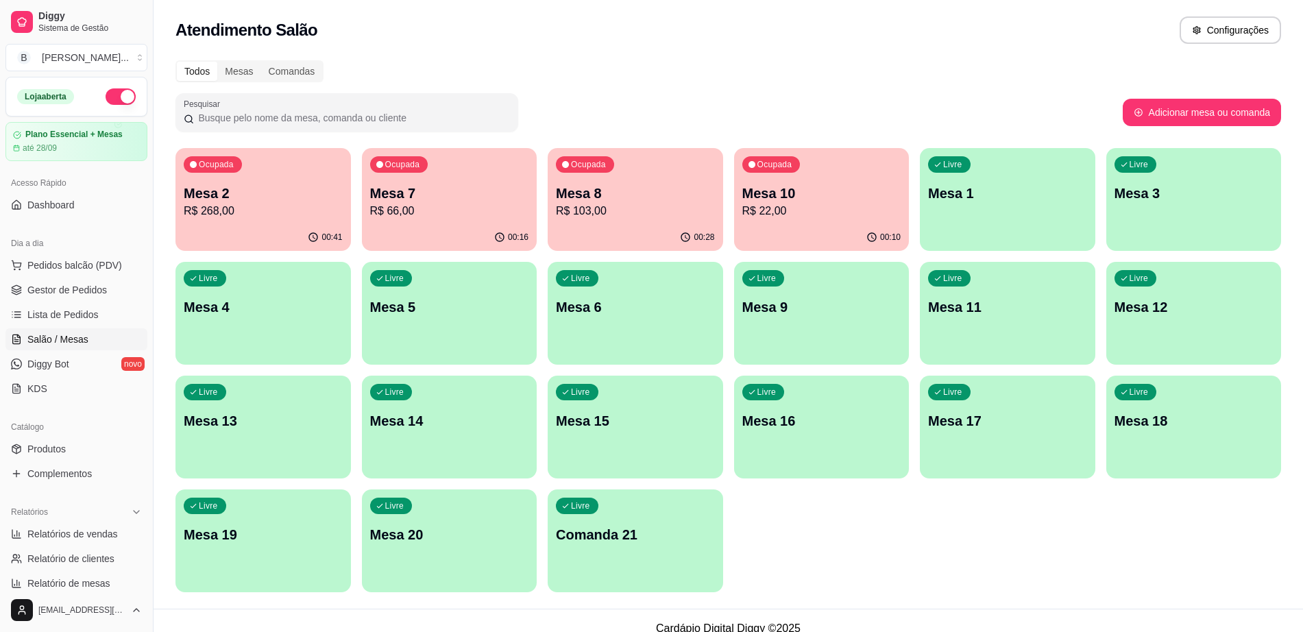
click at [578, 205] on p "R$ 103,00" at bounding box center [635, 211] width 159 height 16
click at [282, 214] on p "R$ 276,00" at bounding box center [263, 211] width 159 height 16
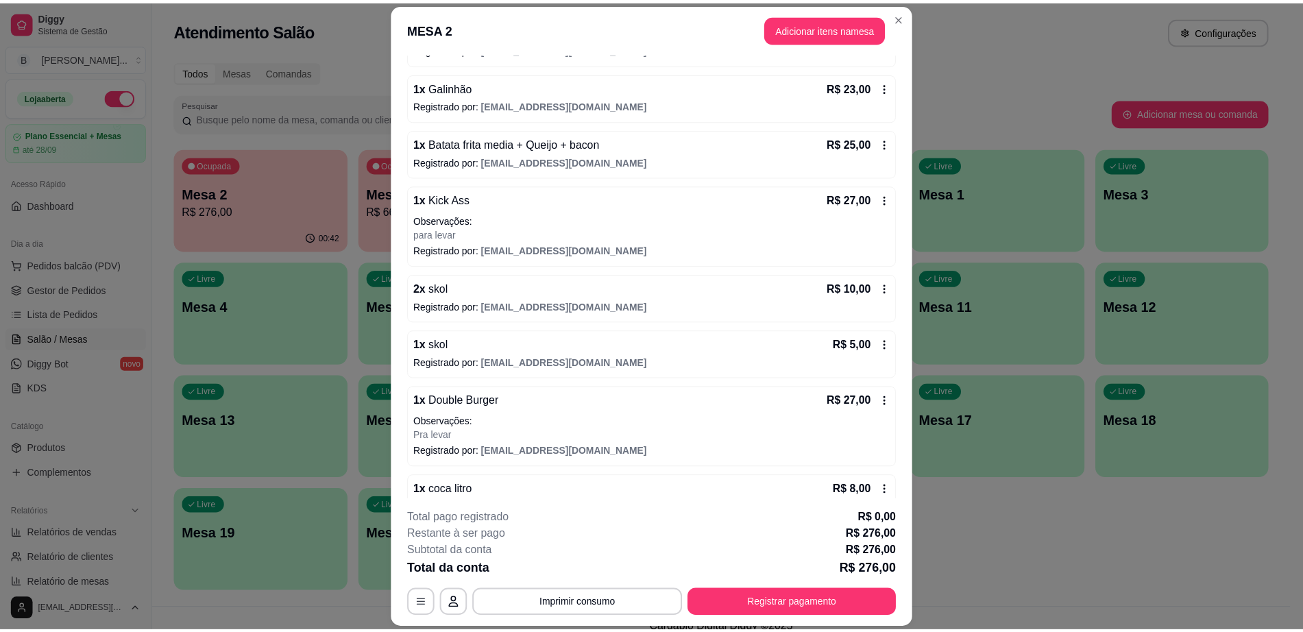
scroll to position [363, 0]
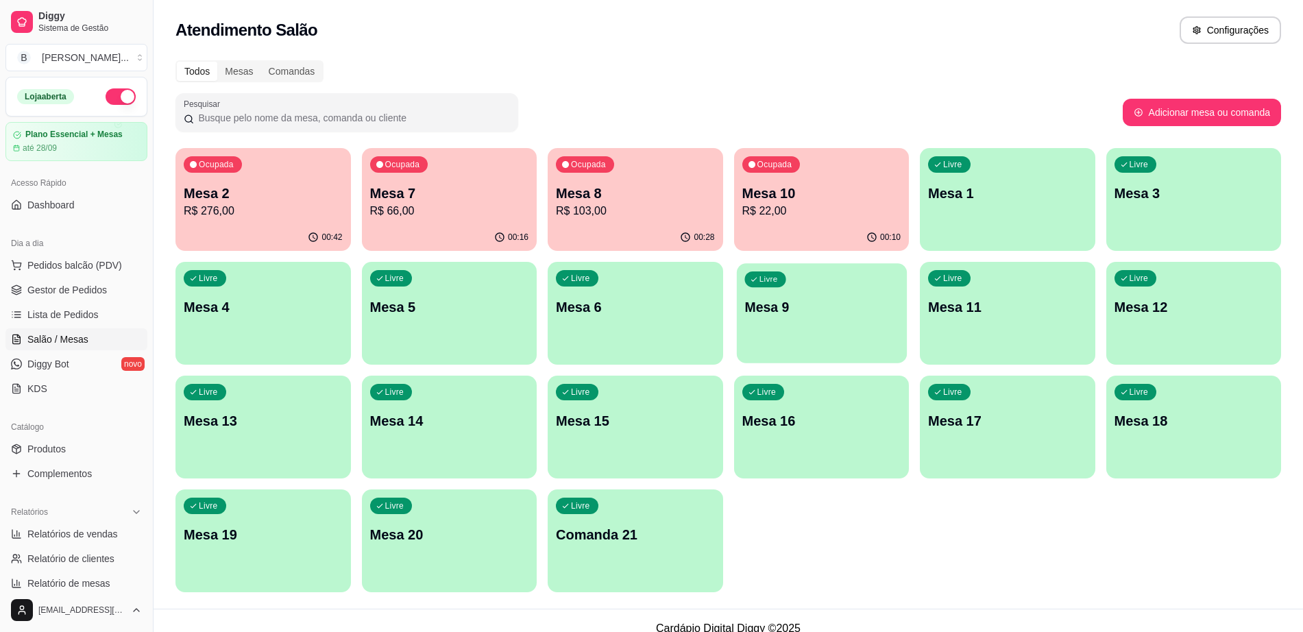
click at [783, 296] on div "Livre Mesa 9" at bounding box center [821, 305] width 170 height 84
click at [780, 411] on p "Mesa 16" at bounding box center [822, 420] width 159 height 19
click at [100, 286] on span "Gestor de Pedidos" at bounding box center [67, 290] width 80 height 14
click at [97, 286] on span "Gestor de Pedidos" at bounding box center [67, 290] width 80 height 14
click at [92, 287] on span "Gestor de Pedidos" at bounding box center [67, 290] width 80 height 14
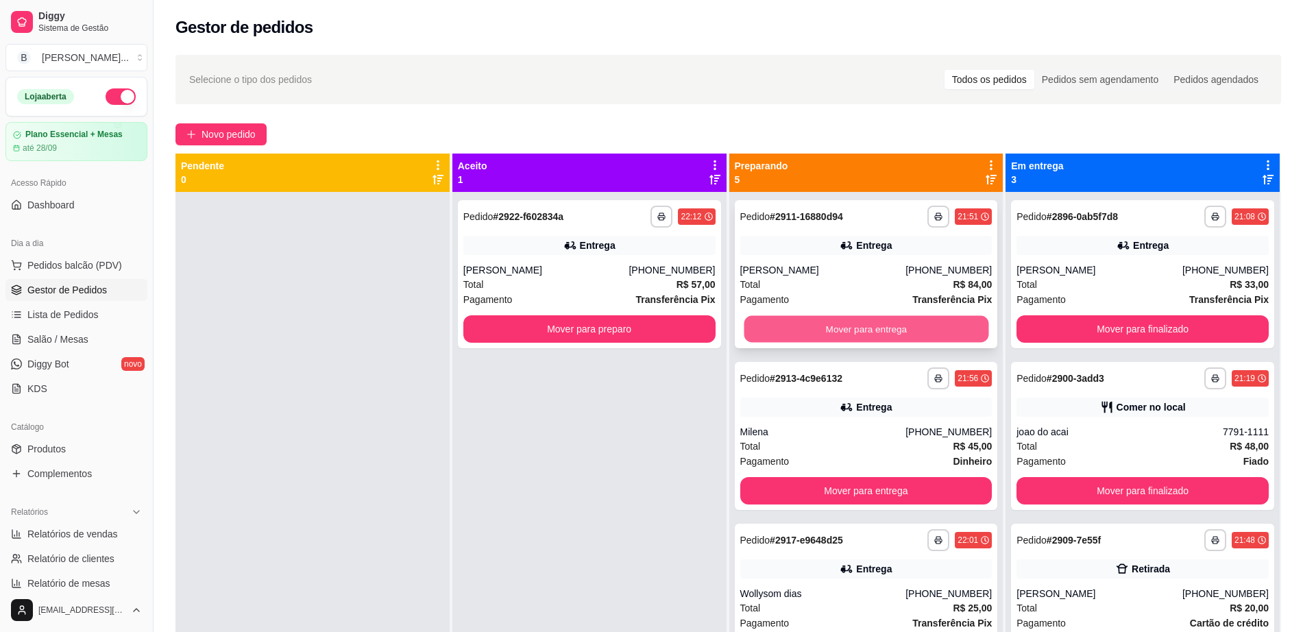
click at [789, 335] on button "Mover para entrega" at bounding box center [866, 329] width 245 height 27
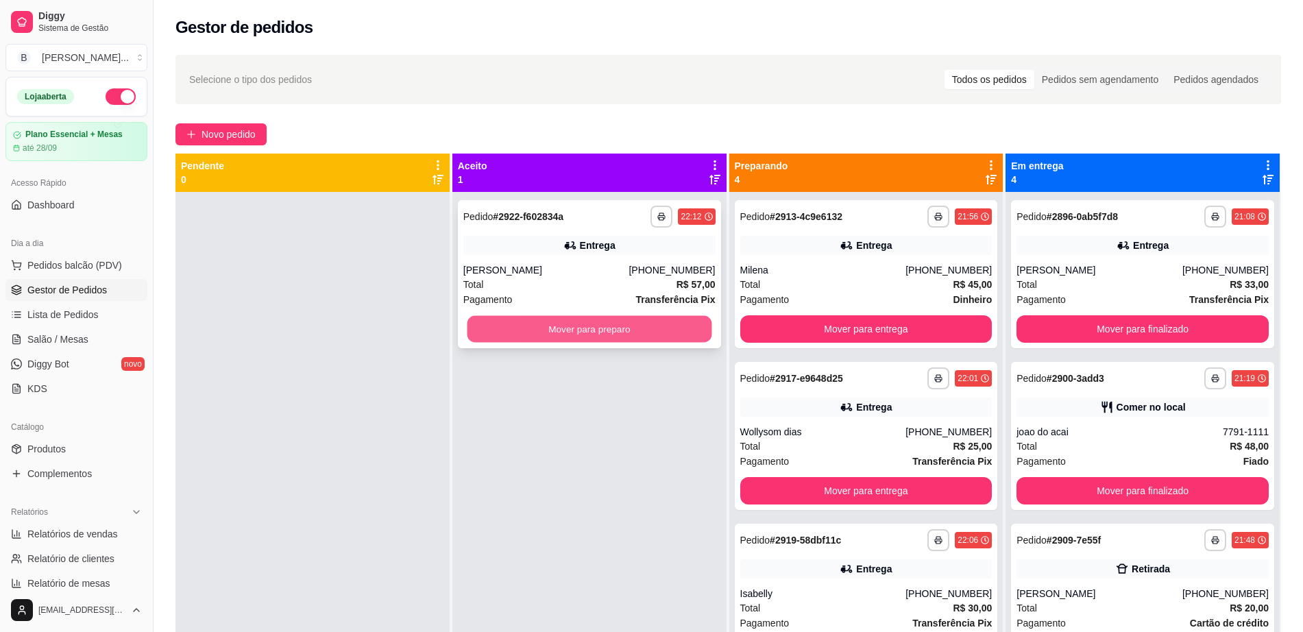
click at [540, 333] on button "Mover para preparo" at bounding box center [589, 329] width 245 height 27
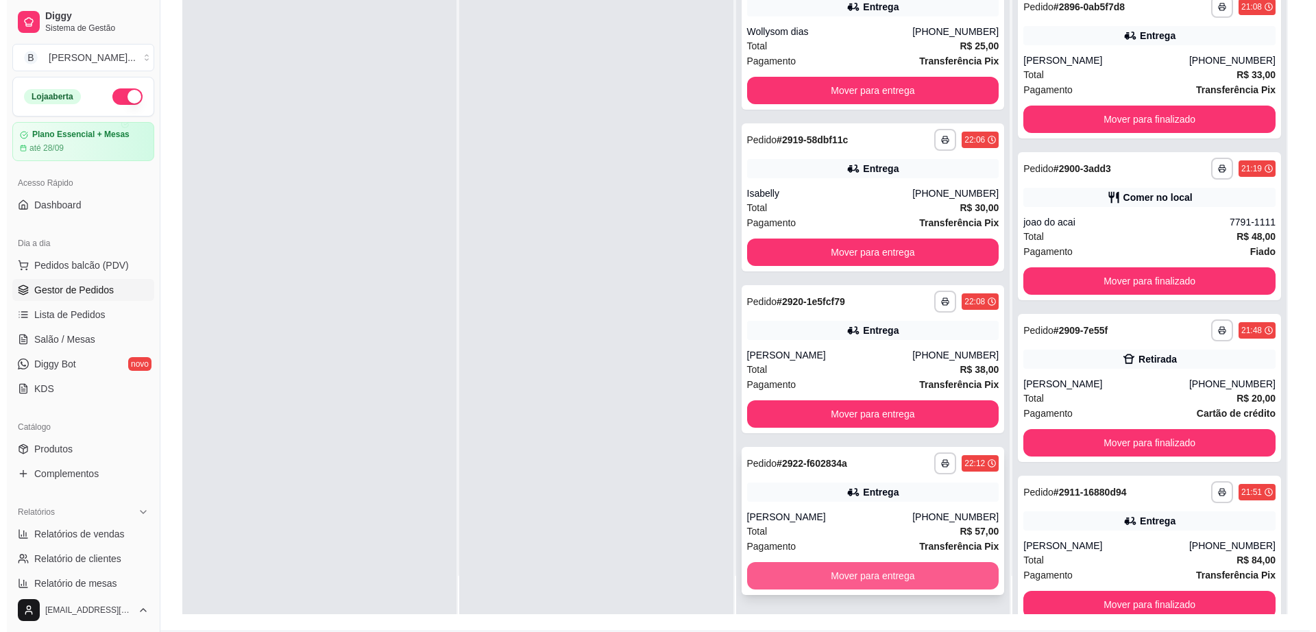
scroll to position [209, 0]
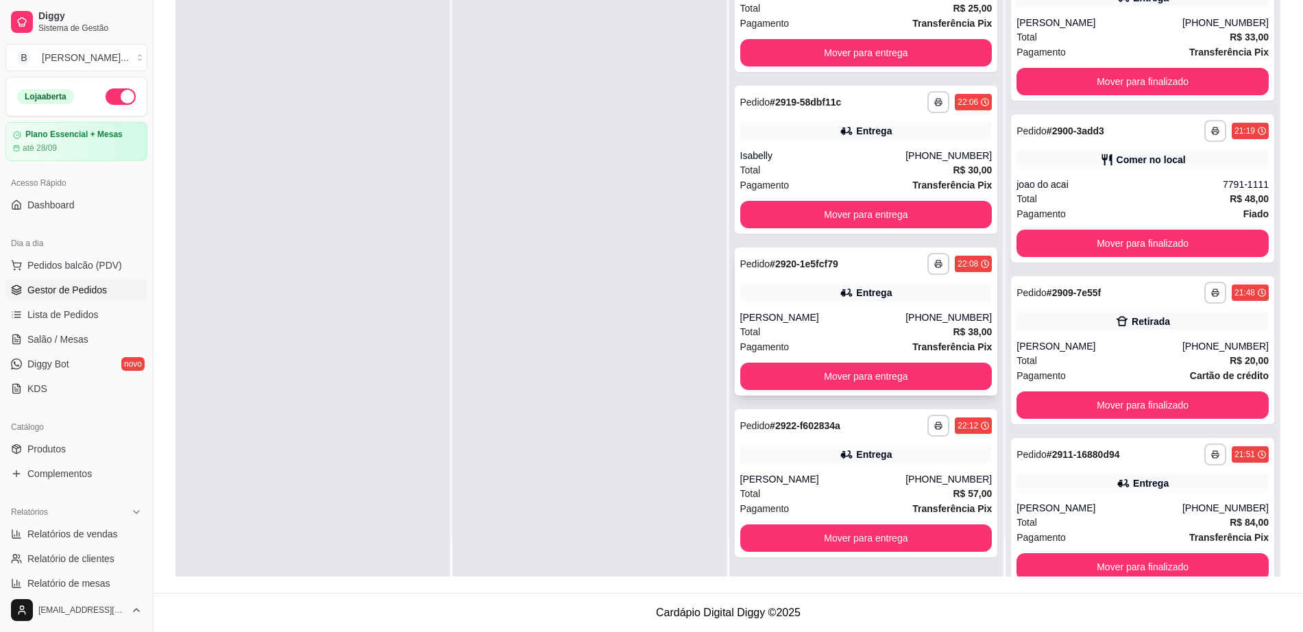
click at [837, 330] on div "Total R$ 38,00" at bounding box center [867, 331] width 252 height 15
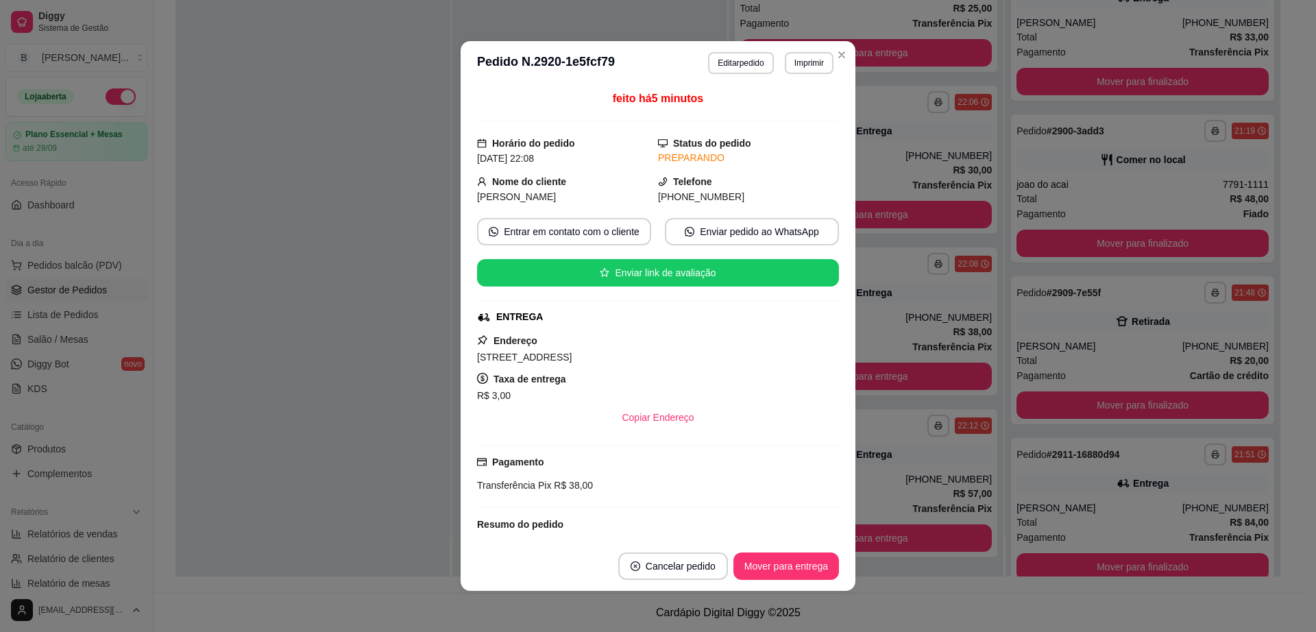
scroll to position [127, 0]
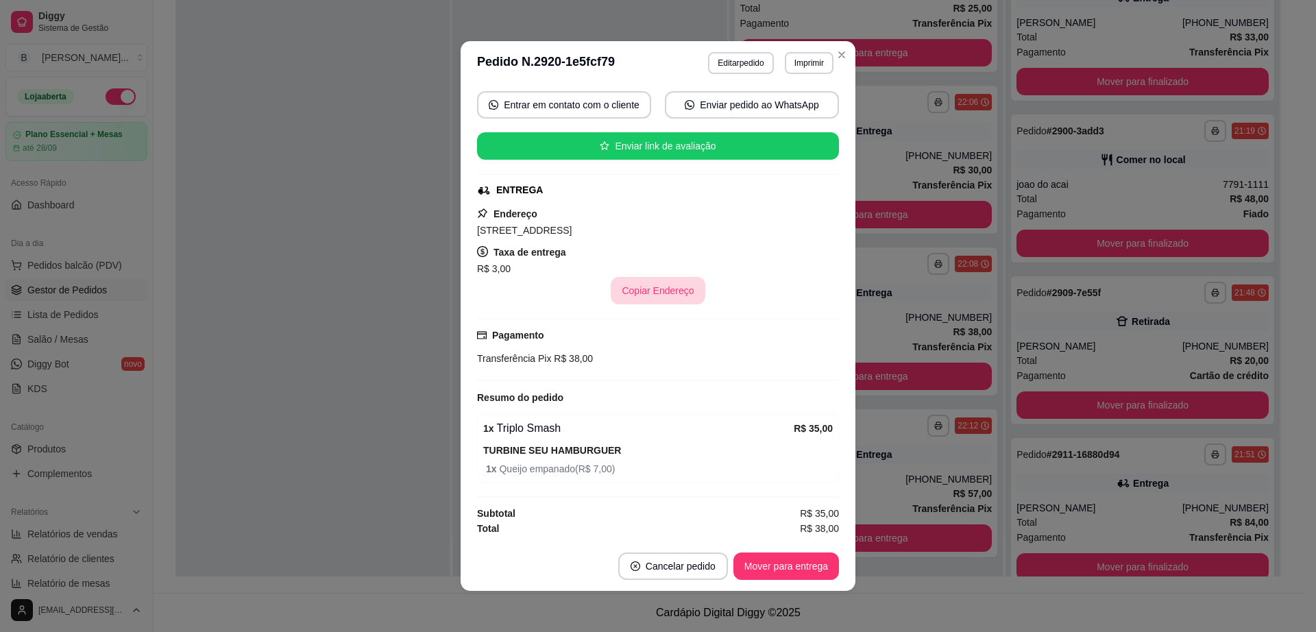
click at [662, 284] on button "Copiar Endereço" at bounding box center [658, 290] width 94 height 27
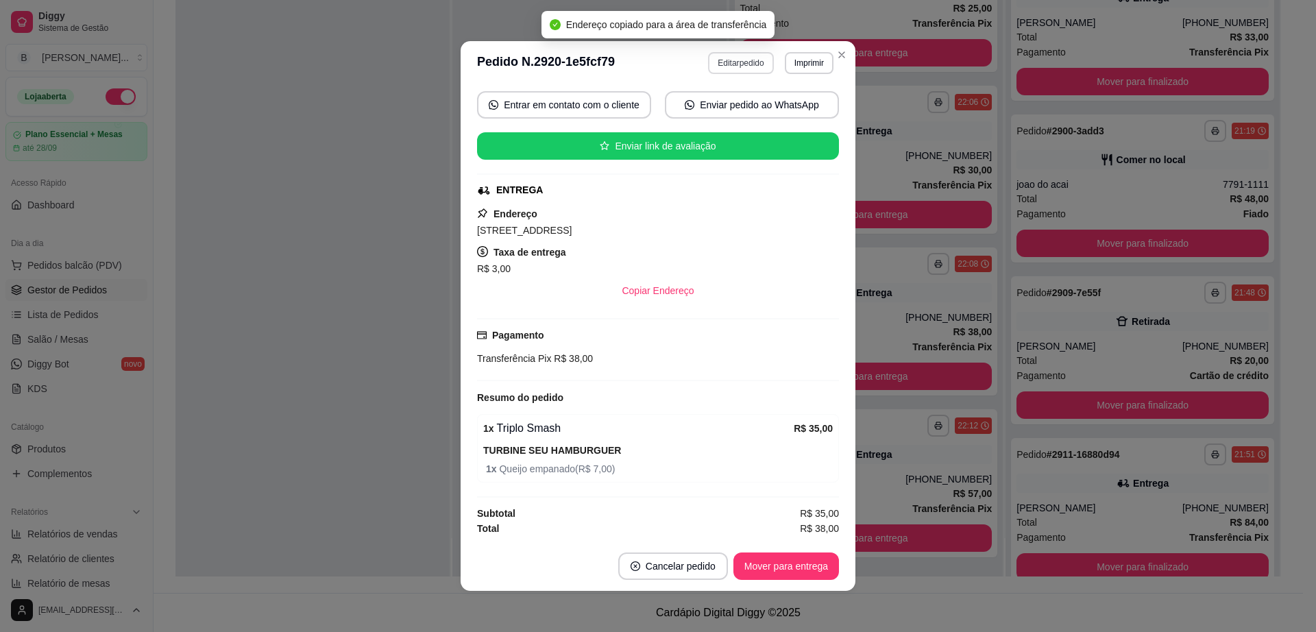
click at [739, 60] on button "Editar pedido" at bounding box center [740, 63] width 65 height 22
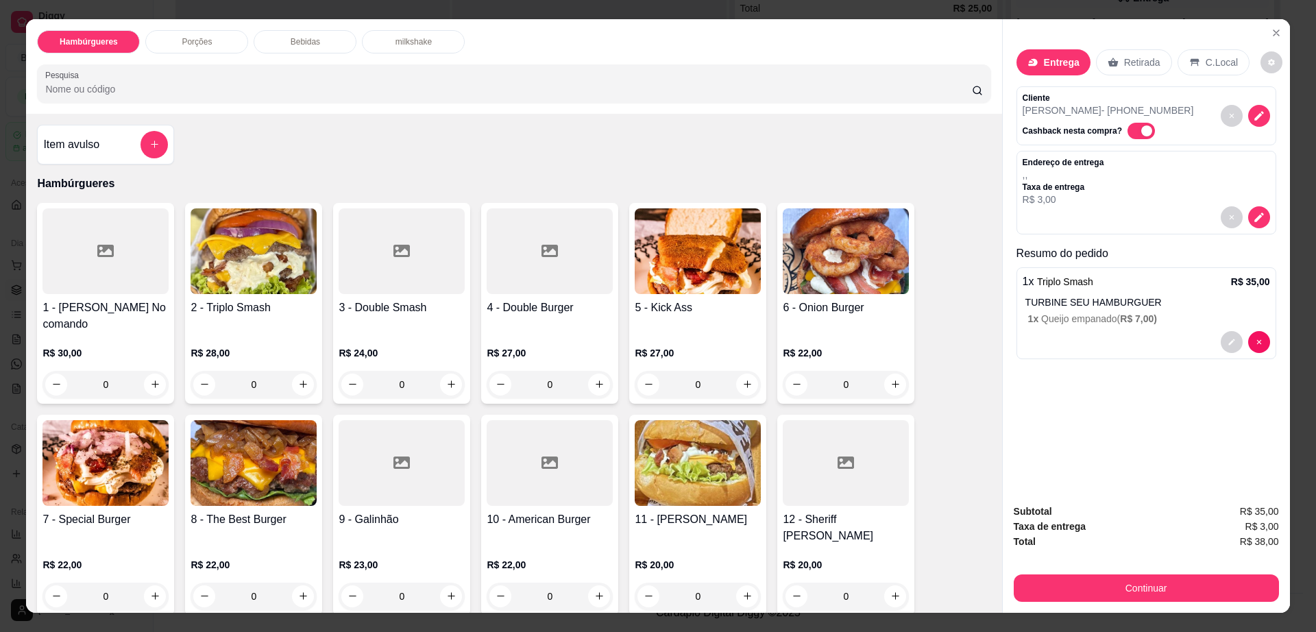
click at [284, 33] on div "Bebidas" at bounding box center [305, 41] width 103 height 23
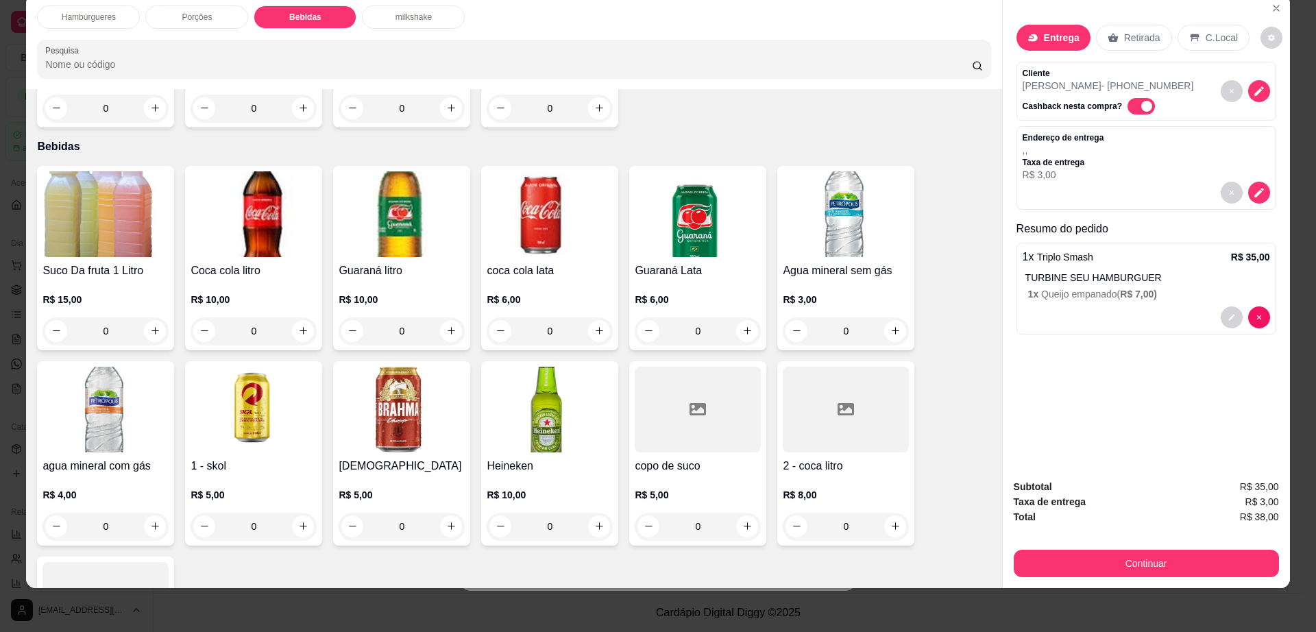
click at [525, 191] on img at bounding box center [550, 214] width 126 height 86
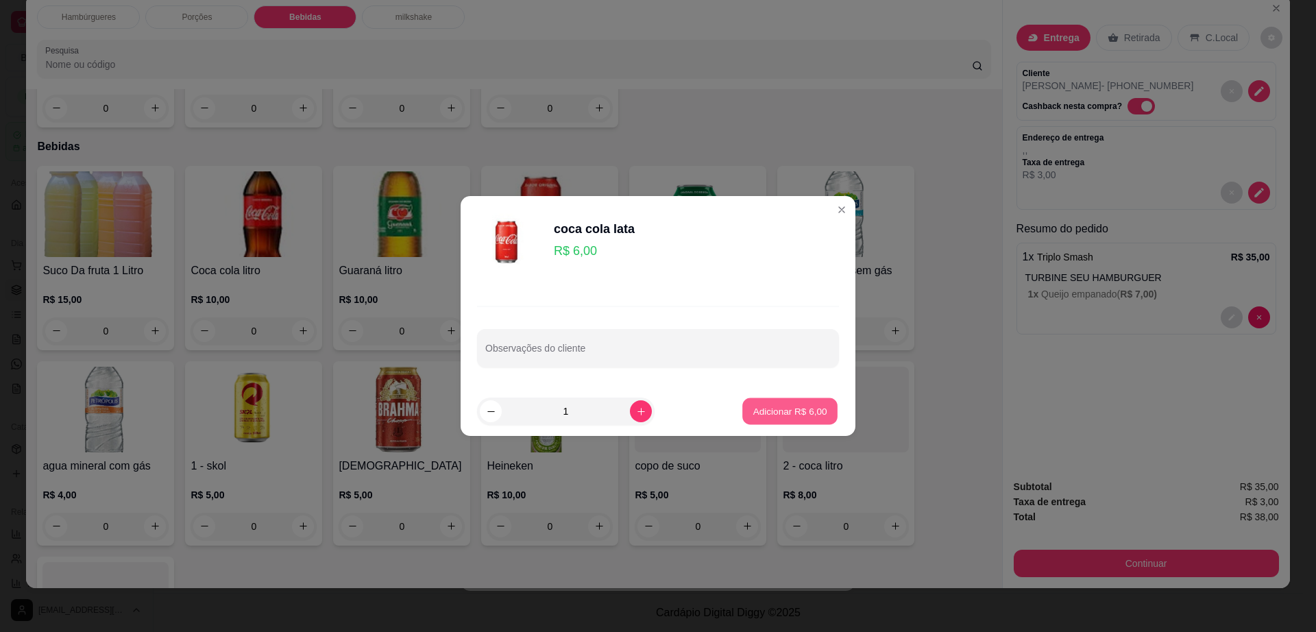
click at [811, 415] on p "Adicionar R$ 6,00" at bounding box center [790, 411] width 74 height 13
type input "1"
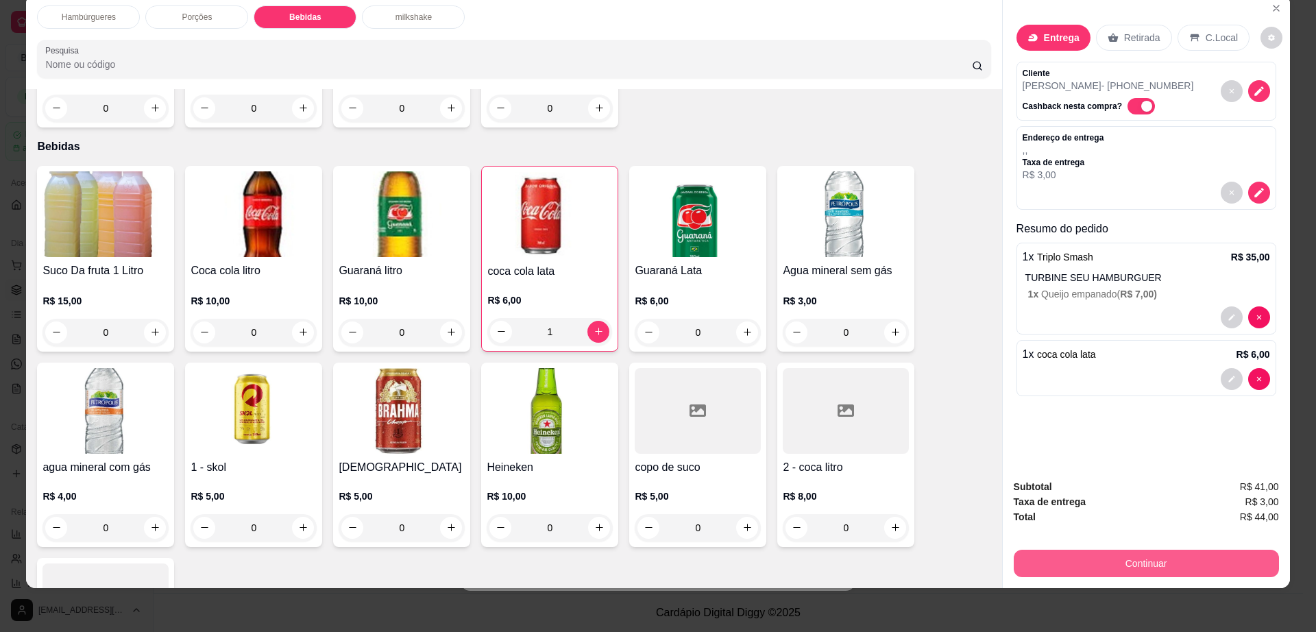
click at [1085, 566] on button "Continuar" at bounding box center [1146, 563] width 265 height 27
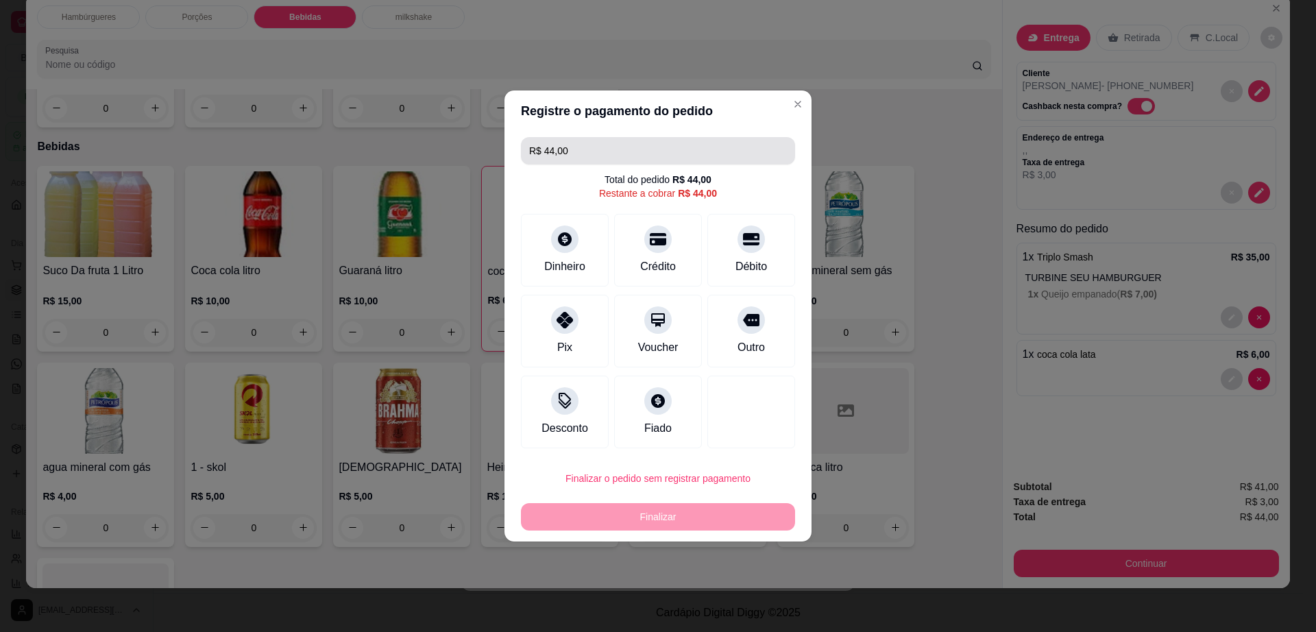
click at [622, 138] on input "R$ 44,00" at bounding box center [658, 150] width 258 height 27
click at [627, 159] on input "R$ 44,00" at bounding box center [658, 150] width 258 height 27
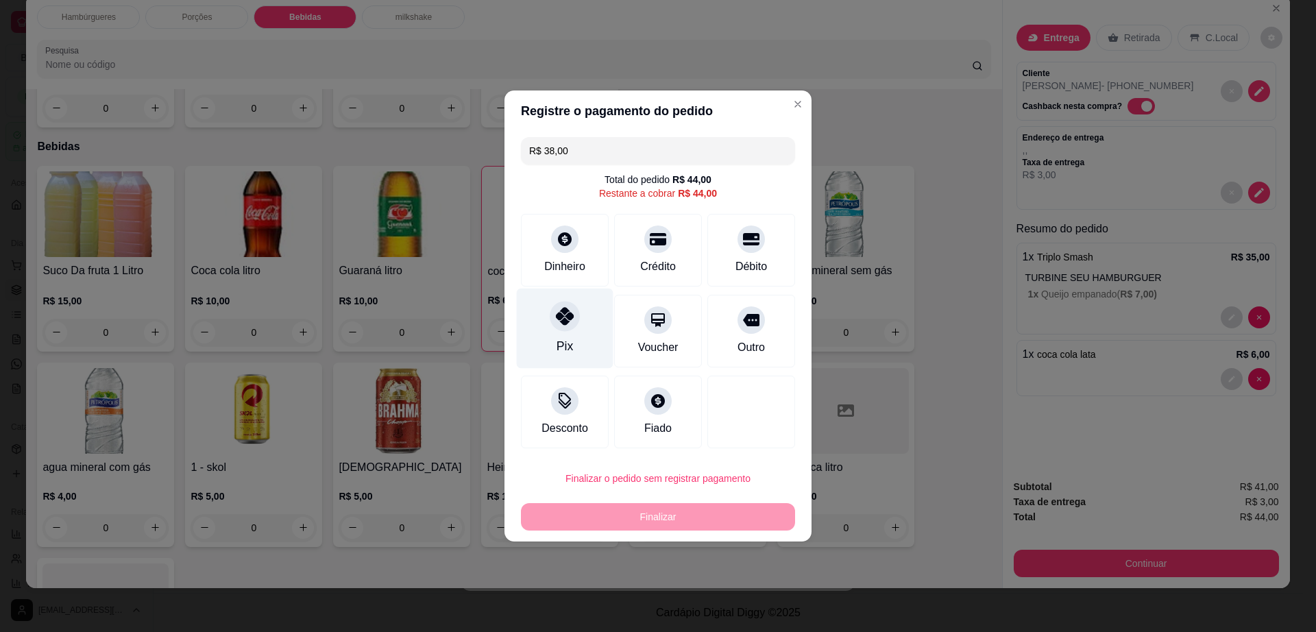
click at [570, 329] on div at bounding box center [565, 316] width 30 height 30
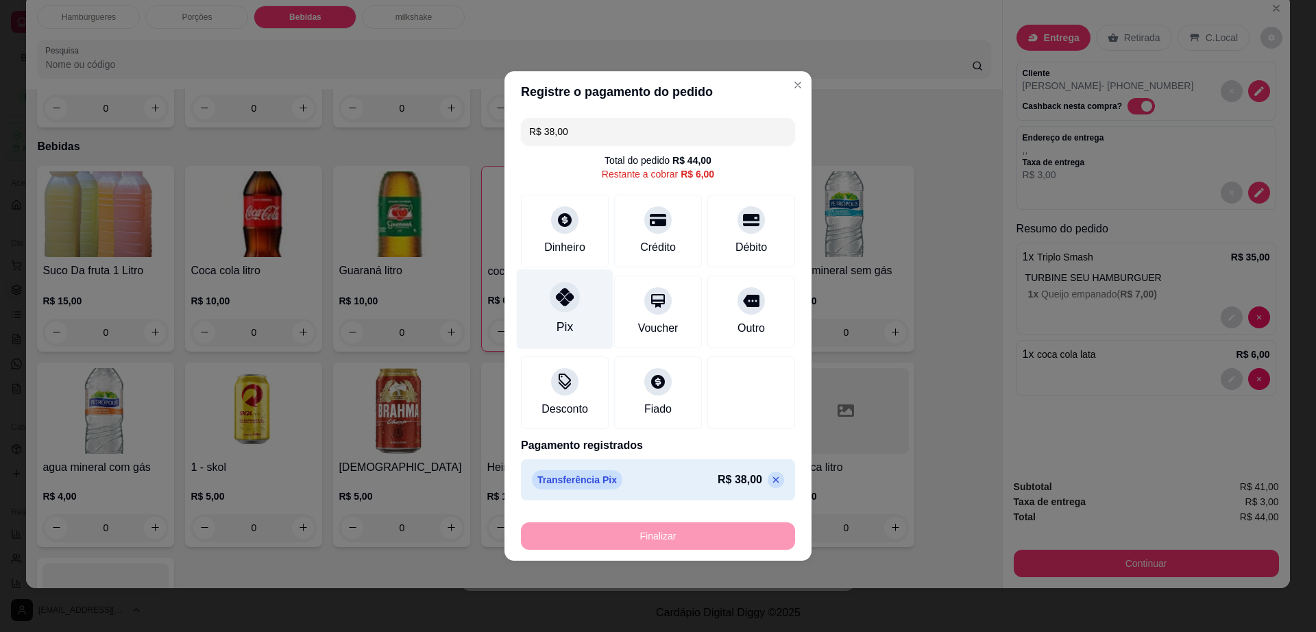
type input "R$ 6,00"
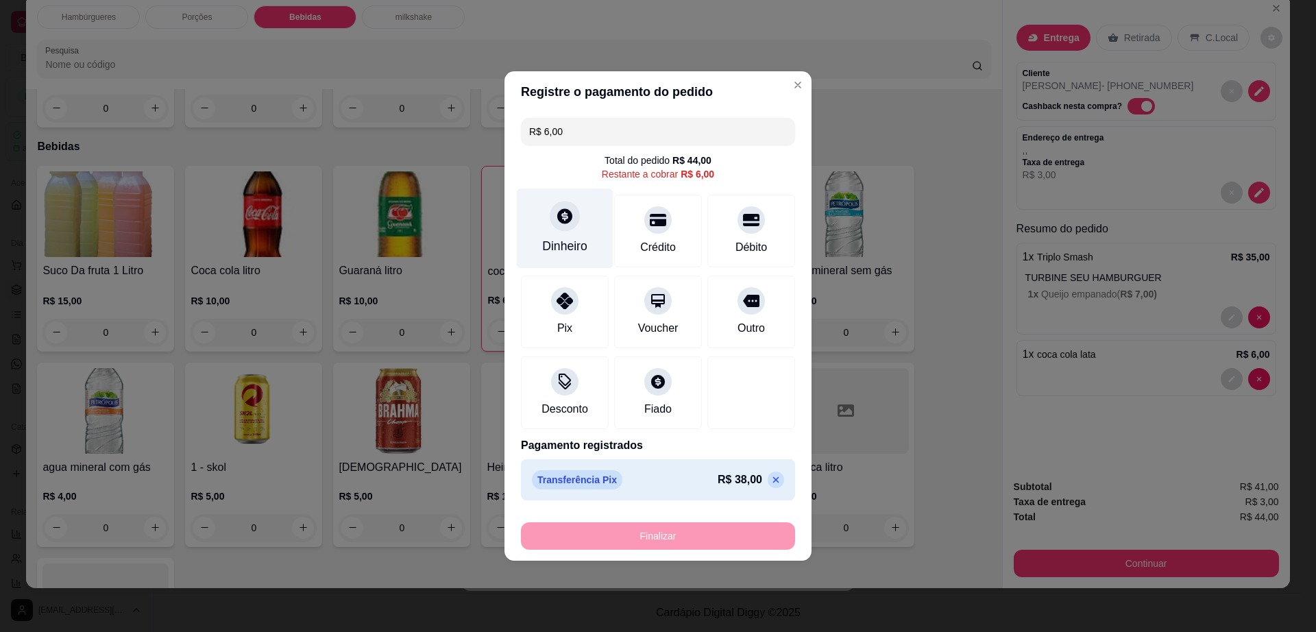
click at [573, 211] on div at bounding box center [565, 216] width 30 height 30
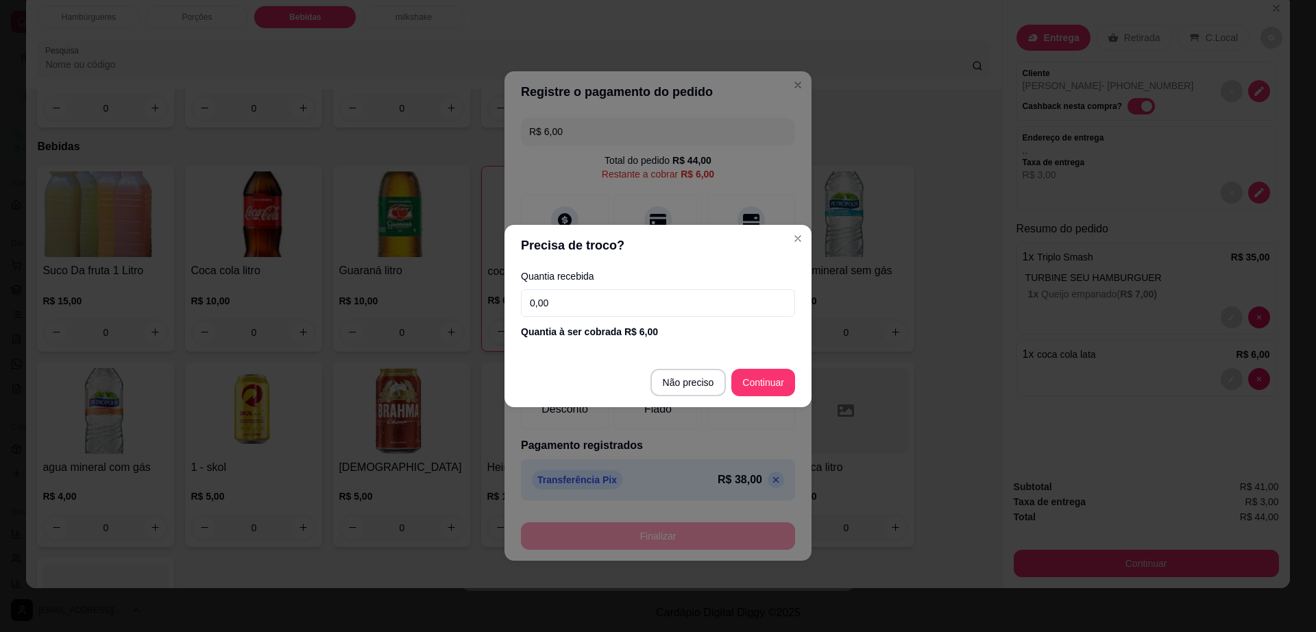
click at [597, 291] on input "0,00" at bounding box center [658, 302] width 274 height 27
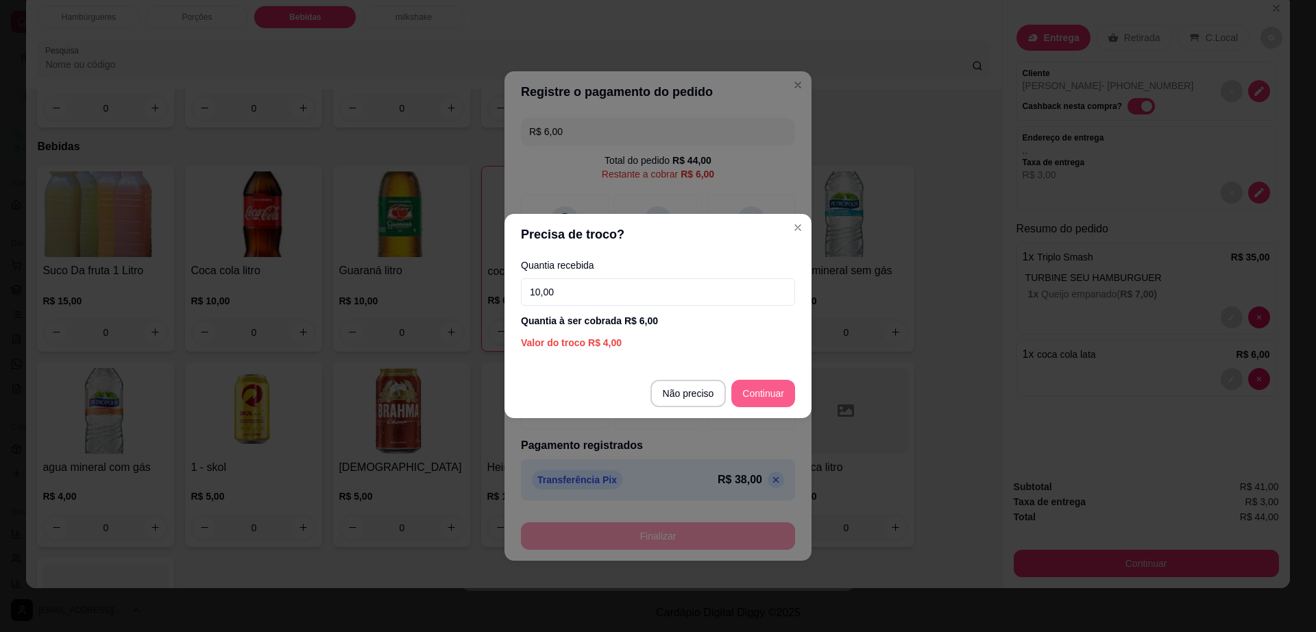
type input "10,00"
type input "R$ 0,00"
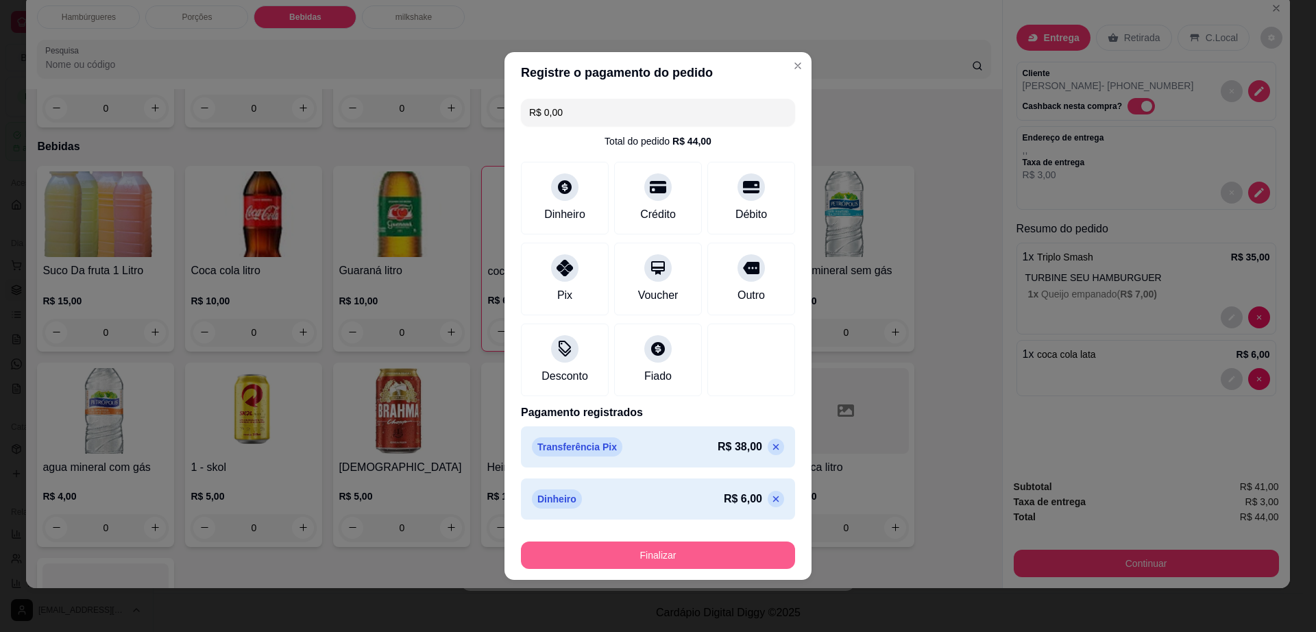
click at [707, 549] on button "Finalizar" at bounding box center [658, 555] width 274 height 27
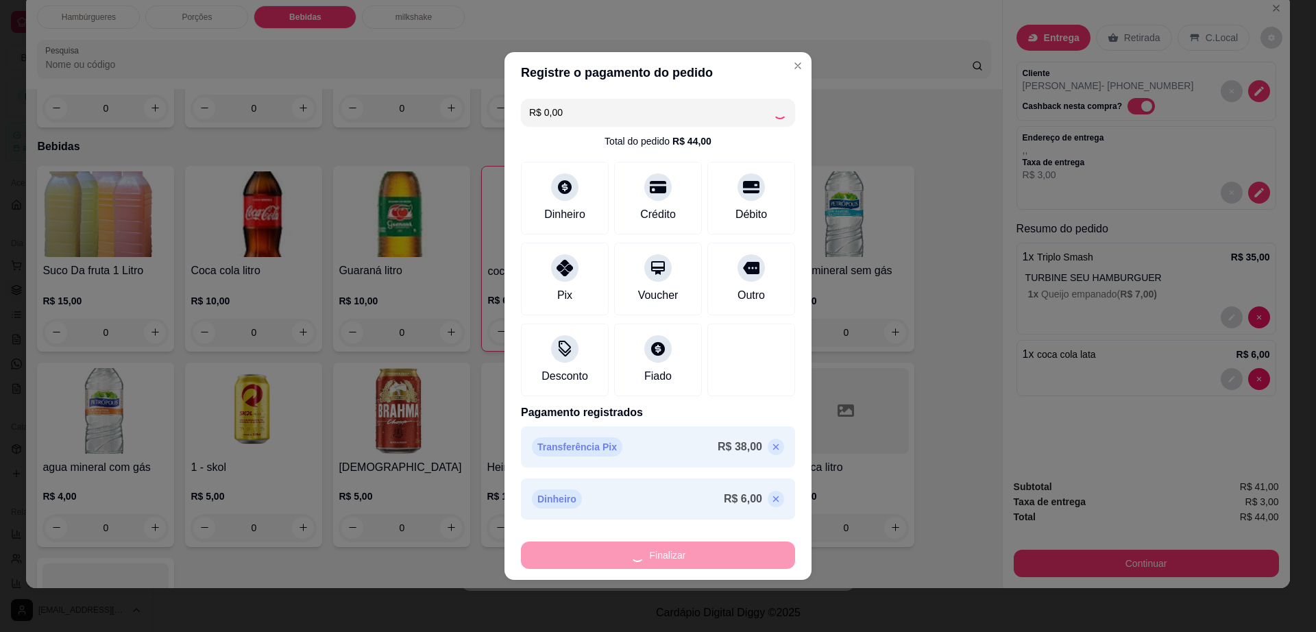
type input "0"
type input "-R$ 44,00"
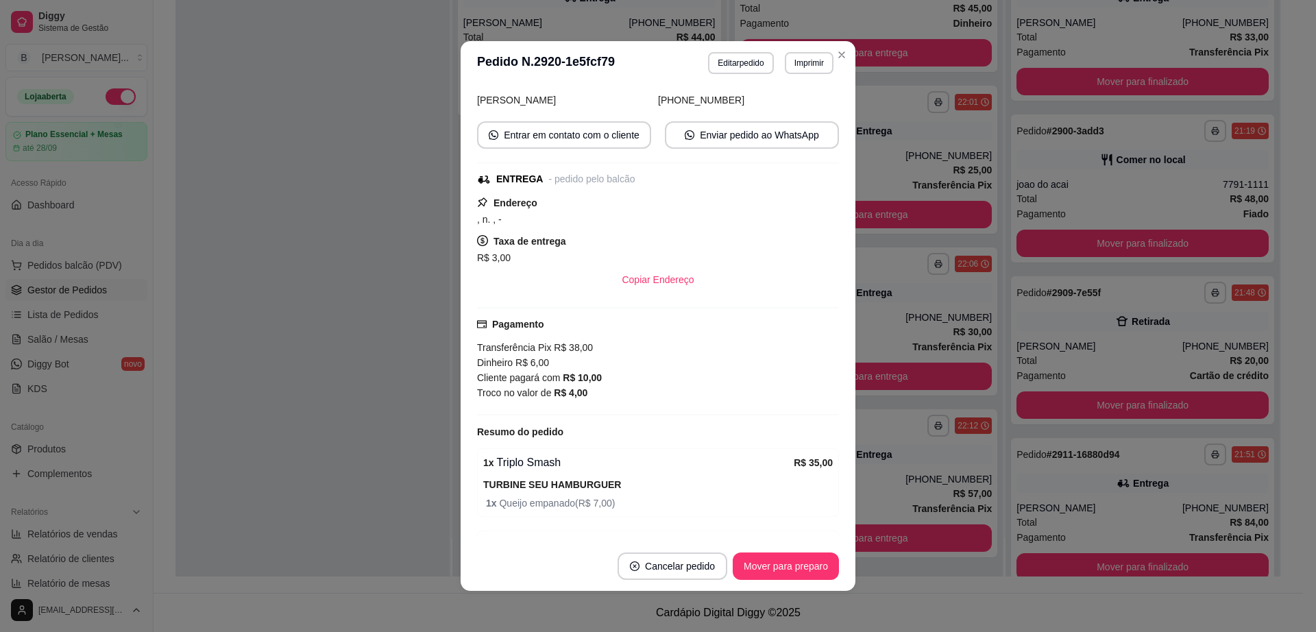
scroll to position [157, 0]
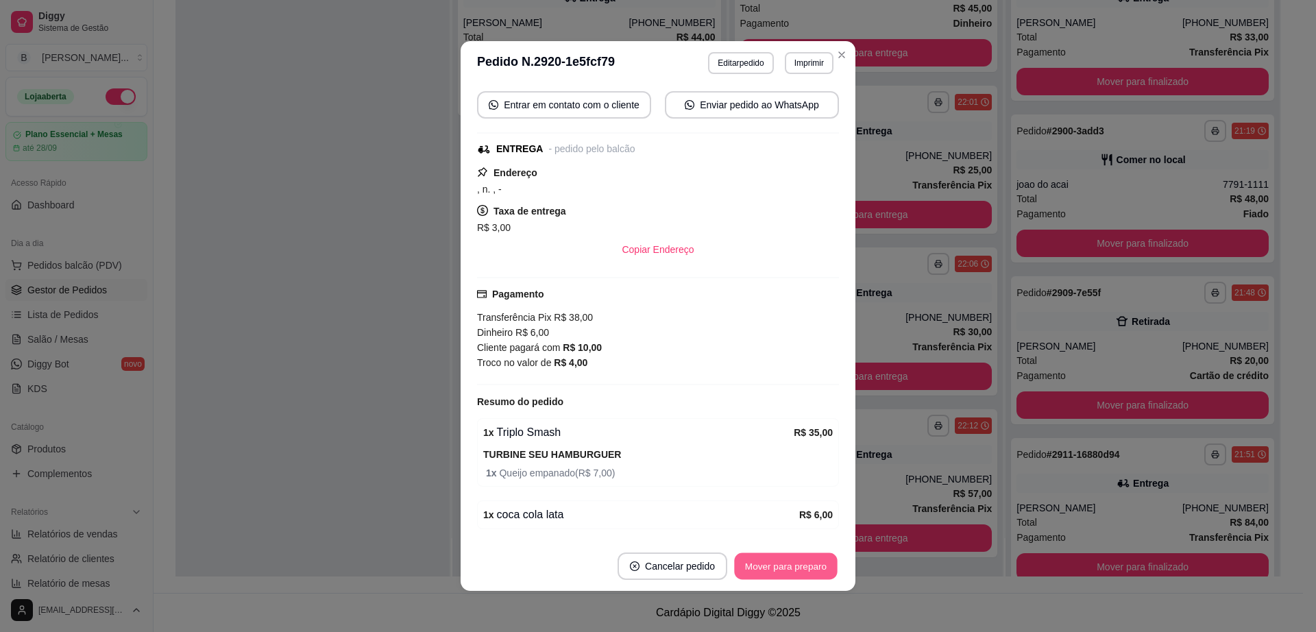
click at [803, 572] on button "Mover para preparo" at bounding box center [785, 566] width 103 height 27
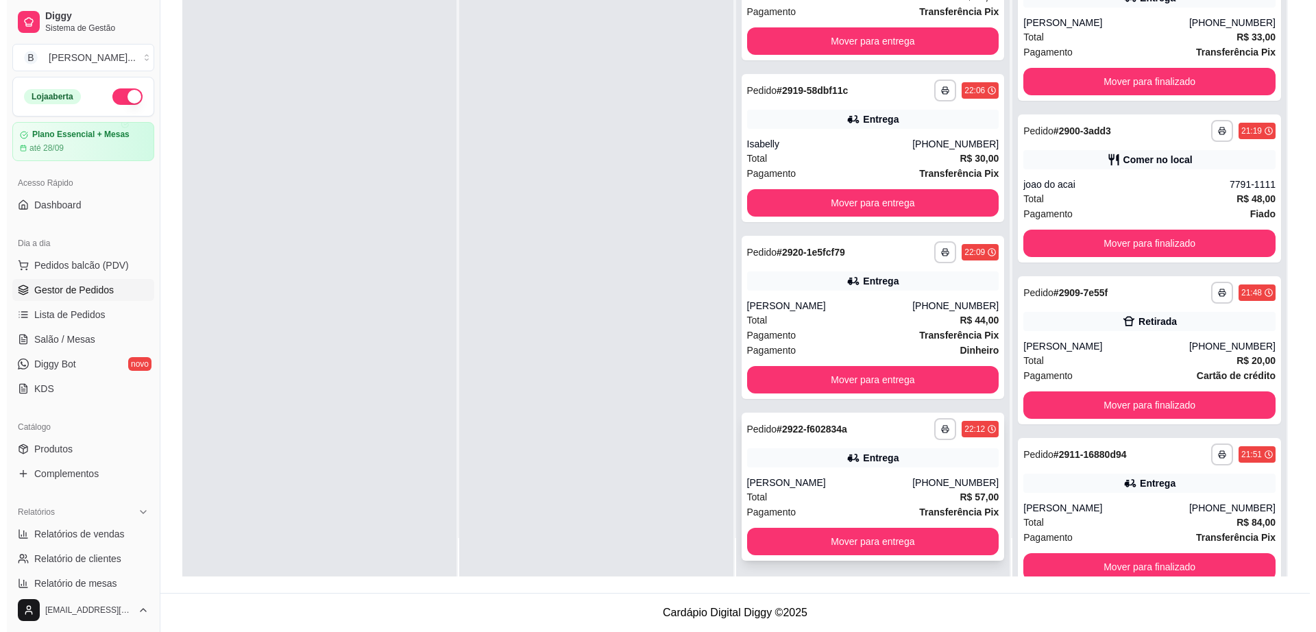
scroll to position [206, 0]
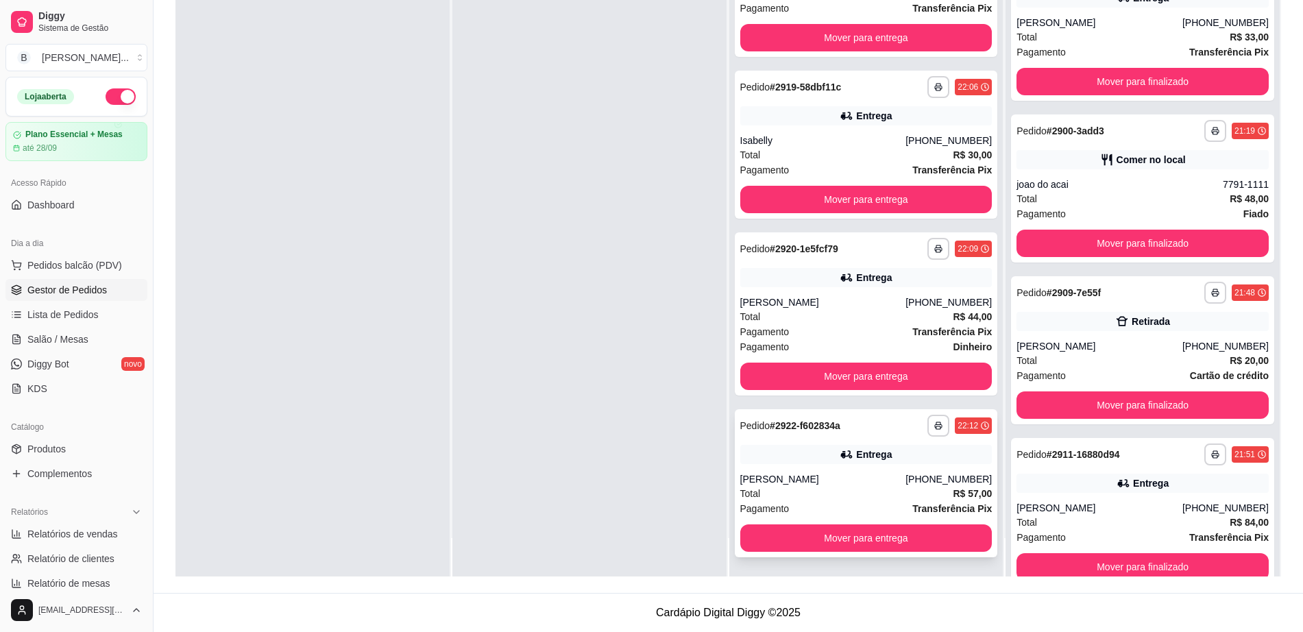
click at [829, 468] on div "**********" at bounding box center [866, 483] width 263 height 148
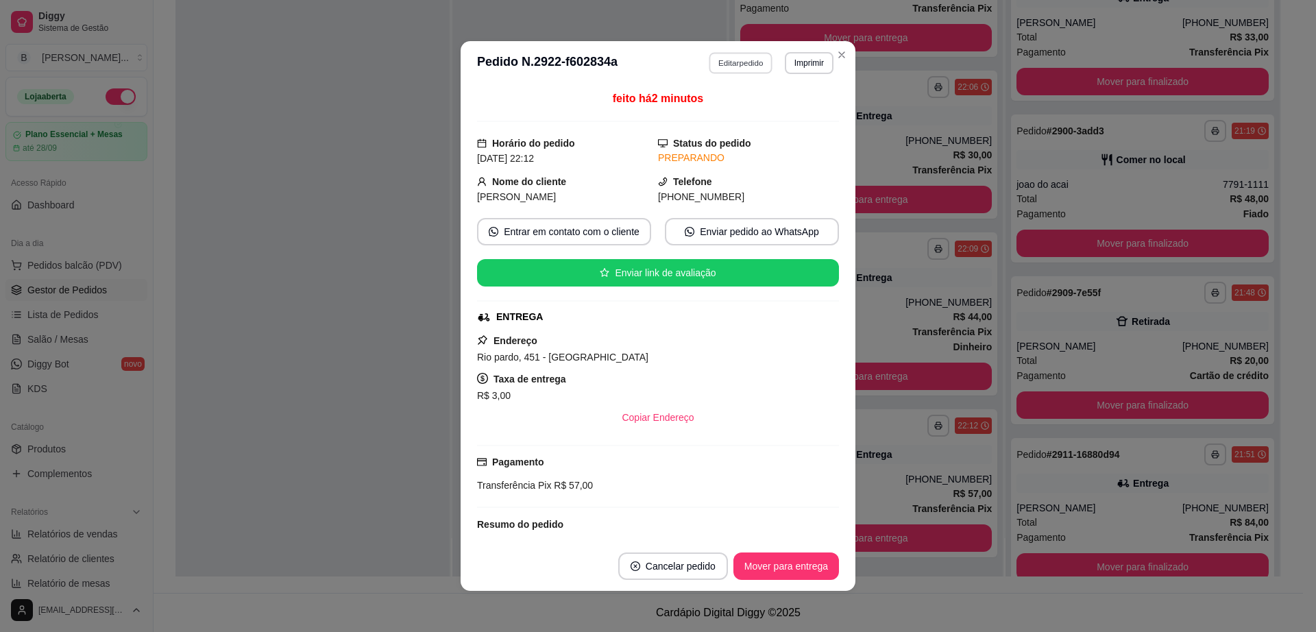
click at [730, 58] on button "Editar pedido" at bounding box center [742, 62] width 64 height 21
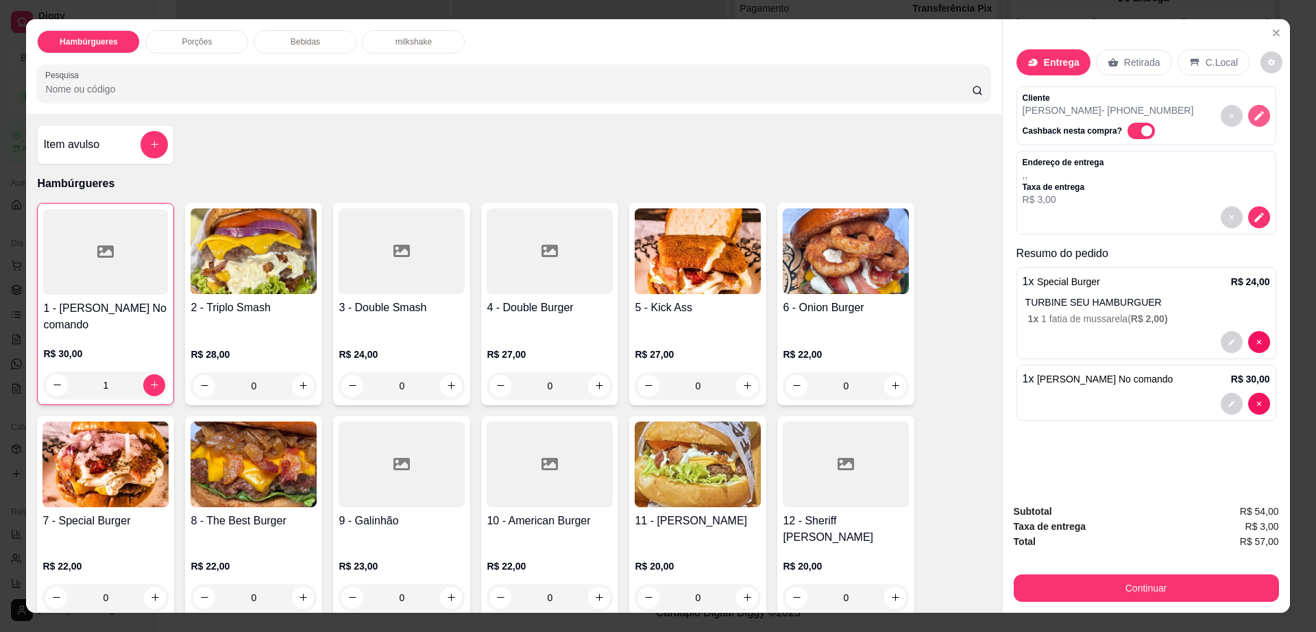
click at [1255, 120] on icon "decrease-product-quantity" at bounding box center [1260, 116] width 10 height 10
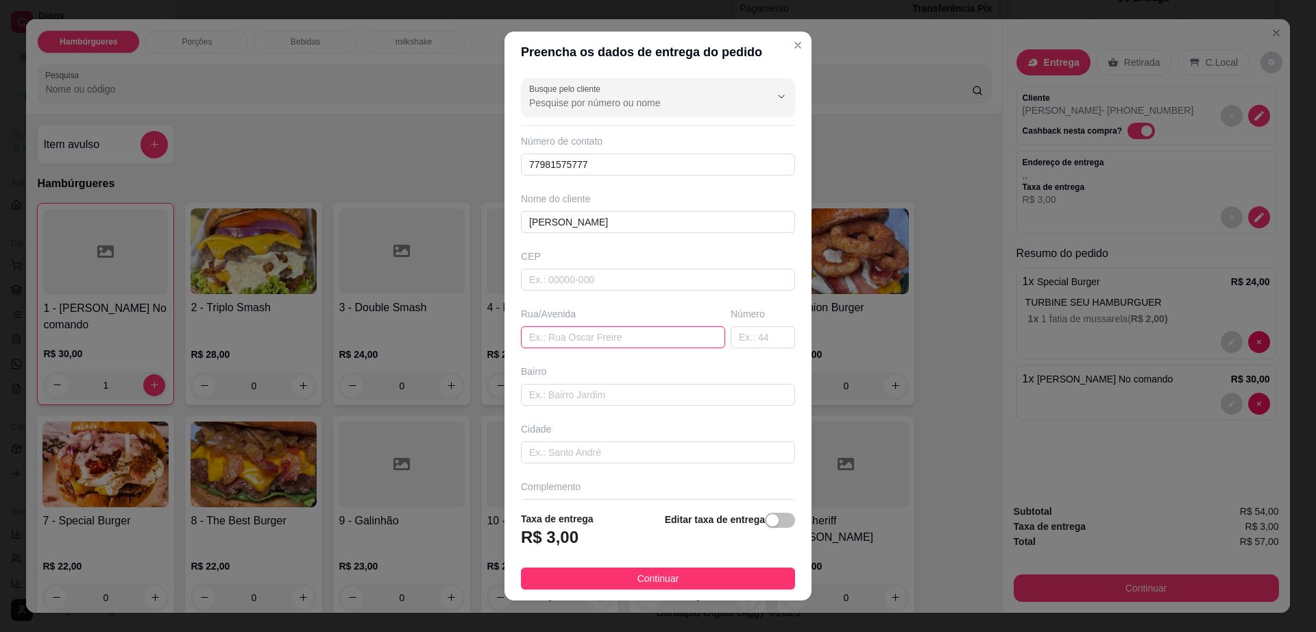
click at [599, 333] on input "text" at bounding box center [623, 337] width 204 height 22
paste input "Rua da sanfona , 46"
type input "Rua da sanfona , 46"
click at [688, 581] on button "Continuar" at bounding box center [658, 579] width 274 height 22
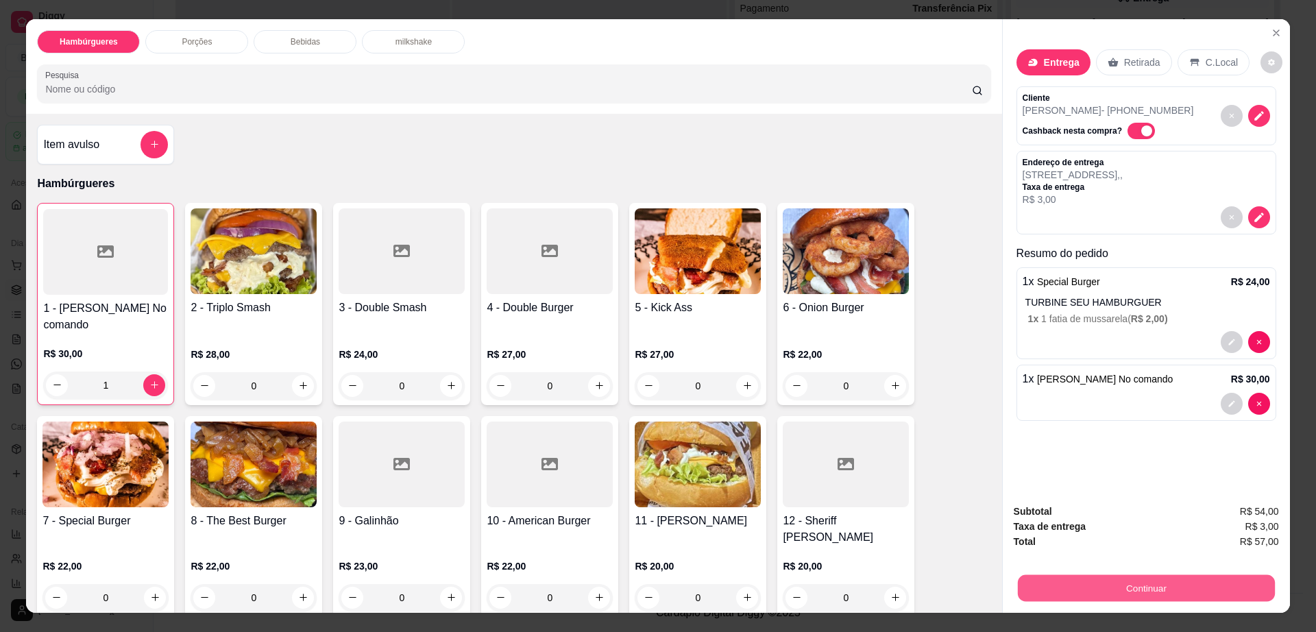
click at [1166, 594] on button "Continuar" at bounding box center [1146, 588] width 257 height 27
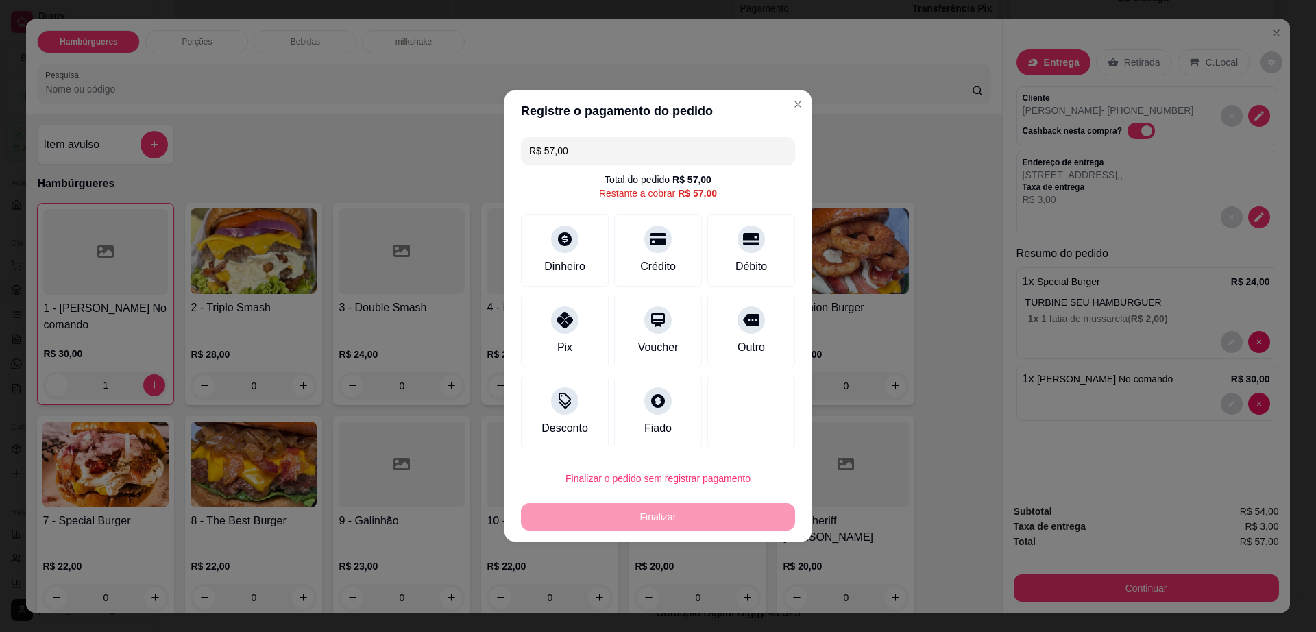
click at [666, 148] on input "R$ 57,00" at bounding box center [658, 150] width 258 height 27
click at [557, 344] on div "Pix" at bounding box center [565, 346] width 16 height 18
type input "R$ 19,00"
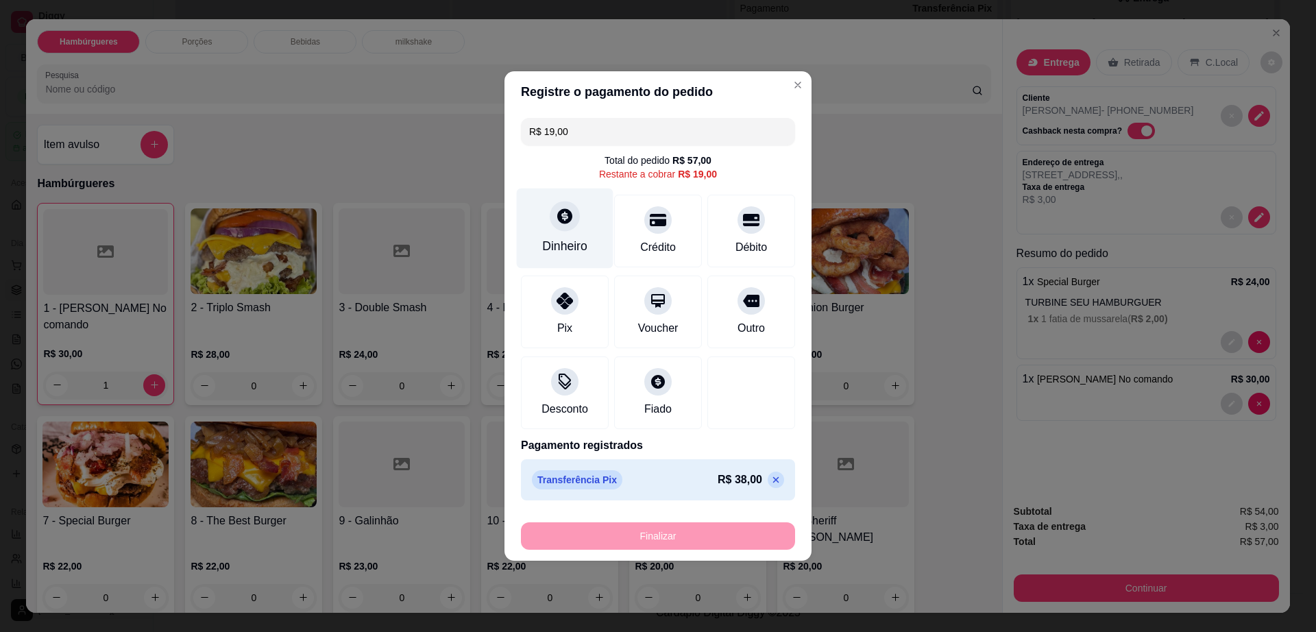
click at [567, 211] on icon at bounding box center [564, 215] width 15 height 15
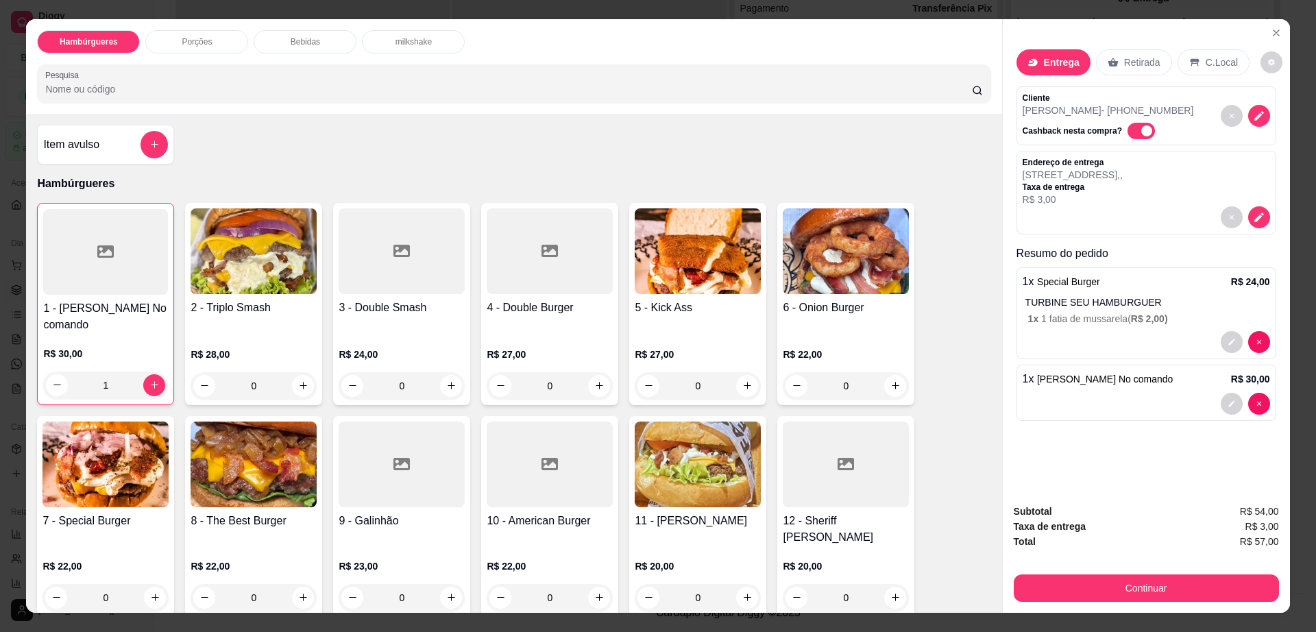
click at [1266, 32] on button "Close" at bounding box center [1277, 33] width 22 height 22
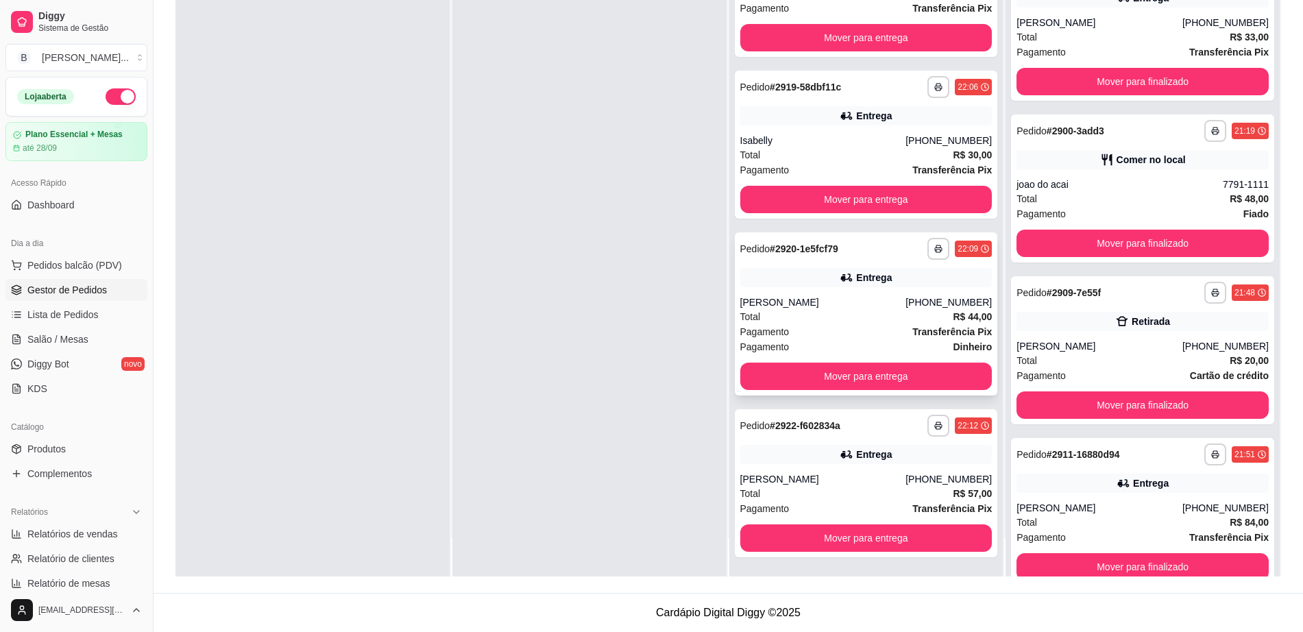
click at [847, 324] on div "Pagamento Transferência Pix" at bounding box center [867, 331] width 252 height 15
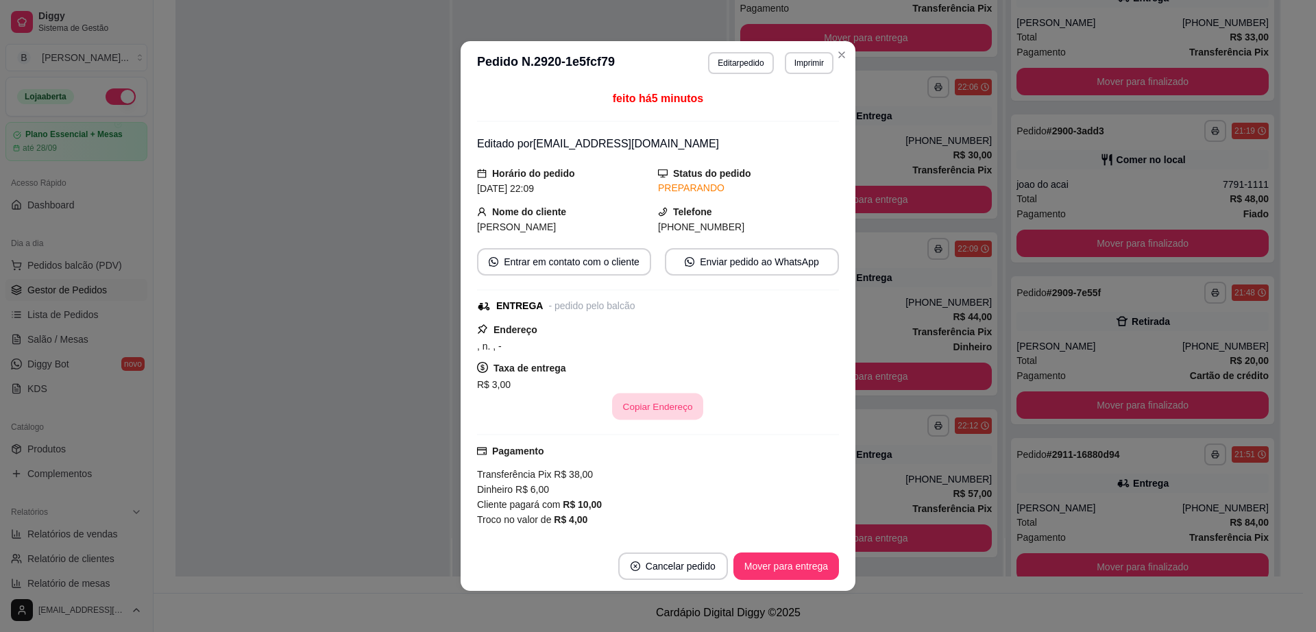
click at [682, 418] on button "Copiar Endereço" at bounding box center [658, 407] width 91 height 27
click at [736, 67] on button "Editar pedido" at bounding box center [740, 63] width 65 height 22
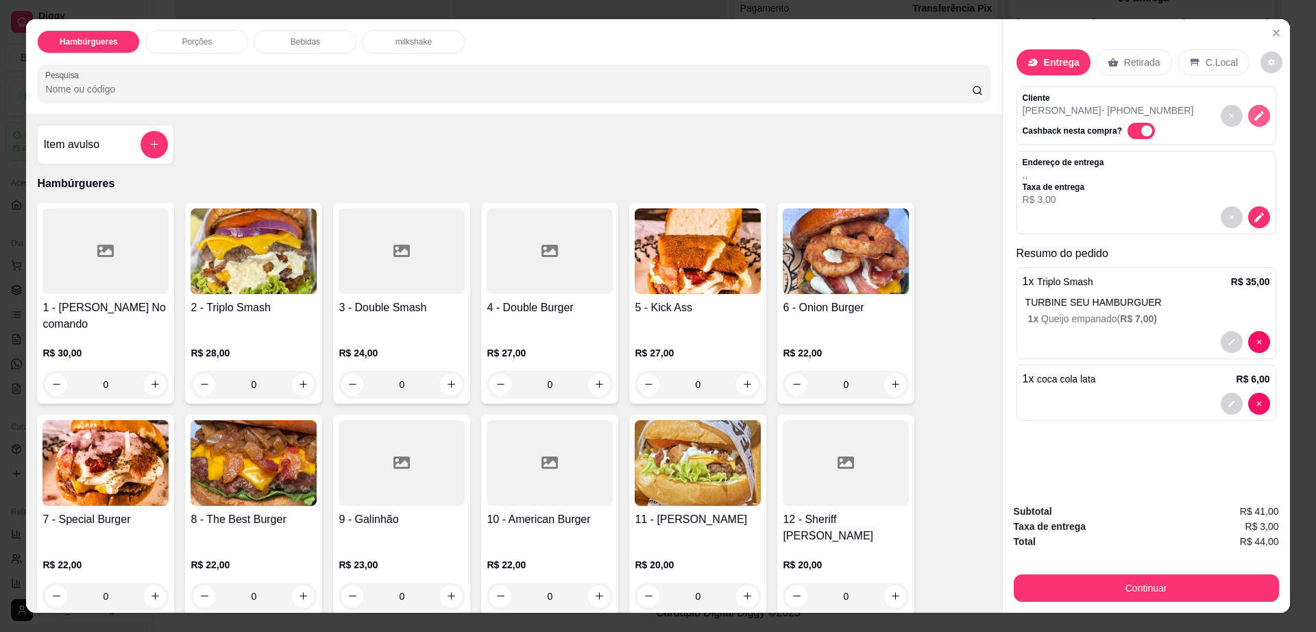
click at [1258, 112] on icon "decrease-product-quantity" at bounding box center [1259, 116] width 12 height 12
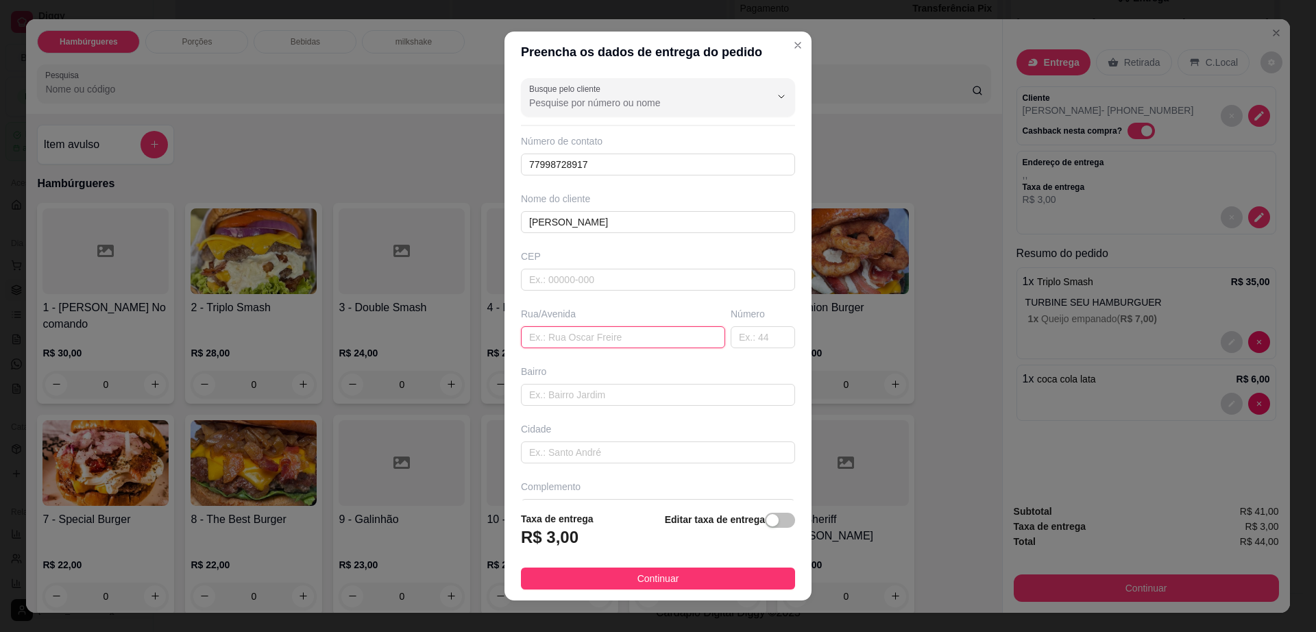
click at [626, 343] on input "text" at bounding box center [623, 337] width 204 height 22
paste input "Rua da sanfona , 46"
type input "Rua da sanfona , 46"
click at [655, 578] on span "Continuar" at bounding box center [659, 578] width 42 height 15
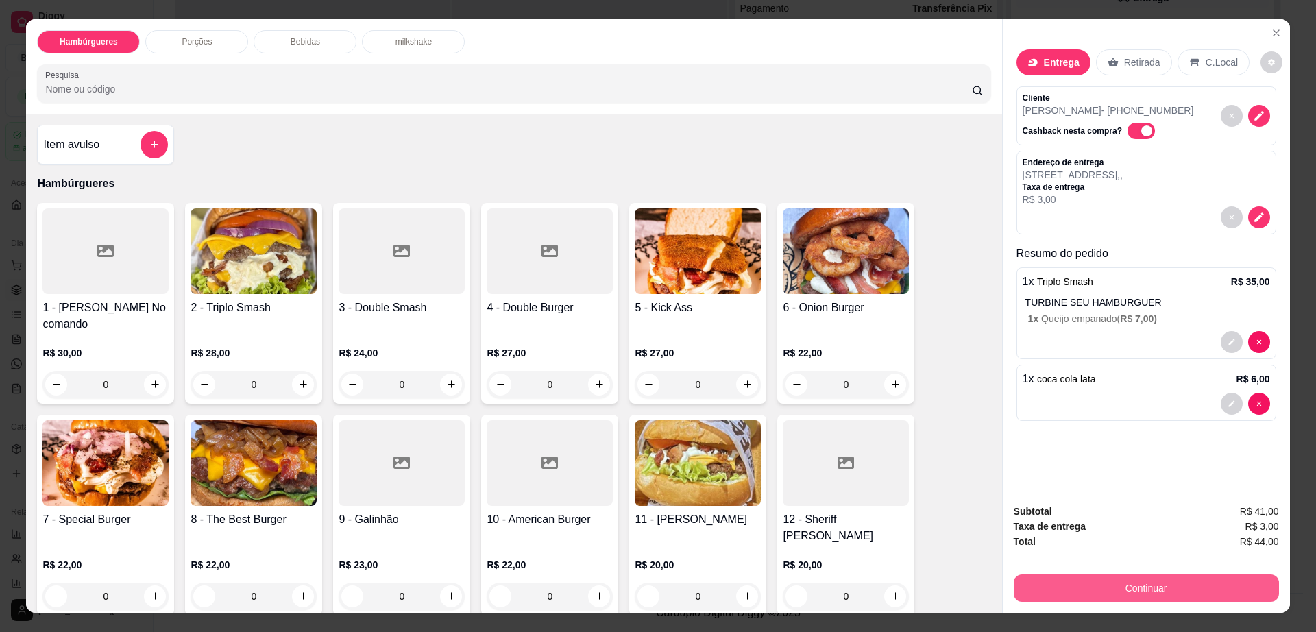
click at [1096, 583] on button "Continuar" at bounding box center [1146, 588] width 265 height 27
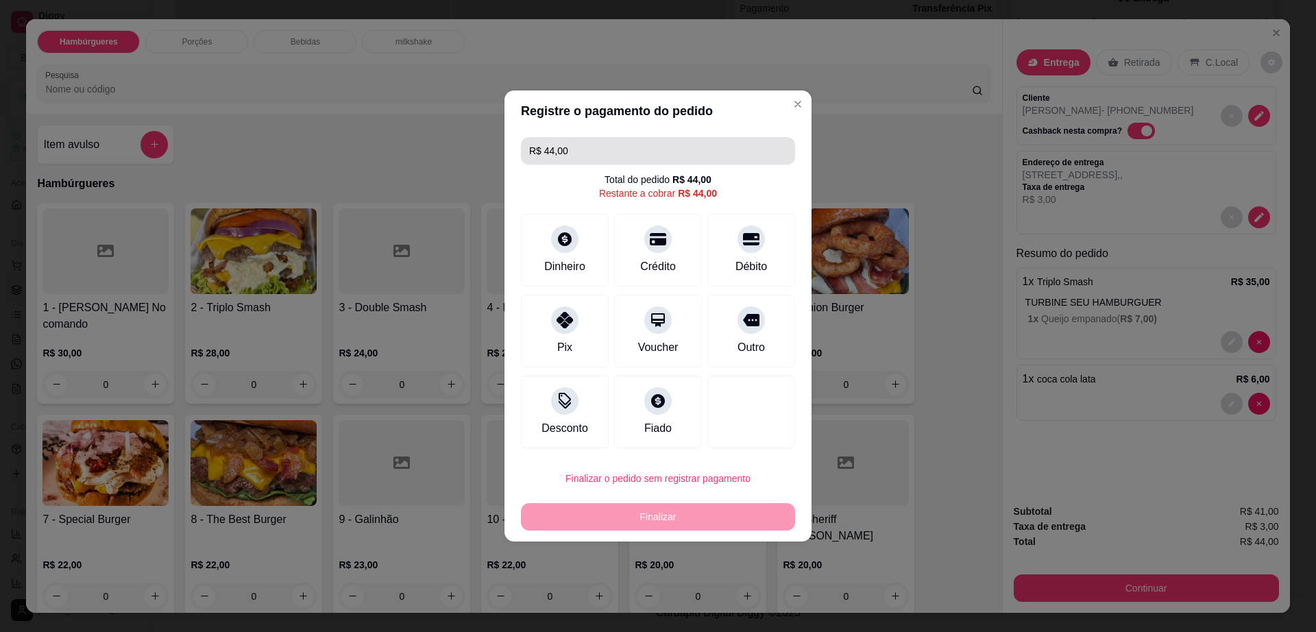
click at [658, 141] on input "R$ 44,00" at bounding box center [658, 150] width 258 height 27
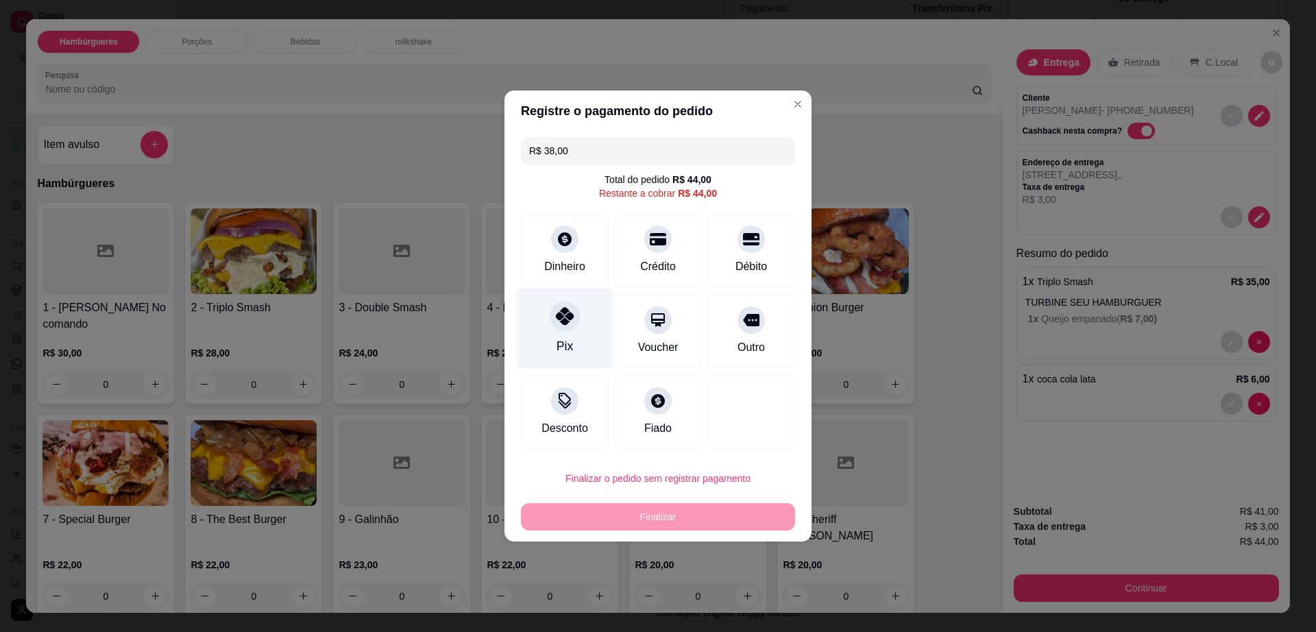
click at [566, 326] on div at bounding box center [565, 316] width 30 height 30
type input "R$ 6,00"
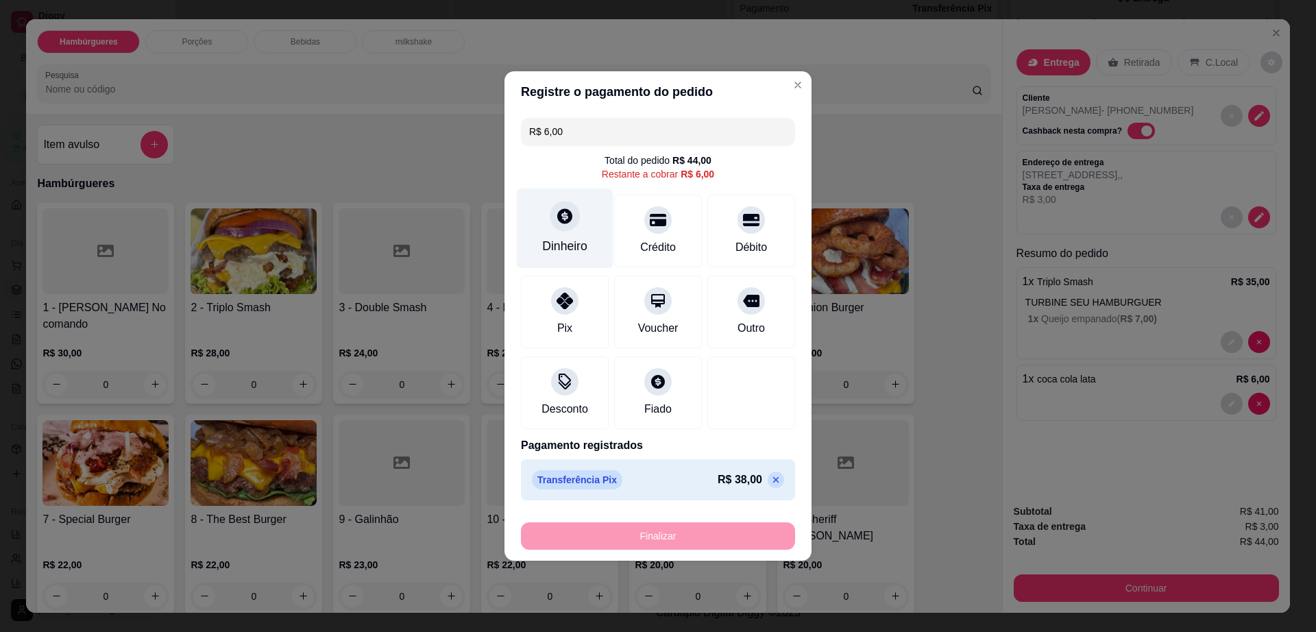
click at [570, 234] on div "Dinheiro" at bounding box center [565, 229] width 97 height 80
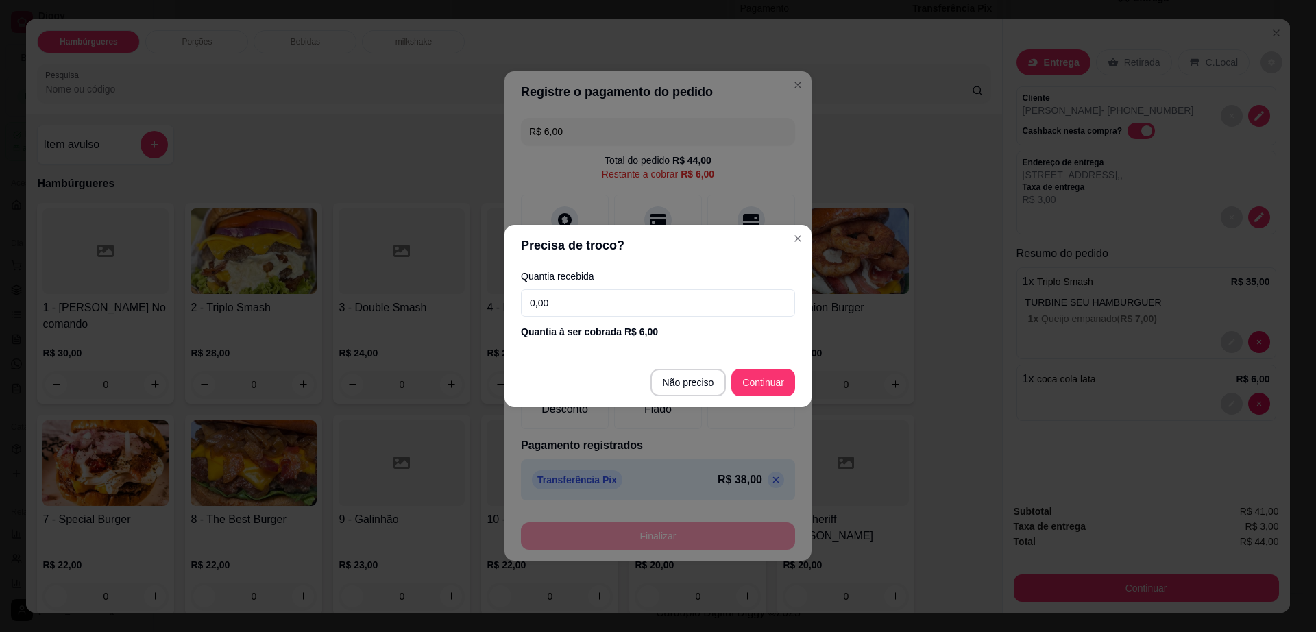
click at [600, 312] on input "0,00" at bounding box center [658, 302] width 274 height 27
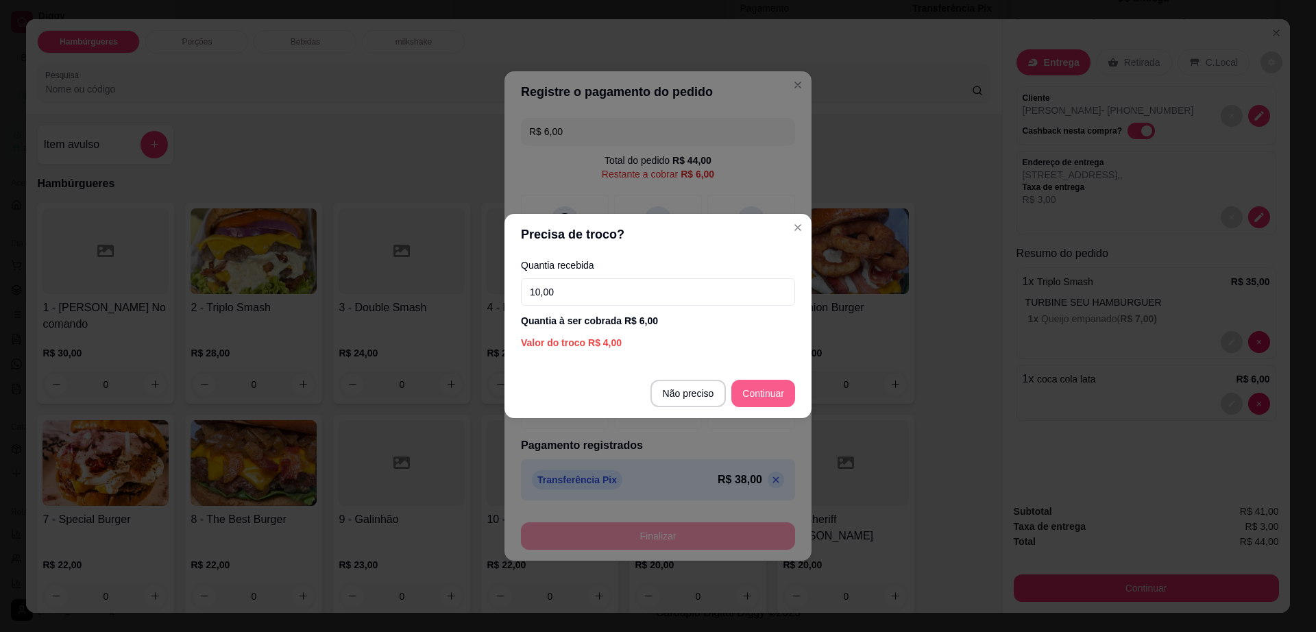
type input "10,00"
type input "R$ 0,00"
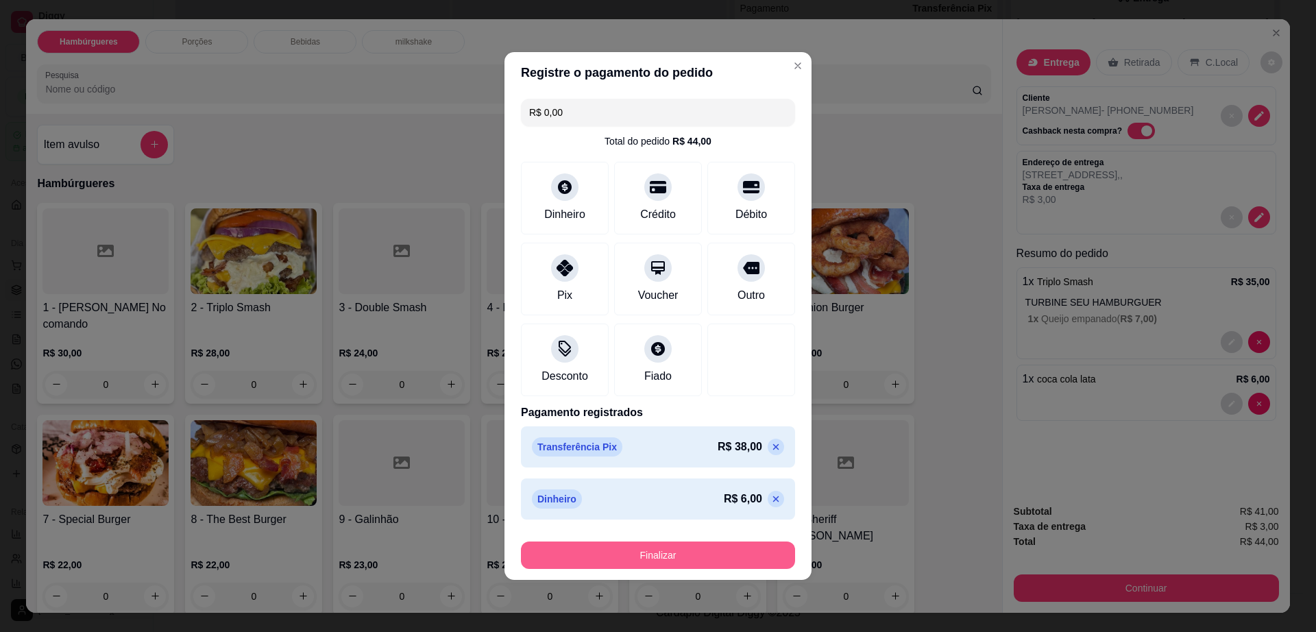
click at [722, 552] on button "Finalizar" at bounding box center [658, 555] width 274 height 27
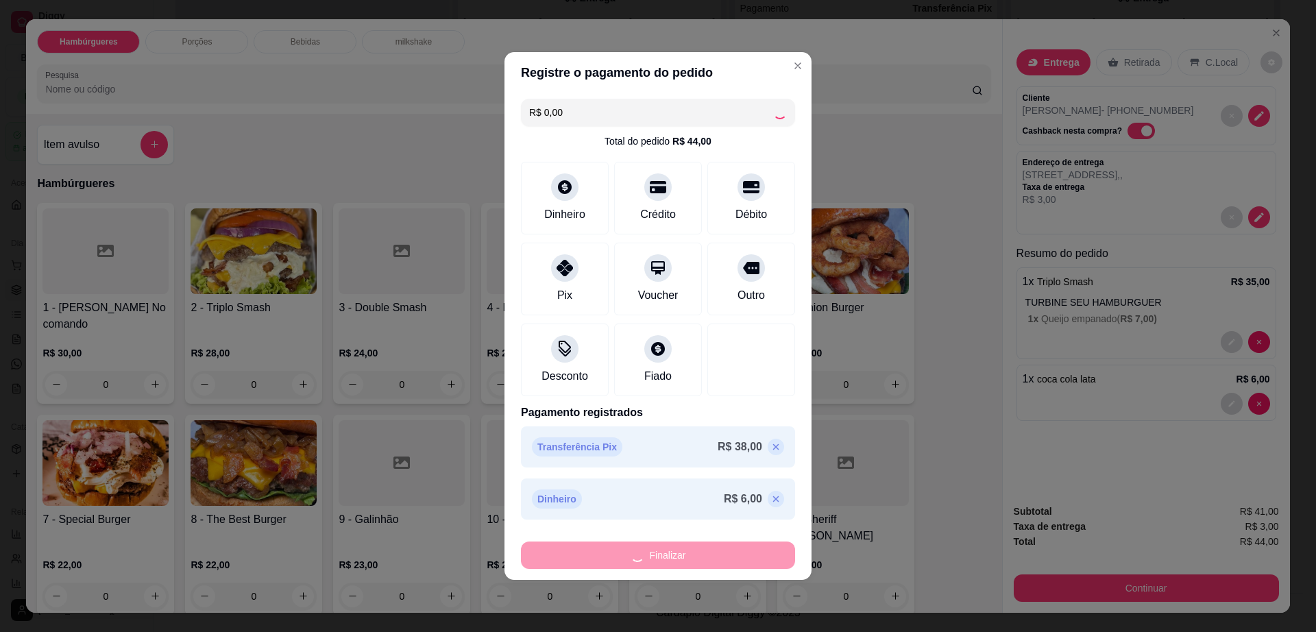
type input "0"
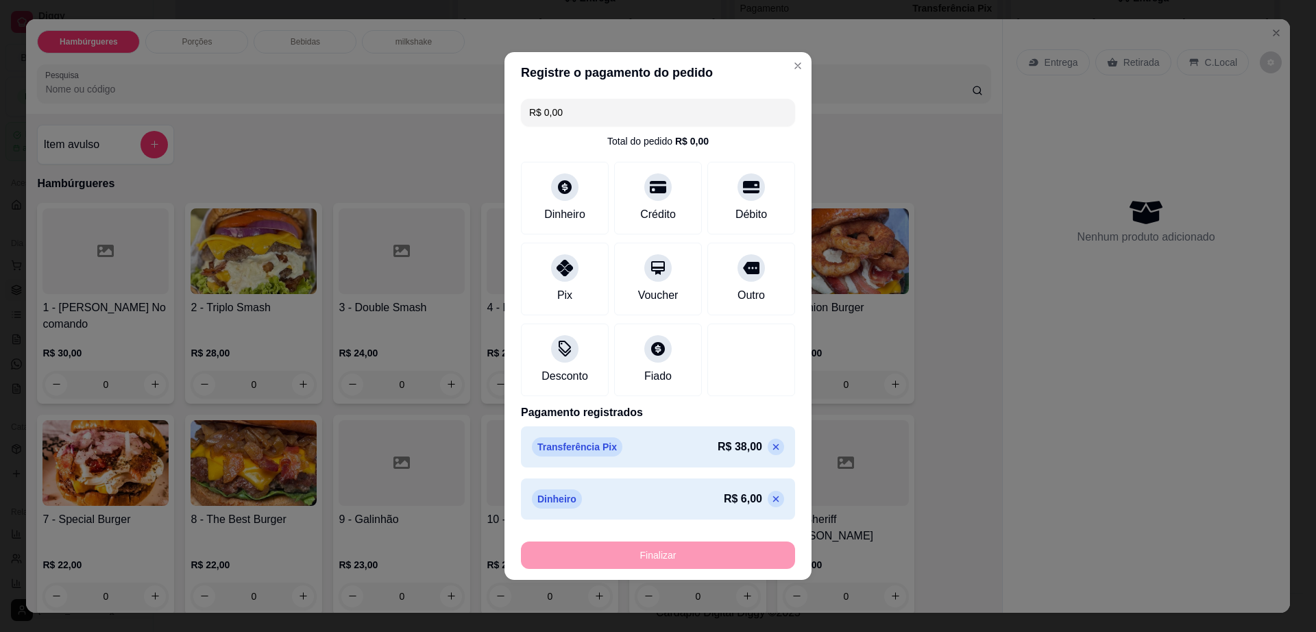
type input "-R$ 44,00"
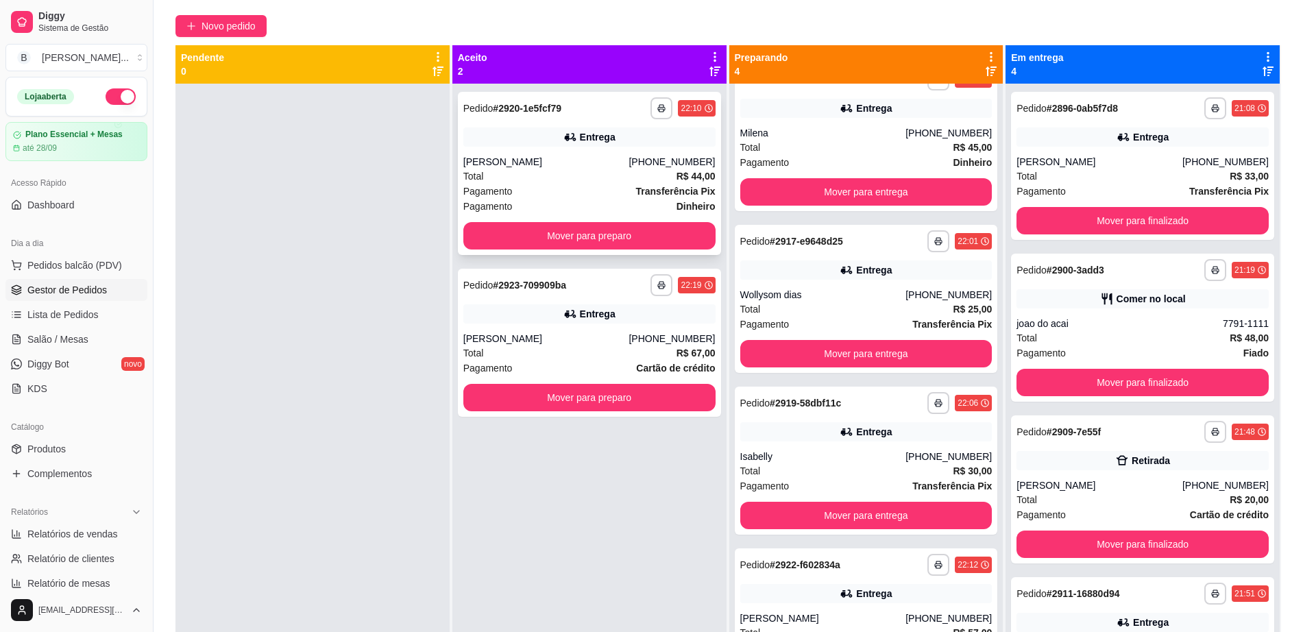
scroll to position [38, 0]
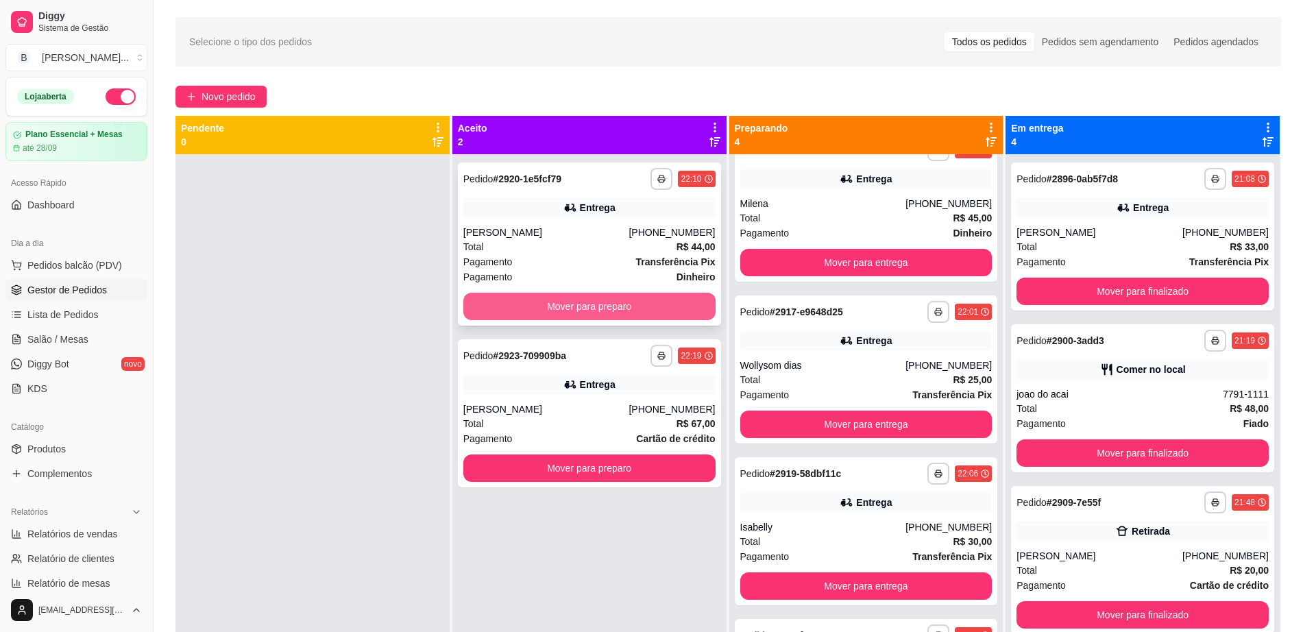
click at [611, 311] on button "Mover para preparo" at bounding box center [590, 306] width 252 height 27
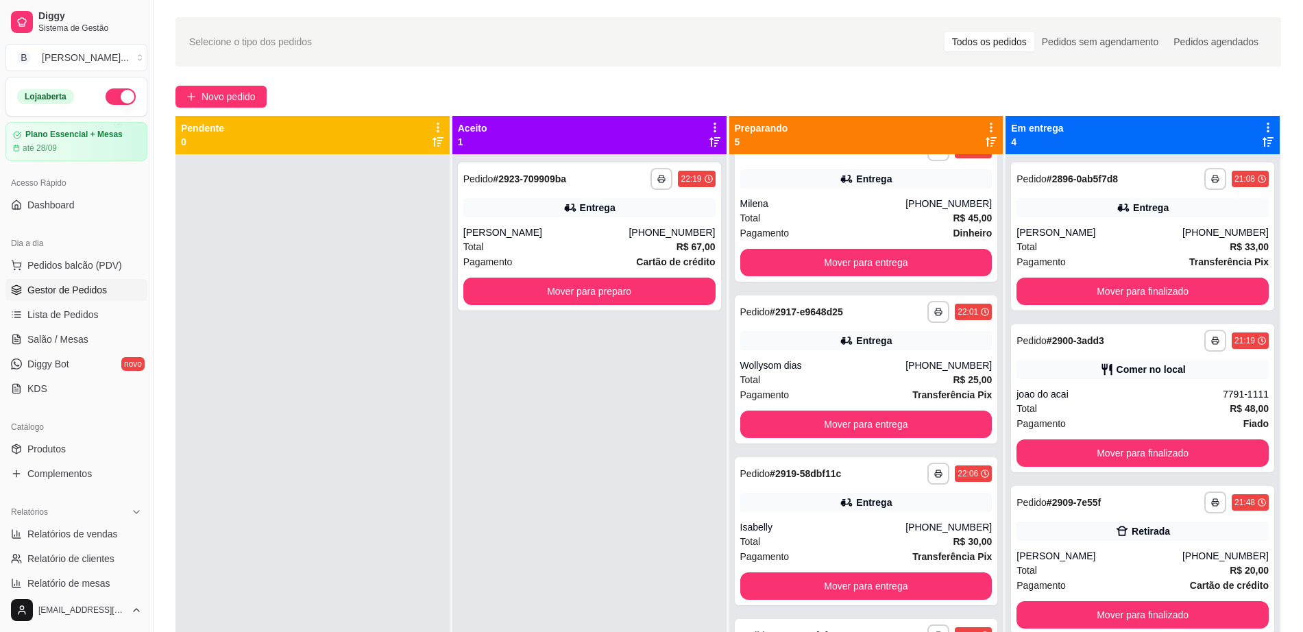
scroll to position [206, 0]
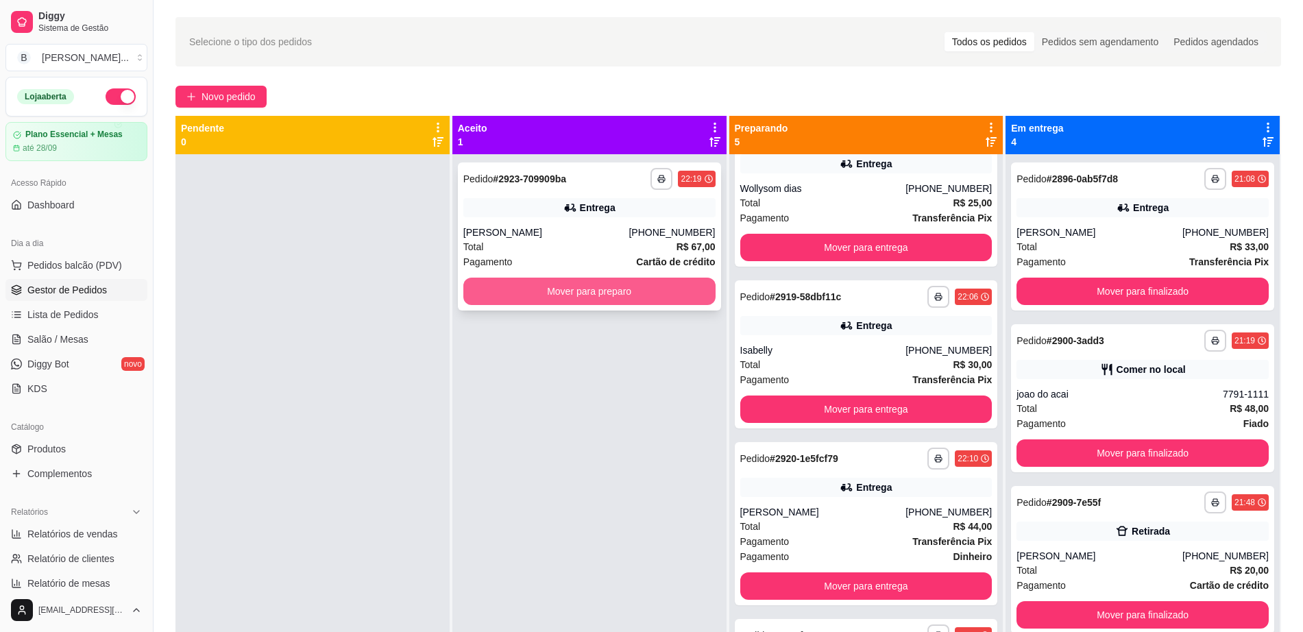
click at [621, 293] on button "Mover para preparo" at bounding box center [590, 291] width 252 height 27
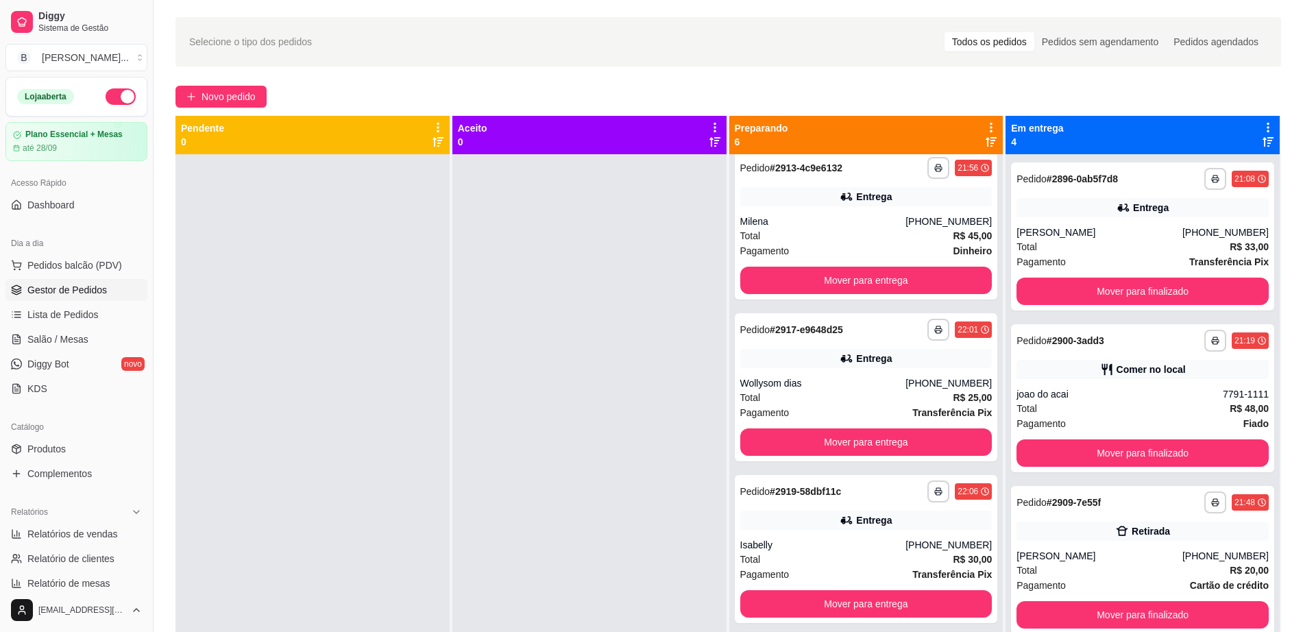
scroll to position [0, 0]
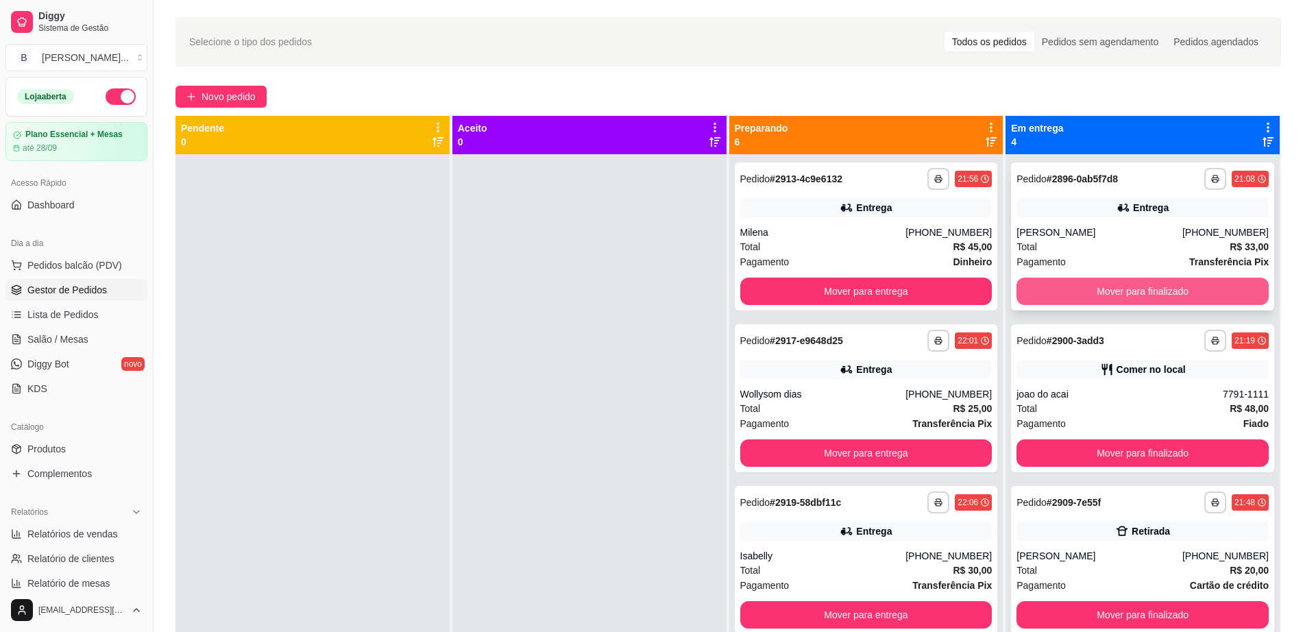
click at [1109, 291] on button "Mover para finalizado" at bounding box center [1143, 291] width 252 height 27
click at [1116, 289] on button "Mover para finalizado" at bounding box center [1143, 291] width 245 height 27
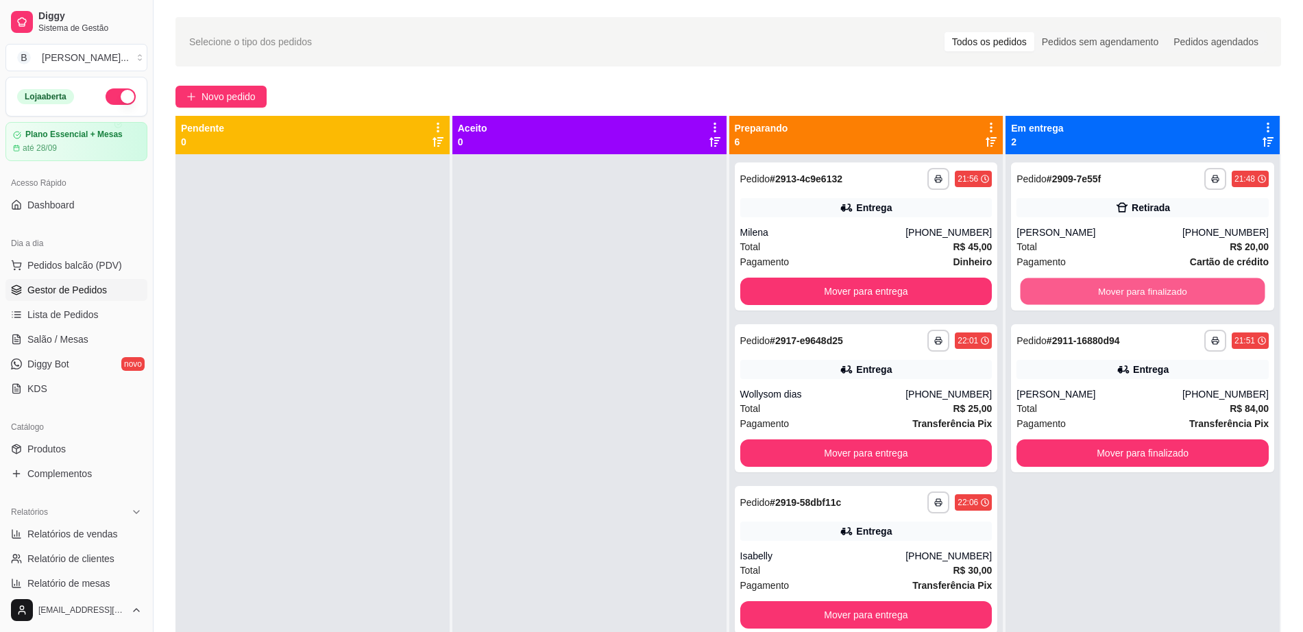
click at [1116, 289] on button "Mover para finalizado" at bounding box center [1143, 291] width 245 height 27
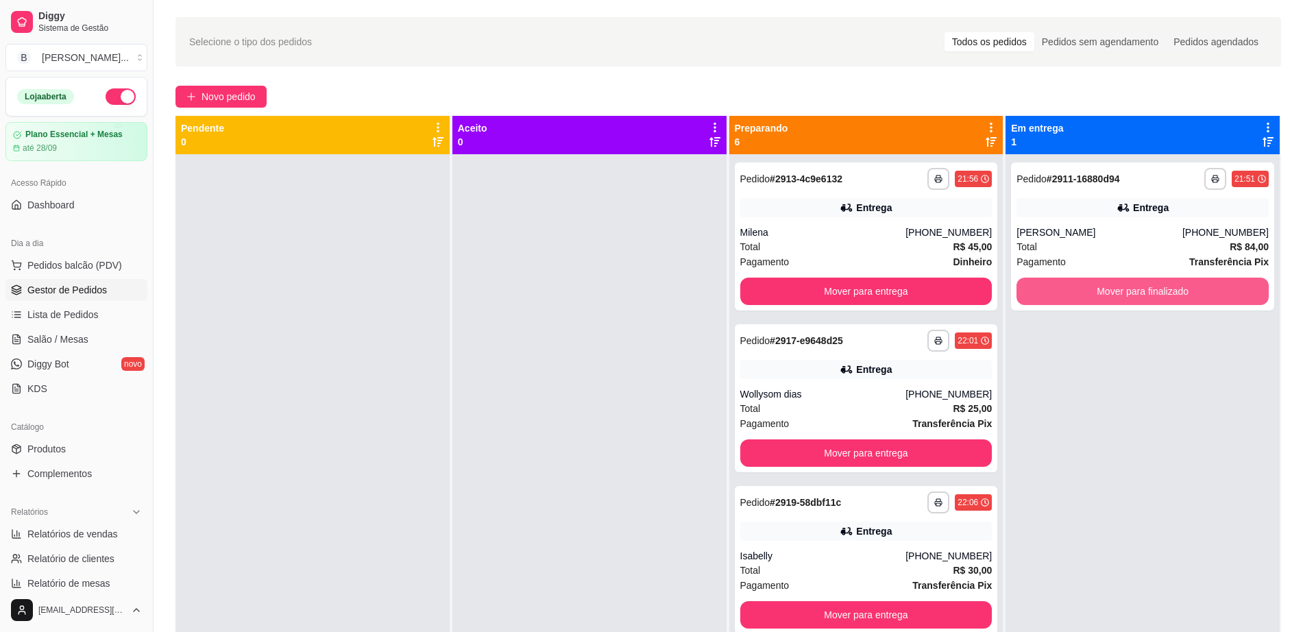
click at [1116, 289] on button "Mover para finalizado" at bounding box center [1143, 291] width 252 height 27
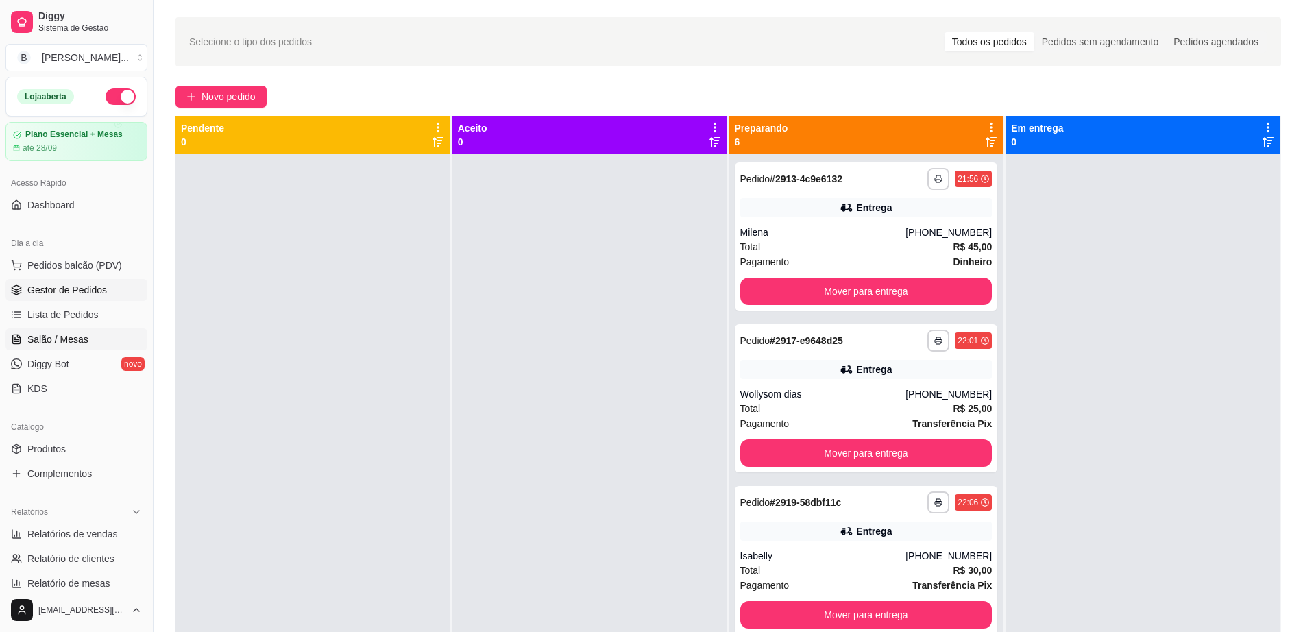
click at [86, 331] on link "Salão / Mesas" at bounding box center [76, 339] width 142 height 22
click at [86, 335] on link "Salão / Mesas" at bounding box center [76, 339] width 142 height 22
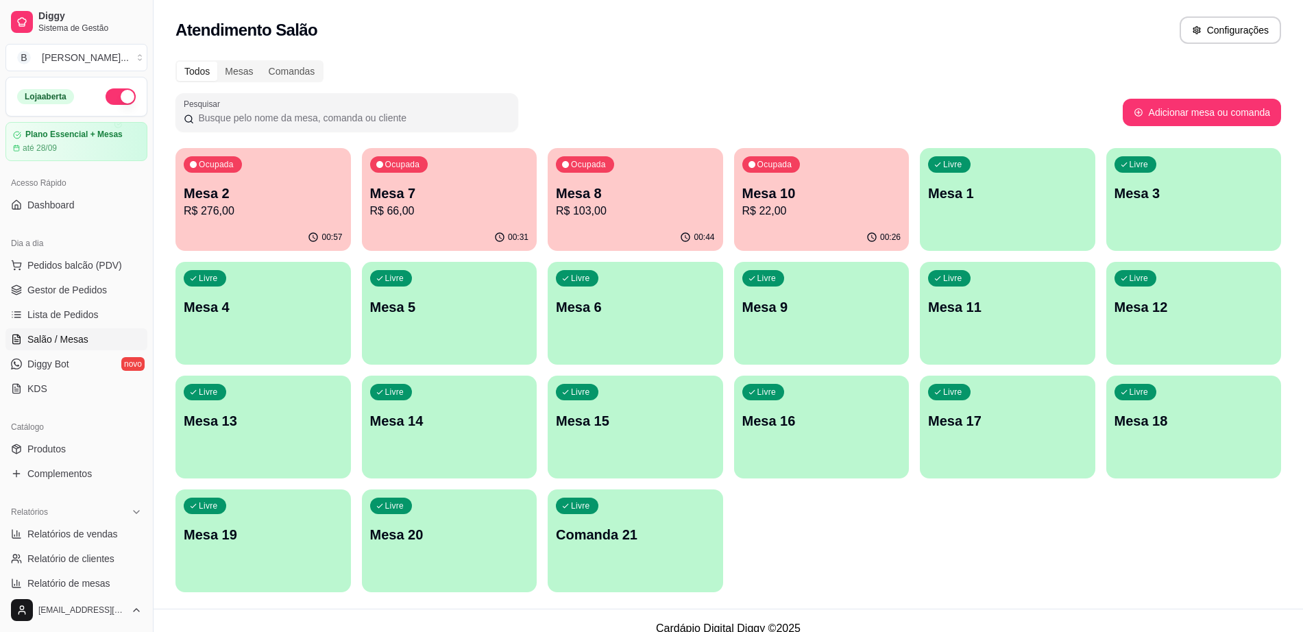
click at [402, 212] on p "R$ 66,00" at bounding box center [449, 211] width 159 height 16
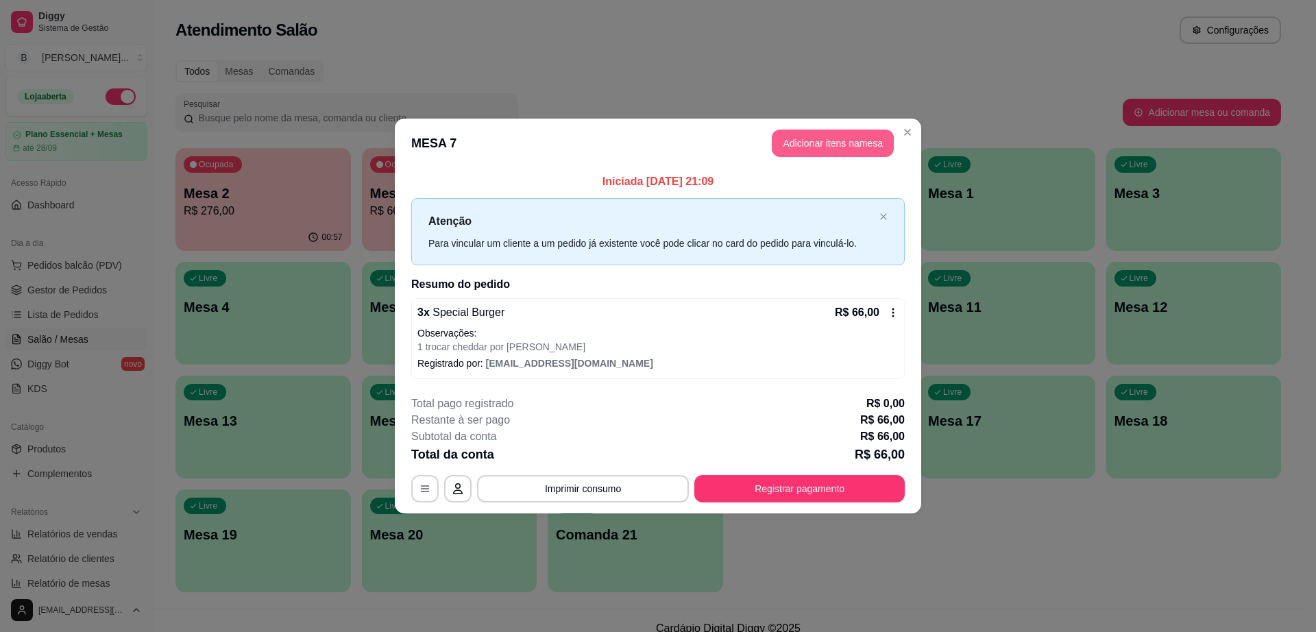
click at [838, 139] on button "Adicionar itens na mesa" at bounding box center [833, 143] width 122 height 27
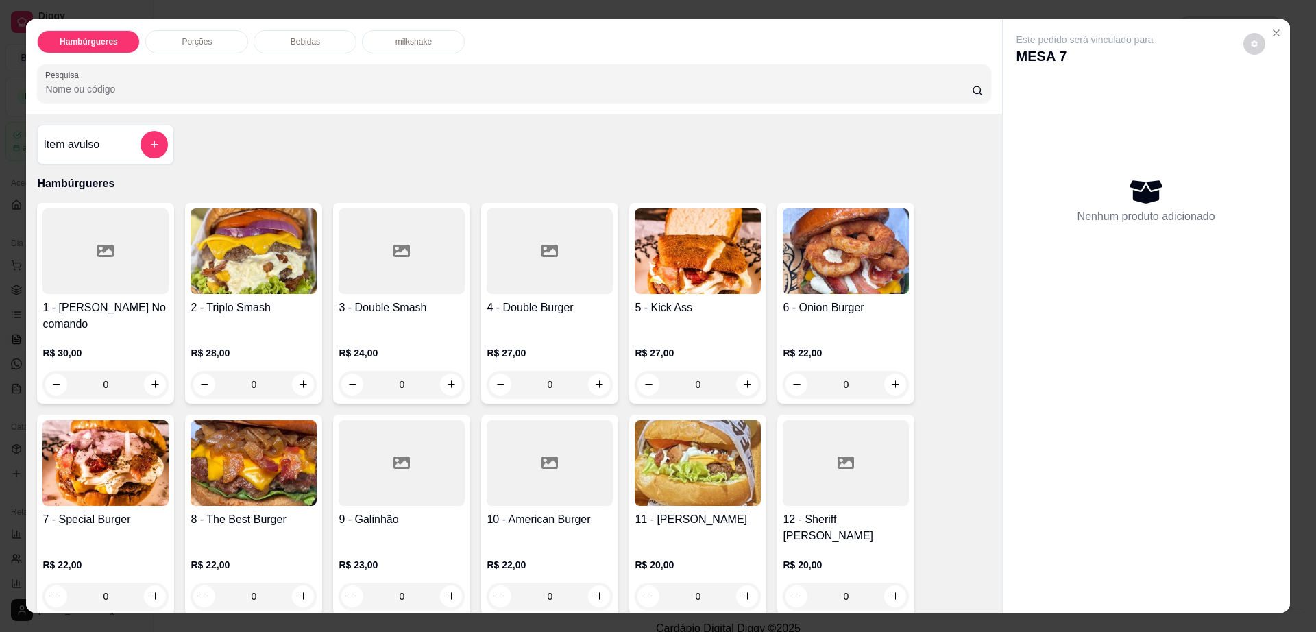
click at [296, 49] on div "Bebidas" at bounding box center [305, 41] width 103 height 23
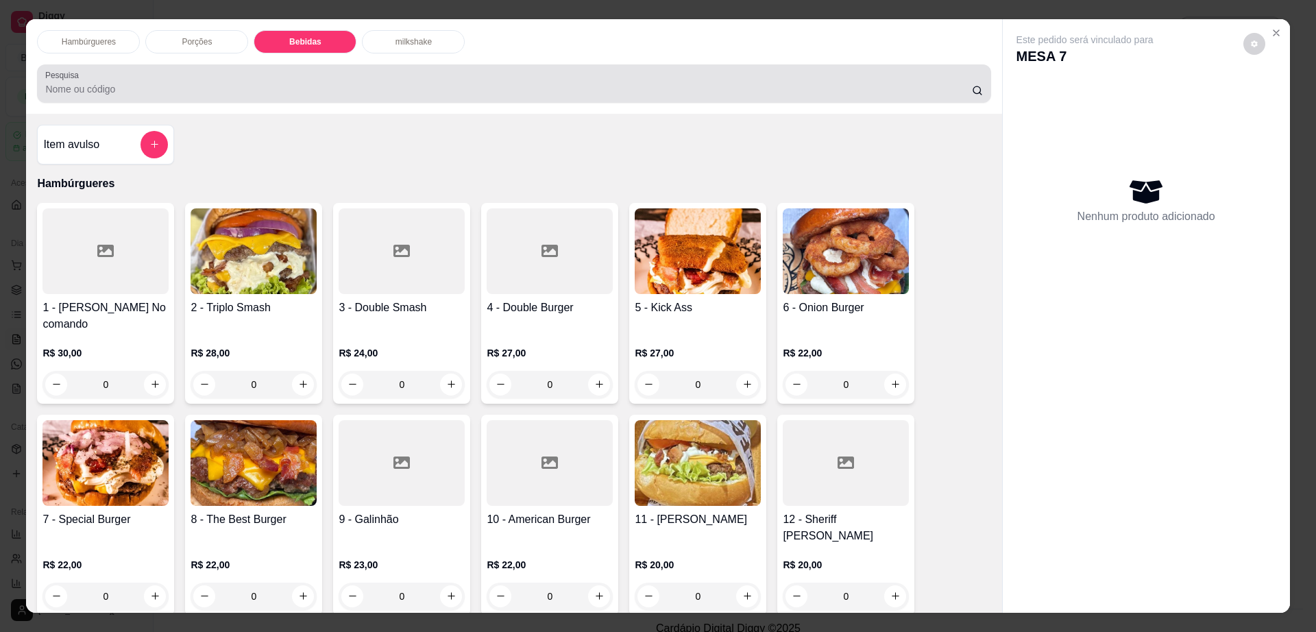
scroll to position [25, 0]
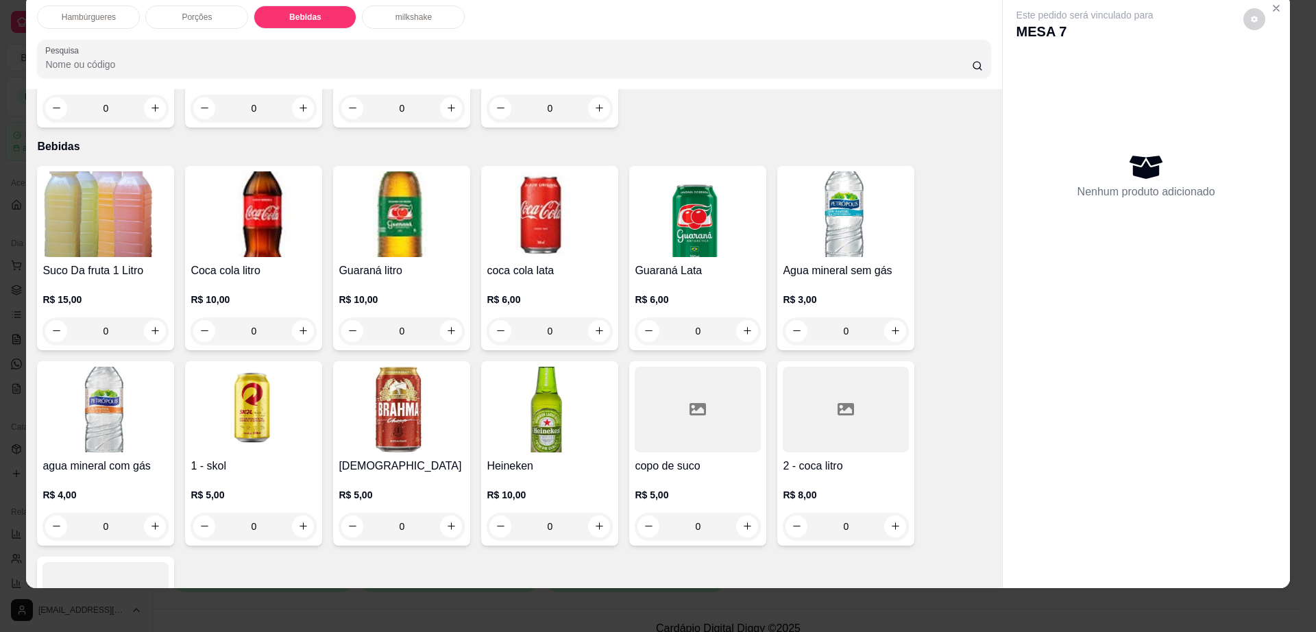
click at [105, 171] on img at bounding box center [106, 214] width 126 height 86
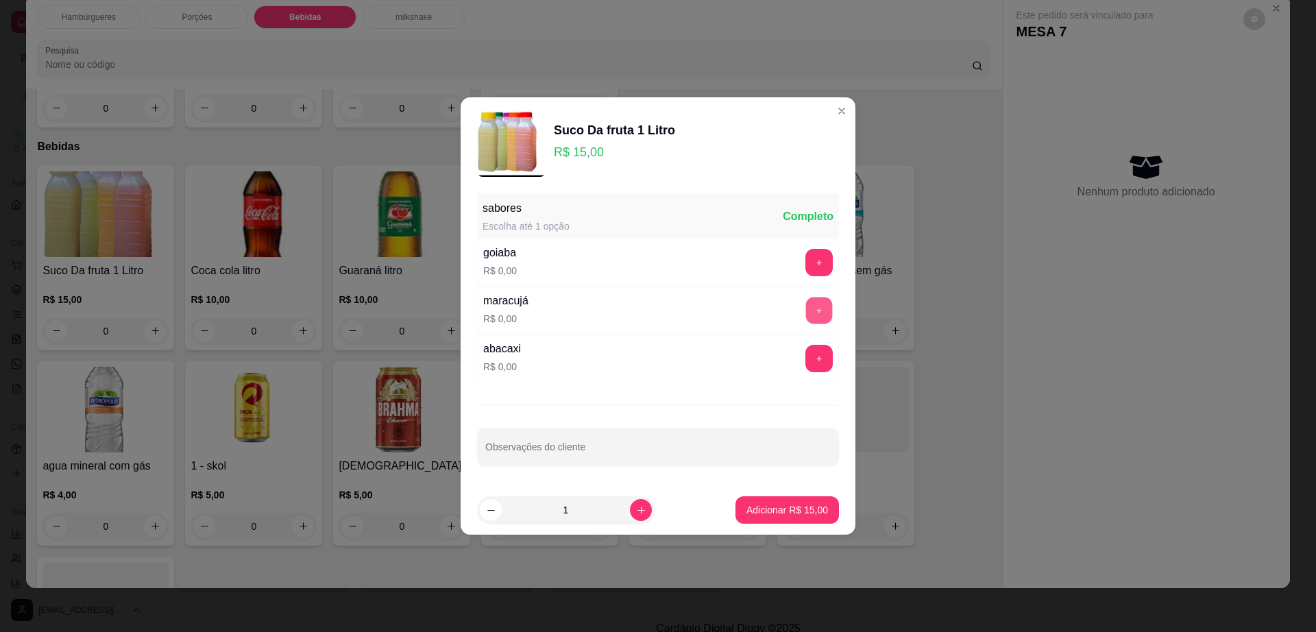
click at [806, 298] on button "+" at bounding box center [819, 311] width 27 height 27
click at [806, 512] on p "Adicionar R$ 15,00" at bounding box center [788, 510] width 82 height 14
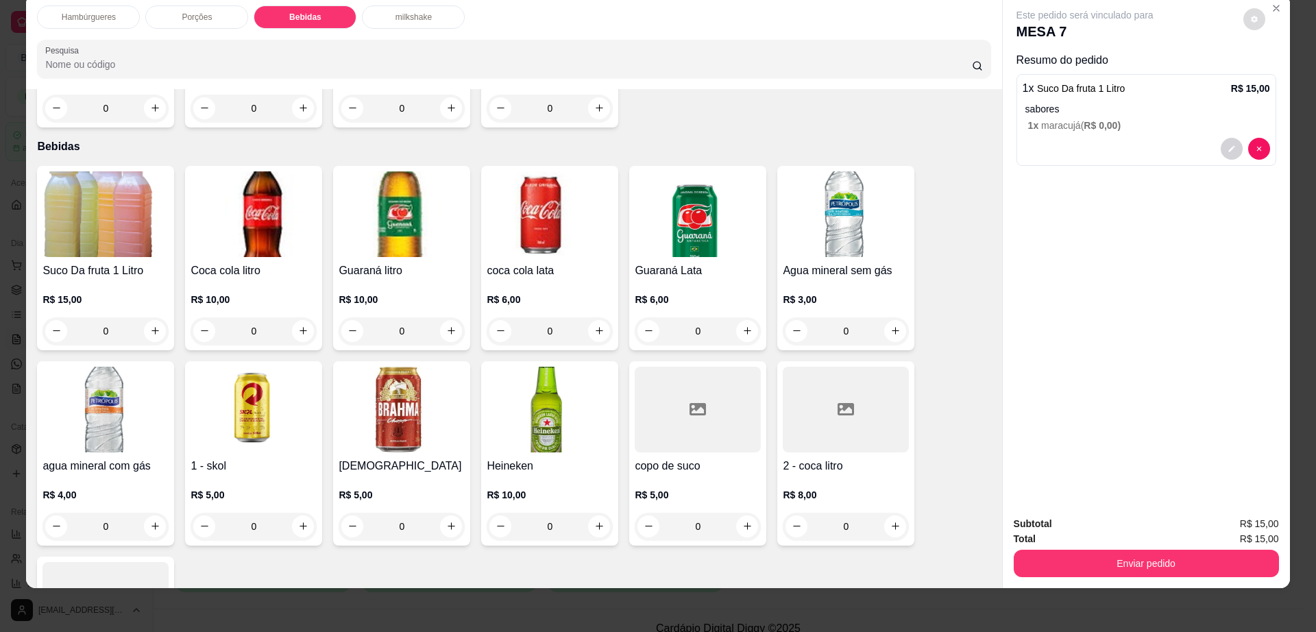
click at [1251, 19] on icon "decrease-product-quantity" at bounding box center [1255, 19] width 8 height 8
click at [1076, 568] on button "Enviar pedido" at bounding box center [1146, 563] width 265 height 27
click at [1076, 568] on button "Enviar pedido" at bounding box center [1146, 564] width 257 height 27
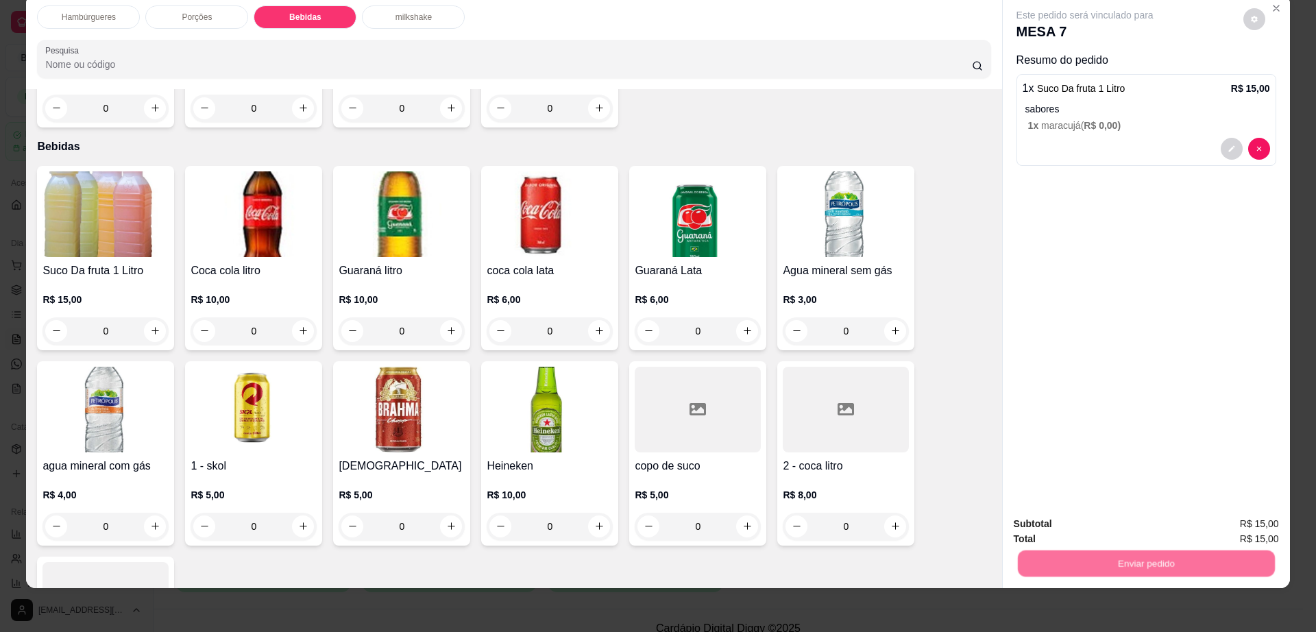
click at [1085, 536] on button "Não registrar e enviar pedido" at bounding box center [1100, 529] width 139 height 25
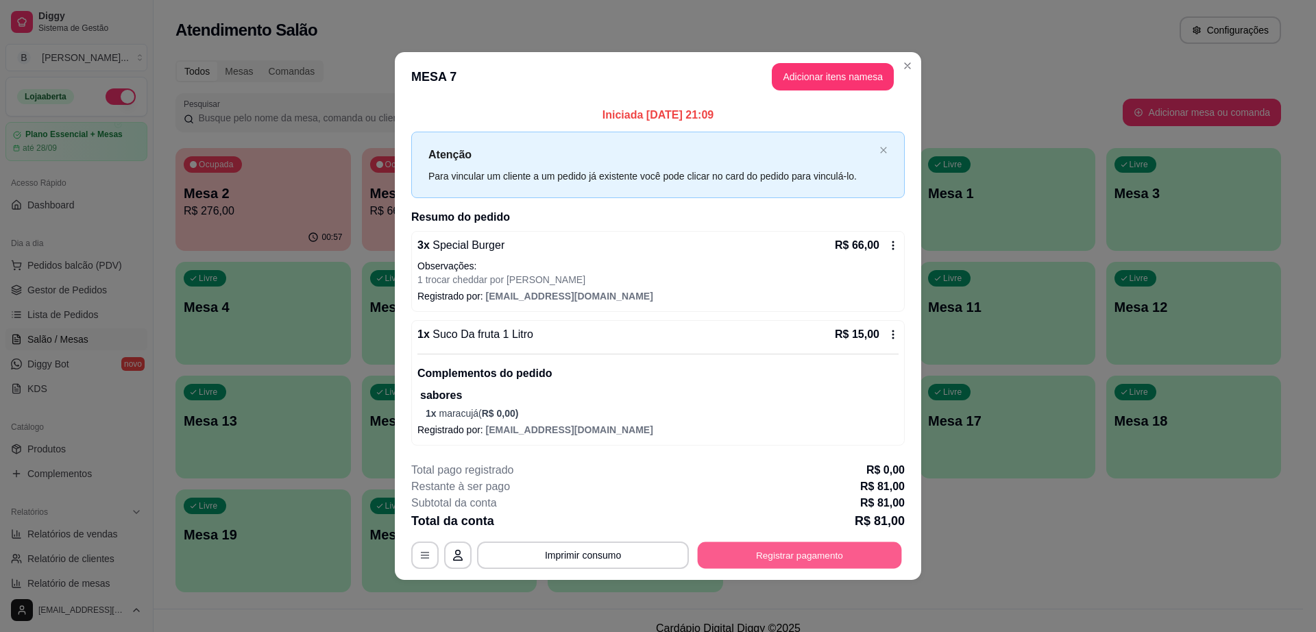
click at [752, 559] on button "Registrar pagamento" at bounding box center [800, 555] width 204 height 27
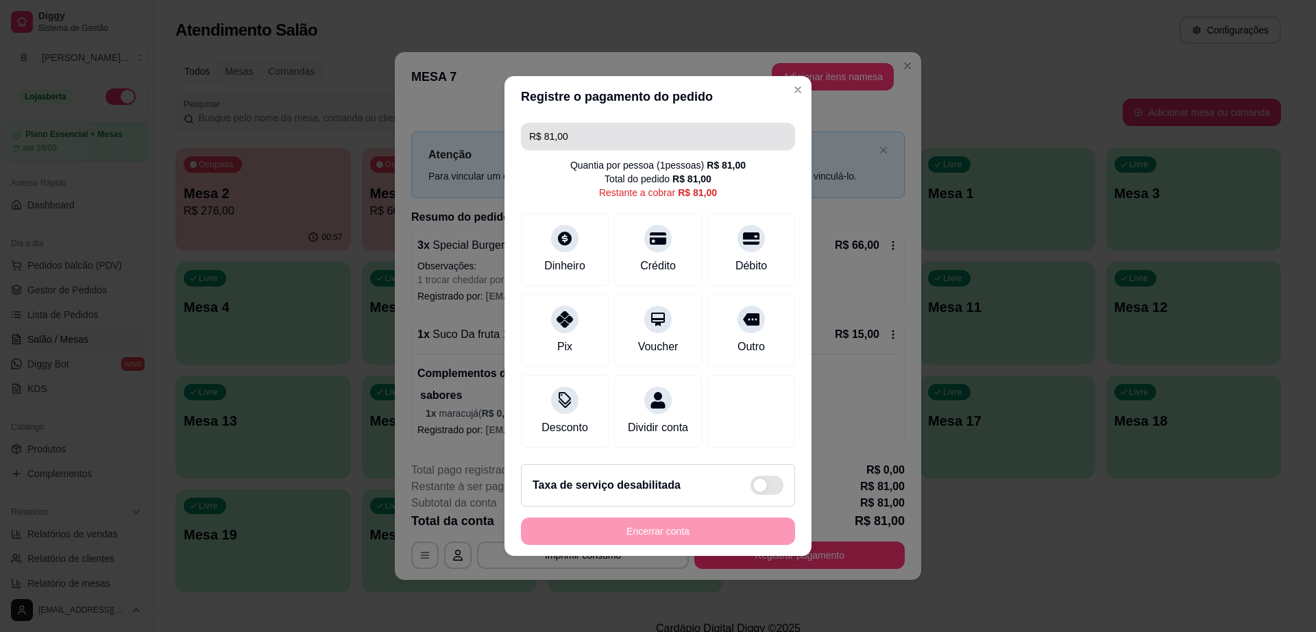
click at [682, 123] on input "R$ 81,00" at bounding box center [658, 136] width 258 height 27
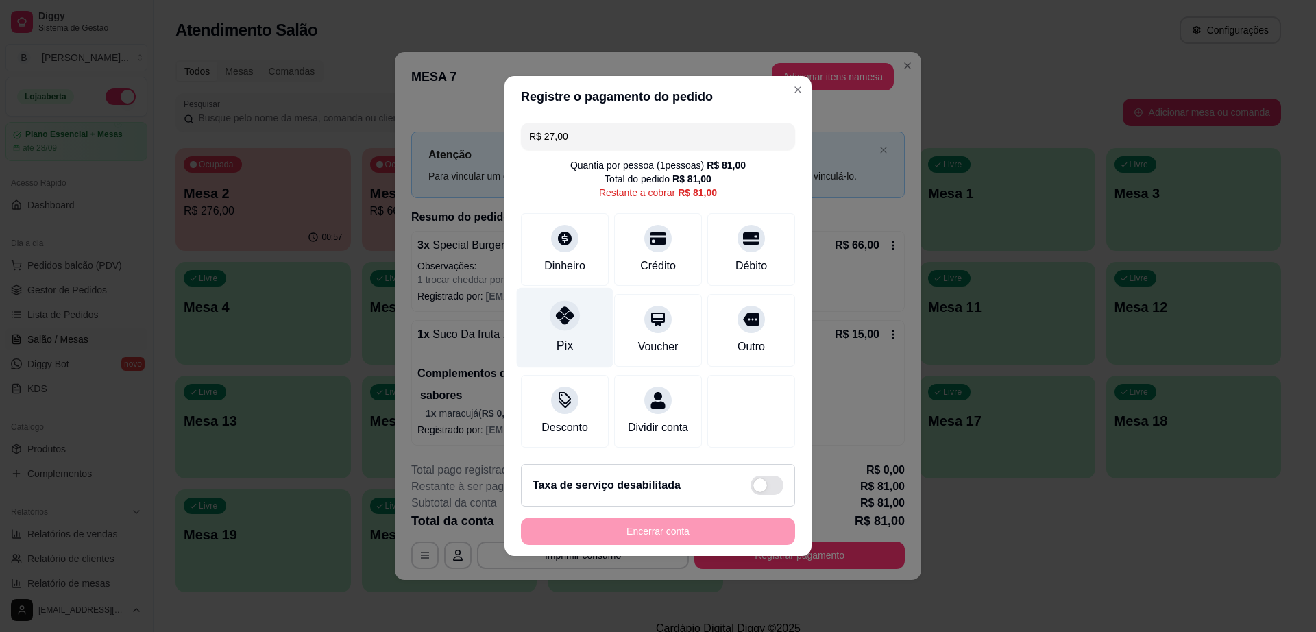
click at [567, 343] on div "Pix" at bounding box center [565, 346] width 16 height 18
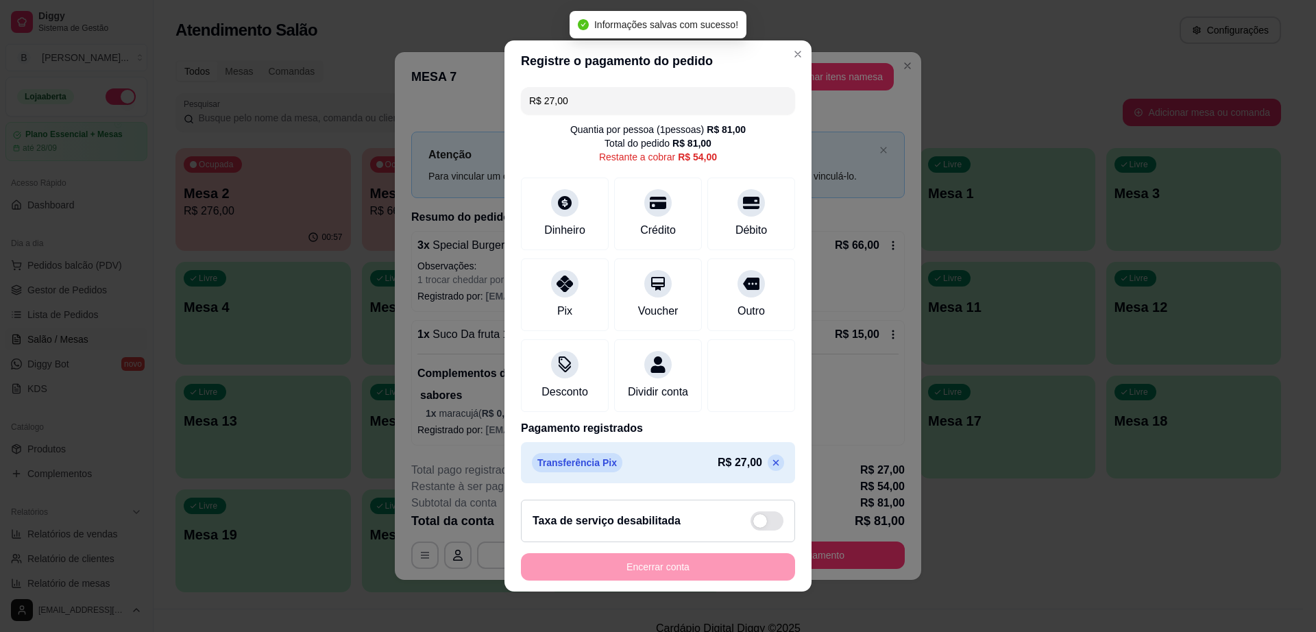
type input "R$ 54,00"
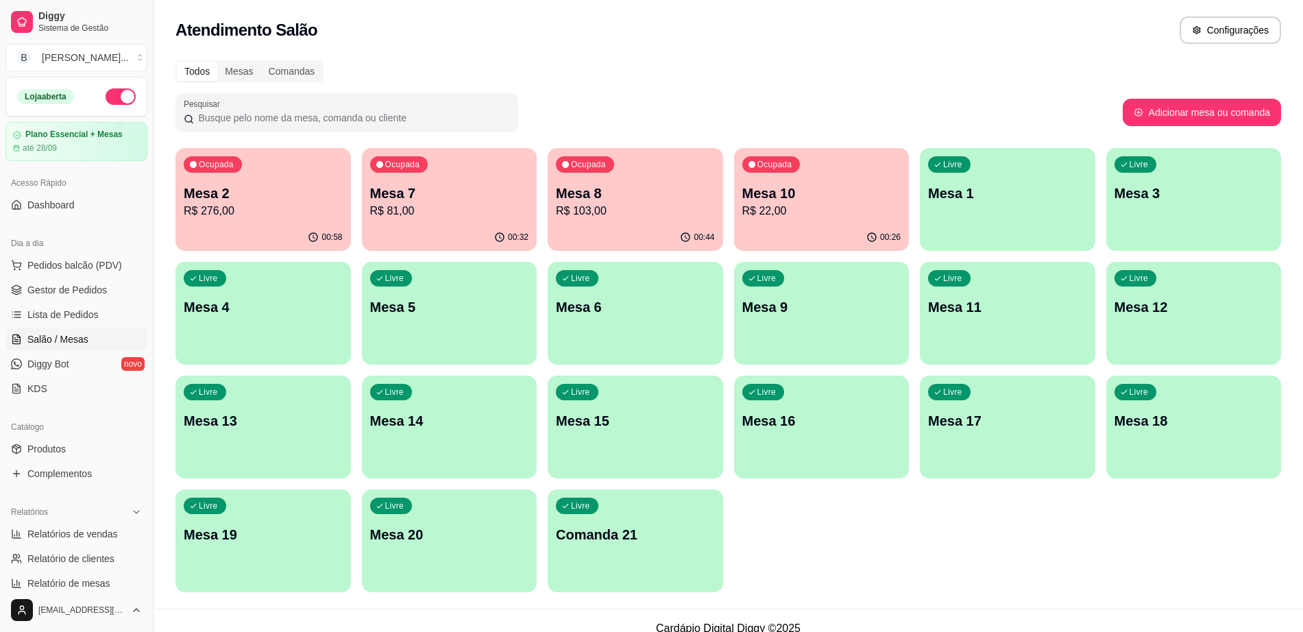
click at [261, 218] on p "R$ 276,00" at bounding box center [263, 211] width 159 height 16
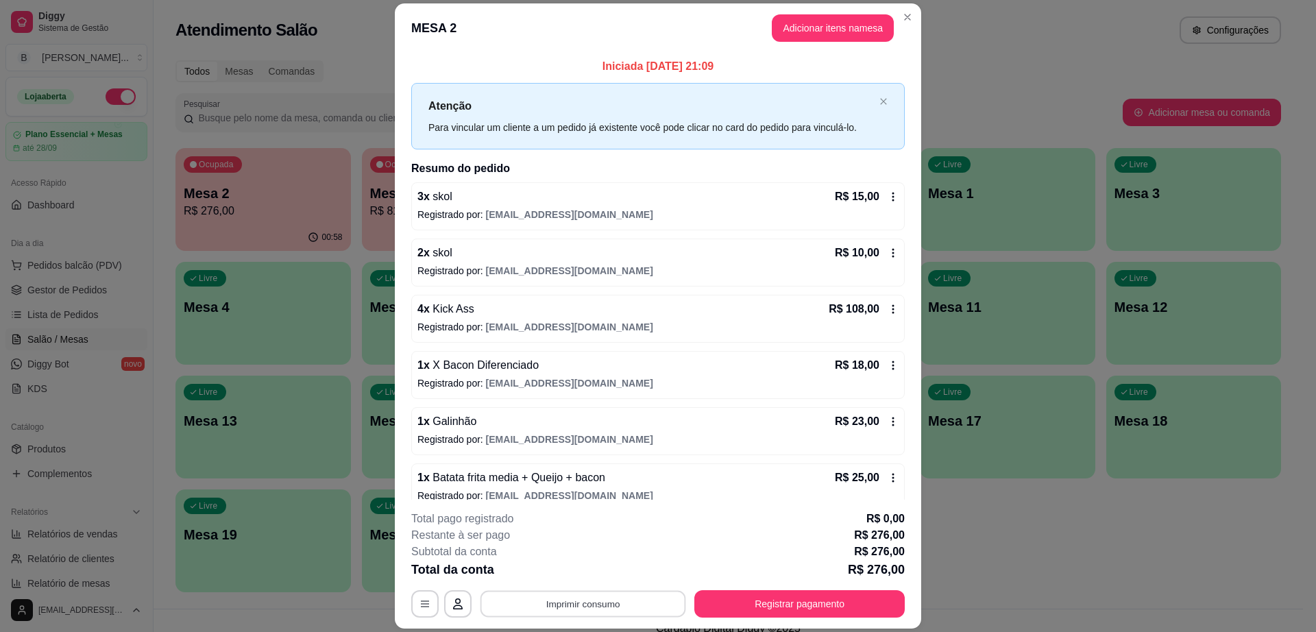
click at [592, 603] on button "Imprimir consumo" at bounding box center [584, 604] width 206 height 27
click at [594, 567] on button "Impressora" at bounding box center [581, 572] width 96 height 21
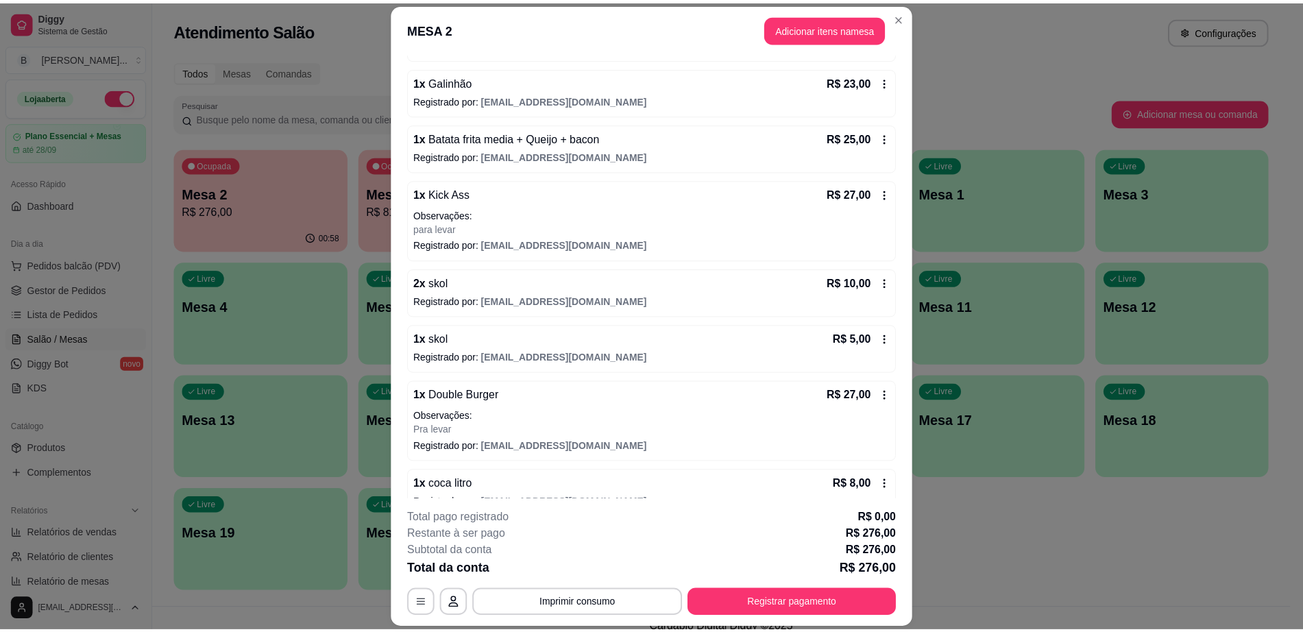
scroll to position [363, 0]
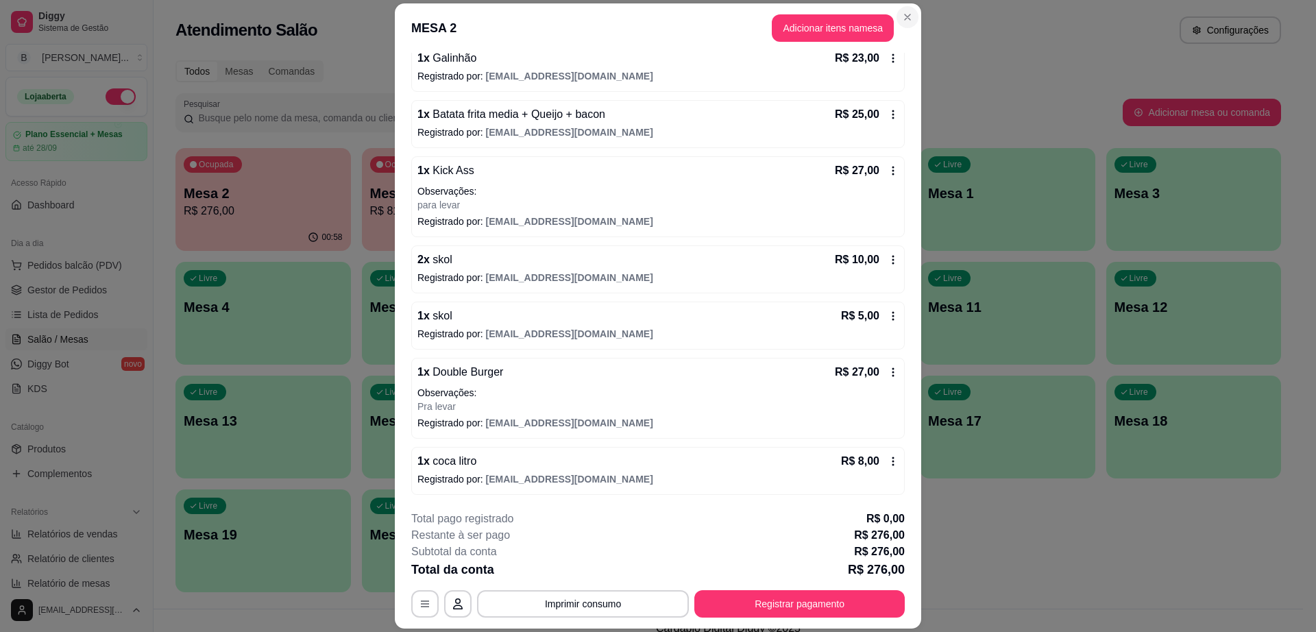
drag, startPoint x: 903, startPoint y: 3, endPoint x: 902, endPoint y: 21, distance: 17.8
click at [902, 15] on section "MESA 2 Adicionar itens na mesa Iniciada 21/09/2025 às 21:09 Atenção Para vincul…" at bounding box center [658, 316] width 527 height 626
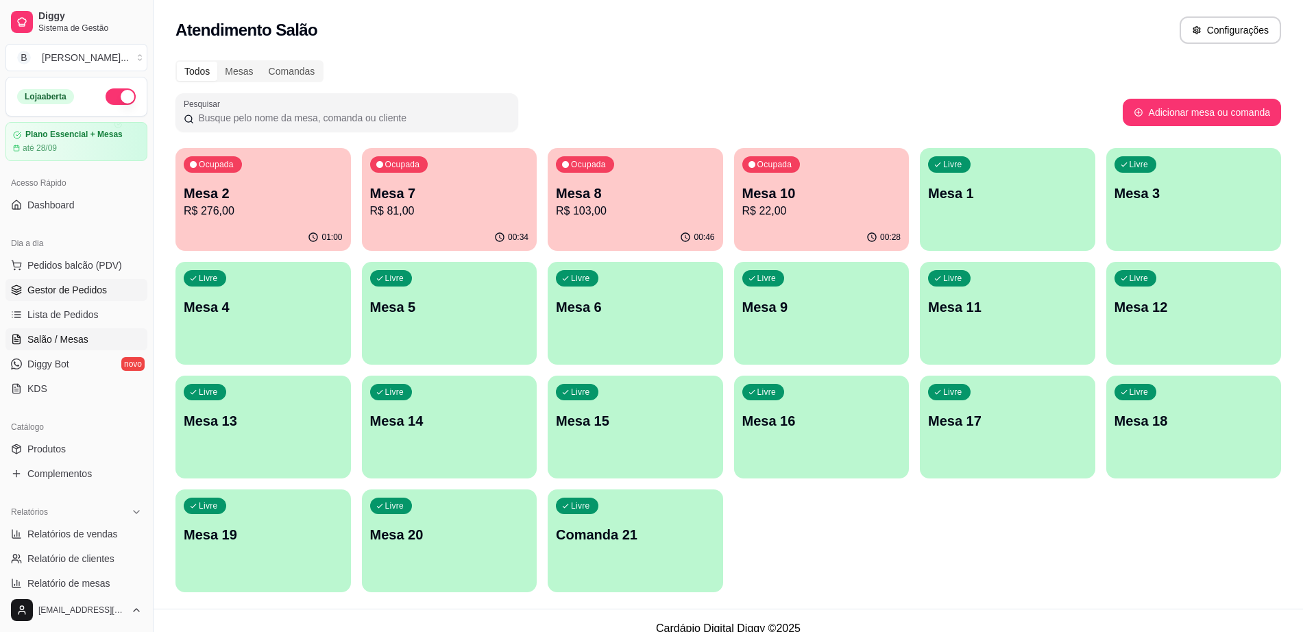
click at [97, 288] on span "Gestor de Pedidos" at bounding box center [67, 290] width 80 height 14
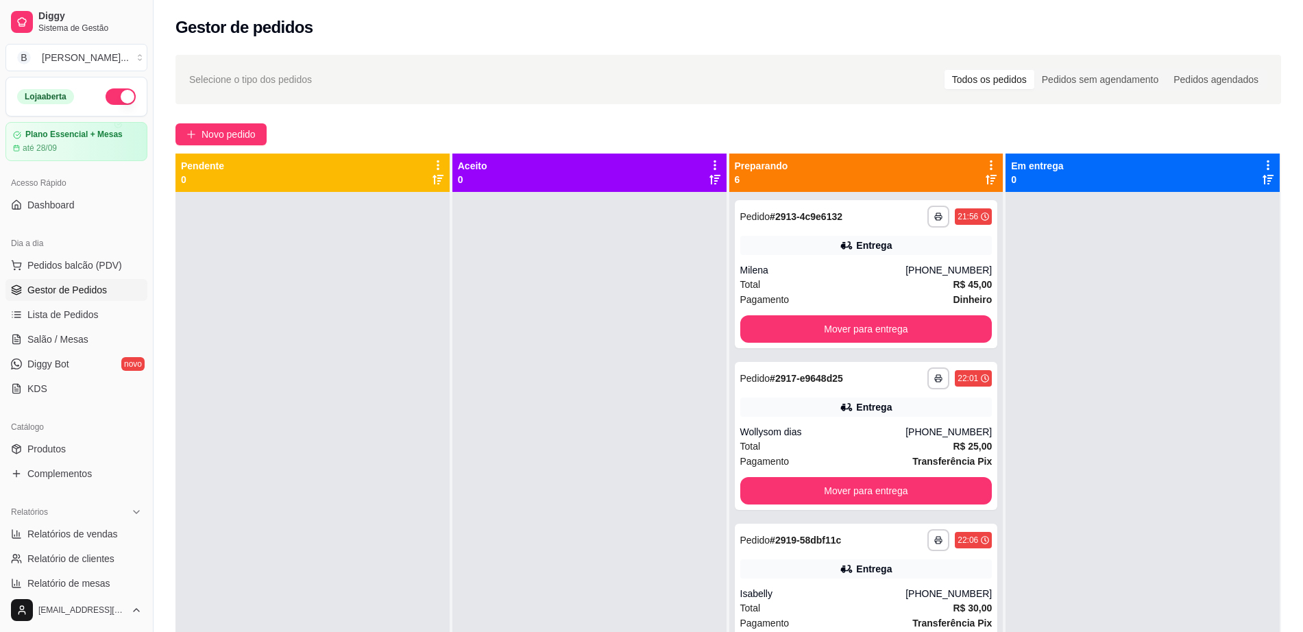
click at [97, 288] on span "Gestor de Pedidos" at bounding box center [67, 290] width 80 height 14
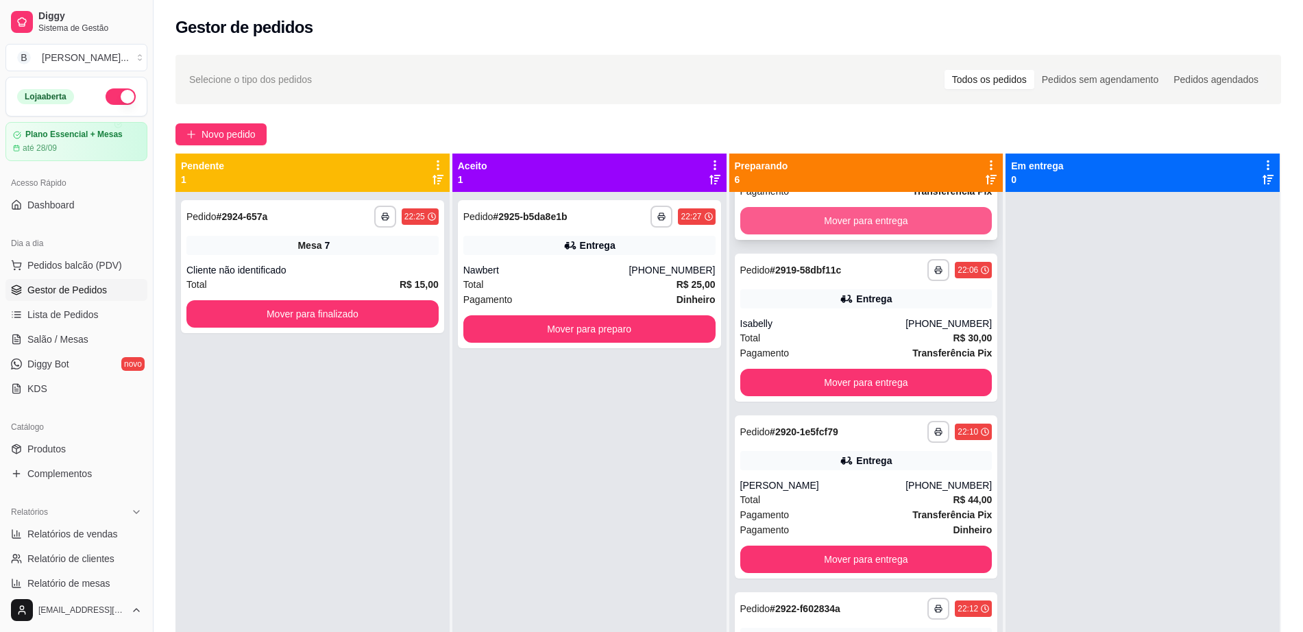
scroll to position [368, 0]
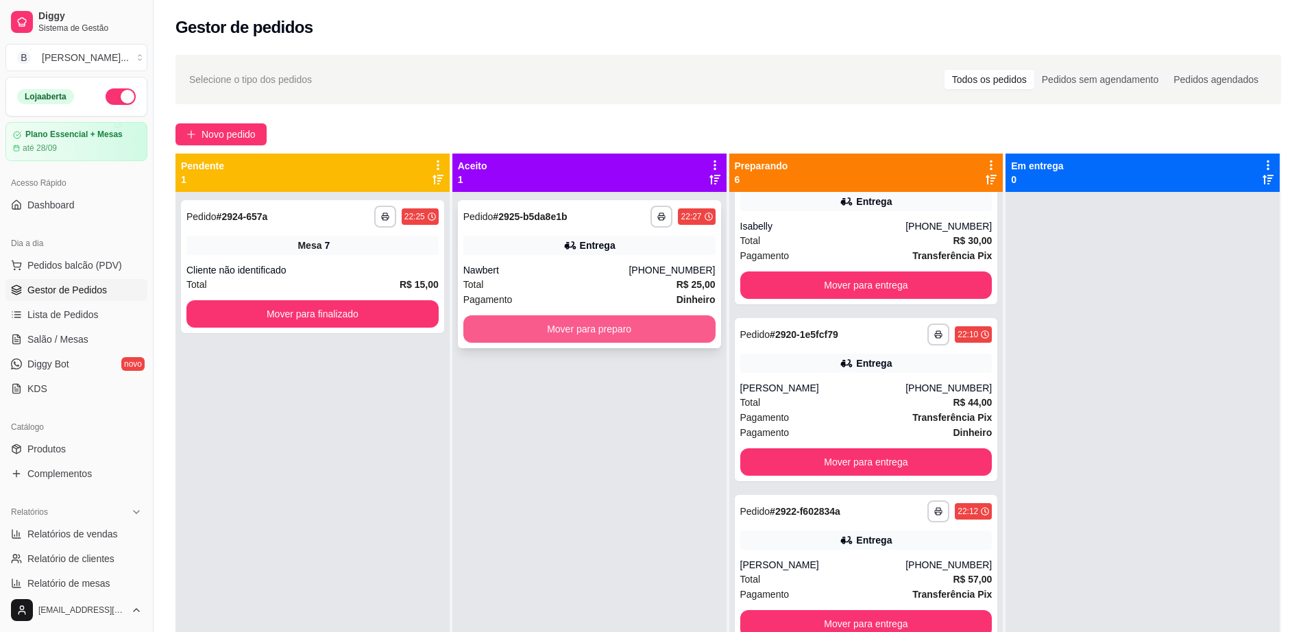
click at [573, 327] on button "Mover para preparo" at bounding box center [590, 328] width 252 height 27
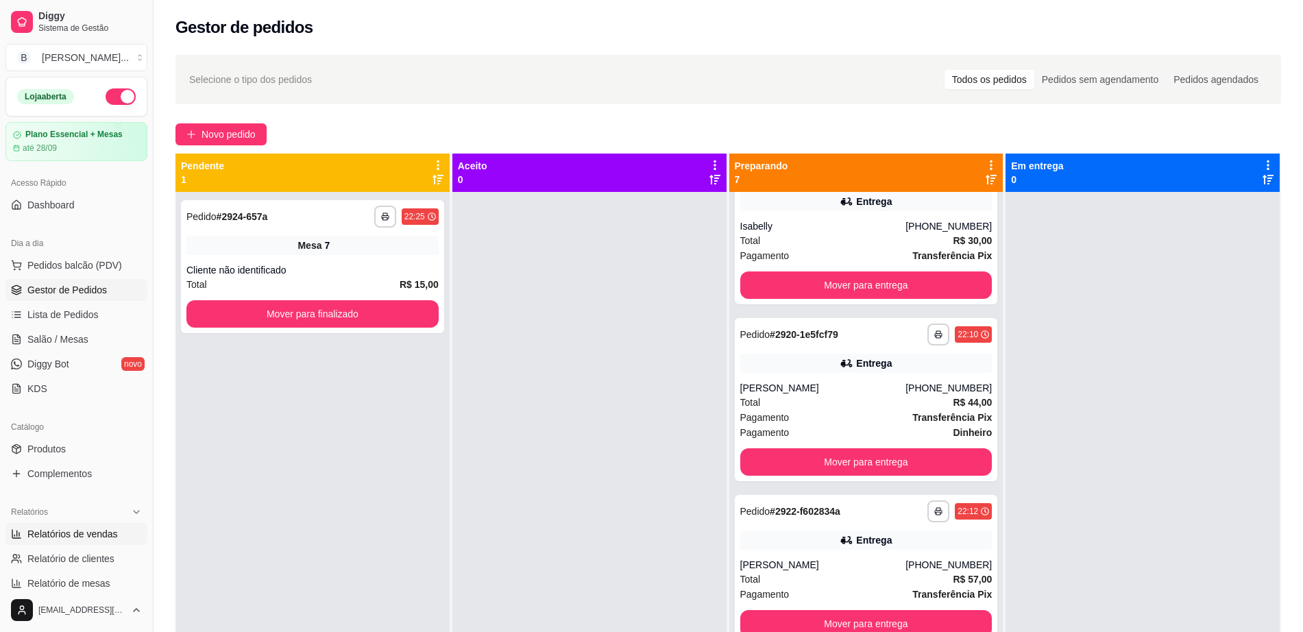
click at [86, 542] on link "Relatórios de vendas" at bounding box center [76, 534] width 142 height 22
select select "ALL"
select select "0"
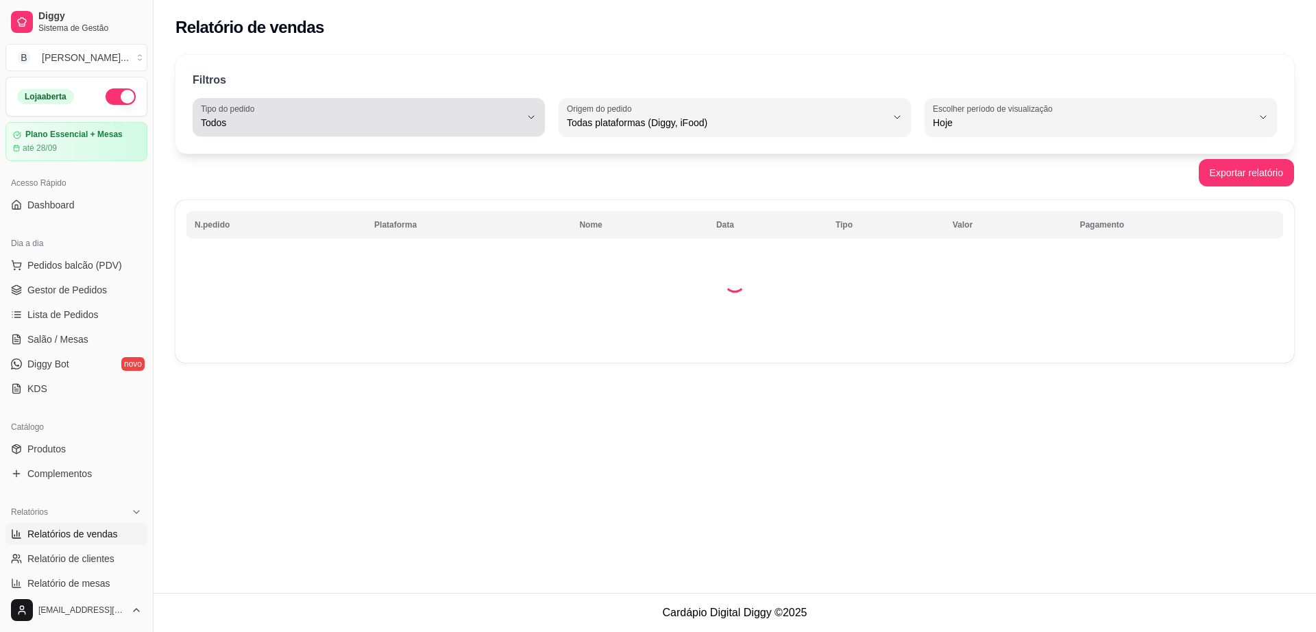
click at [331, 130] on div "Todos" at bounding box center [361, 117] width 320 height 27
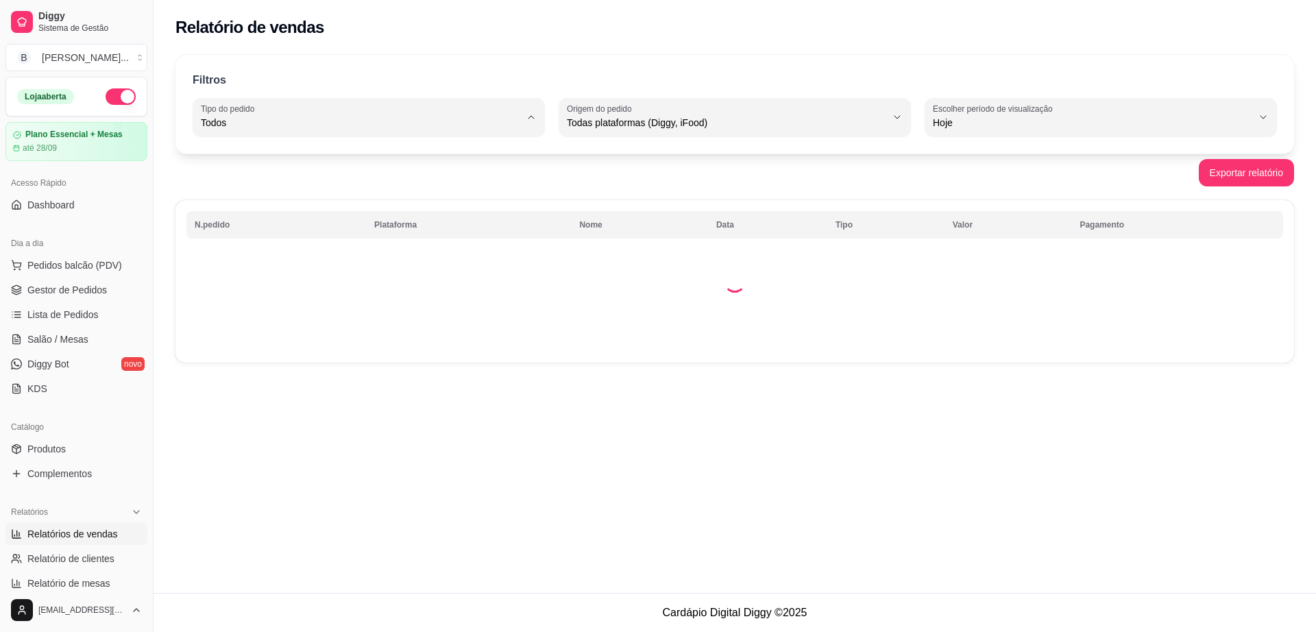
click at [346, 187] on li "Entrega" at bounding box center [369, 177] width 328 height 21
type input "DELIVERY"
select select "DELIVERY"
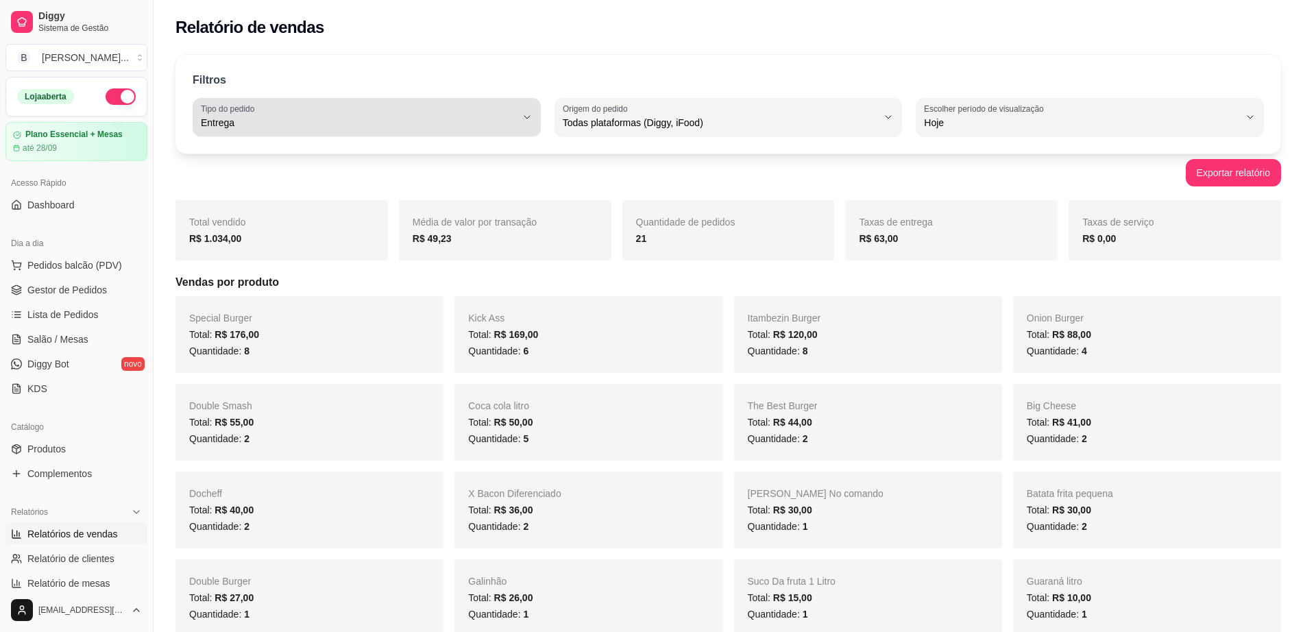
click at [212, 128] on span "Entrega" at bounding box center [358, 123] width 315 height 14
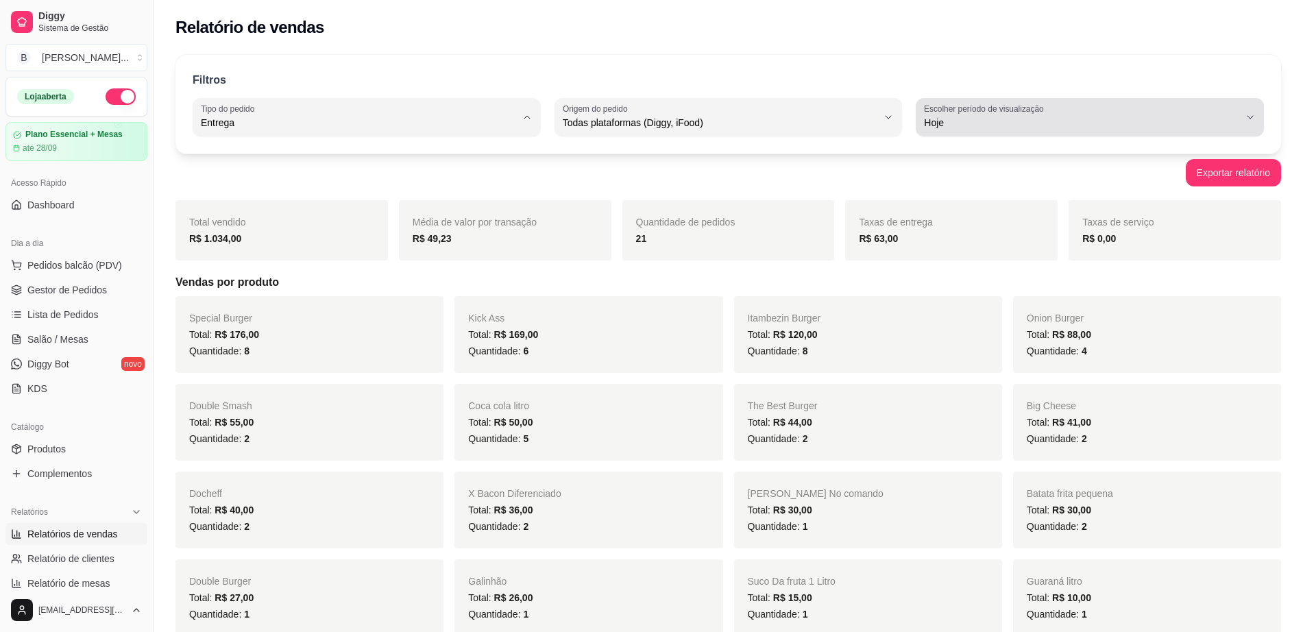
click at [980, 112] on label "Escolher período de visualização" at bounding box center [986, 109] width 124 height 12
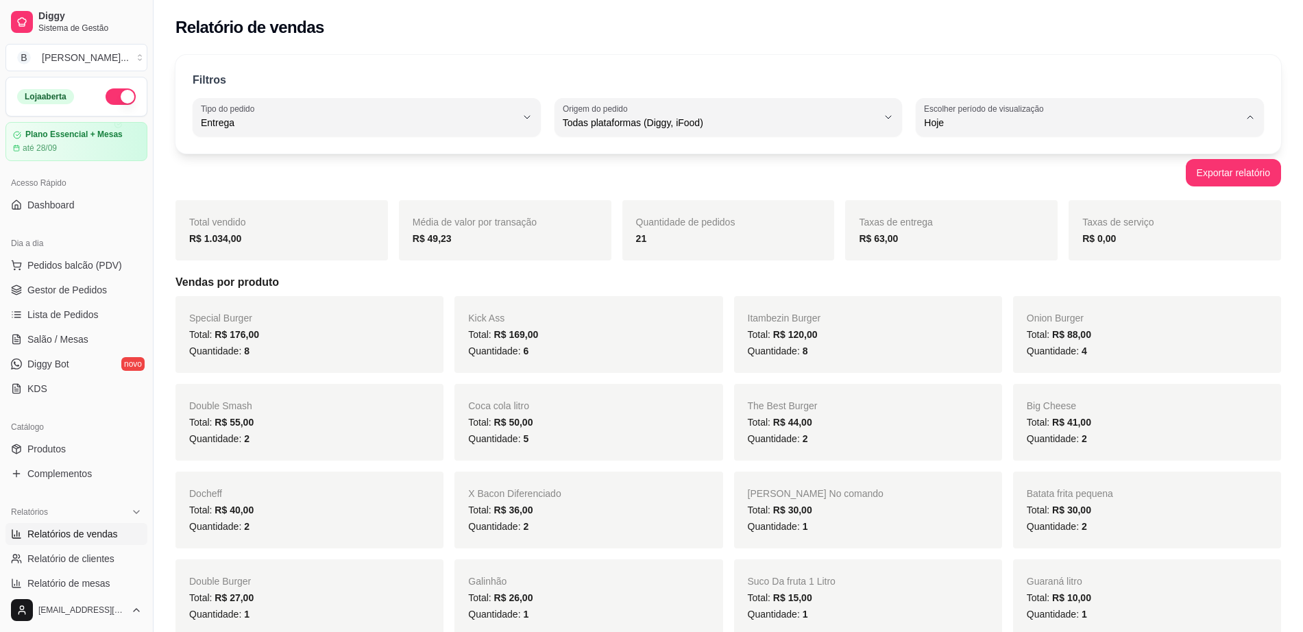
click at [965, 184] on span "Ontem" at bounding box center [1084, 177] width 300 height 13
type input "1"
select select "1"
click at [69, 287] on span "Gestor de Pedidos" at bounding box center [67, 290] width 80 height 14
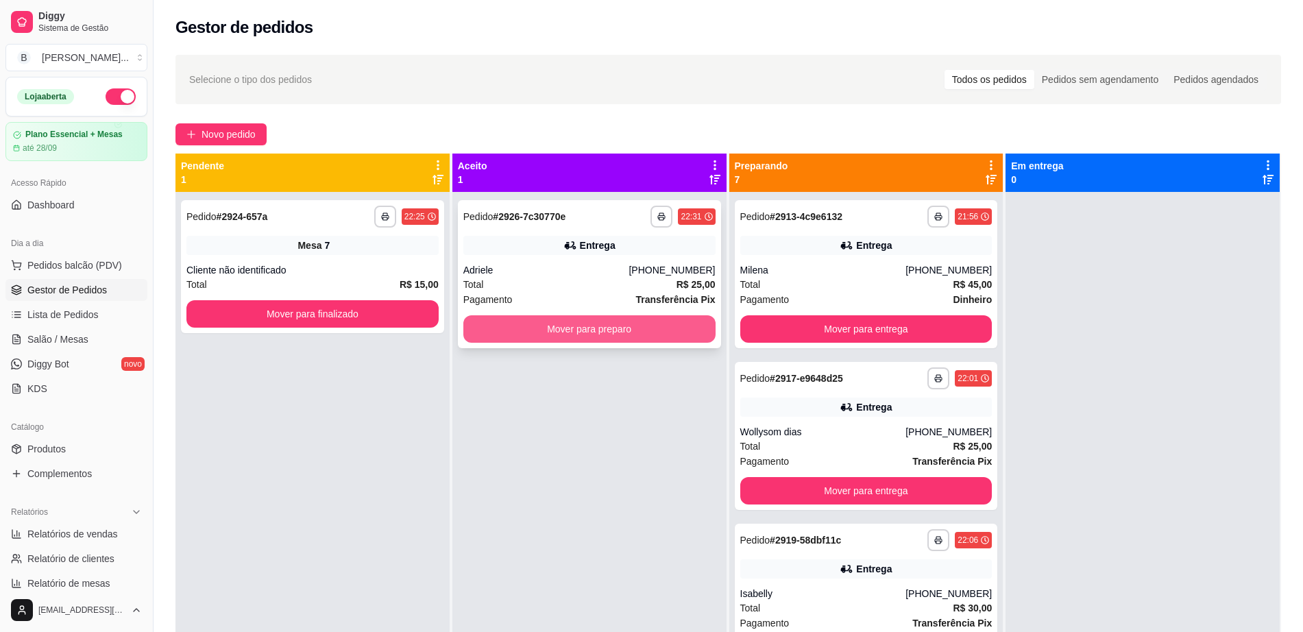
click at [638, 340] on button "Mover para preparo" at bounding box center [590, 328] width 252 height 27
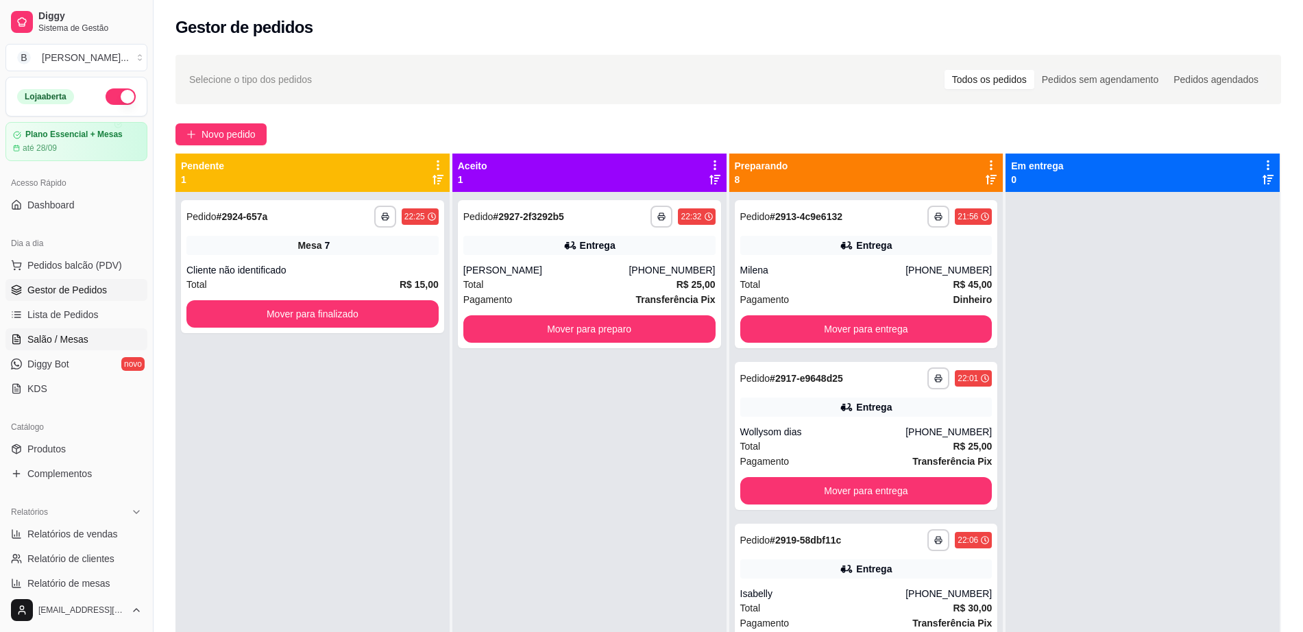
click at [109, 332] on link "Salão / Mesas" at bounding box center [76, 339] width 142 height 22
click at [73, 341] on span "Salão / Mesas" at bounding box center [57, 340] width 61 height 14
click at [71, 334] on span "Salão / Mesas" at bounding box center [57, 340] width 61 height 14
click at [313, 265] on div "Cliente não identificado" at bounding box center [312, 270] width 252 height 14
click at [114, 325] on link "Lista de Pedidos" at bounding box center [76, 315] width 142 height 22
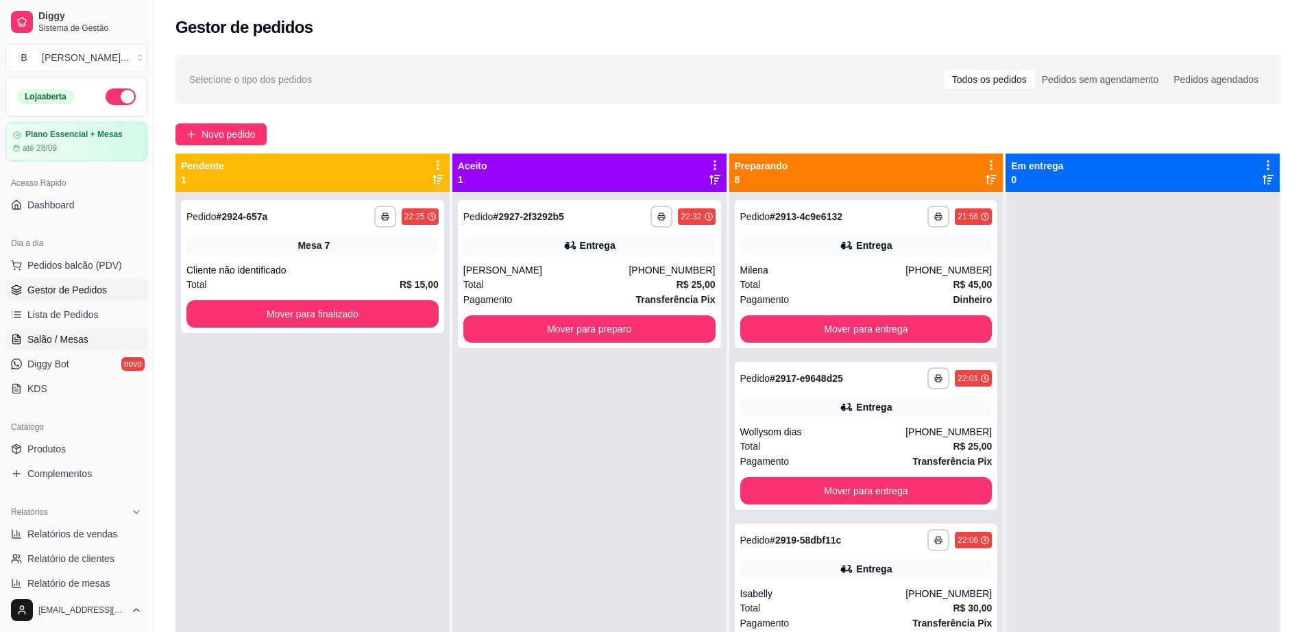
click at [101, 348] on link "Salão / Mesas" at bounding box center [76, 339] width 142 height 22
click at [93, 342] on link "Salão / Mesas" at bounding box center [76, 339] width 142 height 22
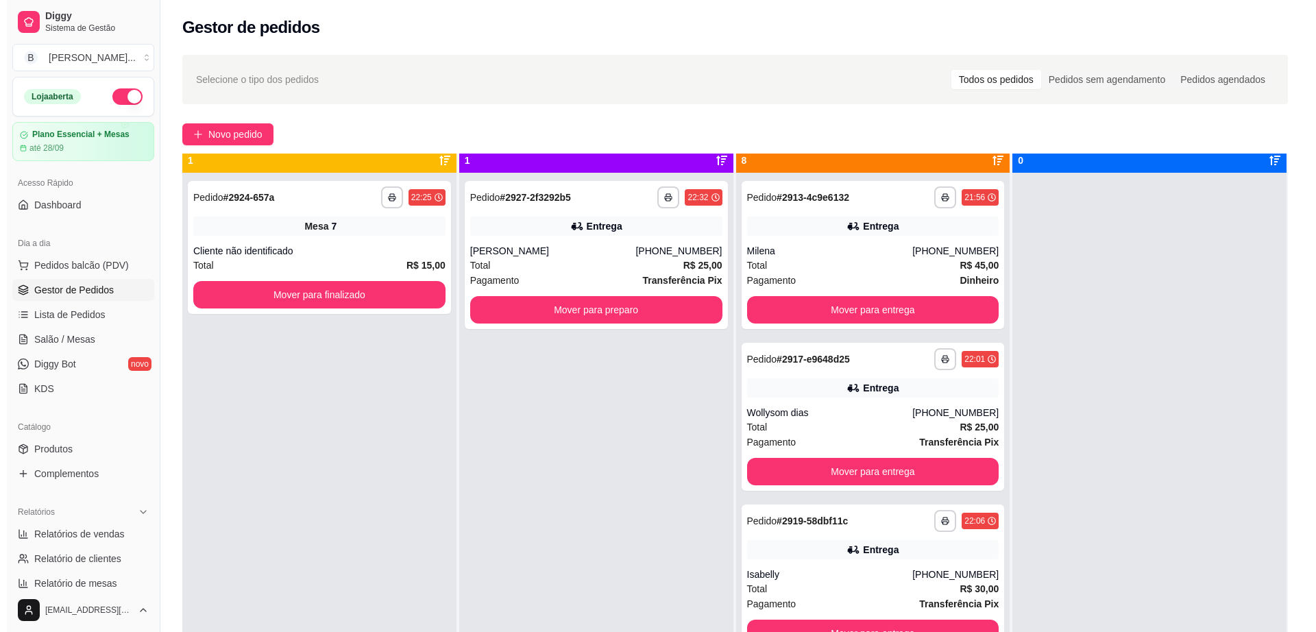
scroll to position [38, 0]
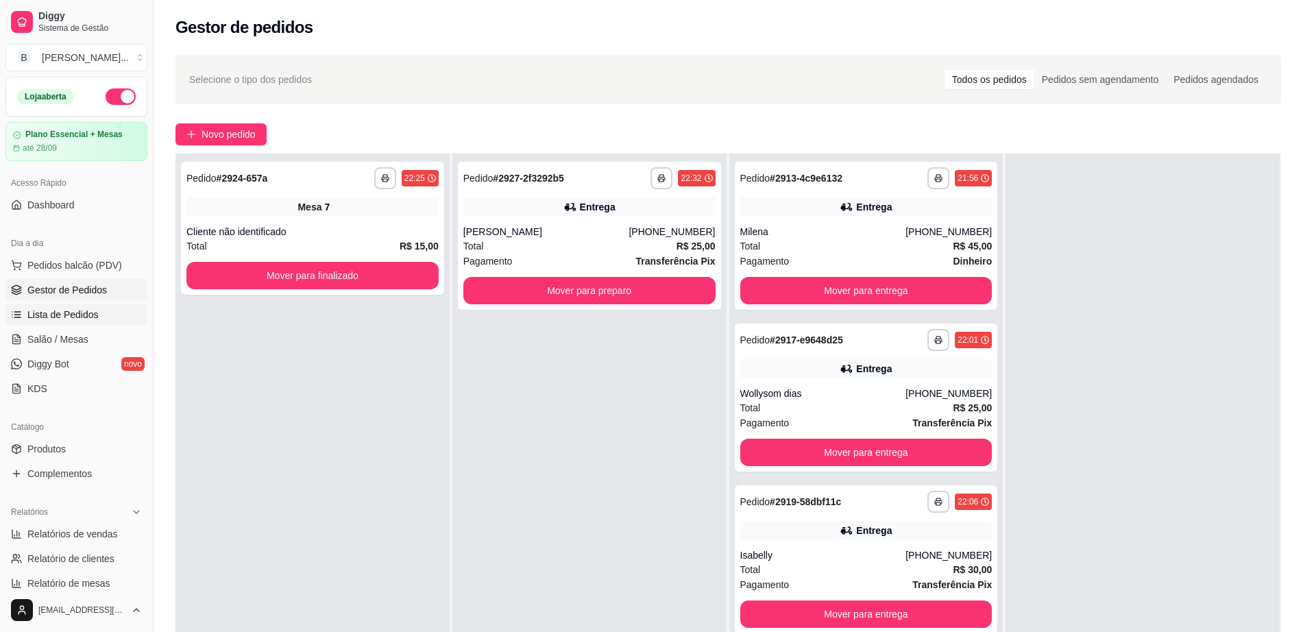
click at [84, 317] on span "Lista de Pedidos" at bounding box center [62, 315] width 71 height 14
click at [90, 342] on link "Salão / Mesas" at bounding box center [76, 339] width 142 height 22
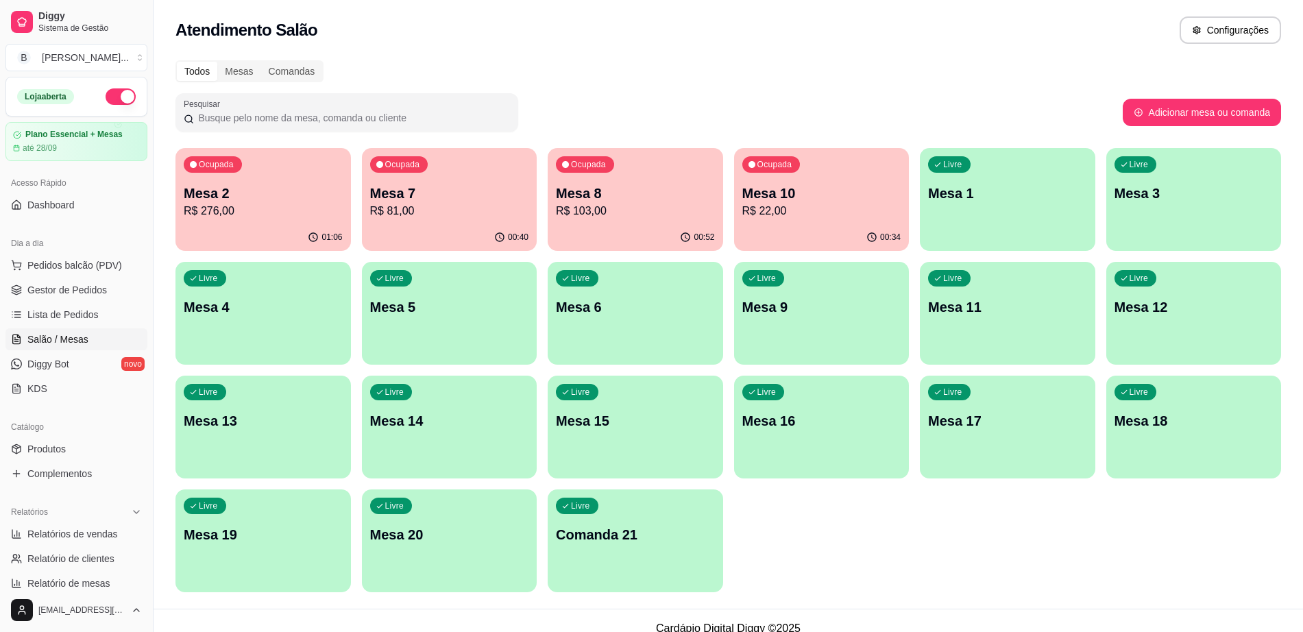
click at [636, 217] on p "R$ 103,00" at bounding box center [635, 211] width 159 height 16
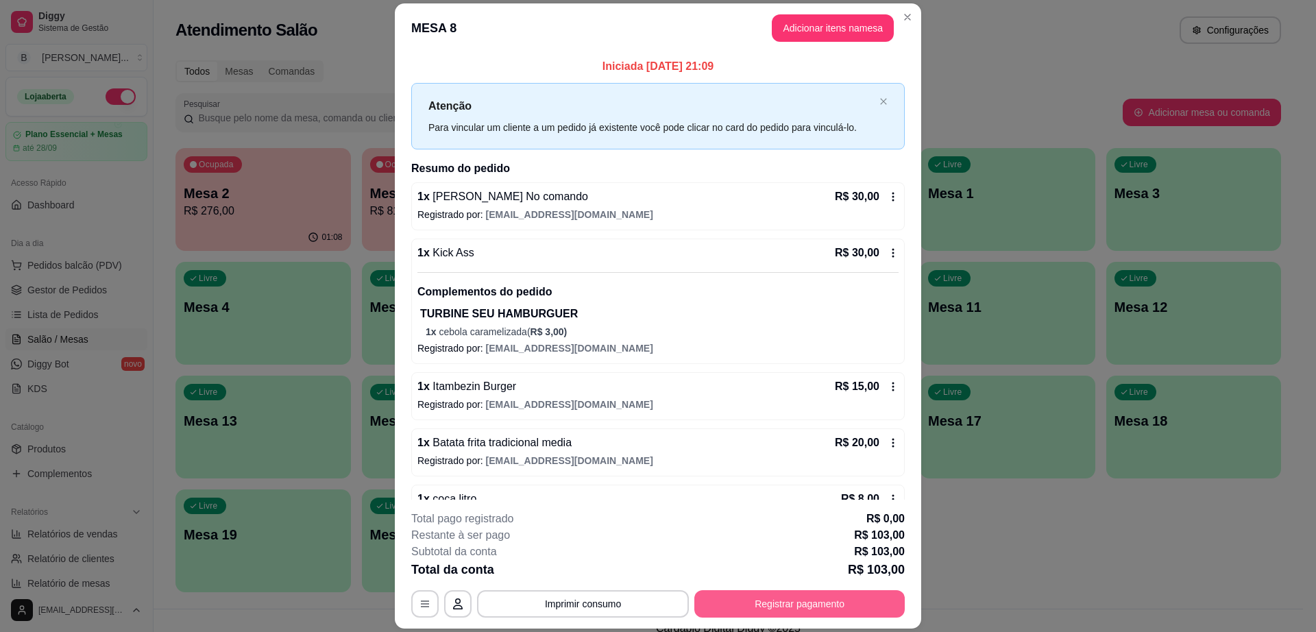
click at [805, 614] on button "Registrar pagamento" at bounding box center [800, 603] width 210 height 27
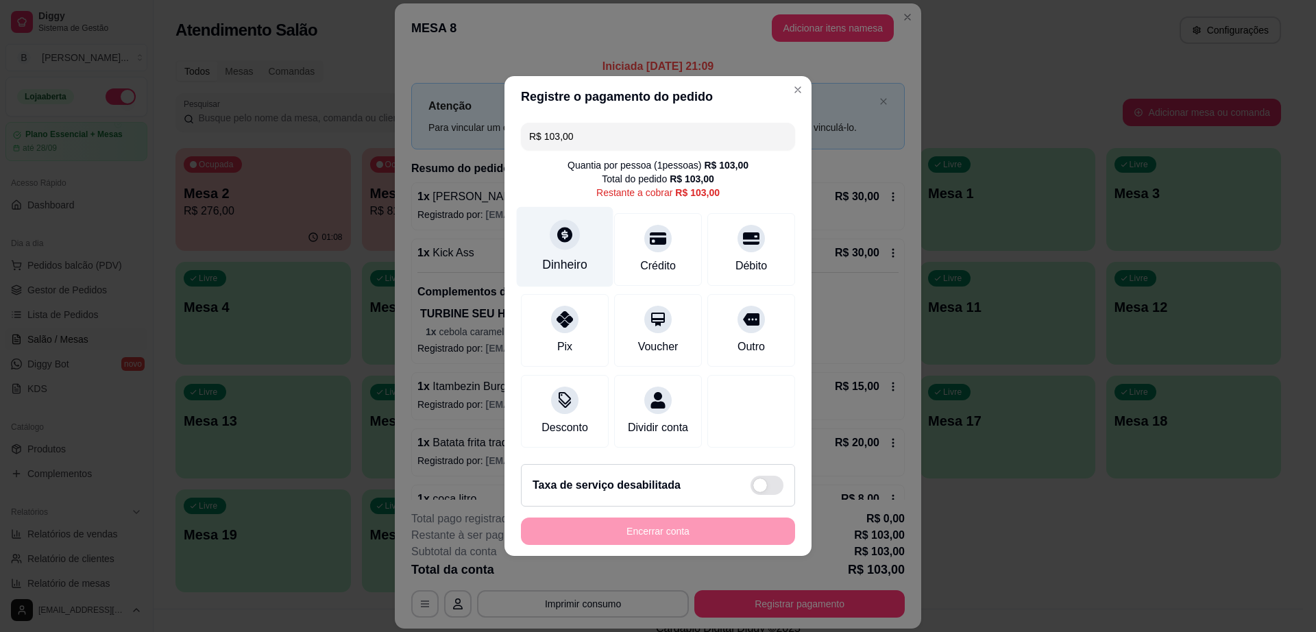
click at [550, 256] on div "Dinheiro" at bounding box center [564, 265] width 45 height 18
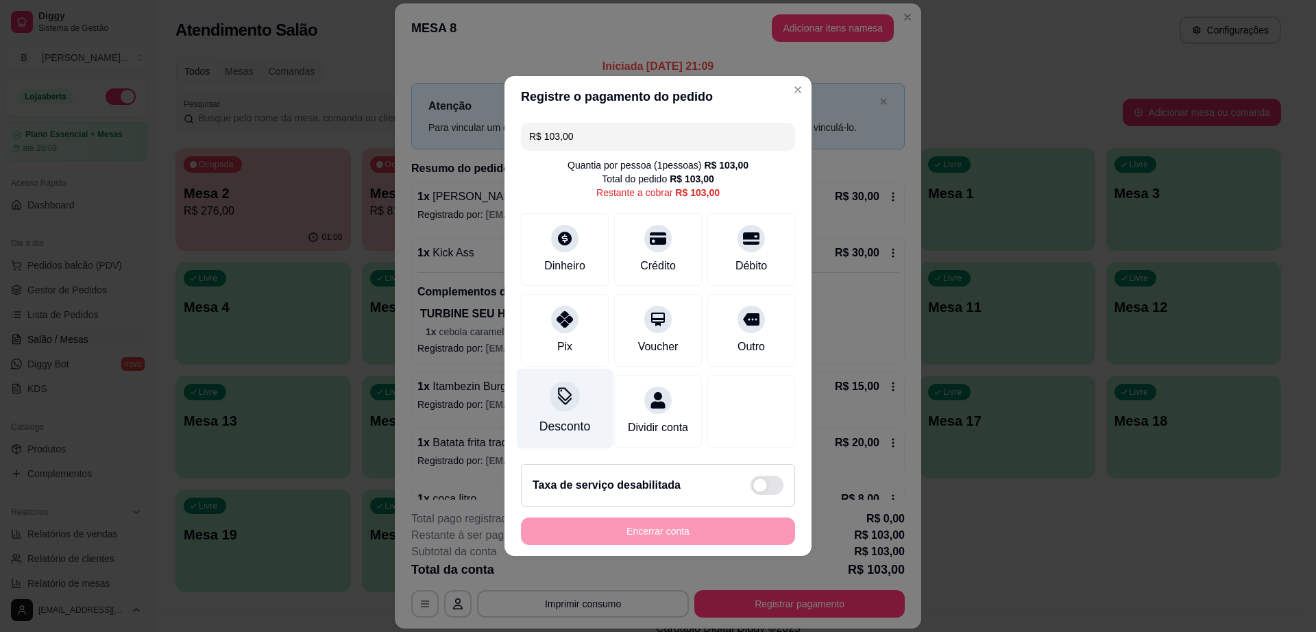
click at [582, 407] on div "Desconto" at bounding box center [565, 409] width 97 height 80
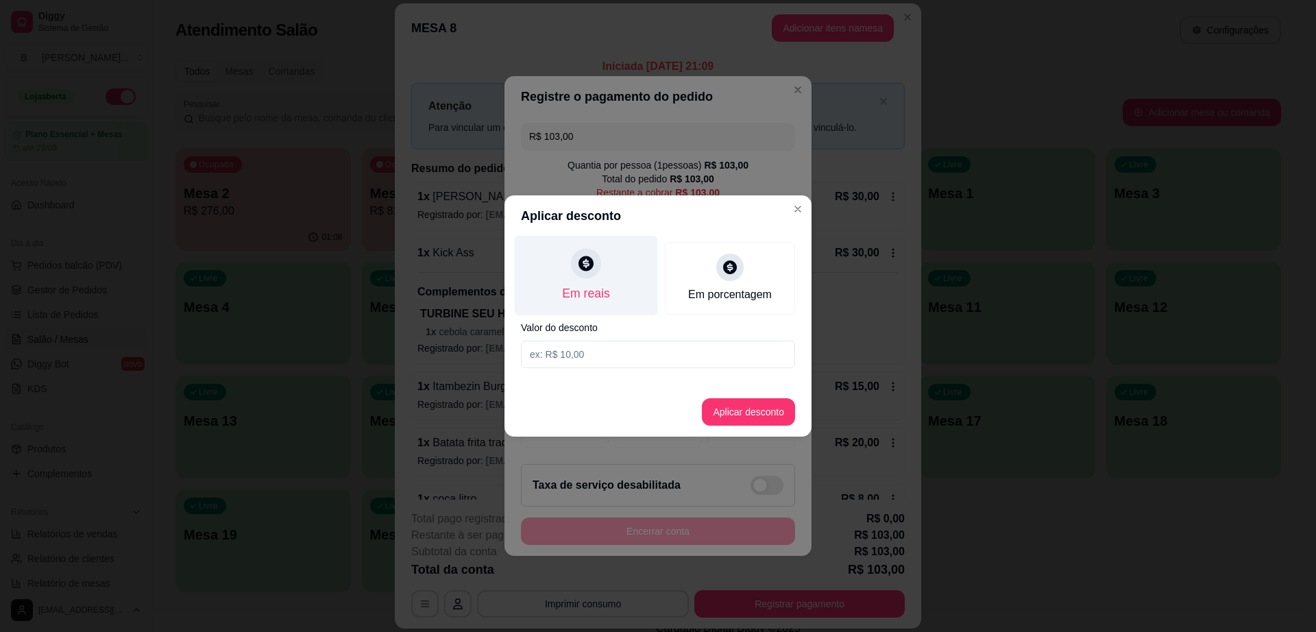
click at [616, 275] on div "Em reais" at bounding box center [586, 276] width 143 height 80
click at [638, 350] on input at bounding box center [658, 354] width 274 height 27
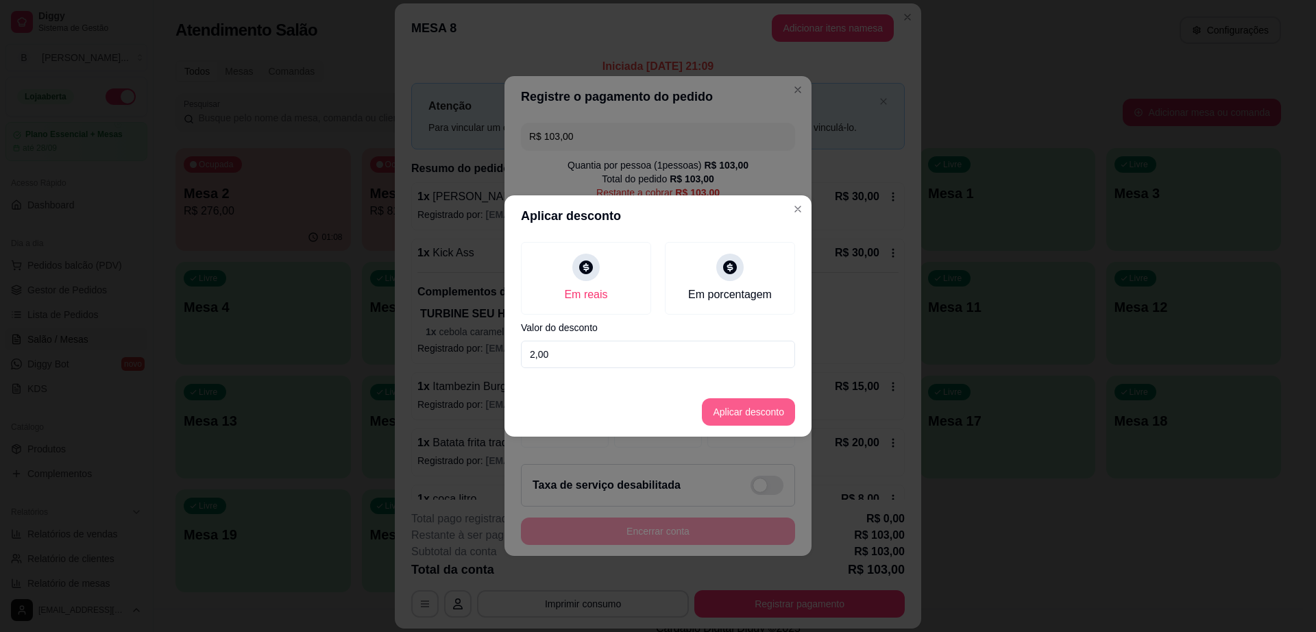
type input "2,00"
click at [731, 401] on button "Aplicar desconto" at bounding box center [748, 411] width 93 height 27
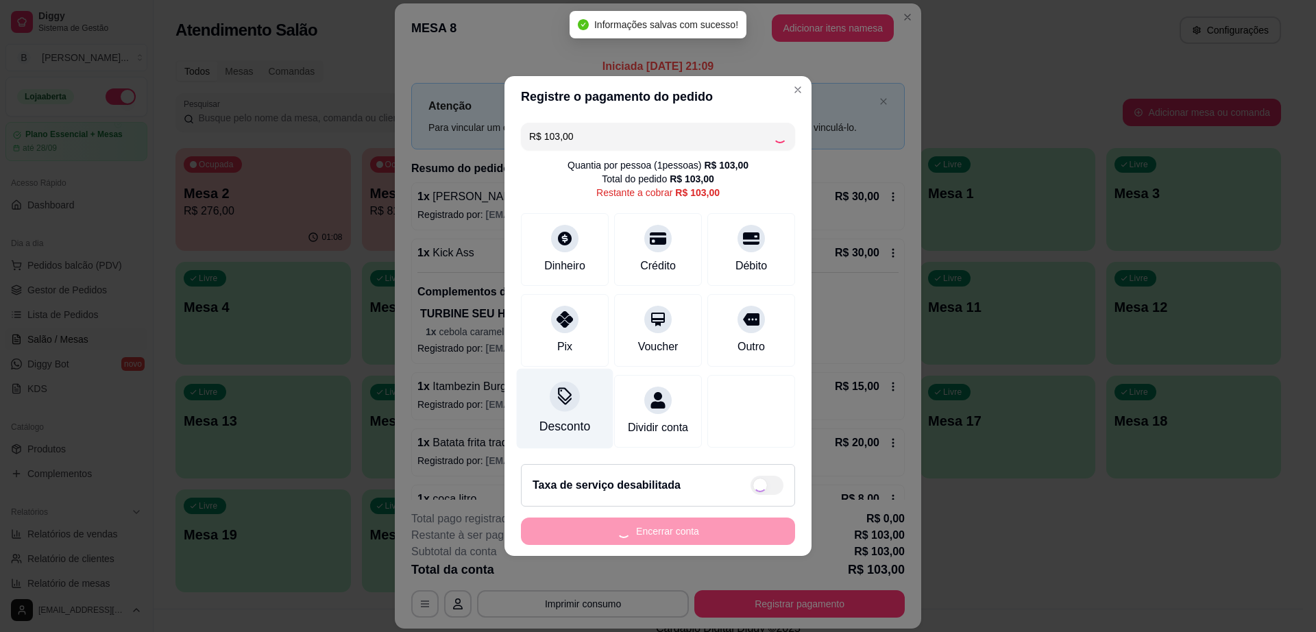
click at [556, 397] on div at bounding box center [565, 396] width 30 height 30
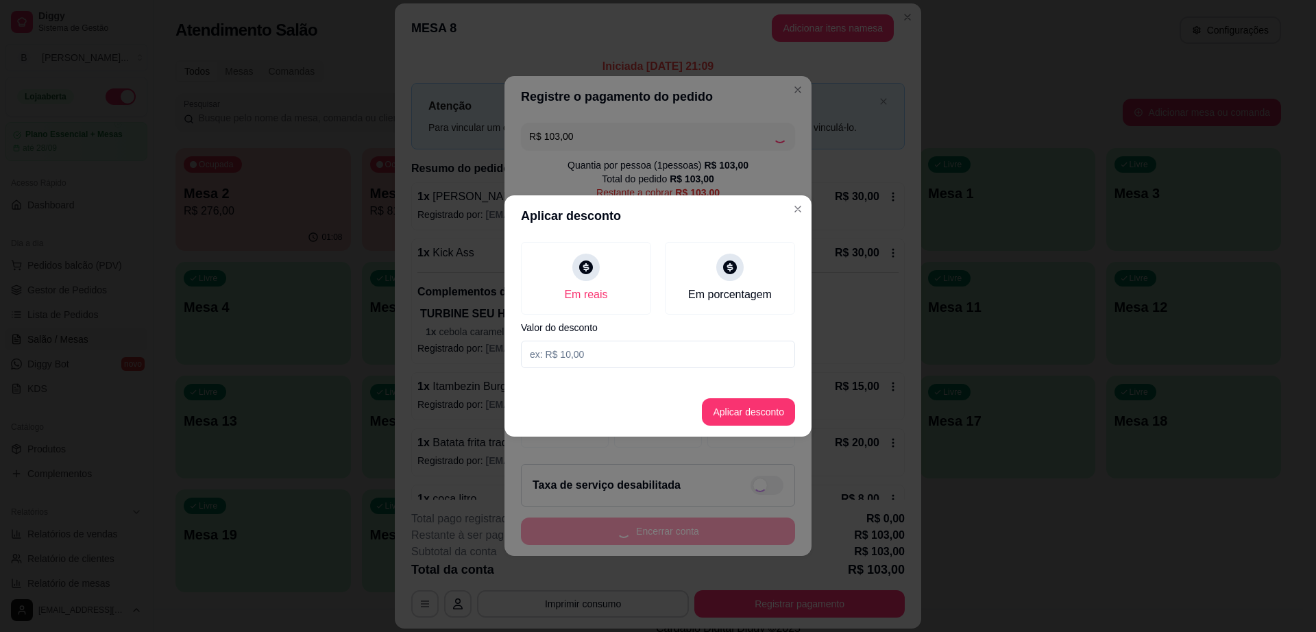
click at [620, 350] on input at bounding box center [658, 354] width 274 height 27
type input "1,00"
click at [756, 411] on button "Aplicar desconto" at bounding box center [749, 412] width 90 height 27
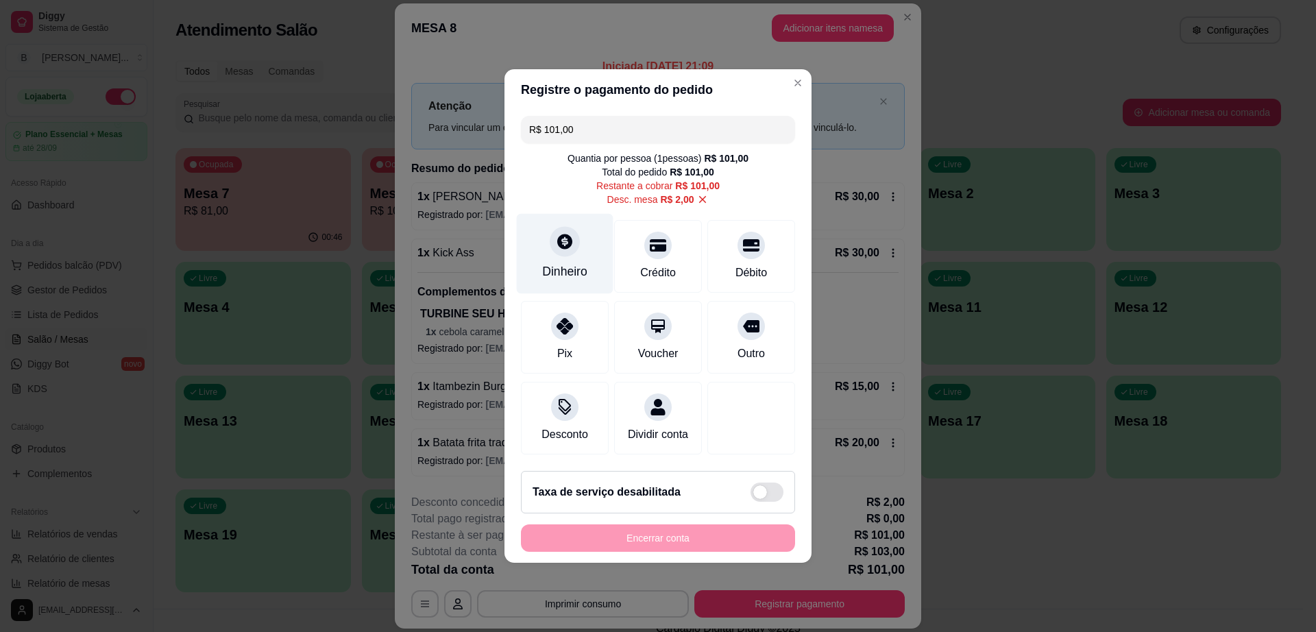
click at [564, 265] on div "Dinheiro" at bounding box center [564, 272] width 45 height 18
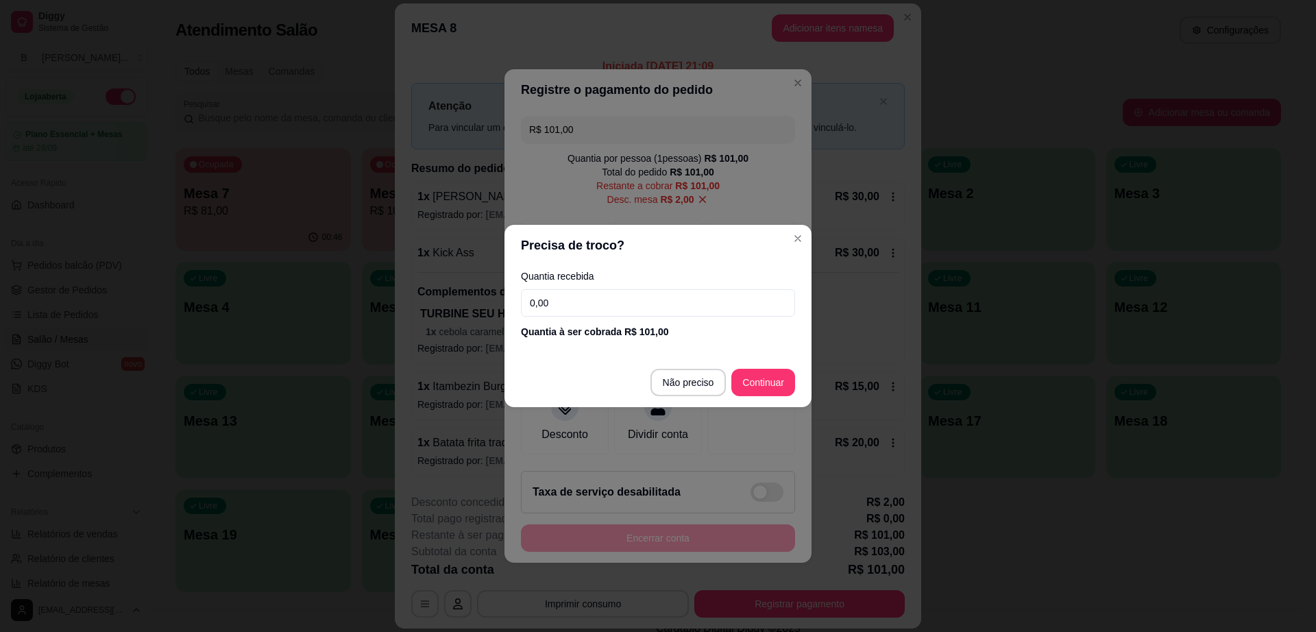
click at [675, 361] on footer "Não preciso Continuar" at bounding box center [658, 382] width 307 height 49
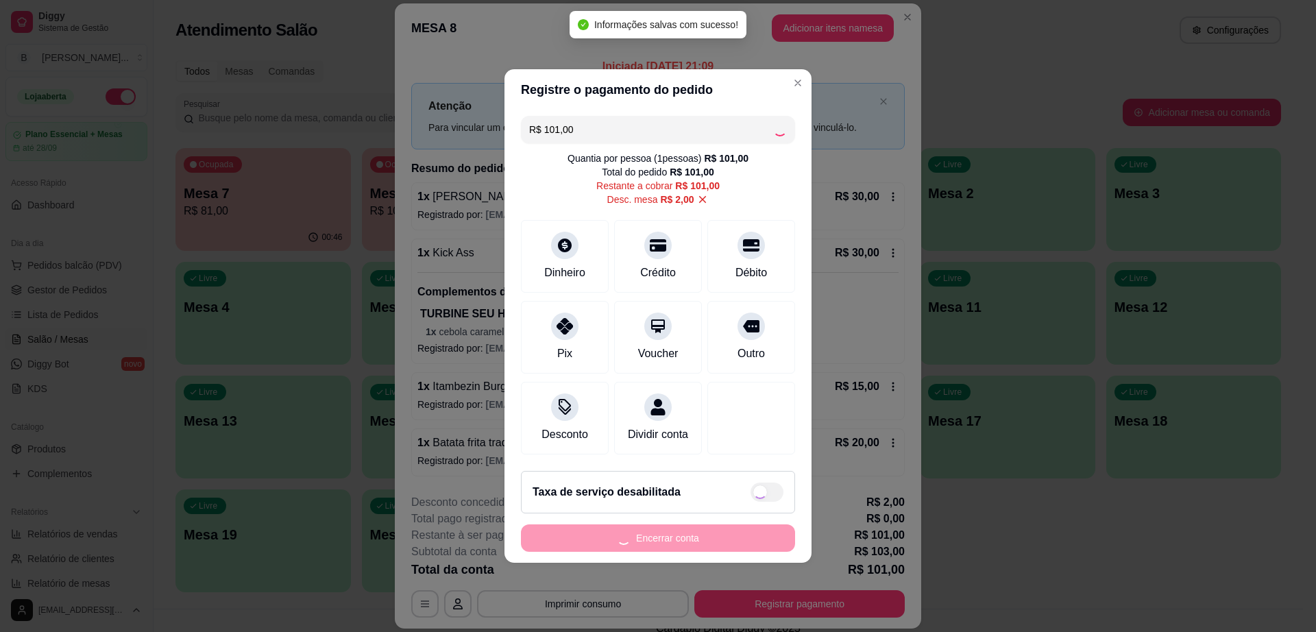
type input "R$ 0,00"
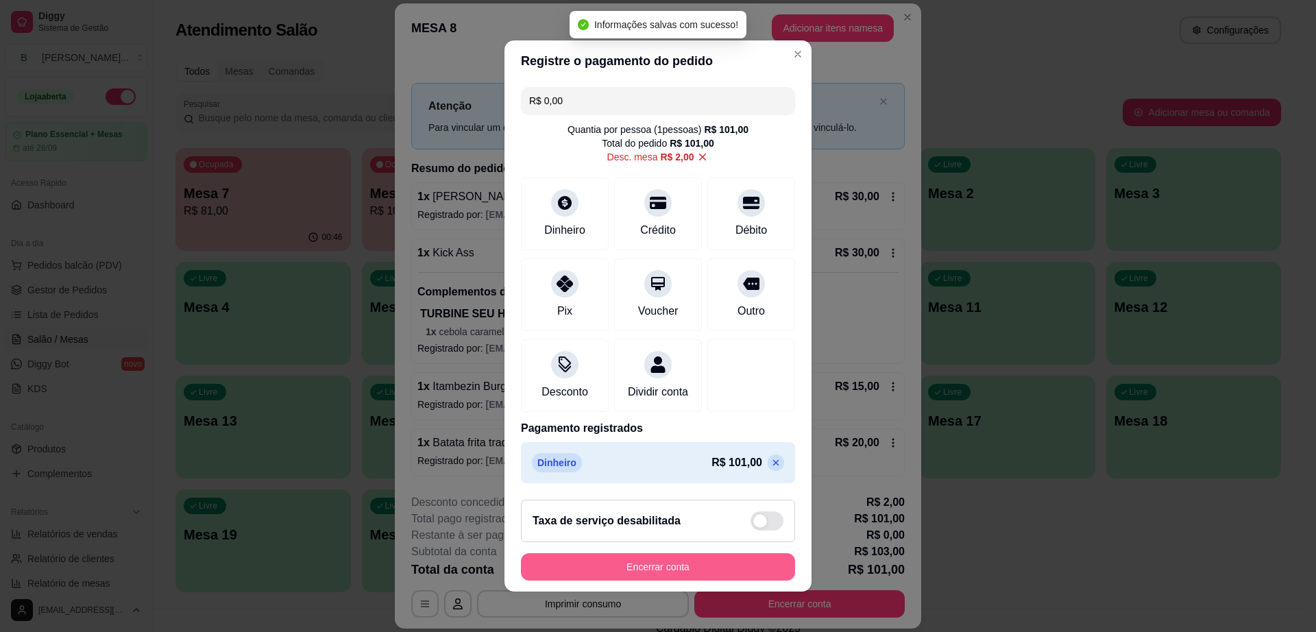
click at [701, 574] on button "Encerrar conta" at bounding box center [658, 566] width 274 height 27
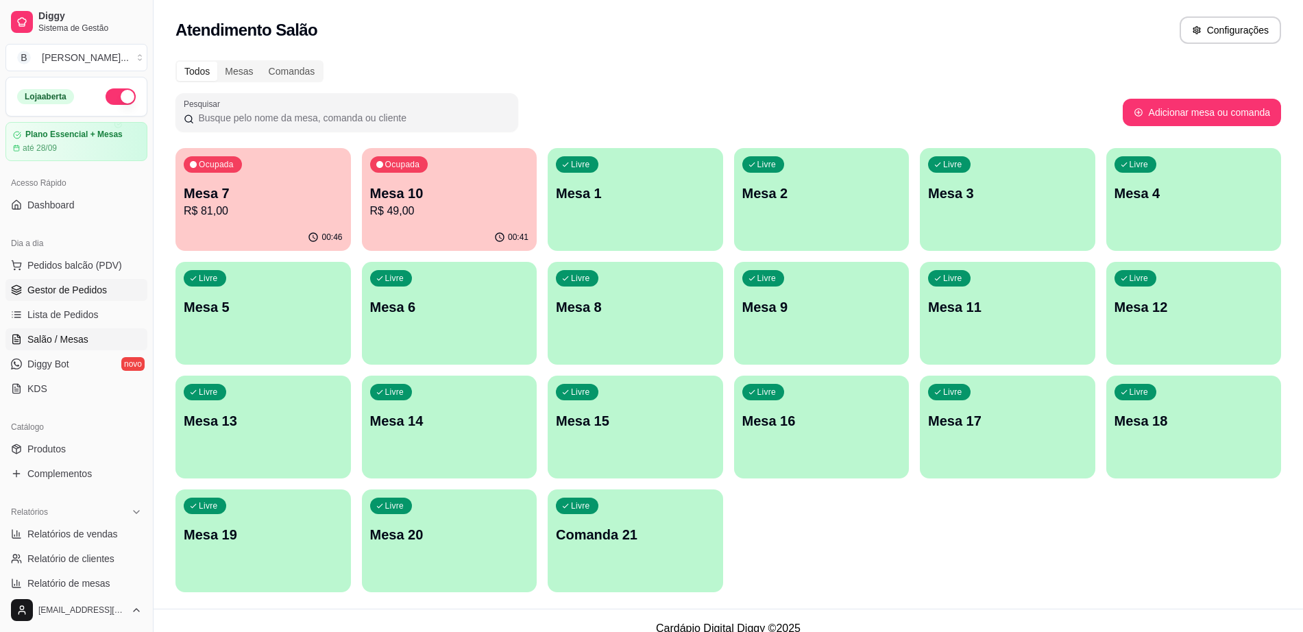
click at [80, 298] on link "Gestor de Pedidos" at bounding box center [76, 290] width 142 height 22
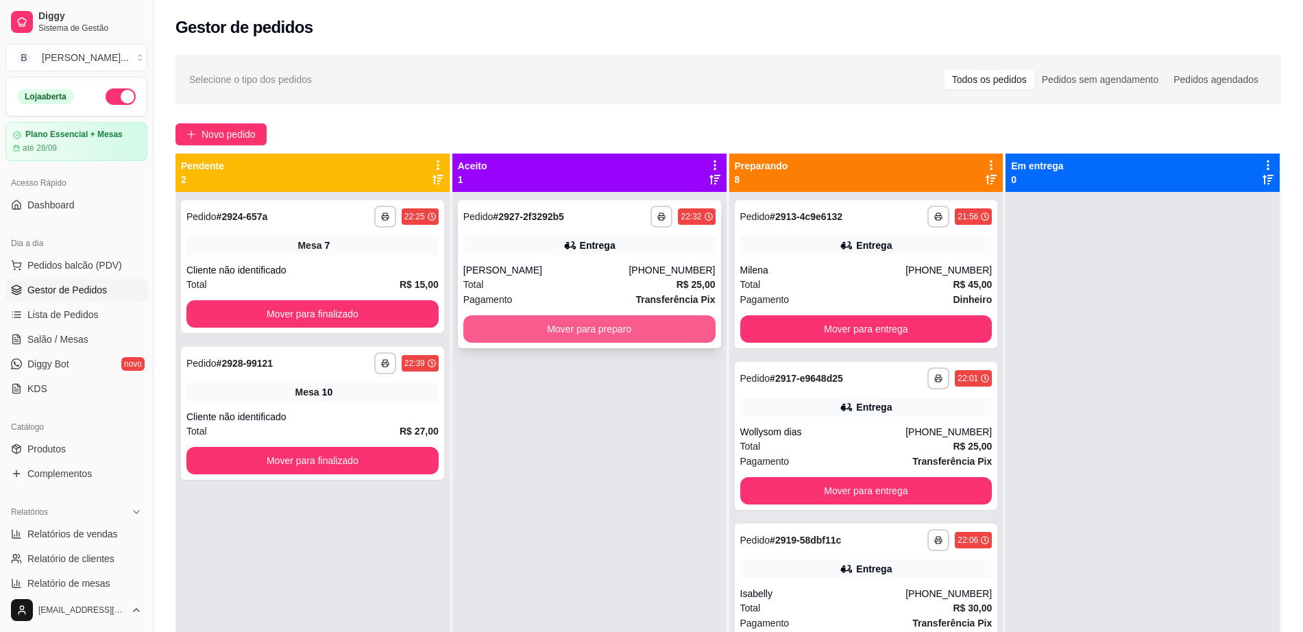
click at [613, 327] on button "Mover para preparo" at bounding box center [590, 328] width 252 height 27
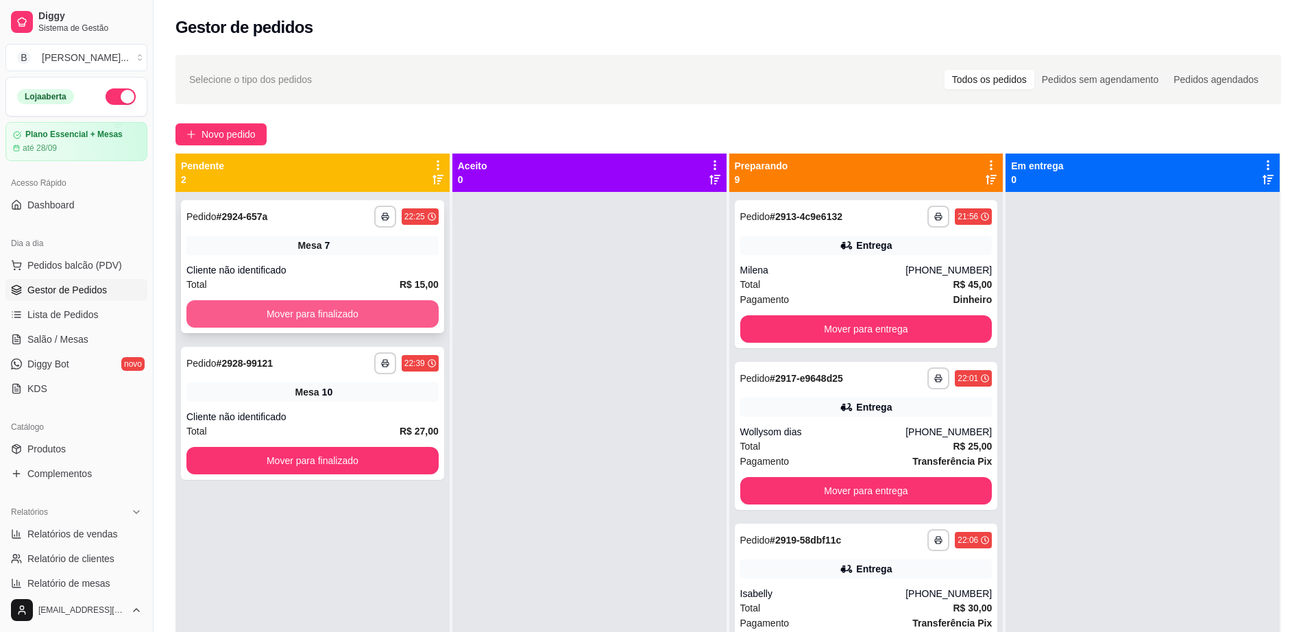
click at [388, 301] on button "Mover para finalizado" at bounding box center [312, 313] width 252 height 27
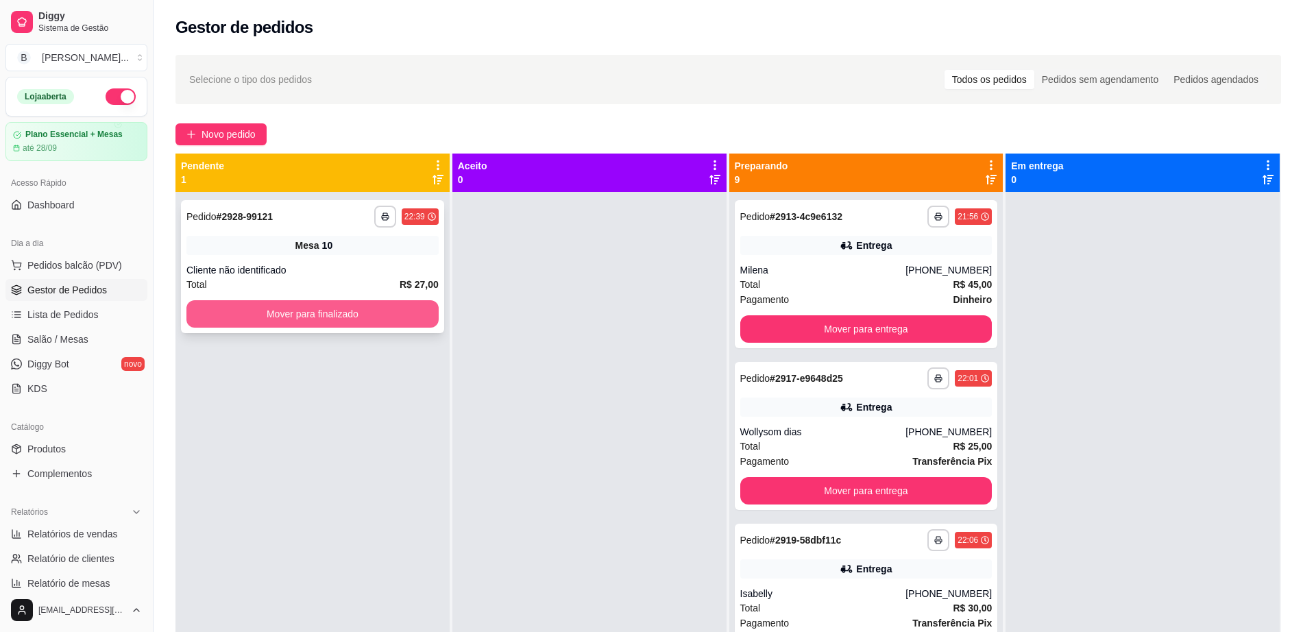
click at [391, 308] on button "Mover para finalizado" at bounding box center [312, 313] width 252 height 27
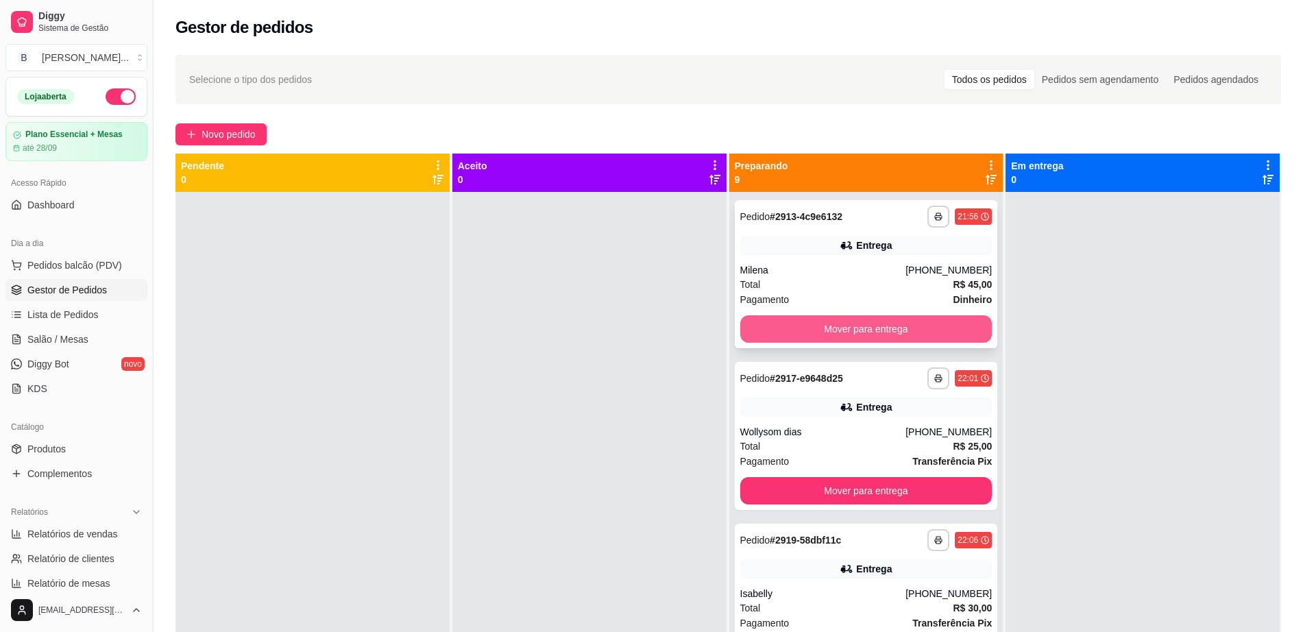
click at [840, 326] on button "Mover para entrega" at bounding box center [867, 328] width 252 height 27
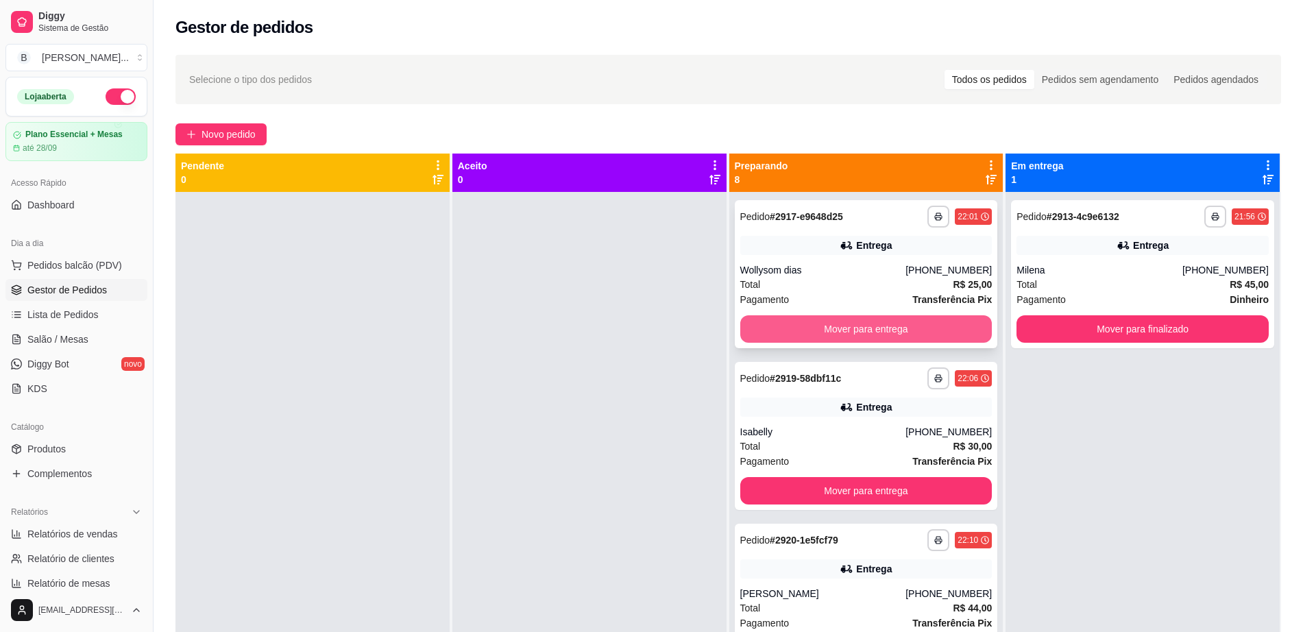
click at [837, 326] on button "Mover para entrega" at bounding box center [867, 328] width 252 height 27
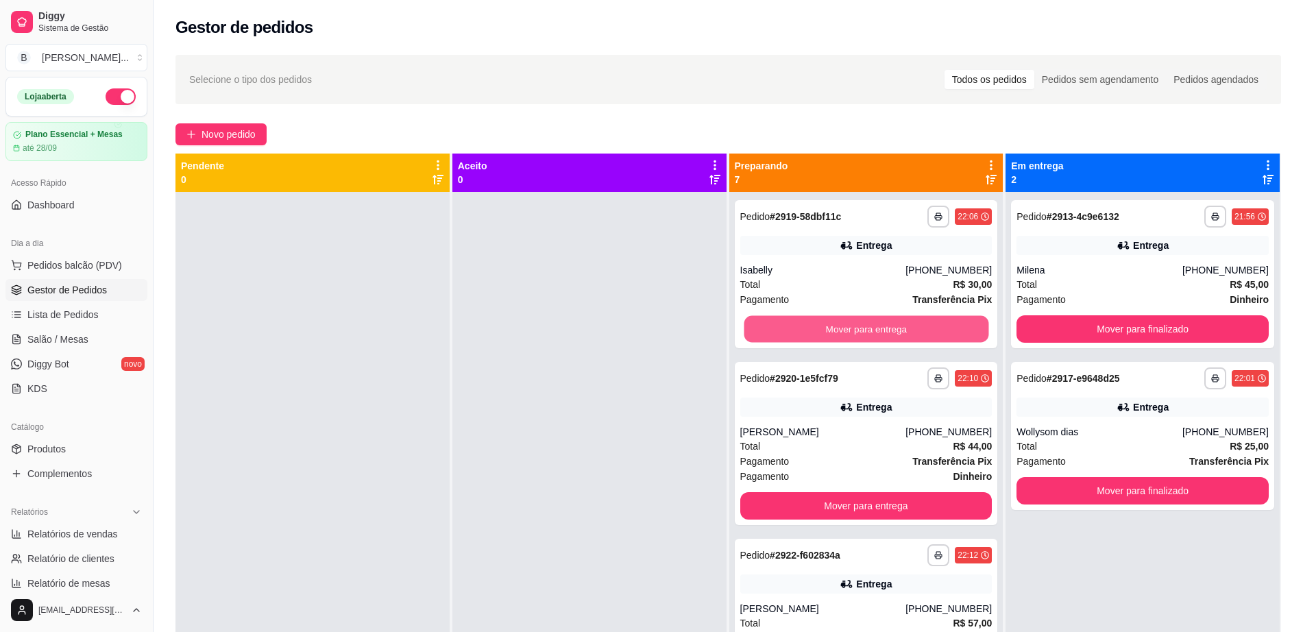
click at [837, 326] on button "Mover para entrega" at bounding box center [866, 329] width 245 height 27
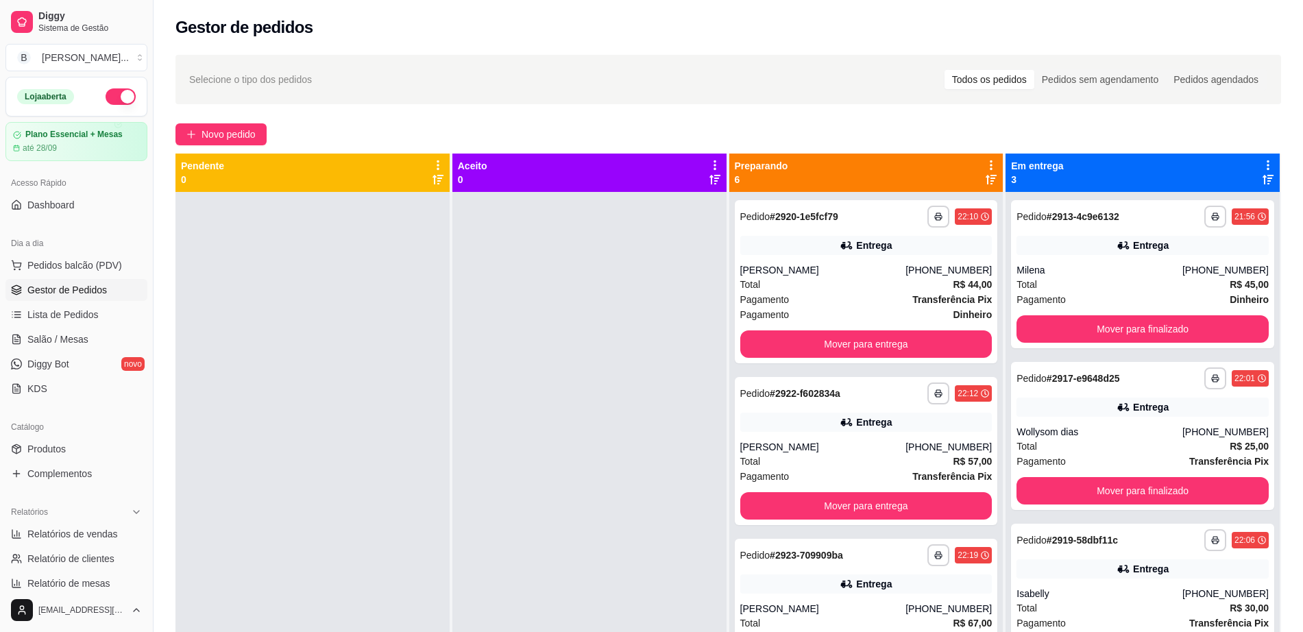
click at [837, 326] on div "**********" at bounding box center [866, 281] width 263 height 163
click at [895, 337] on button "Mover para entrega" at bounding box center [867, 343] width 252 height 27
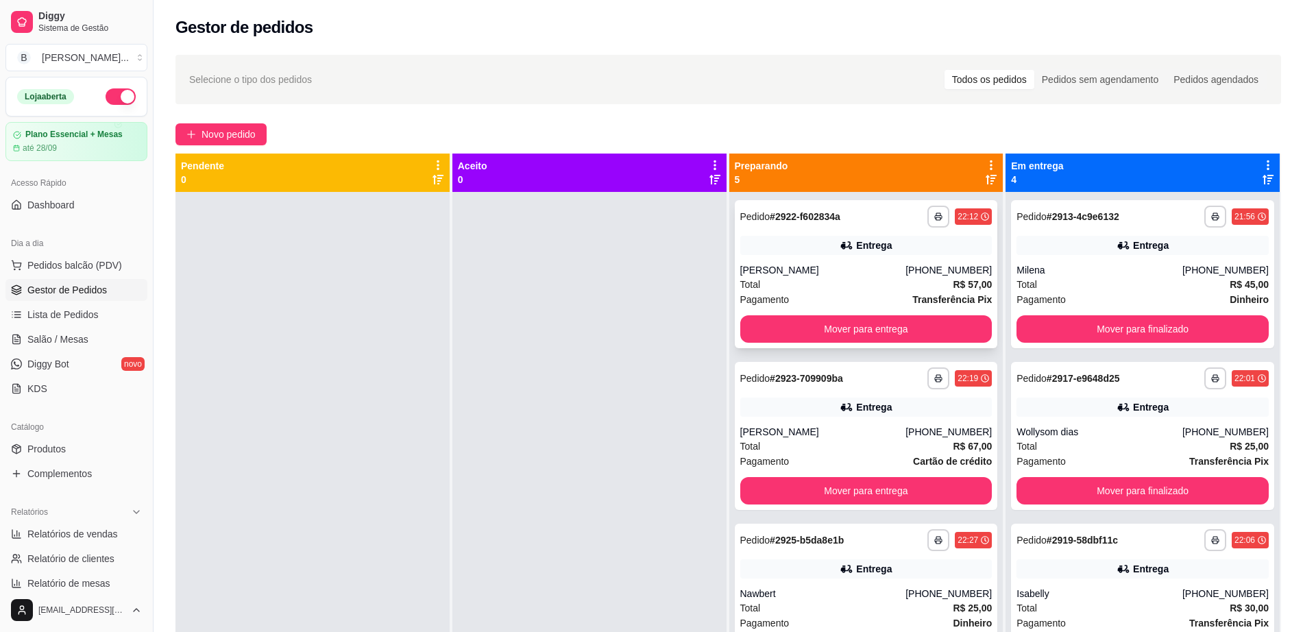
click at [900, 310] on div "**********" at bounding box center [866, 274] width 263 height 148
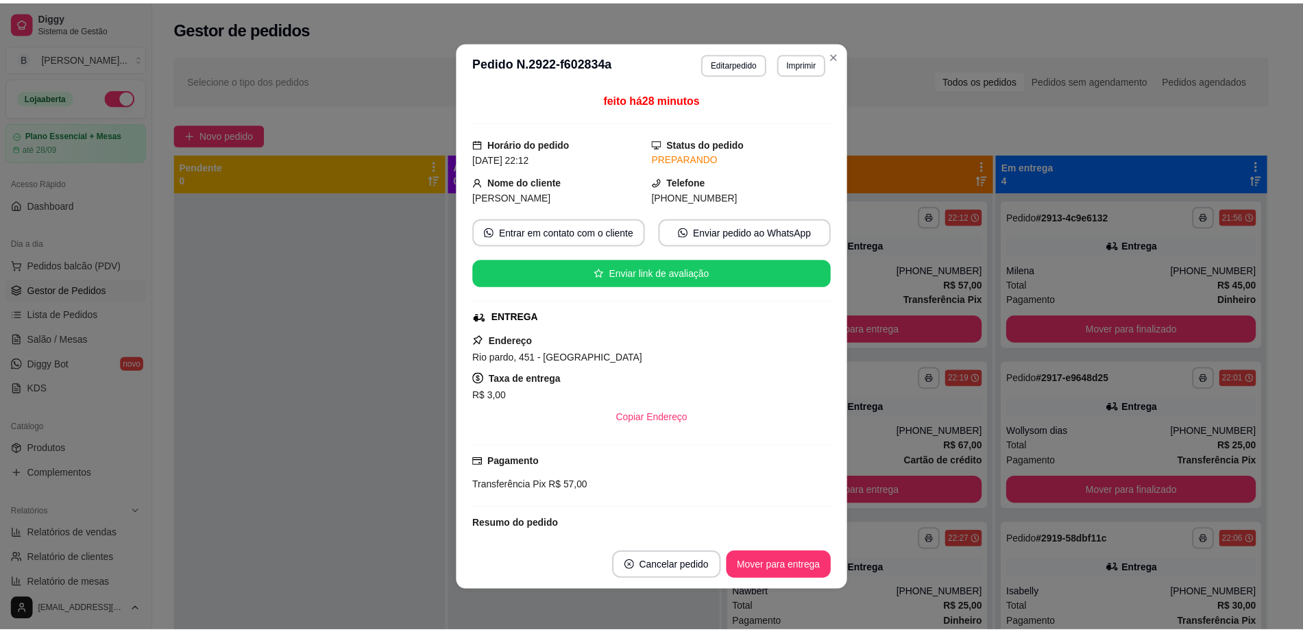
scroll to position [3, 0]
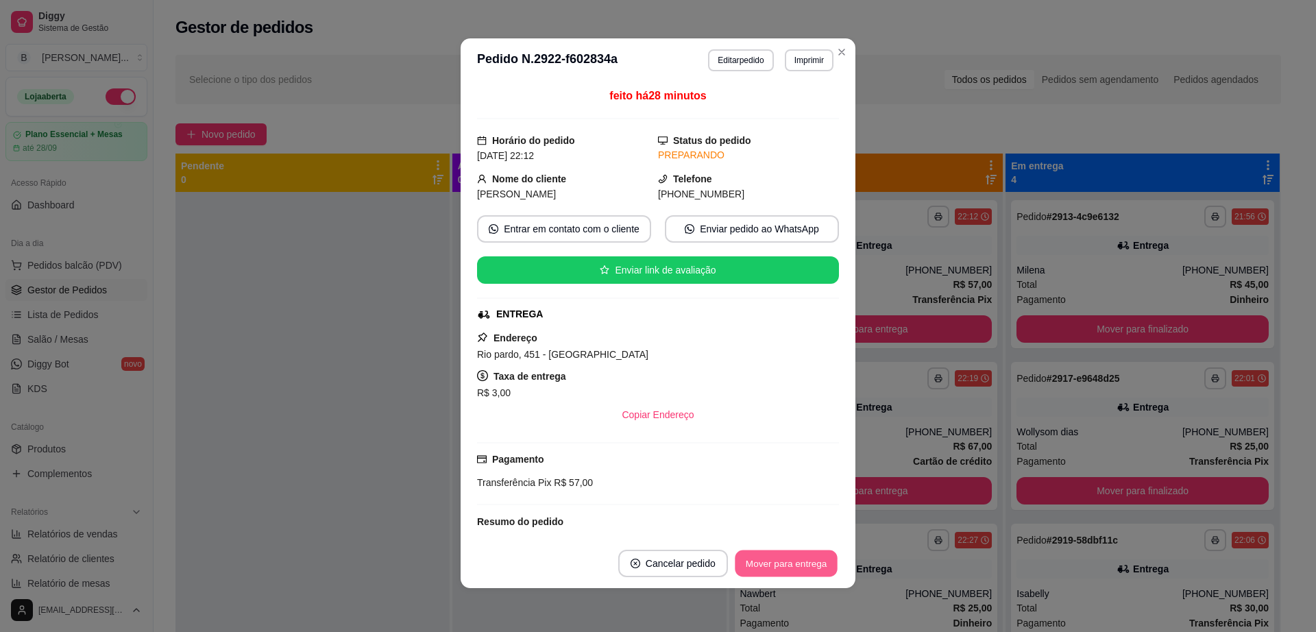
click at [792, 561] on button "Mover para entrega" at bounding box center [786, 564] width 103 height 27
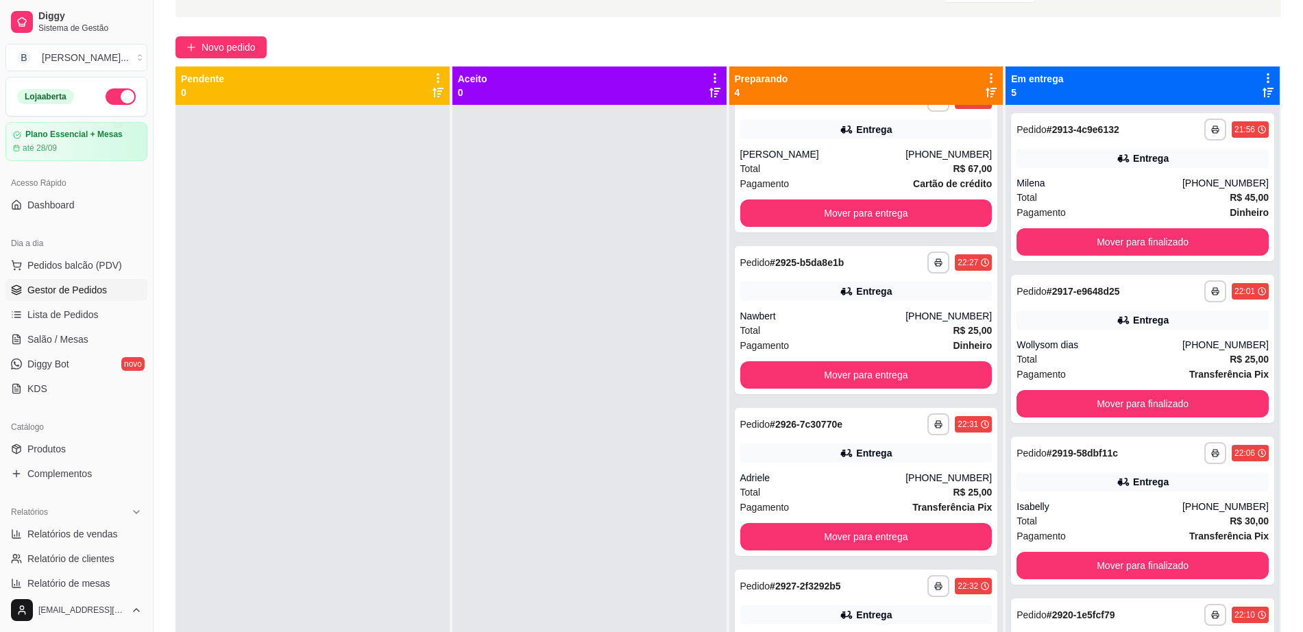
scroll to position [0, 0]
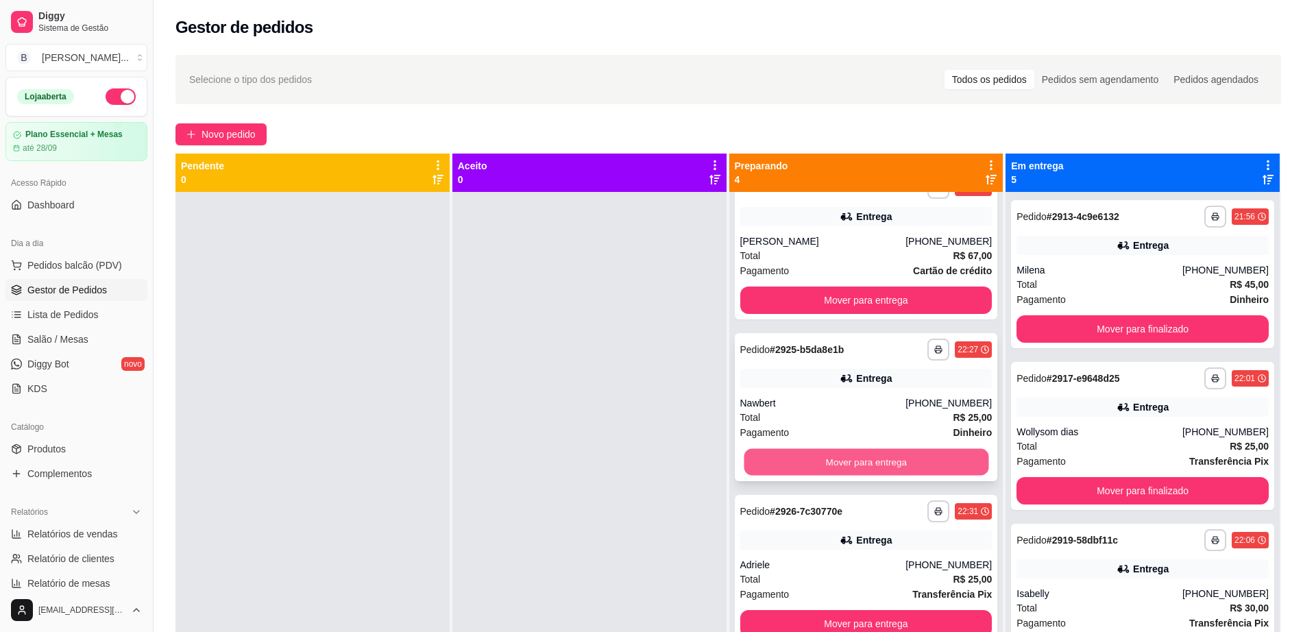
click at [930, 453] on button "Mover para entrega" at bounding box center [866, 462] width 245 height 27
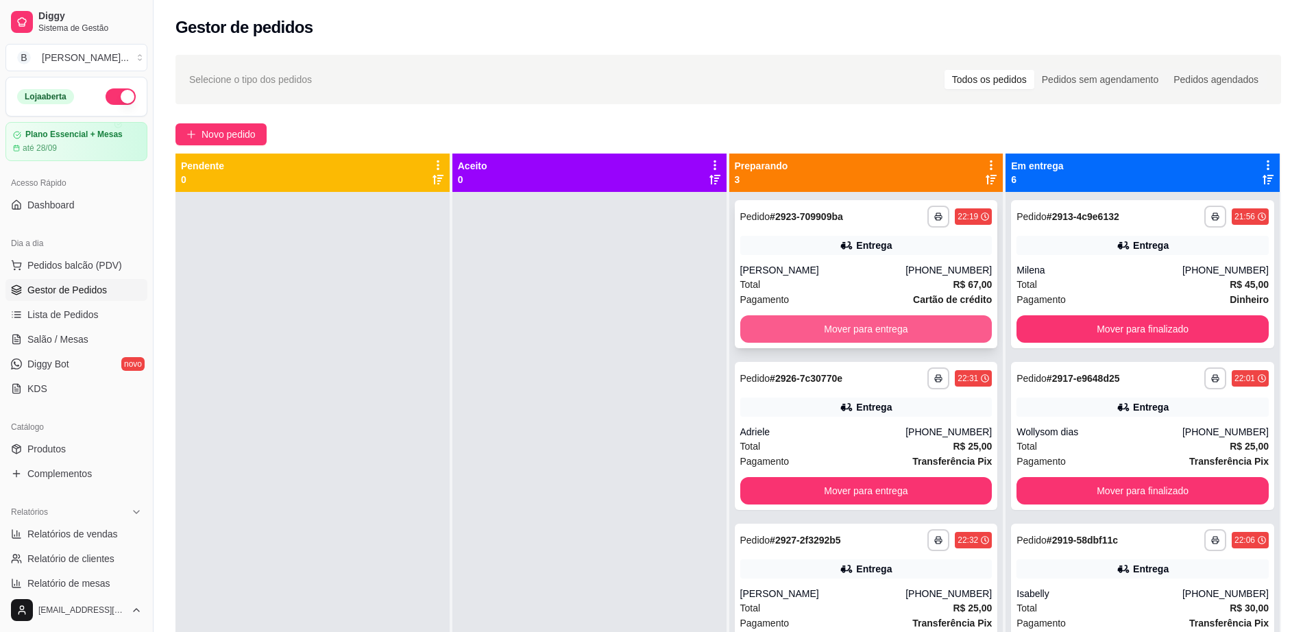
click at [889, 326] on button "Mover para entrega" at bounding box center [867, 328] width 252 height 27
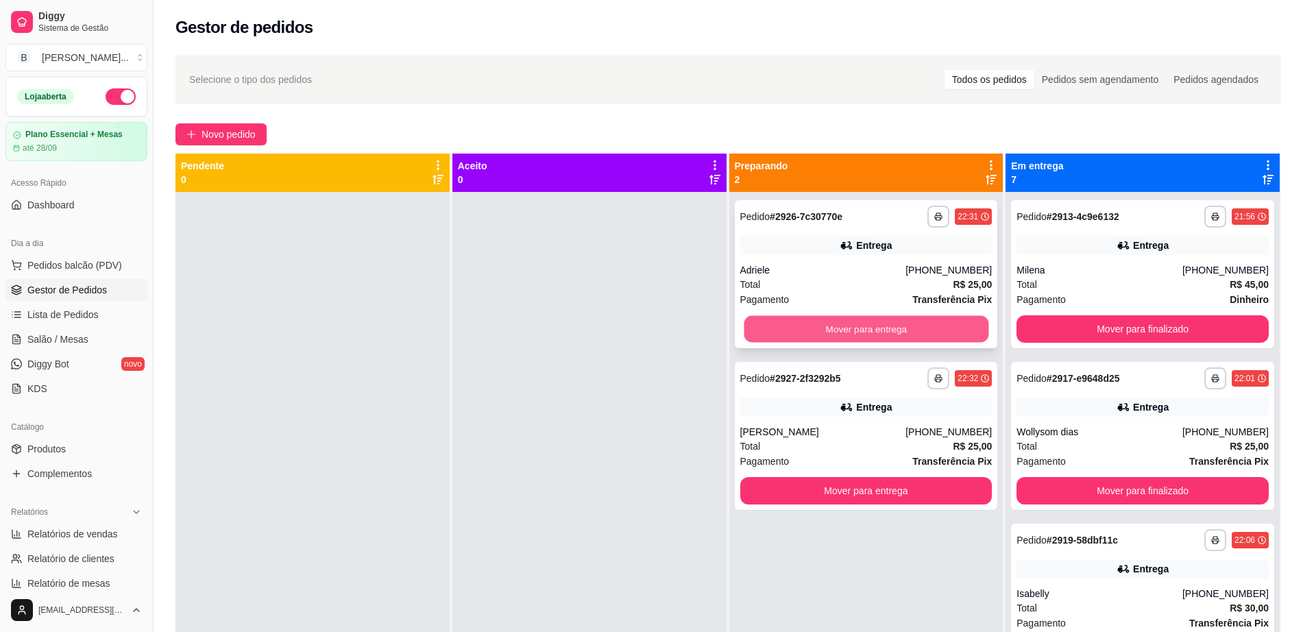
click at [904, 333] on button "Mover para entrega" at bounding box center [866, 329] width 245 height 27
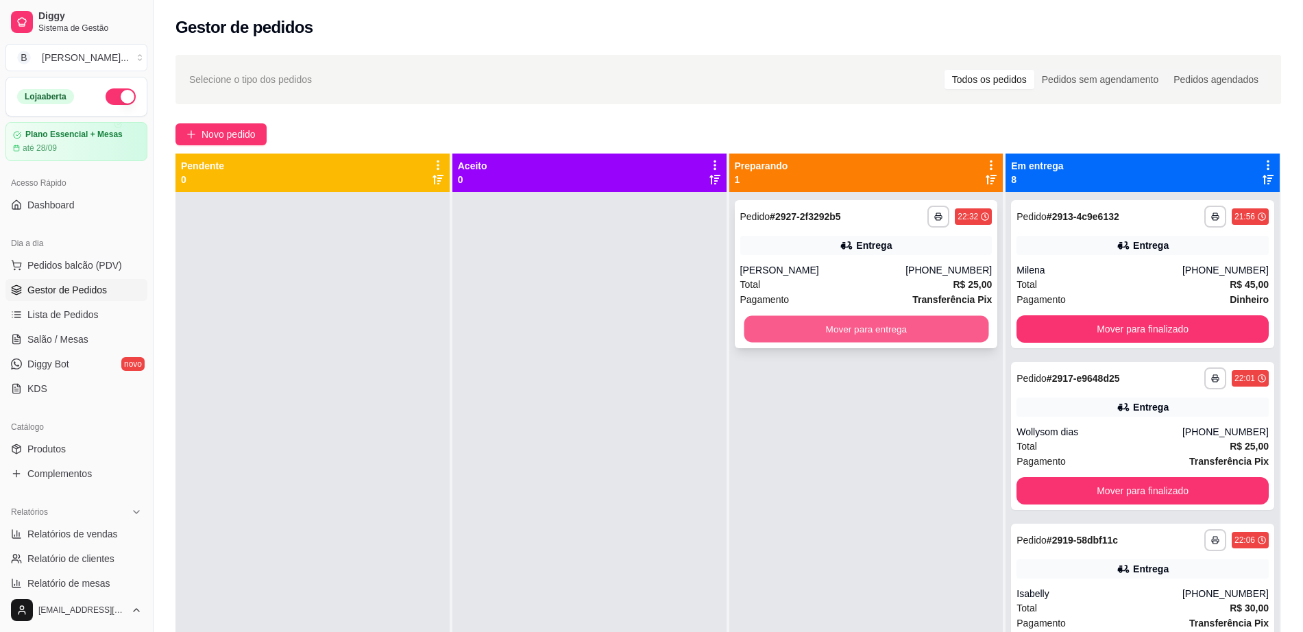
click at [906, 327] on button "Mover para entrega" at bounding box center [866, 329] width 245 height 27
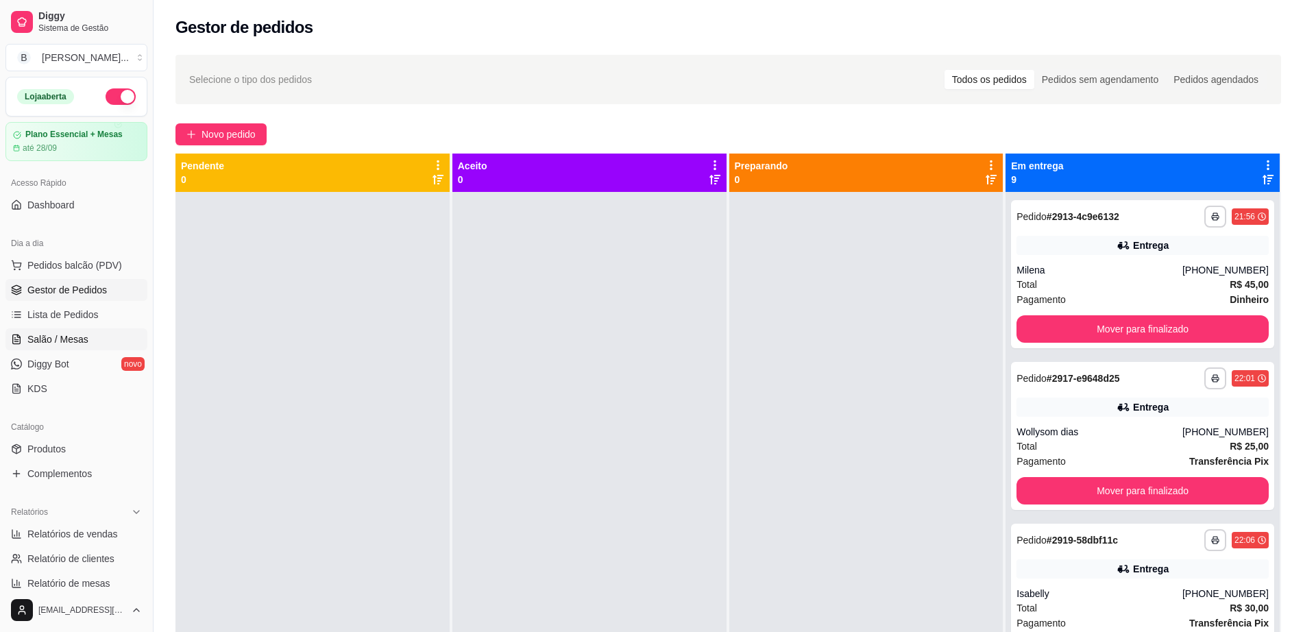
drag, startPoint x: 78, startPoint y: 332, endPoint x: 88, endPoint y: 330, distance: 9.7
click at [80, 333] on span "Salão / Mesas" at bounding box center [57, 340] width 61 height 14
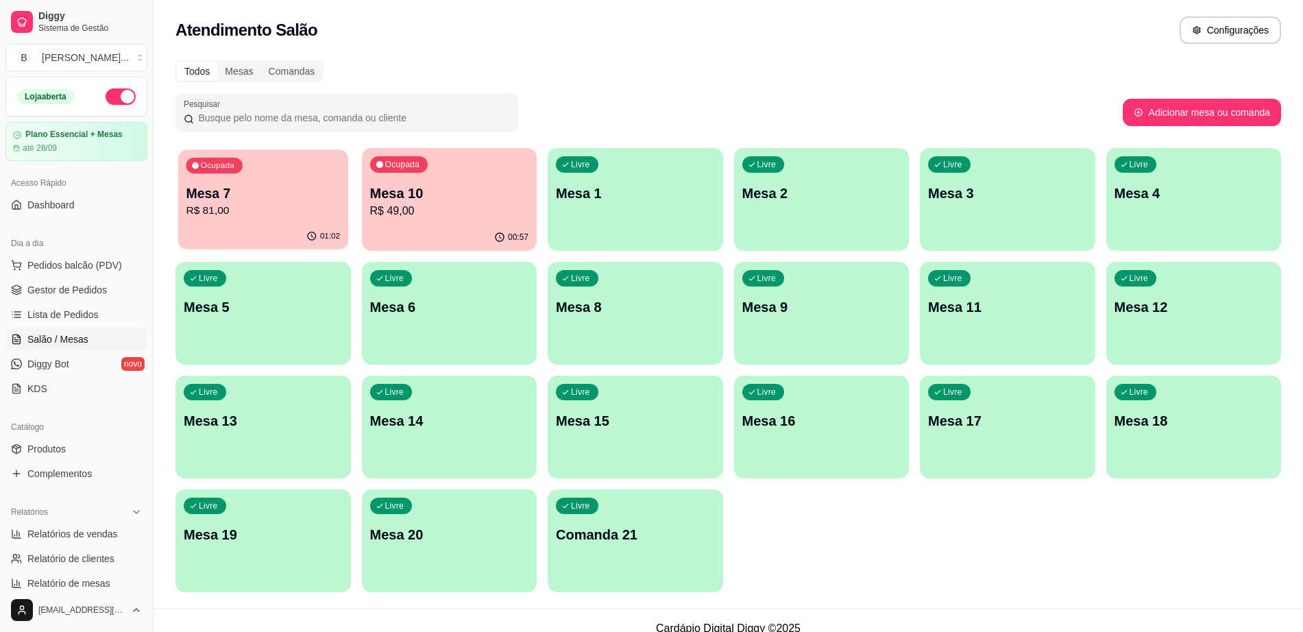
click at [275, 204] on p "R$ 81,00" at bounding box center [263, 211] width 154 height 16
click at [314, 300] on p "Mesa 5" at bounding box center [263, 307] width 159 height 19
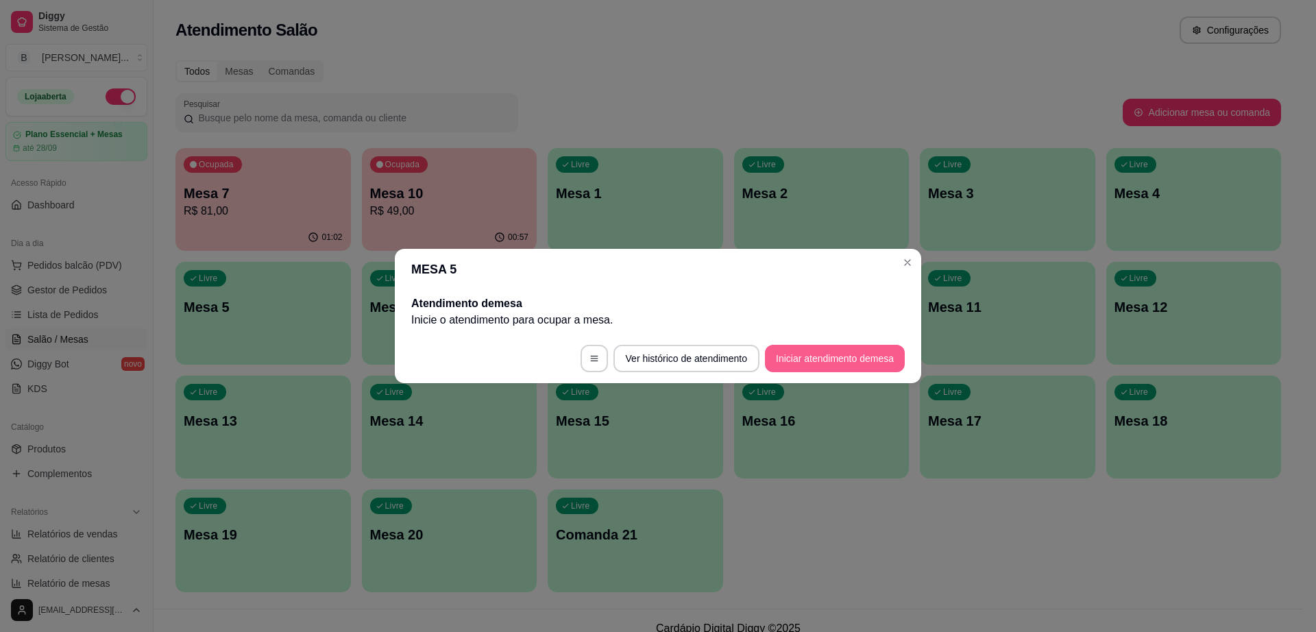
click at [833, 367] on button "Iniciar atendimento de mesa" at bounding box center [835, 358] width 140 height 27
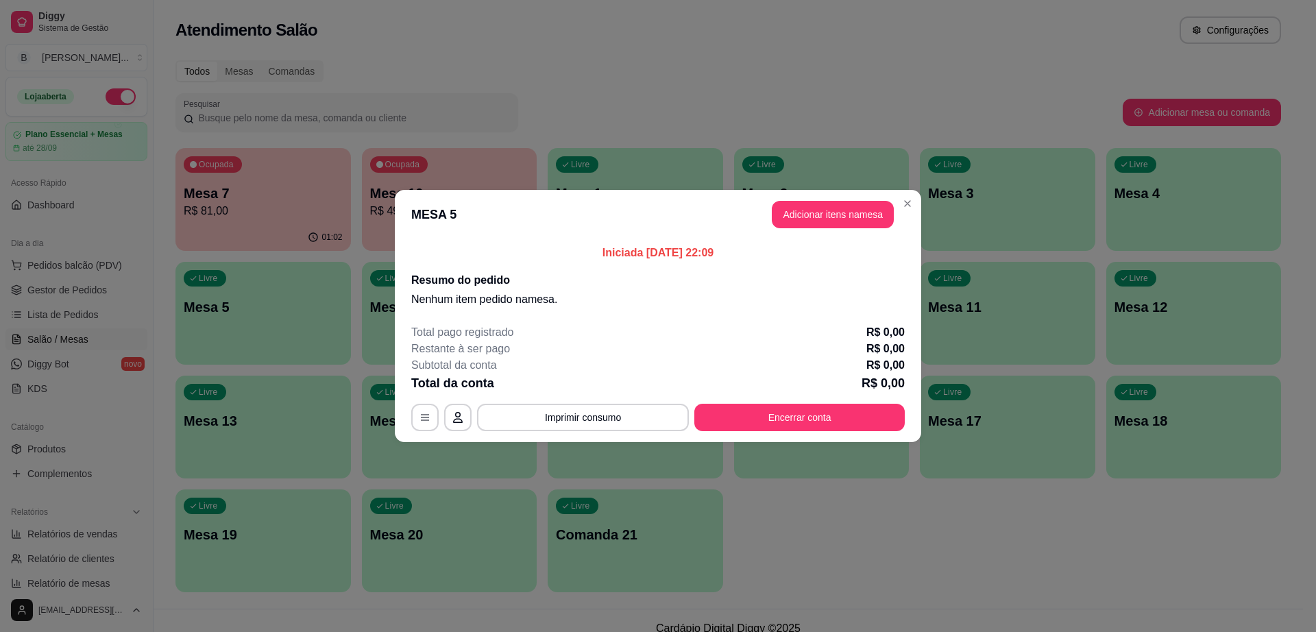
click at [825, 224] on button "Adicionar itens na mesa" at bounding box center [833, 214] width 122 height 27
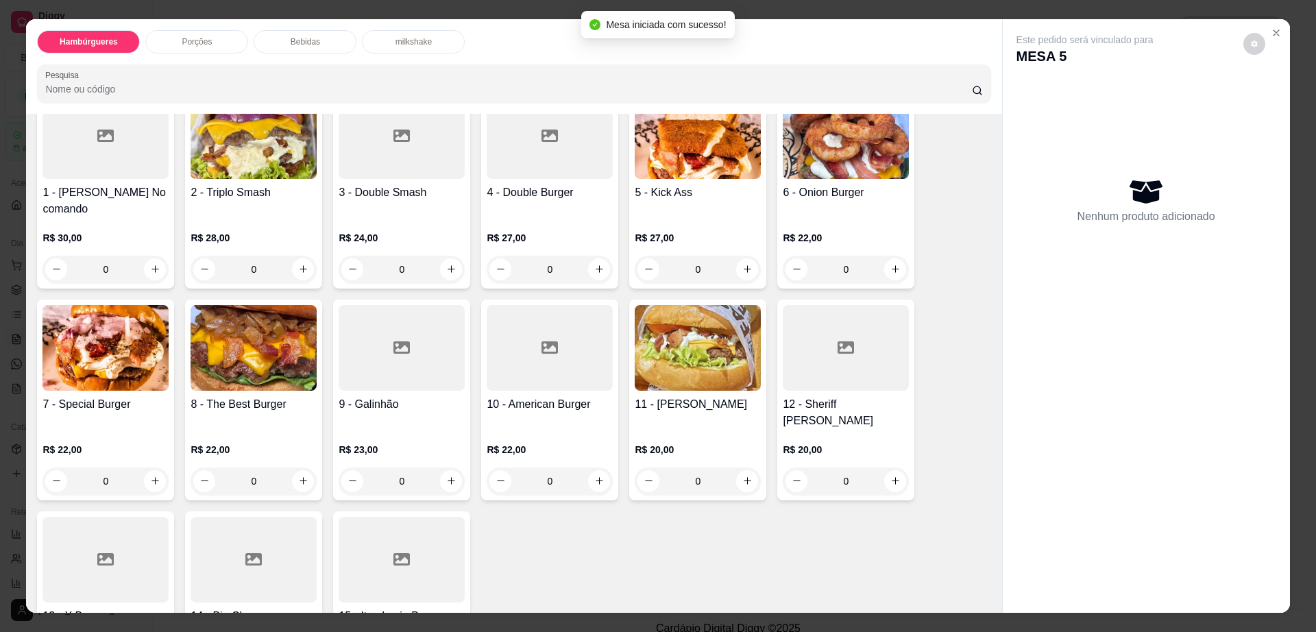
scroll to position [86, 0]
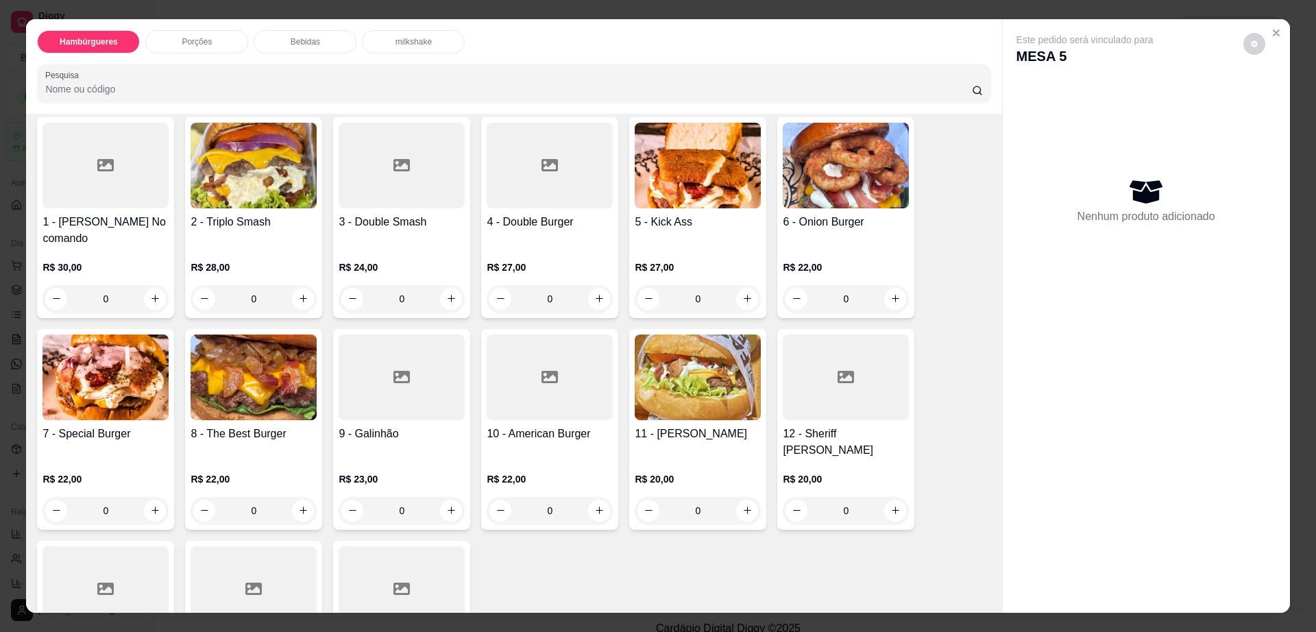
click at [727, 203] on img at bounding box center [698, 166] width 126 height 86
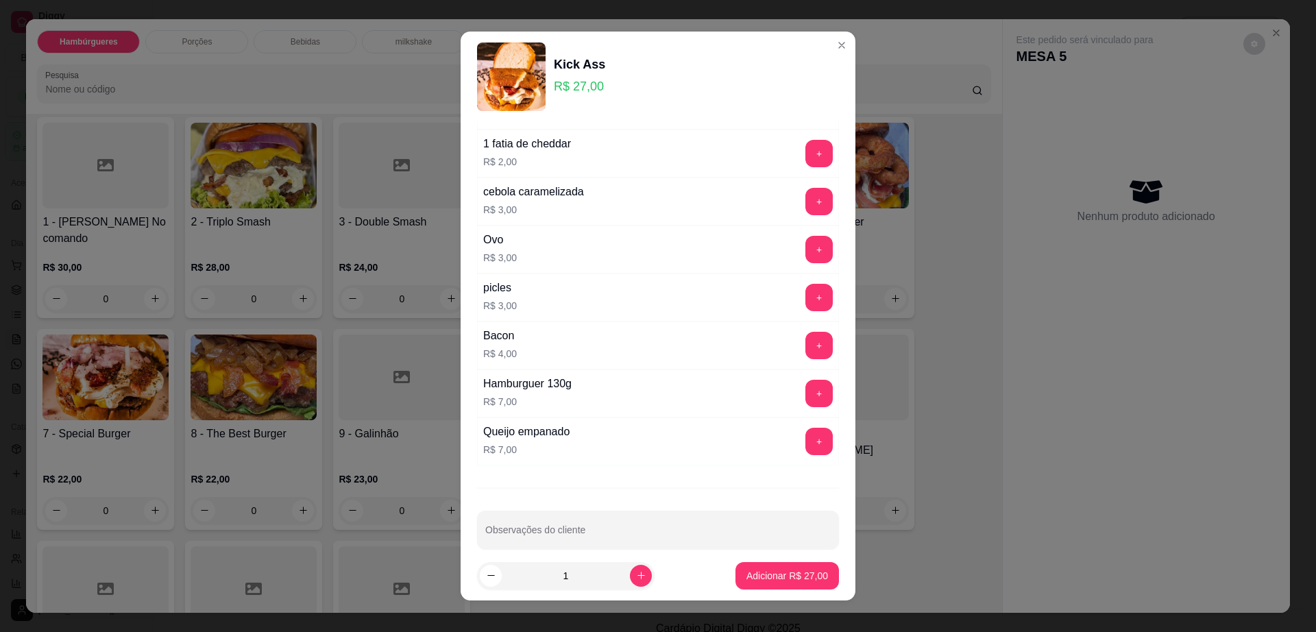
scroll to position [108, 0]
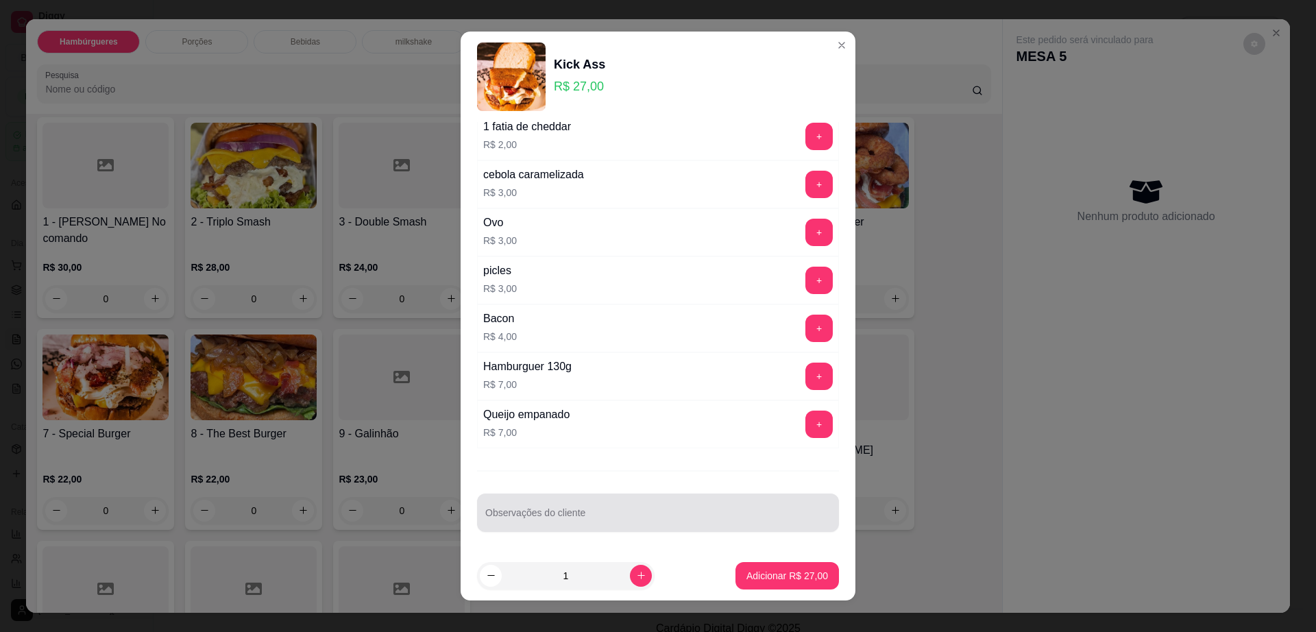
click at [643, 508] on div at bounding box center [658, 512] width 346 height 27
type input "sem salada"
click at [794, 587] on button "Adicionar R$ 27,00" at bounding box center [788, 575] width 104 height 27
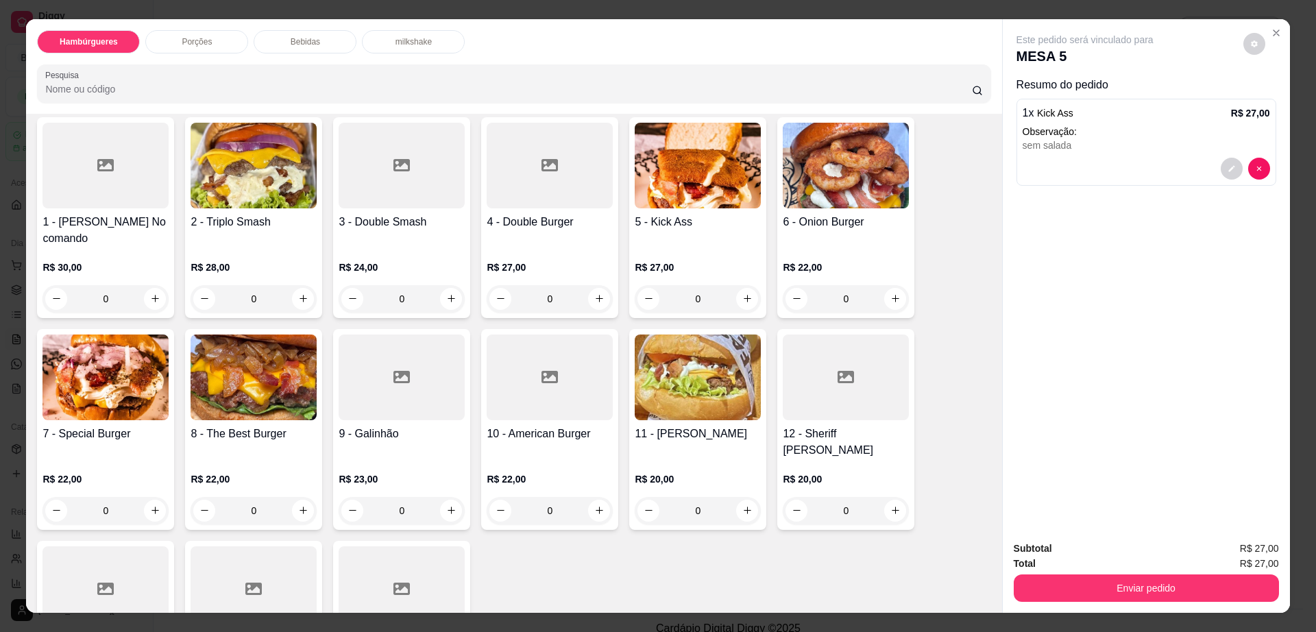
click at [675, 383] on img at bounding box center [698, 378] width 126 height 86
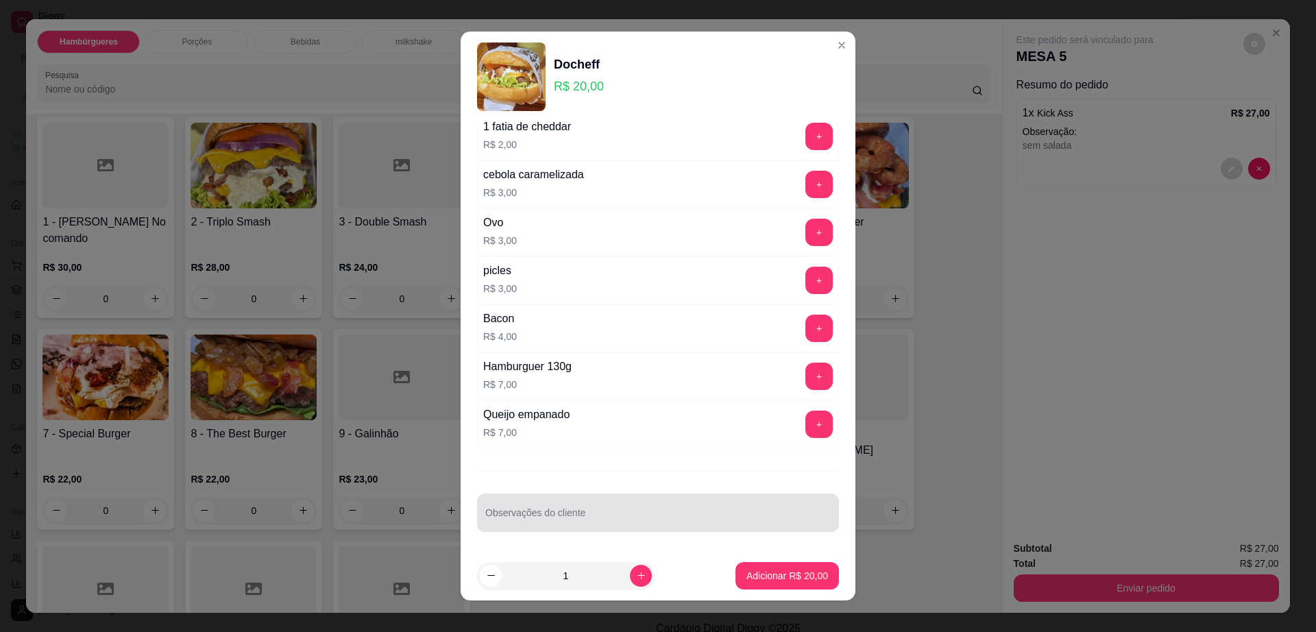
click at [650, 513] on input "Observações do cliente" at bounding box center [658, 519] width 346 height 14
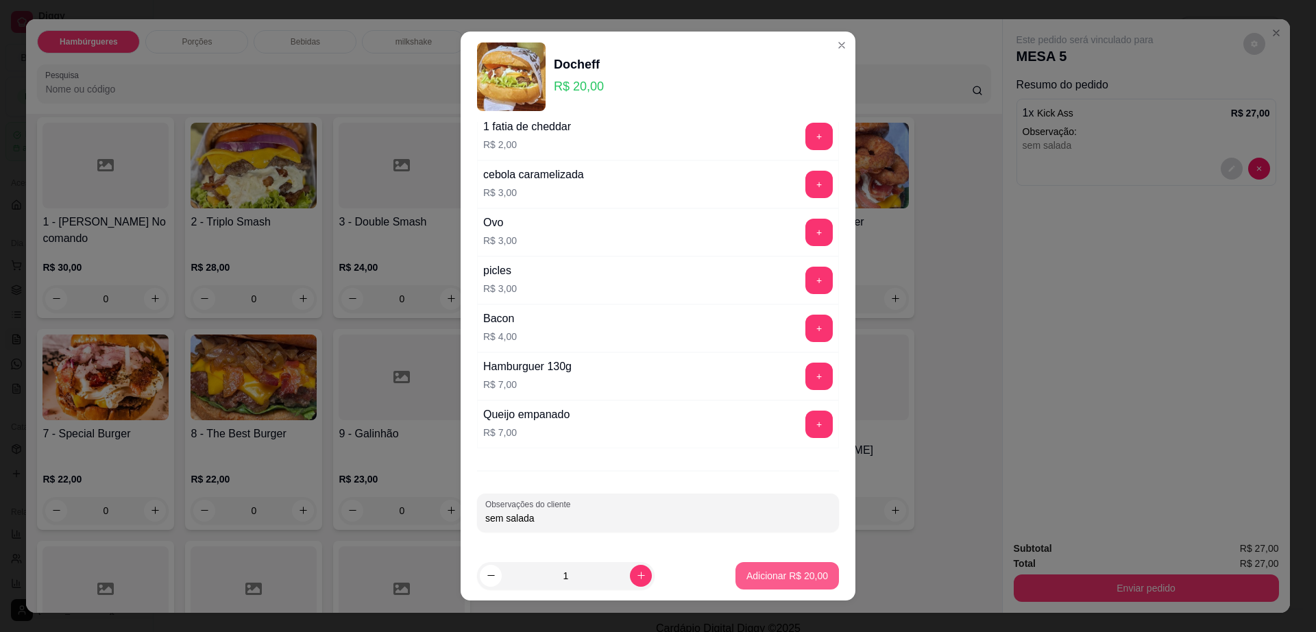
type input "sem salada"
click at [760, 577] on p "Adicionar R$ 20,00" at bounding box center [788, 576] width 82 height 14
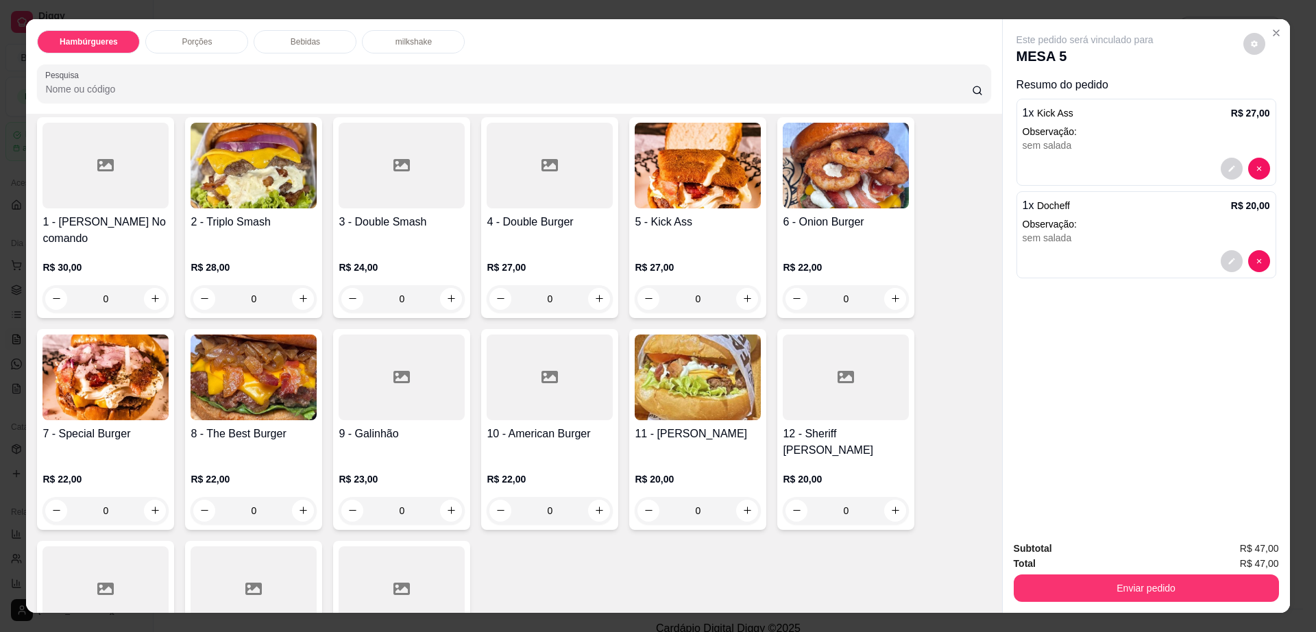
click at [204, 47] on div "Porções" at bounding box center [196, 41] width 103 height 23
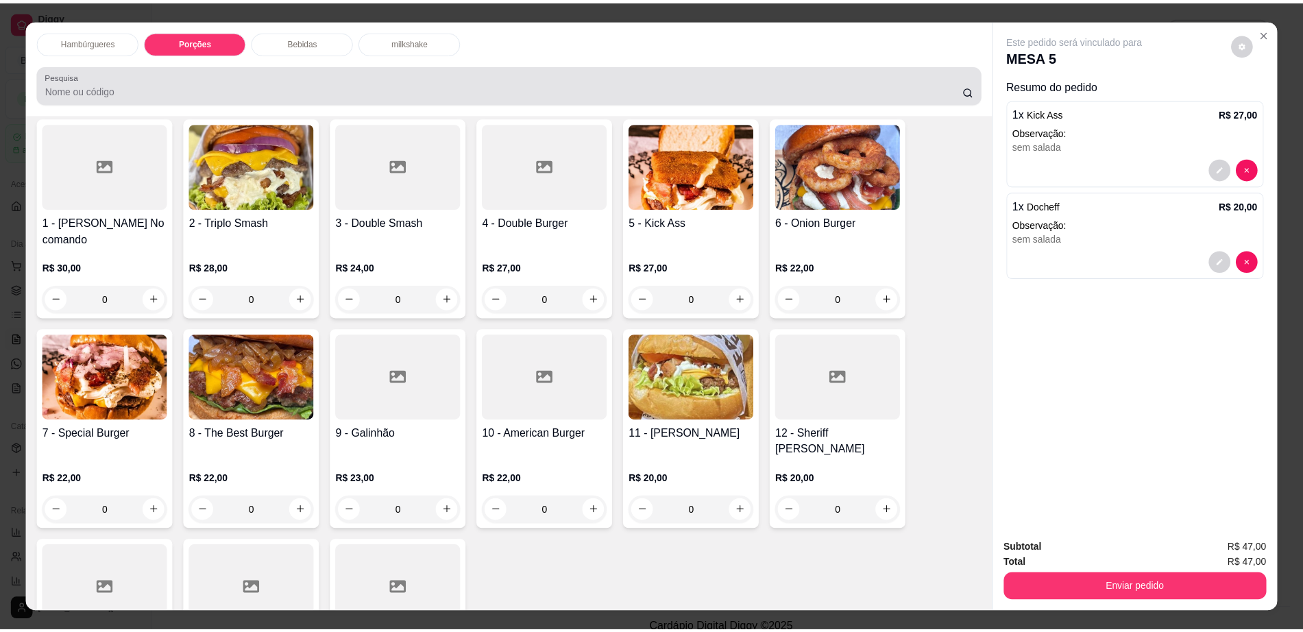
scroll to position [25, 0]
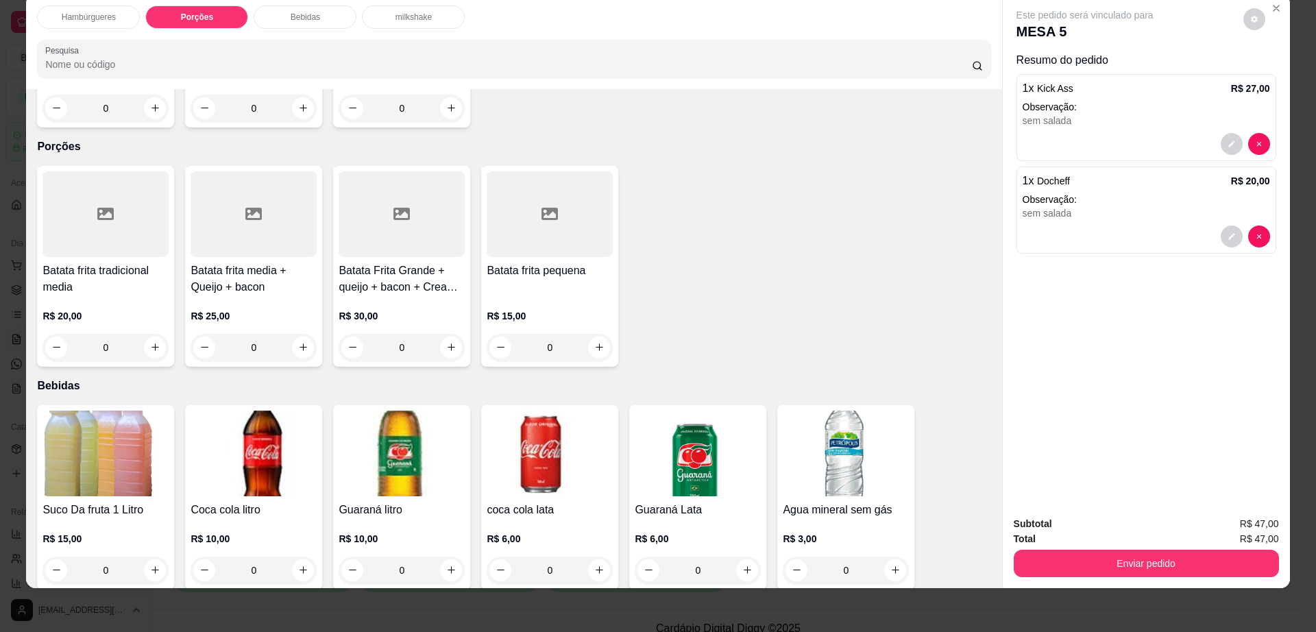
click at [265, 204] on div at bounding box center [254, 214] width 126 height 86
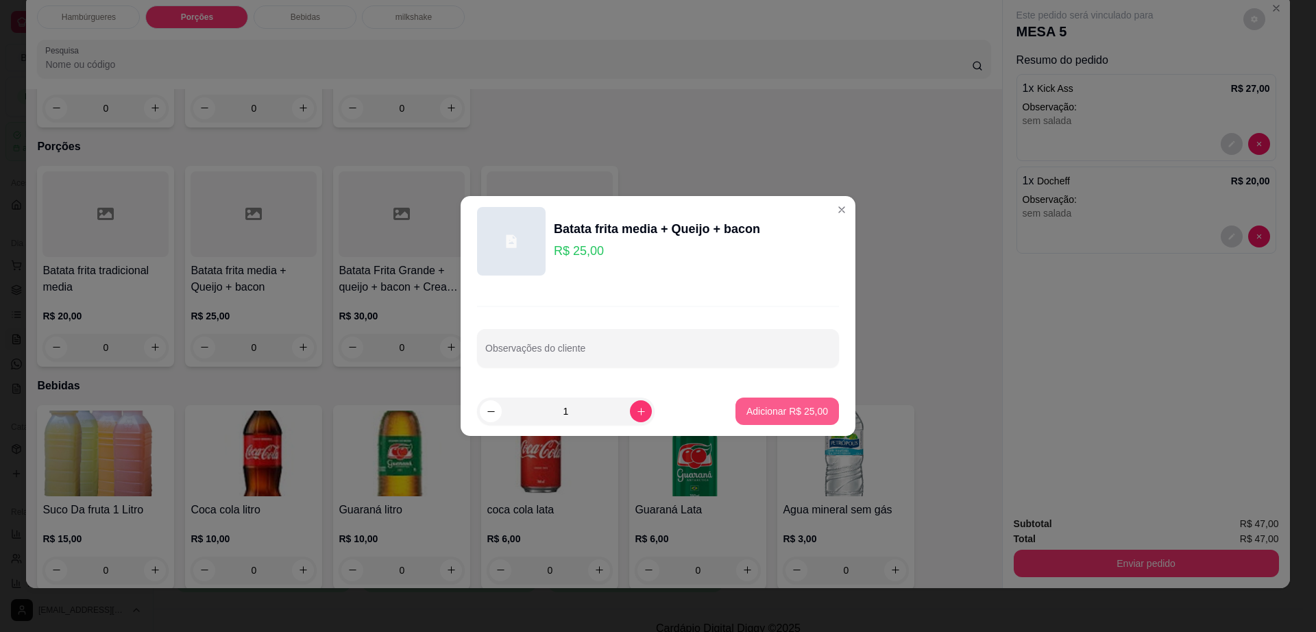
click at [811, 406] on p "Adicionar R$ 25,00" at bounding box center [788, 412] width 82 height 14
type input "1"
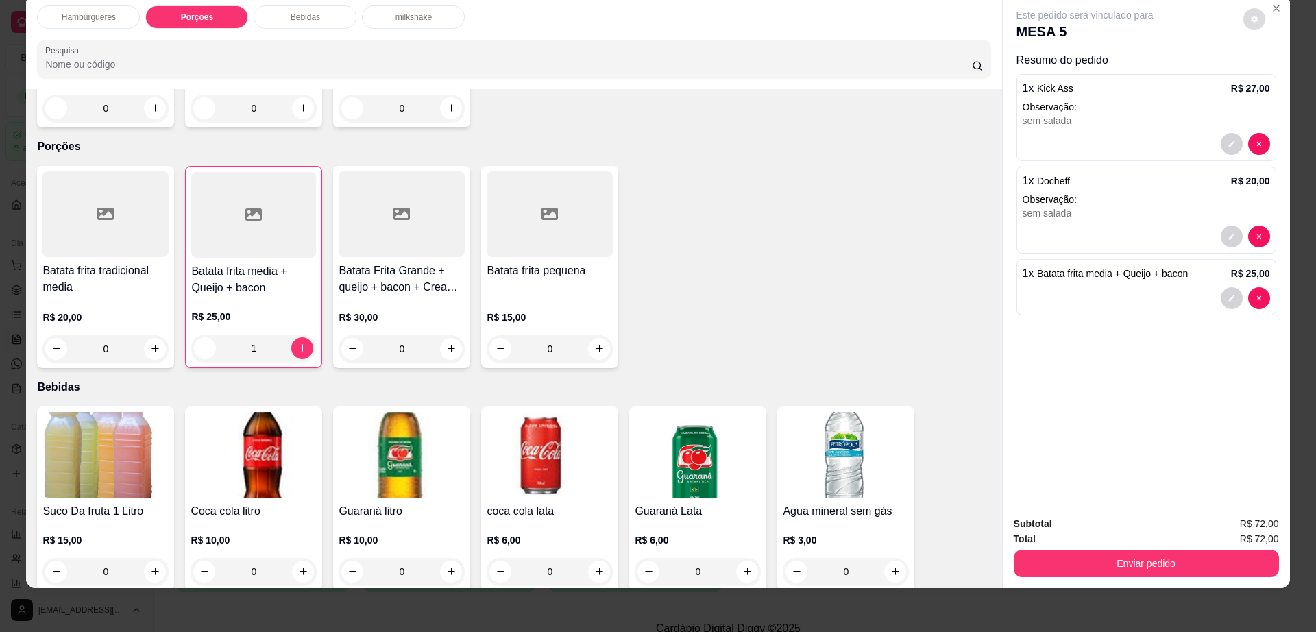
click at [1258, 8] on div "Este pedido será vinculado para MESA 5" at bounding box center [1141, 24] width 249 height 33
click at [1251, 21] on icon "decrease-product-quantity" at bounding box center [1255, 19] width 8 height 8
click at [1275, 69] on span "Automatic updates" at bounding box center [1273, 74] width 11 height 11
click at [1274, 74] on input "Automatic updates" at bounding box center [1269, 78] width 9 height 9
checkbox input "true"
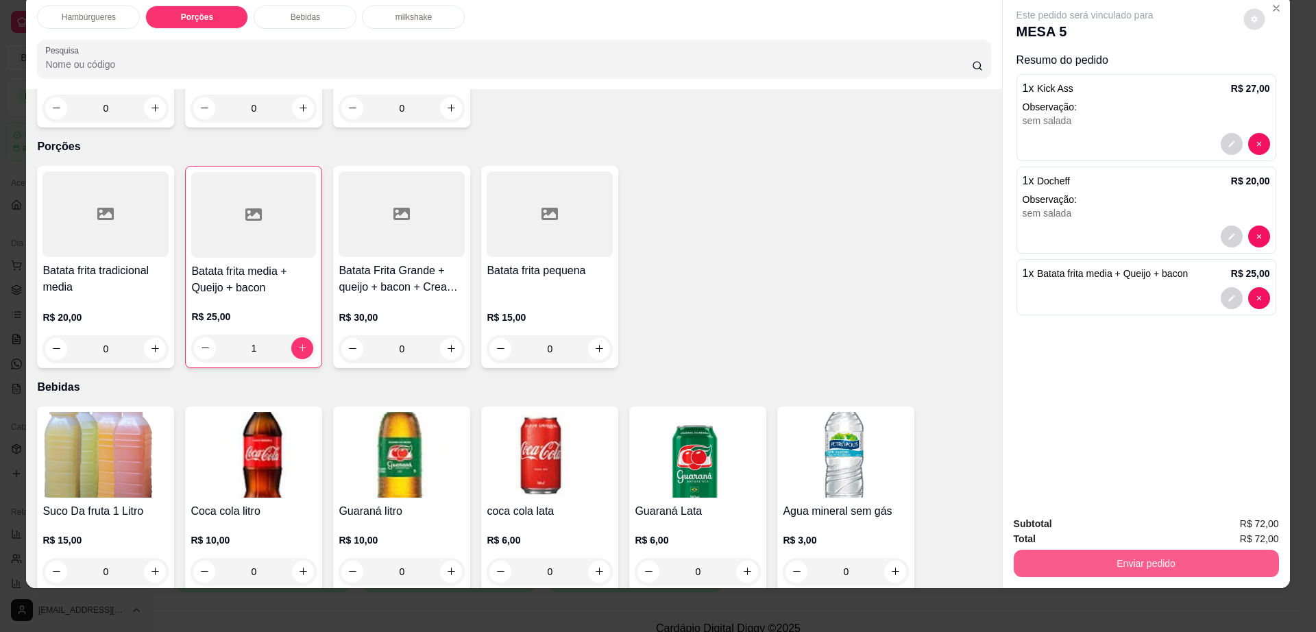
click at [1094, 559] on button "Enviar pedido" at bounding box center [1146, 563] width 265 height 27
click at [1096, 531] on button "Não registrar e enviar pedido" at bounding box center [1100, 529] width 139 height 25
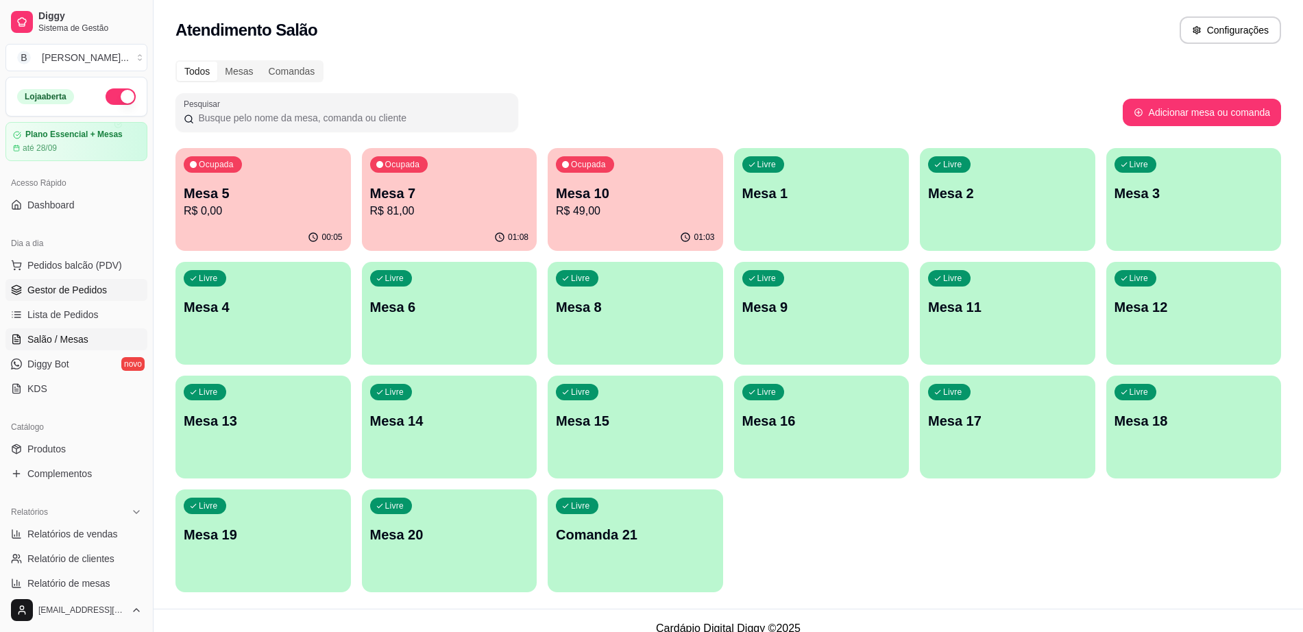
click at [99, 287] on span "Gestor de Pedidos" at bounding box center [67, 290] width 80 height 14
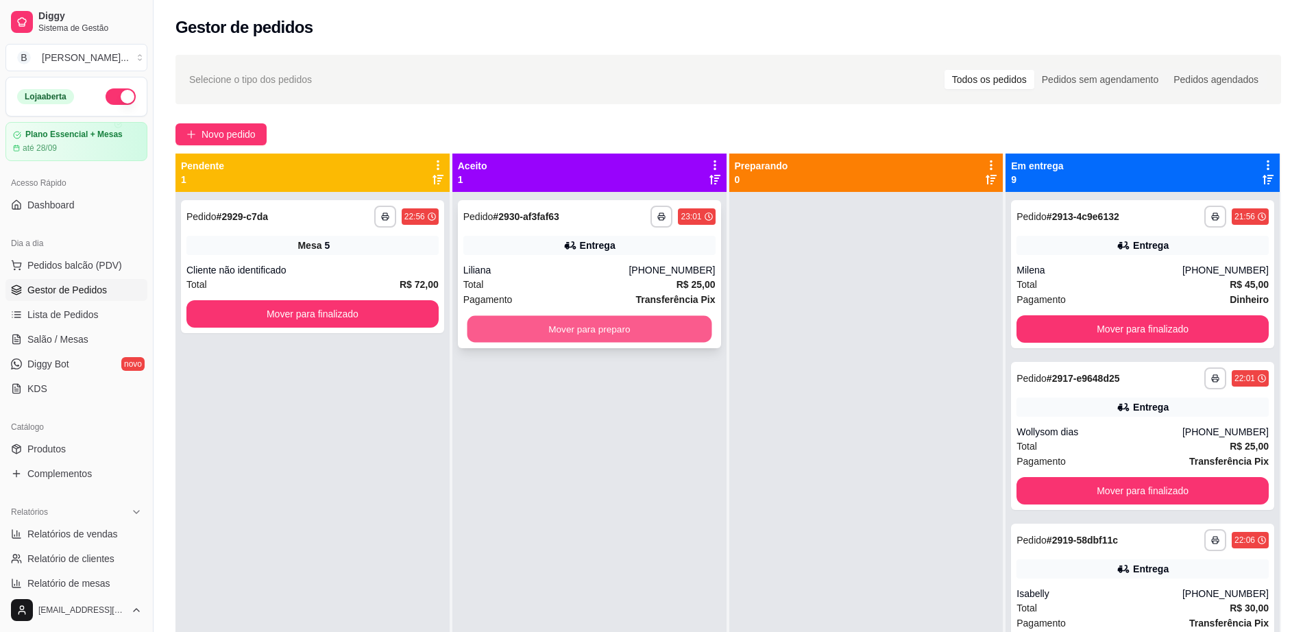
click at [570, 336] on button "Mover para preparo" at bounding box center [589, 329] width 245 height 27
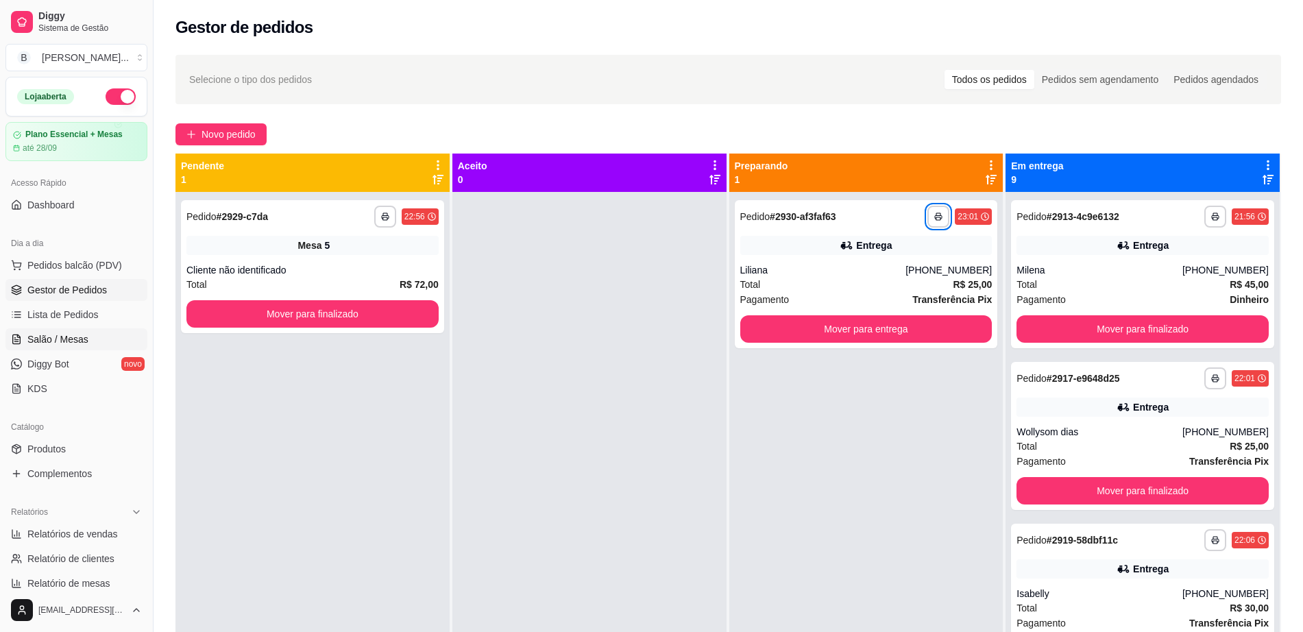
click at [70, 330] on link "Salão / Mesas" at bounding box center [76, 339] width 142 height 22
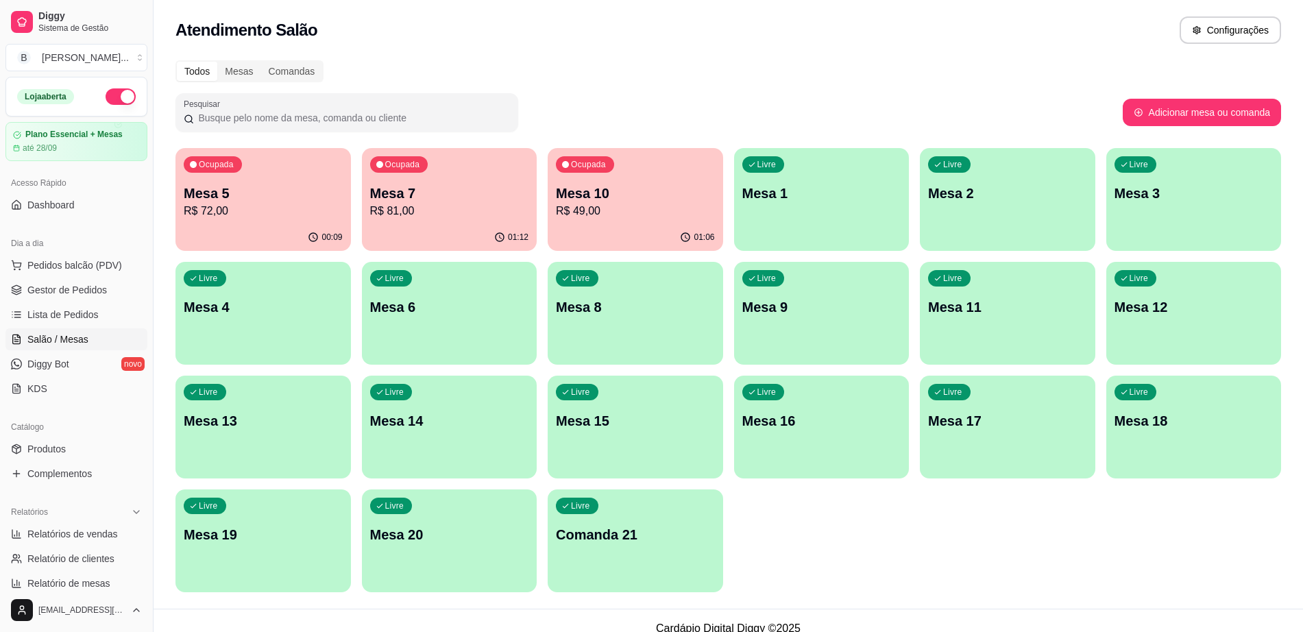
click at [616, 224] on div "01:06" at bounding box center [636, 237] width 176 height 27
click at [78, 279] on link "Gestor de Pedidos" at bounding box center [76, 290] width 142 height 22
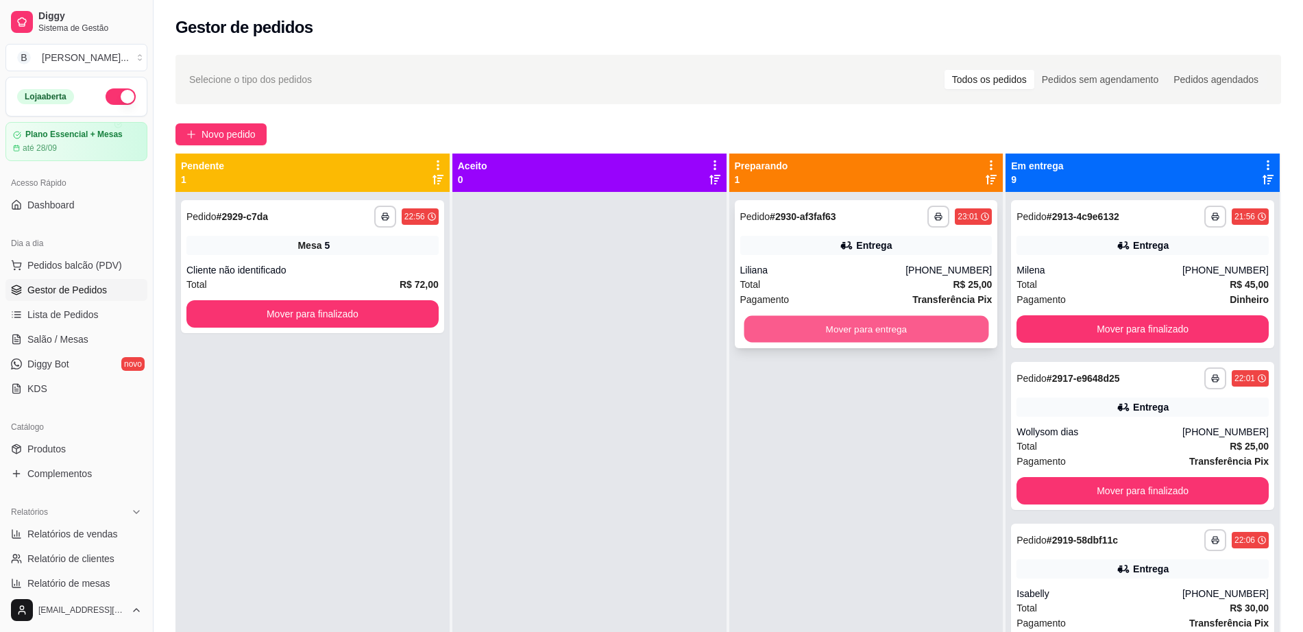
click at [849, 331] on button "Mover para entrega" at bounding box center [866, 329] width 245 height 27
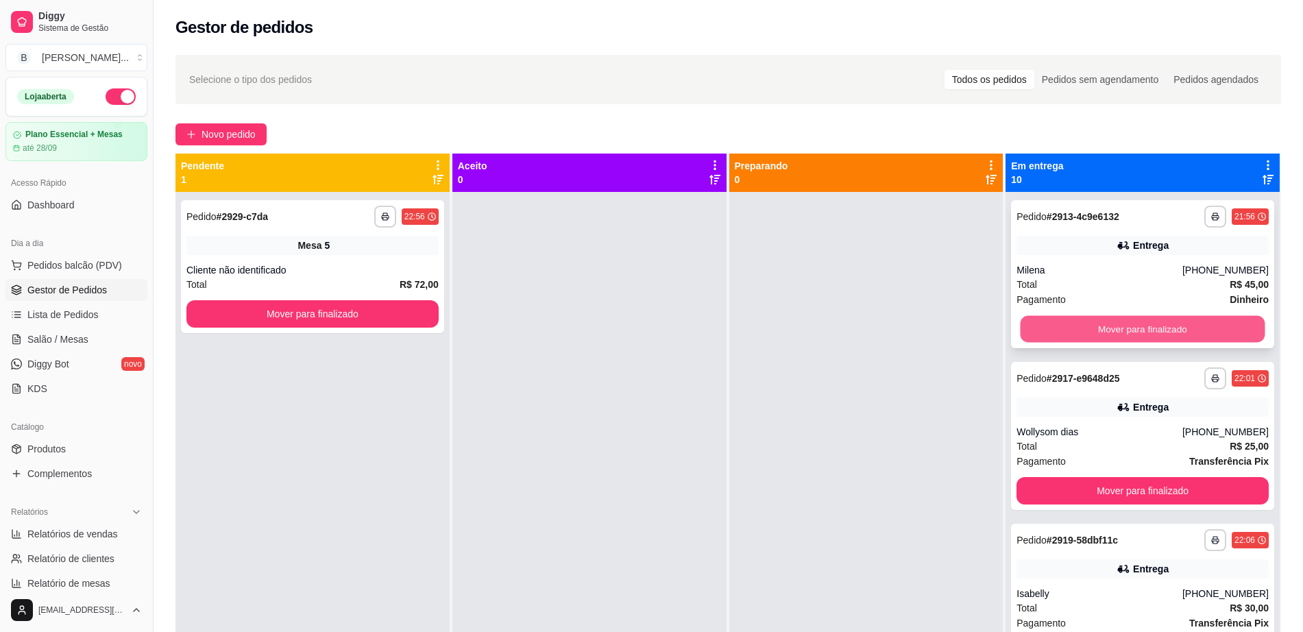
click at [1048, 317] on button "Mover para finalizado" at bounding box center [1143, 329] width 245 height 27
click at [1048, 317] on button "Mover para finalizado" at bounding box center [1143, 328] width 252 height 27
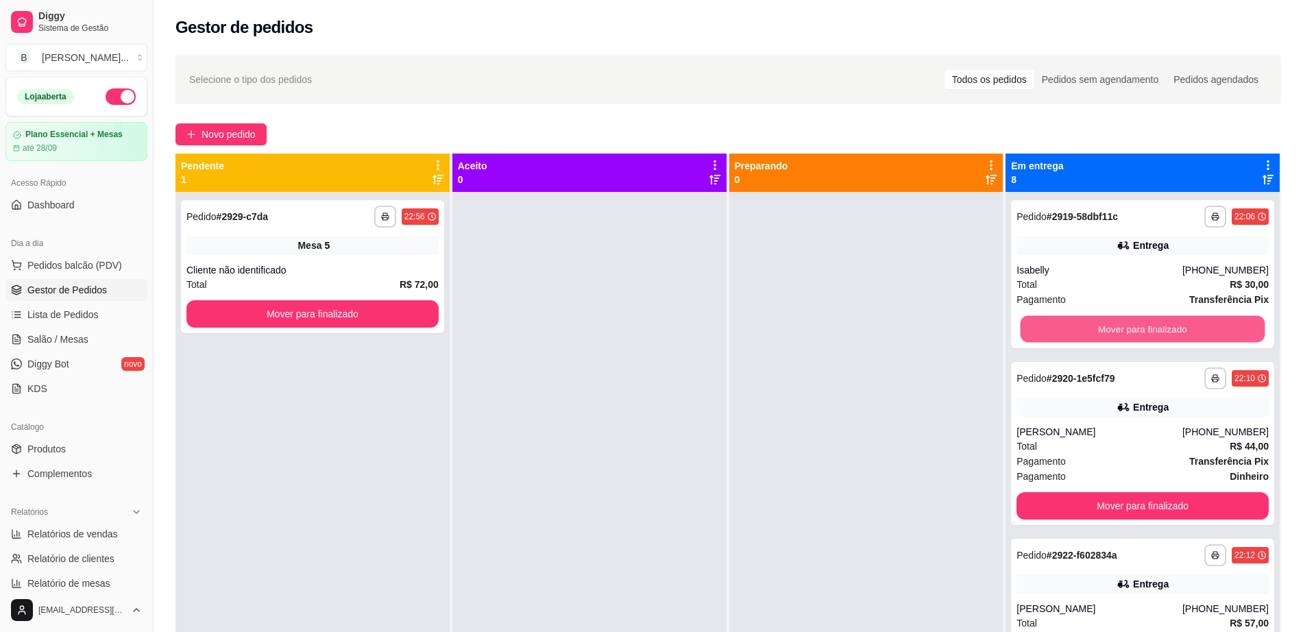
click at [1048, 317] on button "Mover para finalizado" at bounding box center [1143, 329] width 245 height 27
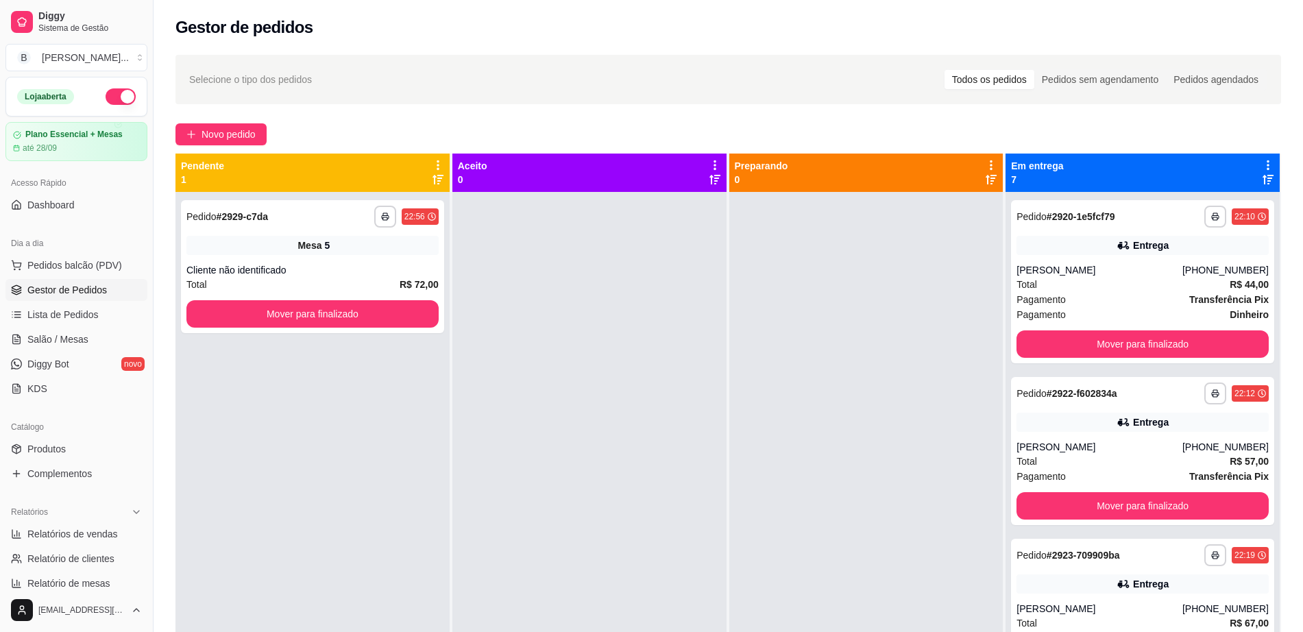
click at [1048, 317] on span "Pagamento" at bounding box center [1041, 314] width 49 height 15
click at [1055, 338] on button "Mover para finalizado" at bounding box center [1143, 344] width 245 height 27
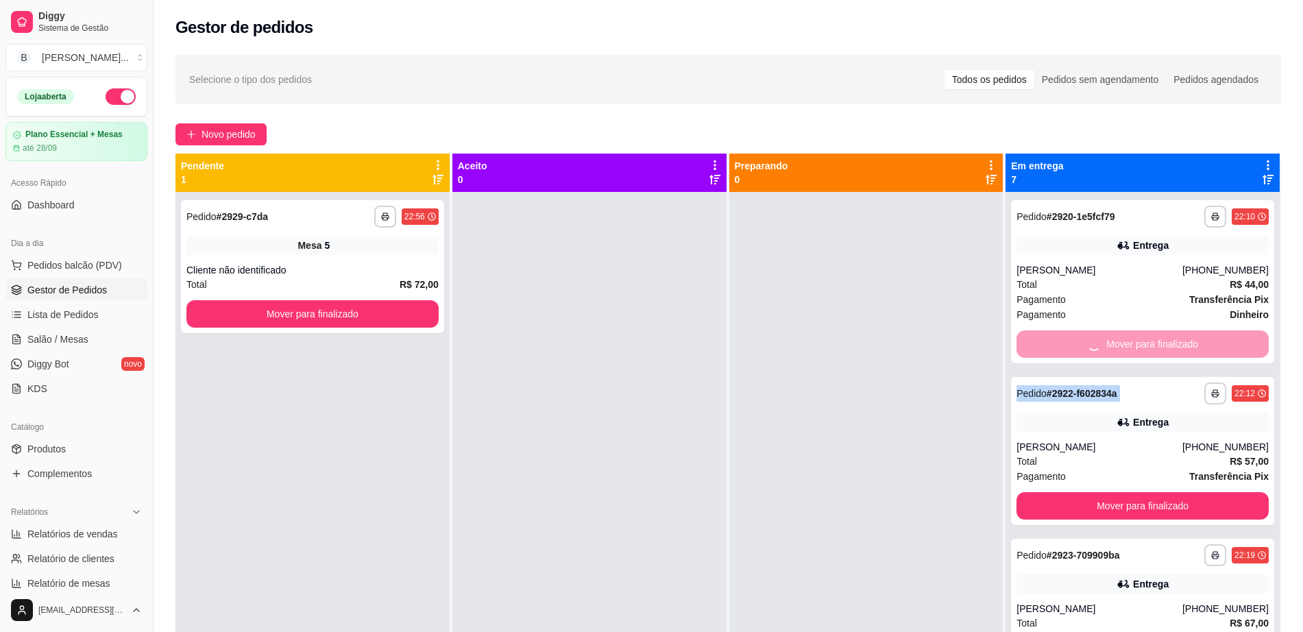
click at [1055, 338] on div "Mover para finalizado" at bounding box center [1143, 343] width 252 height 27
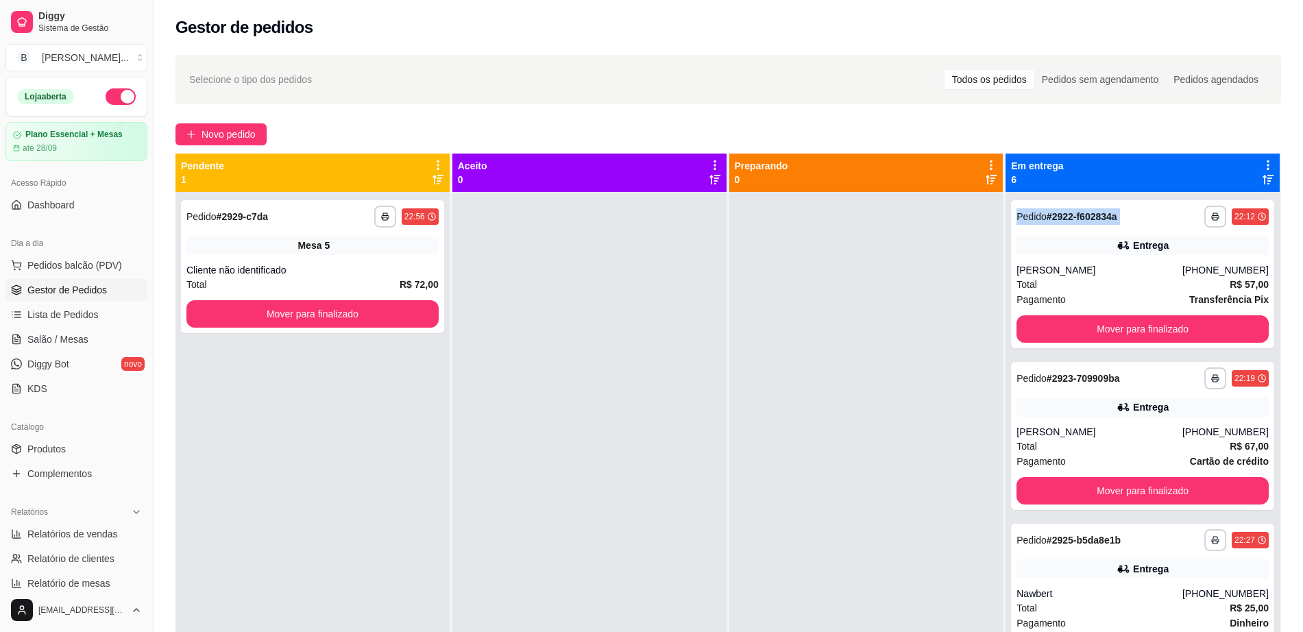
click at [1078, 309] on div "**********" at bounding box center [1142, 274] width 263 height 148
click at [1079, 332] on button "Mover para finalizado" at bounding box center [1143, 328] width 252 height 27
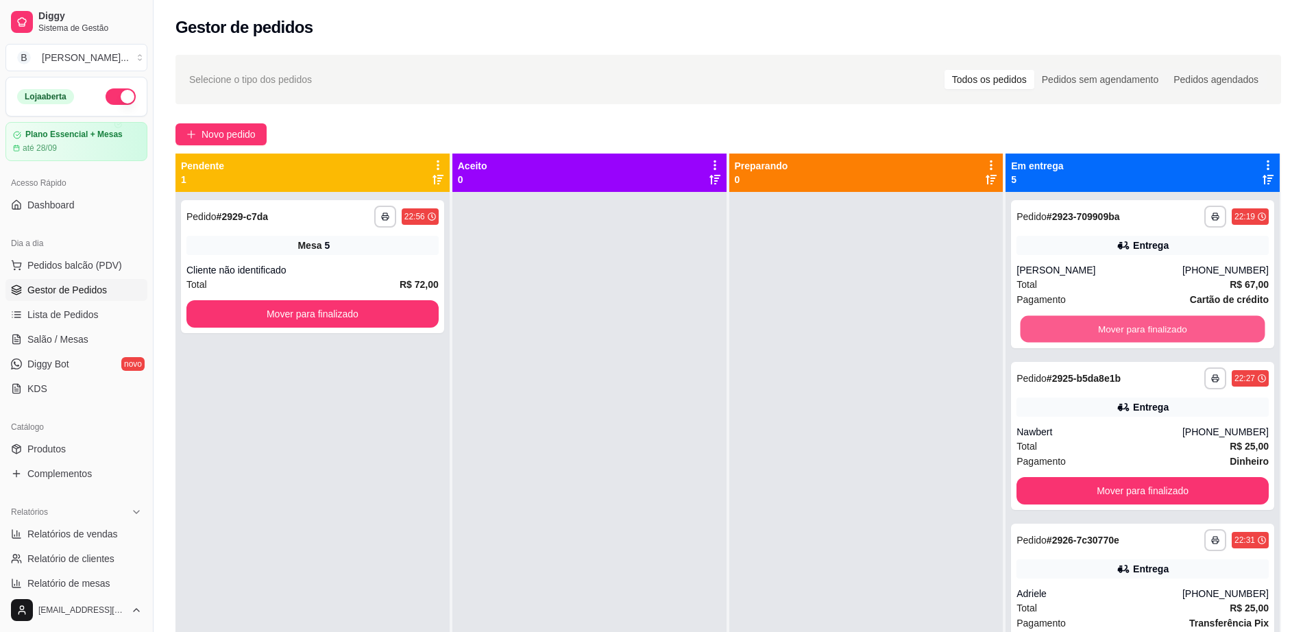
click at [1079, 332] on button "Mover para finalizado" at bounding box center [1143, 329] width 245 height 27
click at [1079, 332] on button "Mover para finalizado" at bounding box center [1143, 328] width 252 height 27
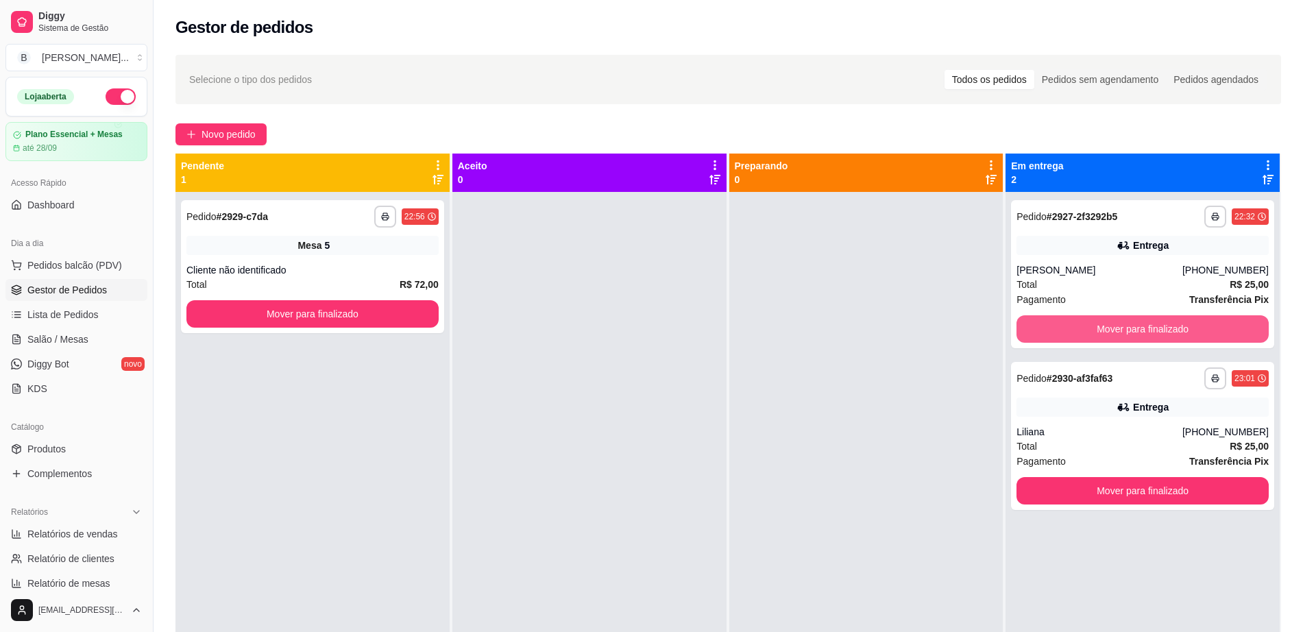
click at [1079, 332] on button "Mover para finalizado" at bounding box center [1143, 328] width 252 height 27
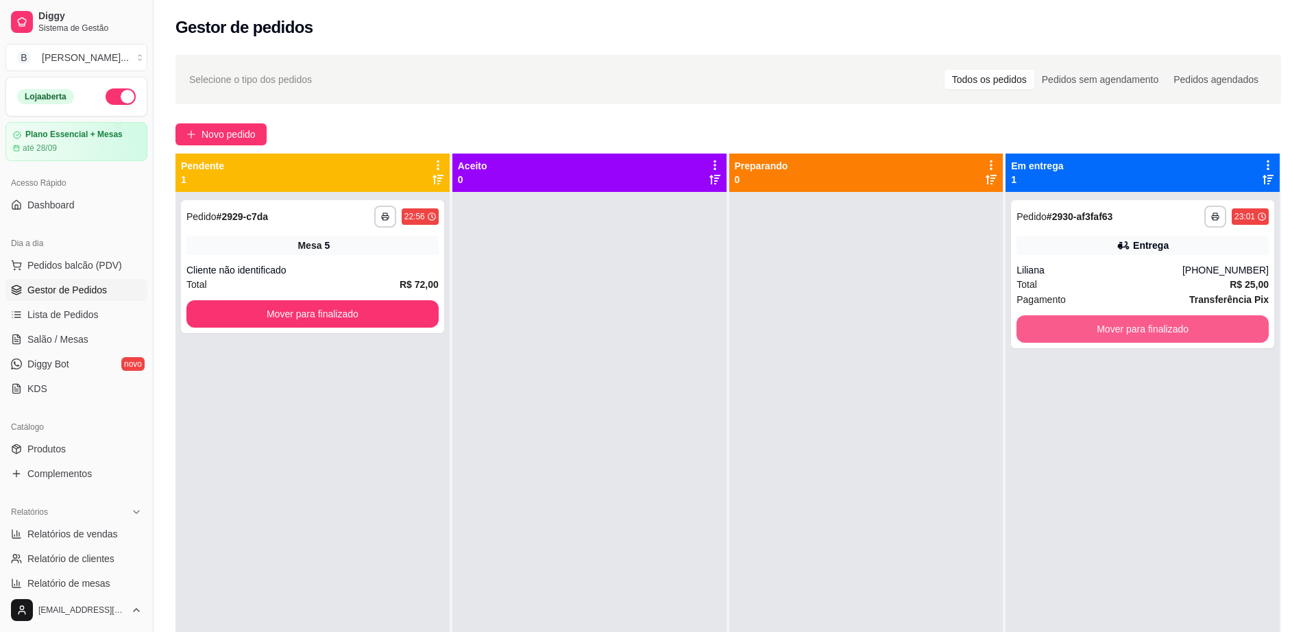
click at [1079, 332] on button "Mover para finalizado" at bounding box center [1143, 328] width 252 height 27
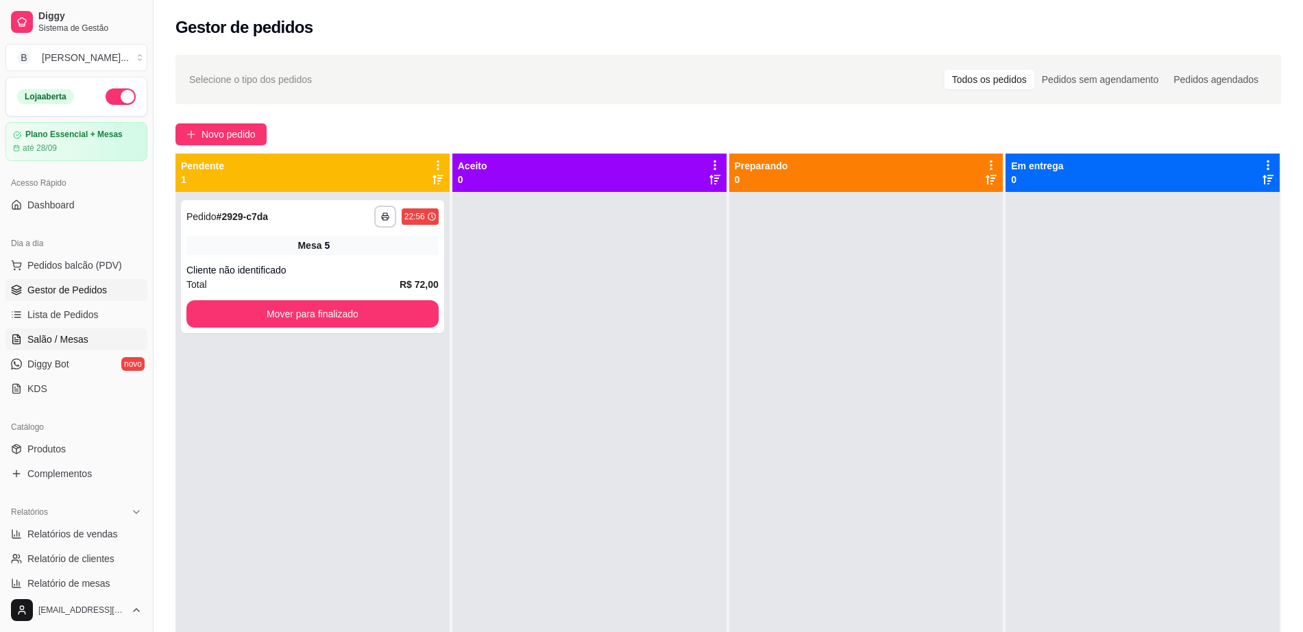
click at [86, 341] on link "Salão / Mesas" at bounding box center [76, 339] width 142 height 22
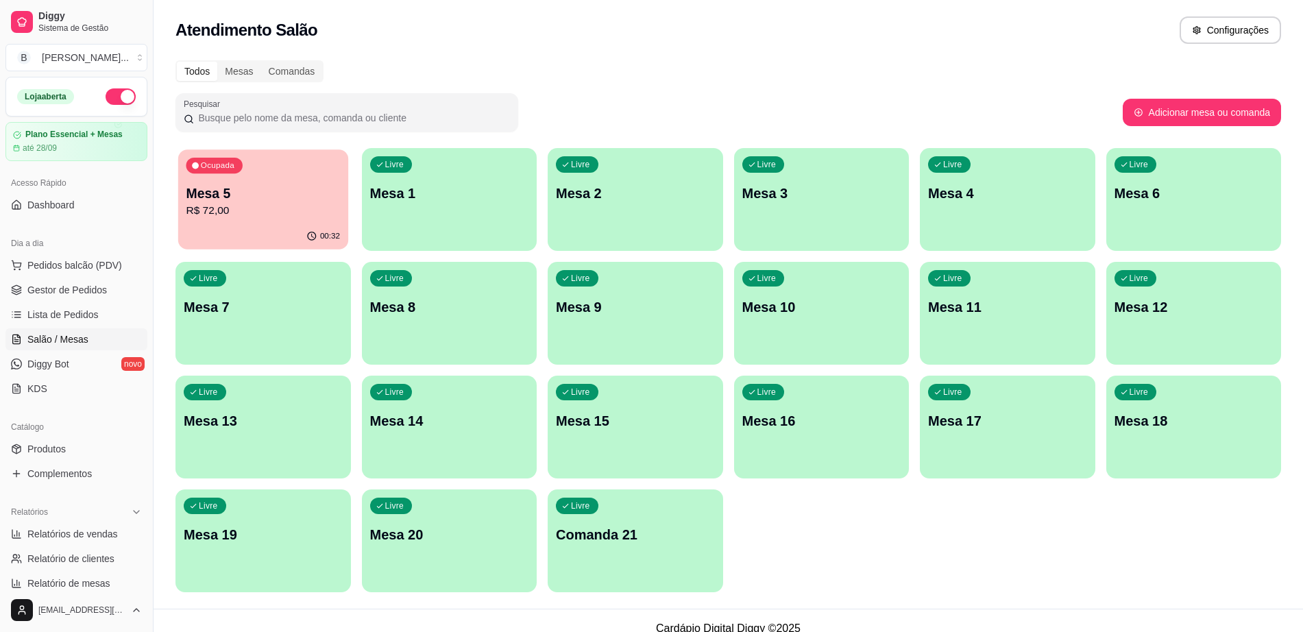
click at [306, 228] on div "00:32" at bounding box center [263, 237] width 170 height 26
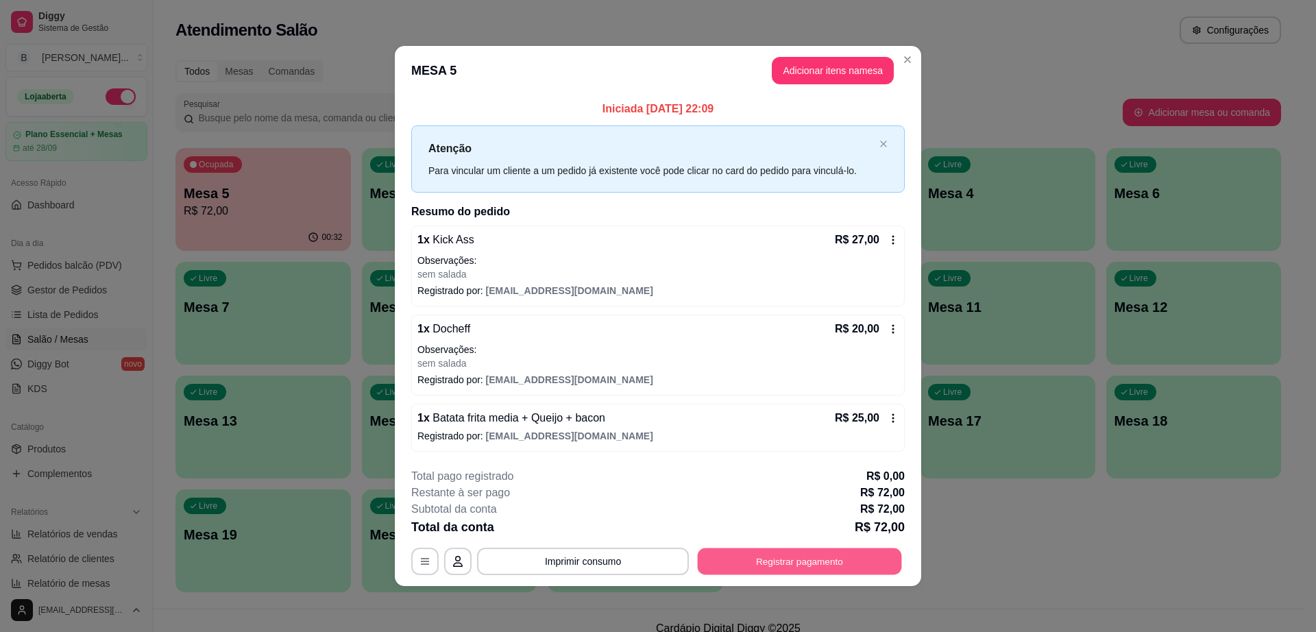
click at [789, 560] on button "Registrar pagamento" at bounding box center [800, 561] width 204 height 27
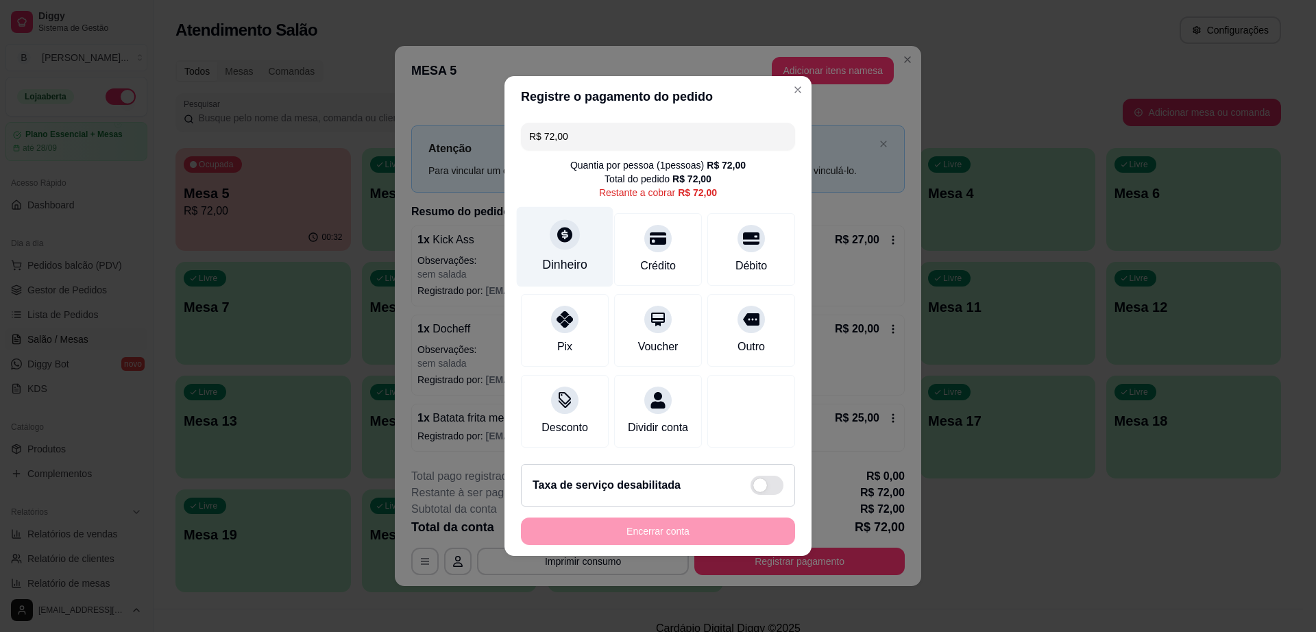
click at [555, 261] on div "Dinheiro" at bounding box center [564, 265] width 45 height 18
click at [564, 241] on div at bounding box center [565, 234] width 30 height 30
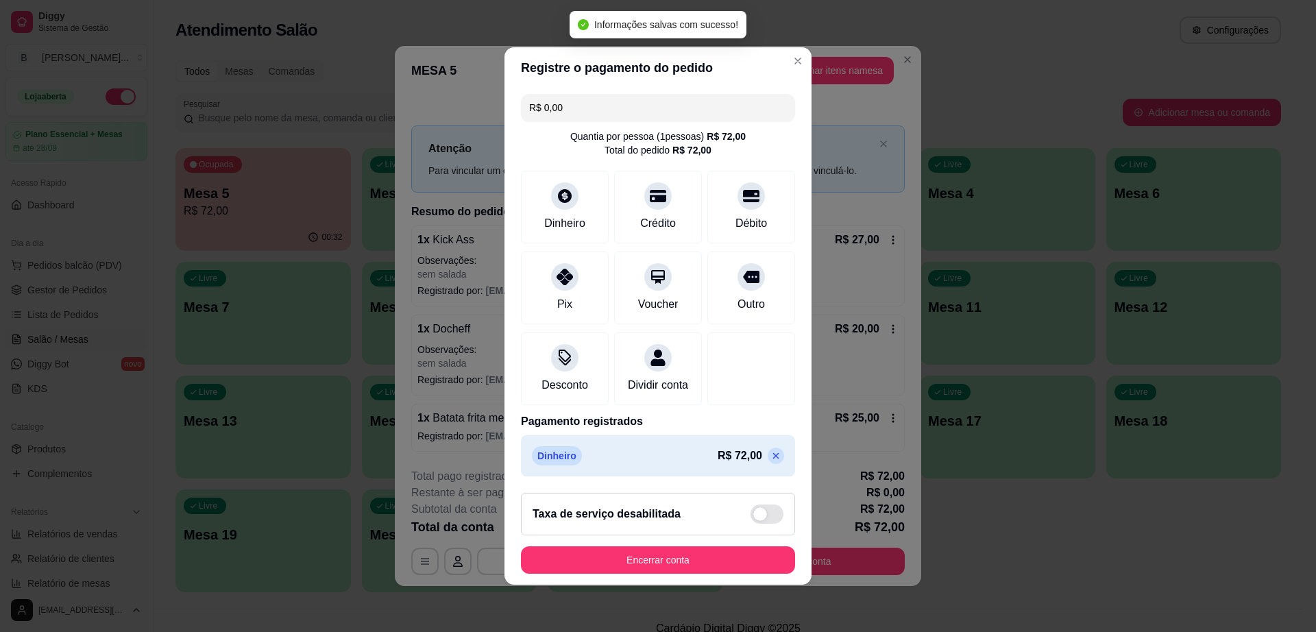
type input "R$ 0,00"
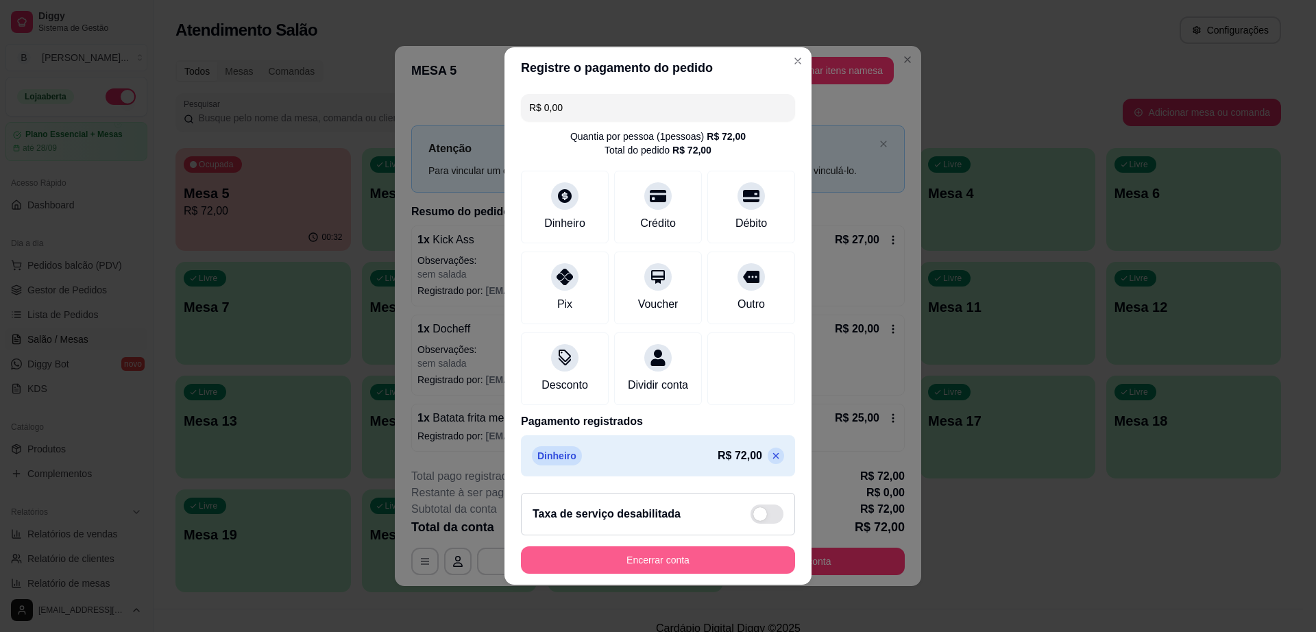
click at [643, 560] on button "Encerrar conta" at bounding box center [658, 559] width 274 height 27
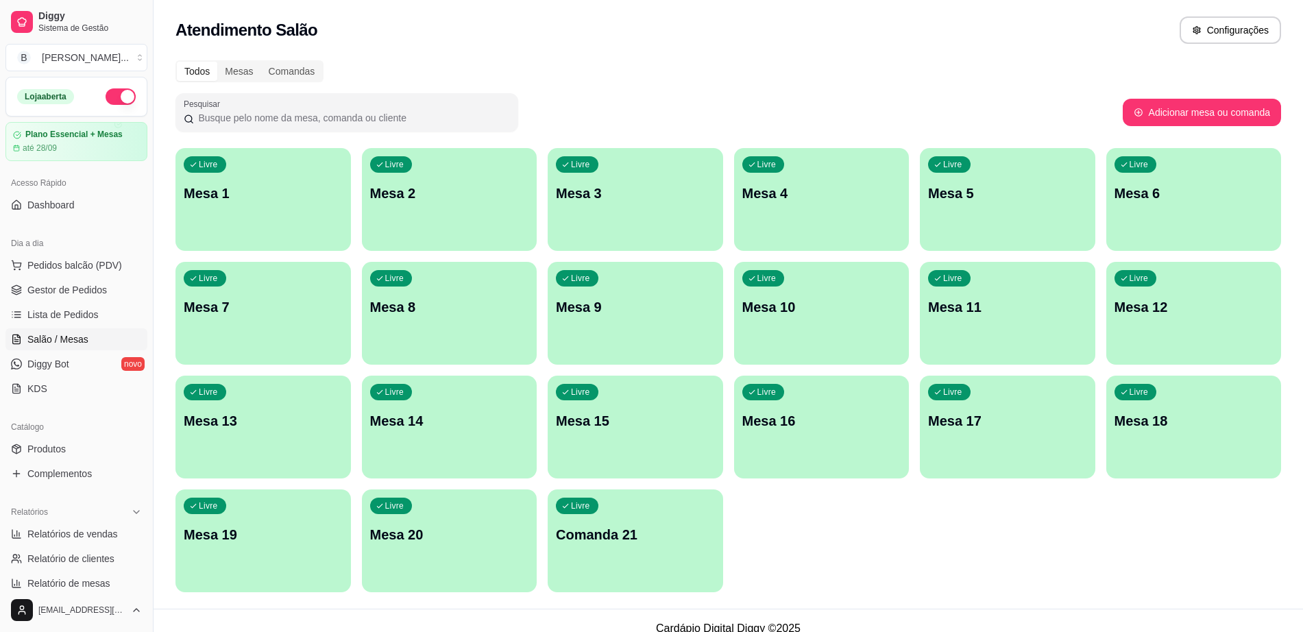
click at [643, 560] on div "Livre Comanda 21" at bounding box center [636, 533] width 176 height 86
